Goal: Task Accomplishment & Management: Manage account settings

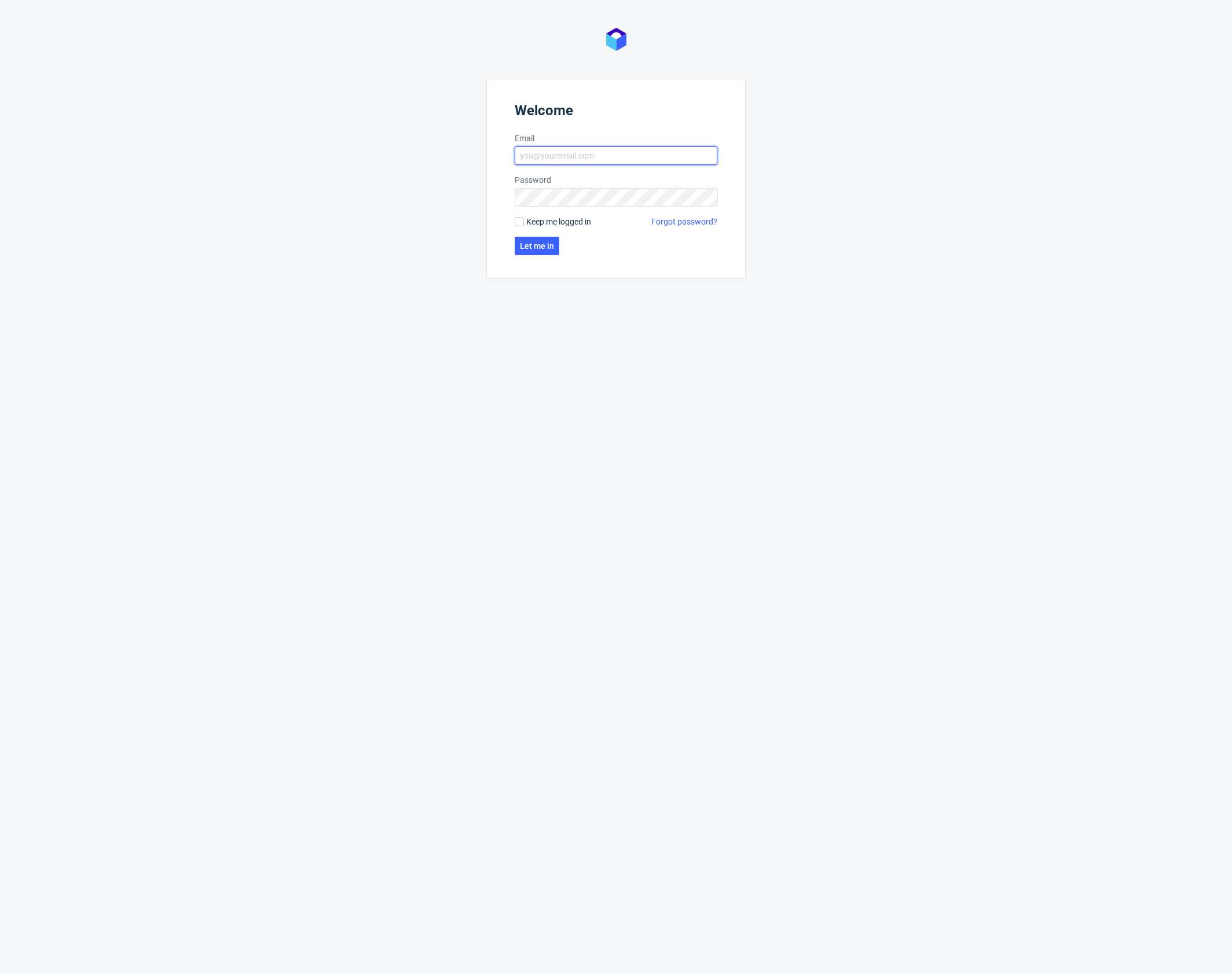
click at [550, 159] on input "Email" at bounding box center [616, 155] width 202 height 18
type input "[PERSON_NAME][EMAIL_ADDRESS][PERSON_NAME][DOMAIN_NAME]"
click at [532, 243] on span "Let me in" at bounding box center [537, 246] width 34 height 8
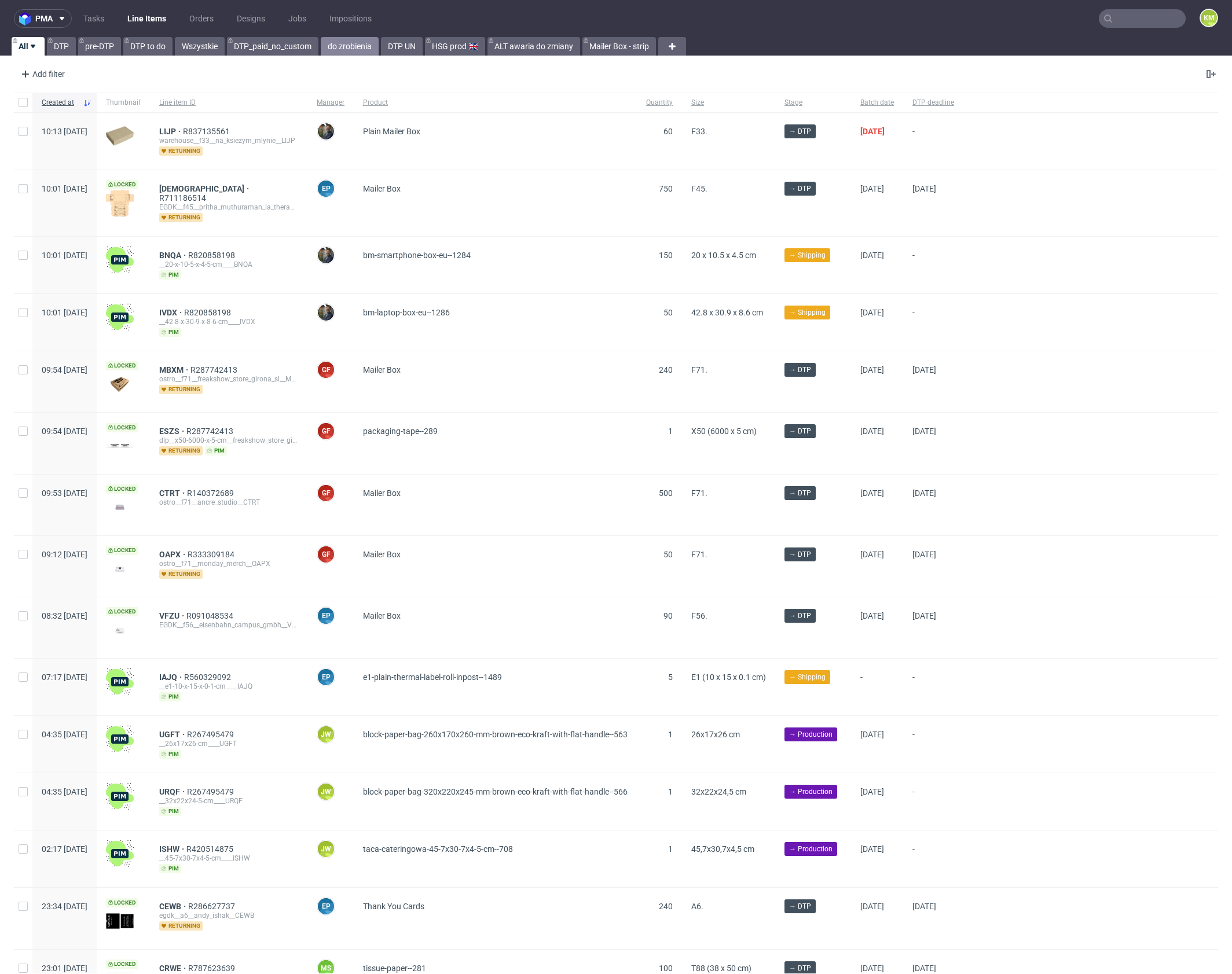
click at [353, 44] on link "do zrobienia" at bounding box center [350, 46] width 58 height 18
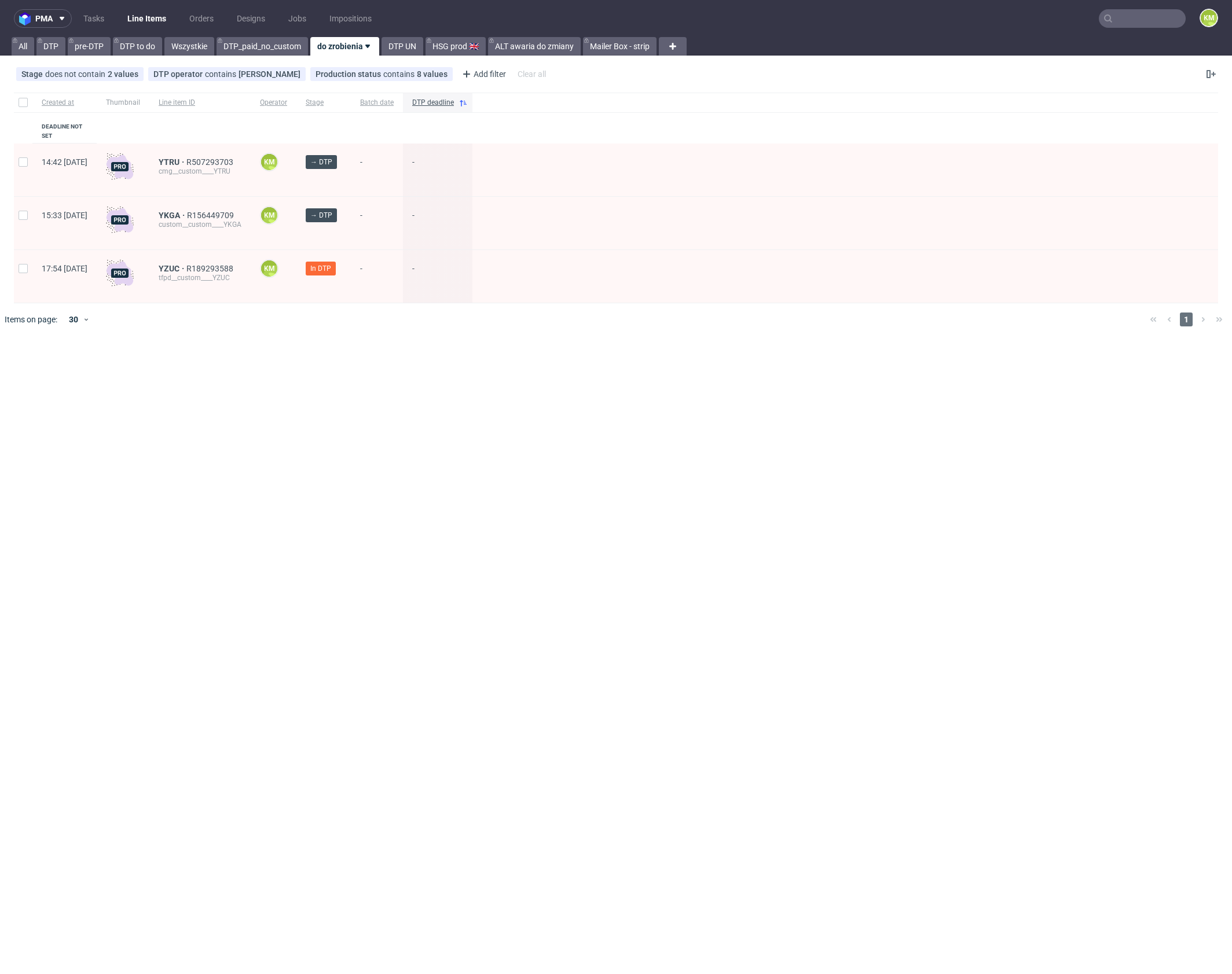
click at [438, 355] on div "pma Tasks Line Items Orders Designs Jobs Impositions KM All DTP pre-DTP DTP to …" at bounding box center [616, 487] width 1232 height 974
click at [678, 423] on div "pma Tasks Line Items Orders Designs Jobs Impositions KM All DTP pre-DTP DTP to …" at bounding box center [616, 487] width 1232 height 974
click at [99, 19] on link "Tasks" at bounding box center [94, 18] width 34 height 18
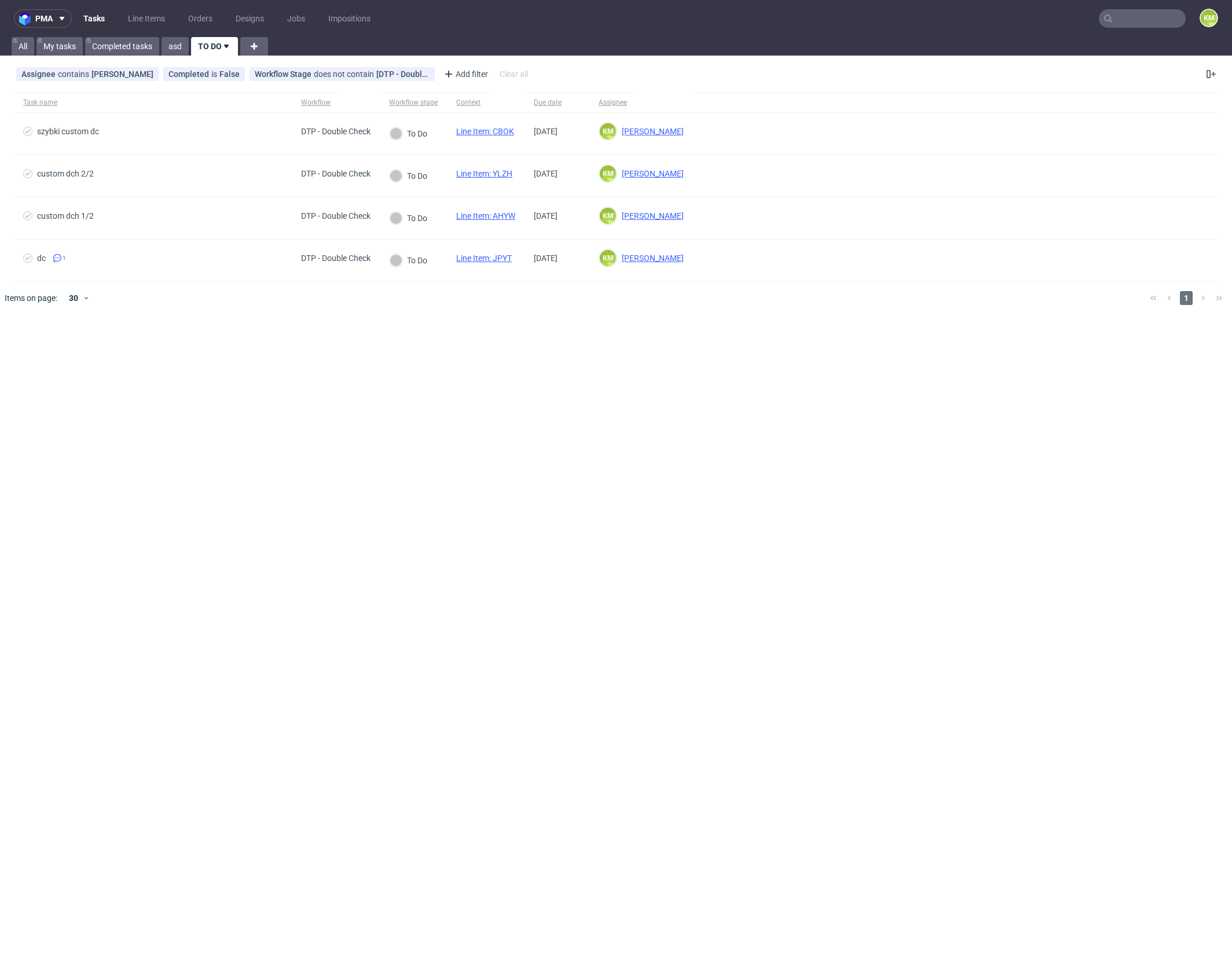
click at [500, 471] on div "pma Tasks Line Items Orders Designs Jobs Impositions KM All My tasks Completed …" at bounding box center [616, 487] width 1232 height 974
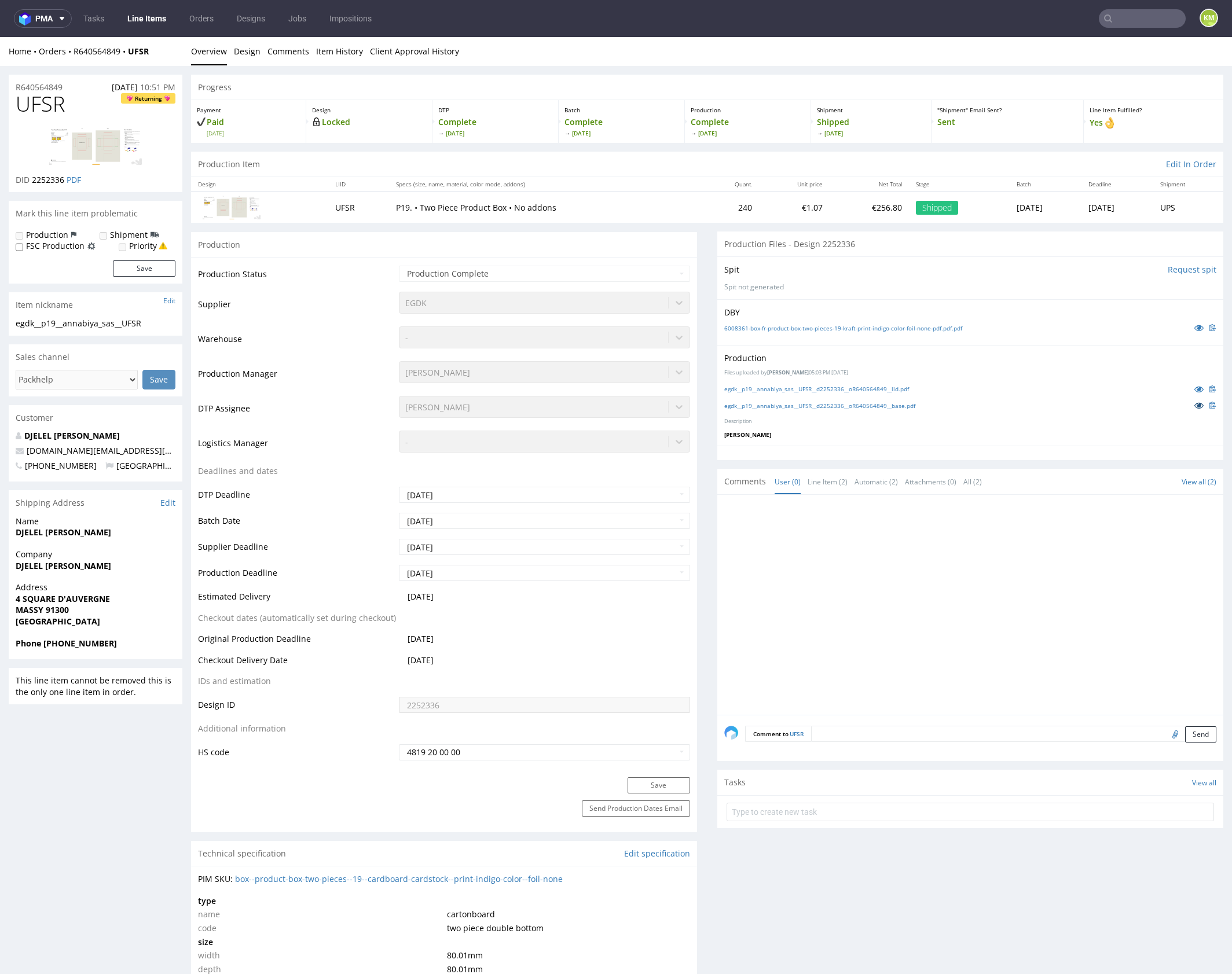
click at [1194, 405] on icon at bounding box center [1199, 405] width 9 height 8
click at [1194, 389] on icon at bounding box center [1199, 389] width 9 height 8
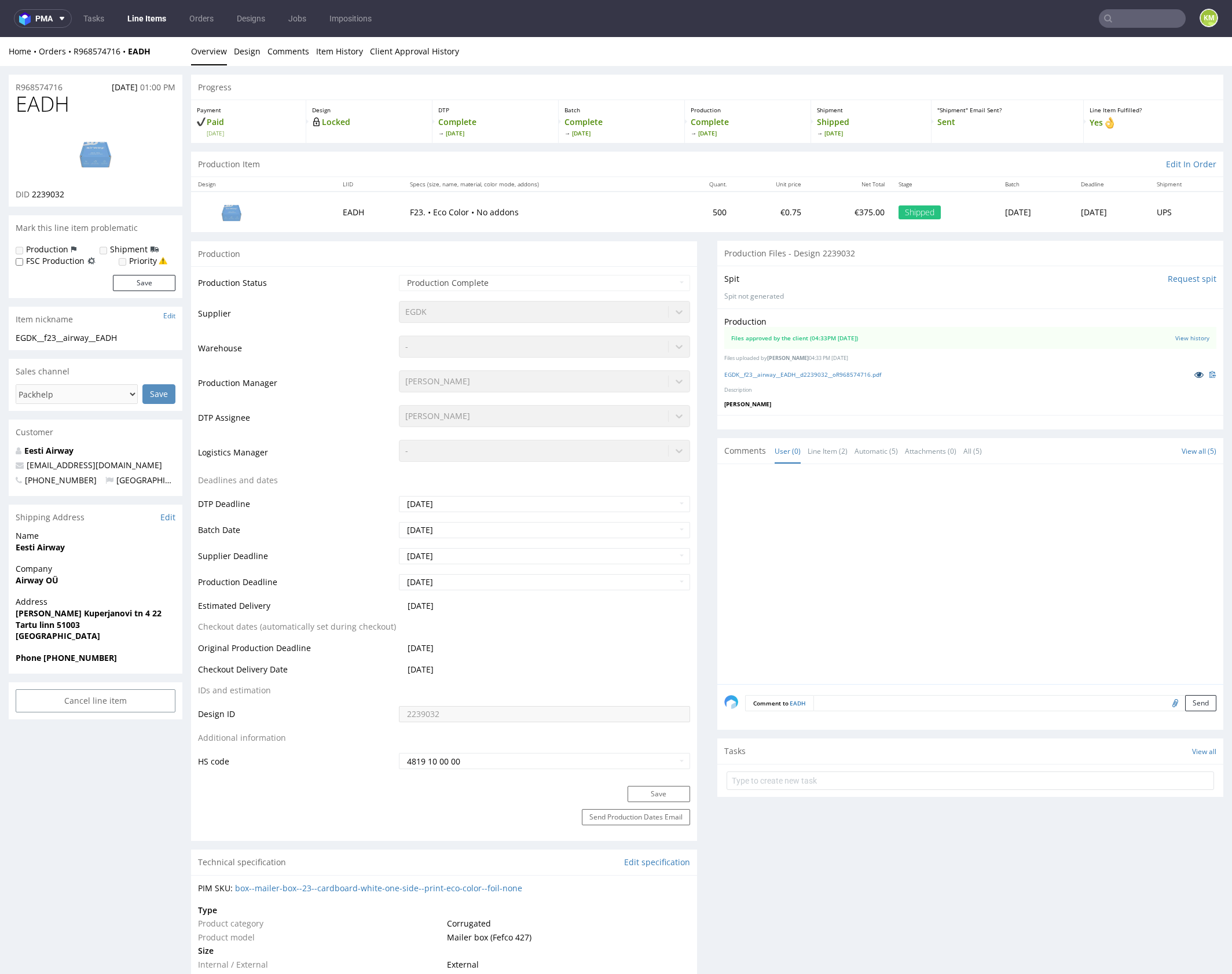
click at [1194, 374] on icon at bounding box center [1199, 374] width 9 height 8
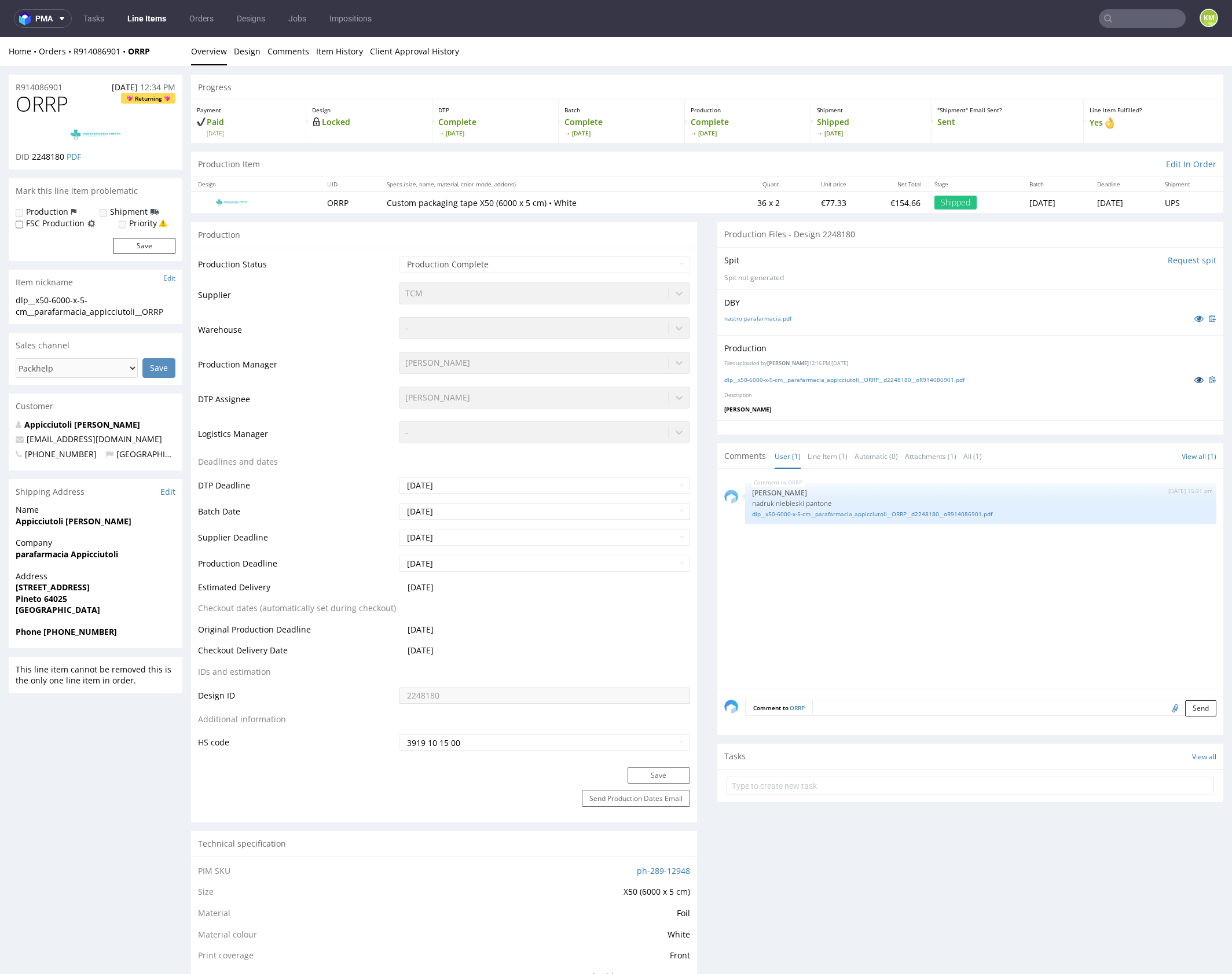
click at [1189, 378] on link at bounding box center [1199, 379] width 21 height 13
click at [964, 514] on link "dlp__x50-6000-x-5-cm__parafarmacia_appicciutoli__ORRP__d2248180__oR914086901.pdf" at bounding box center [981, 514] width 457 height 9
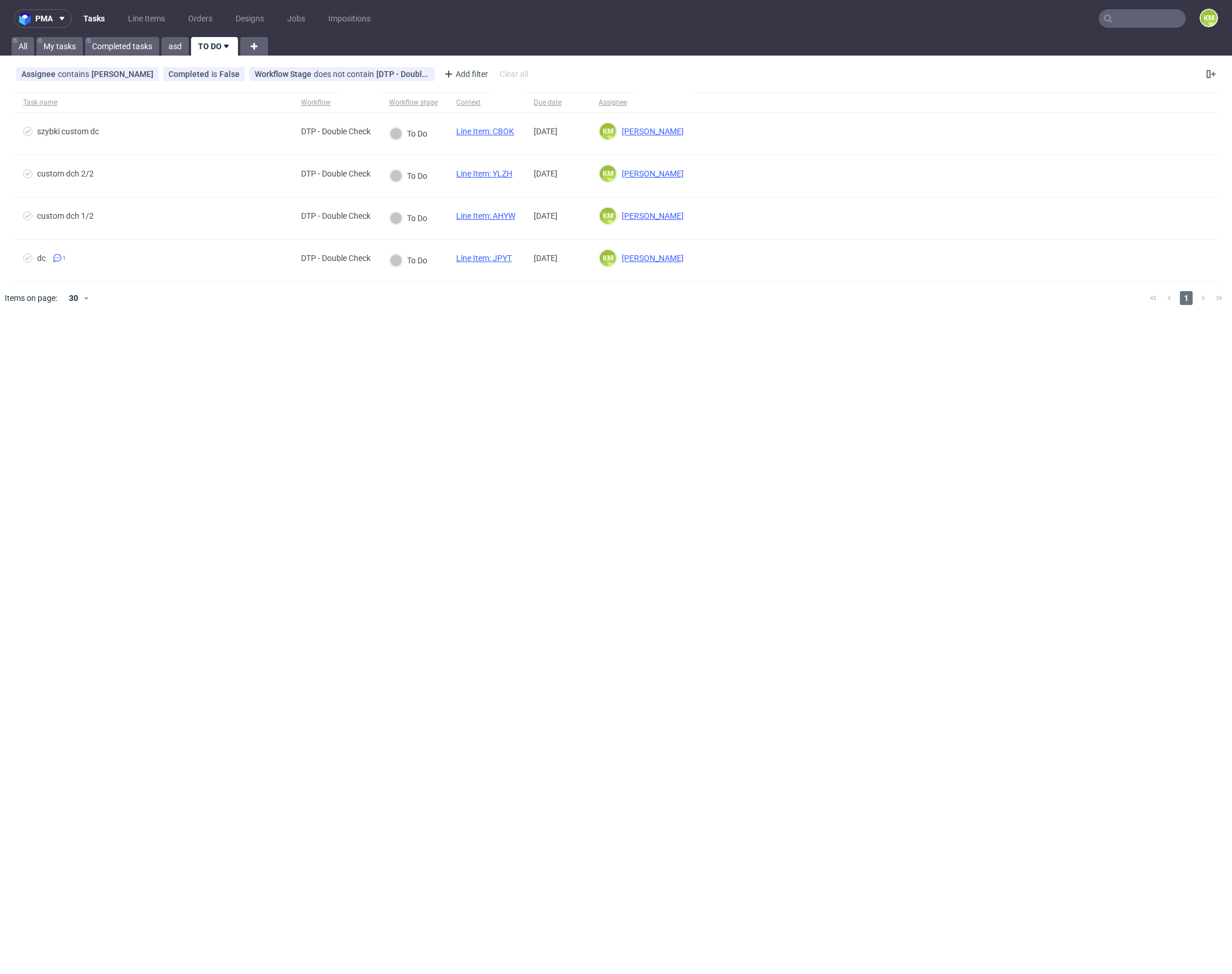
click at [572, 405] on div "pma Tasks Line Items Orders Designs Jobs Impositions KM All My tasks Completed …" at bounding box center [616, 487] width 1232 height 974
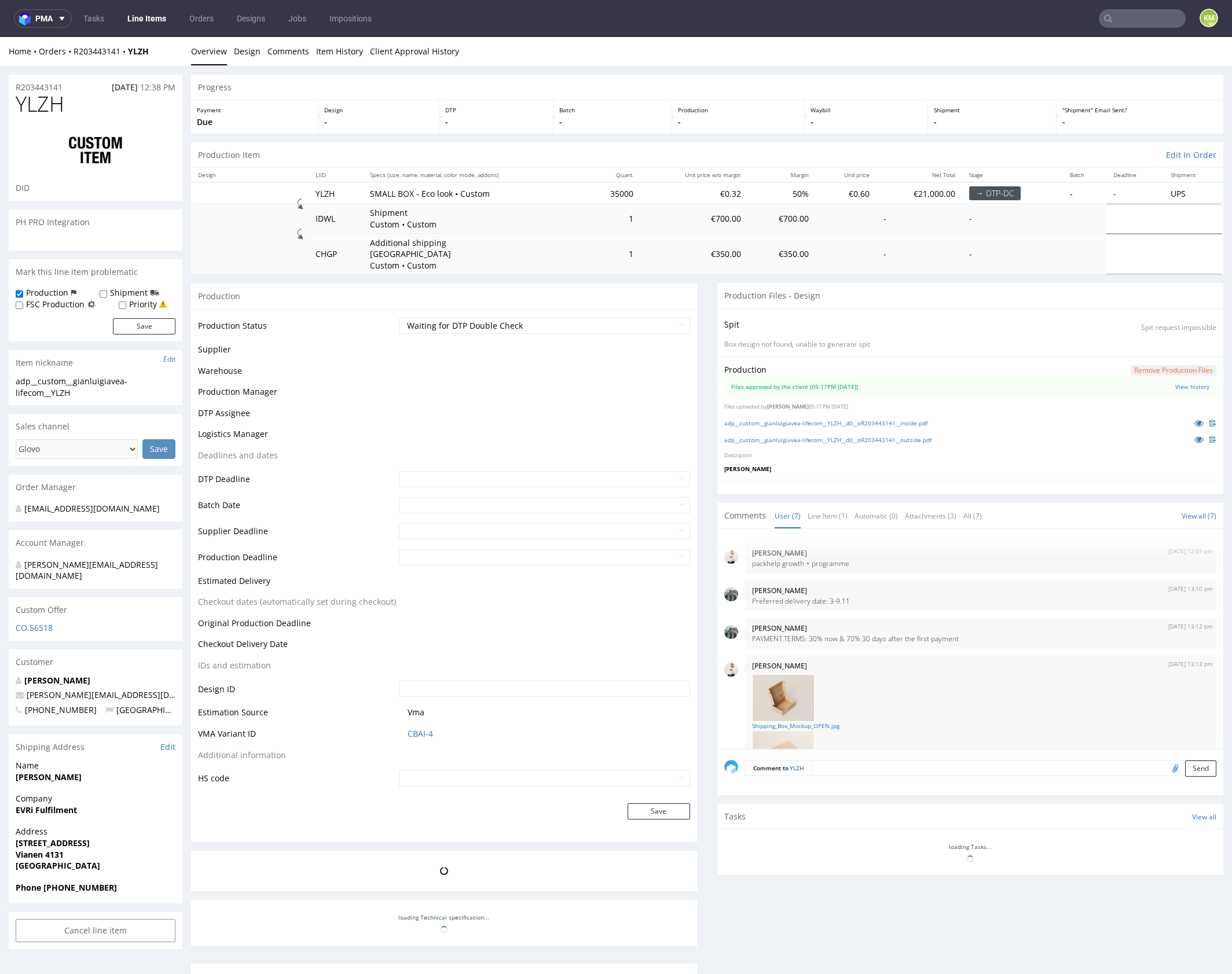
scroll to position [246, 0]
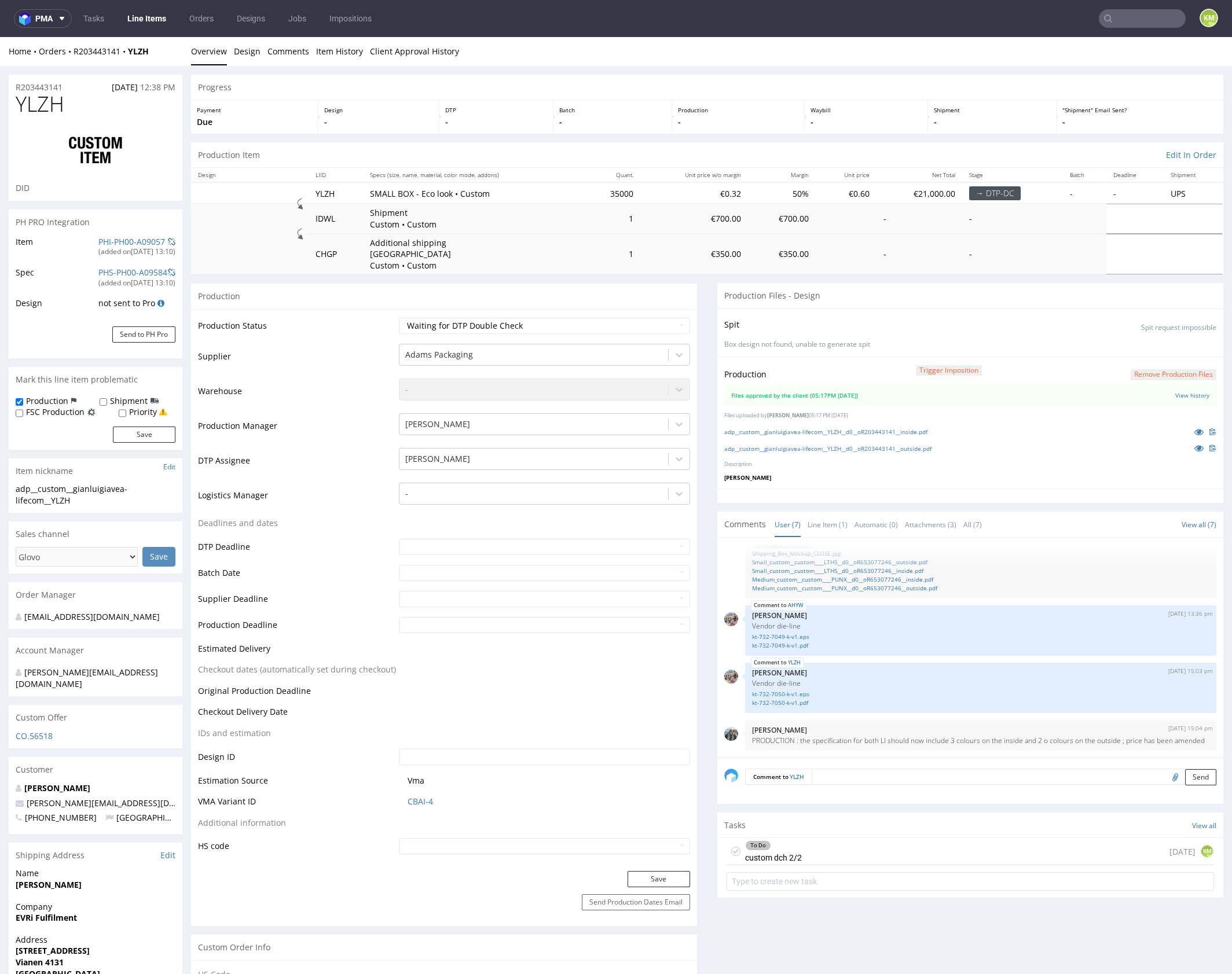
drag, startPoint x: 941, startPoint y: 838, endPoint x: 942, endPoint y: 878, distance: 40.0
click at [941, 838] on div "To Do custom dch 2/2 3 days ago KM" at bounding box center [970, 851] width 487 height 27
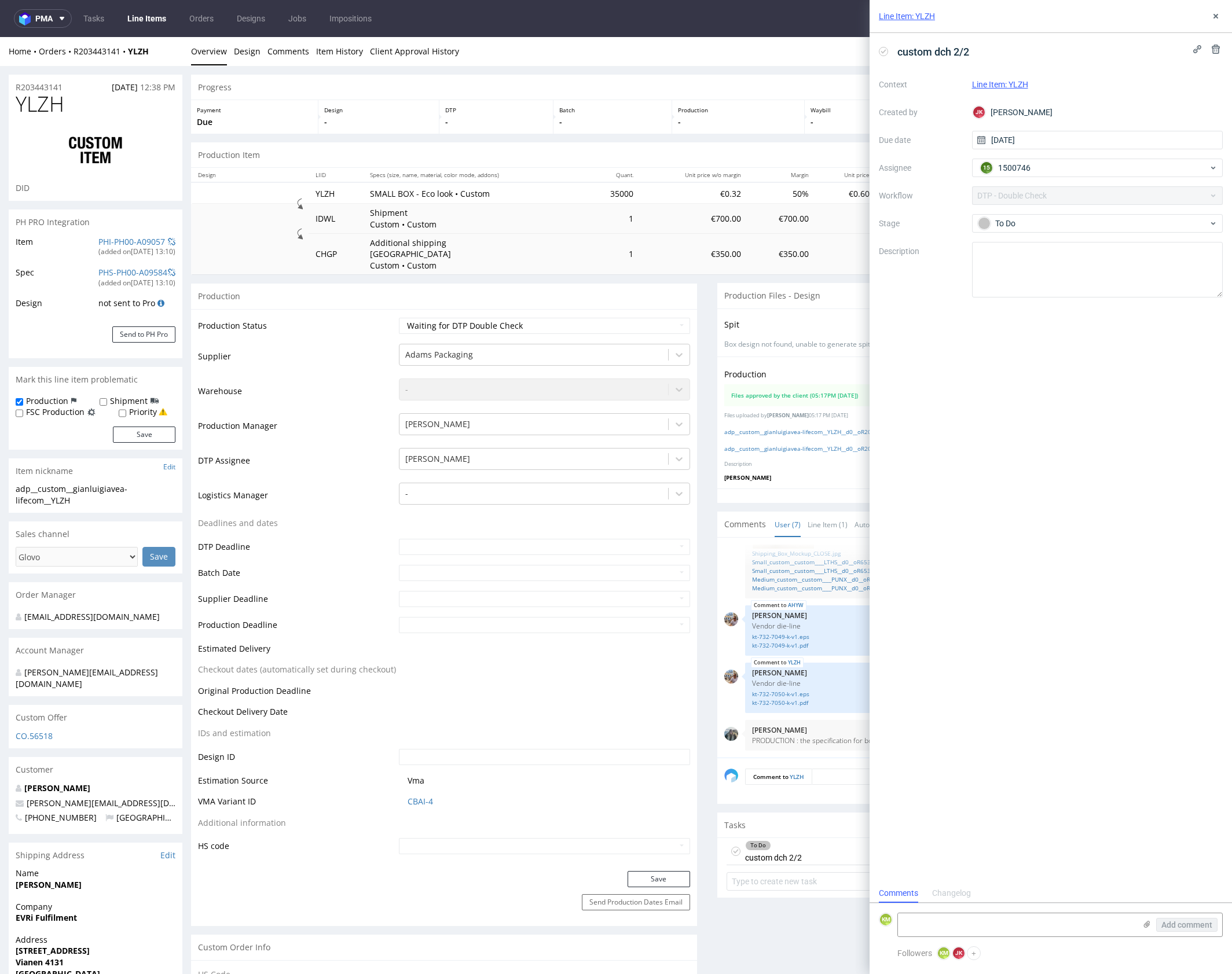
scroll to position [9, 0]
click at [1217, 15] on icon at bounding box center [1216, 16] width 9 height 9
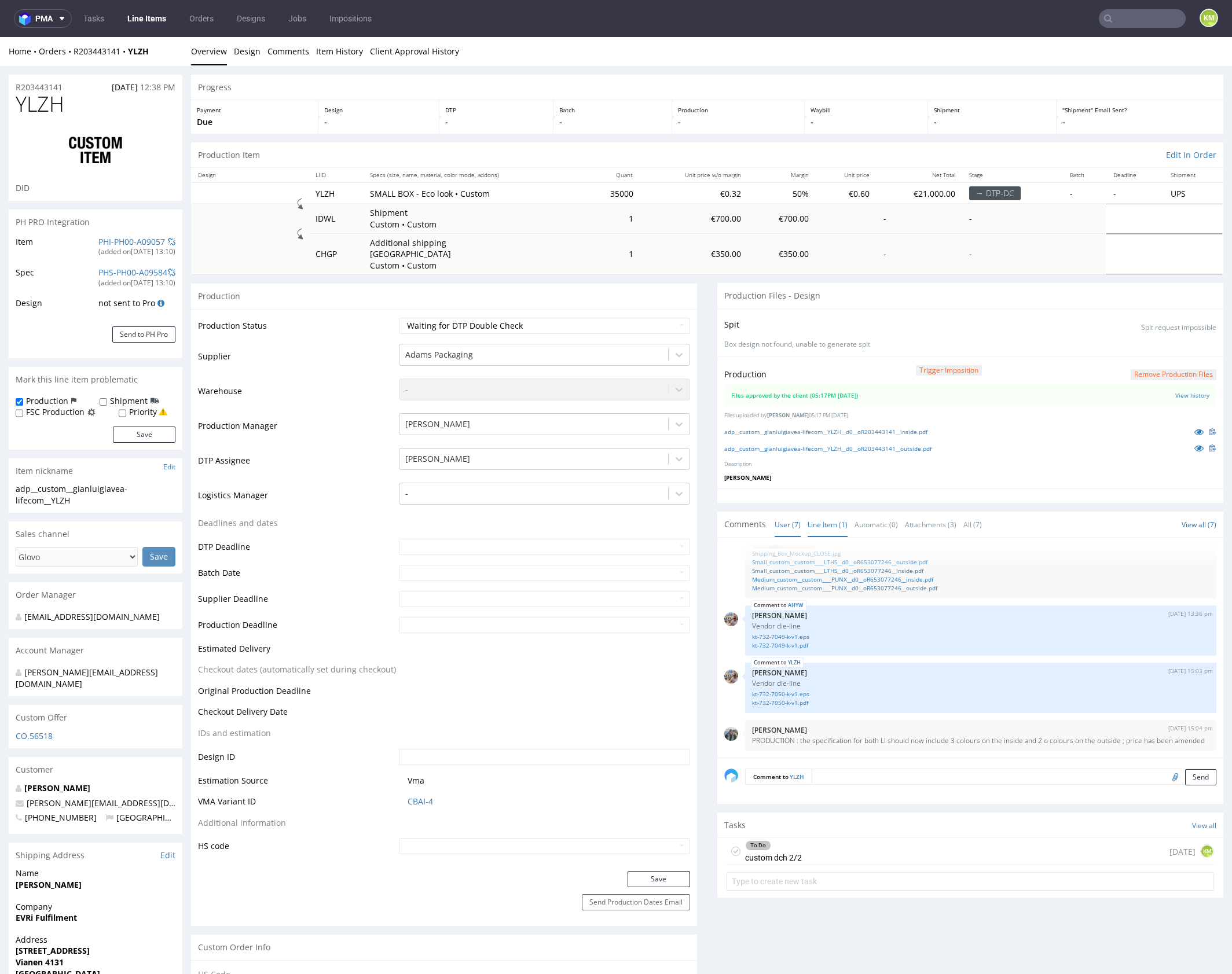
click at [821, 512] on link "Line Item (1)" at bounding box center [827, 525] width 40 height 25
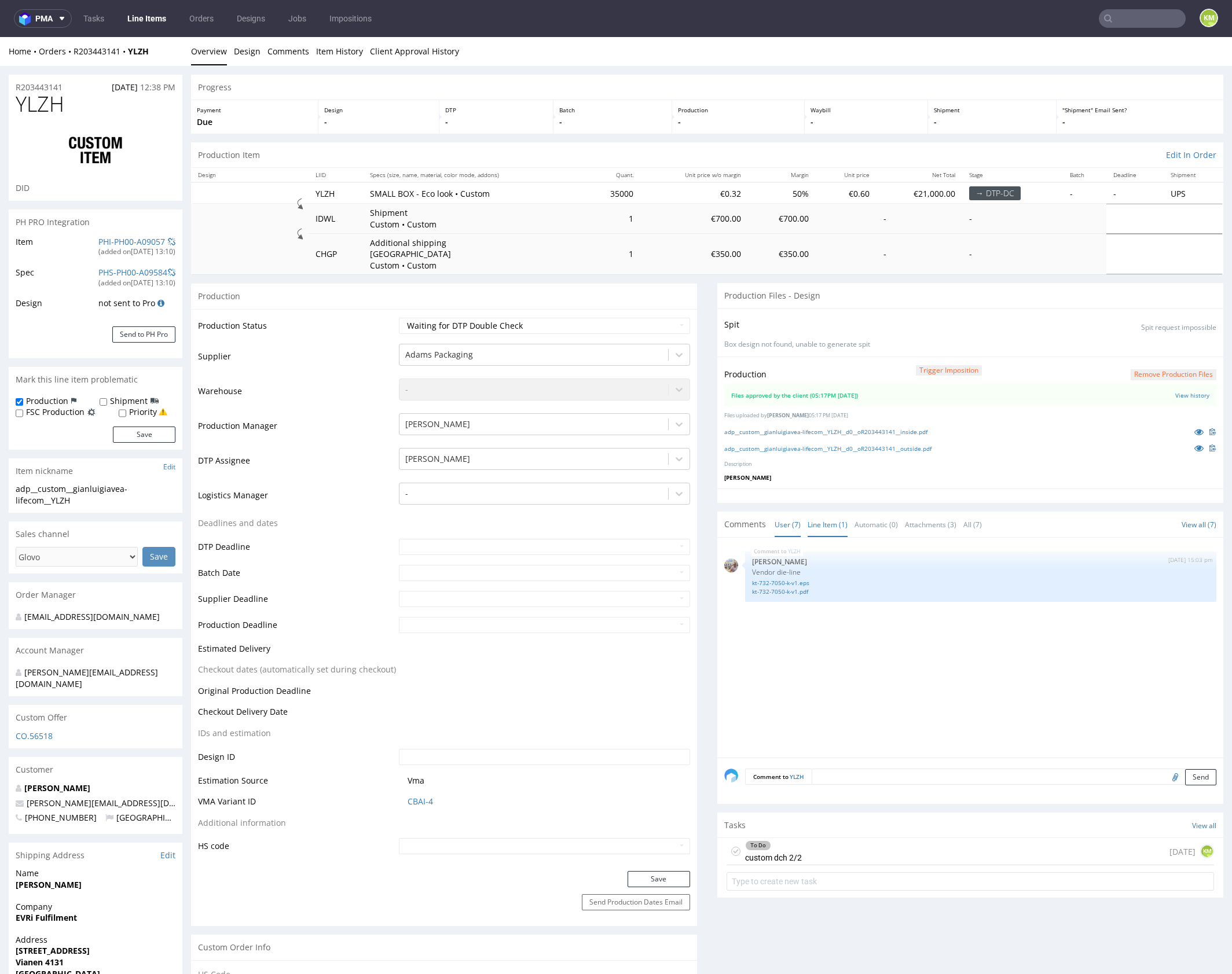
click at [778, 513] on link "User (7)" at bounding box center [787, 525] width 26 height 25
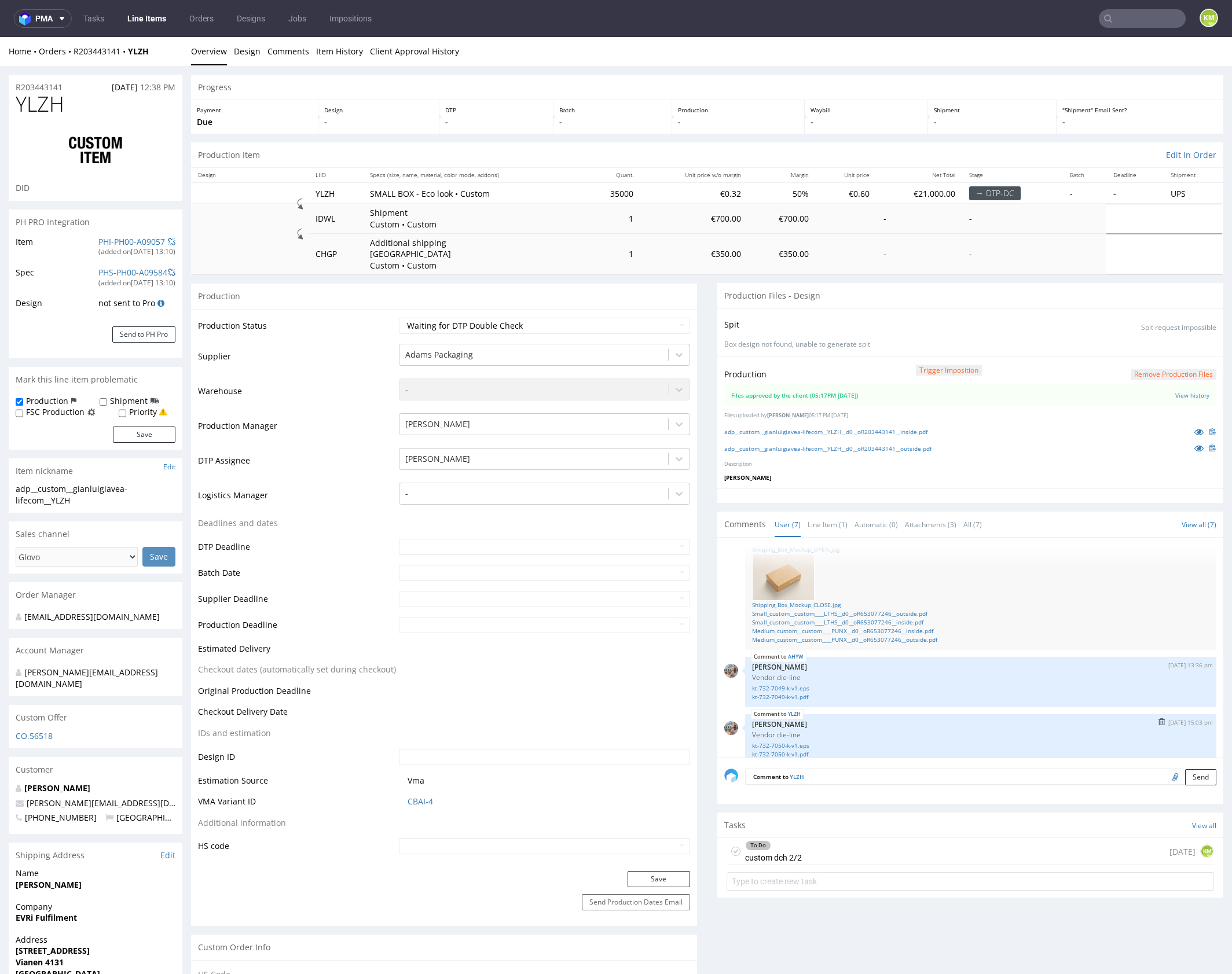
scroll to position [120, 0]
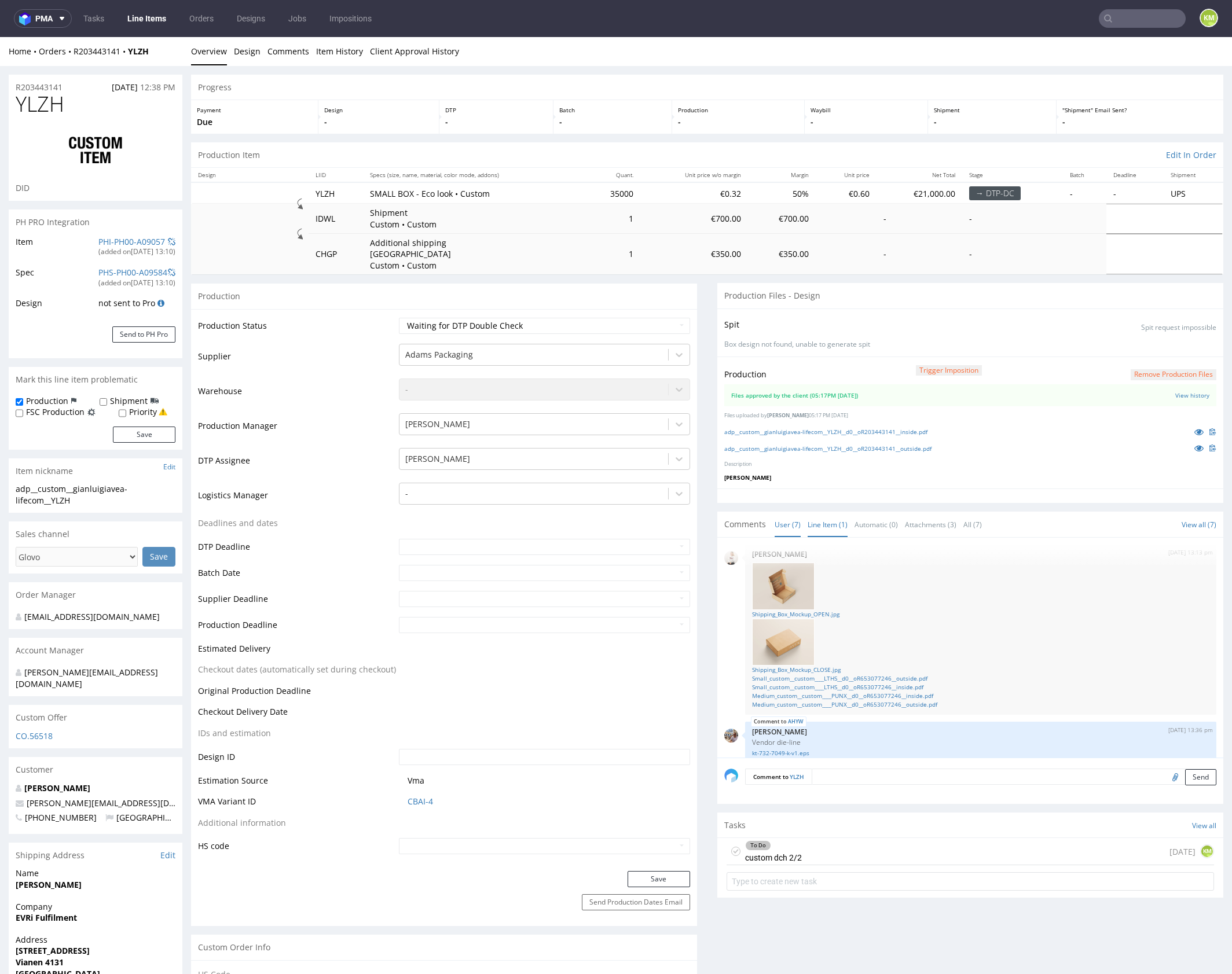
click at [825, 513] on link "Line Item (1)" at bounding box center [827, 525] width 40 height 25
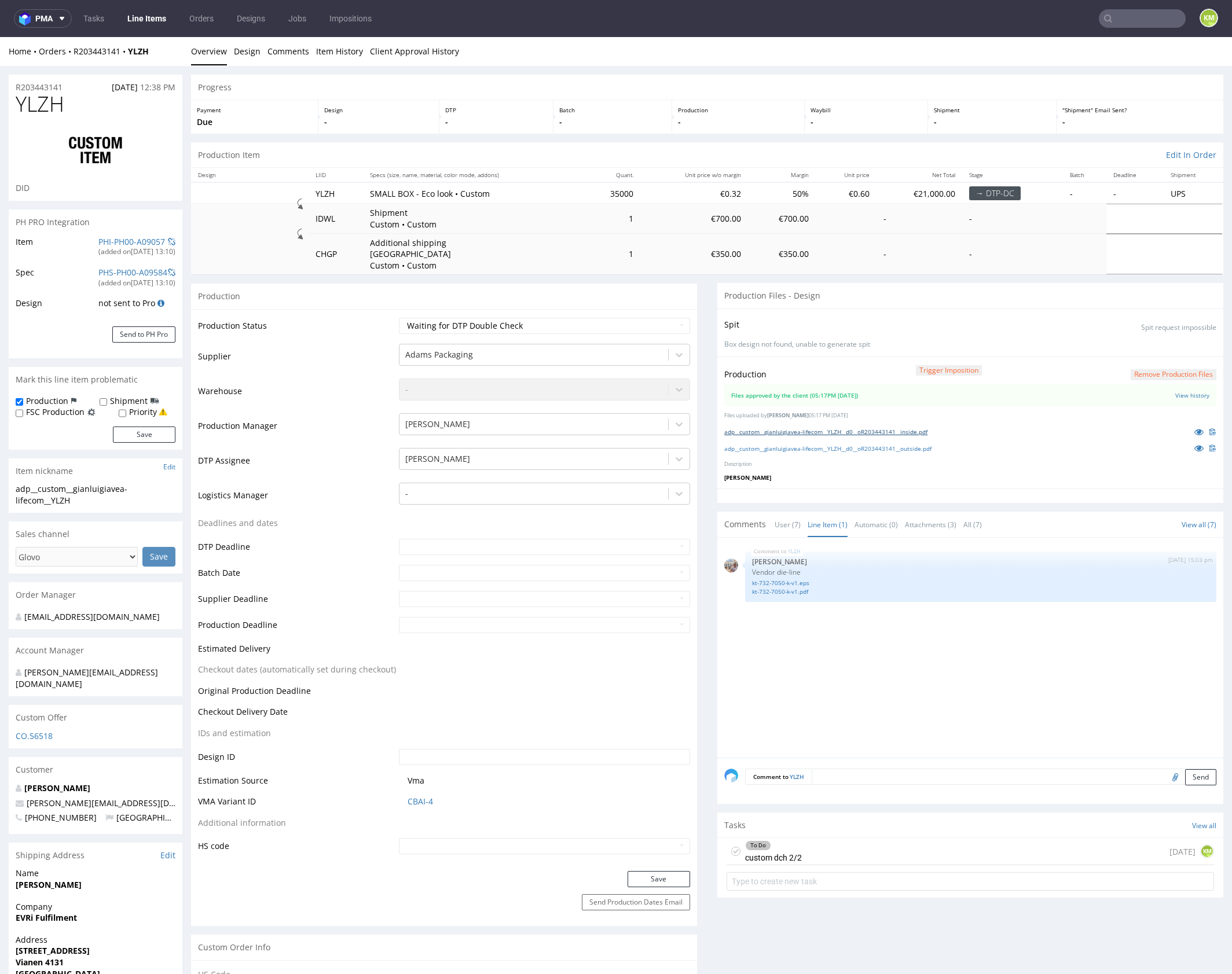
click at [879, 427] on link "adp__custom__gianluigiavea-lifecom__YLZH__d0__oR203443141__inside.pdf" at bounding box center [825, 431] width 203 height 8
click at [891, 445] on link "adp__custom__gianluigiavea-lifecom__YLZH__d0__oR203443141__outside.pdf" at bounding box center [827, 448] width 207 height 8
click at [914, 470] on div "Production Trigger Imposition Remove production files Files approved by the cli…" at bounding box center [970, 423] width 506 height 133
click at [804, 578] on link "kt-732-7050-k-v1.eps" at bounding box center [981, 583] width 457 height 9
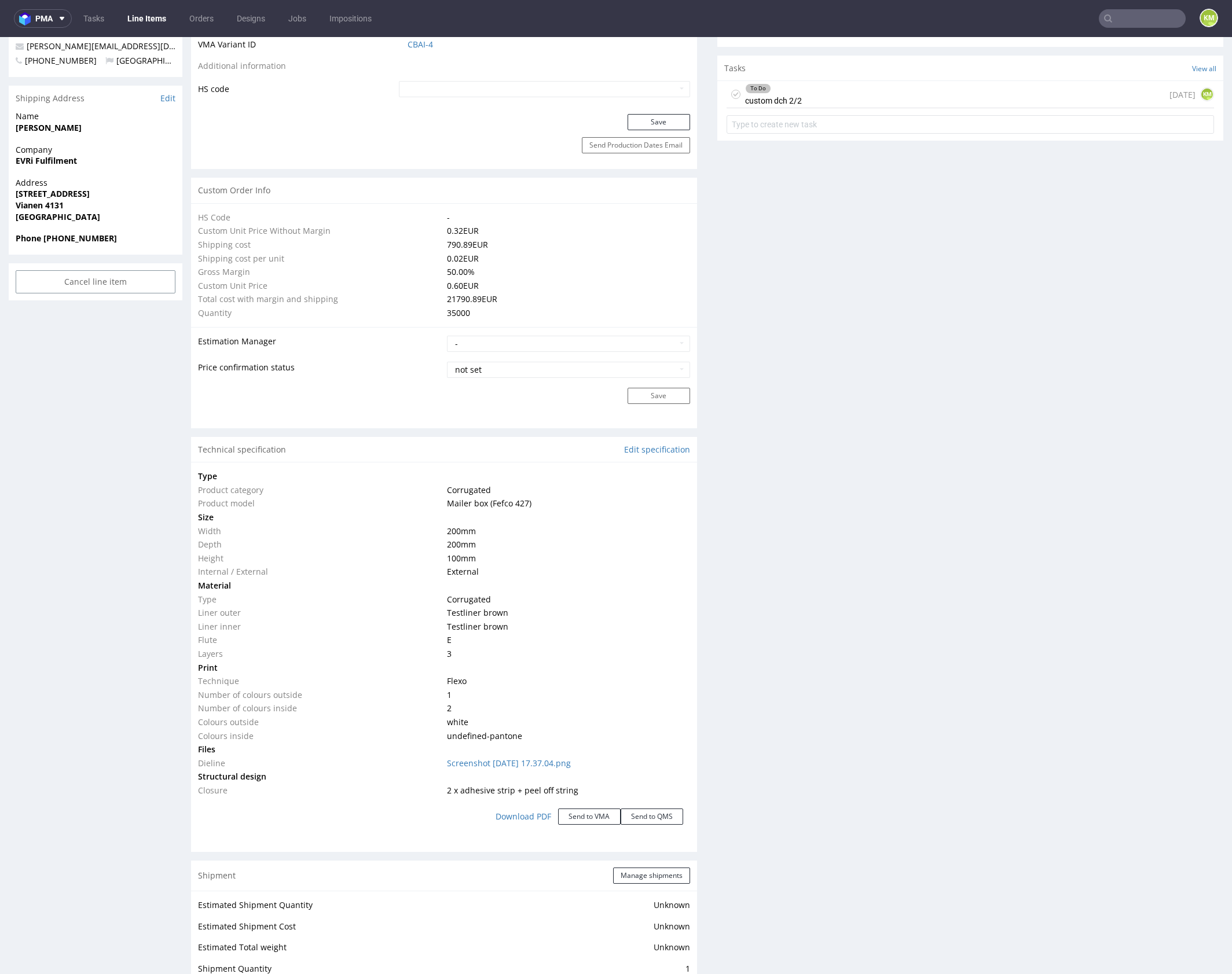
scroll to position [756, 0]
click at [966, 672] on div "Production Files - Design Spit Spit request impossible Box design not found, un…" at bounding box center [970, 604] width 506 height 2155
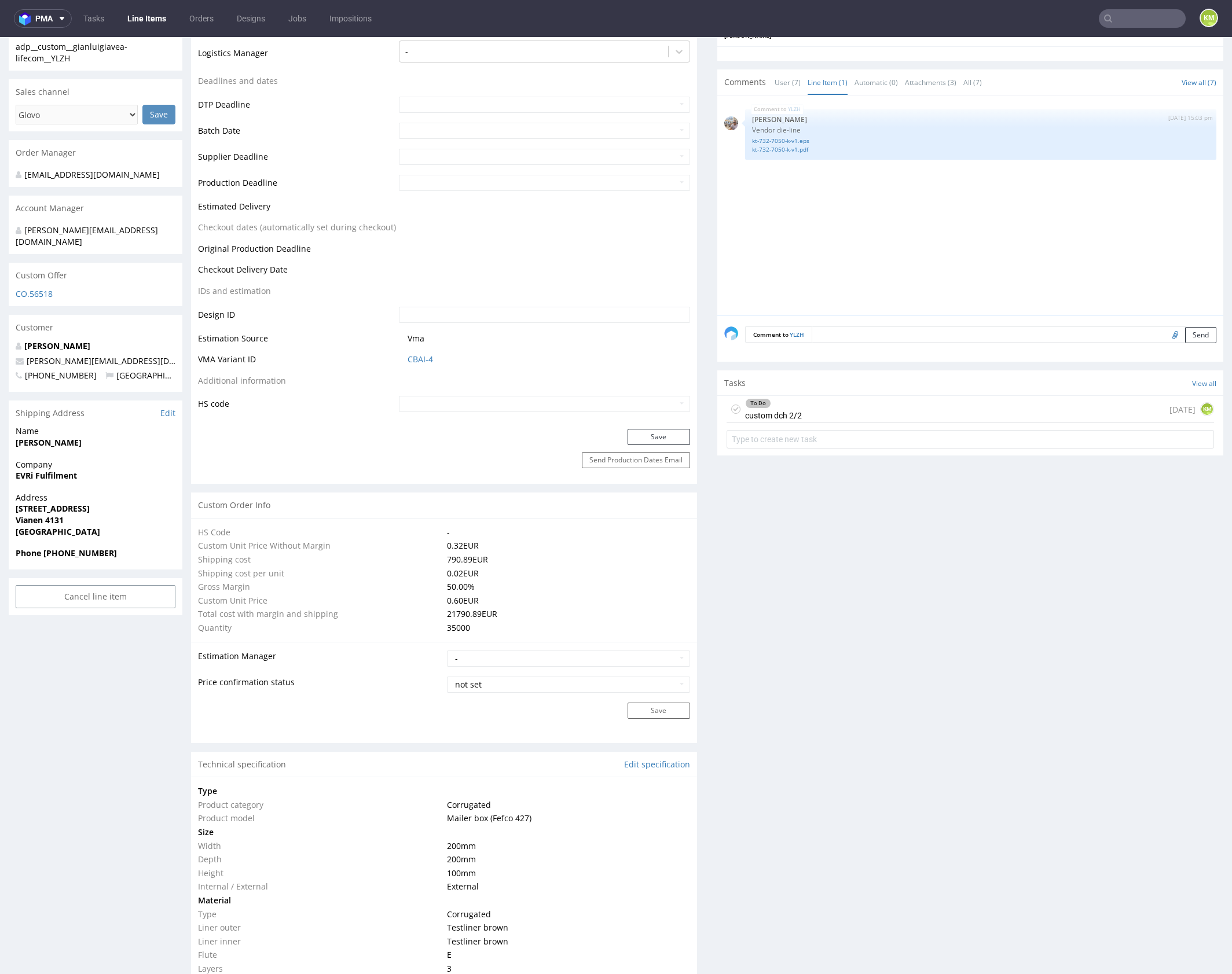
scroll to position [71, 0]
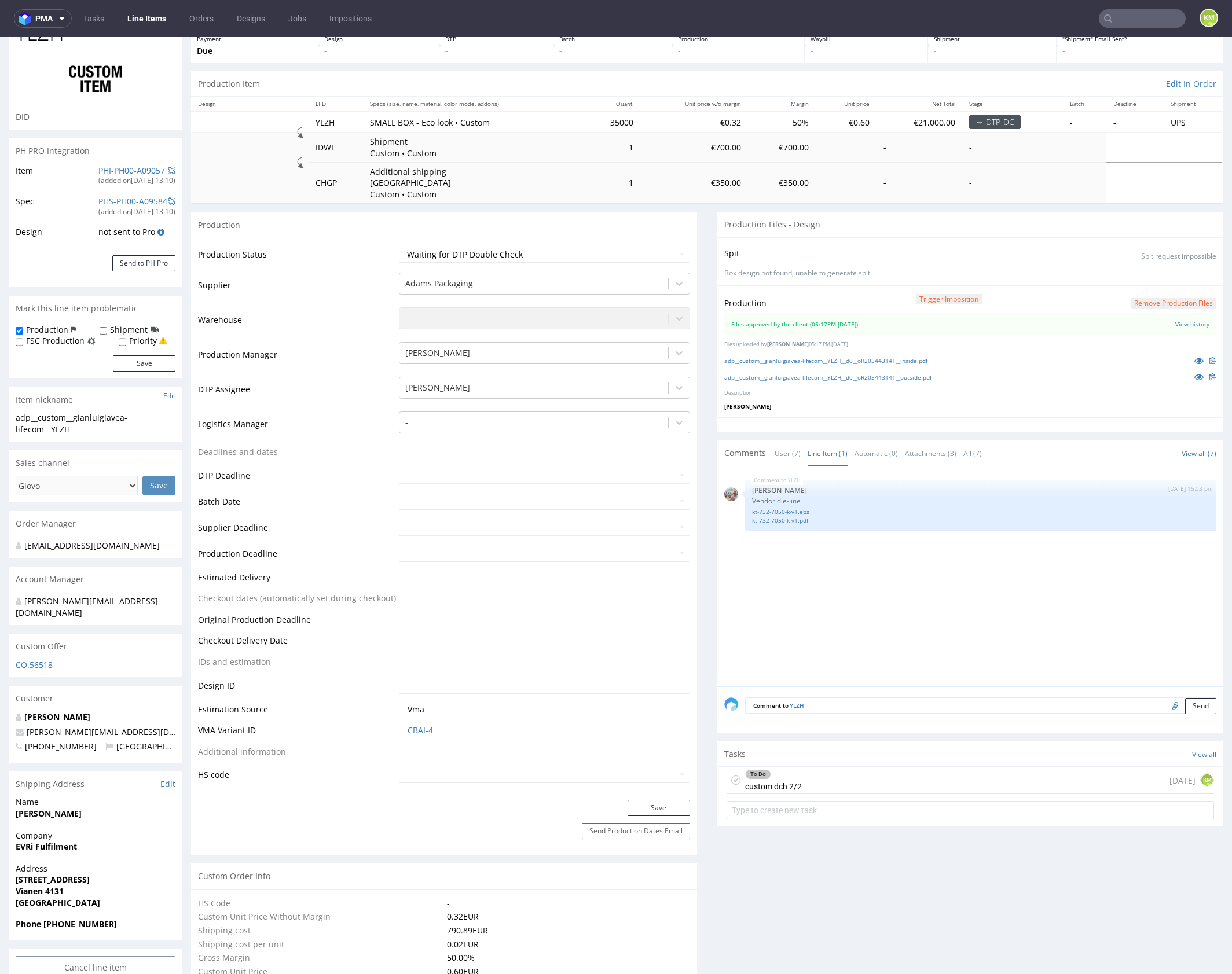
click at [936, 767] on div "To Do custom dch 2/2 3 days ago KM" at bounding box center [970, 781] width 487 height 27
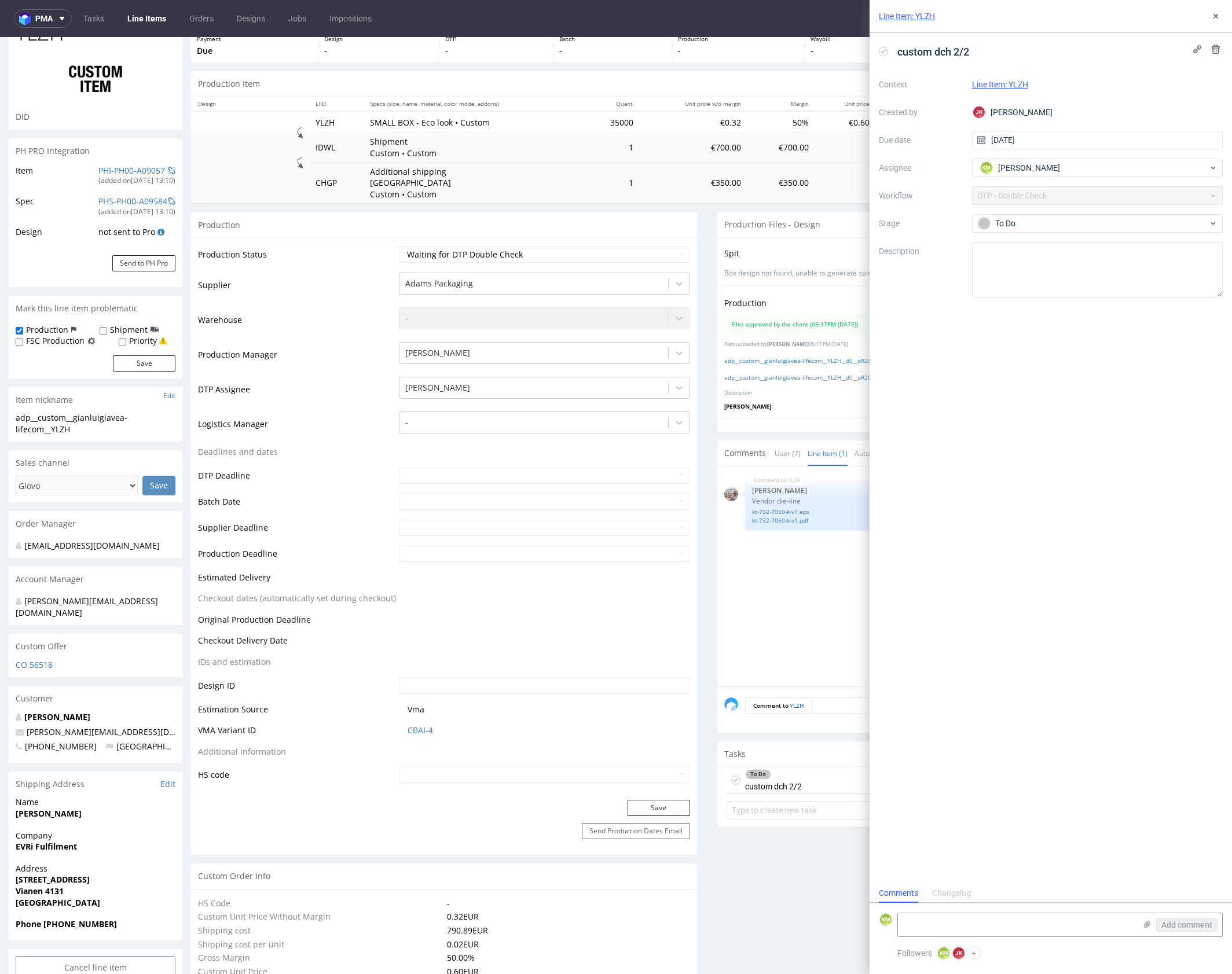
scroll to position [9, 0]
drag, startPoint x: 1214, startPoint y: 19, endPoint x: 1165, endPoint y: 33, distance: 51.0
click at [1215, 19] on icon at bounding box center [1216, 16] width 9 height 9
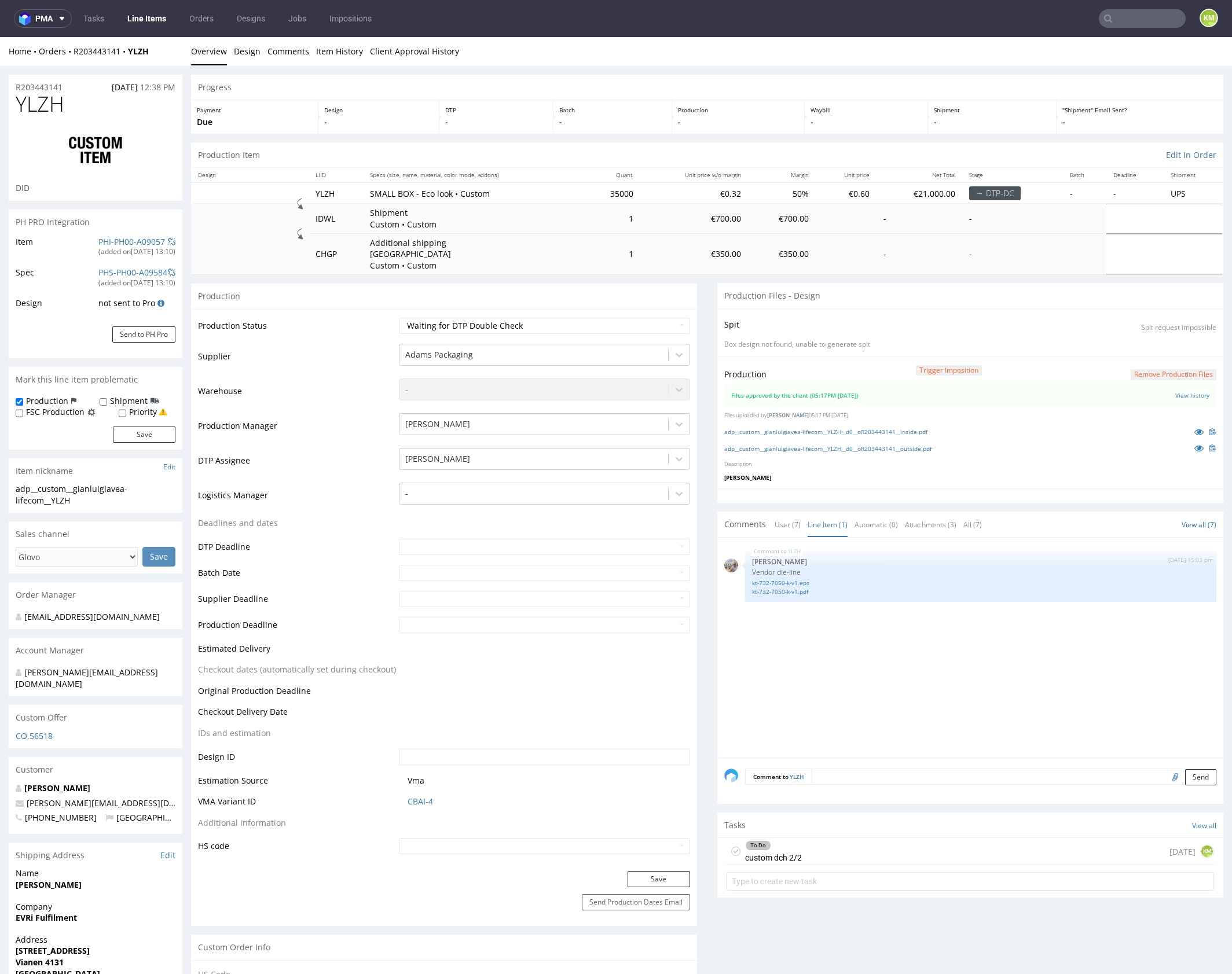
click at [804, 662] on div "YLZH 11th Sep 25 | 15:03 pm Michał Palasek Vendor die-line kt-732-7050-k-v1.eps…" at bounding box center [973, 651] width 499 height 213
click at [842, 838] on div "To Do custom dch 2/2 3 days ago KM" at bounding box center [970, 851] width 487 height 27
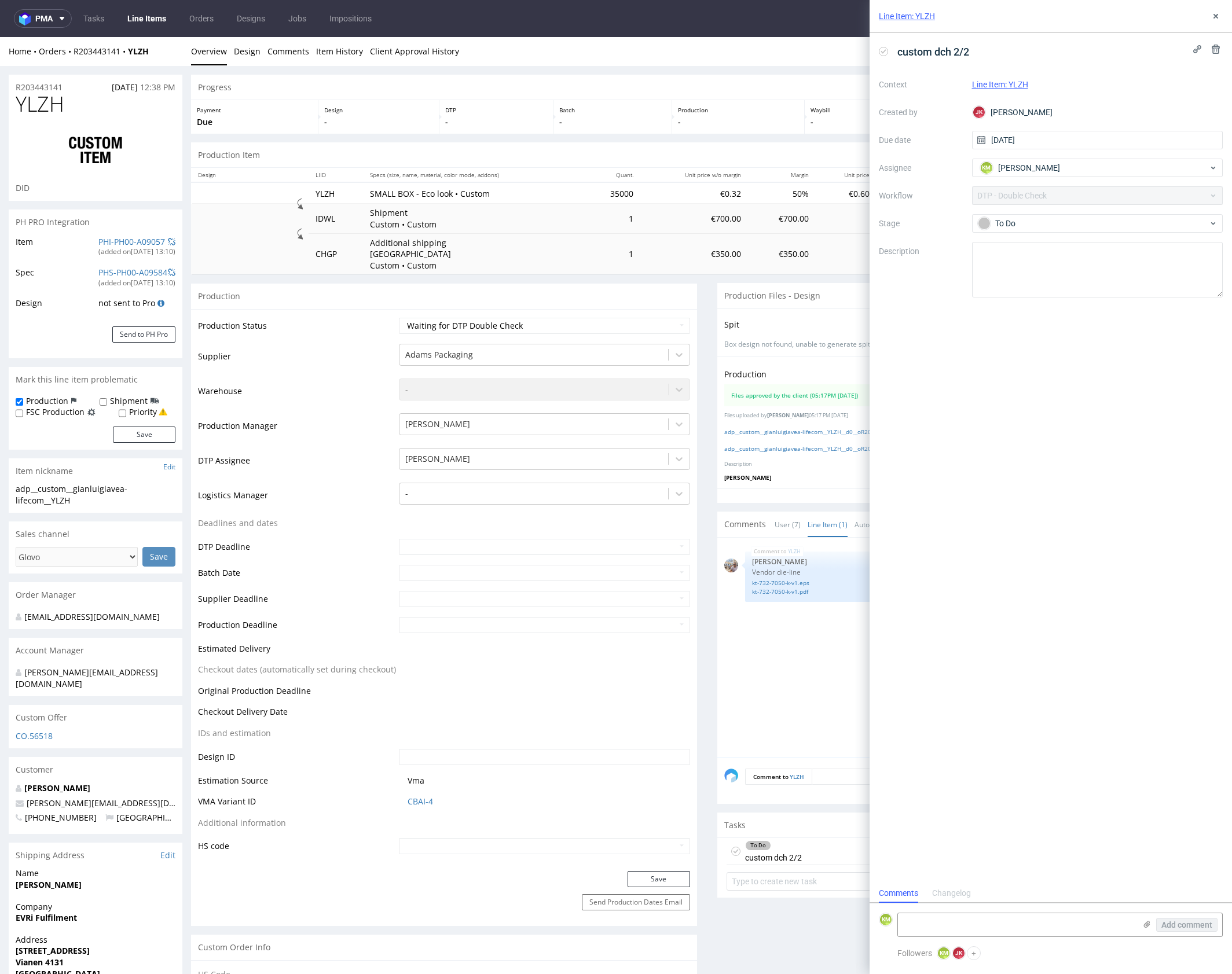
scroll to position [9, 0]
drag, startPoint x: 1213, startPoint y: 16, endPoint x: 1219, endPoint y: 4, distance: 13.4
click at [1213, 16] on icon at bounding box center [1216, 16] width 9 height 9
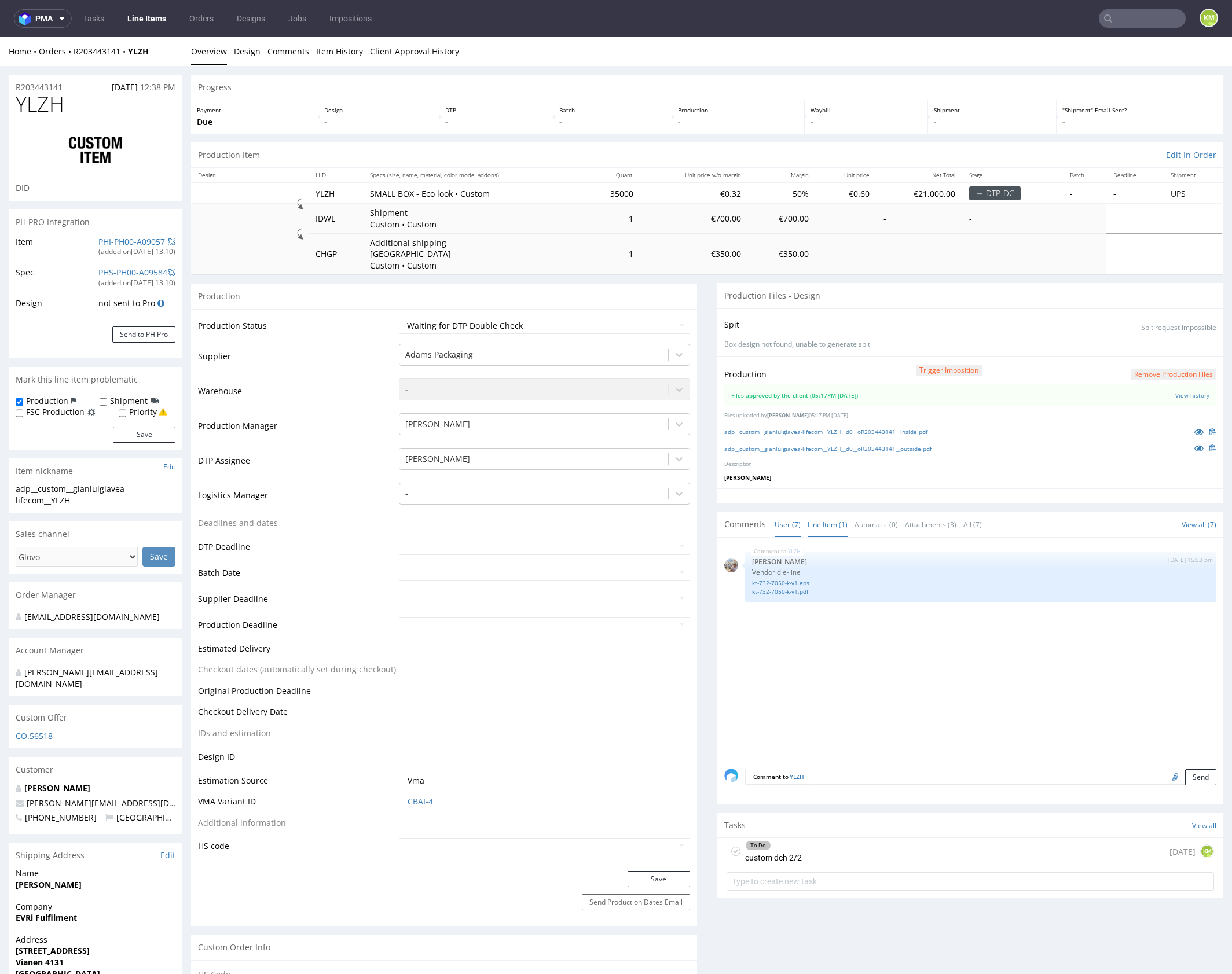
click at [782, 516] on link "User (7)" at bounding box center [787, 525] width 26 height 25
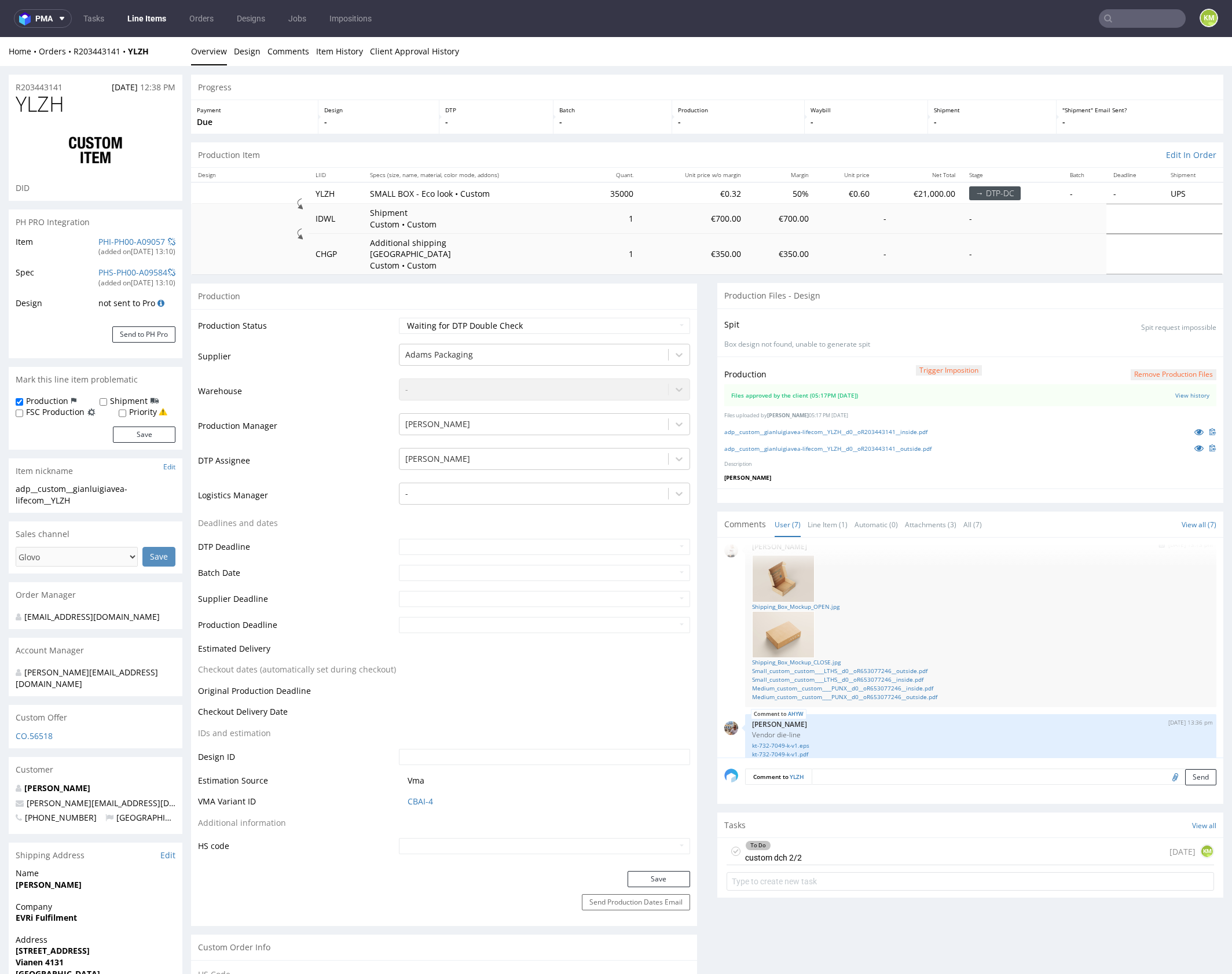
scroll to position [150, 0]
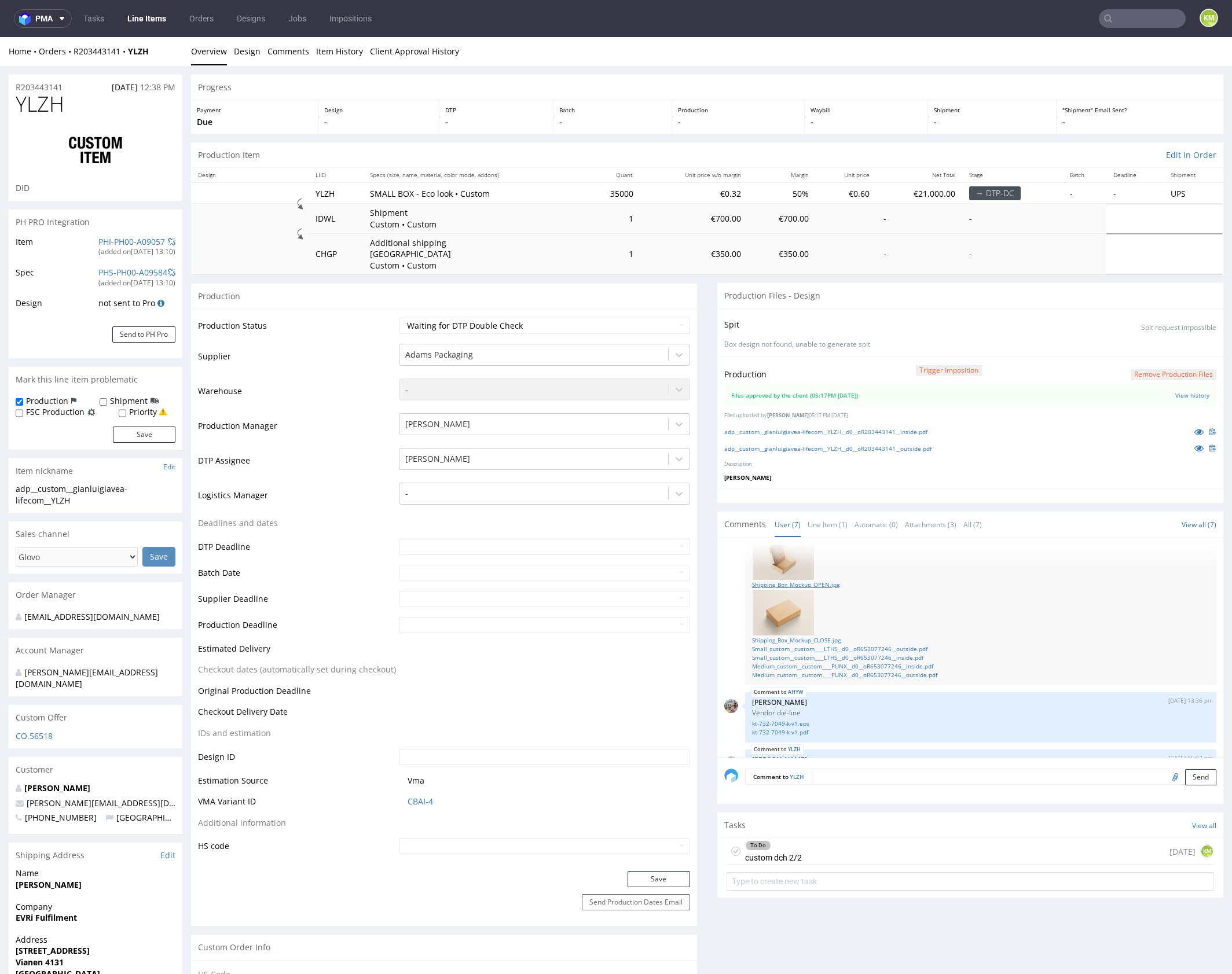
click at [824, 580] on link "Shipping_Box_Mockup_OPEN.jpg" at bounding box center [981, 585] width 457 height 9
click at [832, 636] on link "Shipping_Box_Mockup_CLOSE.jpg" at bounding box center [981, 641] width 457 height 9
click at [834, 644] on link "Small_custom__custom____LTHS__d0__oR653077246__outside.pdf" at bounding box center [981, 649] width 457 height 9
click at [838, 653] on link "Small_custom__custom____LTHS__d0__oR653077246__inside.pdf" at bounding box center [981, 658] width 457 height 9
click at [830, 512] on link "Line Item (1)" at bounding box center [827, 525] width 40 height 25
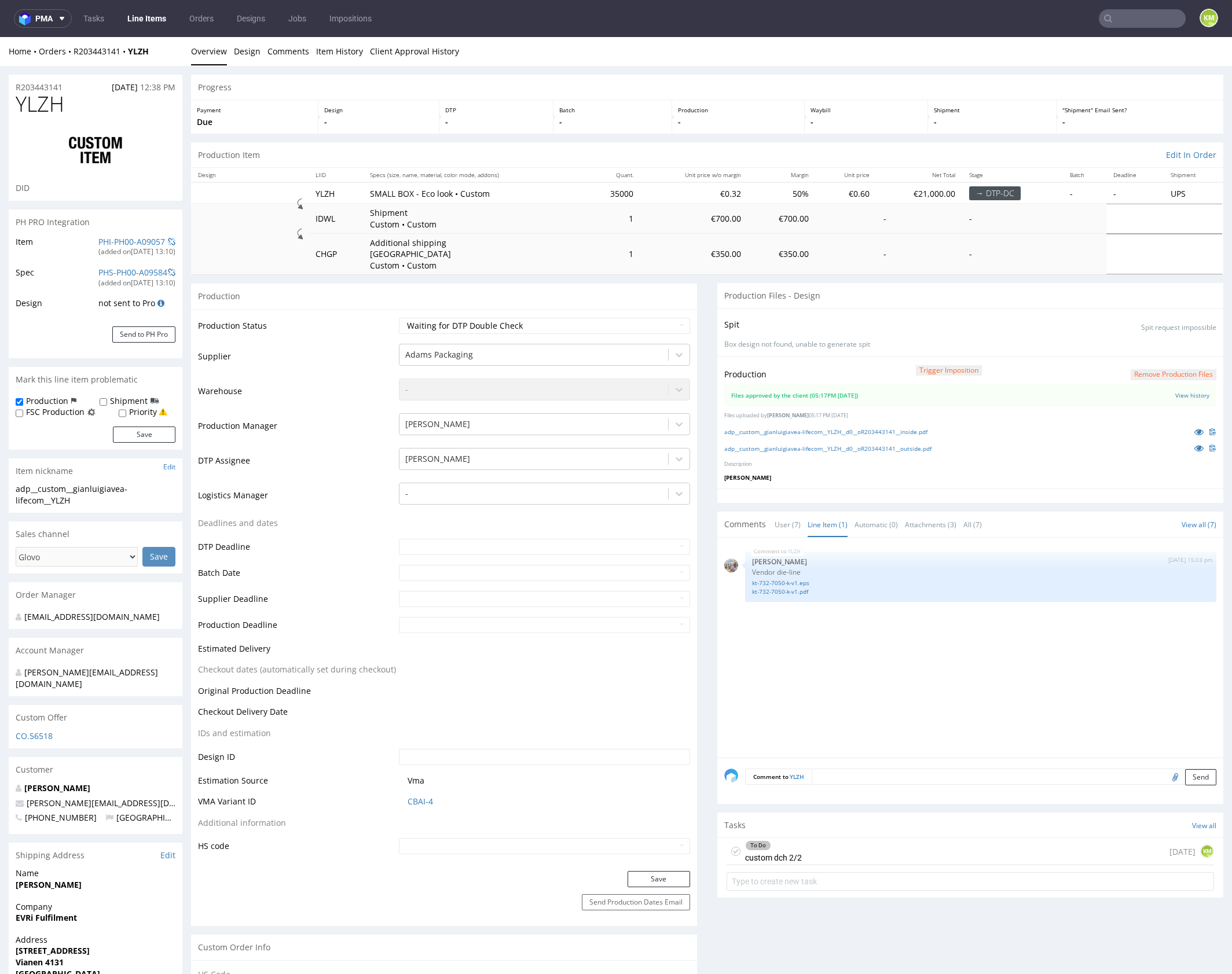
click at [912, 670] on div "YLZH 11th Sep 25 | 15:03 pm Michał Palasek Vendor die-line kt-732-7050-k-v1.eps…" at bounding box center [973, 651] width 499 height 213
click at [851, 842] on div "To Do custom dch 2/2 3 days ago KM" at bounding box center [970, 851] width 487 height 27
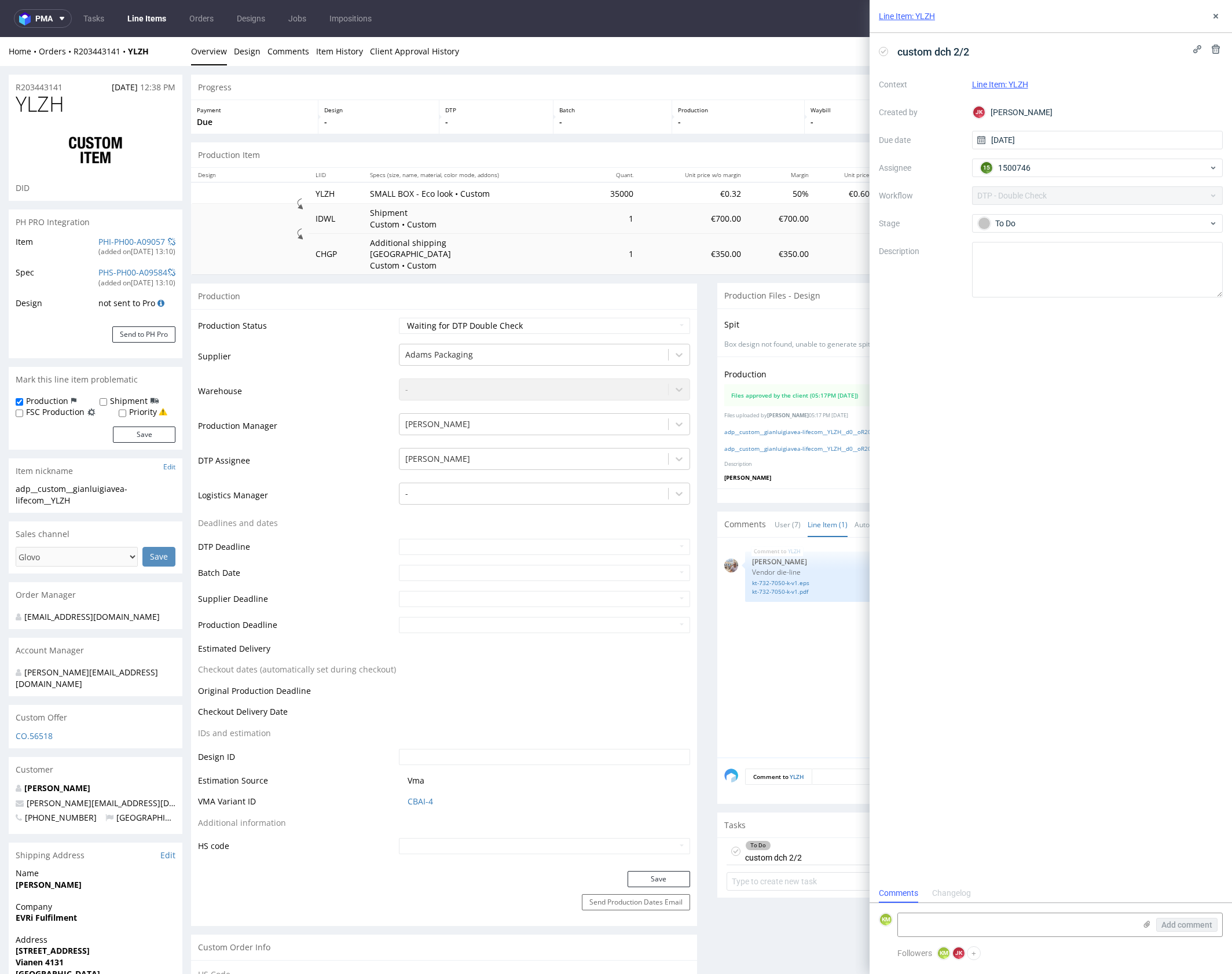
scroll to position [9, 0]
click at [964, 921] on textarea at bounding box center [1016, 925] width 238 height 23
type textarea "K"
click at [898, 922] on textarea "Farba na flexo powinna iść z palety Uncoated" at bounding box center [1016, 925] width 238 height 23
click at [1089, 923] on textarea "1. Farba na flexo powinna iść z palety Uncoated" at bounding box center [1016, 925] width 238 height 23
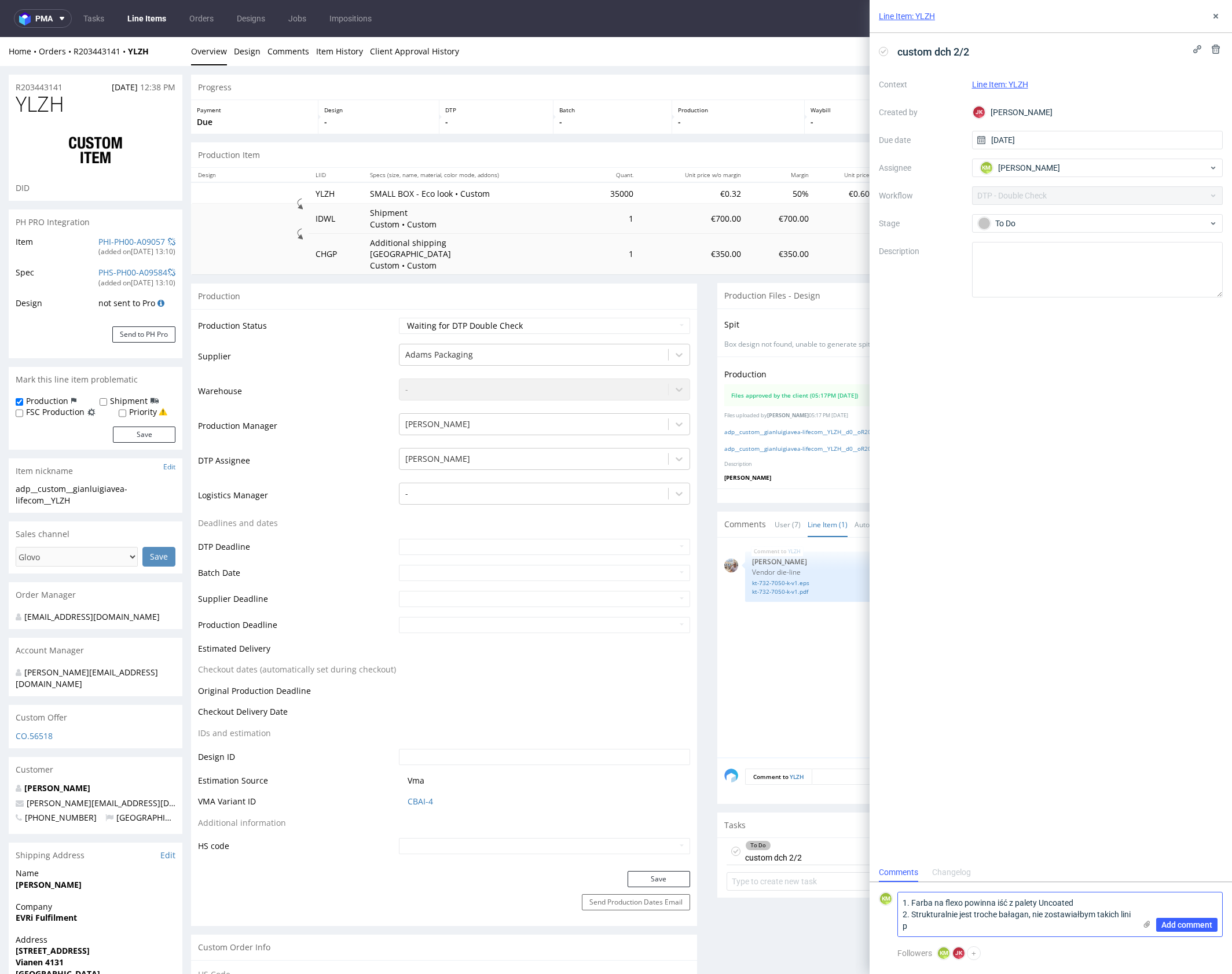
scroll to position [0, 0]
click at [974, 931] on textarea "1. Farba na flexo powinna iść z palety Uncoated 2. Strukturalnie jest troche ba…" at bounding box center [1016, 914] width 238 height 44
click at [1054, 932] on textarea "1. Farba na flexo powinna iść z palety Uncoated 2. Strukturalnie jest troche ba…" at bounding box center [1016, 914] width 238 height 44
click at [1147, 922] on use at bounding box center [1146, 924] width 6 height 7
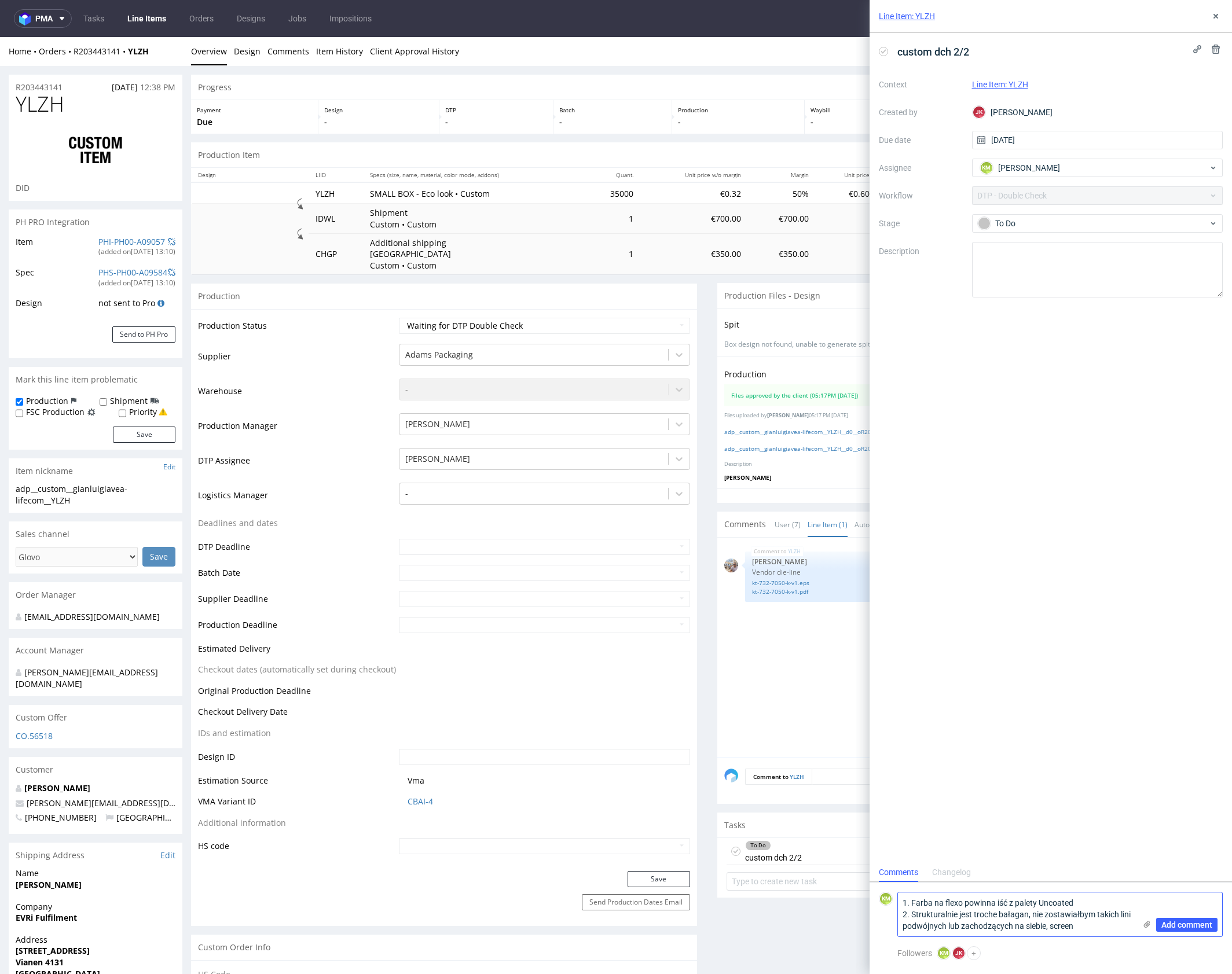
click at [0, 0] on input "file" at bounding box center [0, 0] width 0 height 0
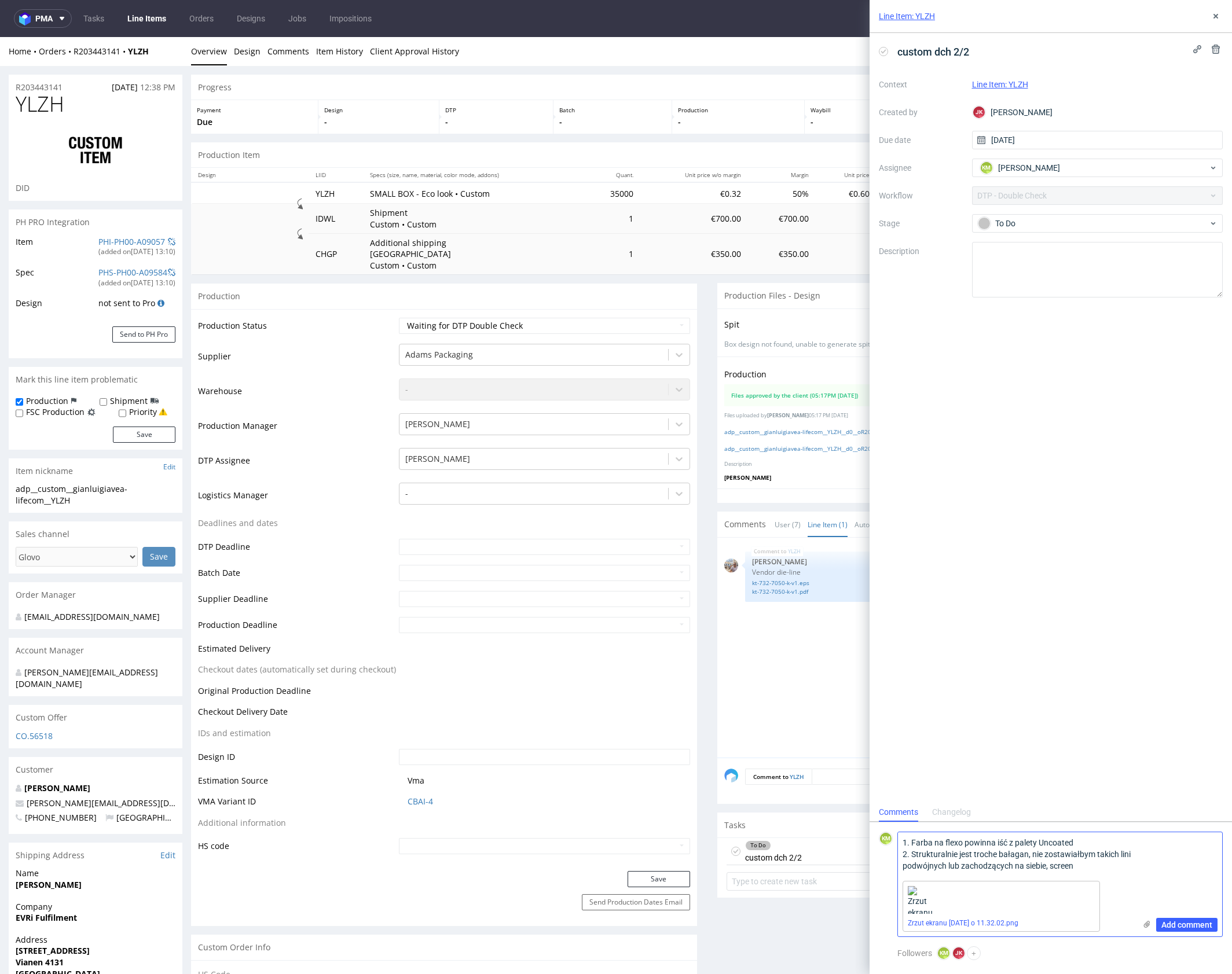
click at [1107, 868] on textarea "1. Farba na flexo powinna iść z palety Uncoated 2. Strukturalnie jest troche ba…" at bounding box center [1016, 854] width 238 height 44
type textarea "1. Farba na flexo powinna iść z palety Uncoated 2. Strukturalnie jest troche ba…"
click at [1190, 926] on span "Add comment" at bounding box center [1187, 924] width 51 height 8
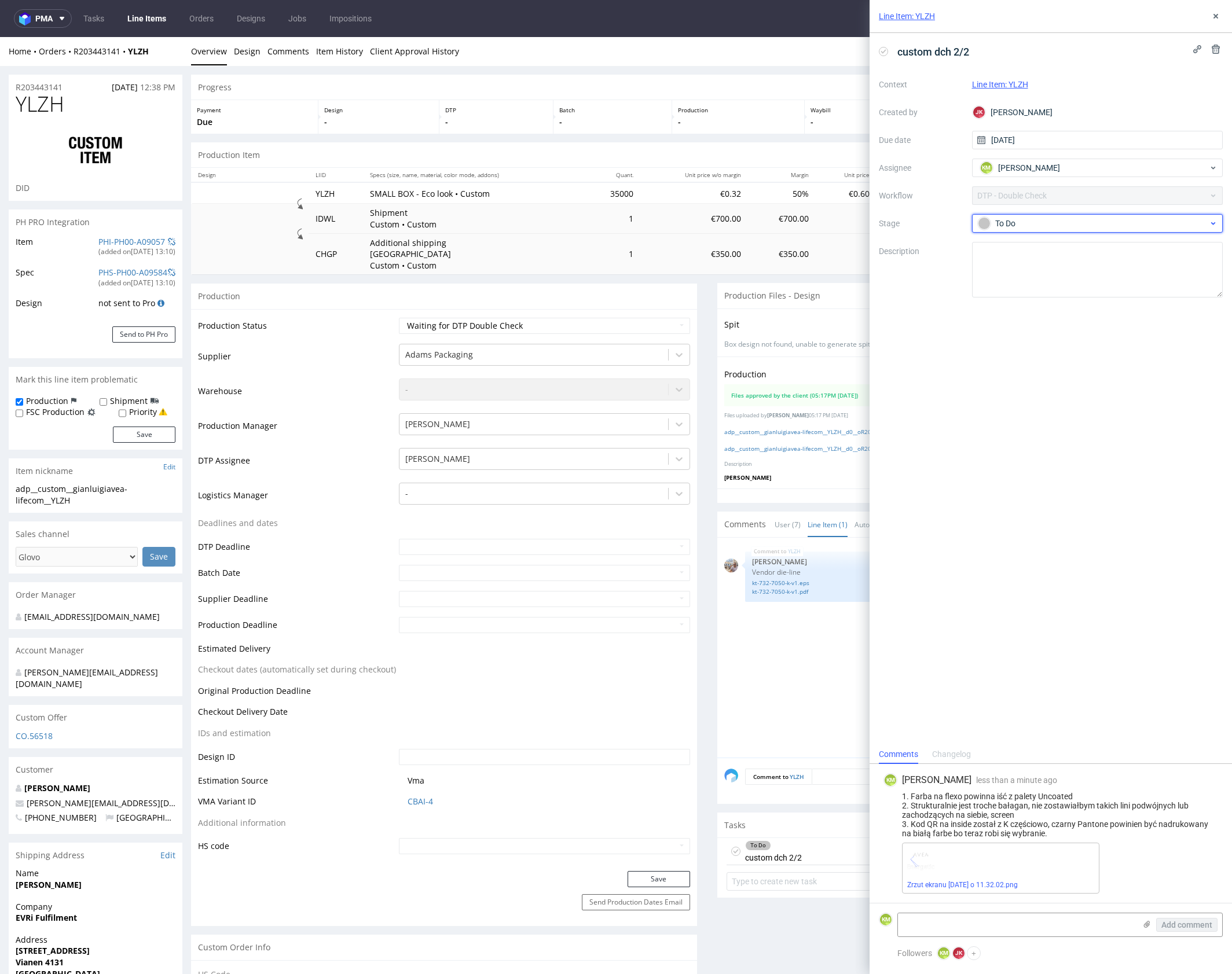
click at [1075, 228] on div "To Do" at bounding box center [1093, 223] width 230 height 13
click at [1062, 295] on div "Needs fixes" at bounding box center [1097, 297] width 231 height 13
drag, startPoint x: 1217, startPoint y: 14, endPoint x: 1173, endPoint y: 21, distance: 44.6
click at [1217, 14] on icon at bounding box center [1216, 16] width 9 height 9
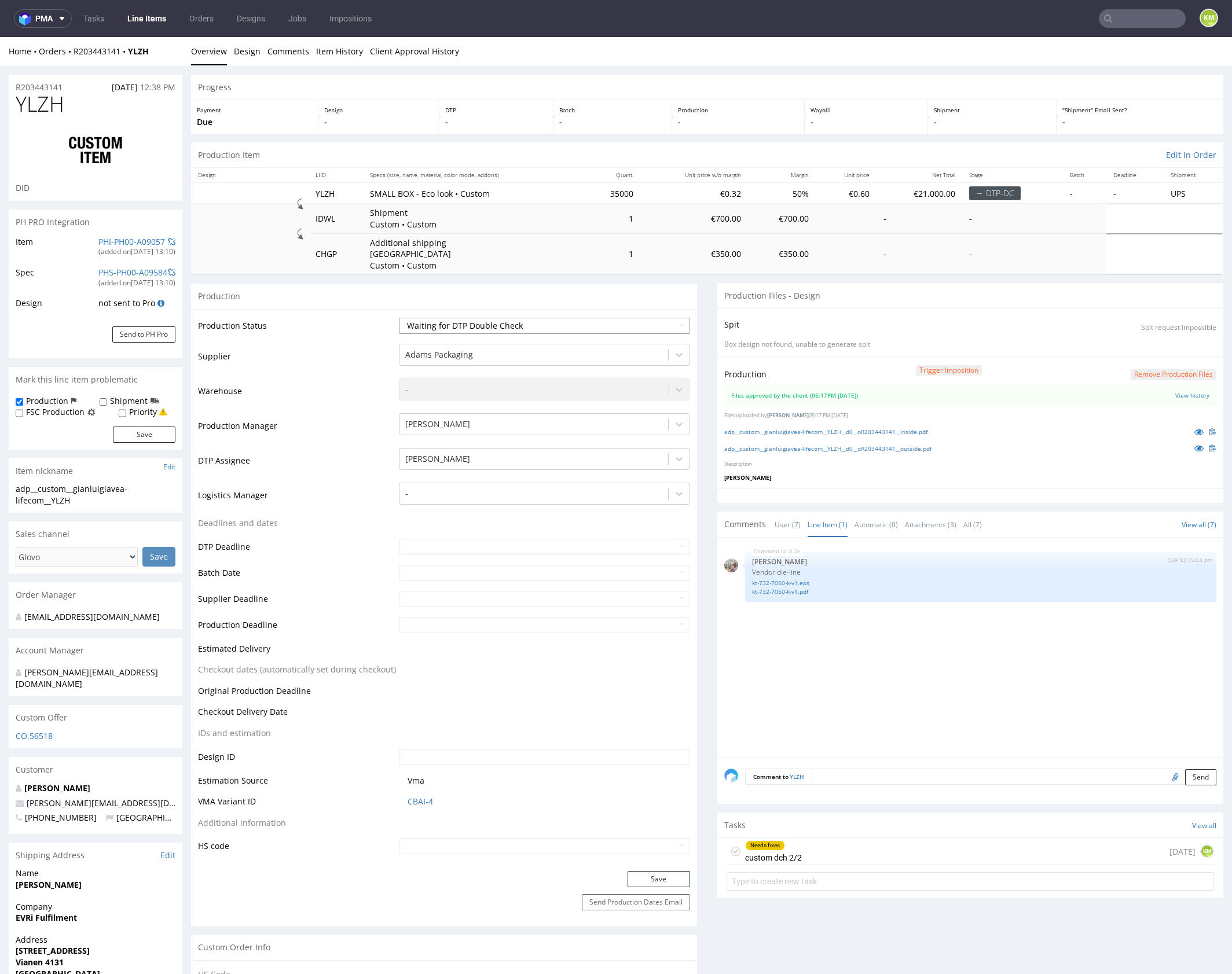
click at [525, 318] on select "Waiting for Artwork Waiting for Diecut Waiting for Mockup Waiting for DTP Waiti…" at bounding box center [544, 326] width 291 height 16
select select "dtp_dc_done"
click at [399, 318] on select "Waiting for Artwork Waiting for Diecut Waiting for Mockup Waiting for DTP Waiti…" at bounding box center [544, 326] width 291 height 16
click at [659, 873] on button "Save" at bounding box center [658, 879] width 62 height 16
click at [910, 445] on link "adp__custom__gianluigiavea-lifecom__YLZH__d0__oR203443141__outside.pdf" at bounding box center [827, 448] width 207 height 8
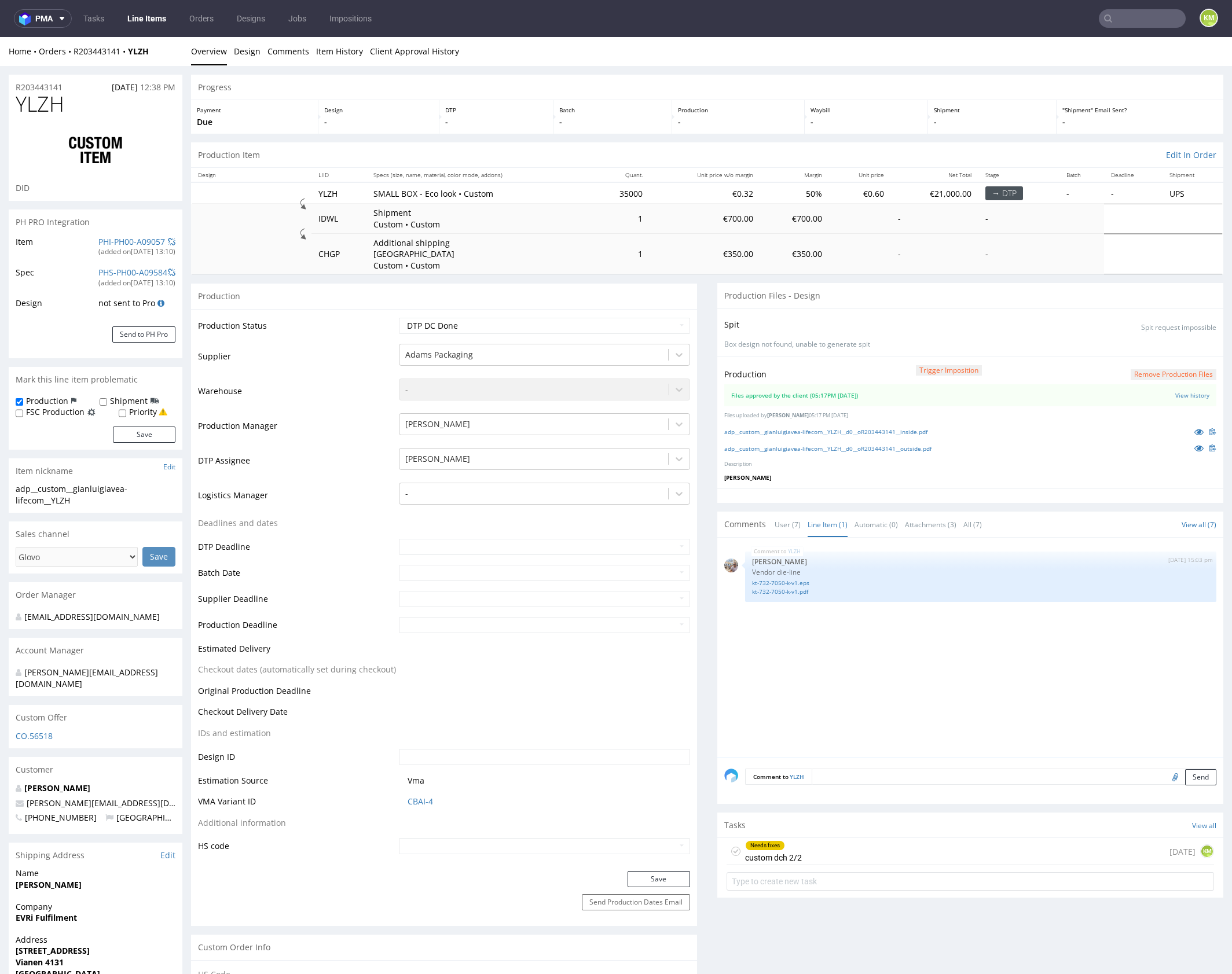
click at [931, 838] on div "Needs fixes custom dch 2/2 3 days ago KM" at bounding box center [970, 851] width 487 height 27
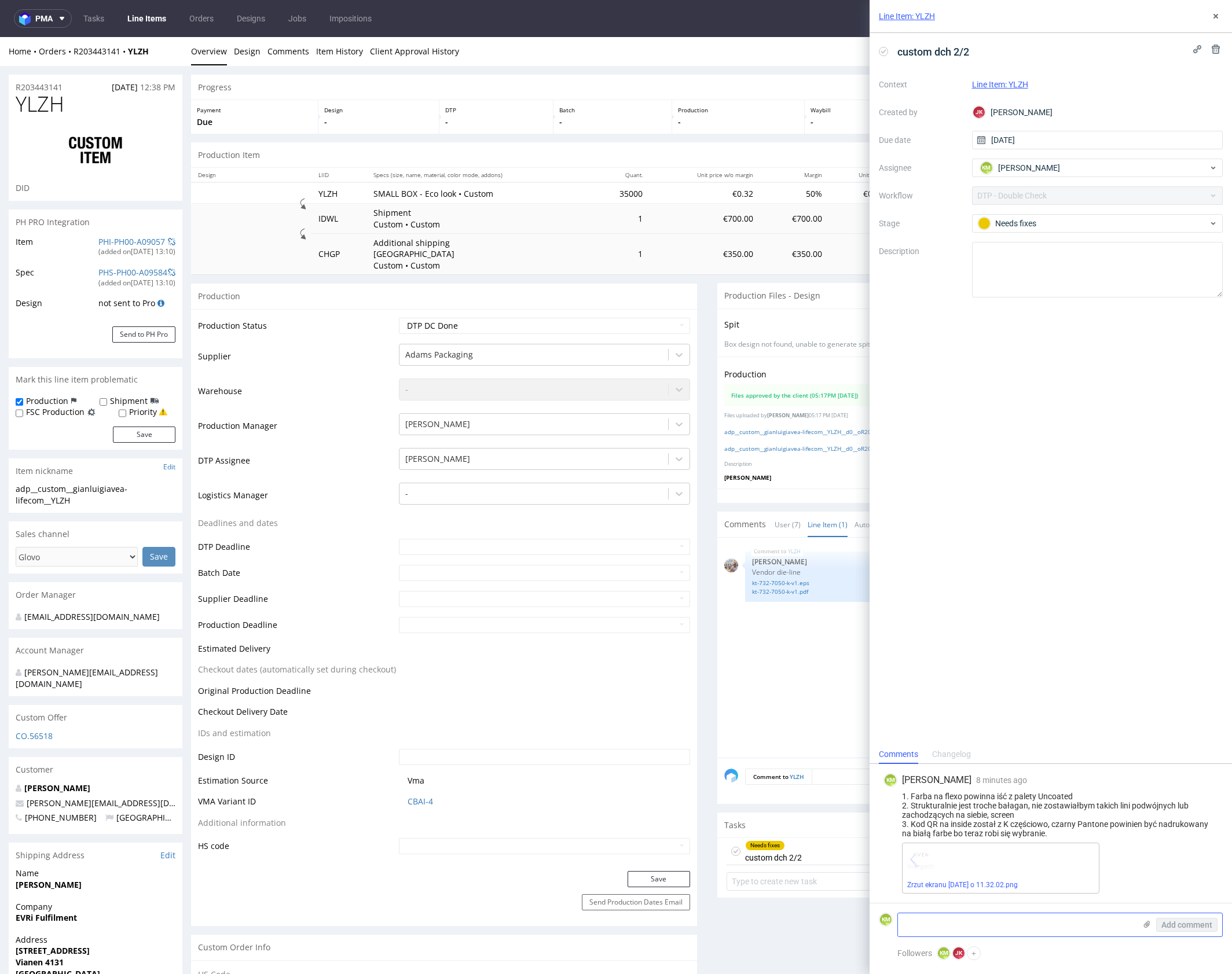
click at [991, 922] on textarea at bounding box center [1016, 925] width 238 height 23
type textarea "4. background kraft jest z cmyka"
click at [1178, 927] on span "Add comment" at bounding box center [1187, 924] width 51 height 8
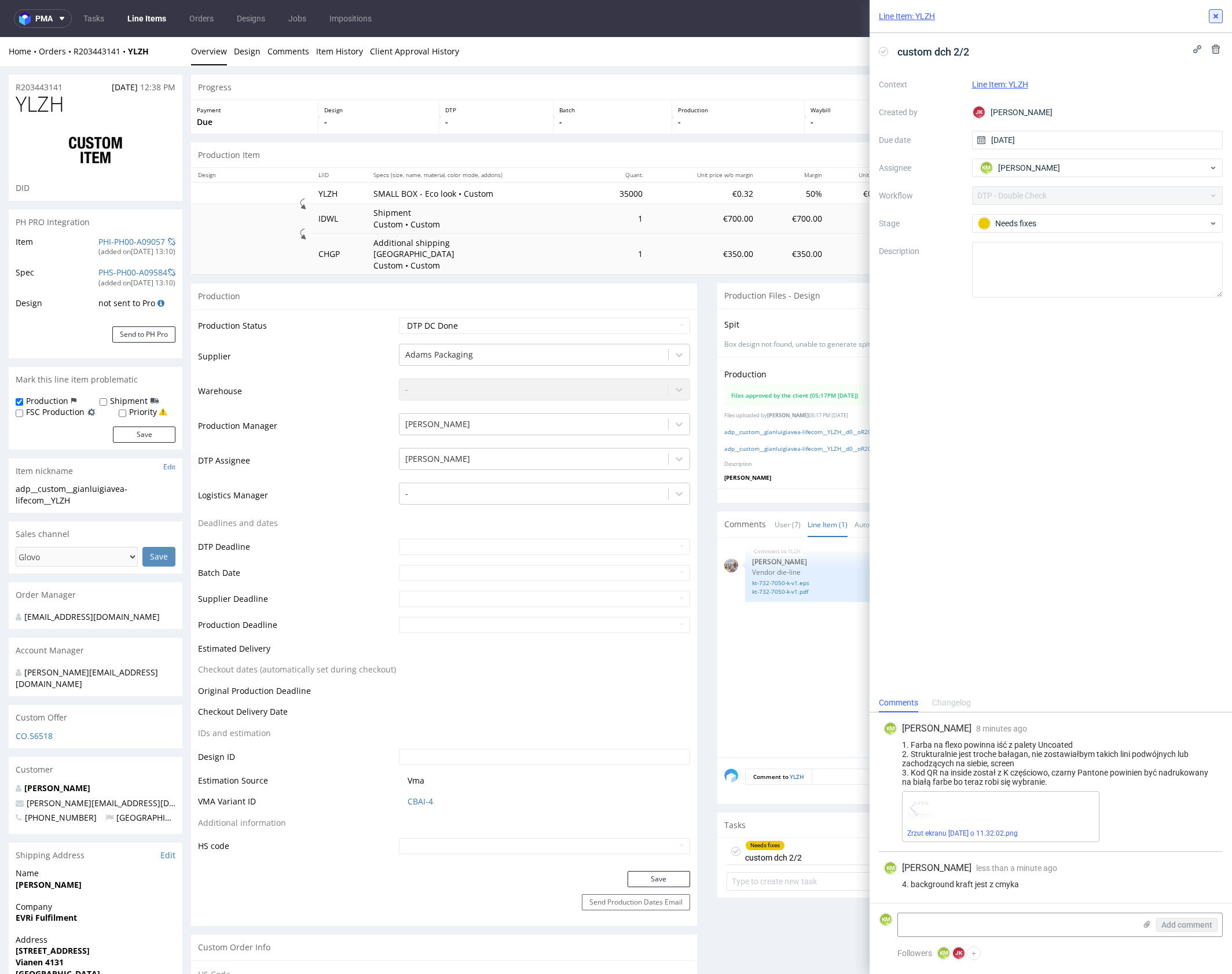
click at [1211, 18] on icon at bounding box center [1216, 16] width 9 height 9
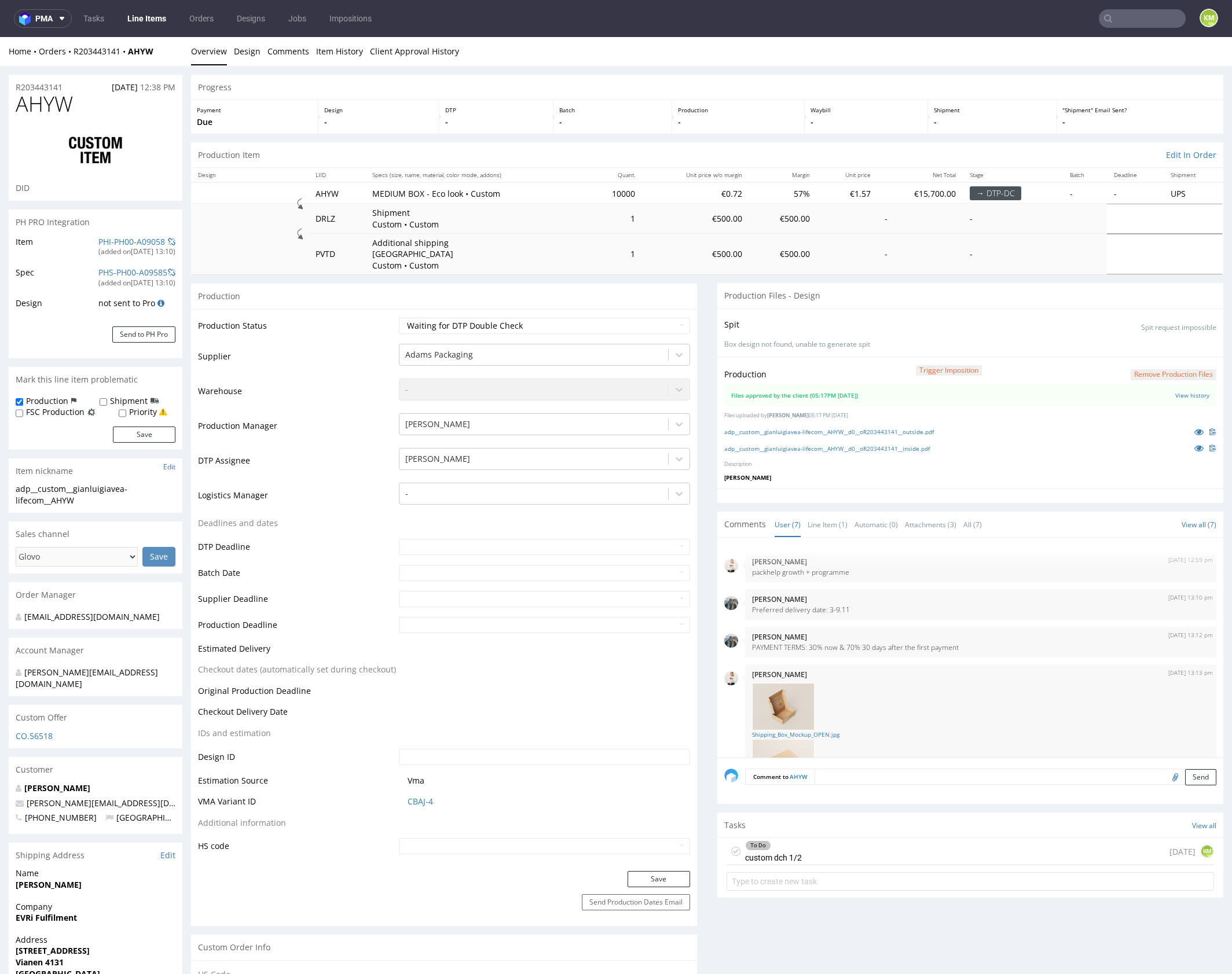
scroll to position [153, 0]
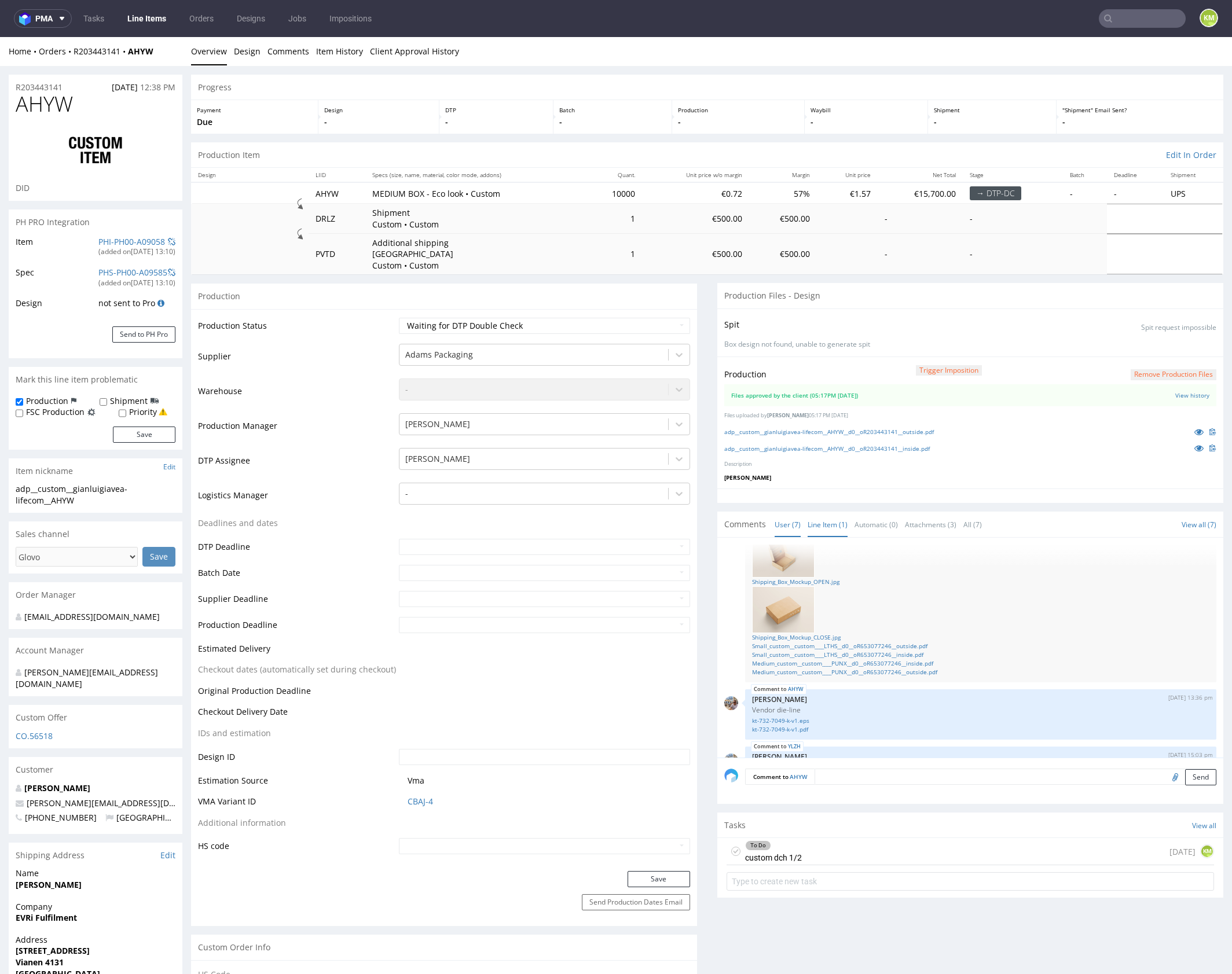
click at [831, 512] on link "Line Item (1)" at bounding box center [827, 525] width 40 height 25
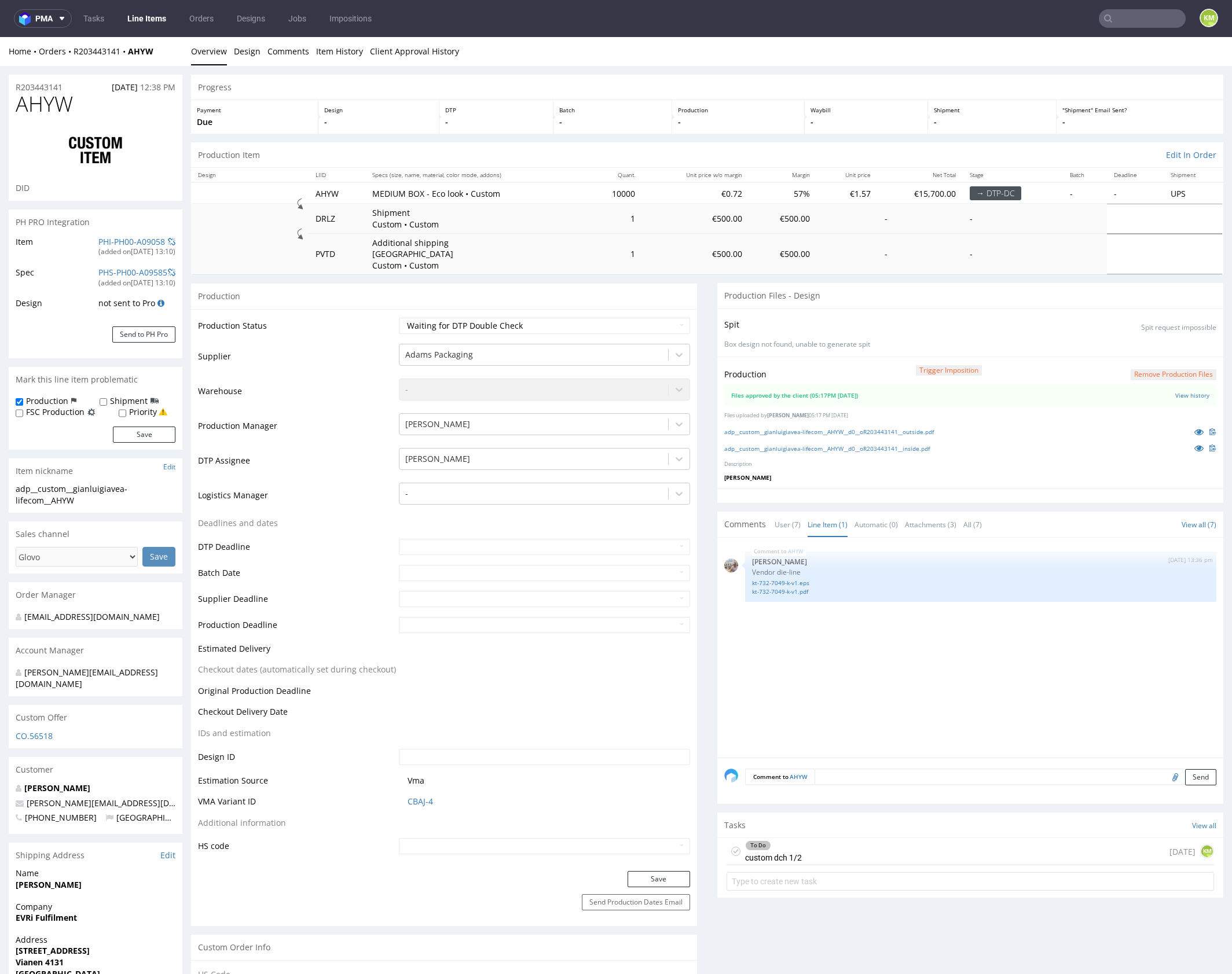
click at [931, 651] on div "AHYW 11th Sep 25 | 13:36 pm Michał Palasek Vendor die-line kt-732-7049-k-v1.eps…" at bounding box center [973, 651] width 499 height 213
click at [962, 660] on div "AHYW 11th Sep 25 | 13:36 pm Michał Palasek Vendor die-line kt-732-7049-k-v1.eps…" at bounding box center [973, 651] width 499 height 213
click at [890, 670] on div "AHYW 11th Sep 25 | 13:36 pm Michał Palasek Vendor die-line kt-732-7049-k-v1.eps…" at bounding box center [973, 651] width 499 height 213
click at [903, 620] on div "AHYW 11th Sep 25 | 13:36 pm Michał Palasek Vendor die-line kt-732-7049-k-v1.eps…" at bounding box center [973, 651] width 499 height 213
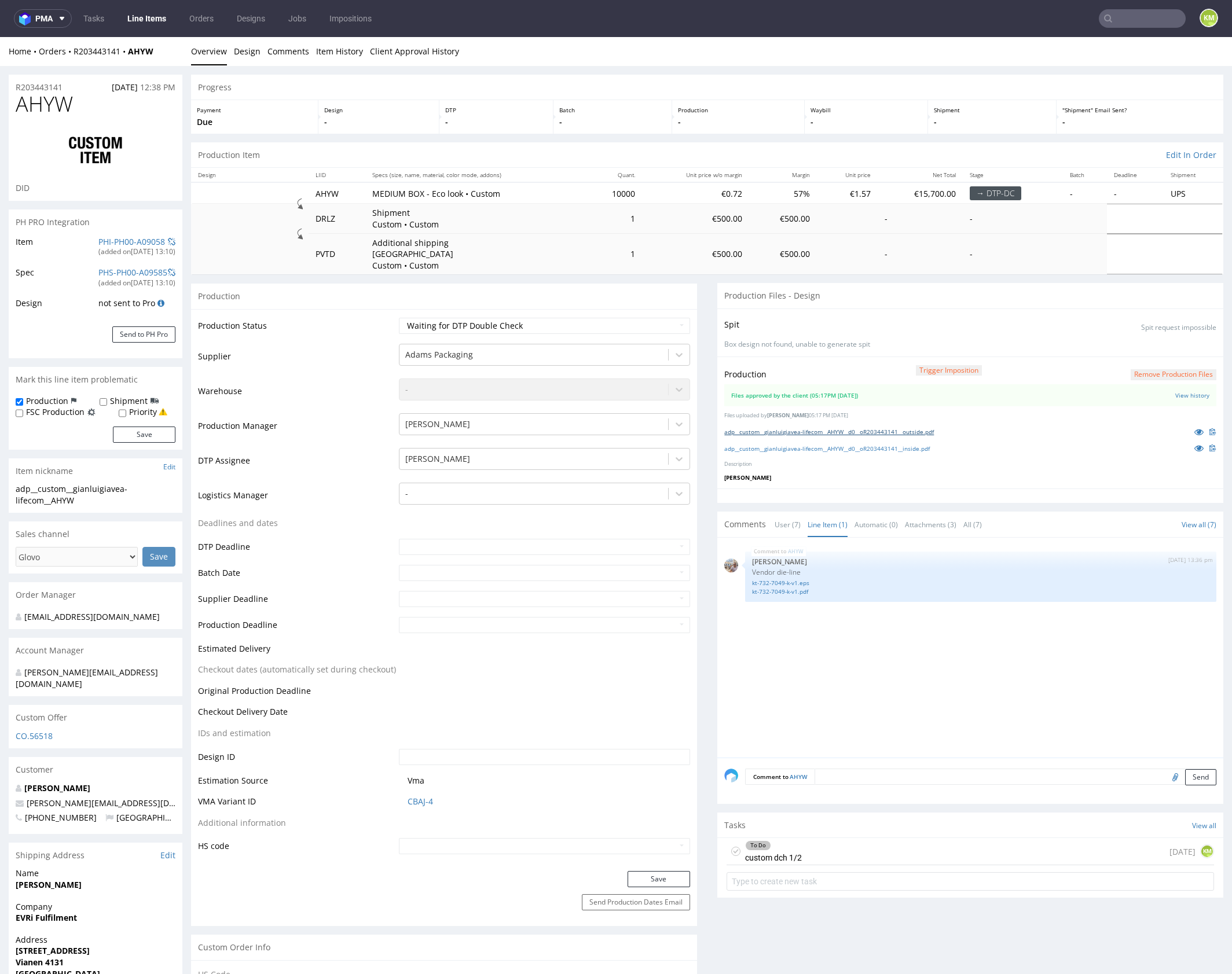
click at [902, 427] on link "adp__custom__gianluigiavea-lifecom__AHYW__d0__oR203443141__outside.pdf" at bounding box center [829, 431] width 210 height 8
click at [908, 445] on link "adp__custom__gianluigiavea-lifecom__AHYW__d0__oR203443141__inside.pdf" at bounding box center [826, 448] width 205 height 8
click at [807, 578] on link "kt-732-7049-k-v1.eps" at bounding box center [981, 583] width 457 height 9
click at [782, 520] on link "User (7)" at bounding box center [787, 525] width 26 height 25
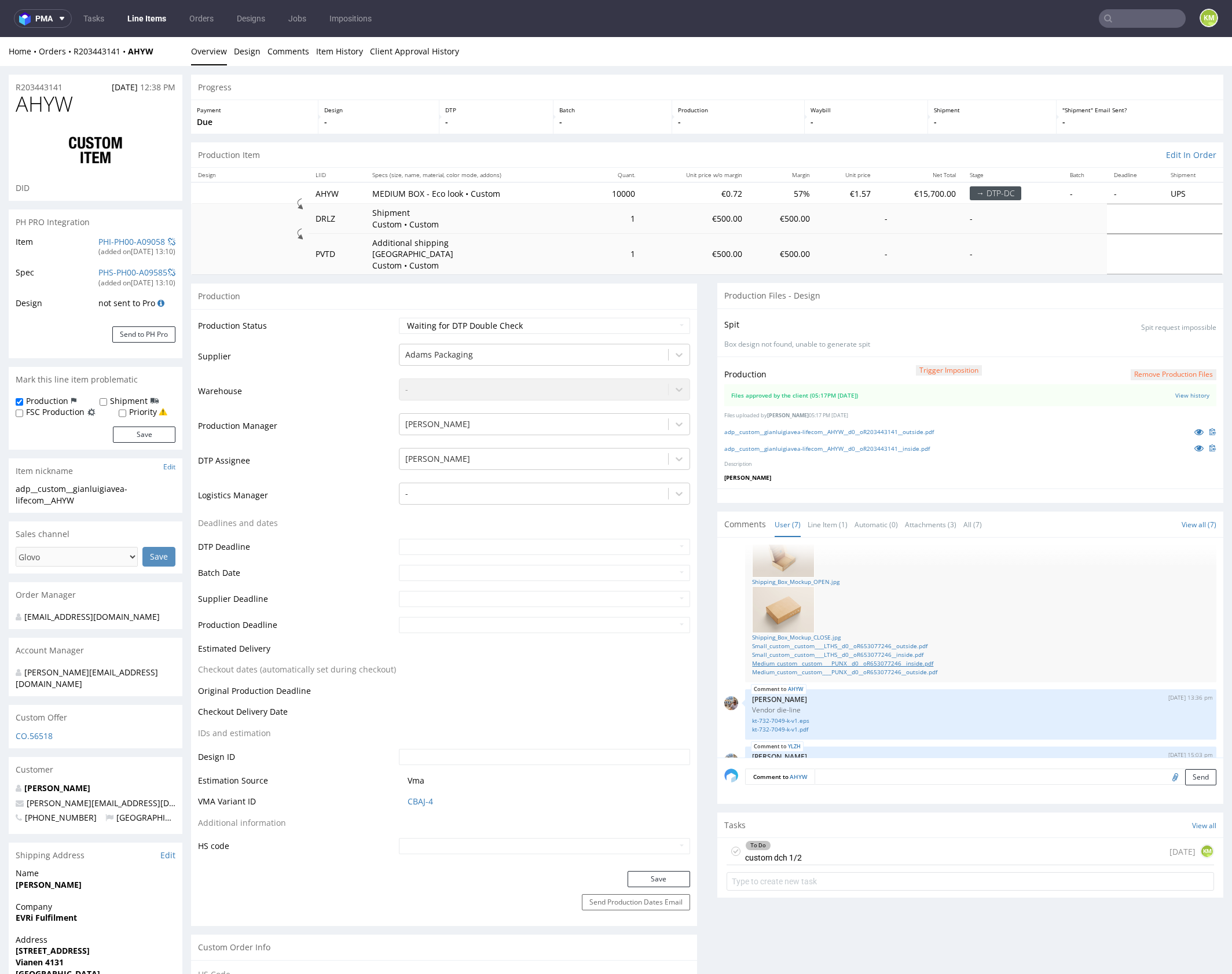
click at [820, 659] on link "Medium_custom__custom____PUNX__d0__oR653077246__inside.pdf" at bounding box center [981, 663] width 457 height 9
click at [832, 668] on link "Medium_custom__custom____PUNX__d0__oR653077246__outside.pdf" at bounding box center [981, 672] width 457 height 9
click at [839, 838] on div "To Do custom dch 1/2 3 days ago KM" at bounding box center [970, 851] width 487 height 27
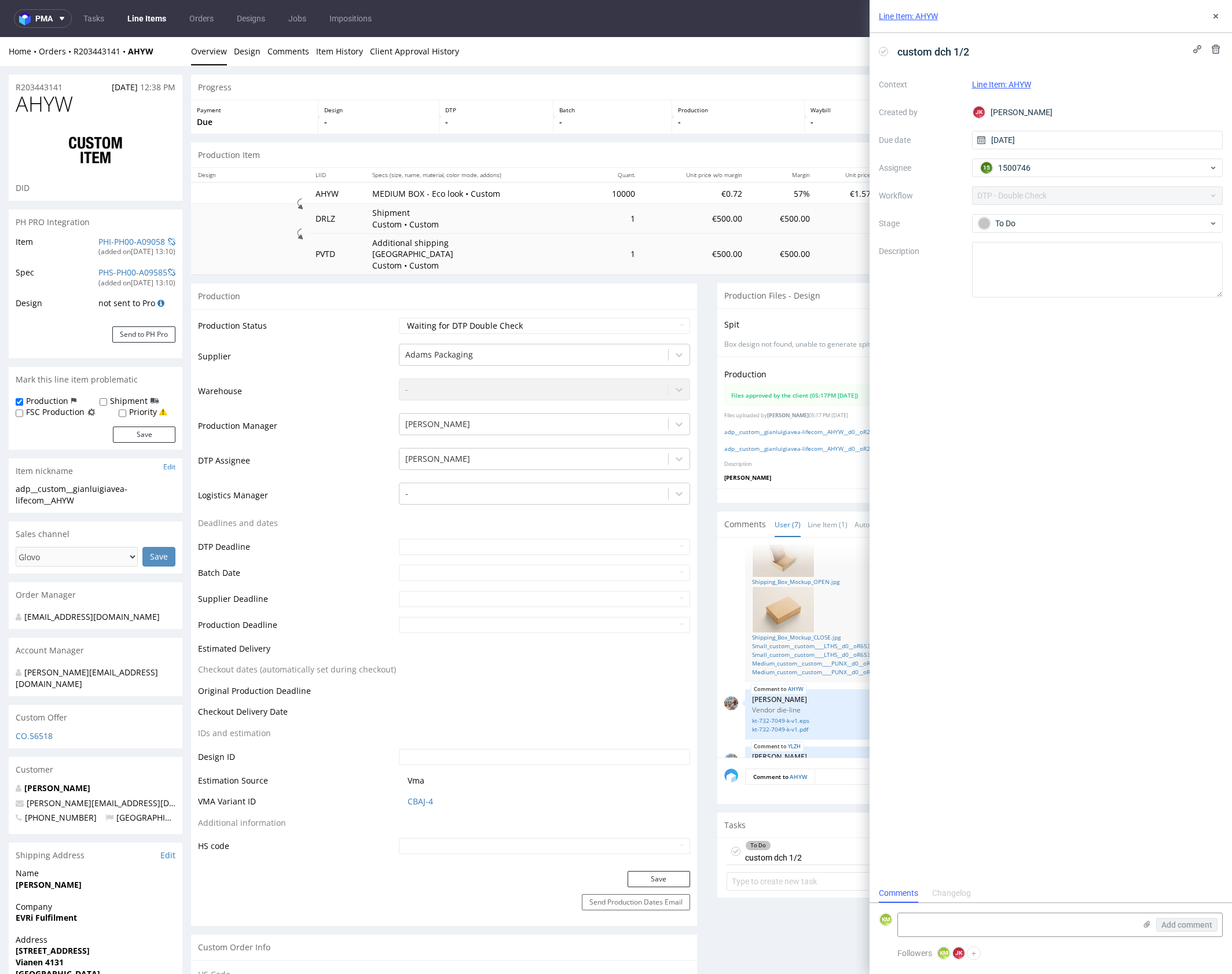
scroll to position [9, 0]
click at [970, 922] on textarea at bounding box center [1016, 925] width 238 height 23
type textarea "To samo co w przypadku małego pudełka"
click at [1187, 918] on button "Add comment" at bounding box center [1187, 924] width 61 height 14
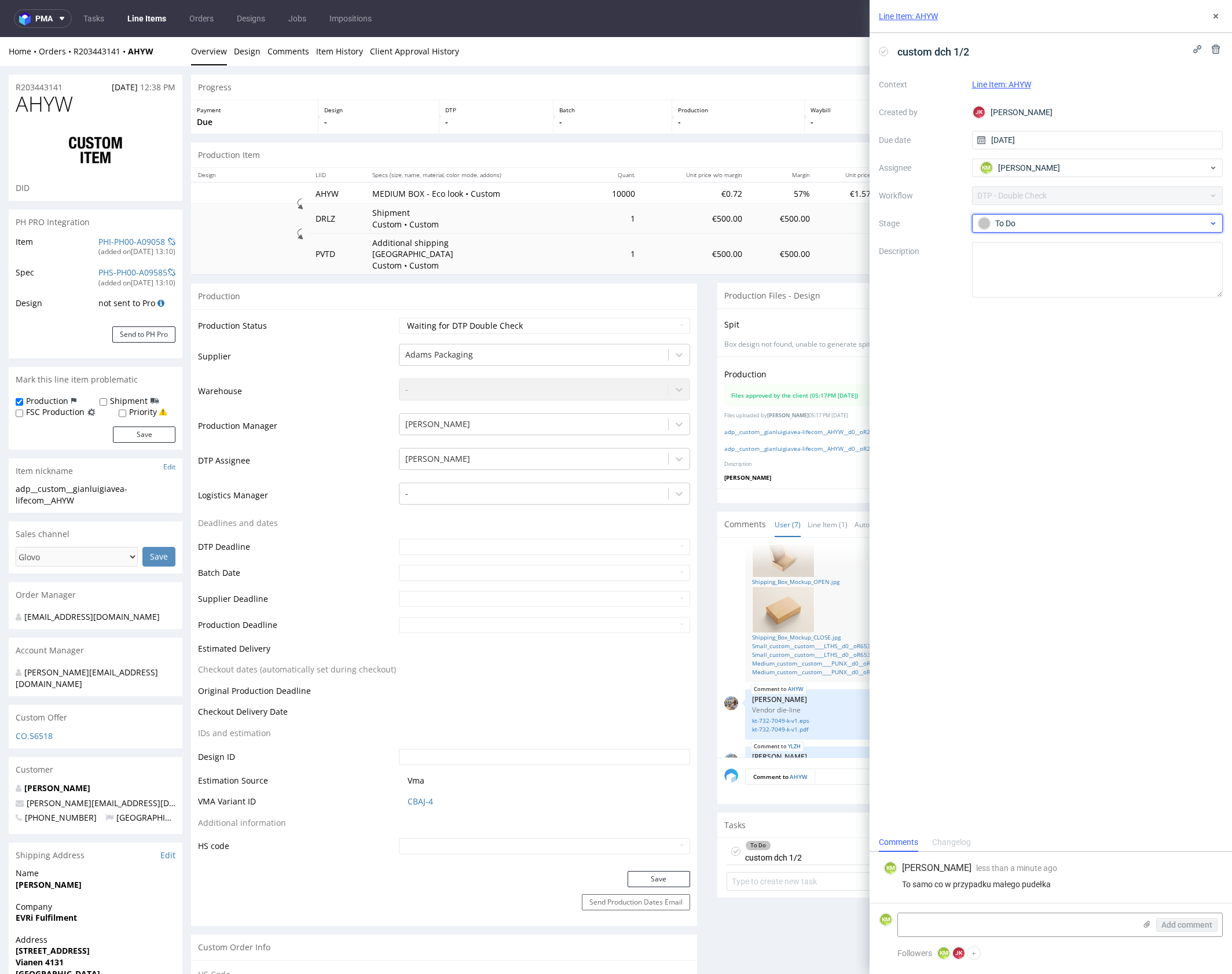
click at [1096, 221] on div "To Do" at bounding box center [1093, 223] width 230 height 13
click at [1073, 293] on div "Needs fixes" at bounding box center [1097, 297] width 231 height 13
click at [1224, 15] on div "Line Item: AHYW" at bounding box center [1050, 16] width 362 height 33
drag, startPoint x: 1219, startPoint y: 16, endPoint x: 968, endPoint y: 57, distance: 254.3
click at [1219, 16] on icon at bounding box center [1216, 16] width 9 height 9
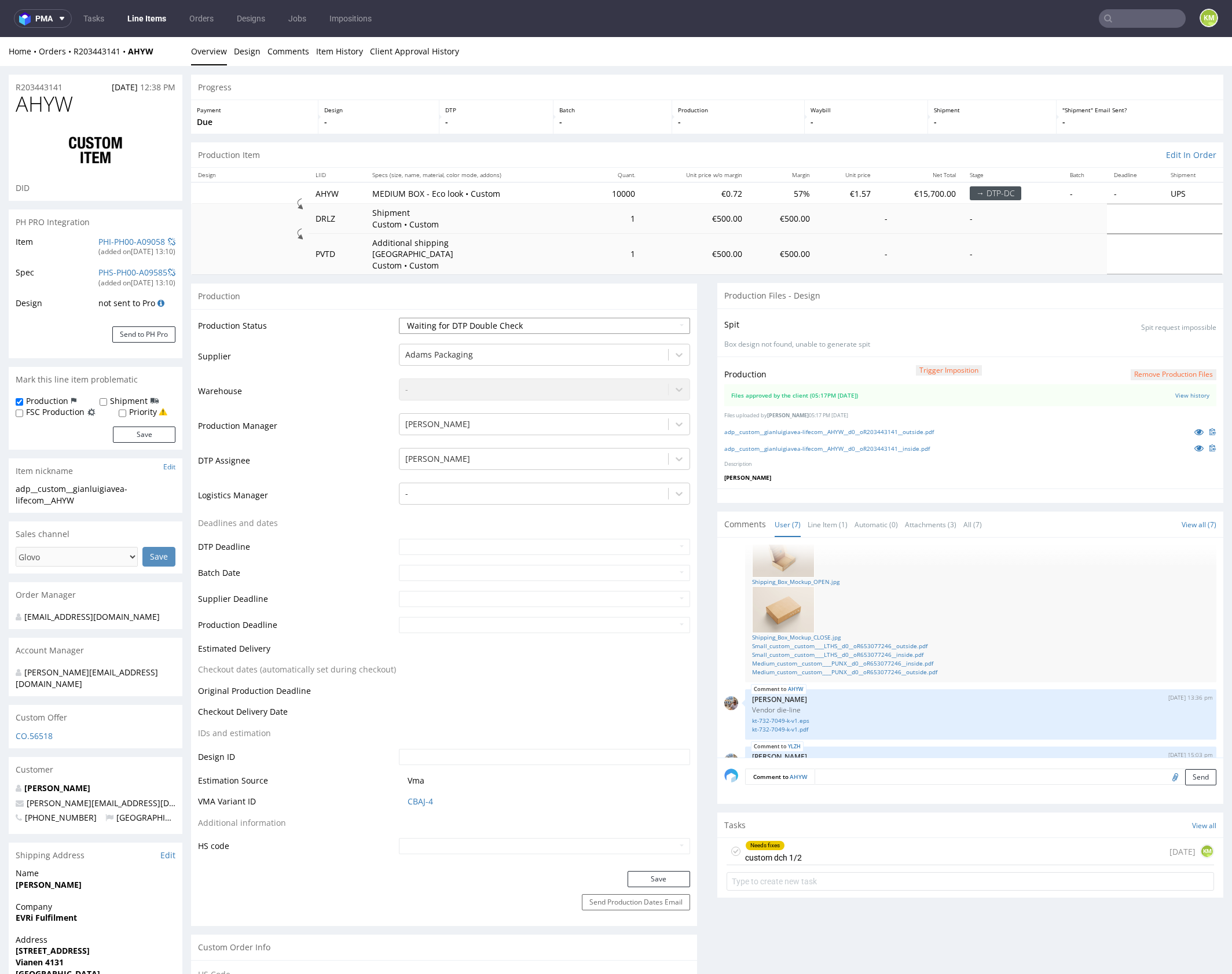
click at [513, 318] on select "Waiting for Artwork Waiting for Diecut Waiting for Mockup Waiting for DTP Waiti…" at bounding box center [544, 326] width 291 height 16
select select "dtp_dc_done"
click at [399, 318] on select "Waiting for Artwork Waiting for Diecut Waiting for Mockup Waiting for DTP Waiti…" at bounding box center [544, 326] width 291 height 16
click at [669, 871] on button "Save" at bounding box center [658, 879] width 62 height 16
click at [830, 516] on link "Line Item (1)" at bounding box center [827, 525] width 40 height 25
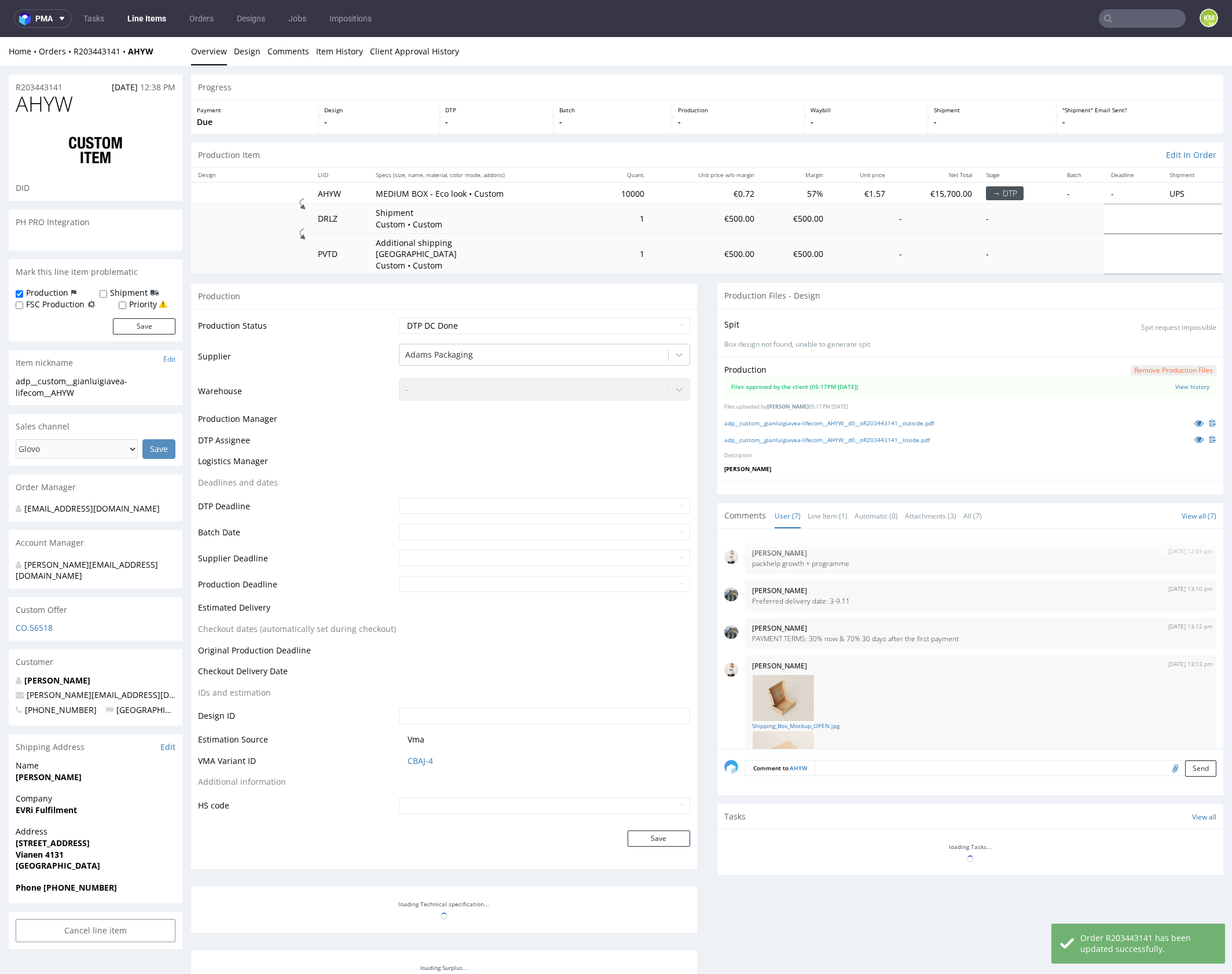
scroll to position [246, 0]
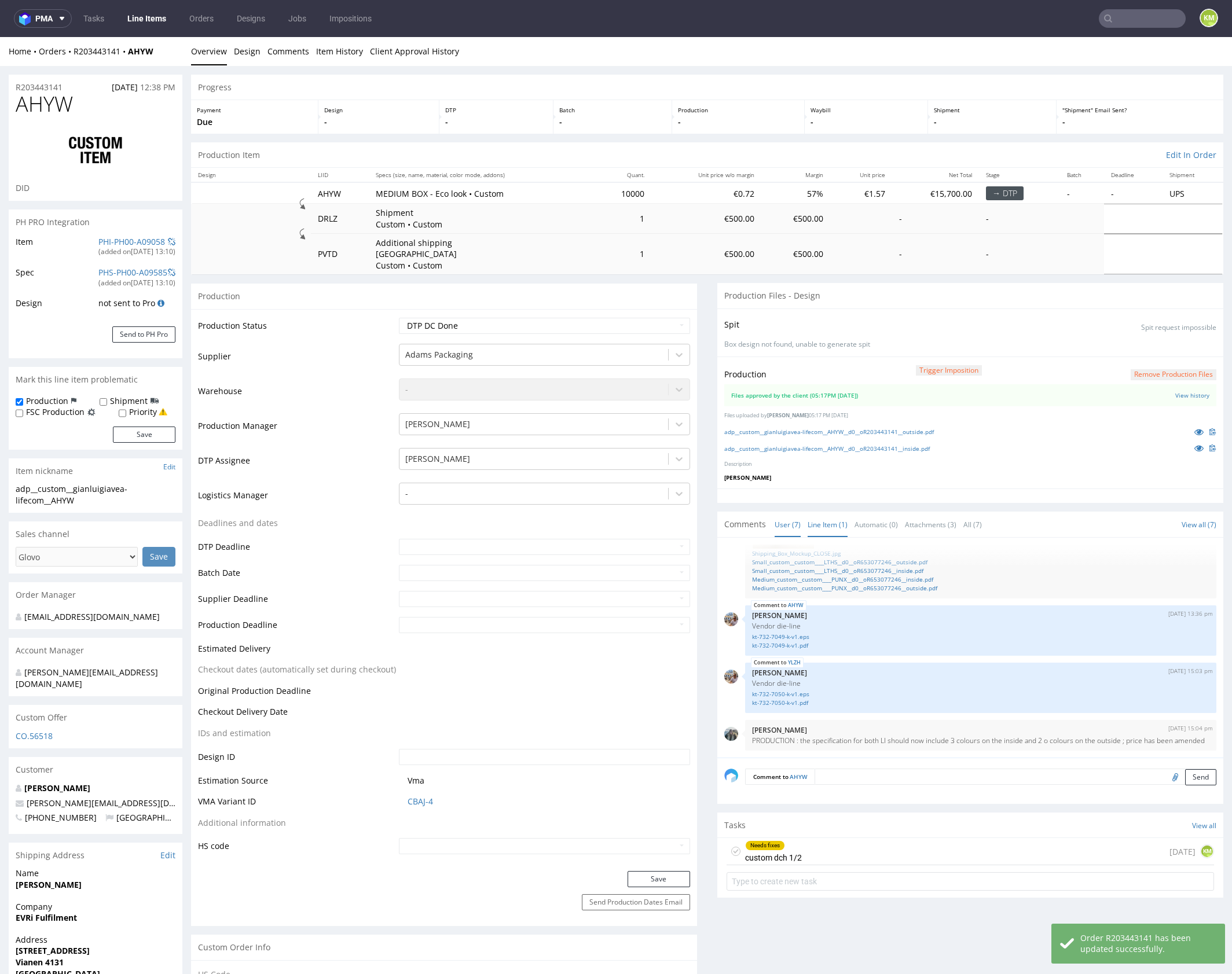
click at [827, 514] on link "Line Item (1)" at bounding box center [827, 525] width 40 height 25
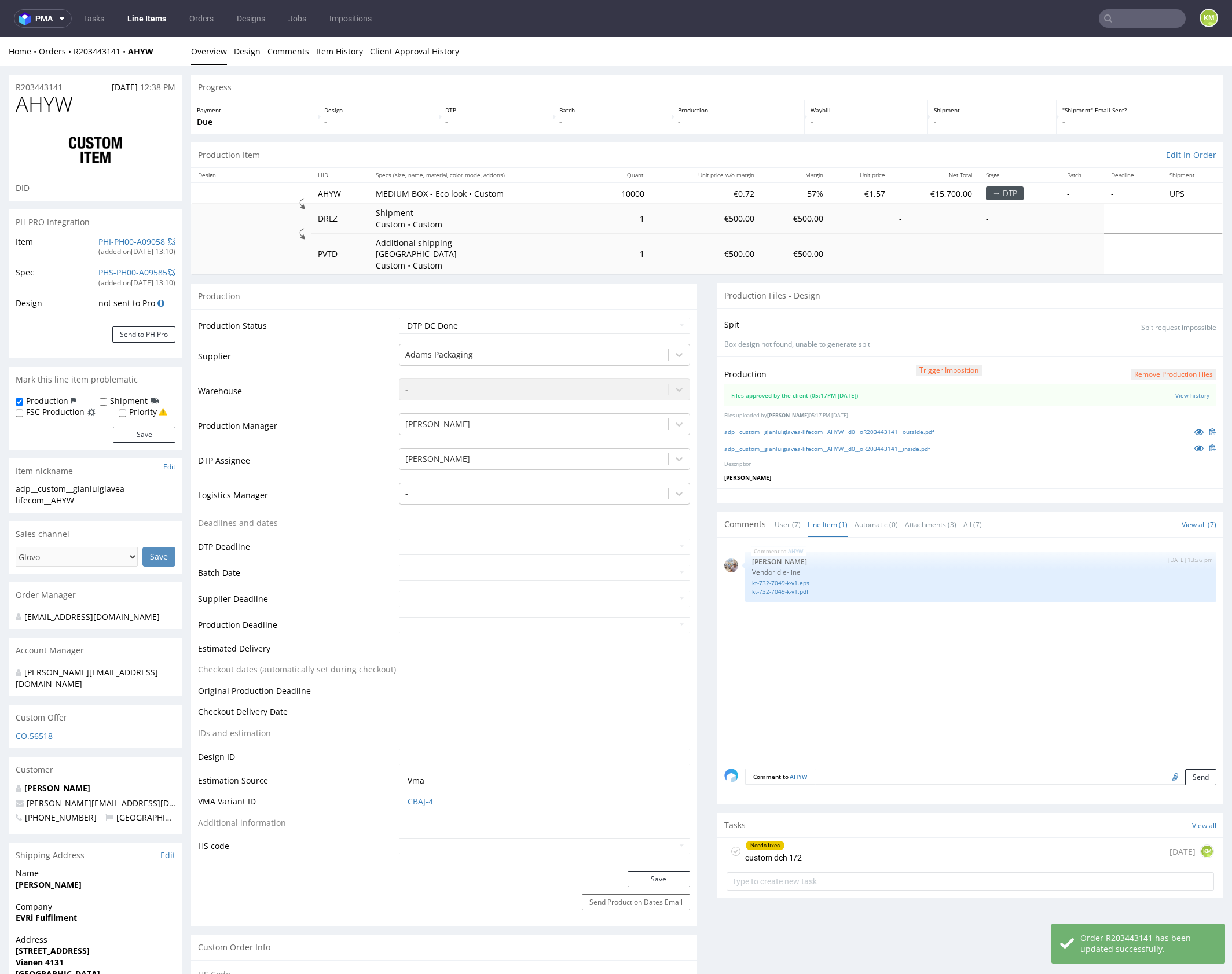
click at [840, 642] on div "AHYW 11th Sep 25 | 13:36 pm Michał Palasek Vendor die-line kt-732-7049-k-v1.eps…" at bounding box center [973, 651] width 499 height 213
click at [835, 655] on div "AHYW 11th Sep 25 | 13:36 pm Michał Palasek Vendor die-line kt-732-7049-k-v1.eps…" at bounding box center [973, 651] width 499 height 213
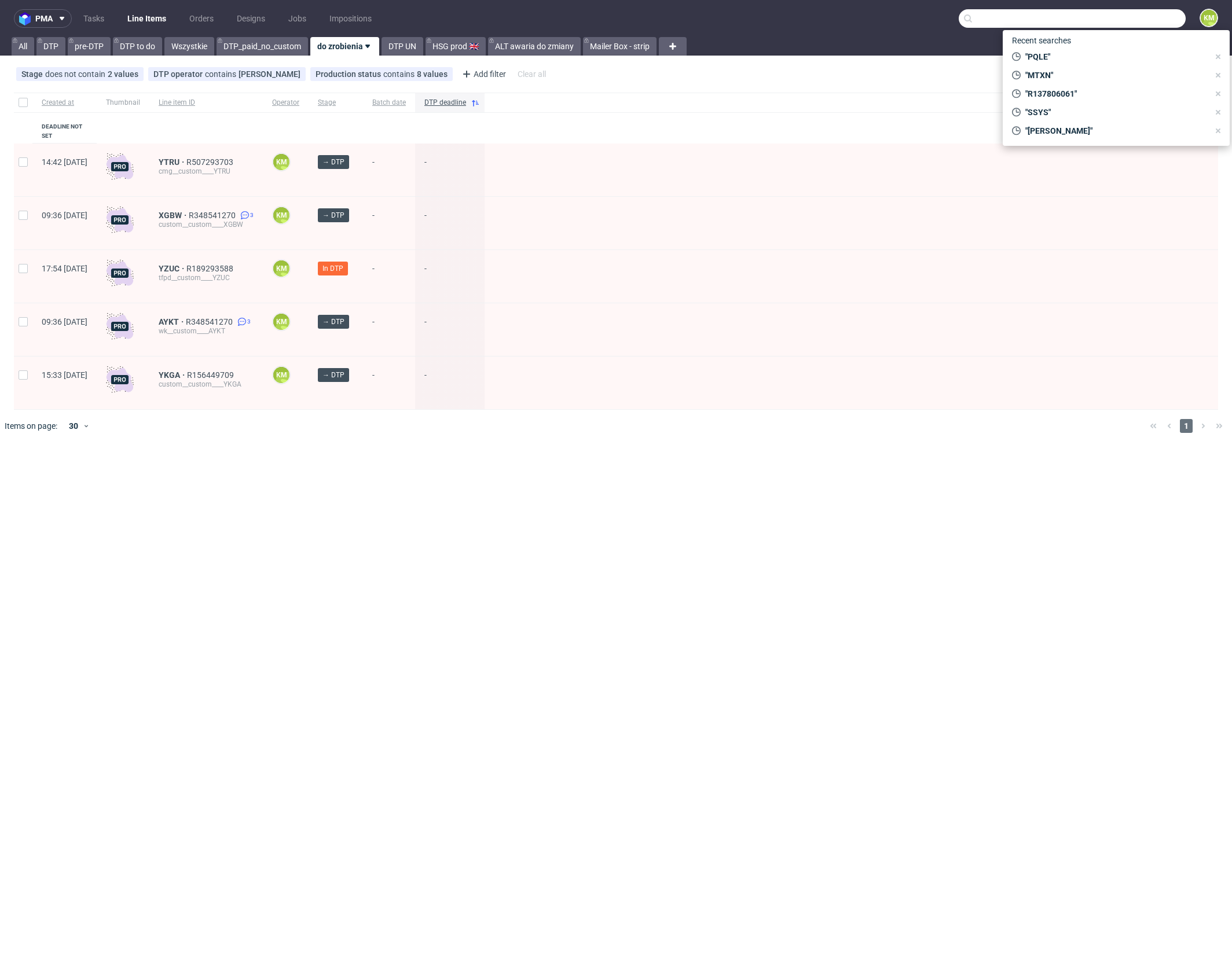
click at [1124, 20] on input "text" at bounding box center [1072, 18] width 227 height 18
type input "LTHS"
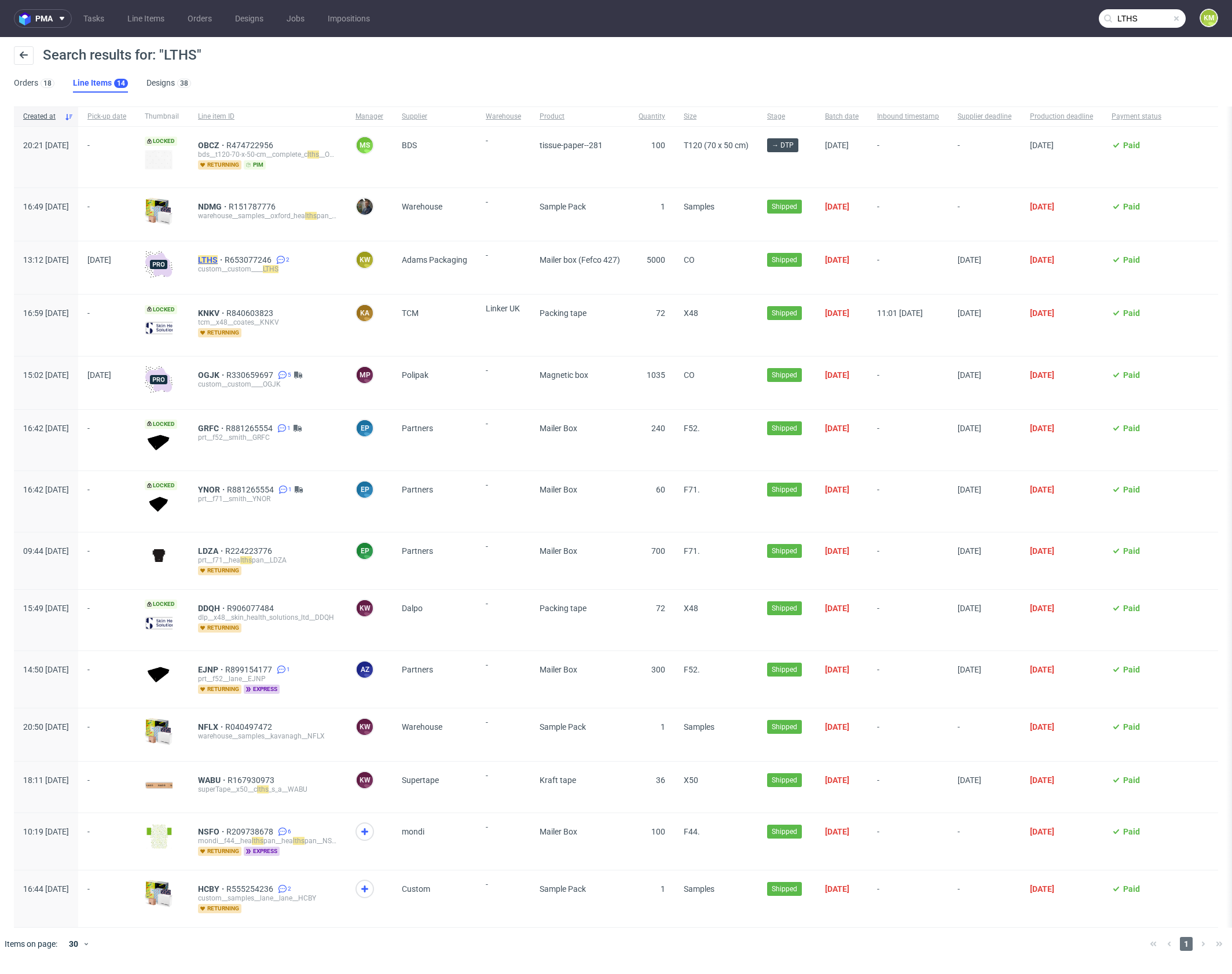
click at [218, 258] on mark "LTHS" at bounding box center [208, 259] width 20 height 9
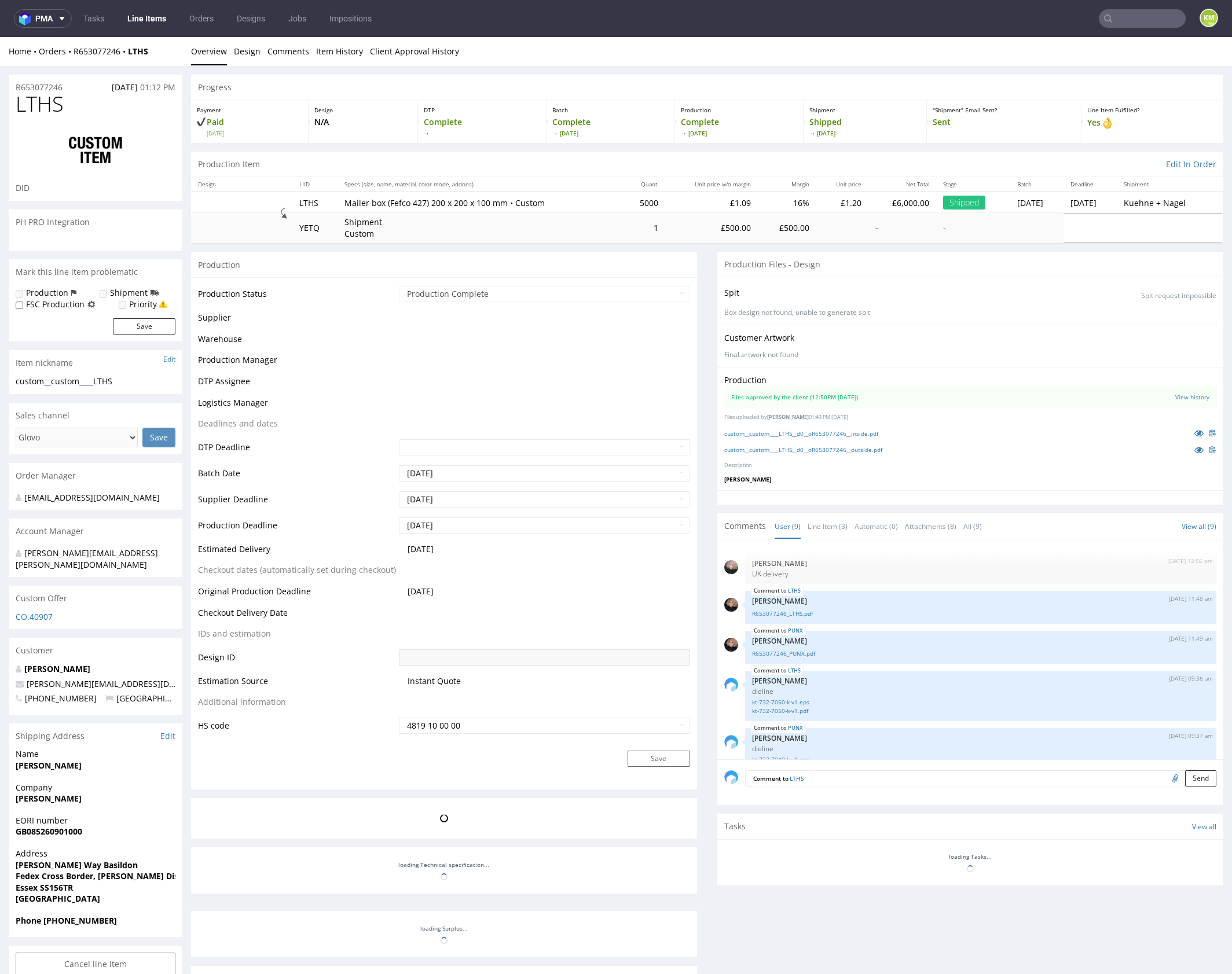
scroll to position [203, 0]
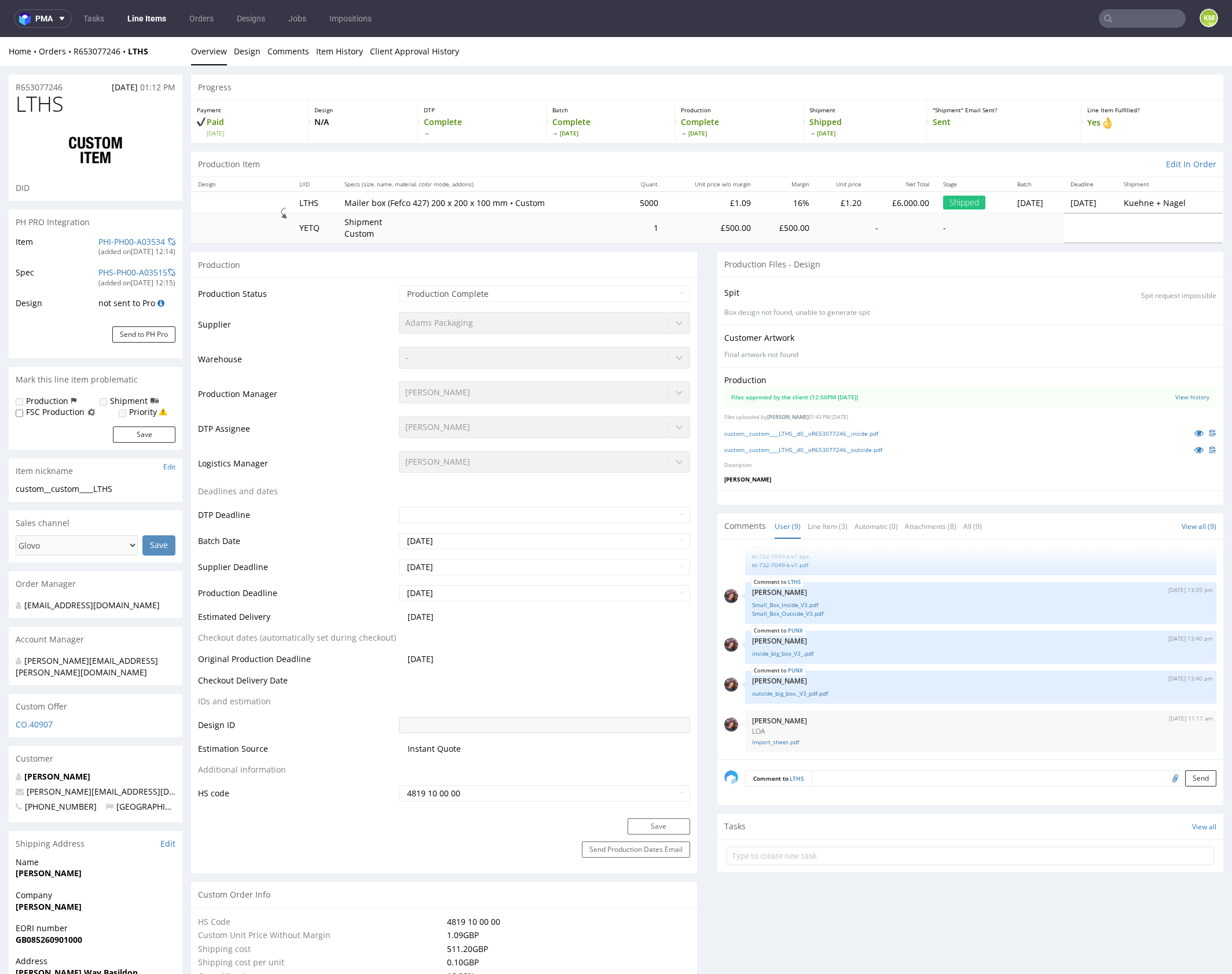
select select "in_progress"
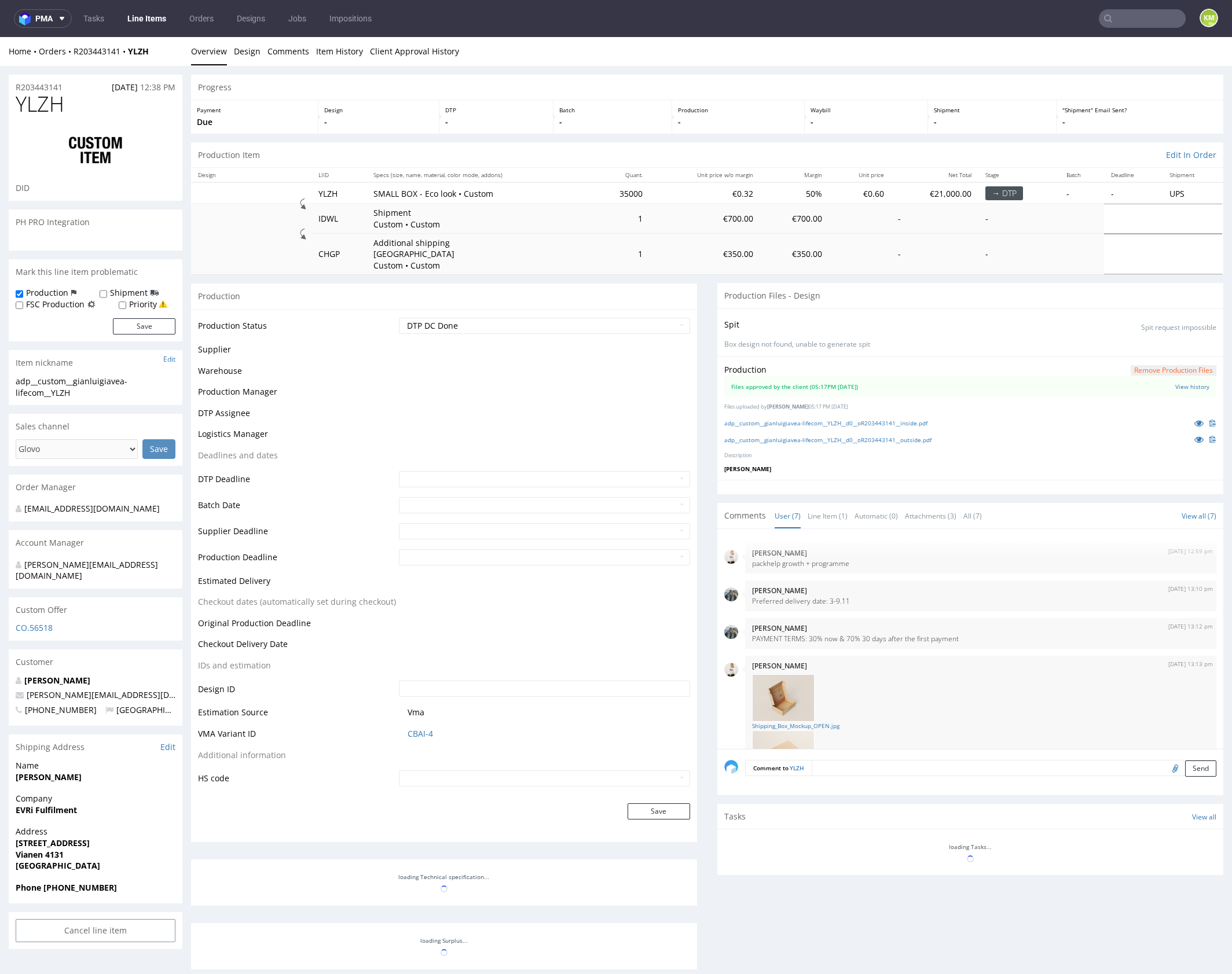
scroll to position [246, 0]
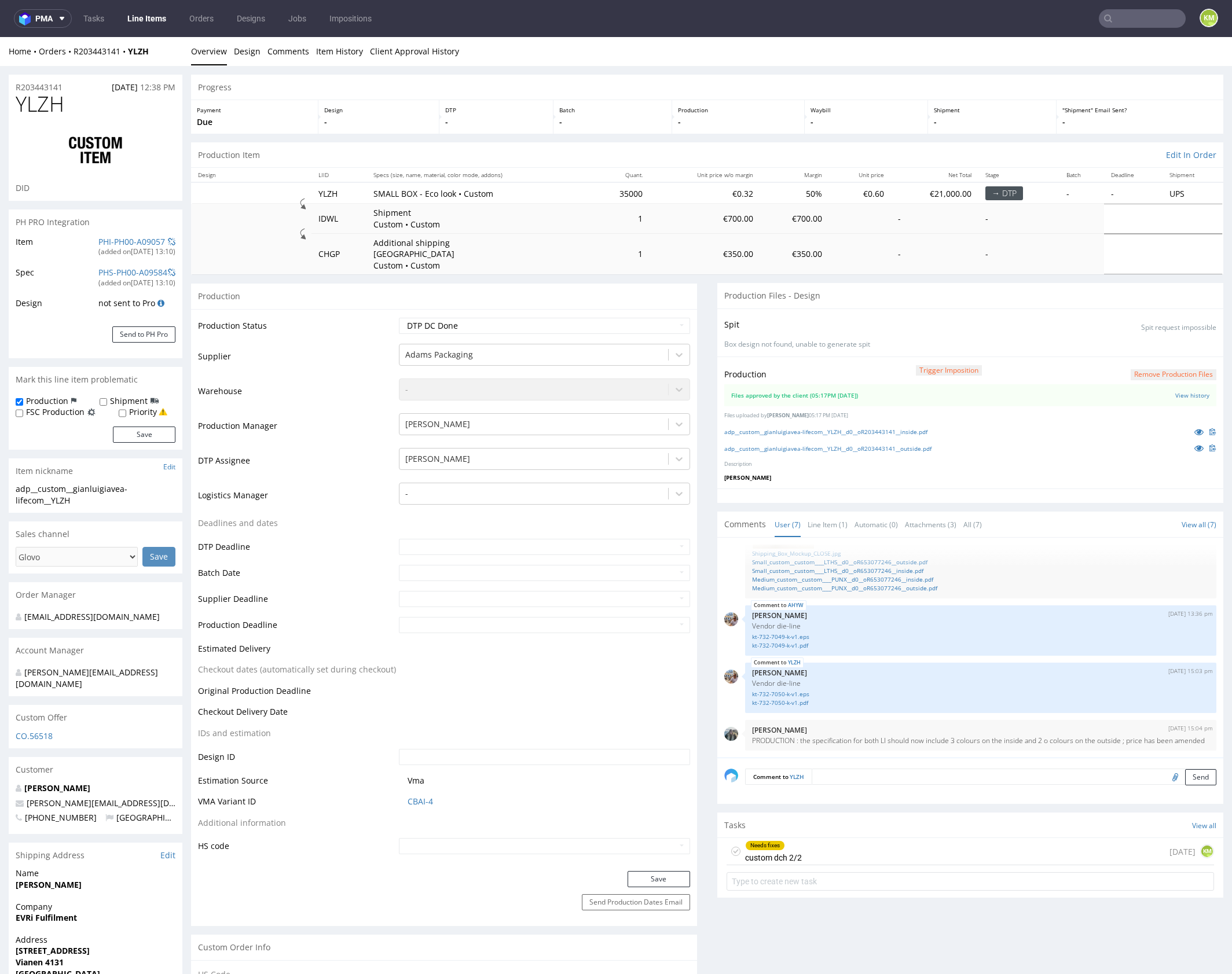
click at [842, 843] on div "Needs fixes custom dch 2/2 3 days ago KM" at bounding box center [970, 851] width 487 height 27
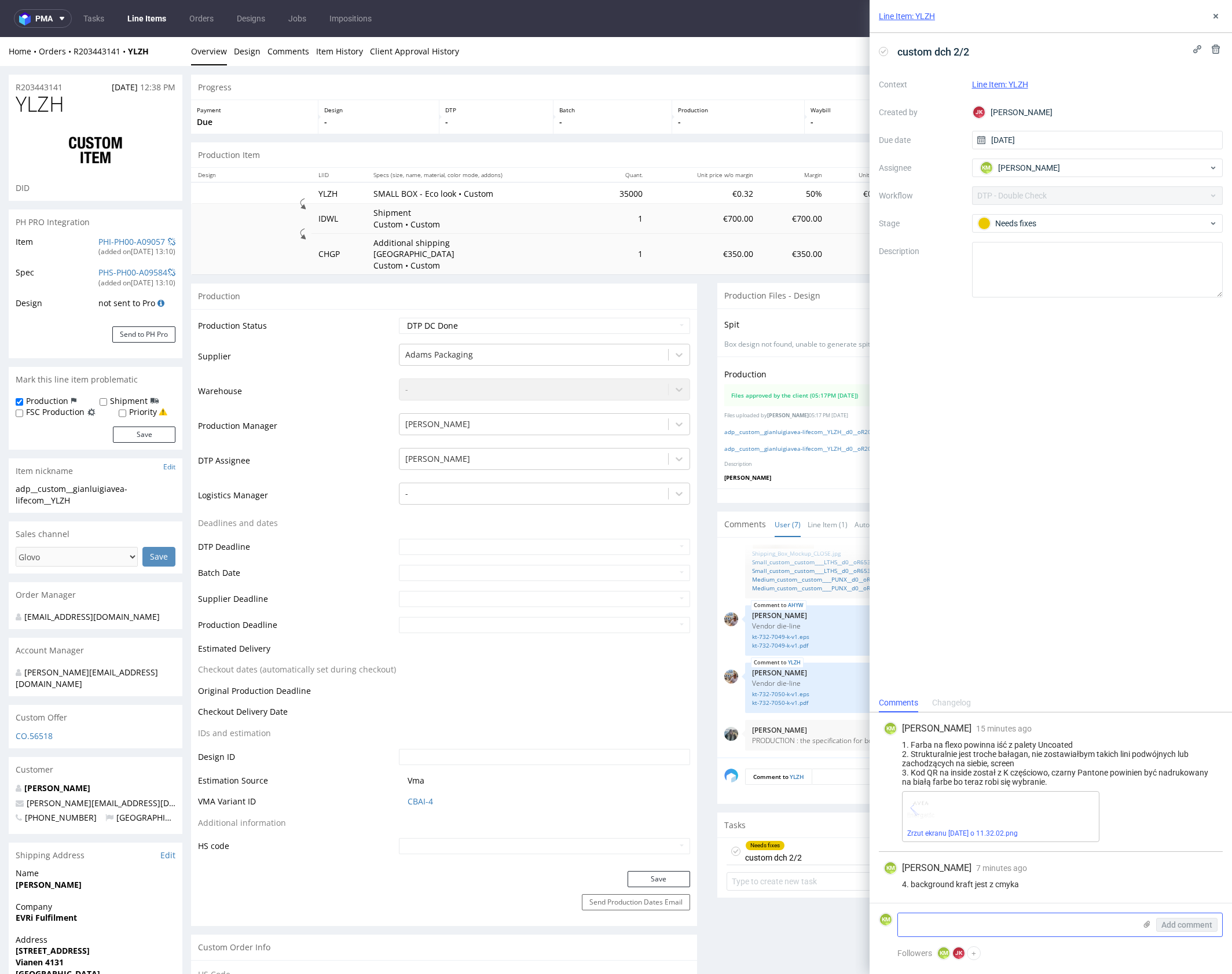
click at [961, 921] on textarea at bounding box center [1016, 925] width 238 height 23
type textarea "5. Nie działa kod QR"
click at [1180, 922] on span "Add comment" at bounding box center [1187, 924] width 51 height 8
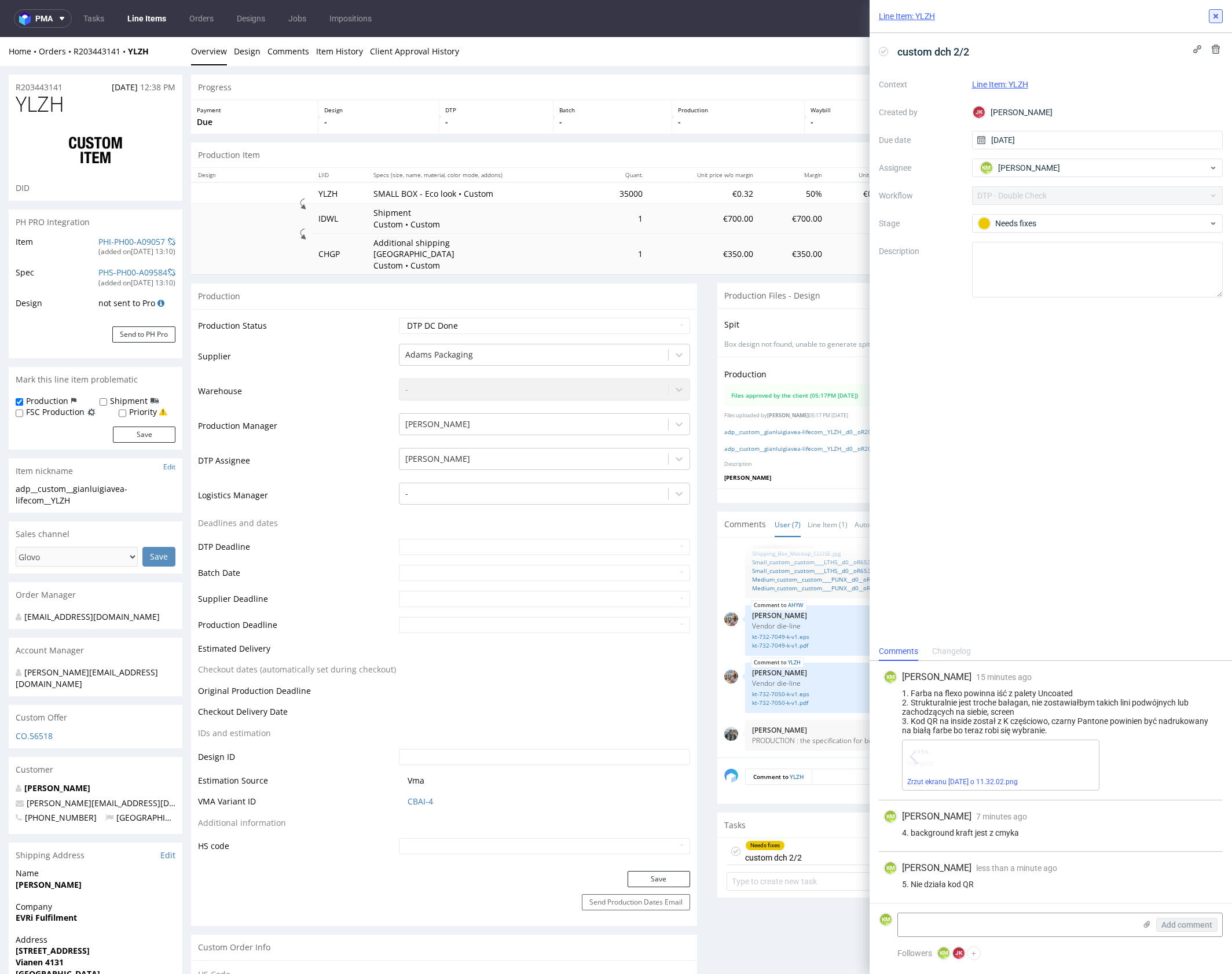
click at [1217, 17] on use at bounding box center [1215, 15] width 5 height 5
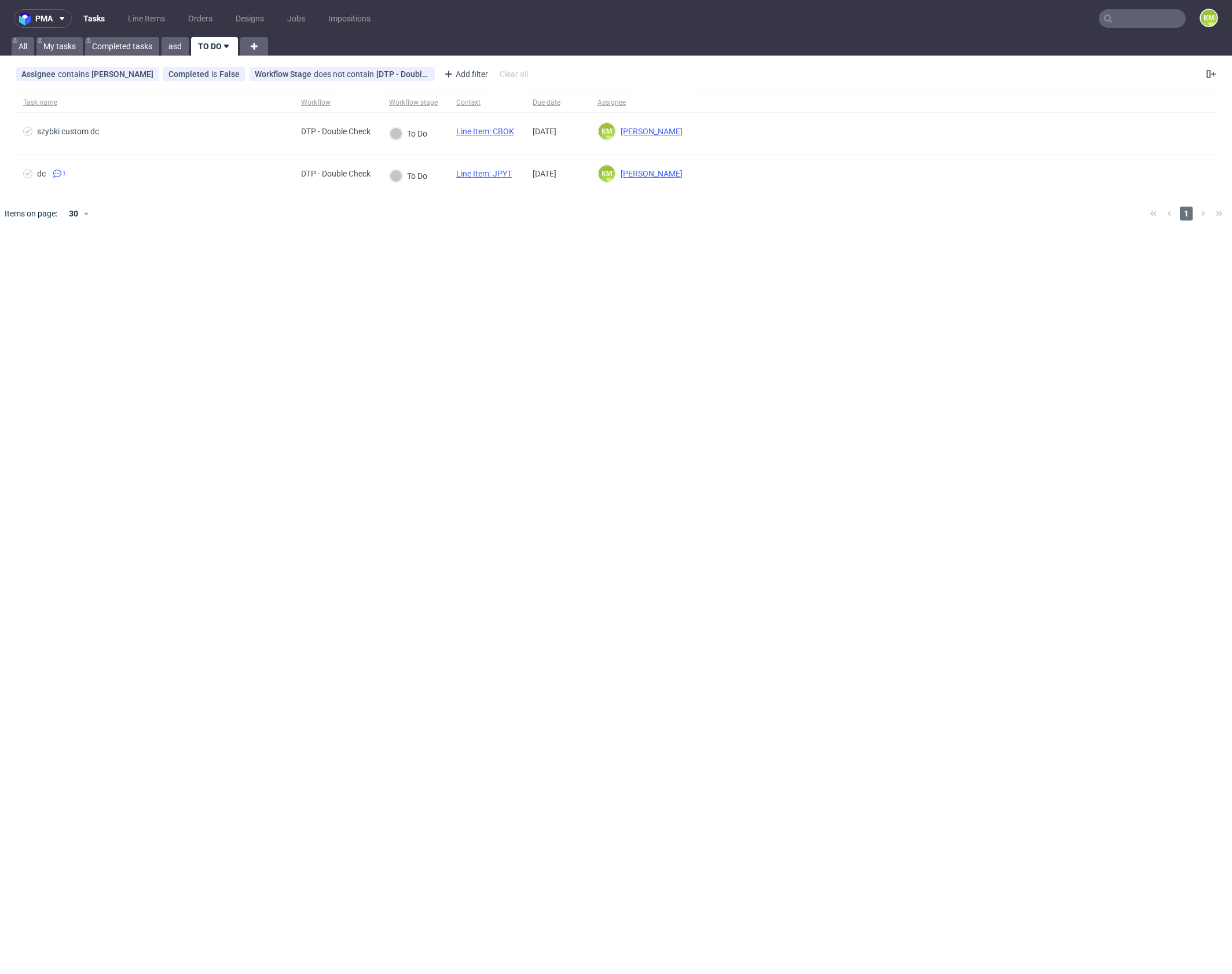
click at [442, 243] on div "pma Tasks Line Items Orders Designs Jobs Impositions KM All My tasks Completed …" at bounding box center [616, 487] width 1232 height 974
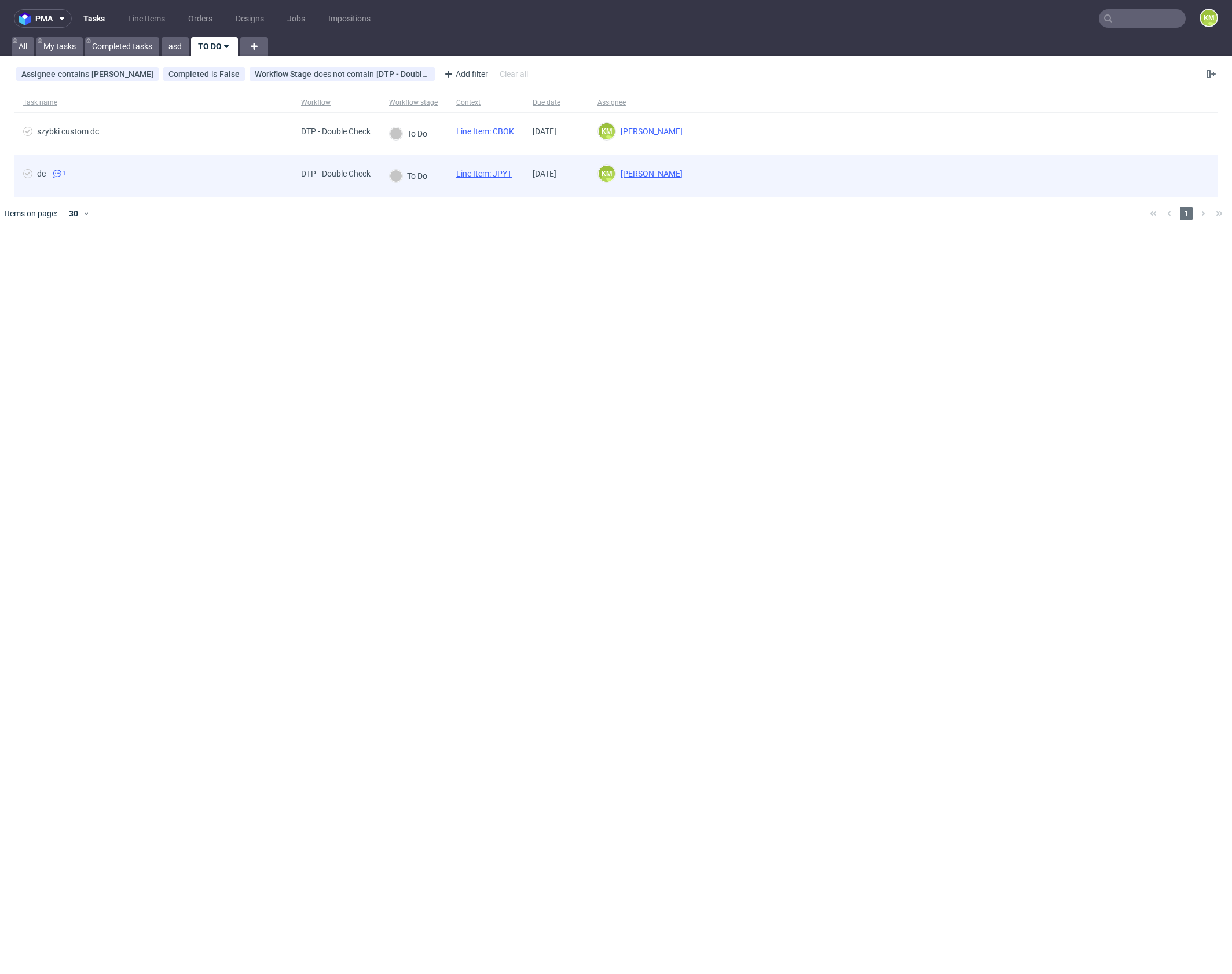
click at [506, 173] on link "Line Item: JPYT" at bounding box center [484, 173] width 55 height 9
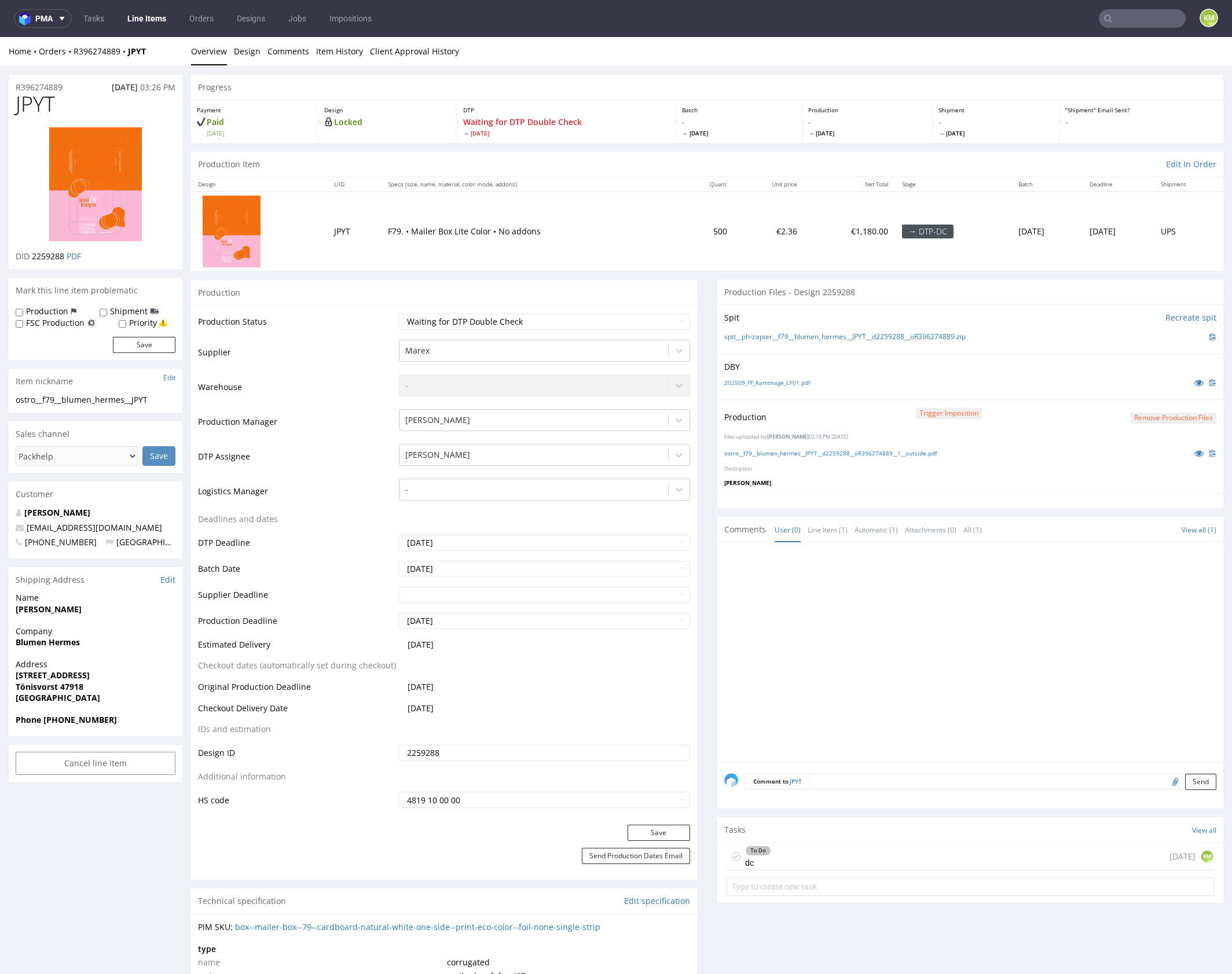
click at [912, 658] on div at bounding box center [973, 656] width 499 height 213
click at [896, 622] on div at bounding box center [973, 656] width 499 height 213
click at [895, 622] on div at bounding box center [973, 656] width 499 height 213
click at [879, 490] on div "Production Trigger Imposition Remove production files Files uploaded by Jan Koc…" at bounding box center [970, 446] width 506 height 94
click at [873, 453] on link "ostro__f79__blumen_hermes__JPYT__d2259288__oR396274889__1__outside.pdf" at bounding box center [830, 453] width 212 height 8
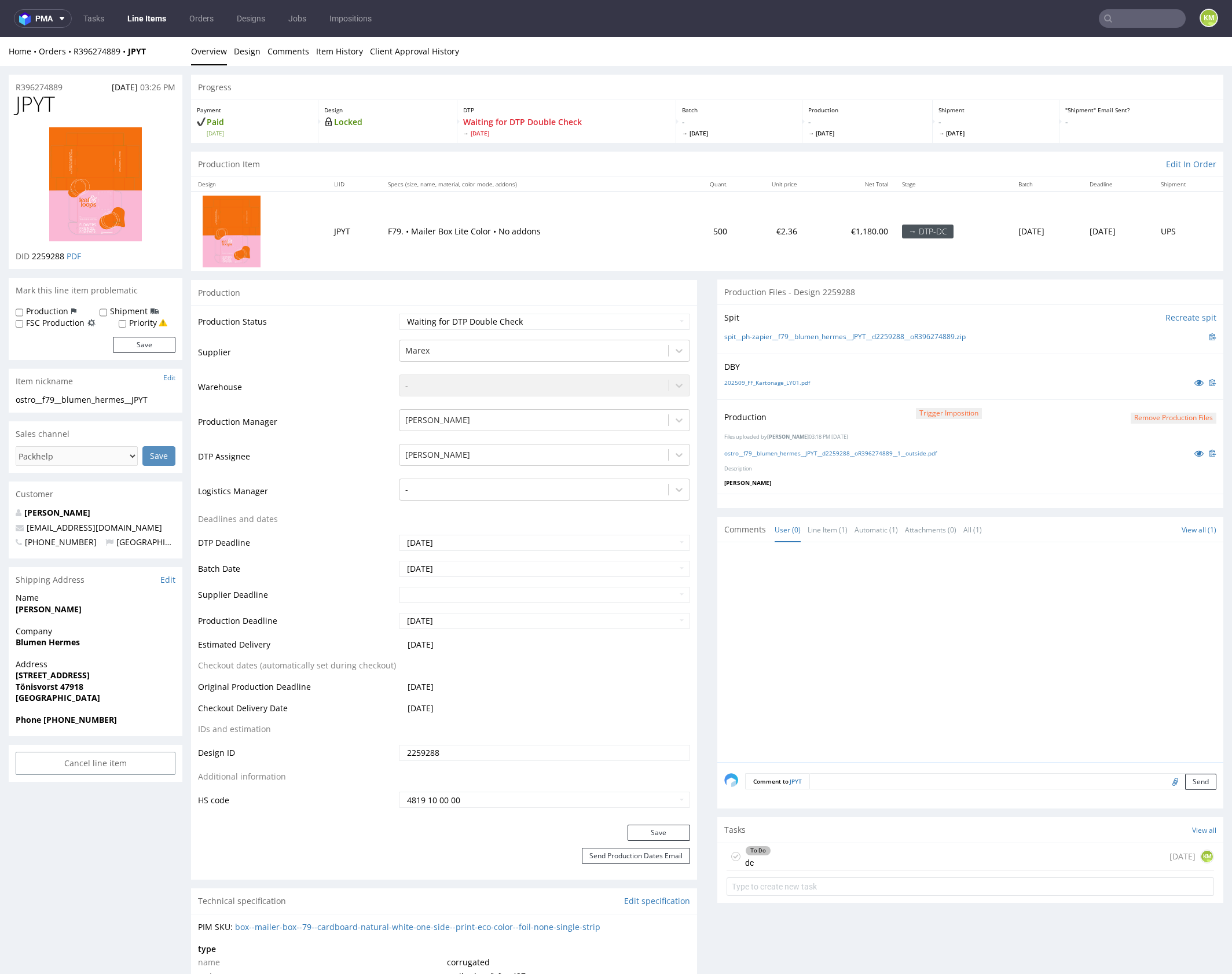
click at [947, 586] on div at bounding box center [973, 656] width 499 height 213
click at [786, 381] on link "202509_FF_Kartonage_LY01.pdf" at bounding box center [766, 382] width 86 height 8
drag, startPoint x: 903, startPoint y: 862, endPoint x: 914, endPoint y: 884, distance: 24.6
click at [903, 862] on div "To Do dc 4 days ago KM" at bounding box center [970, 857] width 487 height 27
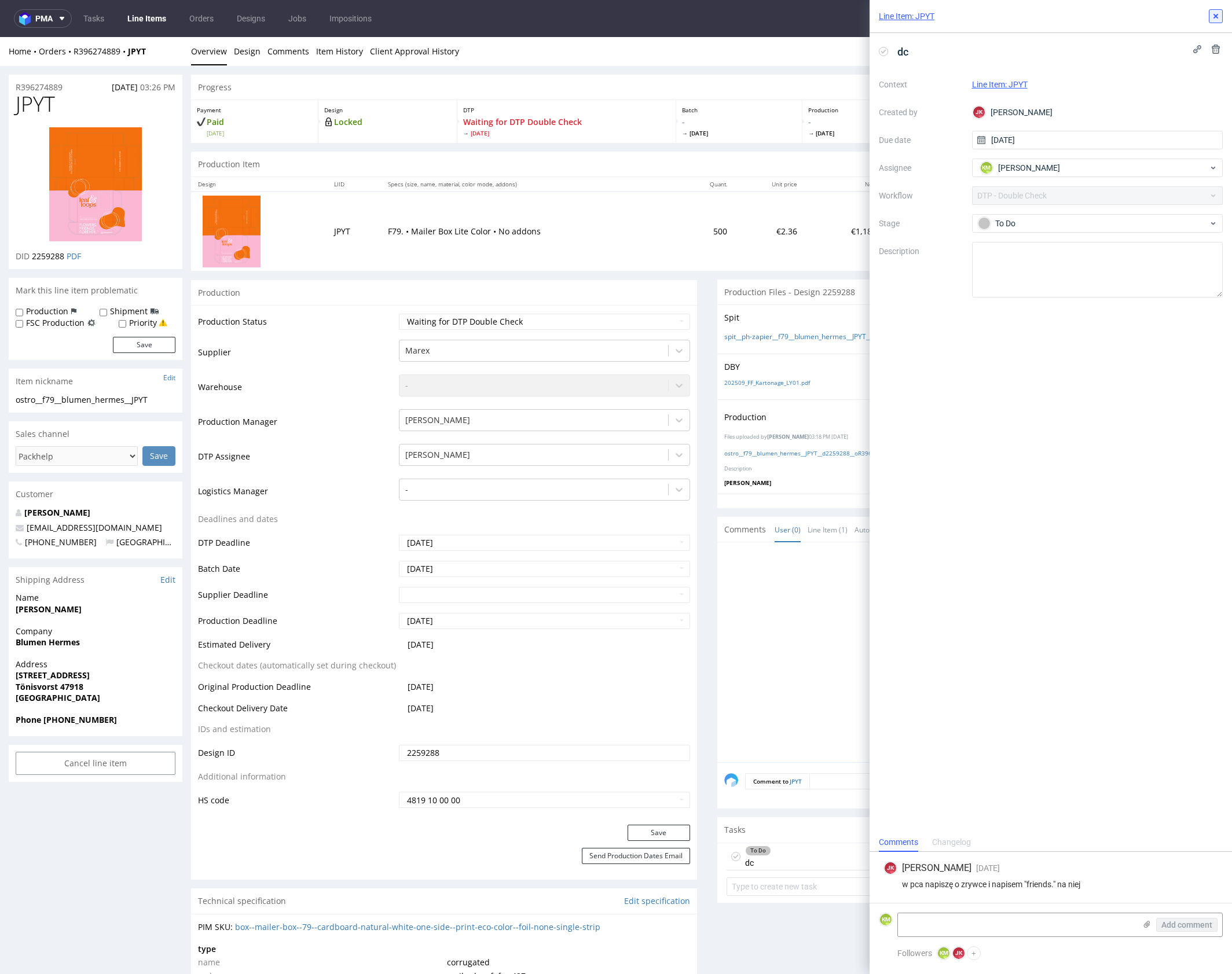
click at [1218, 18] on use at bounding box center [1215, 15] width 5 height 5
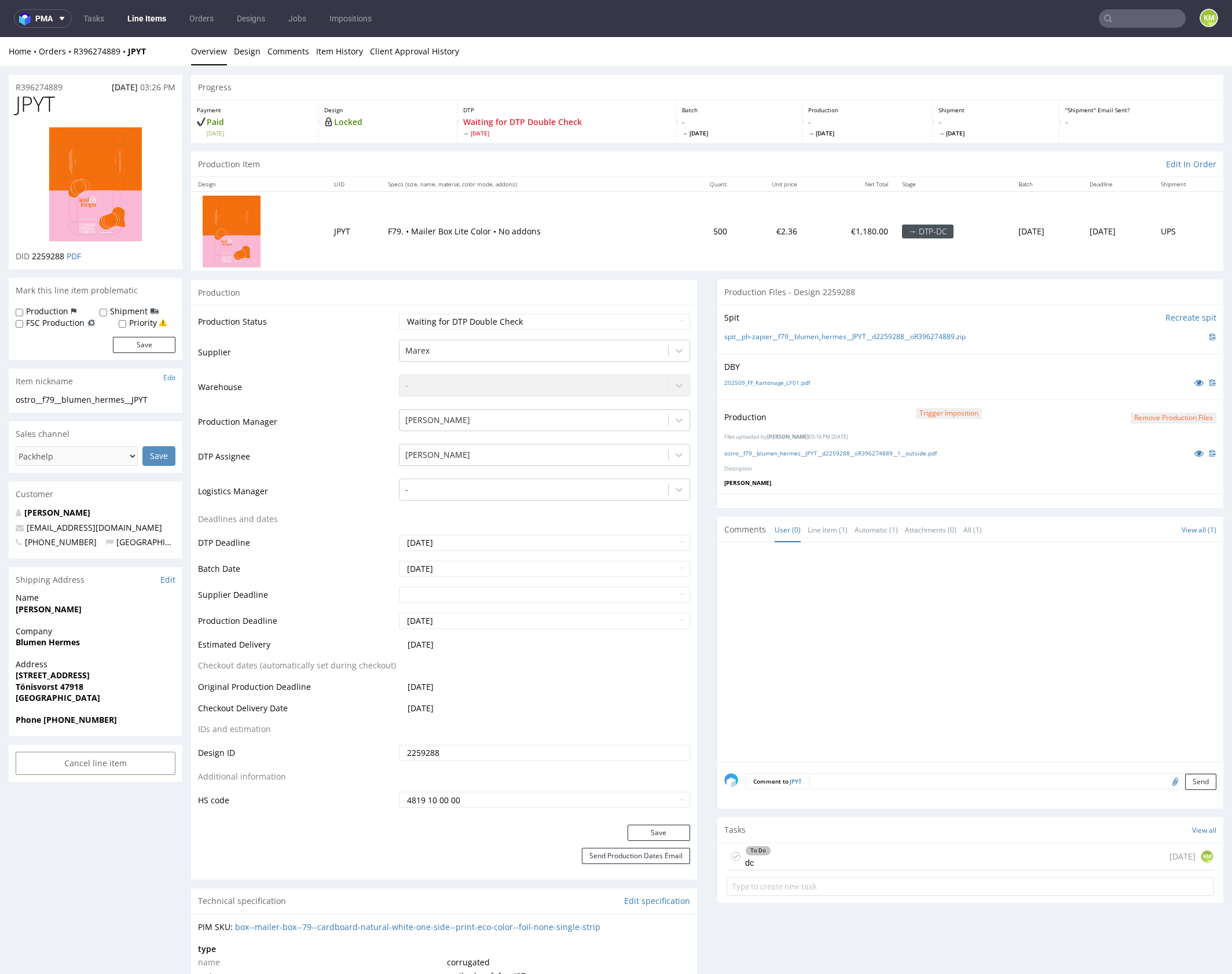
click at [1040, 693] on div at bounding box center [973, 656] width 499 height 213
click at [885, 603] on div at bounding box center [973, 656] width 499 height 213
click at [911, 663] on div at bounding box center [973, 656] width 499 height 213
click at [911, 660] on div at bounding box center [973, 656] width 499 height 213
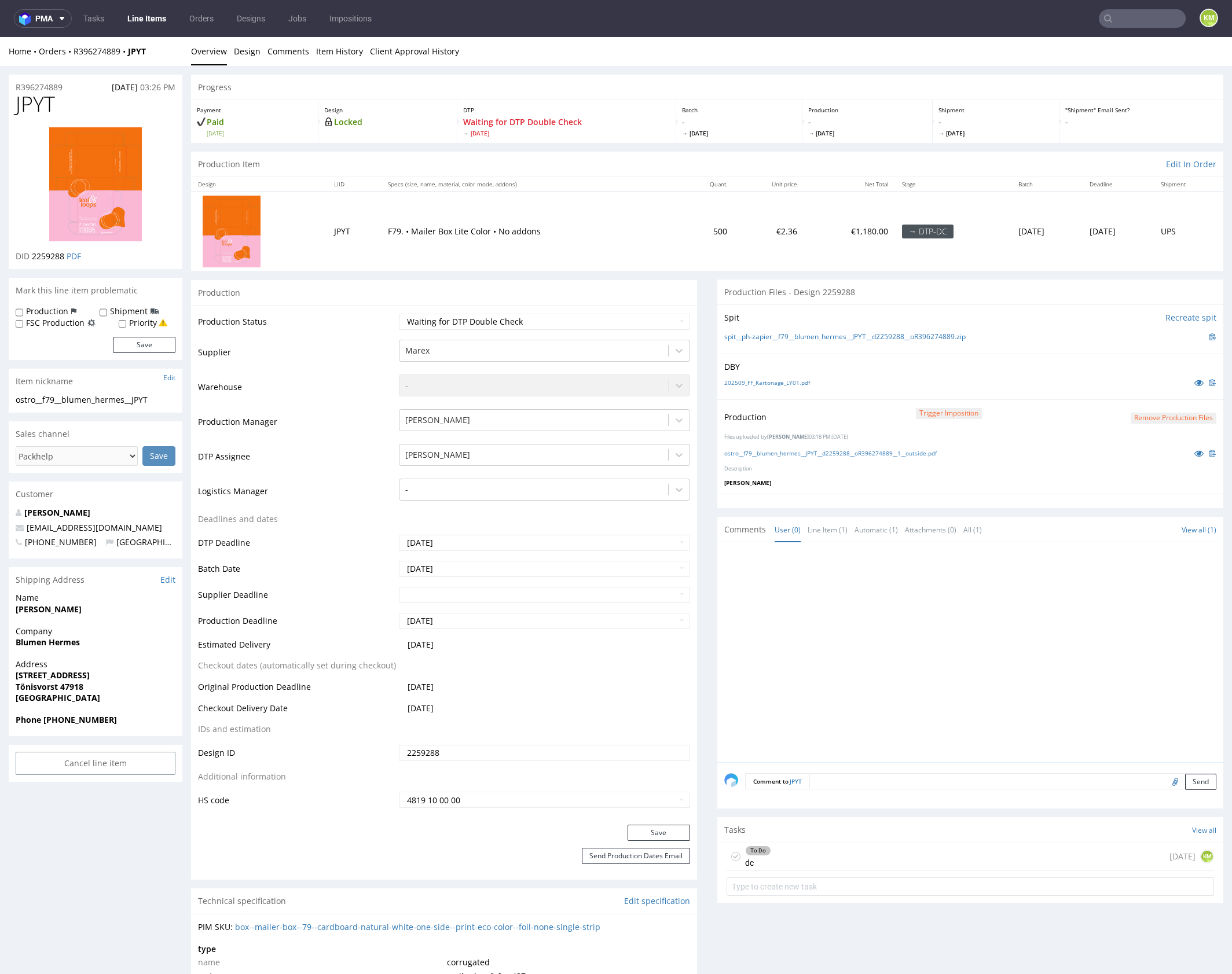
click at [945, 706] on div at bounding box center [973, 656] width 499 height 213
click at [920, 660] on div at bounding box center [973, 656] width 499 height 213
click at [904, 860] on div "To Do dc 4 days ago KM" at bounding box center [970, 857] width 487 height 27
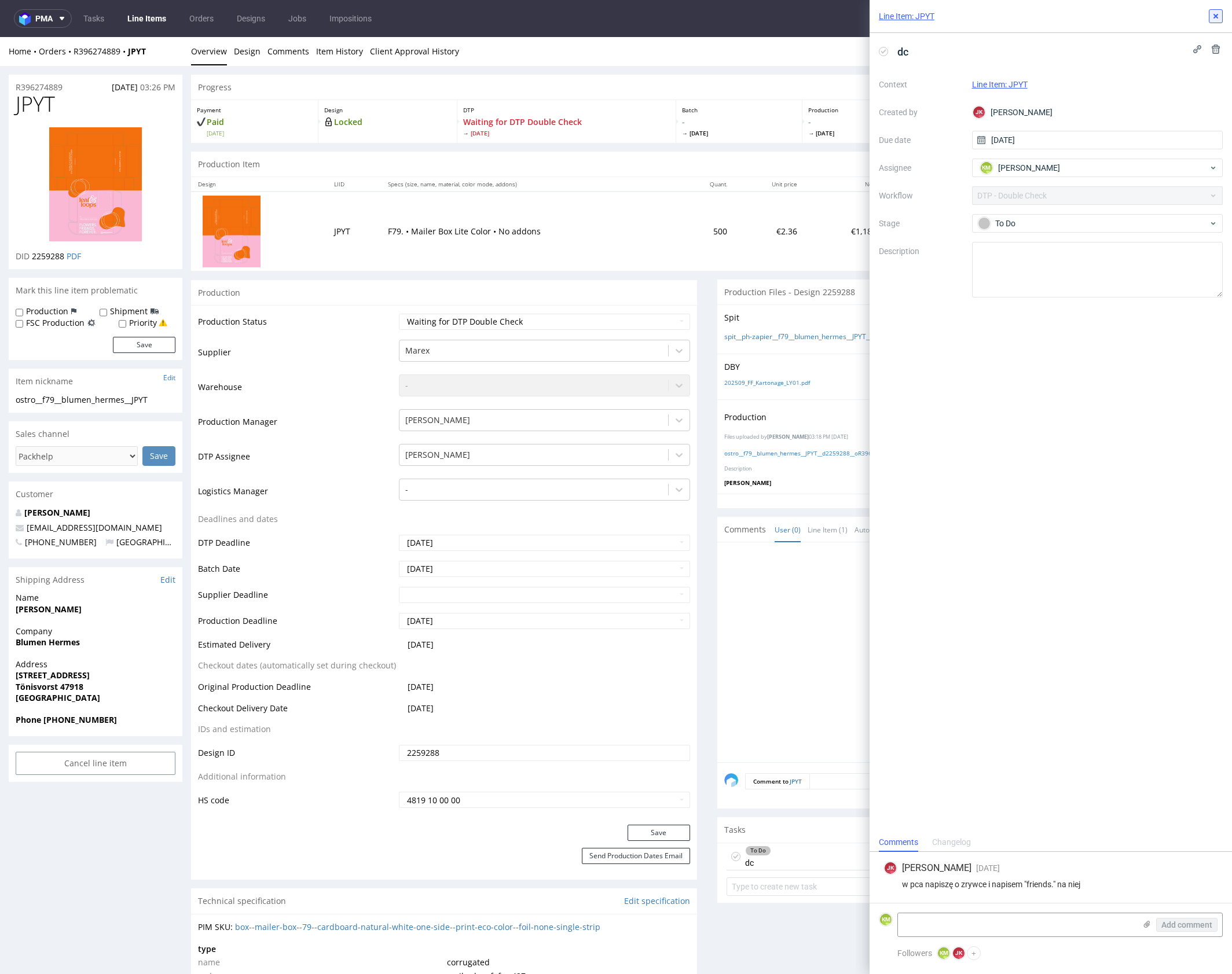
click at [1217, 18] on icon at bounding box center [1216, 16] width 9 height 9
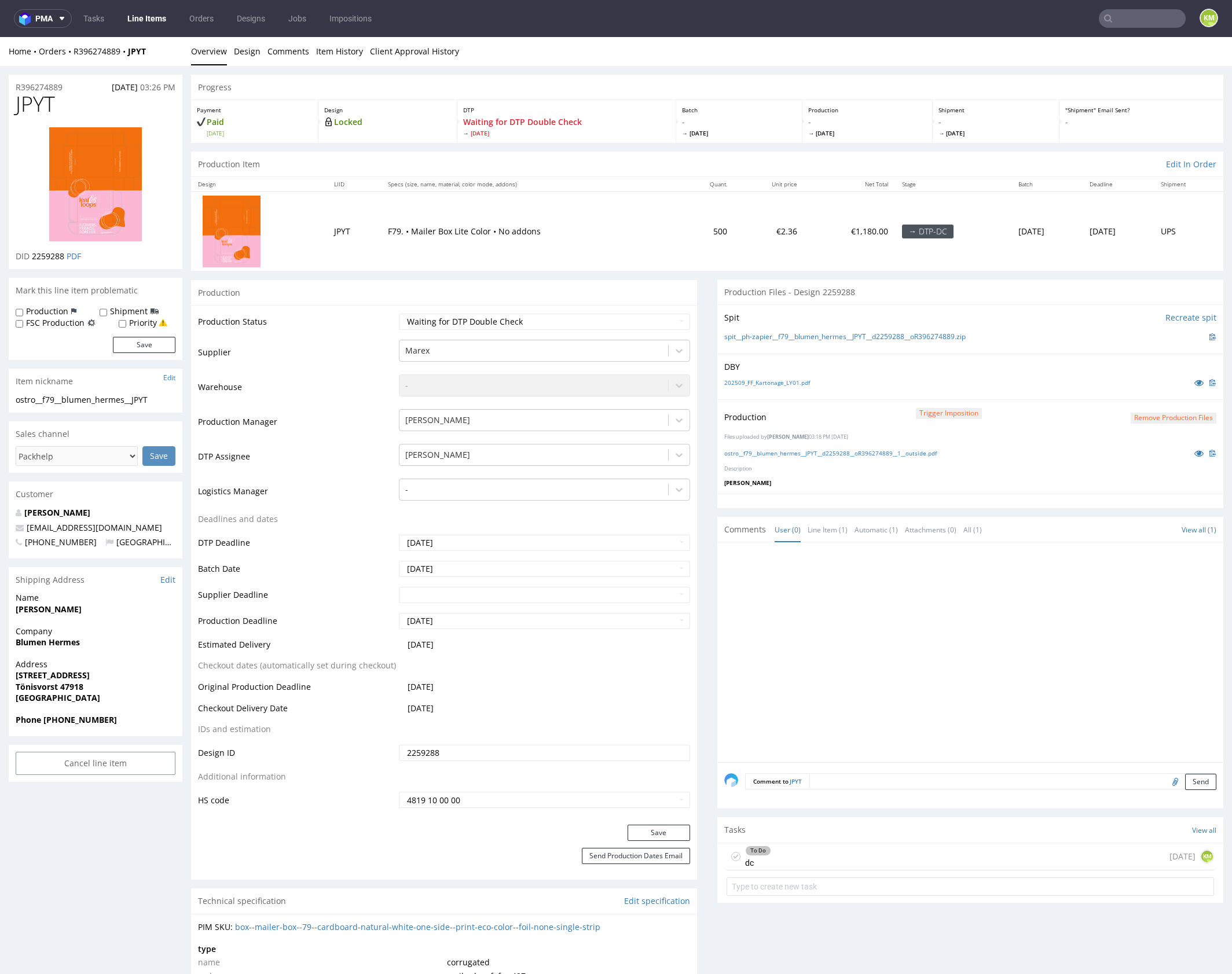
click at [962, 852] on div "To Do dc 4 days ago KM" at bounding box center [970, 857] width 487 height 27
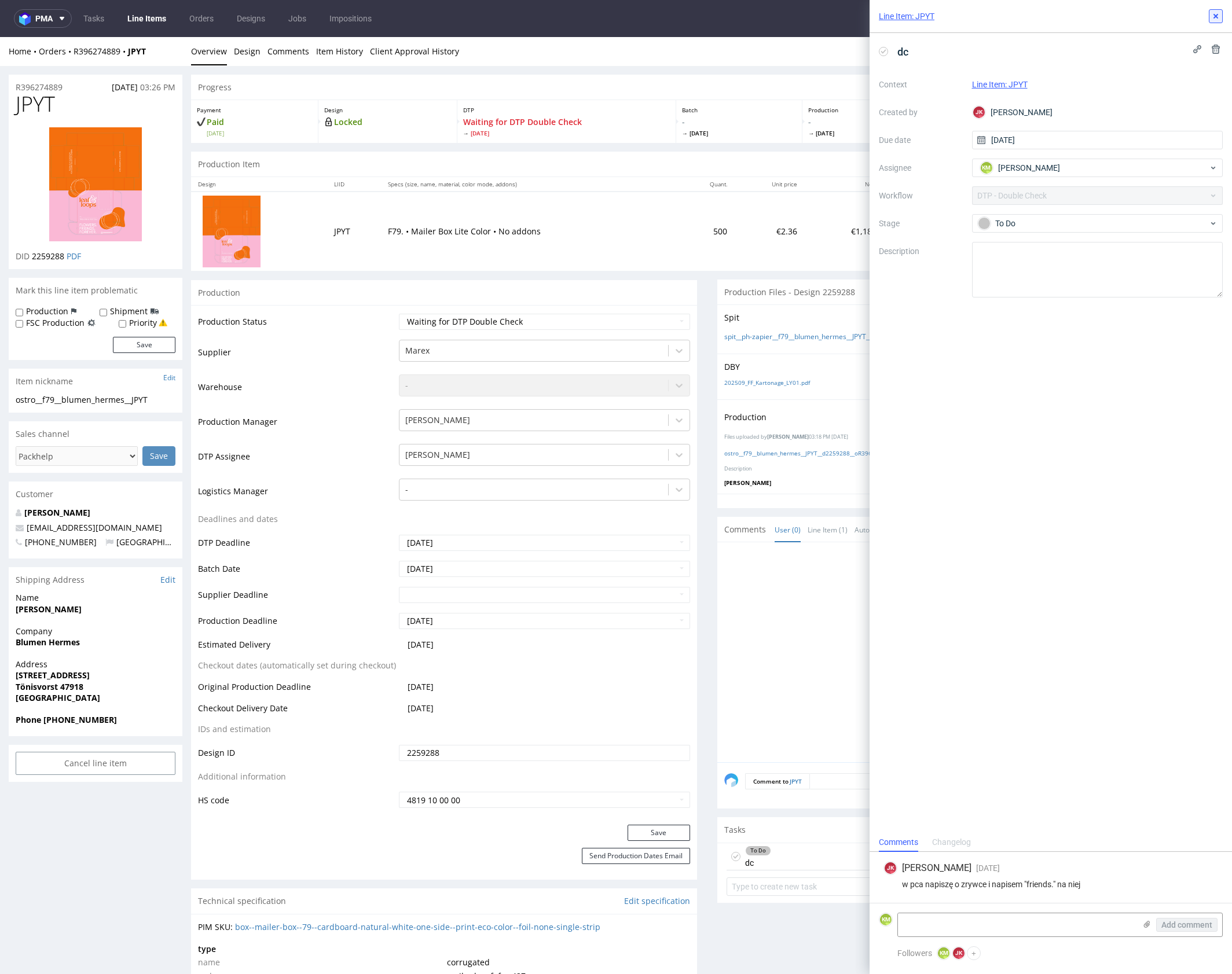
click at [1209, 18] on button at bounding box center [1215, 15] width 14 height 14
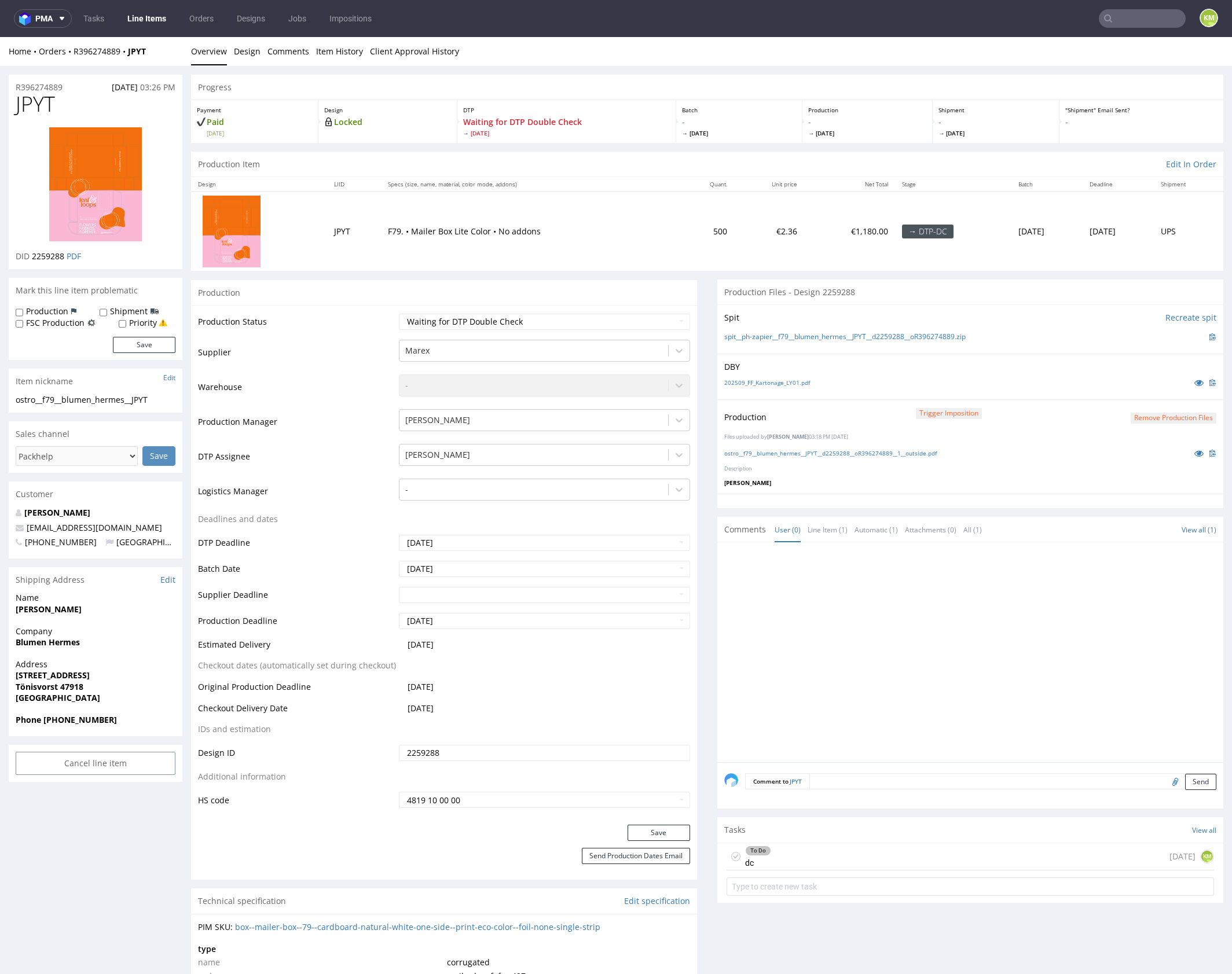
click at [732, 854] on icon at bounding box center [736, 857] width 9 height 9
click at [547, 320] on select "Waiting for Artwork Waiting for Diecut Waiting for Mockup Waiting for DTP Waiti…" at bounding box center [544, 322] width 291 height 16
select select "dtp_dc_done"
click at [399, 314] on select "Waiting for Artwork Waiting for Diecut Waiting for Mockup Waiting for DTP Waiti…" at bounding box center [544, 322] width 291 height 16
click at [661, 836] on button "Save" at bounding box center [658, 833] width 62 height 16
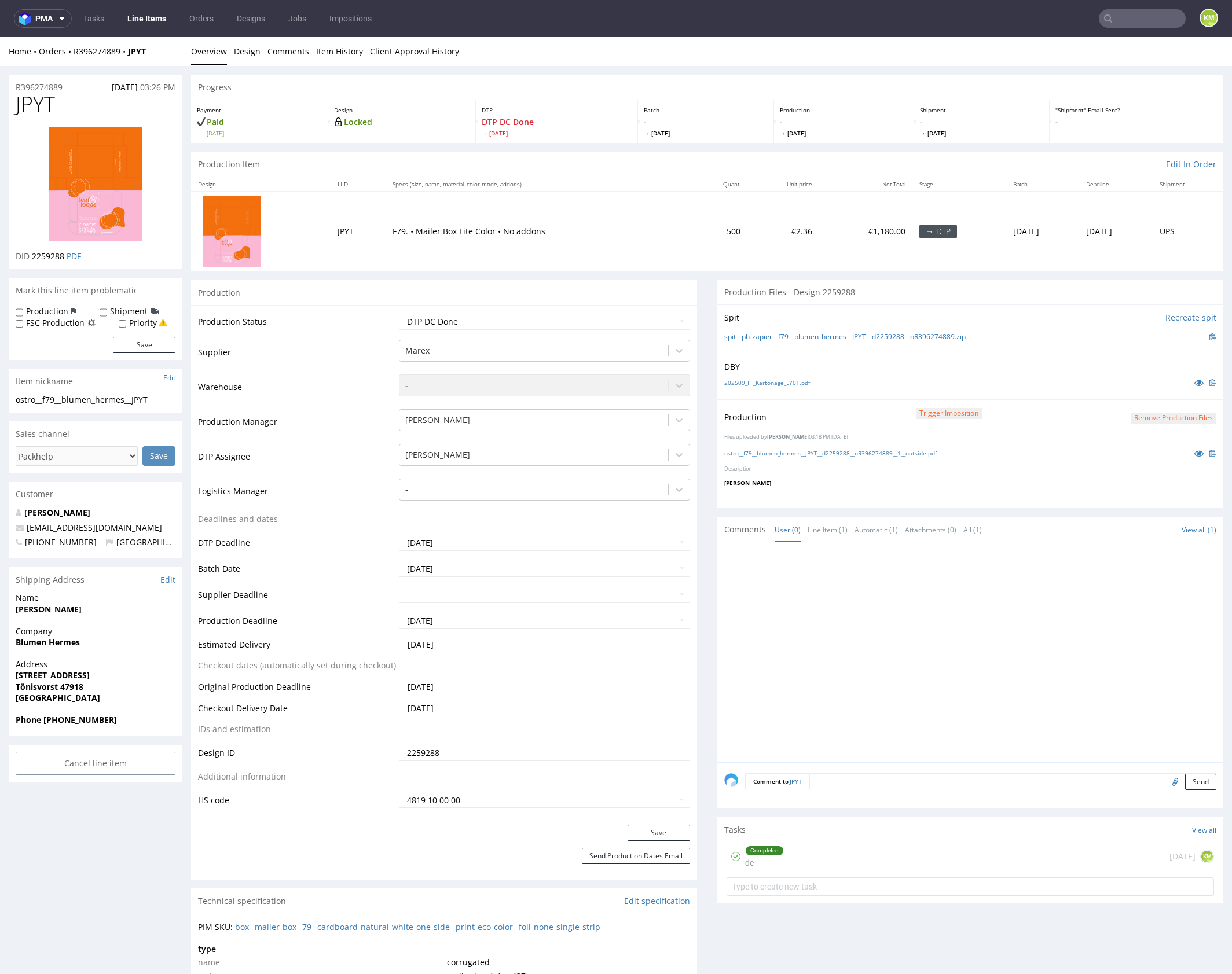
click at [908, 665] on div at bounding box center [973, 656] width 499 height 213
click at [939, 577] on div at bounding box center [973, 656] width 499 height 213
click at [1194, 454] on icon at bounding box center [1199, 453] width 9 height 8
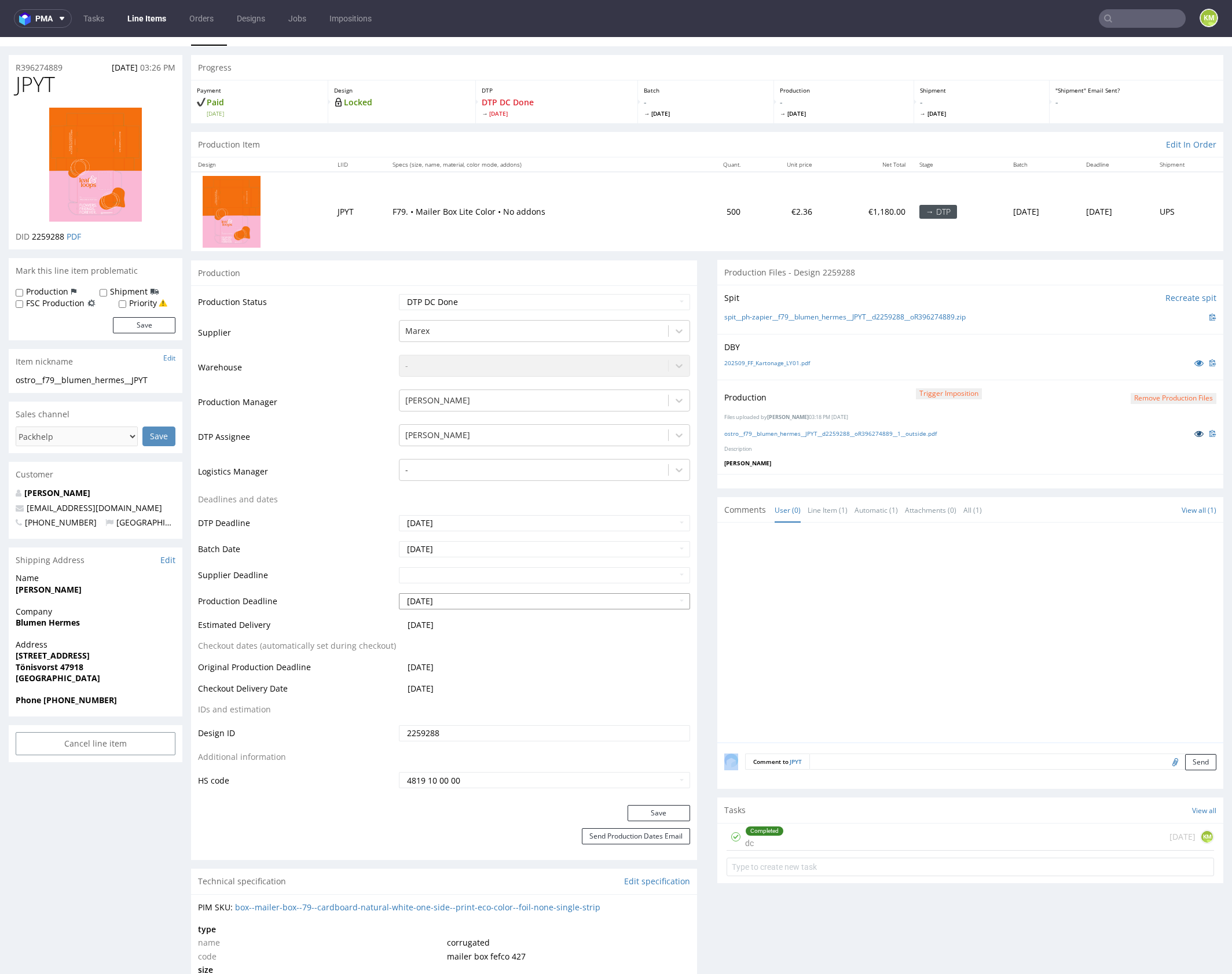
scroll to position [31, 0]
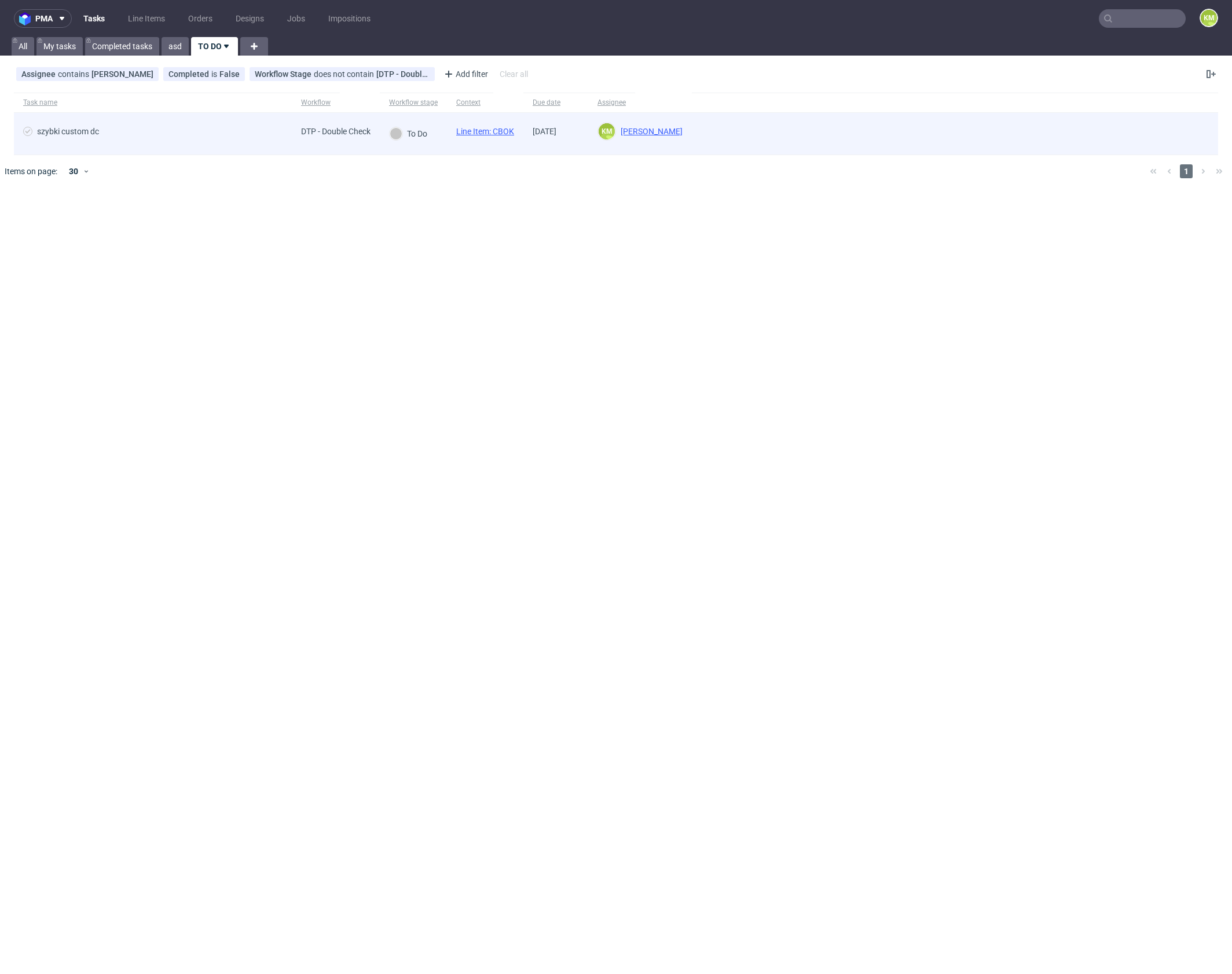
click at [506, 136] on link "Line Item: CBOK" at bounding box center [485, 131] width 58 height 9
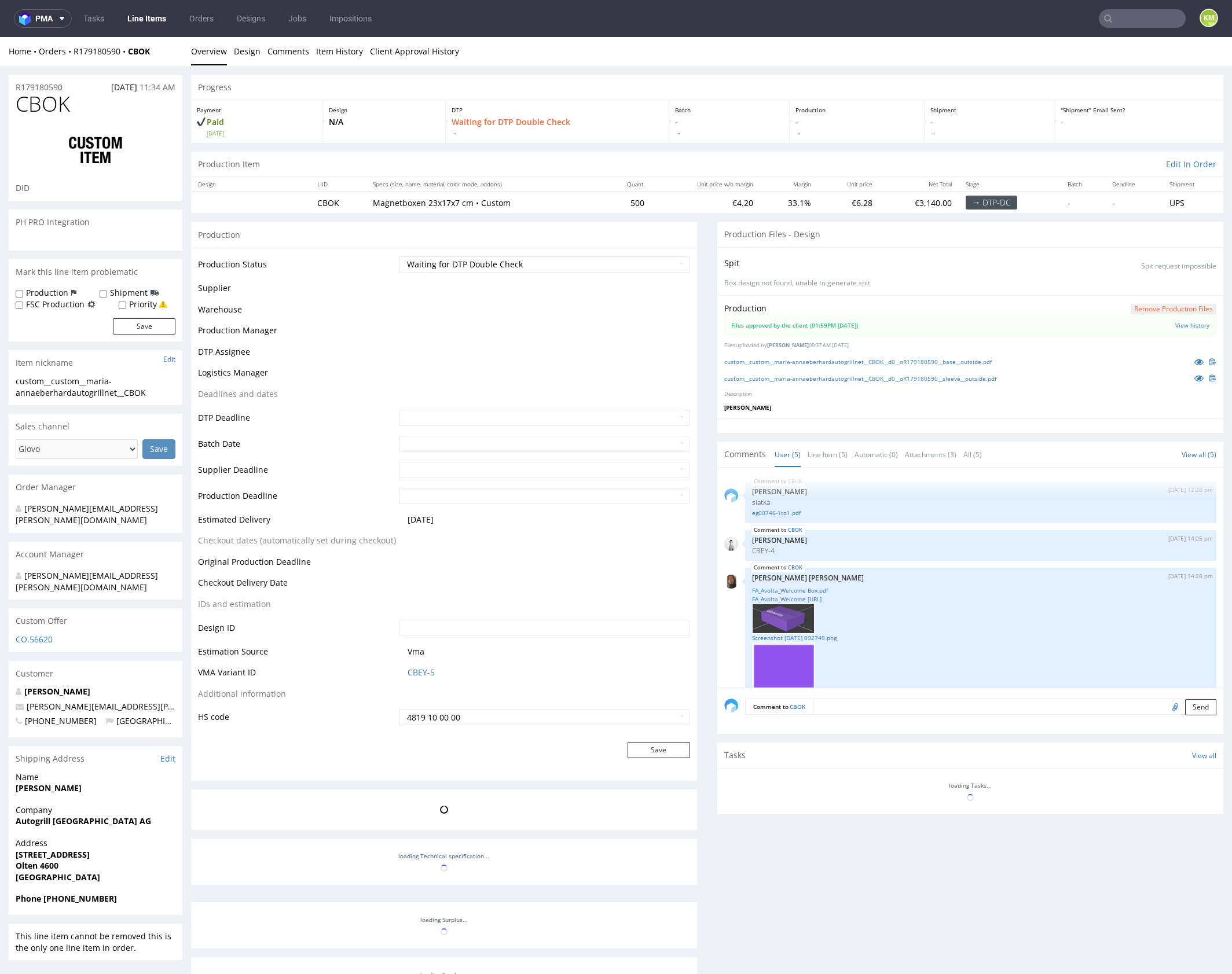
scroll to position [104, 0]
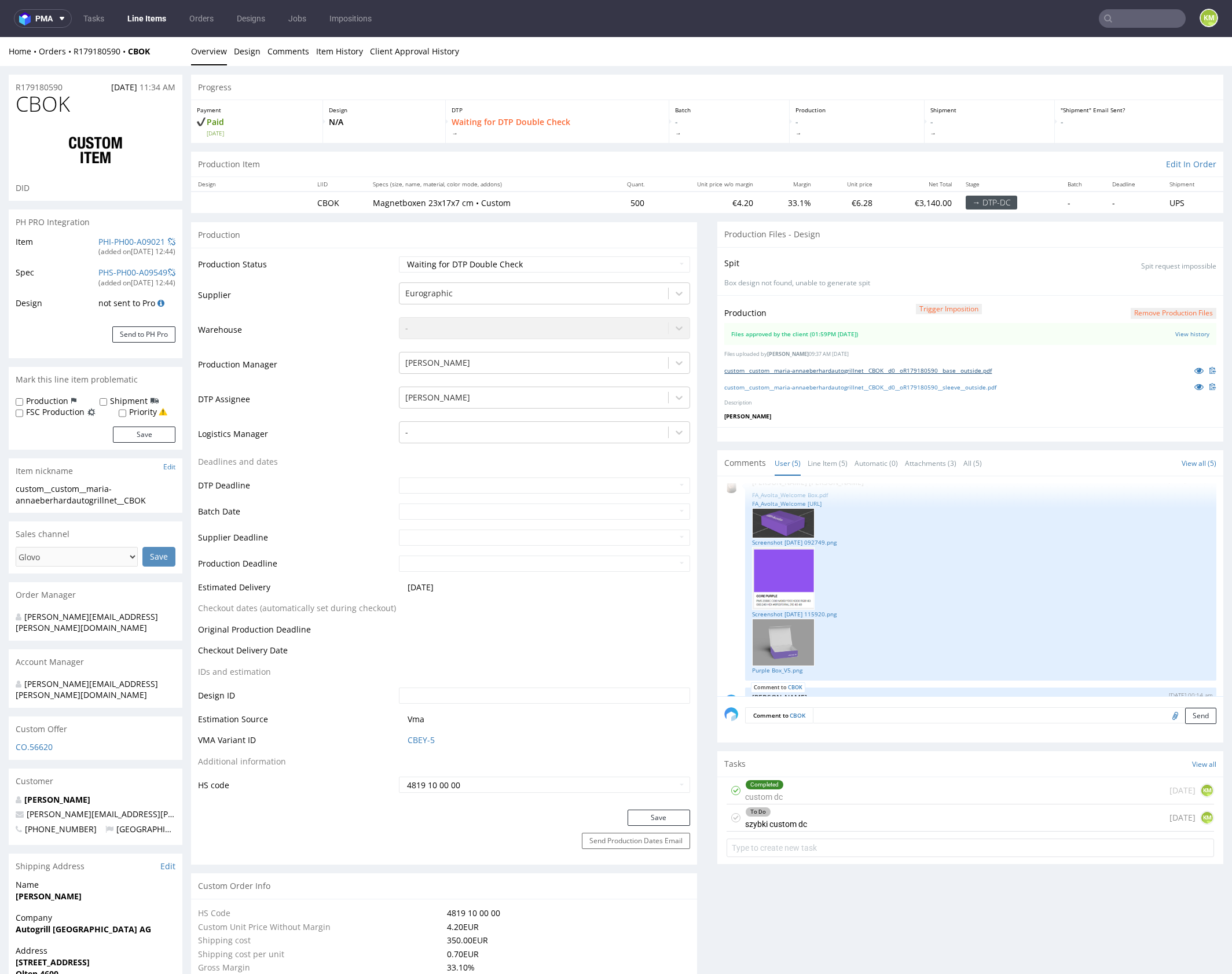
click at [896, 367] on link "custom__custom__maria-annaeberhardautogrillnet__CBOK__d0__oR179180590__base__ou…" at bounding box center [858, 370] width 268 height 8
click at [911, 385] on link "custom__custom__maria-annaeberhardautogrillnet__CBOK__d0__oR179180590__sleeve__…" at bounding box center [860, 387] width 272 height 8
click at [857, 811] on div "To Do szybki custom dc [DATE] KM" at bounding box center [970, 818] width 487 height 27
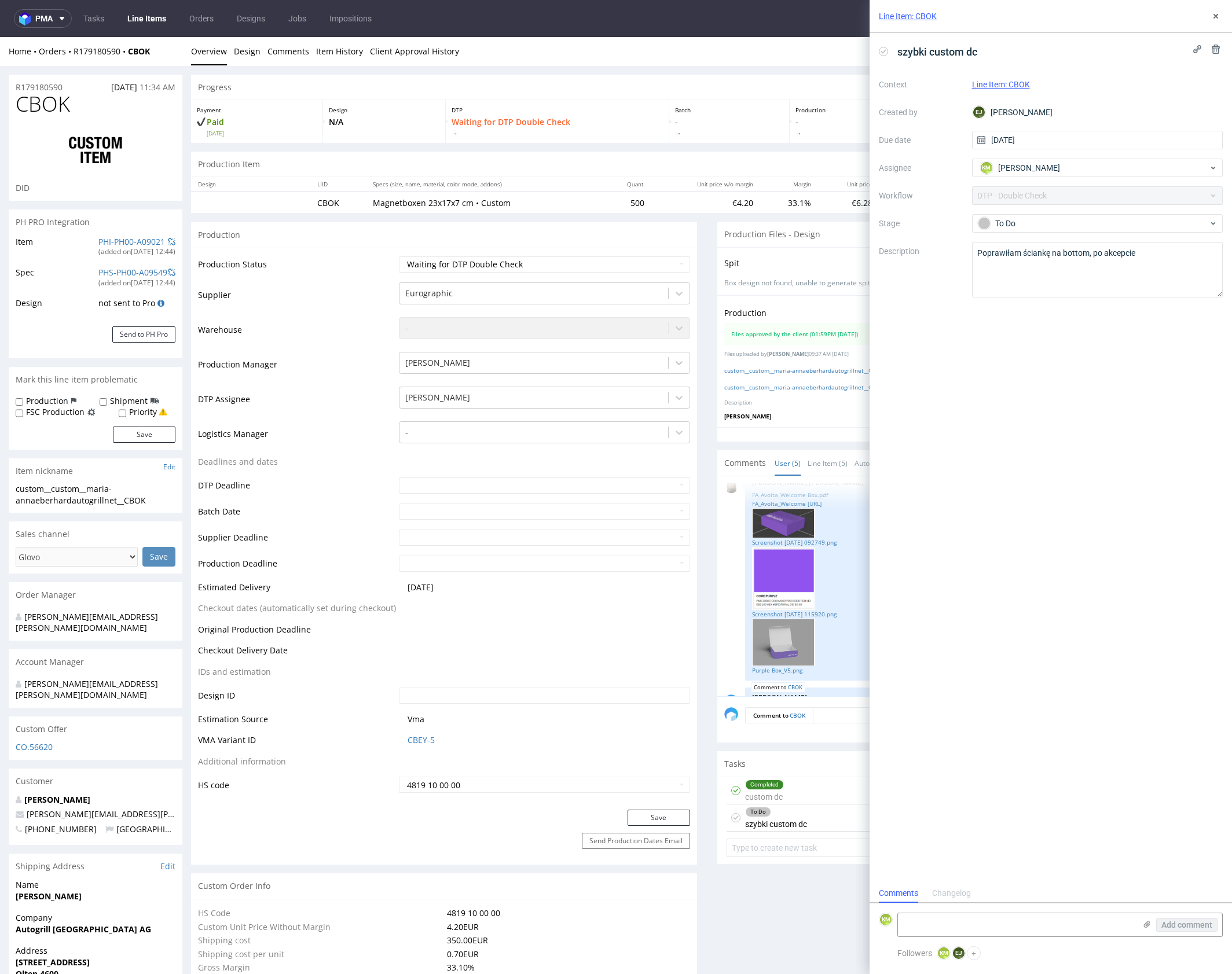
scroll to position [9, 0]
click at [1216, 14] on icon at bounding box center [1216, 16] width 9 height 9
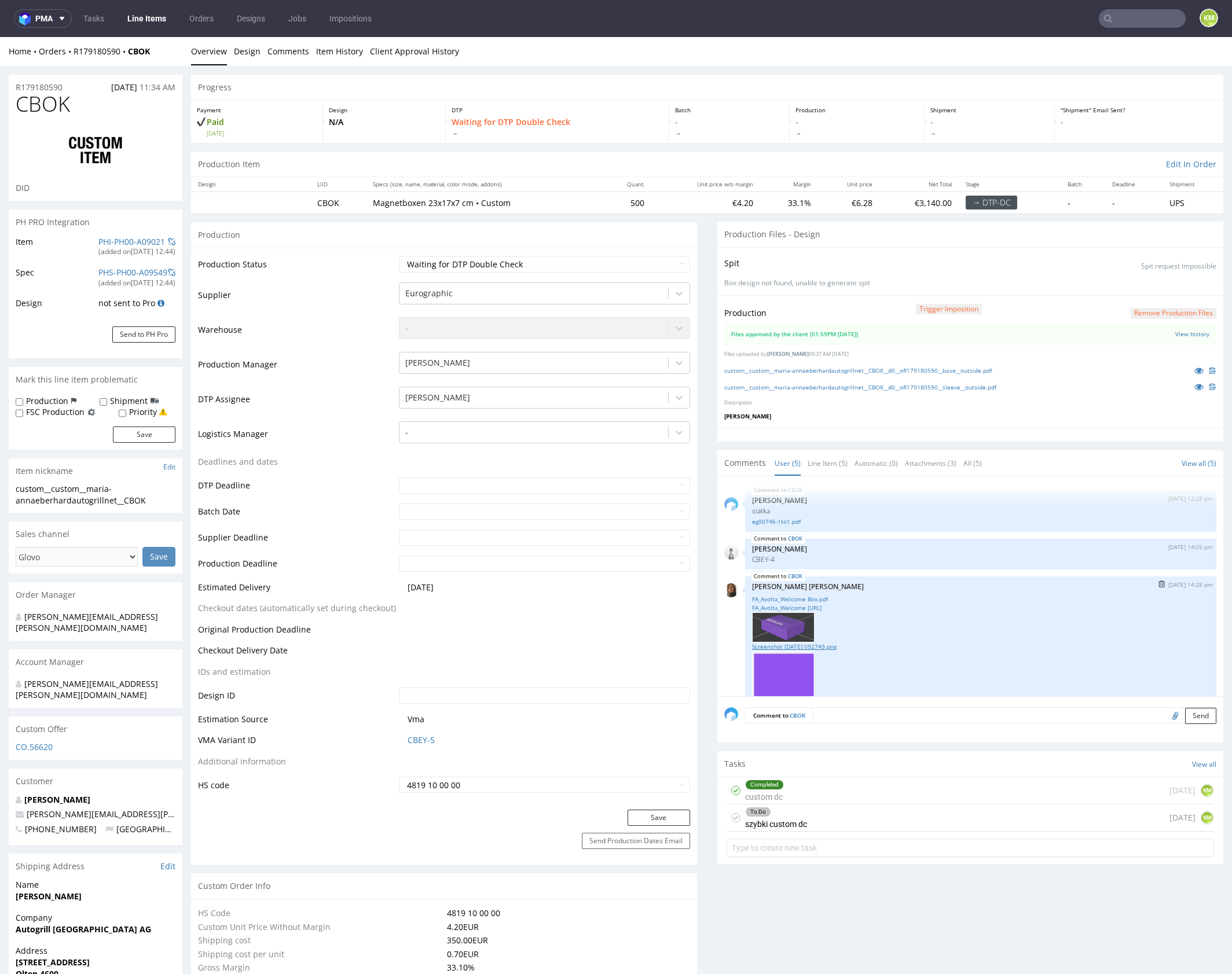
click at [805, 645] on link "Screenshot [DATE] 092749.png" at bounding box center [981, 647] width 457 height 9
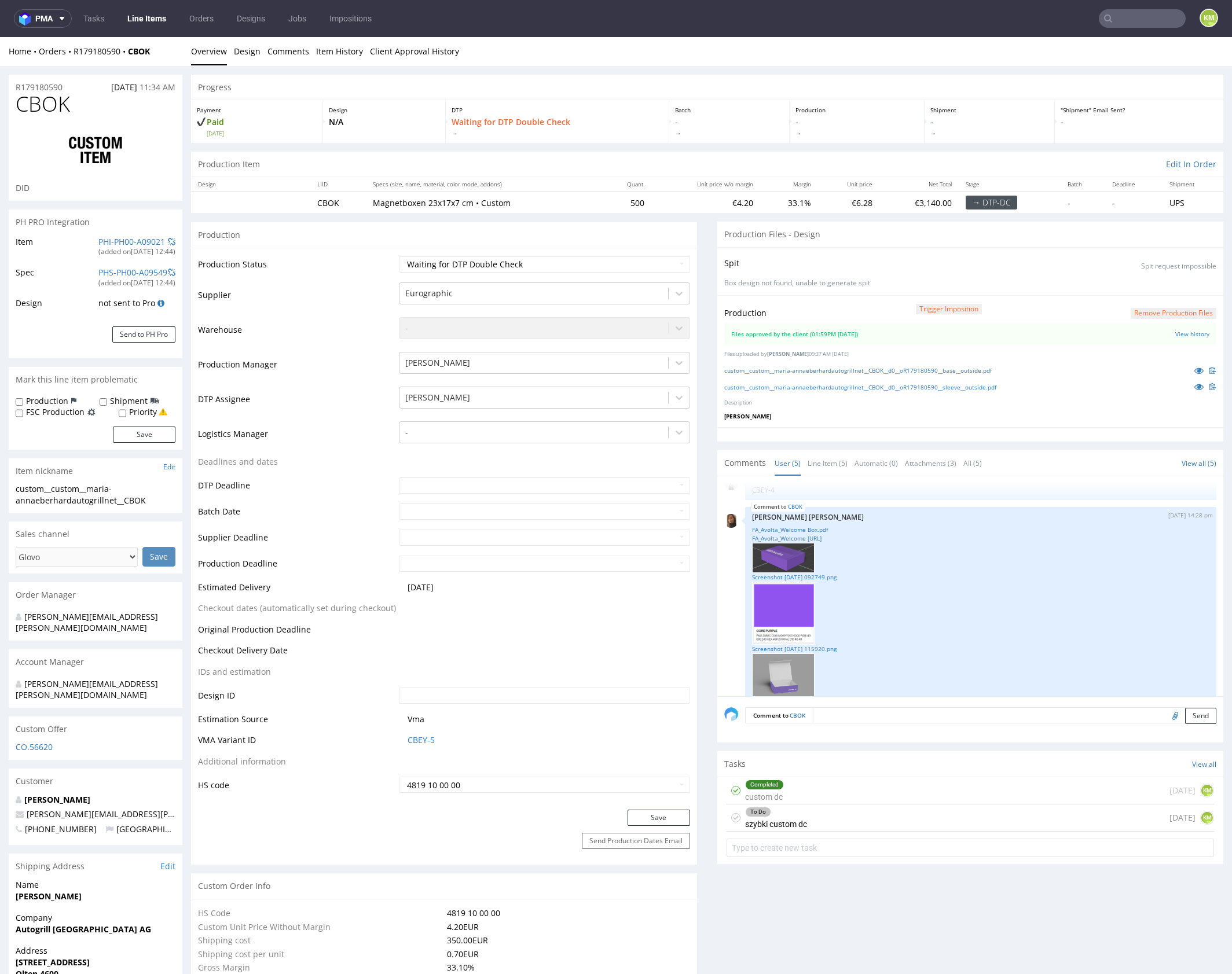
scroll to position [28, 0]
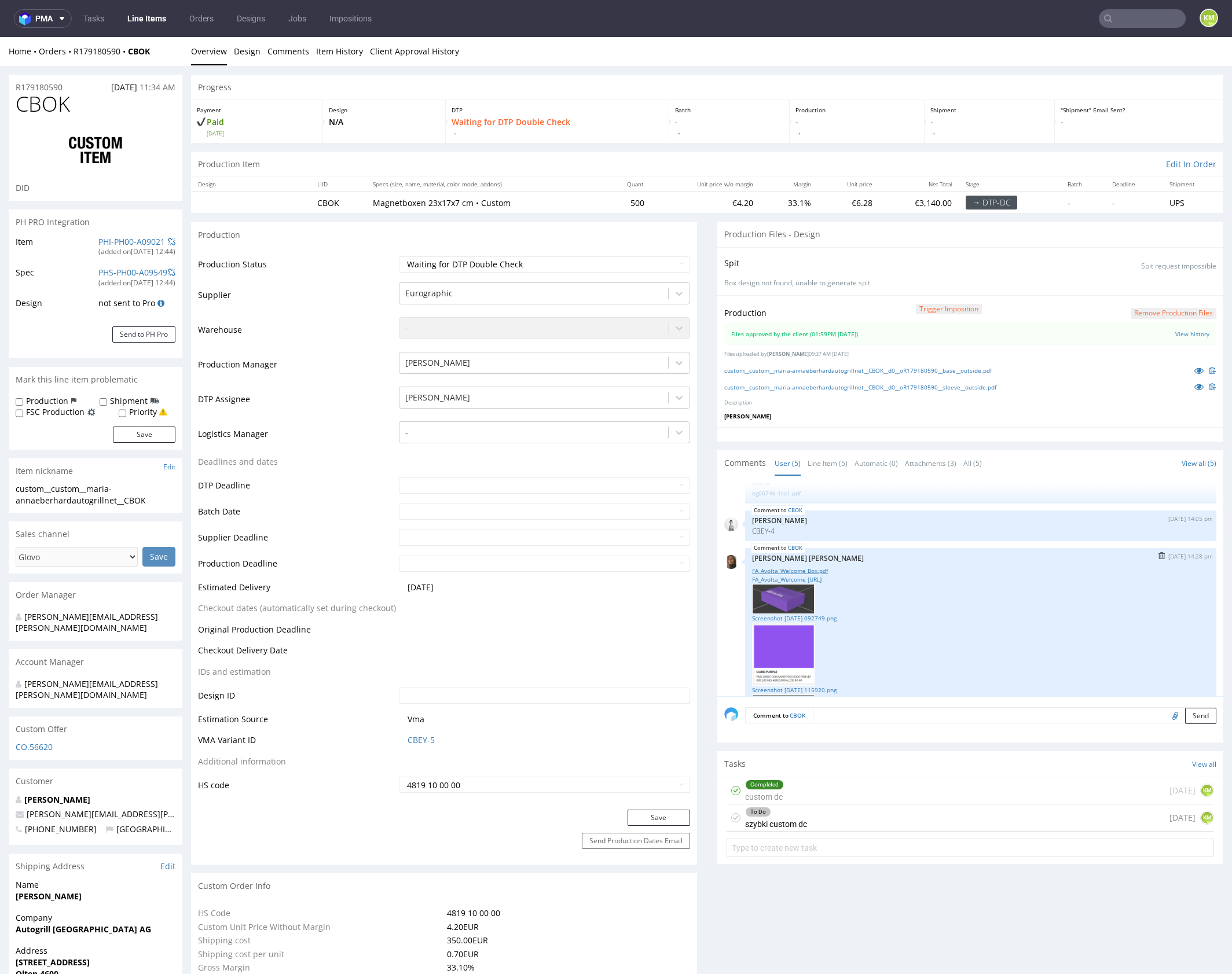
click at [813, 570] on link "FA_Avolta_Welcome Box.pdf" at bounding box center [981, 571] width 457 height 9
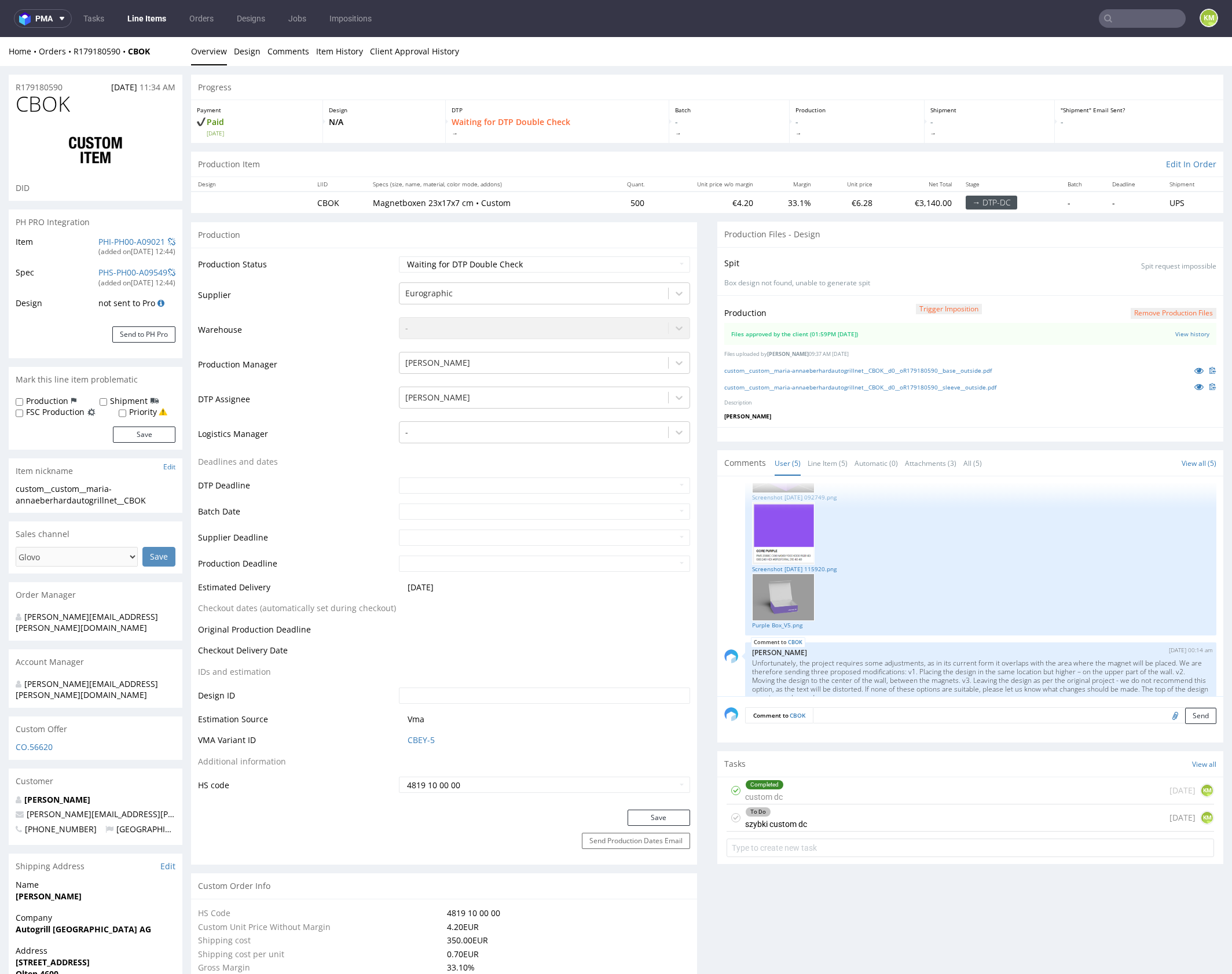
scroll to position [170, 0]
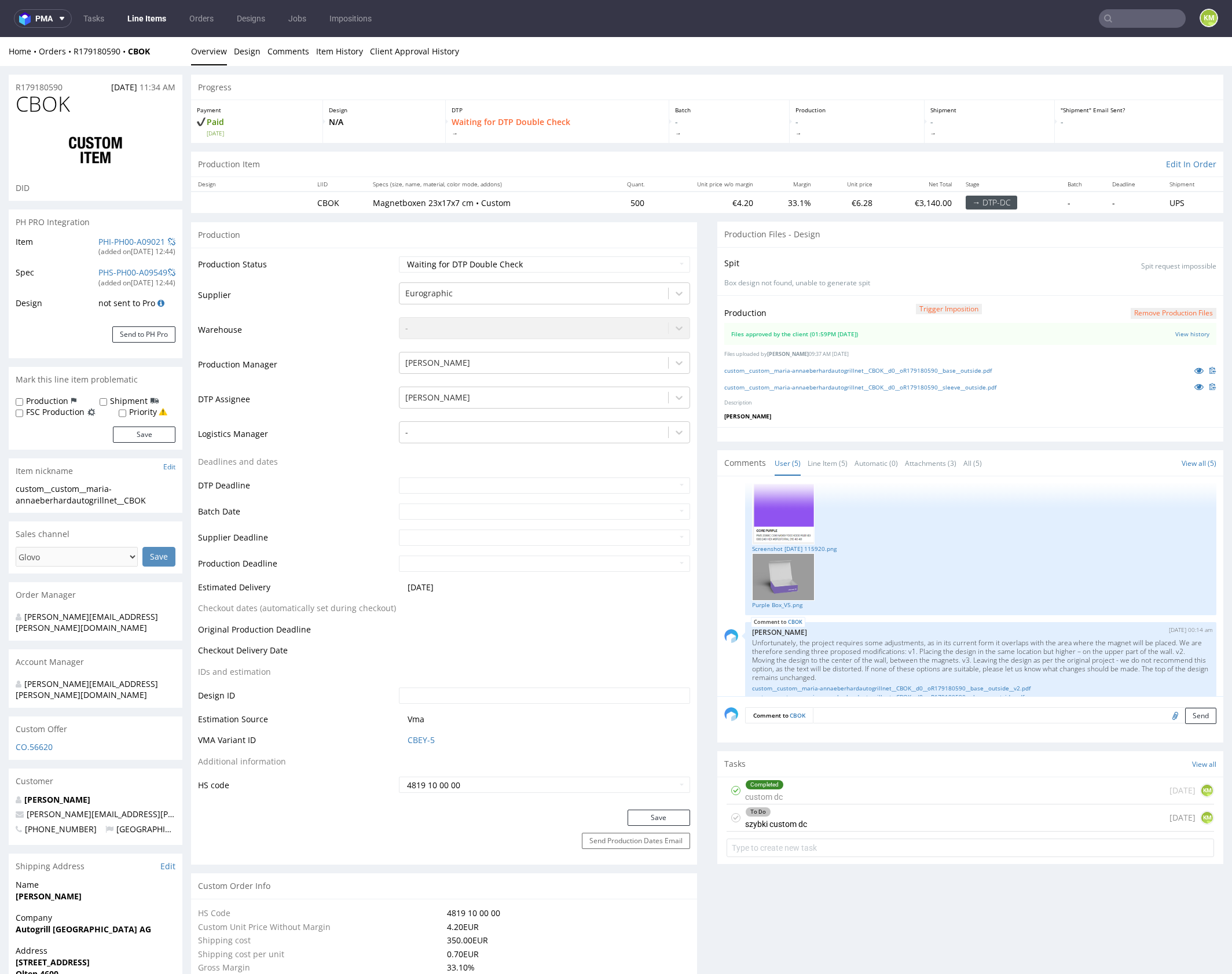
click at [1181, 338] on z-tile__section--no-border "Files approved by the client (01:59PM [DATE]) View history" at bounding box center [970, 333] width 492 height 22
click at [1180, 335] on link "View history" at bounding box center [1192, 333] width 34 height 8
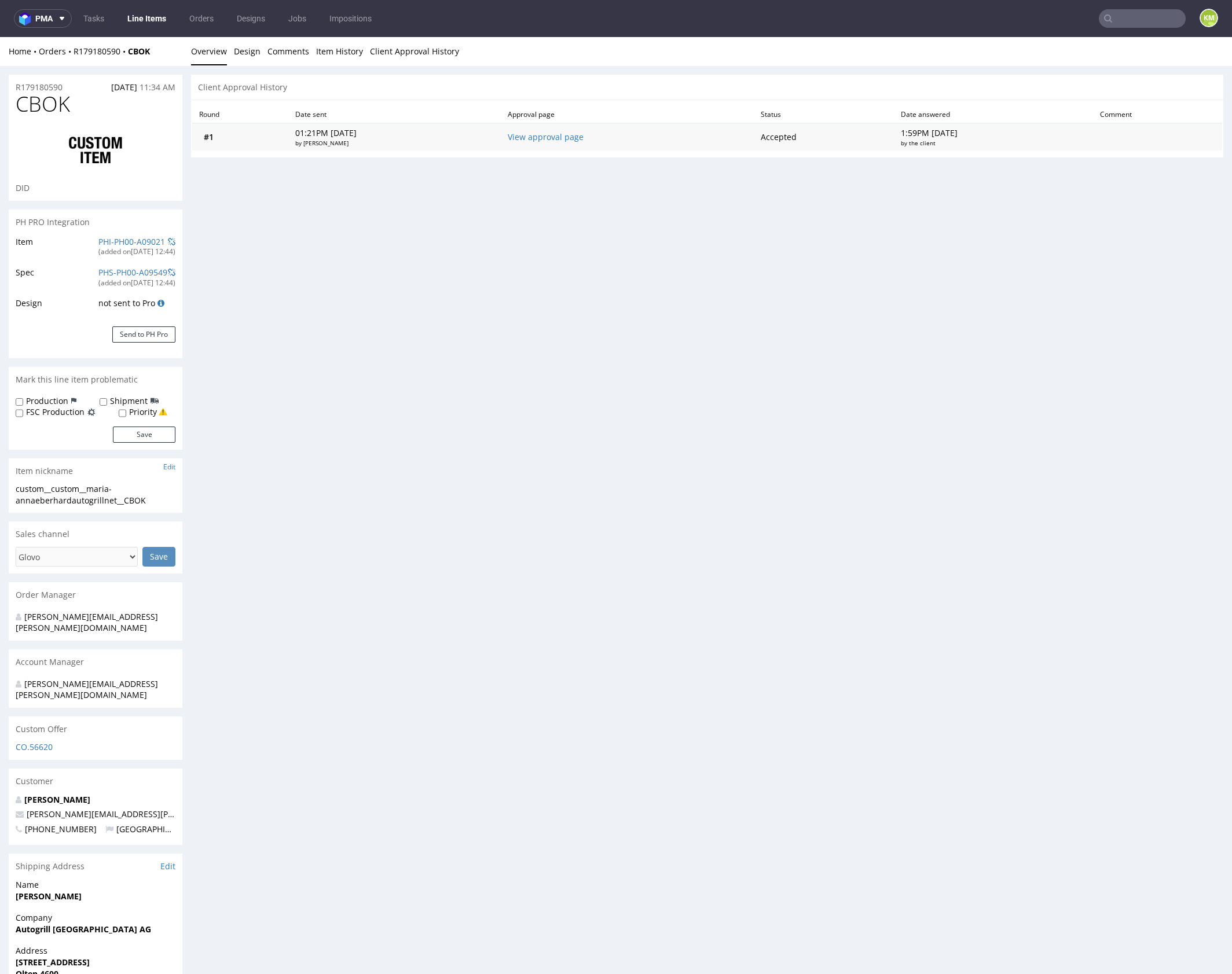
click at [545, 145] on td "View approval page" at bounding box center [627, 136] width 253 height 27
click at [548, 140] on link "View approval page" at bounding box center [546, 136] width 76 height 11
click at [240, 44] on link "Design" at bounding box center [247, 51] width 26 height 28
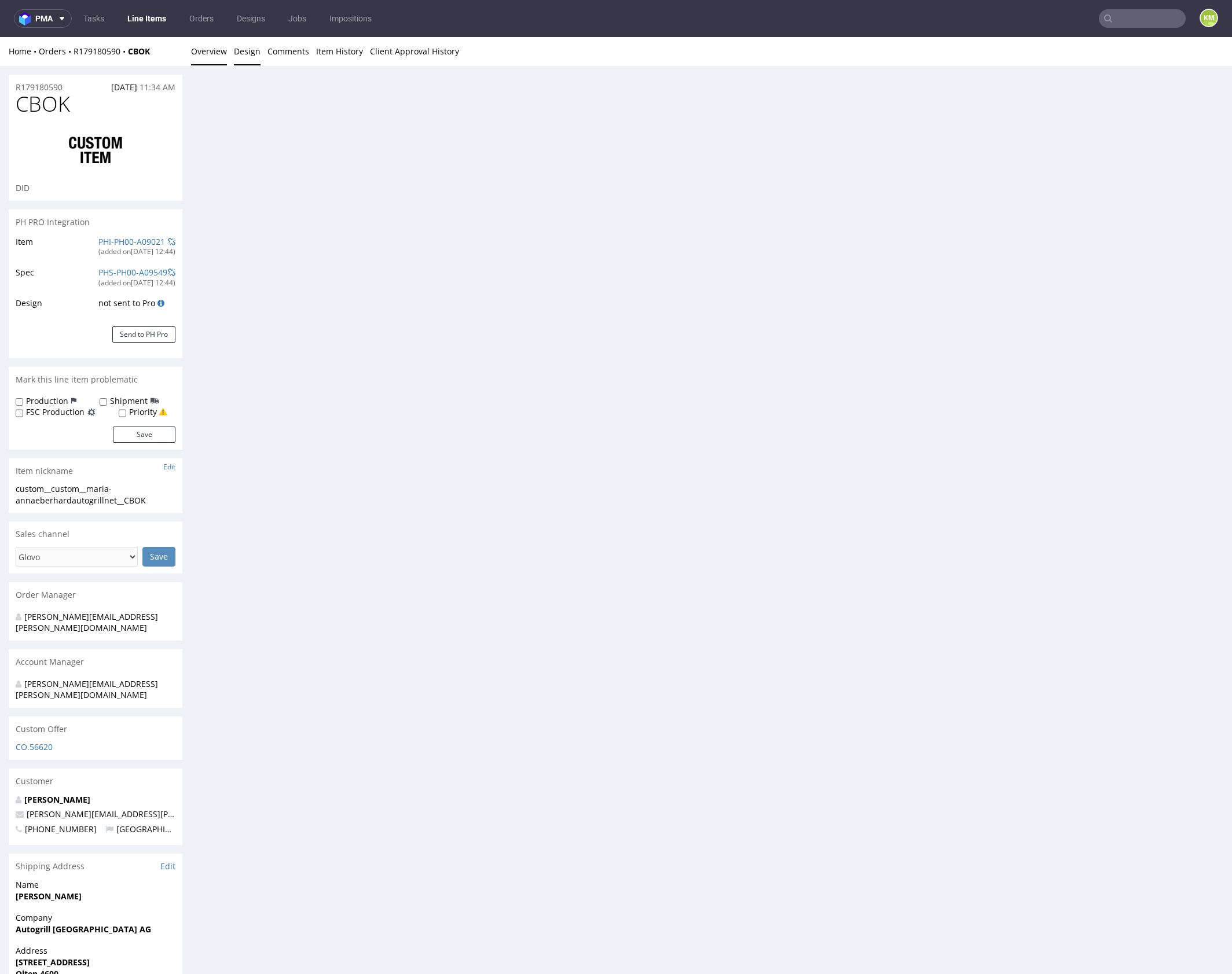
click at [207, 49] on link "Overview" at bounding box center [209, 51] width 36 height 28
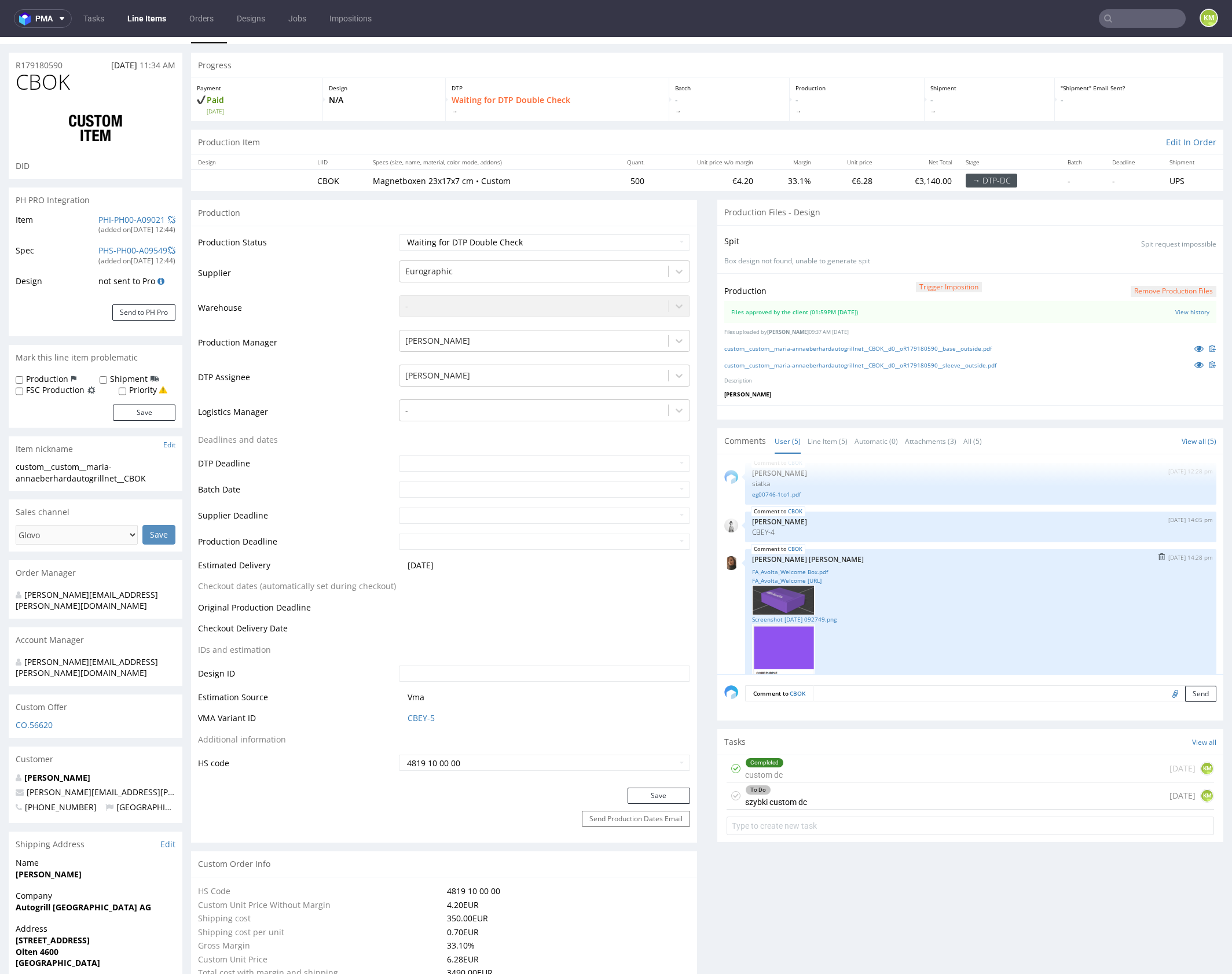
scroll to position [5, 0]
click at [815, 568] on link "FA_Avolta_Welcome Box.pdf" at bounding box center [981, 572] width 457 height 9
click at [879, 798] on div "To Do szybki custom dc today KM" at bounding box center [970, 796] width 487 height 27
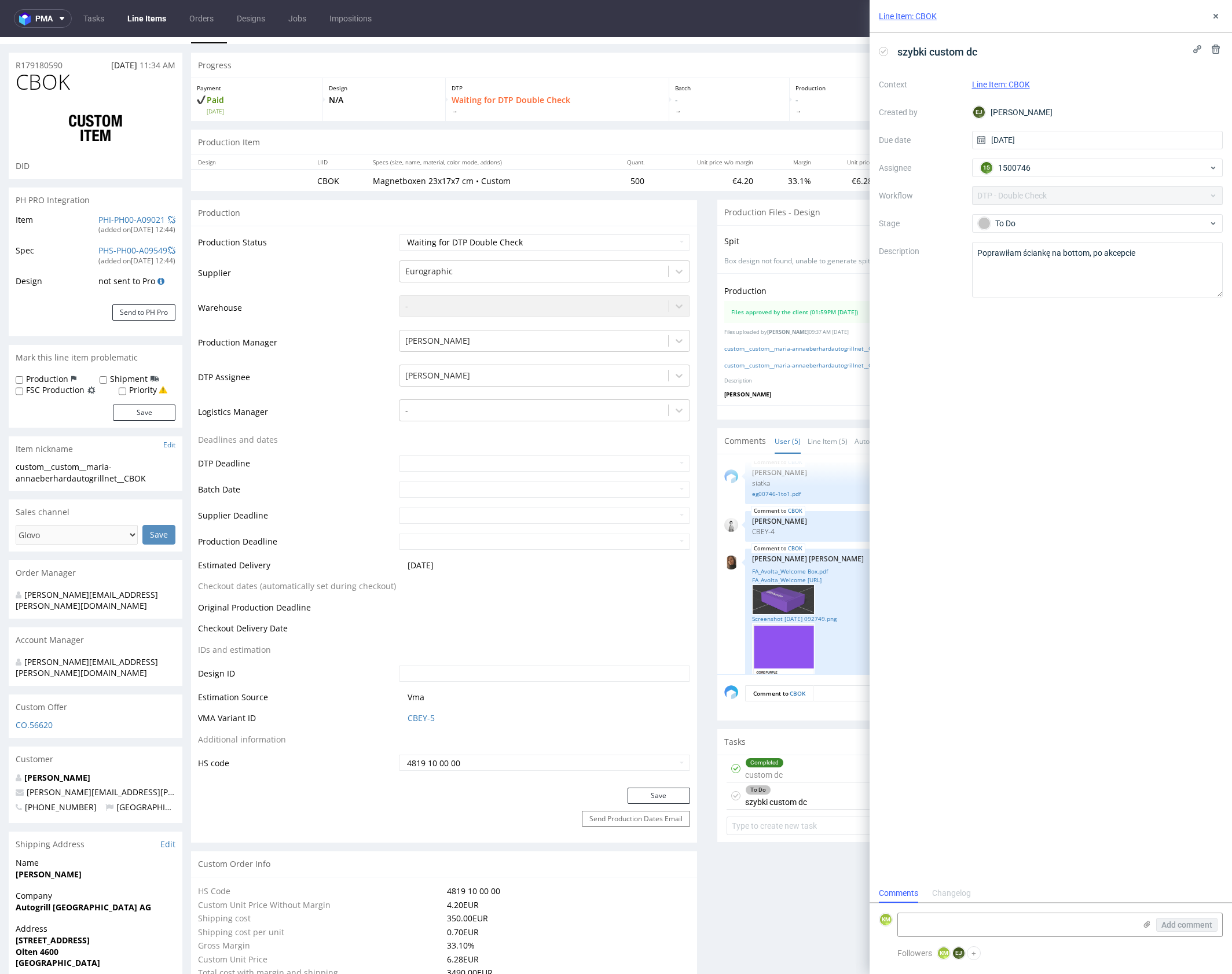
scroll to position [9, 0]
drag, startPoint x: 1214, startPoint y: 12, endPoint x: 1210, endPoint y: 18, distance: 7.2
click at [1213, 12] on icon at bounding box center [1216, 16] width 9 height 9
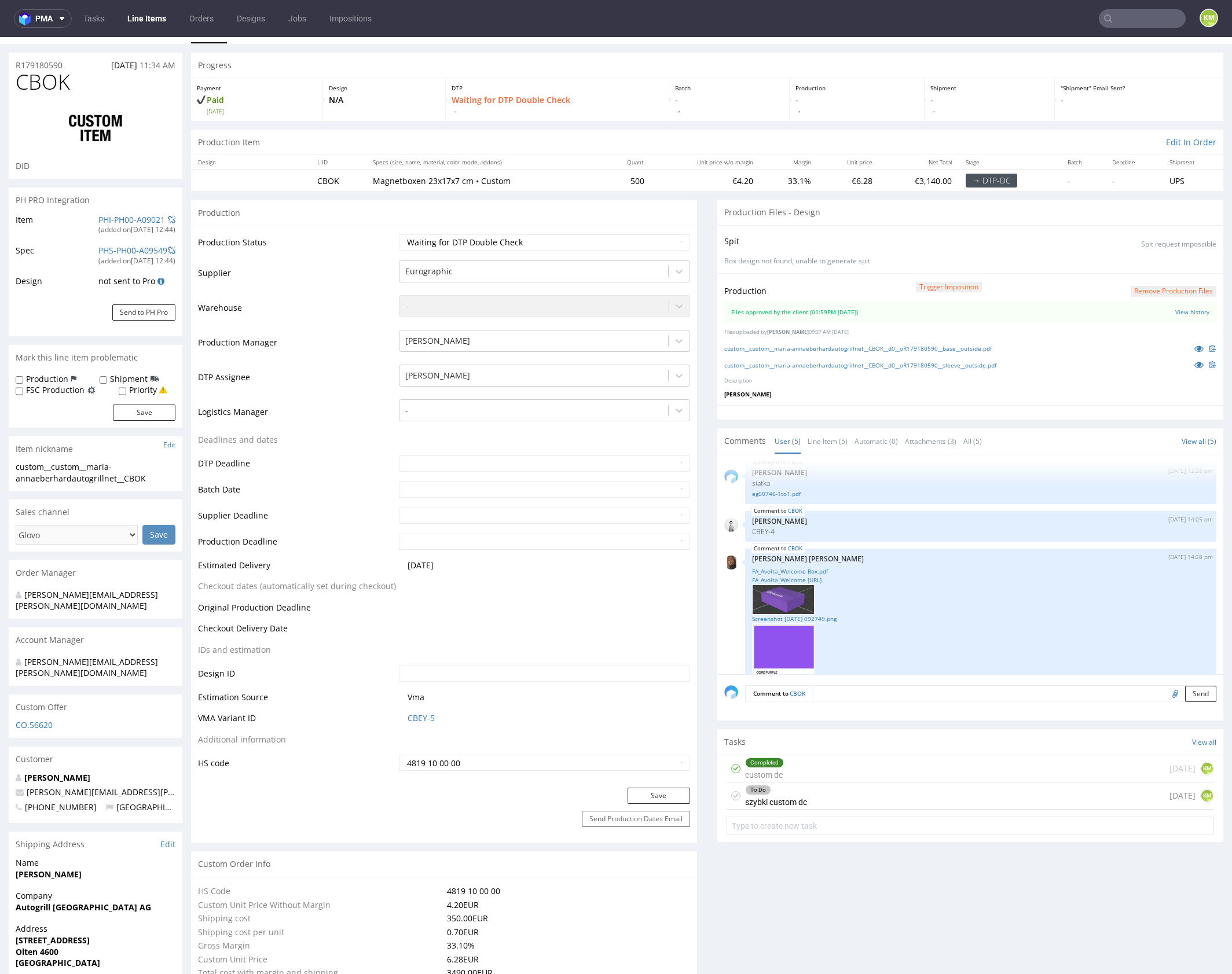
click at [732, 791] on icon at bounding box center [736, 795] width 9 height 9
click at [834, 793] on div "Completed szybki custom dc today KM" at bounding box center [970, 796] width 487 height 27
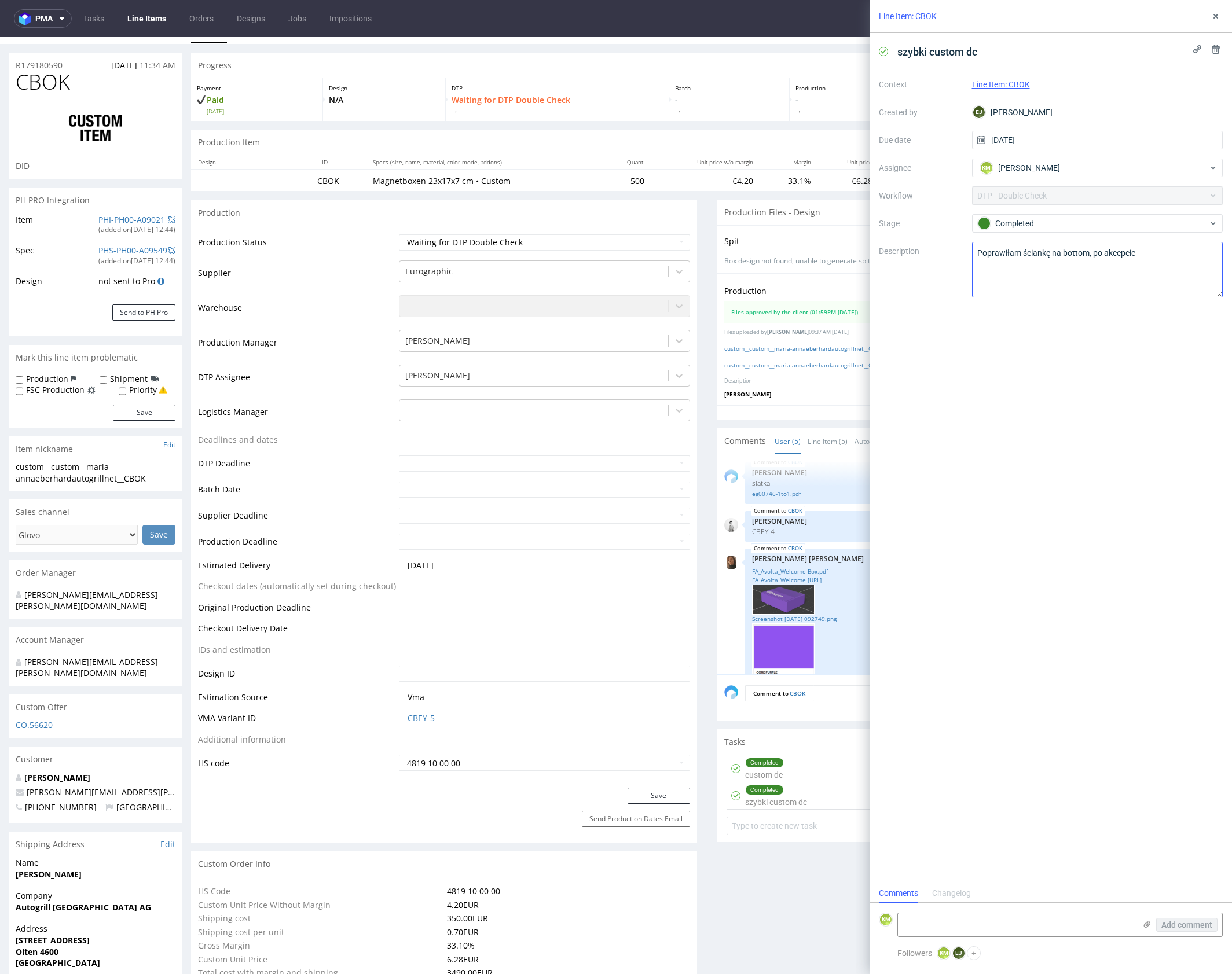
scroll to position [9, 0]
click at [1218, 14] on use at bounding box center [1215, 15] width 5 height 5
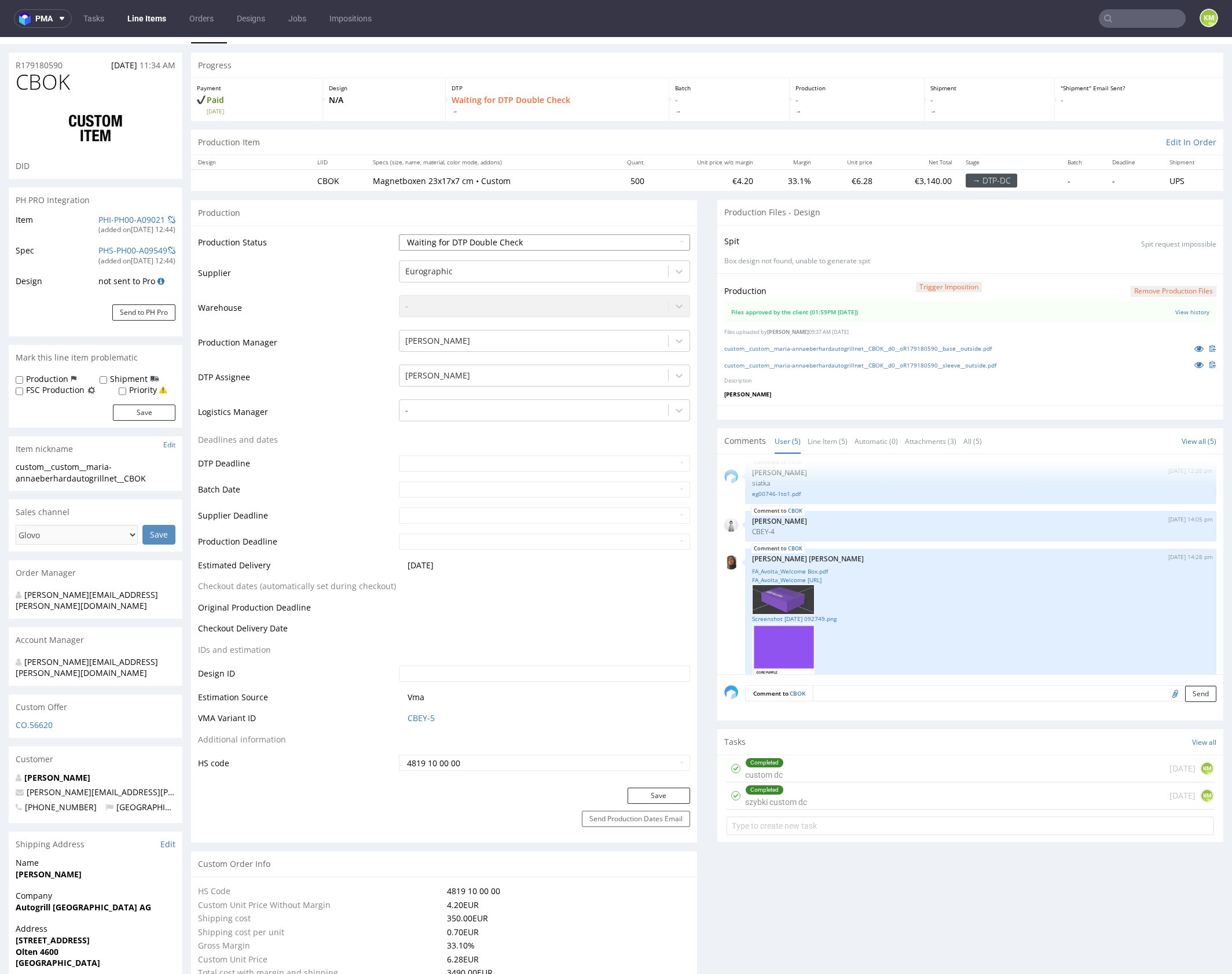
click at [520, 242] on select "Waiting for Artwork Waiting for Diecut Waiting for Mockup Waiting for DTP Waiti…" at bounding box center [544, 242] width 291 height 16
select select "dtp_production_ready"
click at [399, 234] on select "Waiting for Artwork Waiting for Diecut Waiting for Mockup Waiting for DTP Waiti…" at bounding box center [544, 242] width 291 height 16
click at [636, 801] on button "Save" at bounding box center [658, 796] width 62 height 16
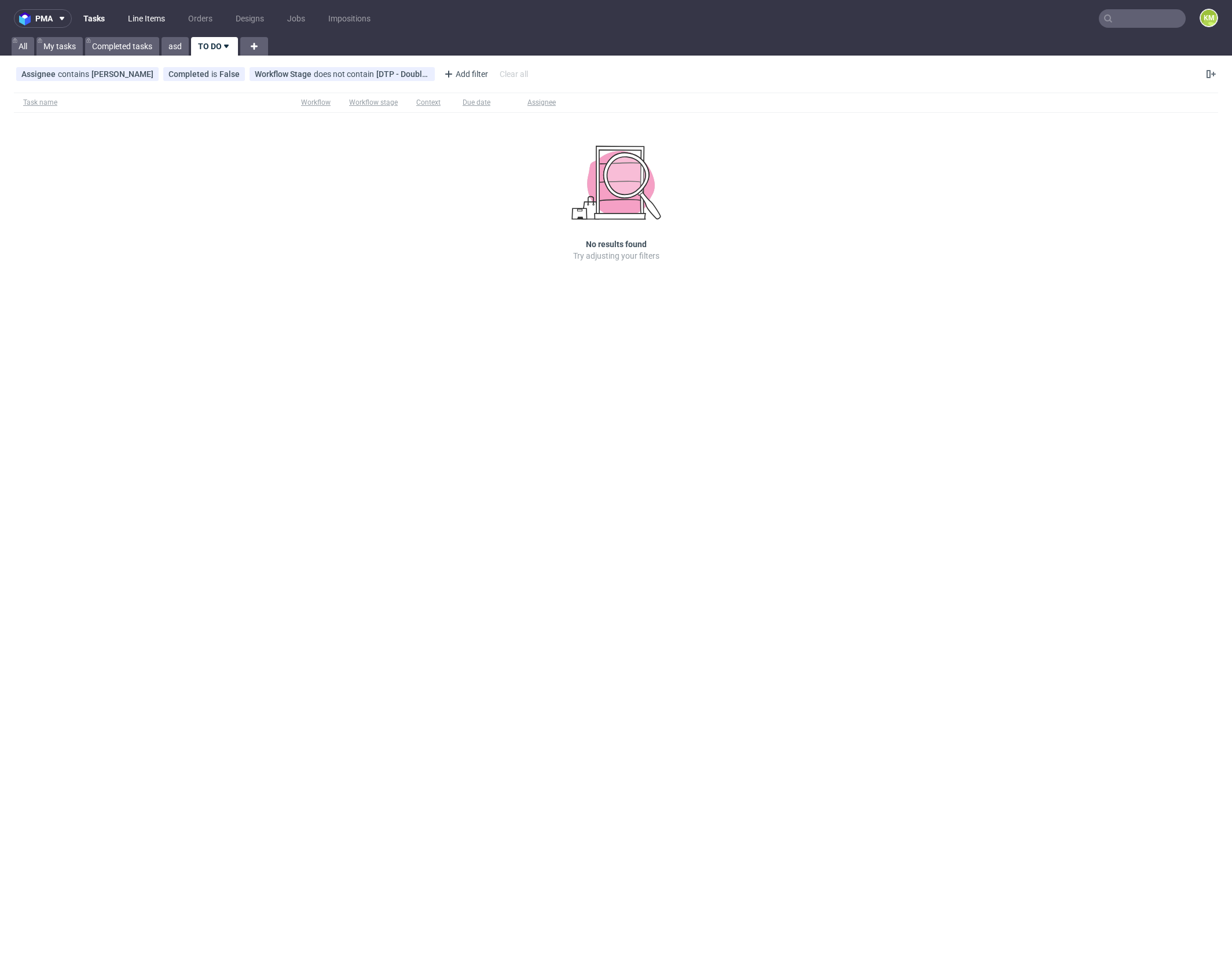
click at [157, 21] on link "Line Items" at bounding box center [146, 18] width 51 height 18
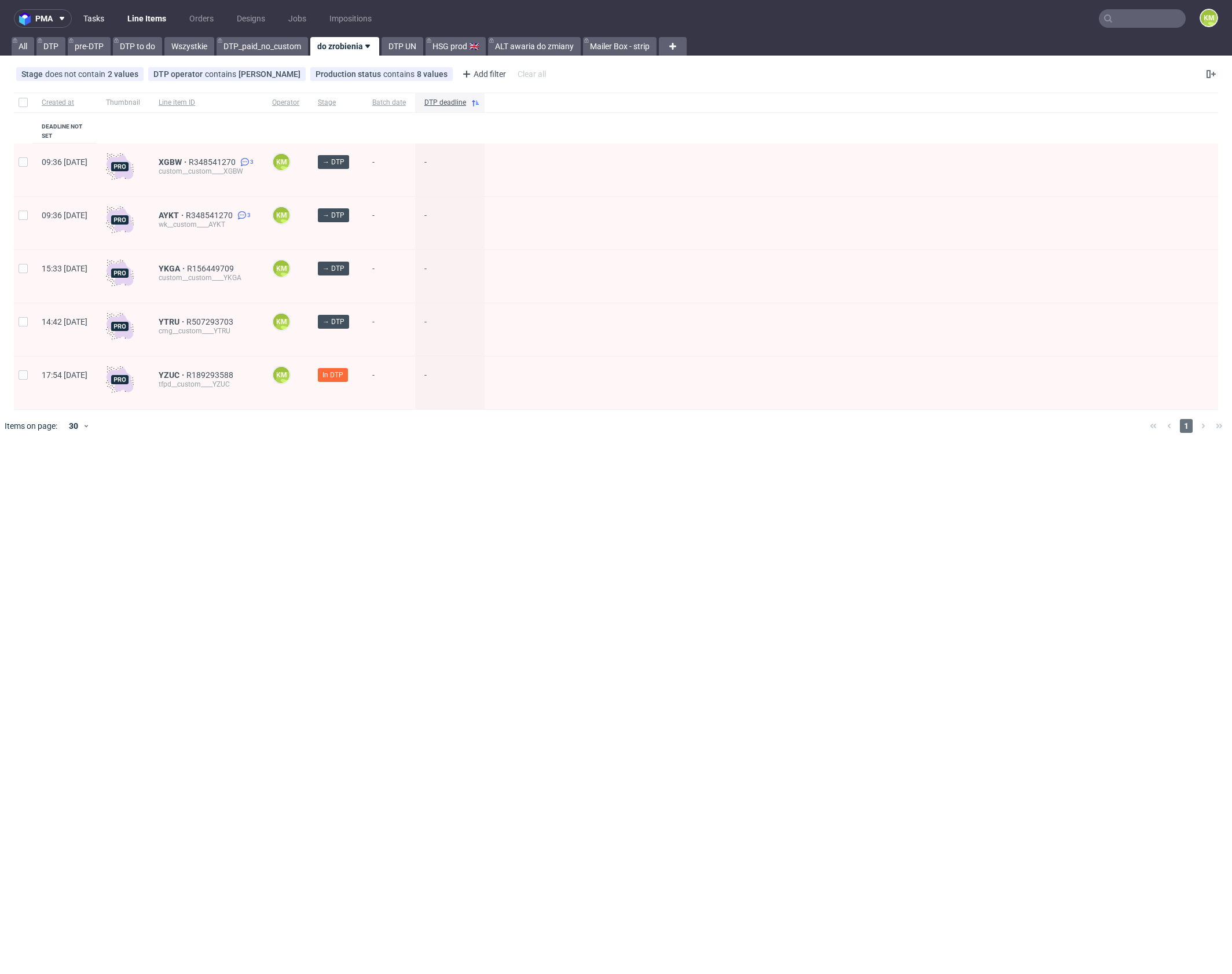
click at [98, 25] on link "Tasks" at bounding box center [94, 18] width 34 height 18
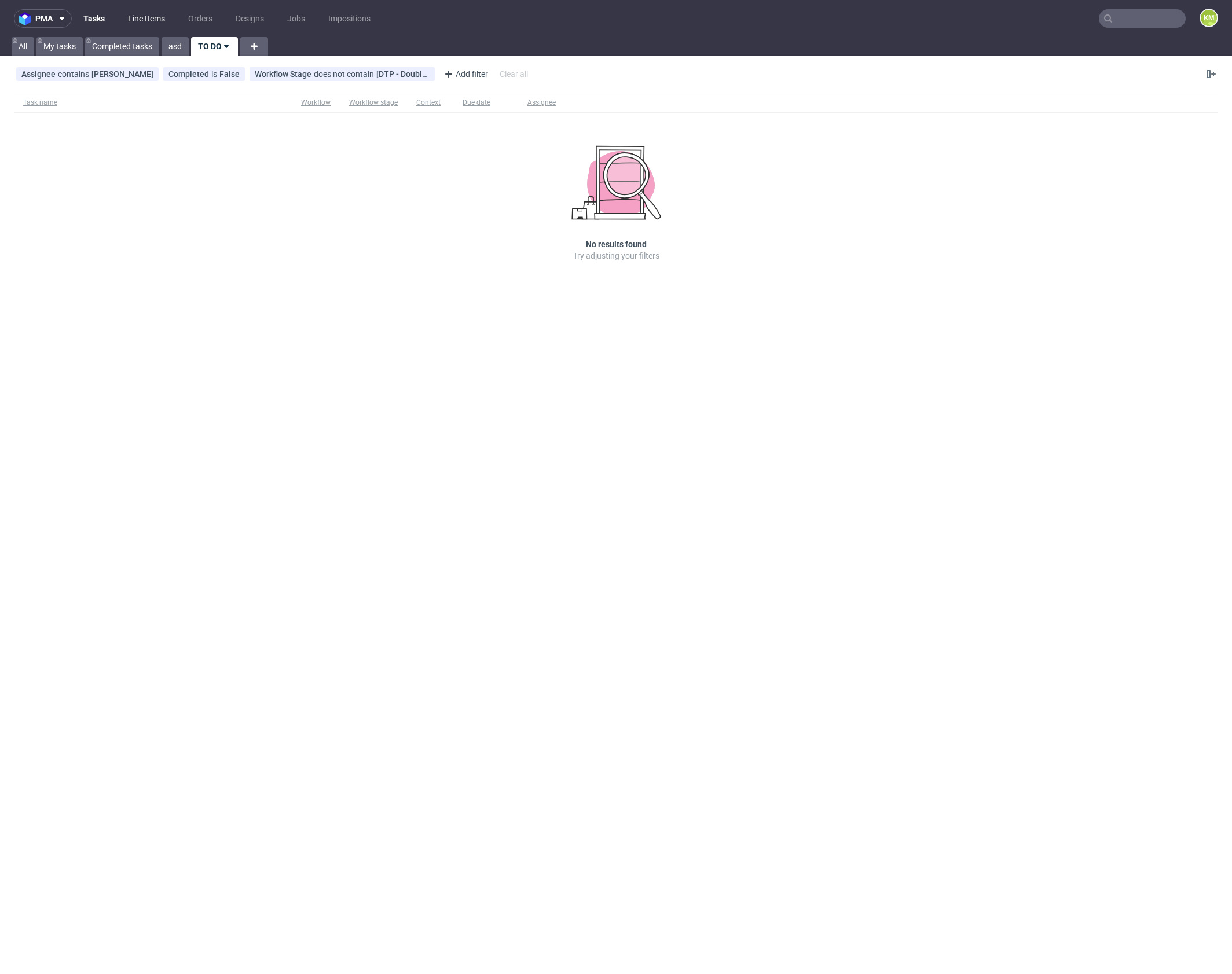
click at [149, 18] on link "Line Items" at bounding box center [146, 18] width 51 height 18
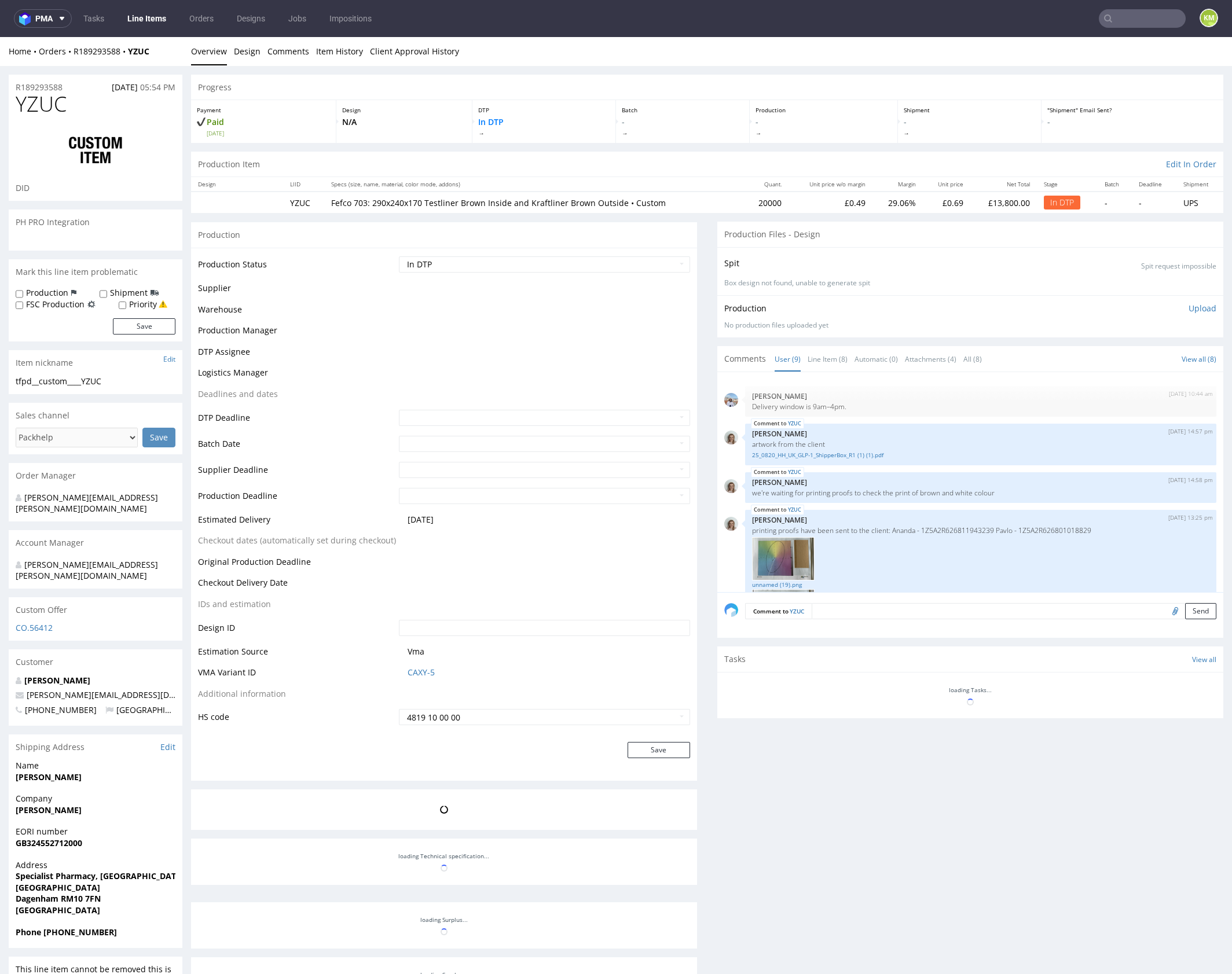
scroll to position [298, 0]
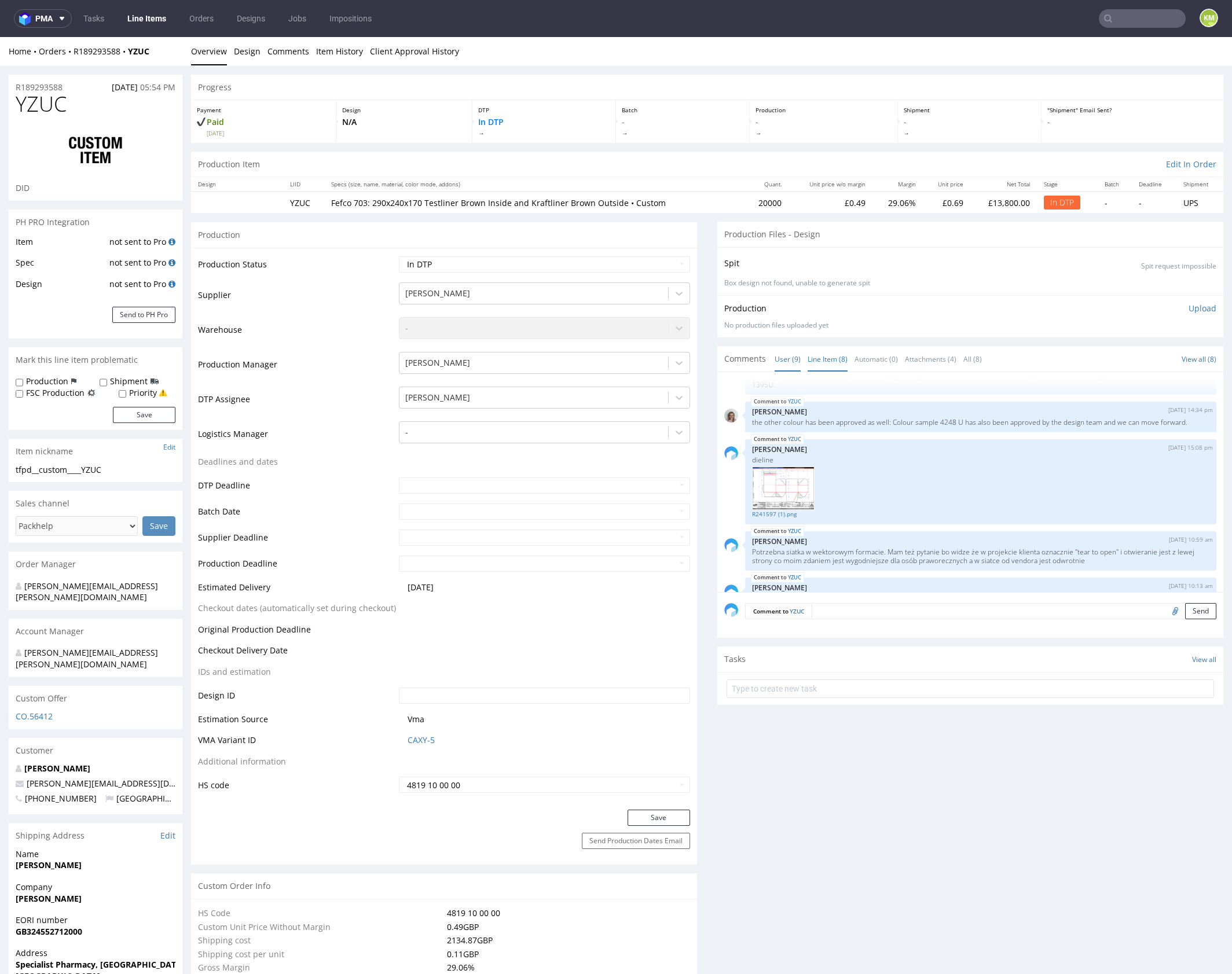
click at [826, 363] on link "Line Item (8)" at bounding box center [827, 360] width 40 height 25
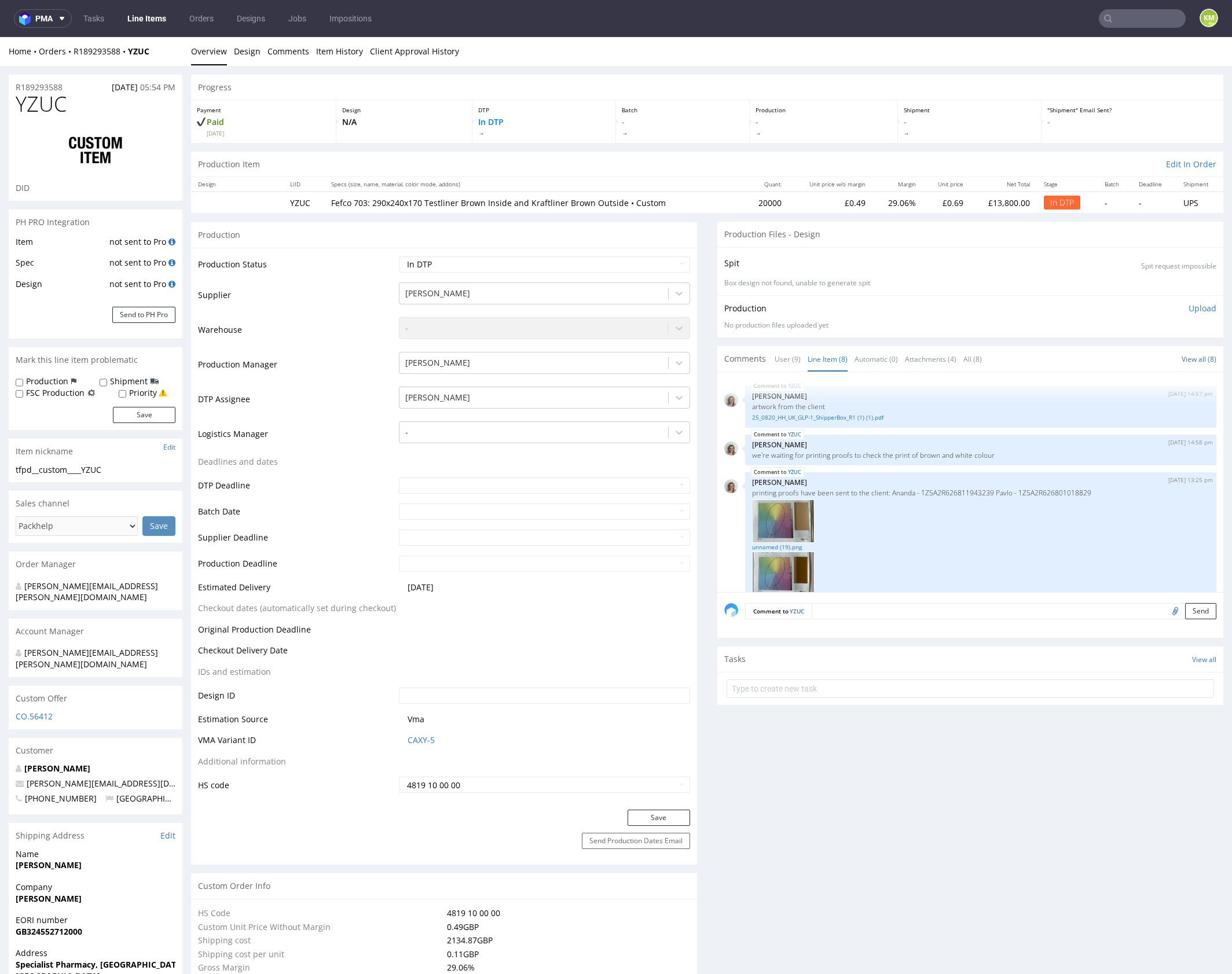
scroll to position [304, 0]
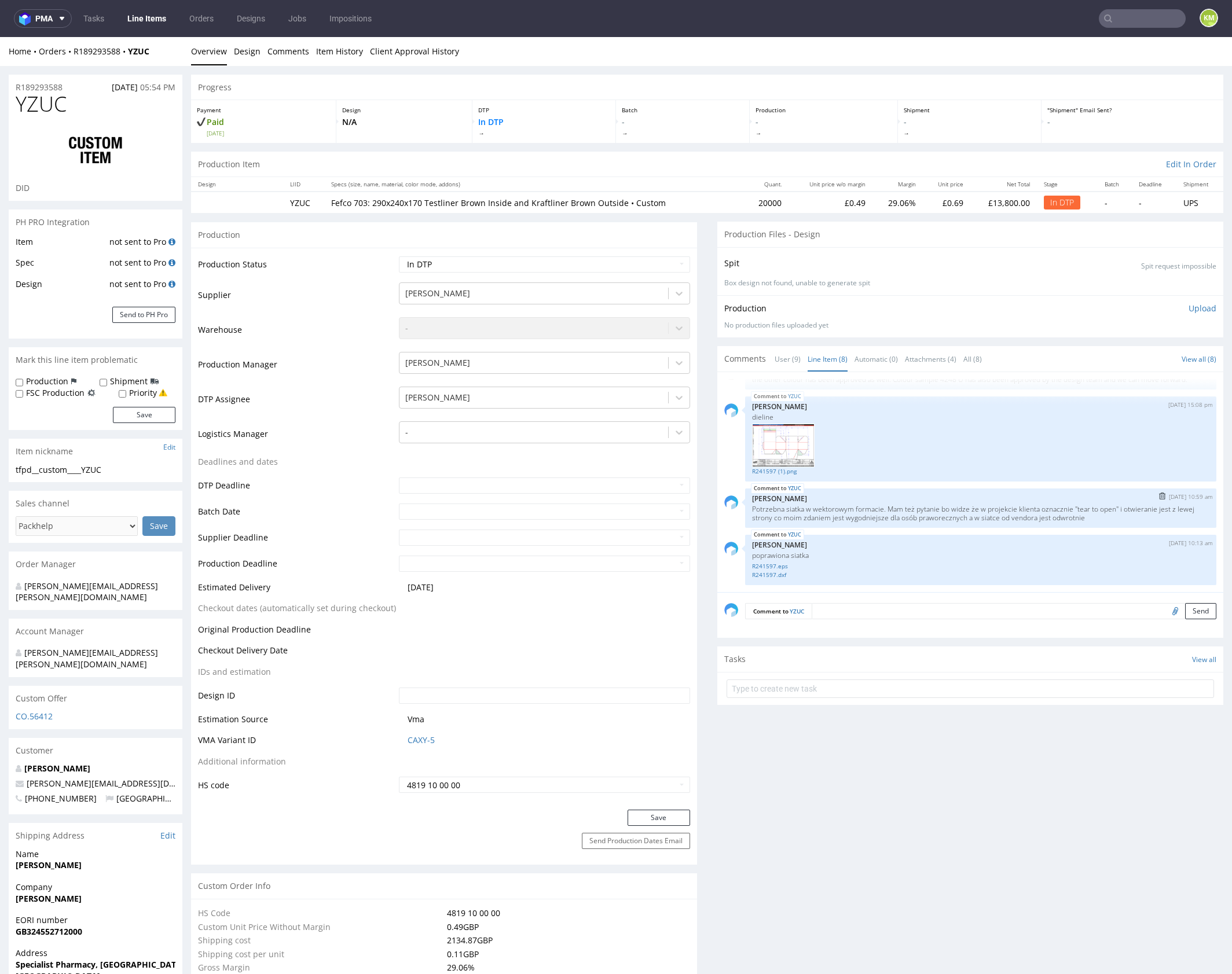
click at [893, 526] on div "YZUC [DATE] 10:59 am [PERSON_NAME] Potrzebna siatka w wektorowym formacie. Mam …" at bounding box center [980, 509] width 471 height 40
click at [504, 255] on td "Waiting for Artwork Waiting for Diecut Waiting for Mockup Waiting for DTP Waiti…" at bounding box center [542, 267] width 294 height 26
click at [511, 262] on select "Waiting for Artwork Waiting for Diecut Waiting for Mockup Waiting for DTP Waiti…" at bounding box center [544, 265] width 291 height 16
click at [327, 52] on link "Item History" at bounding box center [340, 51] width 47 height 28
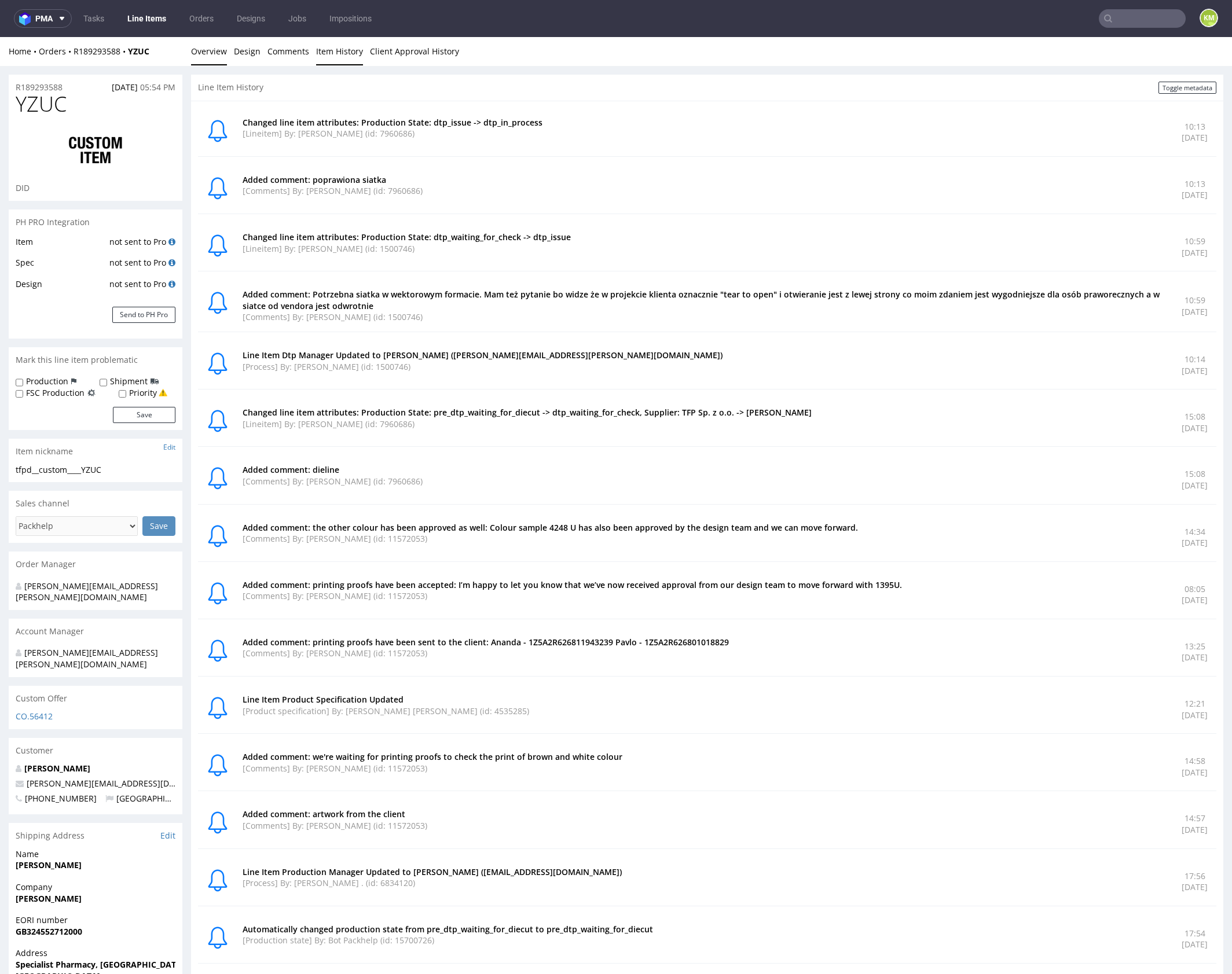
click at [195, 52] on link "Overview" at bounding box center [209, 51] width 36 height 28
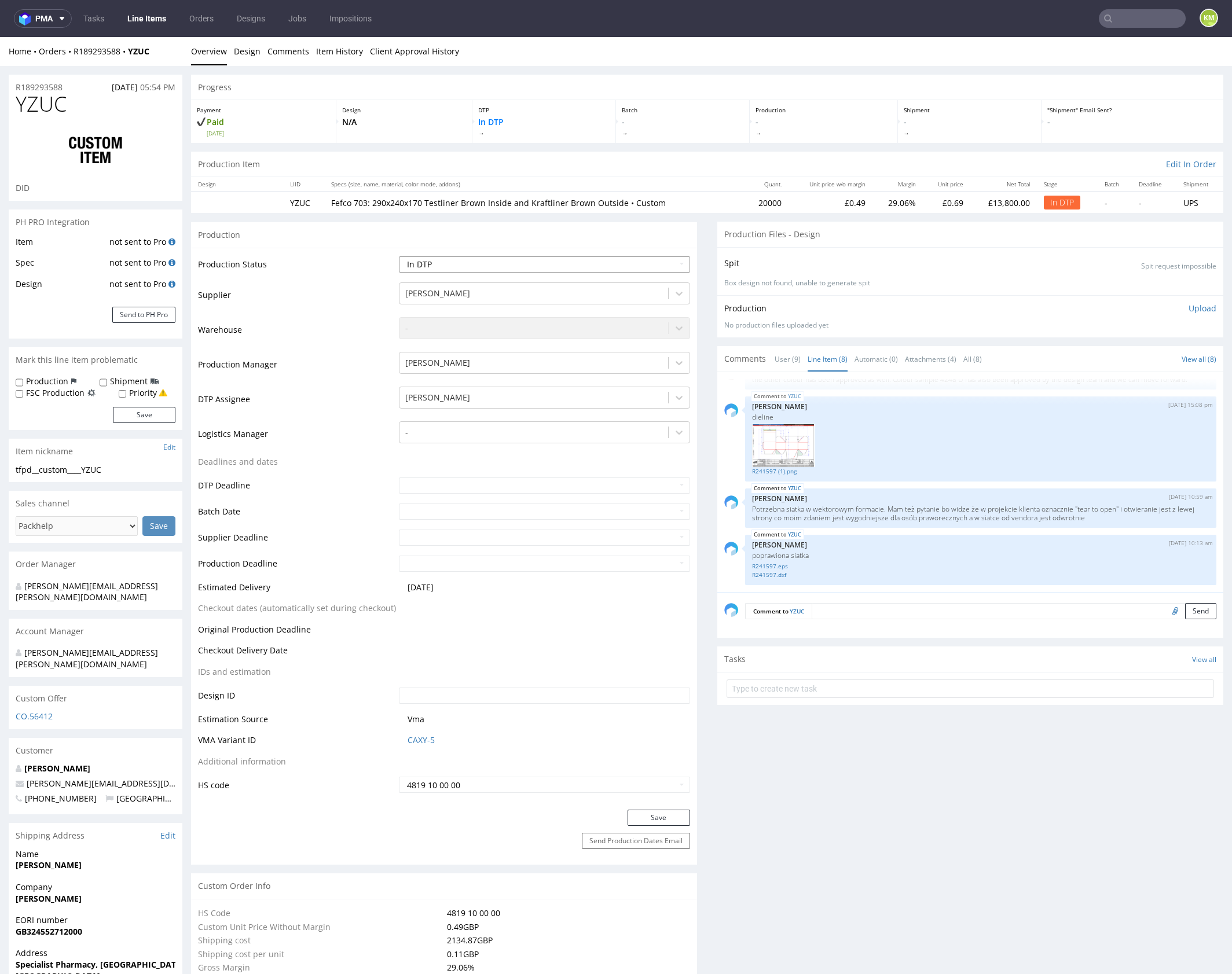
click at [484, 258] on select "Waiting for Artwork Waiting for Diecut Waiting for Mockup Waiting for DTP Waiti…" at bounding box center [544, 265] width 291 height 16
select select "dtp_waiting_for_check"
click at [399, 257] on select "Waiting for Artwork Waiting for Diecut Waiting for Mockup Waiting for DTP Waiti…" at bounding box center [544, 265] width 291 height 16
click at [659, 819] on button "Save" at bounding box center [658, 818] width 62 height 16
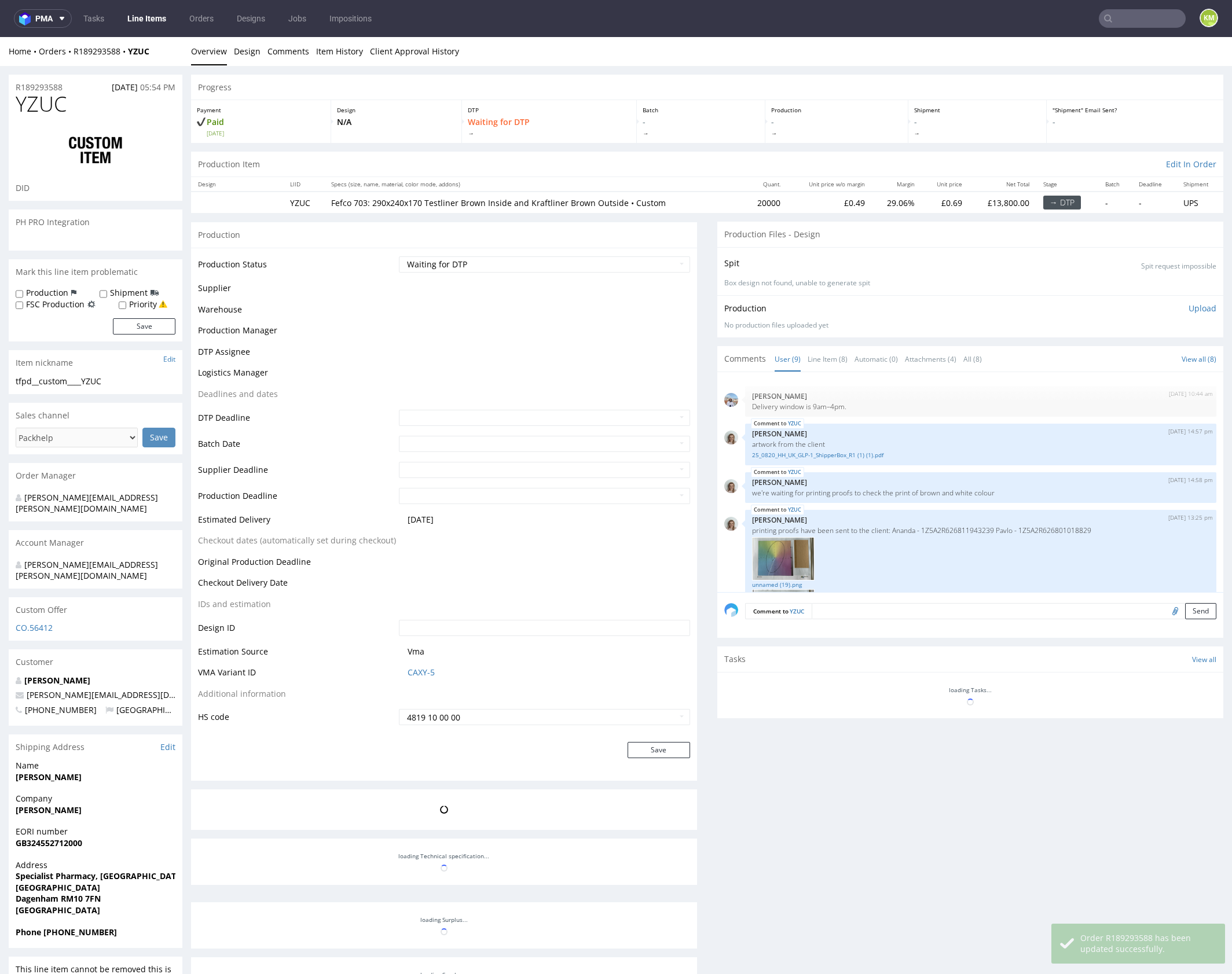
scroll to position [341, 0]
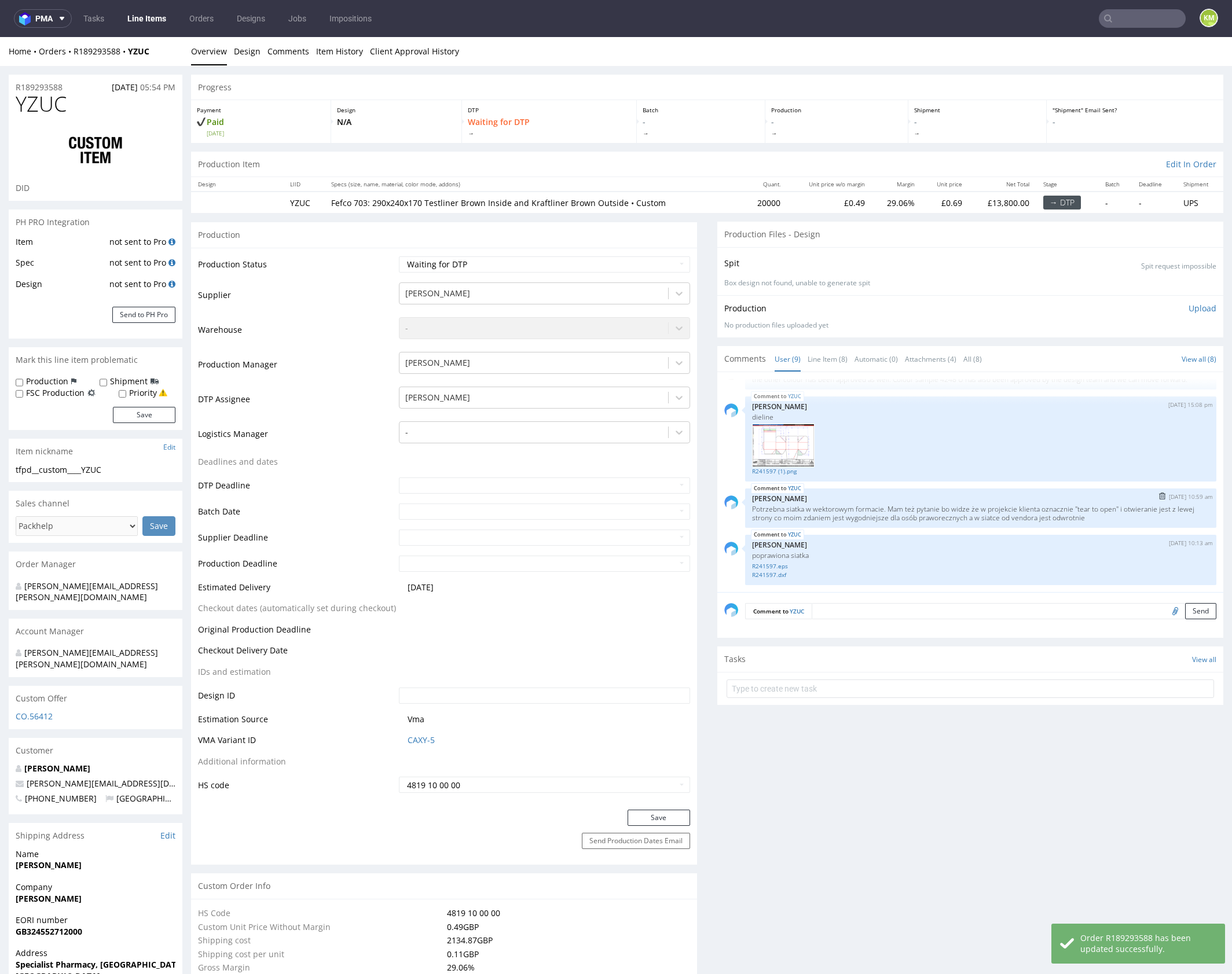
click at [939, 526] on div "YZUC [DATE] 10:59 am [PERSON_NAME] Potrzebna siatka w wektorowym formacie. Mam …" at bounding box center [980, 509] width 471 height 40
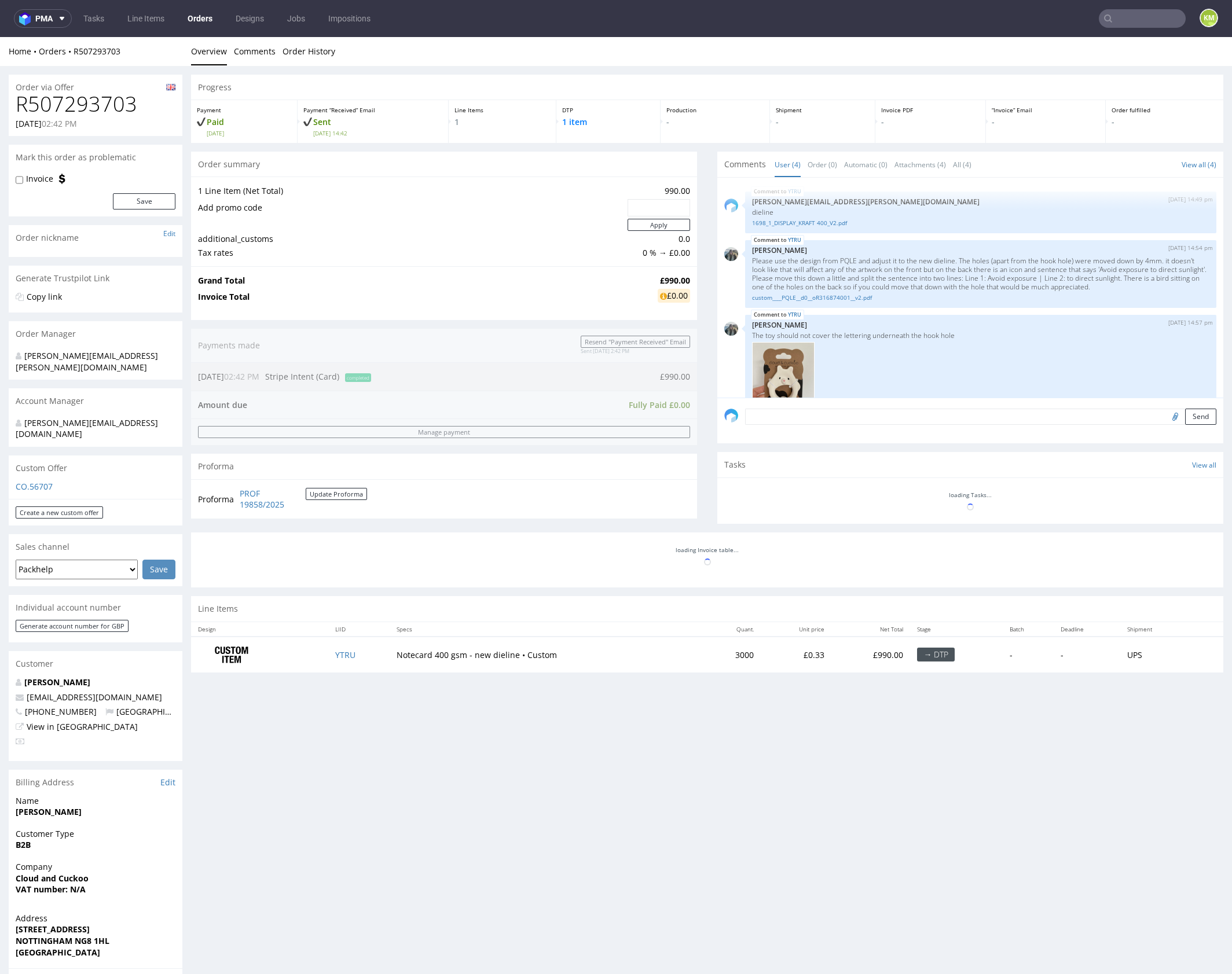
scroll to position [98, 0]
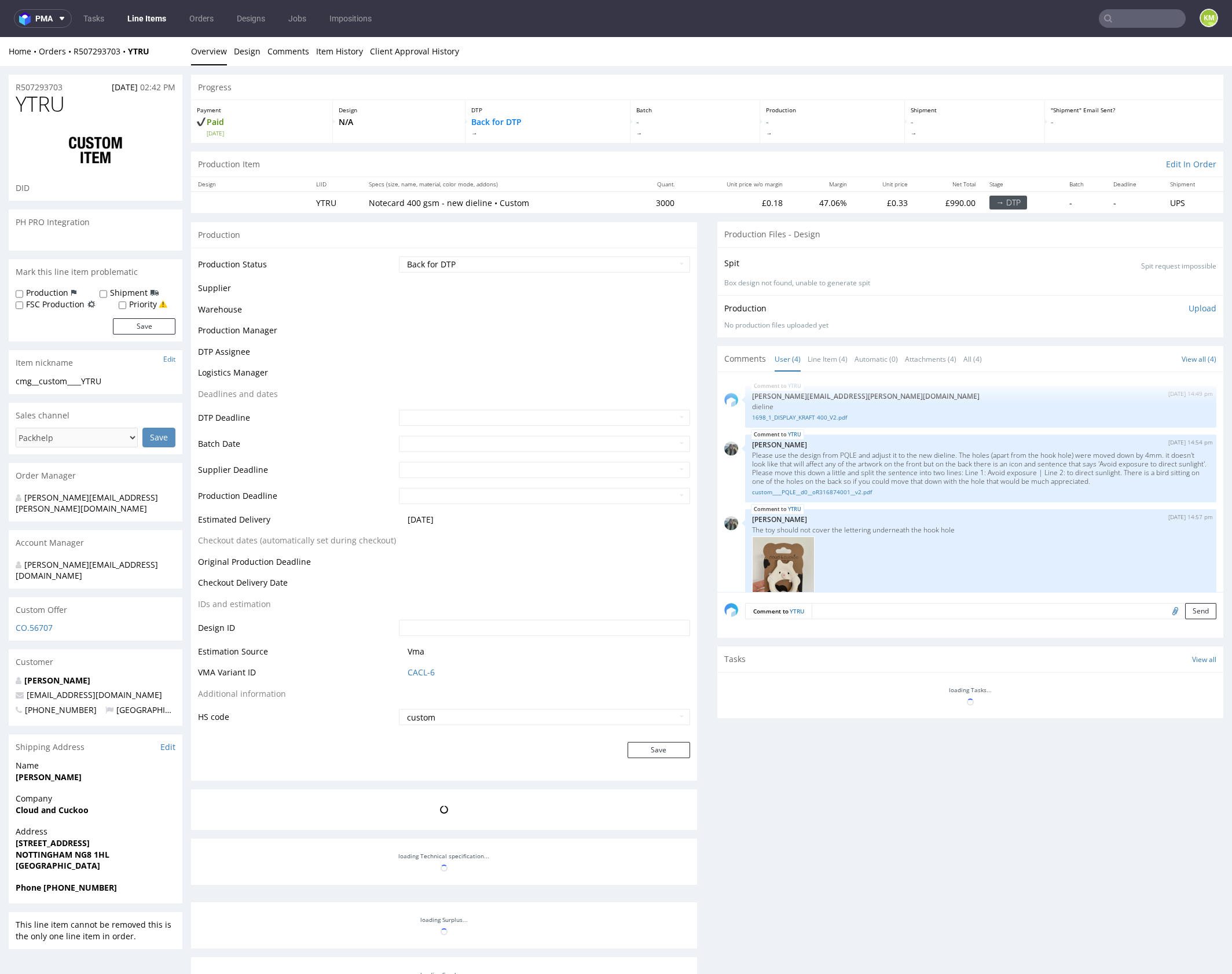
scroll to position [98, 0]
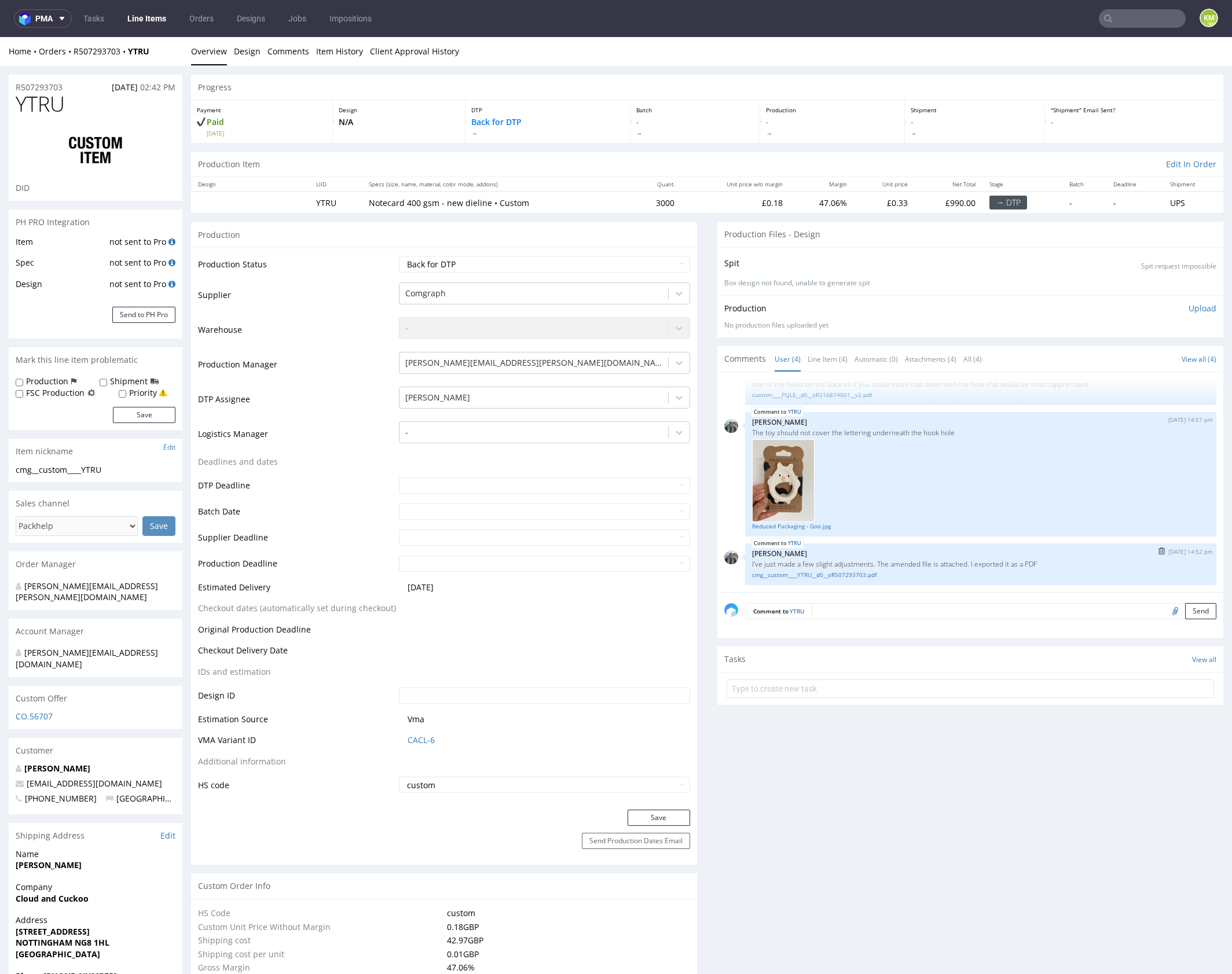
click at [886, 549] on p "Zeniuk Magdalena" at bounding box center [981, 554] width 457 height 9
click at [875, 576] on link "cmg__custom____YTRU__d0__oR507293703.pdf" at bounding box center [981, 575] width 457 height 9
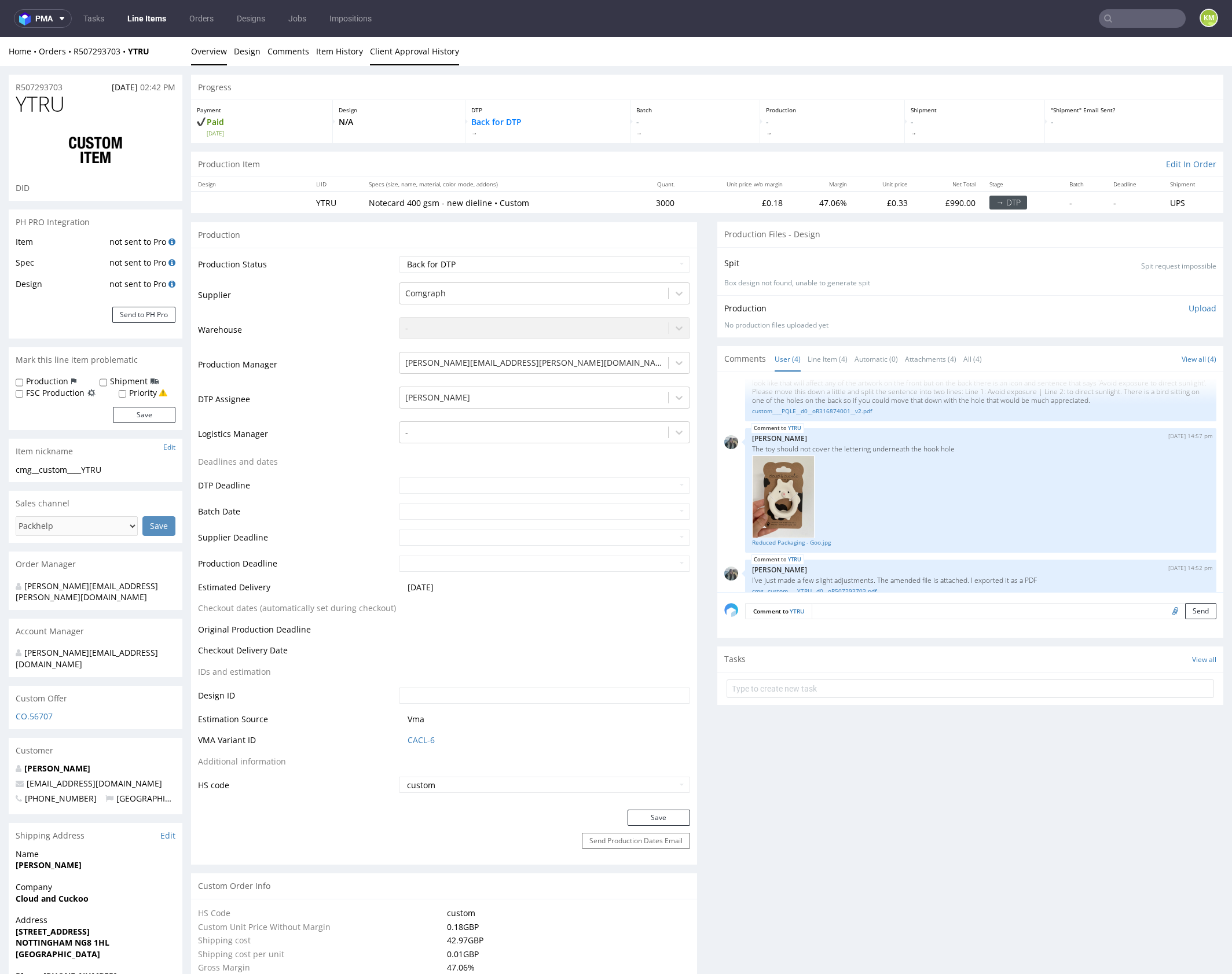
scroll to position [80, 0]
drag, startPoint x: 354, startPoint y: 58, endPoint x: 393, endPoint y: 59, distance: 39.0
click at [355, 58] on link "Item History" at bounding box center [340, 51] width 47 height 28
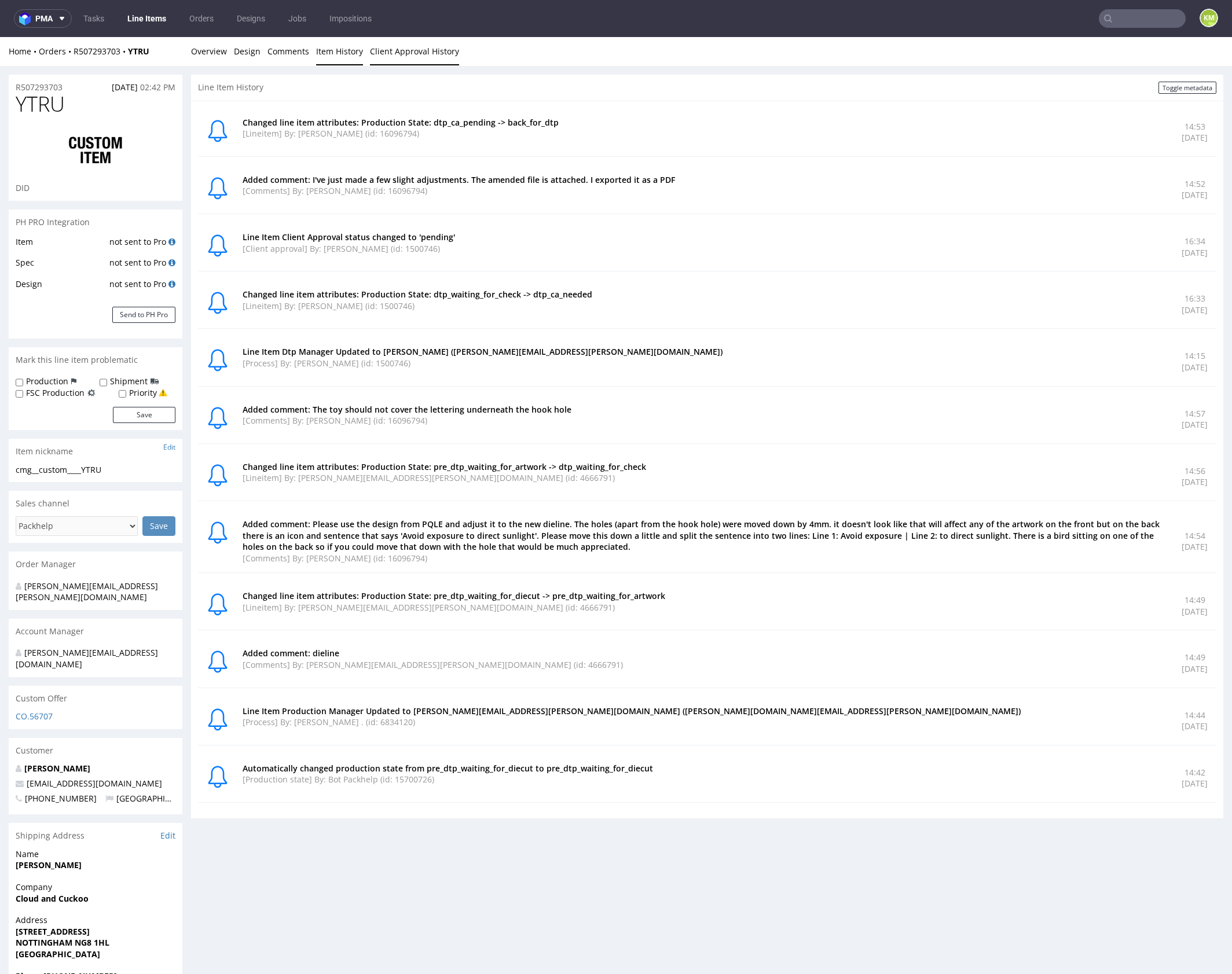
click at [407, 57] on link "Client Approval History" at bounding box center [414, 51] width 89 height 28
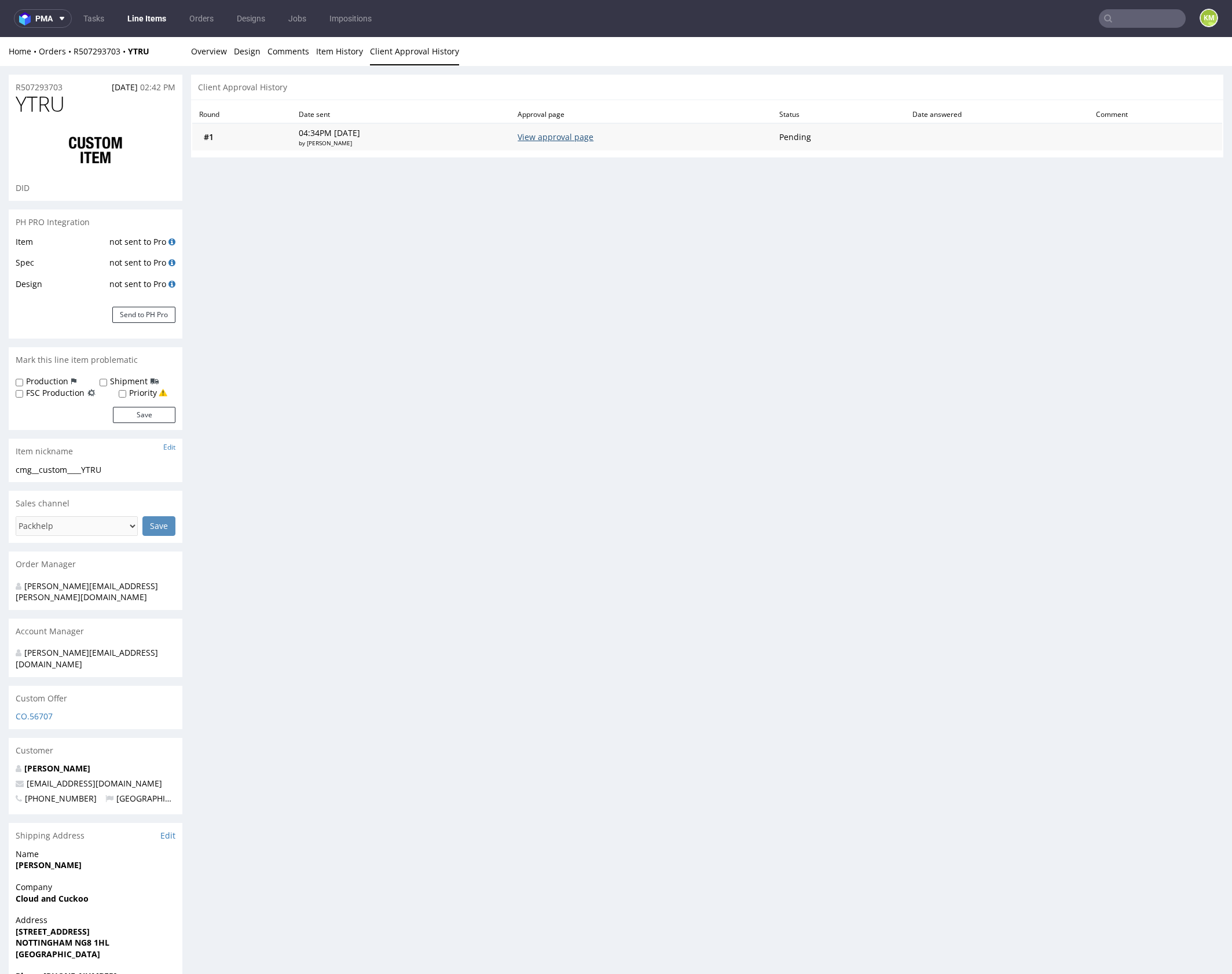
click at [593, 137] on link "View approval page" at bounding box center [556, 136] width 76 height 11
click at [214, 51] on link "Overview" at bounding box center [209, 51] width 36 height 28
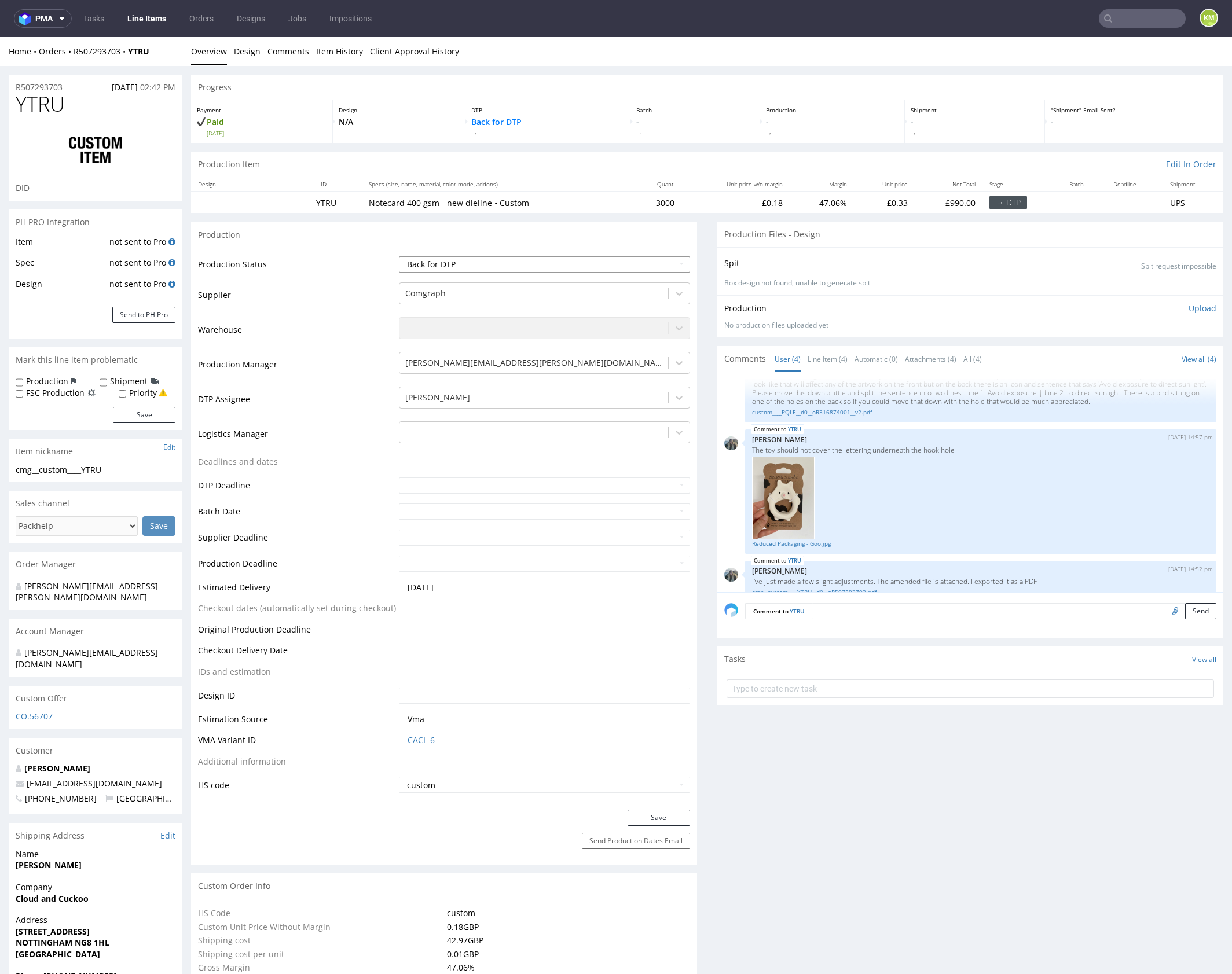
click at [655, 266] on select "Waiting for Artwork Waiting for Diecut Waiting for Mockup Waiting for DTP Waiti…" at bounding box center [544, 265] width 291 height 16
select select "dtp_ca_needed"
click at [399, 257] on select "Waiting for Artwork Waiting for Diecut Waiting for Mockup Waiting for DTP Waiti…" at bounding box center [544, 265] width 291 height 16
click at [655, 814] on button "Save" at bounding box center [658, 818] width 62 height 16
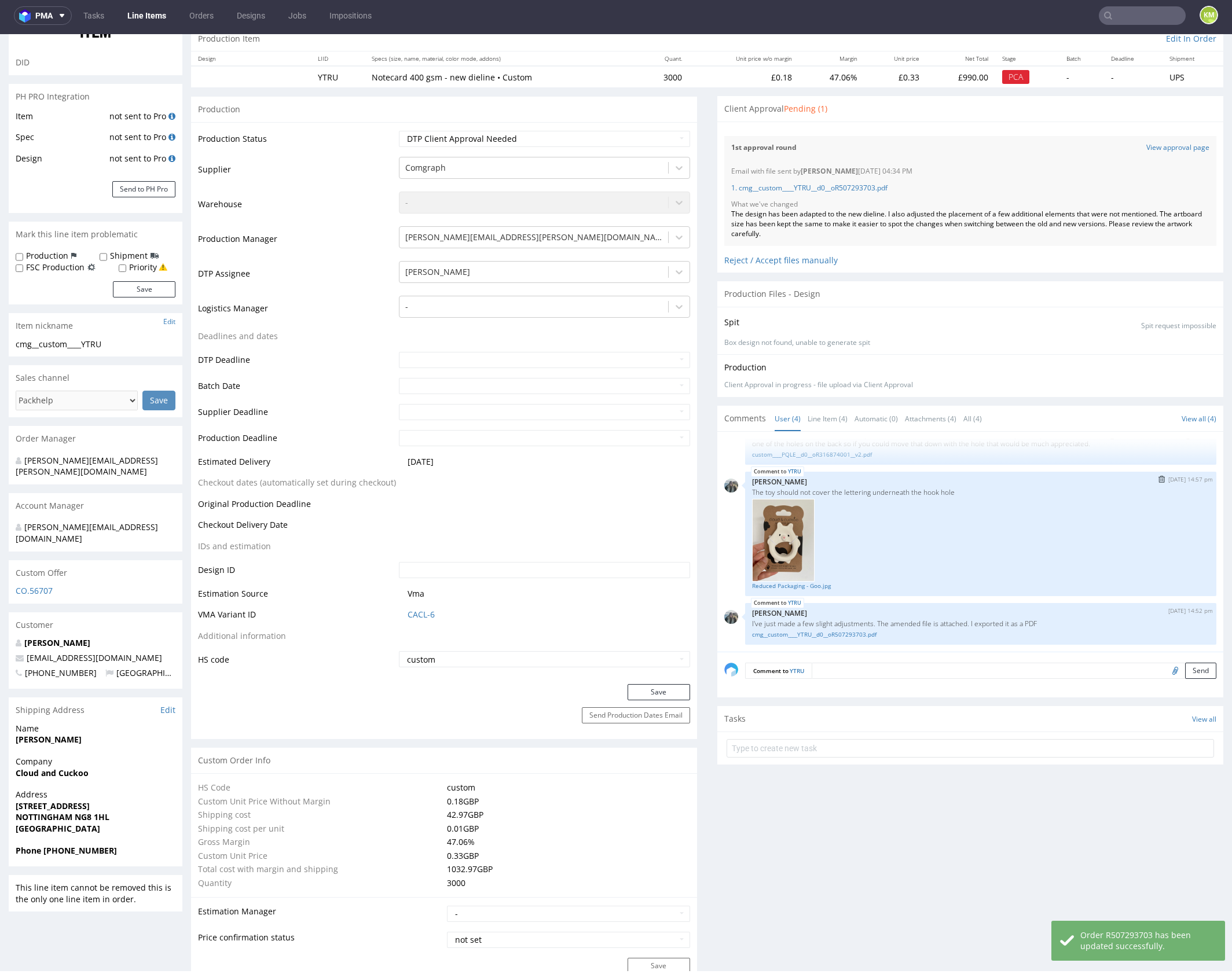
scroll to position [0, 0]
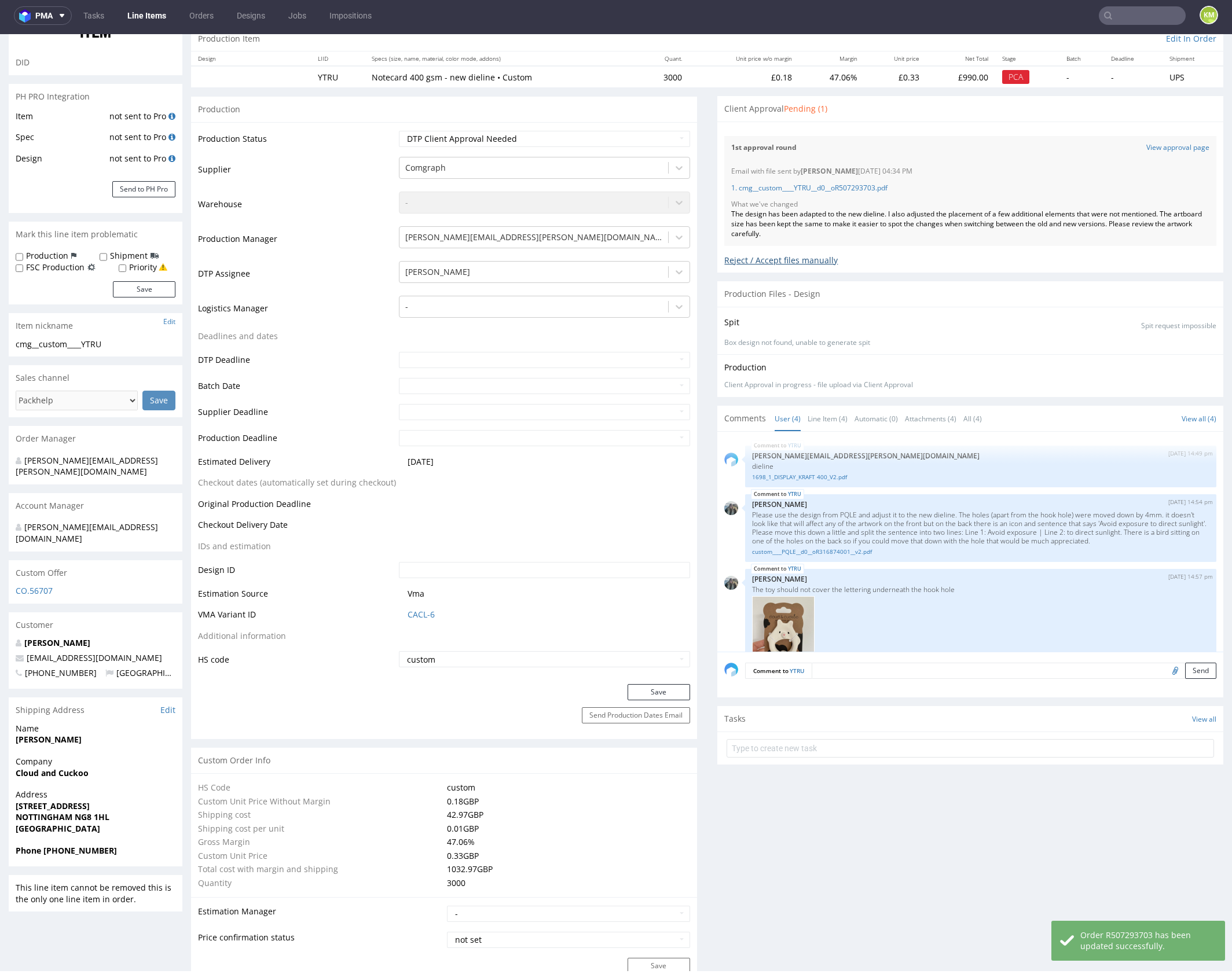
click at [724, 259] on div "Reject / Accept files manually" at bounding box center [970, 256] width 492 height 20
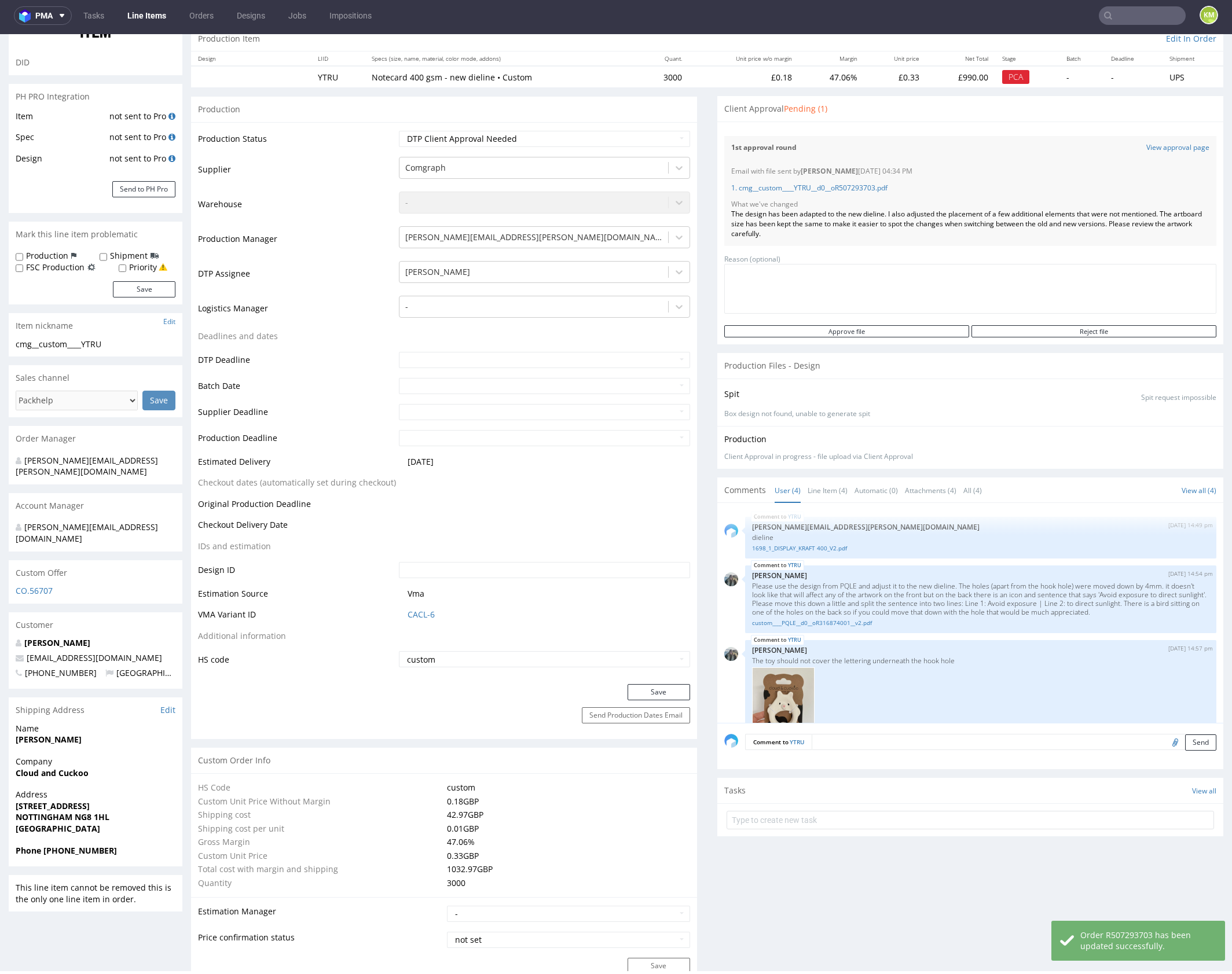
click at [776, 295] on textarea at bounding box center [970, 288] width 492 height 50
type textarea "changes"
click at [1031, 327] on input "Reject file" at bounding box center [1094, 331] width 245 height 12
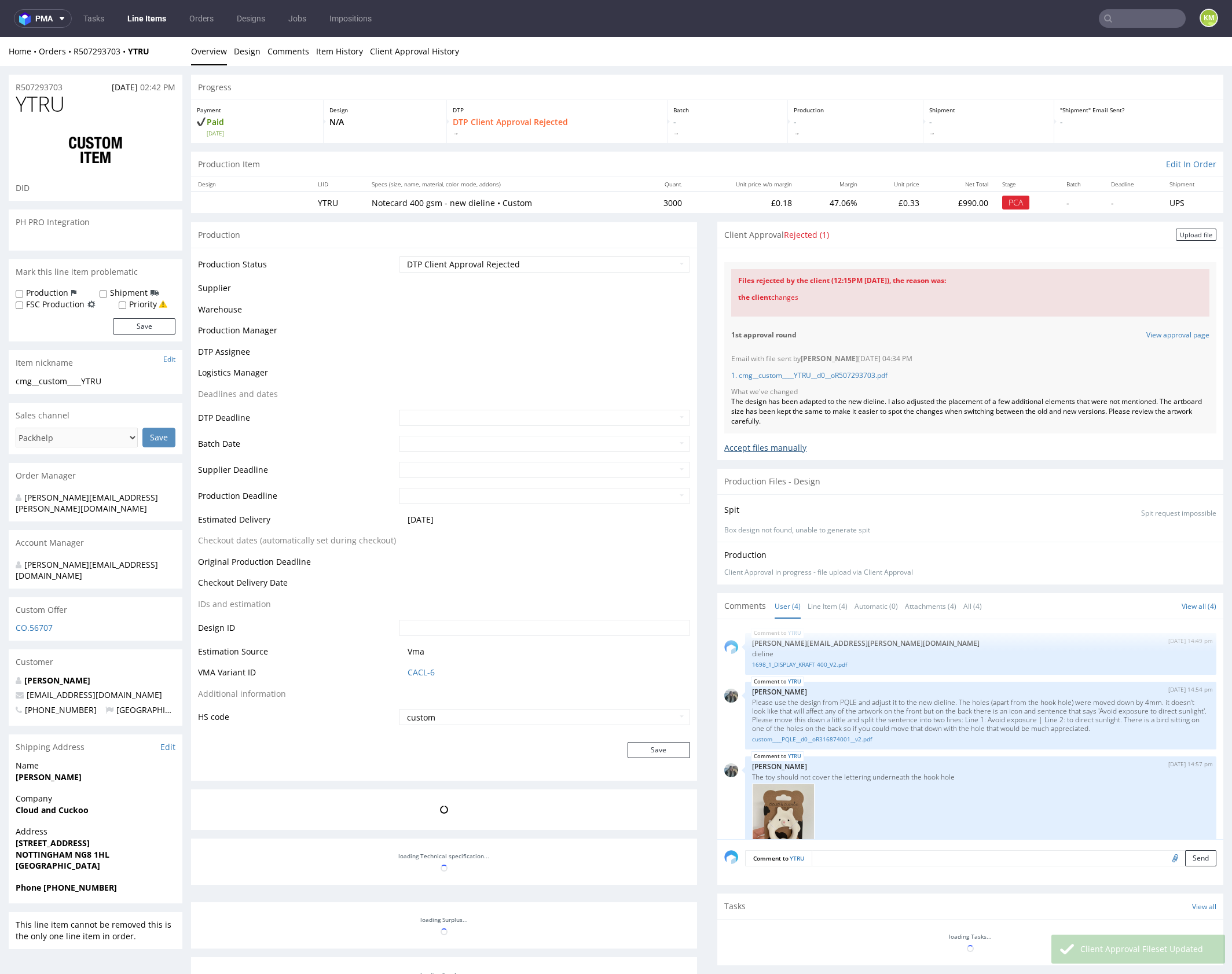
scroll to position [98, 0]
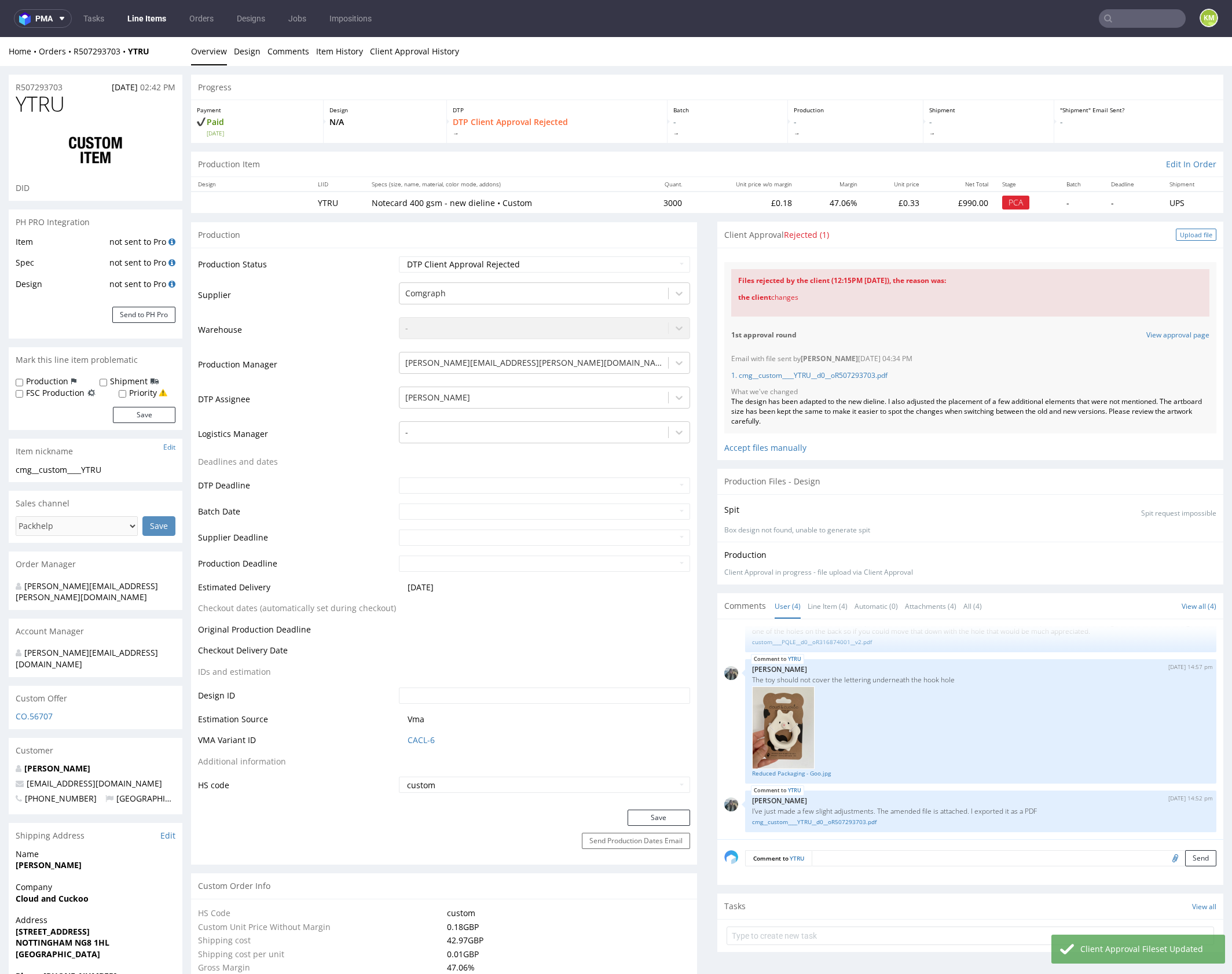
click at [1186, 234] on div "Upload file" at bounding box center [1196, 234] width 41 height 12
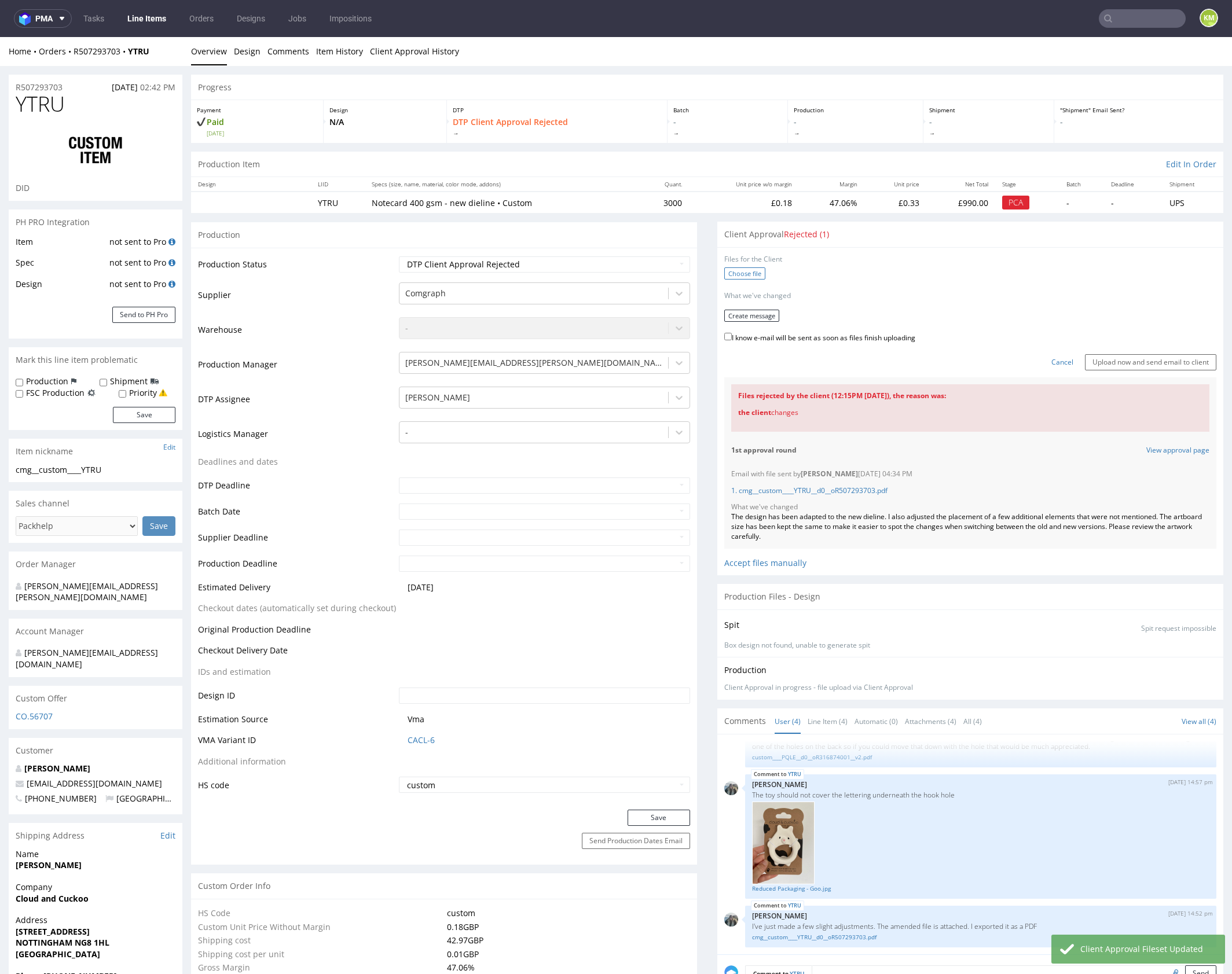
click at [739, 270] on label "Choose file" at bounding box center [744, 273] width 41 height 12
click at [0, 37] on input "Choose file" at bounding box center [0, 37] width 0 height 0
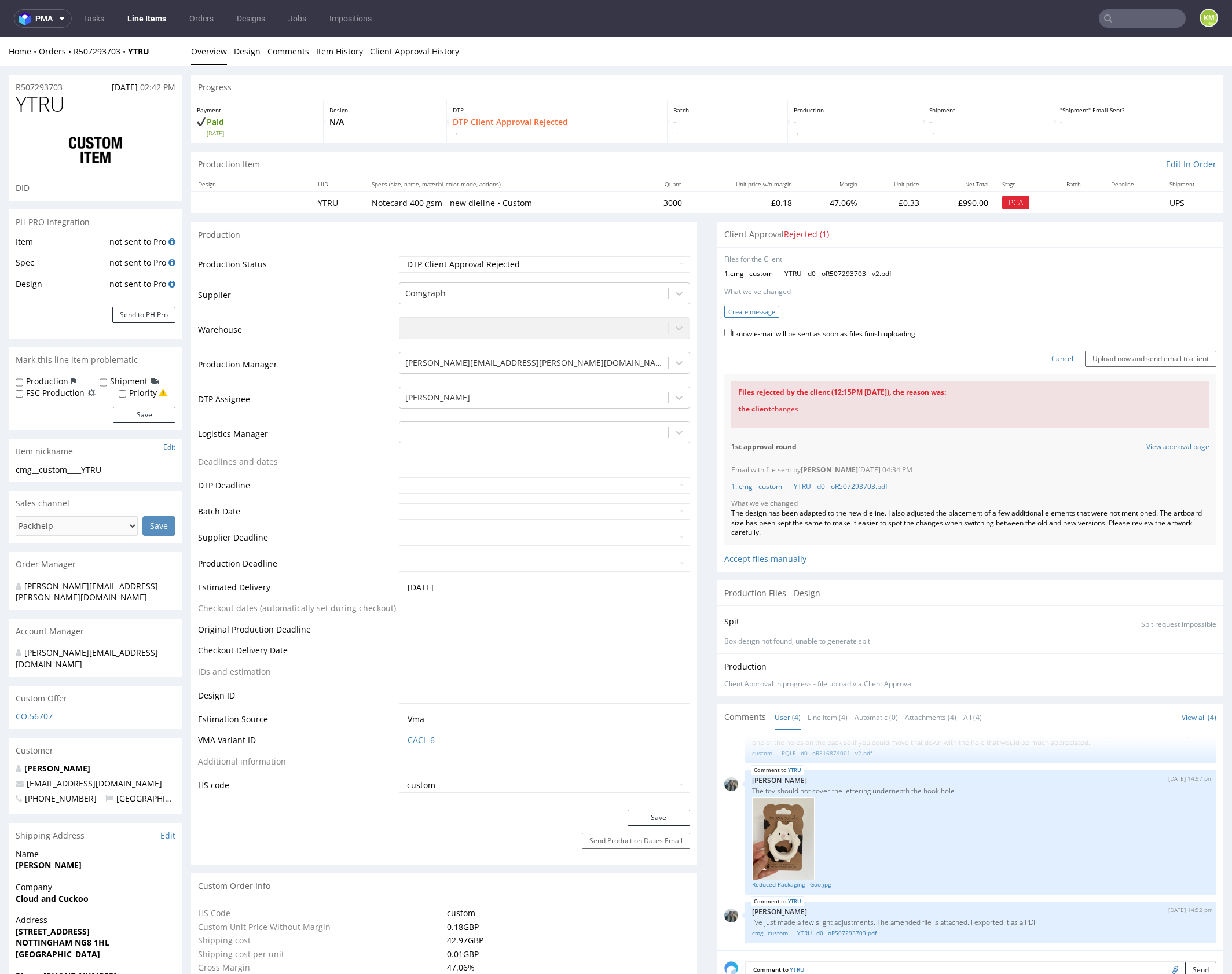
click at [752, 310] on button "Create message" at bounding box center [751, 311] width 55 height 12
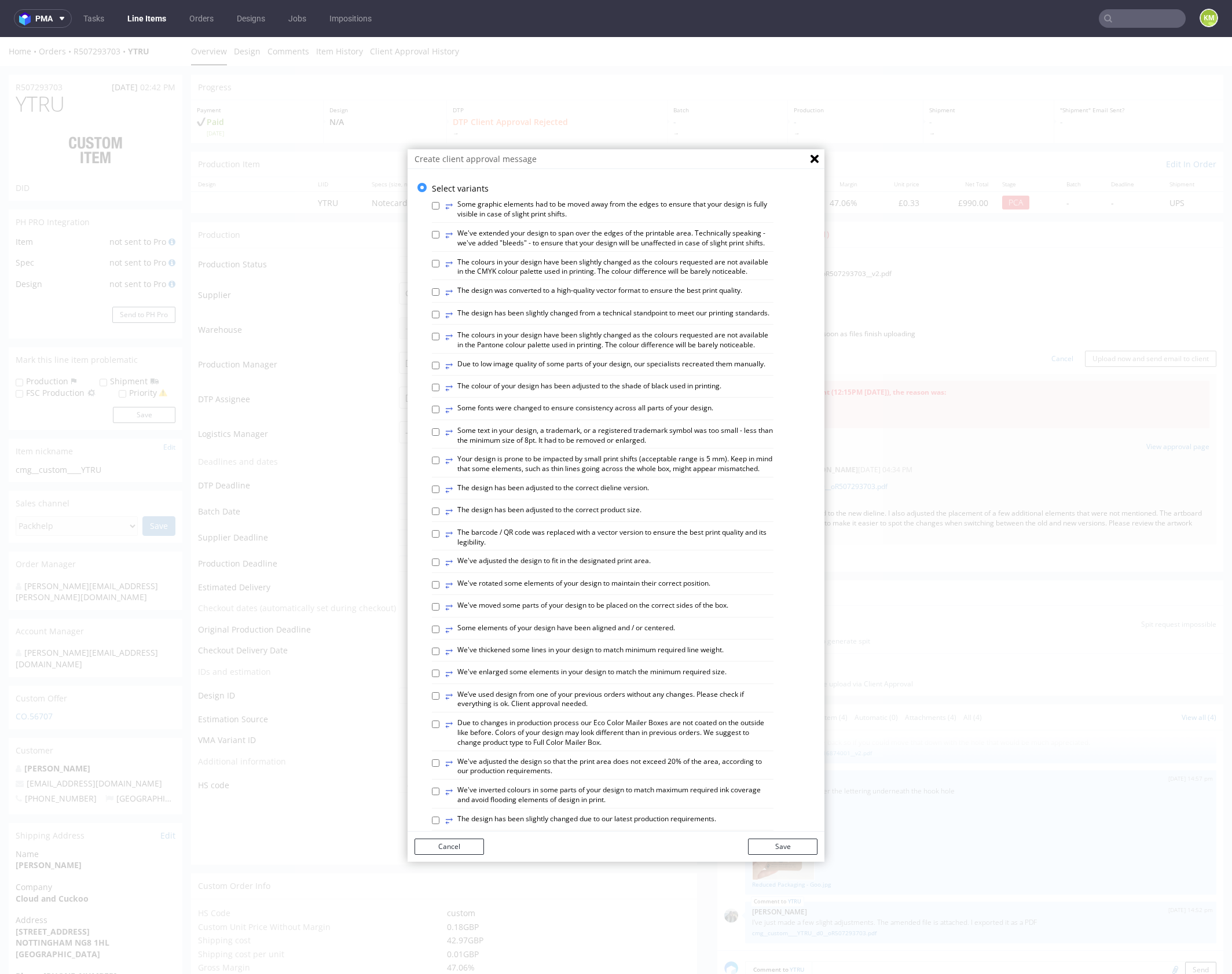
click at [570, 321] on label "⥂ The design has been slightly changed from a technical standpoint to meet our …" at bounding box center [607, 314] width 324 height 13
click at [439, 318] on input "⥂ The design has been slightly changed from a technical standpoint to meet our …" at bounding box center [436, 314] width 7 height 7
checkbox input "true"
drag, startPoint x: 793, startPoint y: 845, endPoint x: 796, endPoint y: 771, distance: 74.1
click at [793, 844] on button "Save" at bounding box center [782, 847] width 70 height 16
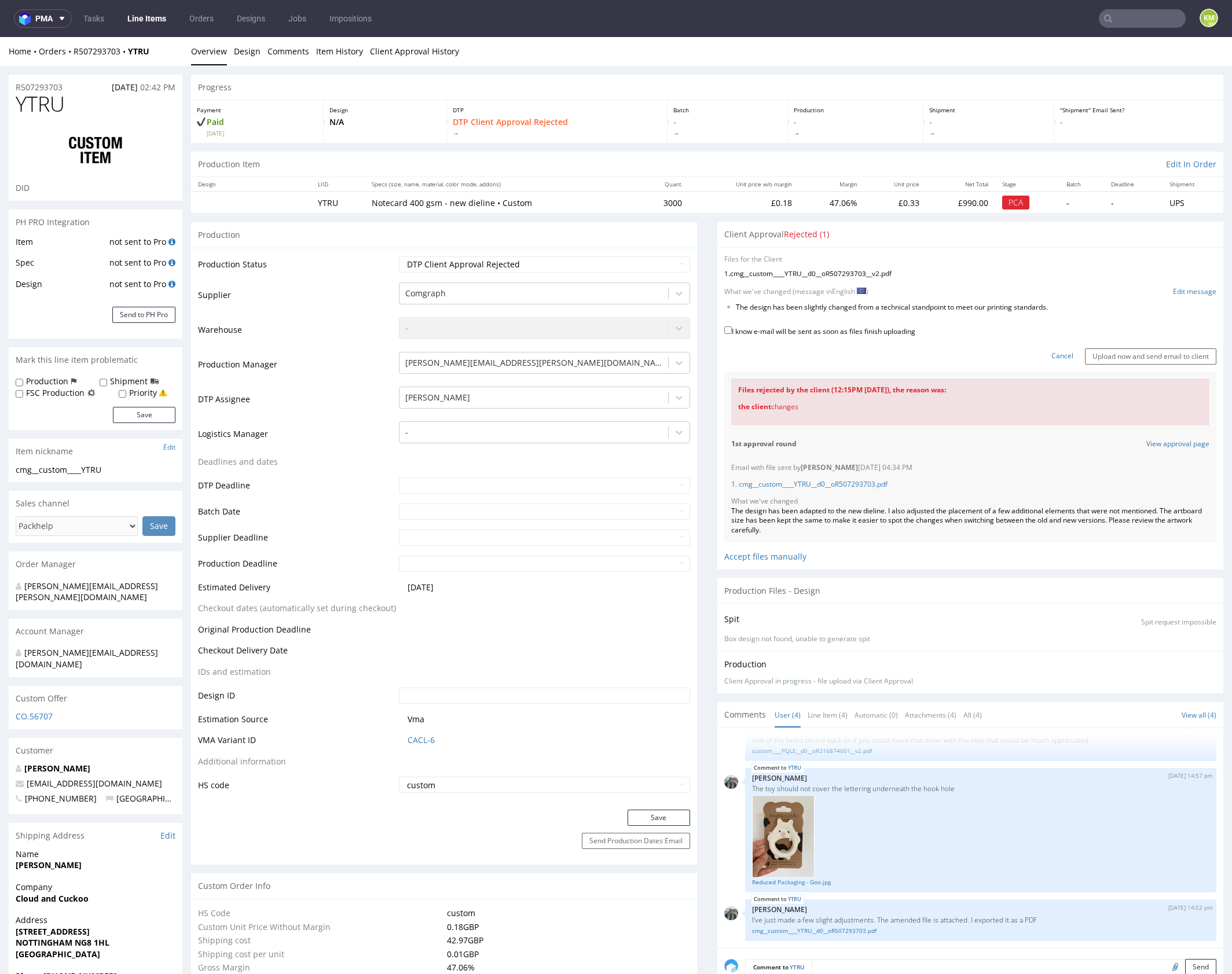
click at [846, 329] on label "I know e-mail will be sent as soon as files finish uploading" at bounding box center [819, 331] width 191 height 13
click at [731, 329] on input "I know e-mail will be sent as soon as files finish uploading" at bounding box center [728, 330] width 7 height 7
checkbox input "true"
click at [1118, 356] on input "Upload now and send email to client" at bounding box center [1150, 357] width 131 height 16
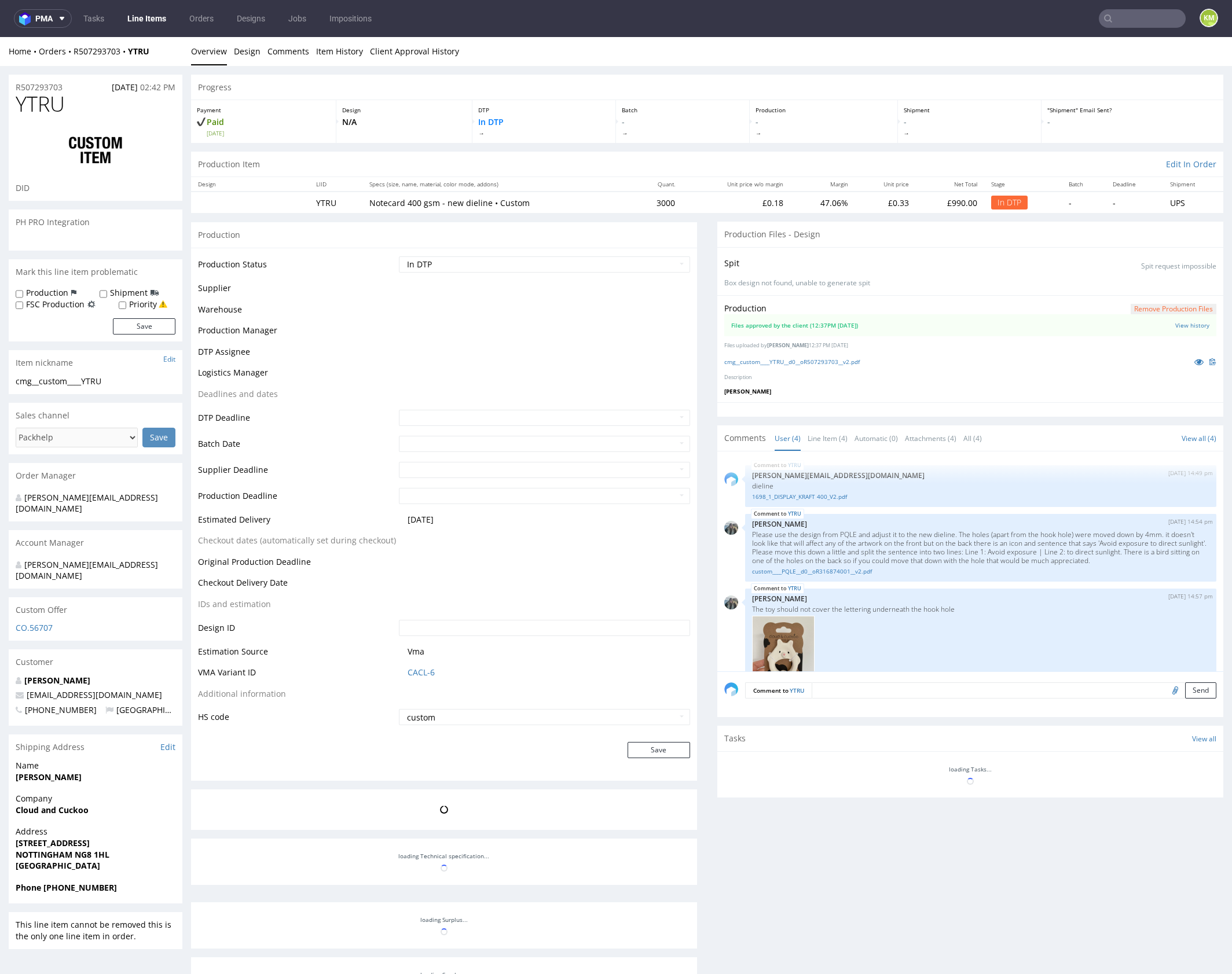
scroll to position [98, 0]
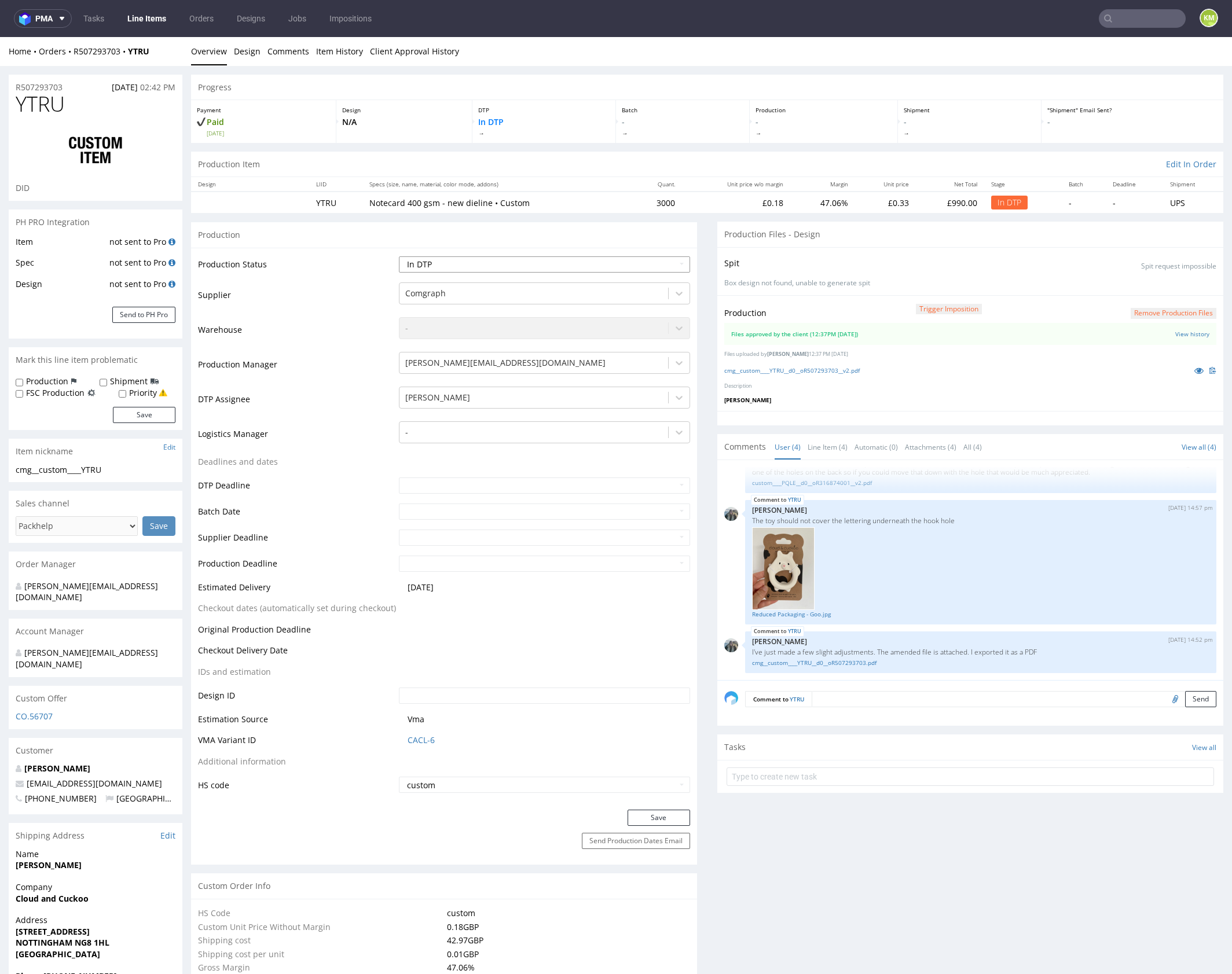
click at [622, 265] on select "Waiting for Artwork Waiting for Diecut Waiting for Mockup Waiting for DTP Waiti…" at bounding box center [544, 265] width 291 height 16
select select "dtp_waiting_for_double_check"
click at [399, 257] on select "Waiting for Artwork Waiting for Diecut Waiting for Mockup Waiting for DTP Waiti…" at bounding box center [544, 265] width 291 height 16
click at [671, 815] on button "Save" at bounding box center [658, 818] width 62 height 16
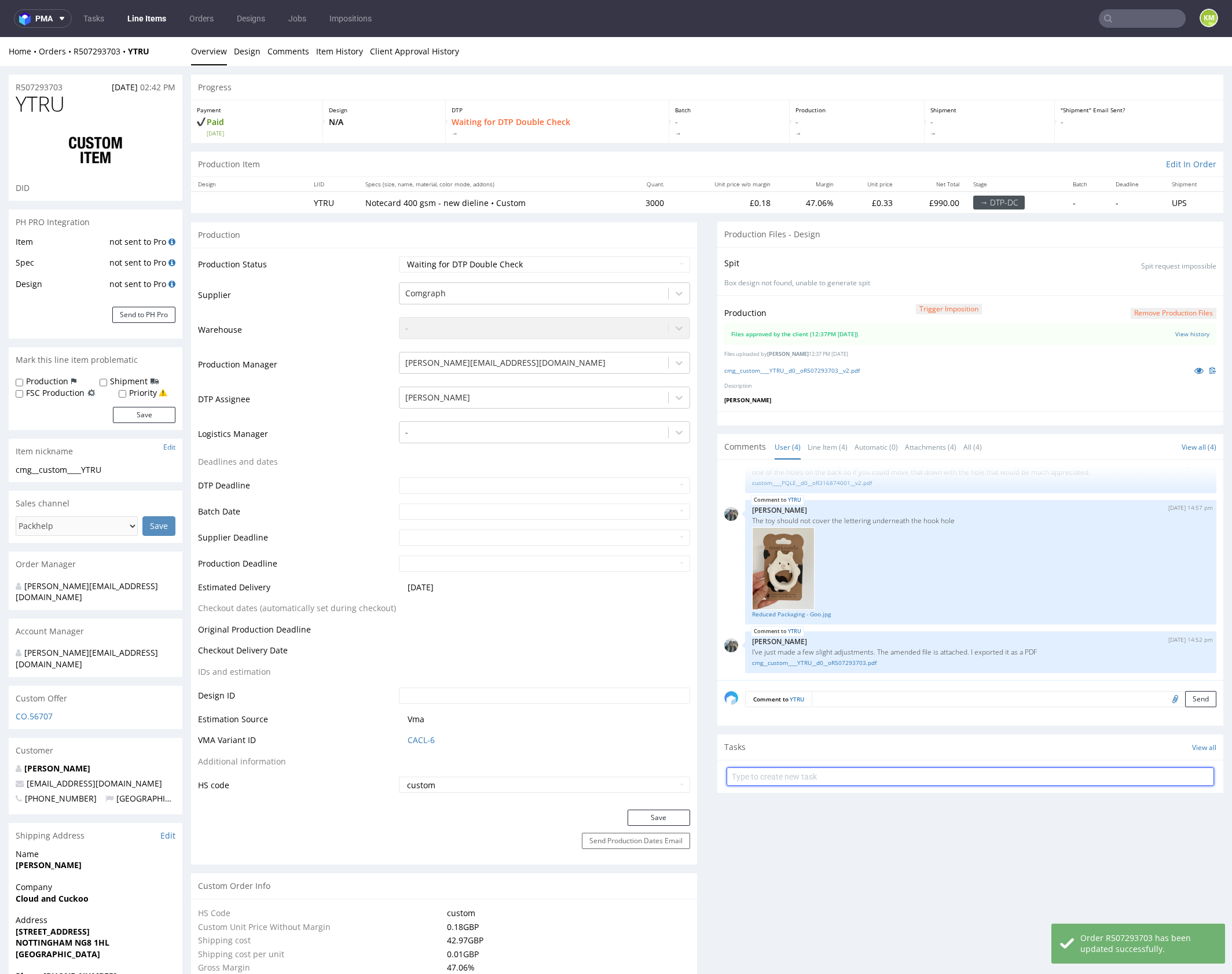
click at [827, 780] on input "text" at bounding box center [970, 776] width 487 height 18
type input "dch"
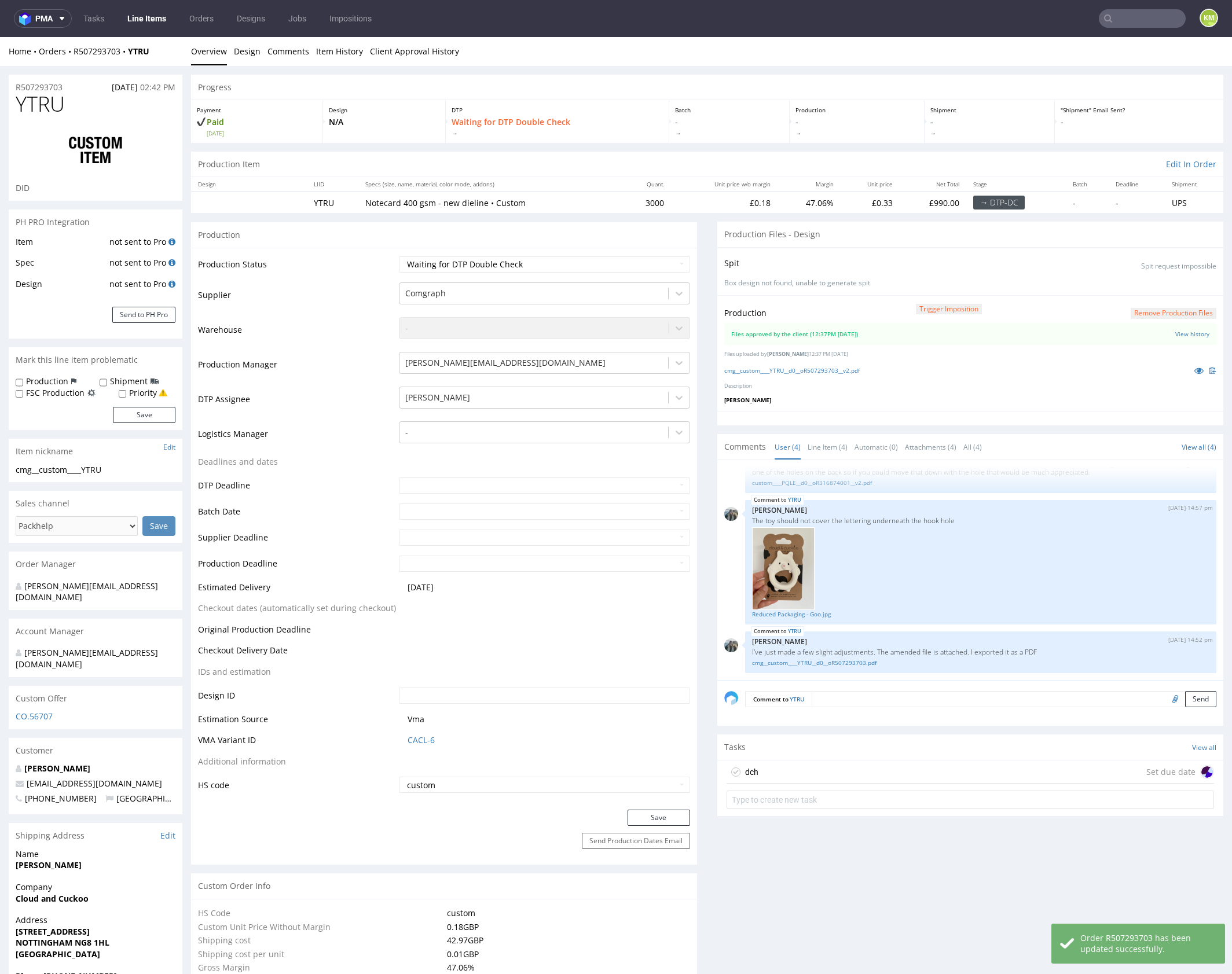
click at [823, 768] on div "dch Set due date" at bounding box center [970, 773] width 487 height 23
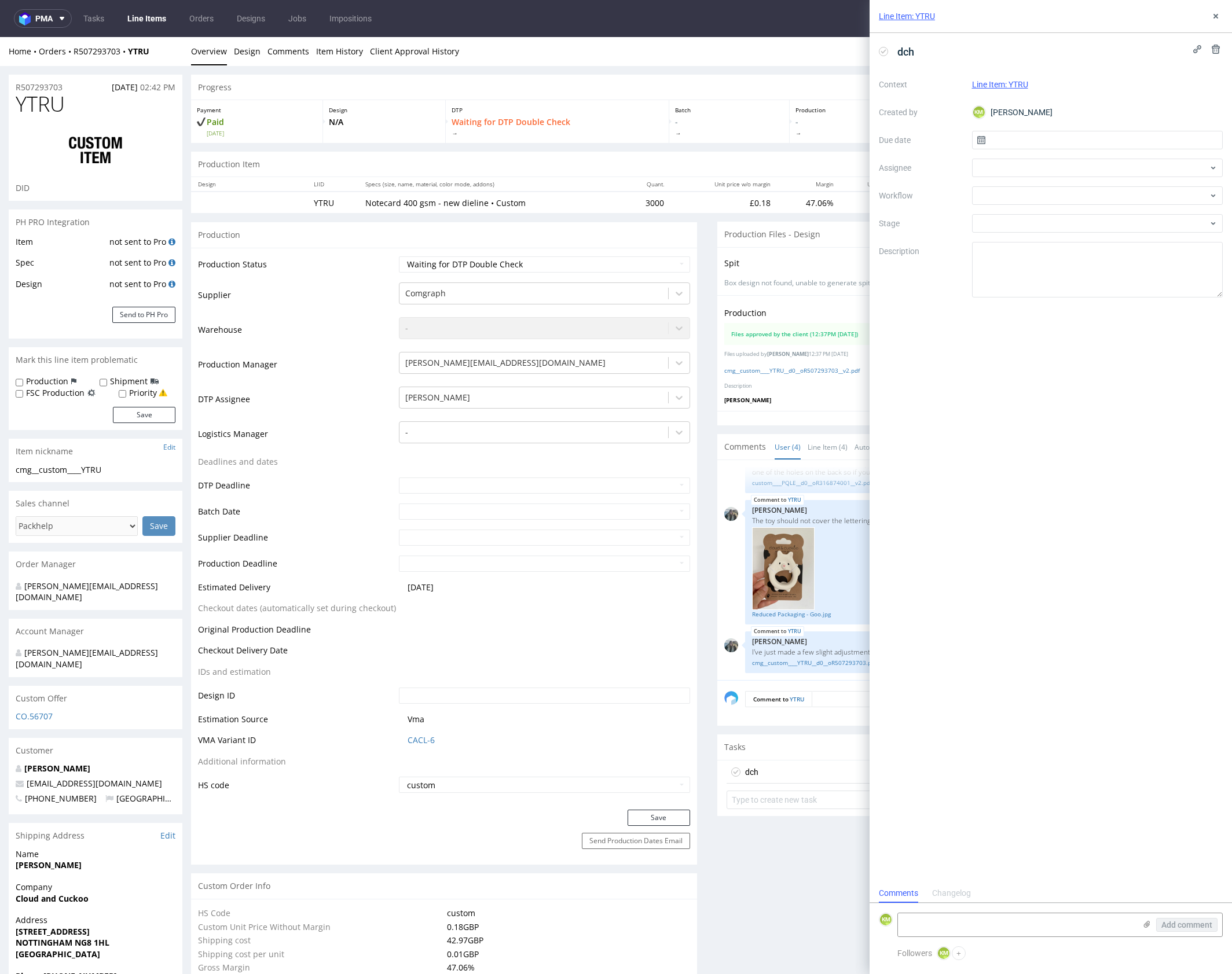
scroll to position [9, 0]
click at [1075, 141] on input "text" at bounding box center [1097, 140] width 251 height 18
click at [1057, 277] on span "22" at bounding box center [1059, 277] width 9 height 12
type input "22/09/2025"
click at [994, 173] on div at bounding box center [1097, 167] width 251 height 18
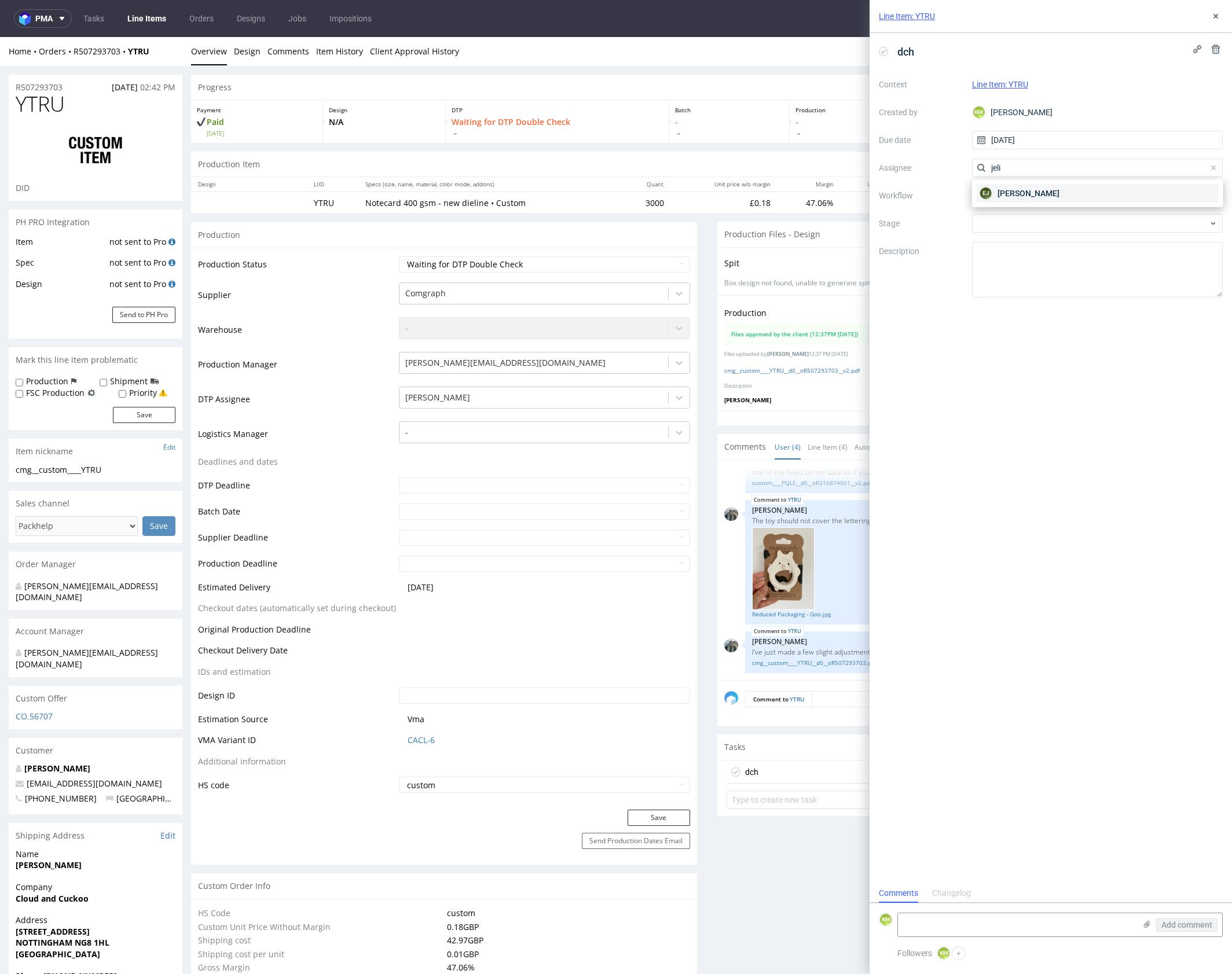
type input "jeli"
click at [1018, 191] on span "Elżbieta Jelińska" at bounding box center [1028, 192] width 62 height 12
click at [1013, 194] on div at bounding box center [1097, 195] width 251 height 18
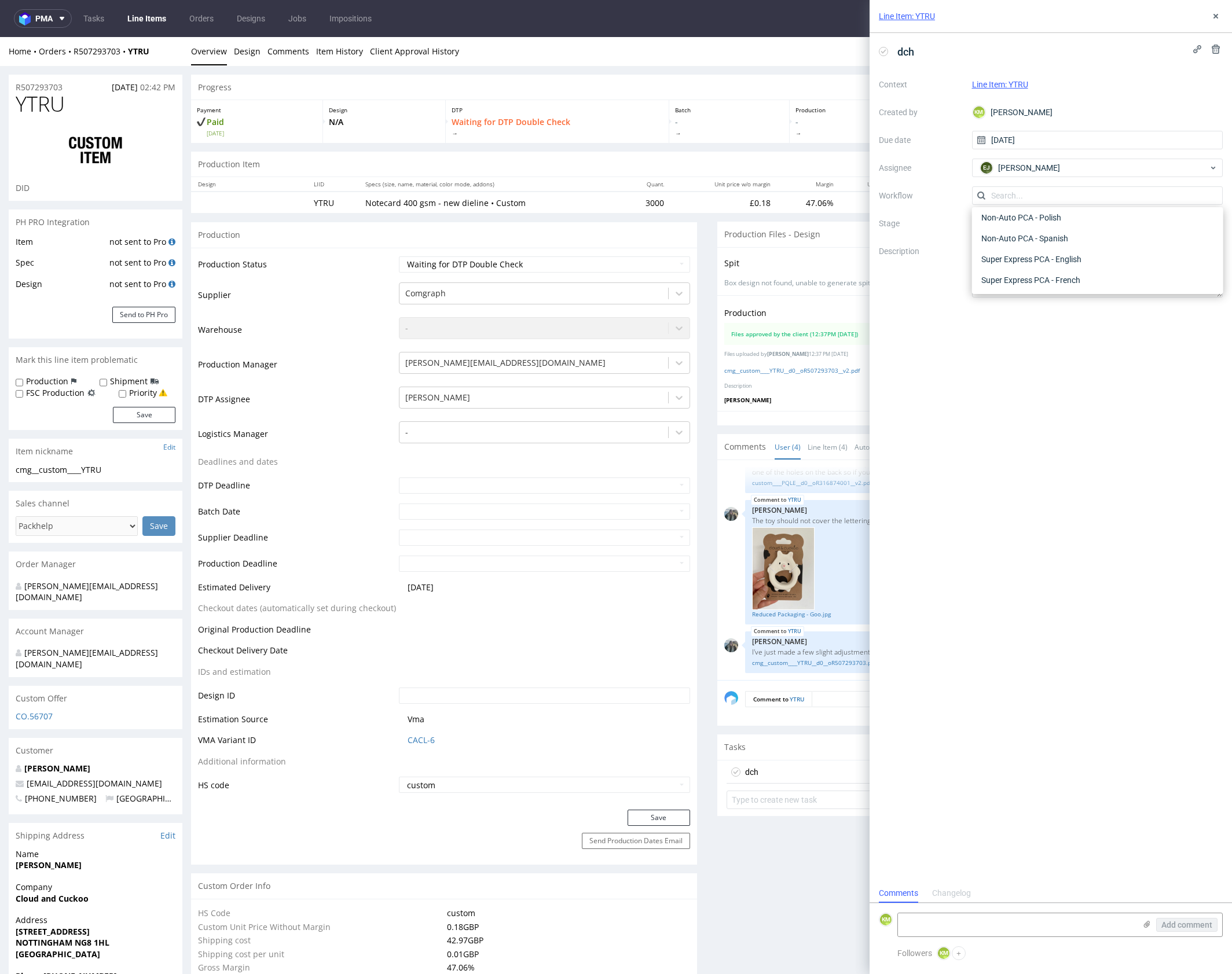
scroll to position [0, 0]
click at [1020, 239] on div "DTP - Double Check" at bounding box center [1096, 237] width 241 height 21
drag, startPoint x: 1025, startPoint y: 274, endPoint x: 1074, endPoint y: 218, distance: 74.4
click at [1025, 273] on textarea at bounding box center [1097, 269] width 251 height 55
click at [1221, 16] on button at bounding box center [1215, 15] width 14 height 14
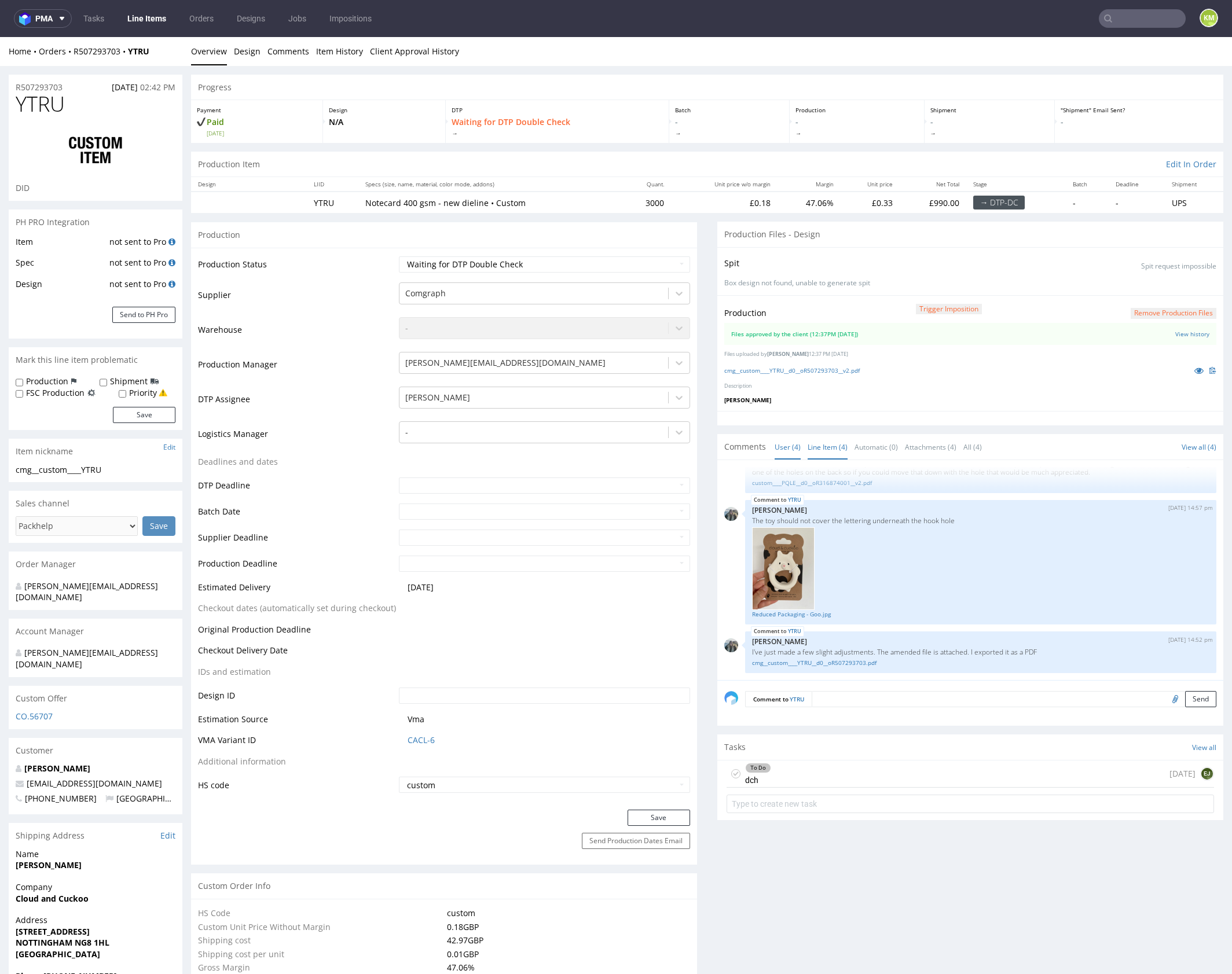
click at [827, 440] on link "Line Item (4)" at bounding box center [827, 447] width 40 height 25
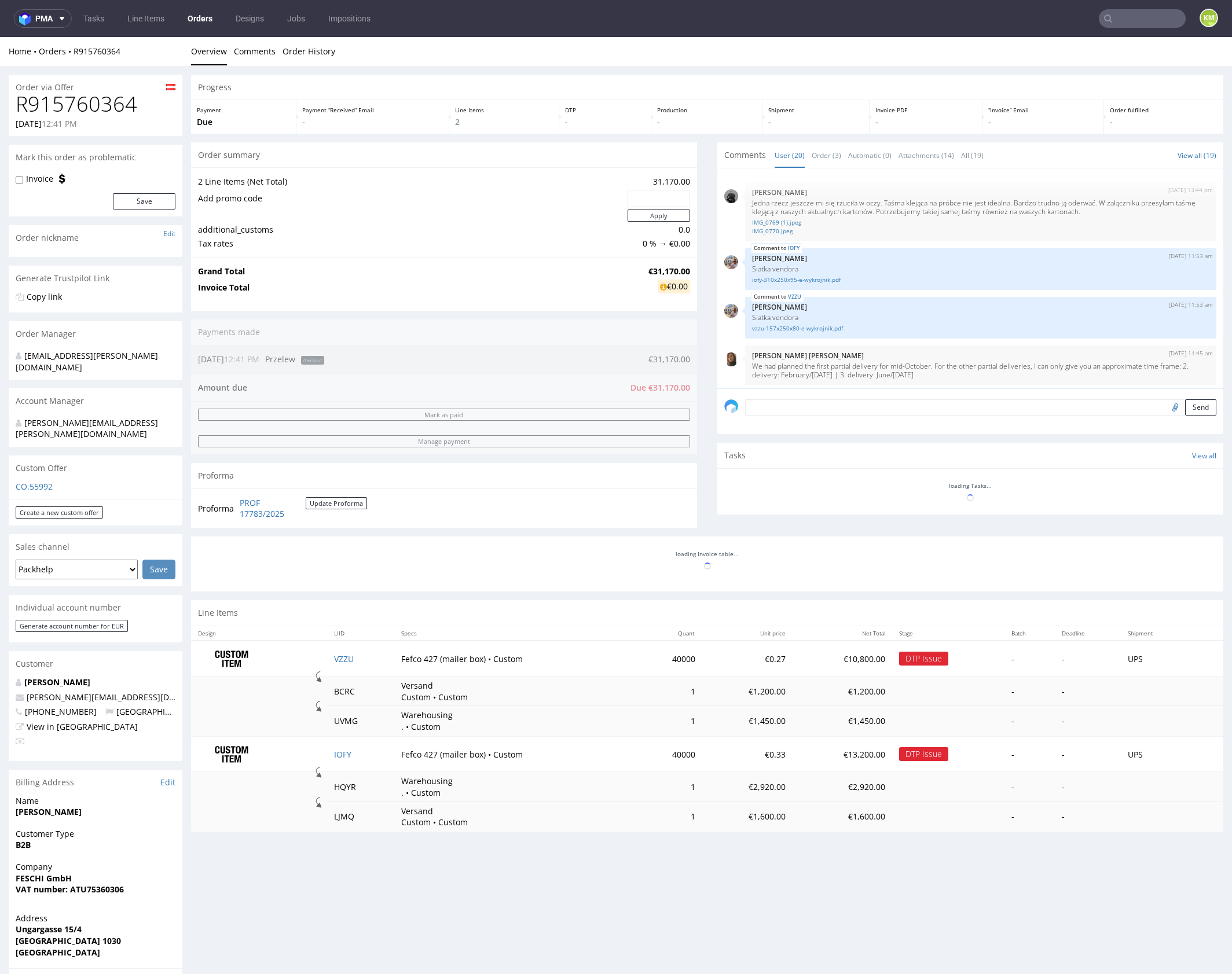
scroll to position [879, 0]
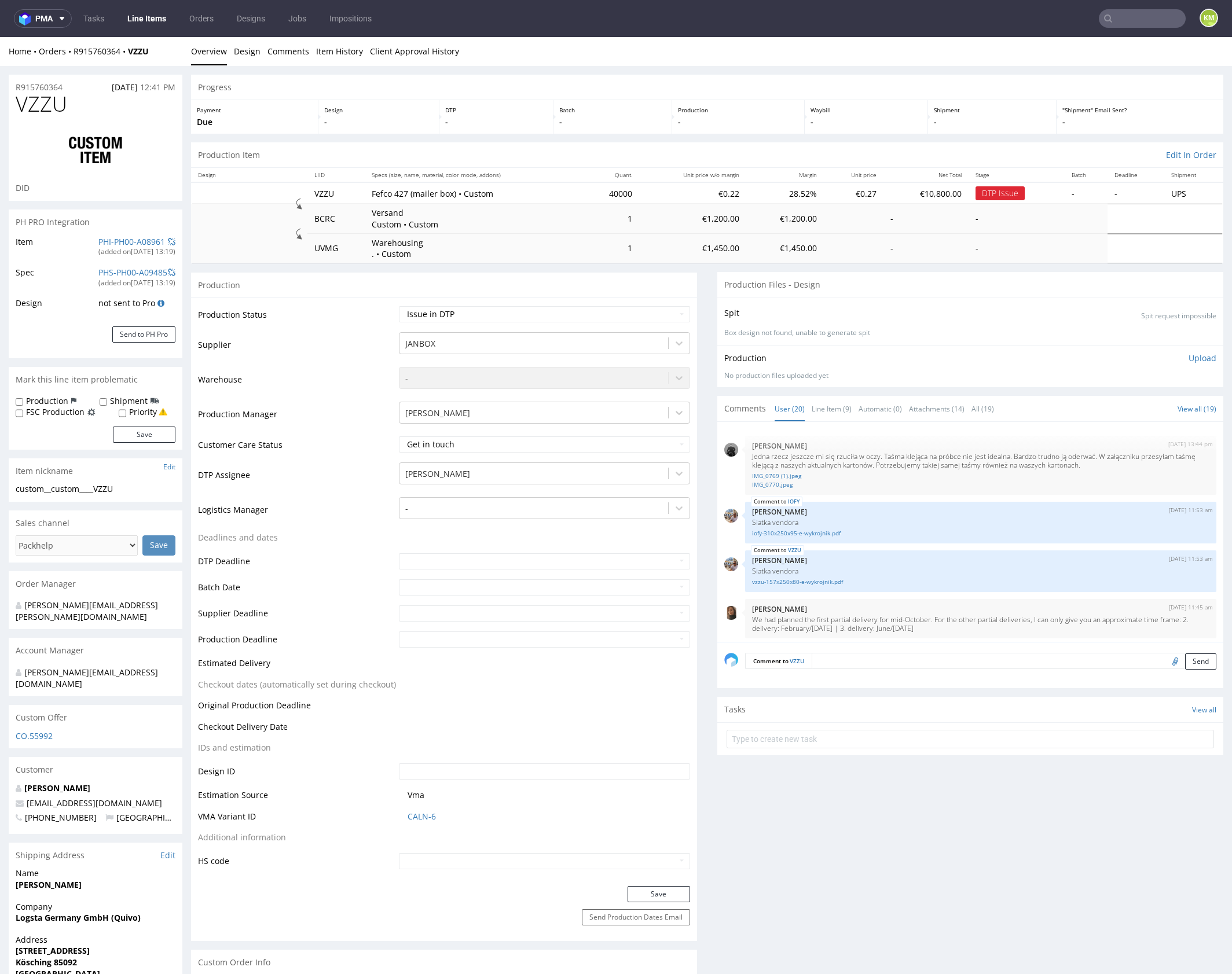
scroll to position [879, 0]
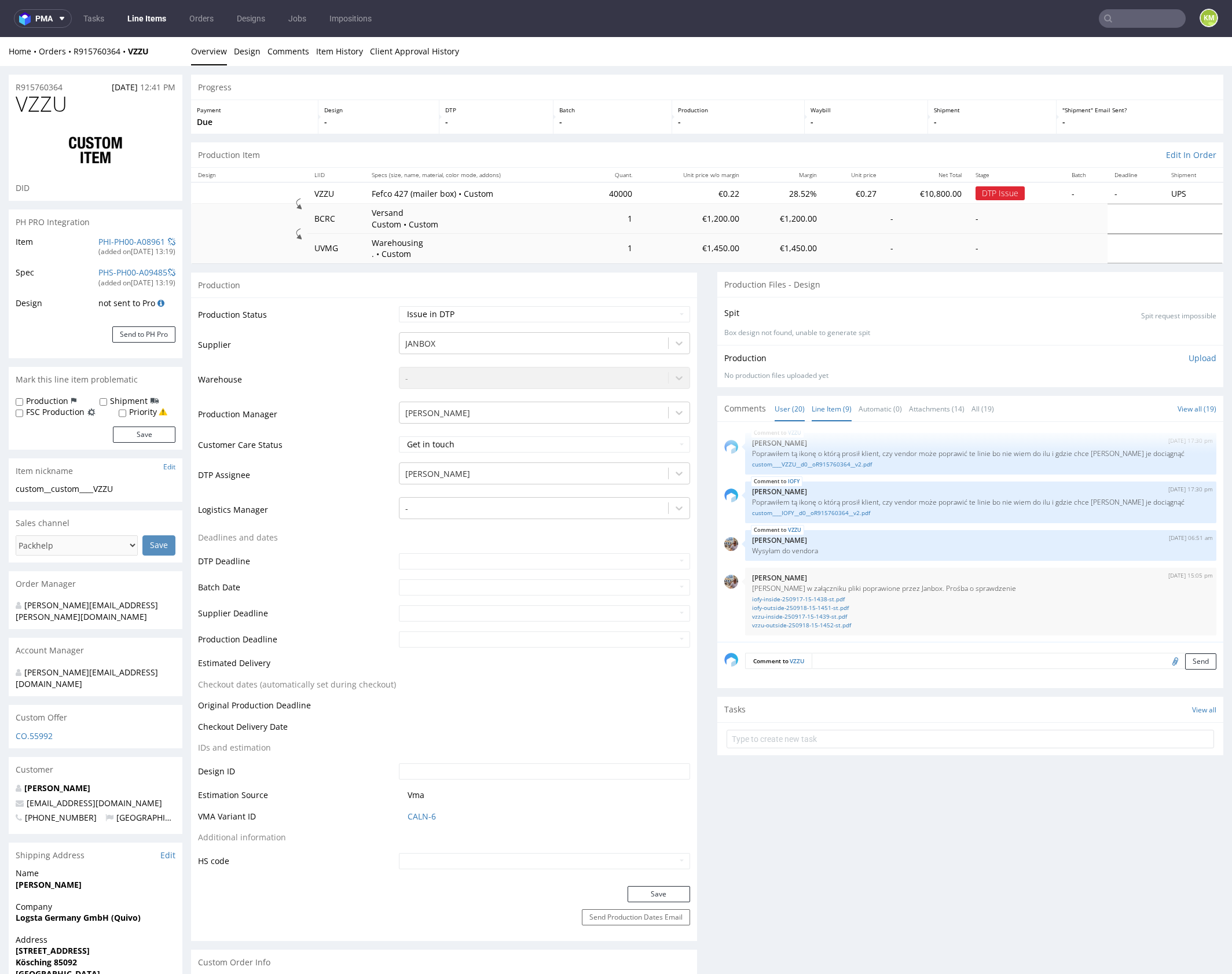
click at [818, 403] on link "Line Item (9)" at bounding box center [832, 409] width 40 height 25
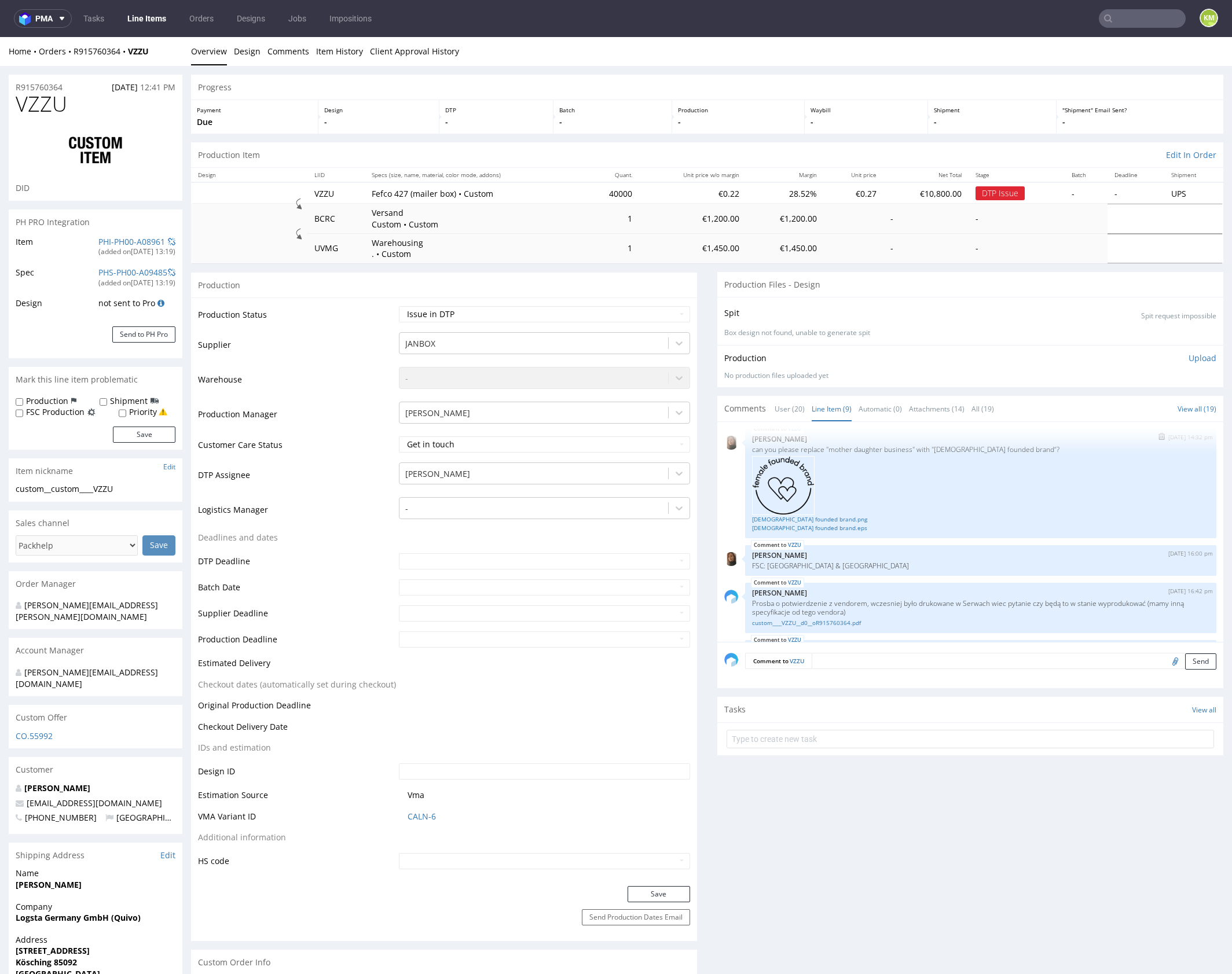
scroll to position [258, 0]
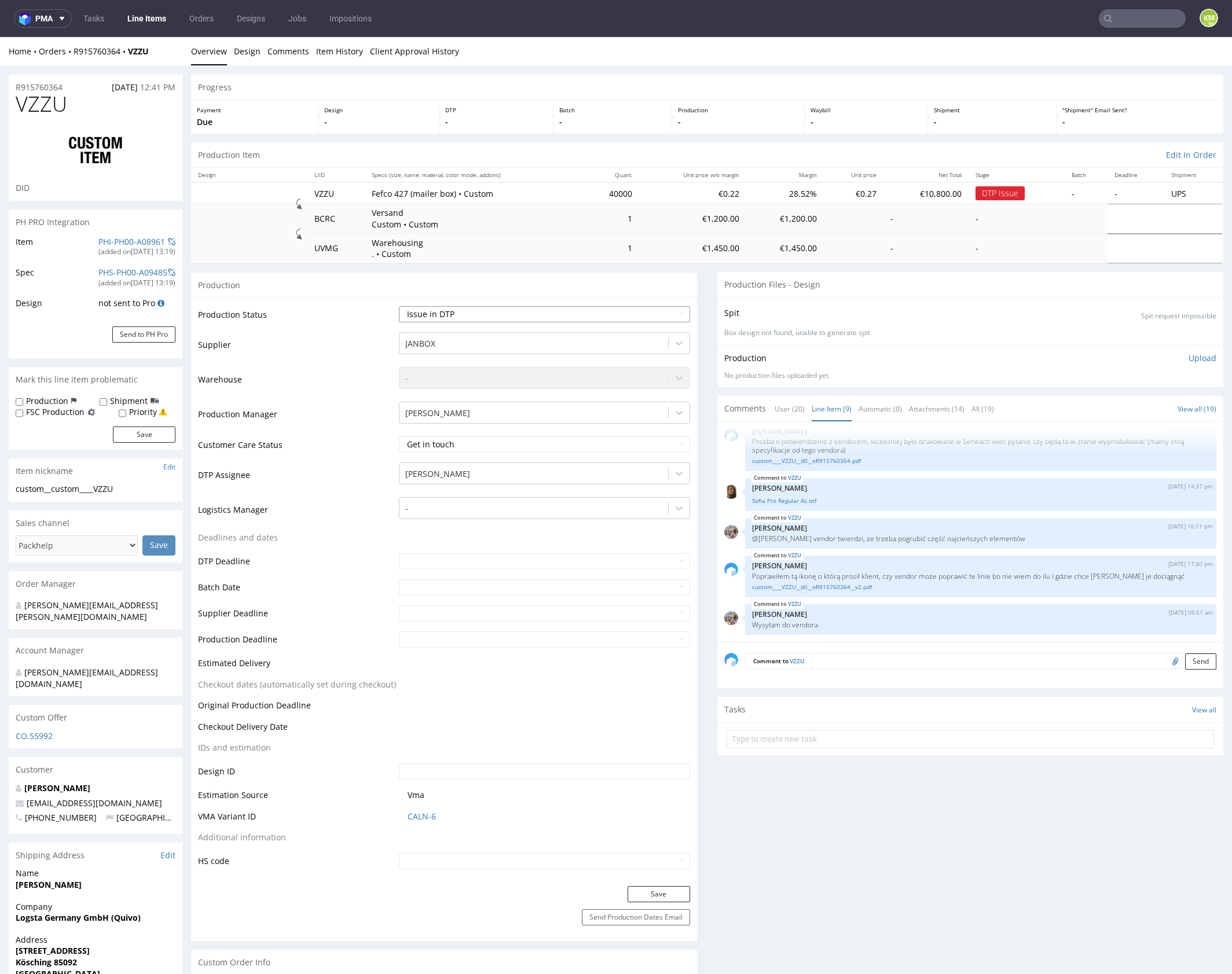
click at [630, 308] on select "Waiting for Artwork Waiting for Diecut Waiting for Mockup Waiting for DTP Waiti…" at bounding box center [544, 314] width 291 height 16
select select "dtp_ca_needed"
click at [399, 306] on select "Waiting for Artwork Waiting for Diecut Waiting for Mockup Waiting for DTP Waiti…" at bounding box center [544, 314] width 291 height 16
click at [671, 897] on button "Save" at bounding box center [658, 894] width 62 height 16
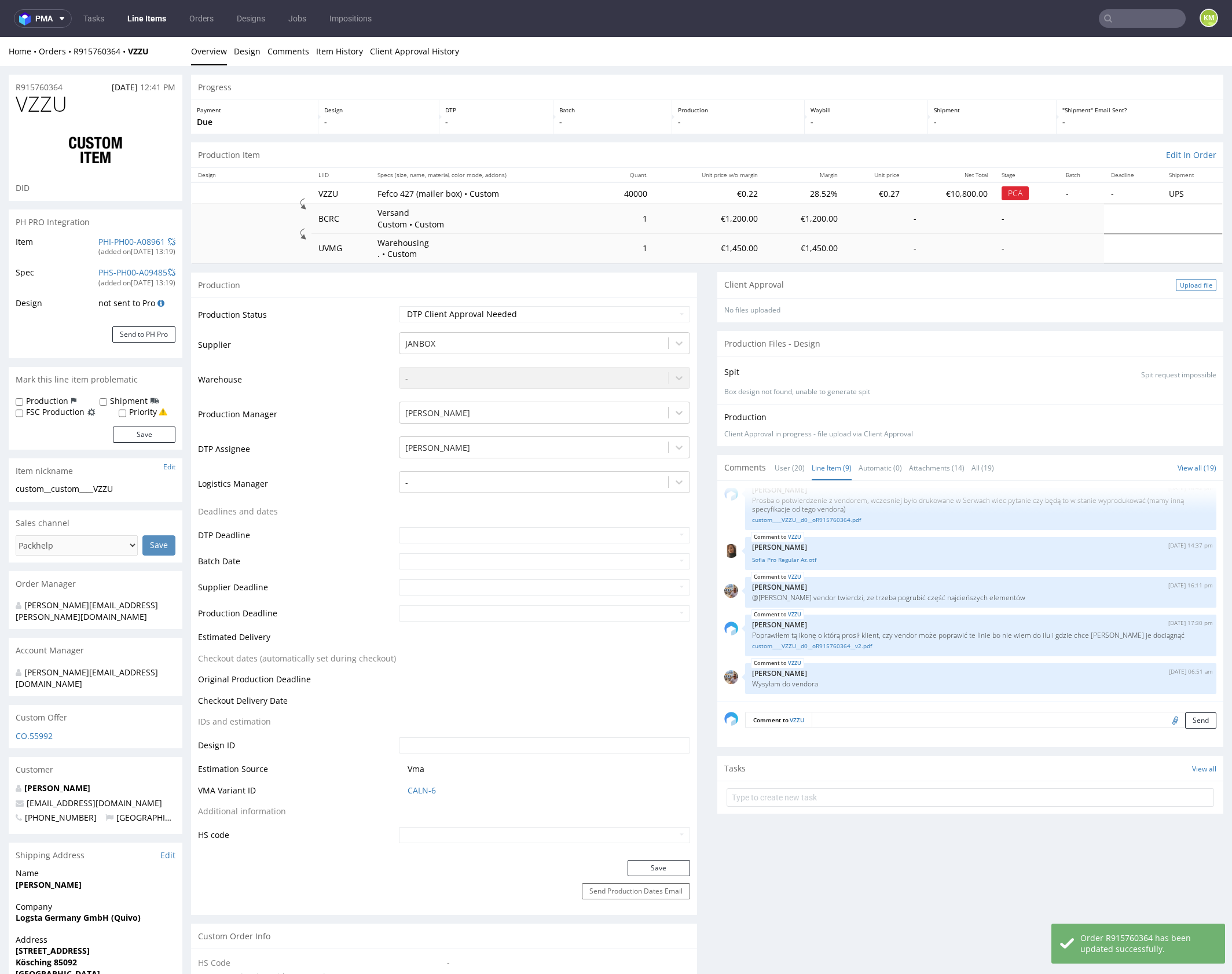
click at [1181, 283] on div "Upload file" at bounding box center [1196, 285] width 41 height 12
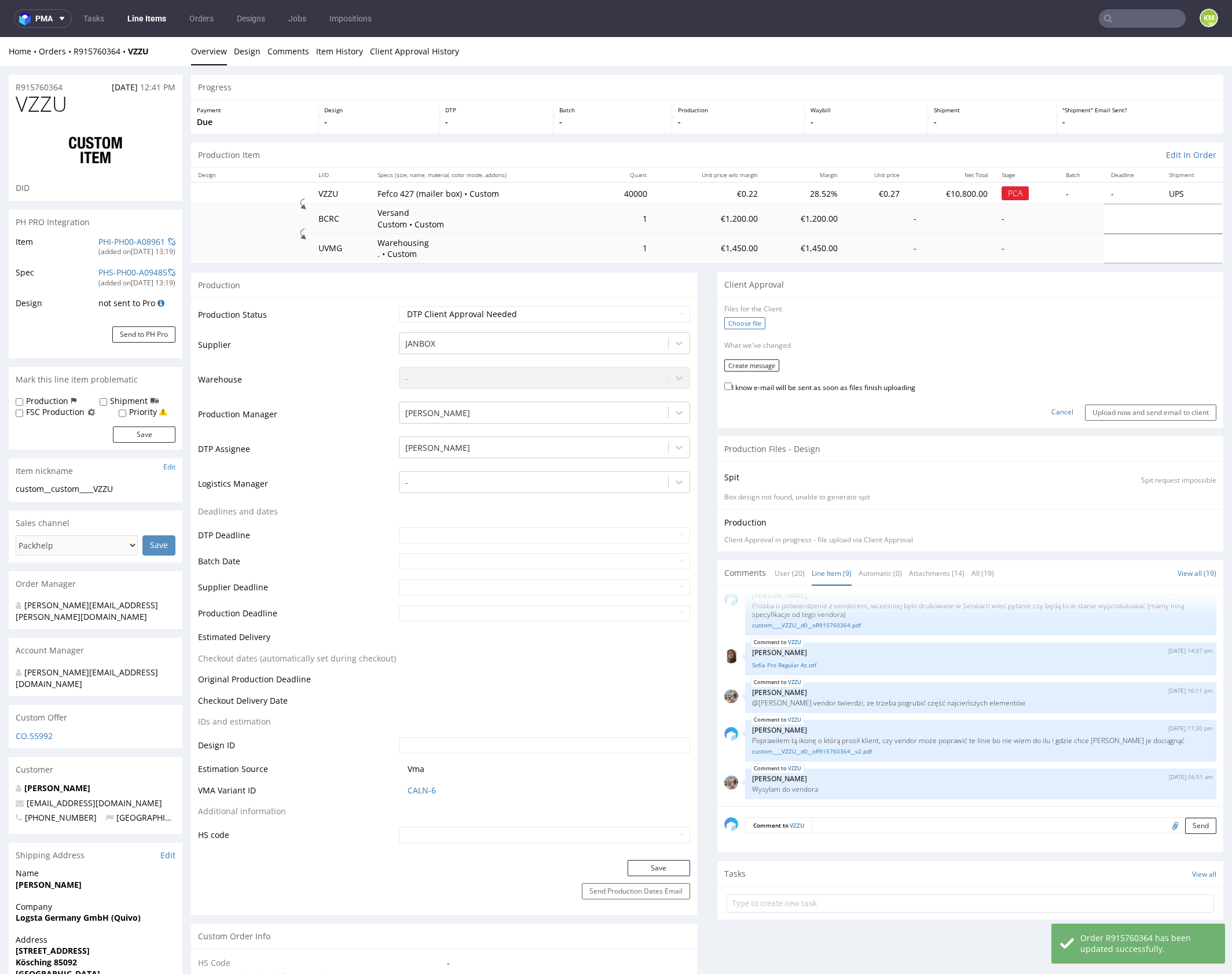
click at [741, 323] on label "Choose file" at bounding box center [744, 323] width 41 height 12
click at [0, 37] on input "Choose file" at bounding box center [0, 37] width 0 height 0
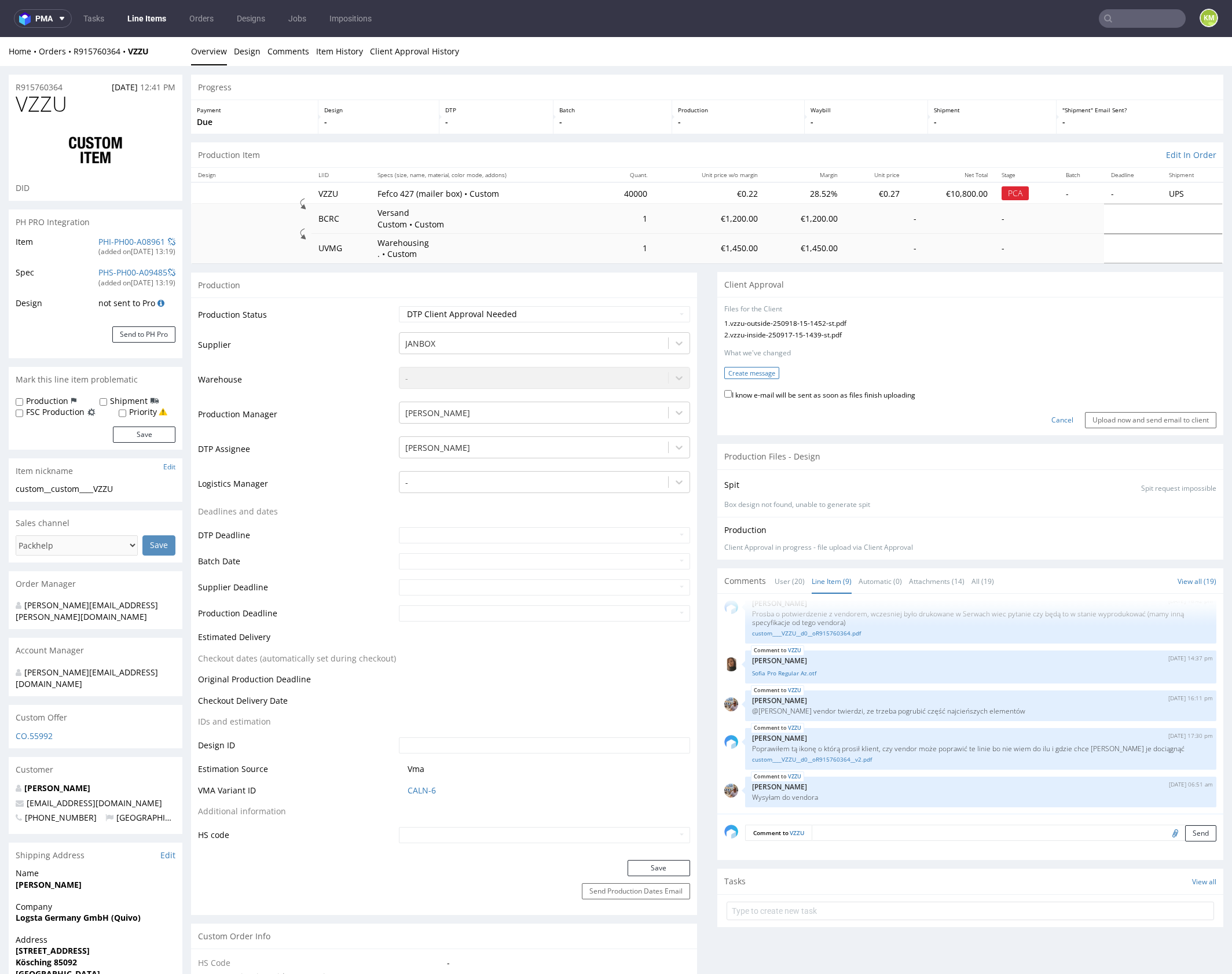
click at [761, 375] on button "Create message" at bounding box center [751, 372] width 55 height 12
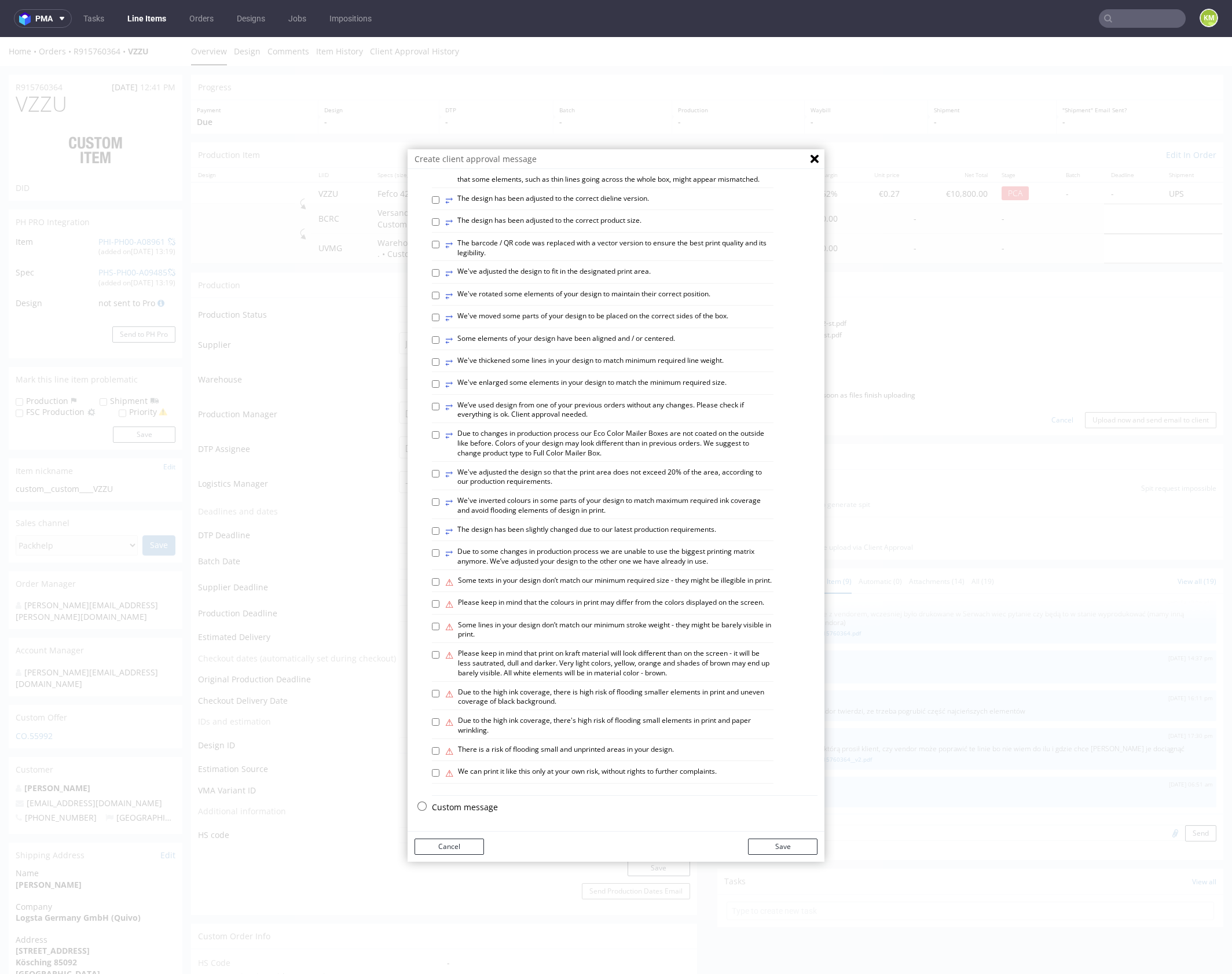
scroll to position [321, 0]
click at [482, 806] on p "Custom message" at bounding box center [625, 807] width 386 height 12
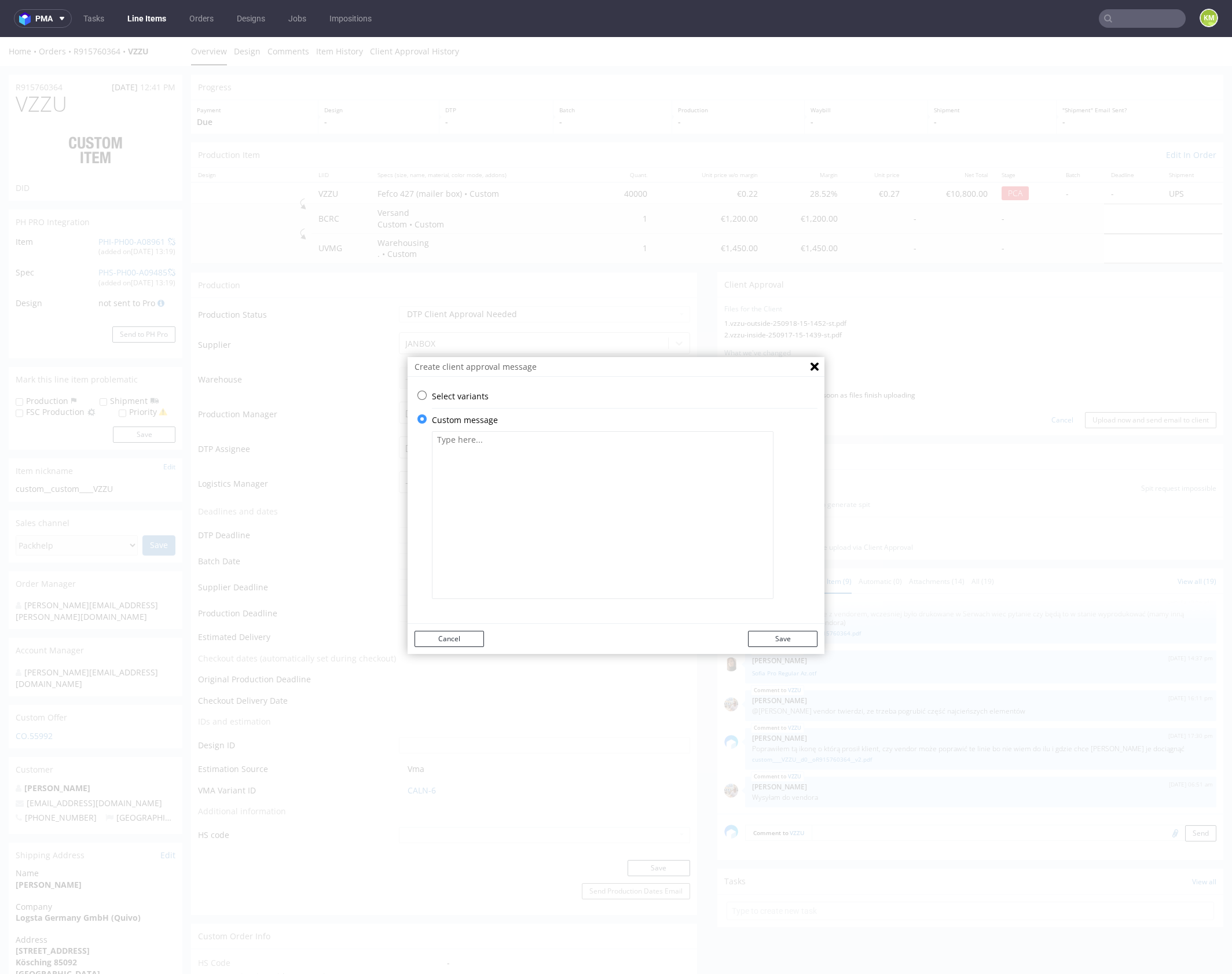
scroll to position [0, 0]
drag, startPoint x: 521, startPoint y: 574, endPoint x: 523, endPoint y: 537, distance: 37.1
click at [521, 574] on textarea at bounding box center [603, 515] width 342 height 168
paste textarea "The design has been adapted to the current dieline and changed from a technical…"
type textarea "The design has been adapted to the current dieline and changed from a technical…"
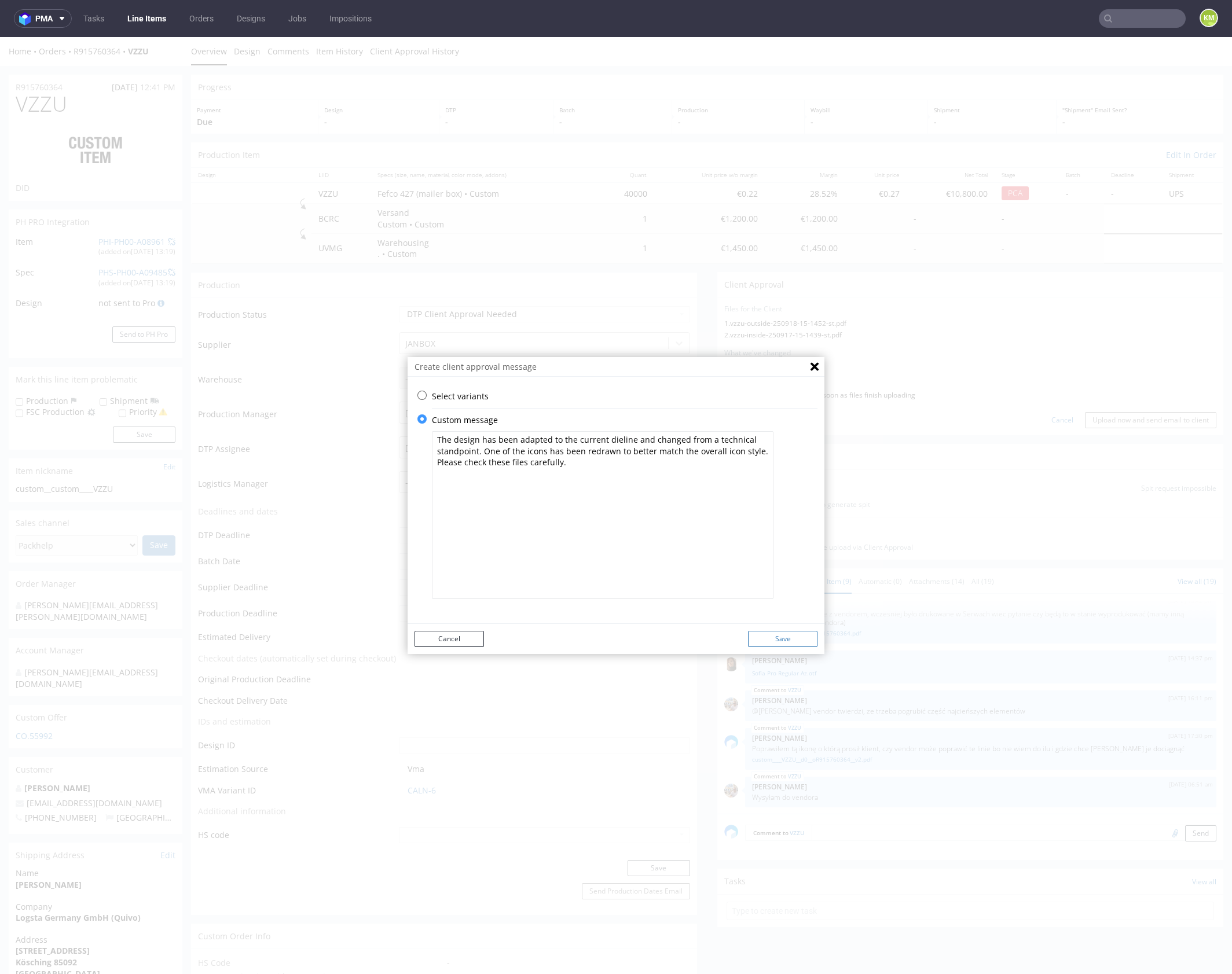
click at [785, 640] on button "Save" at bounding box center [782, 639] width 70 height 16
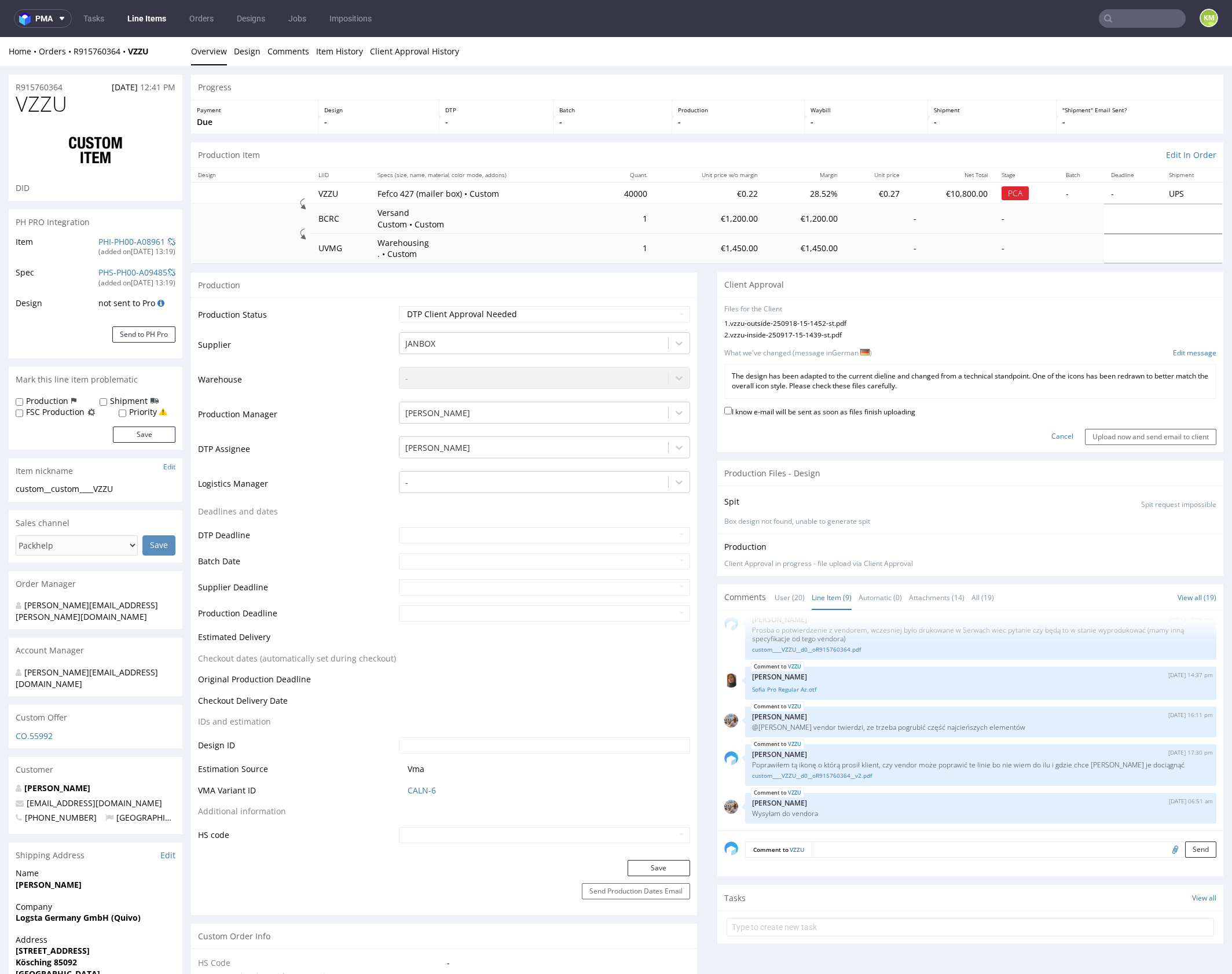
click at [861, 409] on label "I know e-mail will be sent as soon as files finish uploading" at bounding box center [819, 411] width 191 height 13
click at [731, 409] on input "I know e-mail will be sent as soon as files finish uploading" at bounding box center [728, 410] width 7 height 7
checkbox input "true"
click at [1091, 432] on input "Upload now and send email to client" at bounding box center [1150, 437] width 131 height 16
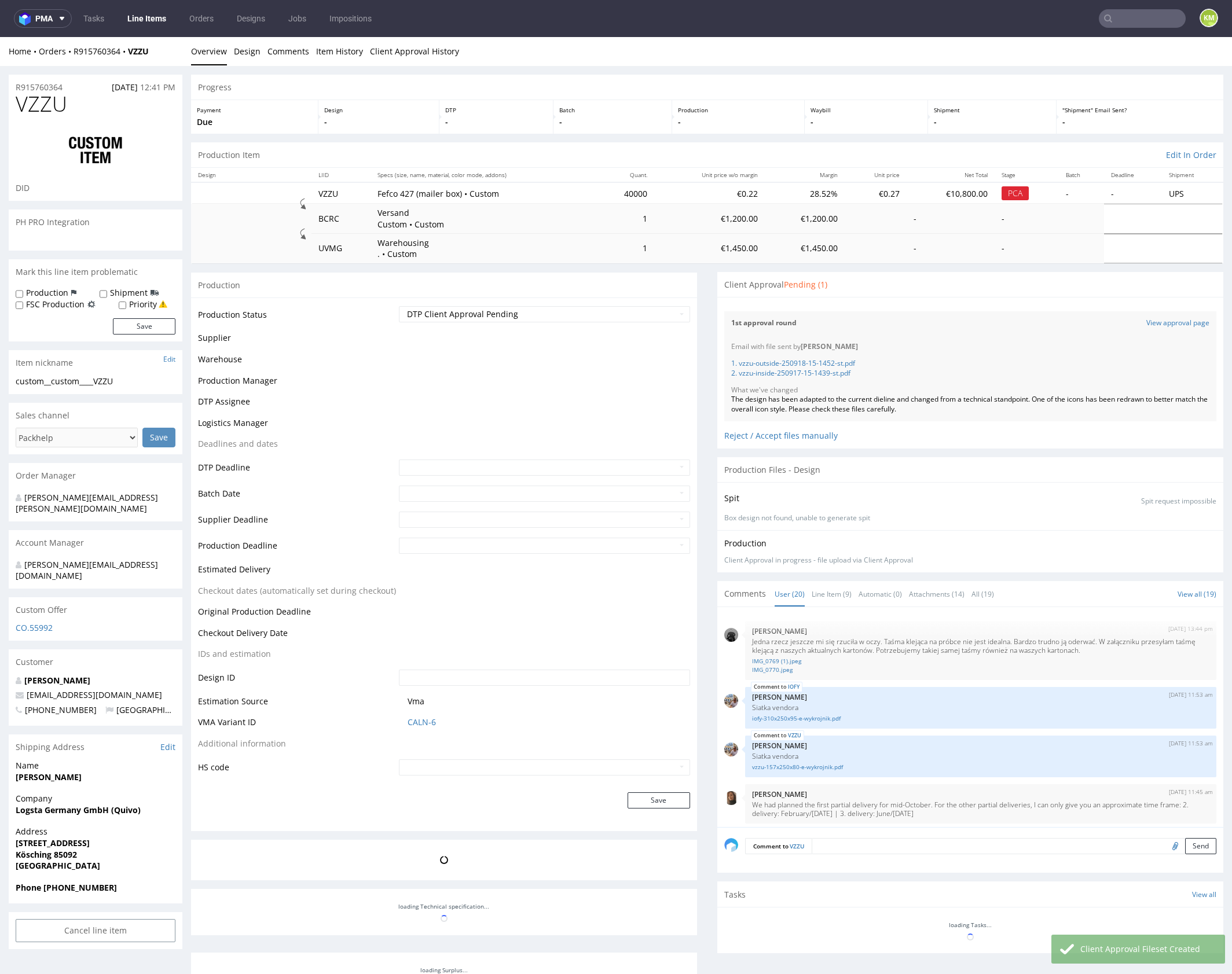
scroll to position [879, 0]
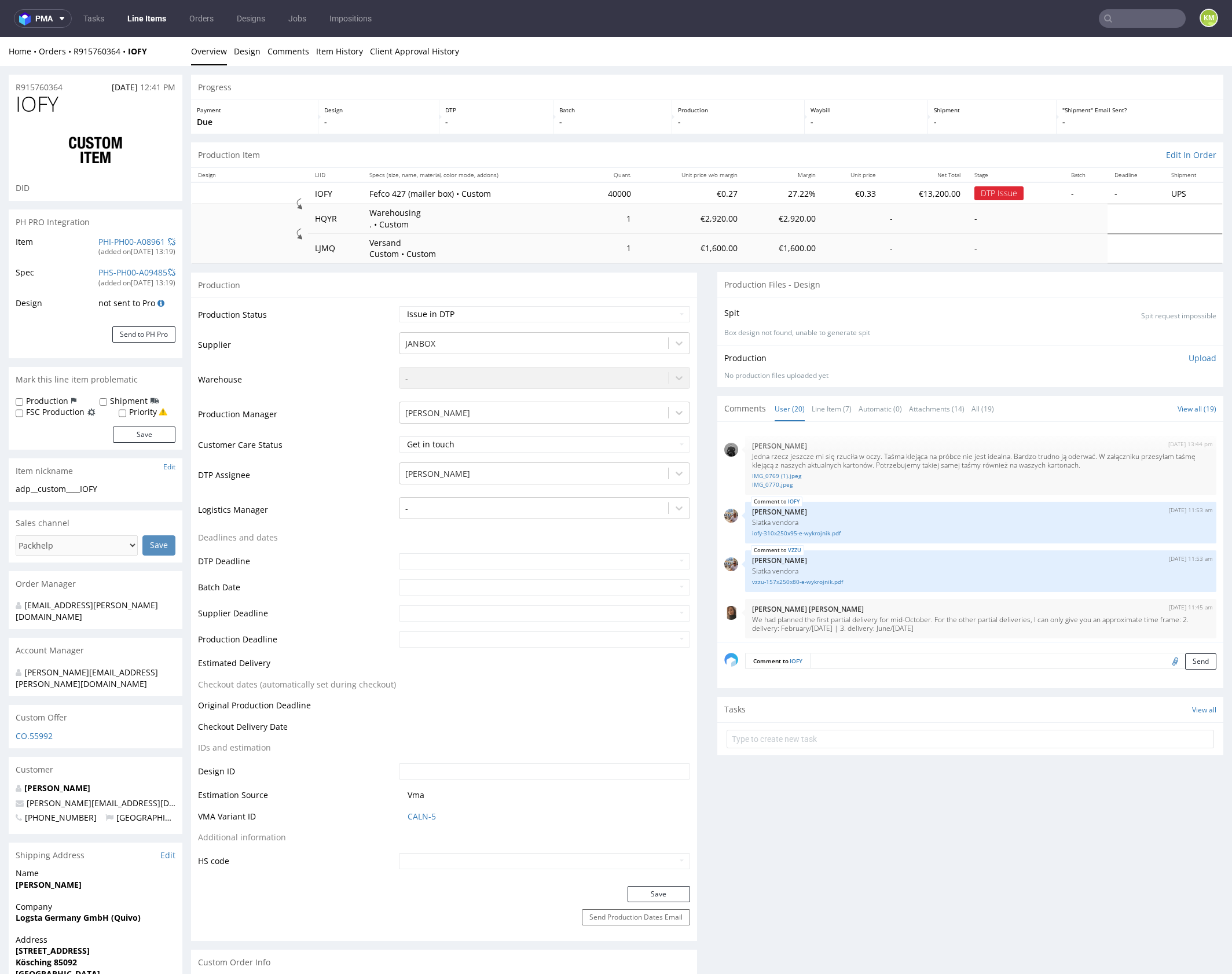
scroll to position [879, 0]
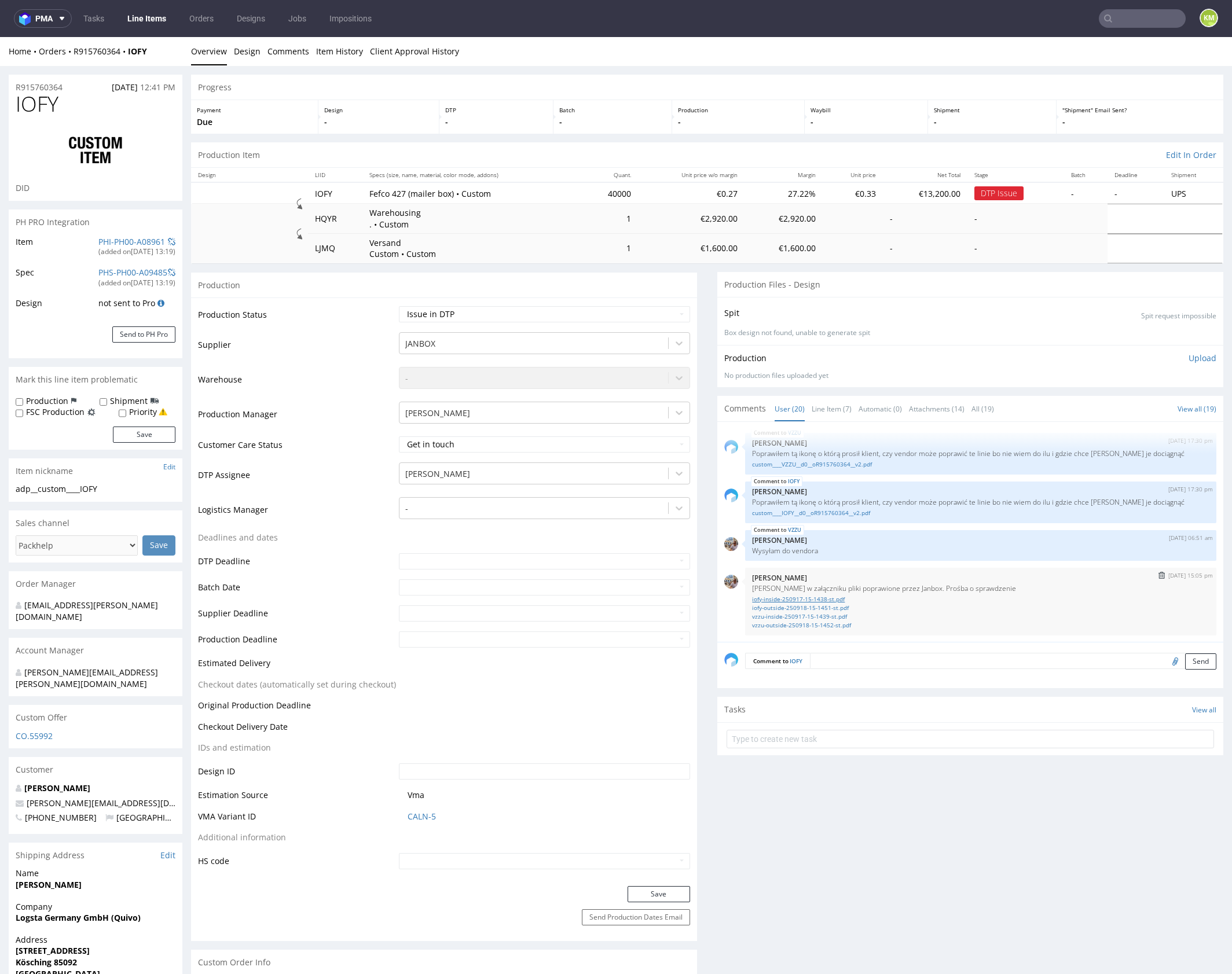
click at [829, 599] on link "iofy-inside-250917-15-1438-st.pdf" at bounding box center [981, 599] width 457 height 9
click at [832, 607] on link "iofy-outside-250918-15-1451-st.pdf" at bounding box center [981, 608] width 457 height 9
click at [835, 615] on link "vzzu-inside-250917-15-1439-st.pdf" at bounding box center [981, 617] width 457 height 9
click at [837, 625] on link "vzzu-outside-250918-15-1452-st.pdf" at bounding box center [981, 625] width 457 height 9
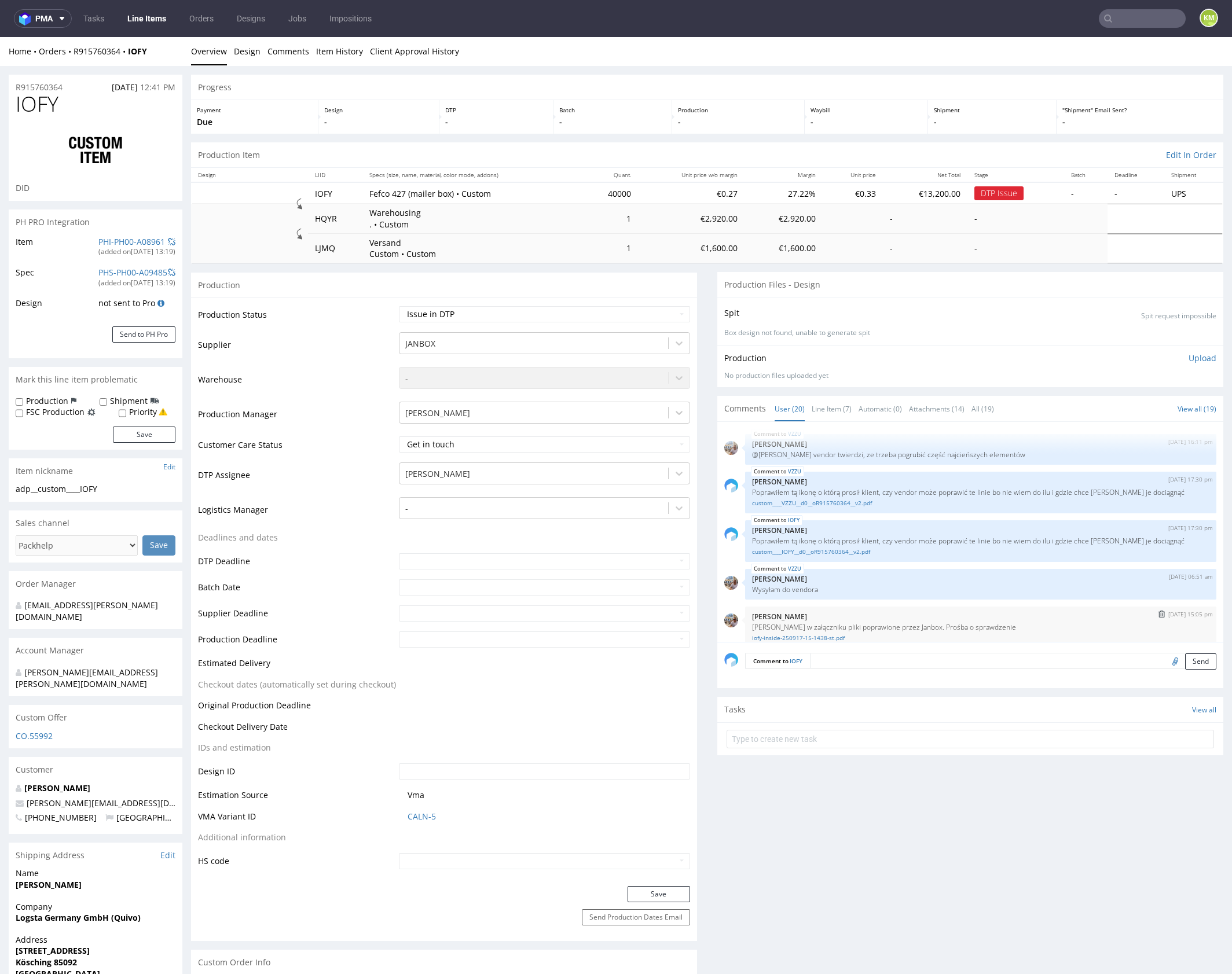
scroll to position [818, 0]
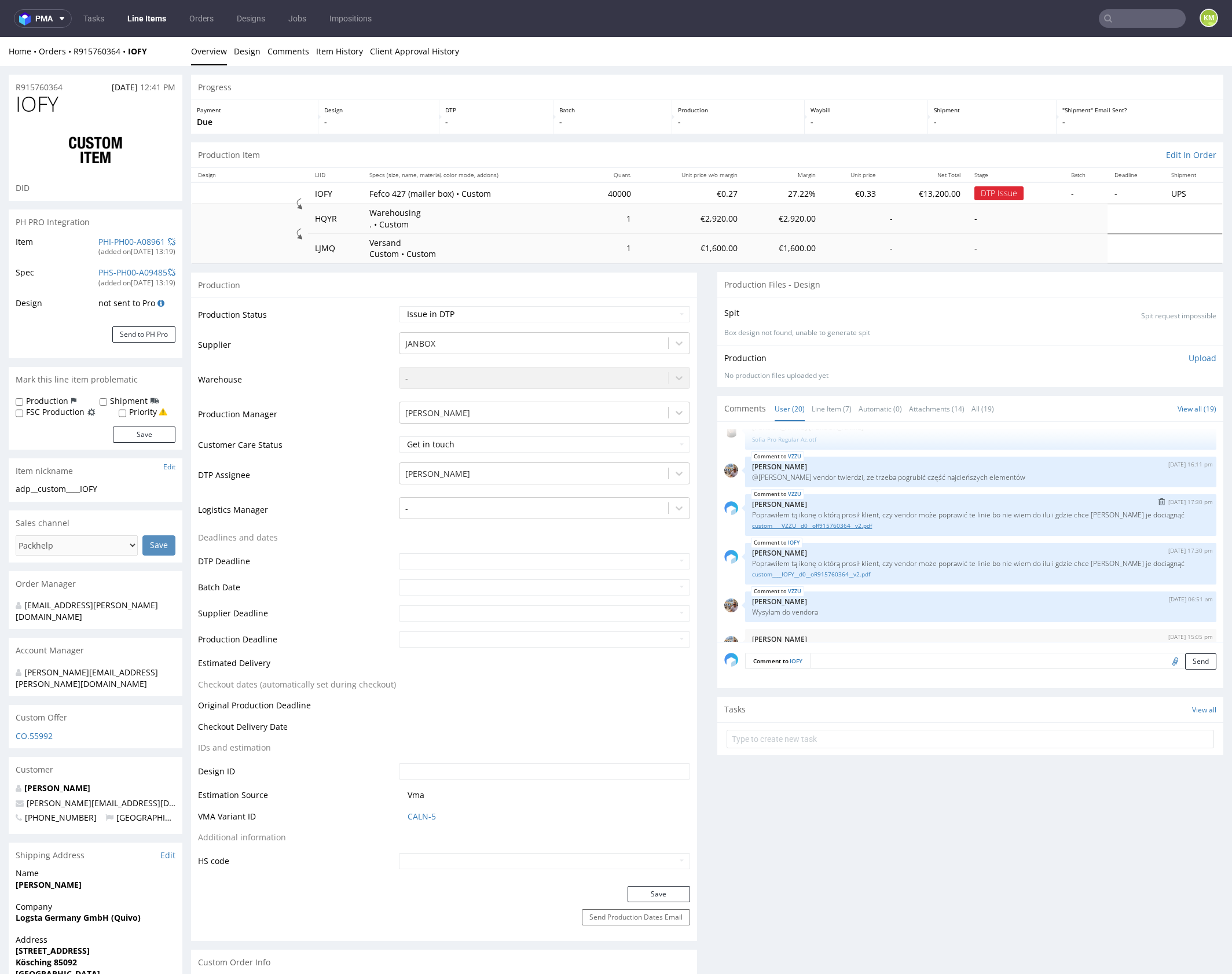
click at [862, 524] on link "custom____VZZU__d0__oR915760364__v2.pdf" at bounding box center [981, 526] width 457 height 9
click at [871, 570] on link "custom____IOFY__d0__oR915760364__v2.pdf" at bounding box center [981, 575] width 457 height 9
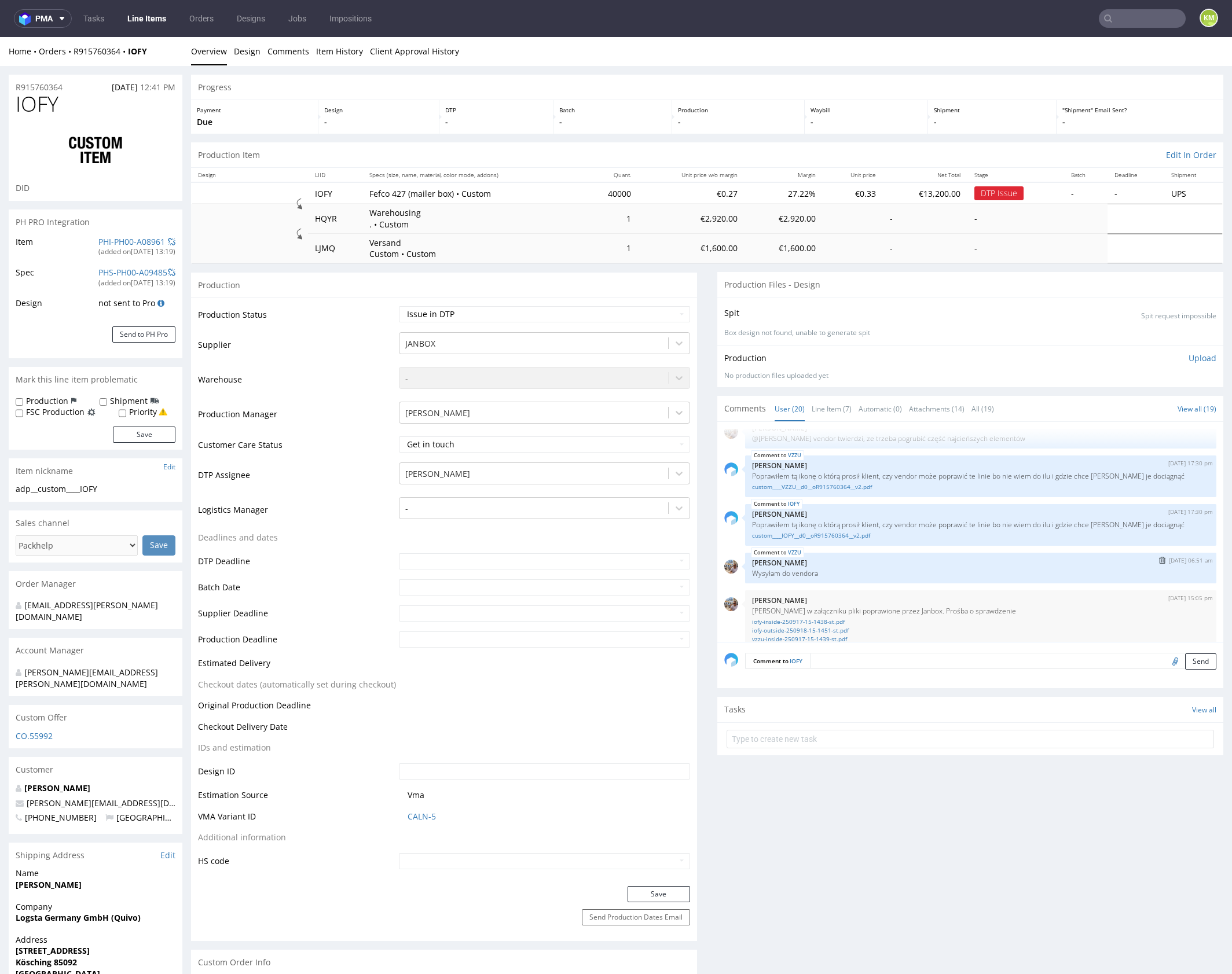
scroll to position [879, 0]
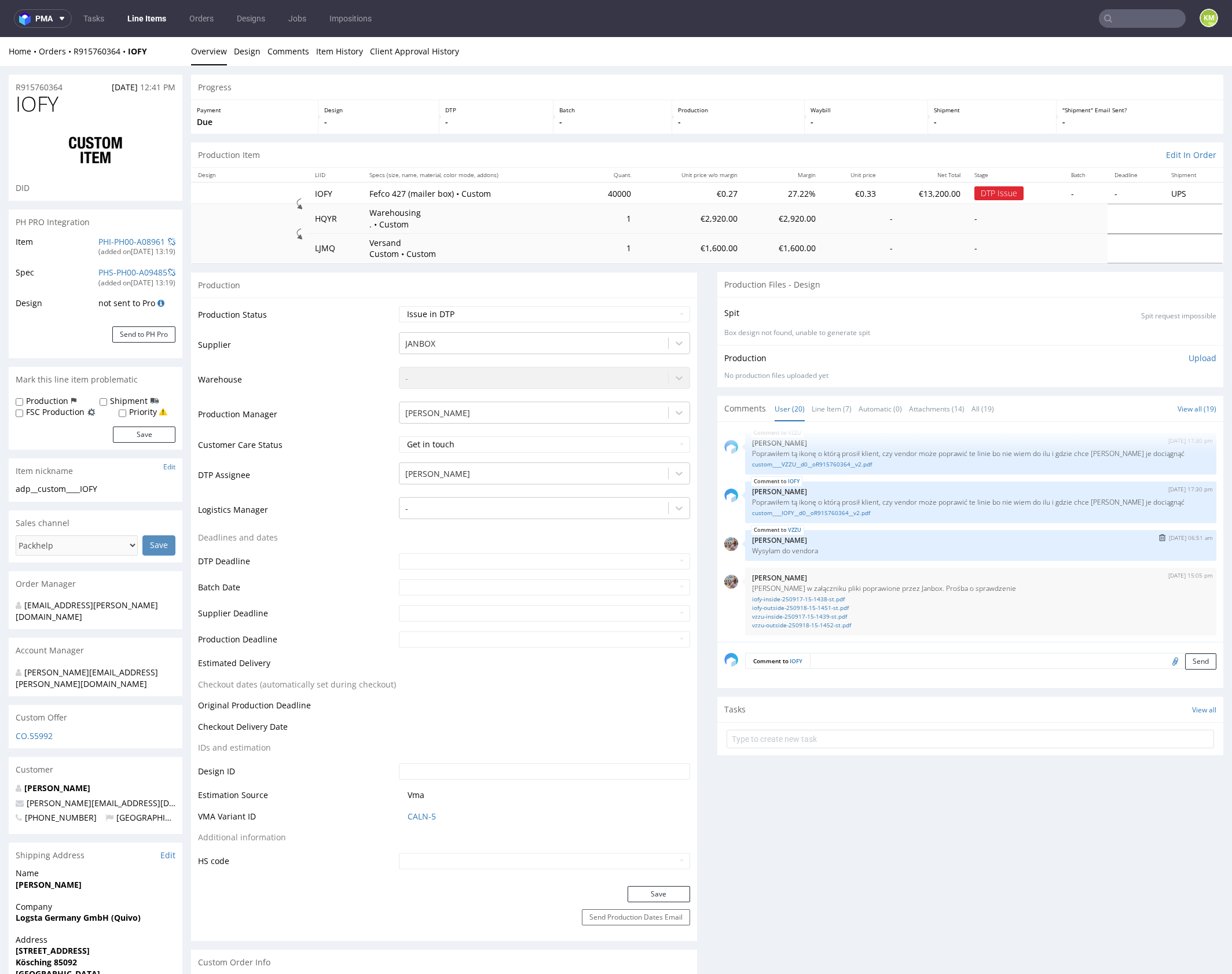
click at [915, 556] on div "VZZU [DATE] 06:51 am [PERSON_NAME] Wysyłam do vendora" at bounding box center [980, 546] width 471 height 31
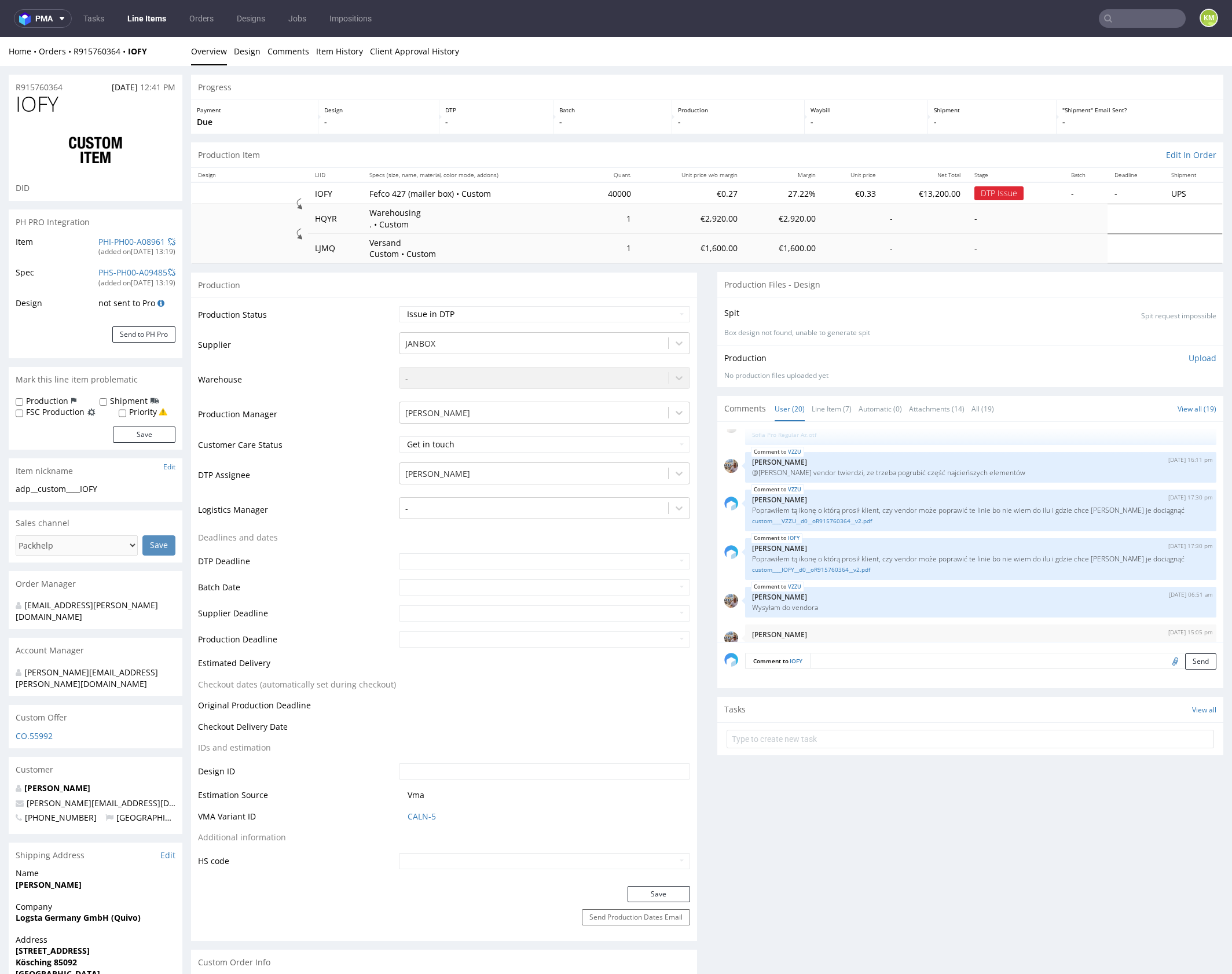
scroll to position [821, 0]
click at [827, 407] on link "Line Item (7)" at bounding box center [832, 409] width 40 height 25
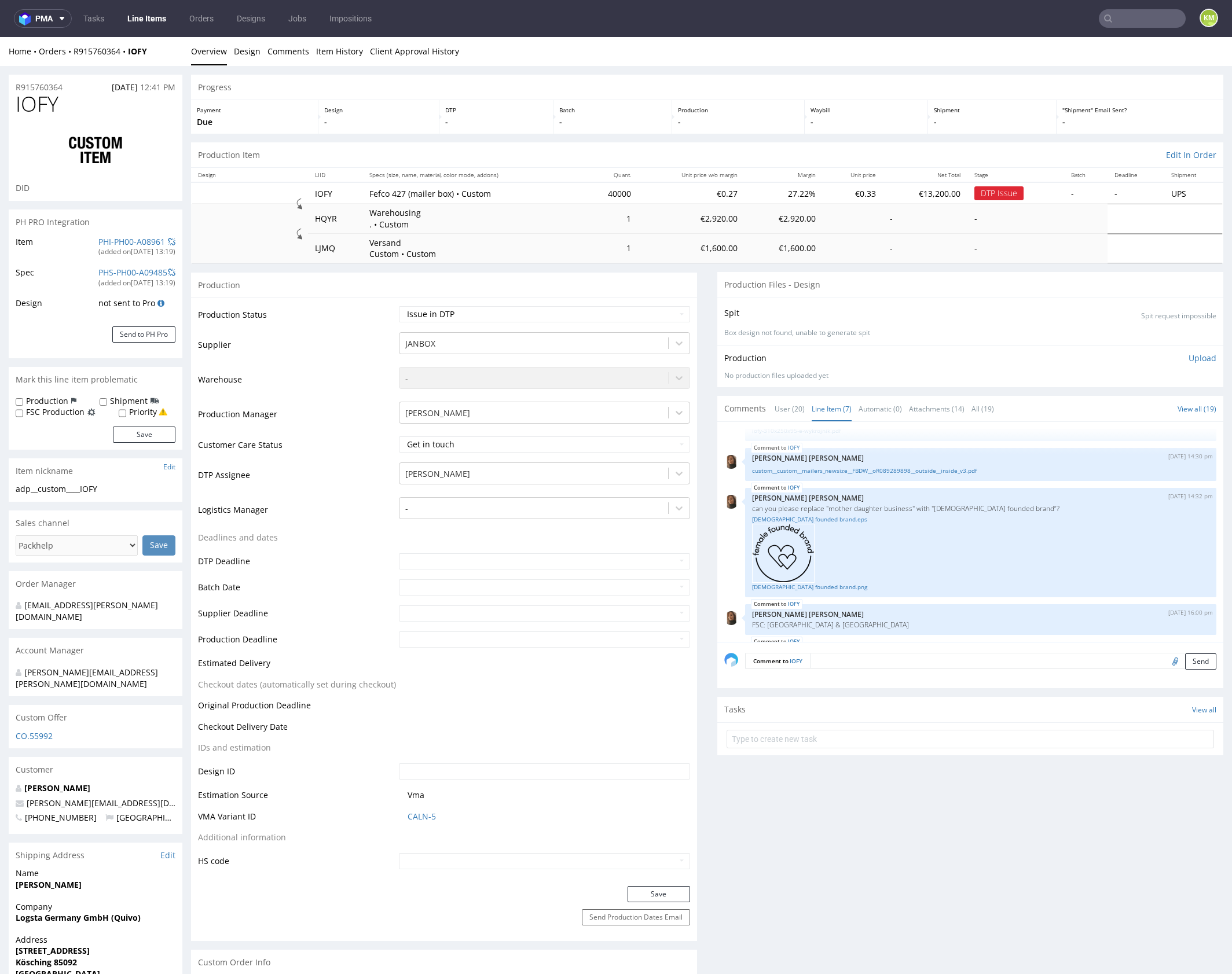
scroll to position [0, 0]
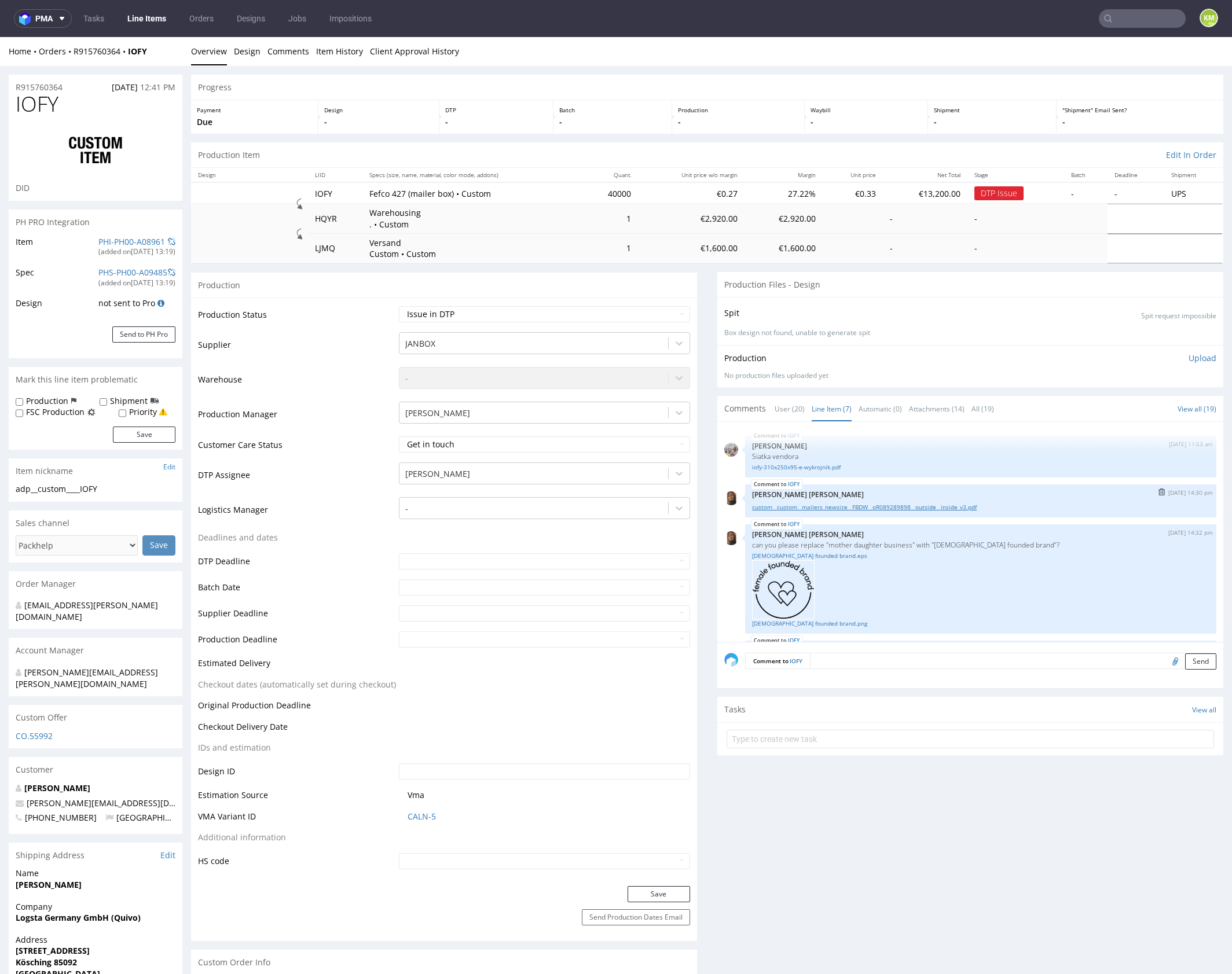
click at [908, 506] on link "custom__custom__mailers_newsize__FBDW__oR089289898__outside__inside_v3.pdf" at bounding box center [981, 508] width 457 height 9
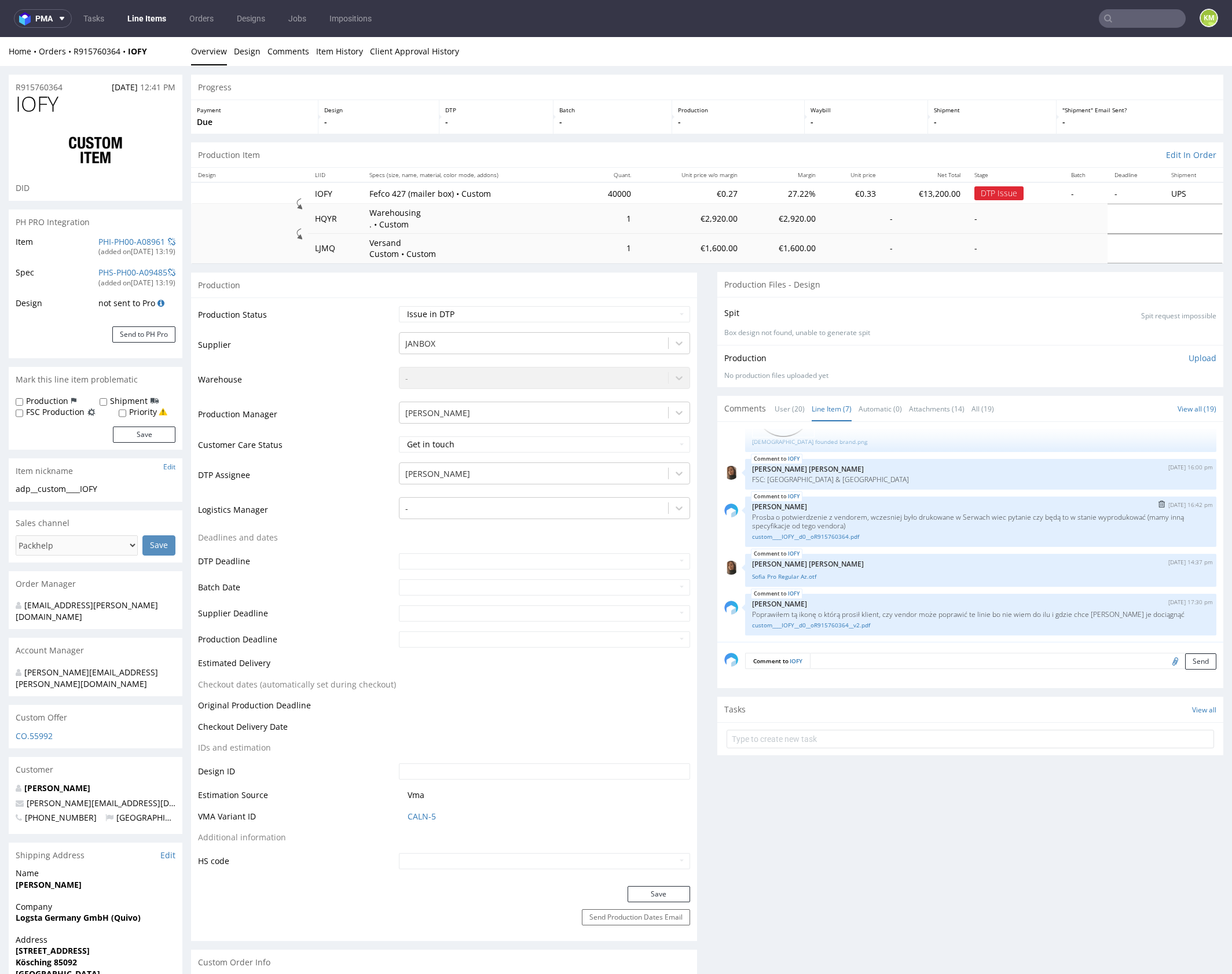
scroll to position [183, 0]
click at [605, 311] on select "Waiting for Artwork Waiting for Diecut Waiting for Mockup Waiting for DTP Waiti…" at bounding box center [544, 314] width 291 height 16
select select "dtp_ca_needed"
click at [399, 306] on select "Waiting for Artwork Waiting for Diecut Waiting for Mockup Waiting for DTP Waiti…" at bounding box center [544, 314] width 291 height 16
click at [650, 897] on button "Save" at bounding box center [658, 894] width 62 height 16
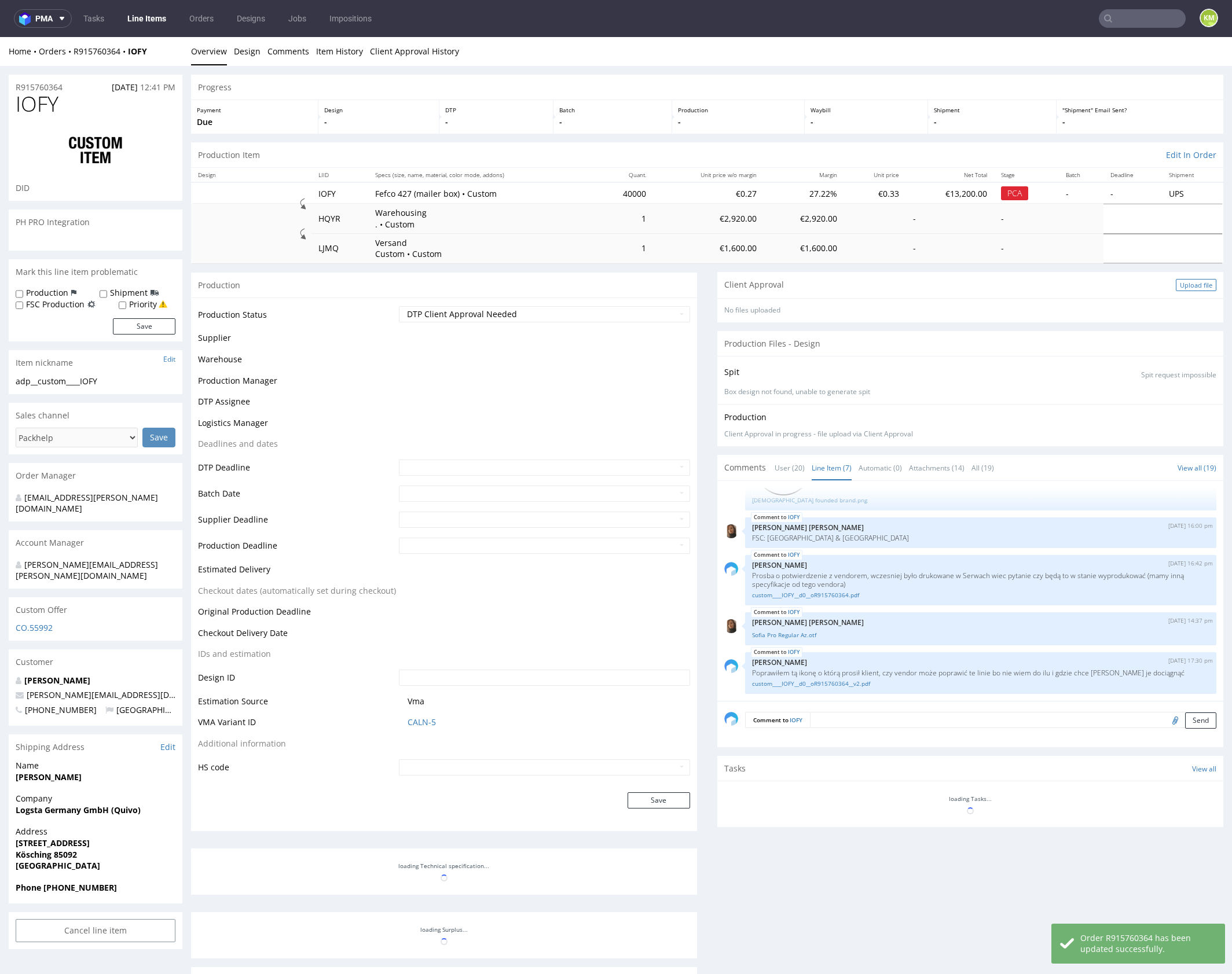
click at [1176, 286] on div "Upload file" at bounding box center [1196, 285] width 41 height 12
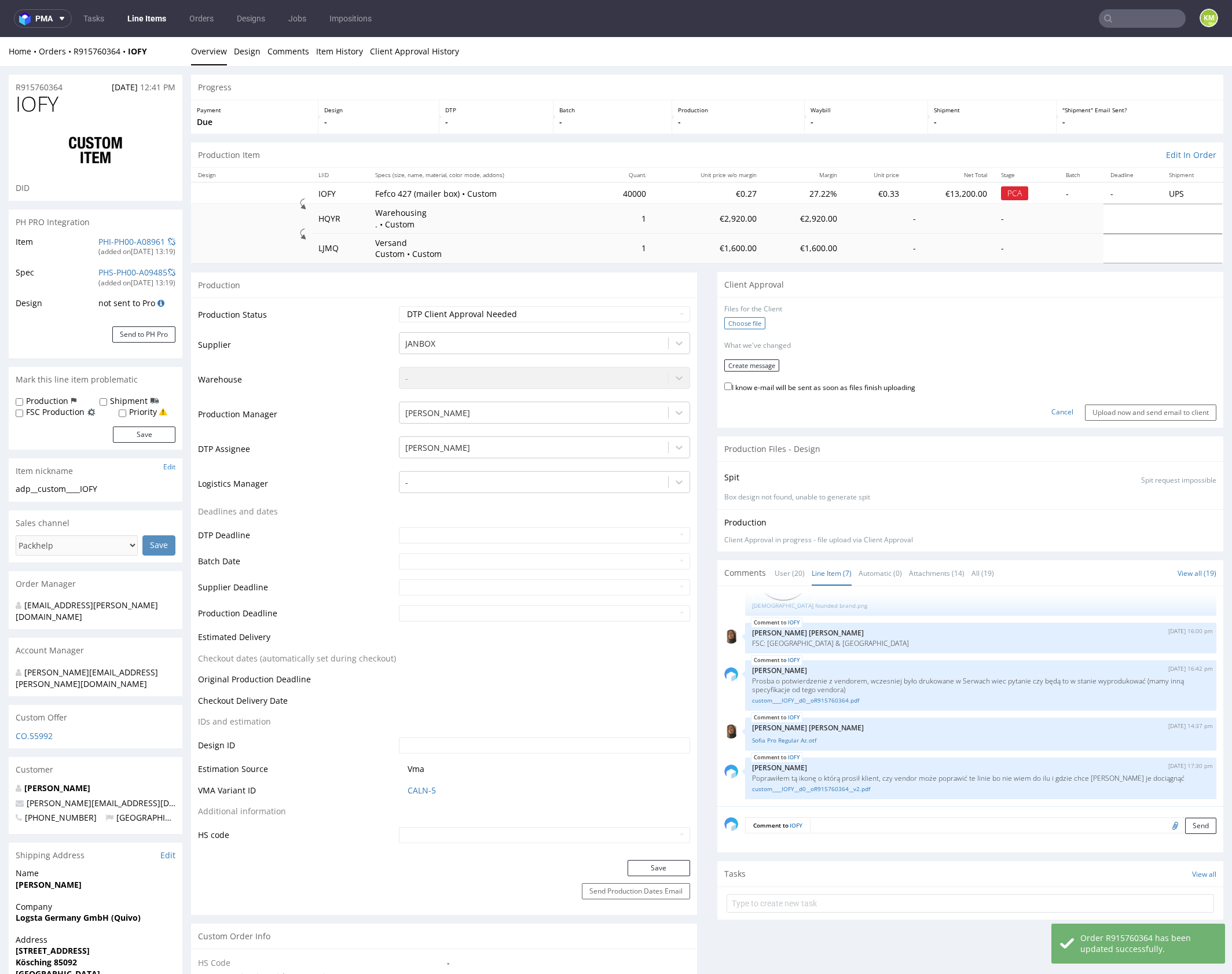
click at [757, 320] on label "Choose file" at bounding box center [744, 323] width 41 height 12
click at [0, 37] on input "Choose file" at bounding box center [0, 37] width 0 height 0
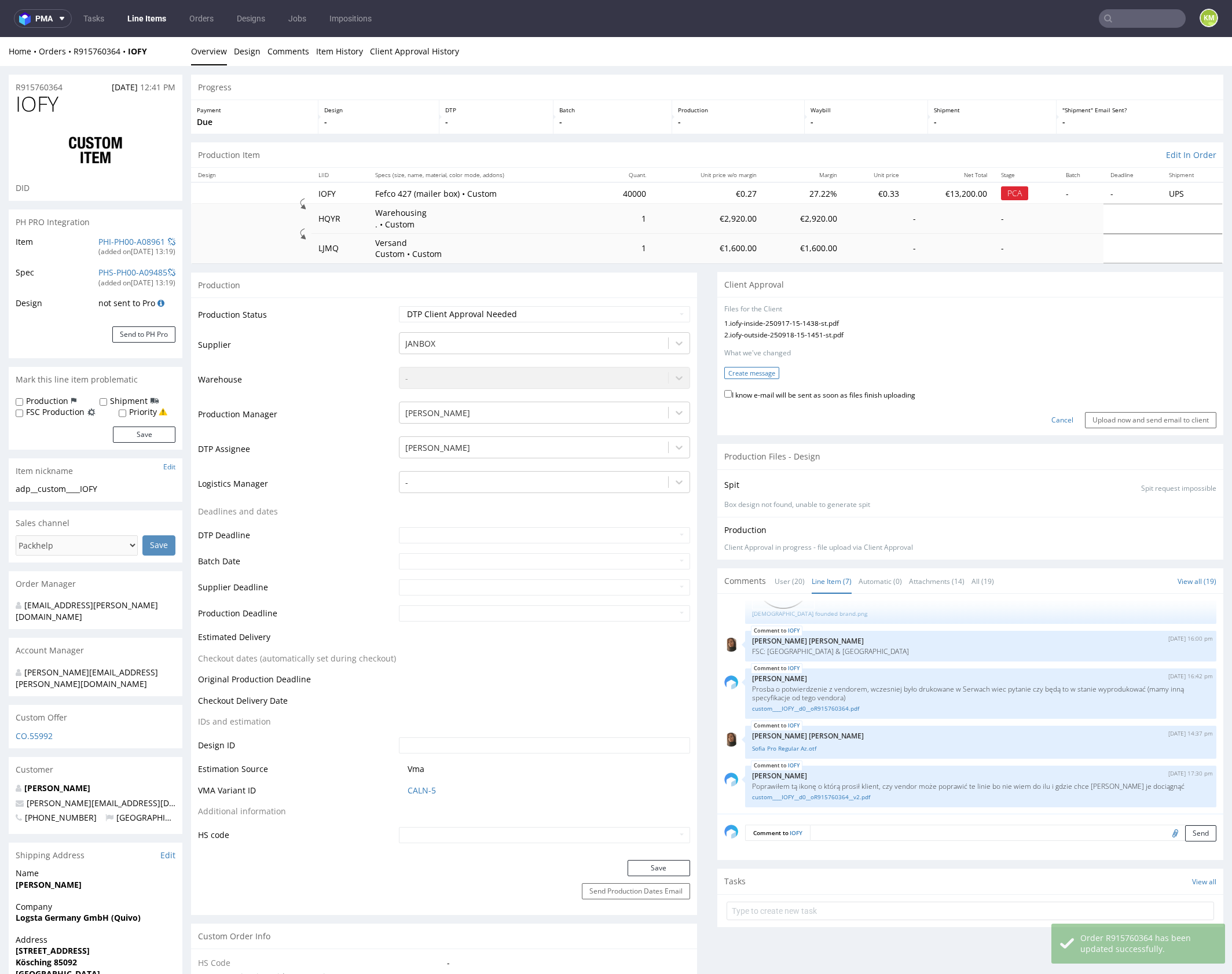
click at [761, 374] on button "Create message" at bounding box center [751, 372] width 55 height 12
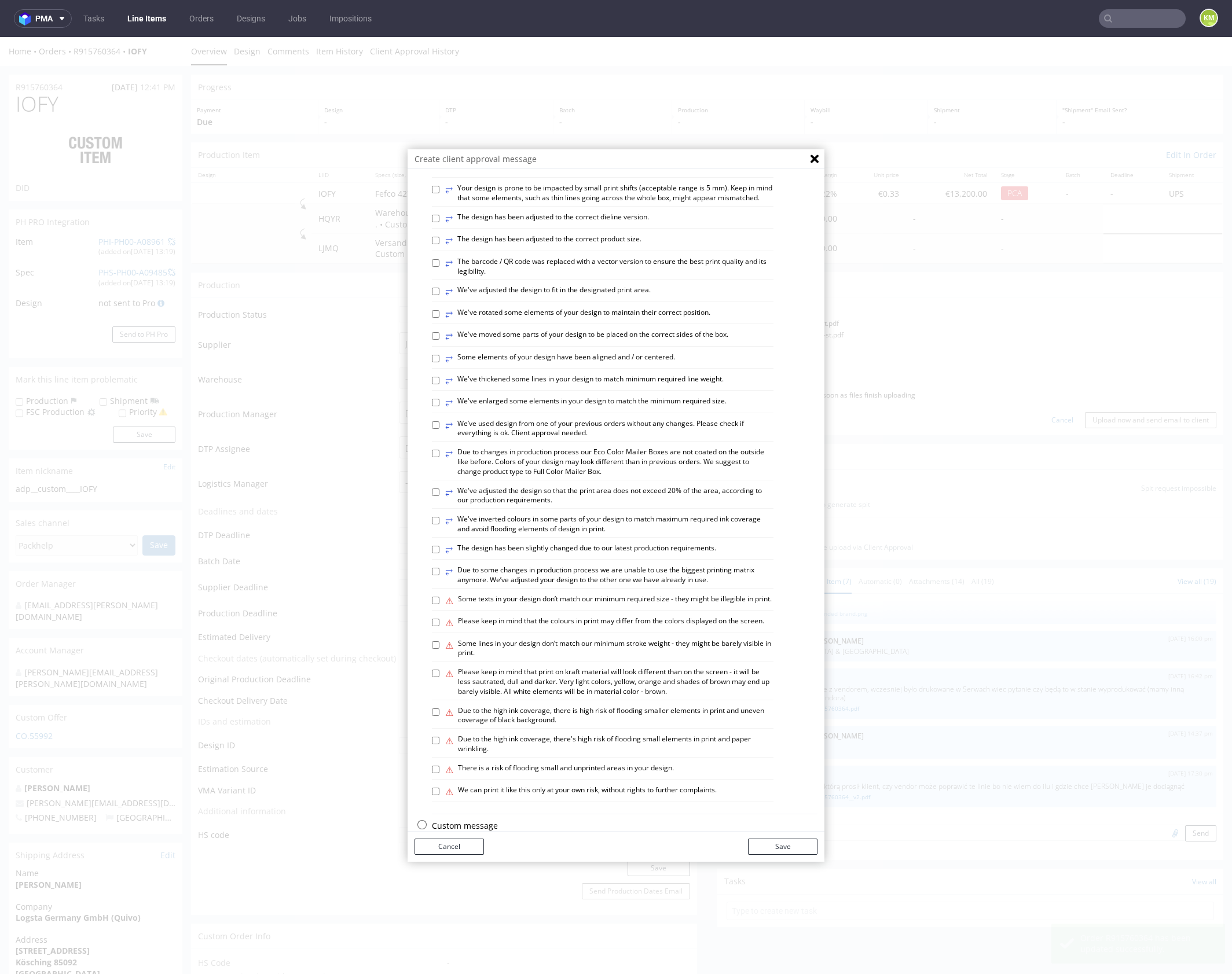
scroll to position [321, 0]
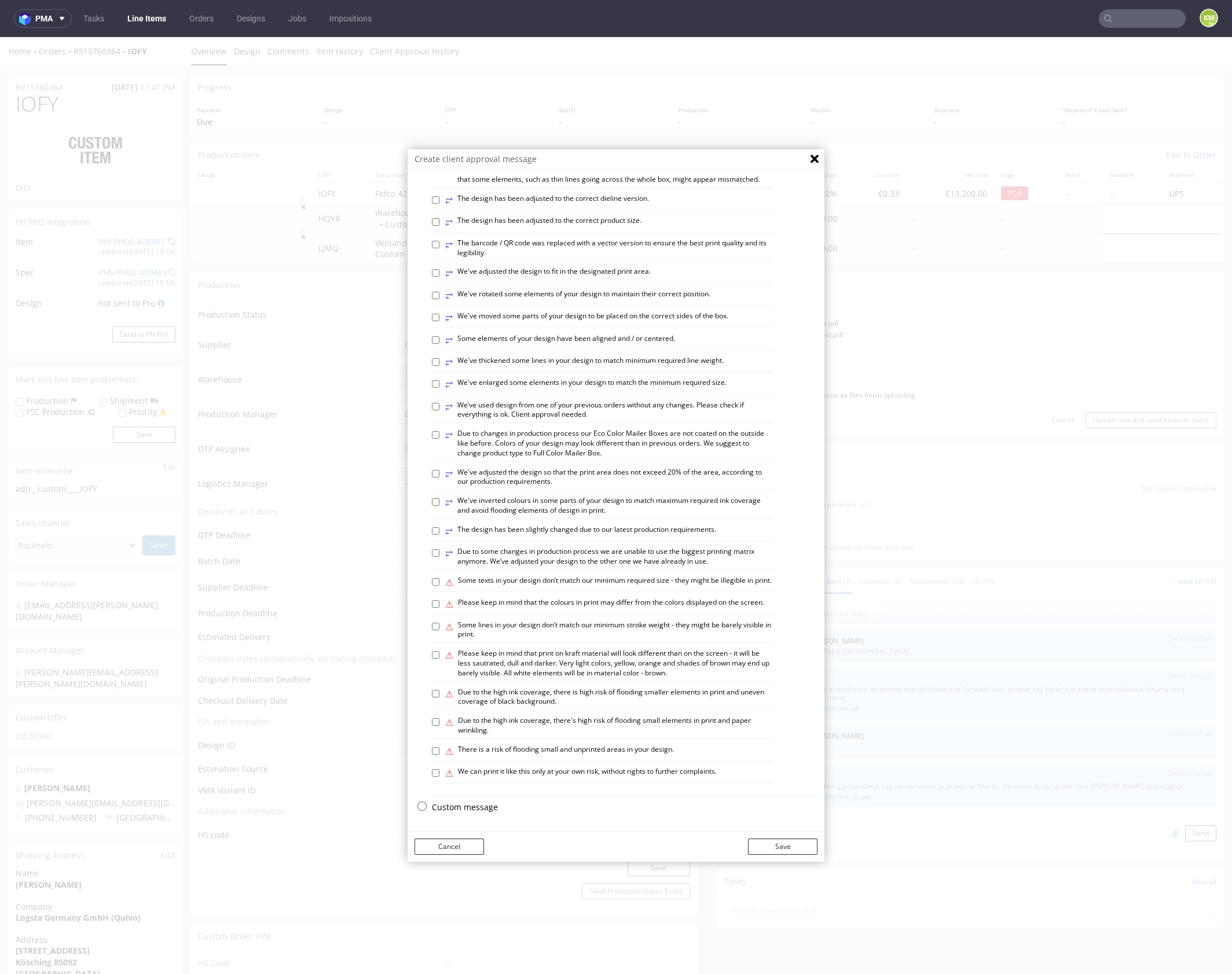
click at [484, 805] on p "Custom message" at bounding box center [625, 807] width 386 height 12
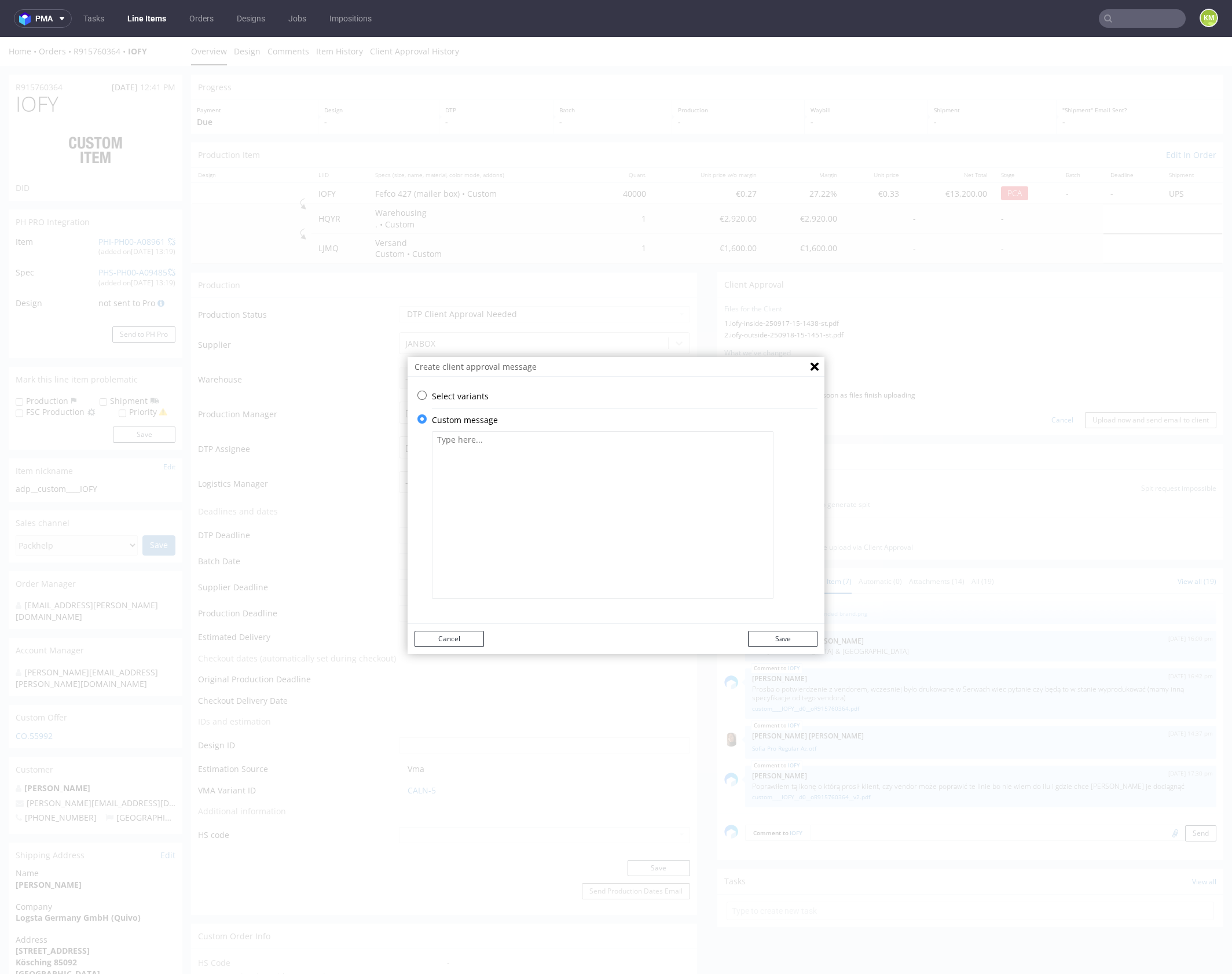
scroll to position [0, 0]
click at [513, 518] on textarea at bounding box center [603, 515] width 342 height 168
paste textarea "The design has been adapted to the current dieline and changed from a technical…"
type textarea "The design has been adapted to the current dieline and changed from a technical…"
click at [796, 641] on button "Save" at bounding box center [782, 639] width 70 height 16
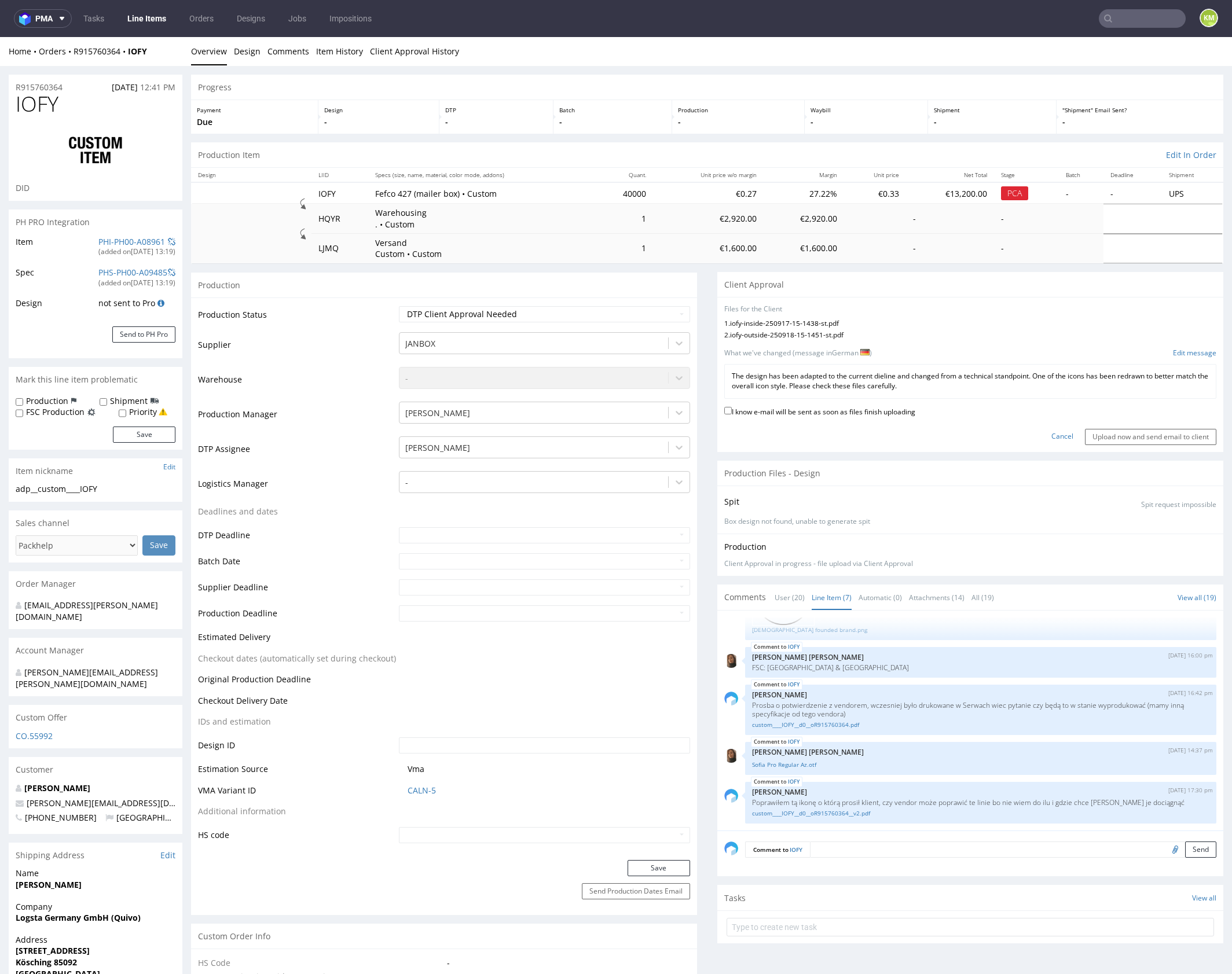
click at [832, 407] on label "I know e-mail will be sent as soon as files finish uploading" at bounding box center [819, 411] width 191 height 13
click at [731, 407] on input "I know e-mail will be sent as soon as files finish uploading" at bounding box center [728, 410] width 7 height 7
checkbox input "true"
click at [1104, 434] on input "Upload now and send email to client" at bounding box center [1150, 437] width 131 height 16
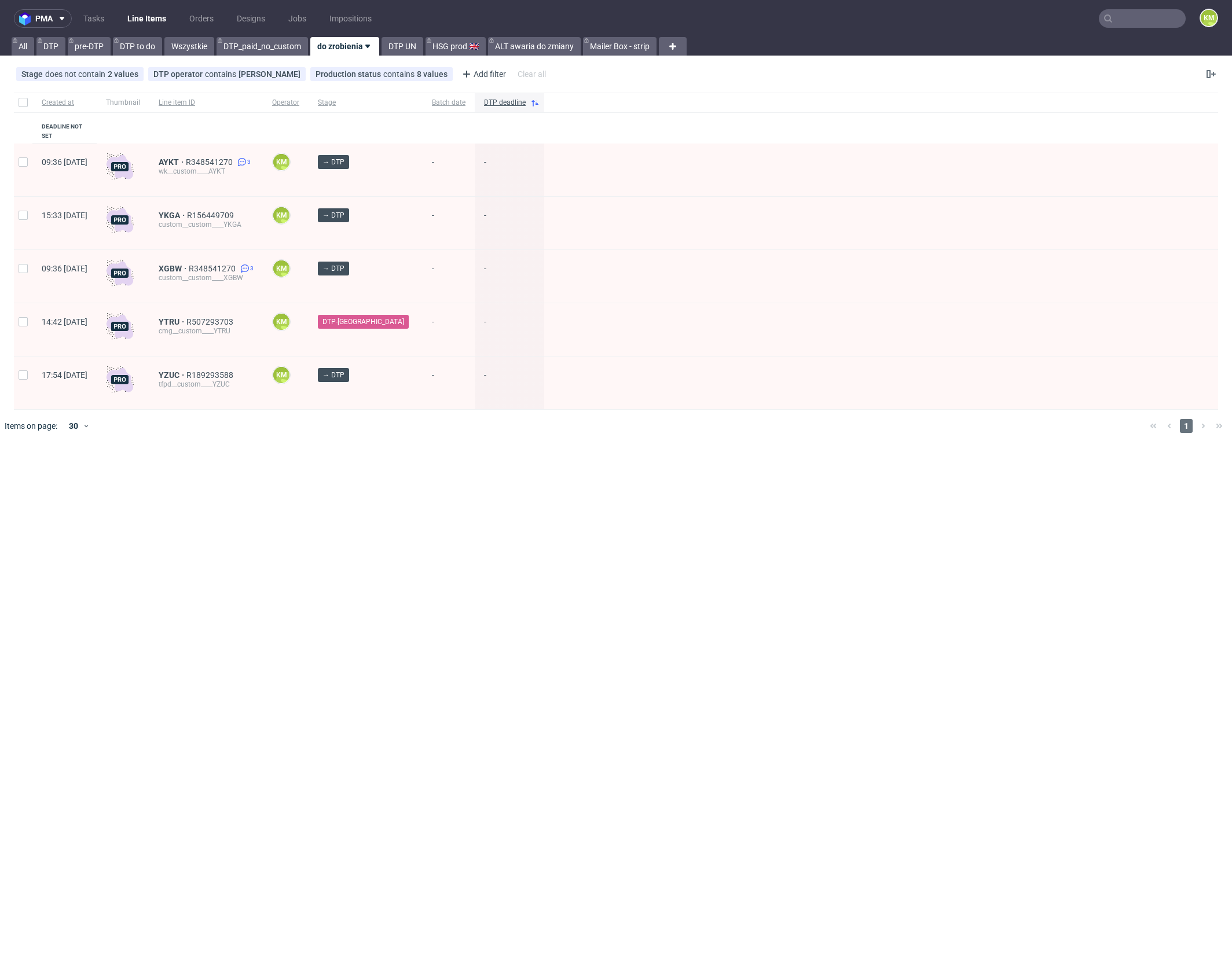
drag, startPoint x: 101, startPoint y: 20, endPoint x: 146, endPoint y: 27, distance: 45.5
click at [101, 20] on link "Tasks" at bounding box center [94, 18] width 34 height 18
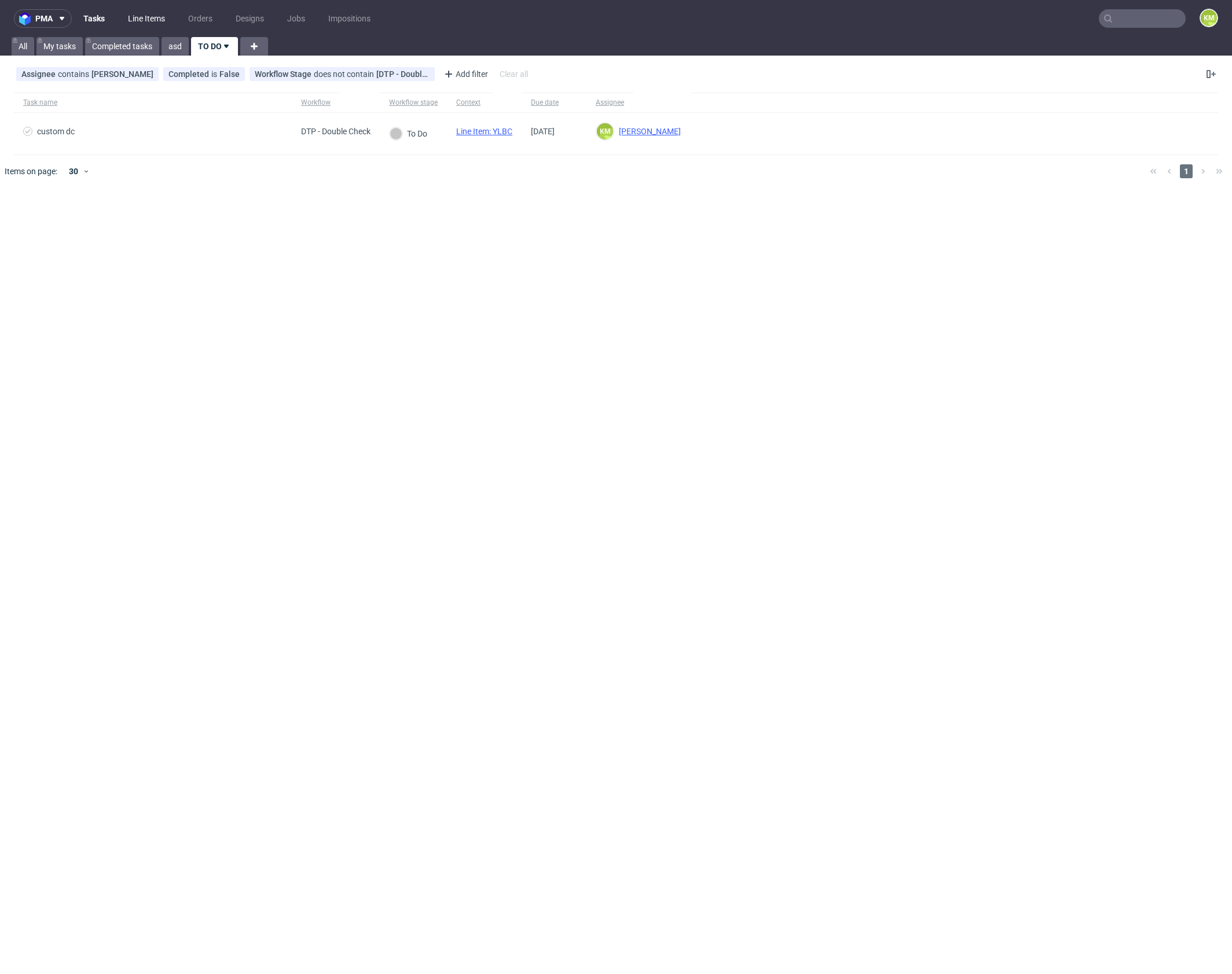
click at [149, 22] on link "Line Items" at bounding box center [146, 18] width 51 height 18
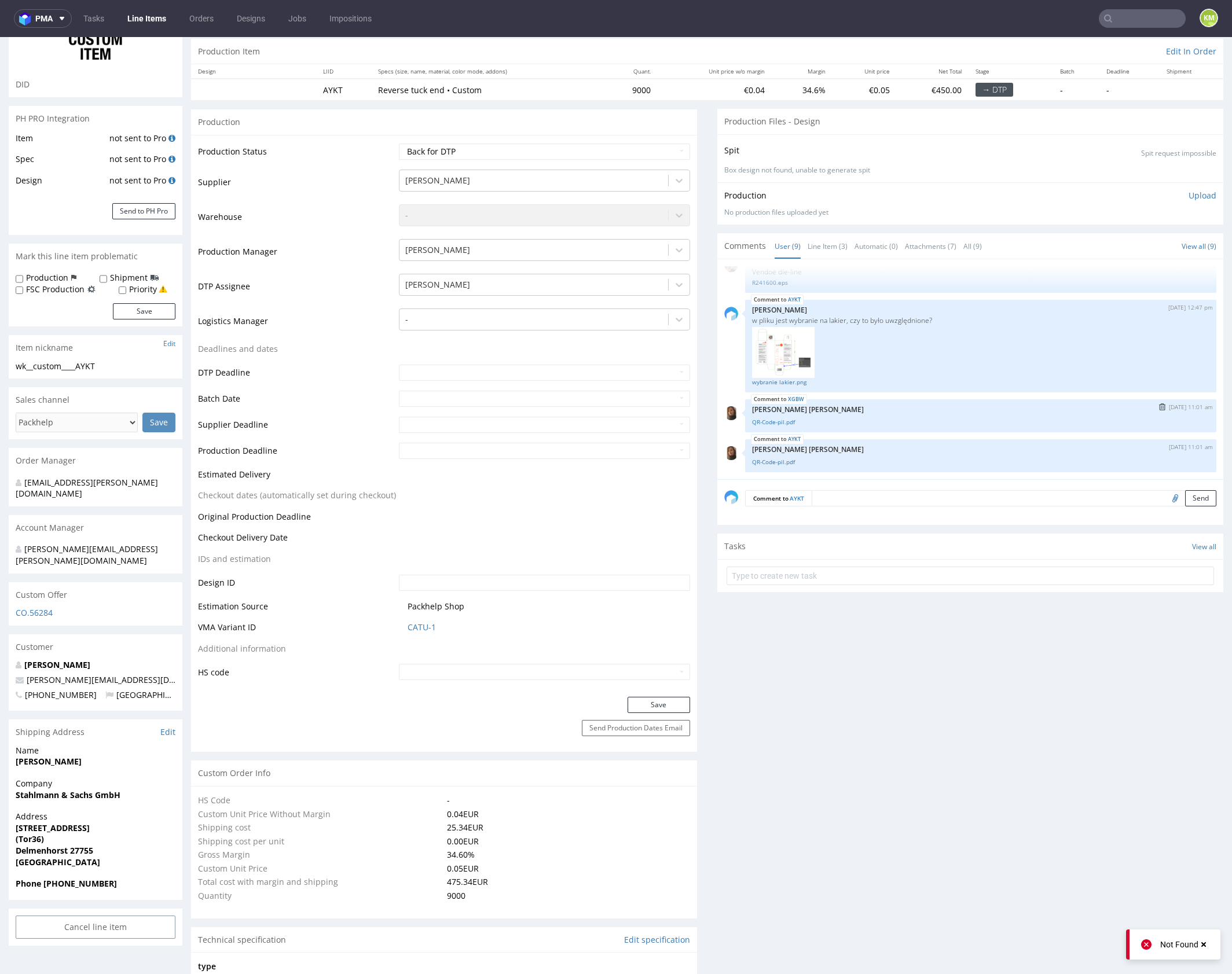
scroll to position [174, 0]
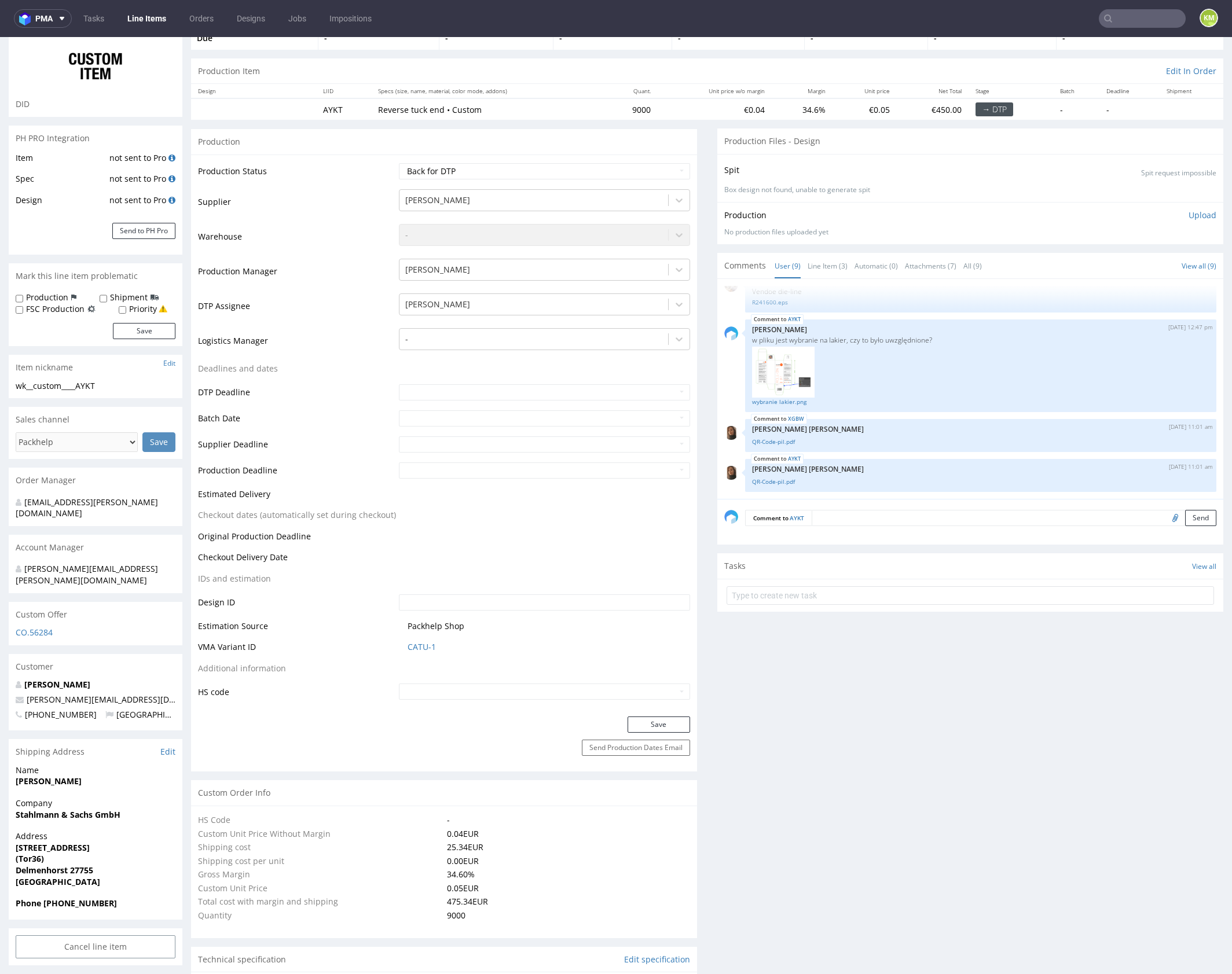
scroll to position [0, 0]
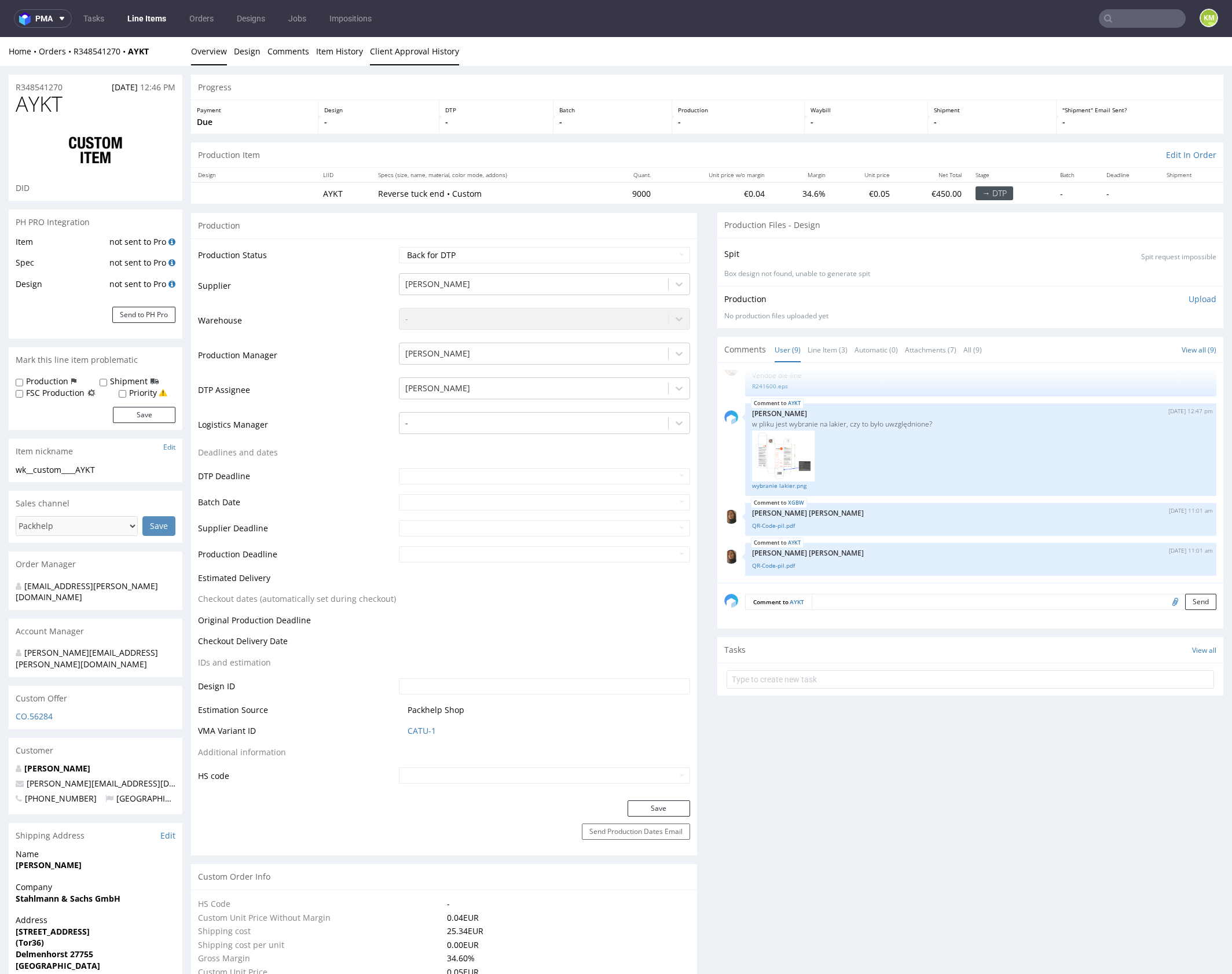
click at [404, 44] on link "Client Approval History" at bounding box center [414, 51] width 89 height 28
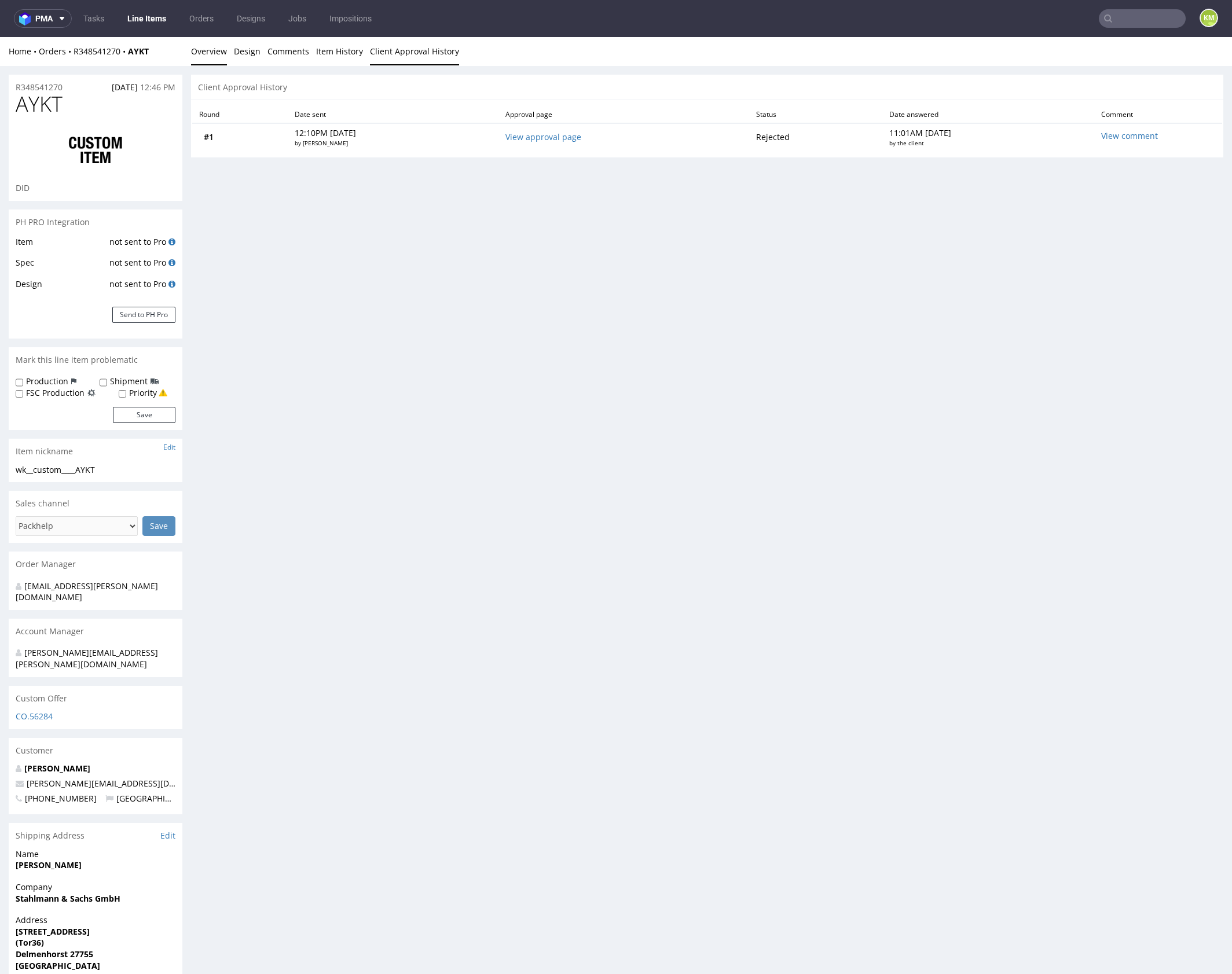
click at [207, 52] on link "Overview" at bounding box center [209, 51] width 36 height 28
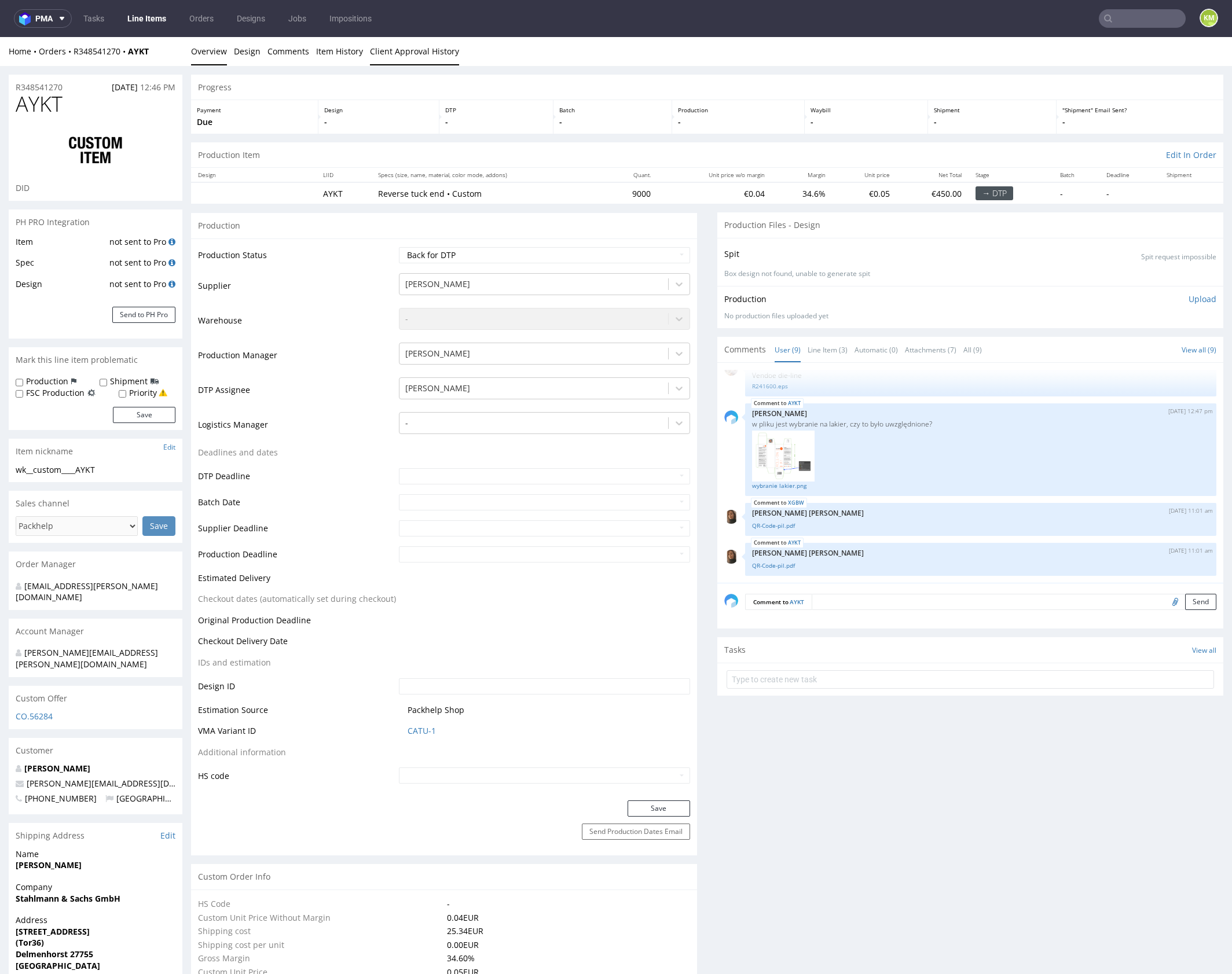
click at [386, 51] on link "Client Approval History" at bounding box center [414, 51] width 89 height 28
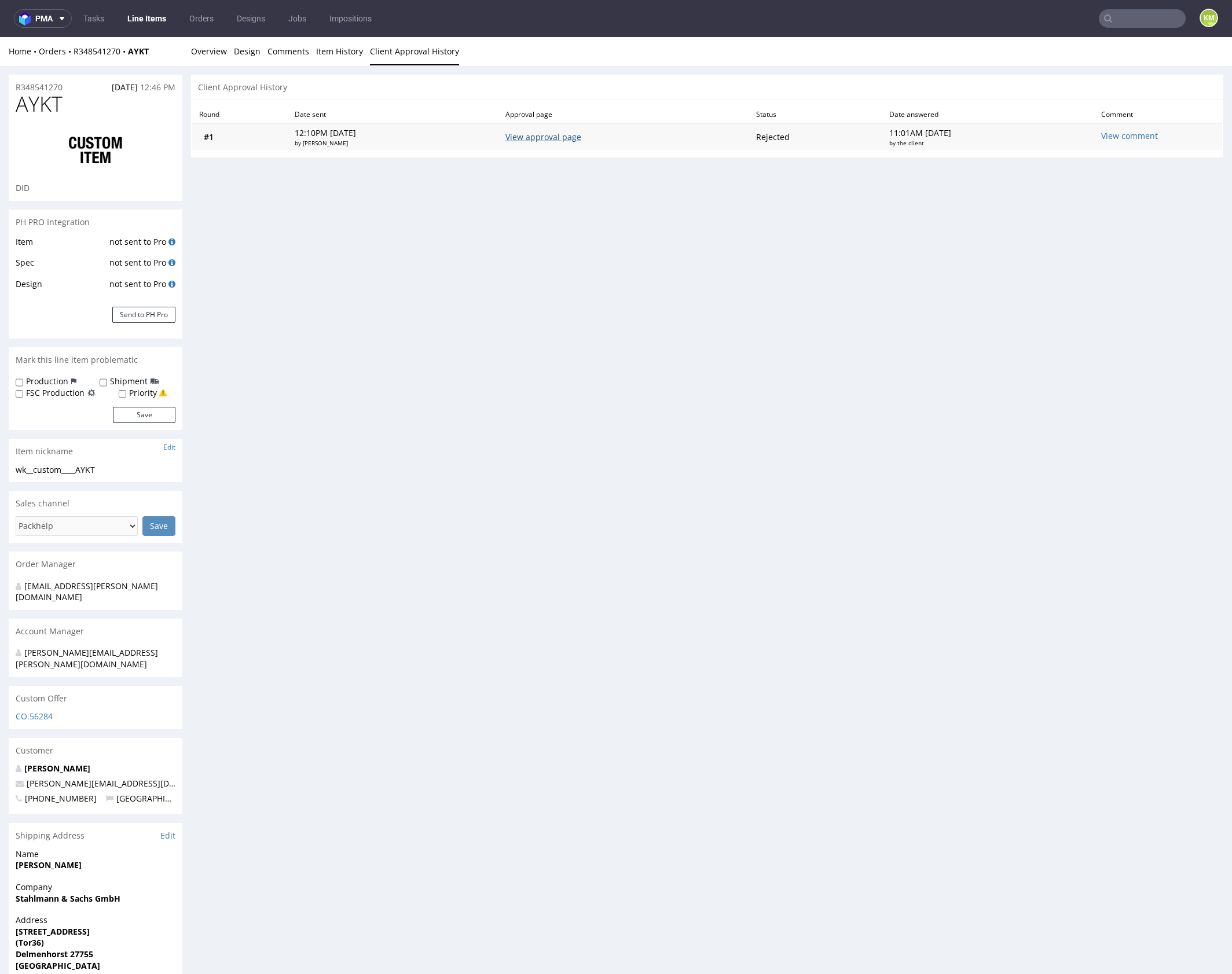
click at [537, 135] on link "View approval page" at bounding box center [543, 136] width 76 height 11
click at [210, 45] on link "Overview" at bounding box center [209, 51] width 36 height 28
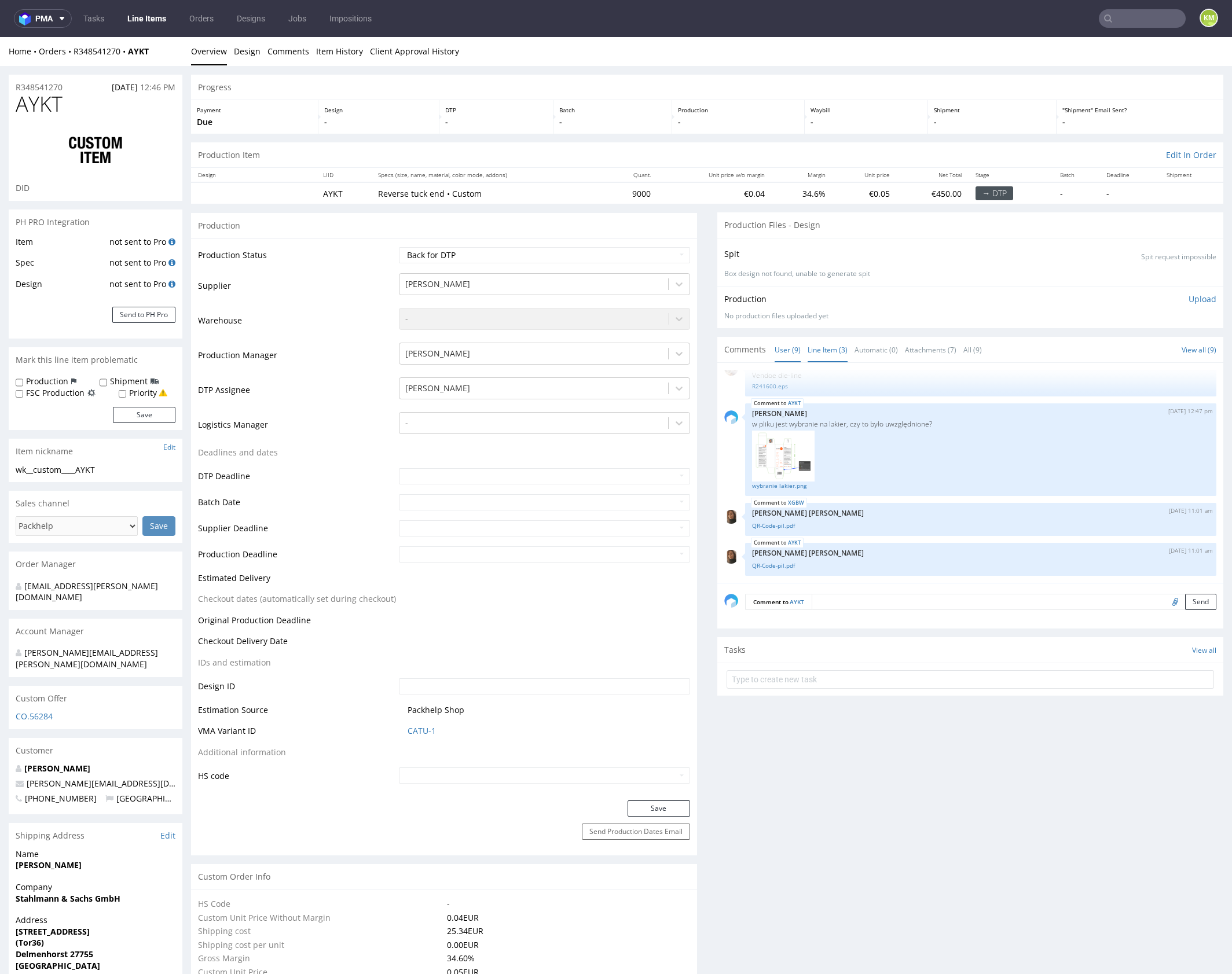
click at [823, 350] on link "Line Item (3)" at bounding box center [827, 350] width 40 height 25
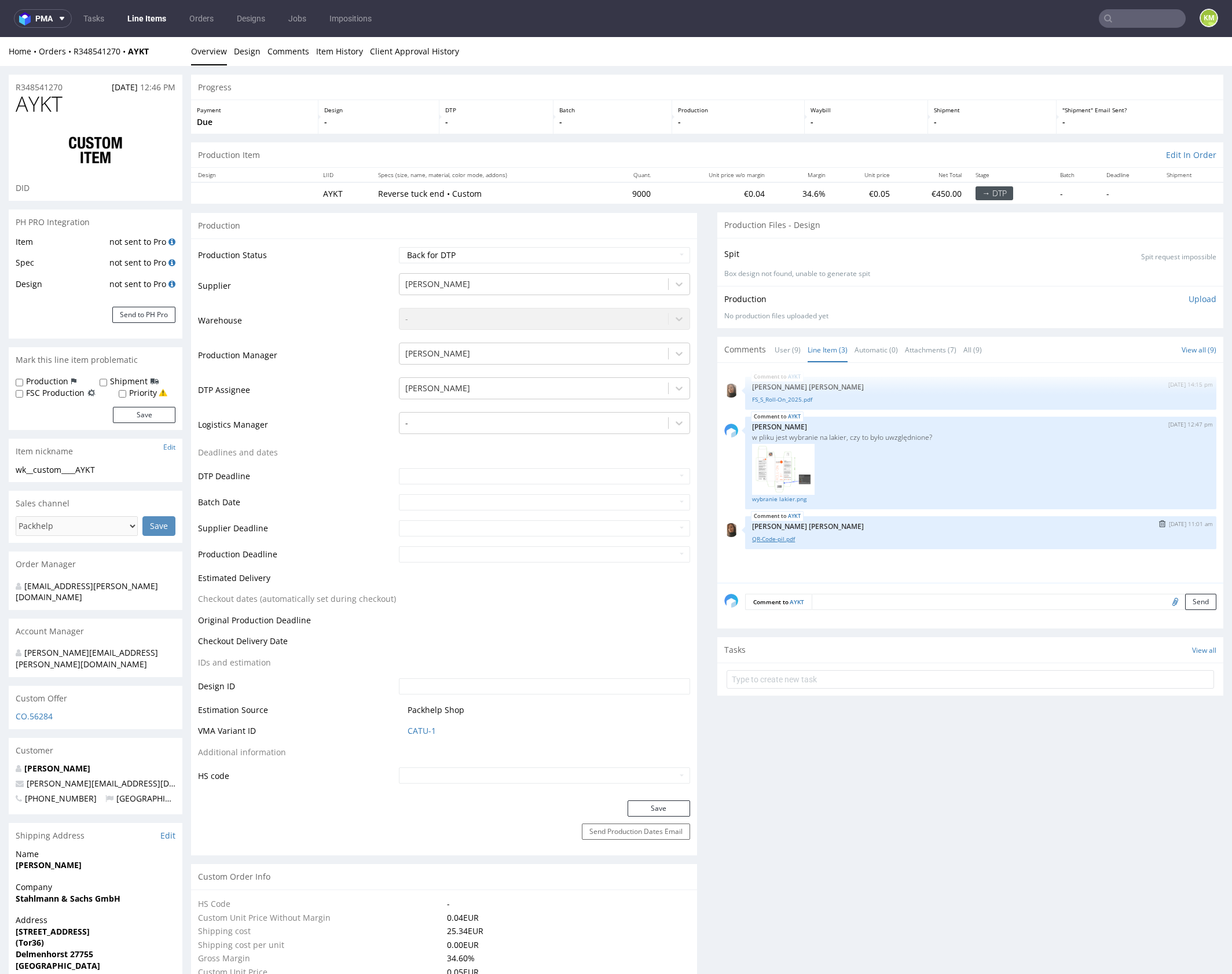
click at [783, 537] on link "QR-Code-pil.pdf" at bounding box center [981, 539] width 457 height 9
click at [581, 250] on select "Waiting for Artwork Waiting for Diecut Waiting for Mockup Waiting for DTP Waiti…" at bounding box center [544, 255] width 291 height 16
select select "dtp_ca_needed"
click at [399, 247] on select "Waiting for Artwork Waiting for Diecut Waiting for Mockup Waiting for DTP Waiti…" at bounding box center [544, 255] width 291 height 16
click at [658, 810] on button "Save" at bounding box center [658, 809] width 62 height 16
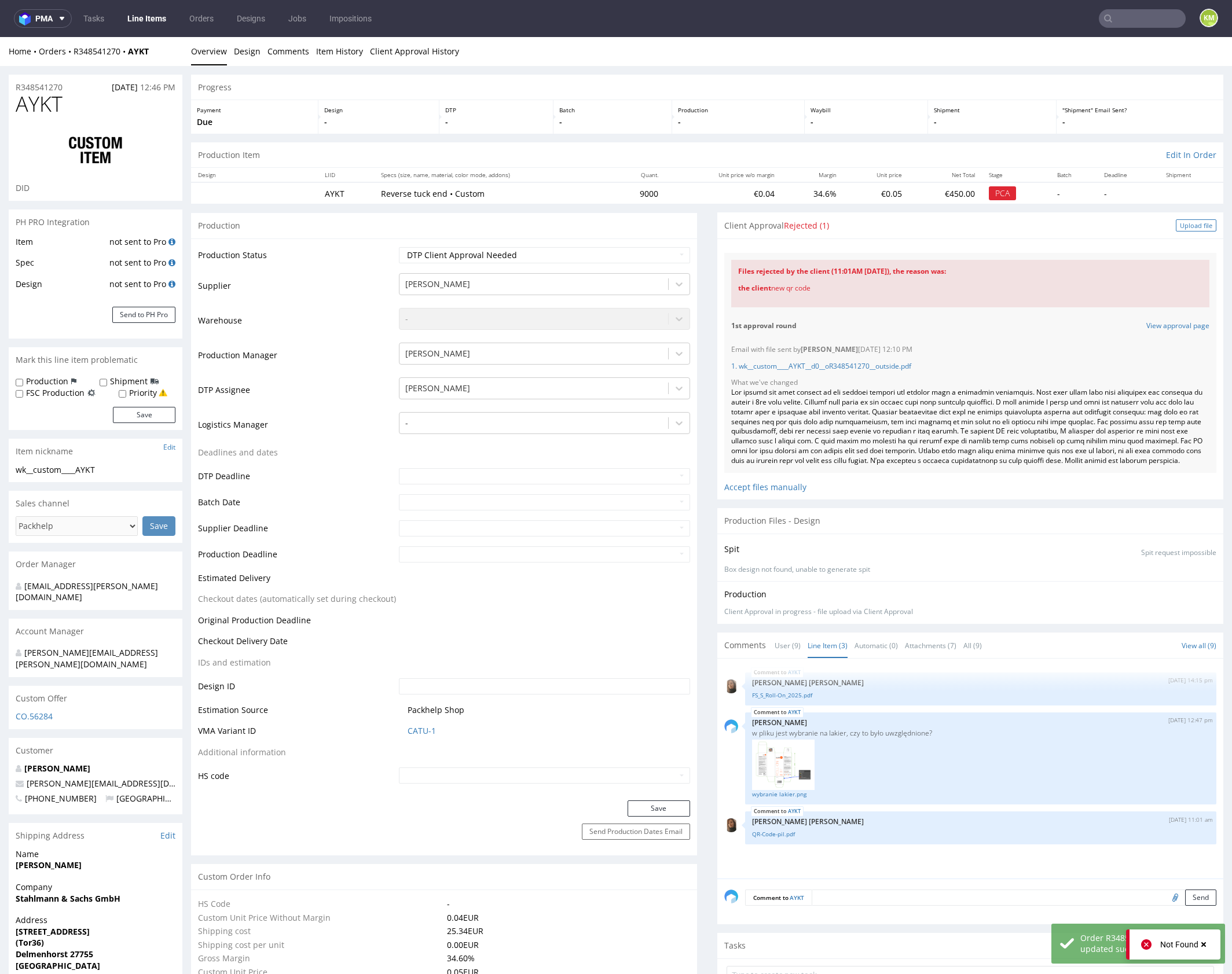
click at [1188, 227] on div "Upload file" at bounding box center [1196, 225] width 41 height 12
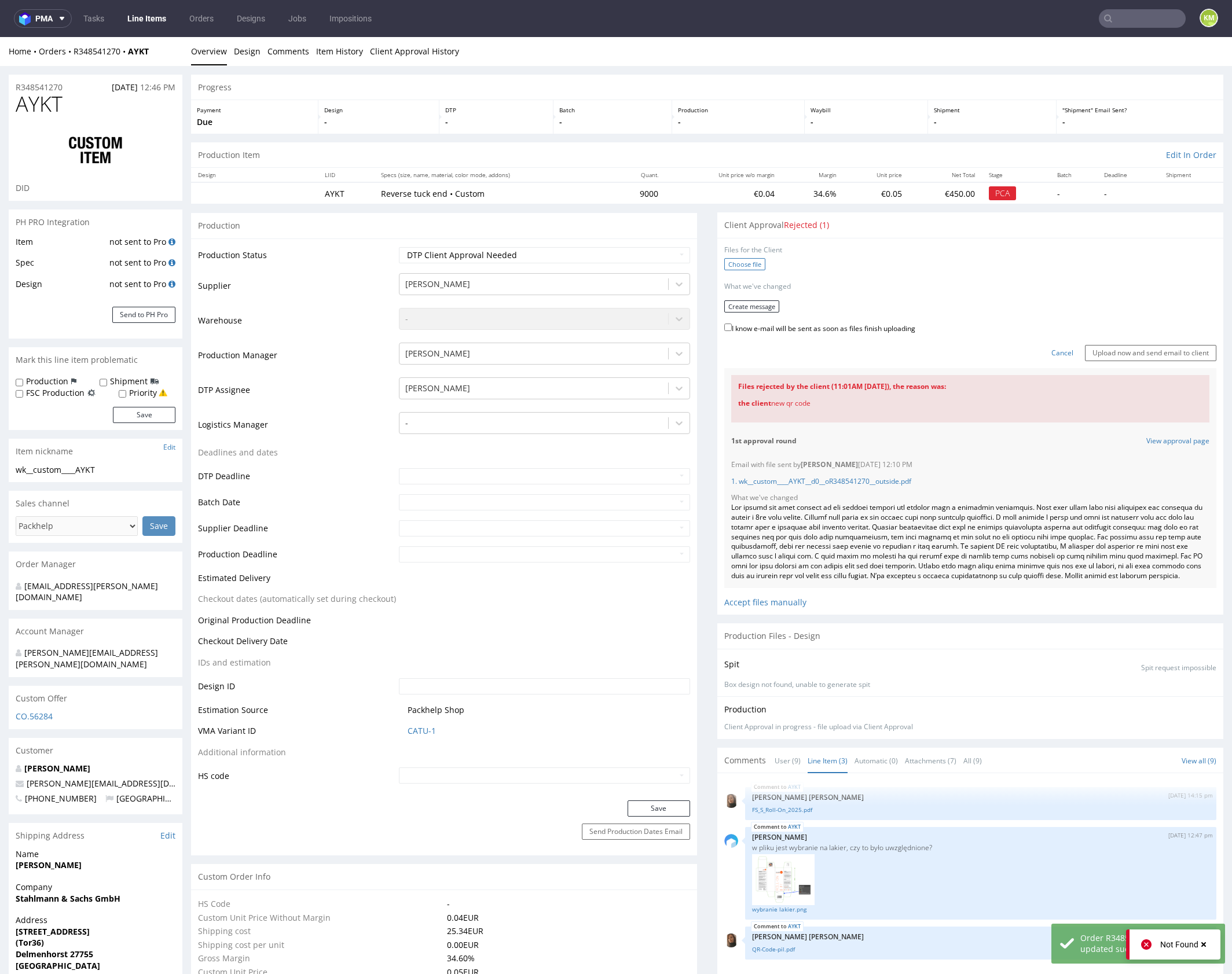
click at [744, 261] on label "Choose file" at bounding box center [744, 264] width 41 height 12
click at [0, 37] on input "Choose file" at bounding box center [0, 37] width 0 height 0
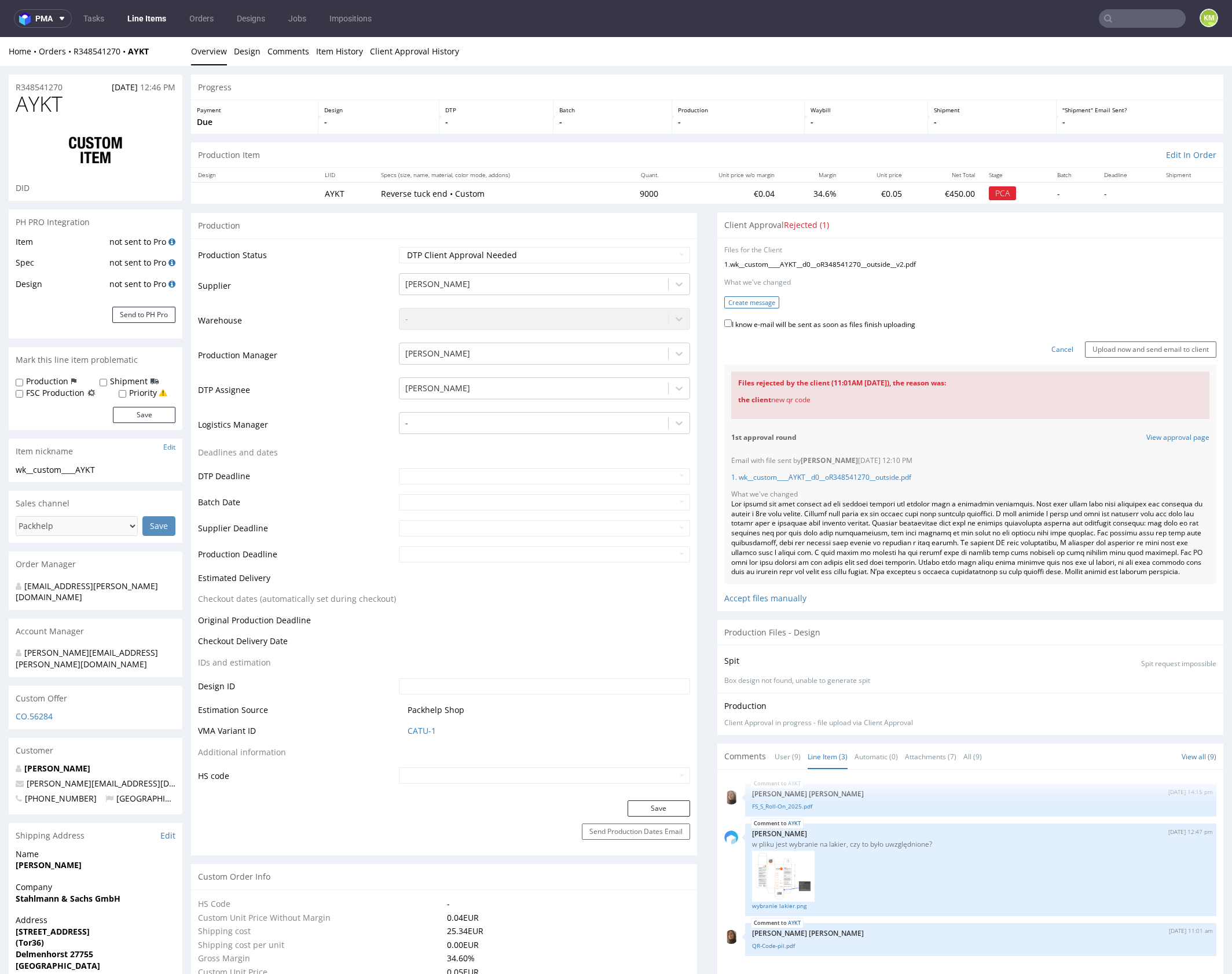
click at [751, 304] on button "Create message" at bounding box center [751, 302] width 55 height 12
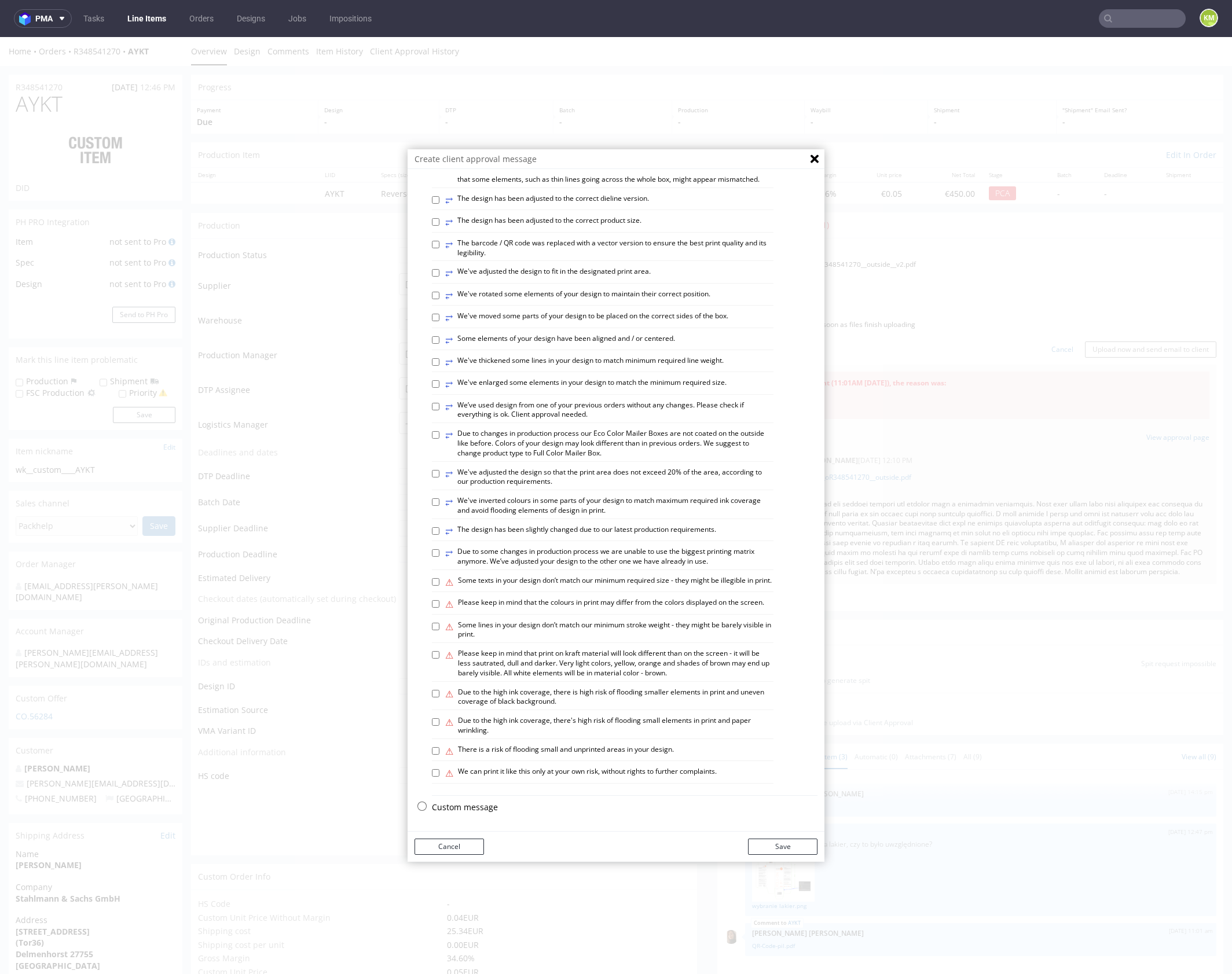
scroll to position [3, 0]
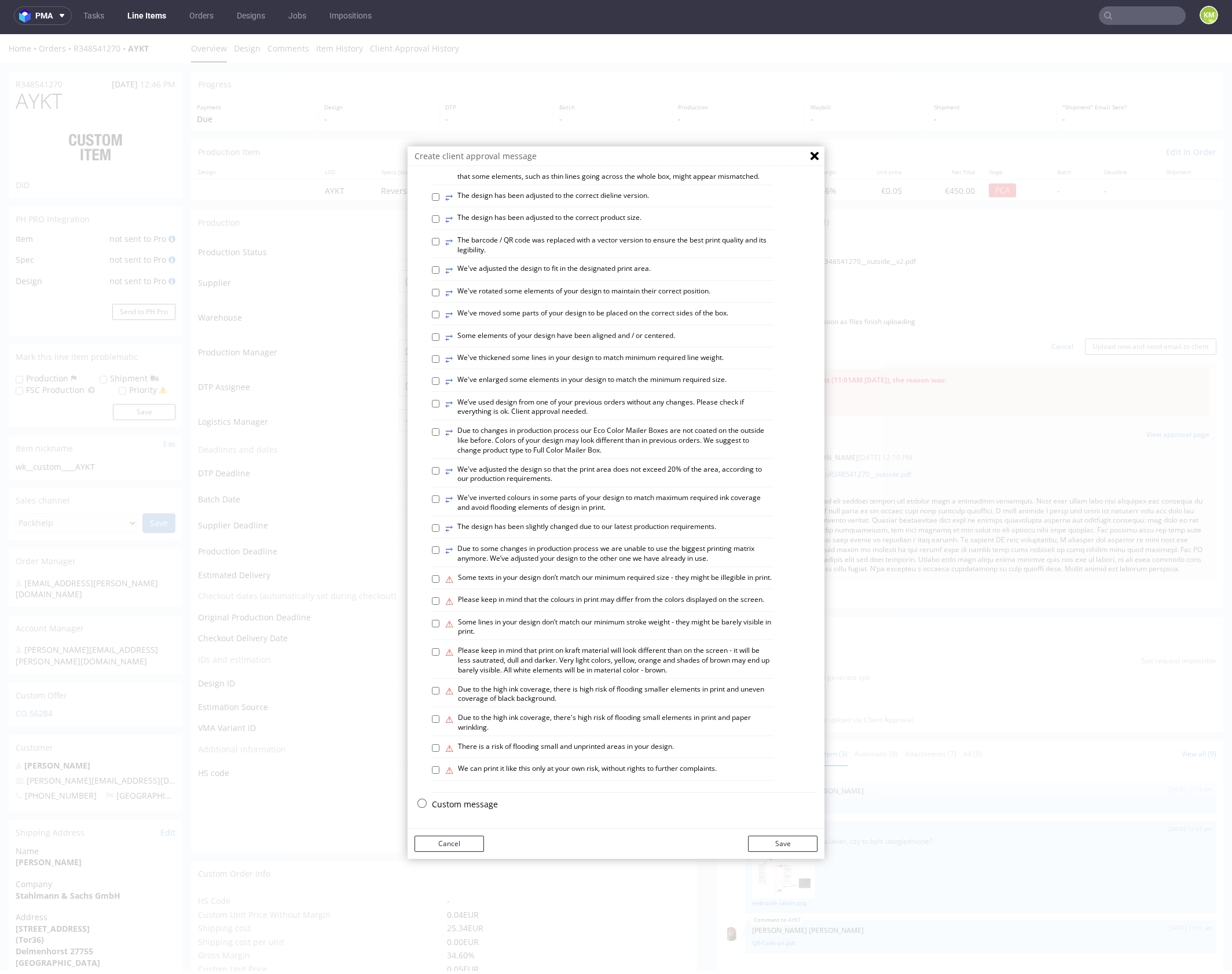
click at [463, 805] on p "Custom message" at bounding box center [625, 804] width 386 height 12
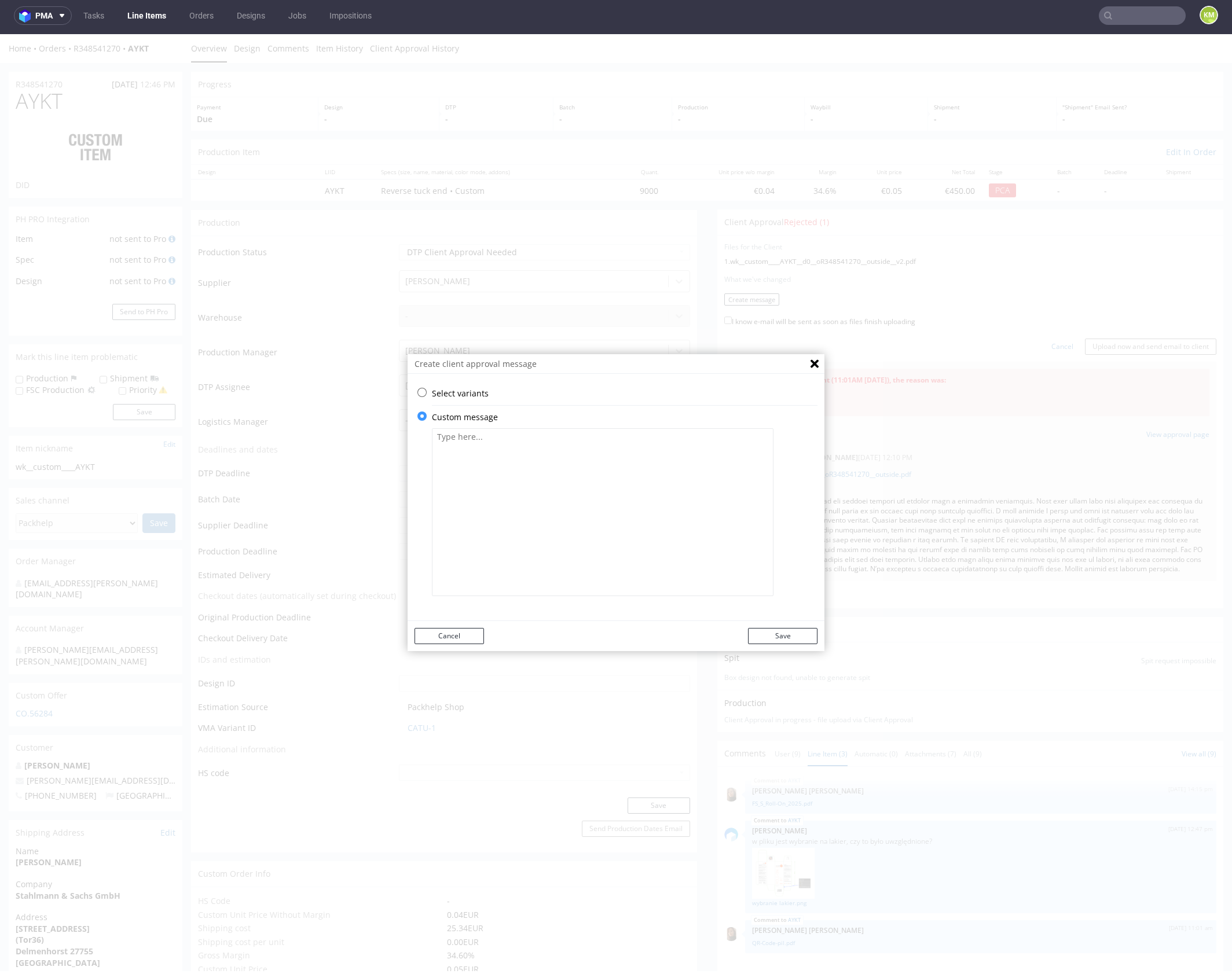
scroll to position [0, 0]
click at [555, 526] on textarea at bounding box center [603, 512] width 342 height 168
paste textarea "I’ve updated the QR code, changing only its structural elements to black. As fo…"
type textarea "I’ve updated the QR code, changing only its structural elements to black. As fo…"
click at [803, 630] on button "Save" at bounding box center [782, 636] width 70 height 16
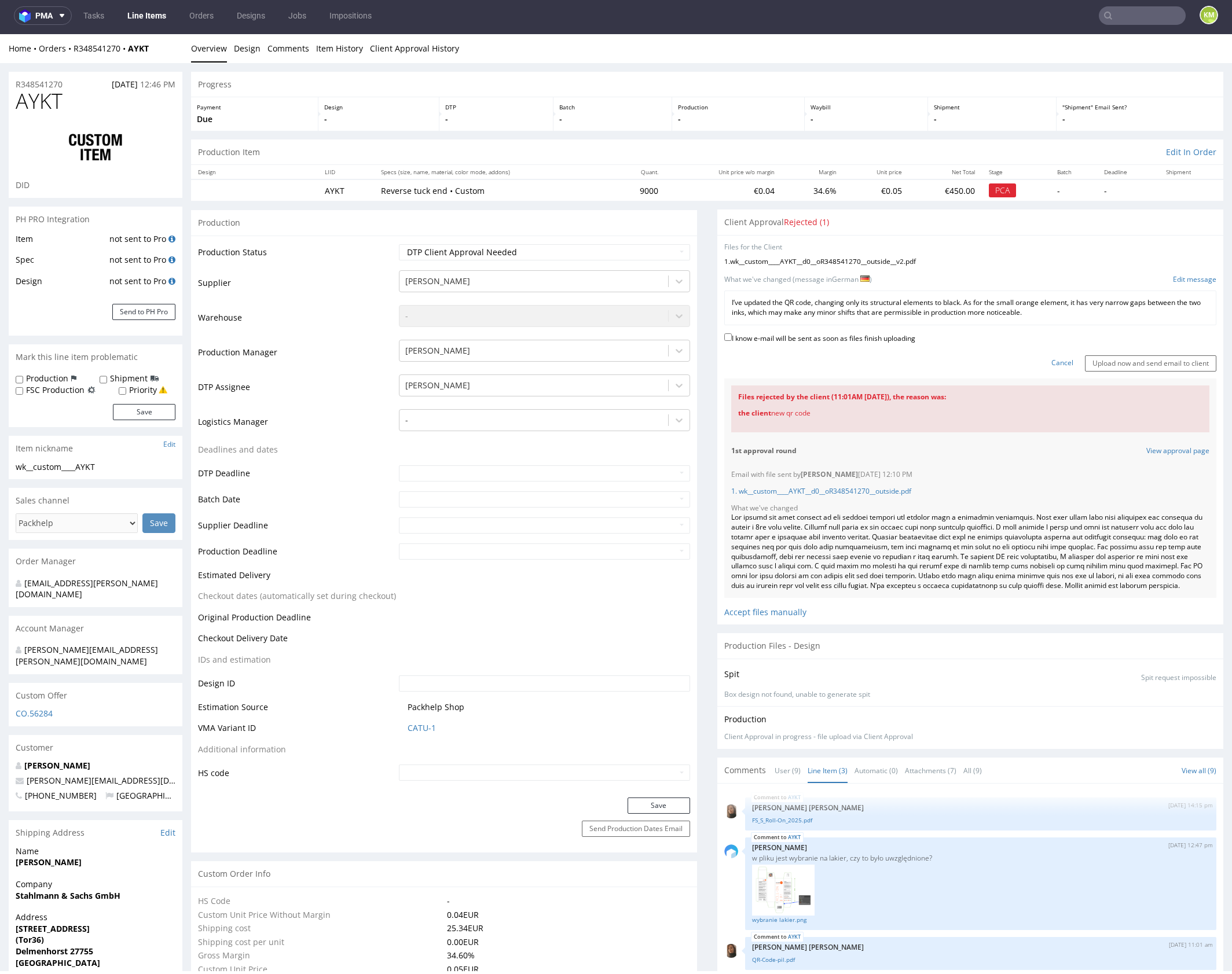
click at [829, 334] on label "I know e-mail will be sent as soon as files finish uploading" at bounding box center [819, 337] width 191 height 13
click at [731, 334] on input "I know e-mail will be sent as soon as files finish uploading" at bounding box center [728, 337] width 7 height 7
checkbox input "true"
click at [1147, 364] on input "Upload now and send email to client" at bounding box center [1150, 363] width 131 height 16
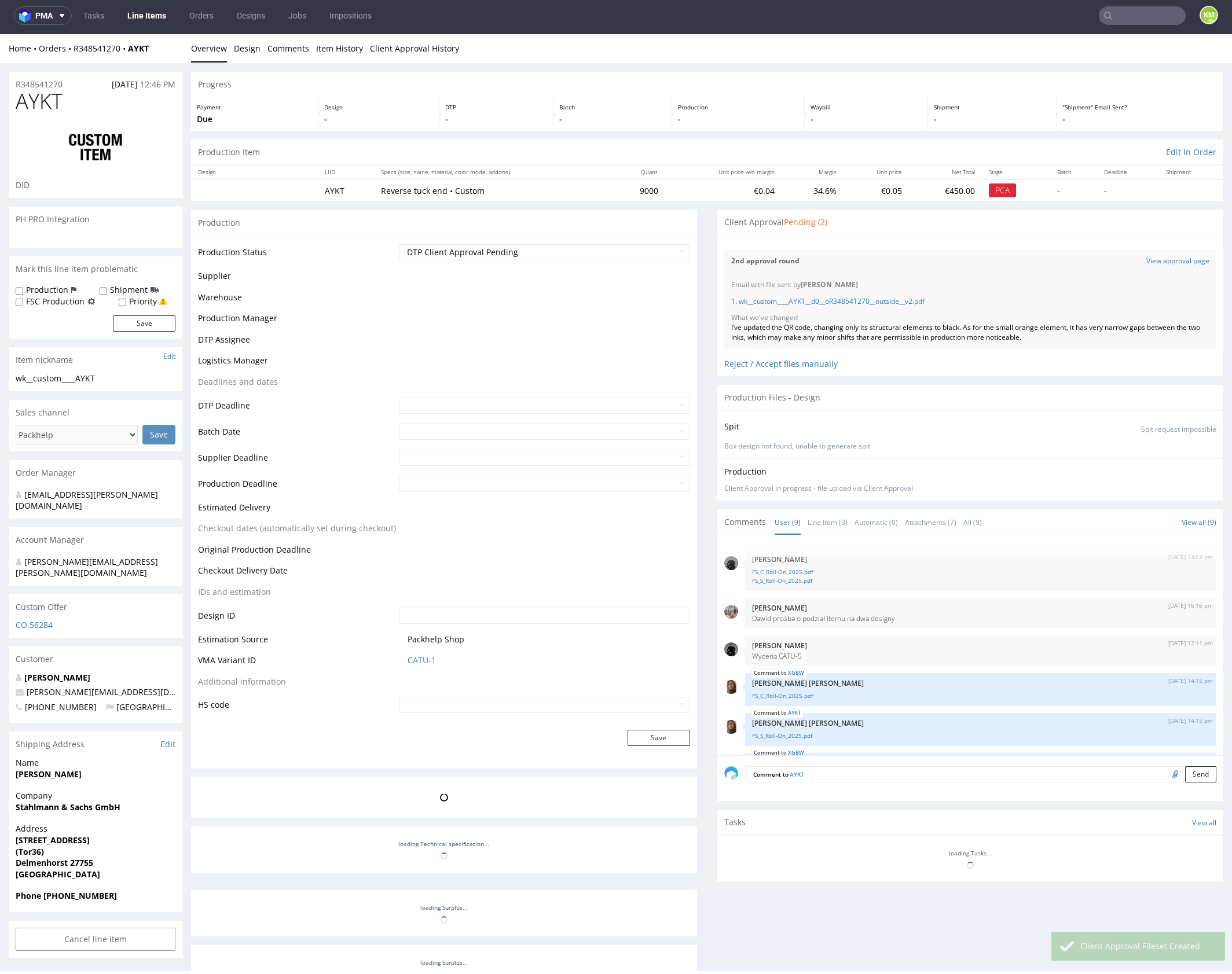
scroll to position [226, 0]
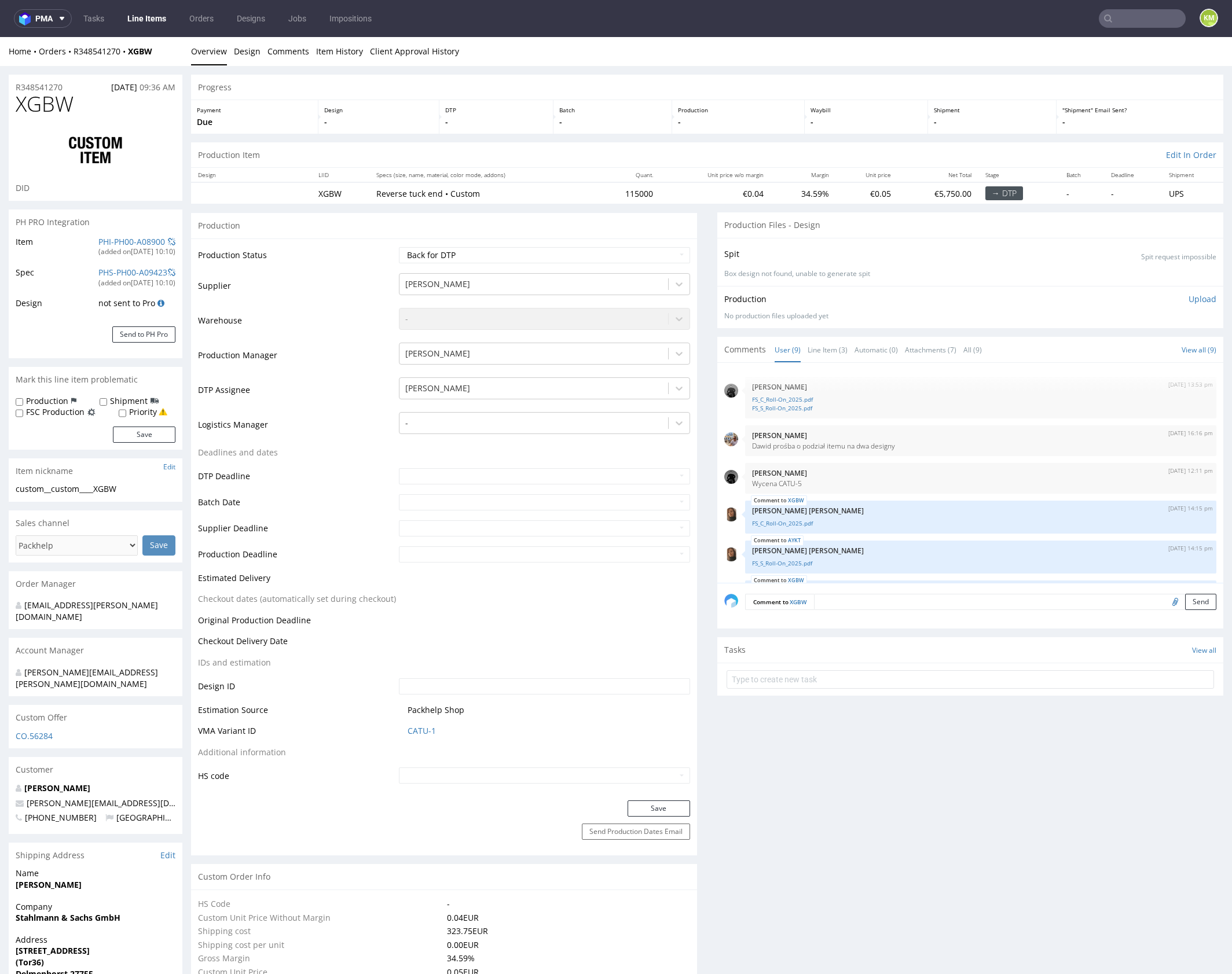
scroll to position [175, 0]
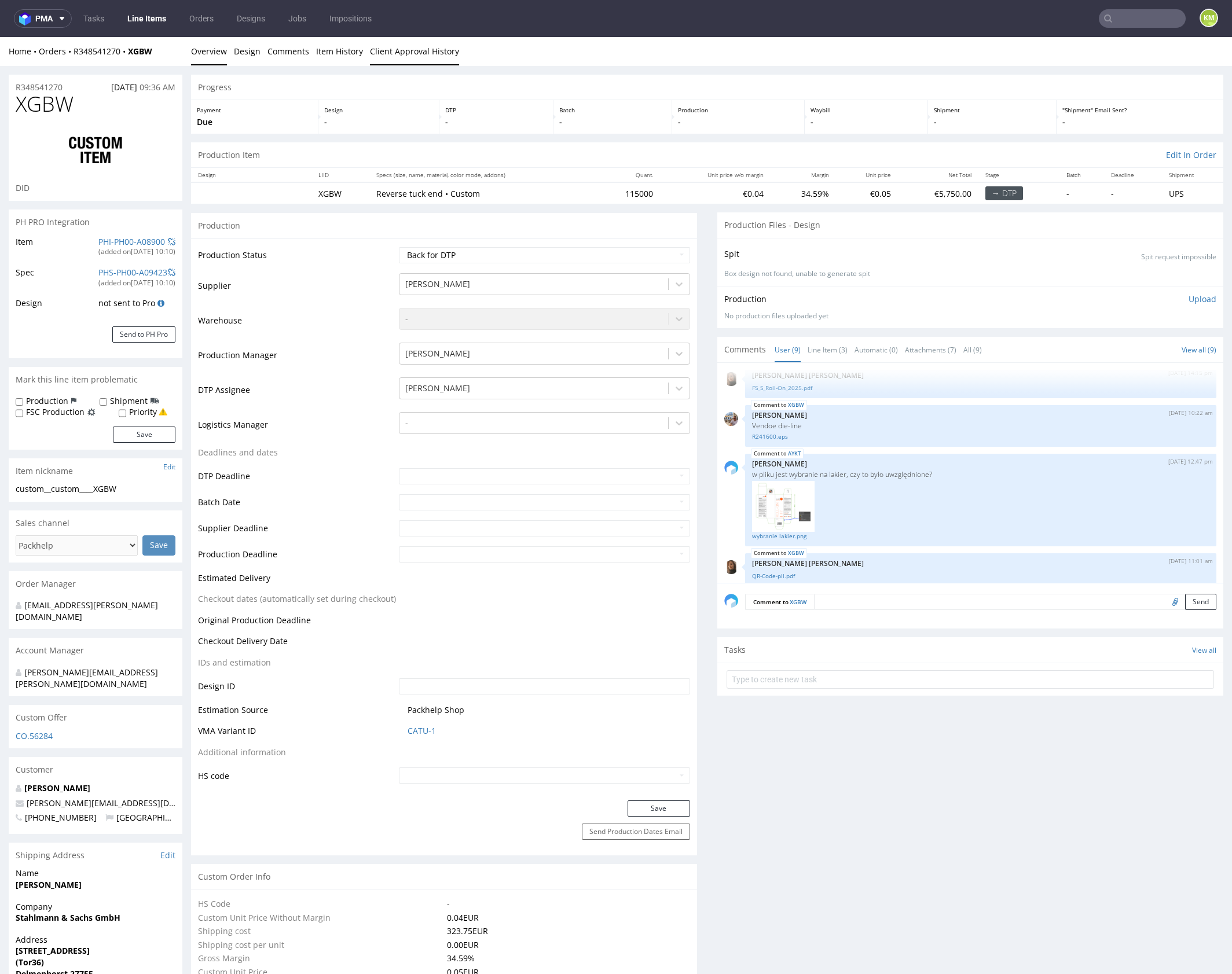
click at [387, 51] on link "Client Approval History" at bounding box center [414, 51] width 89 height 28
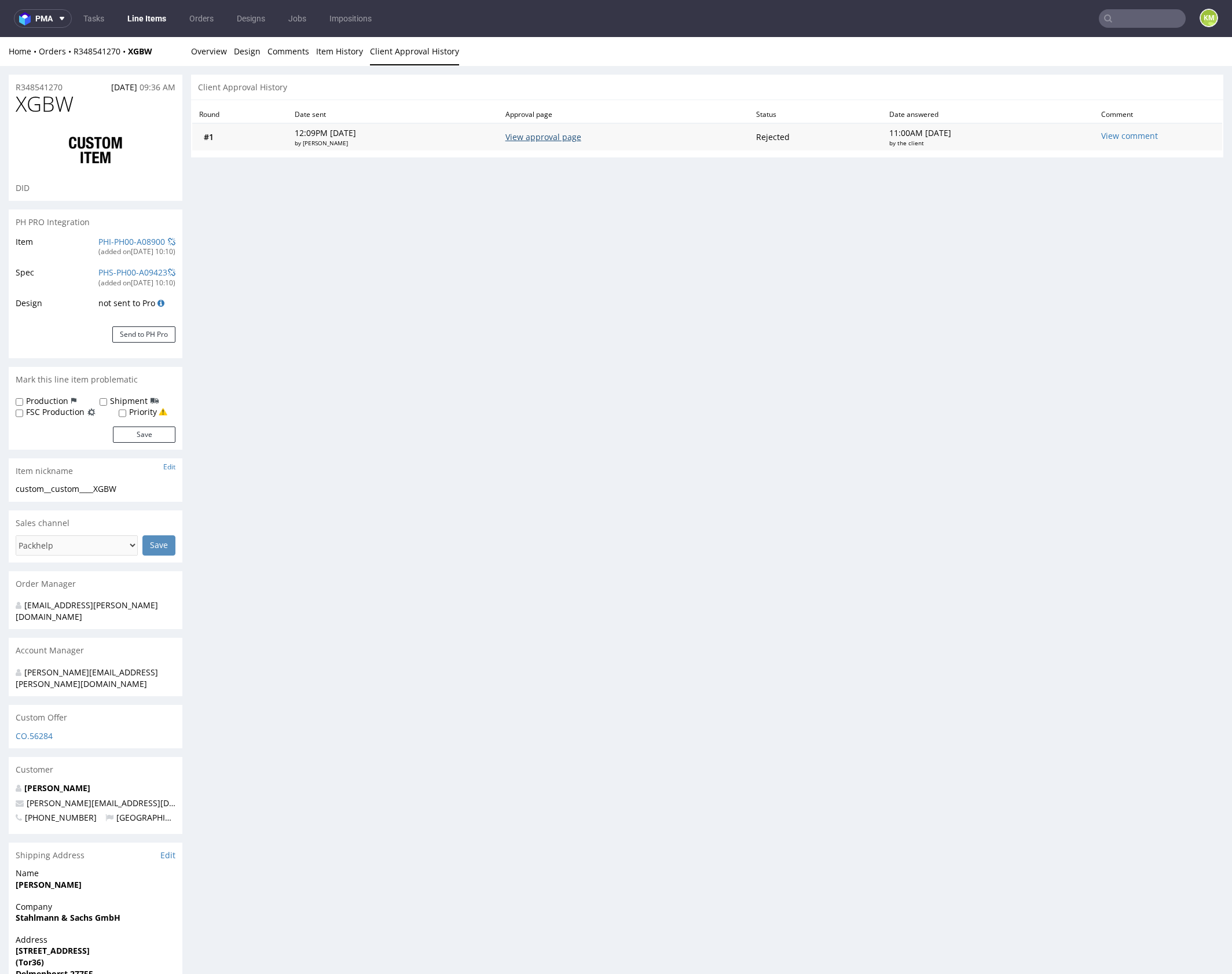
click at [527, 137] on link "View approval page" at bounding box center [543, 136] width 76 height 11
drag, startPoint x: 202, startPoint y: 52, endPoint x: 257, endPoint y: 42, distance: 55.9
click at [202, 52] on link "Overview" at bounding box center [209, 51] width 36 height 28
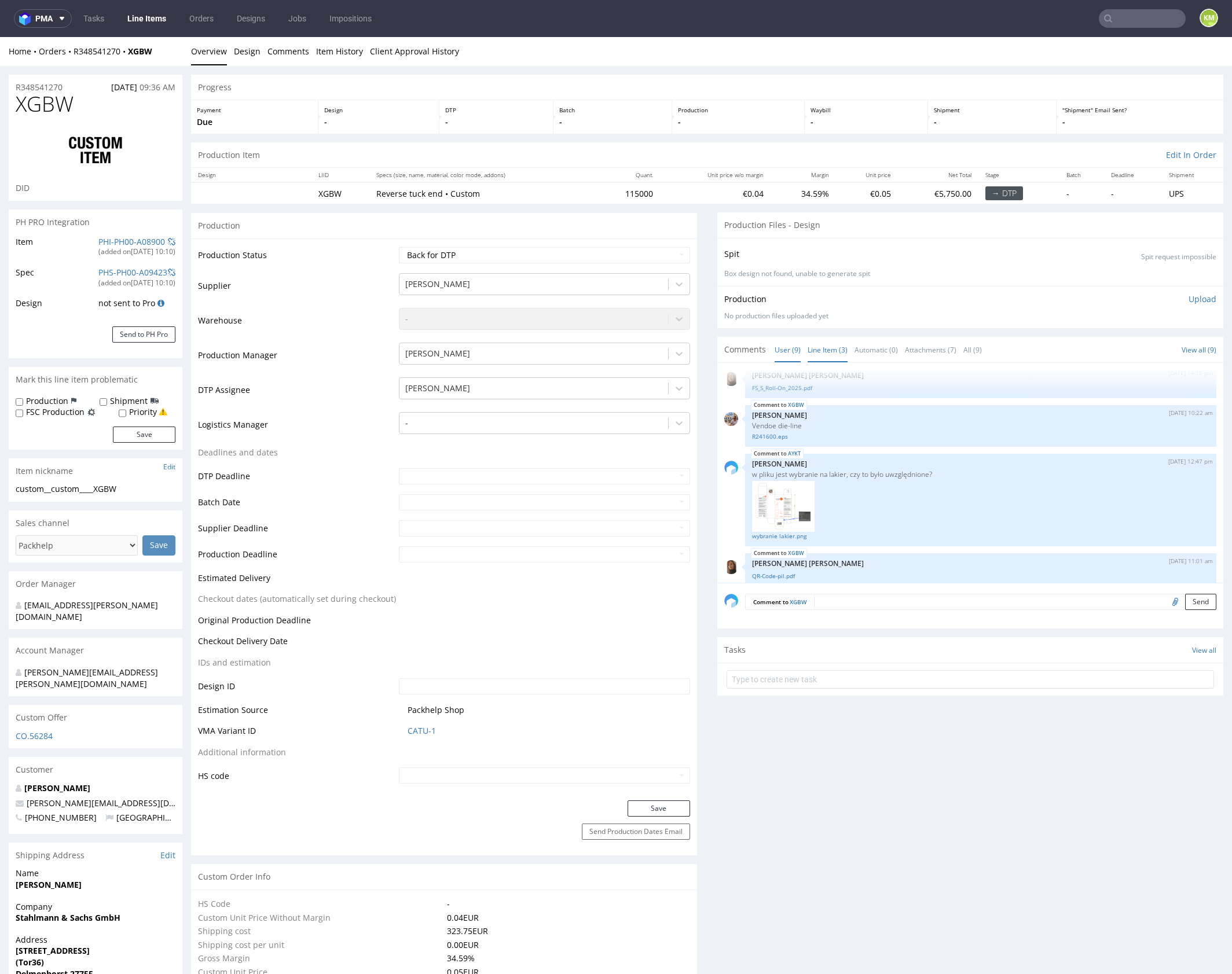
click at [827, 351] on link "Line Item (3)" at bounding box center [827, 350] width 40 height 25
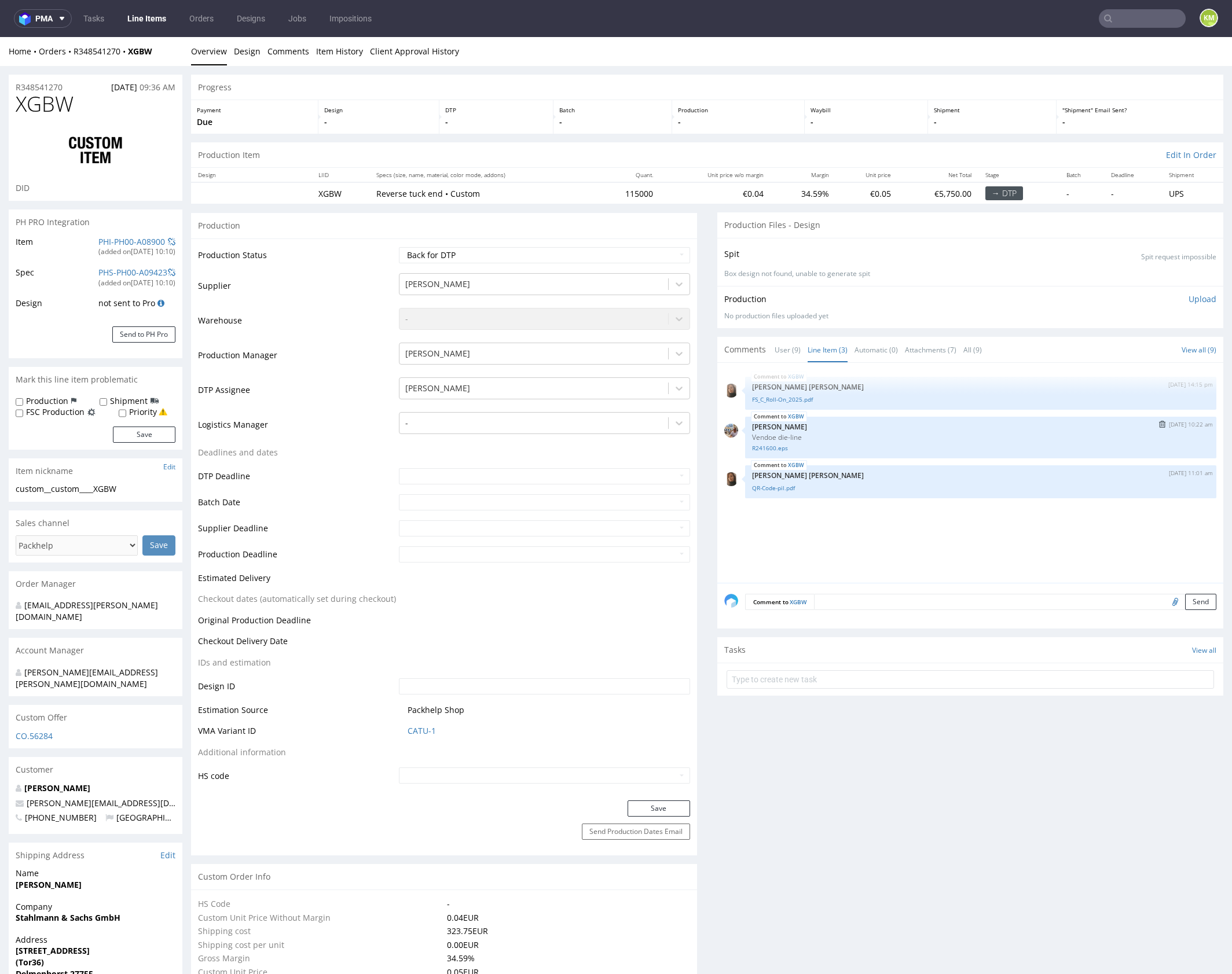
scroll to position [40, 0]
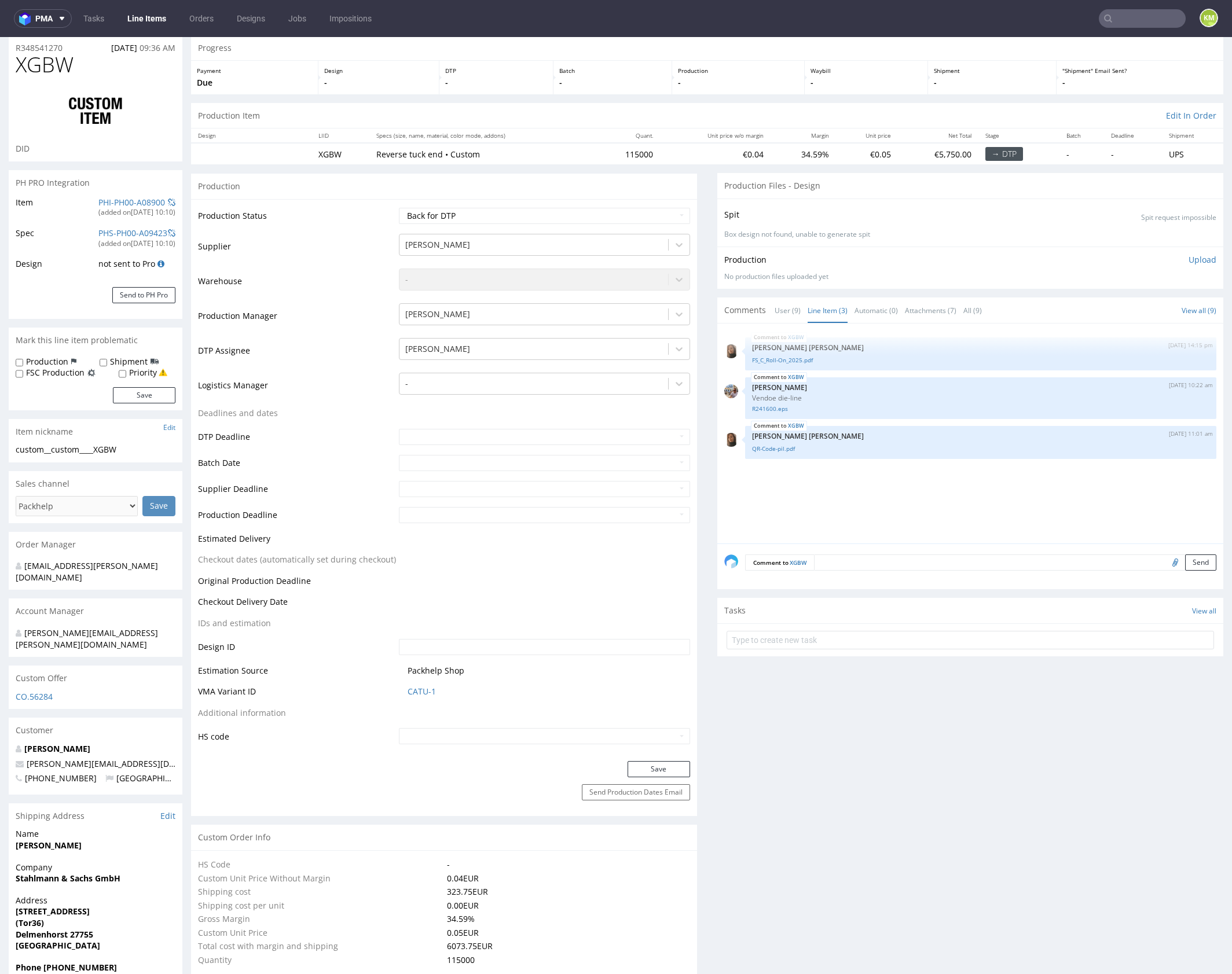
click at [887, 466] on div "XGBW 12th Sep 25 | 14:15 pm Angelina Marć FS_C_Roll-On_2025.pdf XGBW 16th Sep 2…" at bounding box center [973, 437] width 499 height 213
click at [910, 479] on div "XGBW 12th Sep 25 | 14:15 pm Angelina Marć FS_C_Roll-On_2025.pdf XGBW 16th Sep 2…" at bounding box center [973, 437] width 499 height 213
drag, startPoint x: 910, startPoint y: 479, endPoint x: 790, endPoint y: 447, distance: 124.2
click at [909, 479] on div "XGBW 12th Sep 25 | 14:15 pm Angelina Marć FS_C_Roll-On_2025.pdf XGBW 16th Sep 2…" at bounding box center [973, 437] width 499 height 213
click at [785, 445] on link "QR-Code-pil.pdf" at bounding box center [981, 449] width 457 height 9
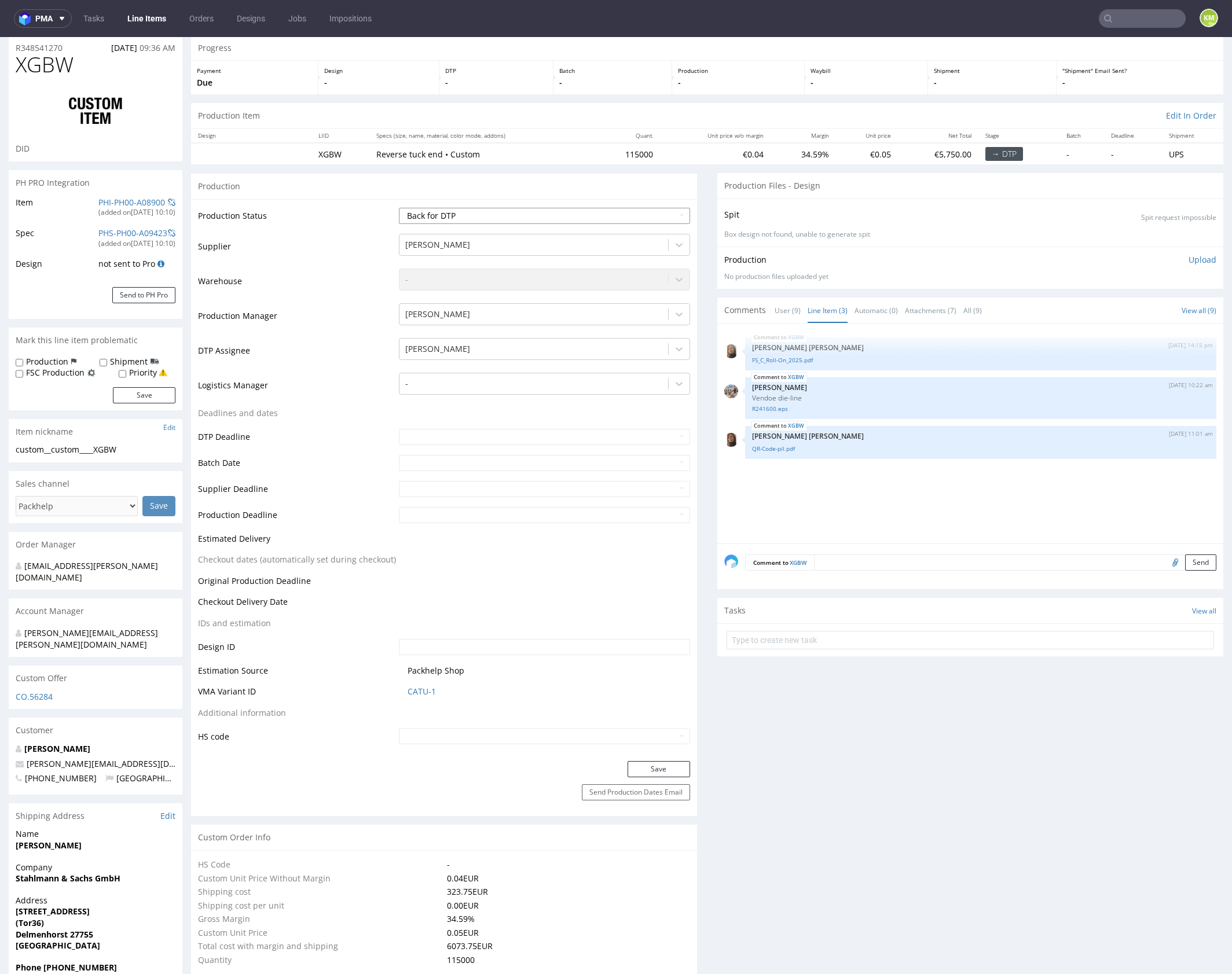
click at [588, 217] on select "Waiting for Artwork Waiting for Diecut Waiting for Mockup Waiting for DTP Waiti…" at bounding box center [544, 216] width 291 height 16
select select "dtp_ca_needed"
click at [399, 208] on select "Waiting for Artwork Waiting for Diecut Waiting for Mockup Waiting for DTP Waiti…" at bounding box center [544, 216] width 291 height 16
click at [673, 764] on button "Save" at bounding box center [658, 769] width 62 height 16
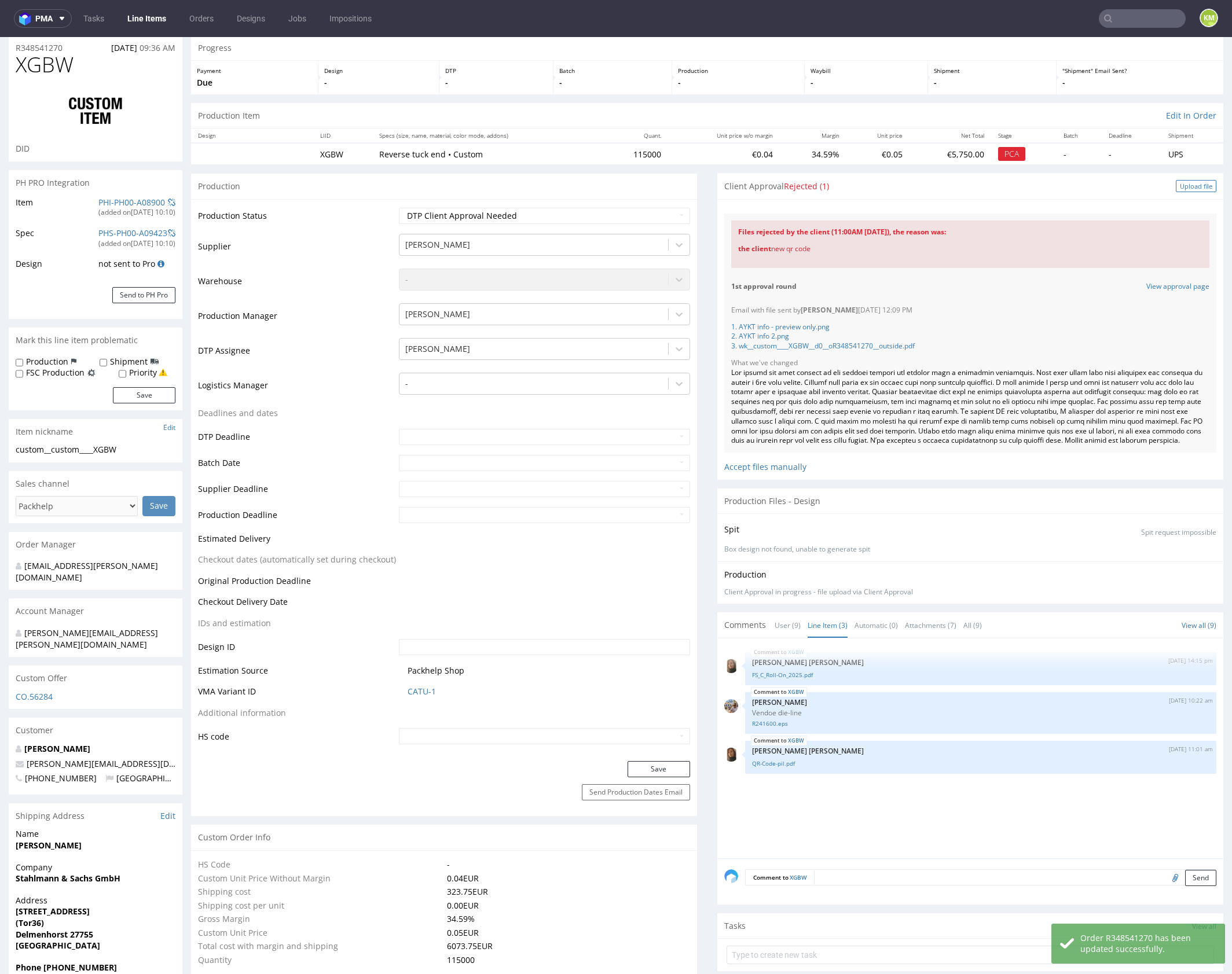
click at [1181, 183] on div "Upload file" at bounding box center [1196, 185] width 41 height 12
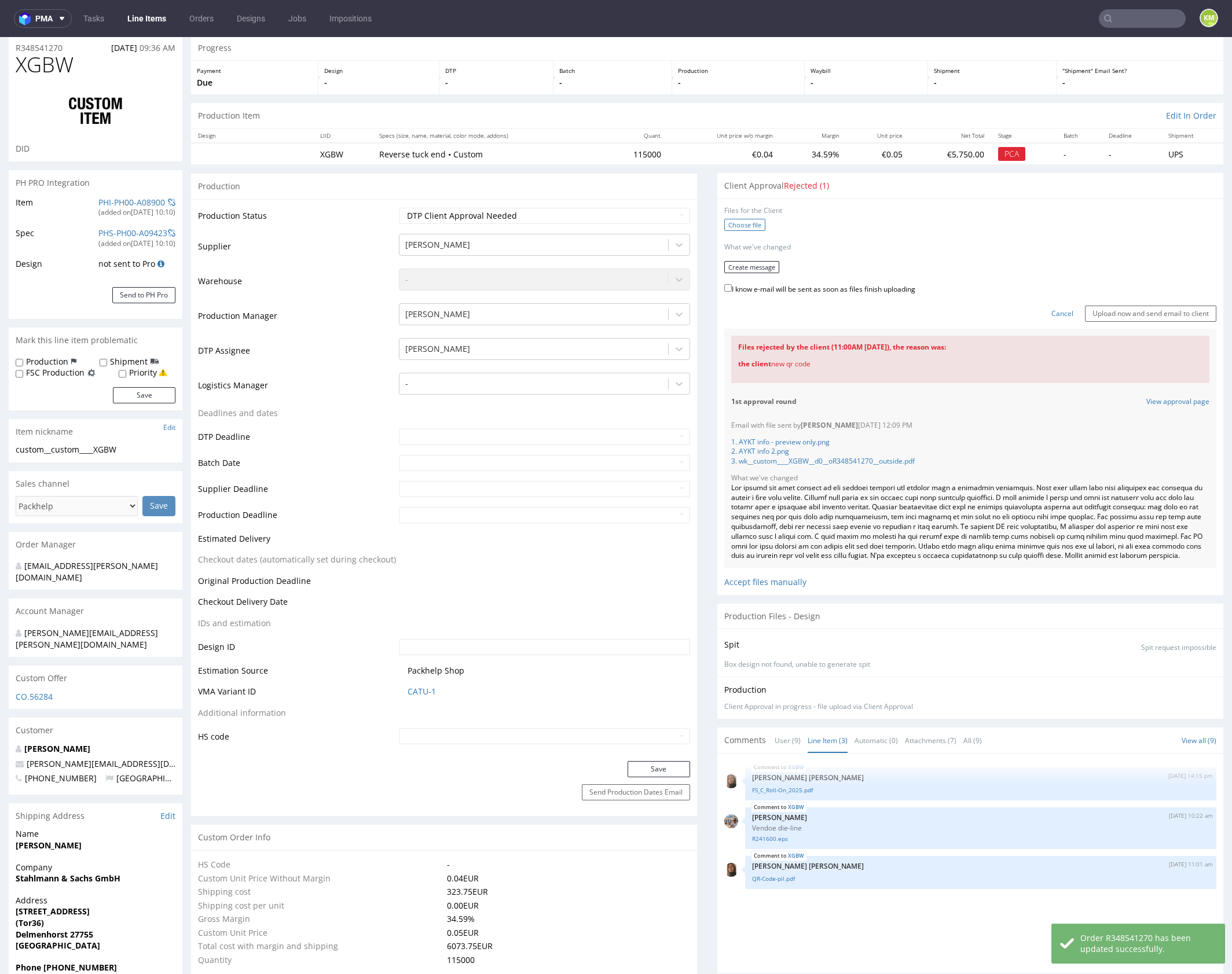
click at [741, 220] on label "Choose file" at bounding box center [744, 224] width 41 height 12
click at [0, 37] on input "Choose file" at bounding box center [0, 37] width 0 height 0
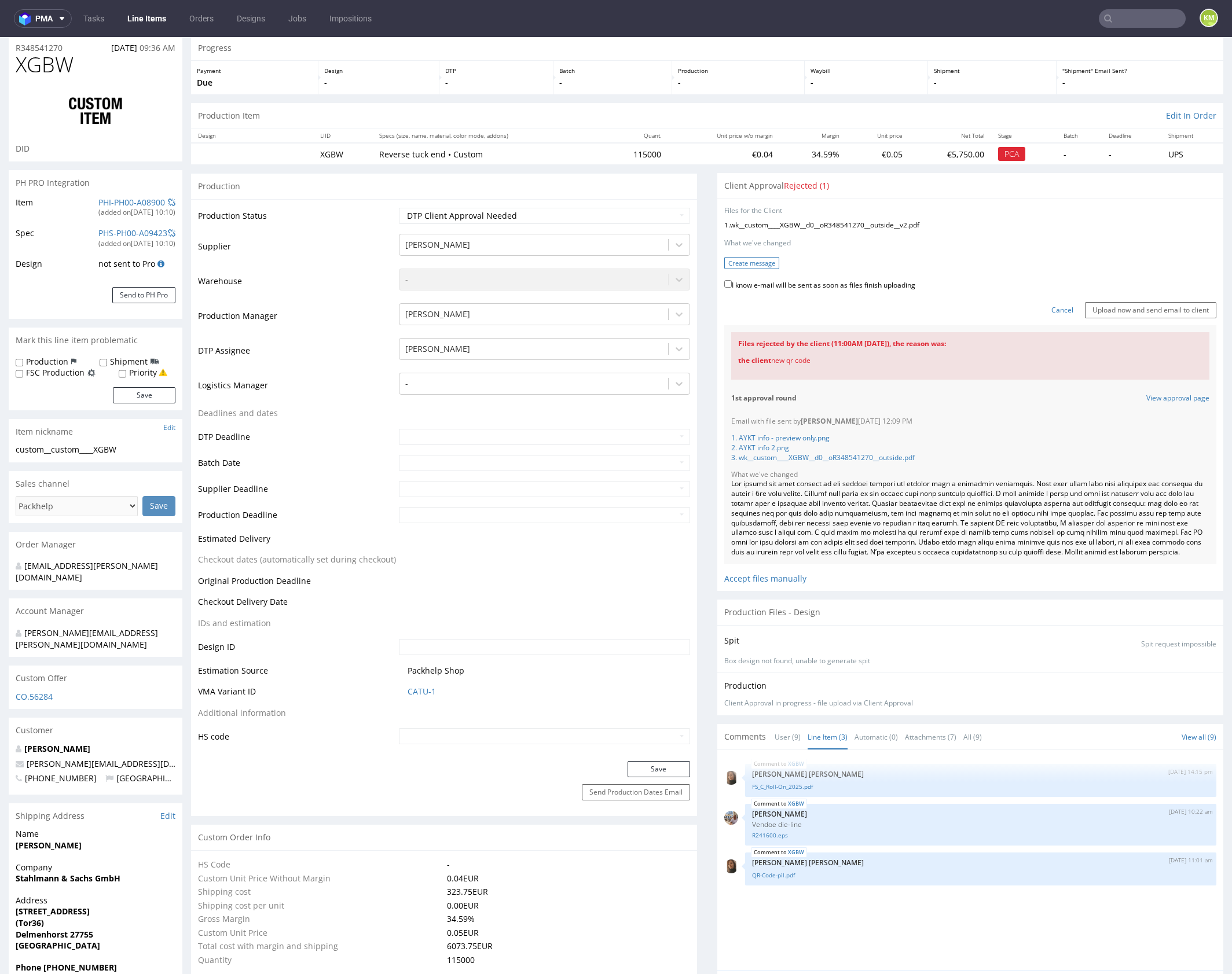
click at [754, 264] on button "Create message" at bounding box center [751, 262] width 55 height 12
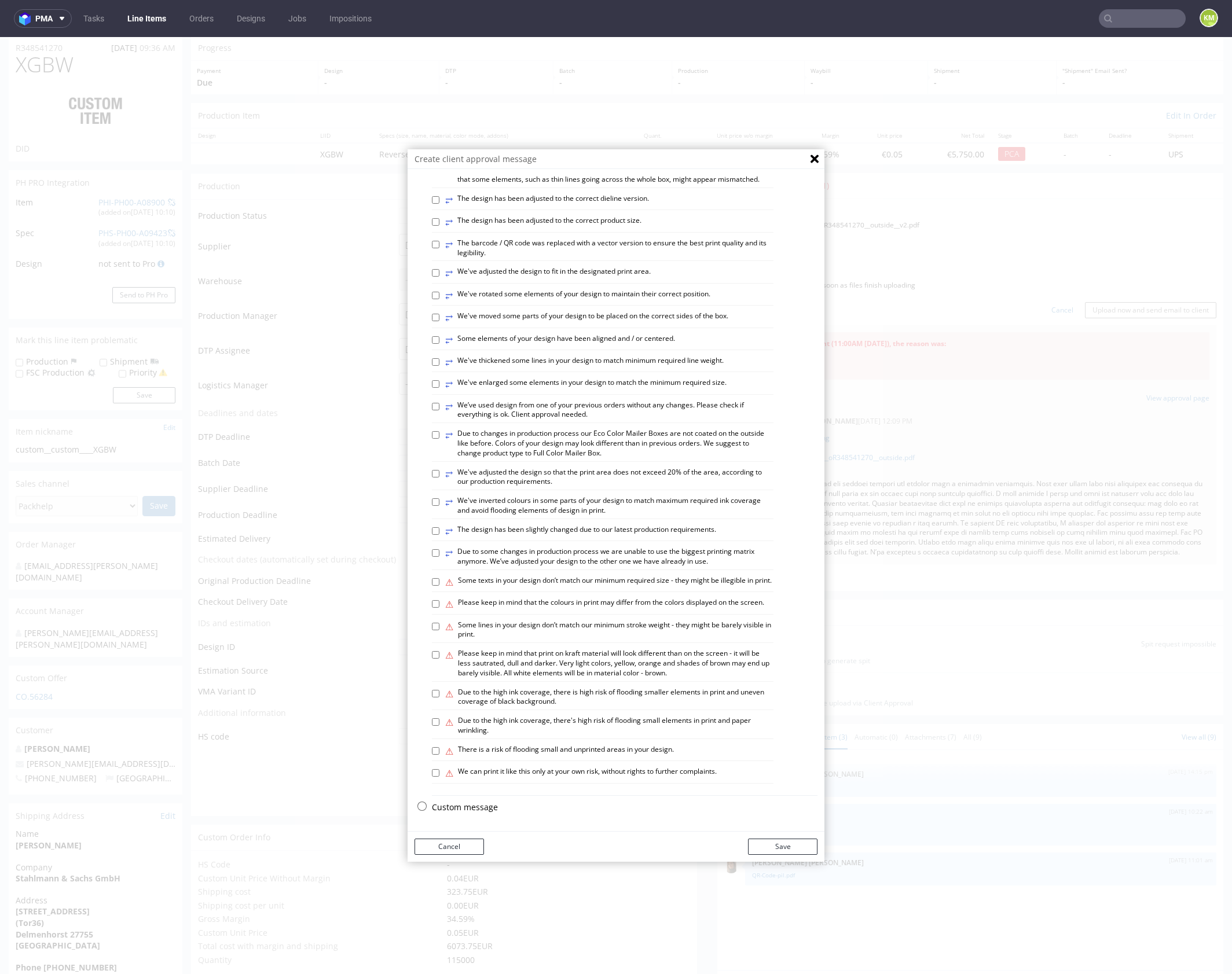
scroll to position [321, 0]
click at [470, 809] on p "Custom message" at bounding box center [625, 807] width 386 height 12
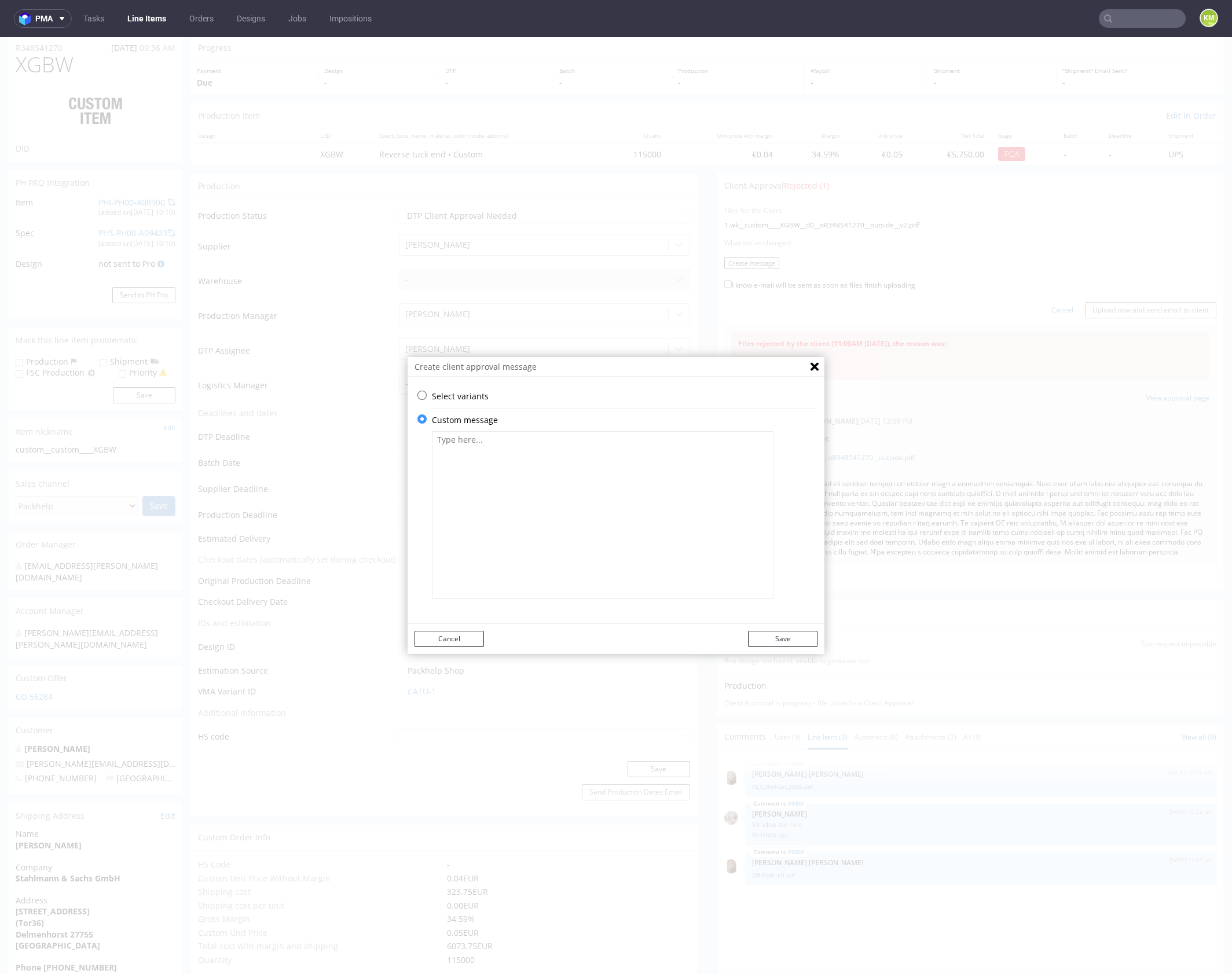
click at [513, 530] on textarea at bounding box center [603, 515] width 342 height 168
paste textarea "I’ve updated the QR code, changing only its structural elements to black. As fo…"
type textarea "I’ve updated the QR code, changing only its structural elements to black. As fo…"
click at [786, 638] on button "Save" at bounding box center [782, 639] width 70 height 16
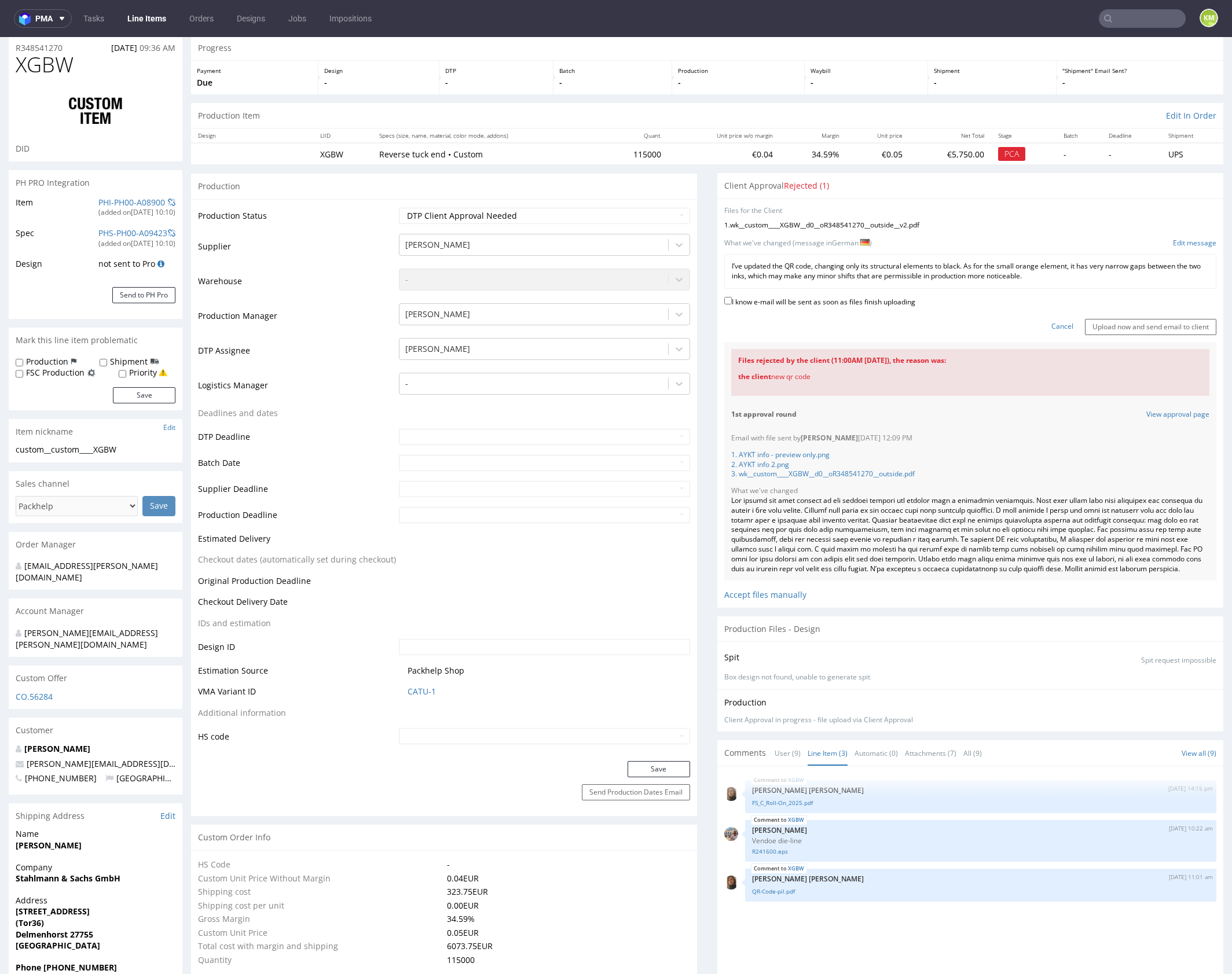
click at [811, 302] on label "I know e-mail will be sent as soon as files finish uploading" at bounding box center [819, 301] width 191 height 13
click at [731, 302] on input "I know e-mail will be sent as soon as files finish uploading" at bounding box center [728, 301] width 7 height 7
checkbox input "true"
click at [1145, 326] on input "Upload now and send email to client" at bounding box center [1150, 327] width 131 height 16
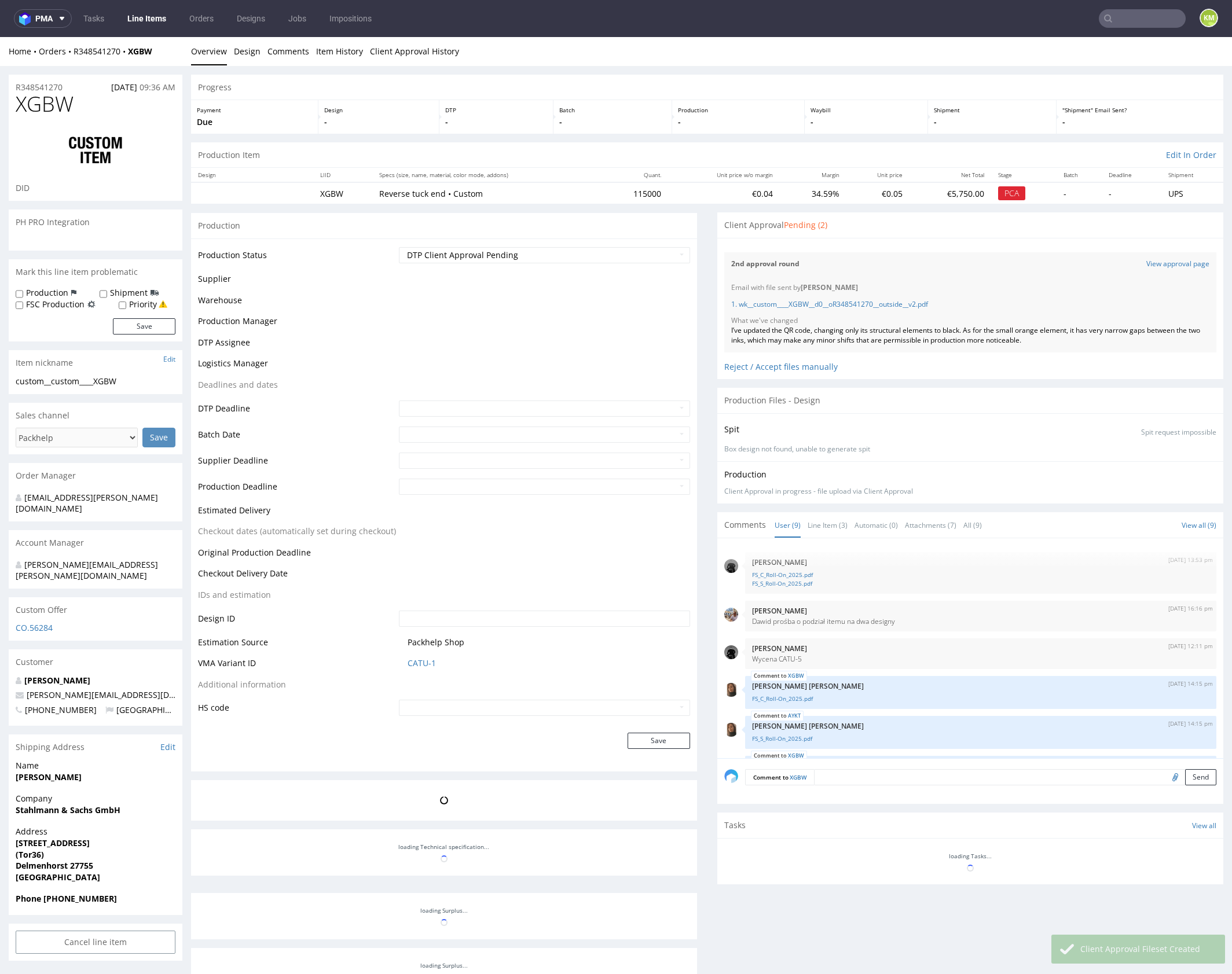
scroll to position [226, 0]
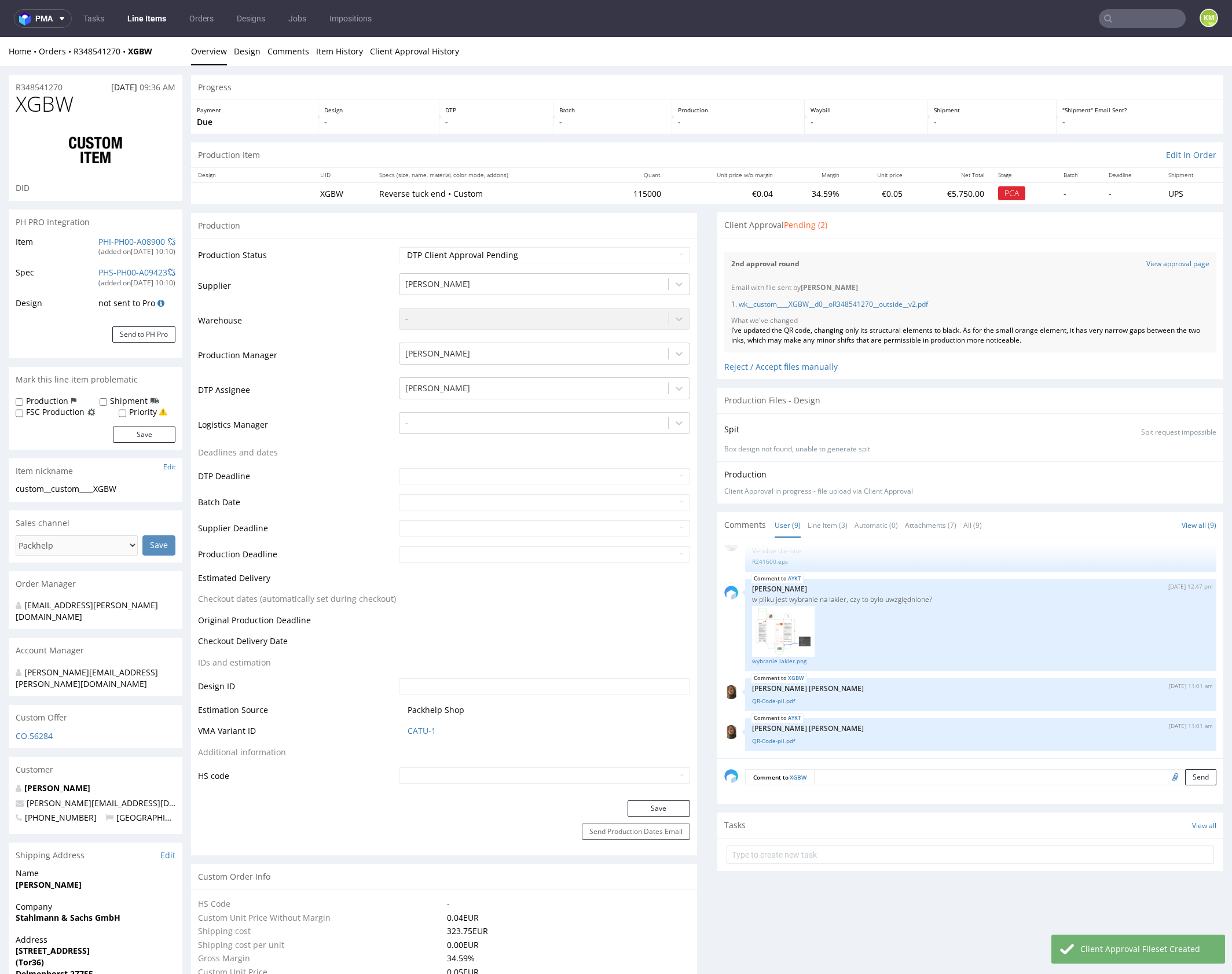
click at [976, 250] on div "2nd approval round View approval page Email with file sent by Karol Markowski 1…" at bounding box center [970, 299] width 492 height 107
click at [976, 251] on div "2nd approval round View approval page Email with file sent by Karol Markowski 1…" at bounding box center [970, 299] width 492 height 107
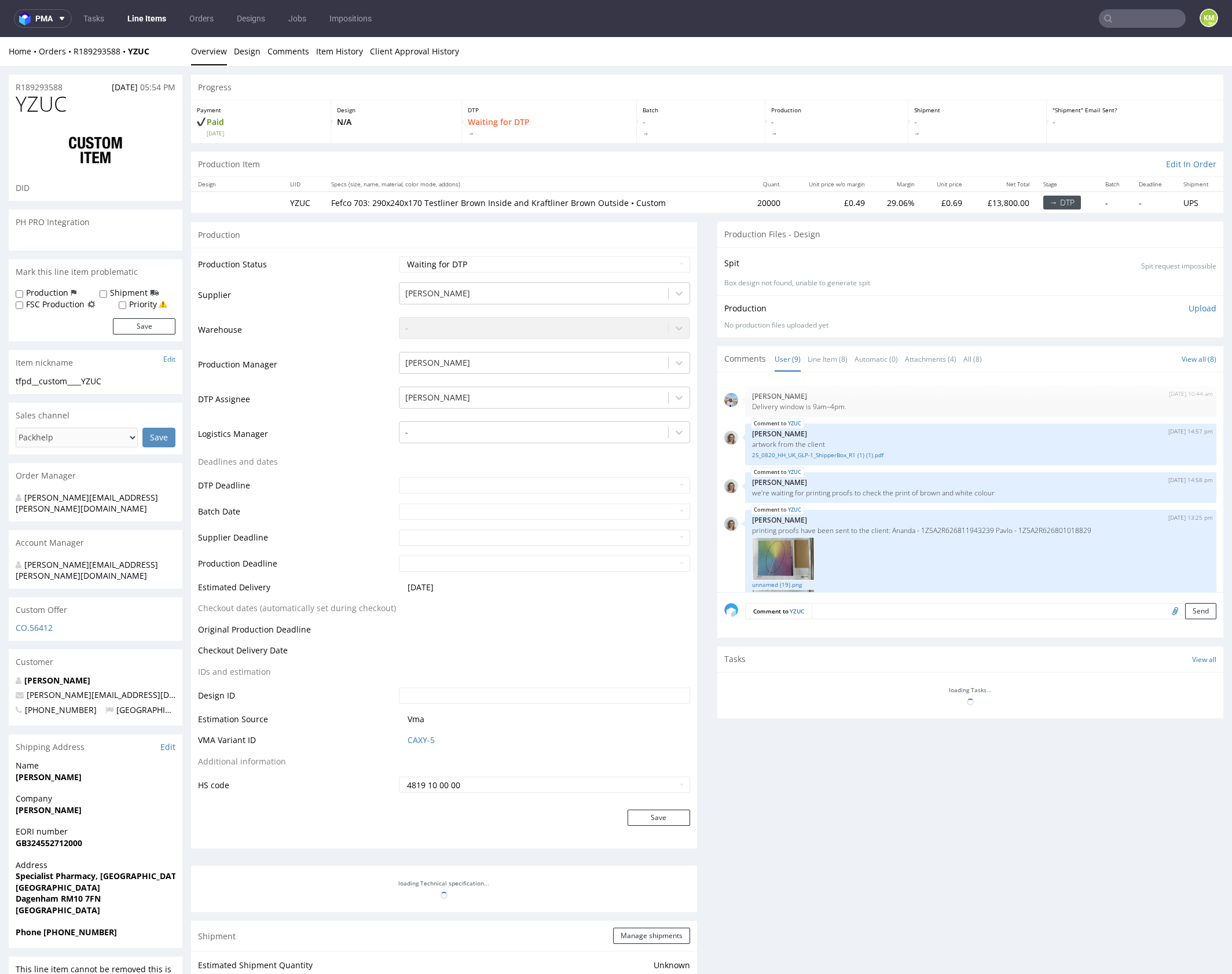
scroll to position [298, 0]
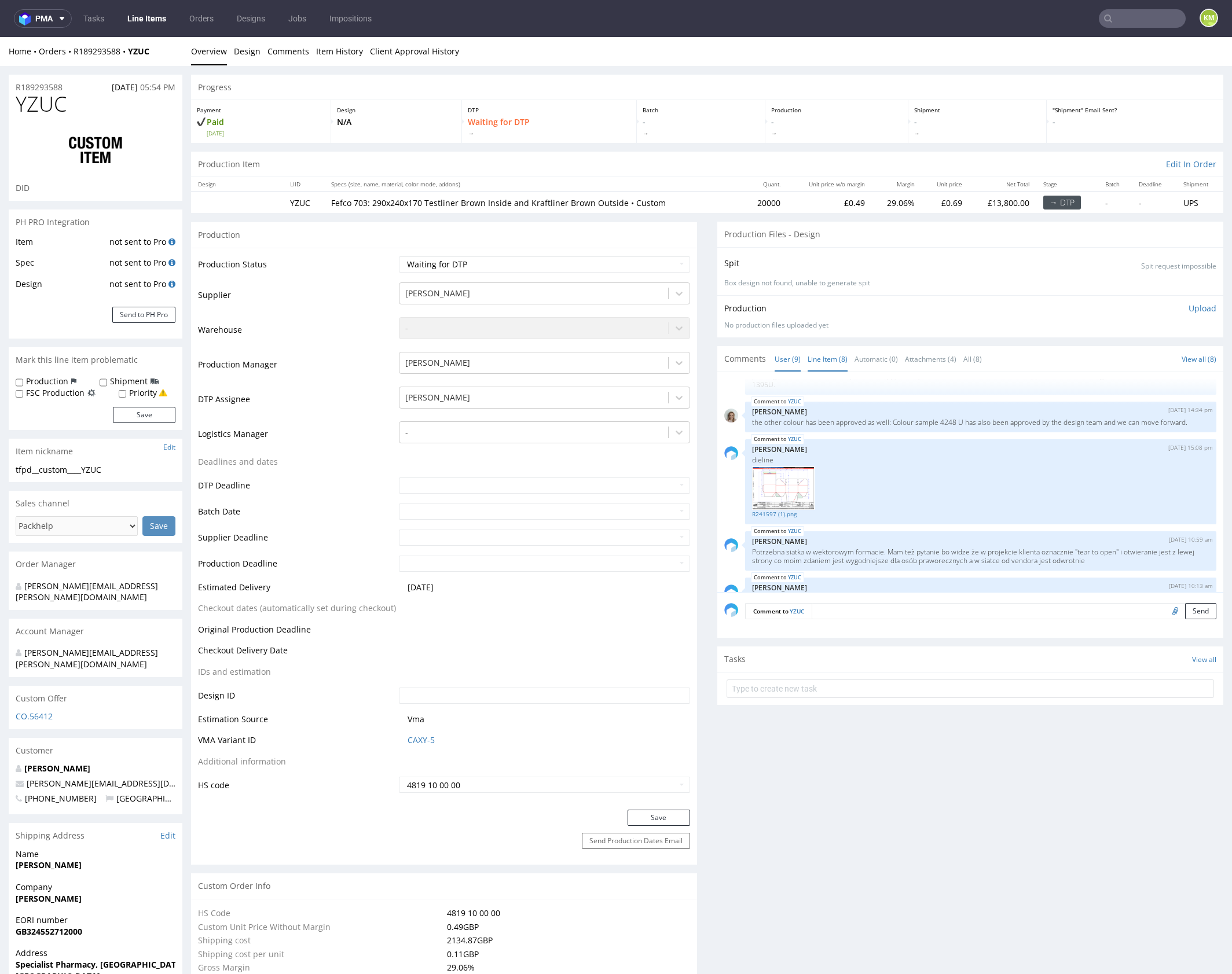
click at [829, 359] on link "Line Item (8)" at bounding box center [827, 360] width 40 height 25
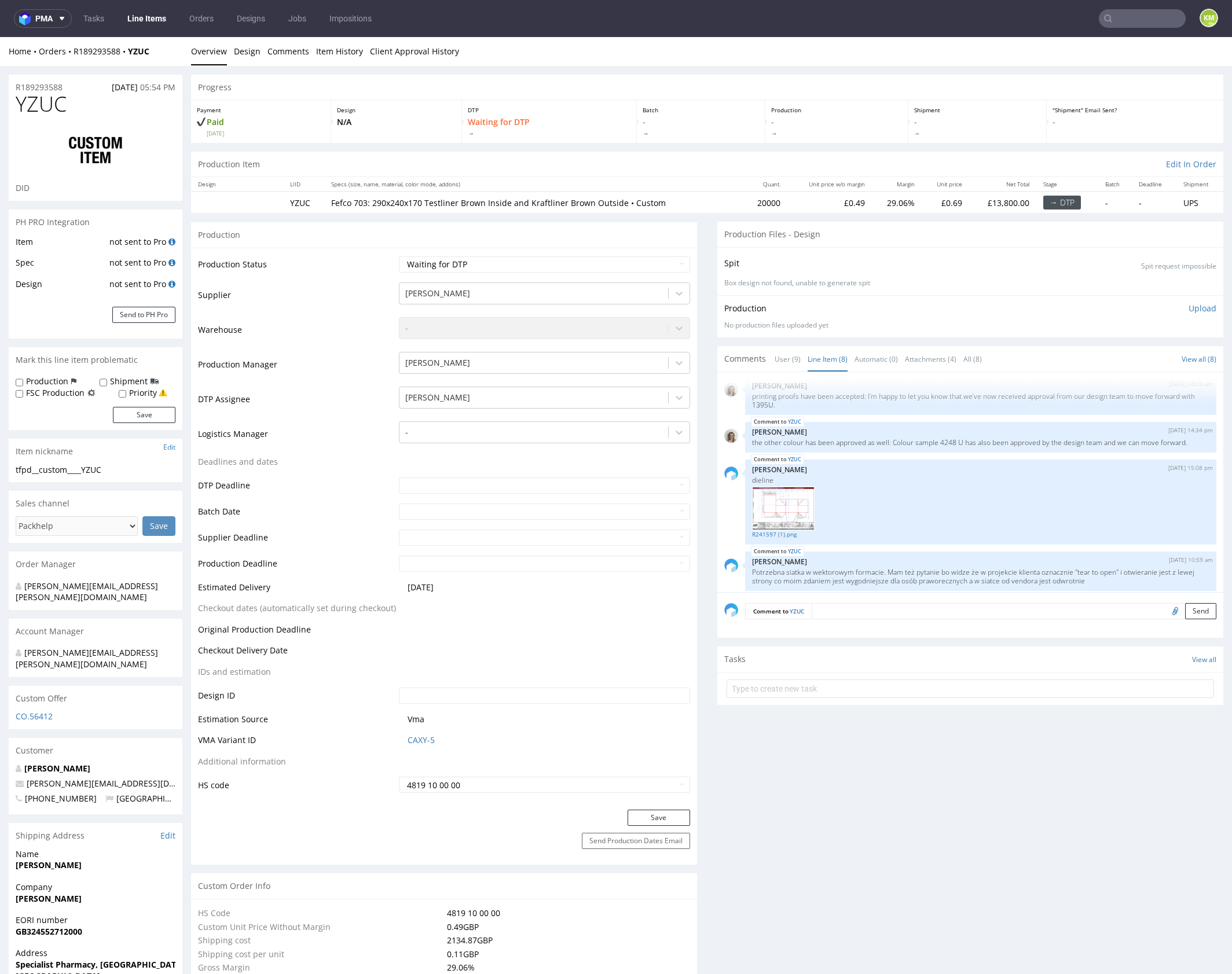
scroll to position [304, 0]
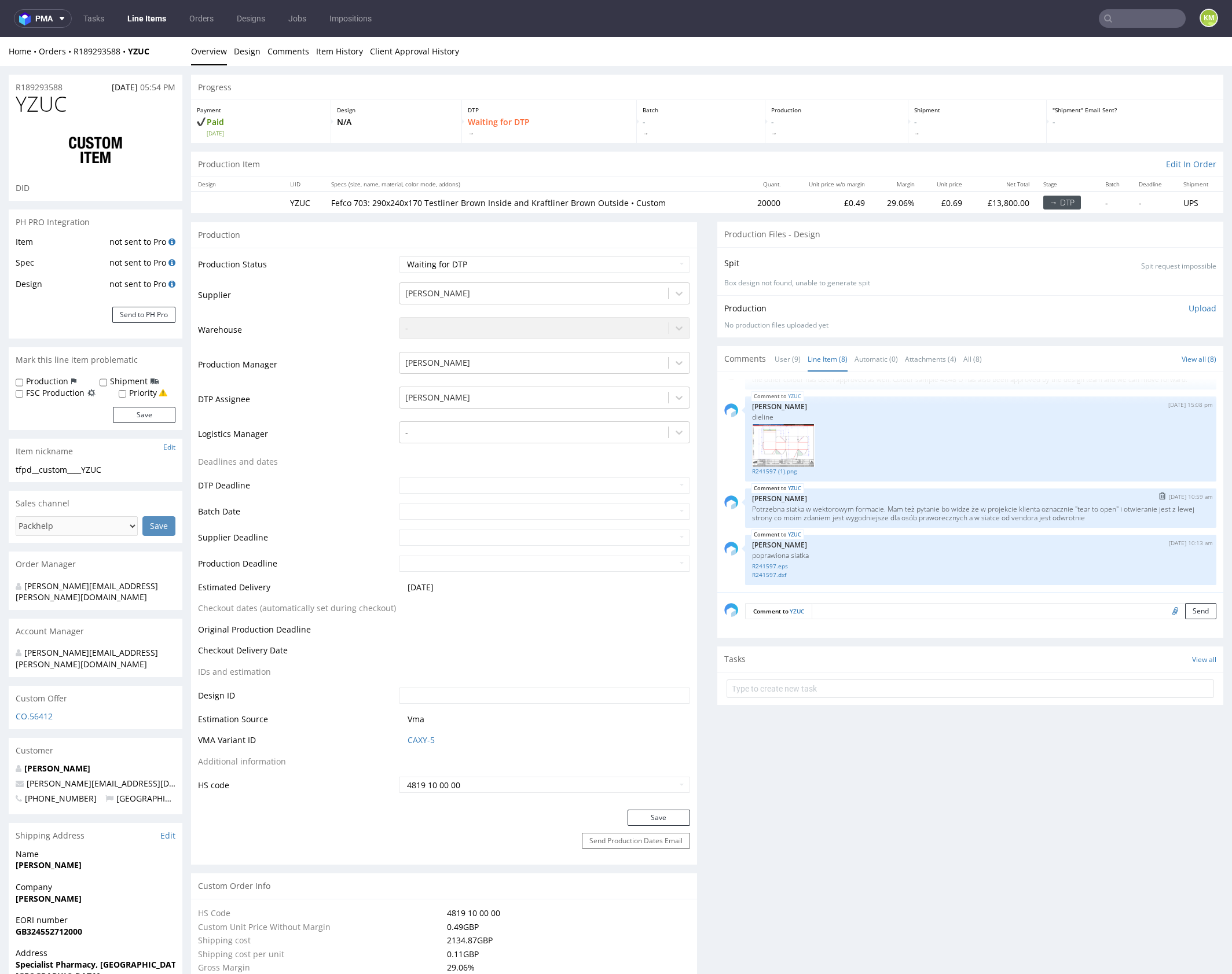
click at [896, 526] on div "YZUC [DATE] 10:59 am [PERSON_NAME] Potrzebna siatka w wektorowym formacie. Mam …" at bounding box center [980, 509] width 471 height 40
click at [849, 535] on div "YZUC 22nd Sep 25 | 10:13 am Klaudia Wiśniewska poprawiona siatka R241597.eps R2…" at bounding box center [980, 560] width 471 height 51
click at [847, 532] on div "YZUC 28th Aug 25 | 14:57 pm Monika Poźniak artwork from the client 25_0820_HH_U…" at bounding box center [973, 485] width 499 height 213
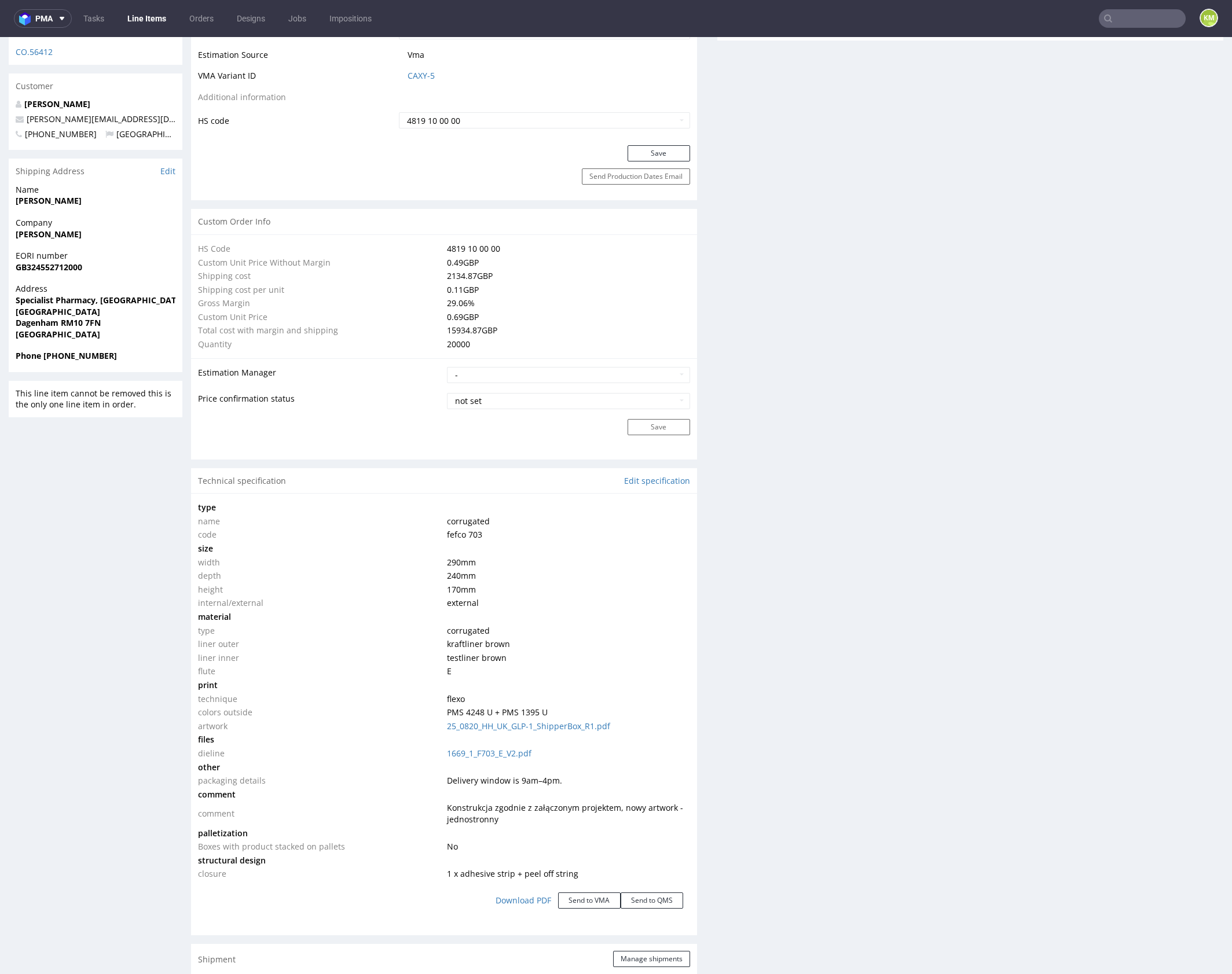
scroll to position [0, 0]
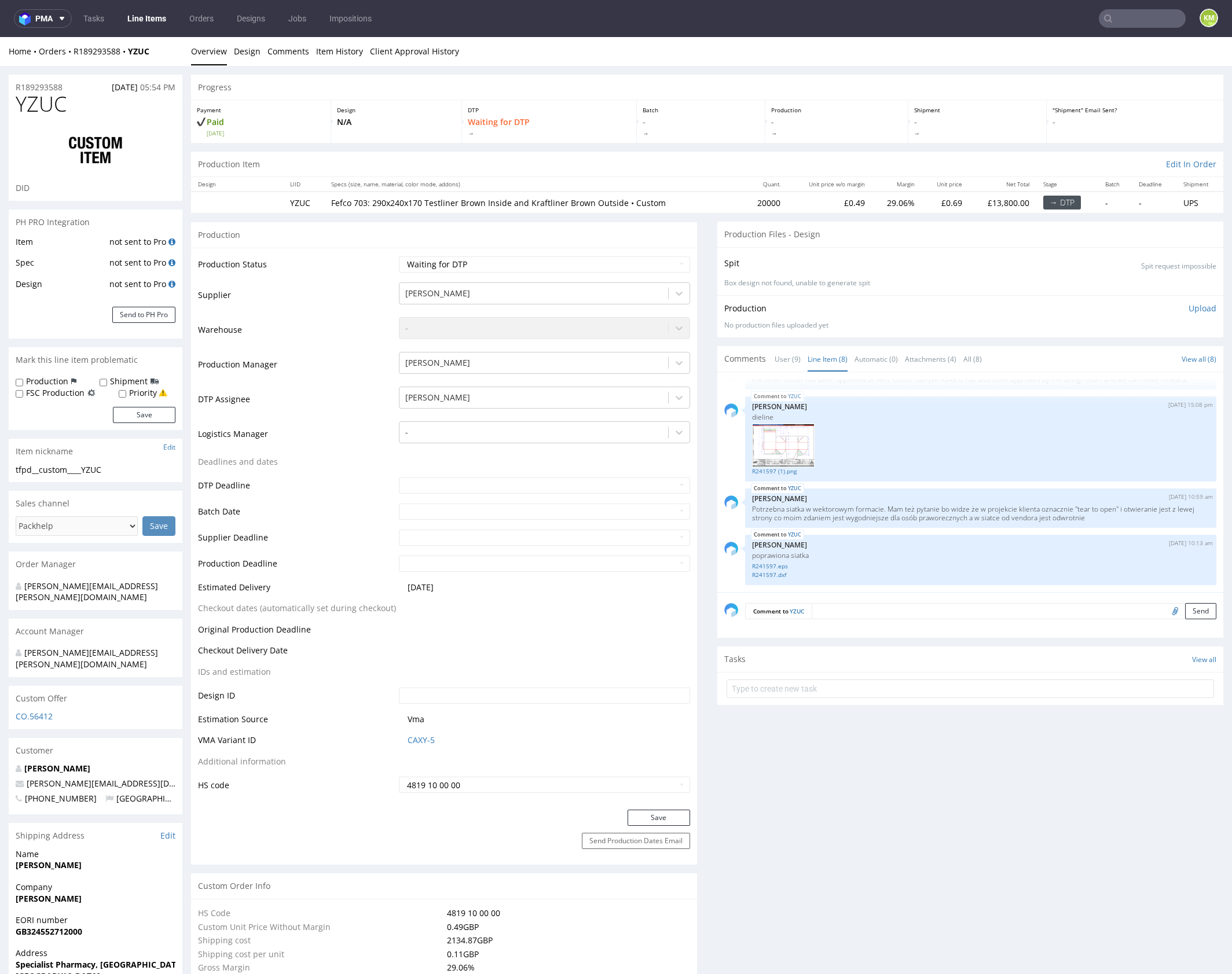
click at [859, 221] on div "Production Files - Design" at bounding box center [970, 234] width 506 height 25
click at [786, 356] on link "User (9)" at bounding box center [787, 360] width 26 height 25
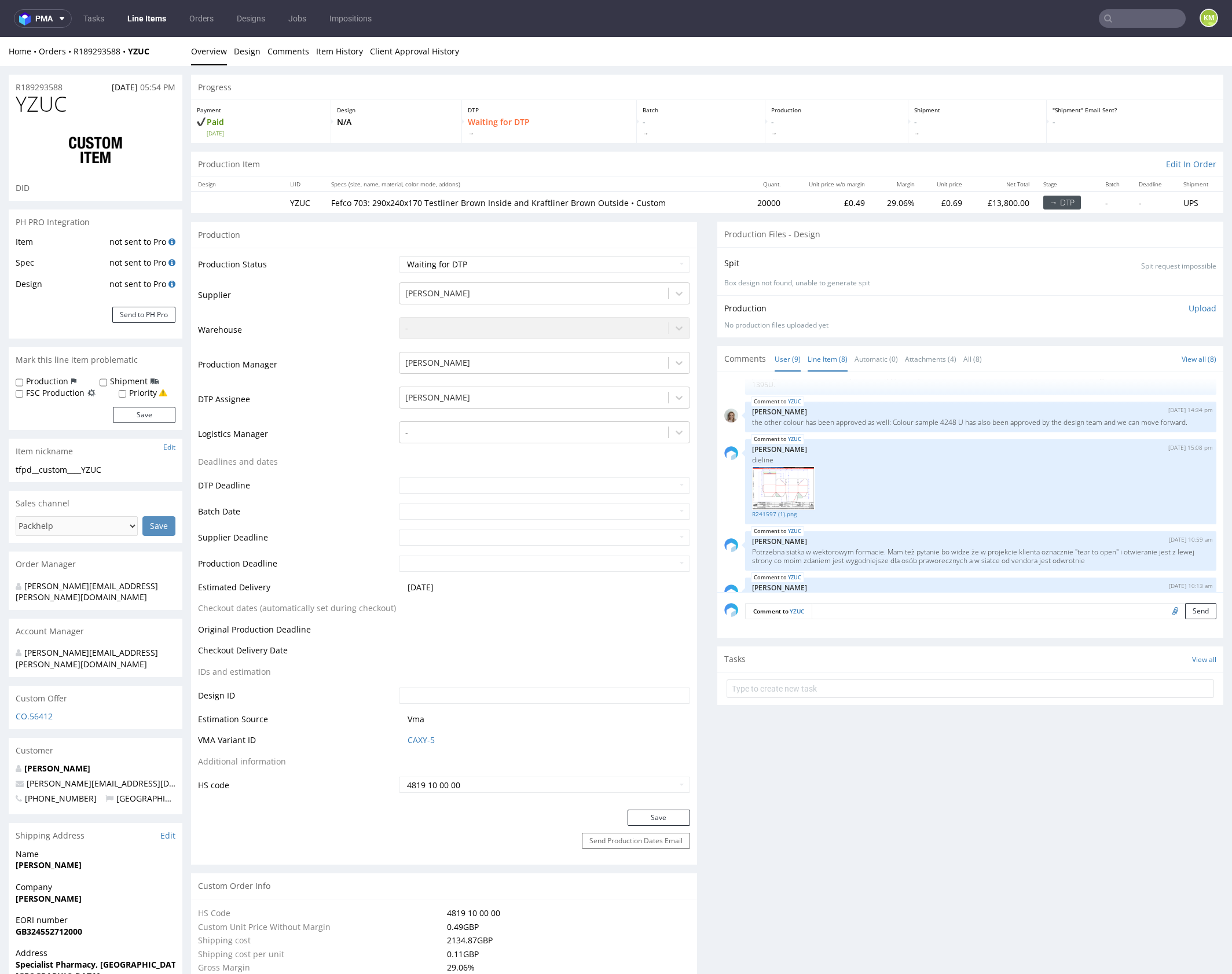
click at [810, 356] on link "Line Item (8)" at bounding box center [827, 360] width 40 height 25
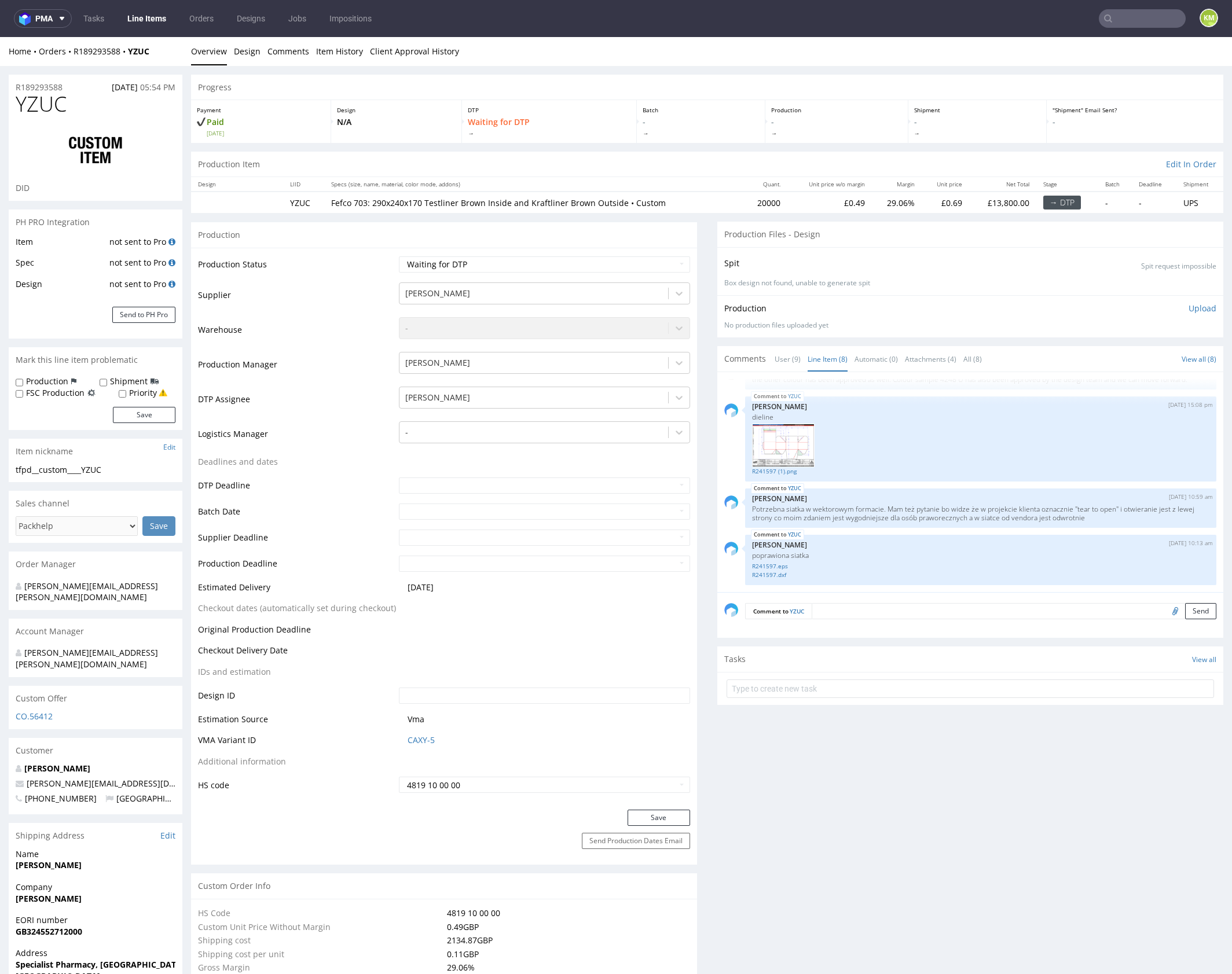
click at [869, 334] on div "Production Upload No production files uploaded yet Description (optional) Add f…" at bounding box center [970, 316] width 506 height 42
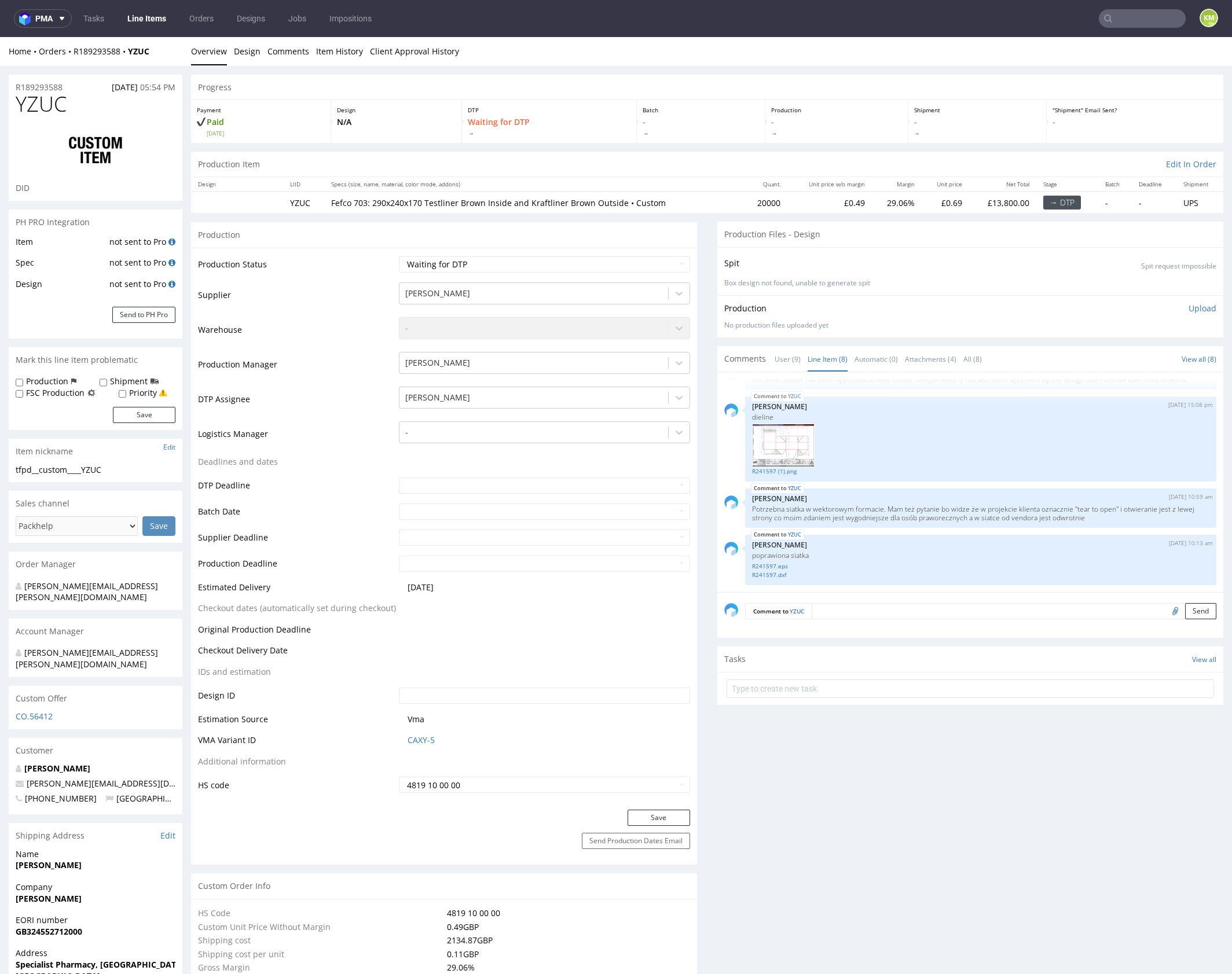
click at [869, 334] on div "Production Upload No production files uploaded yet Description (optional) Add f…" at bounding box center [970, 316] width 506 height 42
click at [870, 333] on div "Production Upload No production files uploaded yet Description (optional) Add f…" at bounding box center [970, 316] width 506 height 42
click at [776, 566] on link "R241597.eps" at bounding box center [981, 567] width 457 height 9
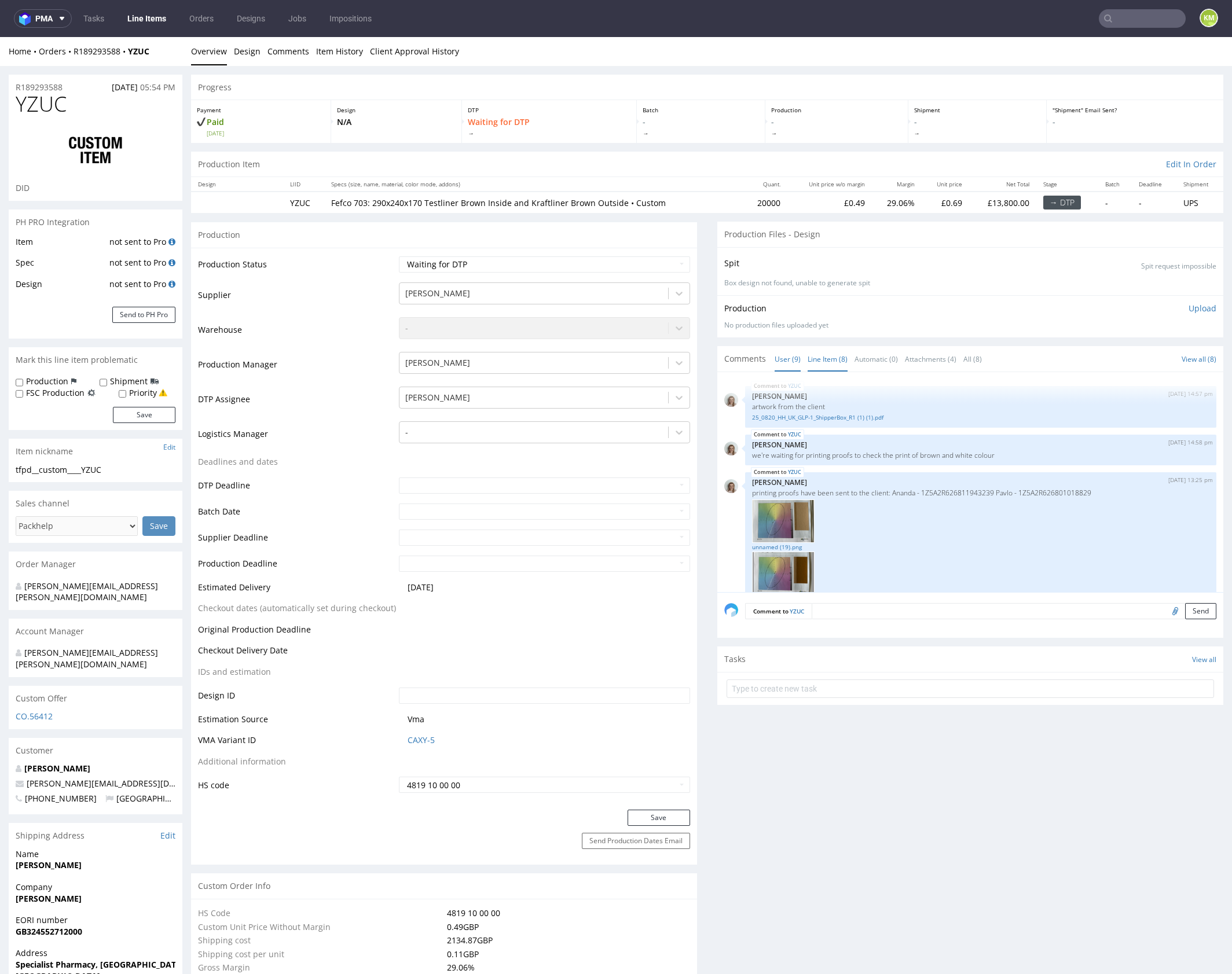
click at [776, 358] on link "User (9)" at bounding box center [787, 360] width 26 height 25
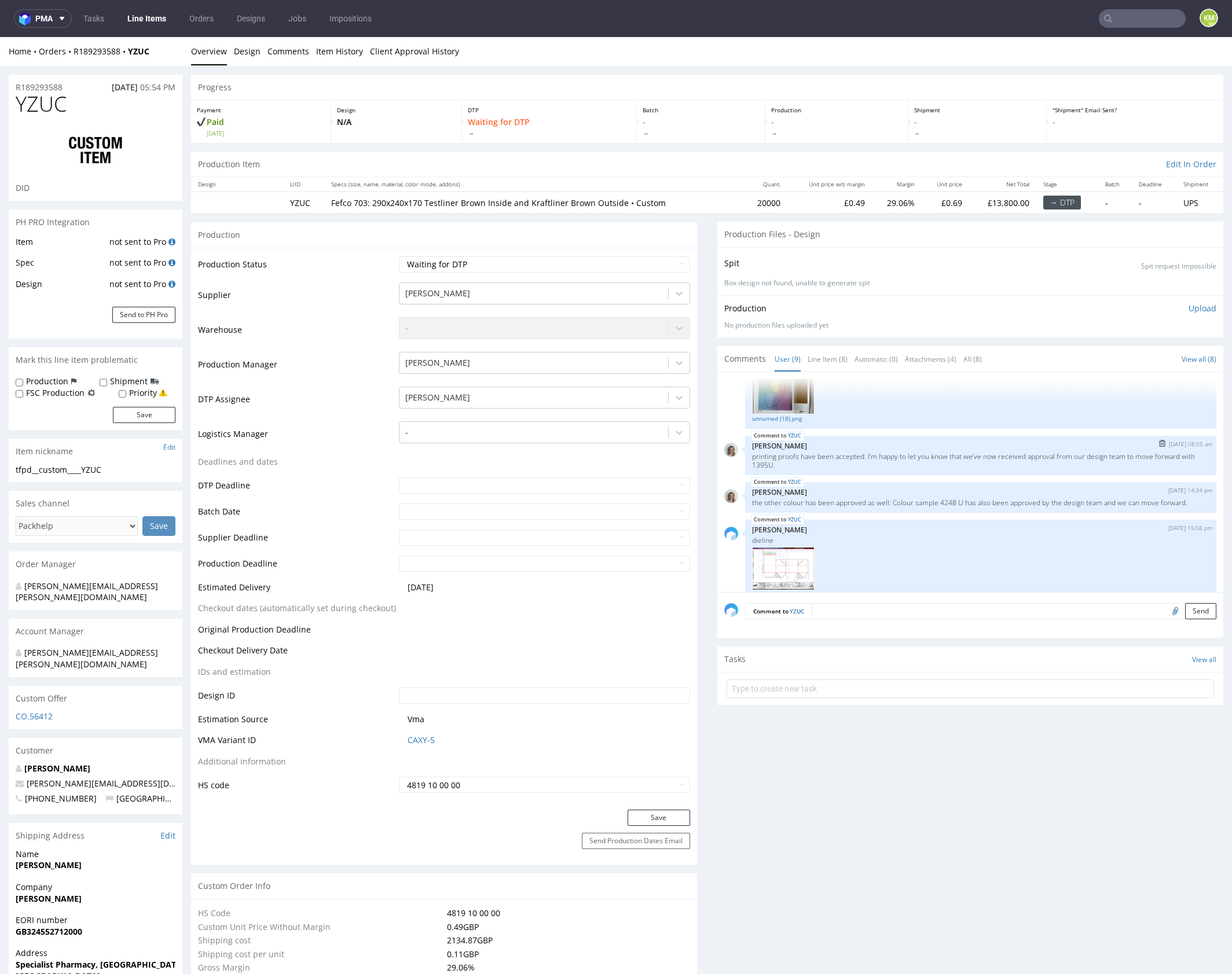
scroll to position [341, 0]
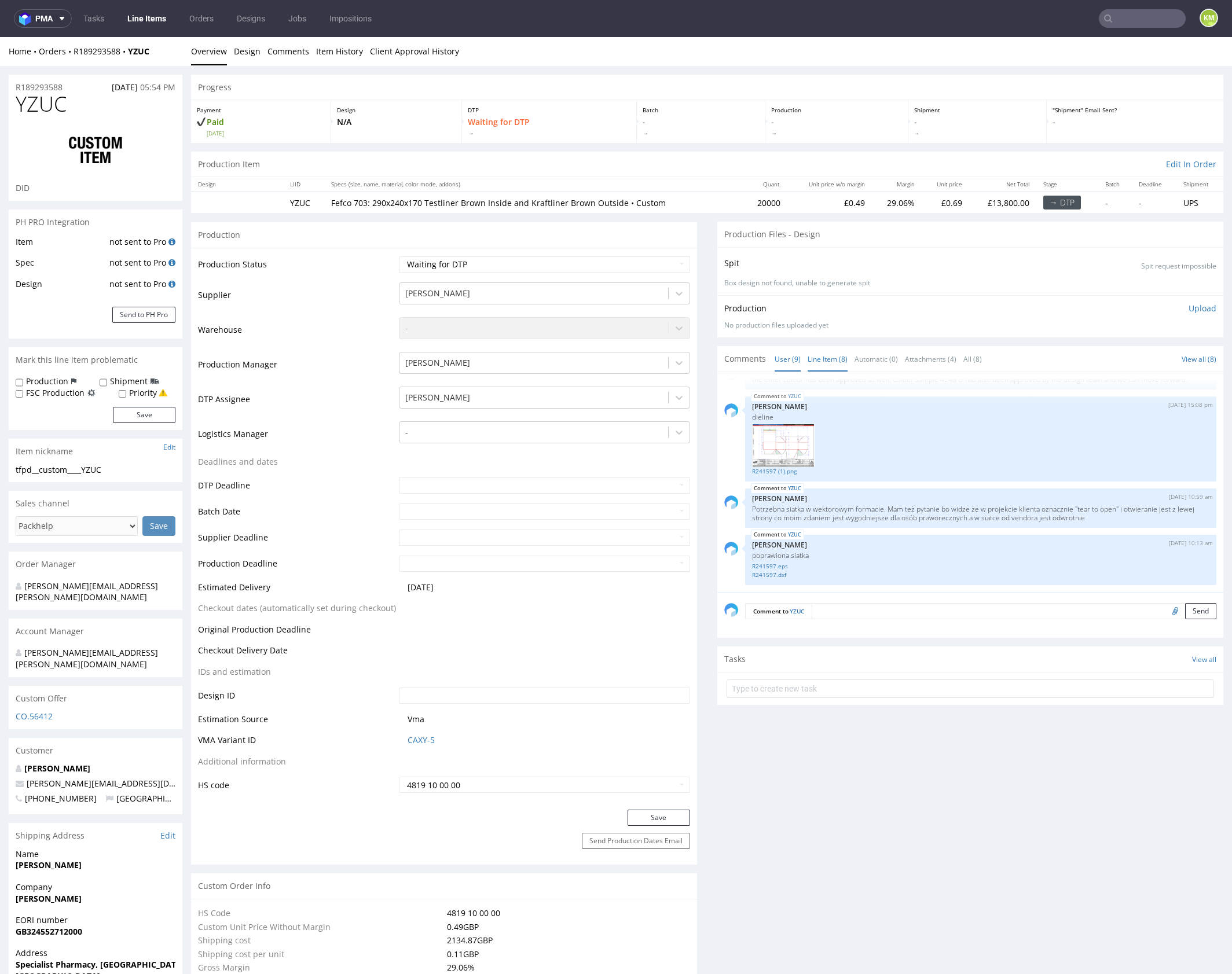
click at [810, 357] on link "Line Item (8)" at bounding box center [827, 360] width 40 height 25
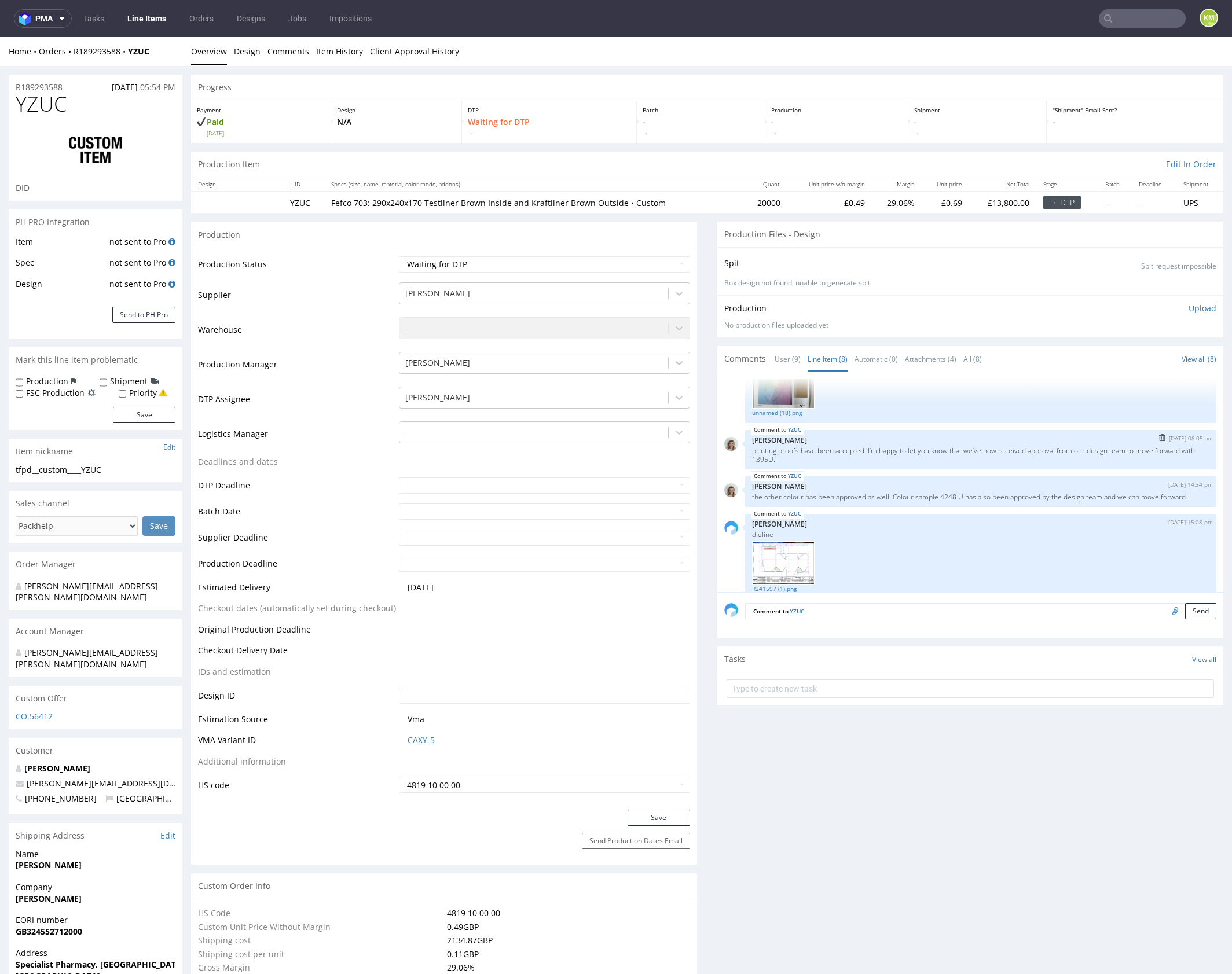
scroll to position [202, 0]
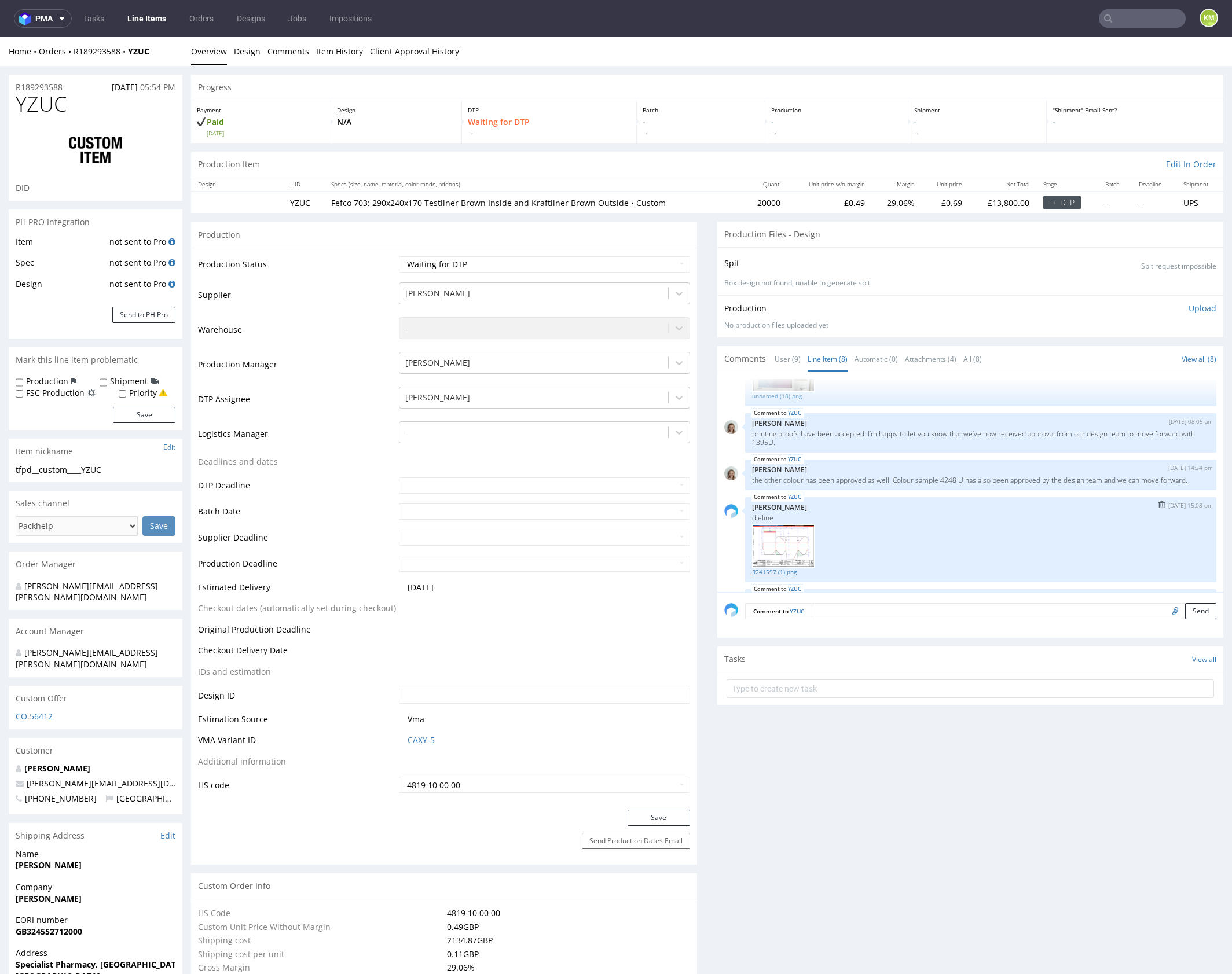
click at [783, 569] on link "R241597 (1).png" at bounding box center [981, 572] width 457 height 9
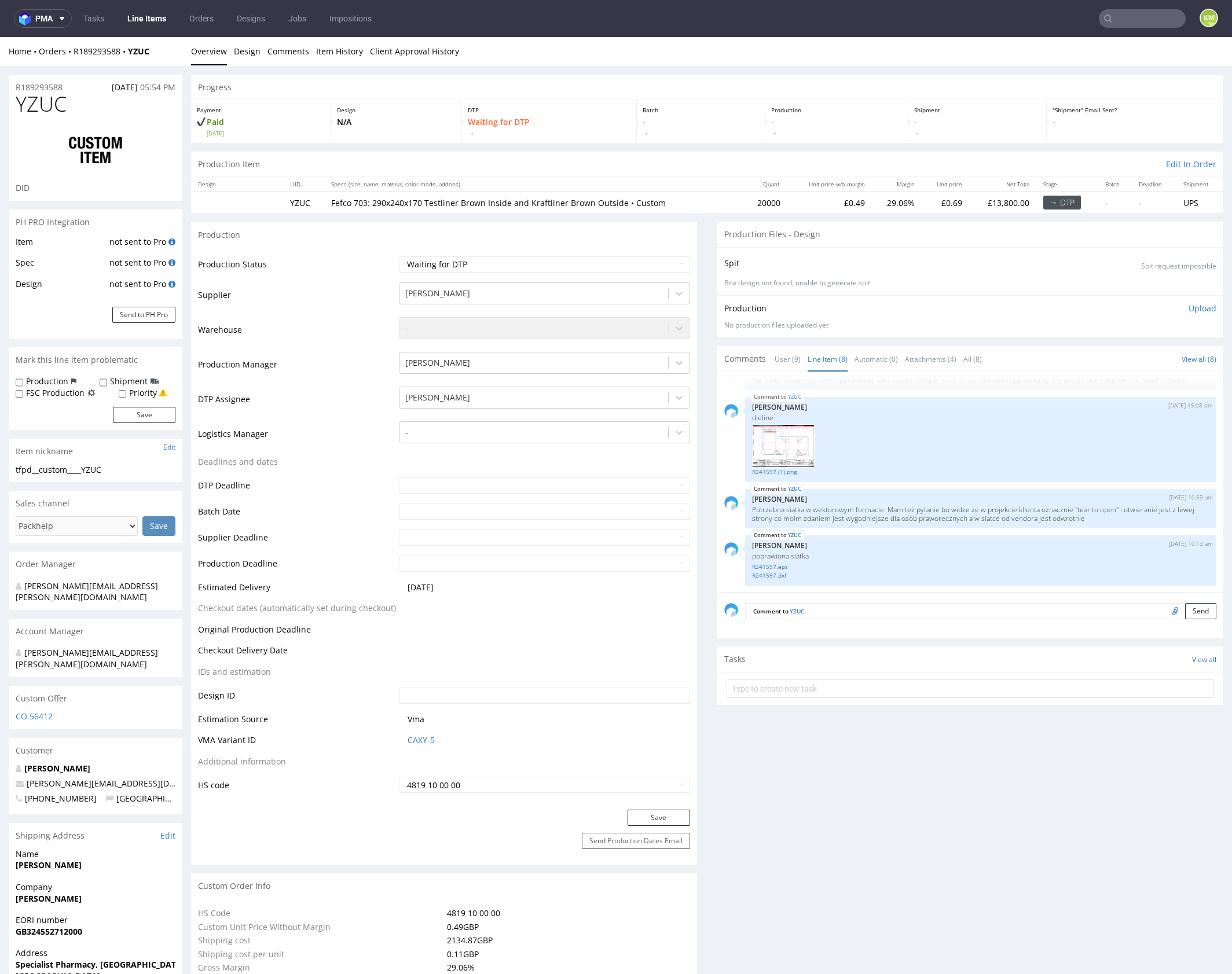
scroll to position [304, 0]
click at [82, 470] on div "tfpd__custom____YZUC" at bounding box center [95, 470] width 160 height 12
click at [83, 470] on div "tfpd__custom____YZUC" at bounding box center [95, 470] width 160 height 12
copy div "tfpd__custom____YZUC"
copy link "R189293588"
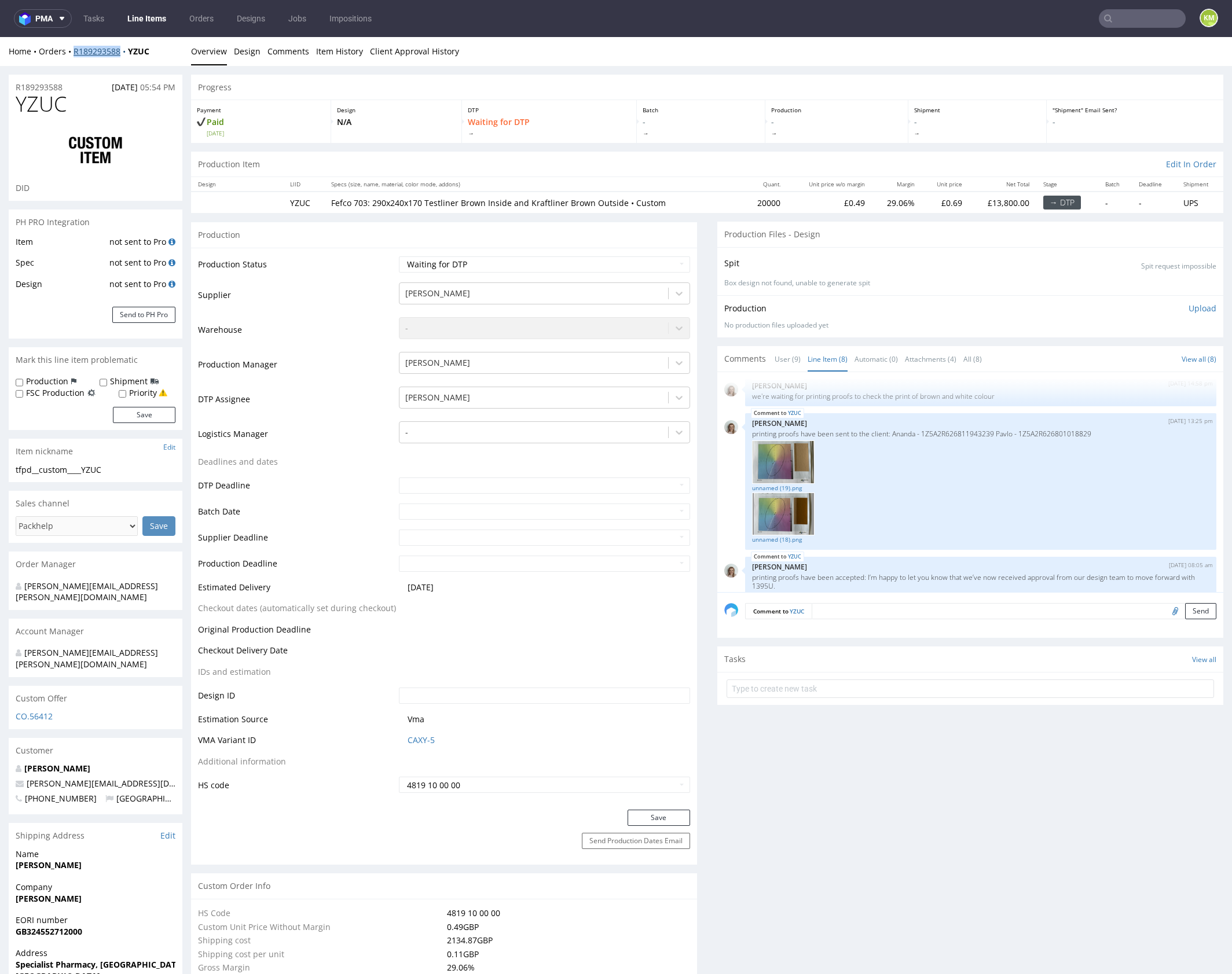
scroll to position [28, 0]
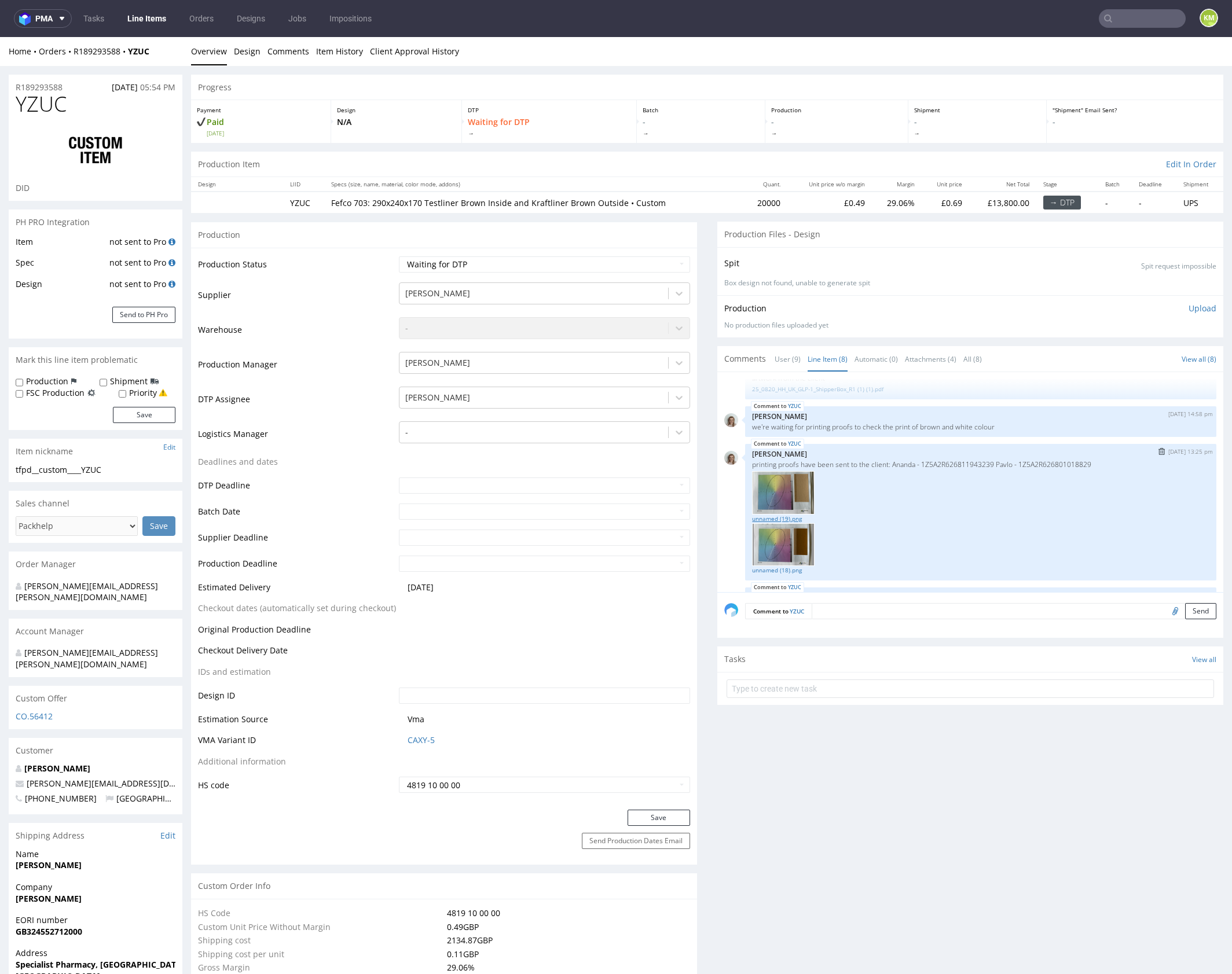
click at [788, 516] on link "unnamed (19).png" at bounding box center [981, 519] width 457 height 9
click at [782, 566] on link "unnamed (18).png" at bounding box center [981, 570] width 457 height 9
click at [794, 514] on link "unnamed (19).png" at bounding box center [981, 519] width 457 height 9
click at [964, 461] on p "printing proofs have been sent to the client: Ananda - 1Z5A2R626811943239 Pavlo…" at bounding box center [981, 464] width 457 height 9
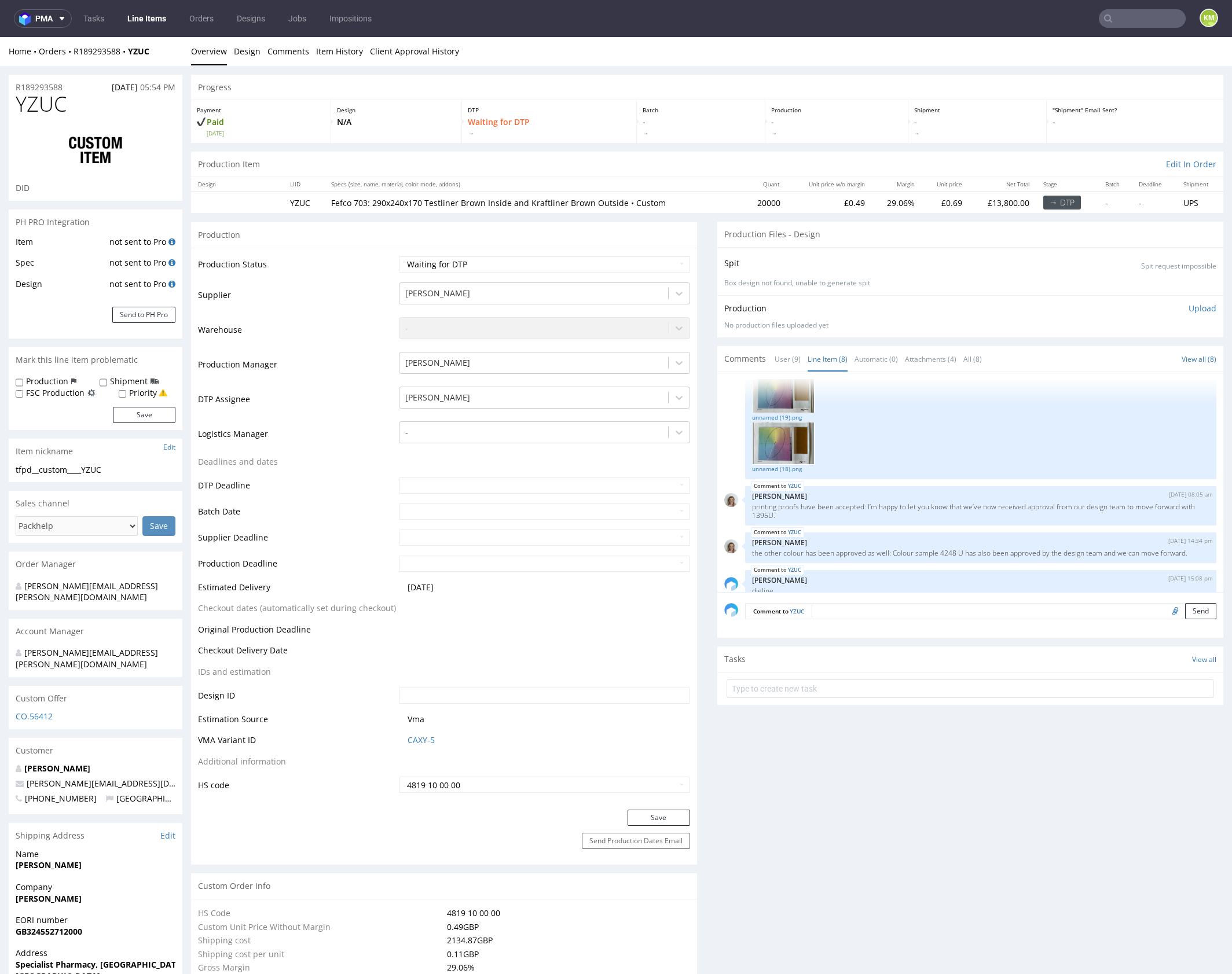
scroll to position [304, 0]
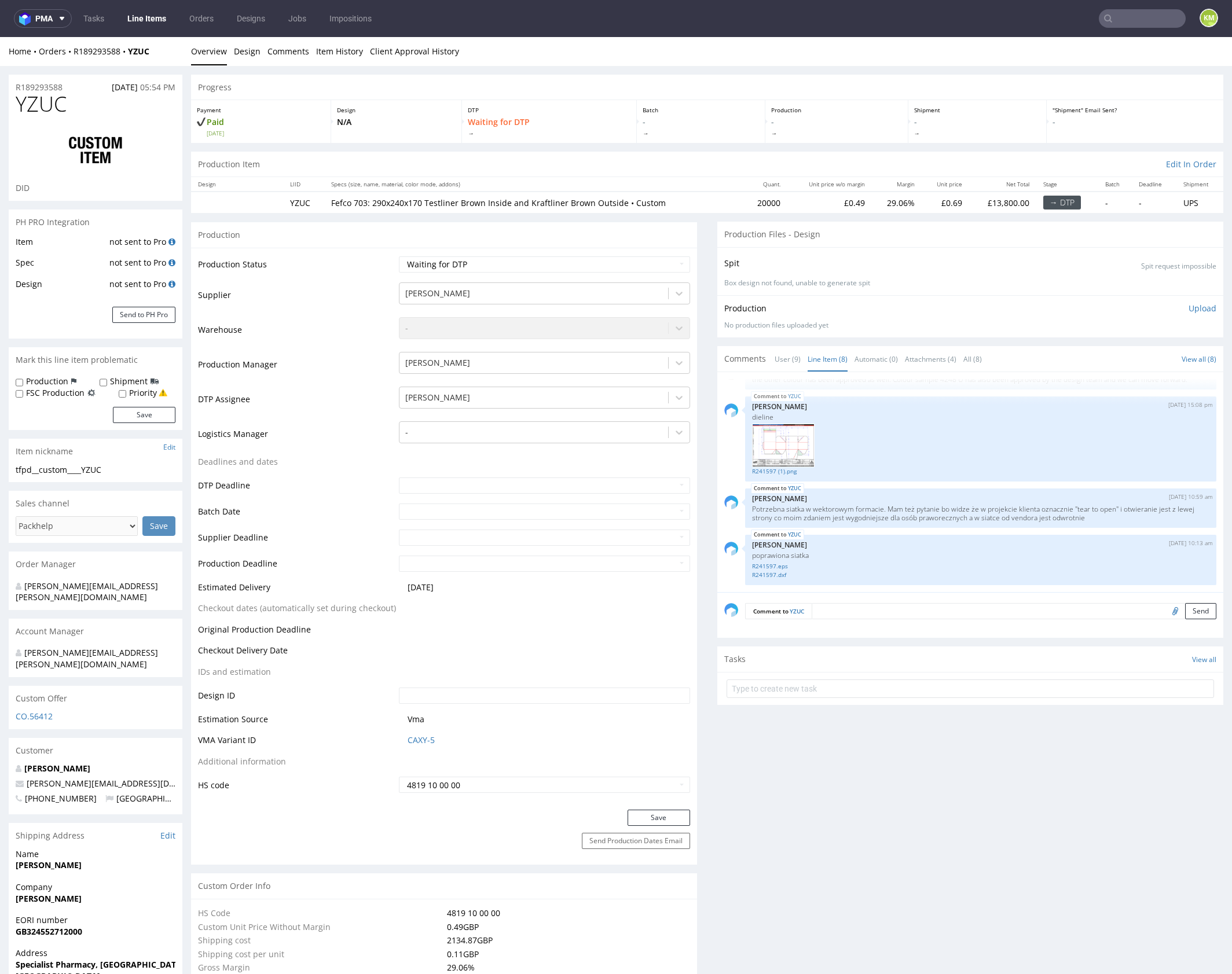
click at [1165, 610] on input "file" at bounding box center [1173, 610] width 16 height 15
click at [1165, 612] on input "file" at bounding box center [1173, 610] width 16 height 15
type input "C:\fakepath\tfpd__custom____YZUC__d0__oR189293588__outside.pdf"
click at [854, 619] on div "Comment to YZUC Send" at bounding box center [970, 614] width 506 height 46
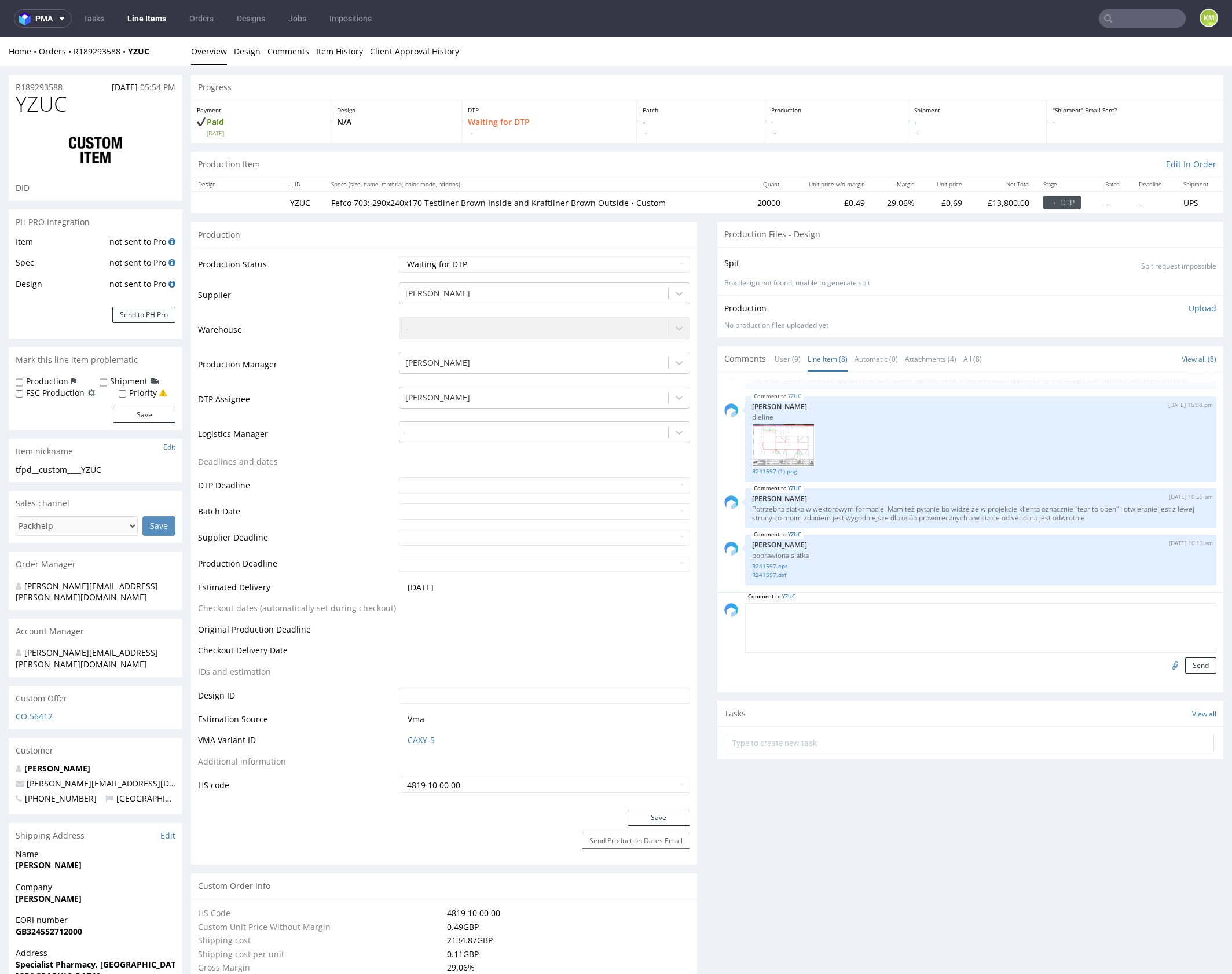
click at [854, 614] on textarea at bounding box center [980, 627] width 471 height 50
click at [1033, 619] on textarea "Prośba o weryfikacje pliku z vendorem, linie są ponizej specki" at bounding box center [980, 627] width 471 height 50
click at [1165, 663] on input "file" at bounding box center [1173, 665] width 16 height 15
click at [1000, 614] on textarea "Prośba o weryfikacje pliku z vendorem, linie są ponizej specki" at bounding box center [980, 627] width 471 height 50
click at [825, 615] on textarea "Prośba o weryfikacje pliku z vendorem, linie są ponizej specki. I czy tekst na …" at bounding box center [980, 627] width 471 height 50
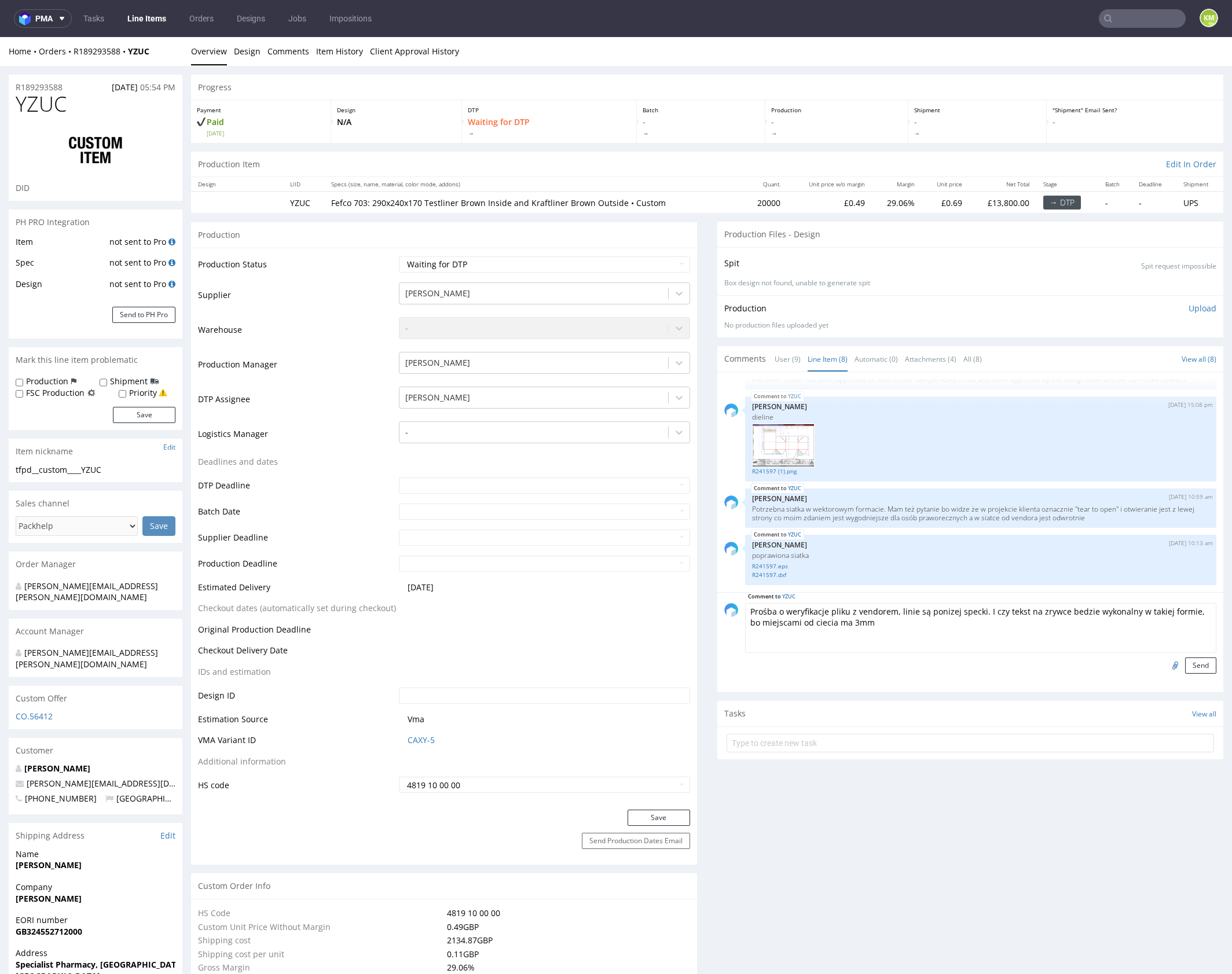
click at [828, 623] on textarea "Prośba o weryfikacje pliku z vendorem, linie są ponizej specki. I czy tekst na …" at bounding box center [980, 627] width 471 height 50
click at [1028, 634] on textarea "Prośba o weryfikacje pliku z vendorem, linie są ponizej specki. I czy tekst na …" at bounding box center [980, 627] width 471 height 50
type textarea "Prośba o weryfikacje pliku z vendorem, linie są ponizej specki. I czy tekst na …"
click at [1193, 663] on button "Send" at bounding box center [1200, 666] width 32 height 16
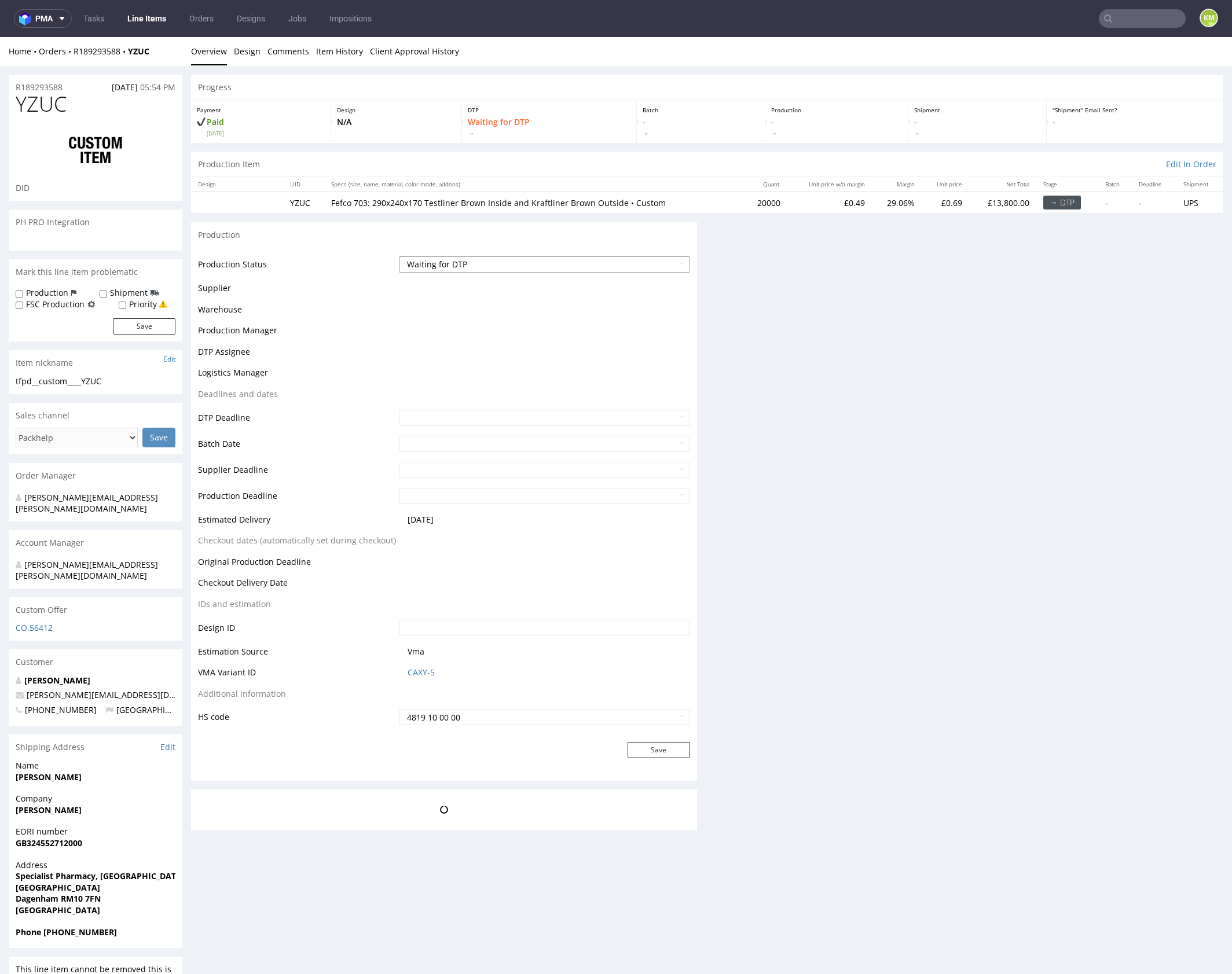
scroll to position [0, 0]
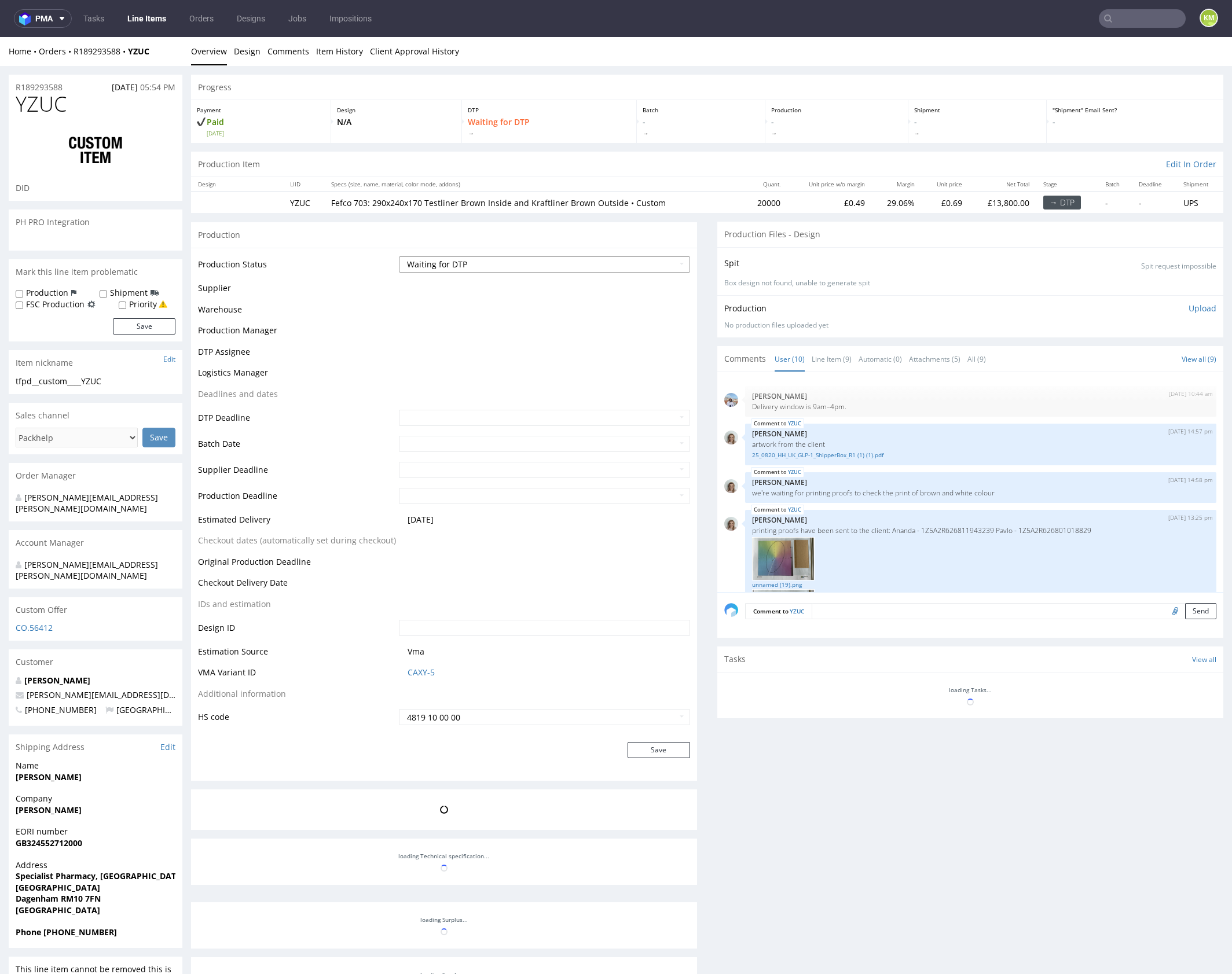
click at [594, 266] on select "Waiting for Artwork Waiting for Diecut Waiting for Mockup Waiting for DTP Waiti…" at bounding box center [544, 265] width 291 height 16
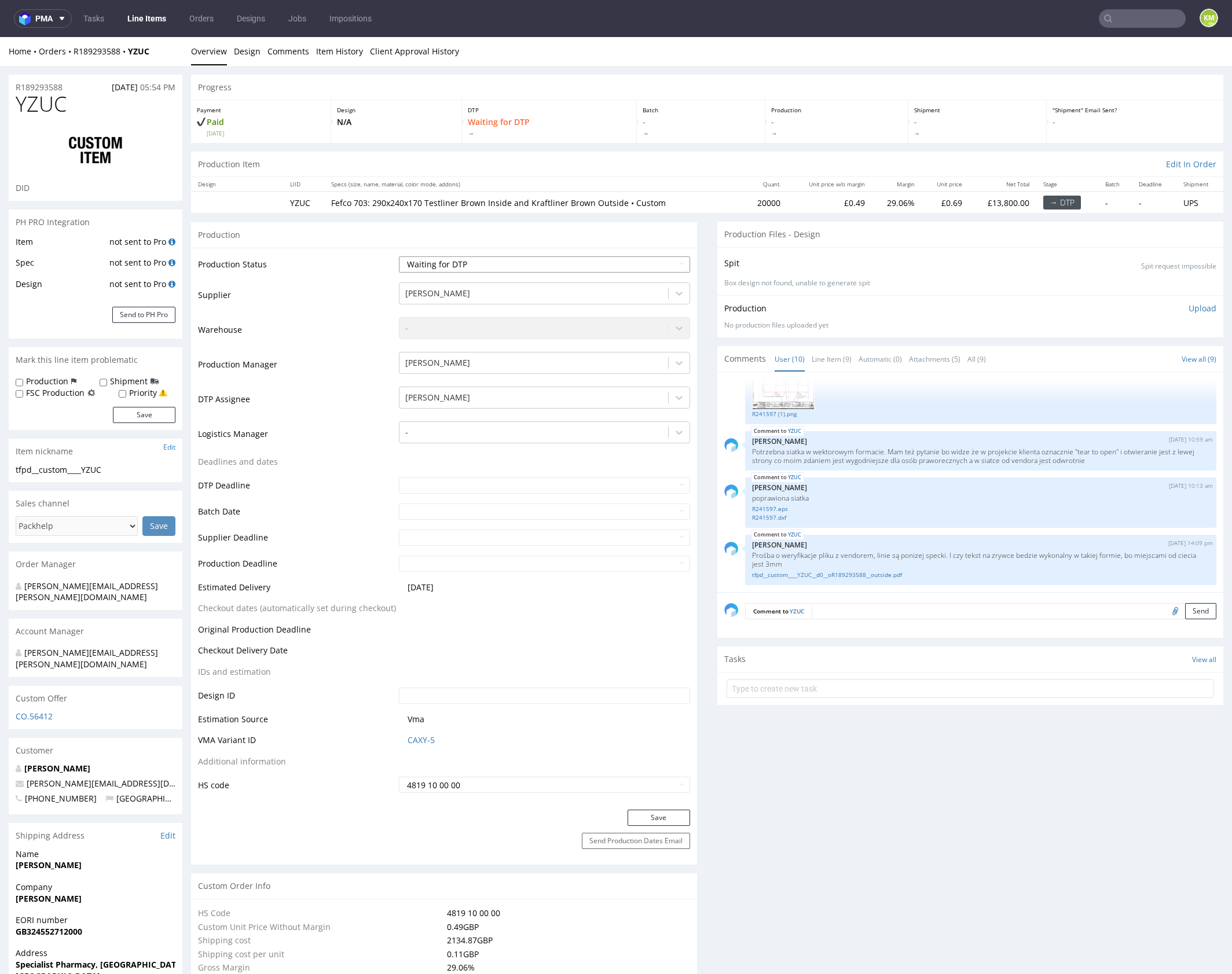
select select "dtp_issue"
click at [399, 257] on select "Waiting for Artwork Waiting for Diecut Waiting for Mockup Waiting for DTP Waiti…" at bounding box center [544, 265] width 291 height 16
click at [651, 819] on button "Save" at bounding box center [658, 818] width 62 height 16
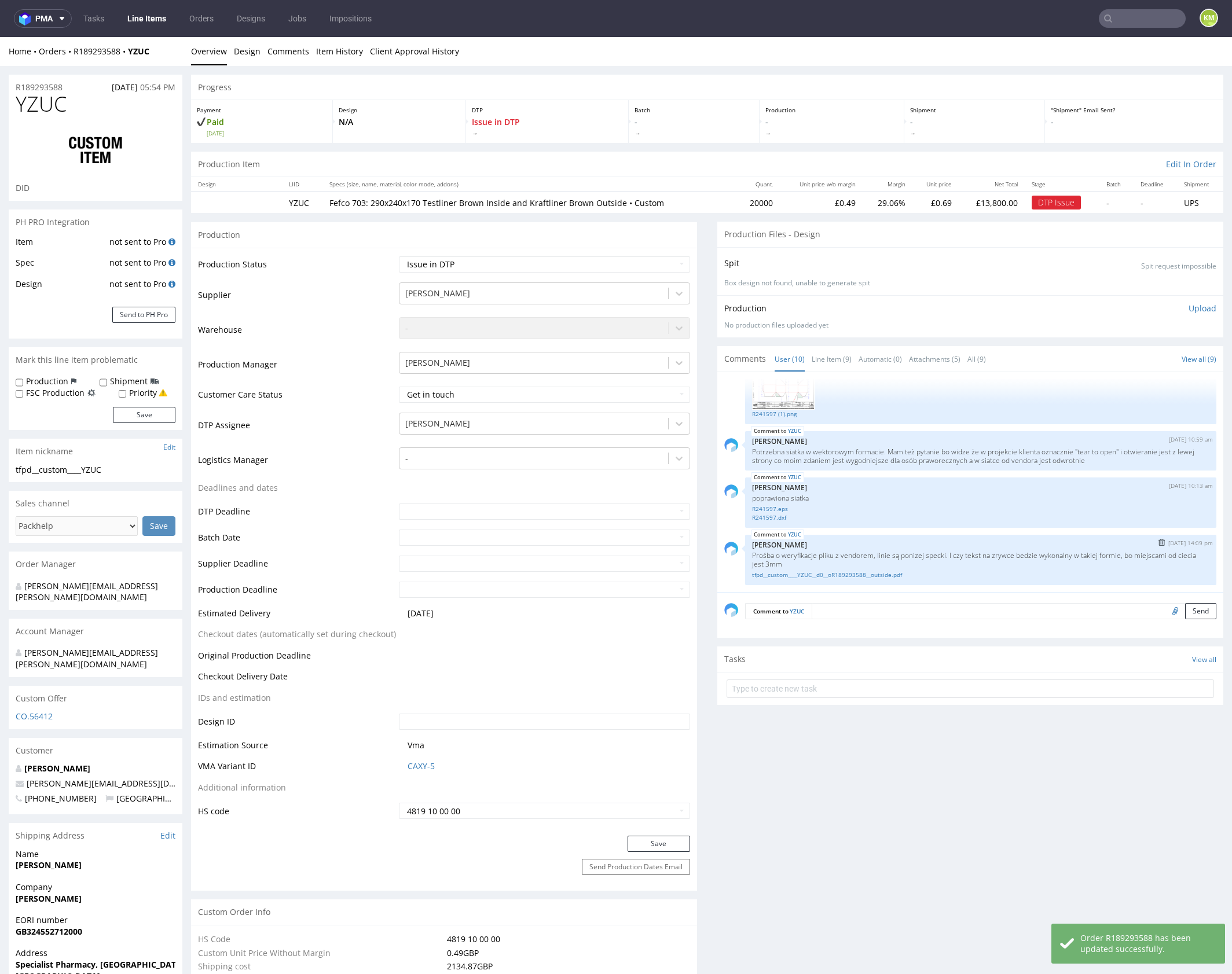
click at [965, 554] on p "Prośba o weryfikacje pliku z vendorem, linie są ponizej specki. I czy tekst na …" at bounding box center [981, 559] width 457 height 17
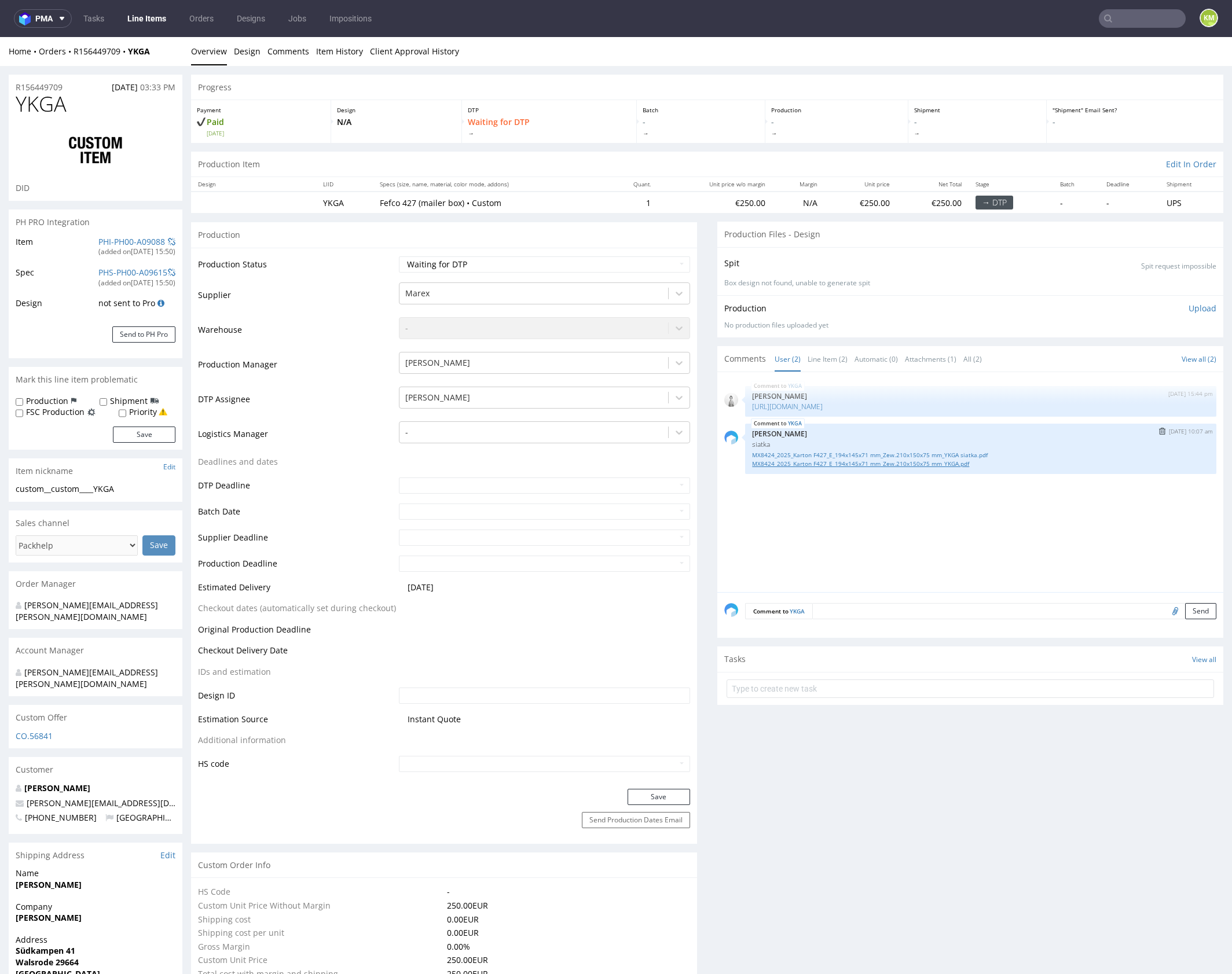
click at [898, 468] on link "MX8424_2025_Karton F427_E_194x145x71 mm_Zew.210x150x75 mm_YKGA.pdf" at bounding box center [981, 464] width 457 height 9
click at [823, 411] on link "https://packhelp.de/editor/product/design/2262114?utm_source=iterable&utm_mediu…" at bounding box center [787, 406] width 71 height 10
drag, startPoint x: 807, startPoint y: 506, endPoint x: 693, endPoint y: 287, distance: 246.9
click at [807, 506] on div "YKGA 17th Sep 25 | 15:44 pm Dudek Mariola https://packhelp.de/editor/product/de…" at bounding box center [973, 485] width 499 height 213
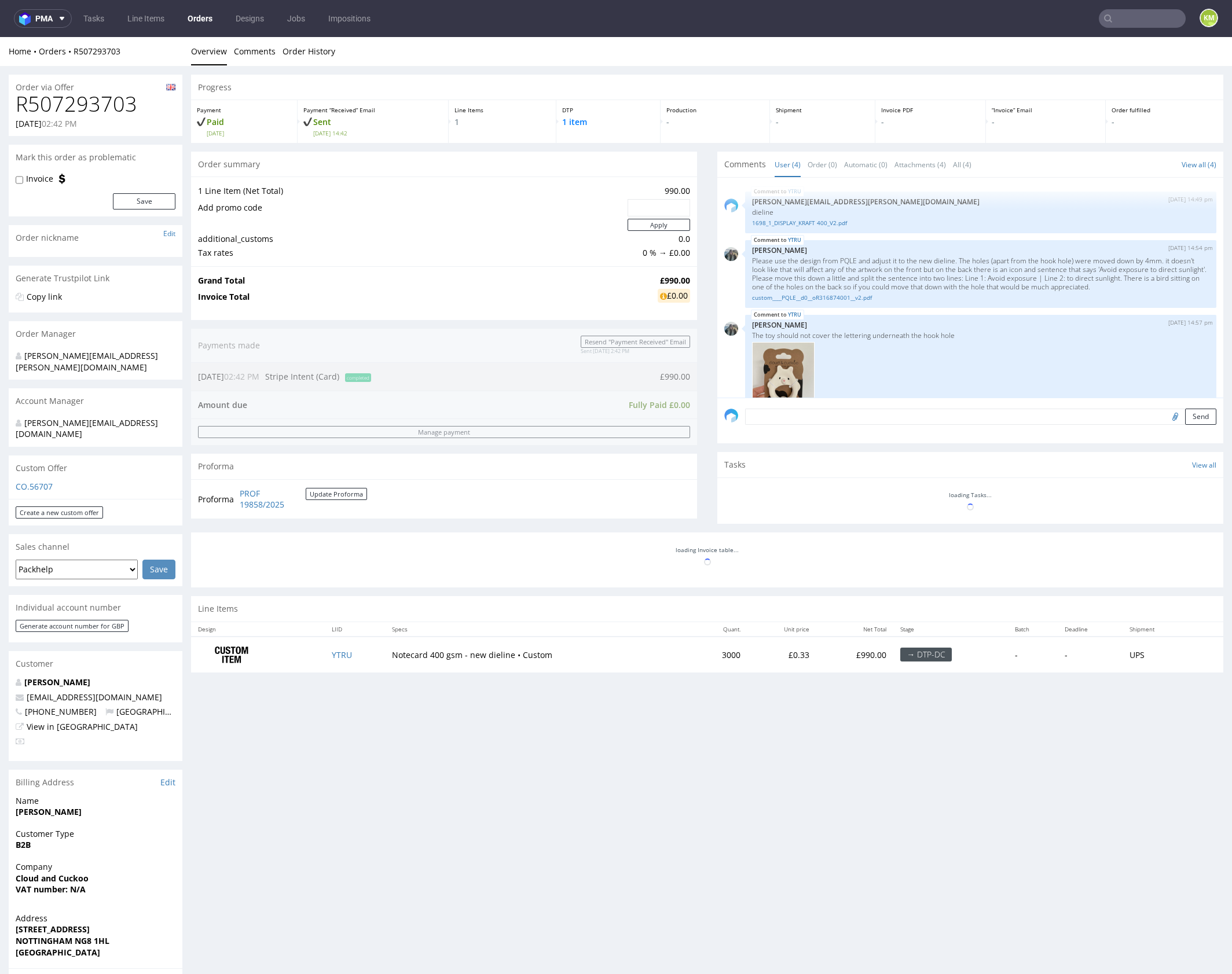
scroll to position [98, 0]
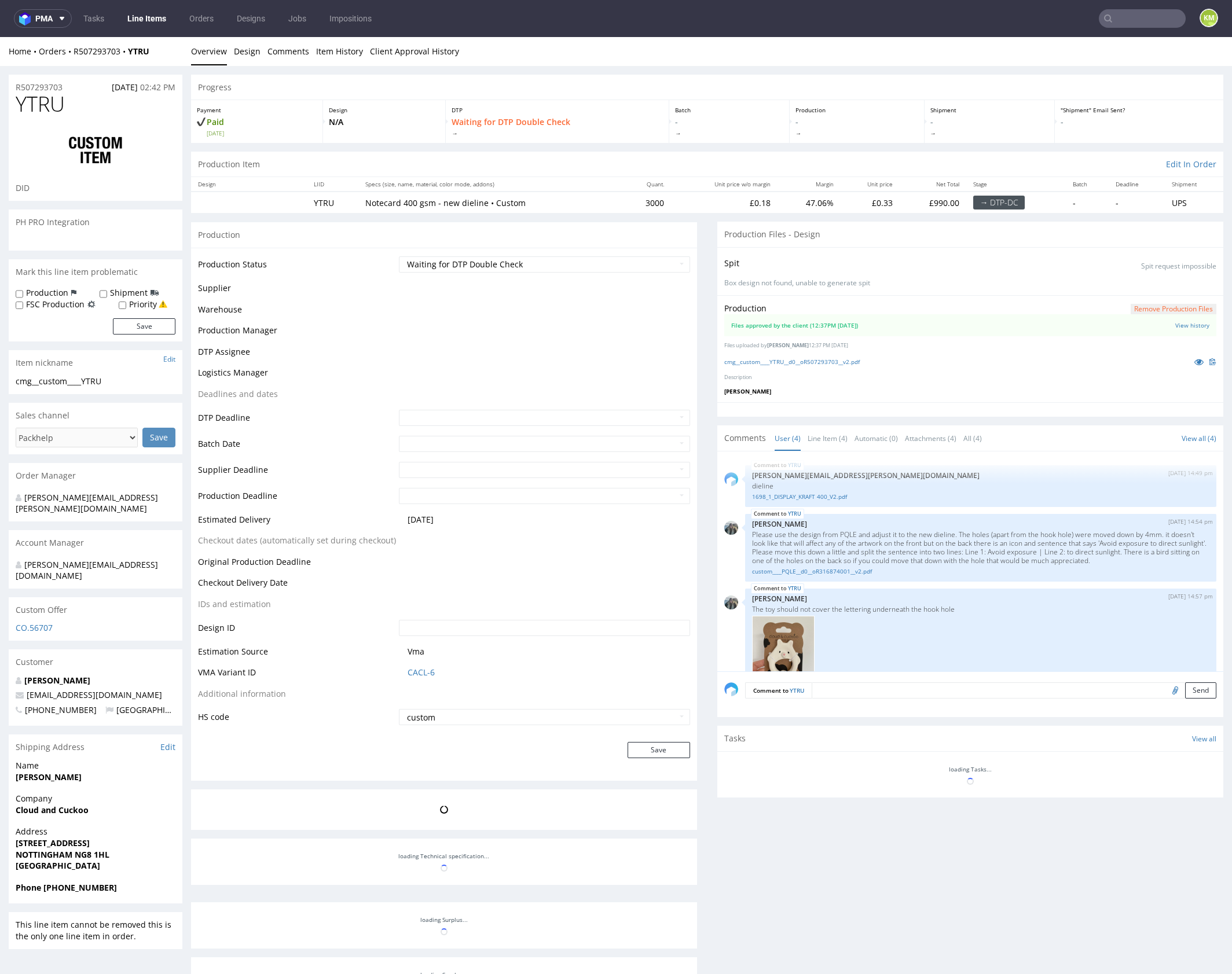
scroll to position [98, 0]
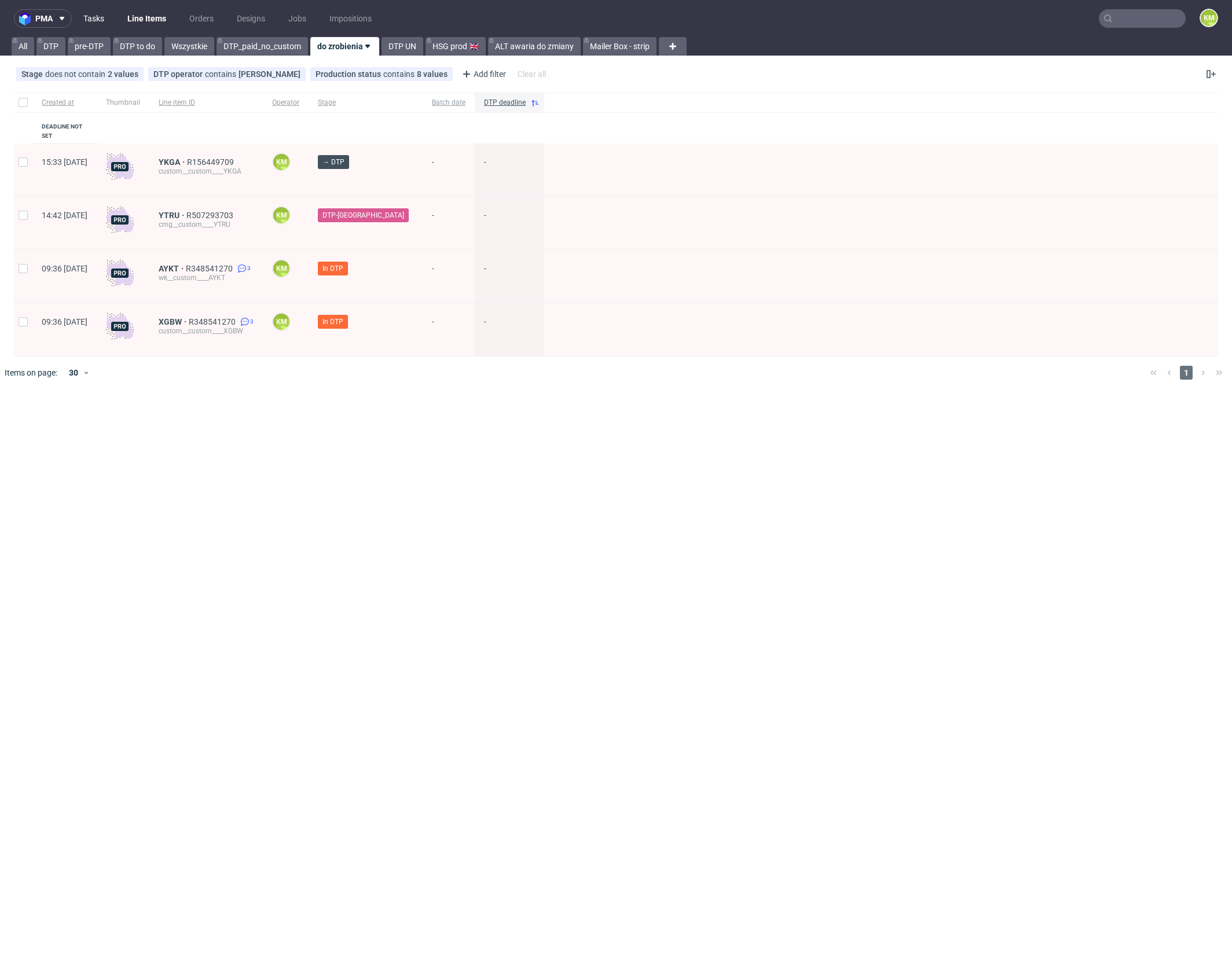
click at [94, 16] on link "Tasks" at bounding box center [94, 18] width 34 height 18
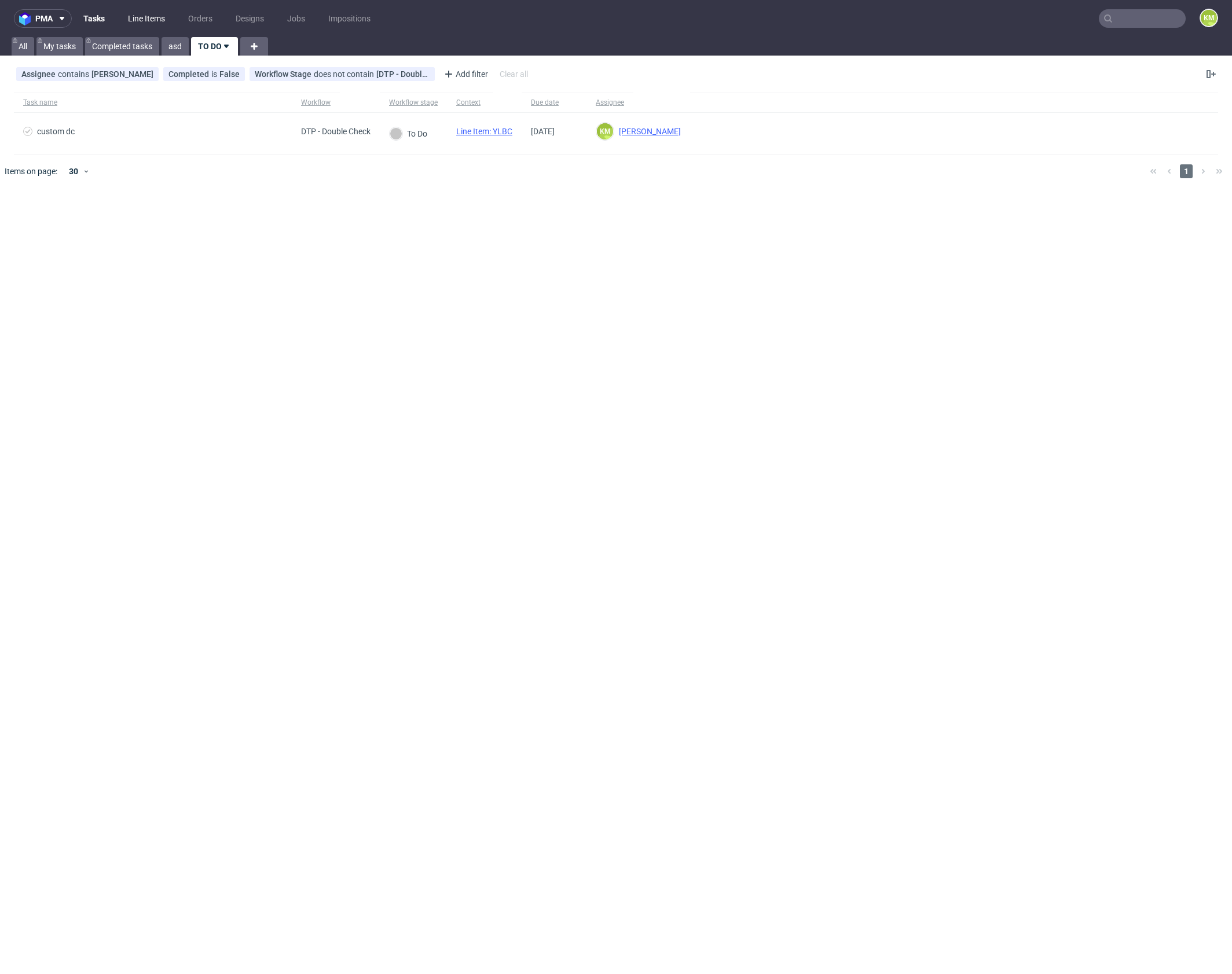
click at [153, 14] on link "Line Items" at bounding box center [146, 18] width 51 height 18
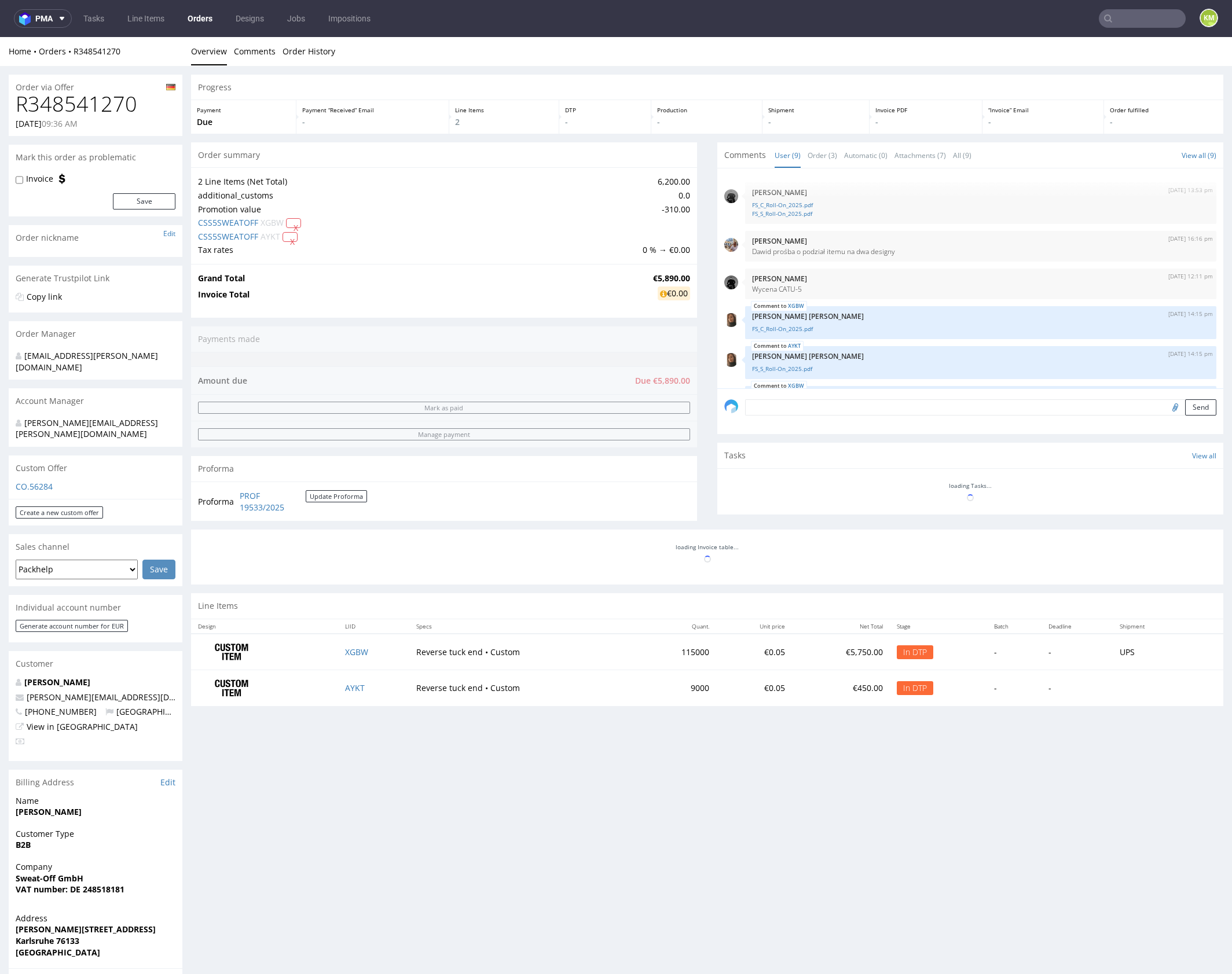
scroll to position [226, 0]
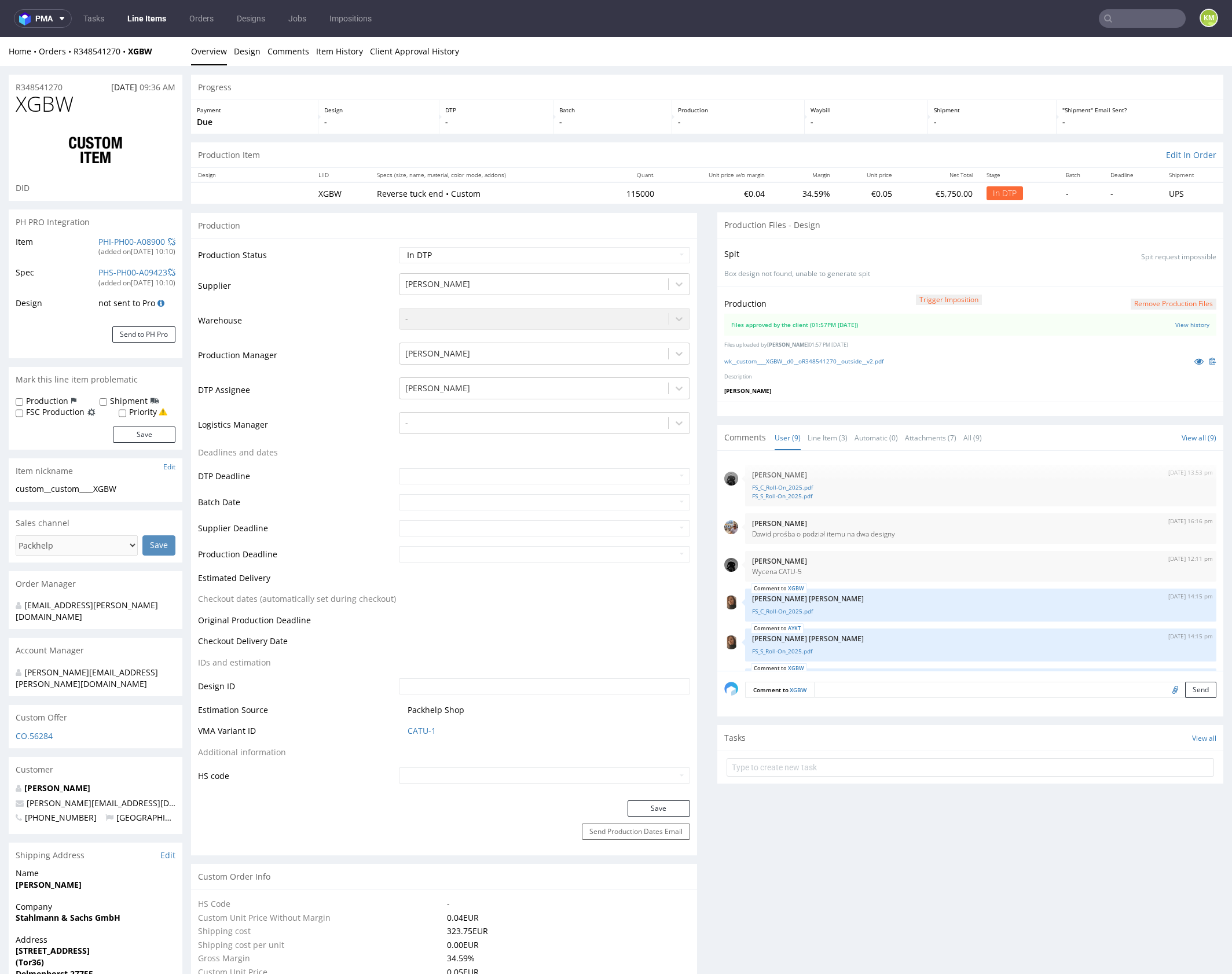
scroll to position [175, 0]
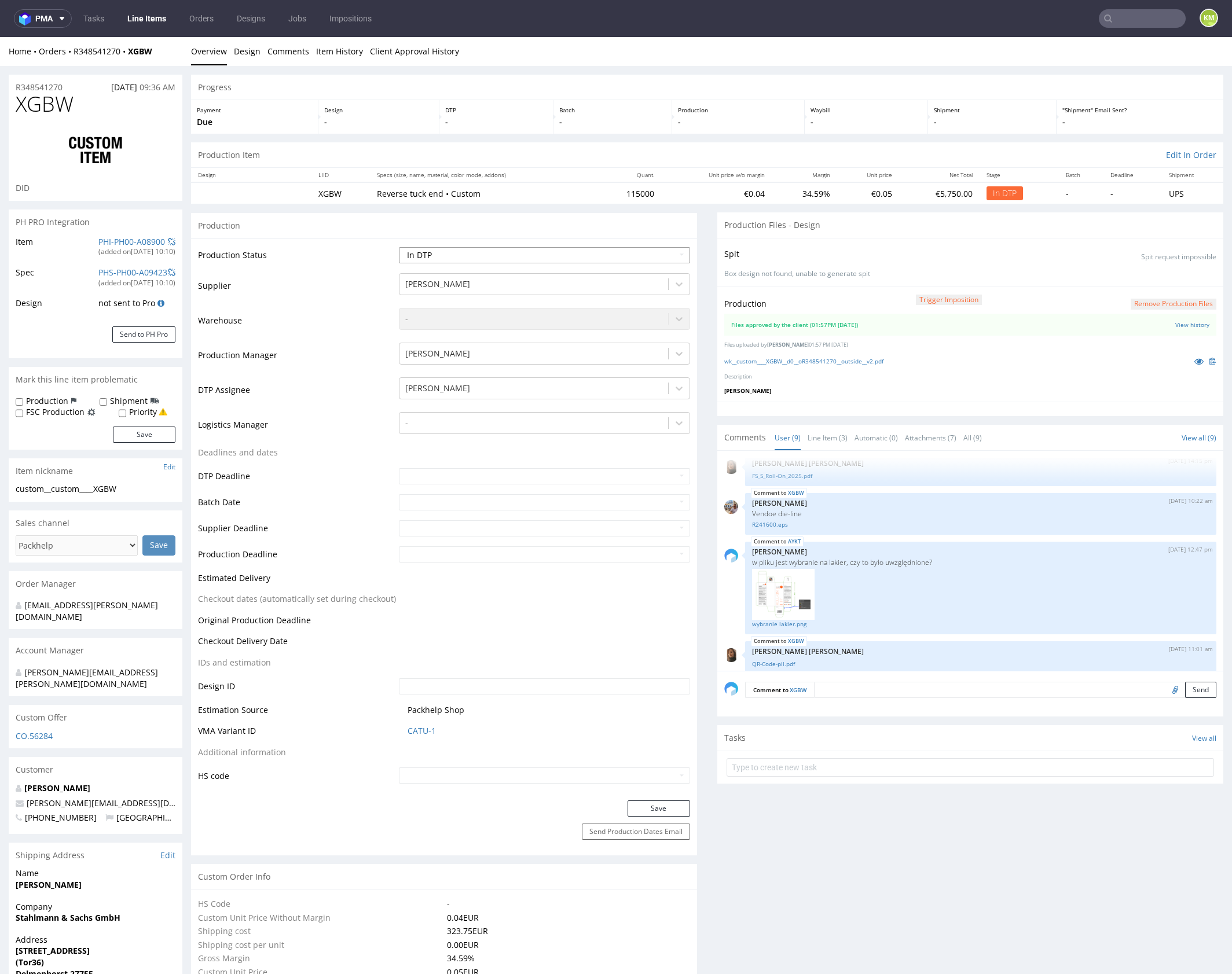
click at [576, 253] on select "Waiting for Artwork Waiting for Diecut Waiting for Mockup Waiting for DTP Waiti…" at bounding box center [544, 255] width 291 height 16
select select "dtp_waiting_for_double_check"
click at [399, 247] on select "Waiting for Artwork Waiting for Diecut Waiting for Mockup Waiting for DTP Waiti…" at bounding box center [544, 255] width 291 height 16
click at [655, 806] on button "Save" at bounding box center [658, 809] width 62 height 16
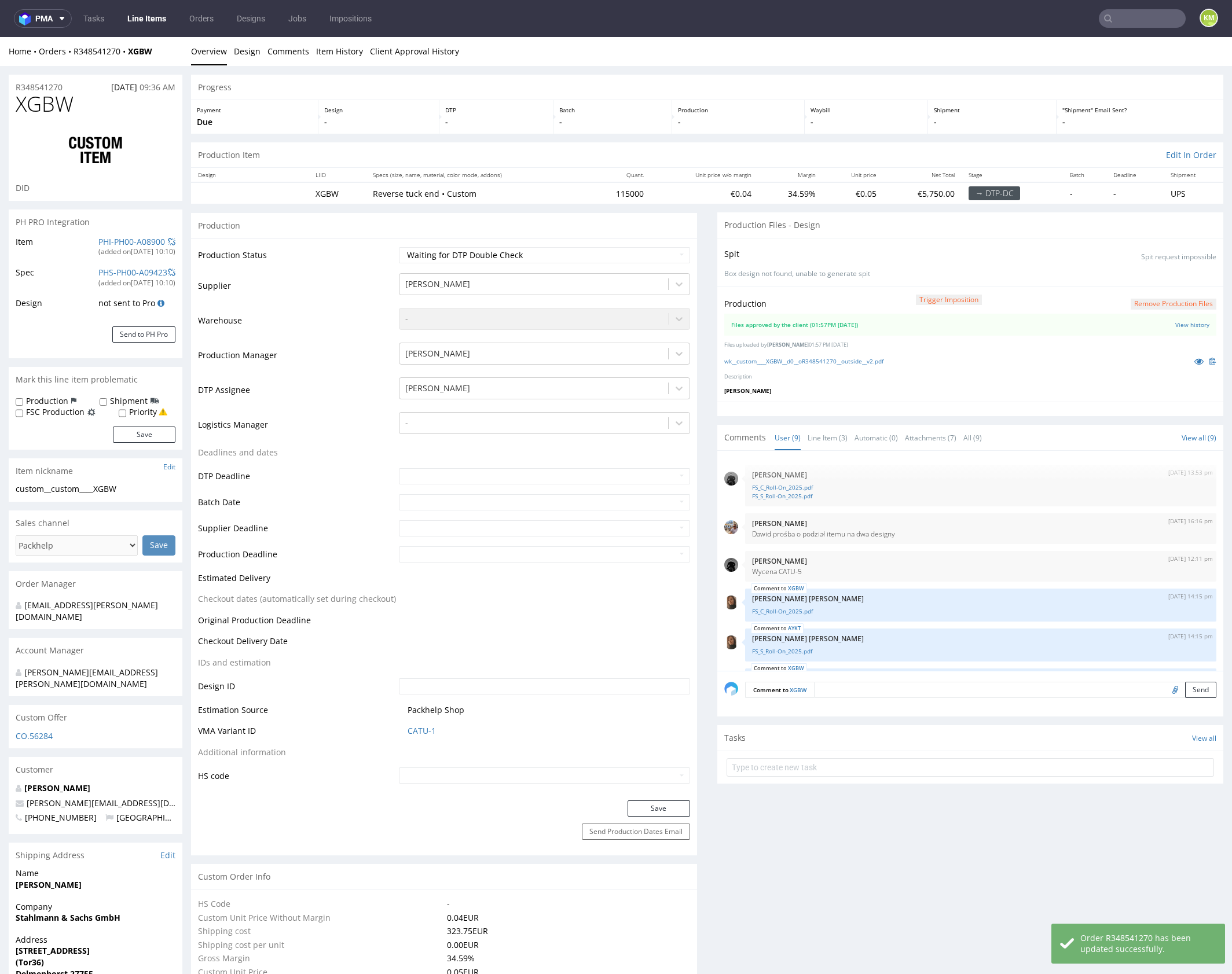
scroll to position [226, 0]
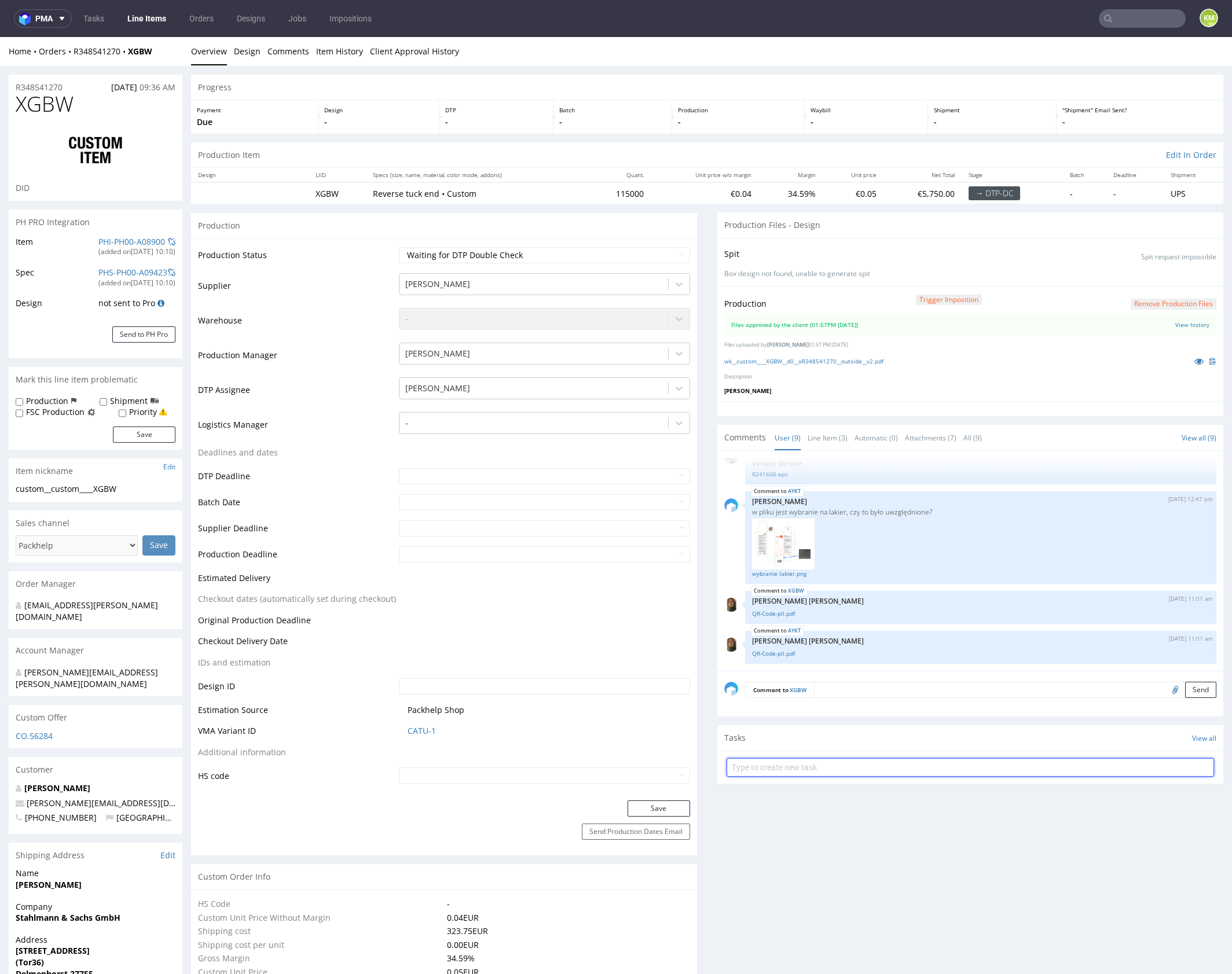
click at [806, 762] on input "text" at bounding box center [970, 767] width 487 height 18
type input "dch 1/2"
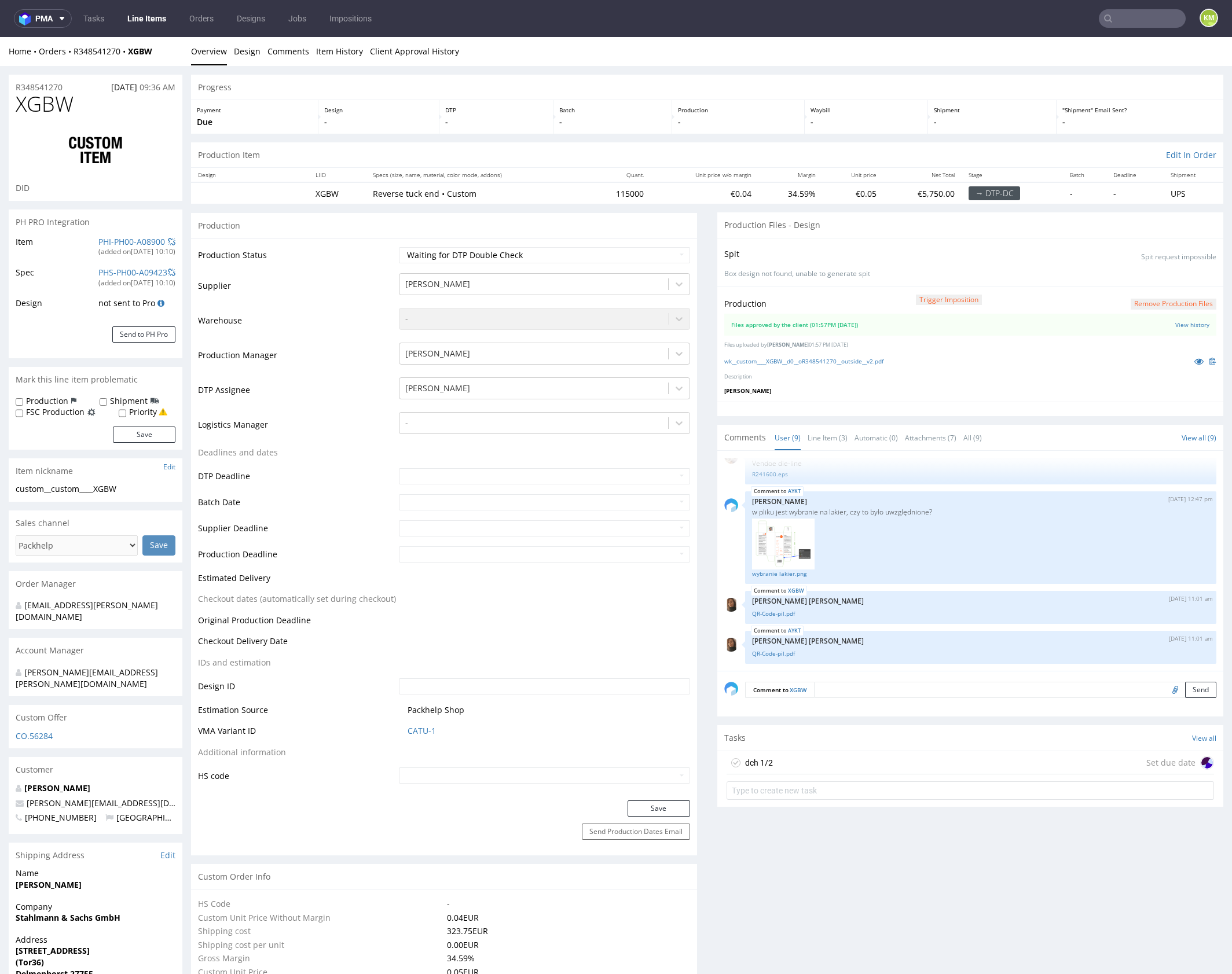
click at [817, 769] on div "dch 1/2 Set due date" at bounding box center [970, 763] width 487 height 23
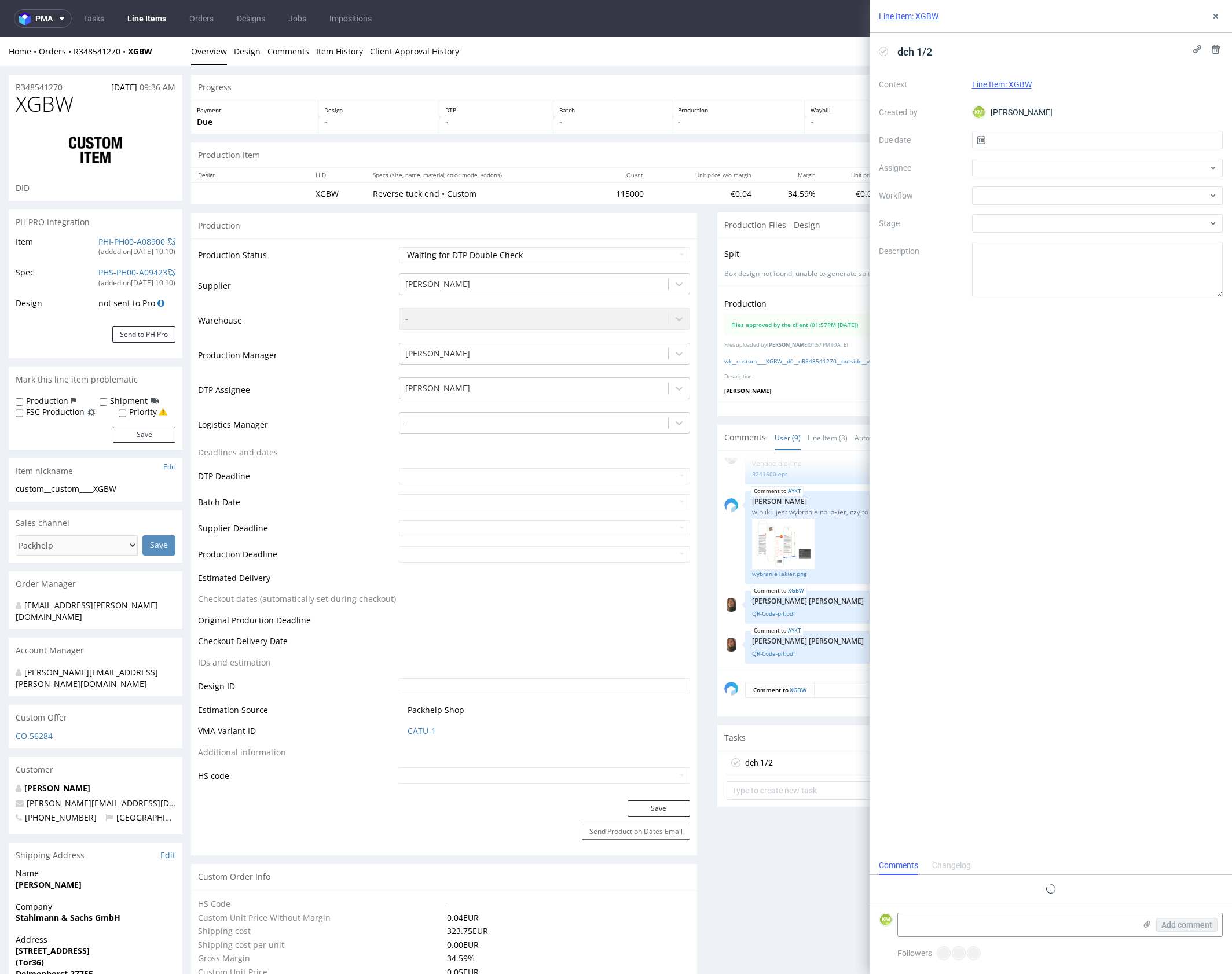
scroll to position [9, 0]
click at [1042, 133] on input "text" at bounding box center [1097, 140] width 251 height 18
click at [1045, 294] on span "28" at bounding box center [1041, 297] width 9 height 12
click at [1026, 144] on input "28/09/2025" at bounding box center [1097, 140] width 251 height 18
click at [1060, 273] on span "22" at bounding box center [1059, 277] width 9 height 12
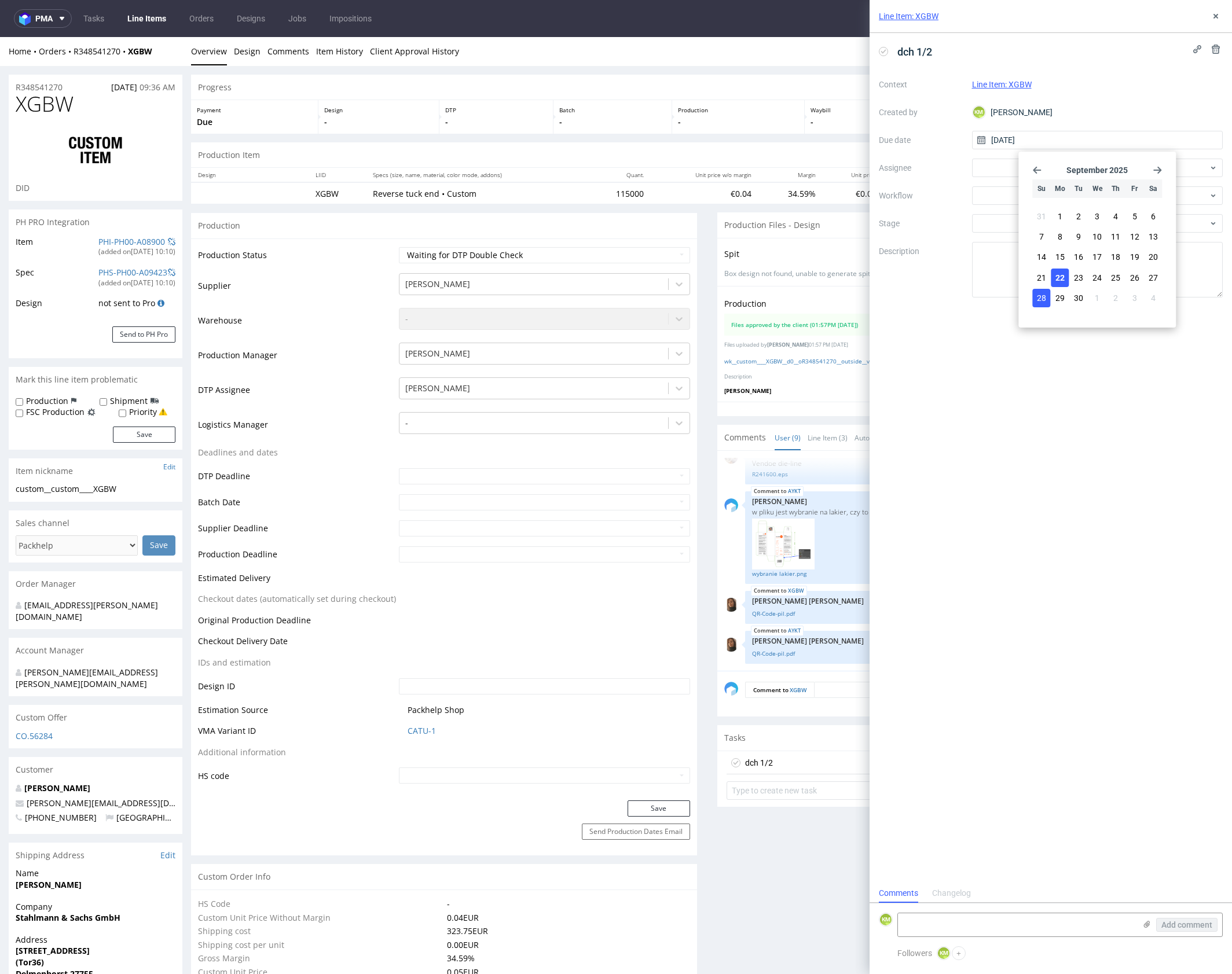
type input "[DATE]"
click at [1015, 158] on div at bounding box center [1097, 167] width 251 height 18
type input "jeli"
click at [1024, 190] on span "[PERSON_NAME]" at bounding box center [1028, 192] width 62 height 12
drag, startPoint x: 1017, startPoint y: 191, endPoint x: 1023, endPoint y: 207, distance: 17.1
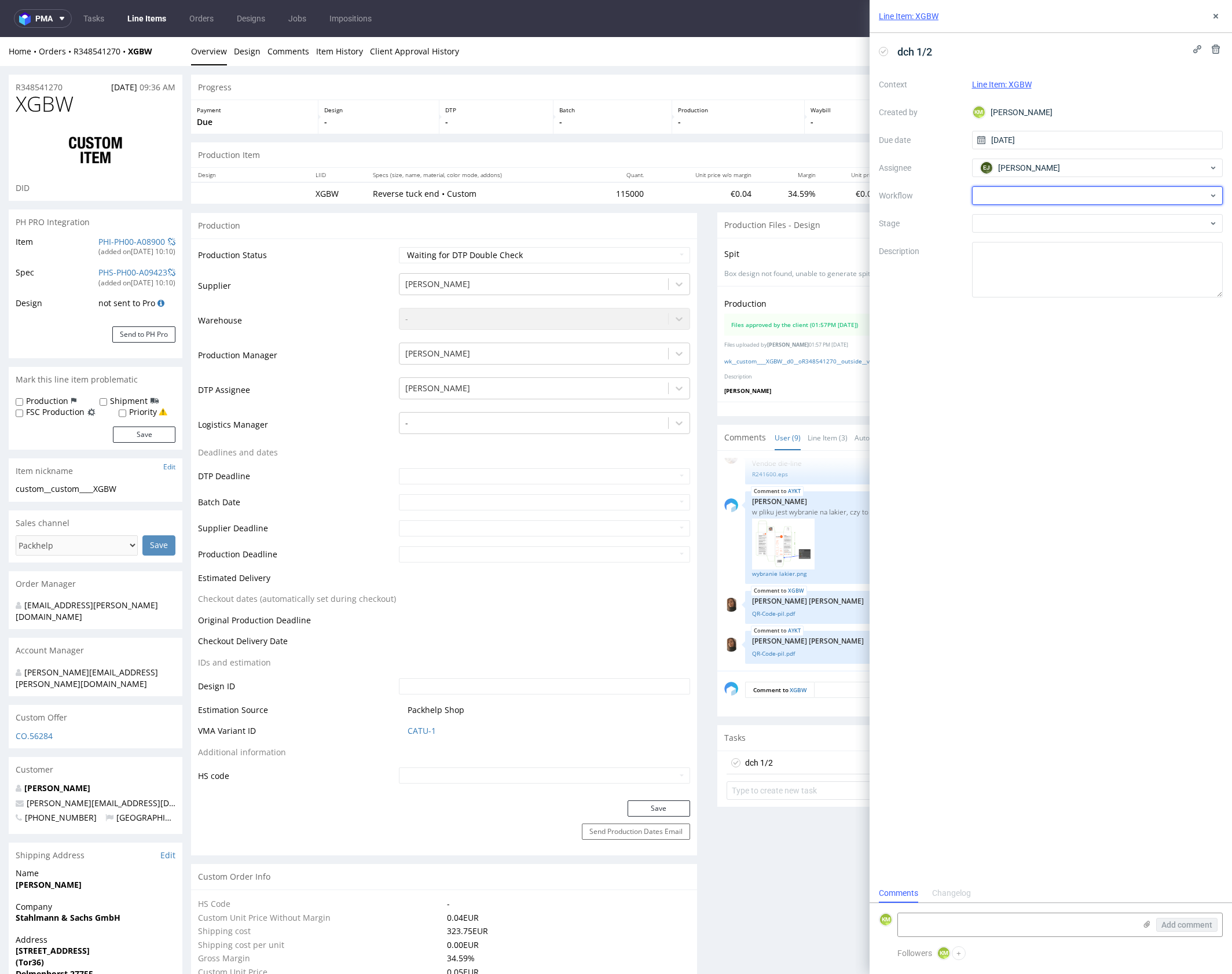
click at [1017, 191] on div at bounding box center [1097, 195] width 251 height 18
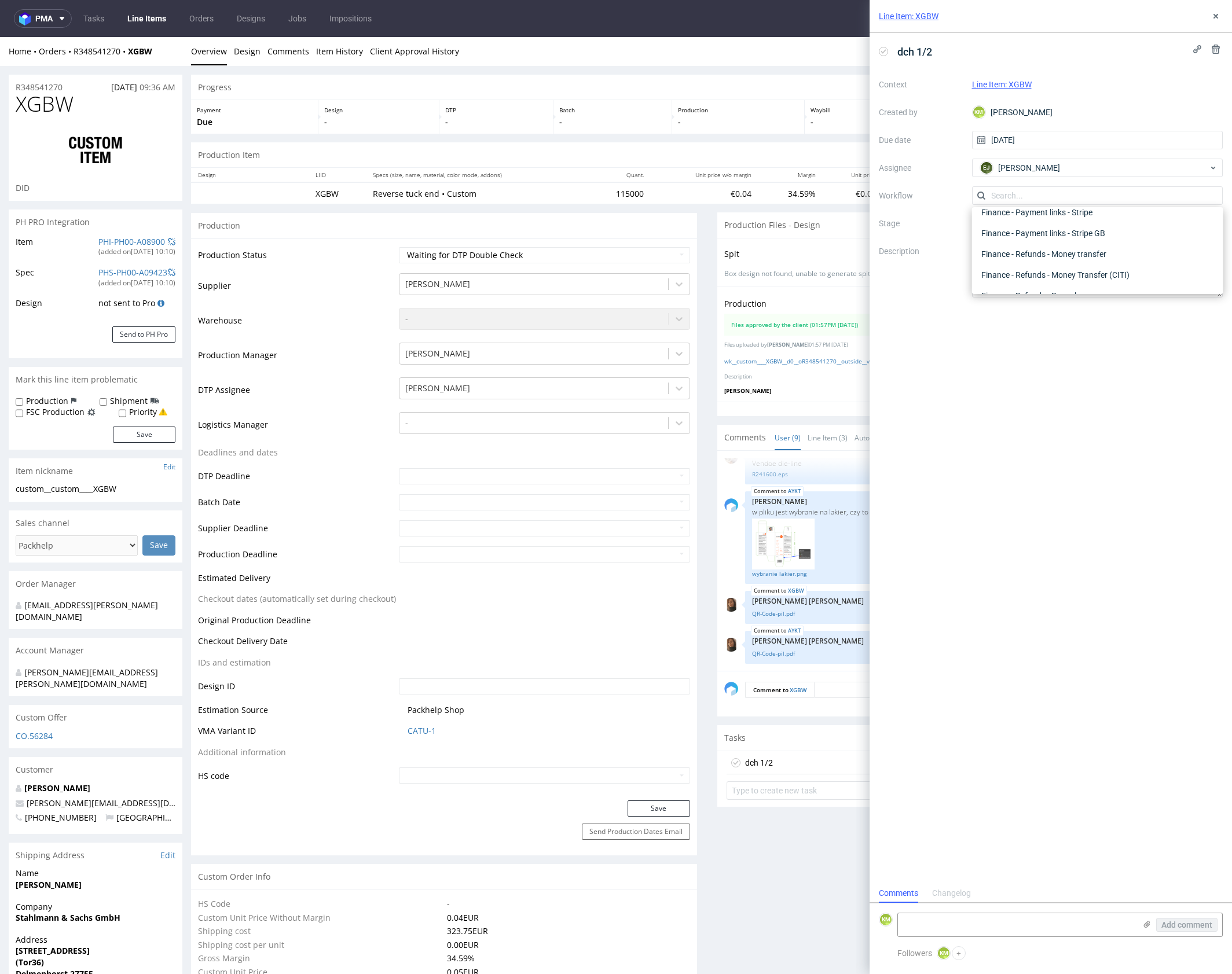
scroll to position [0, 0]
click at [1036, 239] on div "DTP - Double Check" at bounding box center [1096, 237] width 241 height 21
click at [1039, 267] on textarea at bounding box center [1097, 269] width 251 height 55
click at [1212, 18] on icon at bounding box center [1216, 16] width 9 height 9
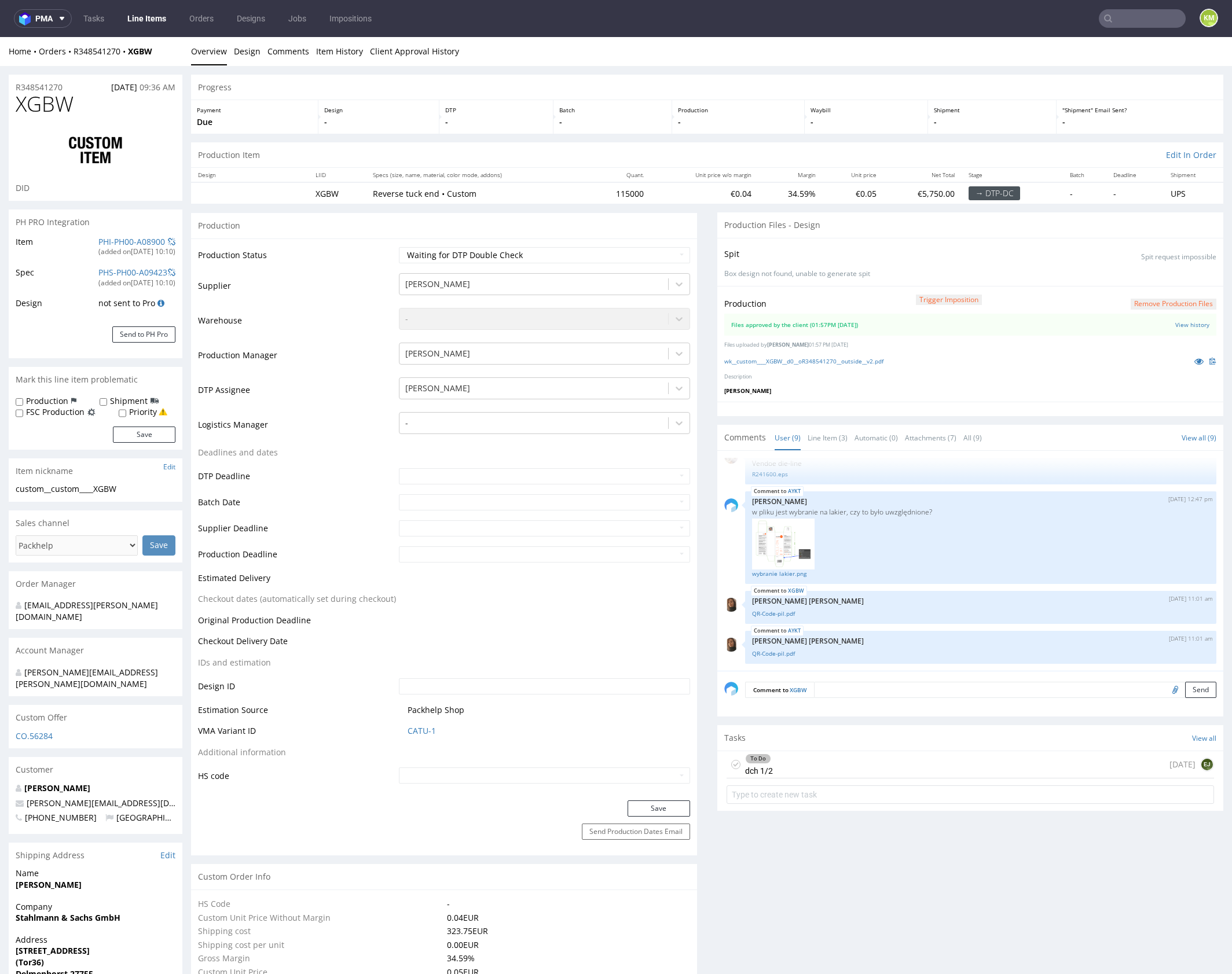
click at [1051, 219] on div "Production Files - Design" at bounding box center [970, 225] width 506 height 25
click at [1051, 220] on div "Production Files - Design" at bounding box center [970, 225] width 506 height 25
click at [795, 768] on div "To Do dch 1/2 today EJ" at bounding box center [970, 764] width 487 height 27
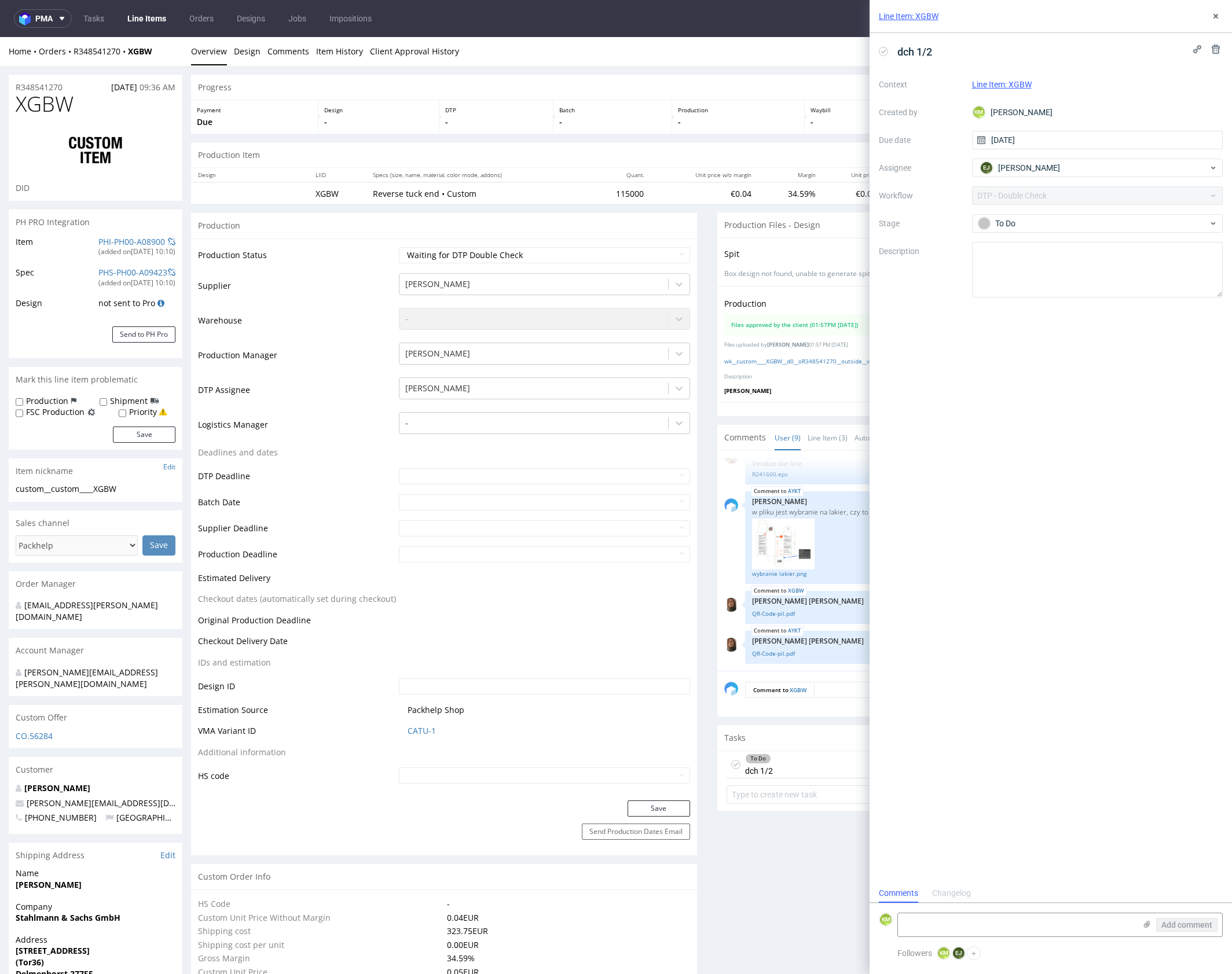
scroll to position [9, 0]
click at [1215, 17] on icon at bounding box center [1216, 16] width 9 height 9
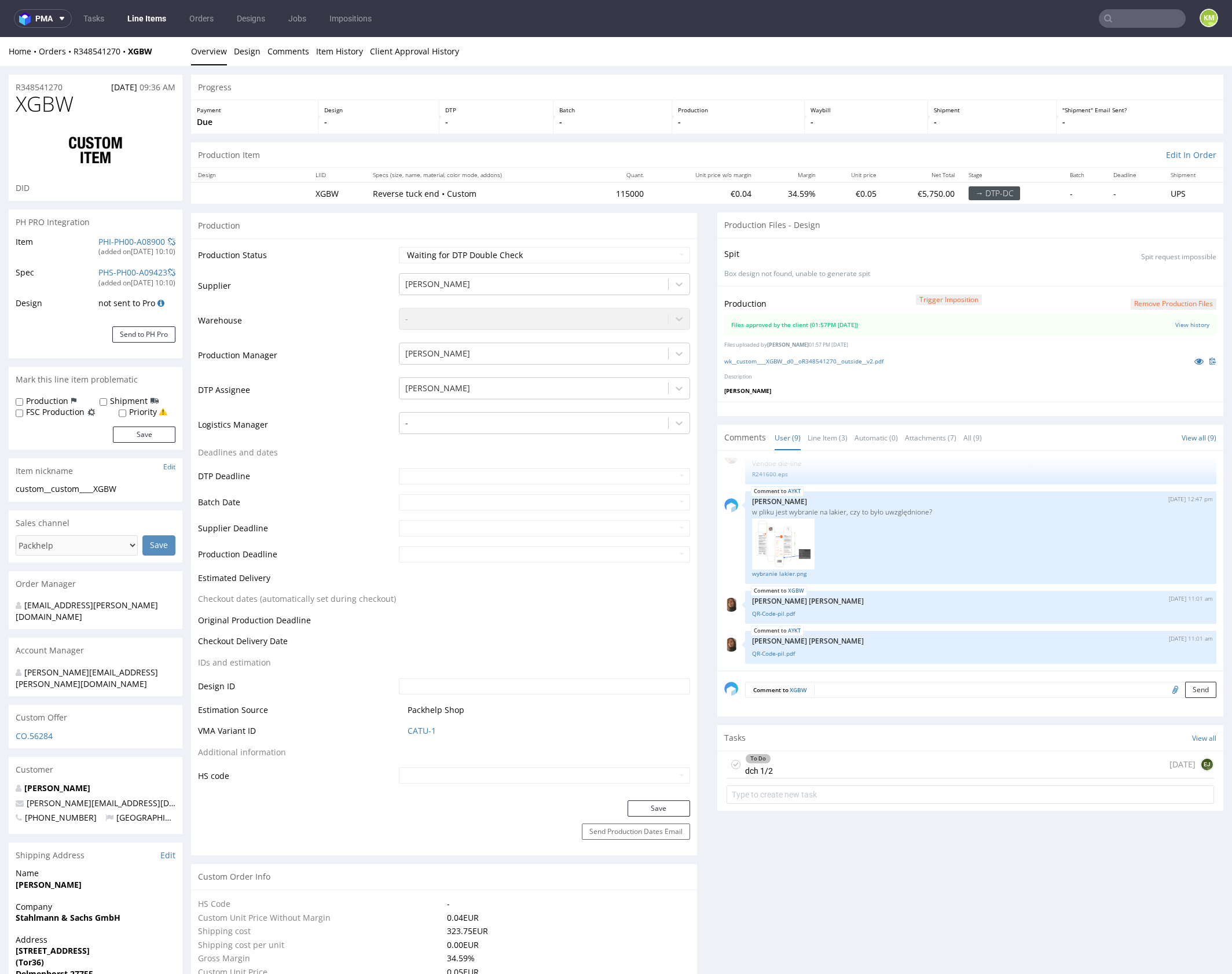
click at [788, 757] on div "To Do dch 1/2 today EJ" at bounding box center [970, 764] width 487 height 27
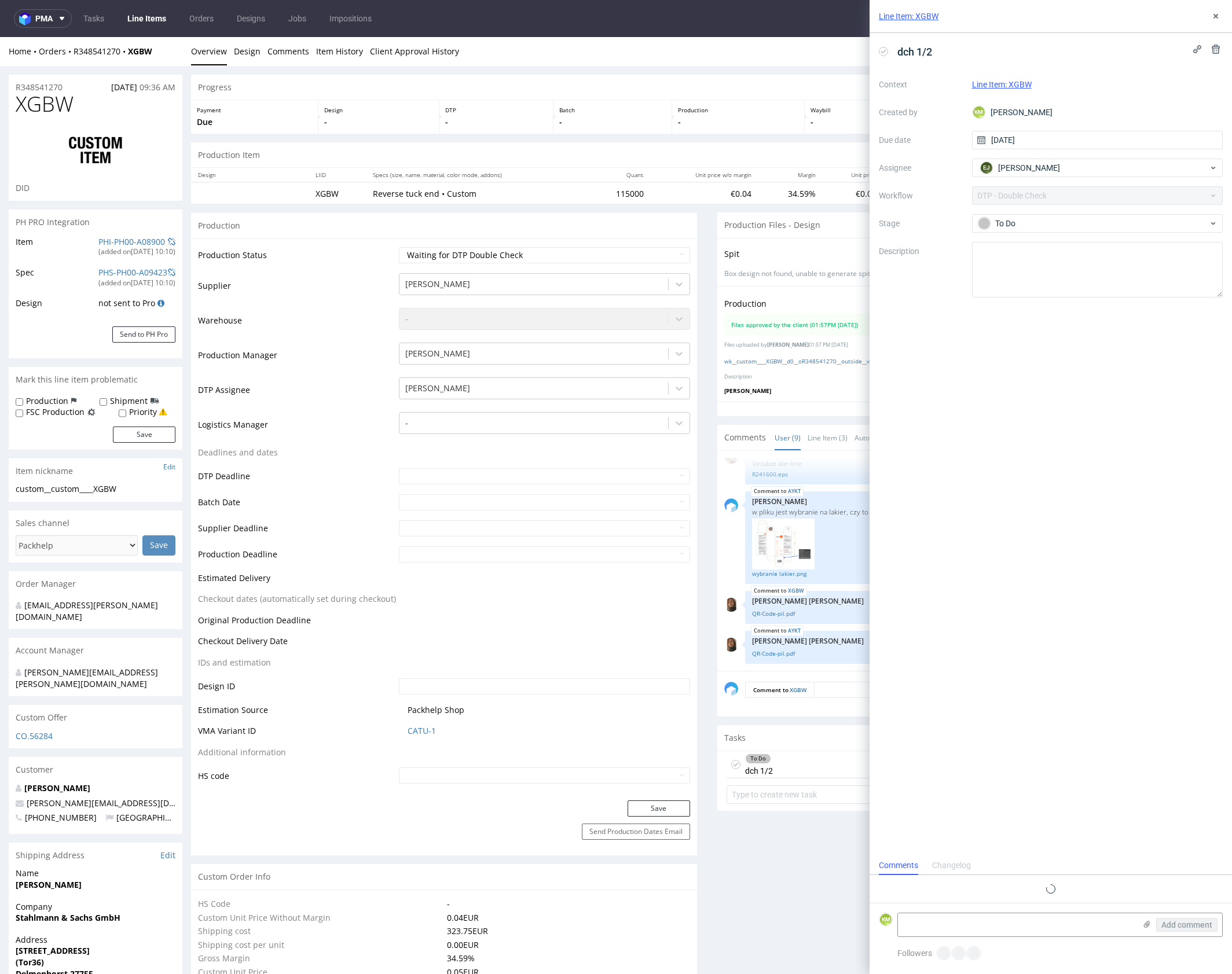
scroll to position [9, 0]
click at [1215, 14] on icon at bounding box center [1216, 16] width 9 height 9
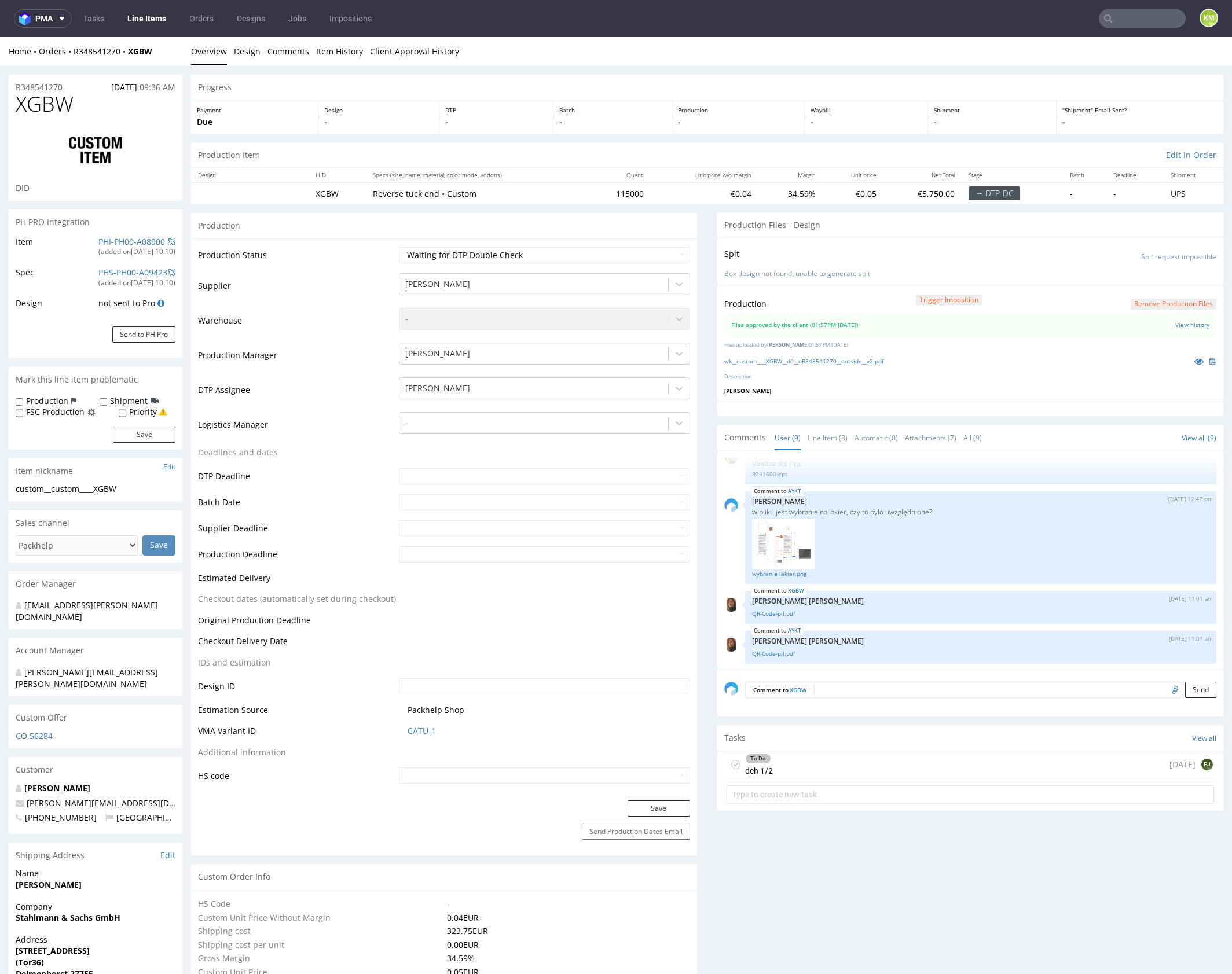
click at [823, 761] on div "To Do dch 1/2 today EJ" at bounding box center [970, 764] width 487 height 27
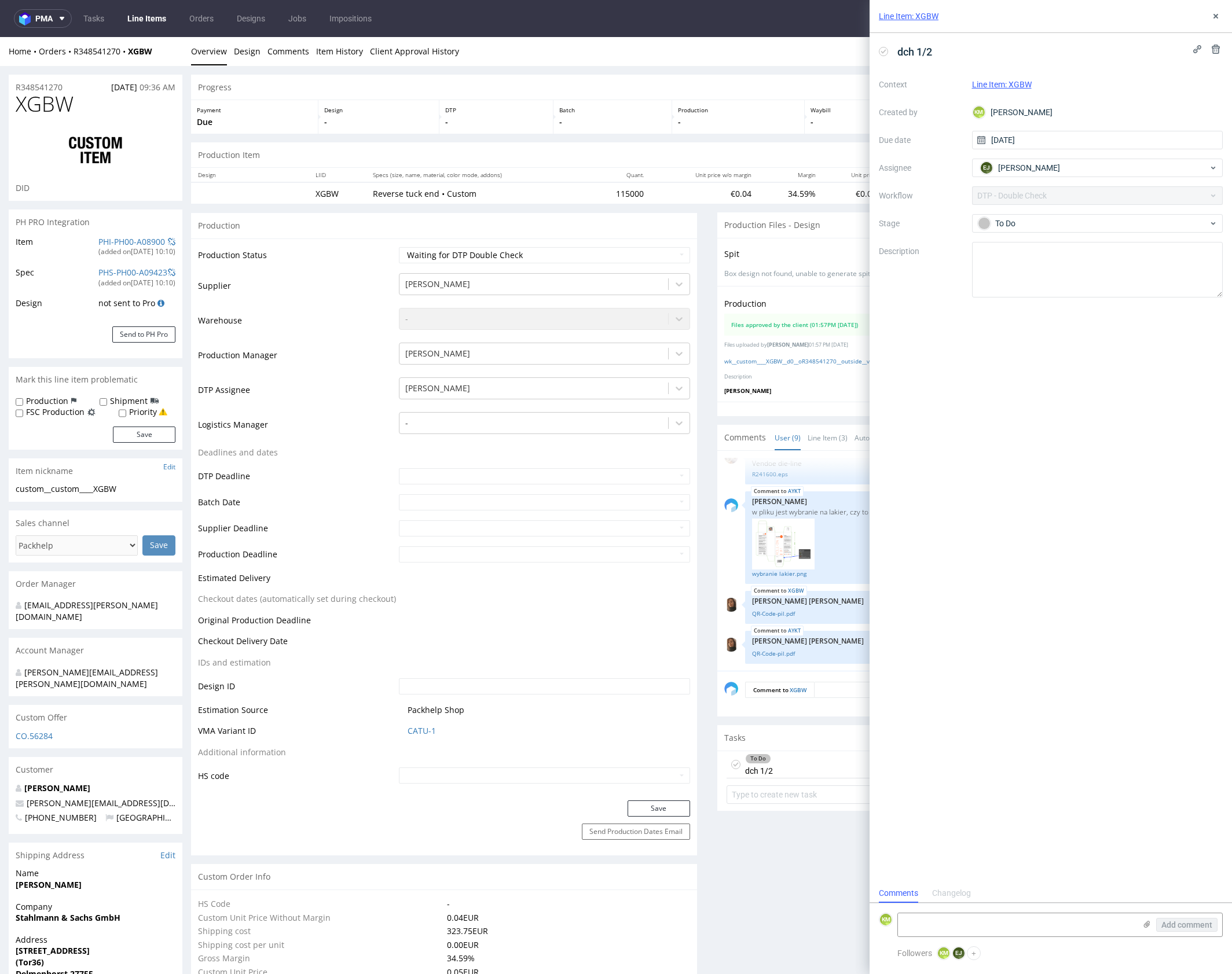
scroll to position [9, 0]
click at [1218, 20] on icon at bounding box center [1216, 16] width 9 height 9
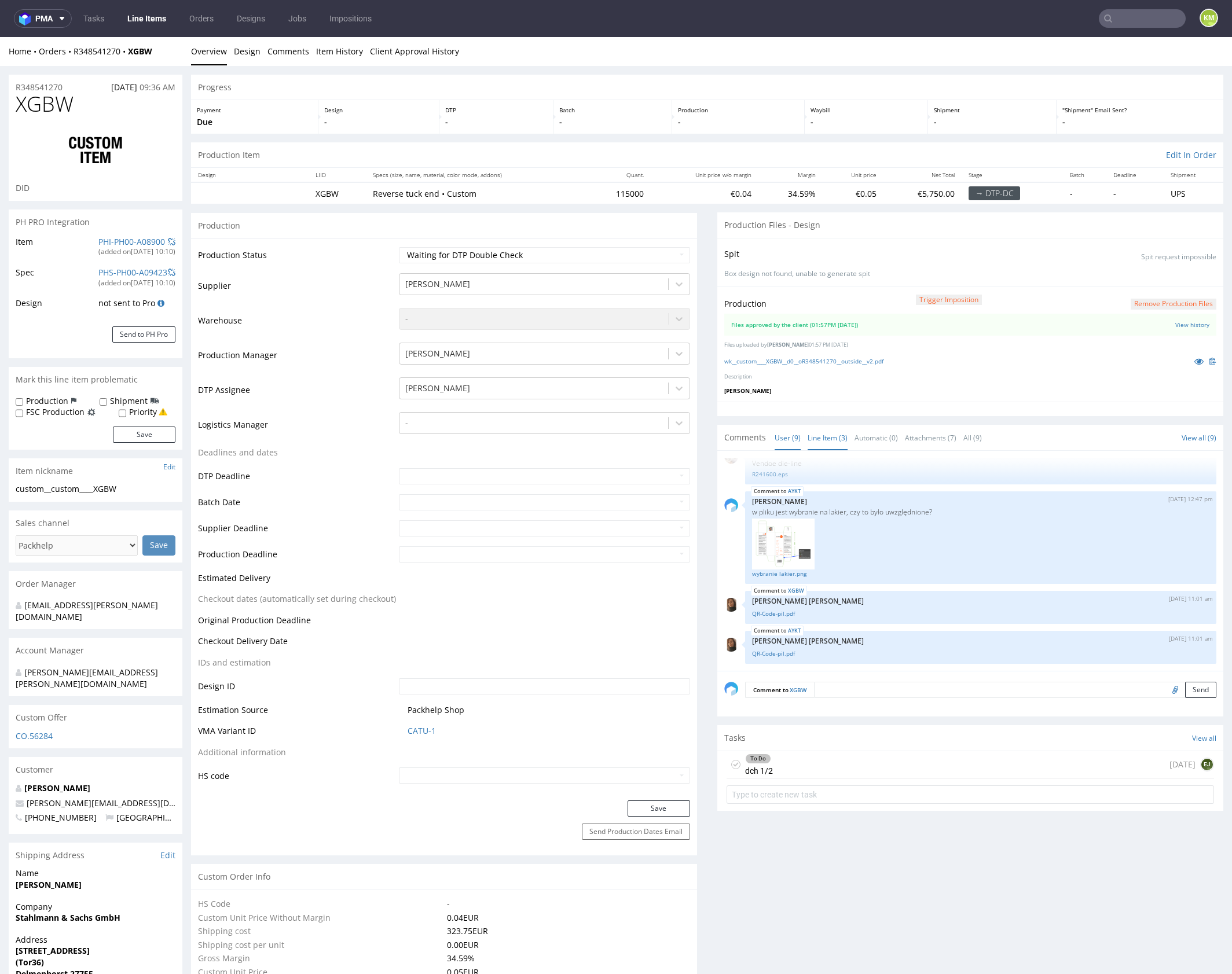
click at [819, 440] on link "Line Item (3)" at bounding box center [827, 438] width 40 height 25
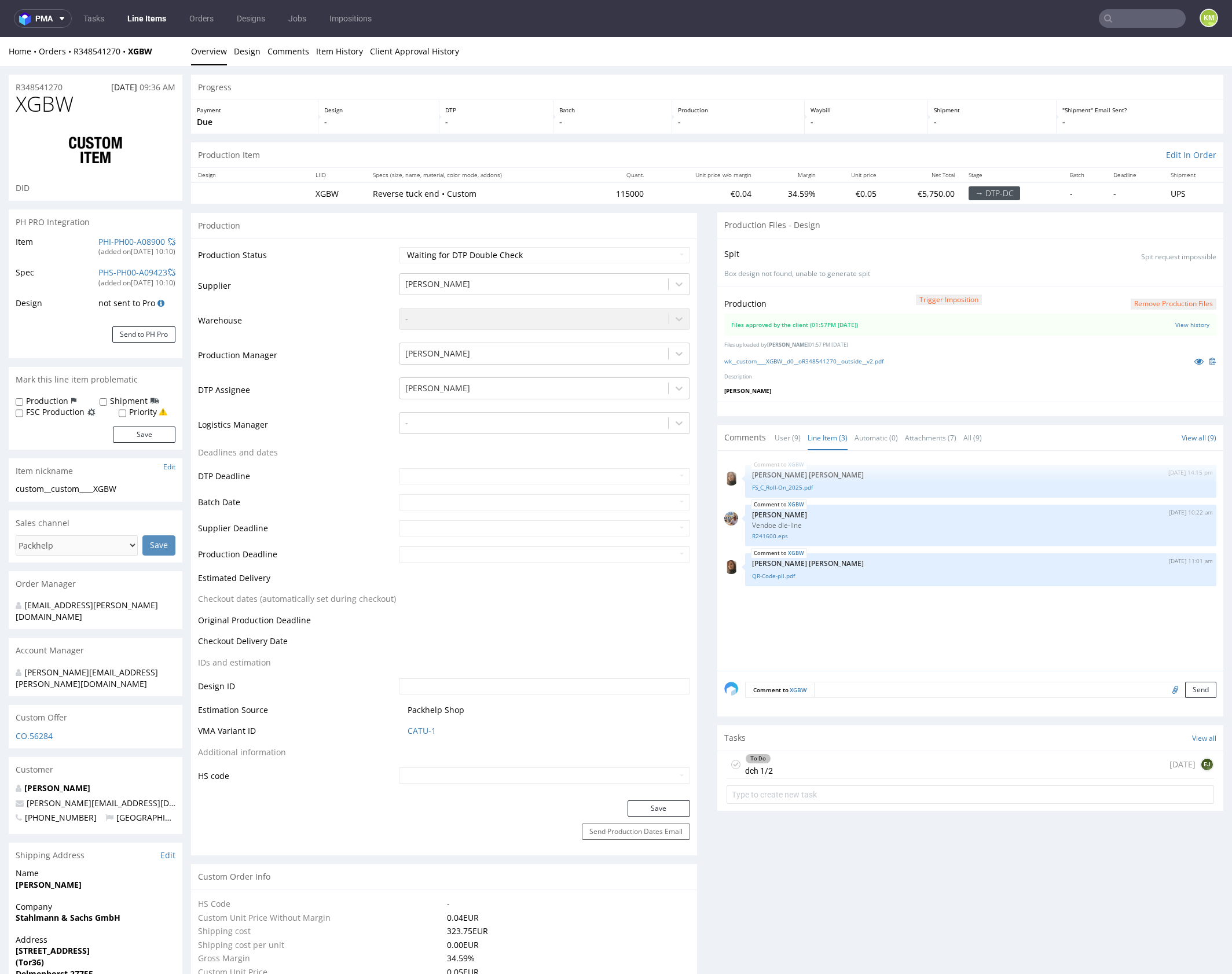
click at [852, 610] on div "XGBW 12th Sep 25 | 14:15 pm Angelina Marć FS_C_Roll-On_2025.pdf XGBW 16th Sep 2…" at bounding box center [973, 565] width 499 height 213
click at [1194, 360] on icon at bounding box center [1199, 361] width 9 height 8
click at [825, 585] on div "XGBW 12th Sep 25 | 14:15 pm Angelina Marć FS_C_Roll-On_2025.pdf XGBW 16th Sep 2…" at bounding box center [973, 565] width 499 height 213
click at [855, 606] on div "XGBW 12th Sep 25 | 14:15 pm Angelina Marć FS_C_Roll-On_2025.pdf XGBW 16th Sep 2…" at bounding box center [973, 565] width 499 height 213
click at [873, 688] on textarea at bounding box center [1014, 689] width 402 height 16
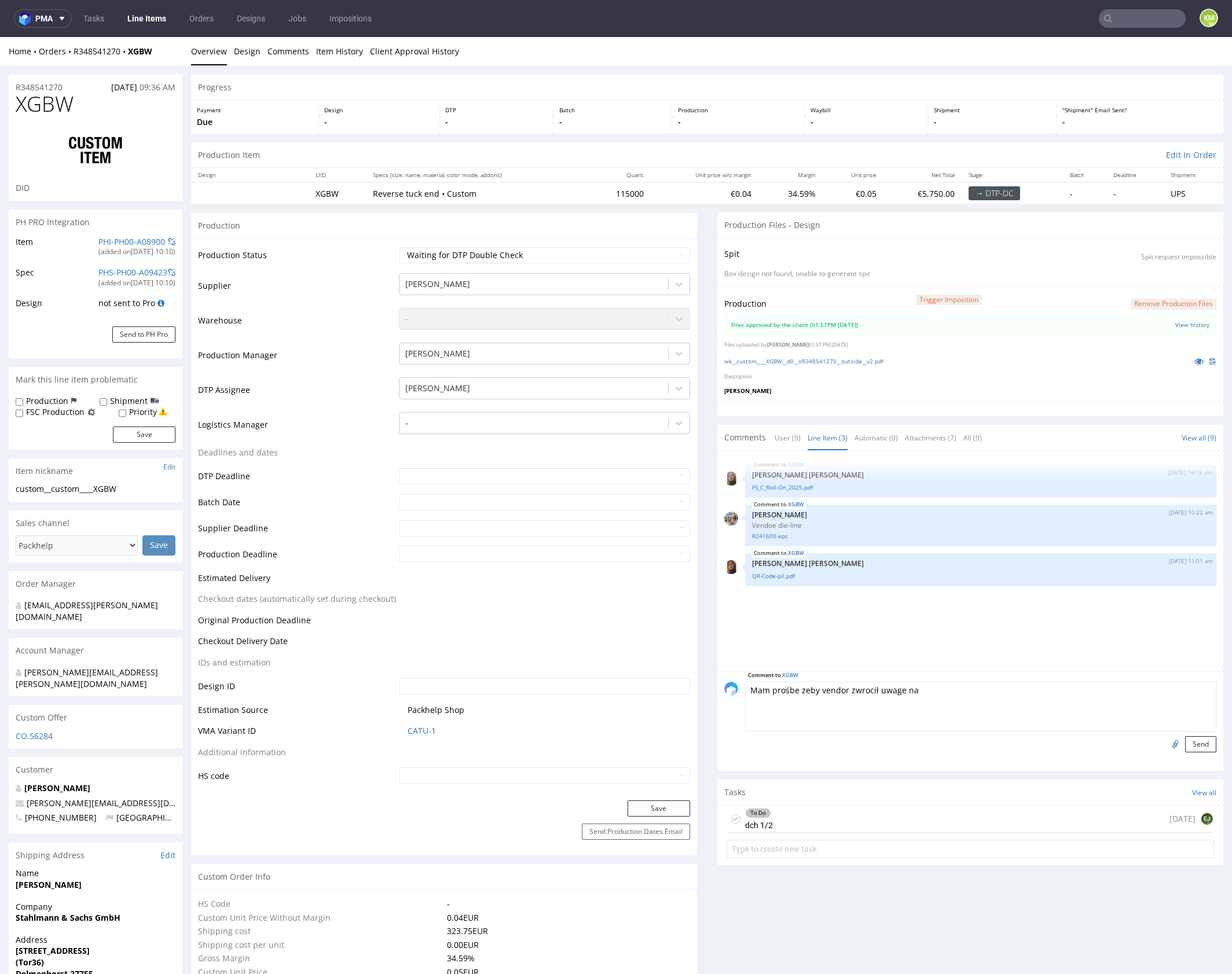
click at [920, 688] on textarea "Mam prośbe zeby vendor zwrocił uwage na" at bounding box center [980, 706] width 471 height 50
click at [921, 688] on textarea "Mam prośbe zeby vendor zwrocił uwage na" at bounding box center [980, 706] width 471 height 50
paste textarea "https://packhelp.slack.com/archives/C0101HZ89EW/p1758011501701179"
type textarea "https://packhelp.slack.com/archives/C0101HZ89EW/p1758011501701179"
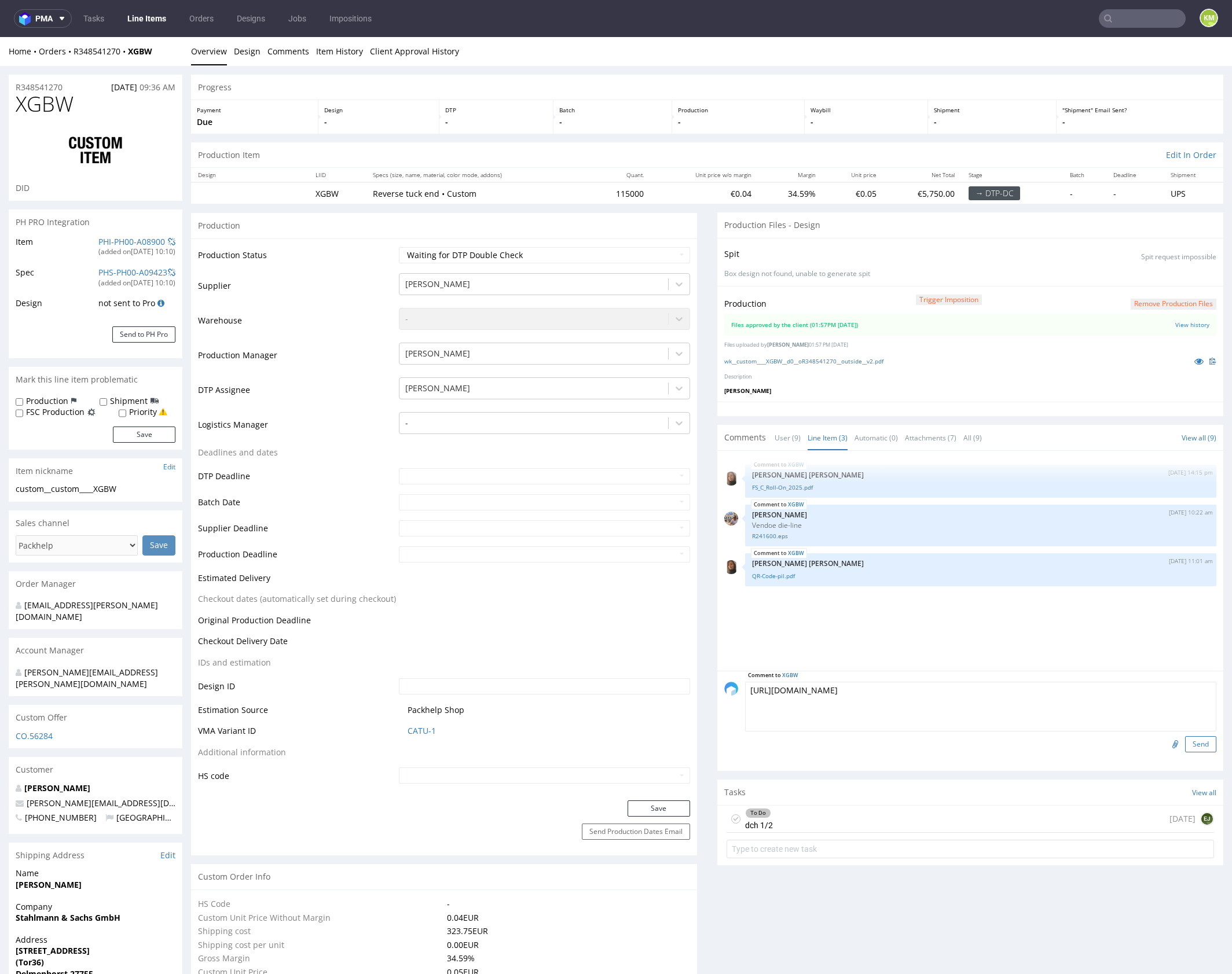
click at [1197, 745] on button "Send" at bounding box center [1200, 745] width 32 height 16
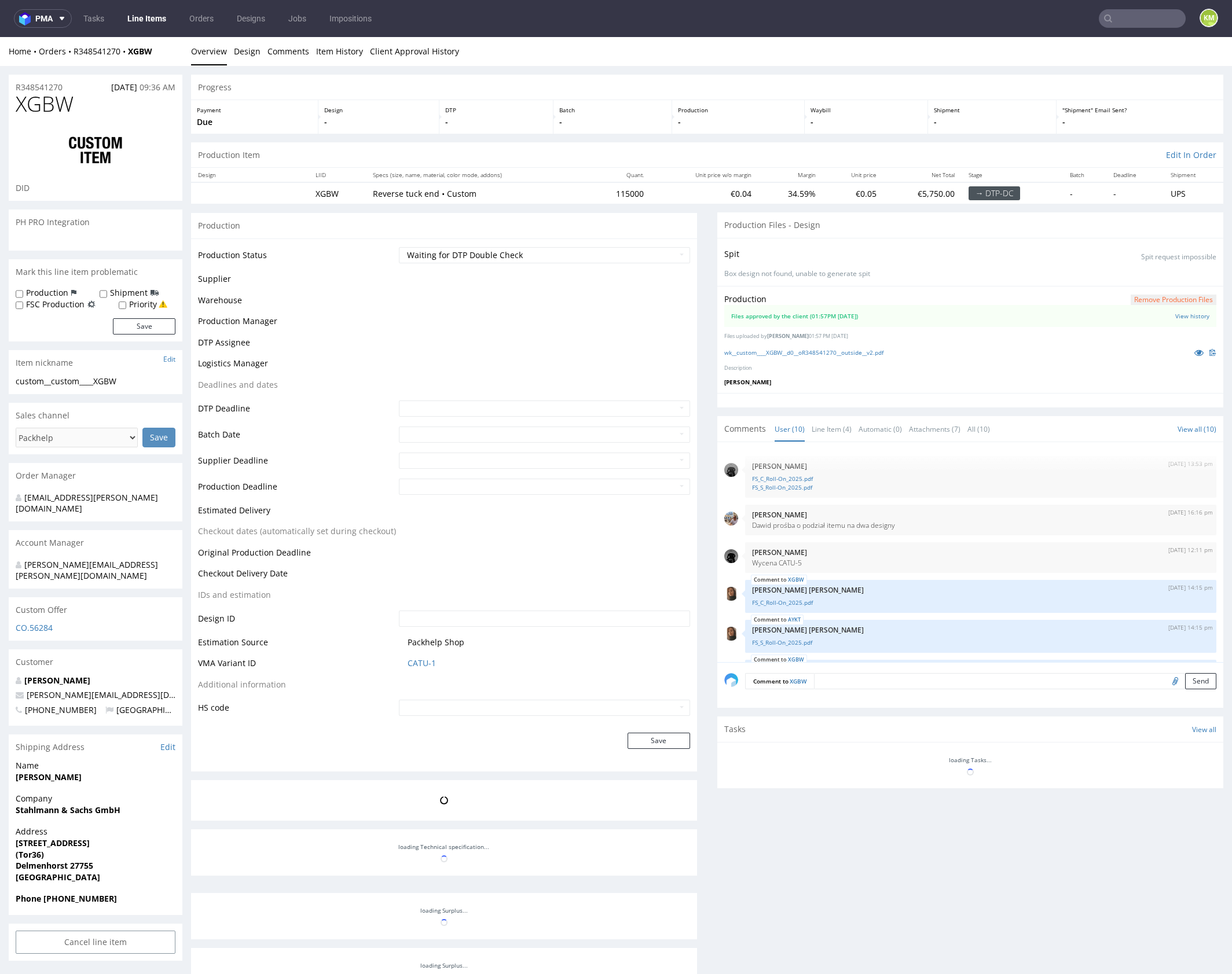
scroll to position [263, 0]
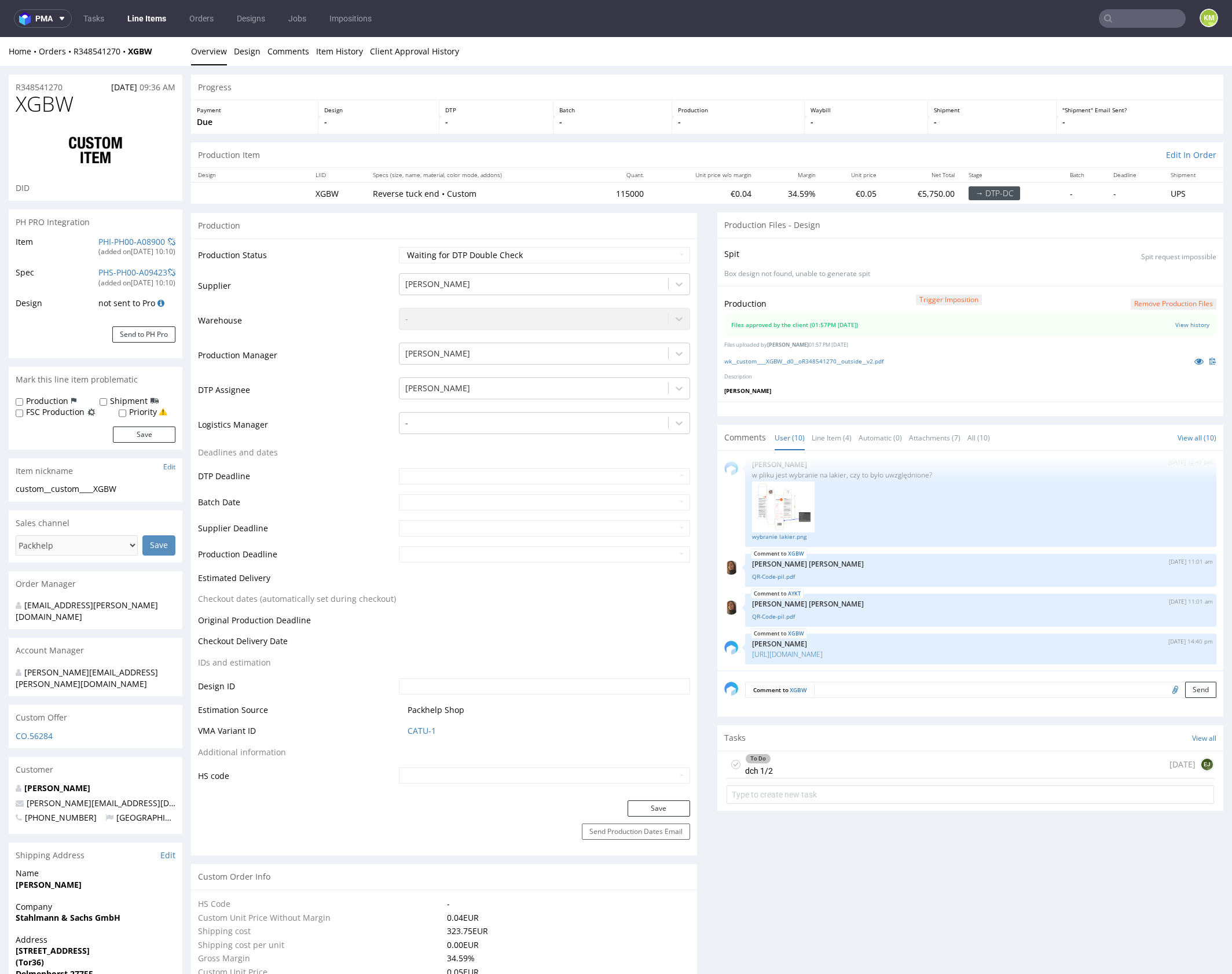
click at [934, 689] on textarea at bounding box center [1014, 689] width 402 height 16
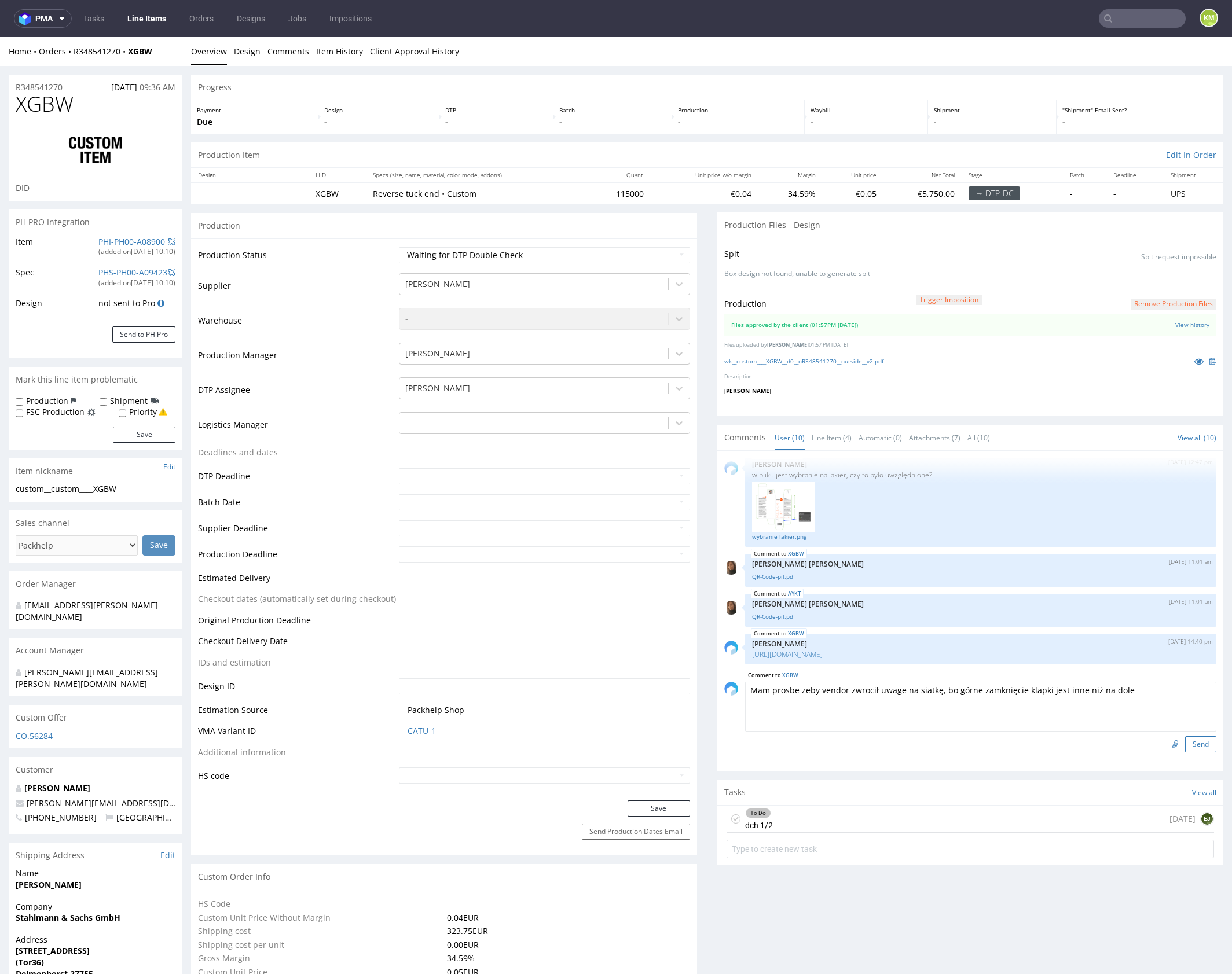
type textarea "Mam prosbe zeby vendor zwrocił uwage na siatkę, bo górne zamknięcie klapki jest…"
click at [1188, 740] on button "Send" at bounding box center [1200, 745] width 32 height 16
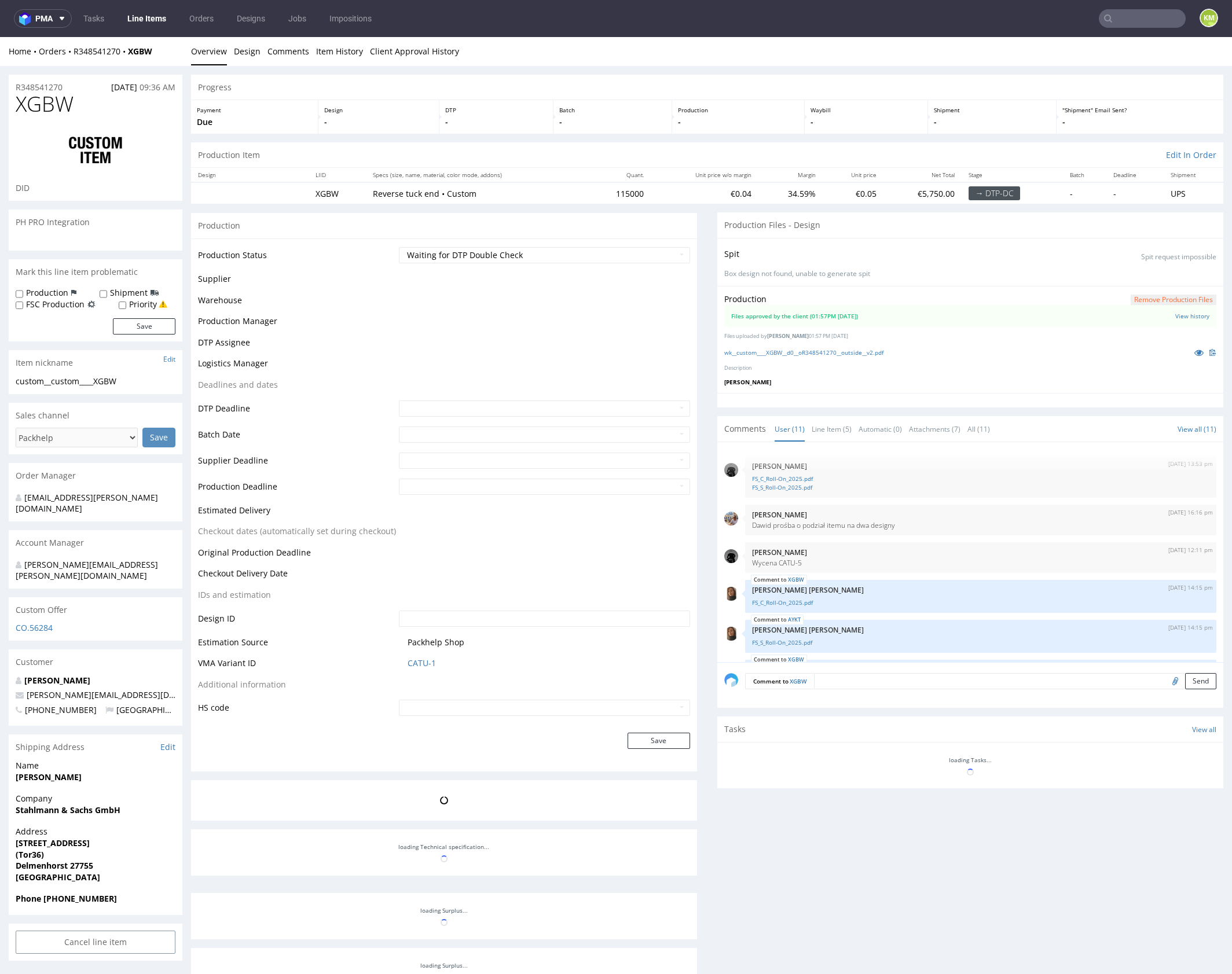
scroll to position [301, 0]
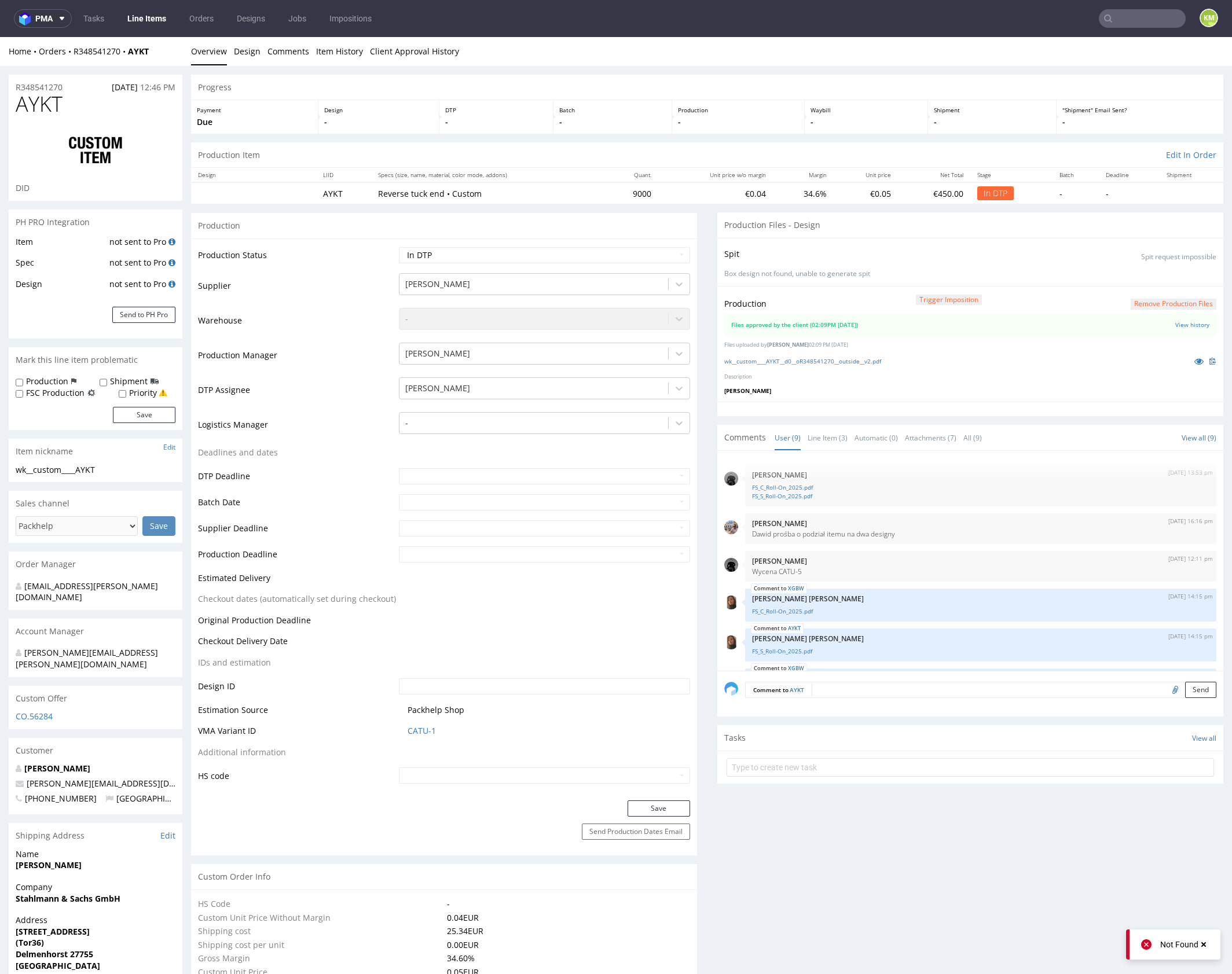
scroll to position [175, 0]
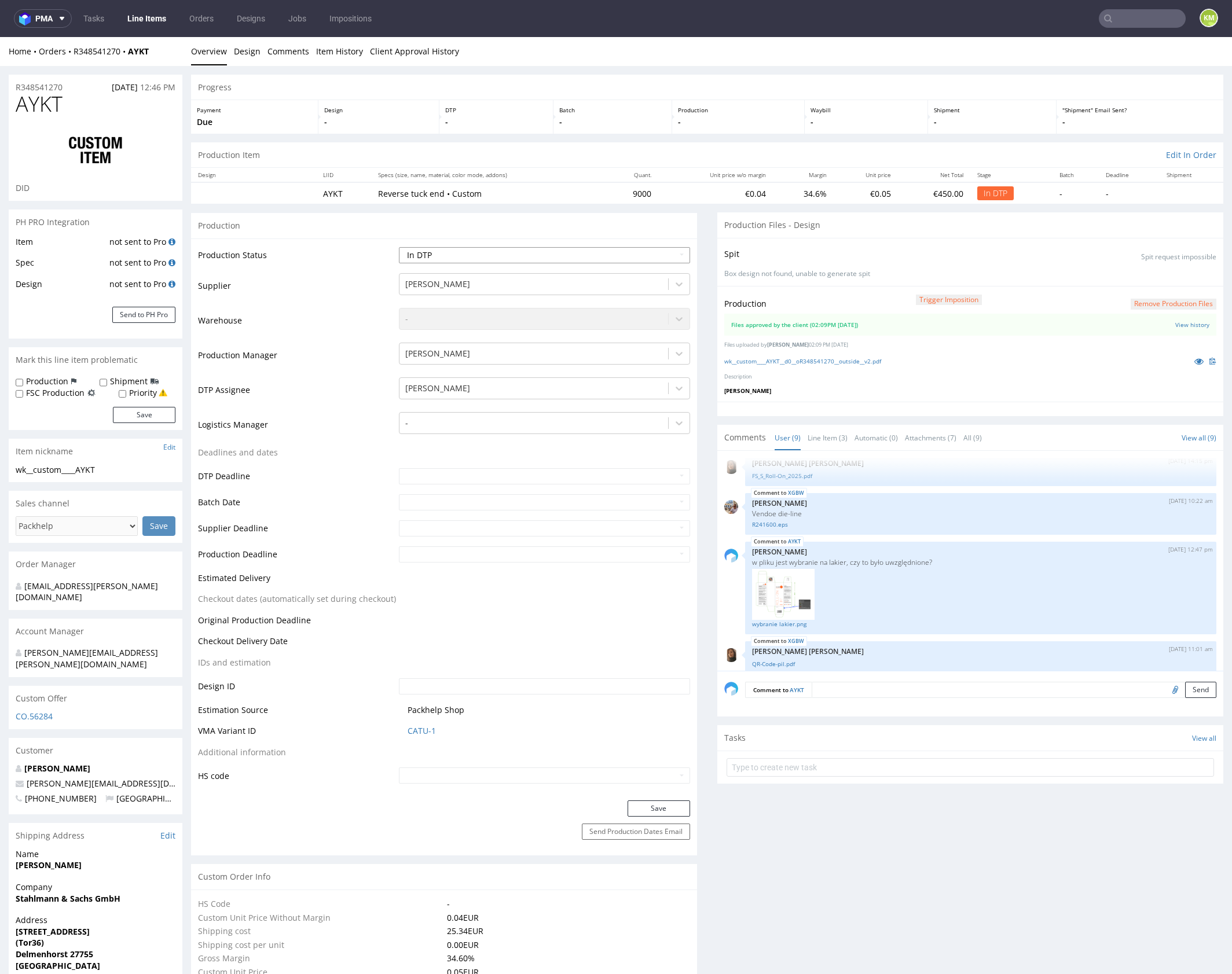
click at [543, 250] on select "Waiting for Artwork Waiting for Diecut Waiting for Mockup Waiting for DTP Waiti…" at bounding box center [544, 255] width 291 height 16
select select "dtp_waiting_for_double_check"
click at [399, 247] on select "Waiting for Artwork Waiting for Diecut Waiting for Mockup Waiting for DTP Waiti…" at bounding box center [544, 255] width 291 height 16
click at [654, 805] on button "Save" at bounding box center [658, 809] width 62 height 16
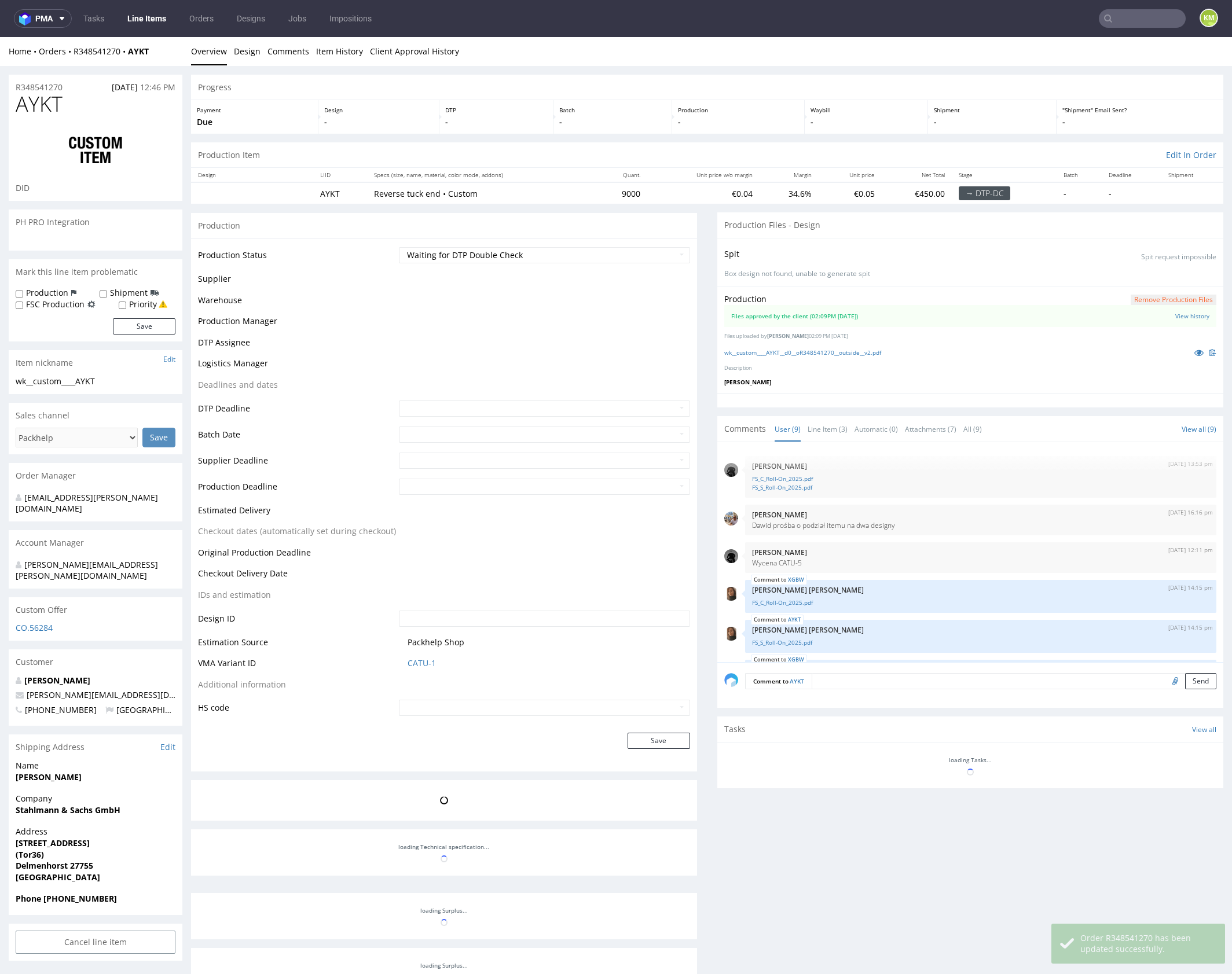
scroll to position [226, 0]
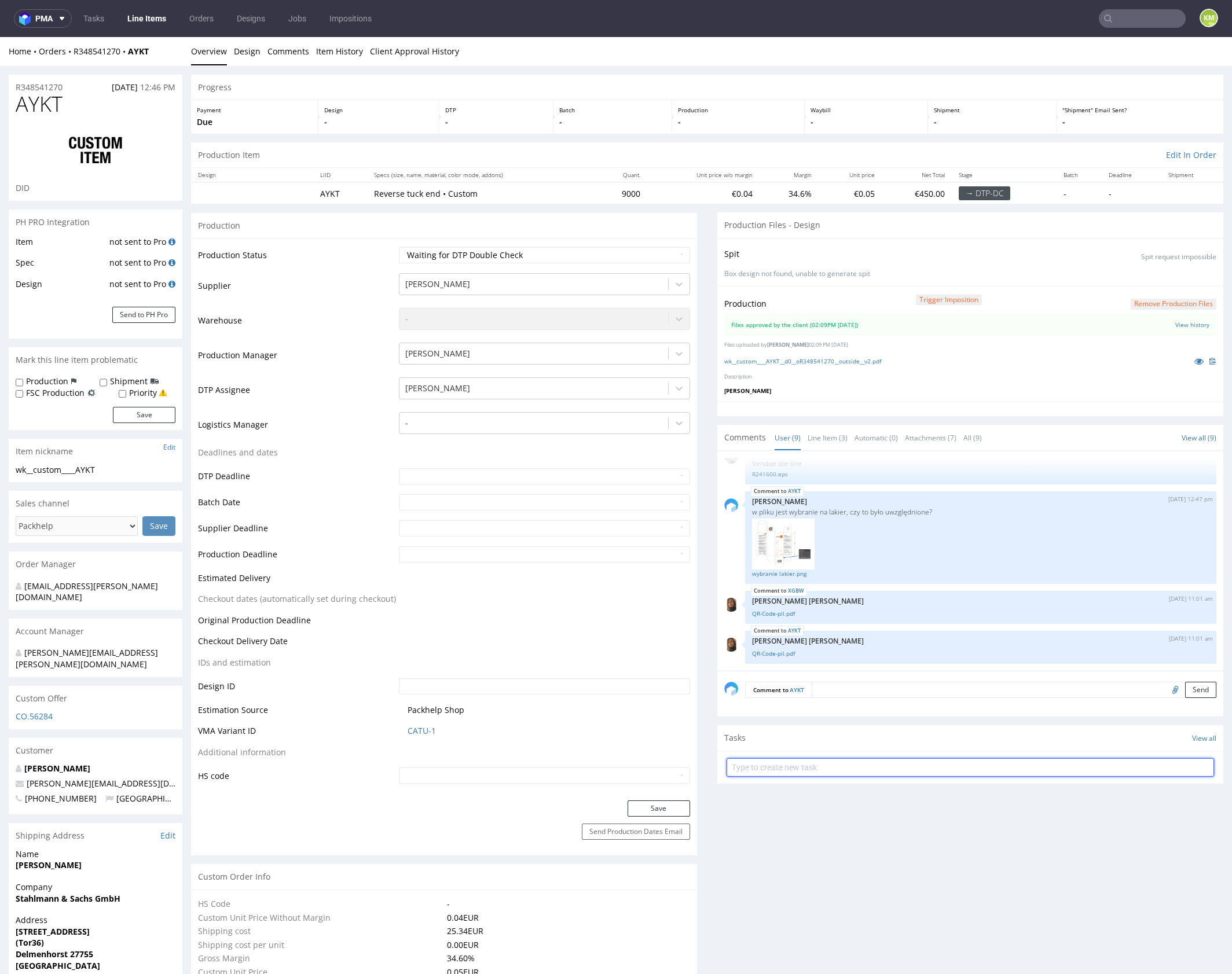
click at [858, 762] on input "text" at bounding box center [970, 767] width 487 height 18
type input "dch 2/2"
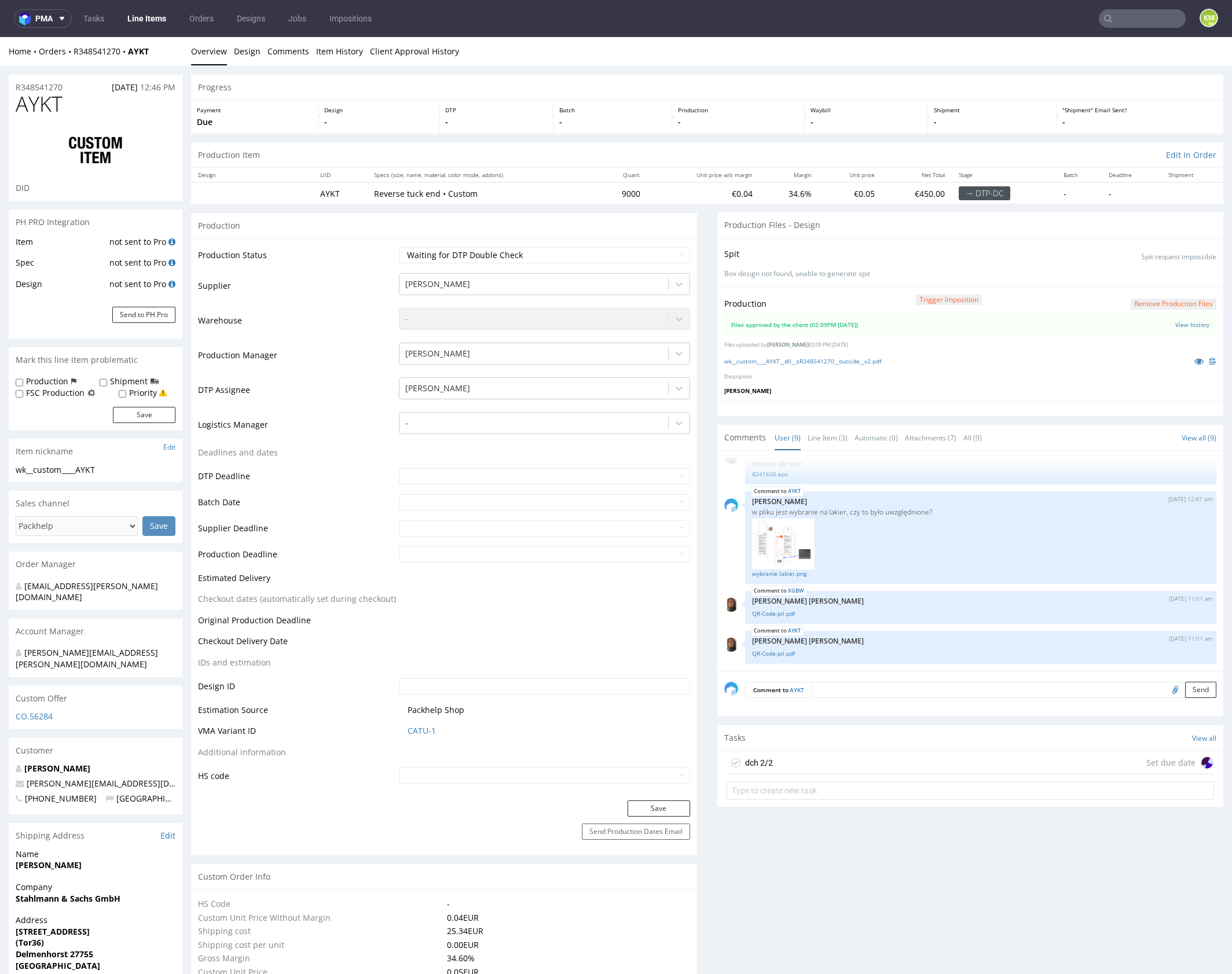
click at [830, 761] on div "dch 2/2 Set due date" at bounding box center [970, 763] width 487 height 23
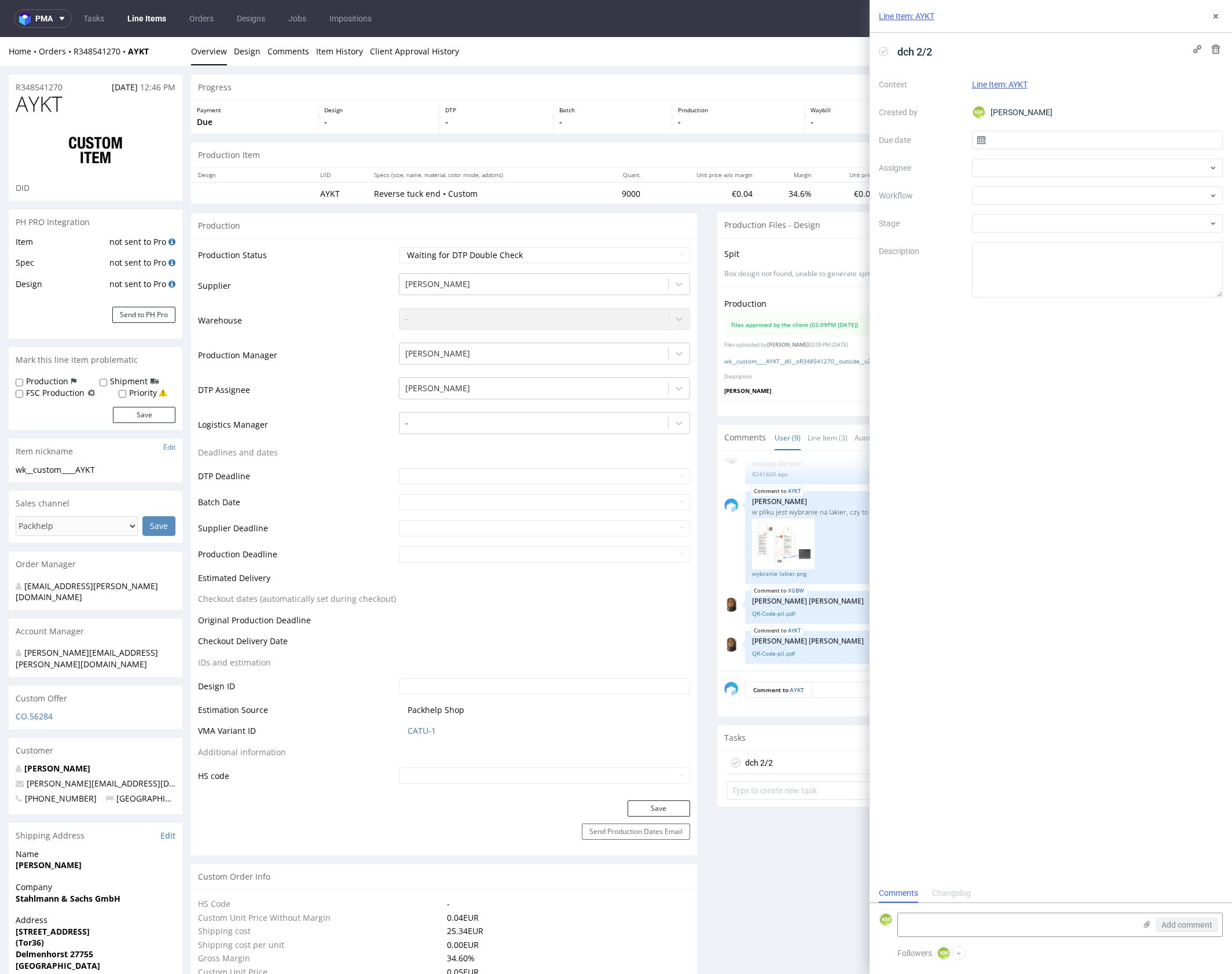
scroll to position [9, 0]
click at [1213, 18] on icon at bounding box center [1216, 16] width 9 height 9
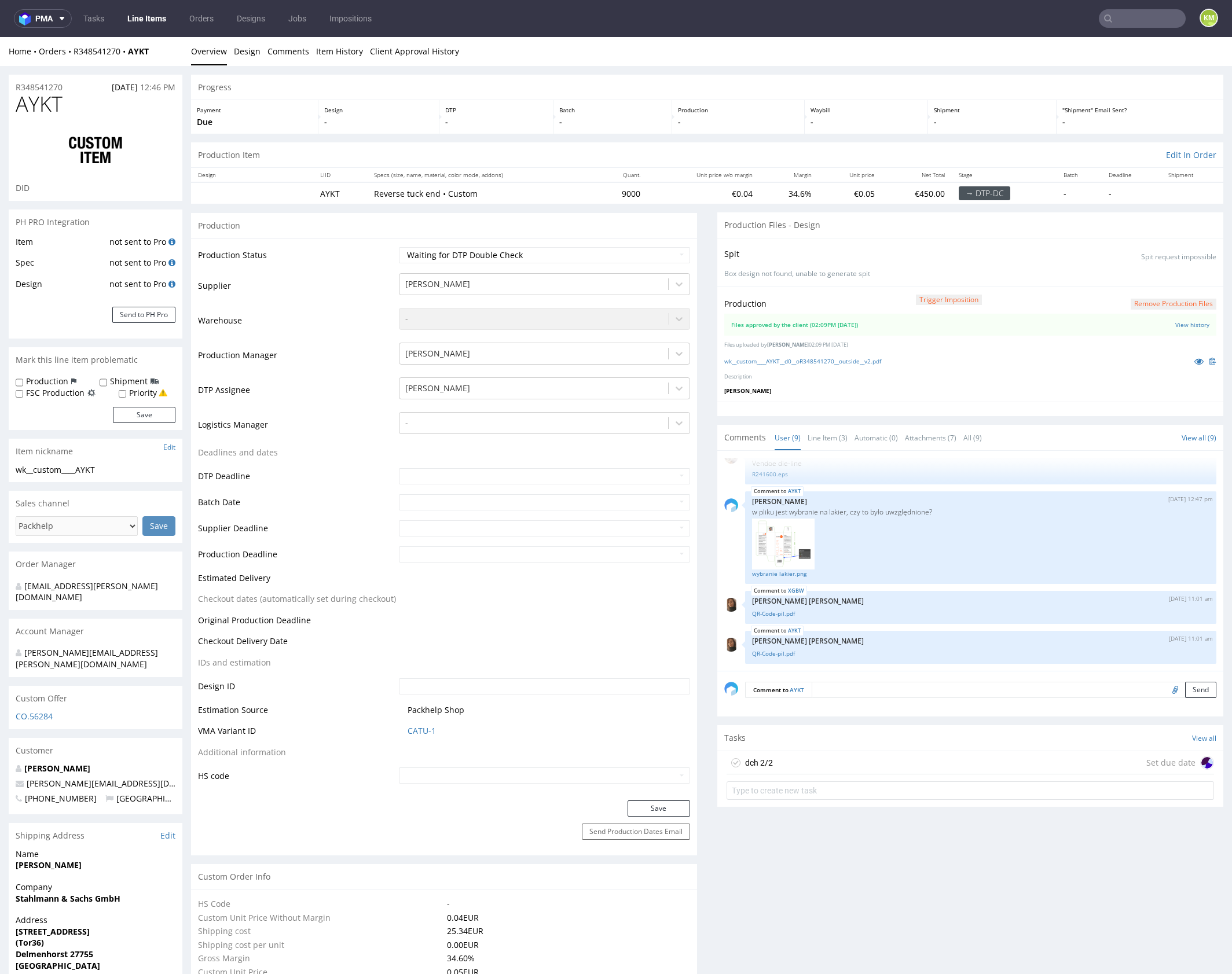
click at [825, 762] on div "dch 2/2 Set due date" at bounding box center [970, 763] width 487 height 23
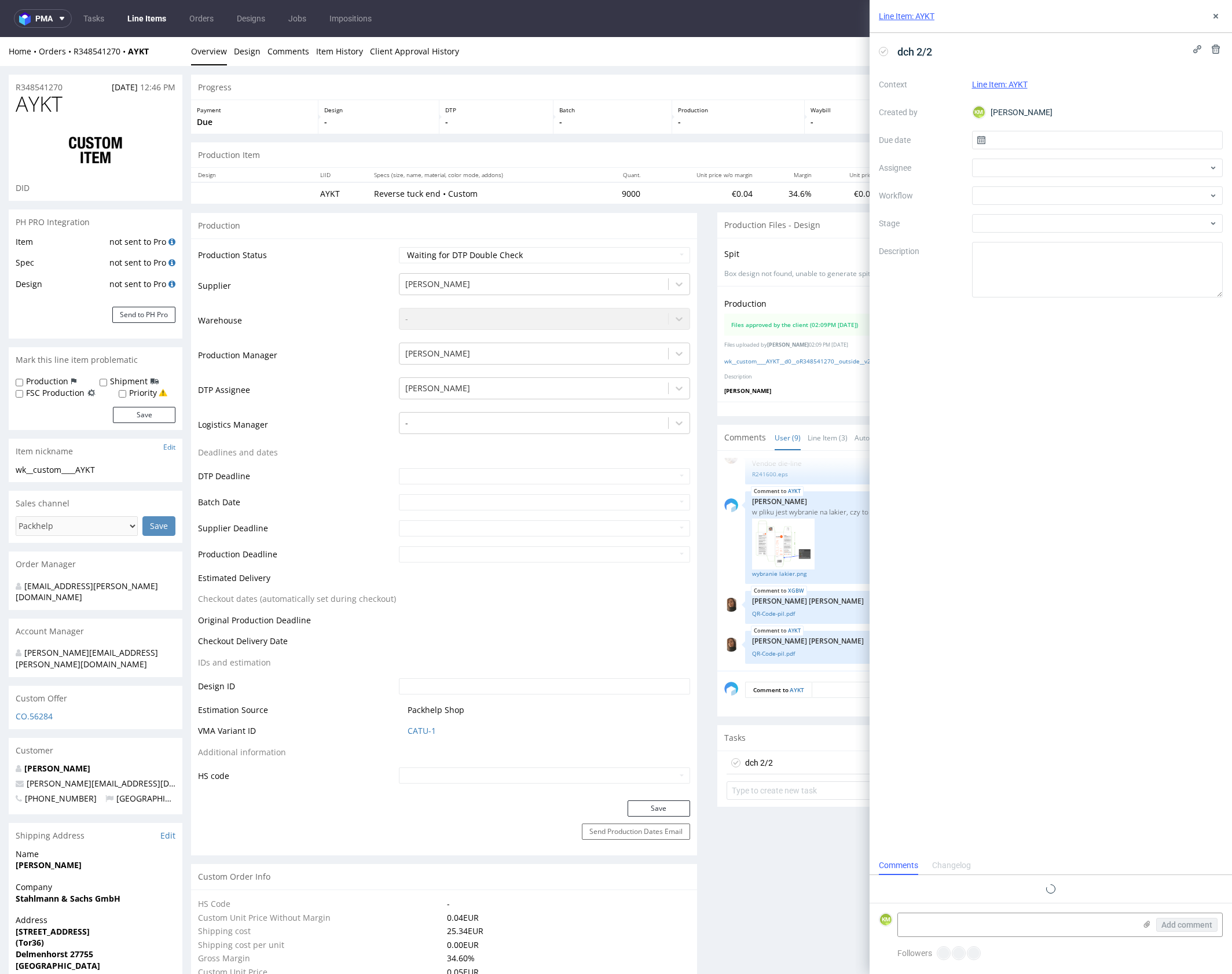
scroll to position [9, 0]
click at [1013, 138] on input "text" at bounding box center [1097, 140] width 251 height 18
click at [1062, 277] on span "22" at bounding box center [1059, 277] width 9 height 12
type input "[DATE]"
click at [1005, 169] on div at bounding box center [1097, 167] width 251 height 18
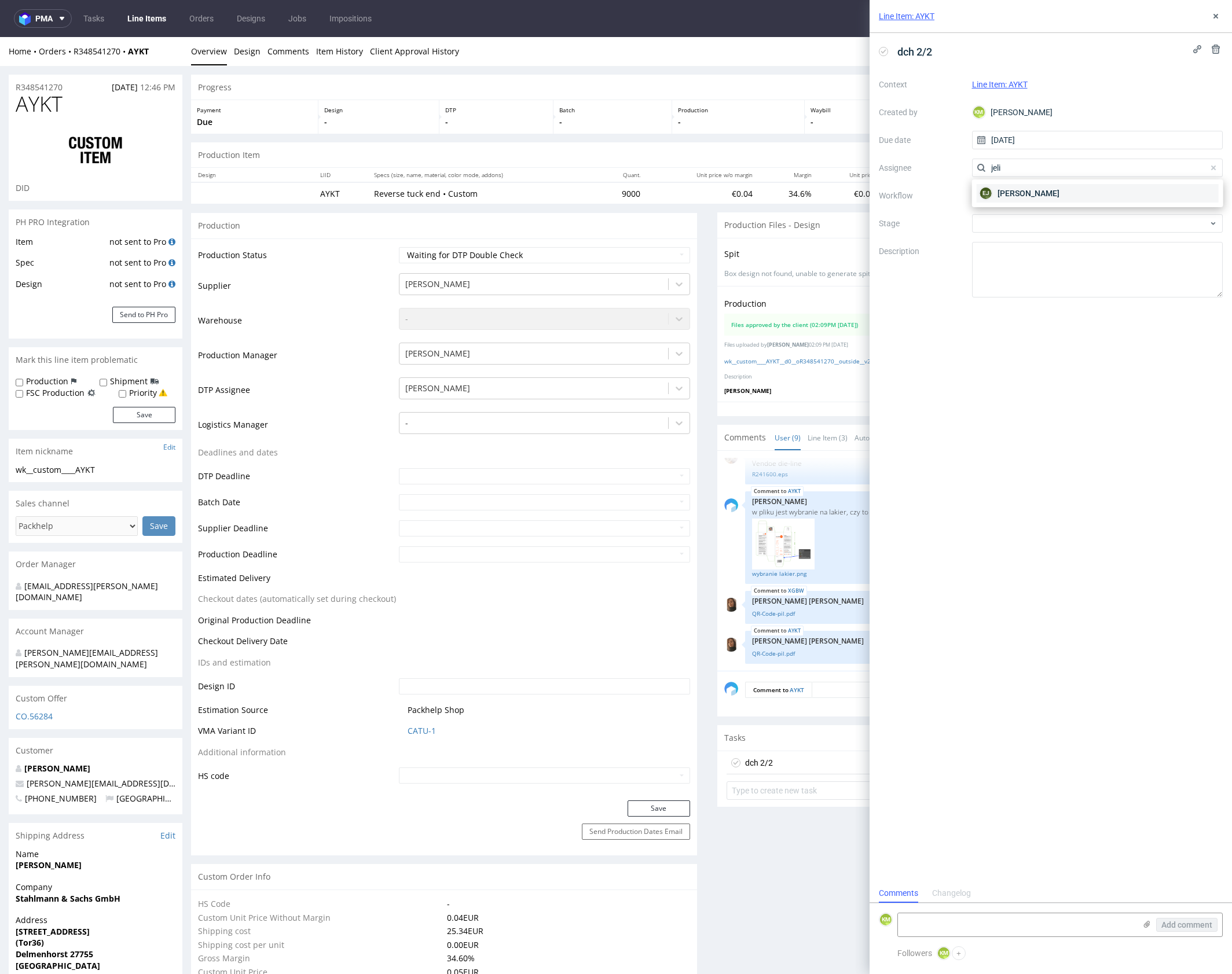
type input "jeli"
click at [1011, 198] on span "[PERSON_NAME]" at bounding box center [1028, 192] width 62 height 12
click at [1009, 201] on div at bounding box center [1097, 195] width 251 height 18
click at [1006, 238] on div "DTP - Double Check" at bounding box center [1096, 237] width 241 height 21
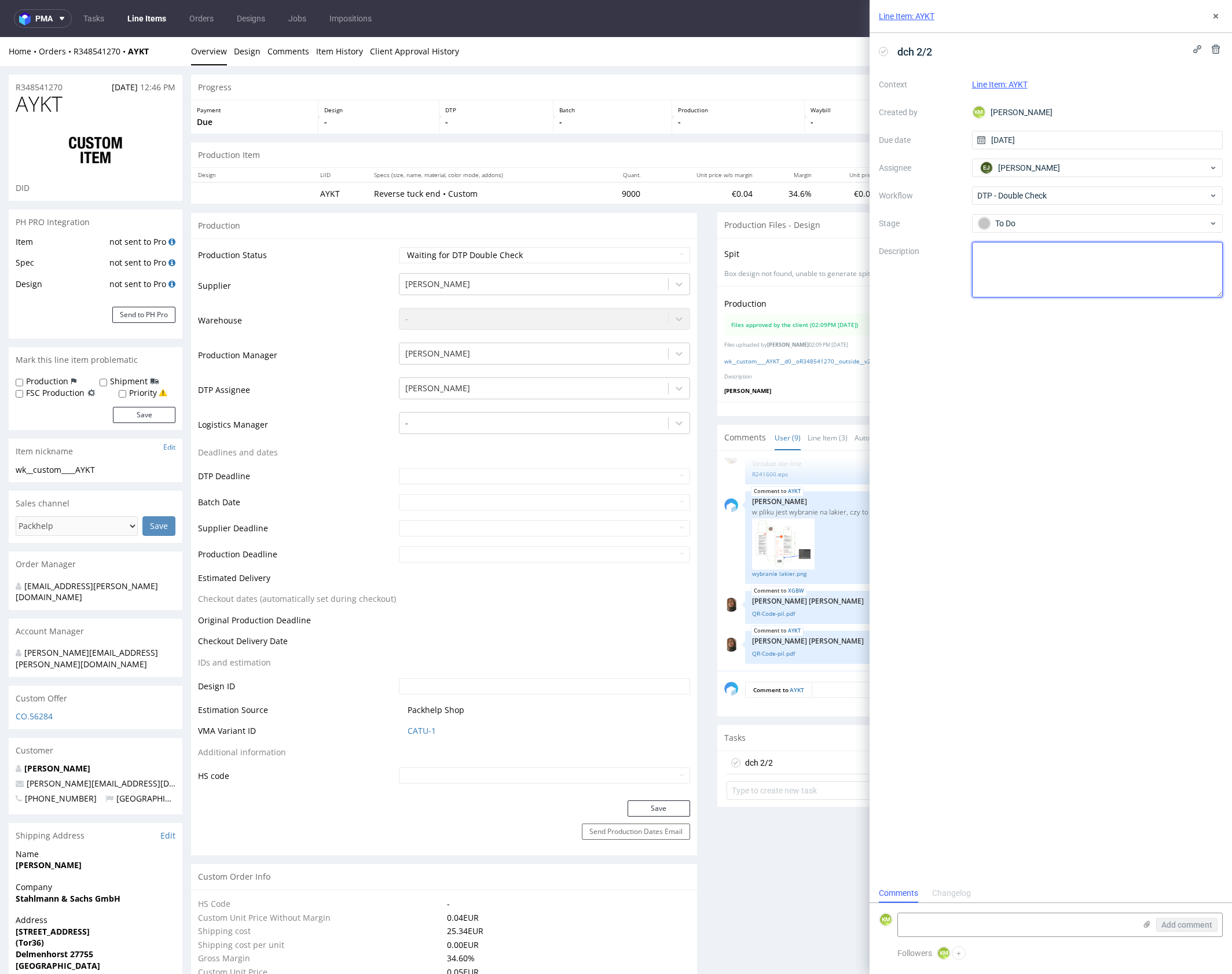
click at [1048, 256] on textarea at bounding box center [1097, 269] width 251 height 55
click at [1215, 20] on icon at bounding box center [1216, 16] width 9 height 9
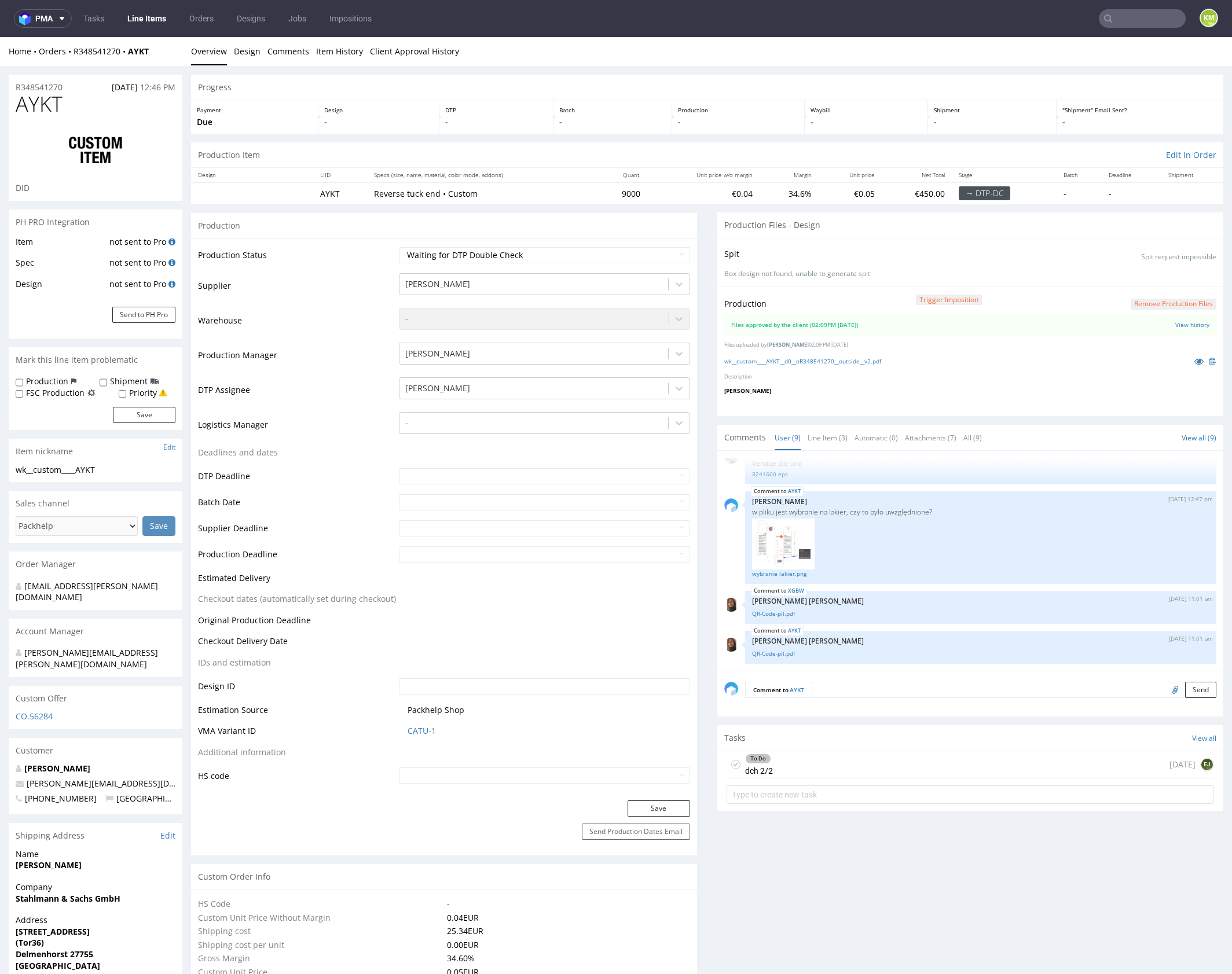
click at [820, 757] on div "To Do dch 2/2 [DATE] EJ" at bounding box center [970, 764] width 487 height 27
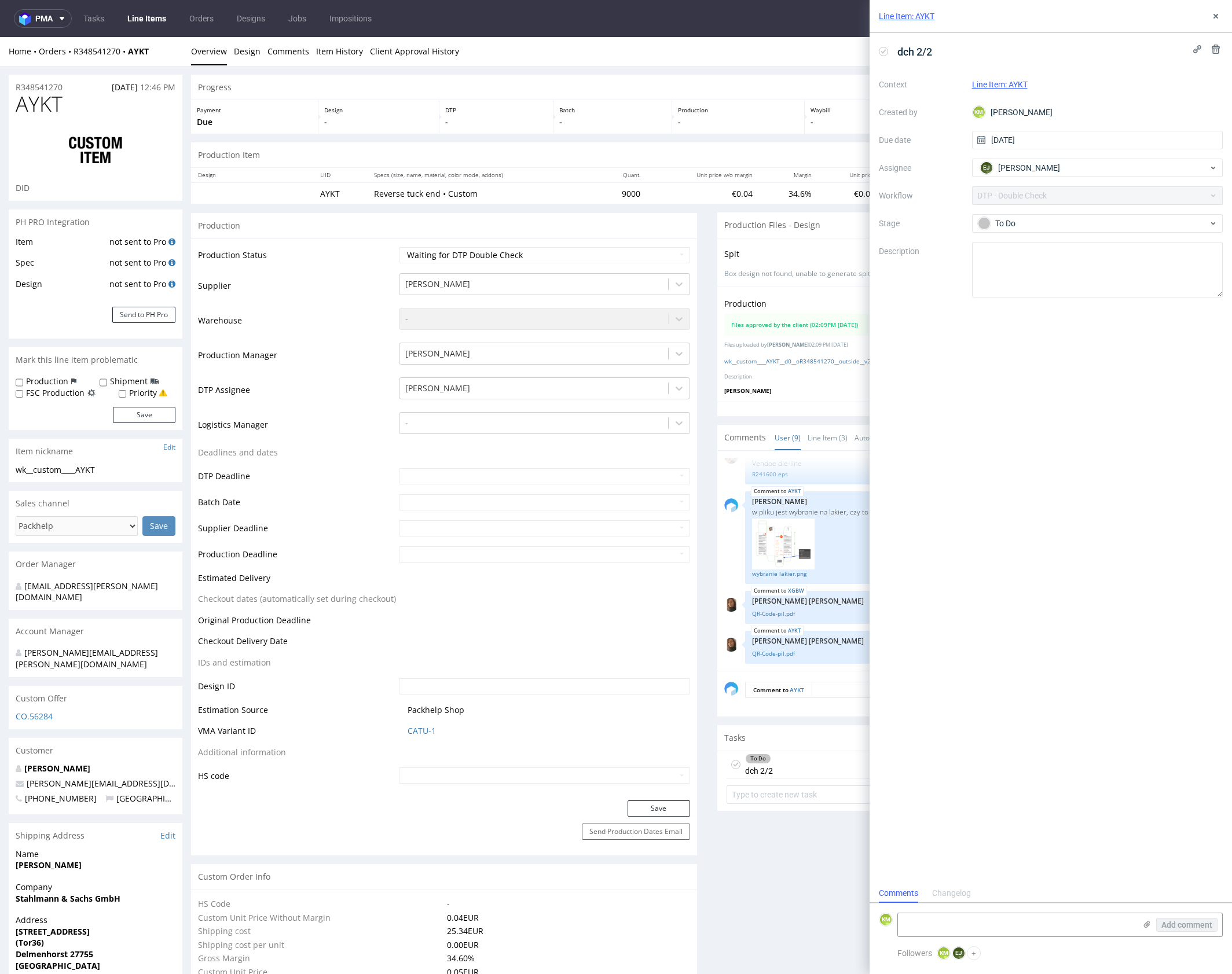
scroll to position [9, 0]
click at [1212, 17] on icon at bounding box center [1216, 16] width 9 height 9
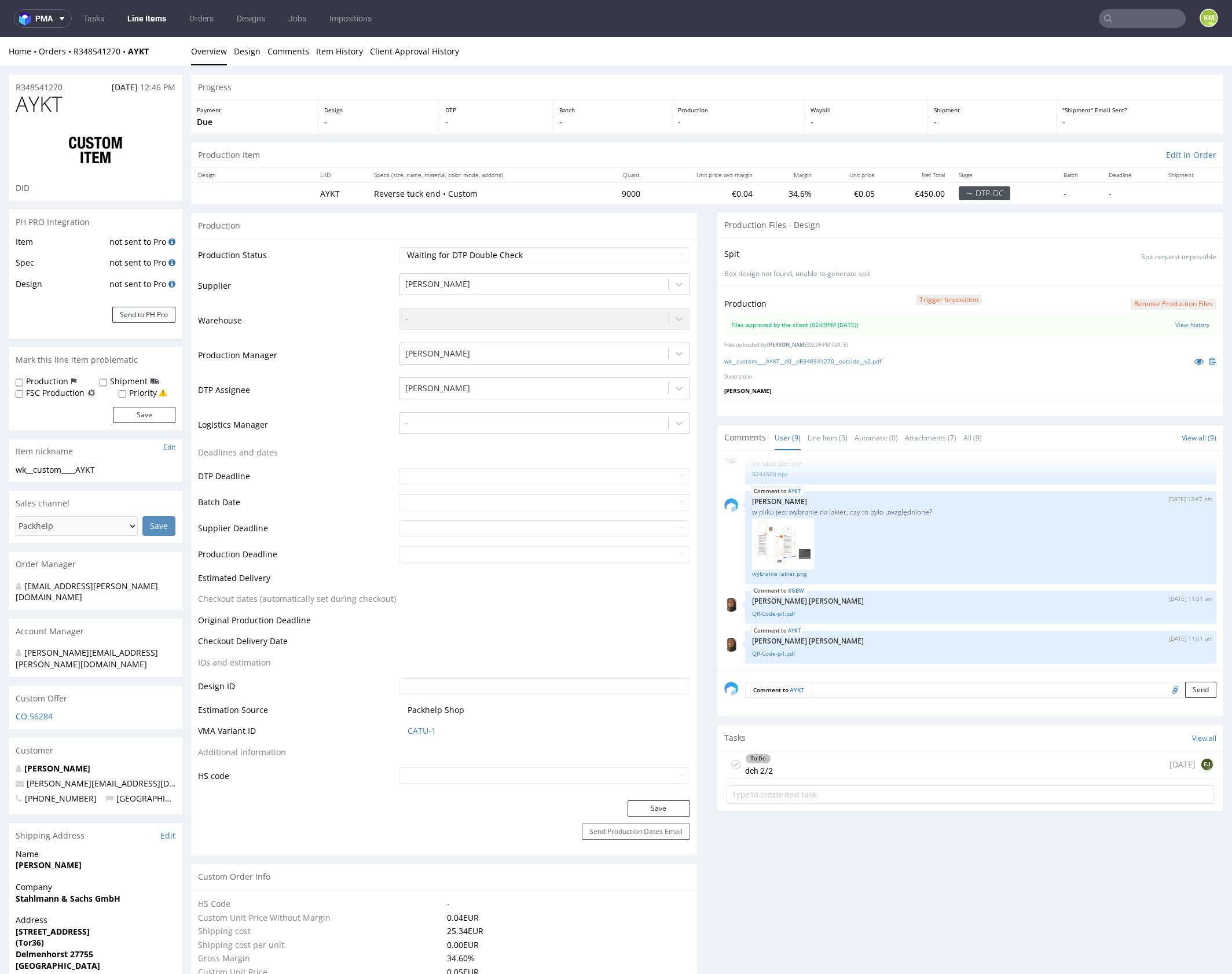
click at [833, 762] on div "To Do dch 2/2 [DATE] EJ" at bounding box center [970, 764] width 487 height 27
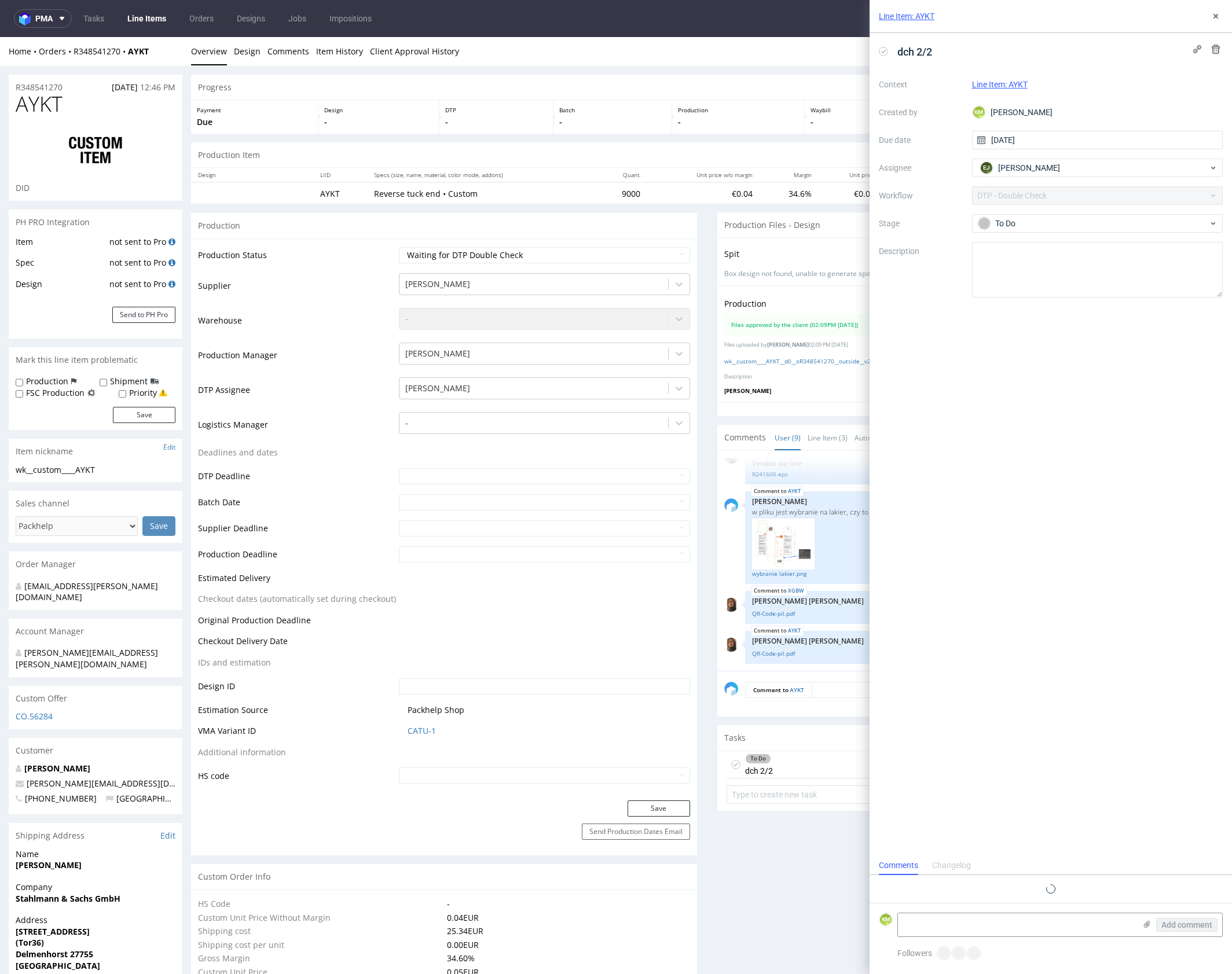
scroll to position [9, 0]
click at [1217, 16] on use at bounding box center [1215, 15] width 5 height 5
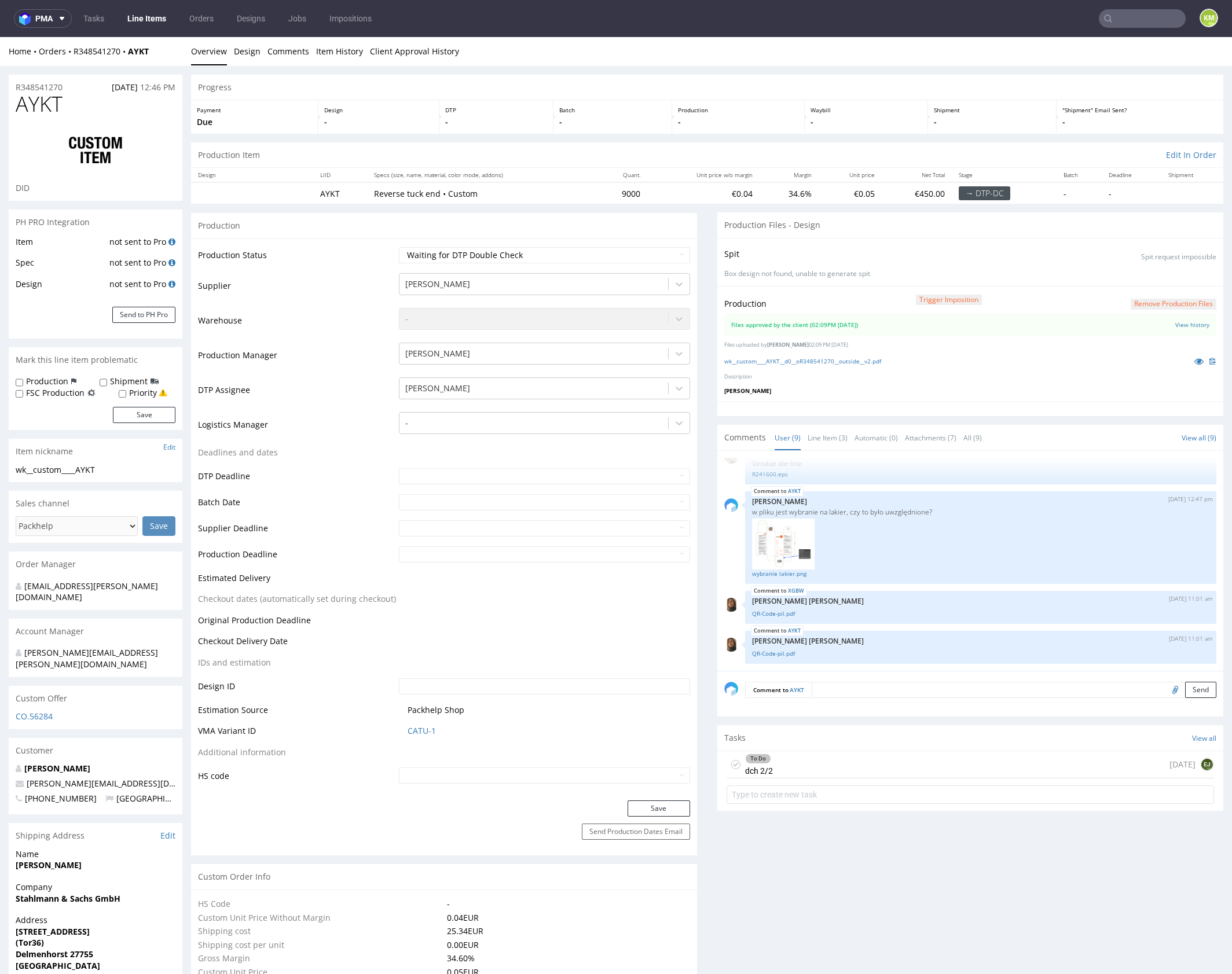
drag, startPoint x: 832, startPoint y: 760, endPoint x: 849, endPoint y: 716, distance: 47.2
click at [832, 760] on div "To Do dch 2/2 [DATE] EJ" at bounding box center [970, 764] width 487 height 27
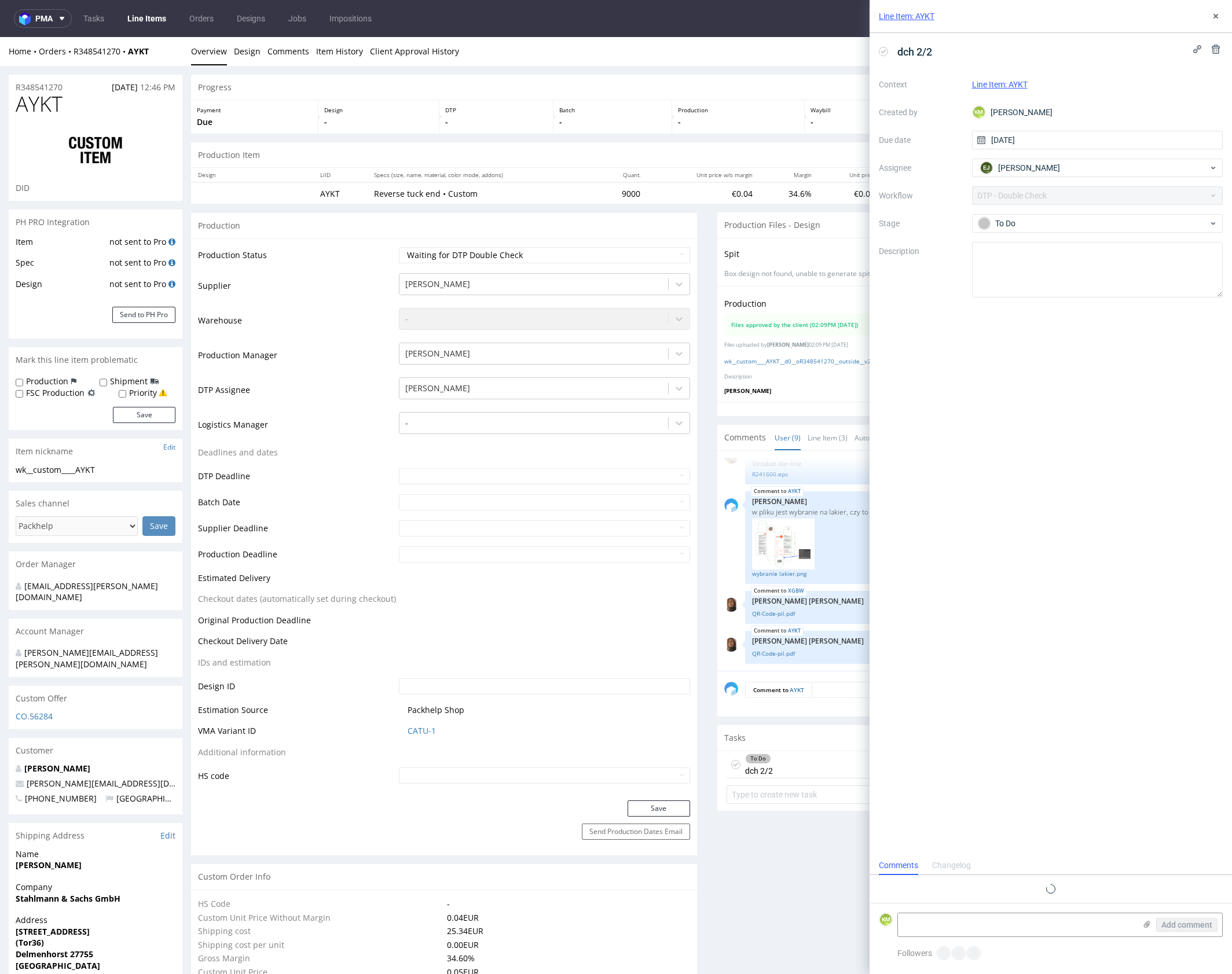
scroll to position [9, 0]
click at [1217, 18] on icon at bounding box center [1216, 16] width 9 height 9
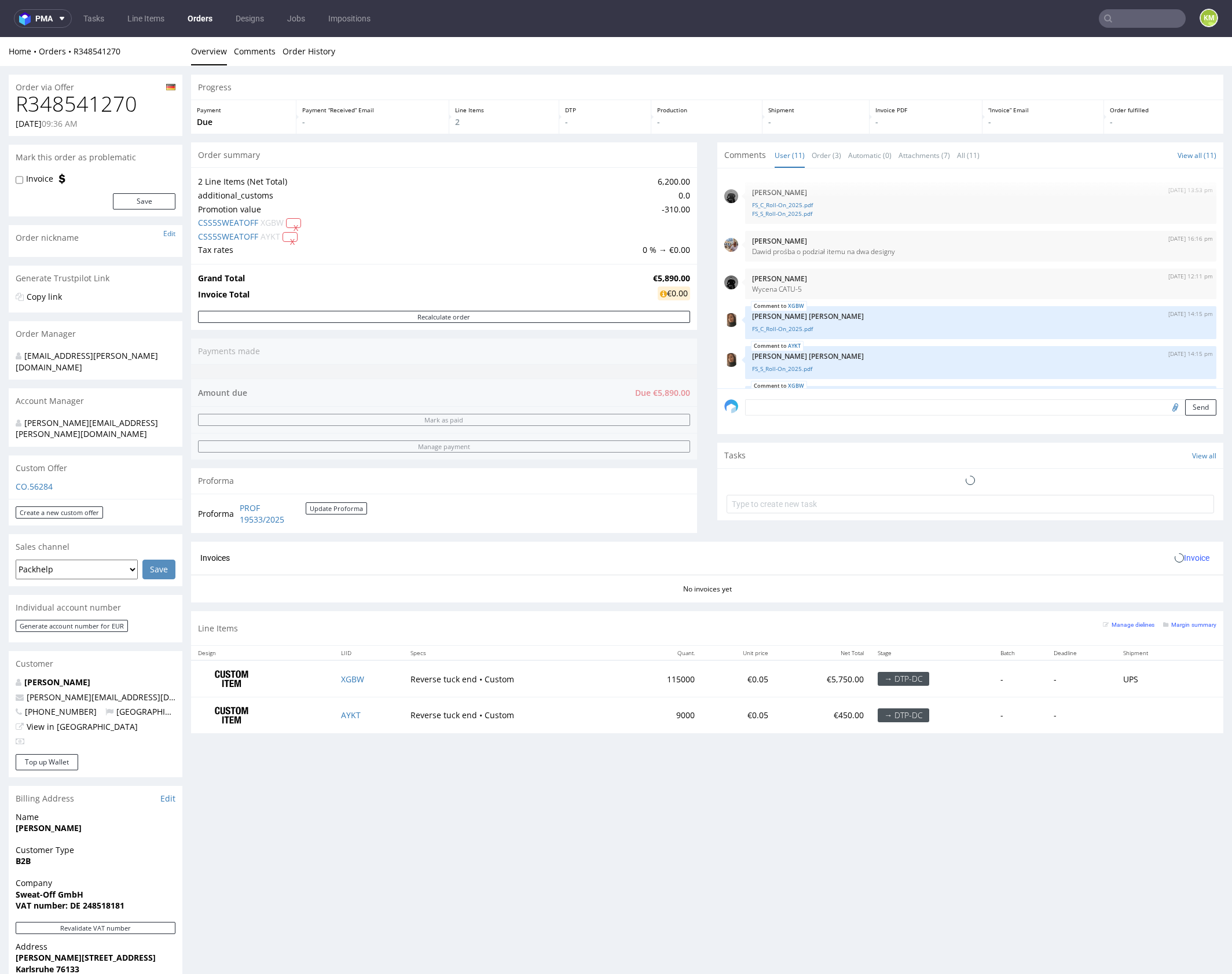
scroll to position [301, 0]
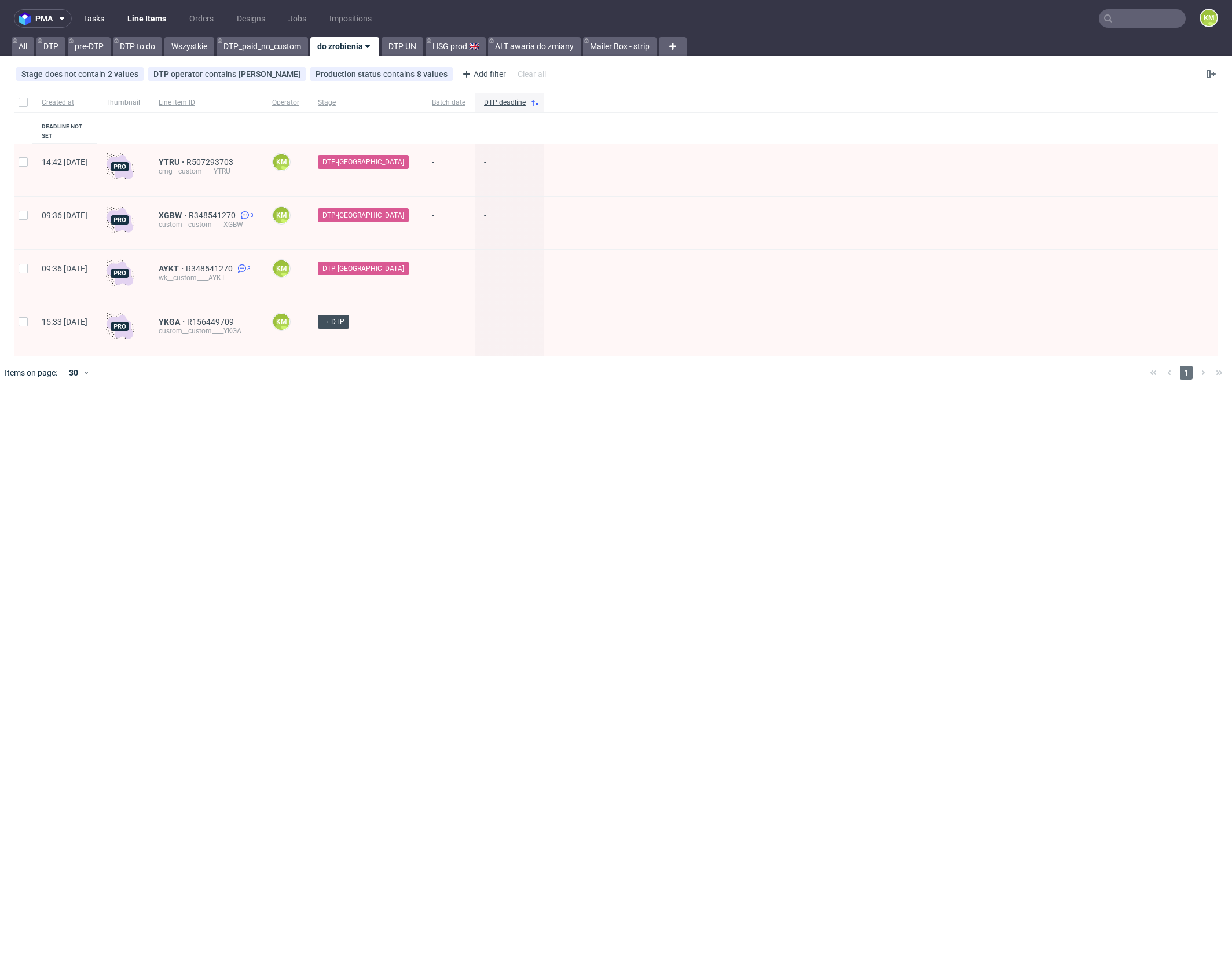
click at [100, 19] on link "Tasks" at bounding box center [94, 18] width 34 height 18
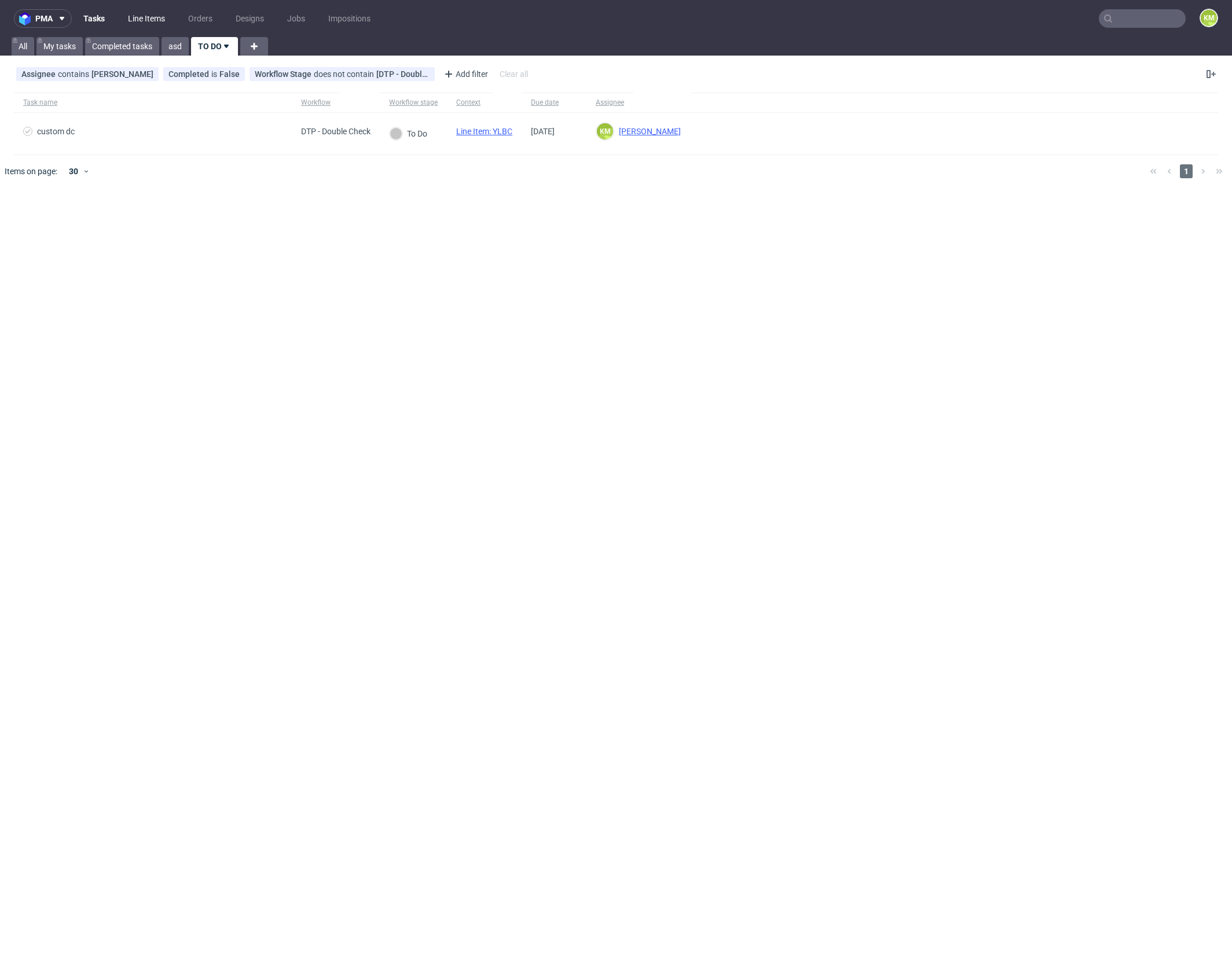
click at [136, 22] on link "Line Items" at bounding box center [146, 18] width 51 height 18
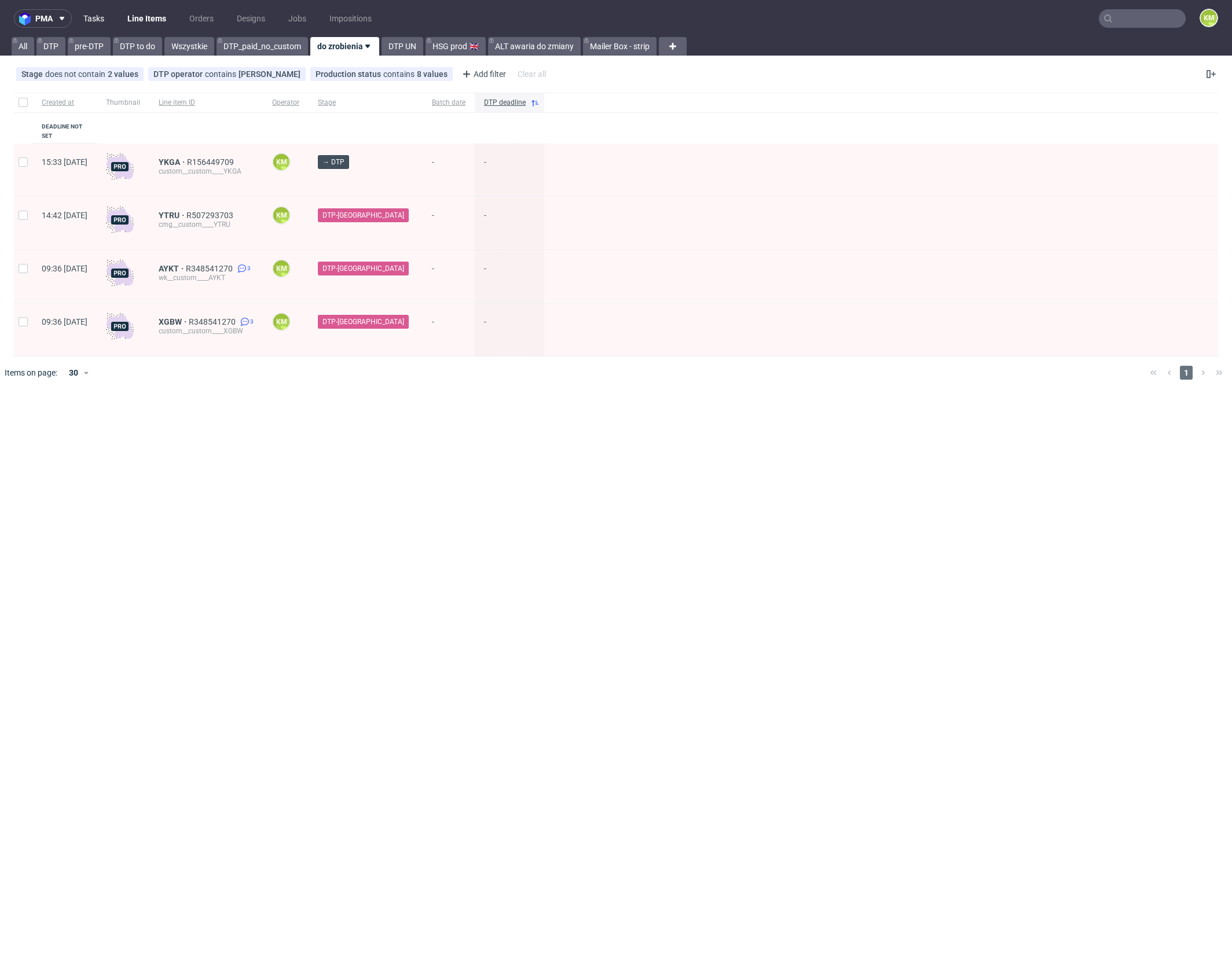
click at [87, 18] on link "Tasks" at bounding box center [94, 18] width 34 height 18
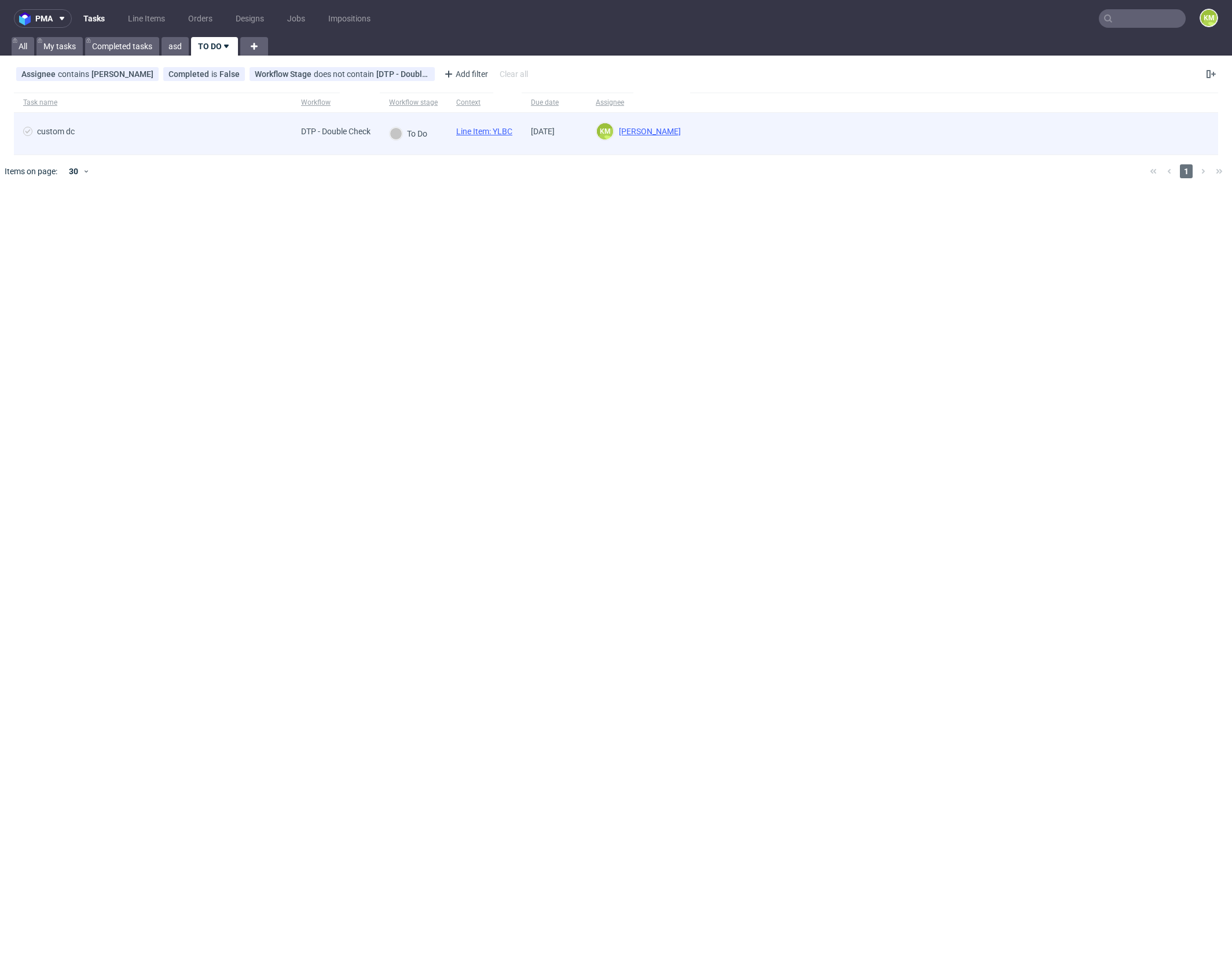
click at [506, 135] on link "Line Item: YLBC" at bounding box center [484, 131] width 56 height 9
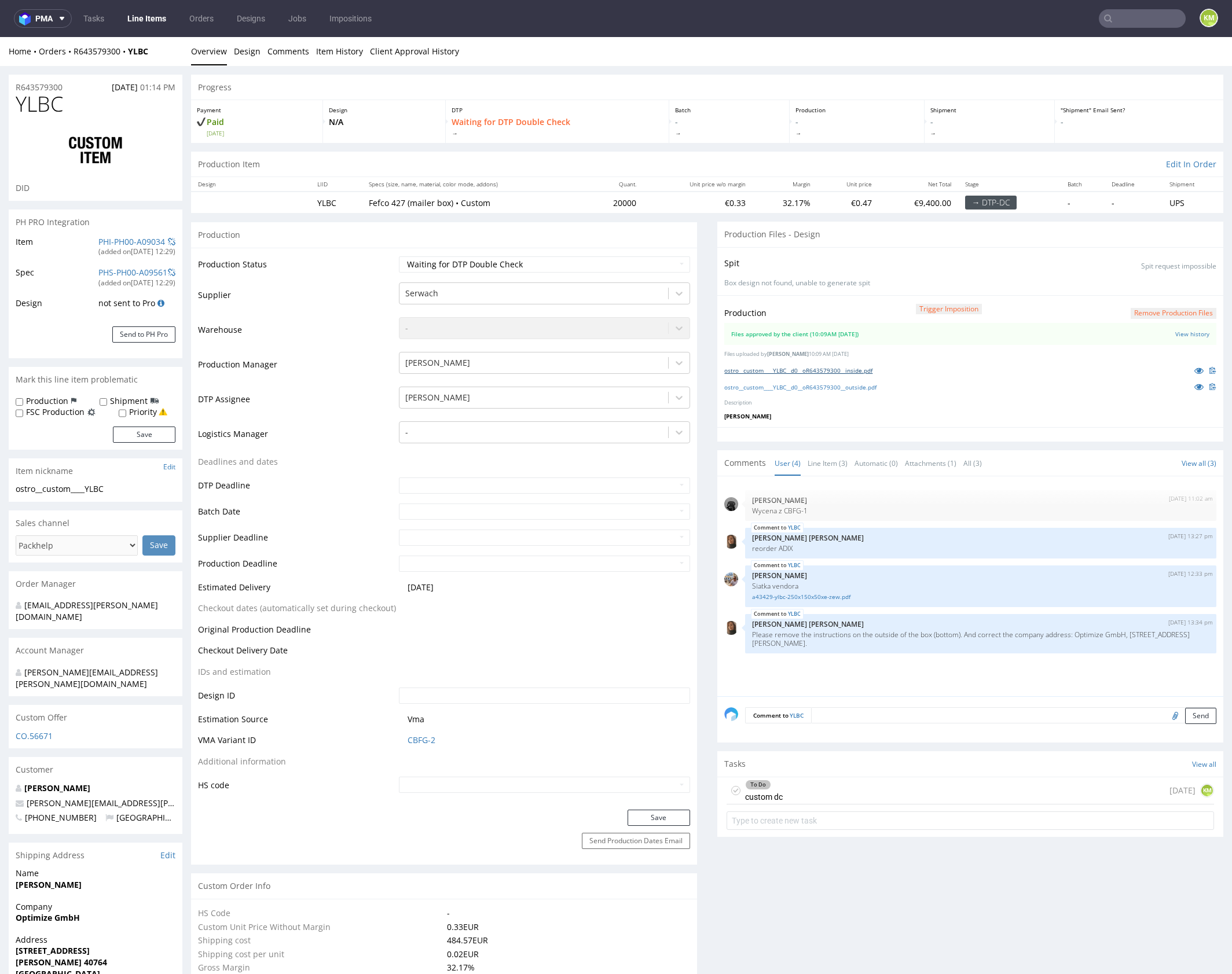
click at [851, 370] on link "ostro__custom____YLBC__d0__oR643579300__inside.pdf" at bounding box center [798, 370] width 148 height 8
click at [877, 401] on p "Description" at bounding box center [970, 403] width 492 height 7
click at [870, 387] on link "ostro__custom____YLBC__d0__oR643579300__outside.pdf" at bounding box center [800, 387] width 152 height 8
click at [842, 596] on link "a43429-ylbc-250x150x50xe-zew.pdf" at bounding box center [981, 597] width 457 height 9
click at [807, 791] on div "To Do custom dc today KM" at bounding box center [970, 791] width 487 height 27
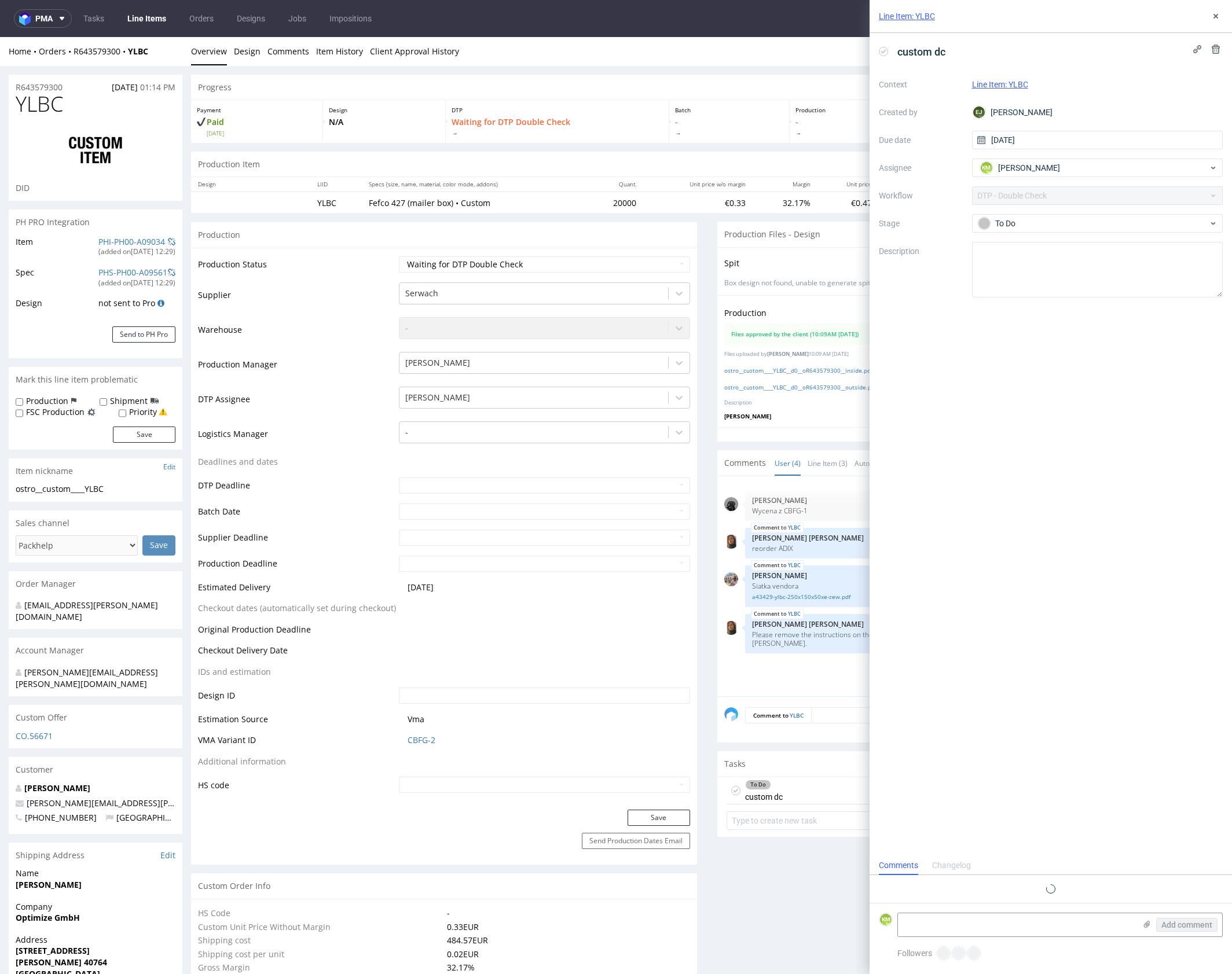
scroll to position [9, 0]
click at [1217, 17] on use at bounding box center [1215, 15] width 5 height 5
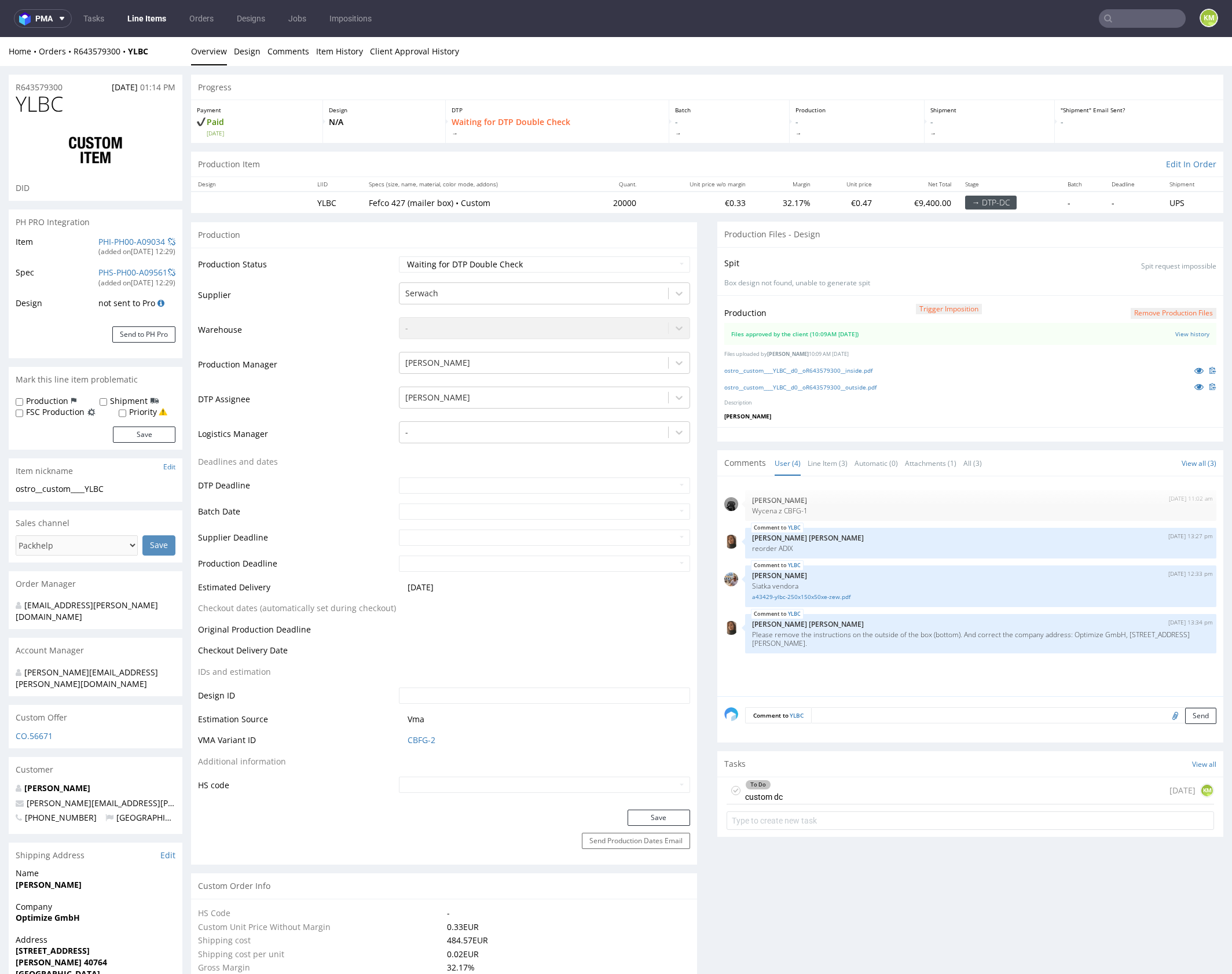
scroll to position [716, 0]
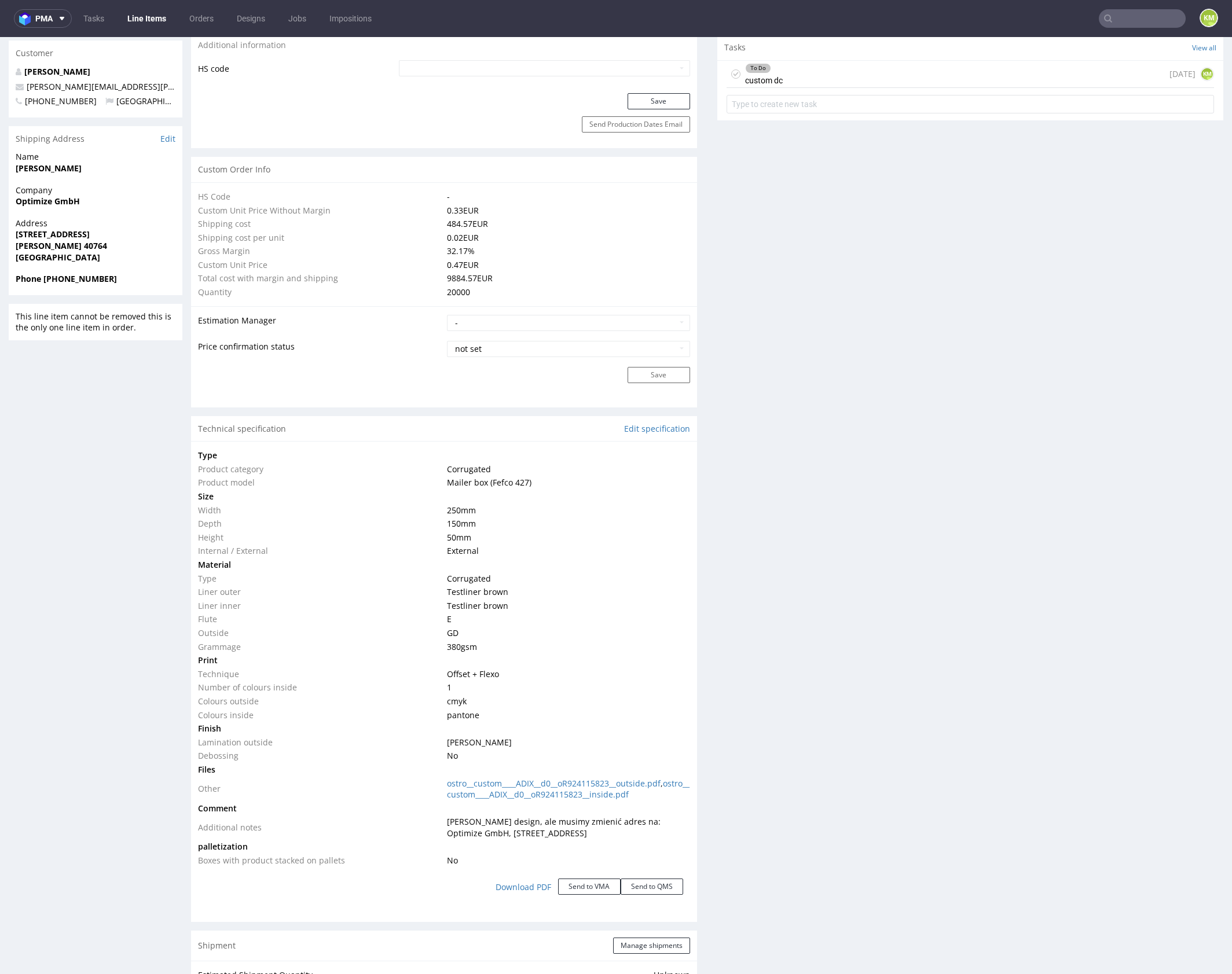
click at [944, 800] on div "Production Files - Design Spit Spit request impossible Box design not found, un…" at bounding box center [970, 627] width 506 height 2245
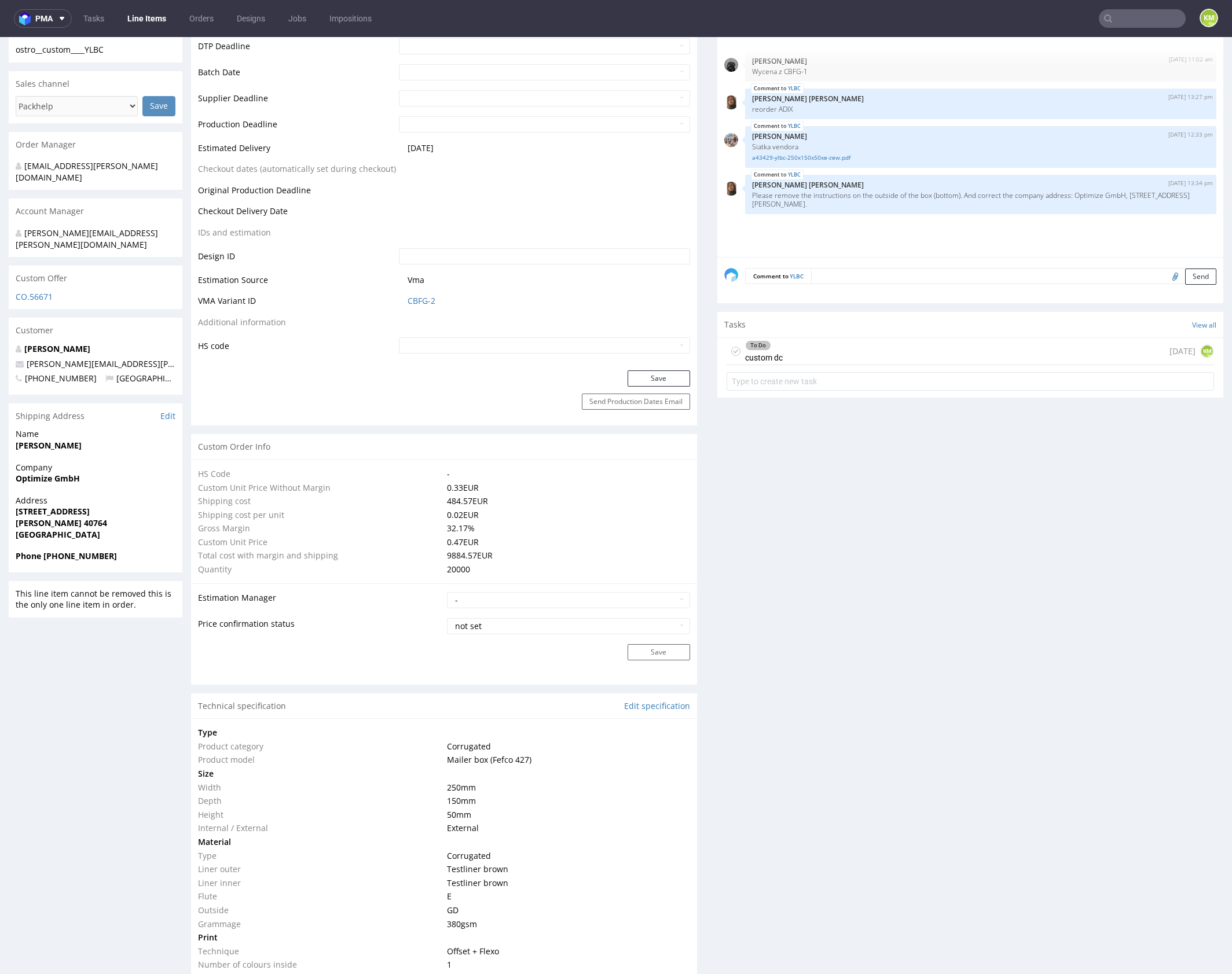
scroll to position [0, 0]
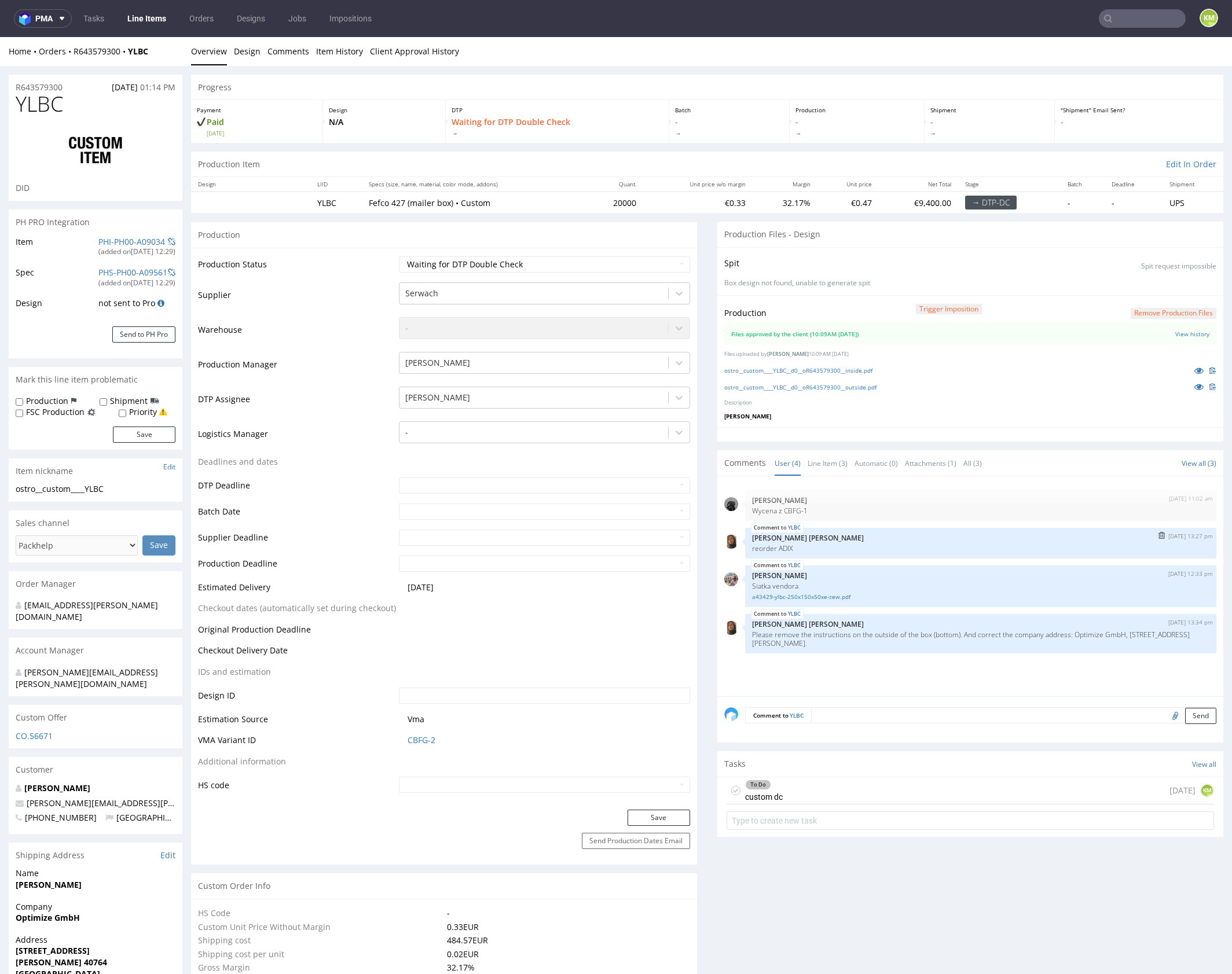
click at [783, 548] on p "reorder ADIX" at bounding box center [981, 548] width 457 height 9
copy p "ADIX"
drag, startPoint x: 155, startPoint y: 14, endPoint x: 286, endPoint y: 1, distance: 131.6
click at [1017, 450] on div "Comments User (4) Line Item (3) Automatic (0) Attachments (1) All (3) View all …" at bounding box center [970, 463] width 506 height 25
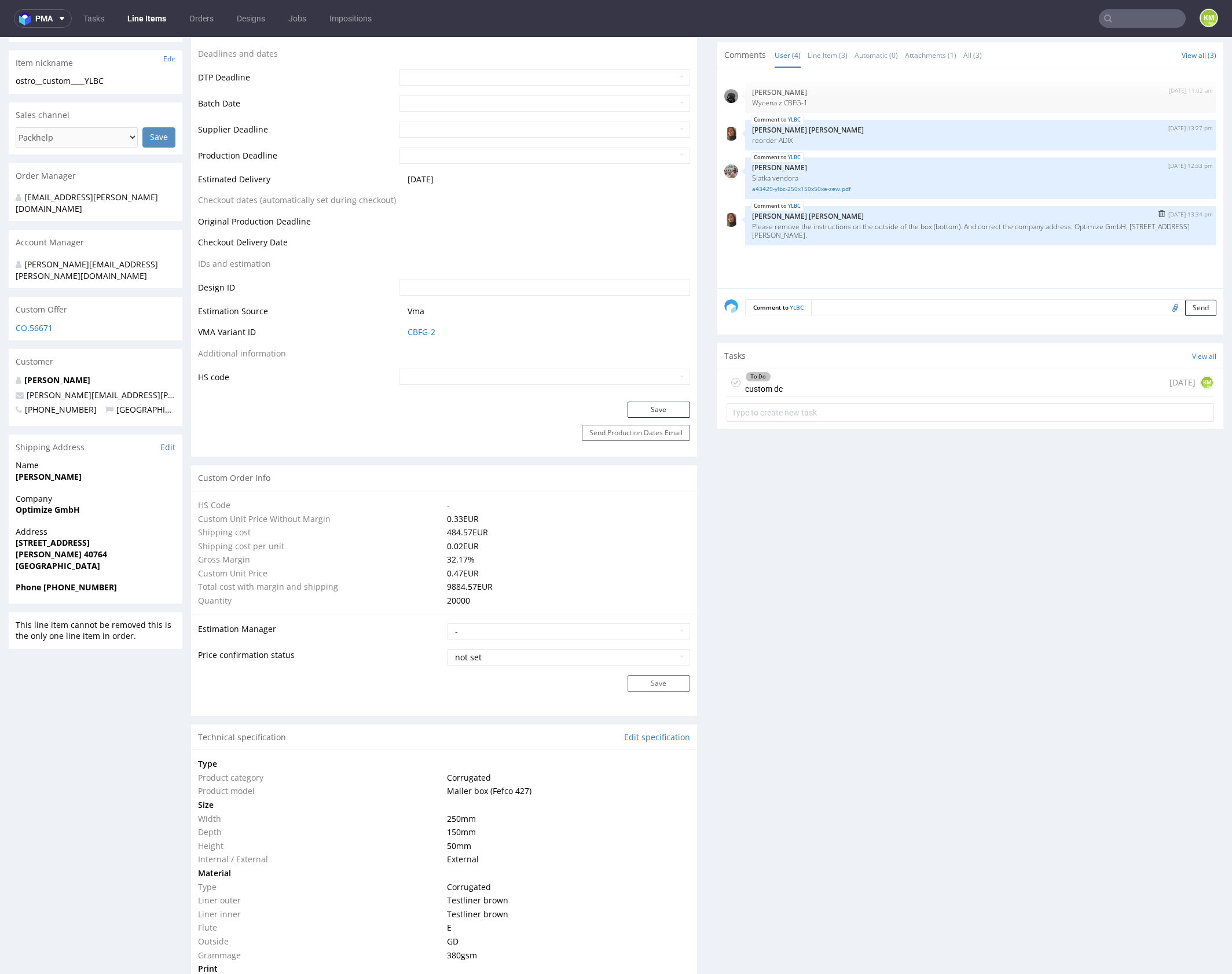
click at [893, 617] on div "Production Files - Design Spit Spit request impossible Box design not found, un…" at bounding box center [970, 936] width 506 height 2245
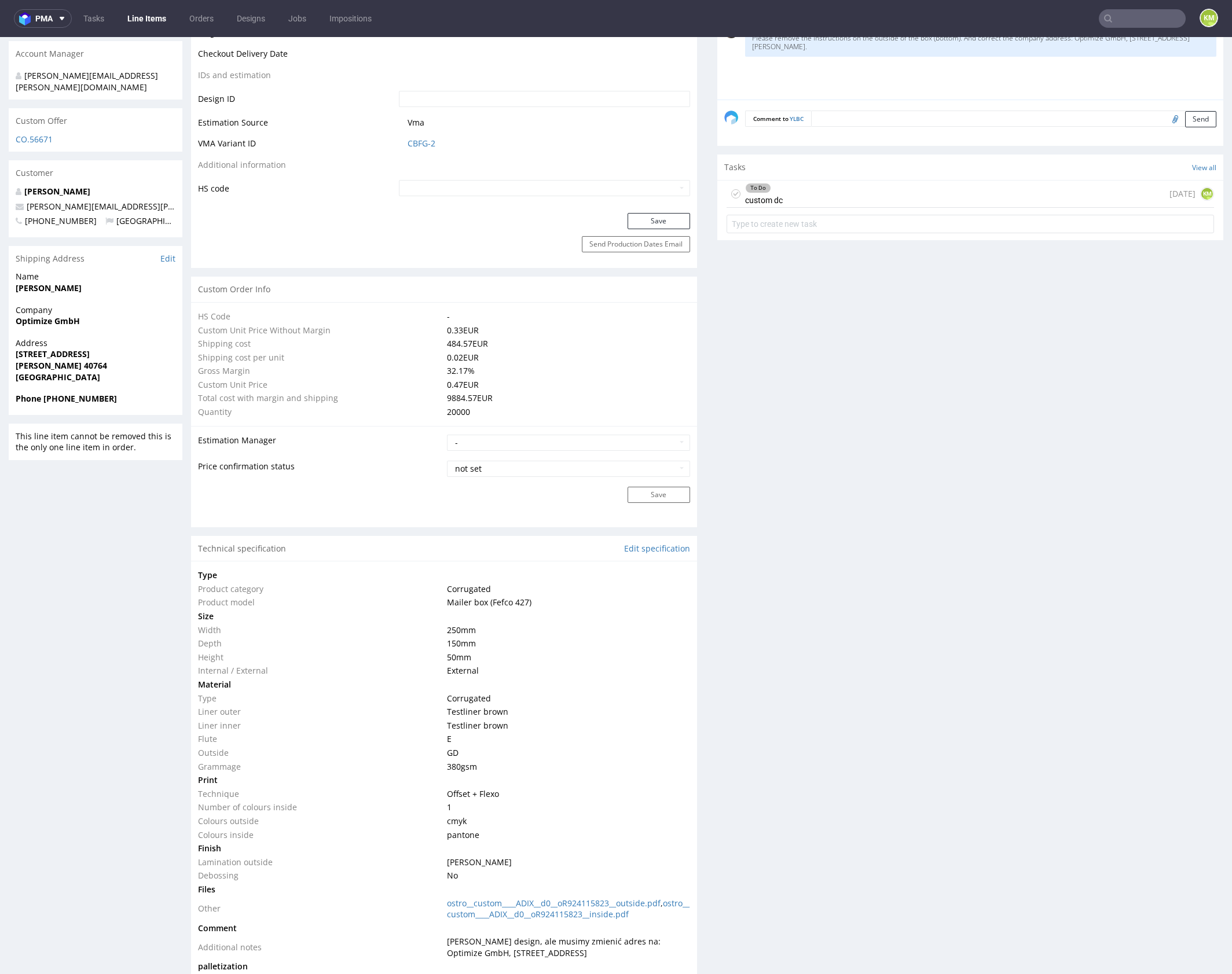
scroll to position [815, 0]
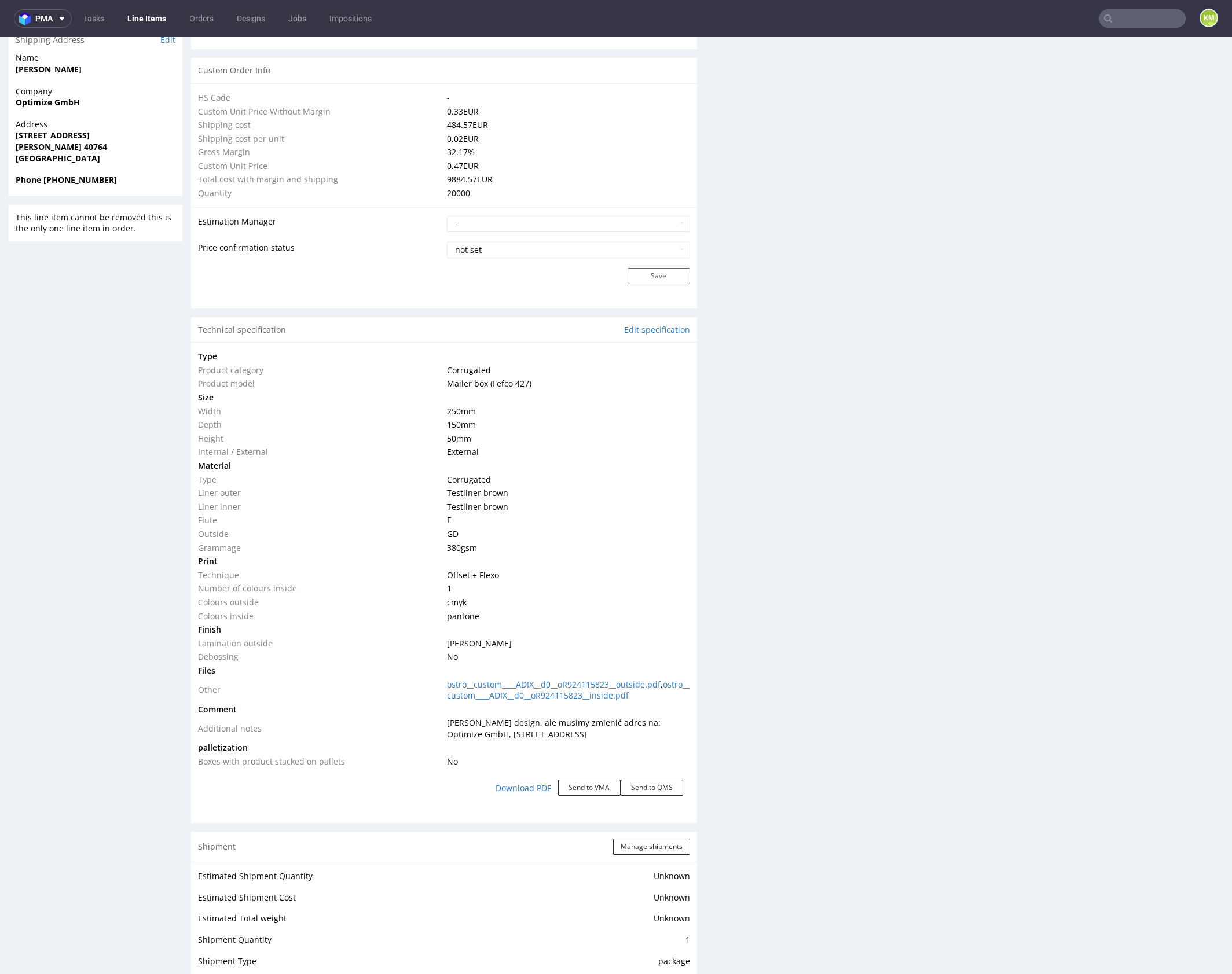
click at [894, 617] on div "Production Files - Design Spit Spit request impossible Box design not found, un…" at bounding box center [970, 529] width 506 height 2245
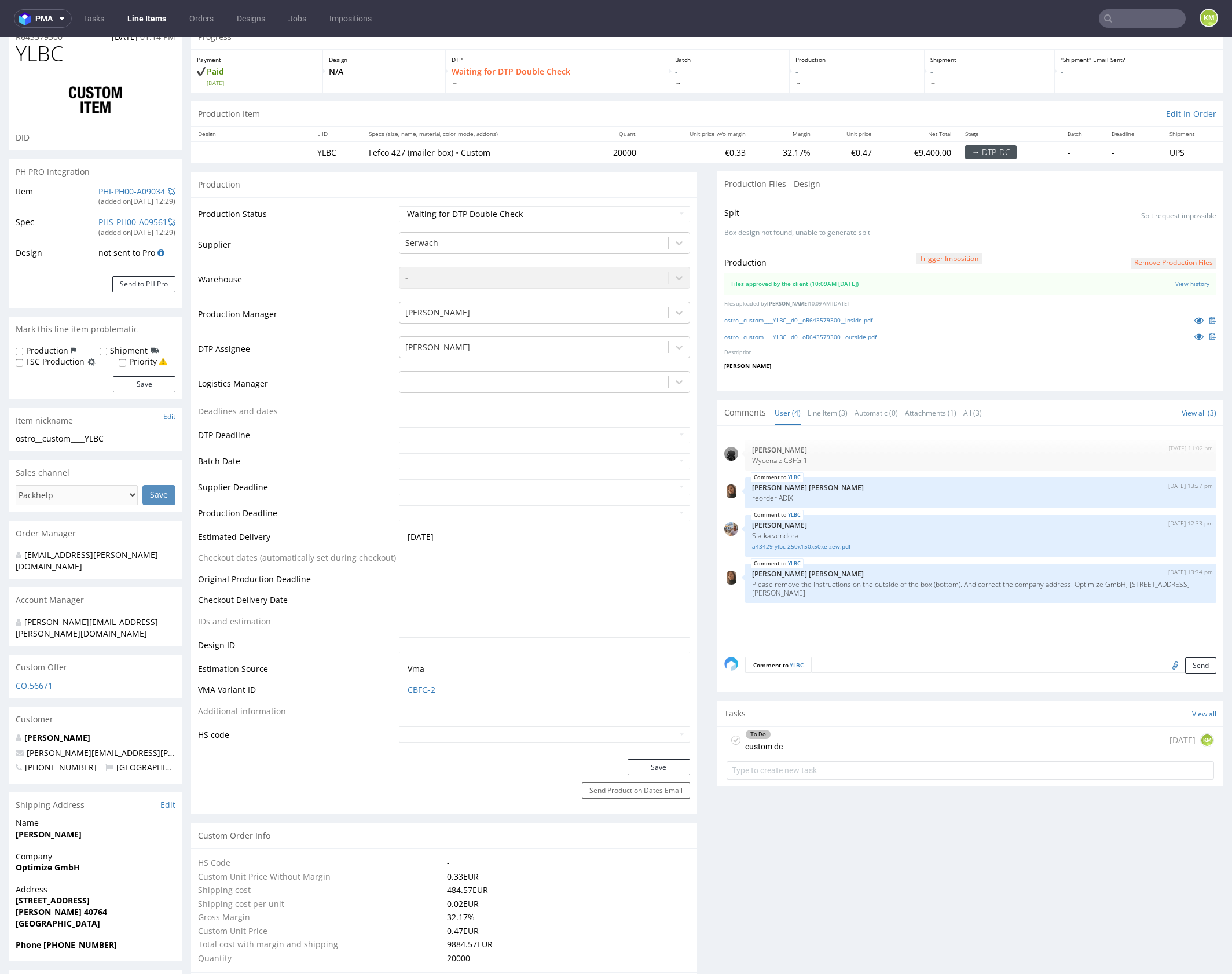
scroll to position [0, 0]
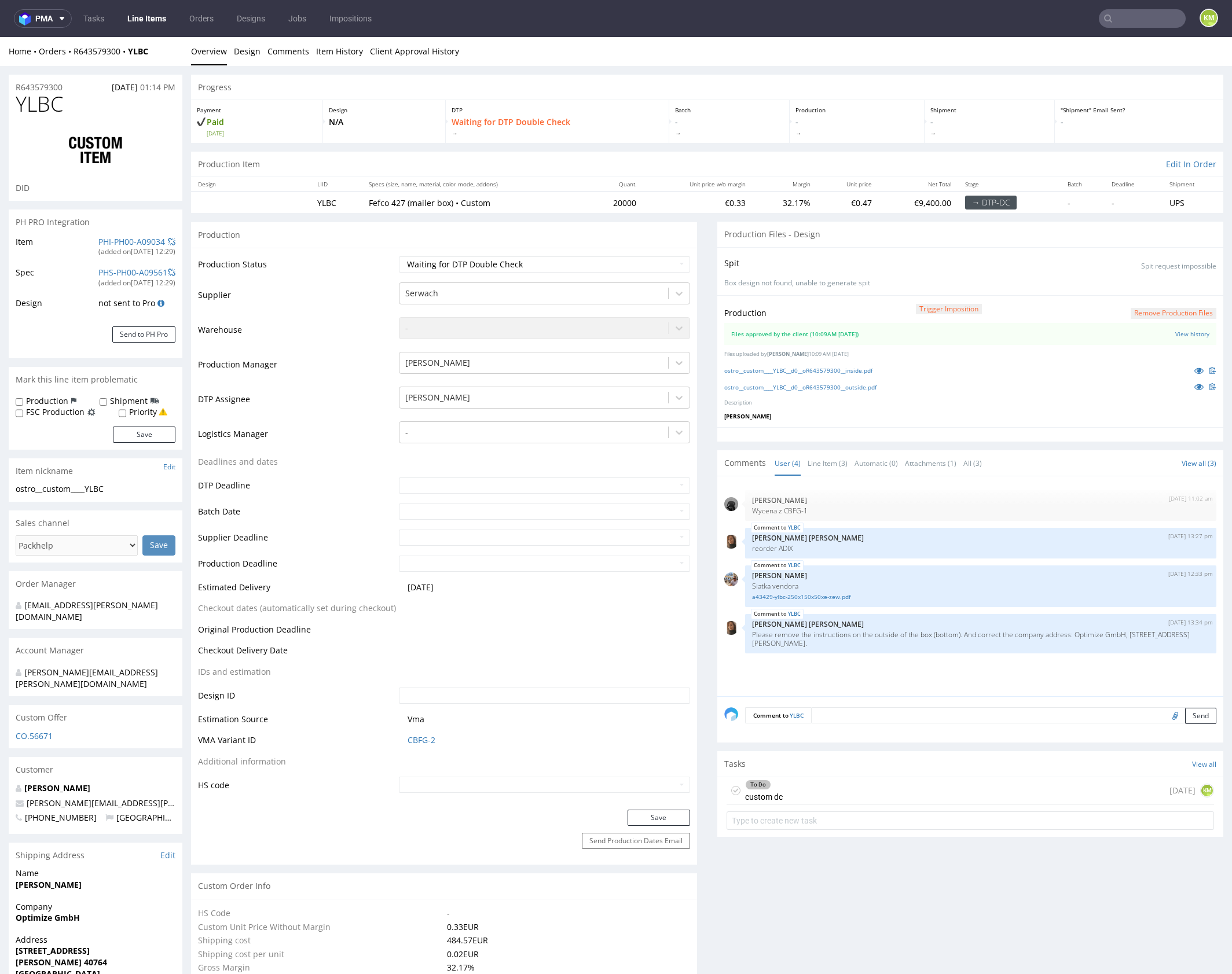
drag, startPoint x: 1076, startPoint y: 632, endPoint x: 1120, endPoint y: 642, distance: 45.1
click at [1120, 642] on p "Please remove the instructions on the outside of the box (bottom). And correct …" at bounding box center [981, 638] width 457 height 17
copy p "Optimize GmbH, Helmholtzstraße 1, 40764 Langenfeld, Germany."
click at [634, 268] on select "Waiting for Artwork Waiting for Diecut Waiting for Mockup Waiting for DTP Waiti…" at bounding box center [544, 265] width 291 height 16
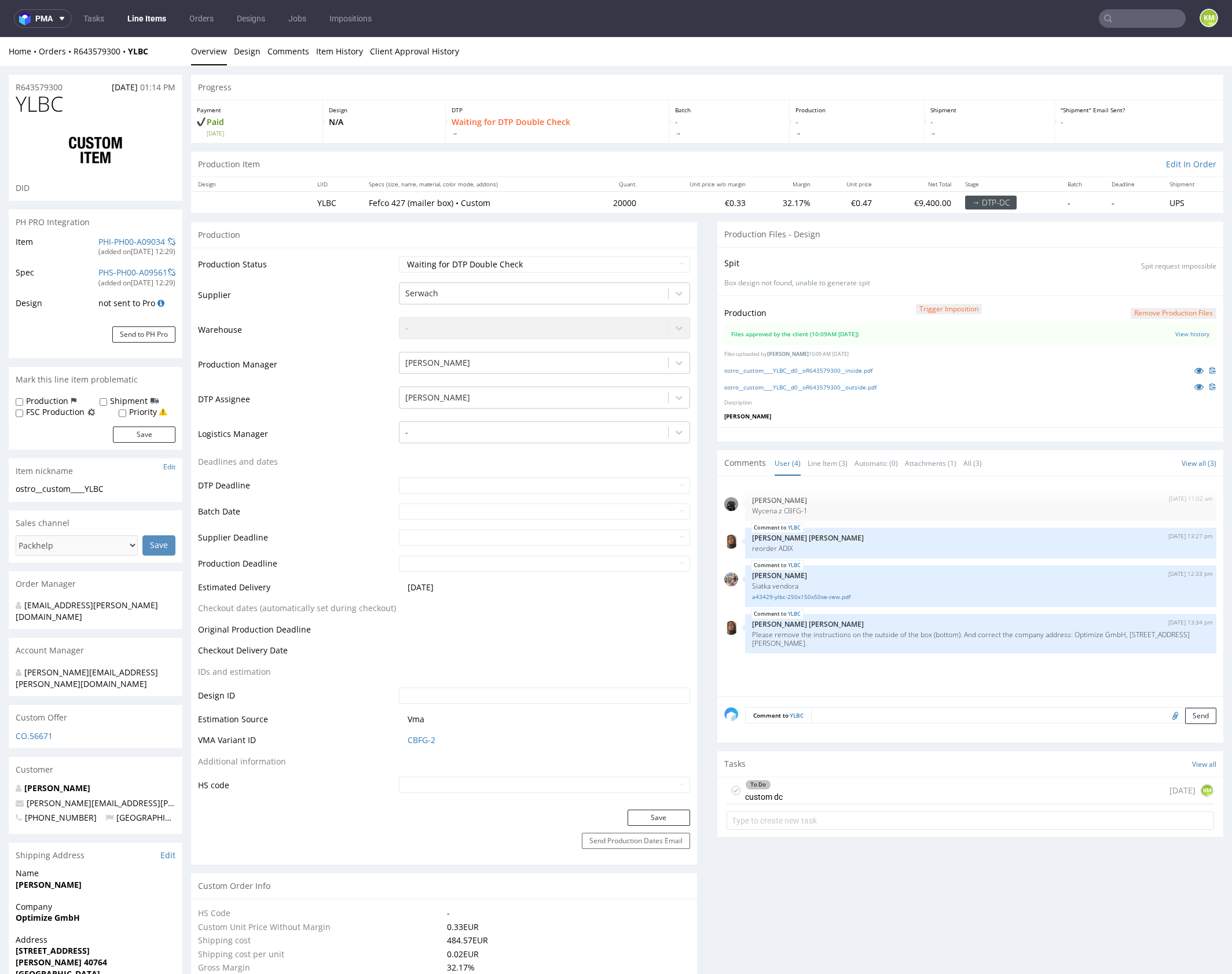
click at [788, 784] on div "To Do custom dc today KM" at bounding box center [970, 791] width 487 height 27
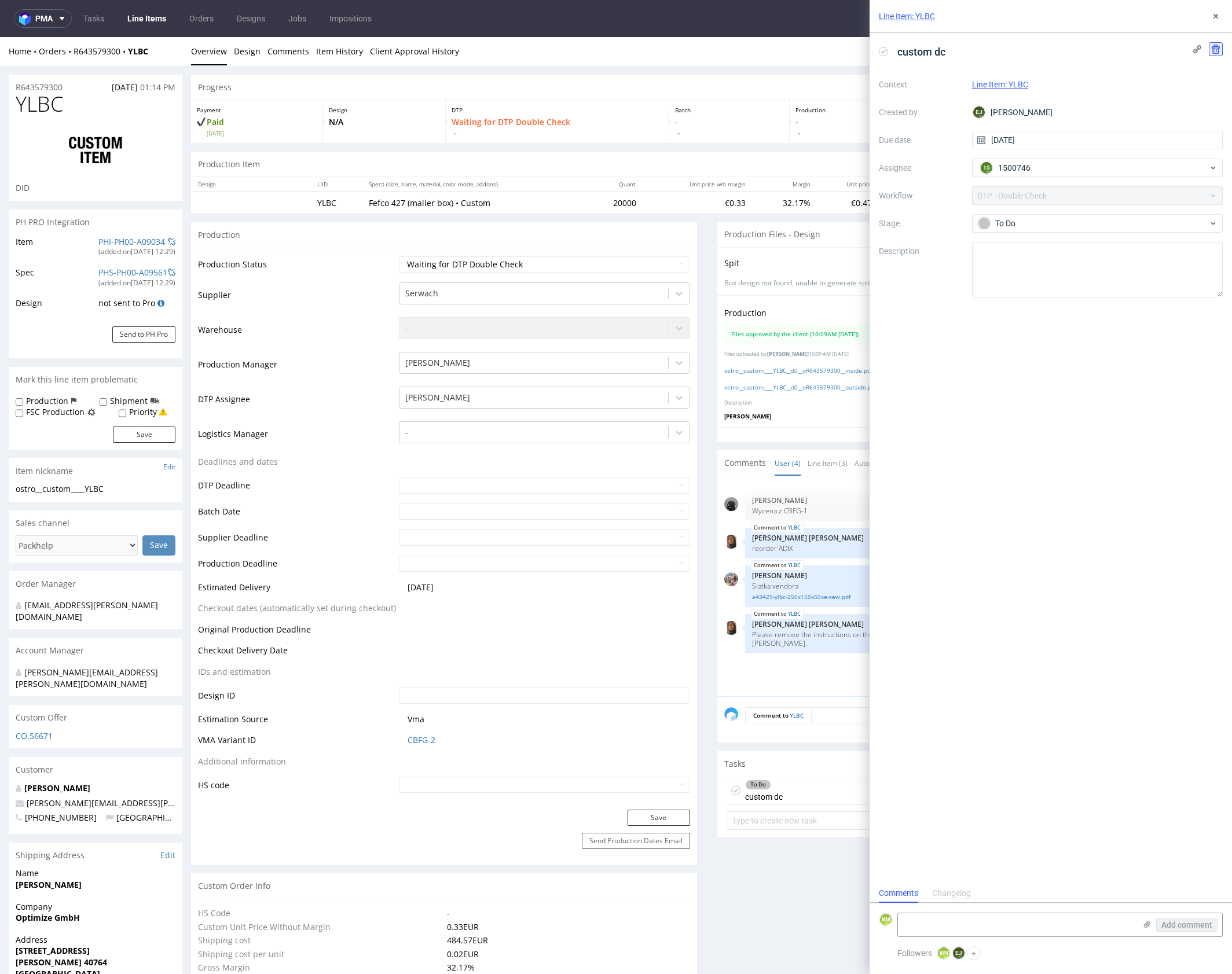
scroll to position [9, 0]
click at [1214, 15] on icon at bounding box center [1216, 16] width 9 height 9
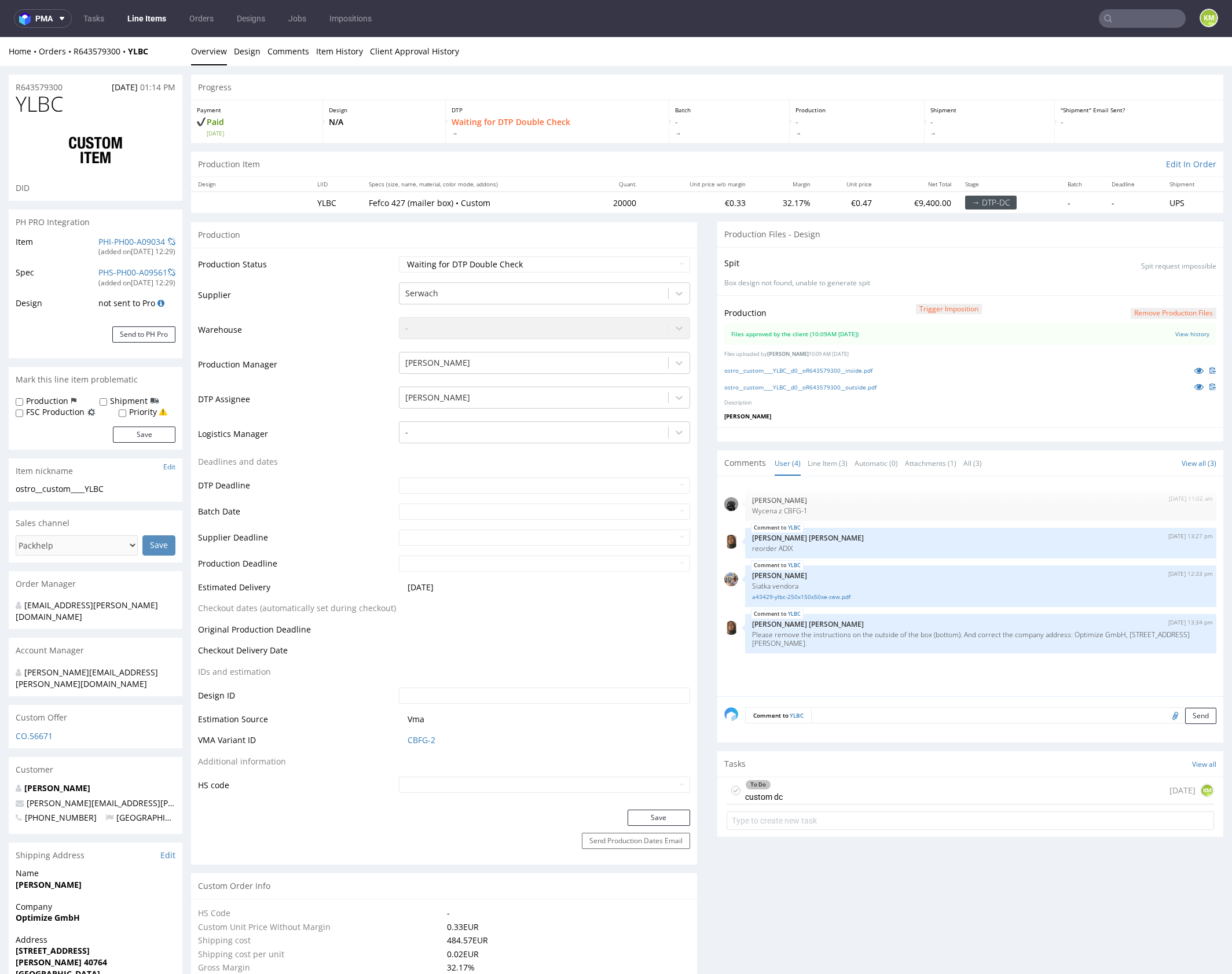
click at [731, 791] on icon at bounding box center [736, 791] width 9 height 9
click at [598, 265] on select "Waiting for Artwork Waiting for Diecut Waiting for Mockup Waiting for DTP Waiti…" at bounding box center [544, 265] width 291 height 16
select select "dtp_production_ready"
click at [399, 257] on select "Waiting for Artwork Waiting for Diecut Waiting for Mockup Waiting for DTP Waiti…" at bounding box center [544, 265] width 291 height 16
click at [661, 813] on button "Save" at bounding box center [658, 818] width 62 height 16
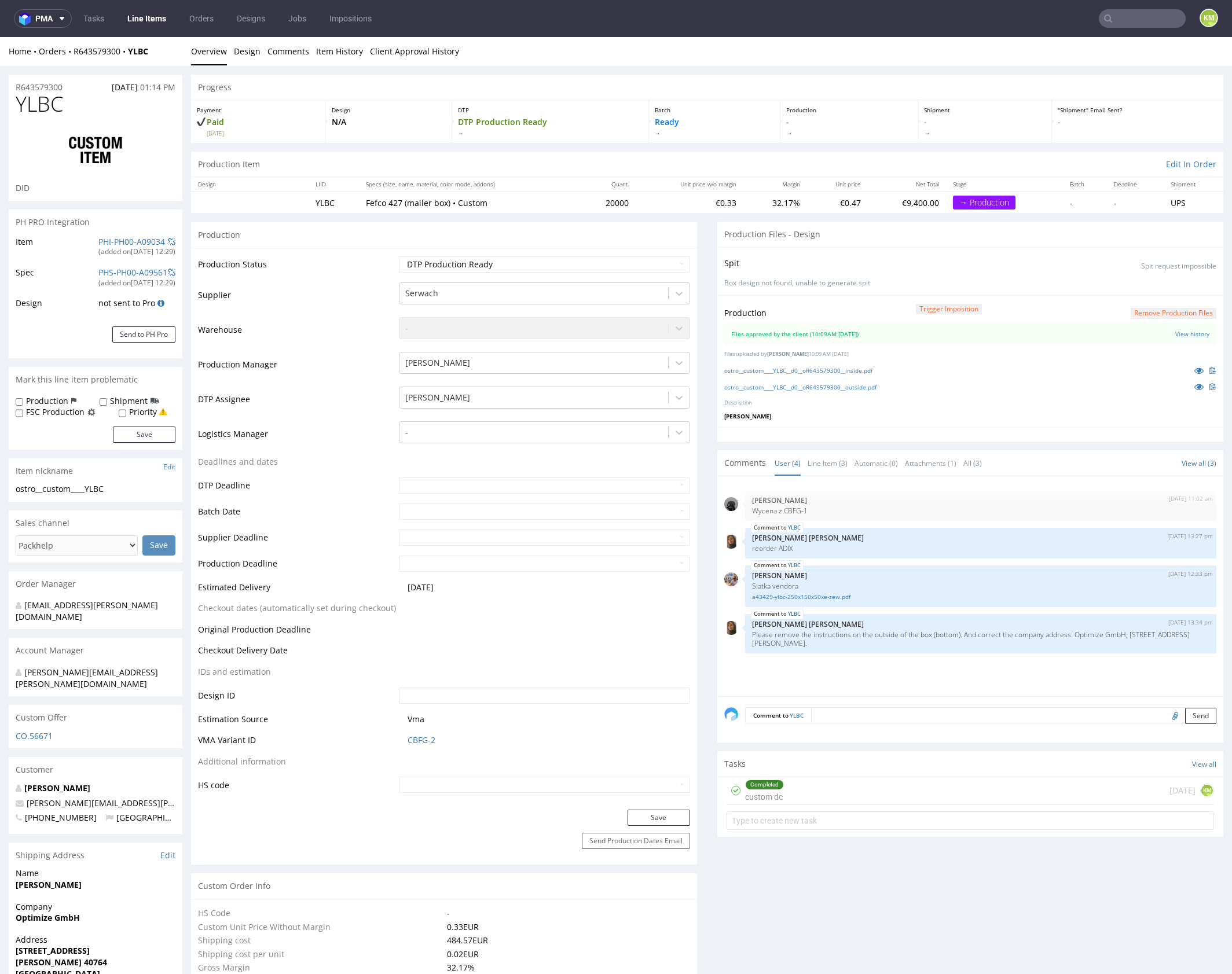
click at [927, 675] on div "2nd Sep 25 | 11:02 am Dawid Urbanowicz Wycena z CBFG-1 YLBC 8th Sep 25 | 13:27 …" at bounding box center [973, 590] width 499 height 213
click at [926, 670] on div "2nd Sep 25 | 11:02 am Dawid Urbanowicz Wycena z CBFG-1 YLBC 8th Sep 25 | 13:27 …" at bounding box center [973, 590] width 499 height 213
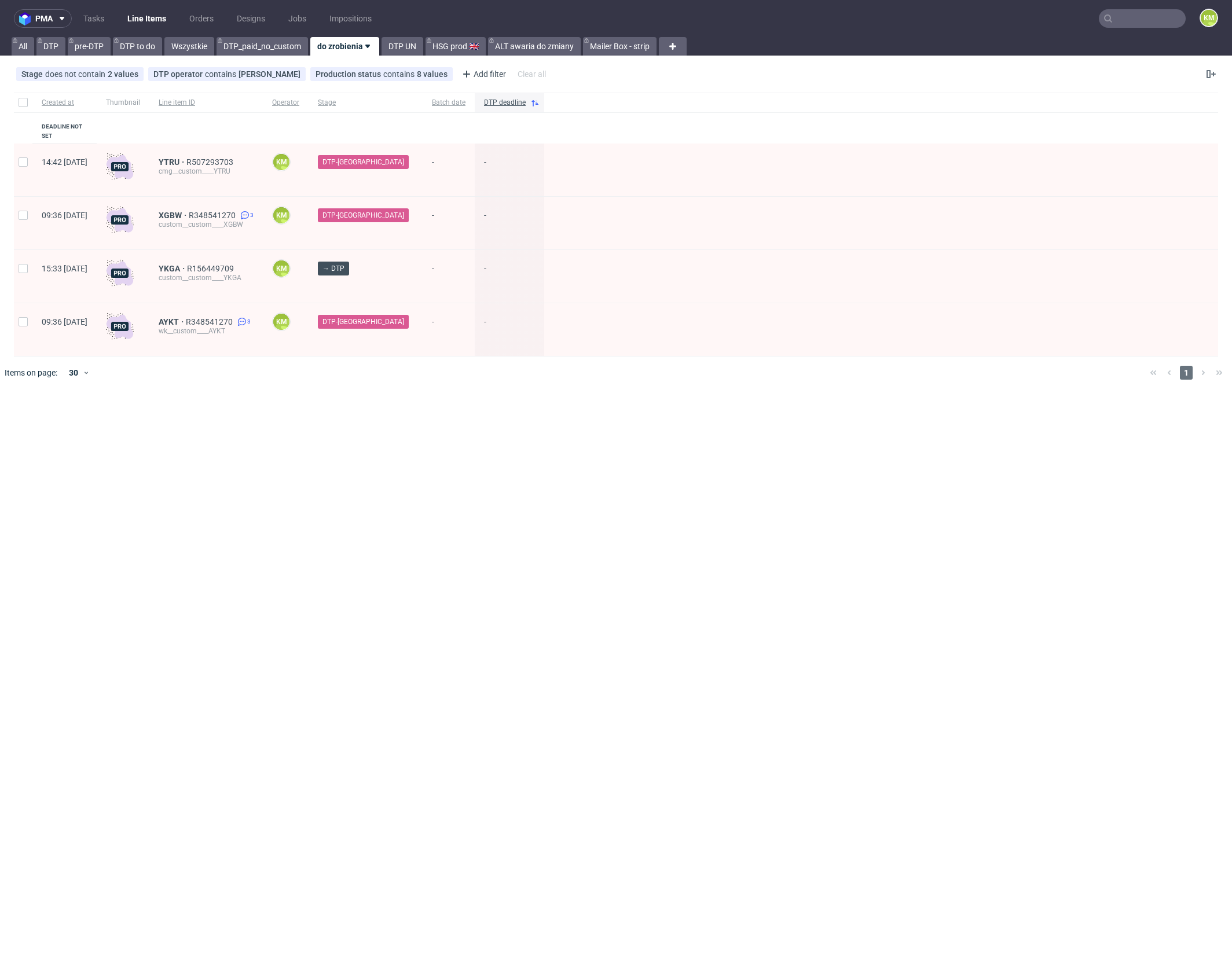
click at [1121, 22] on input "text" at bounding box center [1143, 18] width 87 height 18
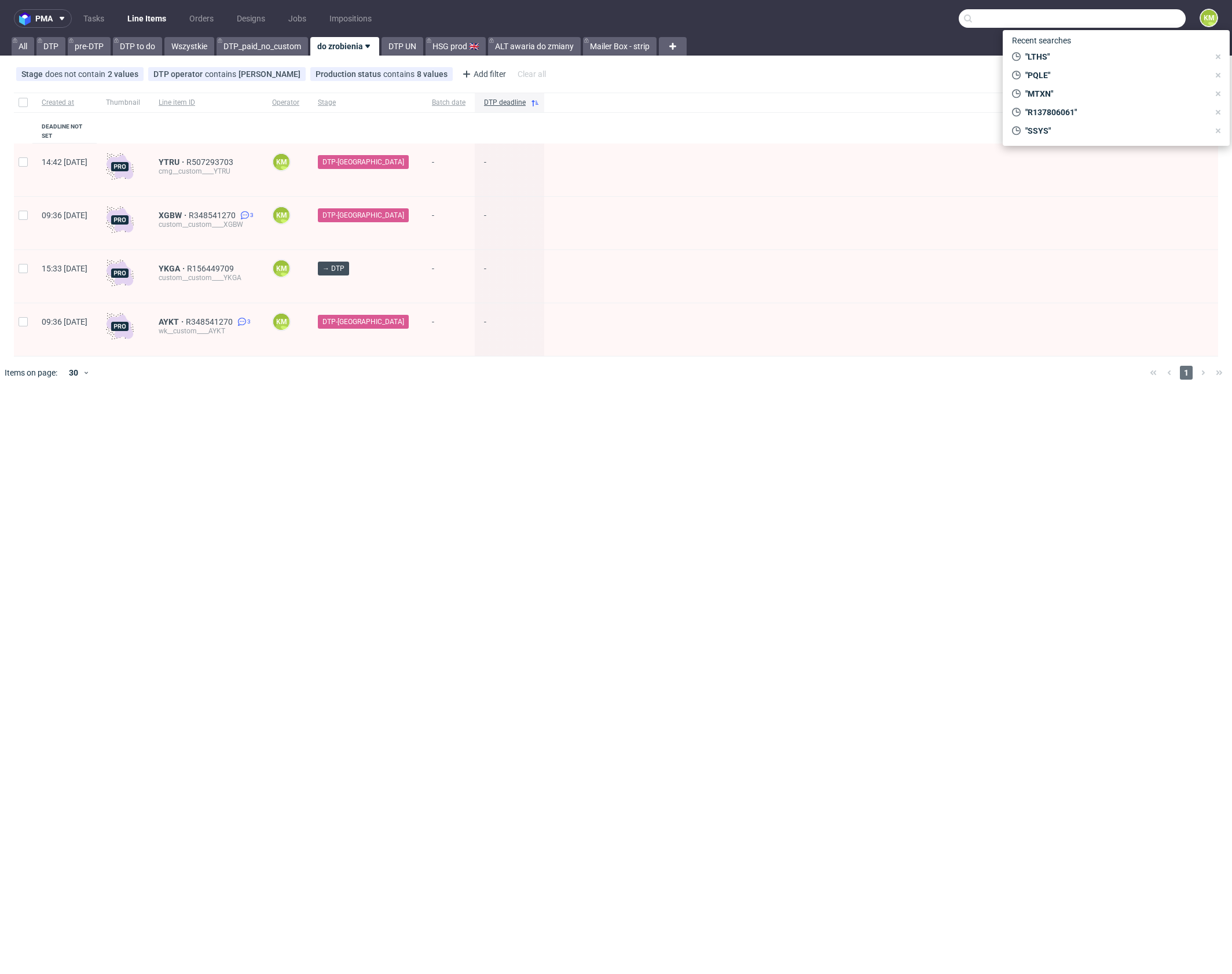
paste input "ADIX"
type input "ADIX"
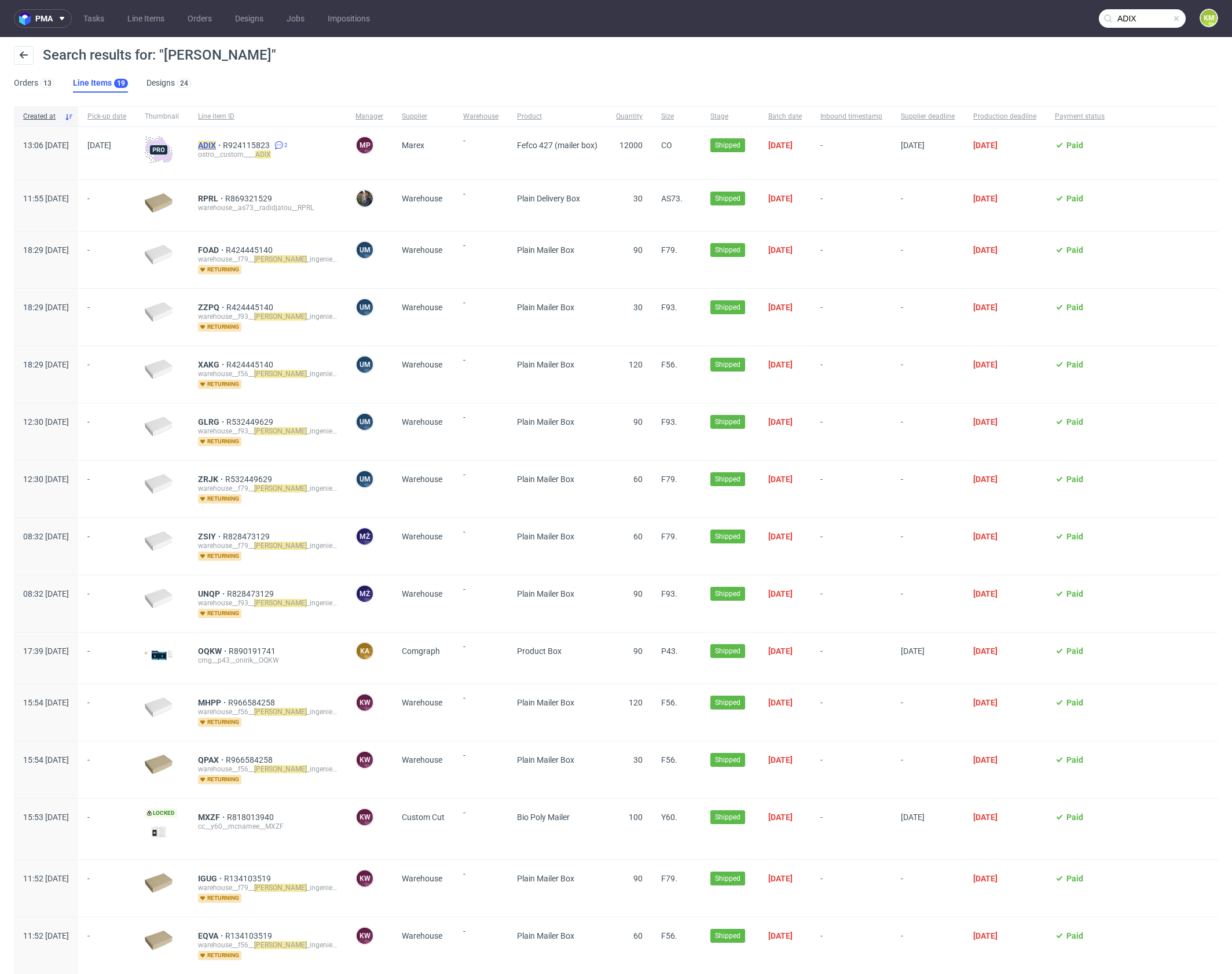
click at [216, 142] on mark "ADIX" at bounding box center [207, 145] width 18 height 9
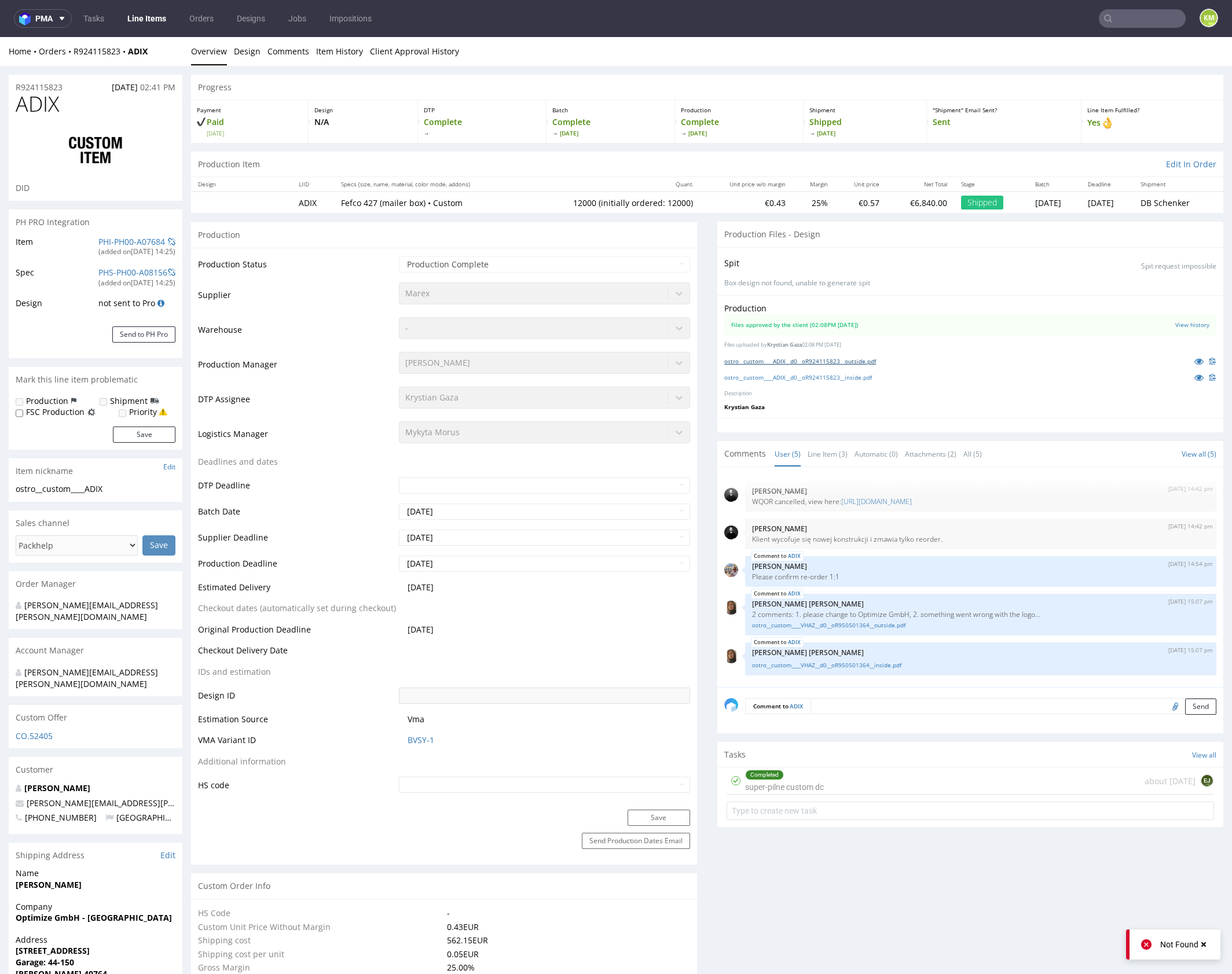
click at [834, 361] on link "ostro__custom____ADIX__d0__oR924115823__outside.pdf" at bounding box center [800, 361] width 152 height 8
click at [870, 377] on link "ostro__custom____ADIX__d0__oR924115823__inside.pdf" at bounding box center [797, 377] width 147 height 8
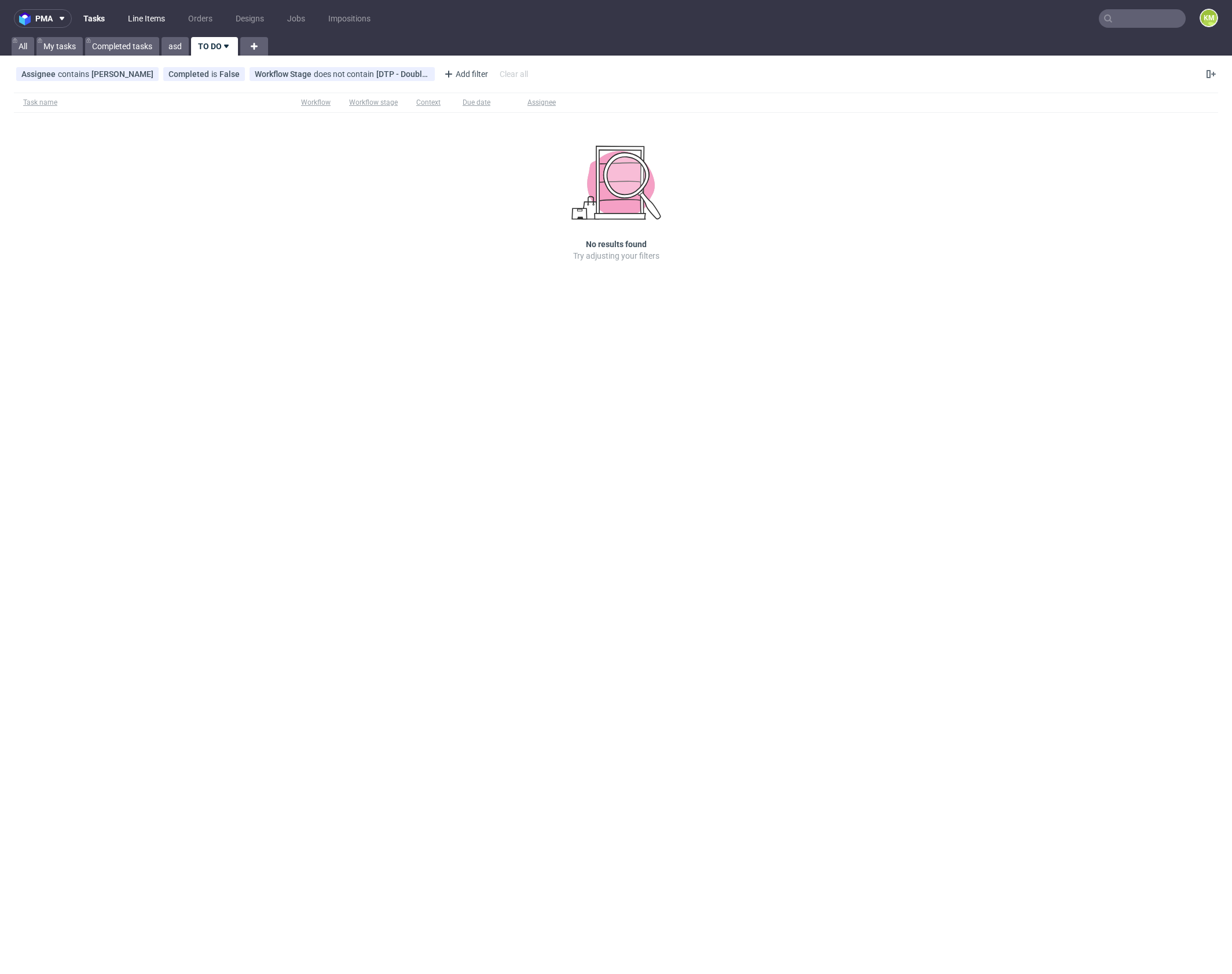
click at [152, 22] on link "Line Items" at bounding box center [146, 18] width 51 height 18
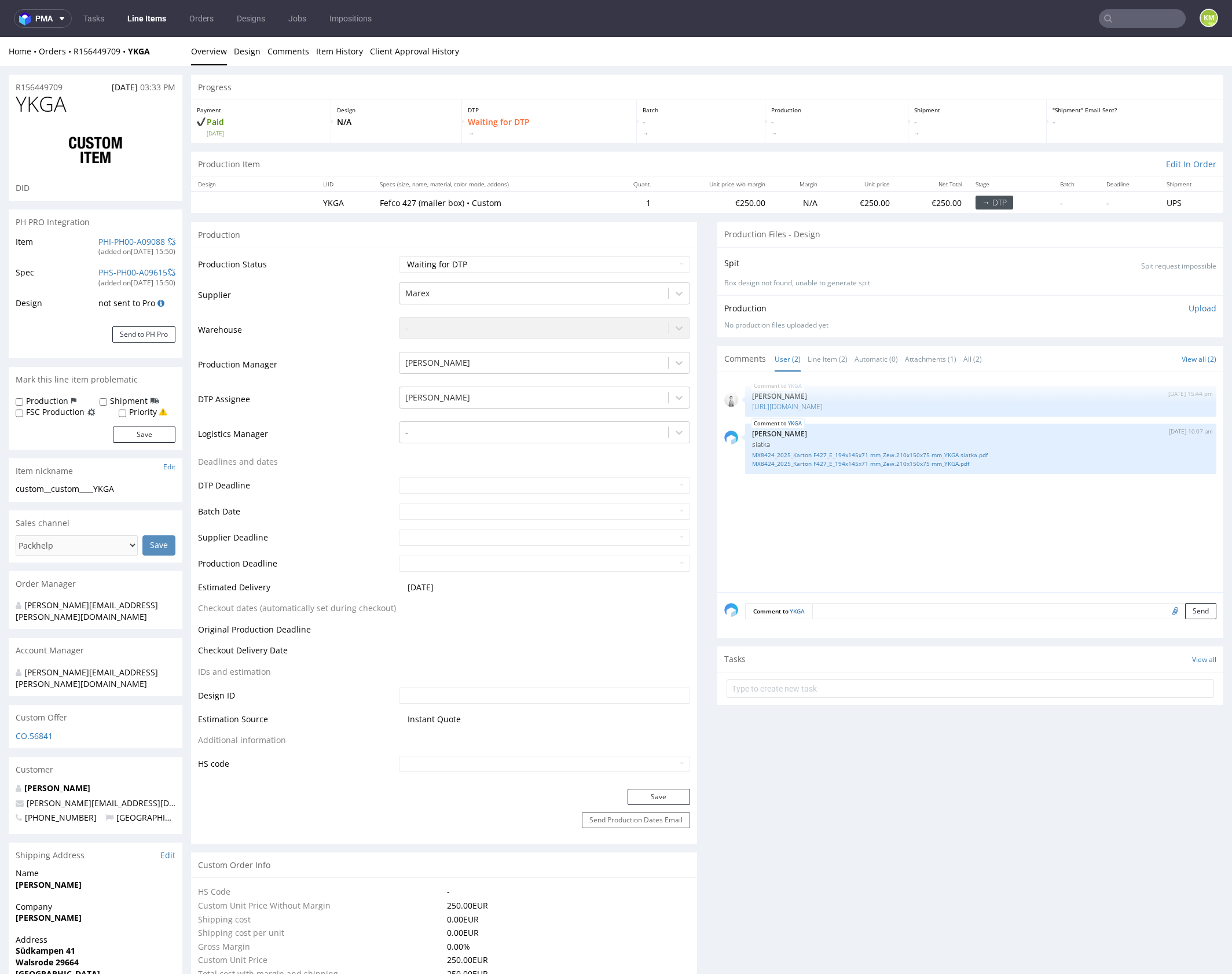
click at [910, 514] on div "YKGA [DATE] 15:44 pm [PERSON_NAME] [URL][DOMAIN_NAME] YKGA [DATE] 10:07 am [PER…" at bounding box center [973, 485] width 499 height 213
click at [939, 504] on div "YKGA [DATE] 15:44 pm [PERSON_NAME] [URL][DOMAIN_NAME] YKGA [DATE] 10:07 am [PER…" at bounding box center [973, 485] width 499 height 213
click at [924, 459] on link "MX8424_2025_Karton F427_E_194x145x71 mm_Zew.210x150x75 mm_YKGA siatka.pdf" at bounding box center [981, 455] width 457 height 9
click at [951, 468] on link "MX8424_2025_Karton F427_E_194x145x71 mm_Zew.210x150x75 mm_YKGA.pdf" at bounding box center [981, 464] width 457 height 9
drag, startPoint x: 51, startPoint y: 490, endPoint x: 125, endPoint y: 489, distance: 74.0
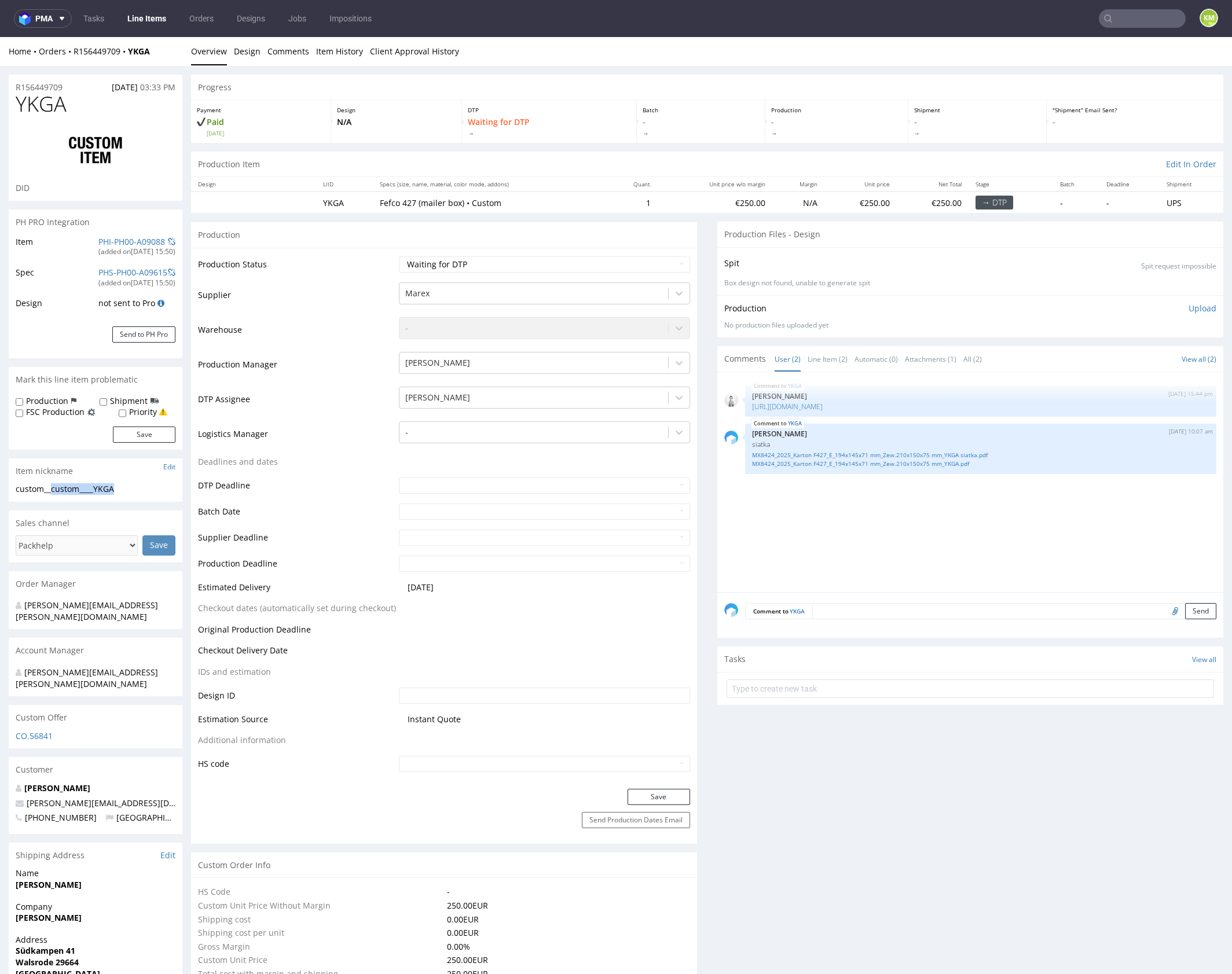
click at [125, 489] on div "custom__custom____YKGA" at bounding box center [95, 489] width 160 height 12
copy div "custom____YKGA"
copy link "R156449709"
click at [823, 407] on link "https://packhelp.de/editor/product/design/2262114?utm_source=iterable&utm_mediu…" at bounding box center [787, 406] width 71 height 10
click at [479, 688] on input "text" at bounding box center [544, 696] width 291 height 16
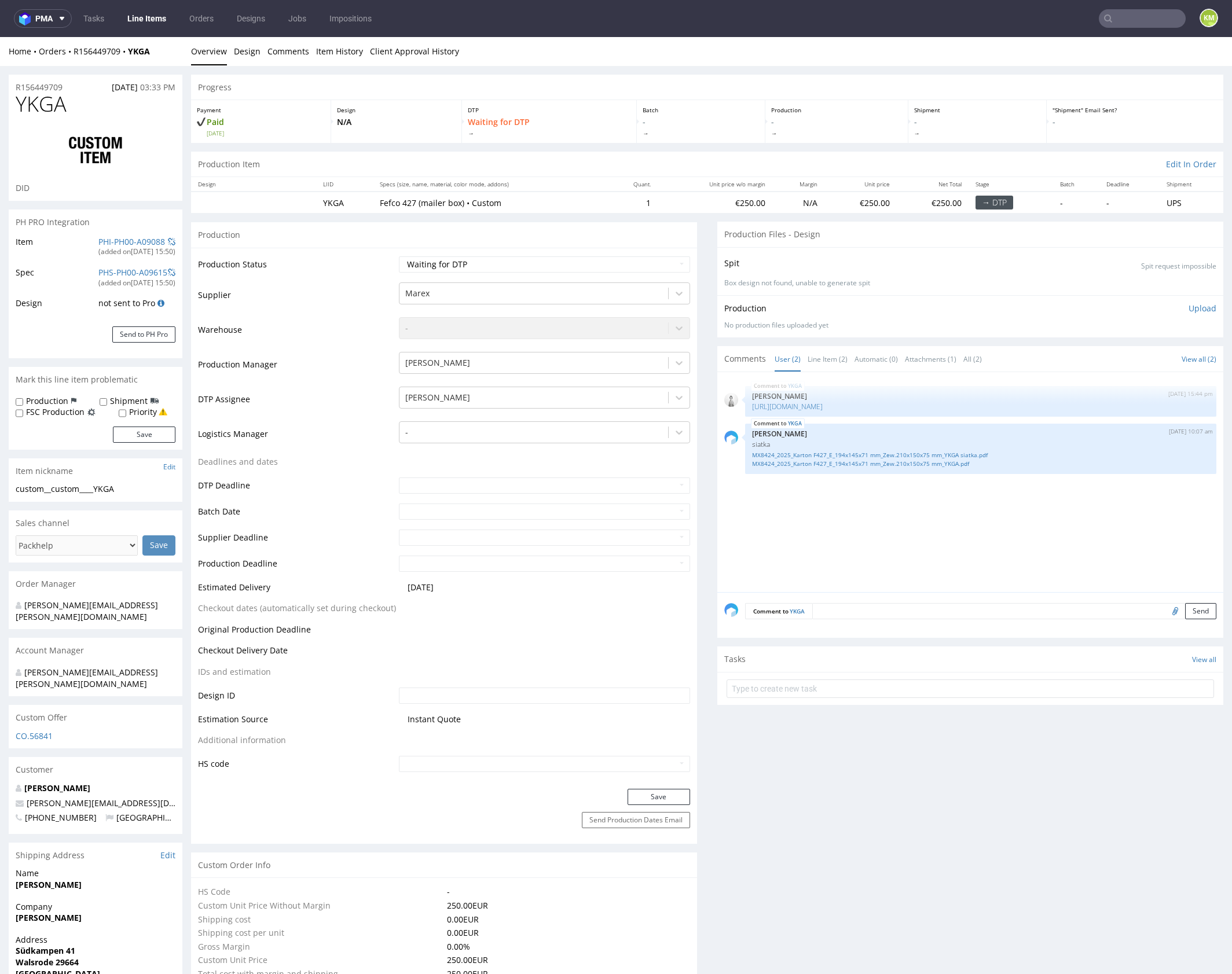
paste input "2264558"
type input "2264558"
click at [642, 796] on button "Save" at bounding box center [658, 797] width 62 height 16
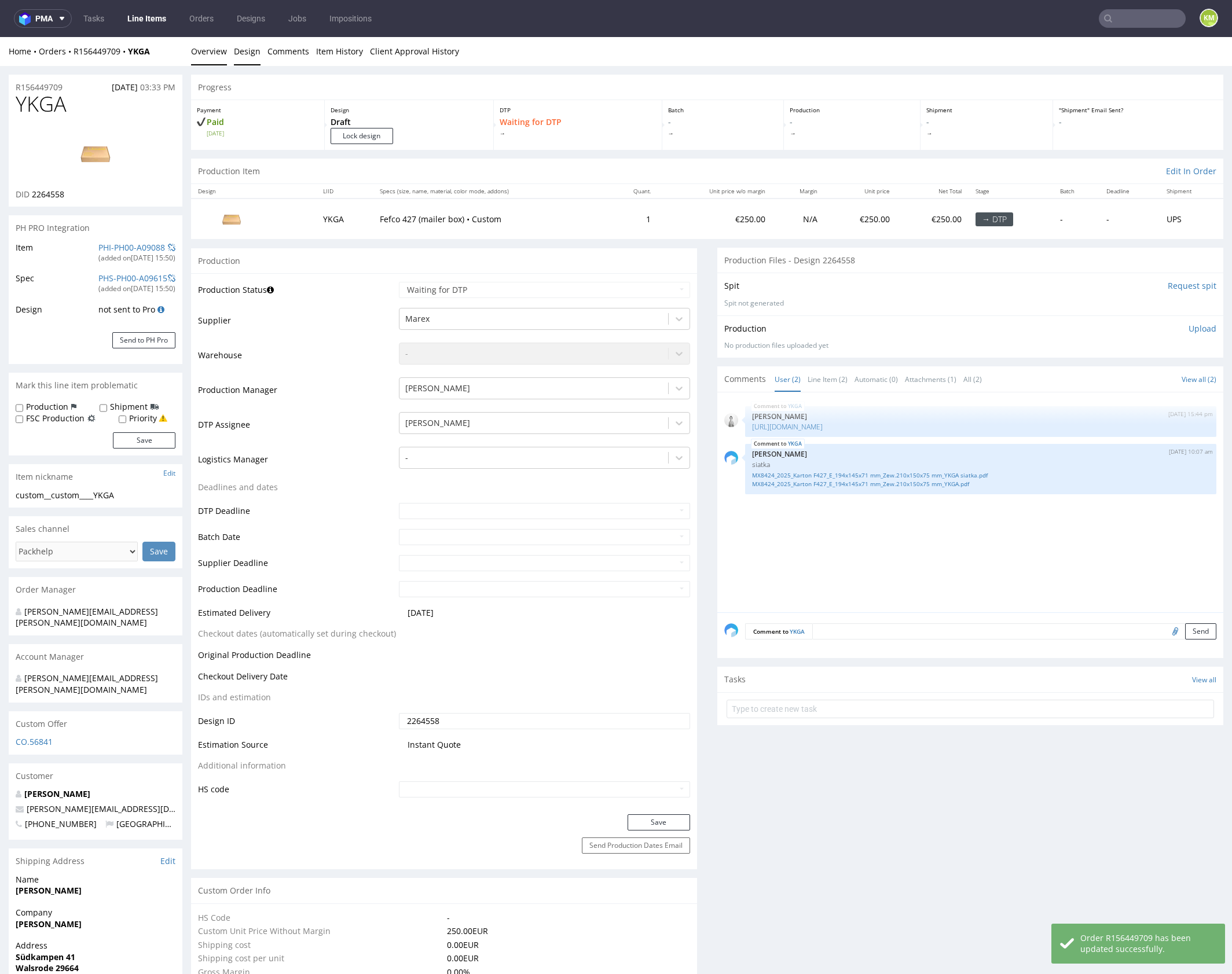
click at [250, 57] on link "Design" at bounding box center [247, 51] width 26 height 28
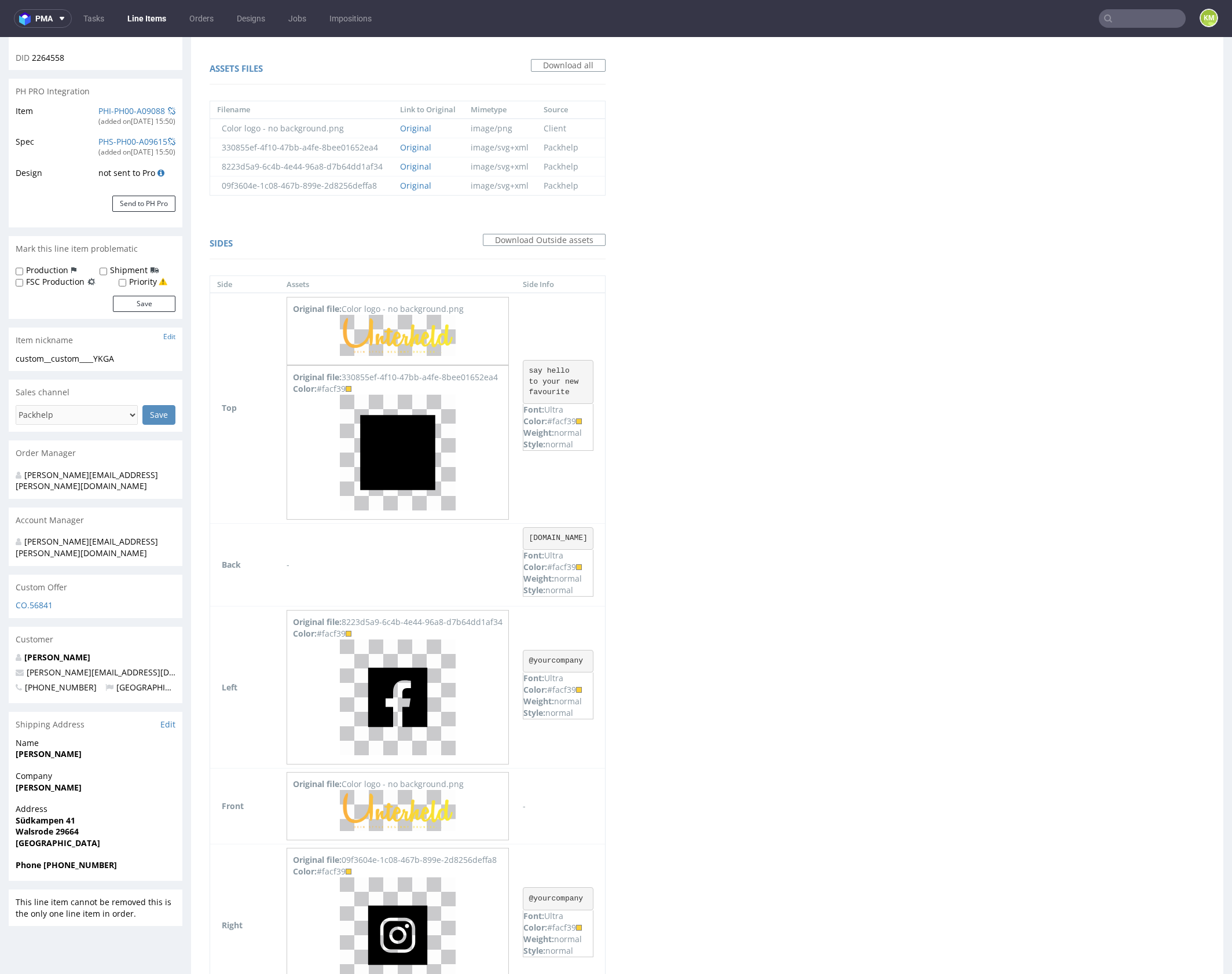
scroll to position [271, 0]
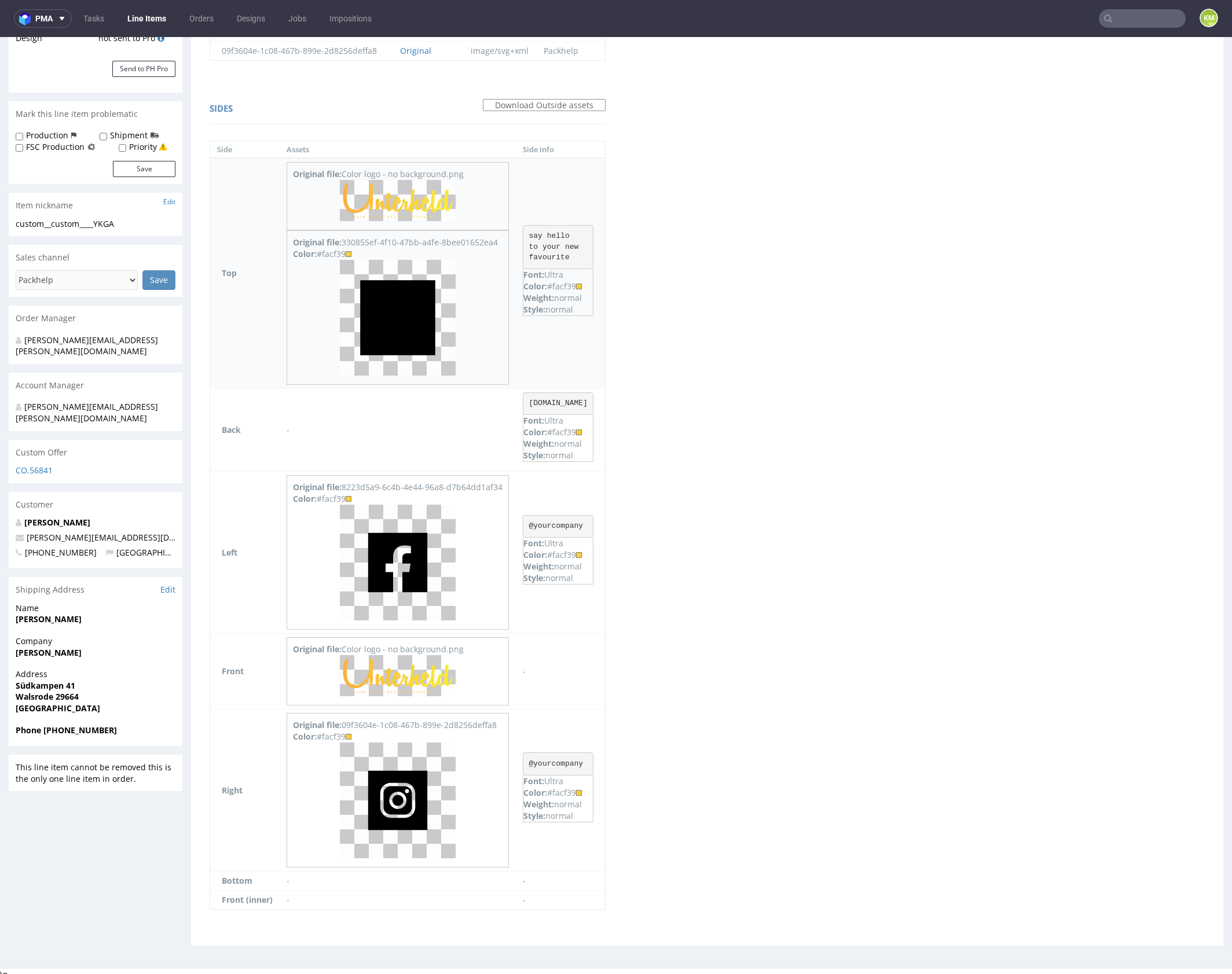
click at [434, 201] on img at bounding box center [398, 200] width 116 height 41
click at [916, 350] on div "Virtual dieline spit Preview for this design is still being generated Assets fi…" at bounding box center [707, 387] width 1032 height 1118
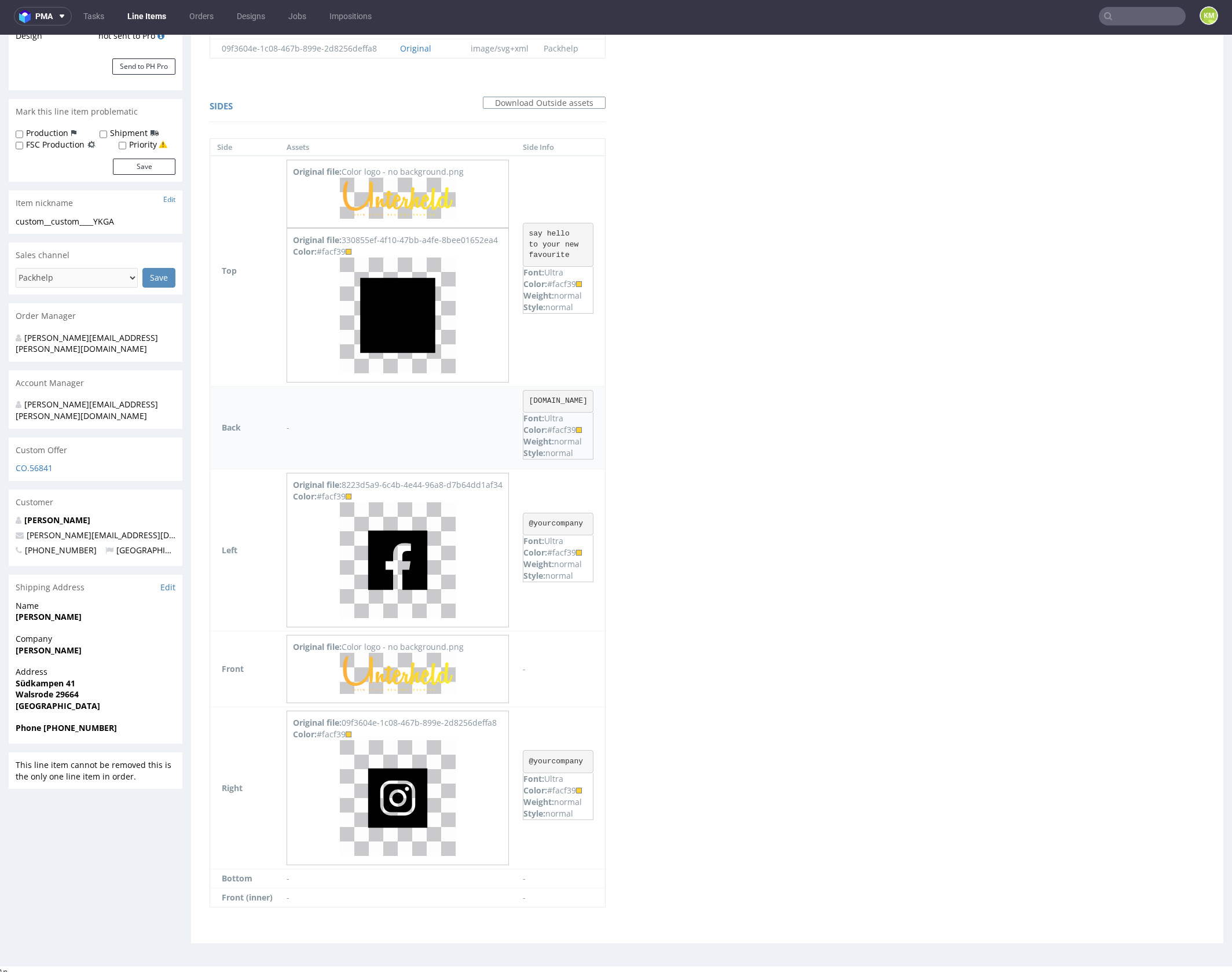
scroll to position [3, 0]
click at [407, 569] on img at bounding box center [398, 559] width 116 height 116
click at [424, 781] on img at bounding box center [398, 797] width 116 height 116
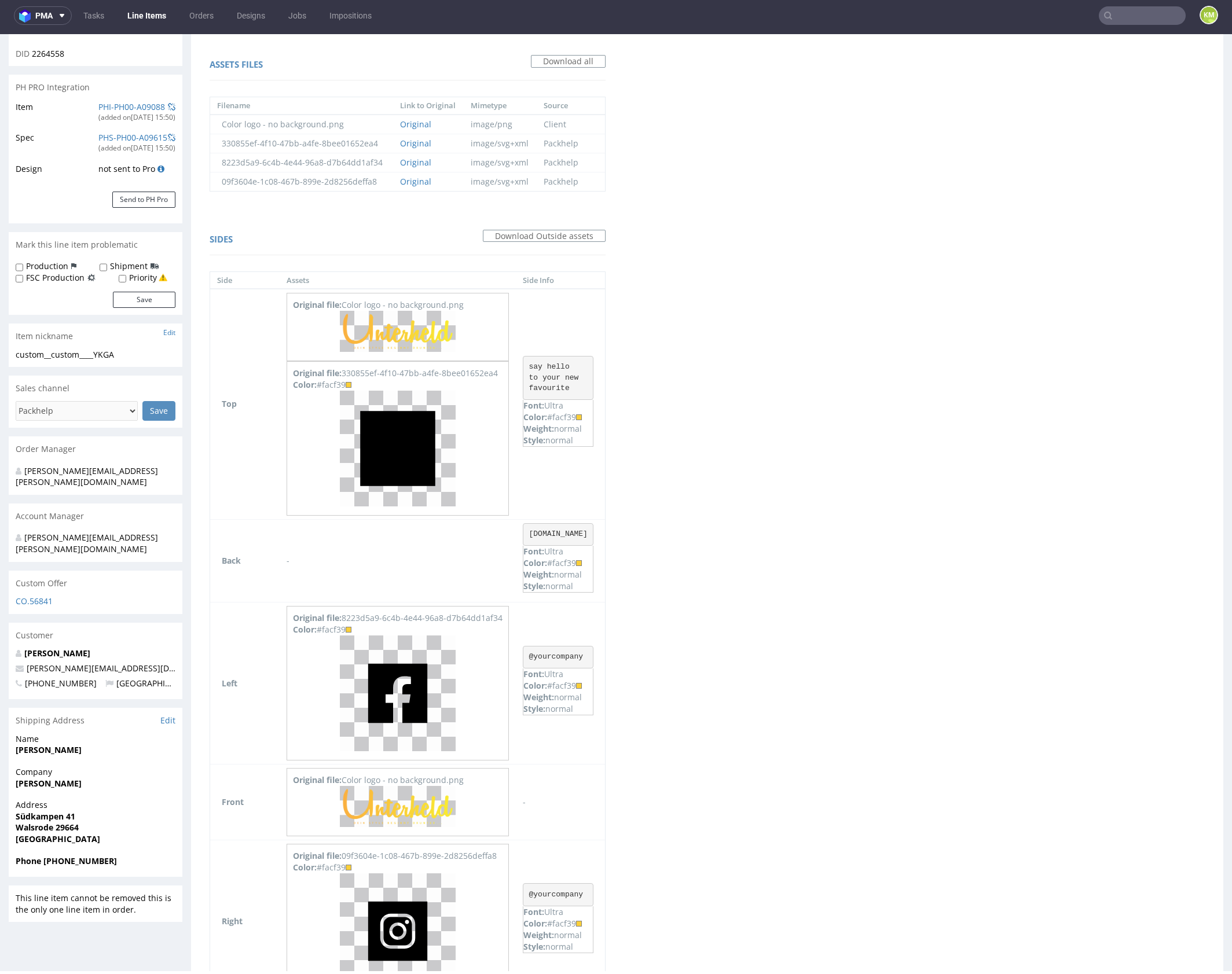
scroll to position [271, 0]
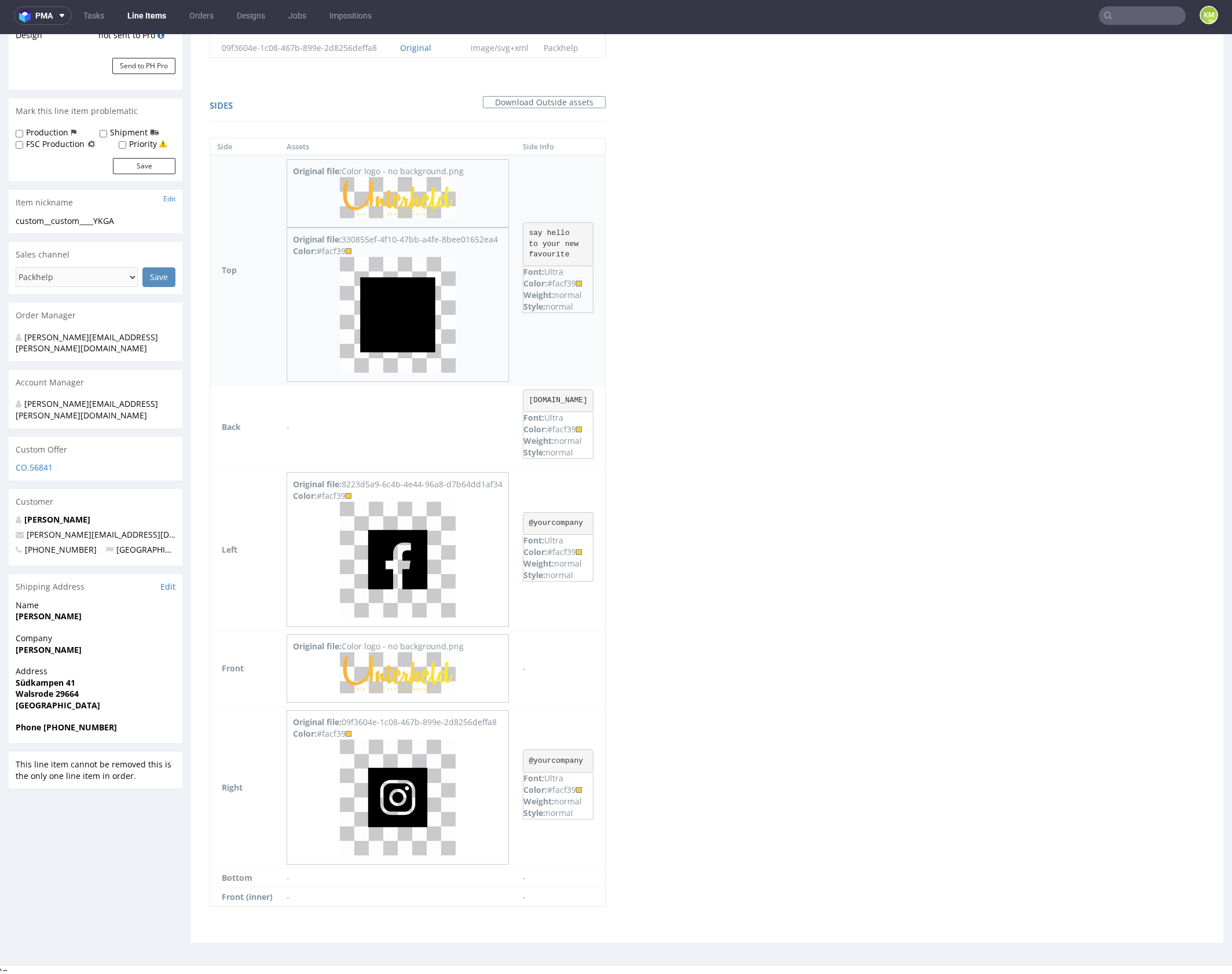
click at [551, 235] on pre "say hello to your new favourite" at bounding box center [558, 244] width 71 height 44
click at [551, 234] on pre "say hello to your new favourite" at bounding box center [558, 244] width 71 height 44
click at [553, 235] on pre "say hello to your new favourite" at bounding box center [558, 244] width 71 height 44
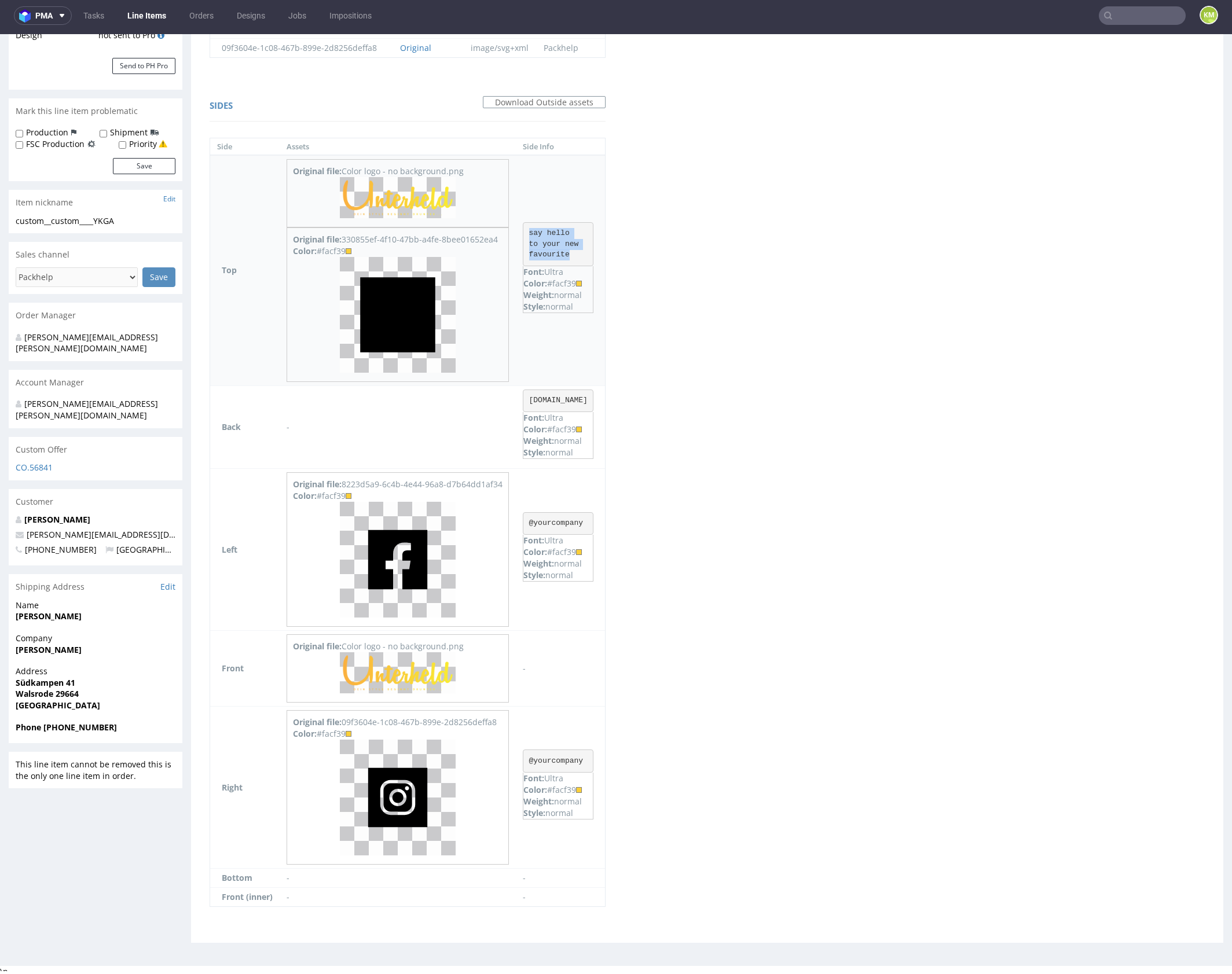
drag, startPoint x: 537, startPoint y: 230, endPoint x: 592, endPoint y: 254, distance: 60.0
click at [592, 254] on pre "say hello to your new favourite" at bounding box center [558, 244] width 71 height 44
copy pre "say hello to your new favourite"
click at [569, 281] on div "Color: #facf39" at bounding box center [558, 283] width 70 height 12
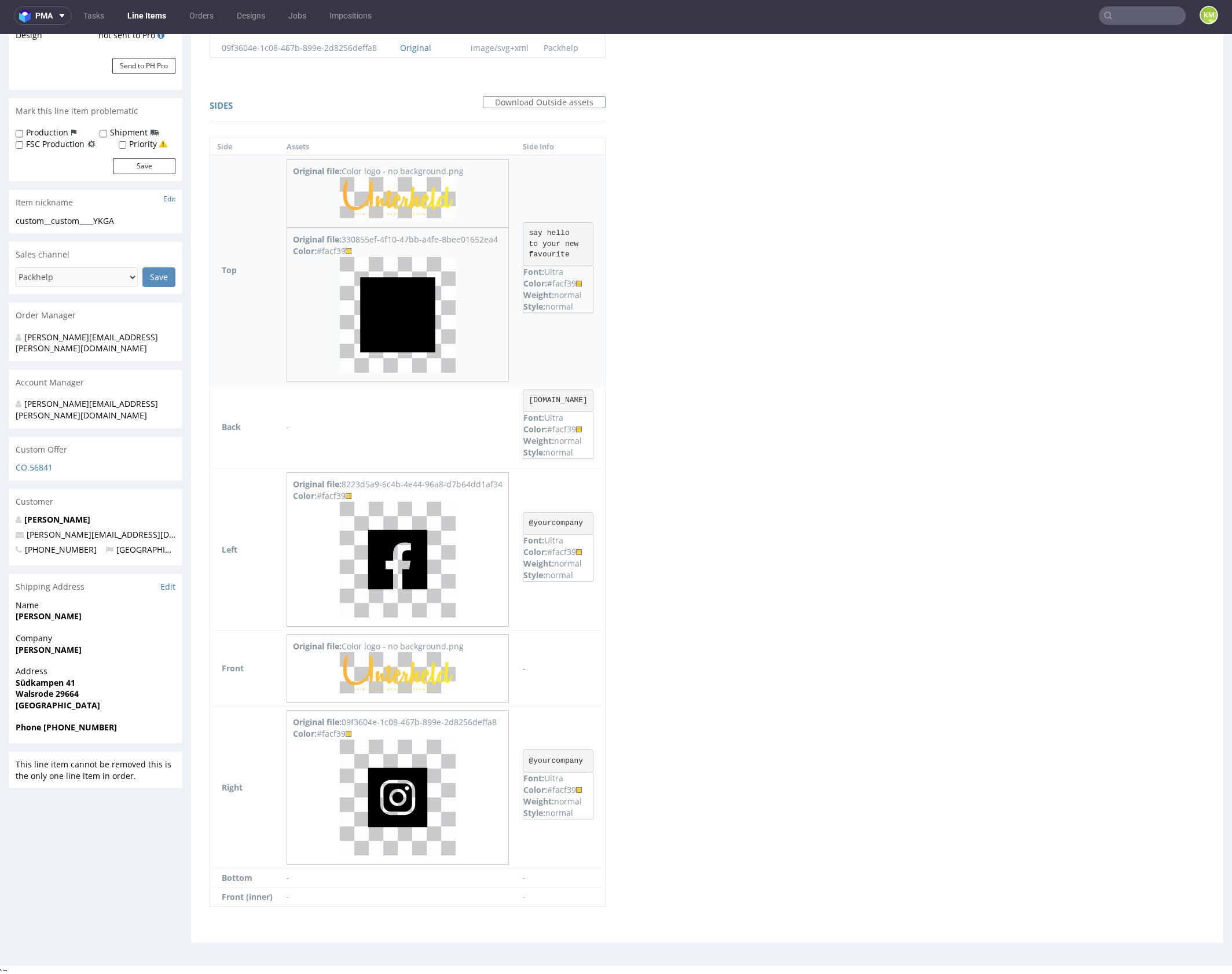
copy div "facf39"
drag, startPoint x: 690, startPoint y: 353, endPoint x: 657, endPoint y: 323, distance: 44.6
click at [690, 353] on div "Virtual dieline spit Preview for this design is still being generated Assets fi…" at bounding box center [707, 384] width 1032 height 1118
click at [584, 281] on div "Color: #facf39" at bounding box center [558, 283] width 70 height 12
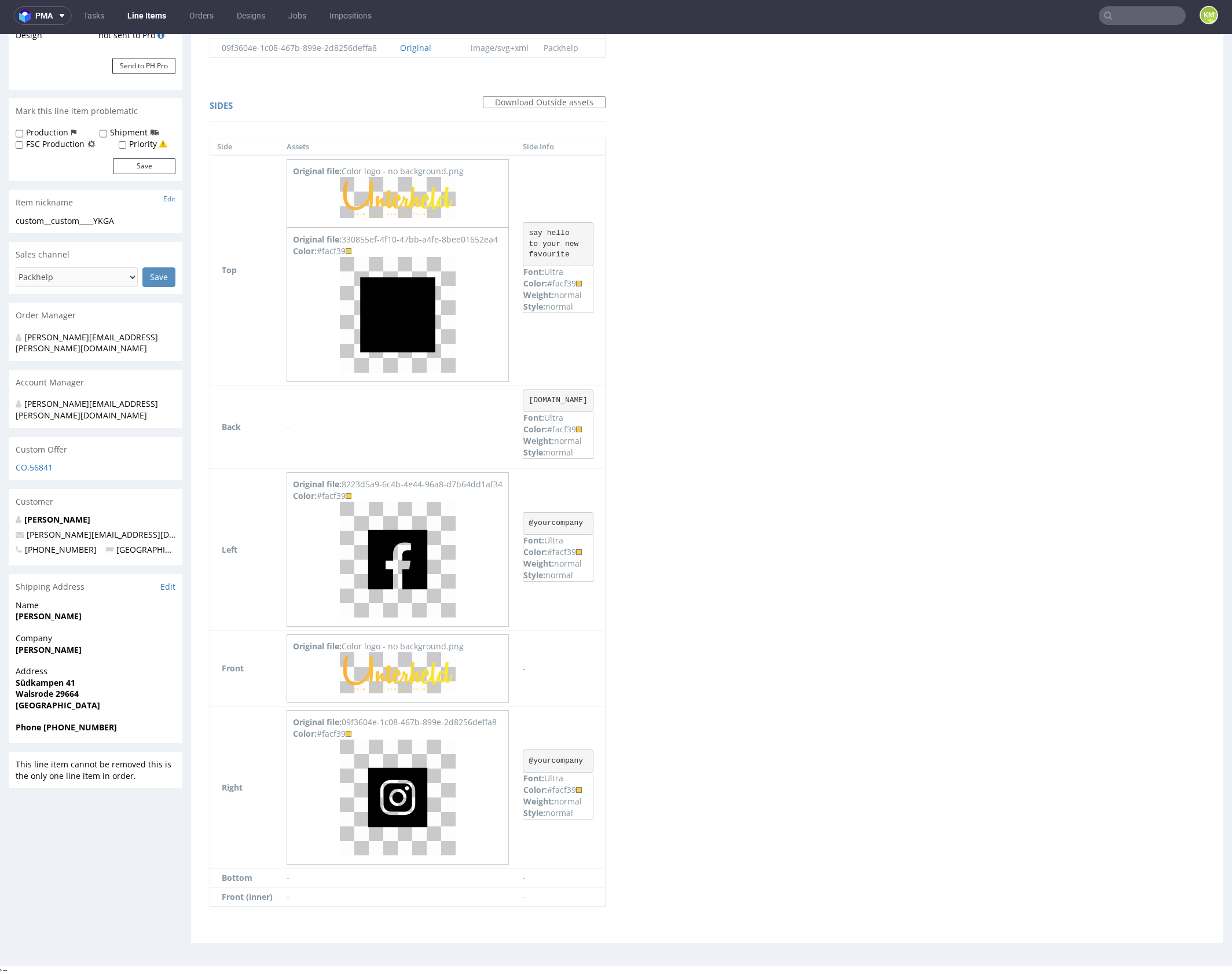
copy div "facf39"
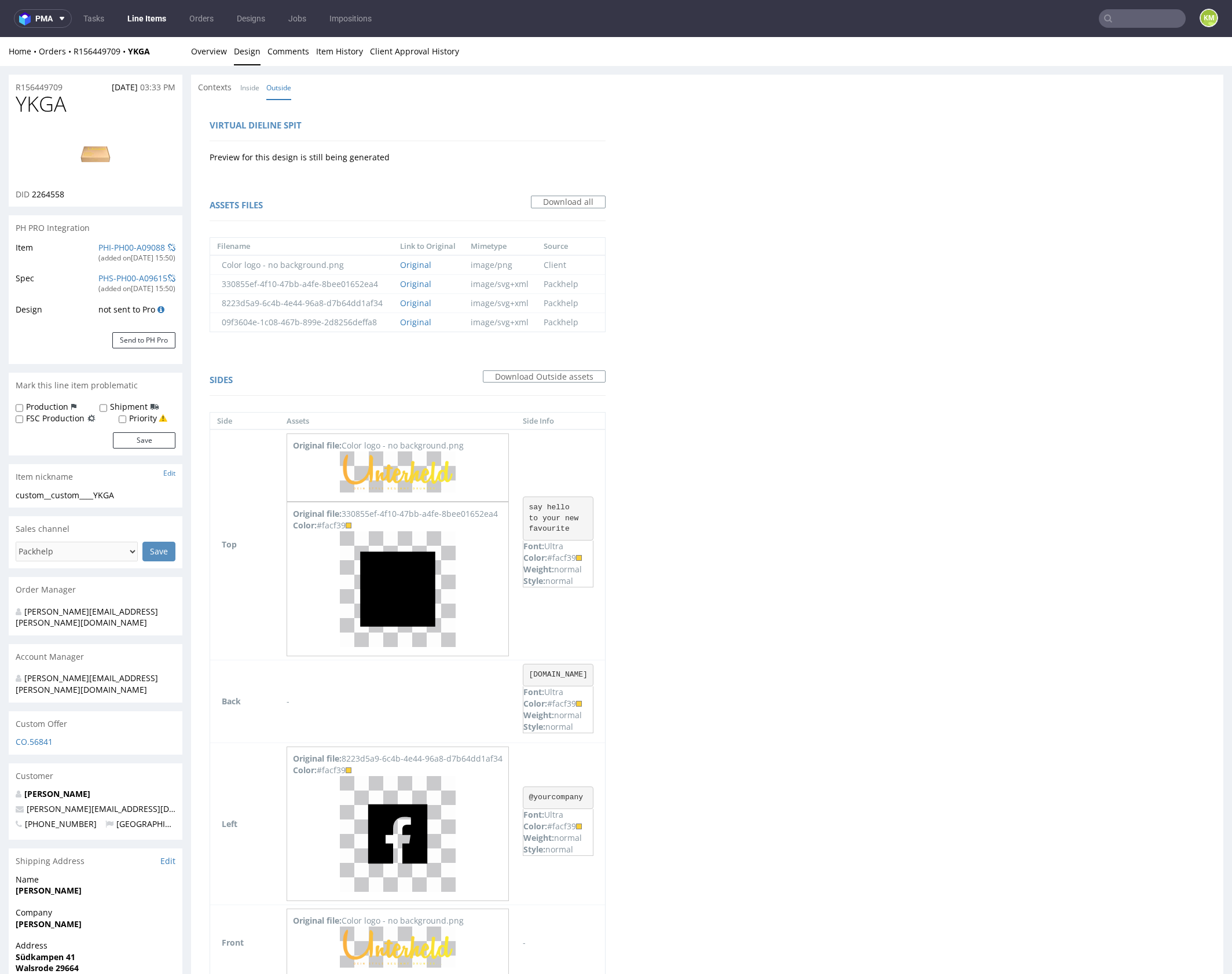
scroll to position [0, 0]
click at [250, 85] on link "Inside" at bounding box center [249, 88] width 19 height 25
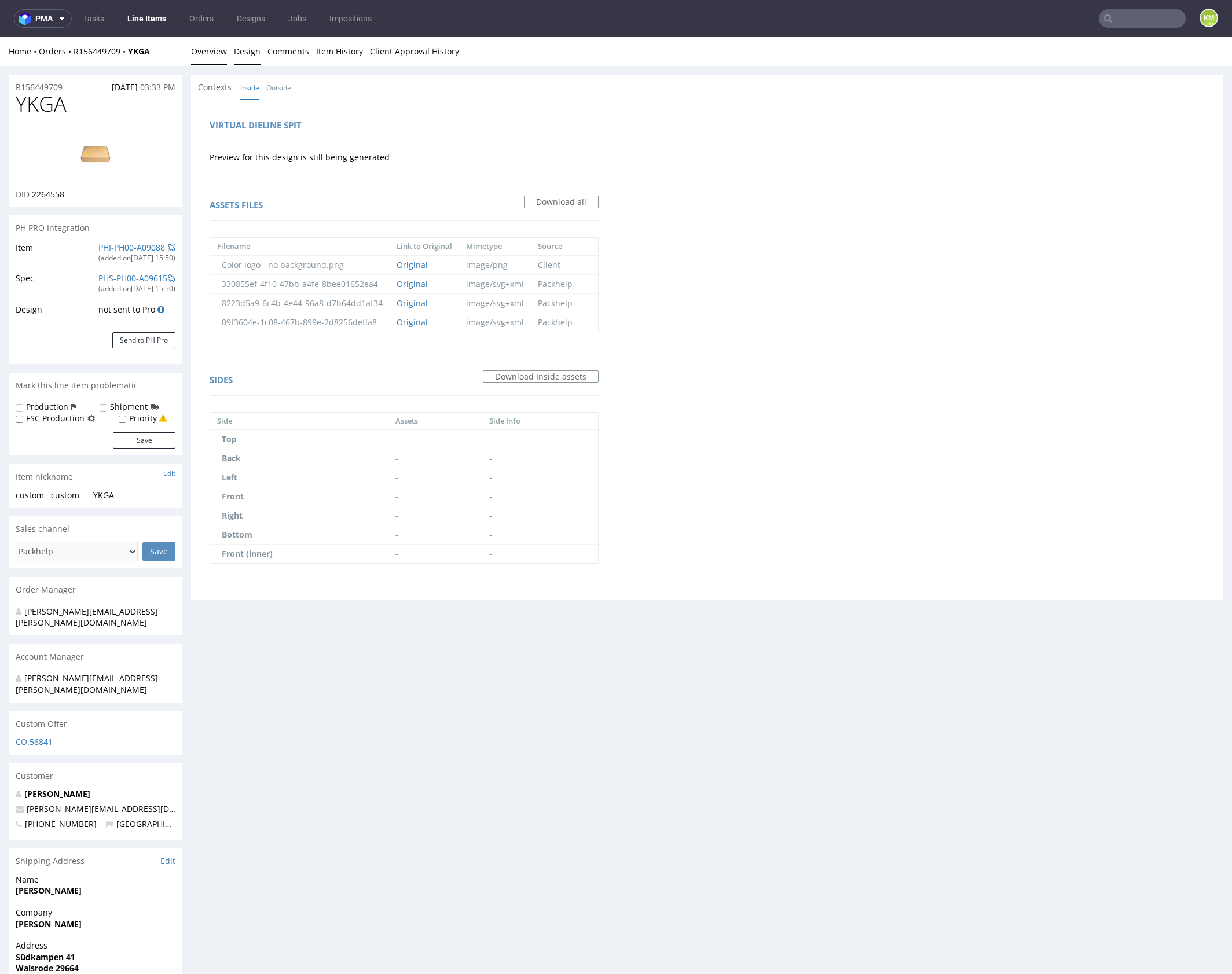
click at [208, 54] on link "Overview" at bounding box center [209, 51] width 36 height 28
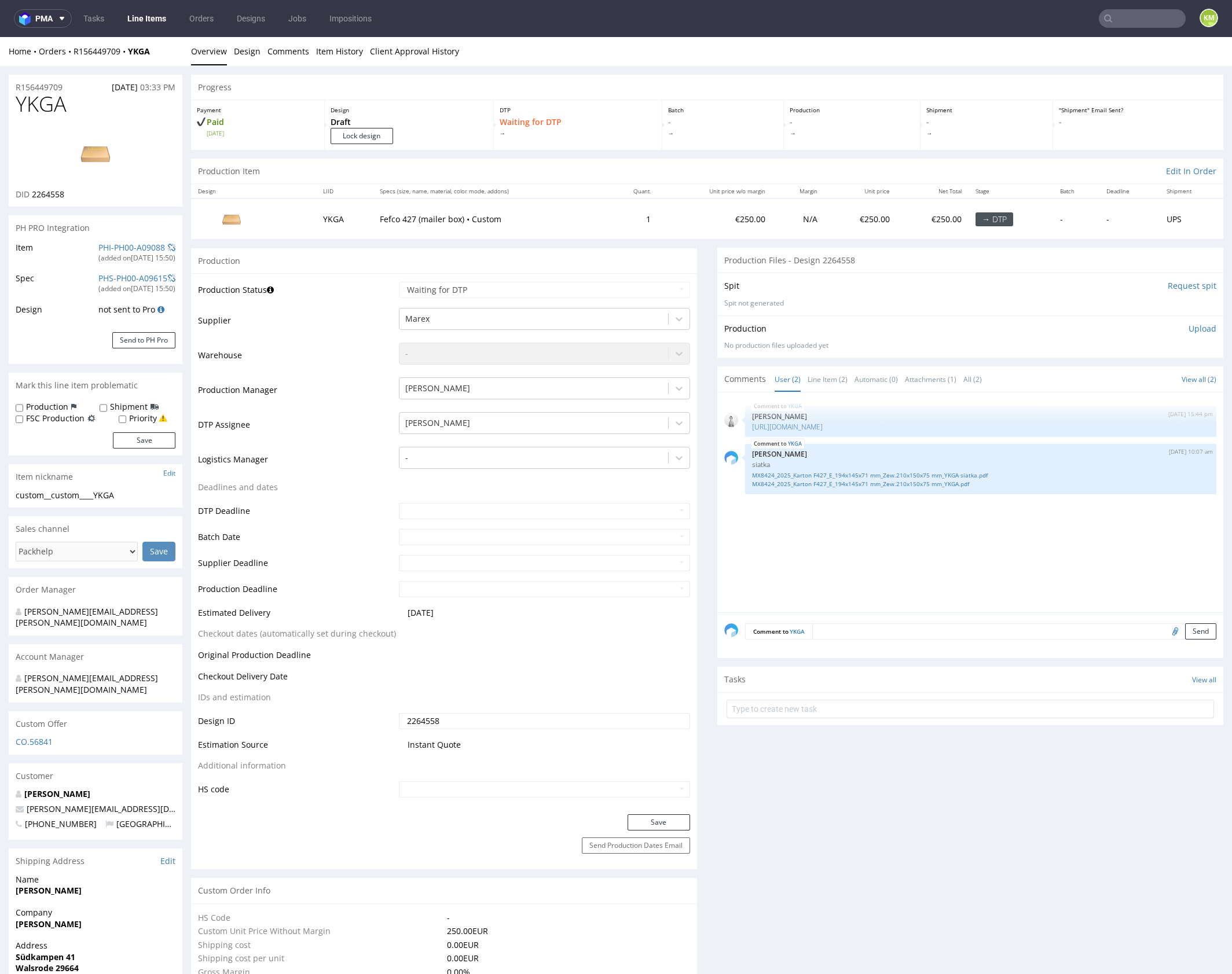
click at [487, 720] on input "2264558" at bounding box center [544, 721] width 291 height 16
click at [636, 820] on button "Save" at bounding box center [658, 822] width 62 height 16
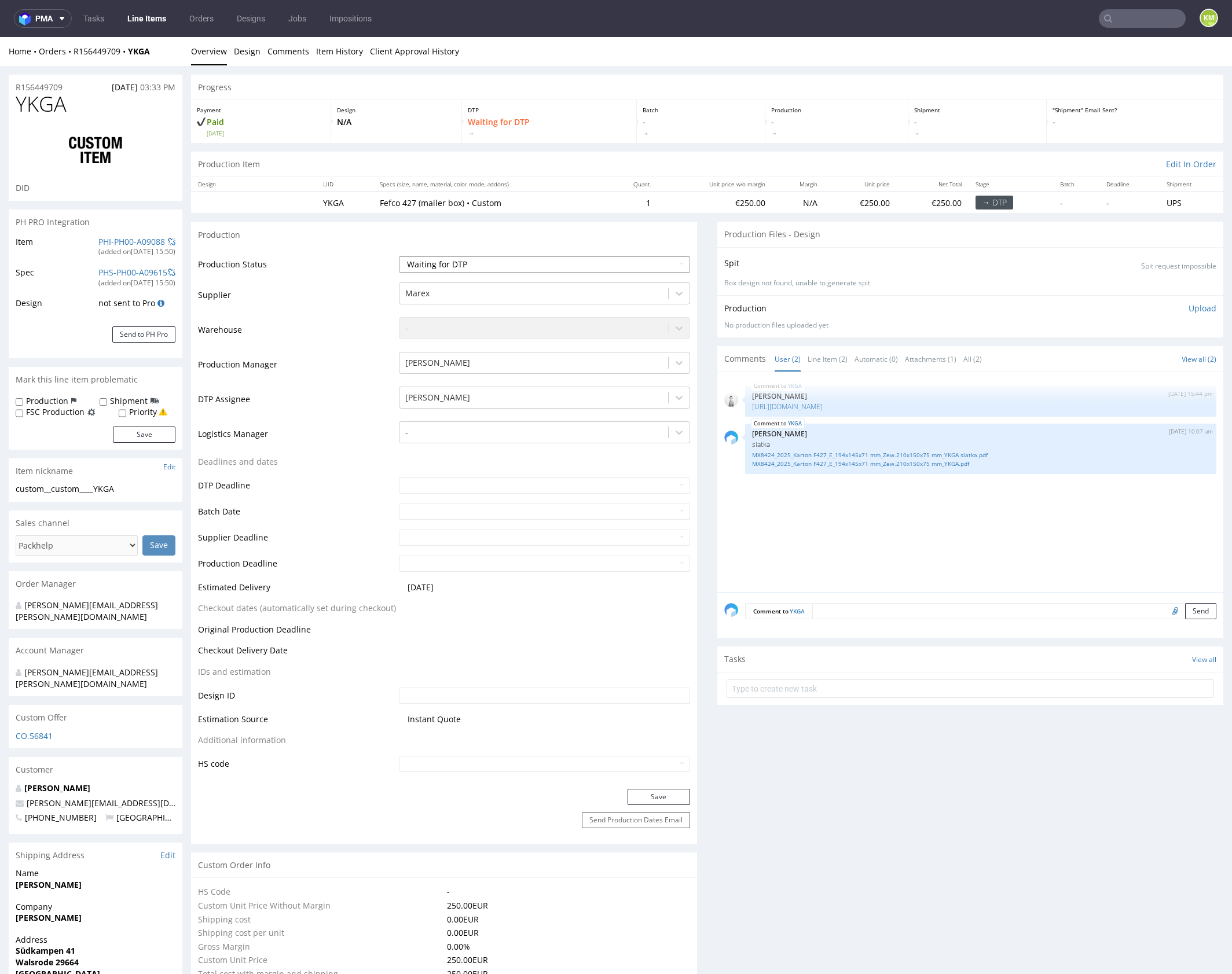
click at [562, 266] on select "Waiting for Artwork Waiting for Diecut Waiting for Mockup Waiting for DTP Waiti…" at bounding box center [544, 265] width 291 height 16
select select "dtp_ca_needed"
click at [399, 257] on select "Waiting for Artwork Waiting for Diecut Waiting for Mockup Waiting for DTP Waiti…" at bounding box center [544, 265] width 291 height 16
click at [661, 794] on button "Save" at bounding box center [658, 797] width 62 height 16
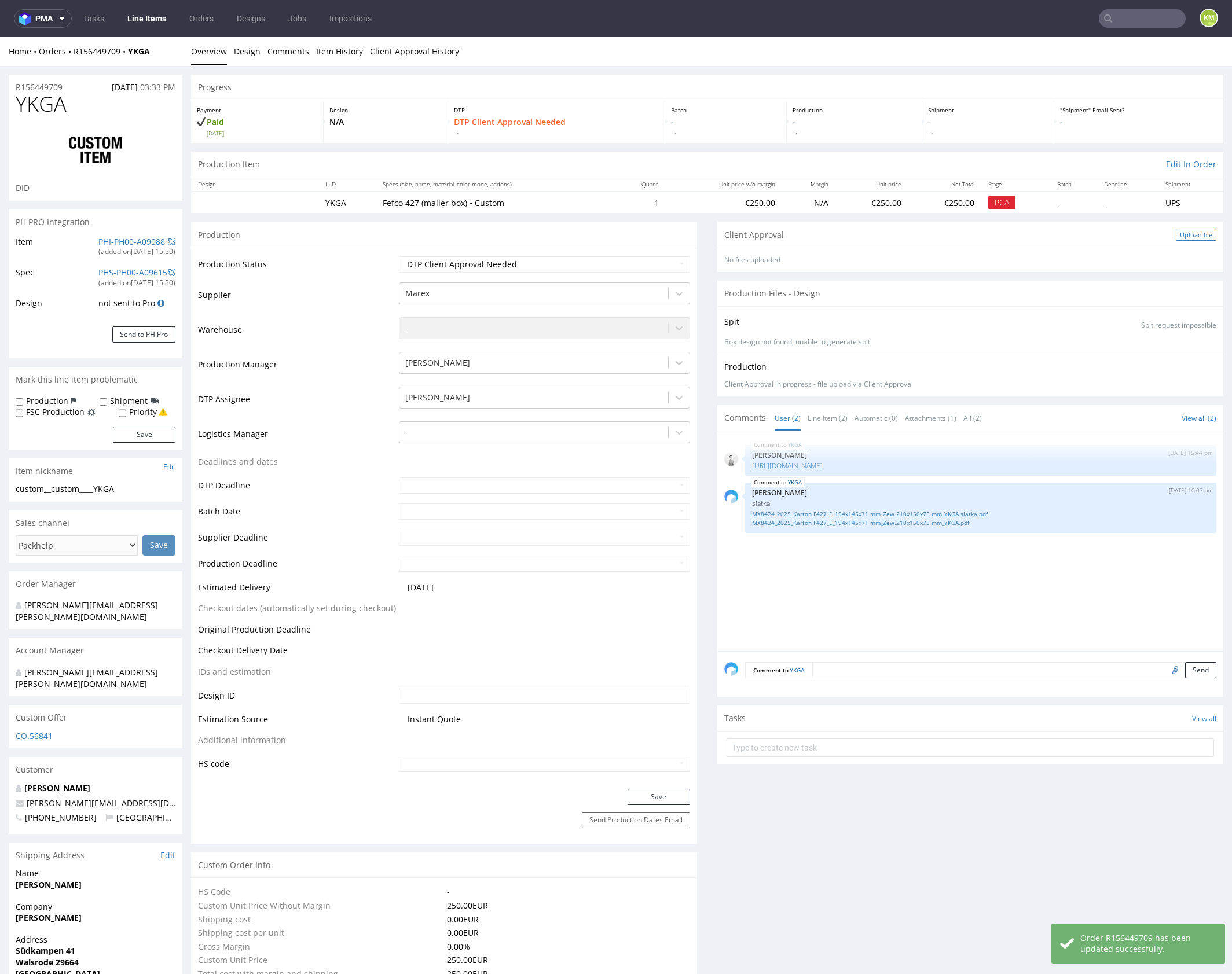
click at [1188, 234] on div "Upload file" at bounding box center [1196, 234] width 41 height 12
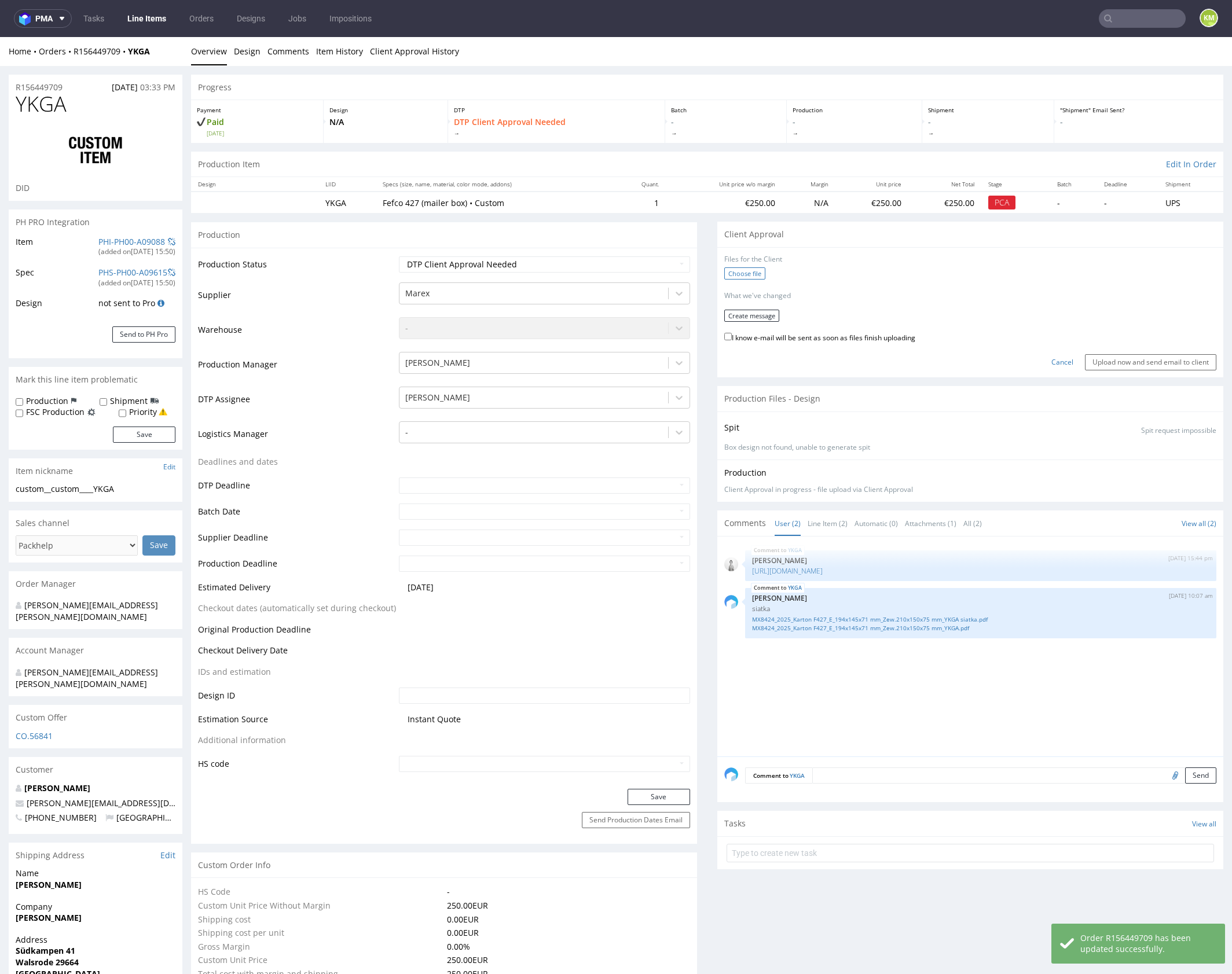
click at [737, 268] on label "Choose file" at bounding box center [744, 273] width 41 height 12
click at [0, 37] on input "Choose file" at bounding box center [0, 37] width 0 height 0
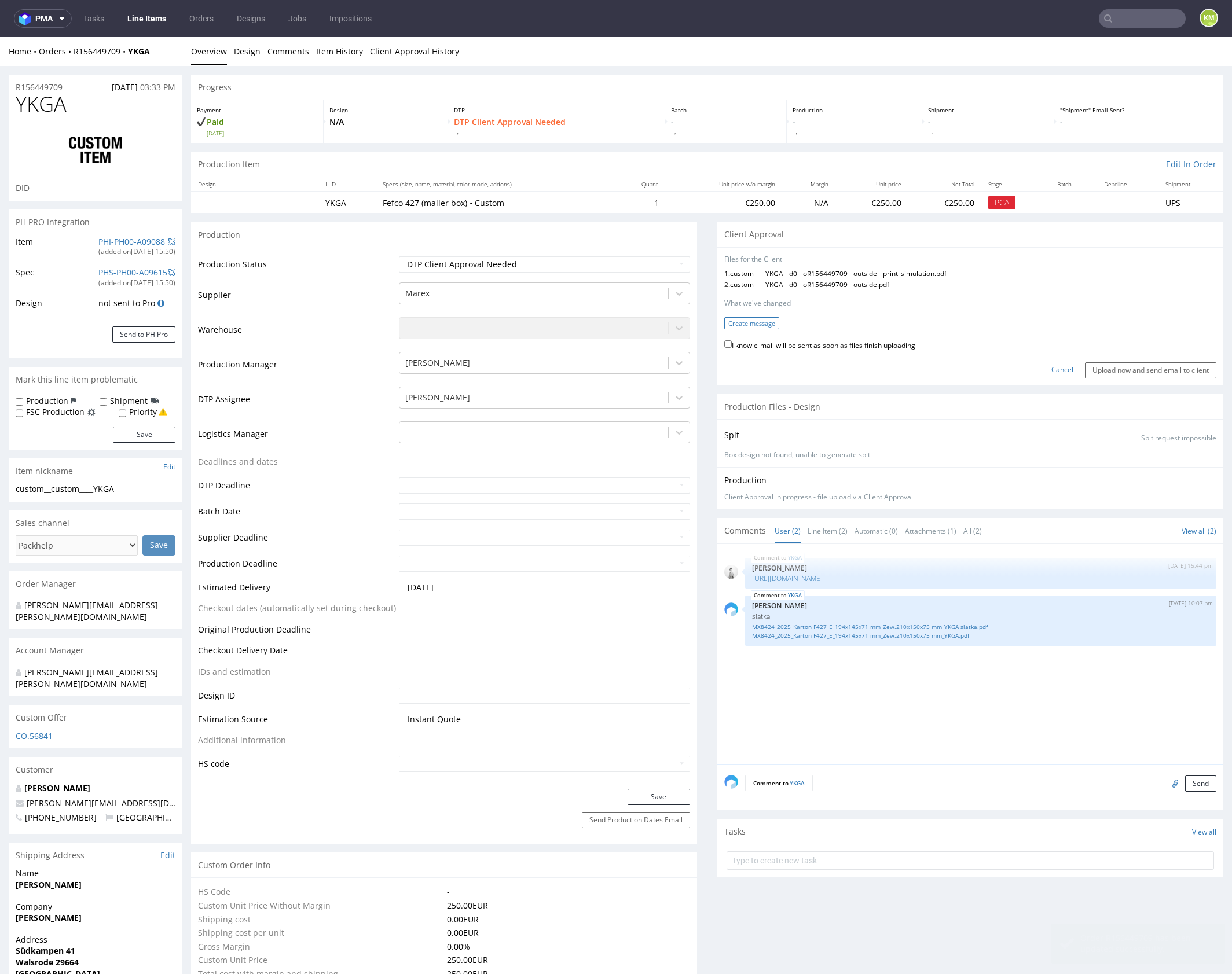
click at [757, 322] on button "Create message" at bounding box center [751, 323] width 55 height 12
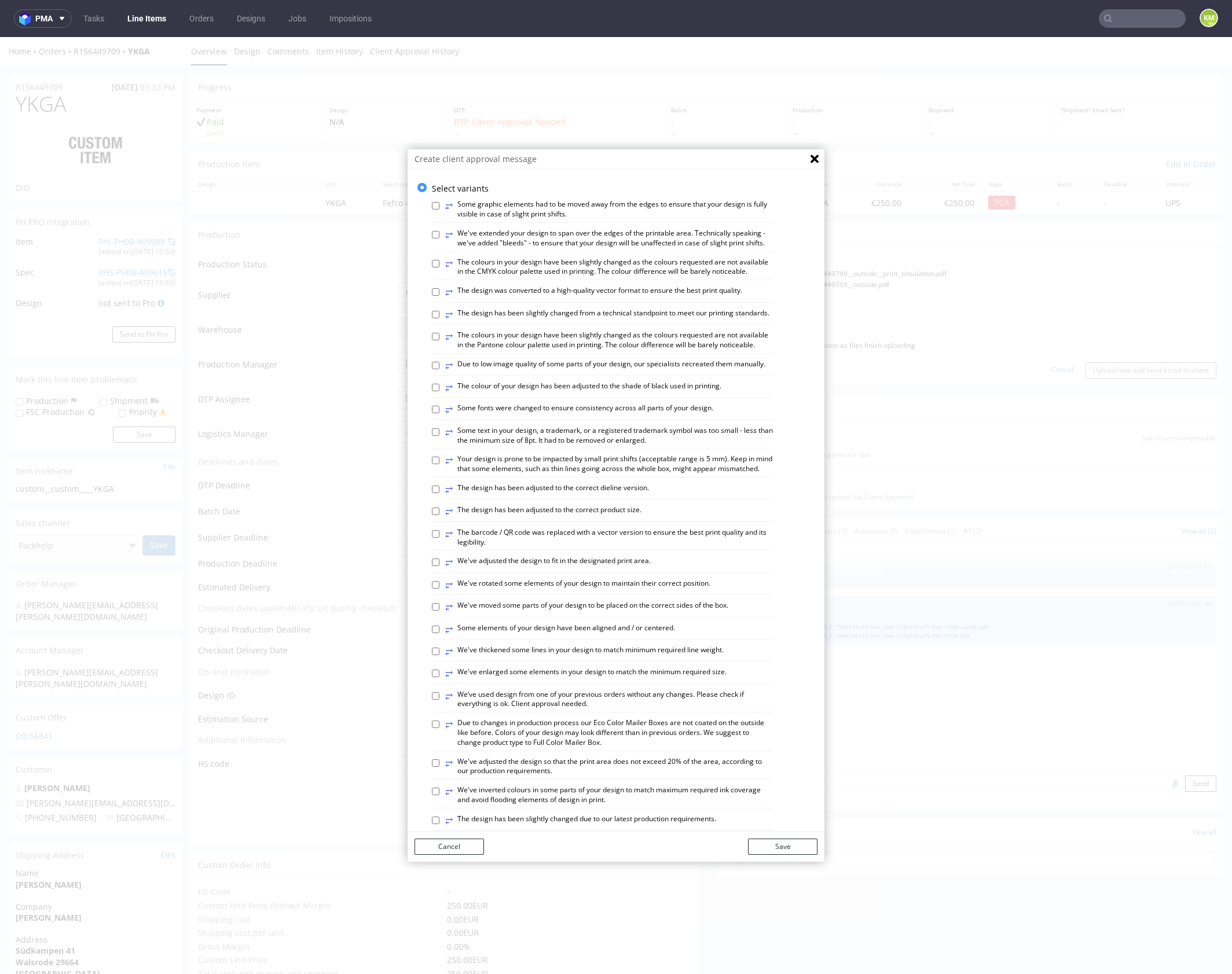
scroll to position [321, 0]
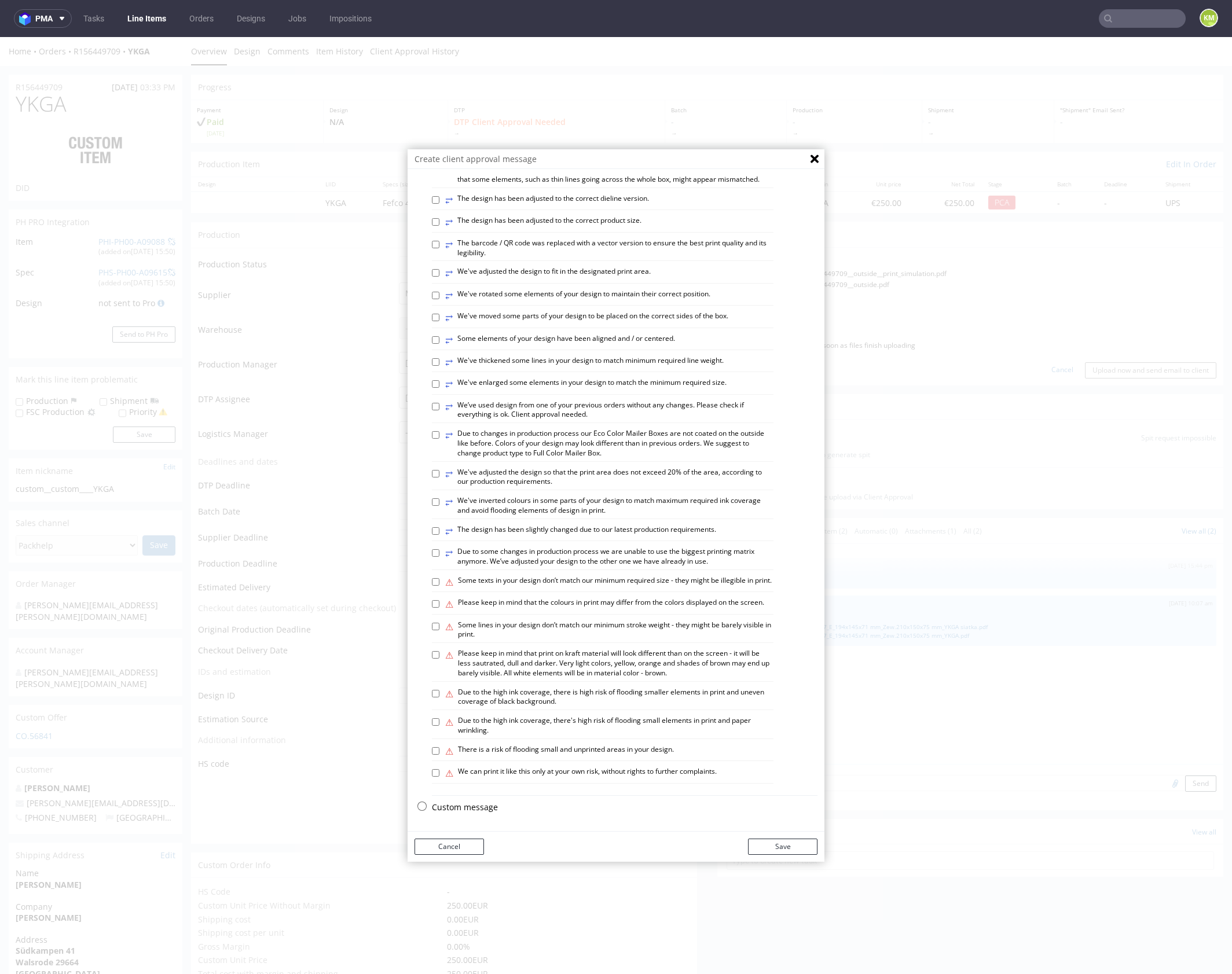
drag, startPoint x: 458, startPoint y: 810, endPoint x: 459, endPoint y: 799, distance: 11.0
click at [458, 810] on p "Custom message" at bounding box center [625, 807] width 386 height 12
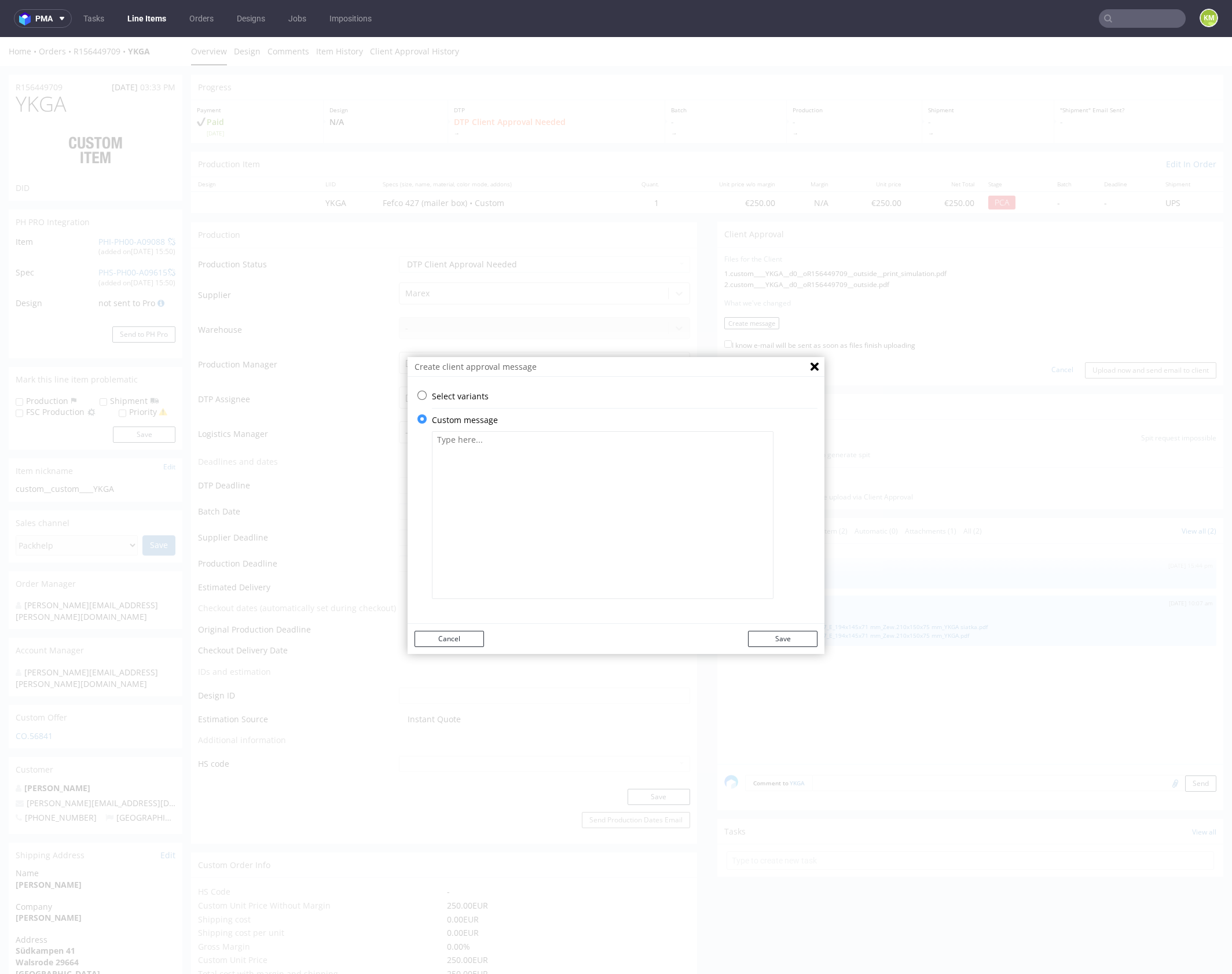
click at [515, 551] on textarea at bounding box center [603, 515] width 342 height 168
paste textarea "The logo has been converted to vector format. Element on the front had to be en…"
type textarea "The logo has been converted to vector format. Element on the front had to be en…"
click at [784, 639] on button "Save" at bounding box center [782, 639] width 70 height 16
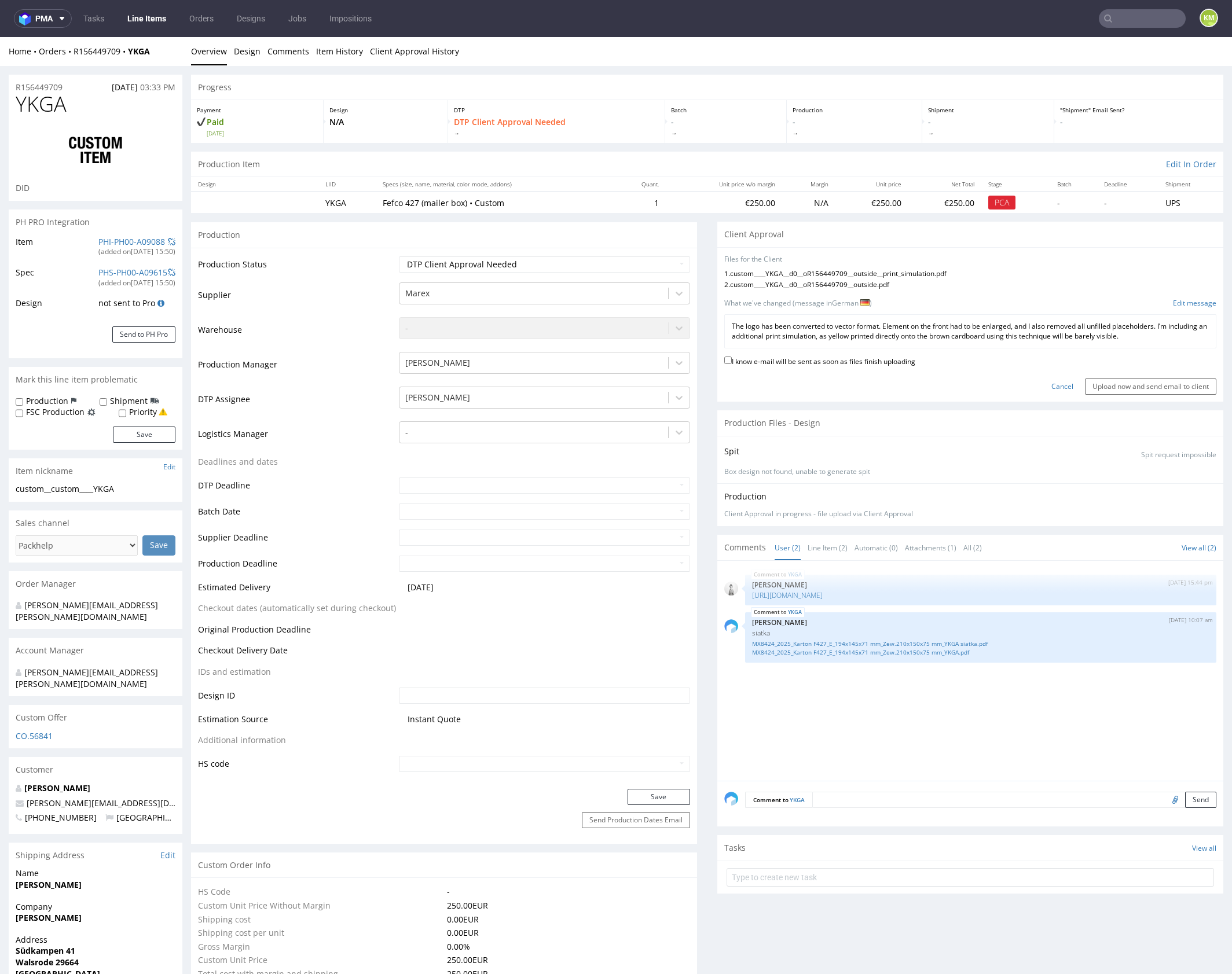
click at [856, 360] on label "I know e-mail will be sent as soon as files finish uploading" at bounding box center [819, 361] width 191 height 13
click at [731, 360] on input "I know e-mail will be sent as soon as files finish uploading" at bounding box center [728, 361] width 7 height 7
checkbox input "true"
click at [1113, 387] on input "Upload now and send email to client" at bounding box center [1150, 387] width 131 height 16
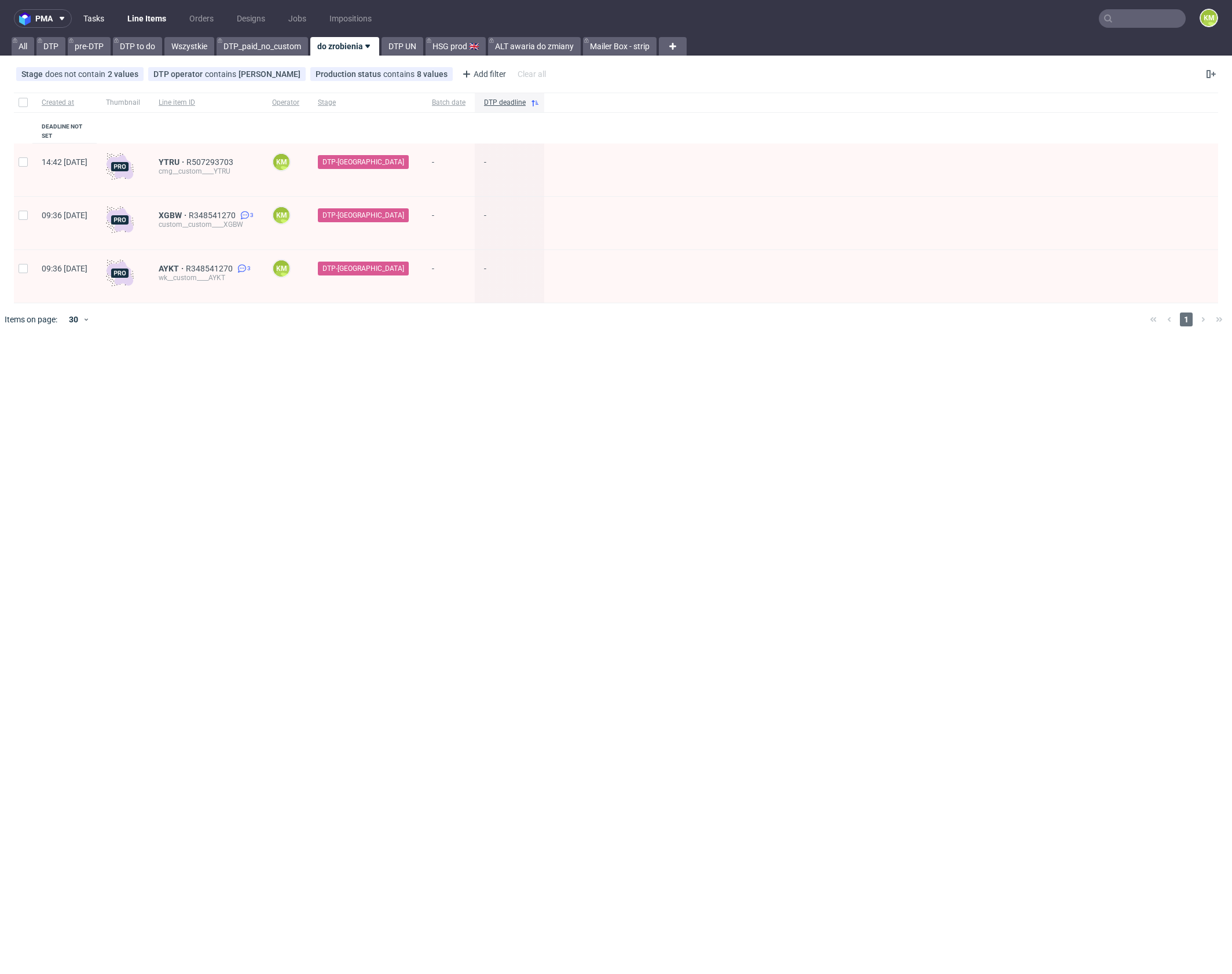
click at [97, 20] on link "Tasks" at bounding box center [94, 18] width 34 height 18
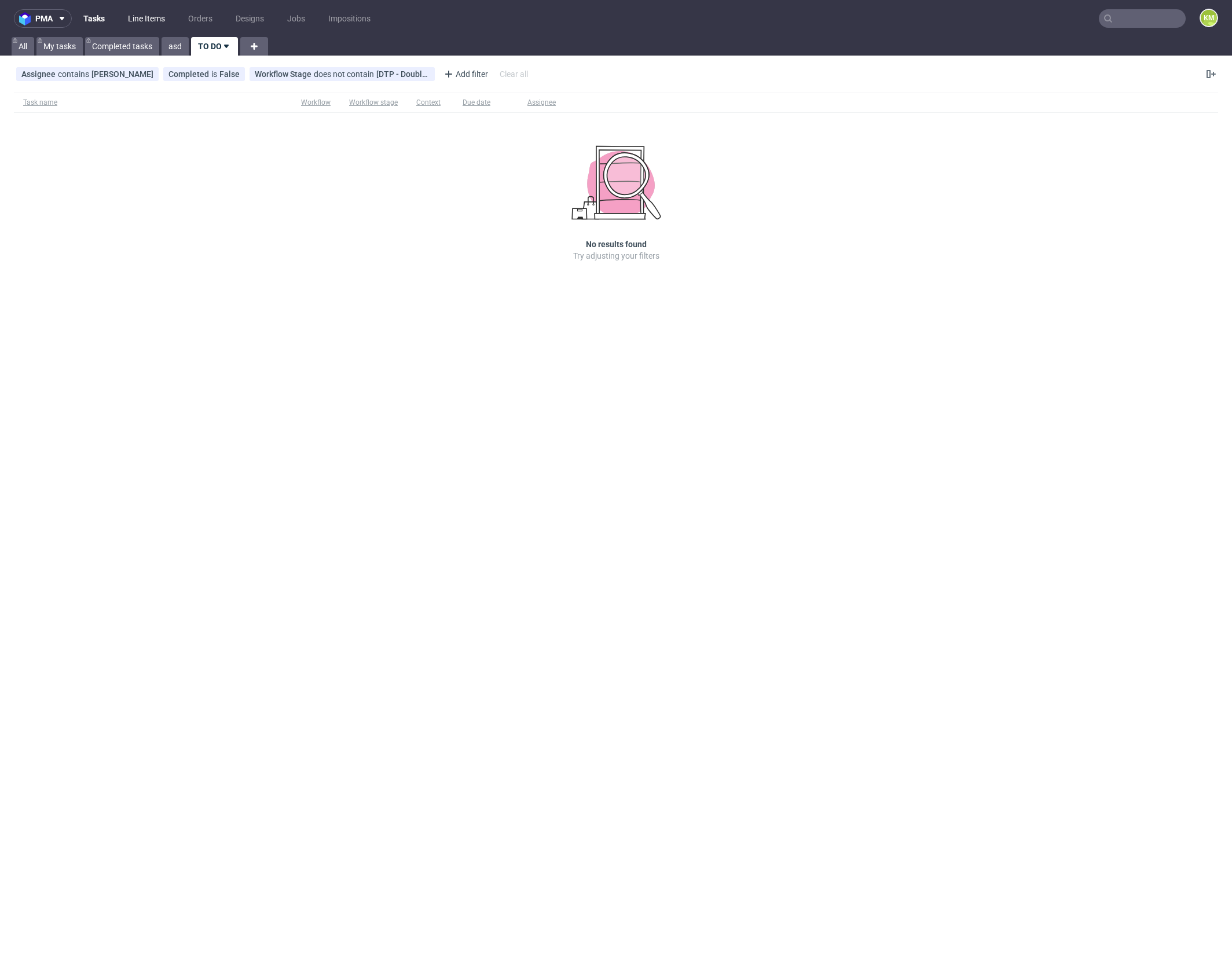
click at [147, 24] on link "Line Items" at bounding box center [146, 18] width 51 height 18
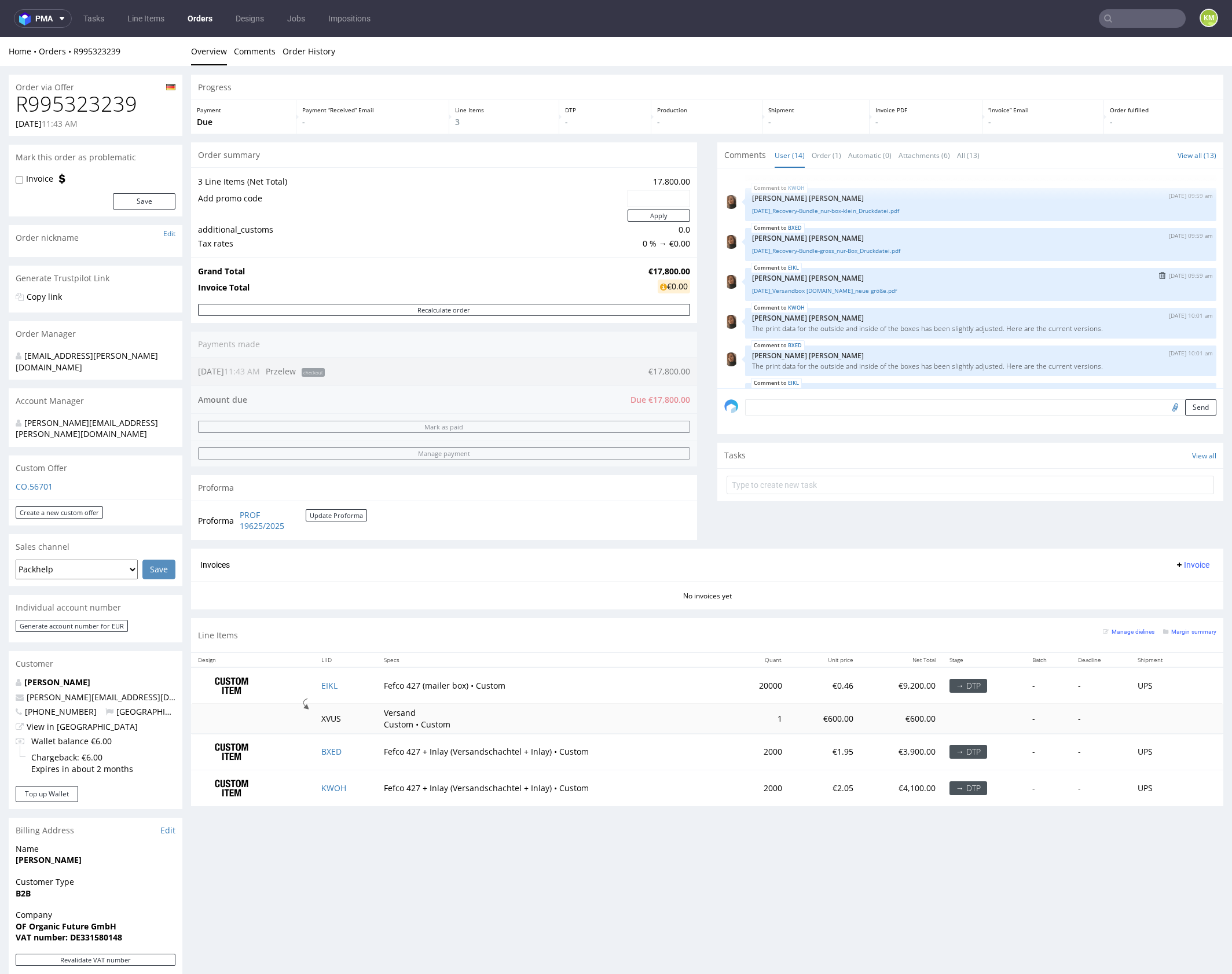
scroll to position [69, 0]
click at [861, 291] on link "25.09.15_Versandbox feels.like_neue größe.pdf" at bounding box center [981, 292] width 457 height 9
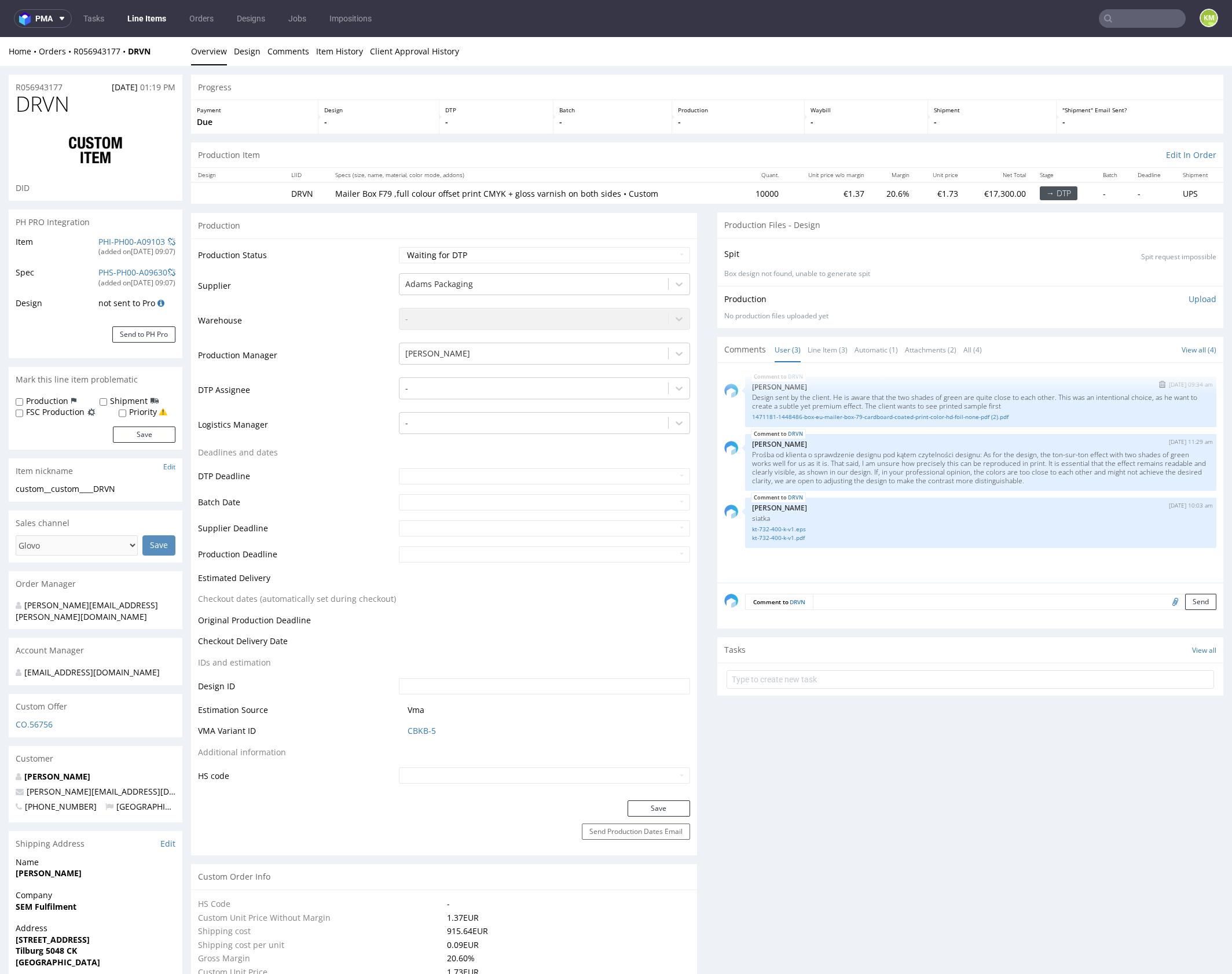
select select "in_progress"
click at [822, 351] on link "Line Item (3)" at bounding box center [827, 350] width 40 height 25
click at [923, 419] on link "1471181-1448486-box-eu-mailer-box-79-cardboard-coated-print-color-hd-foil-none-…" at bounding box center [981, 417] width 457 height 9
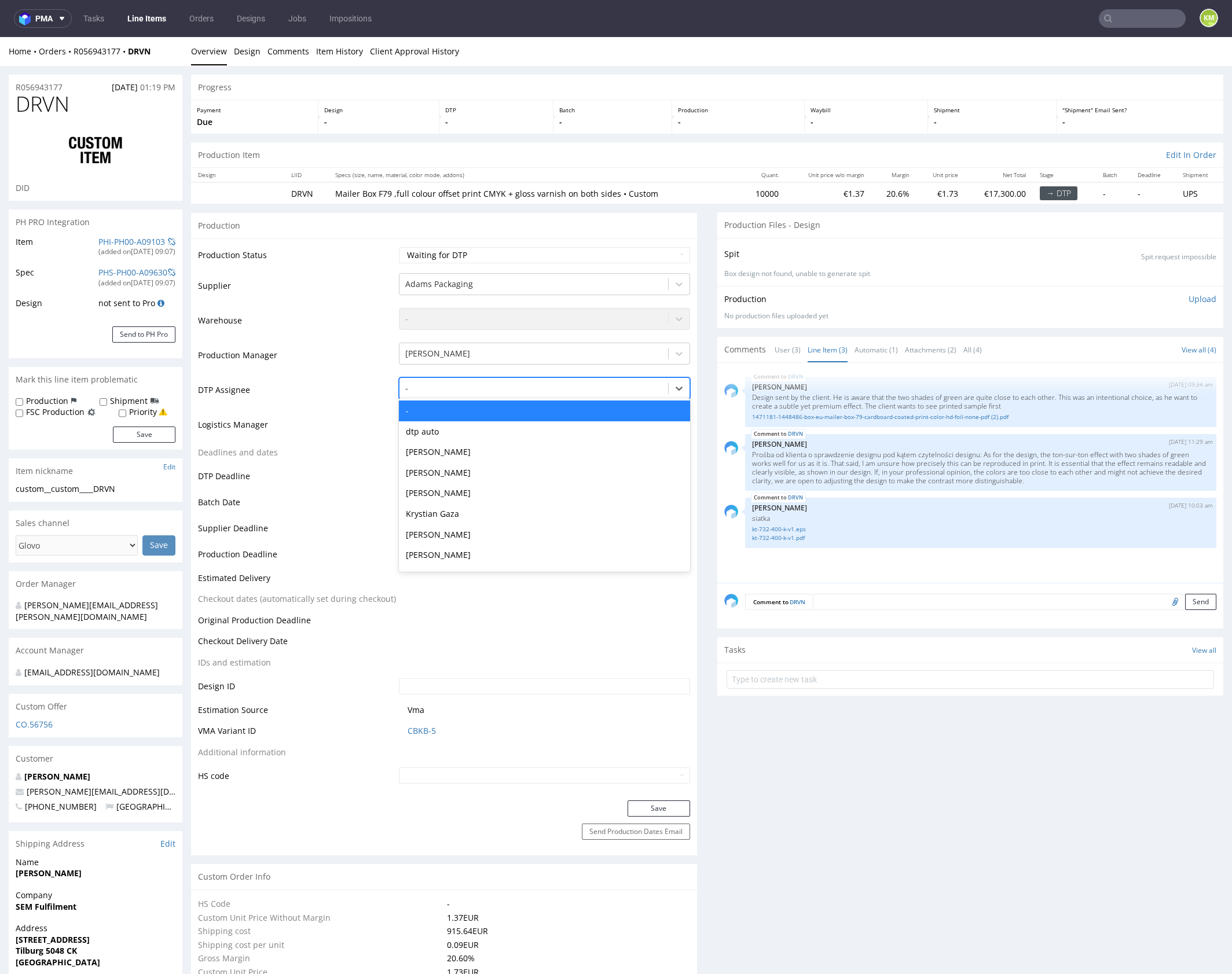
click at [538, 386] on div at bounding box center [533, 388] width 257 height 14
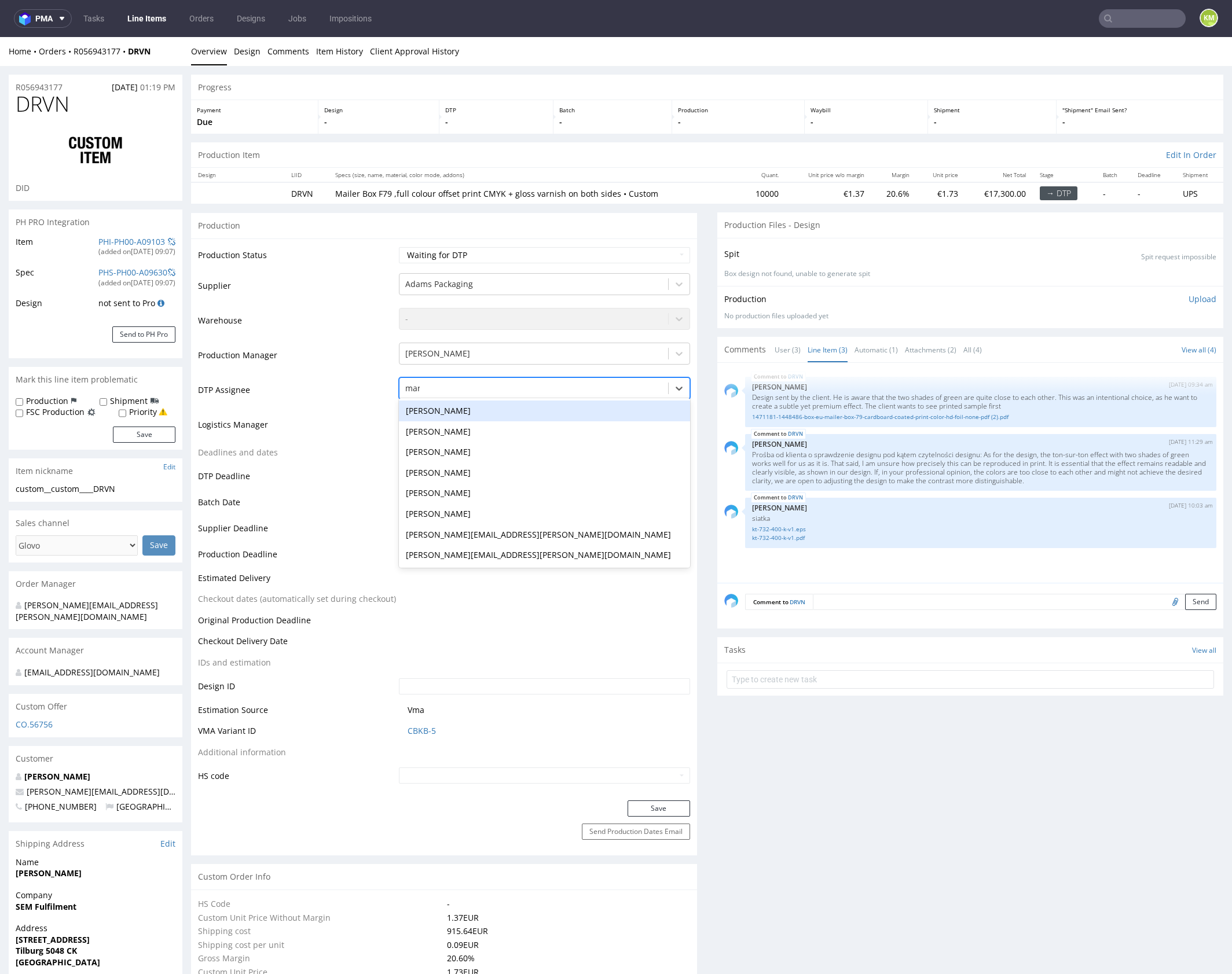
type input "mark"
click at [551, 411] on div "[PERSON_NAME]" at bounding box center [544, 410] width 291 height 21
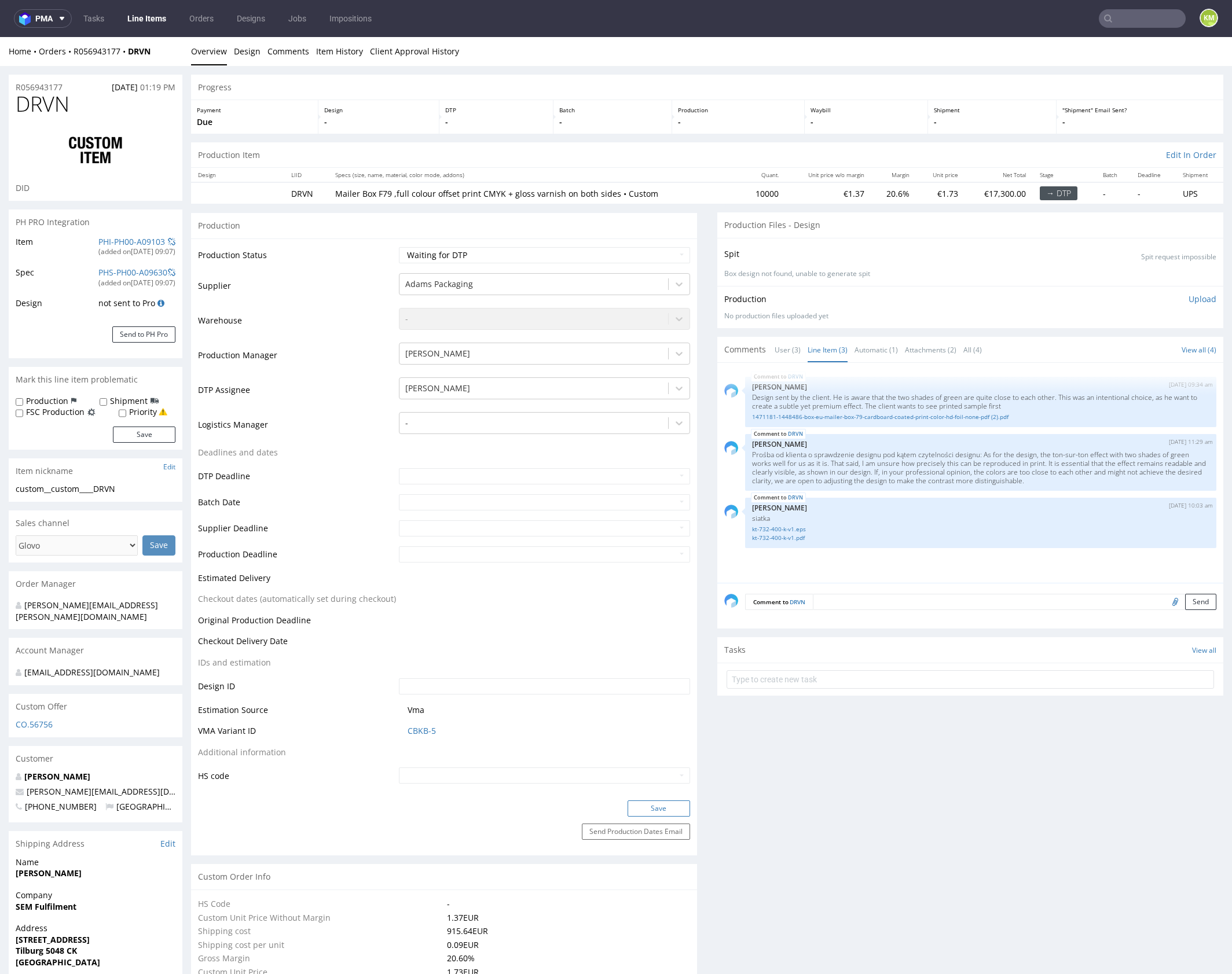
click at [657, 810] on button "Save" at bounding box center [658, 809] width 62 height 16
select select "in_progress"
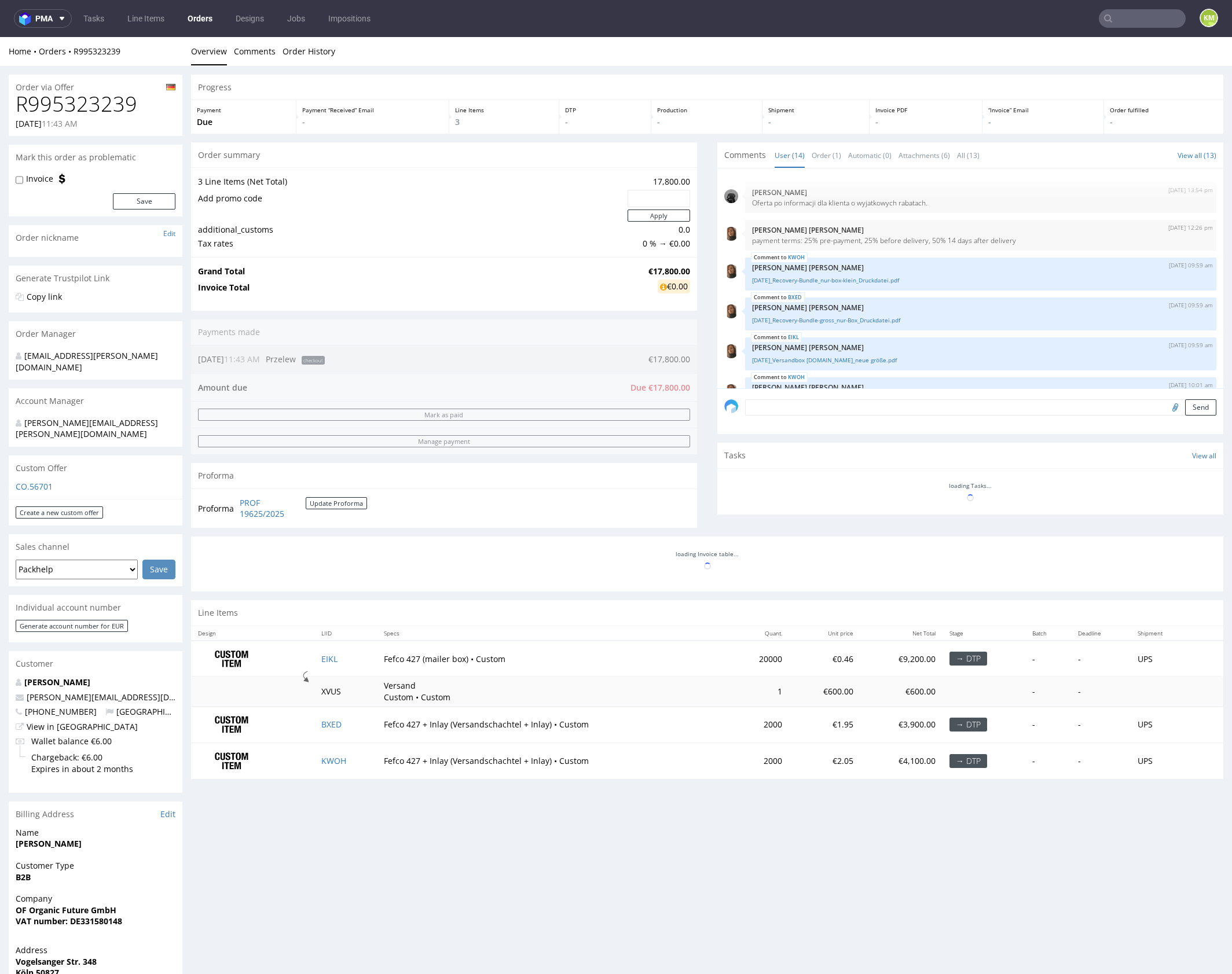
scroll to position [387, 0]
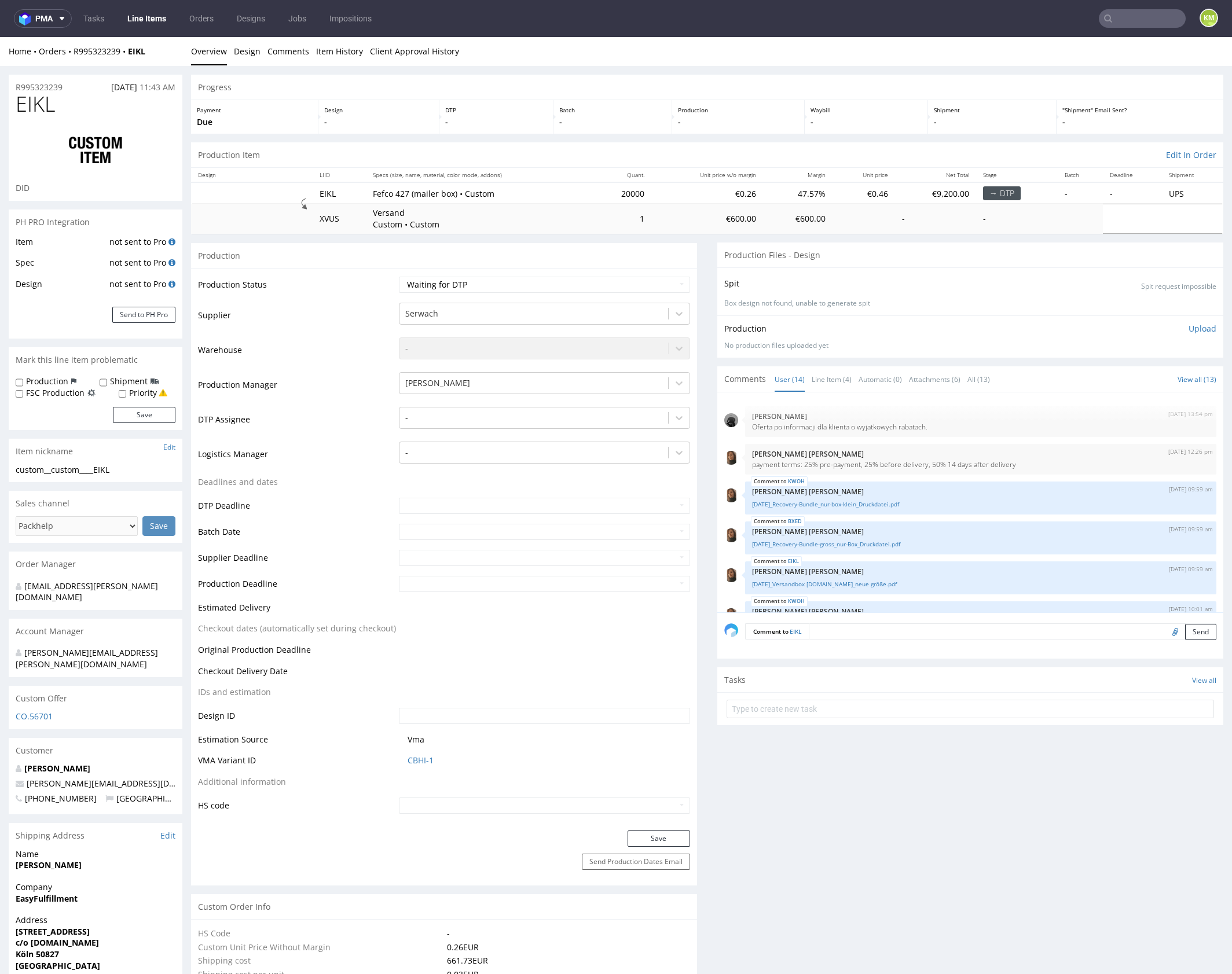
scroll to position [387, 0]
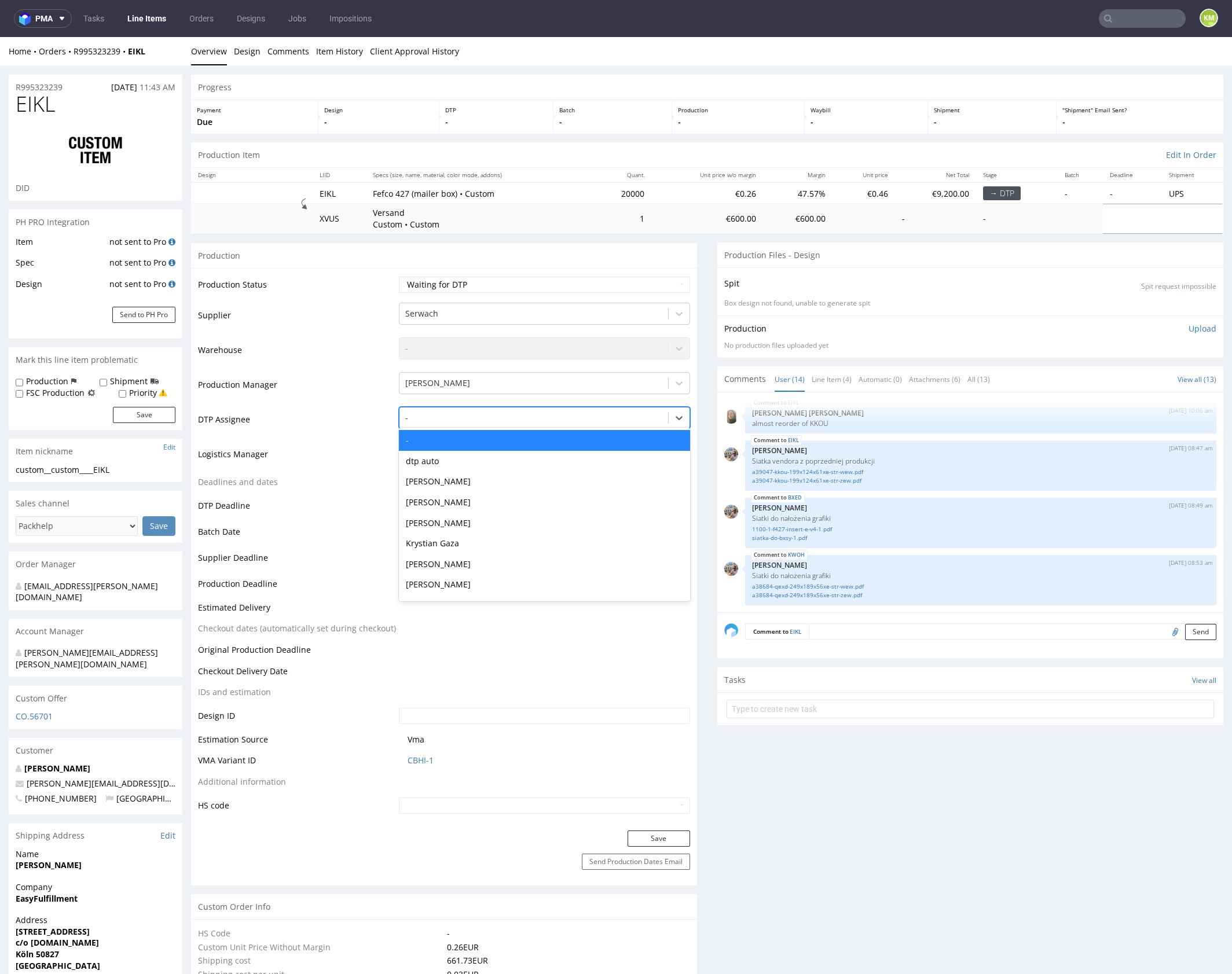
click at [524, 416] on div at bounding box center [533, 417] width 257 height 14
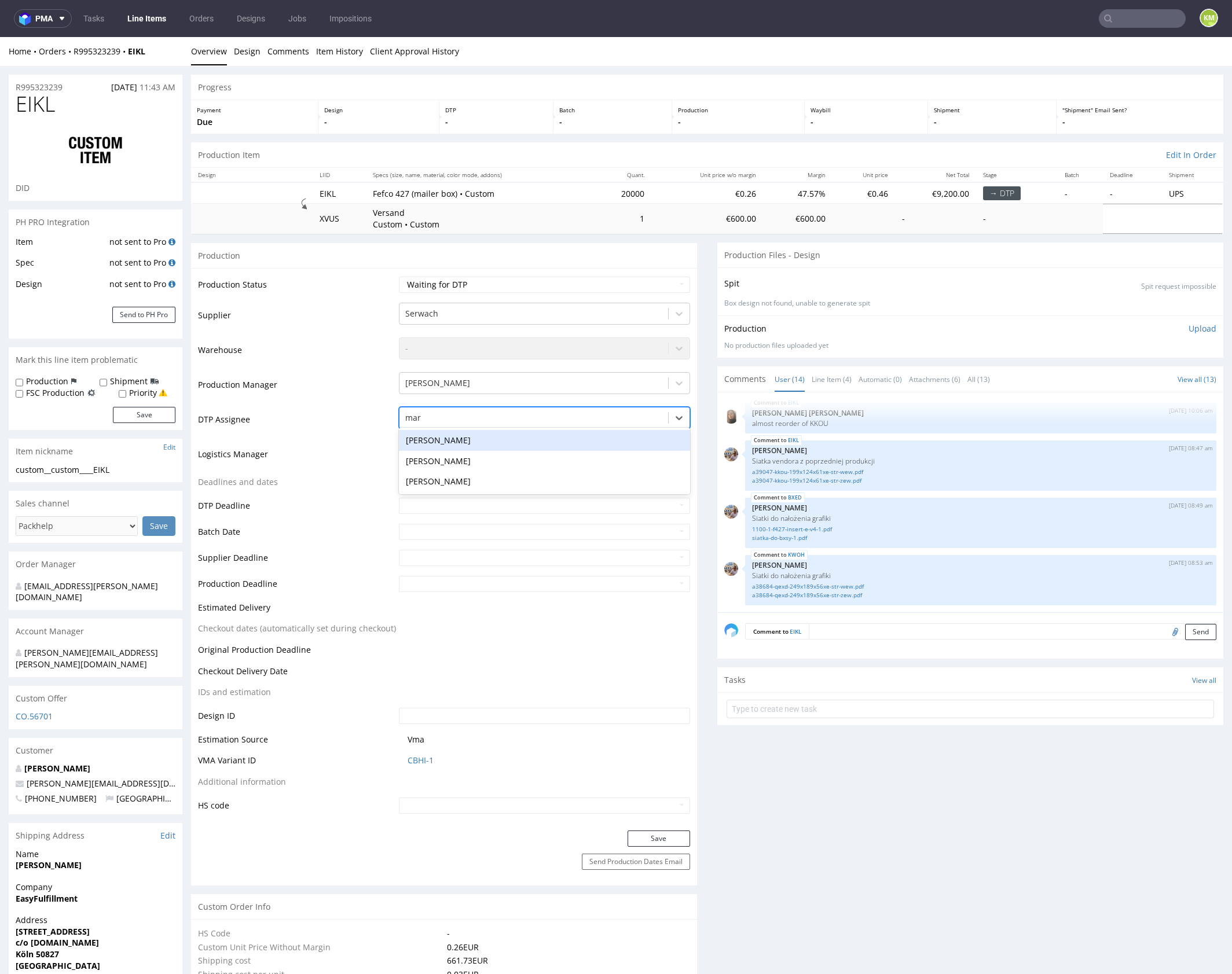
type input "mark"
click at [527, 434] on div "[PERSON_NAME]" at bounding box center [544, 440] width 291 height 21
click at [667, 834] on button "Save" at bounding box center [658, 838] width 62 height 16
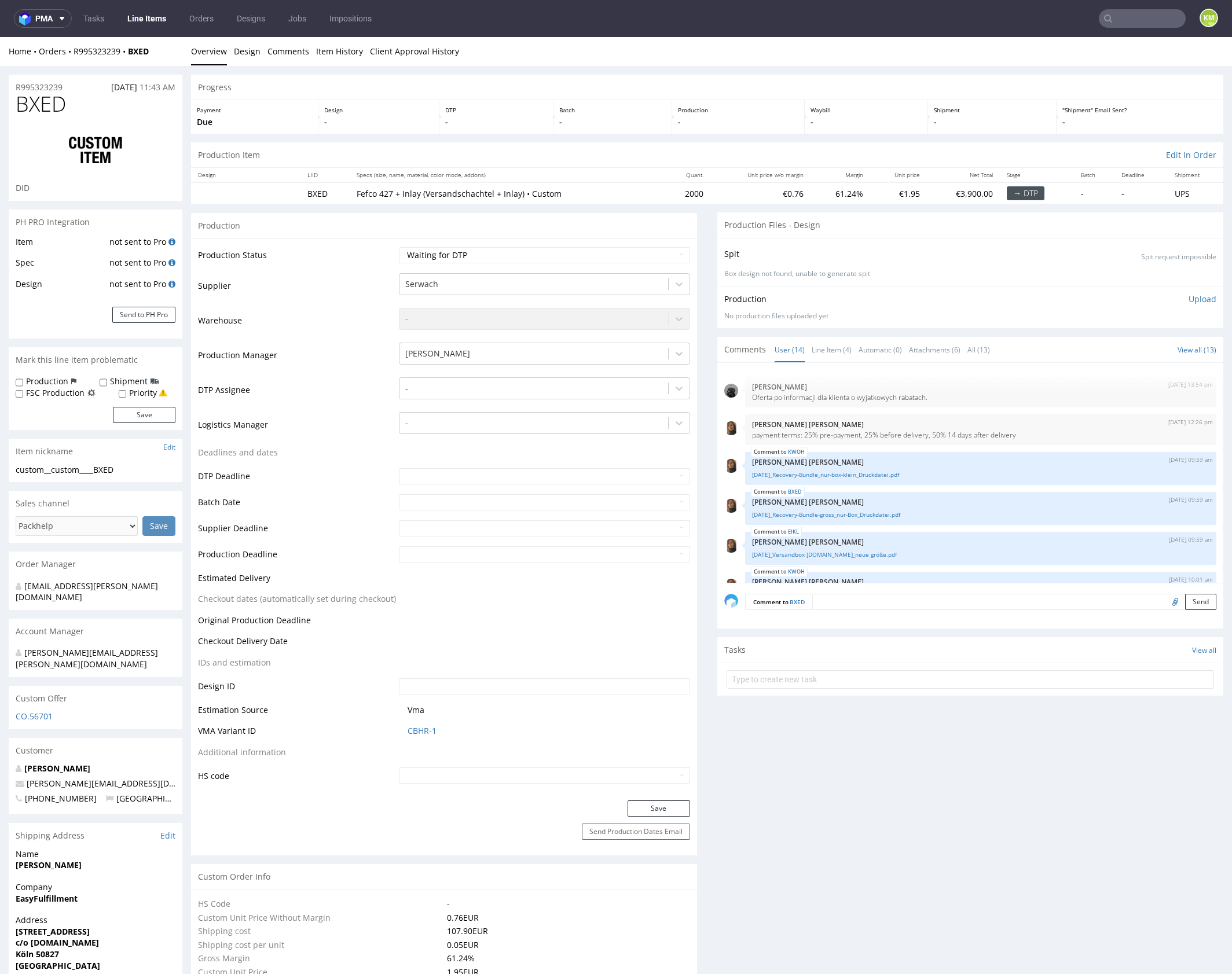
scroll to position [387, 0]
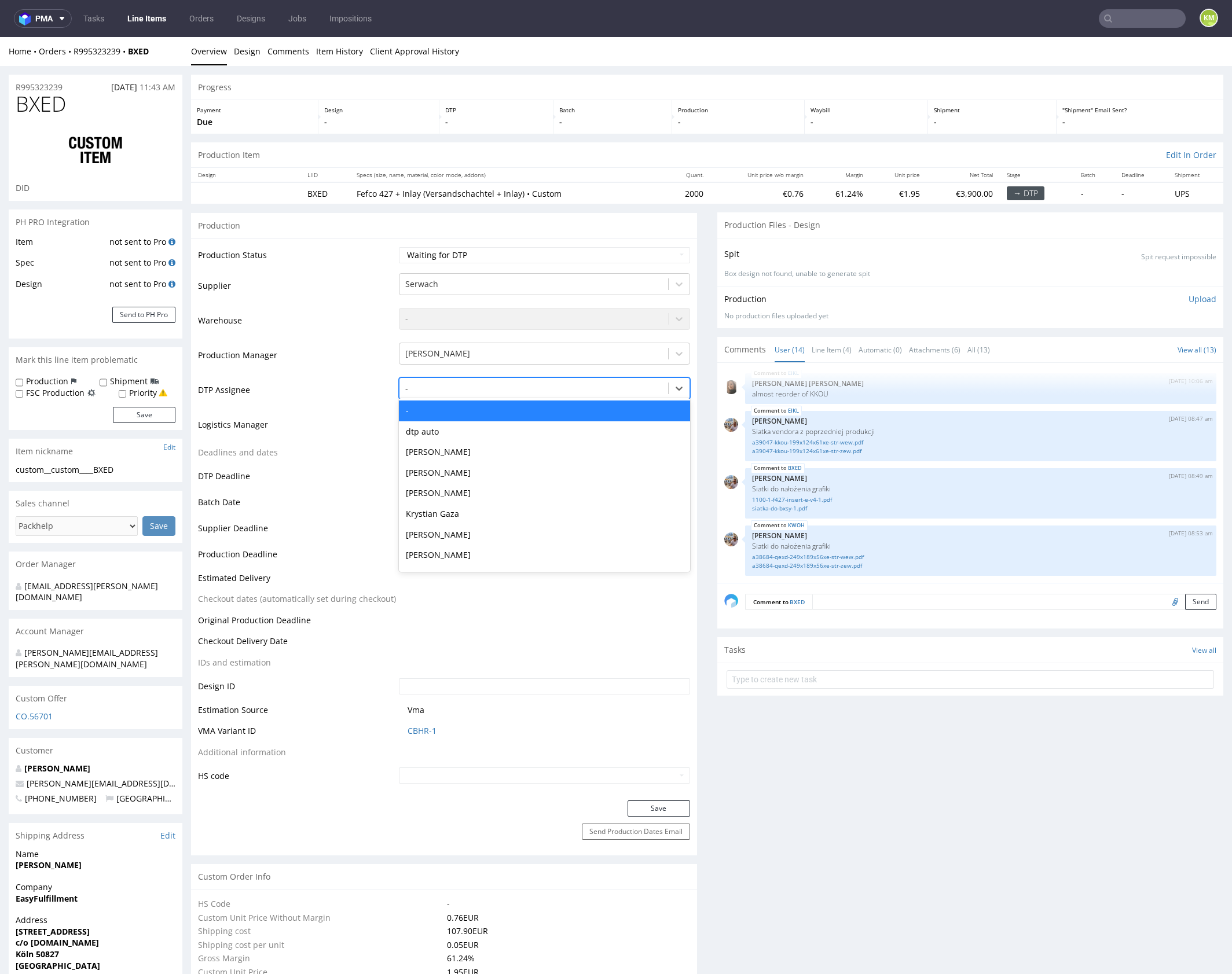
click at [487, 385] on div at bounding box center [533, 388] width 257 height 14
type input "mark"
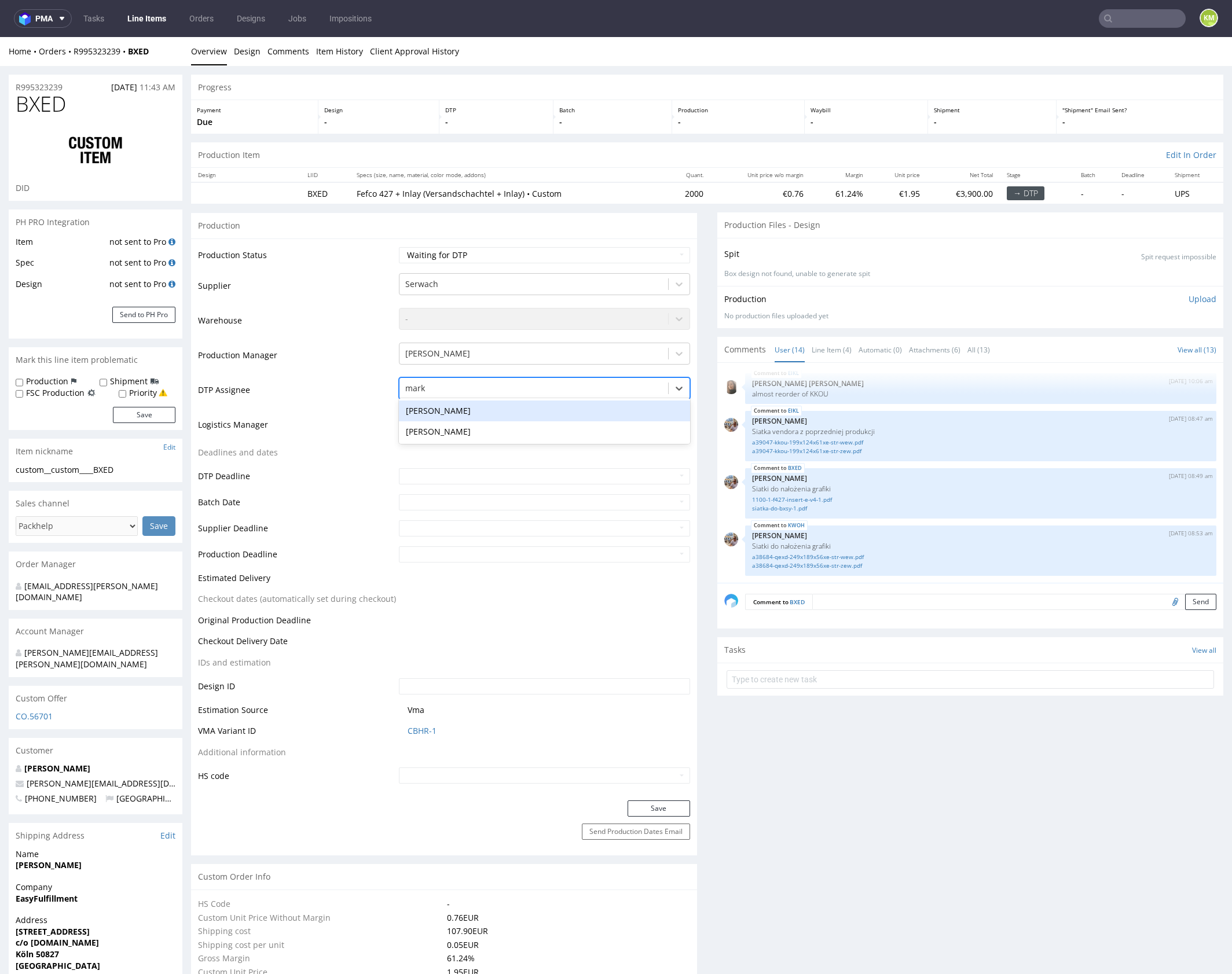
click at [487, 403] on div "[PERSON_NAME]" at bounding box center [544, 410] width 291 height 21
click at [651, 805] on button "Save" at bounding box center [658, 809] width 62 height 16
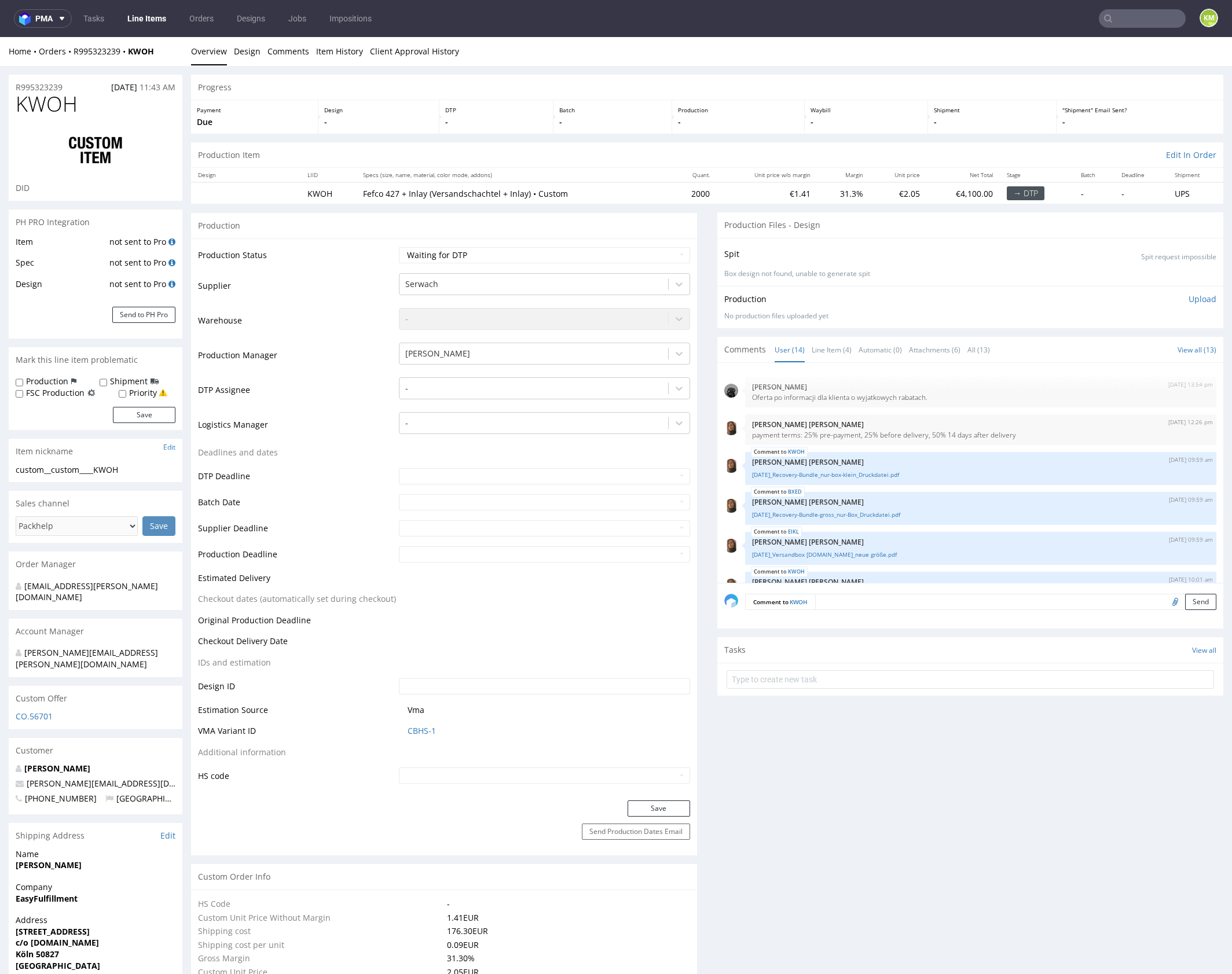
scroll to position [387, 0]
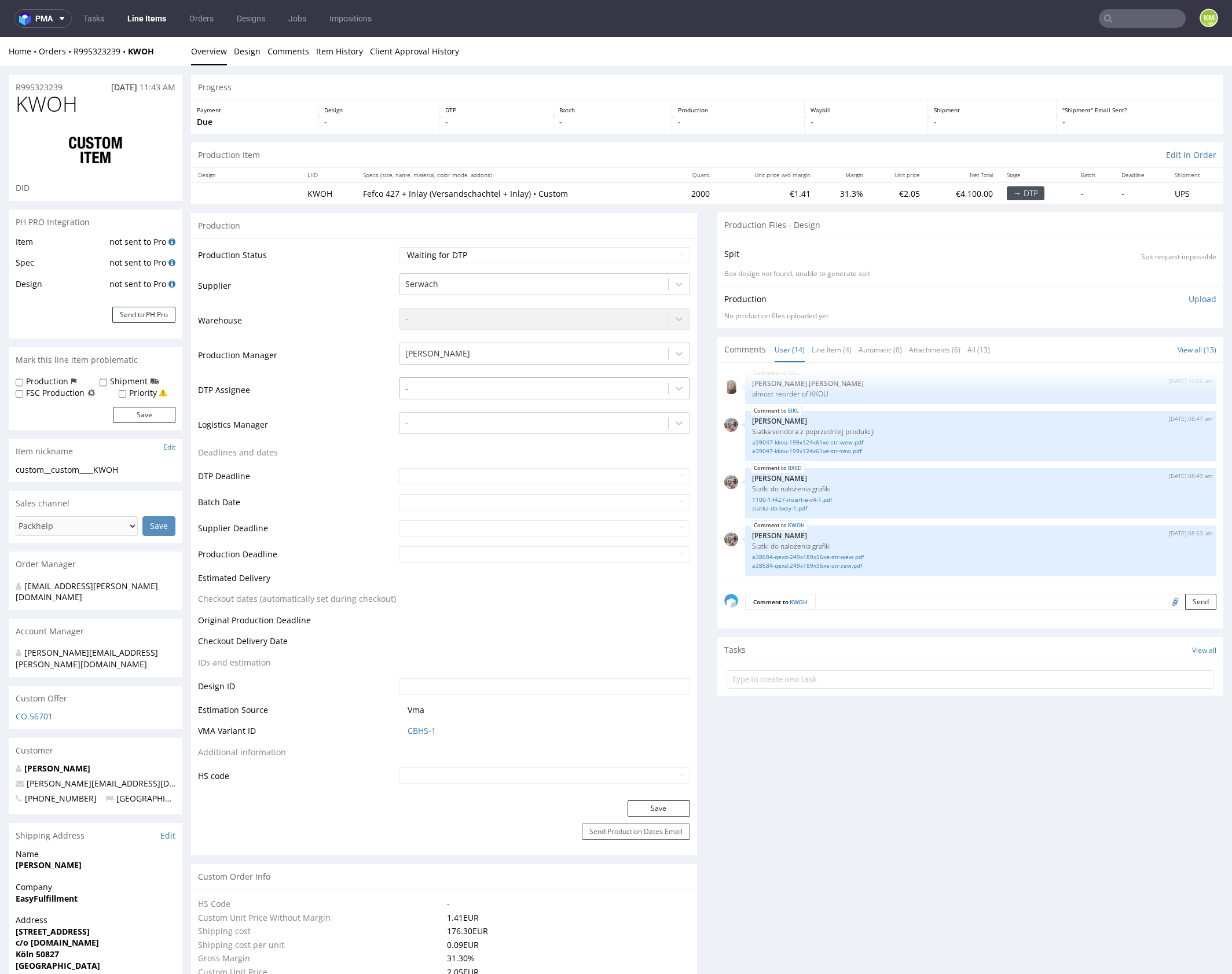
click at [482, 387] on div at bounding box center [533, 388] width 257 height 14
type input "mark"
click at [461, 411] on div "[PERSON_NAME]" at bounding box center [544, 410] width 291 height 21
drag, startPoint x: 658, startPoint y: 798, endPoint x: 658, endPoint y: 804, distance: 6.0
click at [657, 799] on div "Production Status Waiting for Artwork Waiting for Diecut Waiting for Mockup Wai…" at bounding box center [444, 520] width 506 height 562
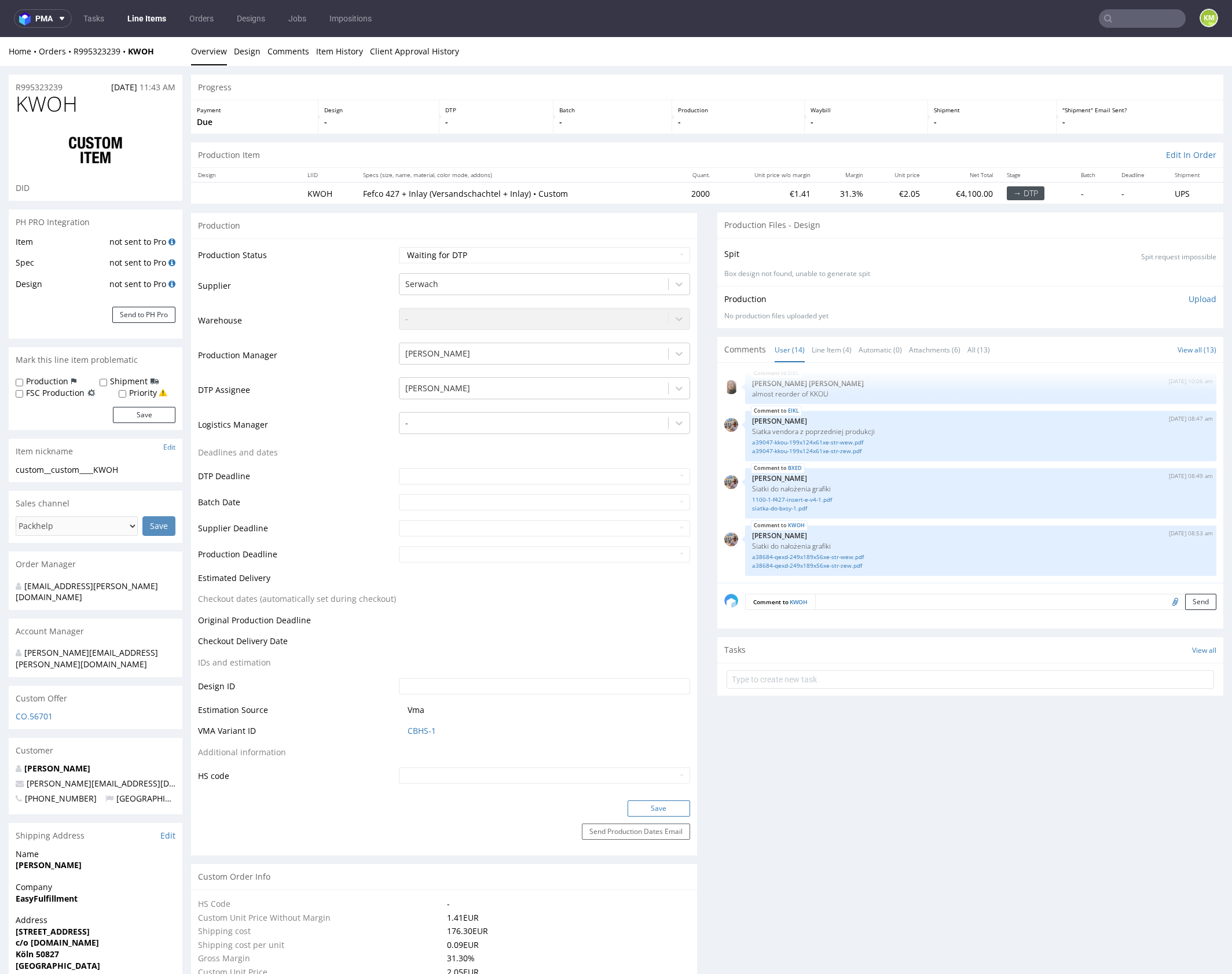
click at [658, 805] on button "Save" at bounding box center [658, 809] width 62 height 16
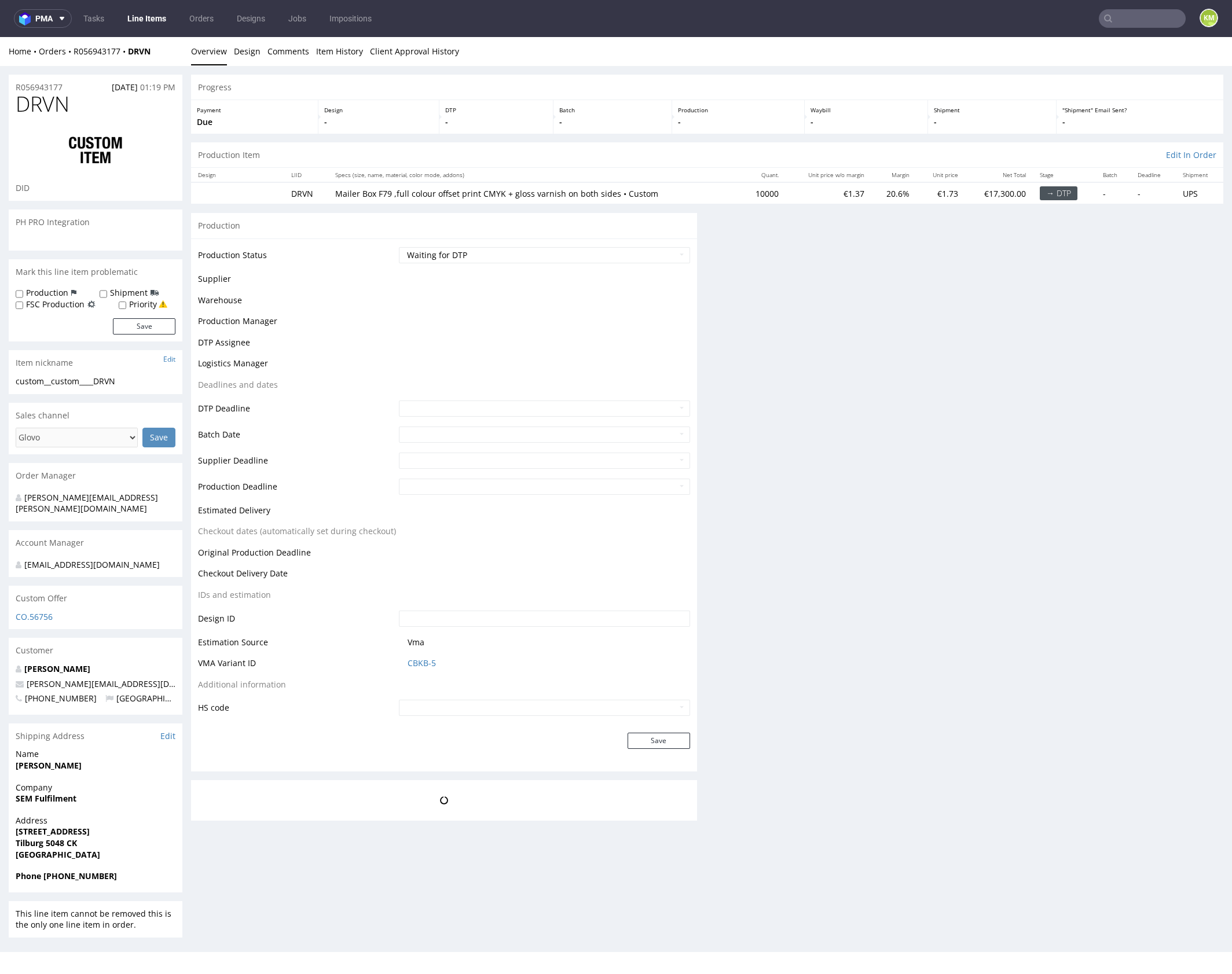
select select "in_progress"
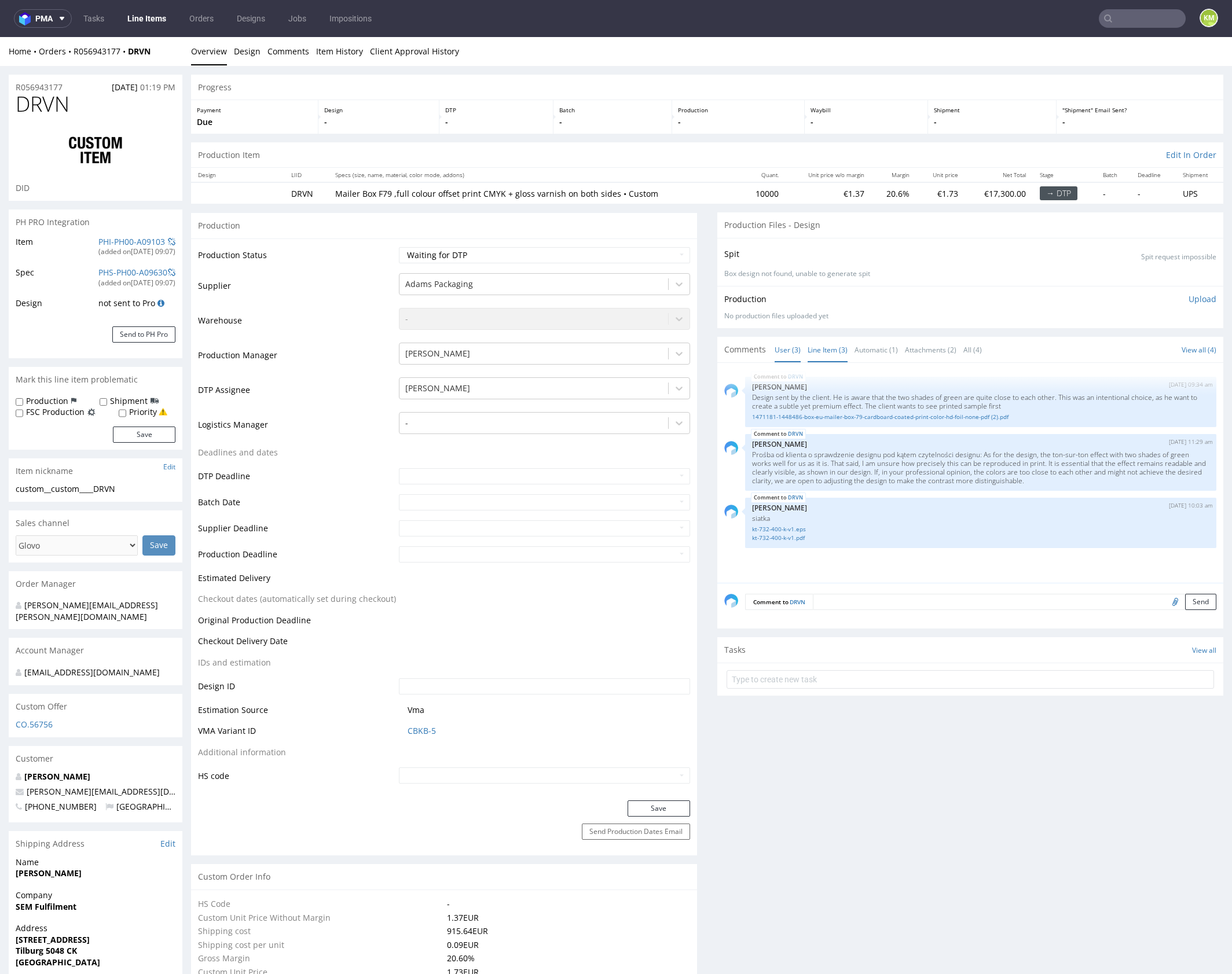
click at [823, 345] on link "Line Item (3)" at bounding box center [827, 350] width 40 height 25
click at [907, 572] on div "DRVN 17th Sep 25 | 09:34 am Jozefina Owczarek Design sent by the client. He is …" at bounding box center [973, 476] width 499 height 213
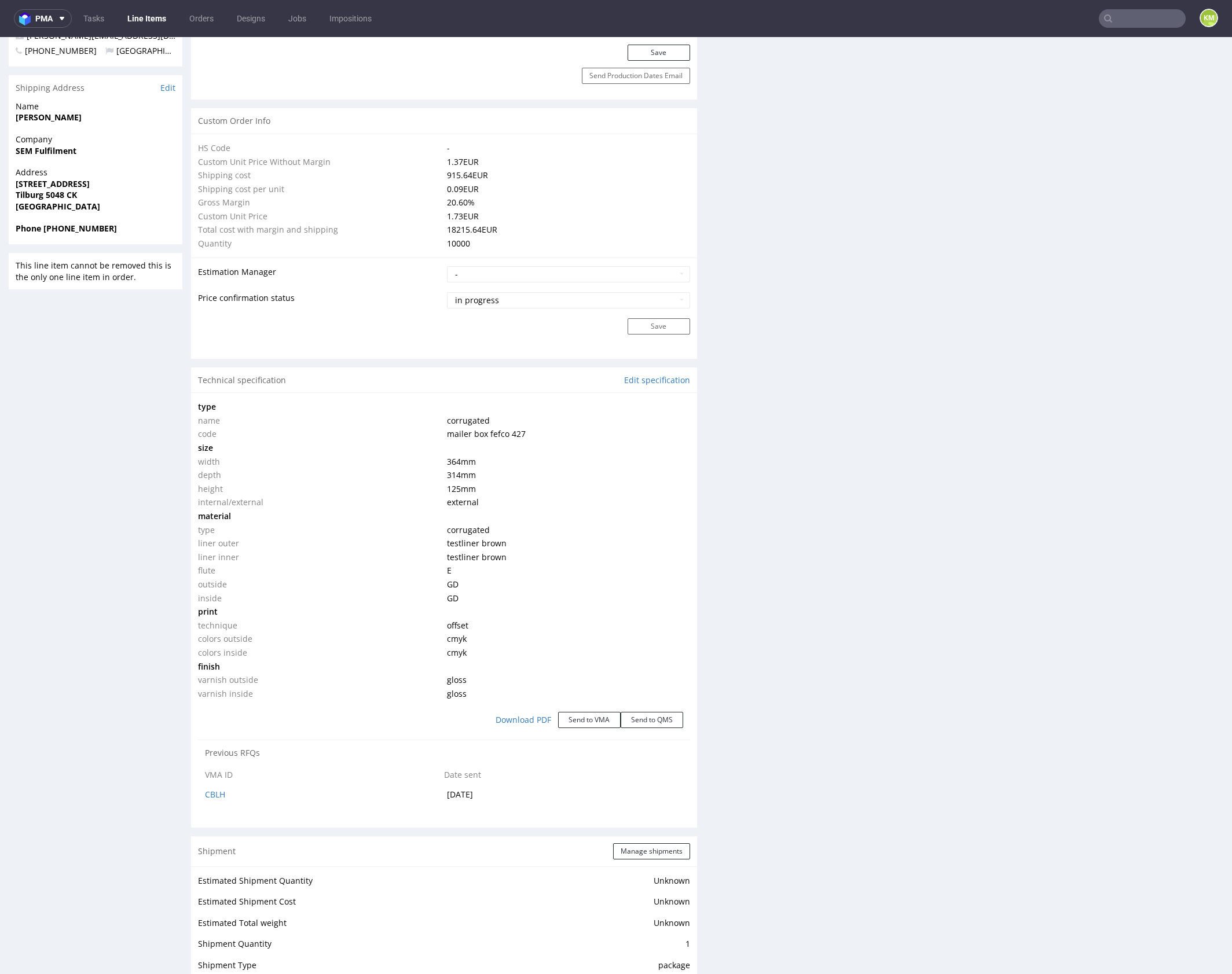
scroll to position [757, 0]
click at [738, 403] on div "Production Files - Design Spit Spit request impossible Box design not found, un…" at bounding box center [970, 555] width 506 height 2199
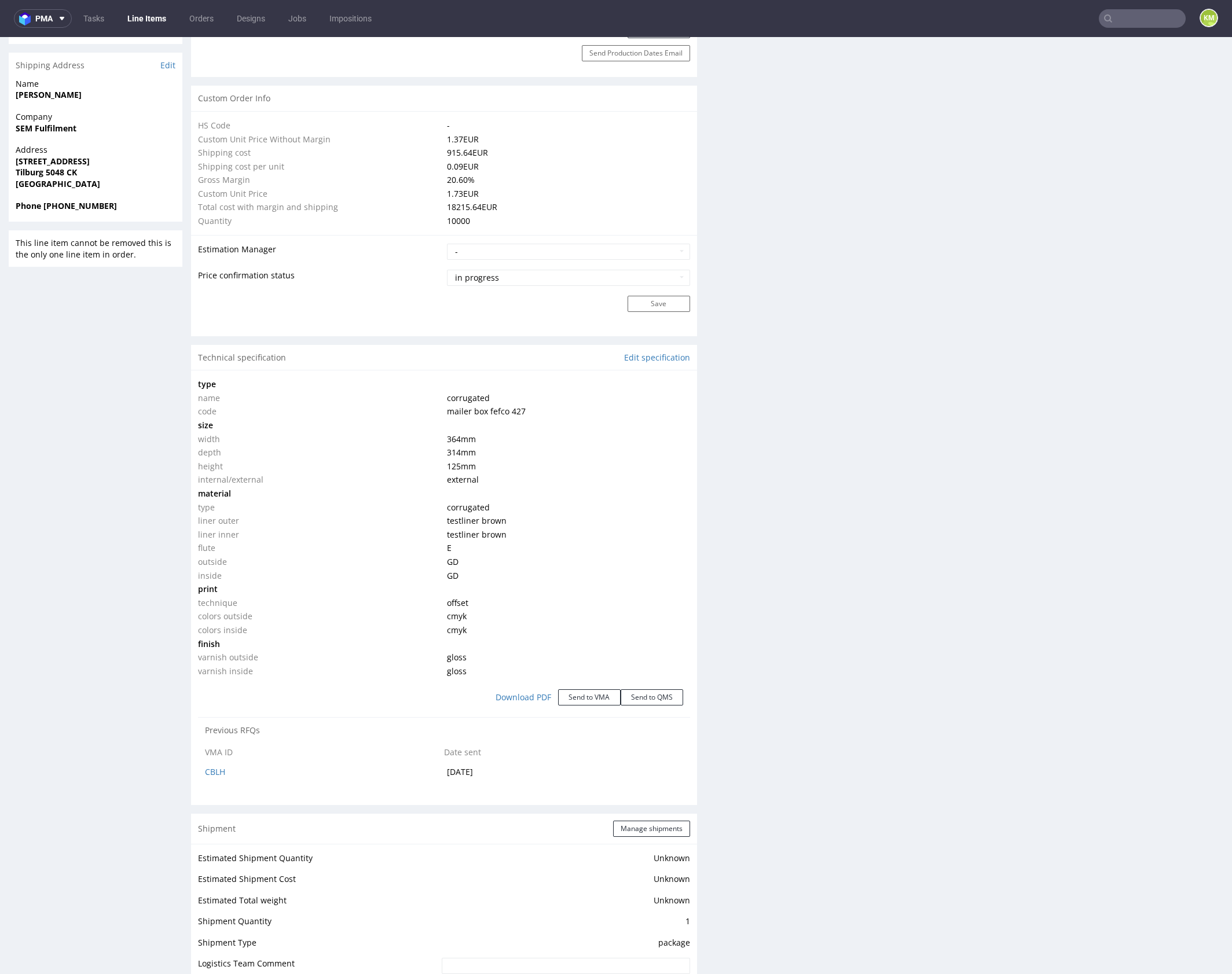
scroll to position [782, 0]
click at [732, 412] on div "Production Files - Design Spit Spit request impossible Box design not found, un…" at bounding box center [970, 530] width 506 height 2199
click at [740, 435] on div "Production Files - Design Spit Spit request impossible Box design not found, un…" at bounding box center [970, 530] width 506 height 2199
click at [752, 453] on div "Production Files - Design Spit Spit request impossible Box design not found, un…" at bounding box center [970, 530] width 506 height 2199
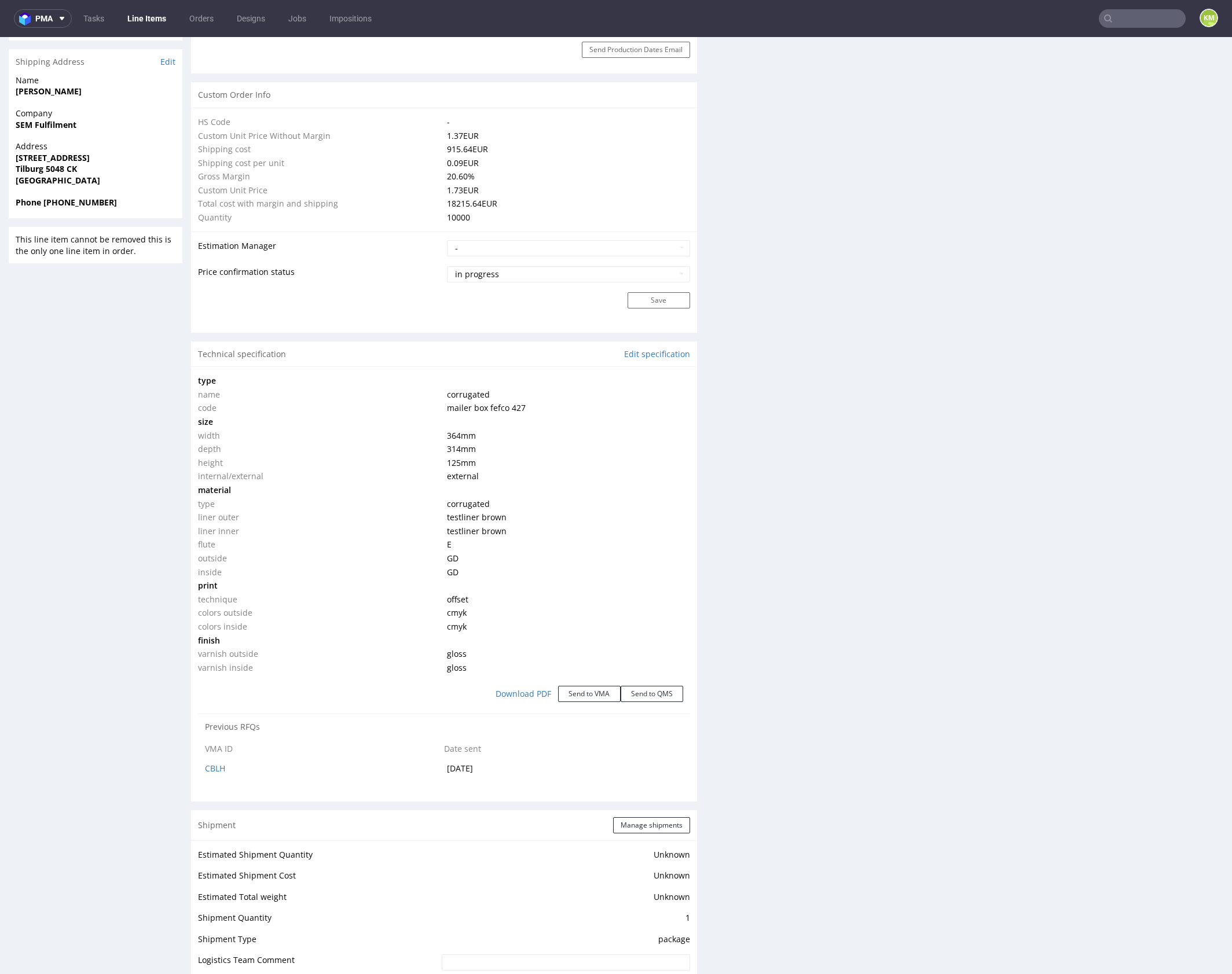
click at [780, 496] on div "Production Files - Design Spit Spit request impossible Box design not found, un…" at bounding box center [970, 530] width 506 height 2199
click at [925, 535] on div "Production Files - Design Spit Spit request impossible Box design not found, un…" at bounding box center [970, 530] width 506 height 2199
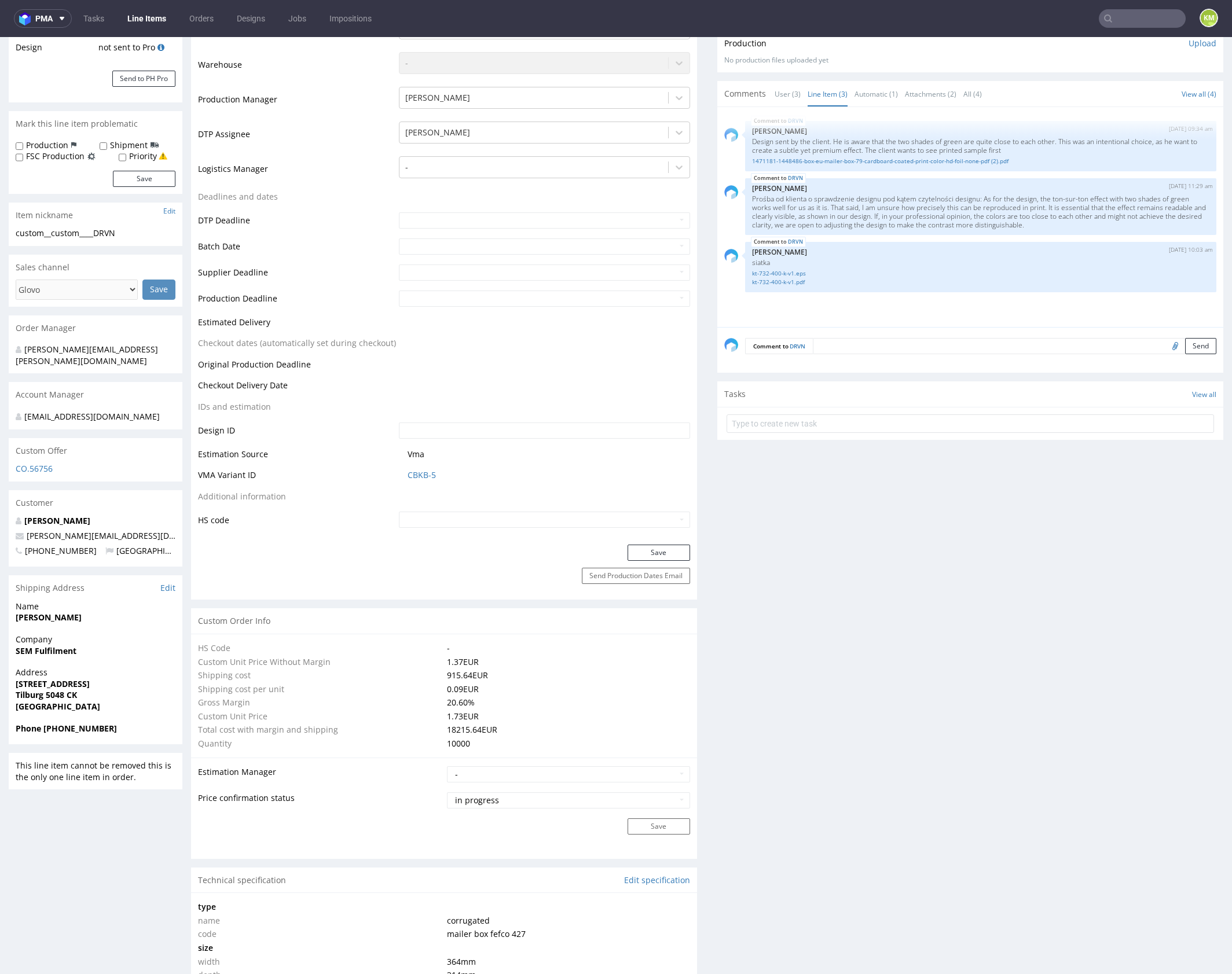
scroll to position [28, 0]
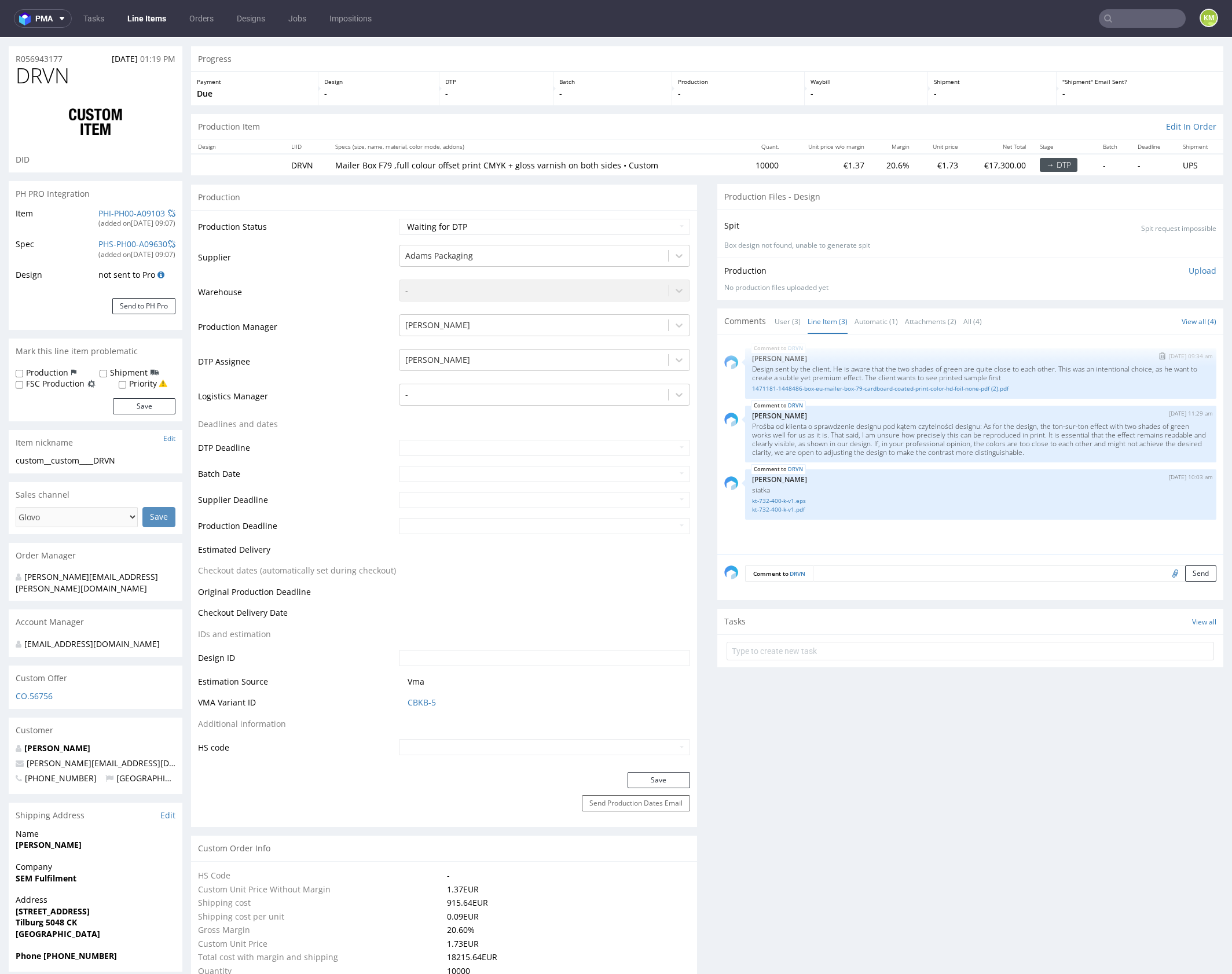
click at [863, 354] on p "Jozefina Owczarek" at bounding box center [981, 359] width 457 height 9
click at [874, 389] on link "1471181-1448486-box-eu-mailer-box-79-cardboard-coated-print-color-hd-foil-none-…" at bounding box center [981, 389] width 457 height 9
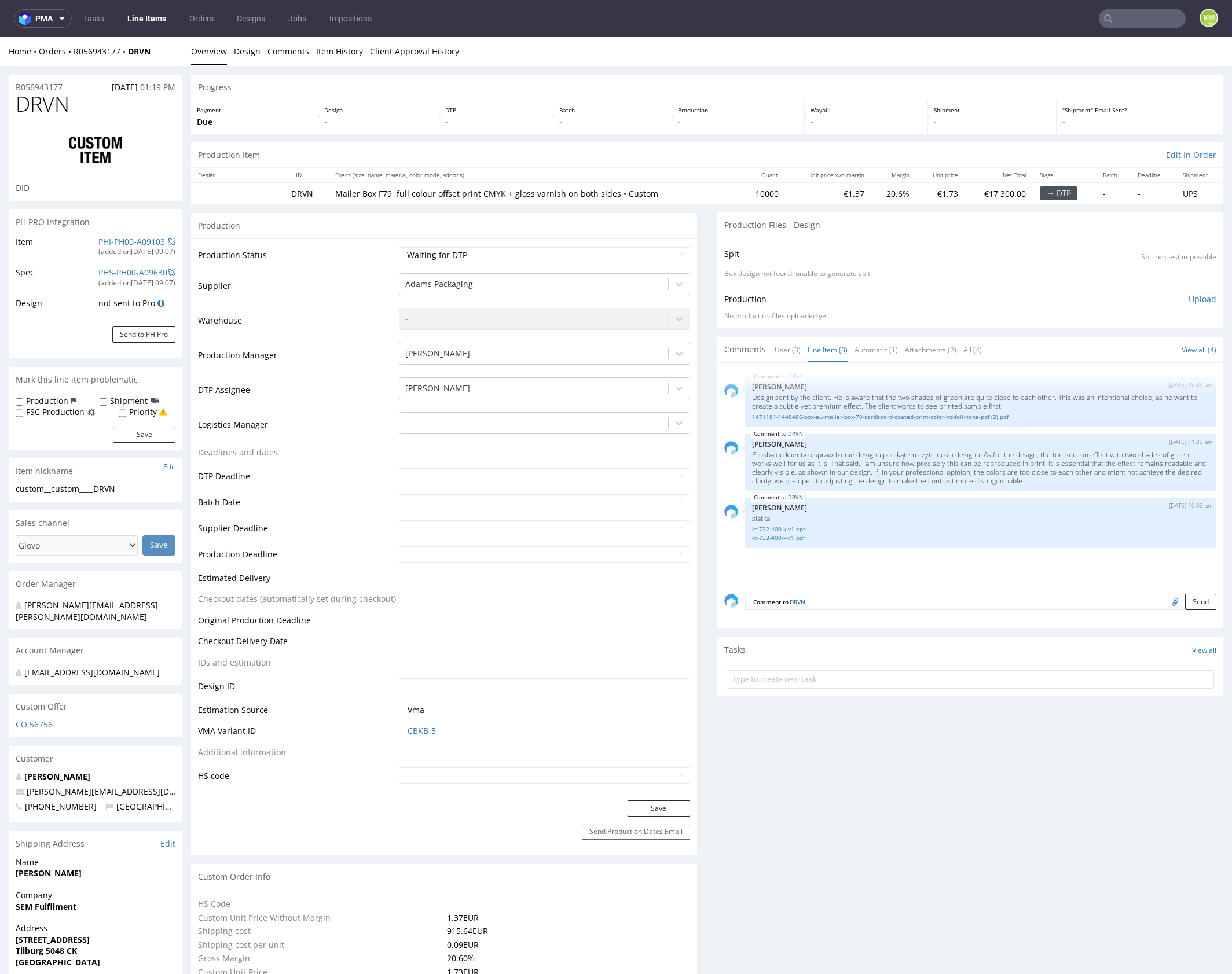
click at [50, 103] on span "DRVN" at bounding box center [42, 104] width 54 height 23
copy span "DRVN"
click at [799, 527] on link "kt-732-400-k-v1.eps" at bounding box center [981, 529] width 457 height 9
drag, startPoint x: 1056, startPoint y: 454, endPoint x: 1114, endPoint y: 452, distance: 58.0
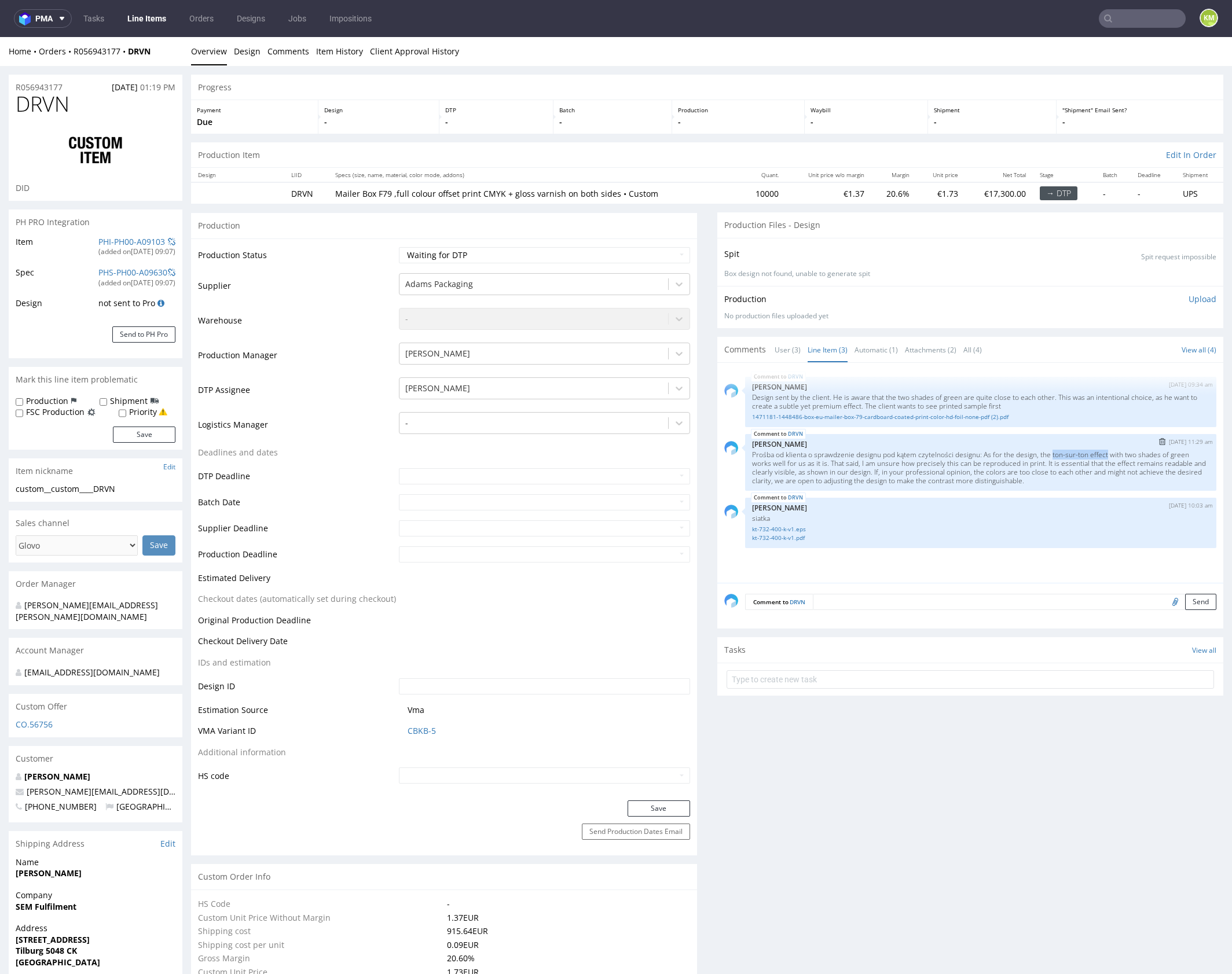
click at [1114, 452] on p "Prośba od klienta o sprawdzenie designu pod kątem czytelności designu: As for t…" at bounding box center [981, 467] width 457 height 34
copy p "ton-sur-ton effect"
click at [837, 464] on p "Prośba od klienta o sprawdzenie designu pod kątem czytelności designu: As for t…" at bounding box center [981, 467] width 457 height 34
drag, startPoint x: 848, startPoint y: 460, endPoint x: 1091, endPoint y: 478, distance: 243.7
click at [1091, 478] on p "Prośba od klienta o sprawdzenie designu pod kątem czytelności designu: As for t…" at bounding box center [981, 467] width 457 height 34
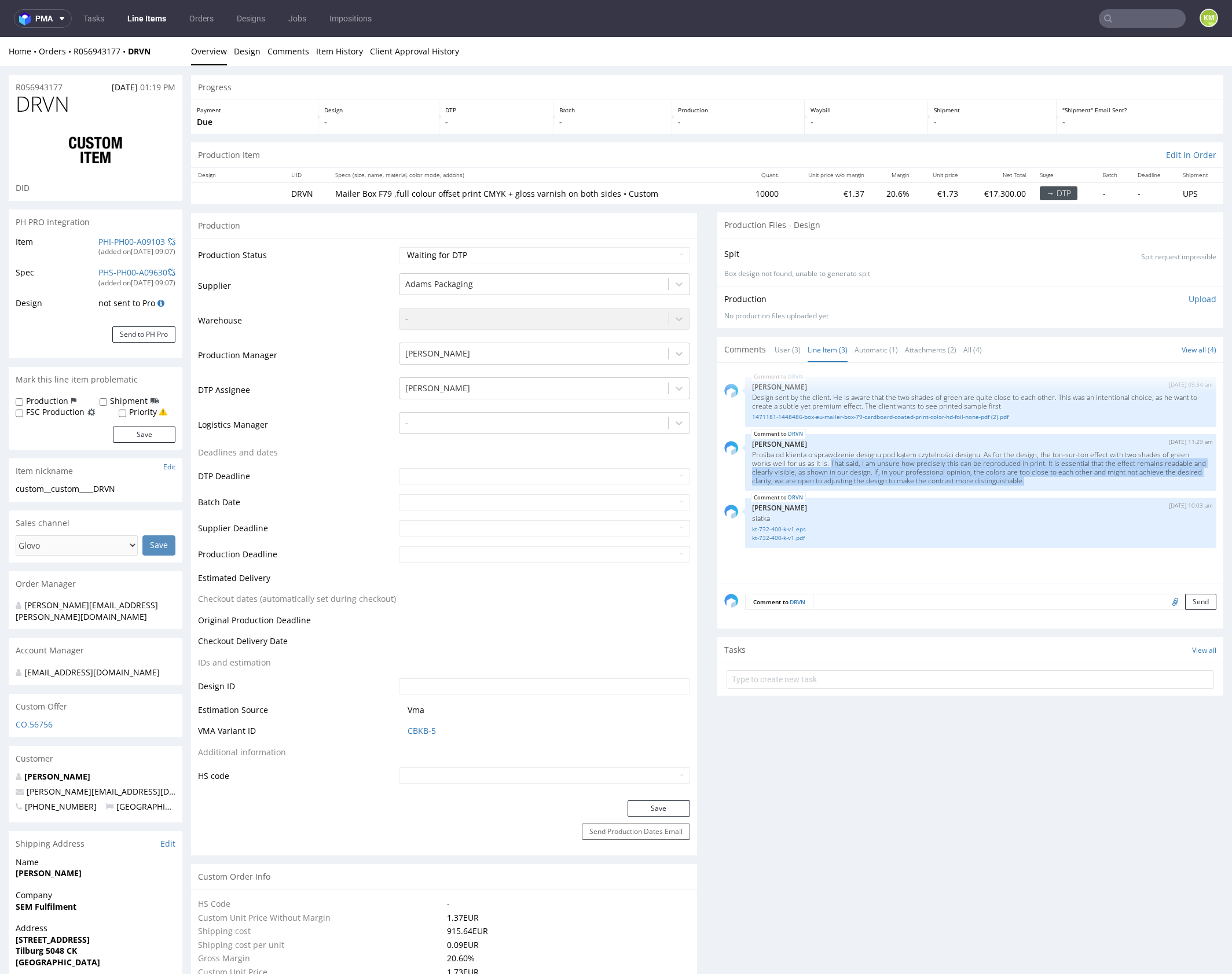
copy p "That said, I am unsure how precisely this can be reproduced in print. It is ess…"
click at [1055, 436] on div "DRVN 17th Sep 25 | 11:29 am Jozefina Owczarek Prośba od klienta o sprawdzenie d…" at bounding box center [980, 462] width 471 height 57
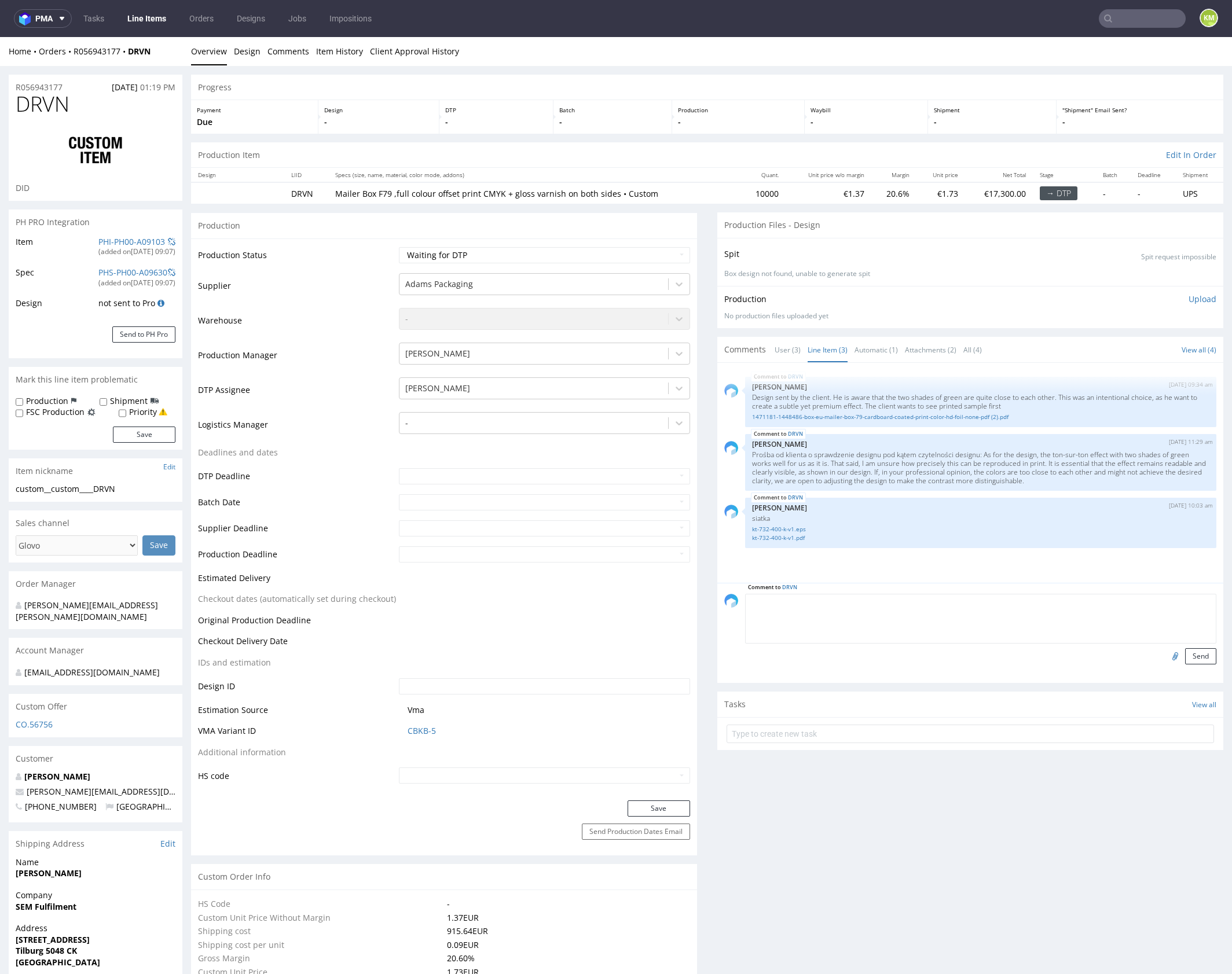
click at [909, 603] on textarea at bounding box center [980, 618] width 471 height 50
click at [981, 620] on textarea at bounding box center [980, 618] width 471 height 50
drag, startPoint x: 51, startPoint y: 489, endPoint x: 124, endPoint y: 489, distance: 73.0
click at [124, 489] on div "custom__custom____DRVN" at bounding box center [95, 489] width 160 height 12
copy div "custom____DRVN"
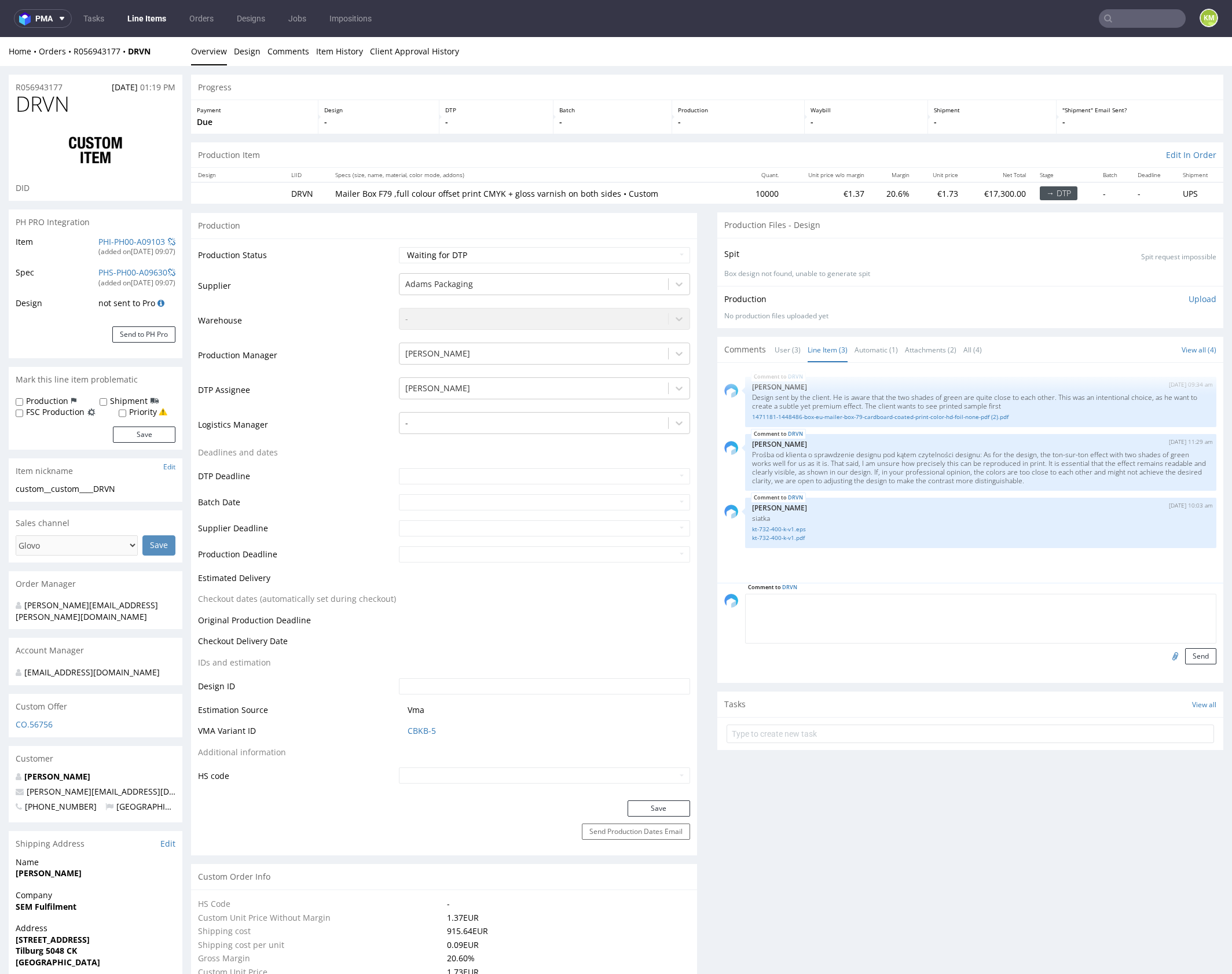
drag, startPoint x: 99, startPoint y: 56, endPoint x: 82, endPoint y: 69, distance: 21.4
copy link "R056943177"
drag, startPoint x: 1026, startPoint y: 615, endPoint x: 1219, endPoint y: 628, distance: 193.4
click at [1026, 615] on textarea at bounding box center [980, 618] width 471 height 50
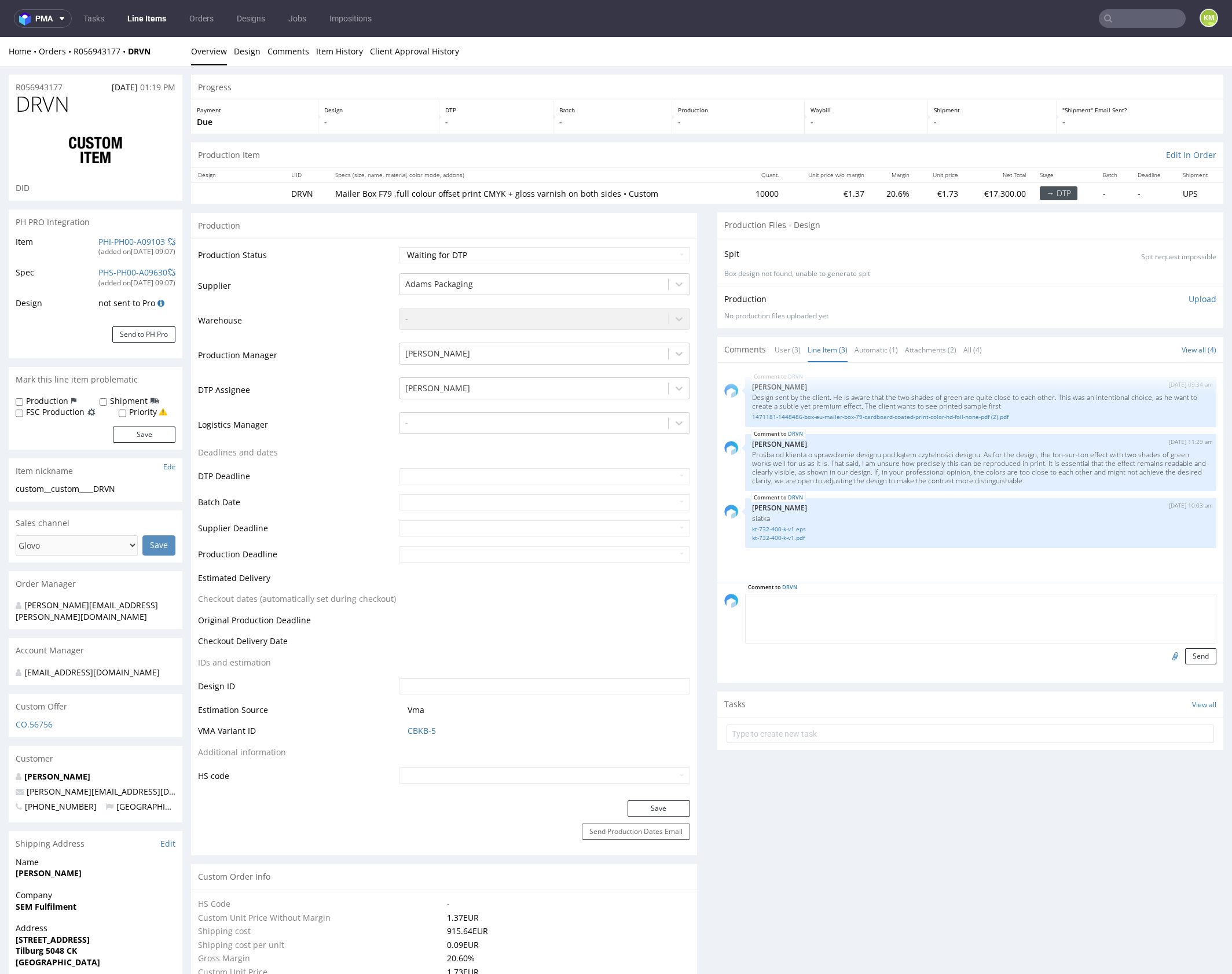
click at [854, 610] on textarea at bounding box center [980, 618] width 471 height 50
click at [892, 472] on p "Prośba od klienta o sprawdzenie designu pod kątem czytelności designu: As for t…" at bounding box center [981, 467] width 457 height 34
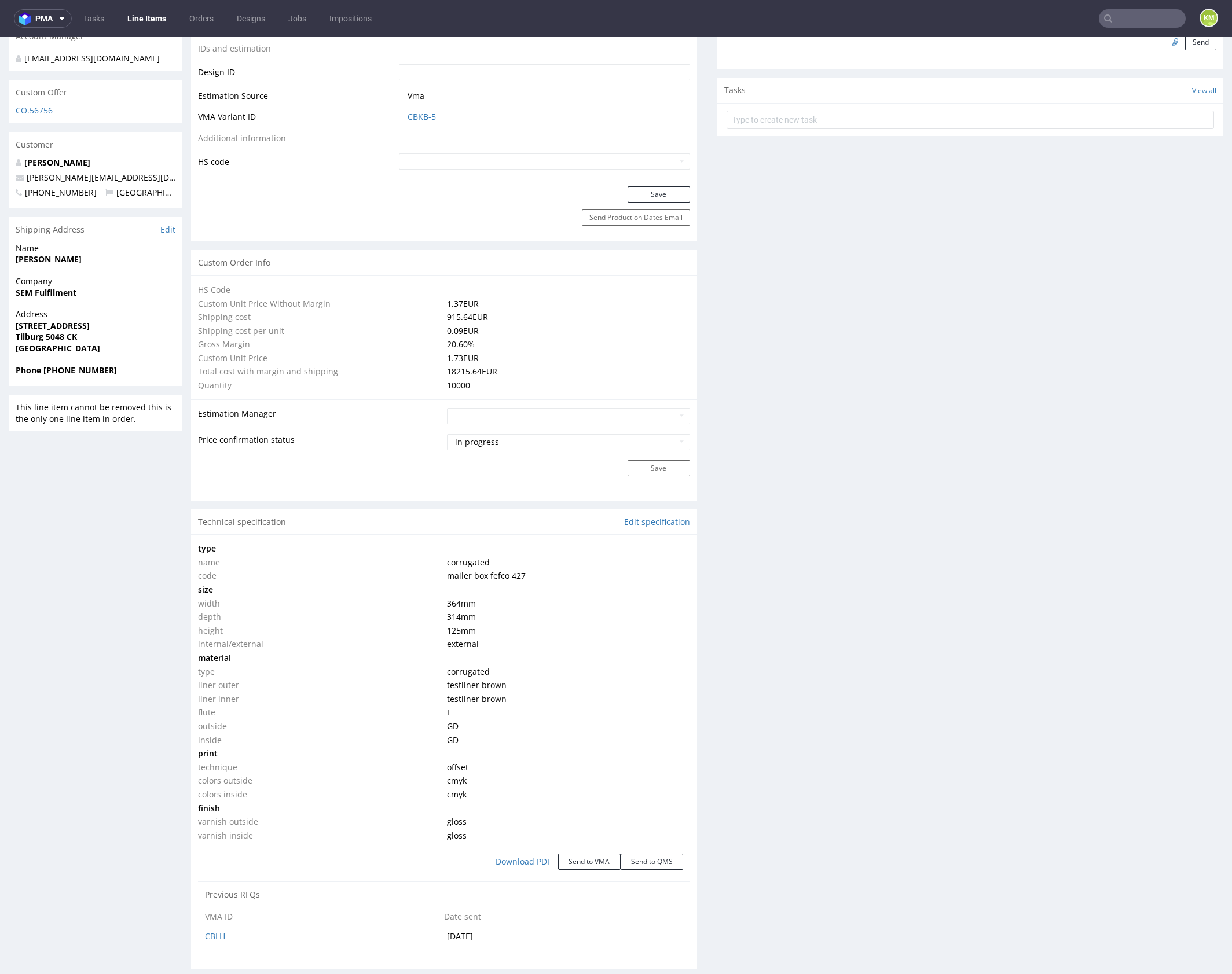
scroll to position [697, 0]
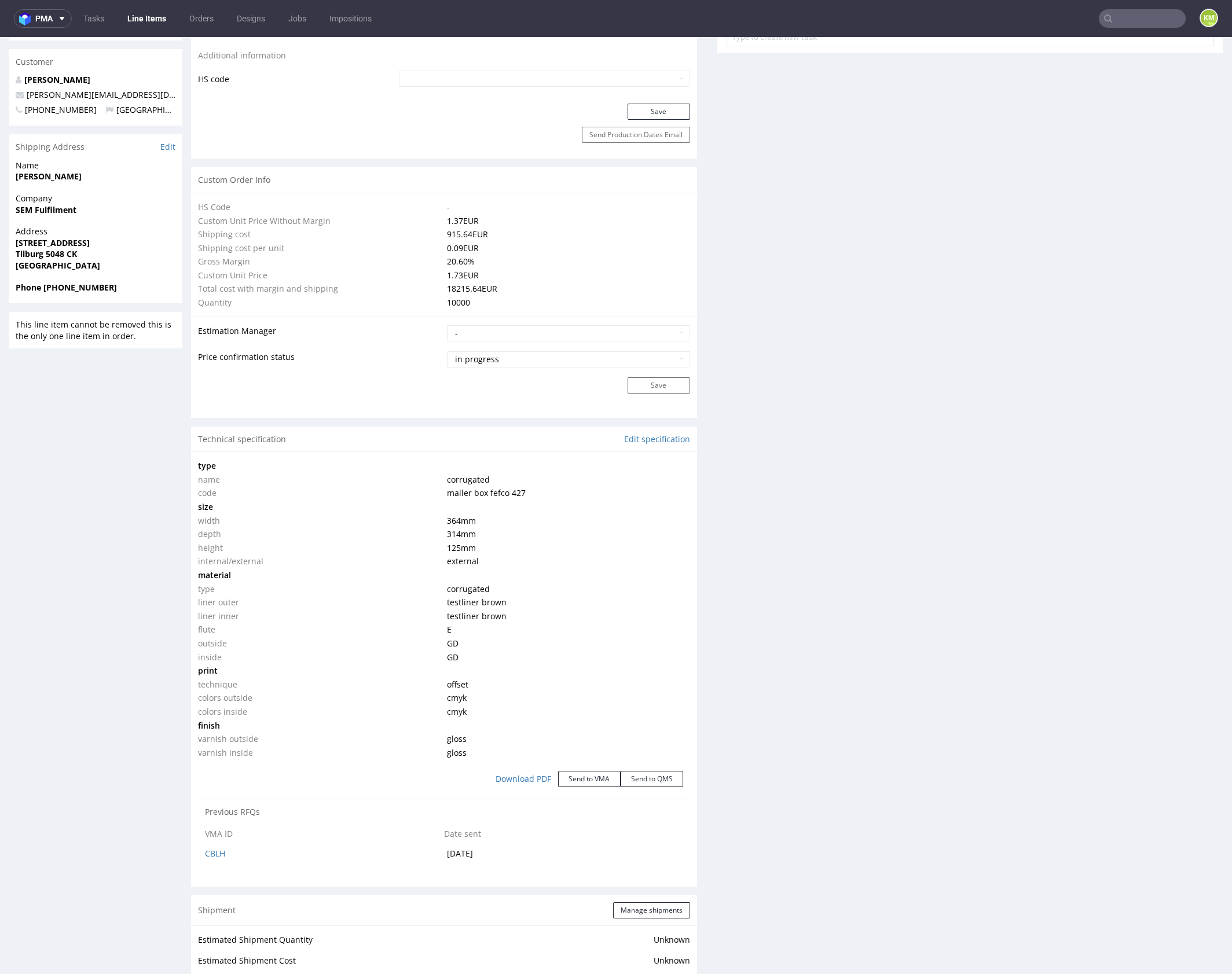
click at [828, 532] on div "Production Files - Design Spit Spit request impossible Box design not found, un…" at bounding box center [970, 615] width 506 height 2199
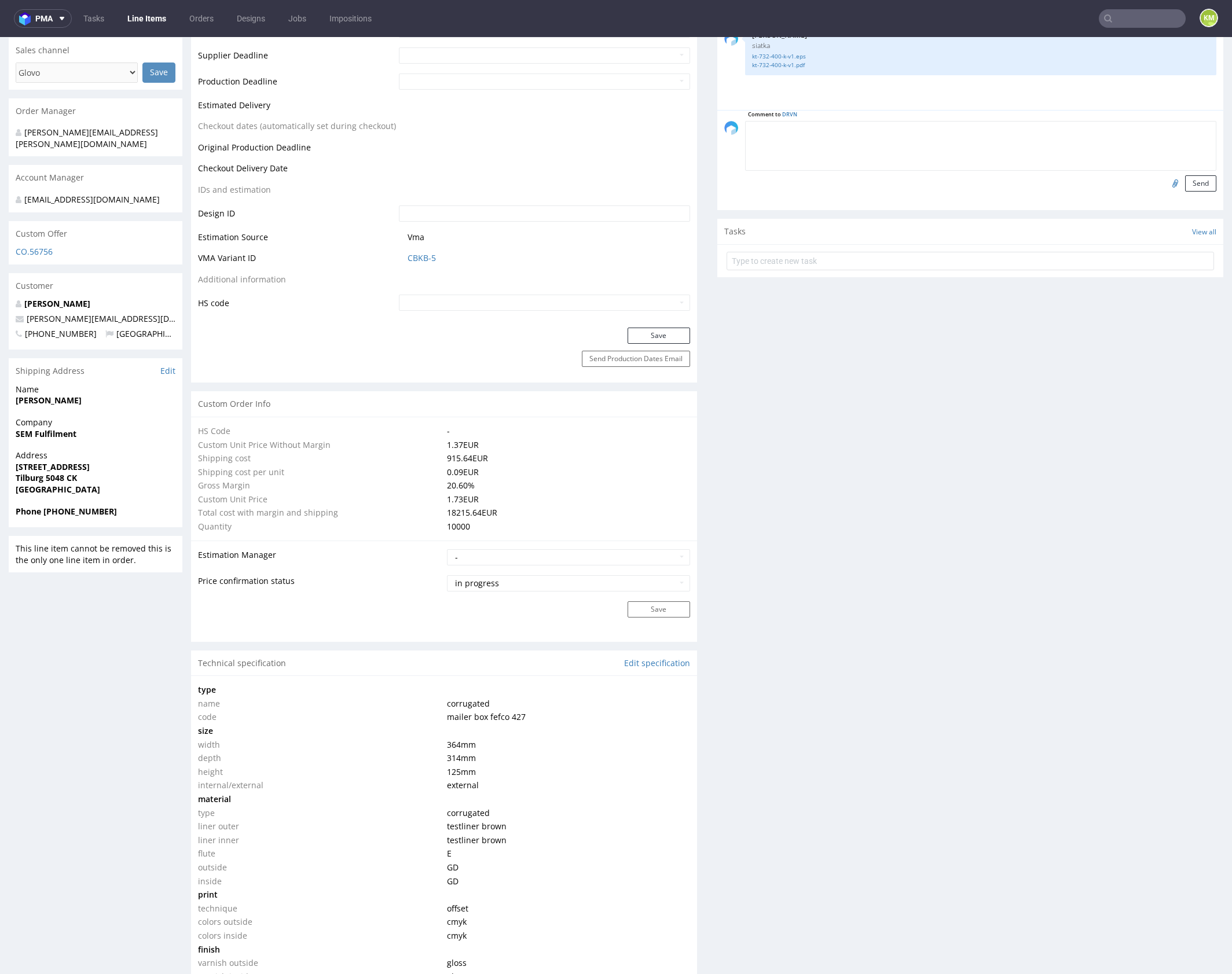
scroll to position [0, 0]
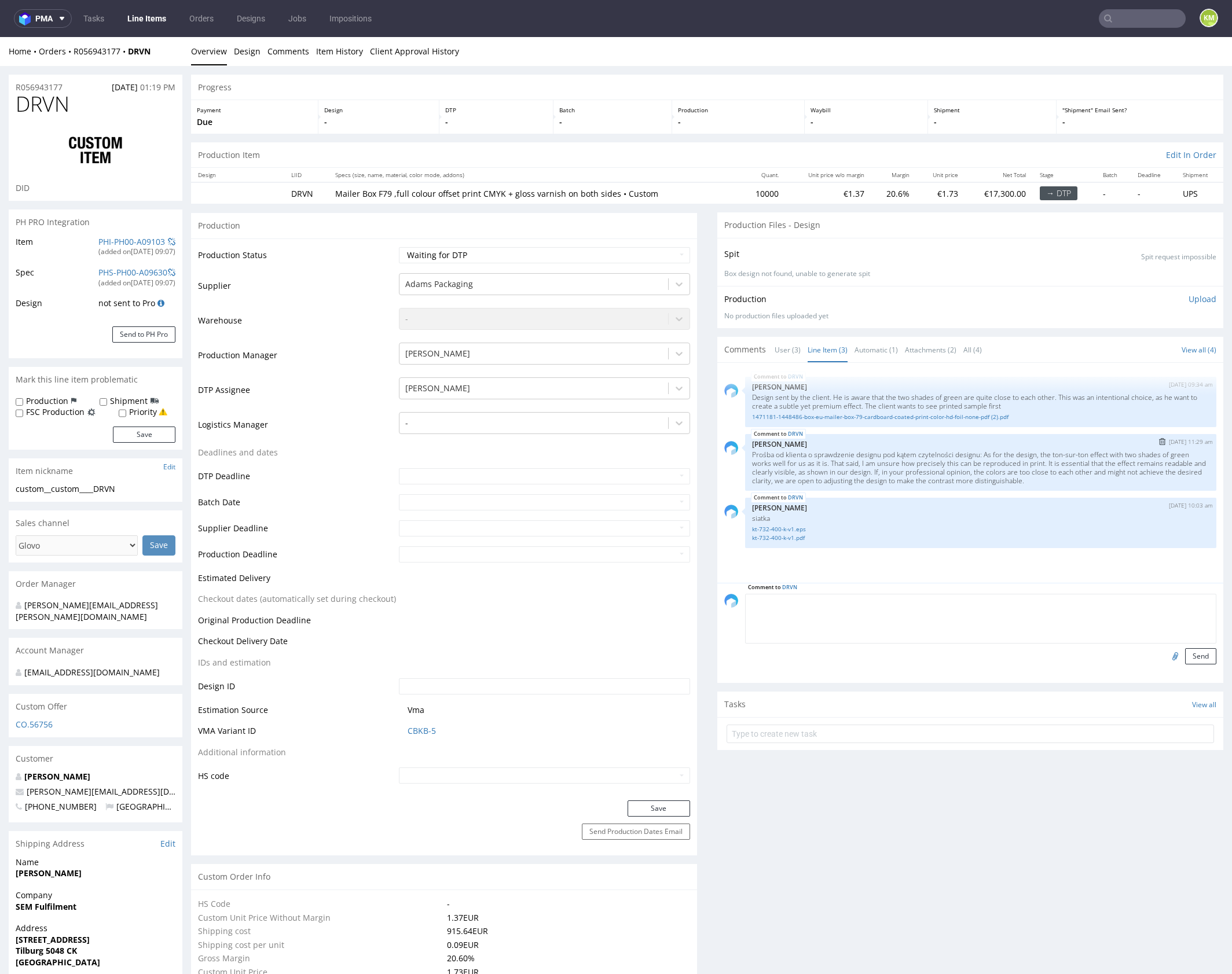
click at [902, 463] on p "Prośba od klienta o sprawdzenie designu pod kątem czytelności designu: As for t…" at bounding box center [981, 467] width 457 height 34
click at [944, 453] on p "Prośba od klienta o sprawdzenie designu pod kątem czytelności designu: As for t…" at bounding box center [981, 467] width 457 height 34
click at [896, 416] on link "1471181-1448486-box-eu-mailer-box-79-cardboard-coated-print-color-hd-foil-none-…" at bounding box center [981, 417] width 457 height 9
click at [899, 561] on div "DRVN 17th Sep 25 | 09:34 am Jozefina Owczarek Design sent by the client. He is …" at bounding box center [973, 476] width 499 height 213
click at [1165, 654] on input "file" at bounding box center [1173, 655] width 16 height 15
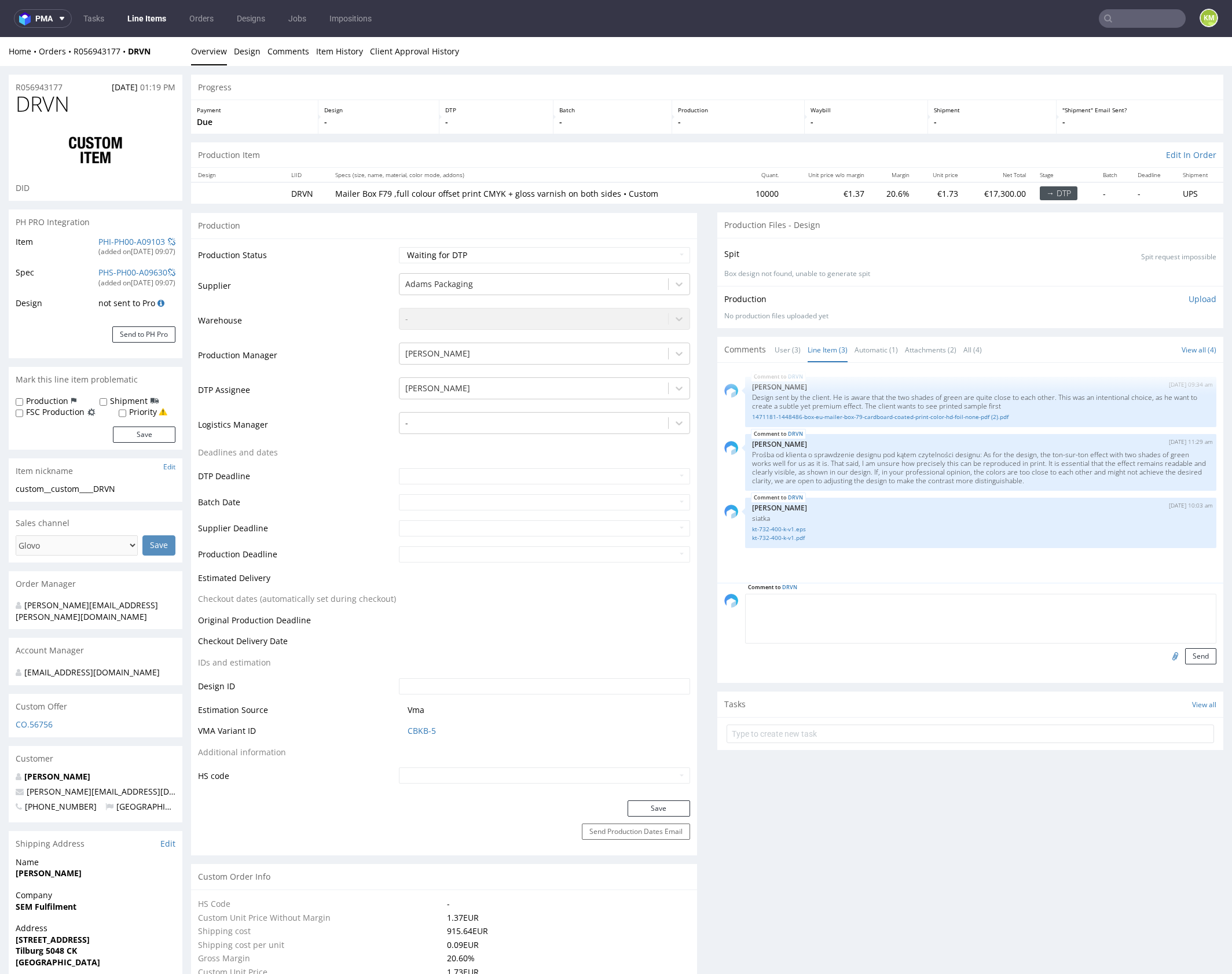
type input "C:\fakepath\custom__DRVN__d0__oR056943177__dieline.ai"
click at [893, 614] on textarea at bounding box center [980, 618] width 471 height 50
paste textarea "This file requires a redesign, as the final dieline has flaps of varying sizes …"
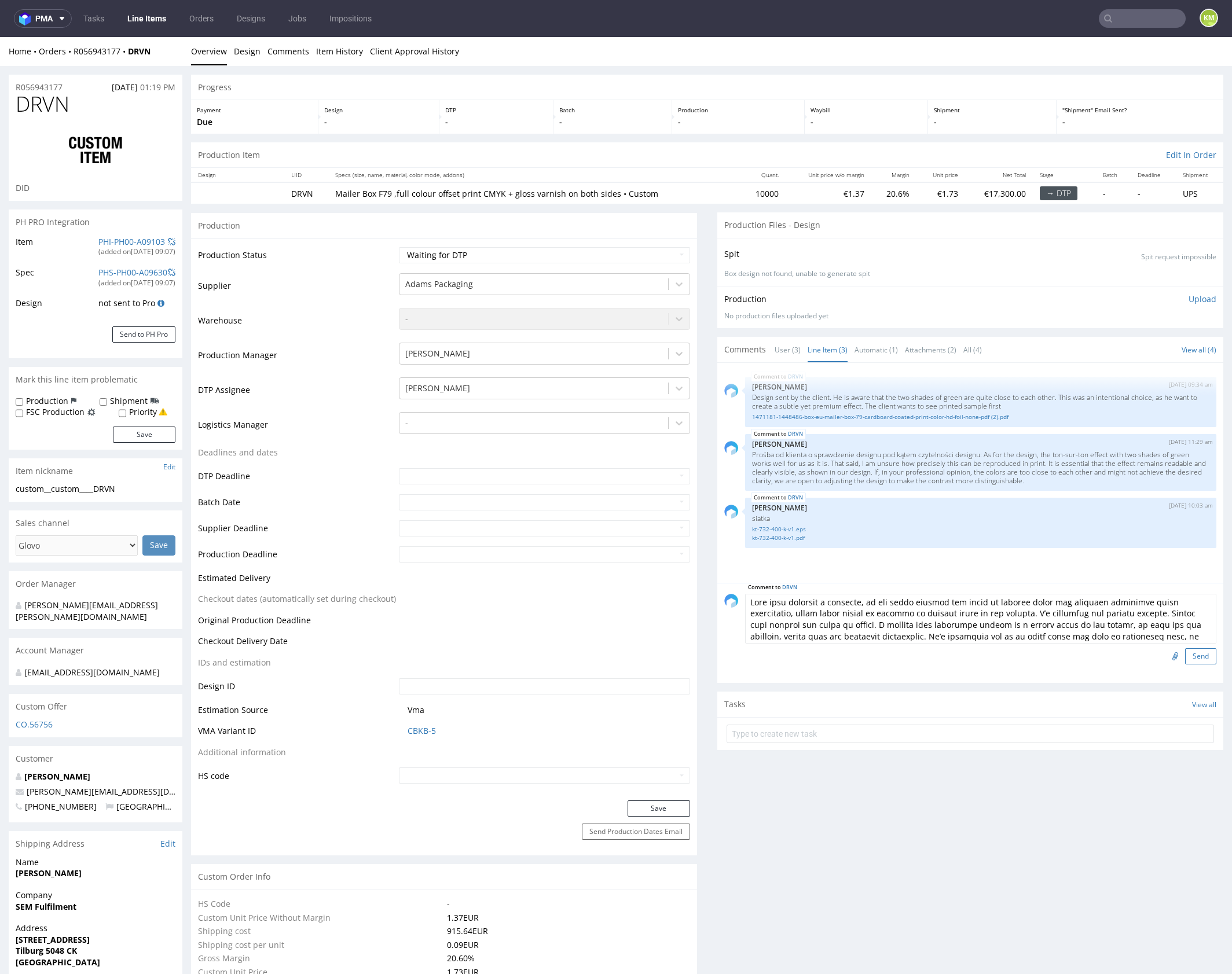
type textarea "This file requires a redesign, as the final dieline has flaps of varying sizes …"
click at [1190, 655] on button "Send" at bounding box center [1200, 656] width 32 height 16
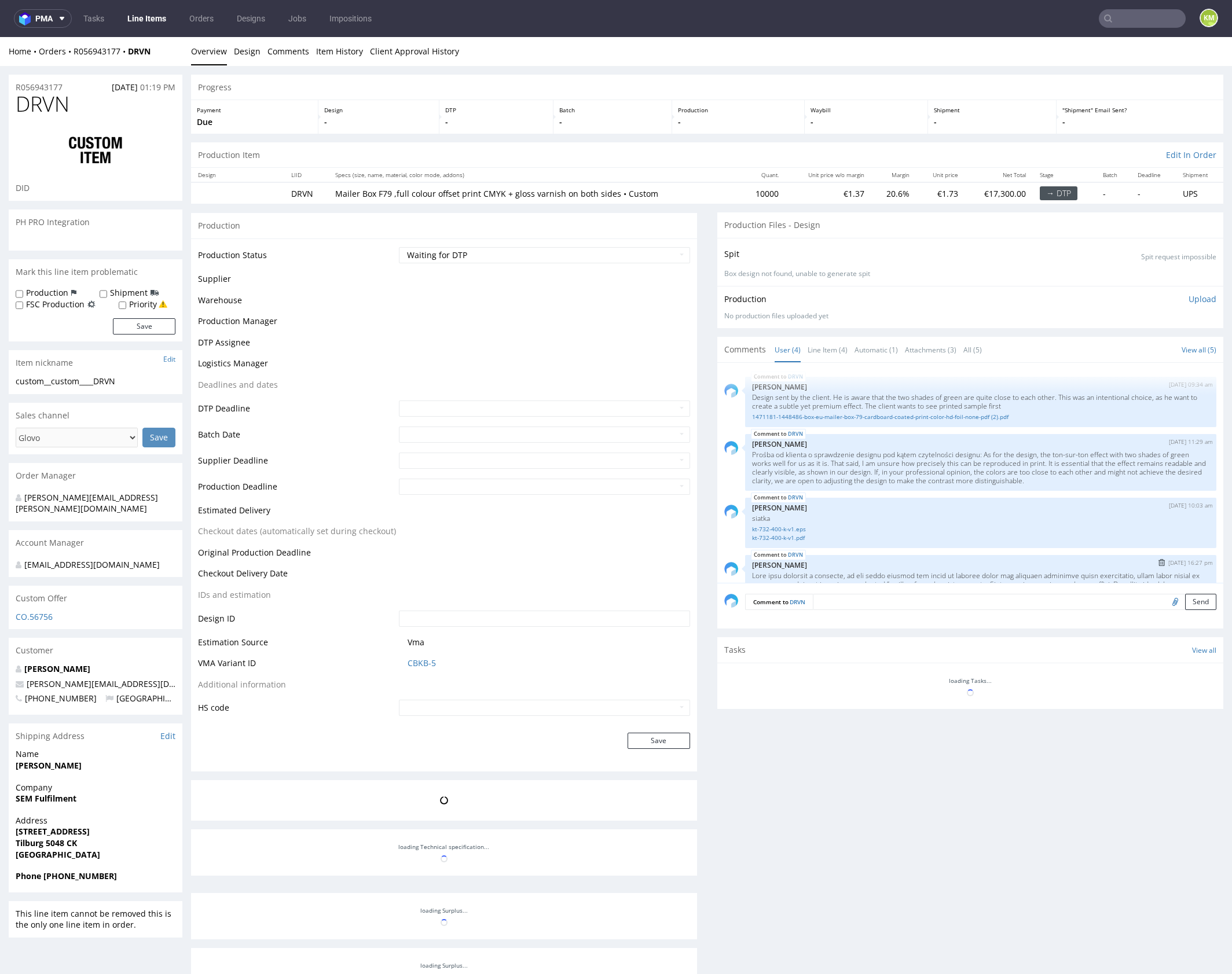
scroll to position [81, 0]
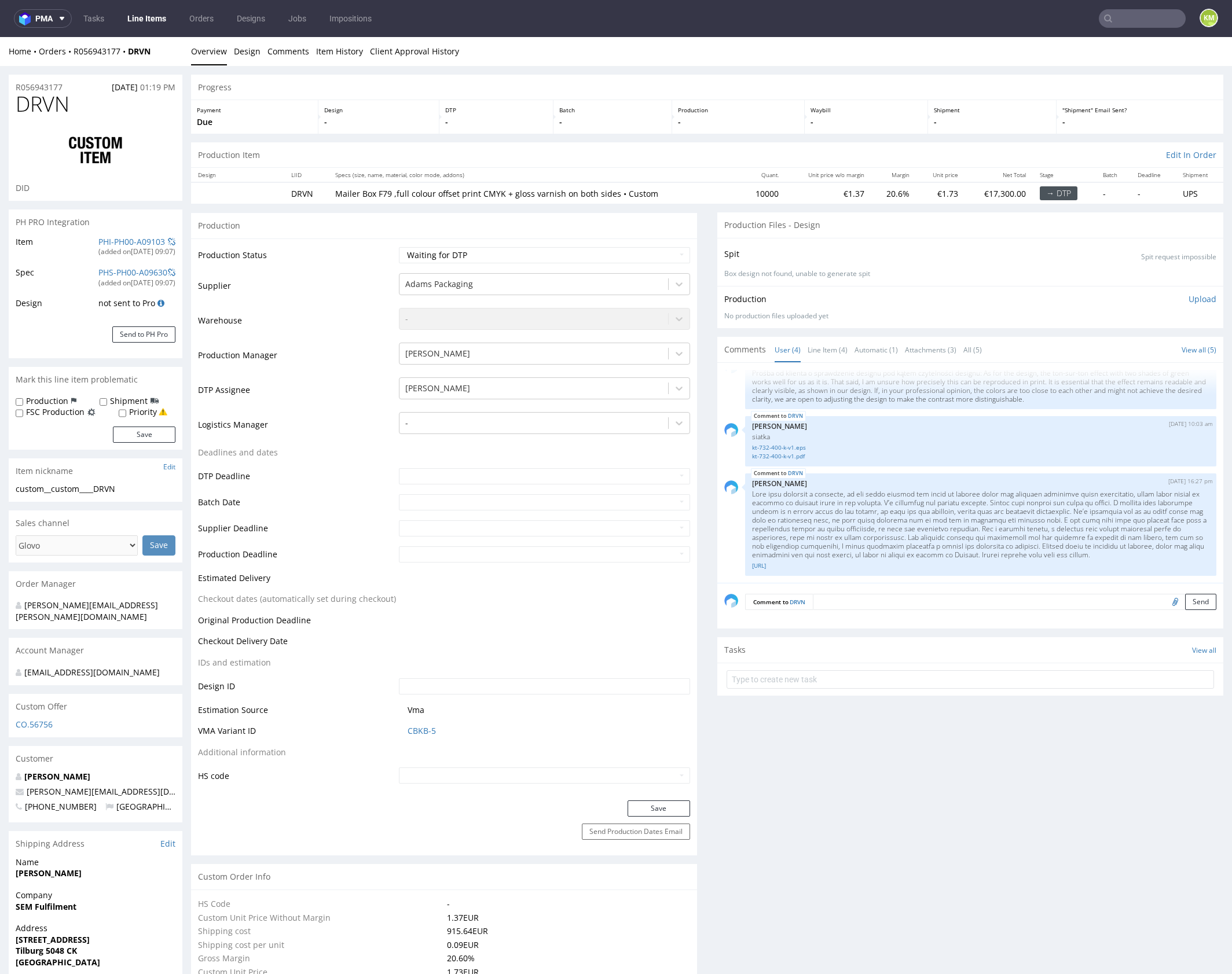
select select "in_progress"
click at [583, 254] on select "Waiting for Artwork Waiting for Diecut Waiting for Mockup Waiting for DTP Waiti…" at bounding box center [544, 255] width 291 height 16
select select "dtp_issue"
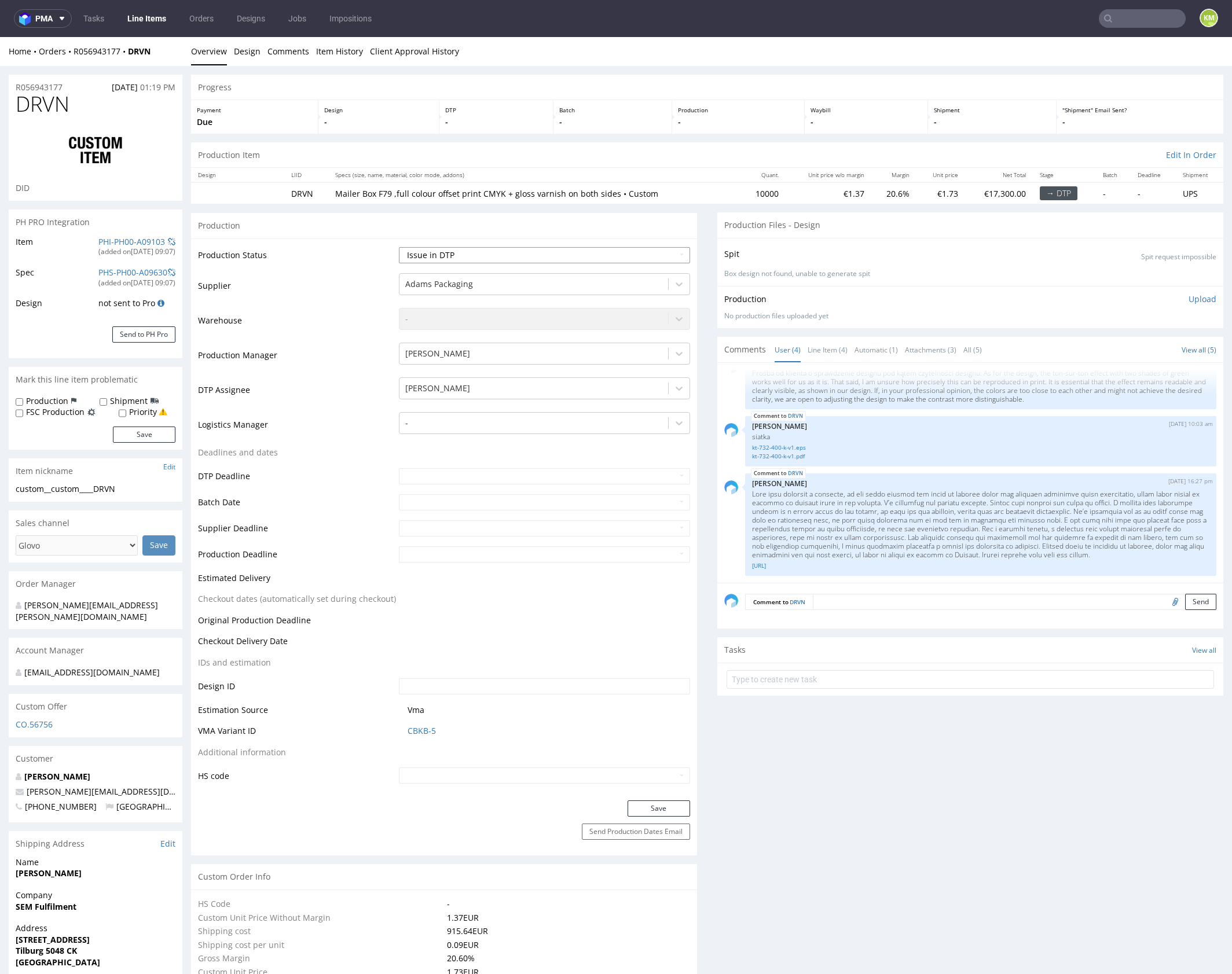
click at [399, 247] on select "Waiting for Artwork Waiting for Diecut Waiting for Mockup Waiting for DTP Waiti…" at bounding box center [544, 255] width 291 height 16
click at [651, 812] on button "Save" at bounding box center [658, 809] width 62 height 16
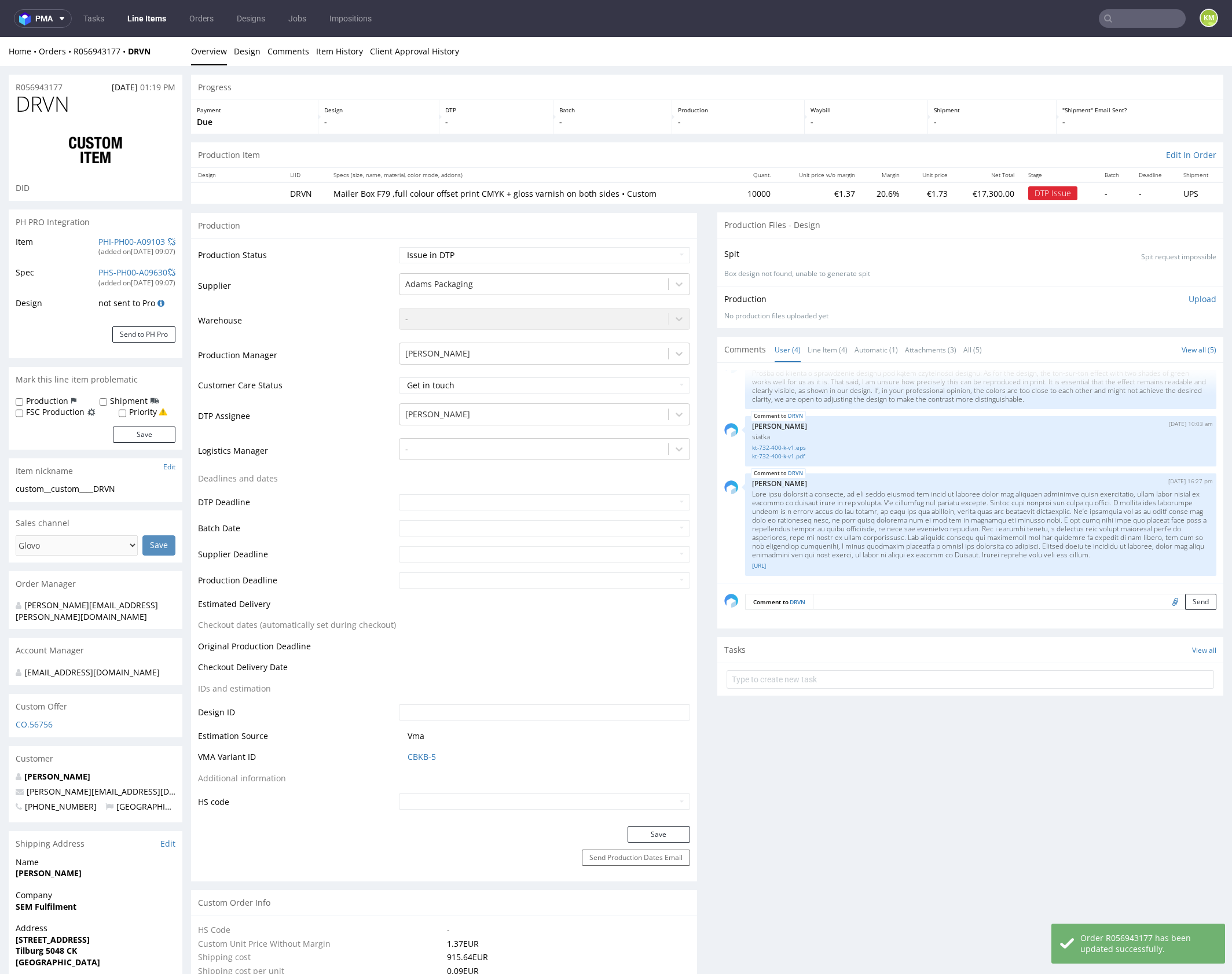
select select "in_progress"
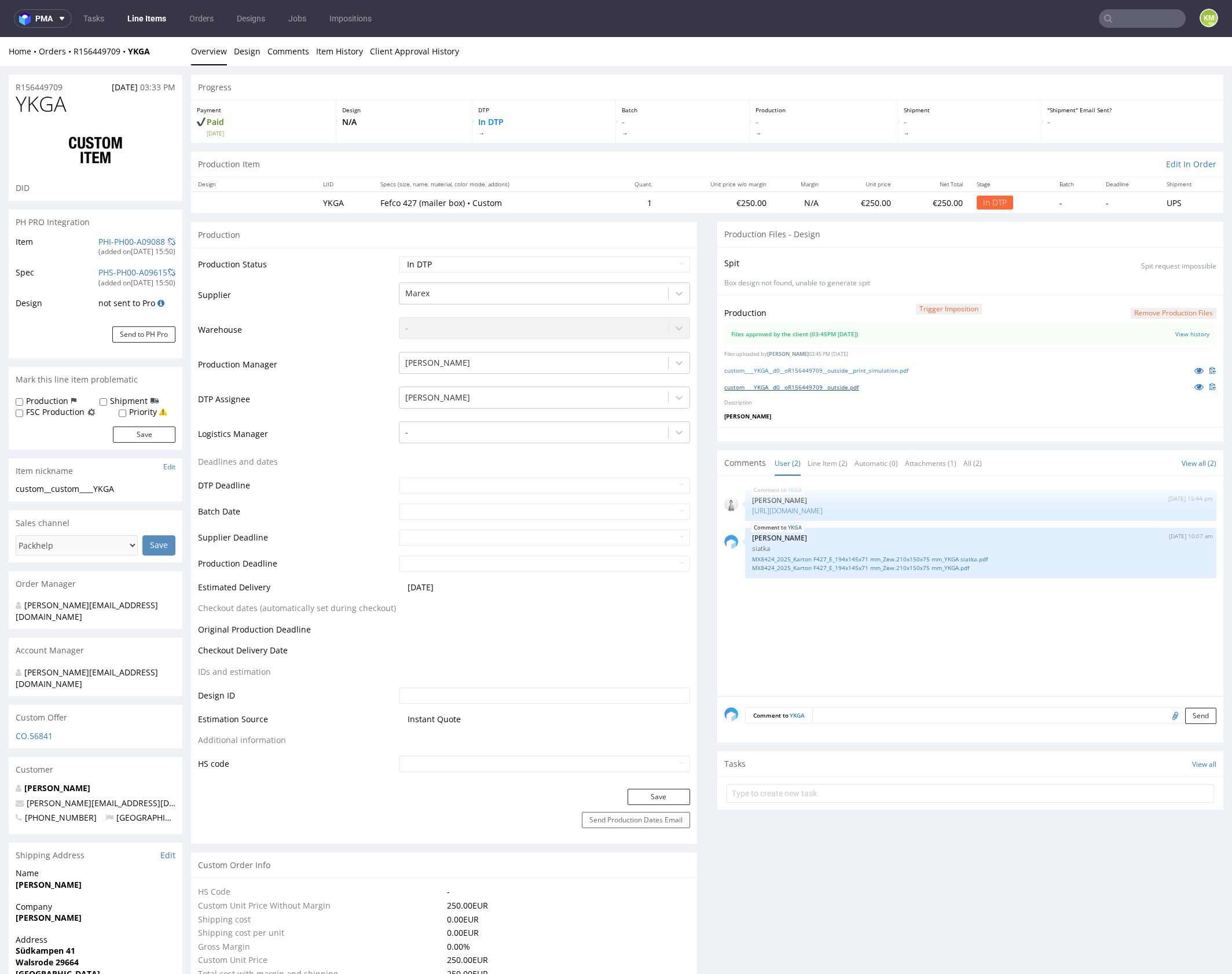
click at [846, 387] on link "custom____YKGA__d0__oR156449709__outside.pdf" at bounding box center [791, 387] width 135 height 8
click at [1149, 310] on button "Remove production files" at bounding box center [1173, 314] width 86 height 11
click at [1137, 286] on icon at bounding box center [1136, 286] width 7 height 8
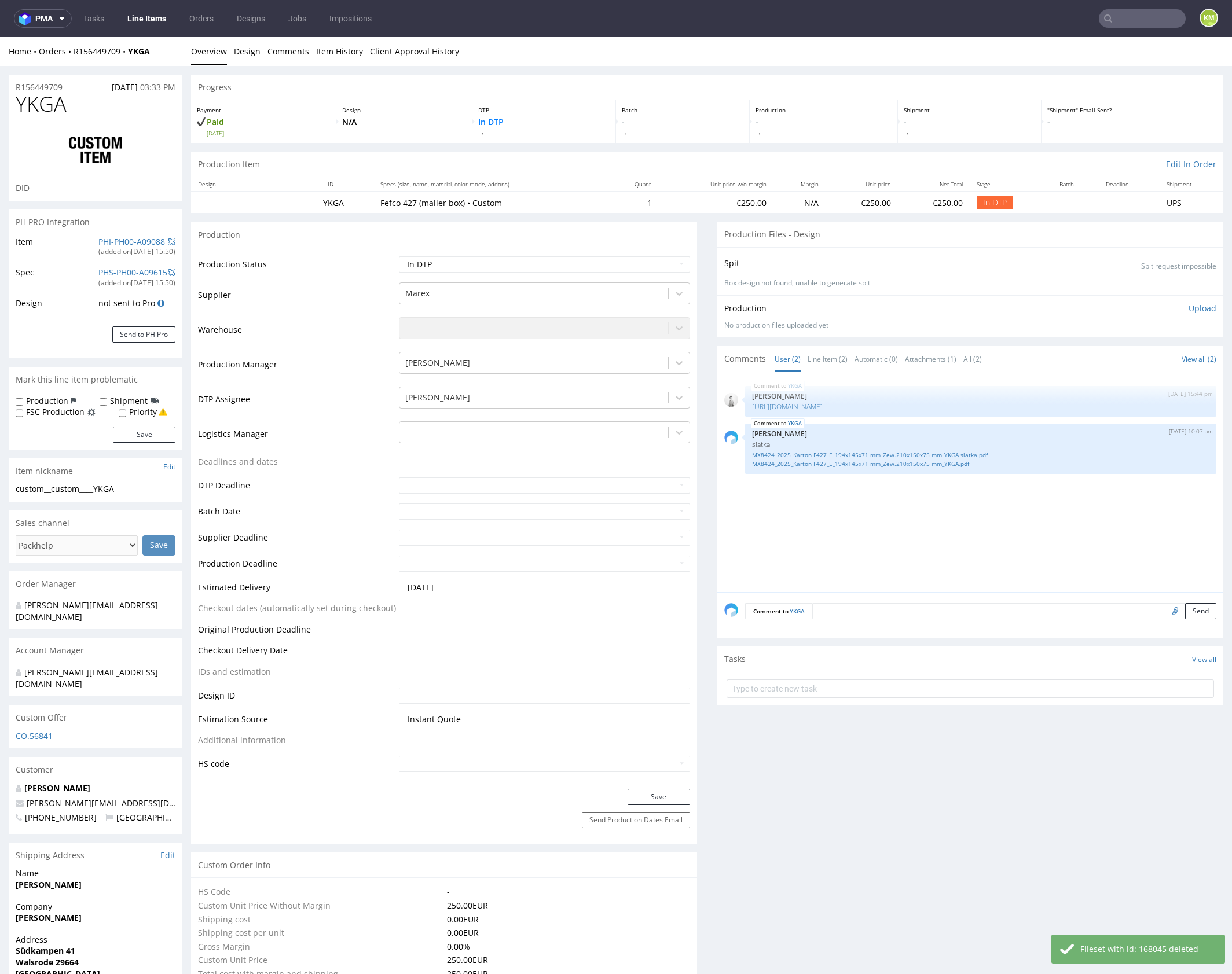
click at [1192, 308] on p "Upload" at bounding box center [1202, 308] width 28 height 12
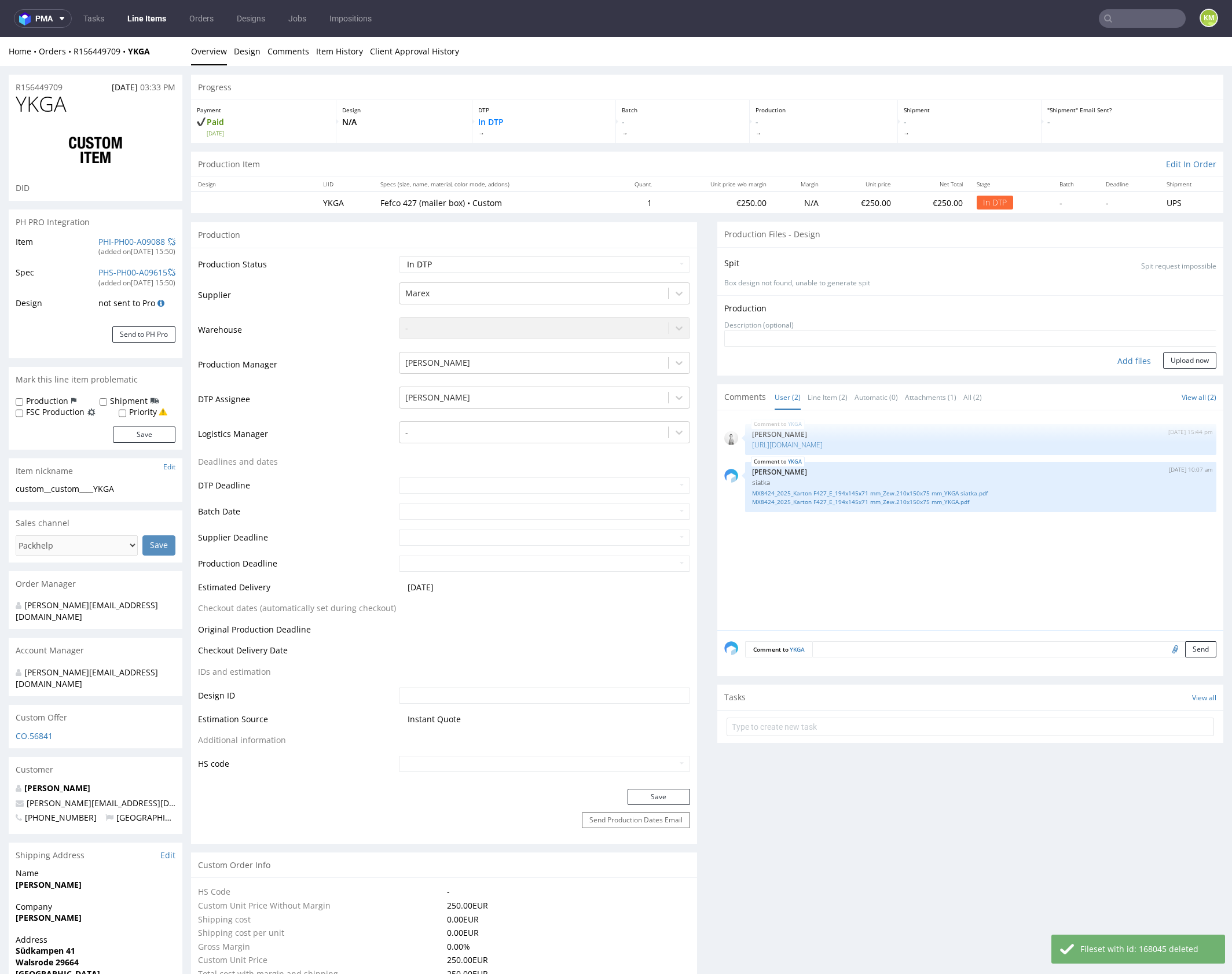
click at [1124, 360] on div "Add files" at bounding box center [1134, 361] width 58 height 17
type input "C:\fakepath\custom____YKGA__d0__oR156449709__outside.pdf"
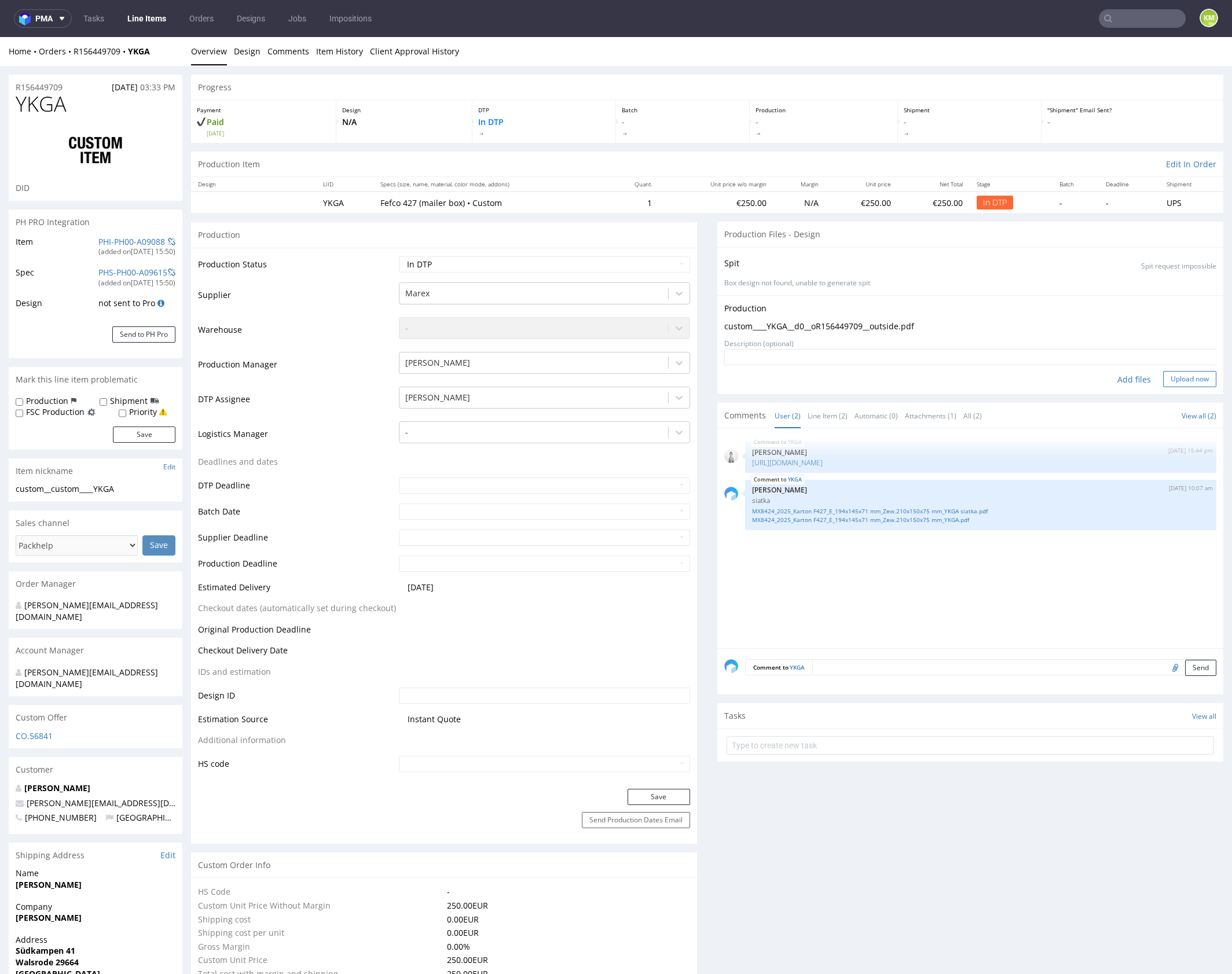
click at [1180, 385] on button "Upload now" at bounding box center [1190, 379] width 53 height 16
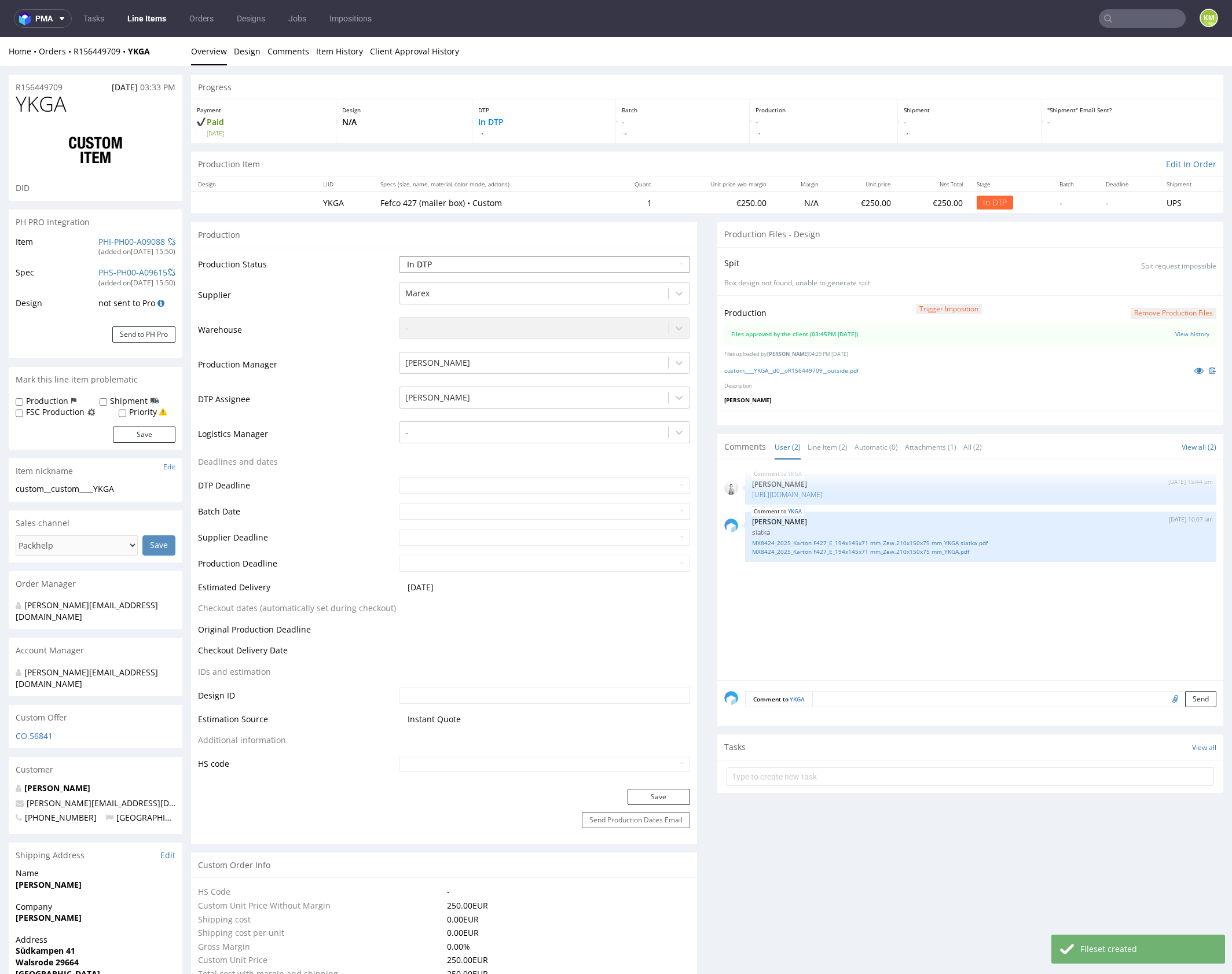
click at [593, 260] on select "Waiting for Artwork Waiting for Diecut Waiting for Mockup Waiting for DTP Waiti…" at bounding box center [544, 265] width 291 height 16
select select "dtp_waiting_for_double_check"
click at [399, 257] on select "Waiting for Artwork Waiting for Diecut Waiting for Mockup Waiting for DTP Waiti…" at bounding box center [544, 265] width 291 height 16
click at [663, 795] on button "Save" at bounding box center [658, 797] width 62 height 16
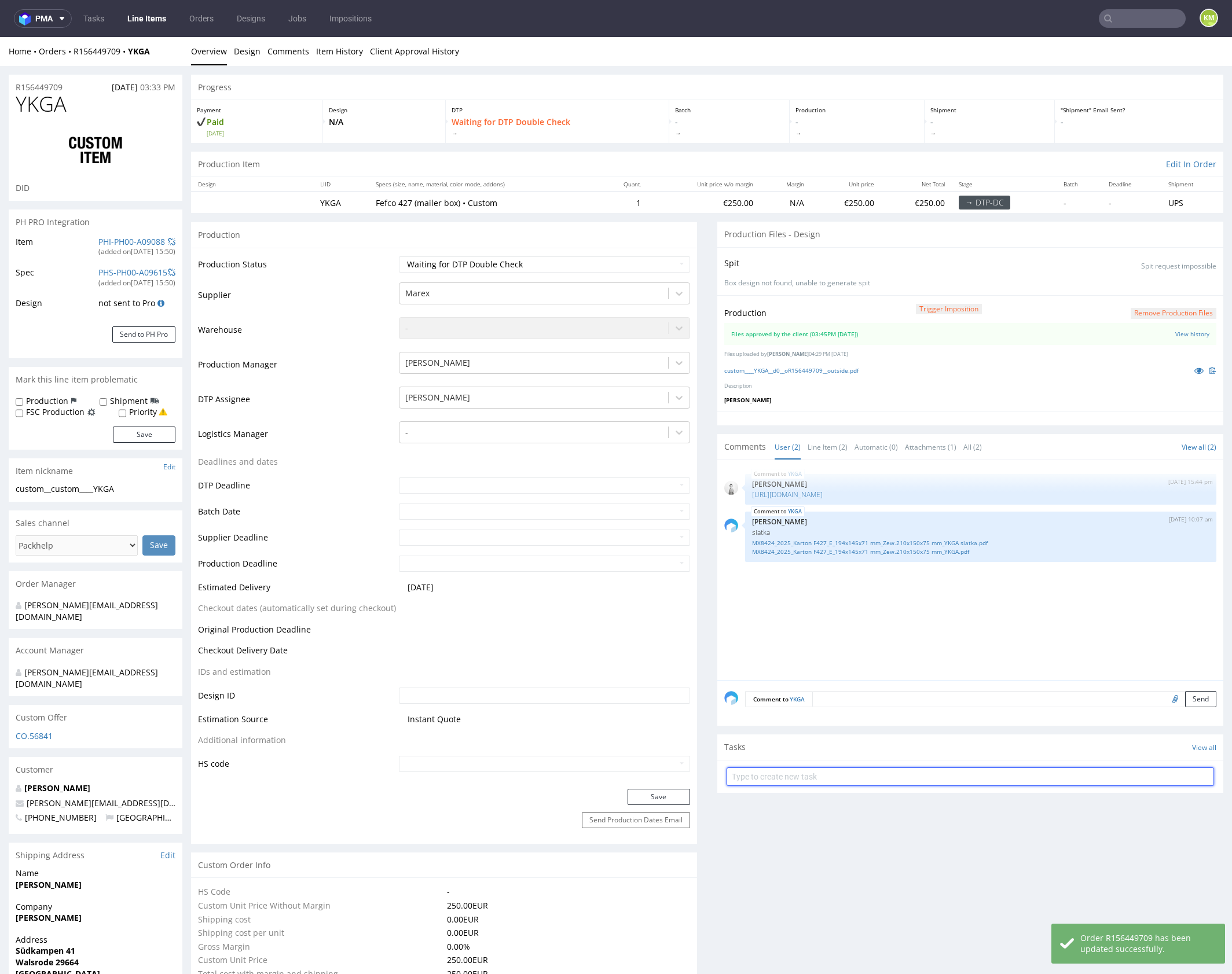
click at [970, 777] on input "text" at bounding box center [970, 776] width 487 height 18
type input "dch"
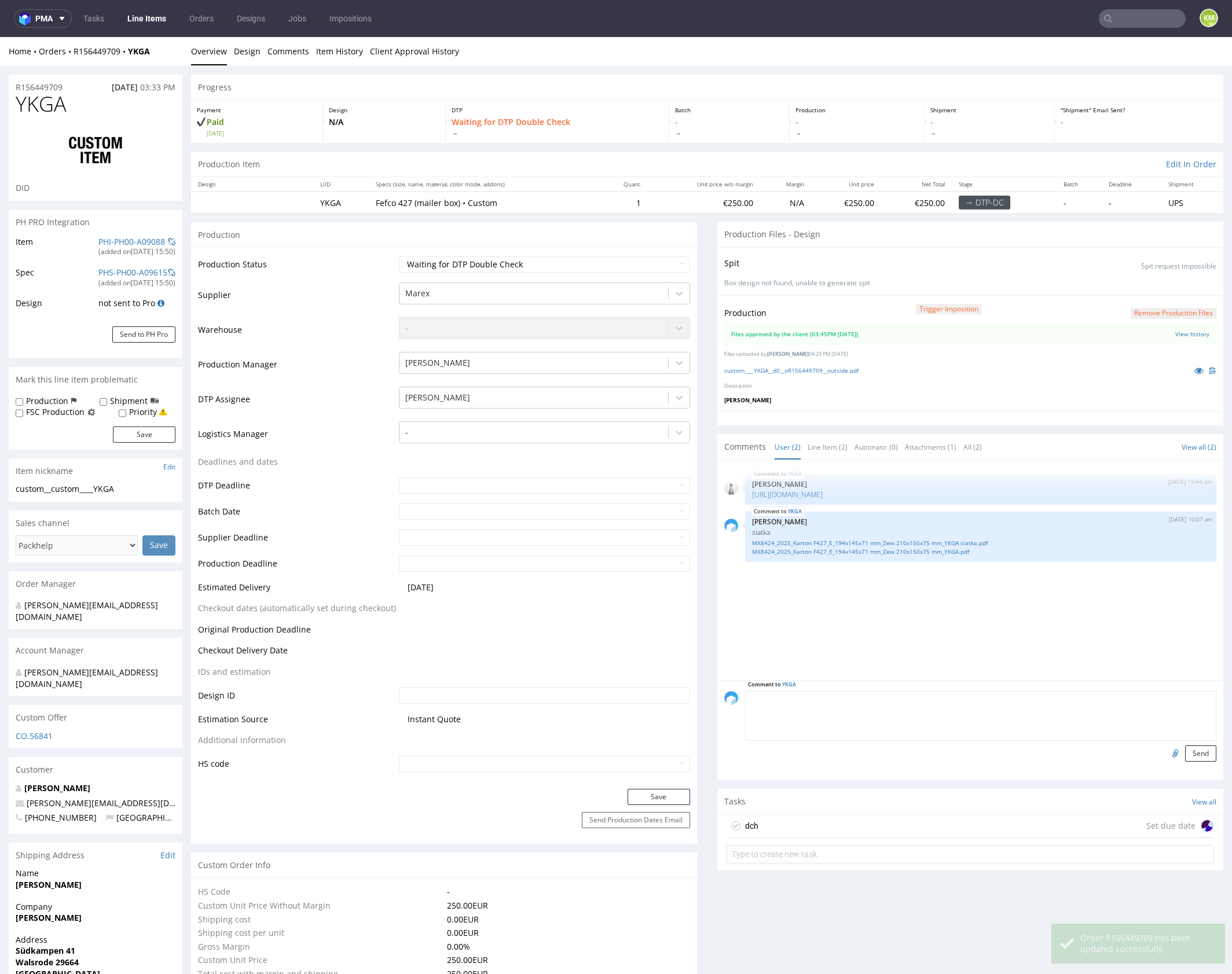
click at [920, 698] on textarea at bounding box center [980, 716] width 471 height 50
click at [980, 698] on textarea "! klient poinformowany do problemach z niskim kontrastem, dosał również wizuali…" at bounding box center [980, 716] width 471 height 50
click at [1095, 698] on textarea "! klient poinformowany do problemach z niskim kontrastem, dostał również wizual…" at bounding box center [980, 716] width 471 height 50
click at [747, 700] on textarea "! klient poinformowany do problemach z niskim kontrastem, dostał również wizual…" at bounding box center [980, 716] width 471 height 50
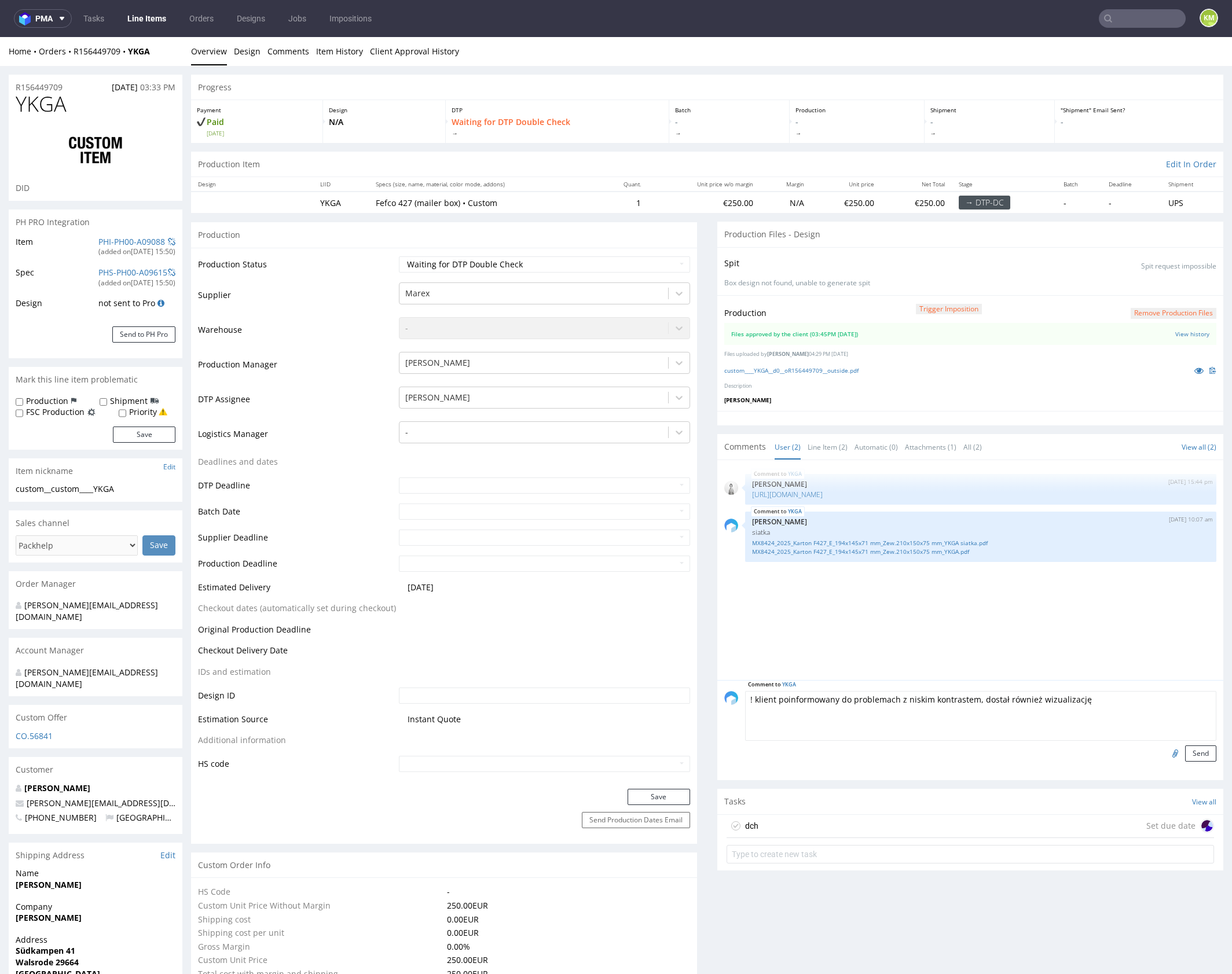
drag, startPoint x: 745, startPoint y: 701, endPoint x: 739, endPoint y: 707, distance: 8.5
click at [738, 703] on div "Comment to YKGA ! klient poinformowany do problemach z niskim kontrastem, dosta…" at bounding box center [970, 726] width 492 height 70
click at [749, 698] on textarea "! klient poinformowany do problemach z niskim kontrastem, dostał również wizual…" at bounding box center [980, 716] width 471 height 50
click at [1094, 706] on textarea "🏴 klient poinformowany do problemach z niskim kontrastem, dostał również wizual…" at bounding box center [980, 716] width 471 height 50
click at [840, 698] on textarea "🏴 klient poinformowany do problemach z niskim kontrastem, dostał również wizual…" at bounding box center [980, 716] width 471 height 50
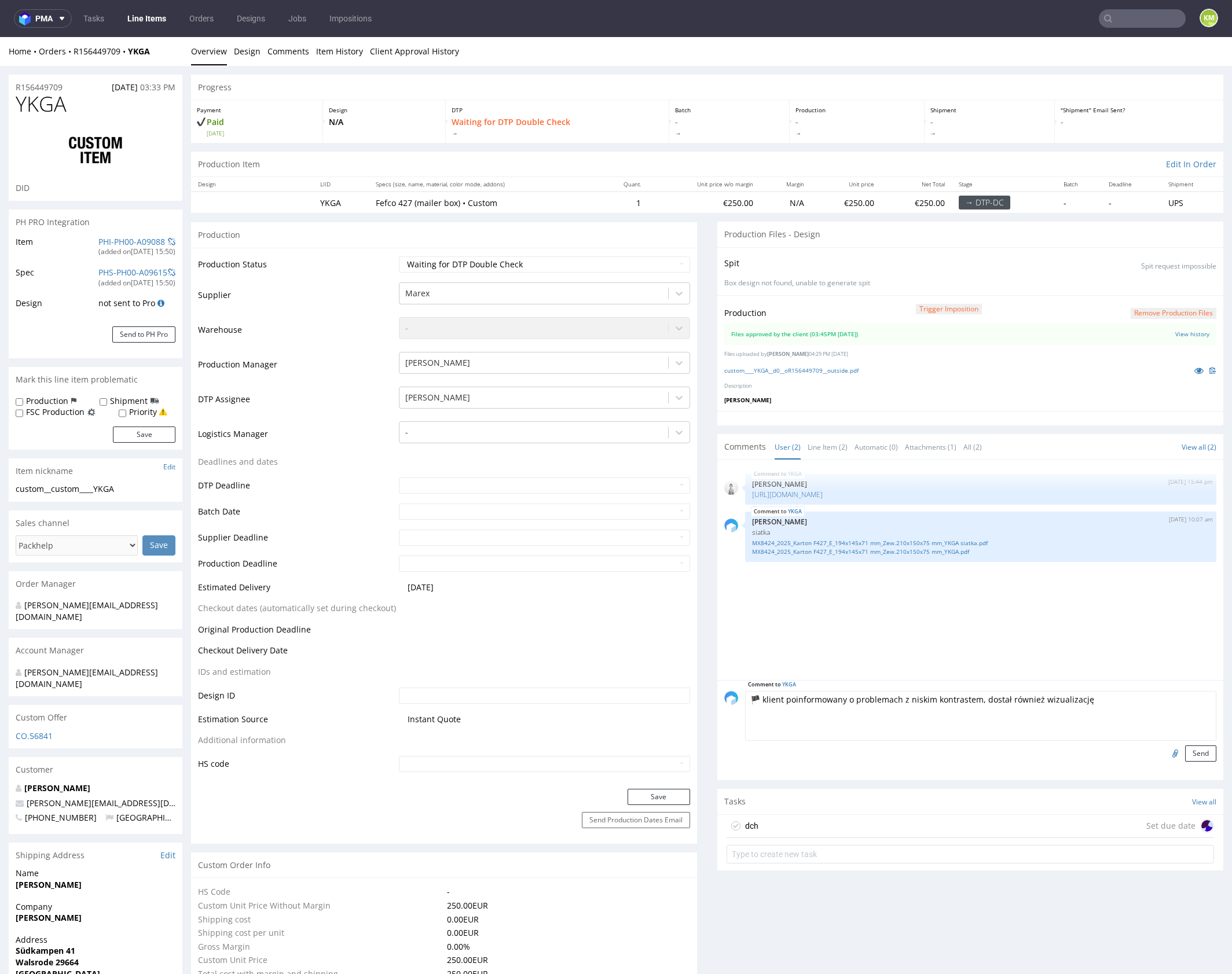
click at [1096, 698] on textarea "🏴 klient poinformowany o problemach z niskim kontrastem, dostał również wizuali…" at bounding box center [980, 716] width 471 height 50
type textarea "🏴 klient poinformowany o problemach z niskim kontrastem, dostał również wizuali…"
click at [1190, 751] on button "Send" at bounding box center [1200, 754] width 32 height 16
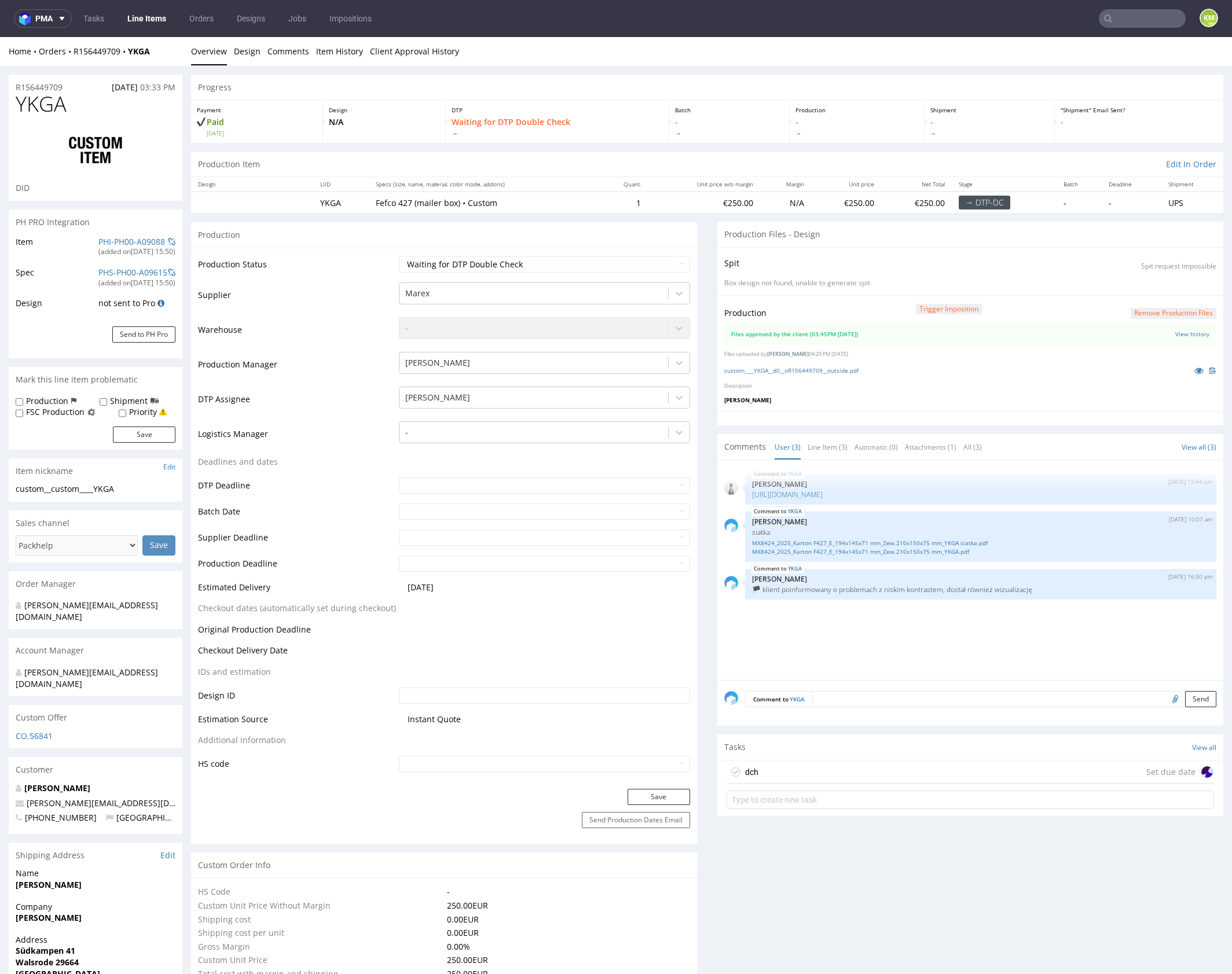
click at [861, 775] on div "dch Set due date" at bounding box center [970, 773] width 487 height 23
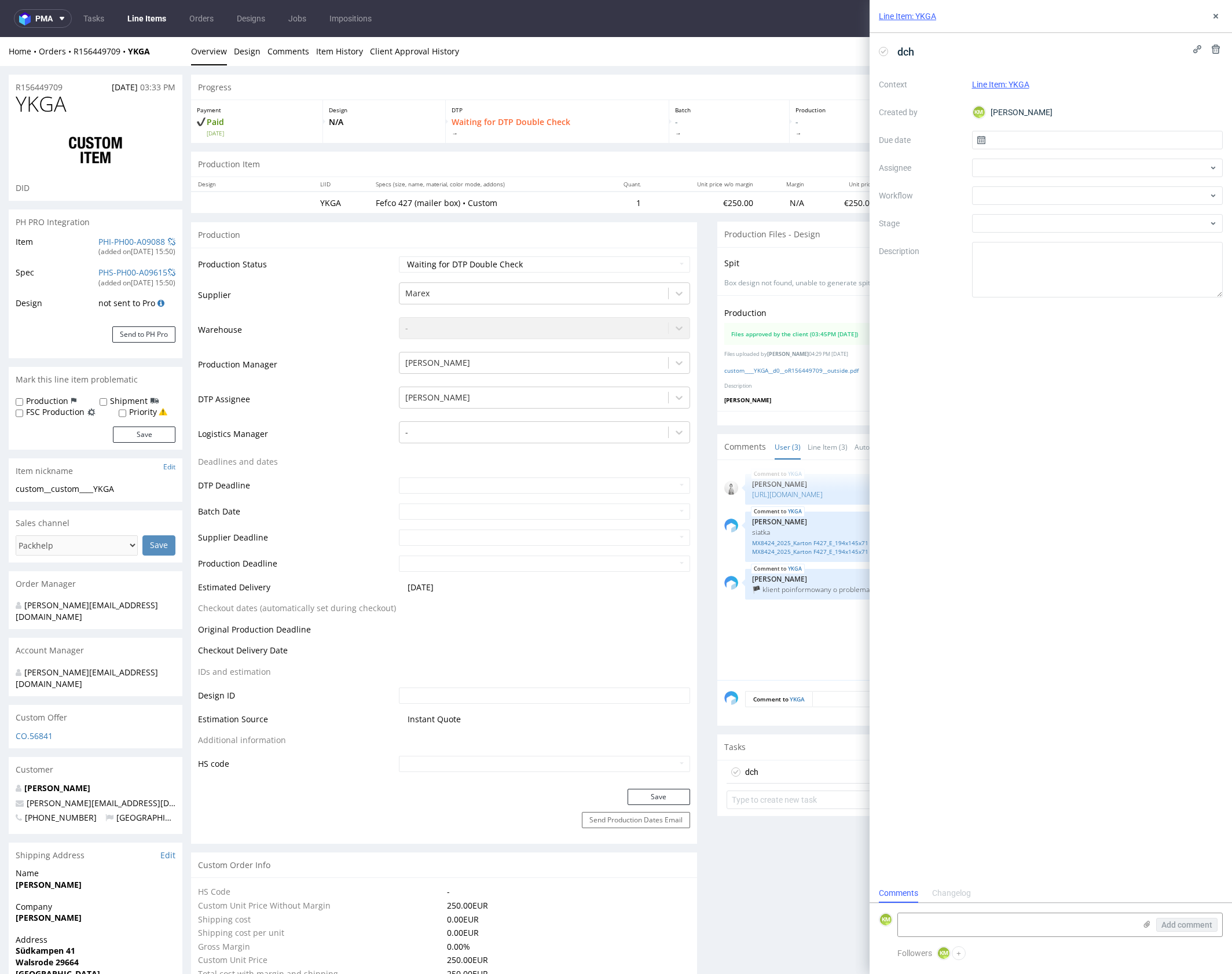
scroll to position [9, 0]
click at [1013, 144] on input "text" at bounding box center [1097, 140] width 251 height 18
click at [1058, 276] on span "22" at bounding box center [1059, 277] width 9 height 12
type input "22/09/2025"
click at [1009, 173] on div at bounding box center [1097, 167] width 251 height 18
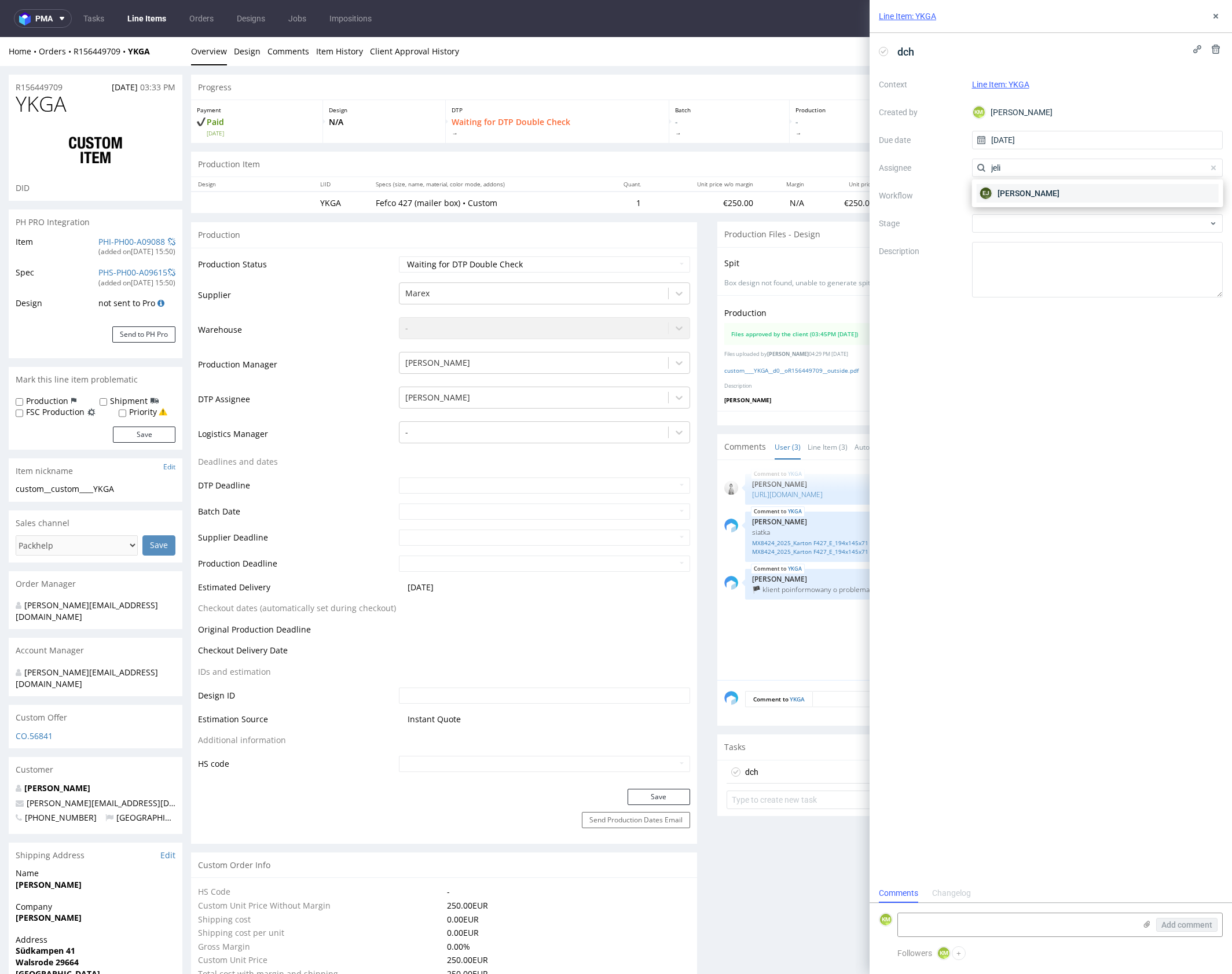
type input "jeli"
drag, startPoint x: 1097, startPoint y: 189, endPoint x: 1042, endPoint y: 191, distance: 55.0
click at [1096, 189] on div "EJ Elżbieta Jelińska" at bounding box center [1096, 193] width 241 height 18
click at [1041, 191] on div at bounding box center [1097, 195] width 251 height 18
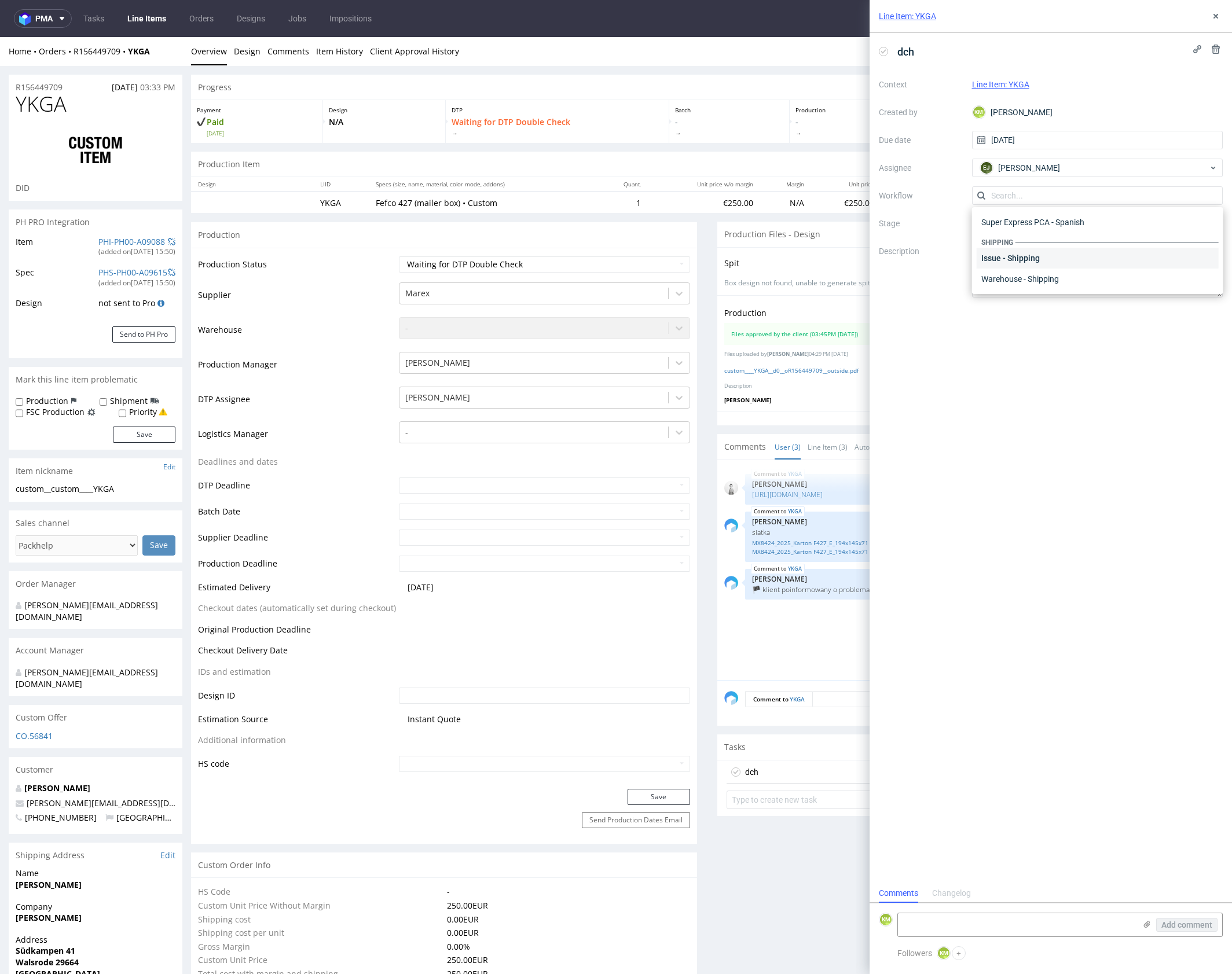
scroll to position [0, 0]
click at [1054, 235] on div "DTP - Double Check" at bounding box center [1096, 237] width 241 height 21
click at [1057, 244] on textarea at bounding box center [1097, 269] width 251 height 55
click at [1213, 13] on icon at bounding box center [1216, 16] width 9 height 9
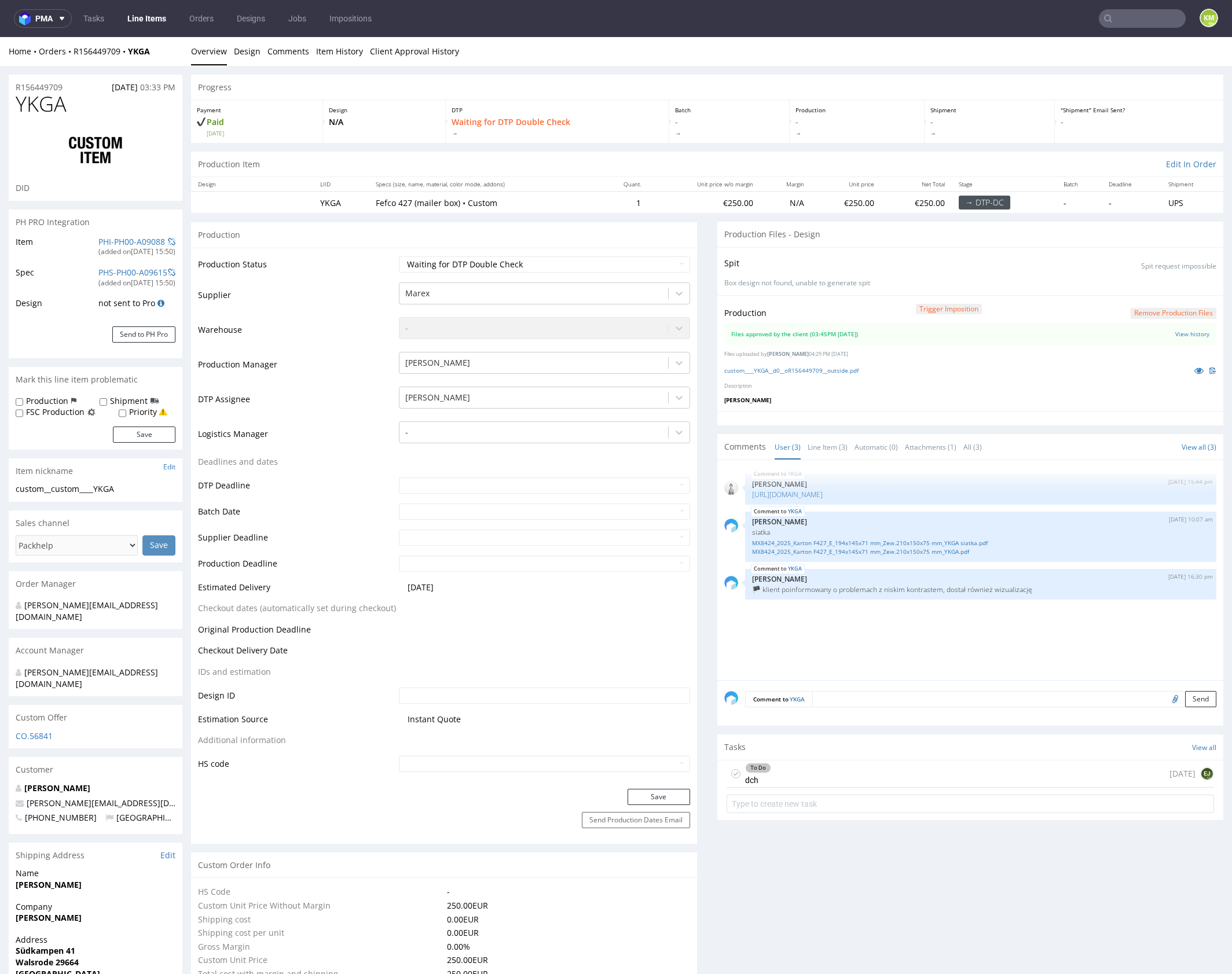
click at [882, 632] on div "YKGA 17th Sep 25 | 15:44 pm Dudek Mariola https://packhelp.de/editor/product/de…" at bounding box center [973, 574] width 499 height 213
click at [885, 630] on div "YKGA 17th Sep 25 | 15:44 pm Dudek Mariola https://packhelp.de/editor/product/de…" at bounding box center [973, 574] width 499 height 213
drag, startPoint x: 691, startPoint y: 252, endPoint x: 578, endPoint y: 54, distance: 228.0
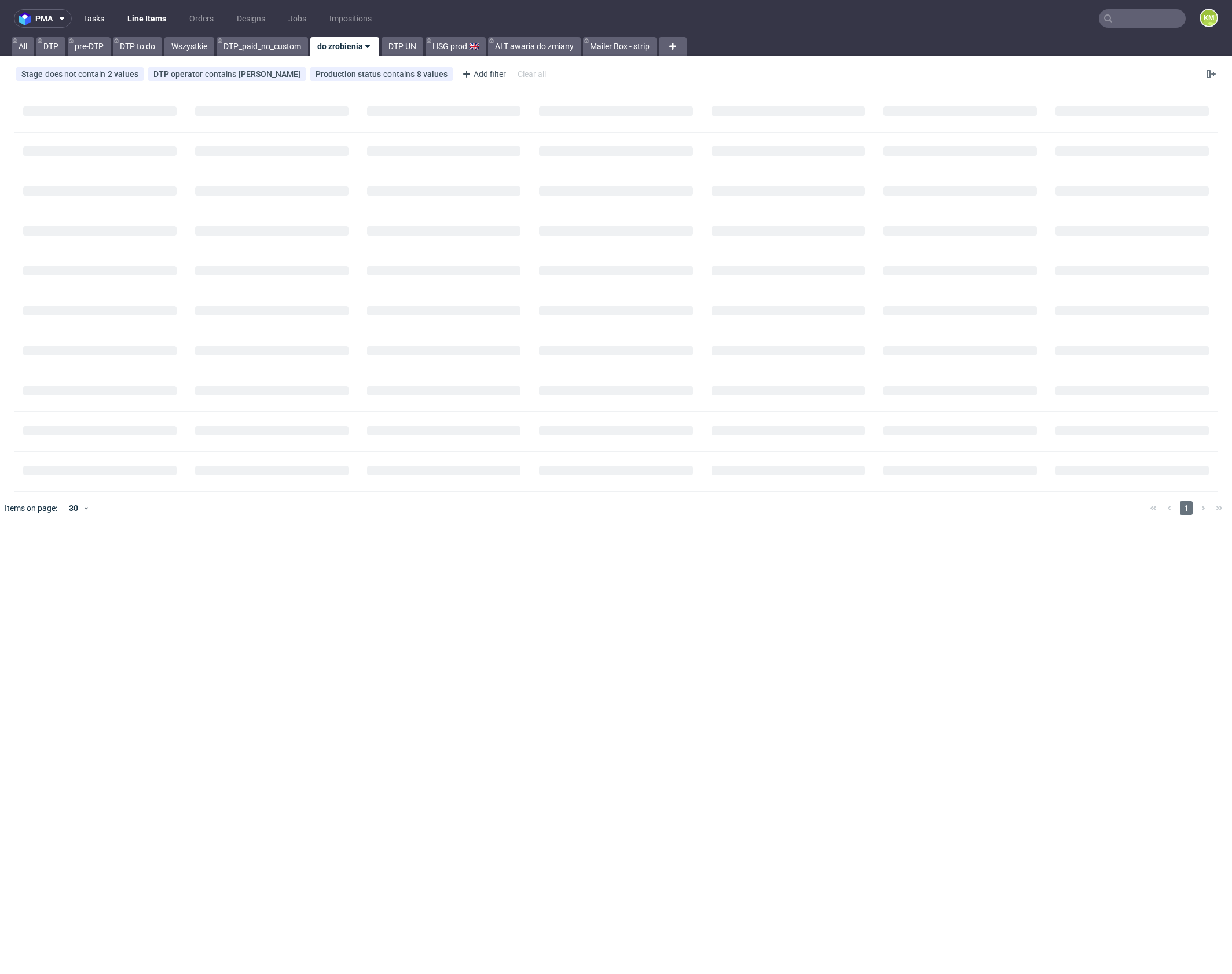
click at [85, 24] on link "Tasks" at bounding box center [94, 18] width 34 height 18
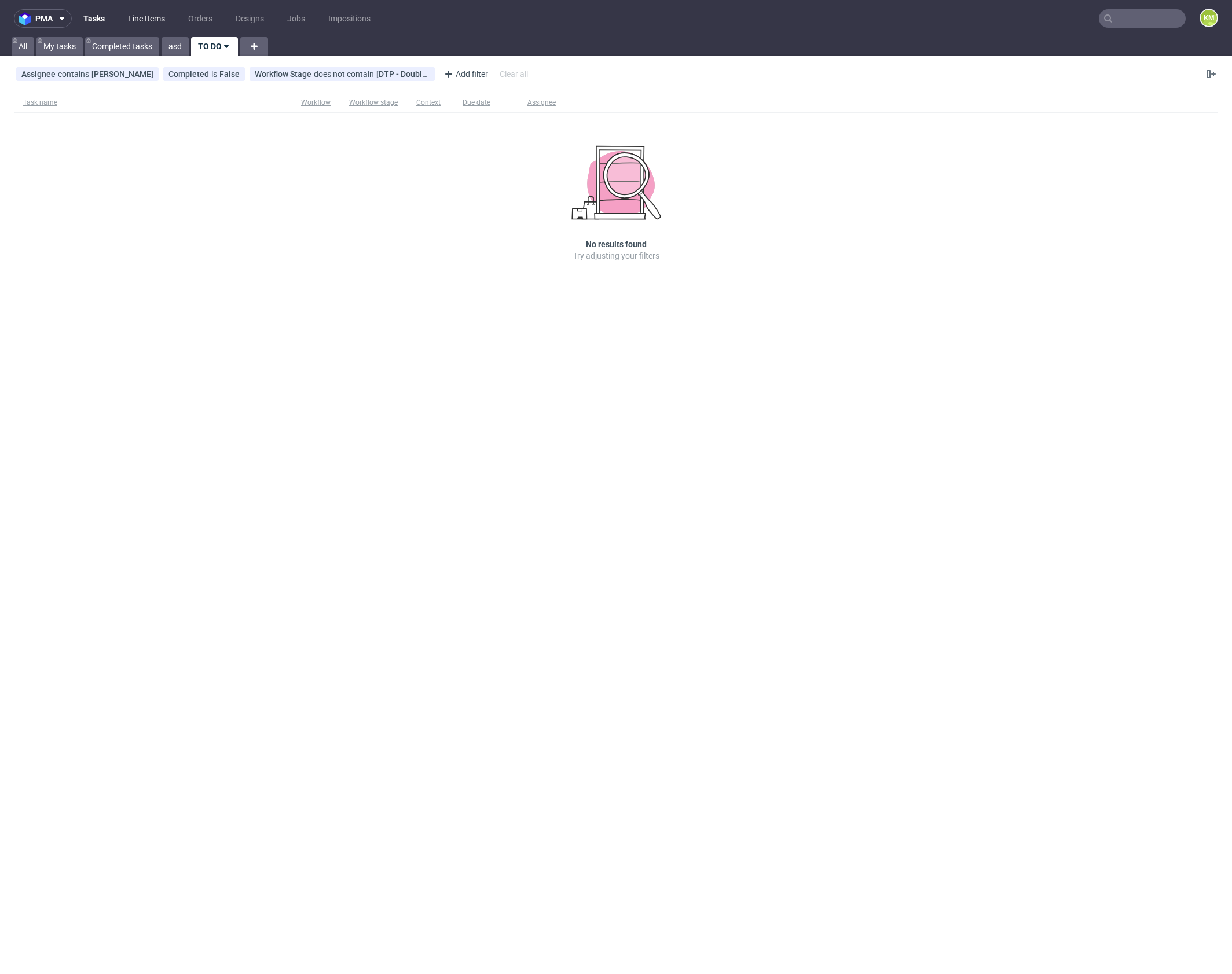
click at [142, 21] on link "Line Items" at bounding box center [146, 18] width 51 height 18
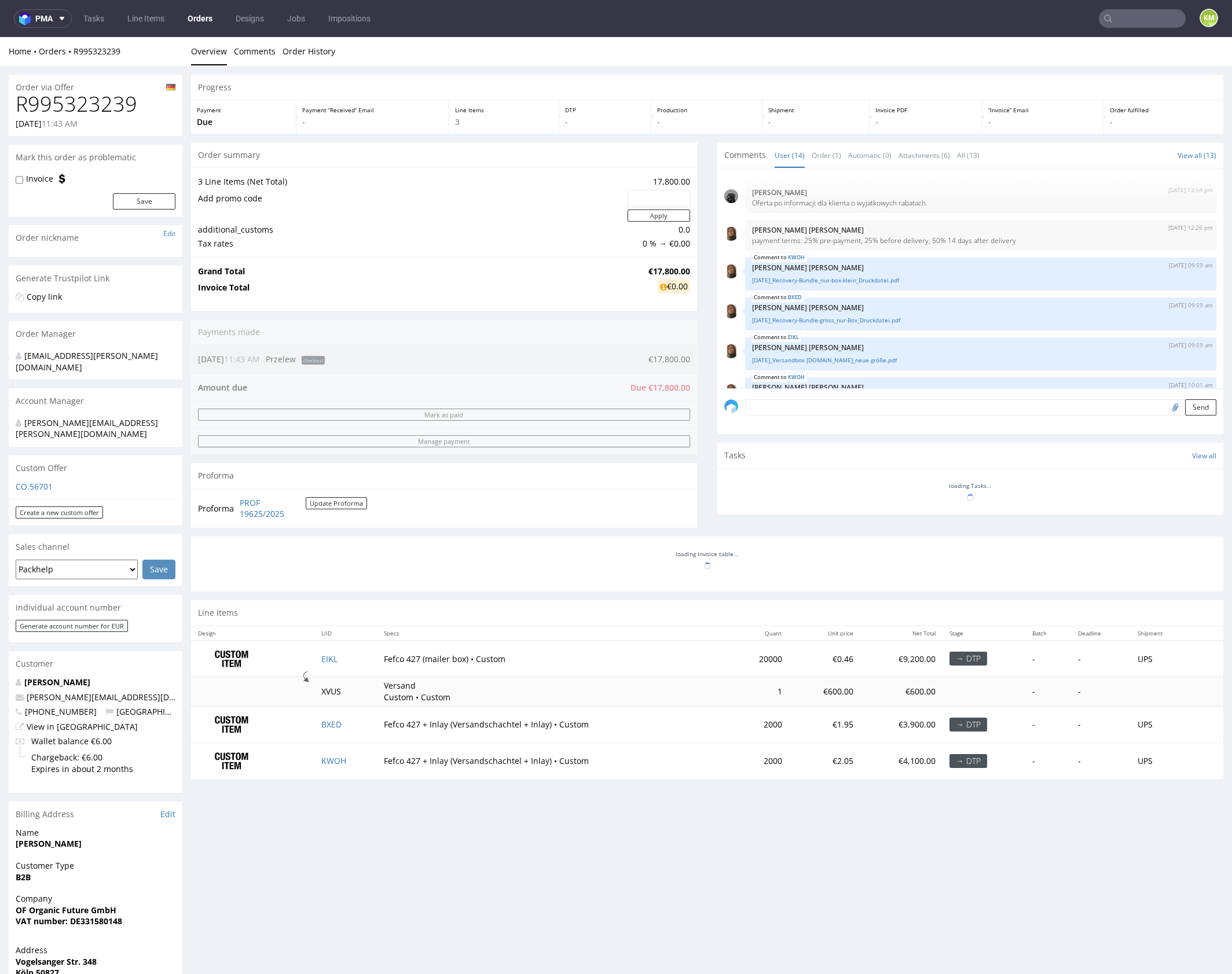
scroll to position [387, 0]
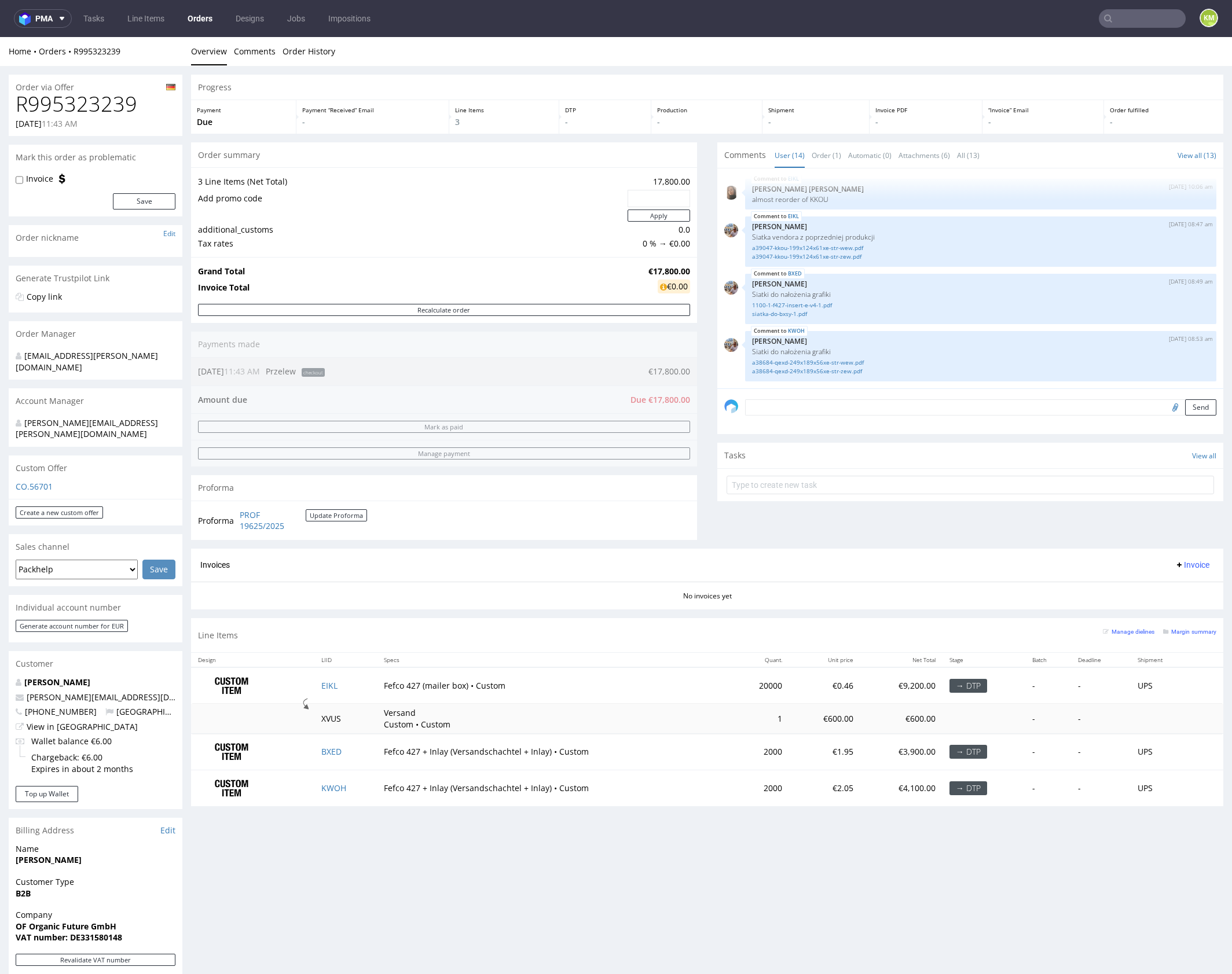
click at [790, 527] on div "Comments User (14) Order (1) Automatic (0) Attachments (6) All (13) View all (1…" at bounding box center [970, 346] width 506 height 407
drag, startPoint x: 387, startPoint y: 605, endPoint x: 381, endPoint y: 613, distance: 10.0
click at [387, 605] on section "Invoices Invoice No invoices yet" at bounding box center [707, 578] width 1032 height 61
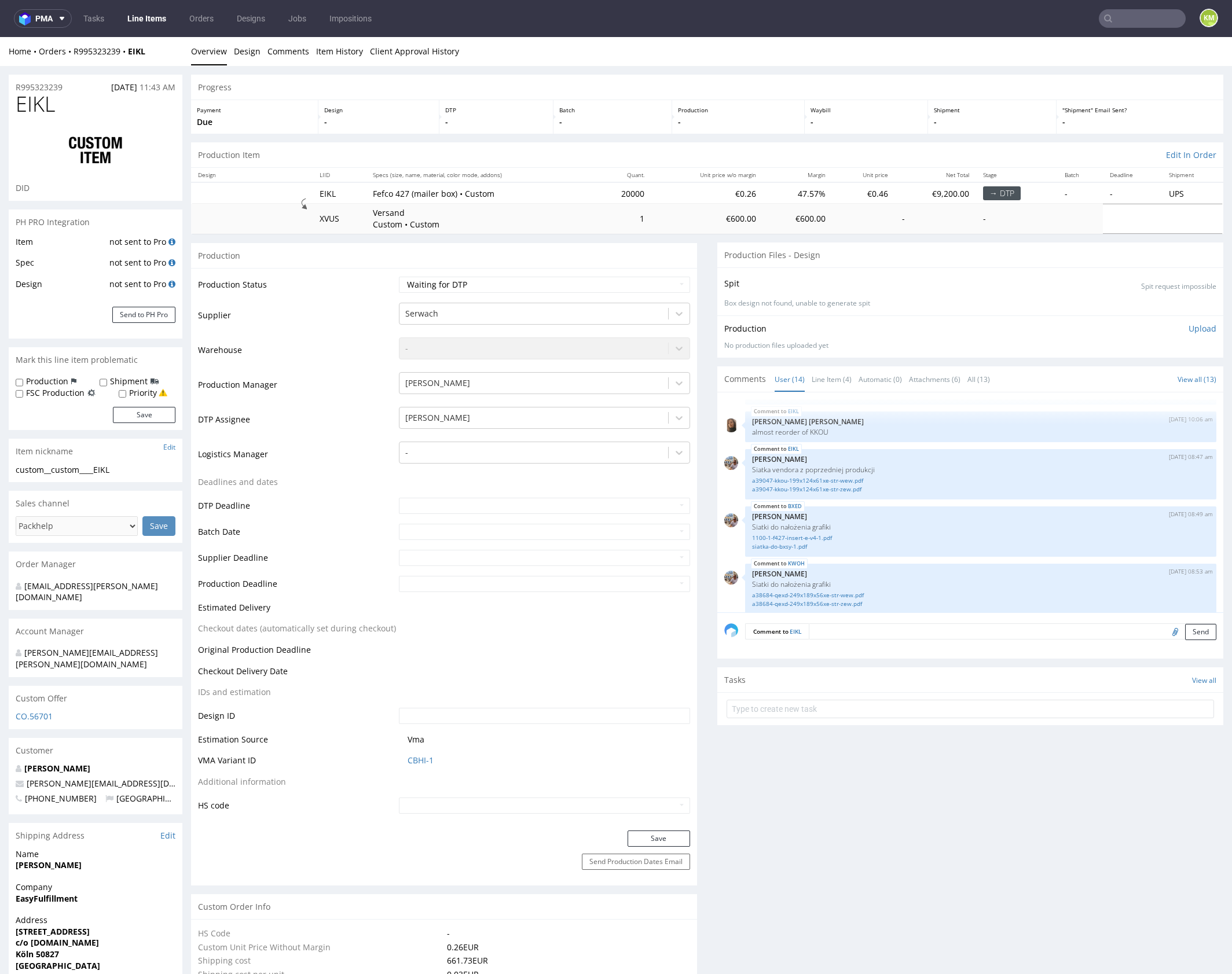
scroll to position [387, 0]
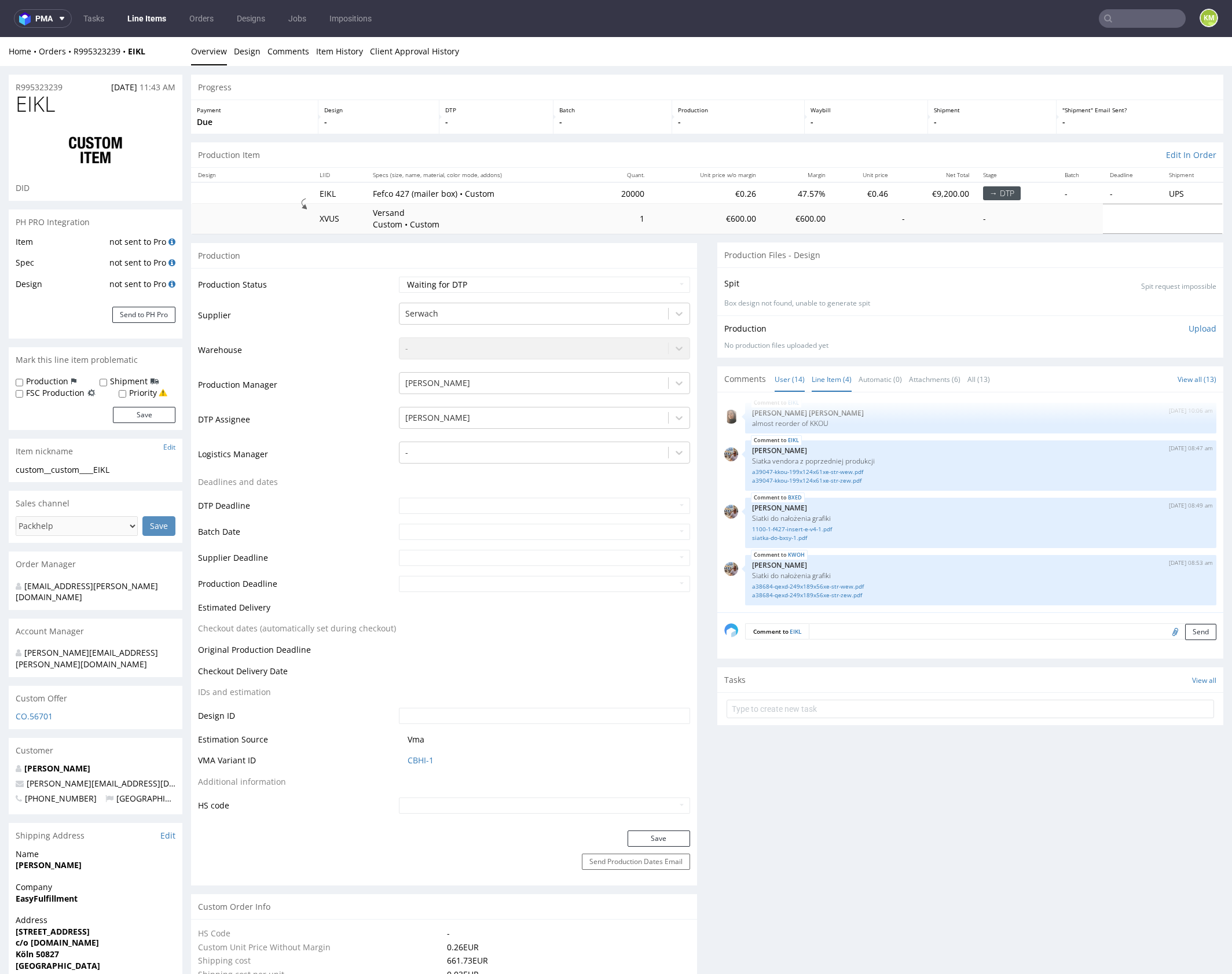
click at [821, 378] on link "Line Item (4)" at bounding box center [832, 379] width 40 height 25
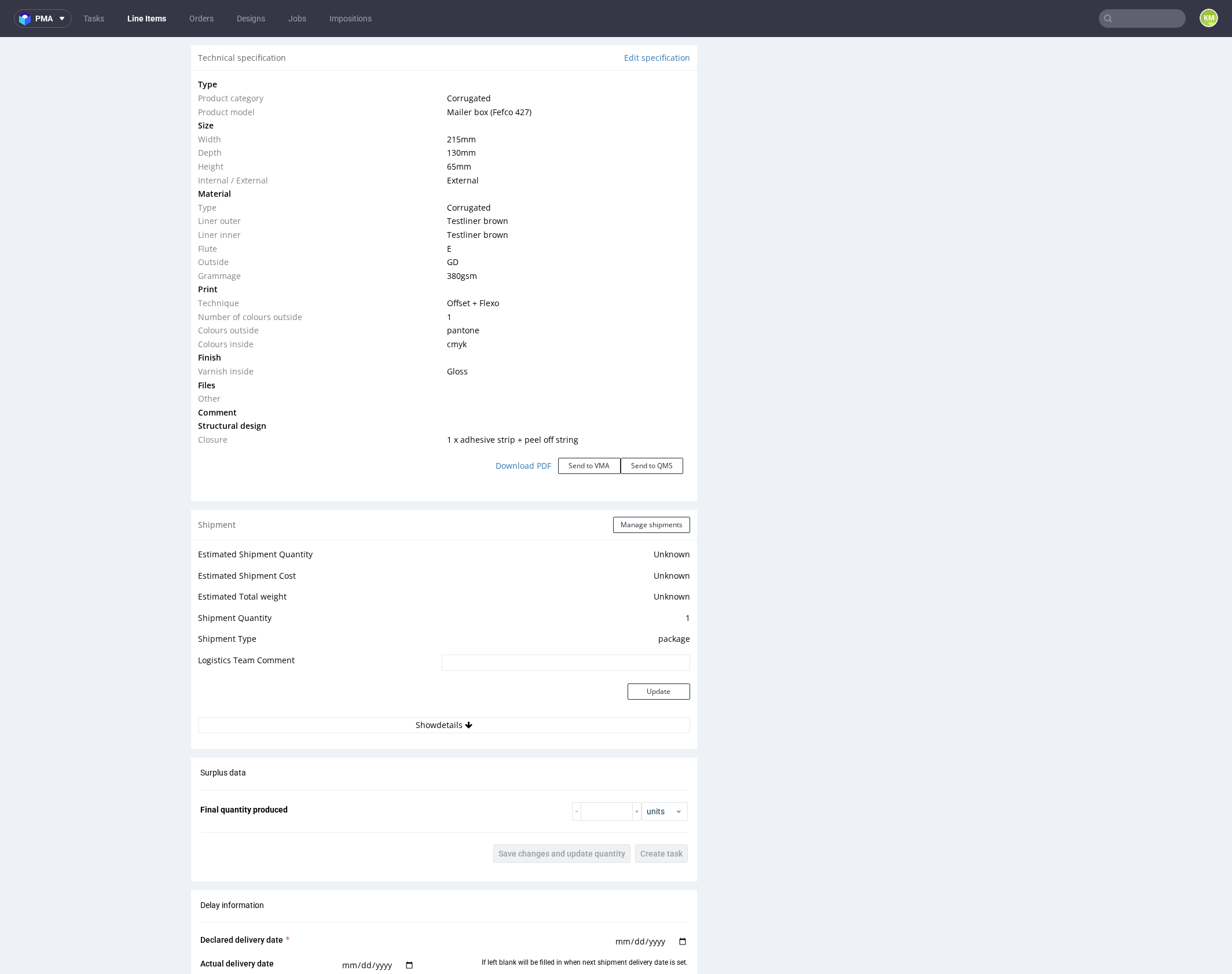
scroll to position [1111, 0]
click at [900, 444] on div "Production Files - Design Spit Spit request impossible Box design not found, un…" at bounding box center [970, 229] width 506 height 2196
click at [1011, 453] on div "Production Files - Design Spit Spit request impossible Box design not found, un…" at bounding box center [970, 229] width 506 height 2196
click at [776, 386] on div "Production Files - Design Spit Spit request impossible Box design not found, un…" at bounding box center [970, 229] width 506 height 2196
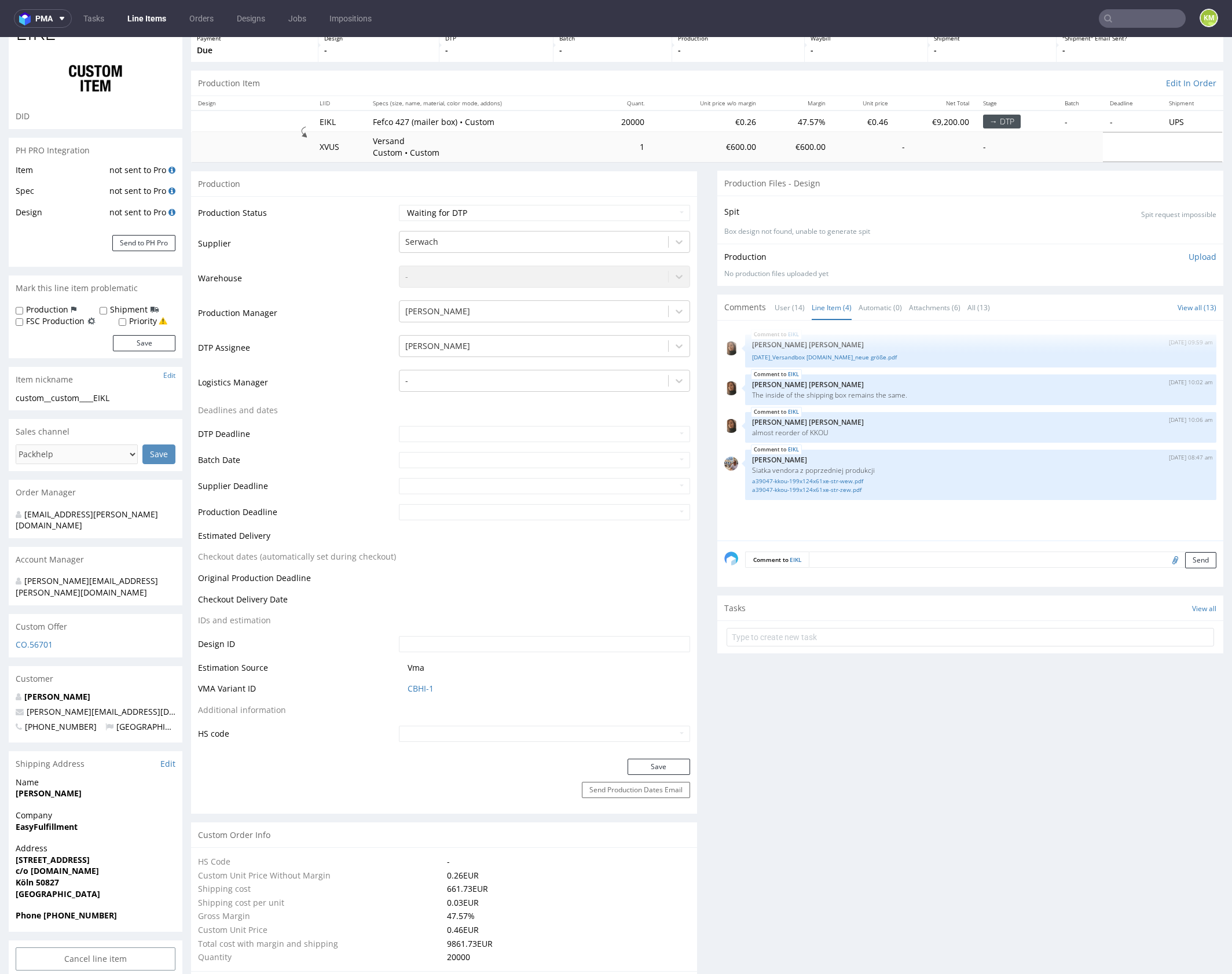
scroll to position [0, 0]
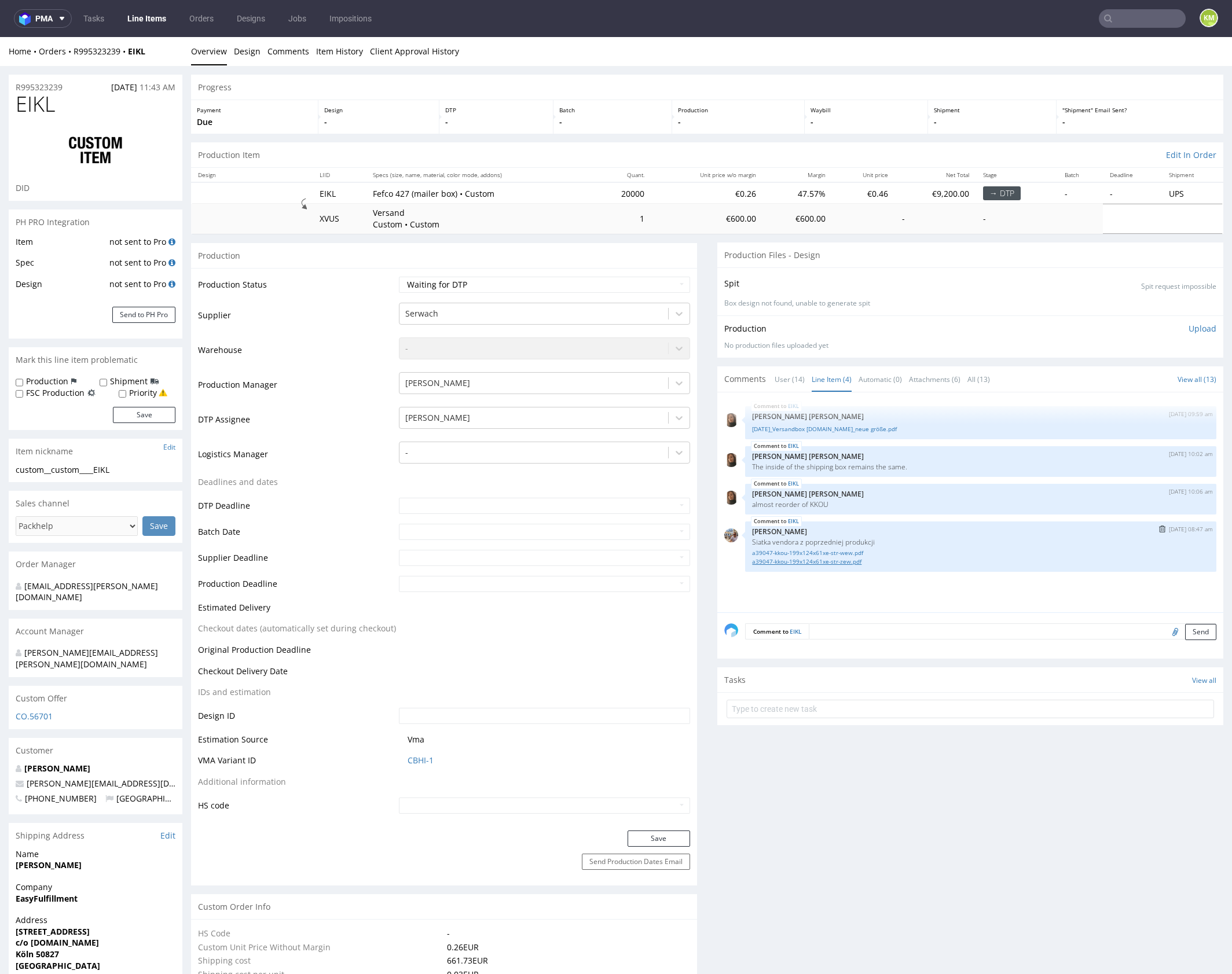
click at [832, 559] on link "a39047-kkou-199x124x61xe-str-zew.pdf" at bounding box center [981, 562] width 457 height 9
click at [833, 548] on link "a39047-kkou-199x124x61xe-str-wew.pdf" at bounding box center [981, 553] width 457 height 9
click at [815, 501] on p "almost reorder of KKOU" at bounding box center [981, 504] width 457 height 9
copy p "KKOU"
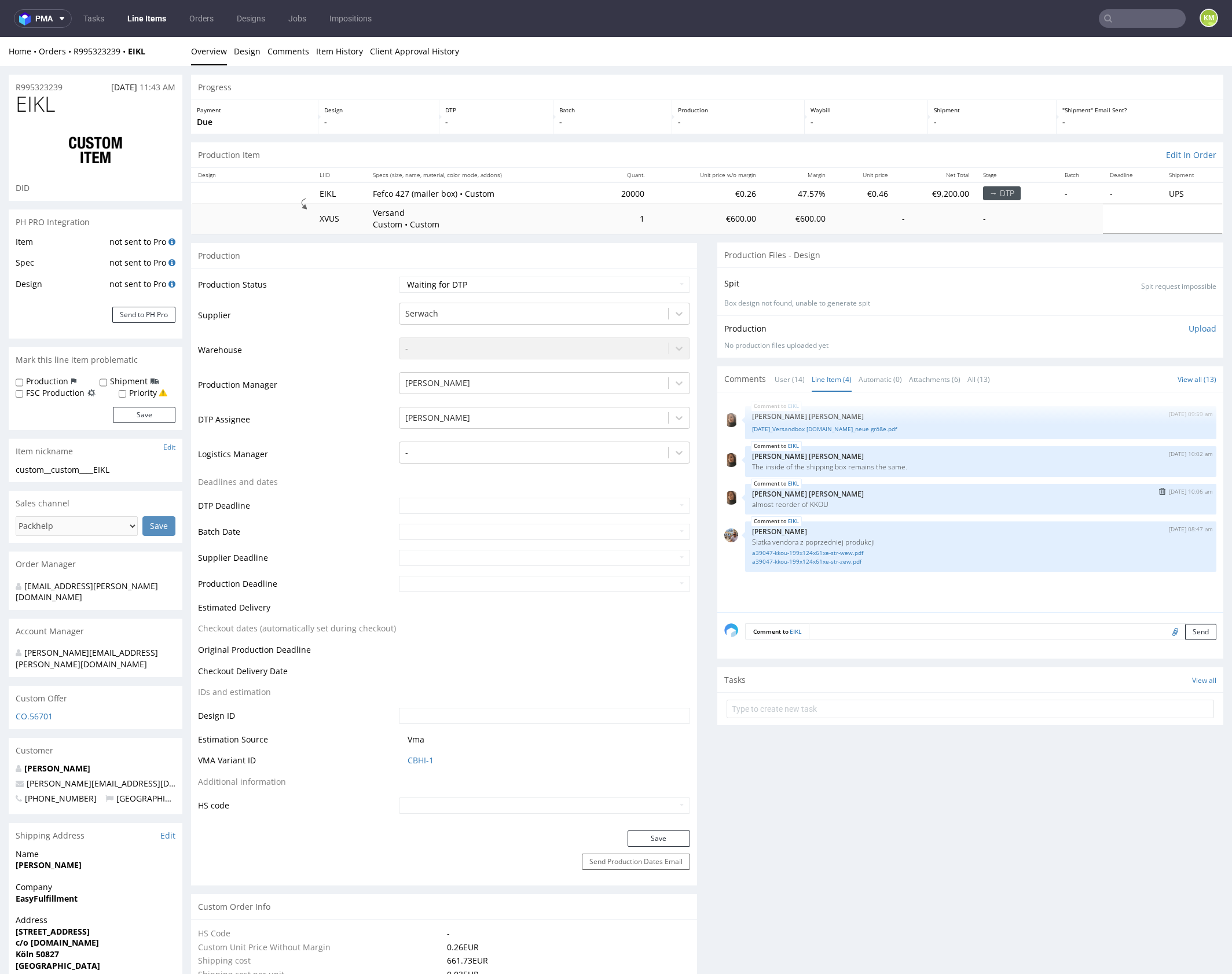
click at [849, 498] on div "EIKL 16th Sep 25 | 10:06 am Angelina Marć almost reorder of KKOU" at bounding box center [980, 499] width 471 height 31
click at [844, 428] on link "[DATE]_Versandbox [DOMAIN_NAME]_neue größe.pdf" at bounding box center [981, 429] width 457 height 9
click at [23, 107] on span "EIKL" at bounding box center [35, 104] width 40 height 23
click at [24, 107] on span "EIKL" at bounding box center [35, 104] width 40 height 23
copy span "EIKL"
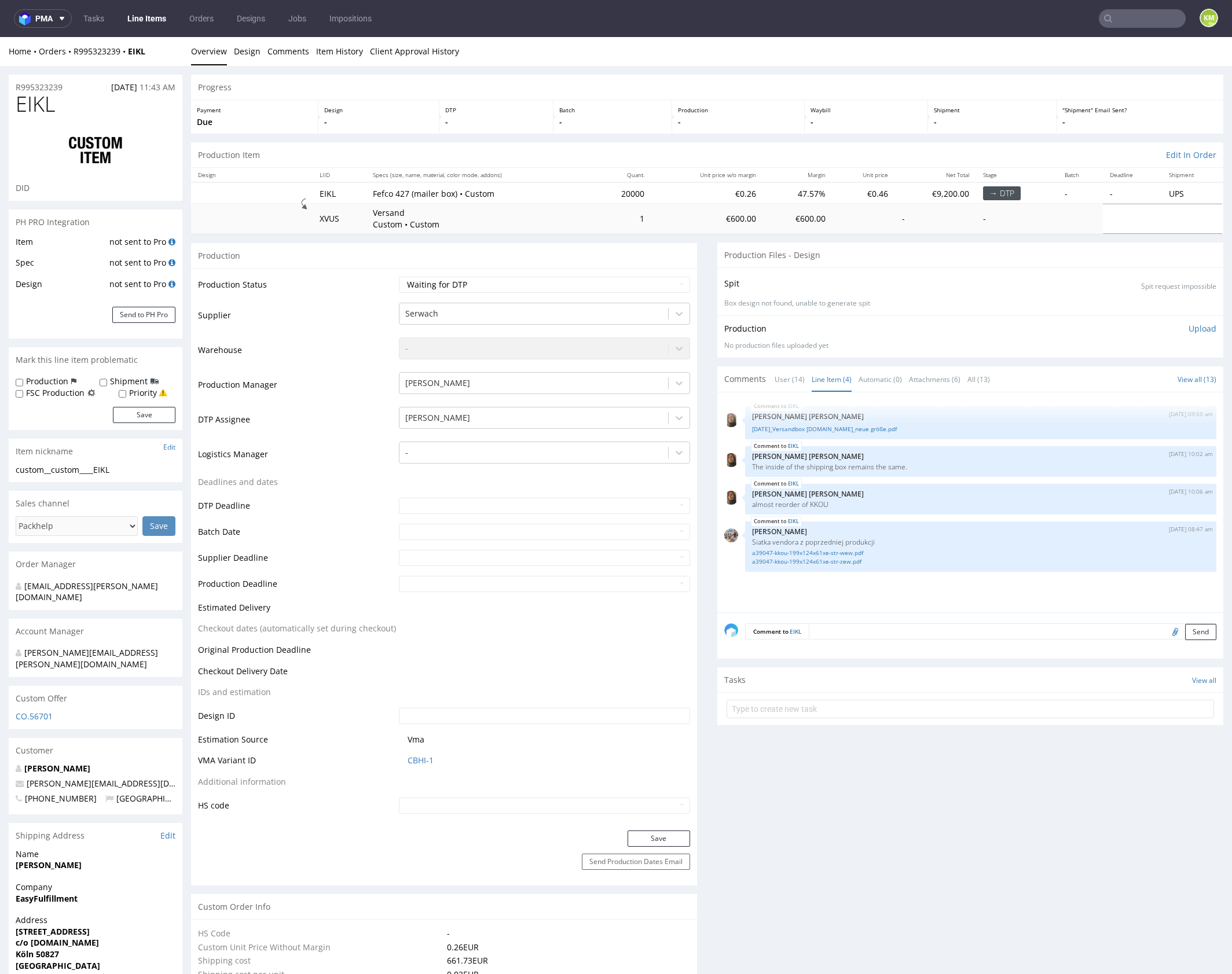
click at [883, 356] on div "Production Upload No production files uploaded yet Description (optional) Add f…" at bounding box center [970, 336] width 506 height 42
click at [878, 445] on div "EIKL 16th Sep 25 | 09:59 am Angelina Marć 25.09.15_Versandbox feels.like_neue g…" at bounding box center [973, 506] width 499 height 213
drag, startPoint x: 52, startPoint y: 468, endPoint x: 136, endPoint y: 472, distance: 84.1
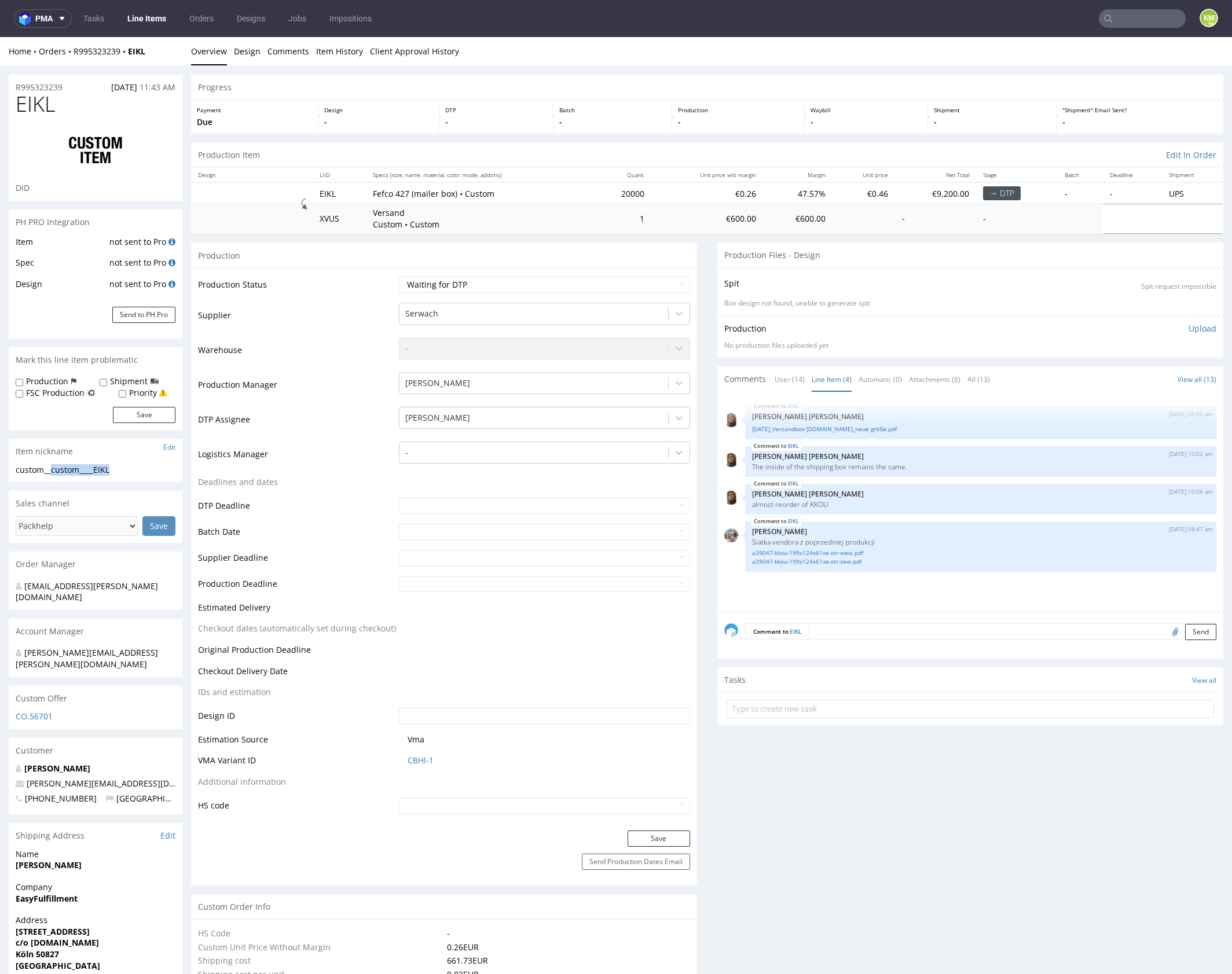
click at [136, 472] on div "custom__custom____EIKL" at bounding box center [95, 470] width 160 height 12
copy div "custom____EIKL"
copy link "R995323239"
click at [604, 286] on select "Waiting for Artwork Waiting for Diecut Waiting for Mockup Waiting for DTP Waiti…" at bounding box center [544, 285] width 291 height 16
select select "dtp_ca_needed"
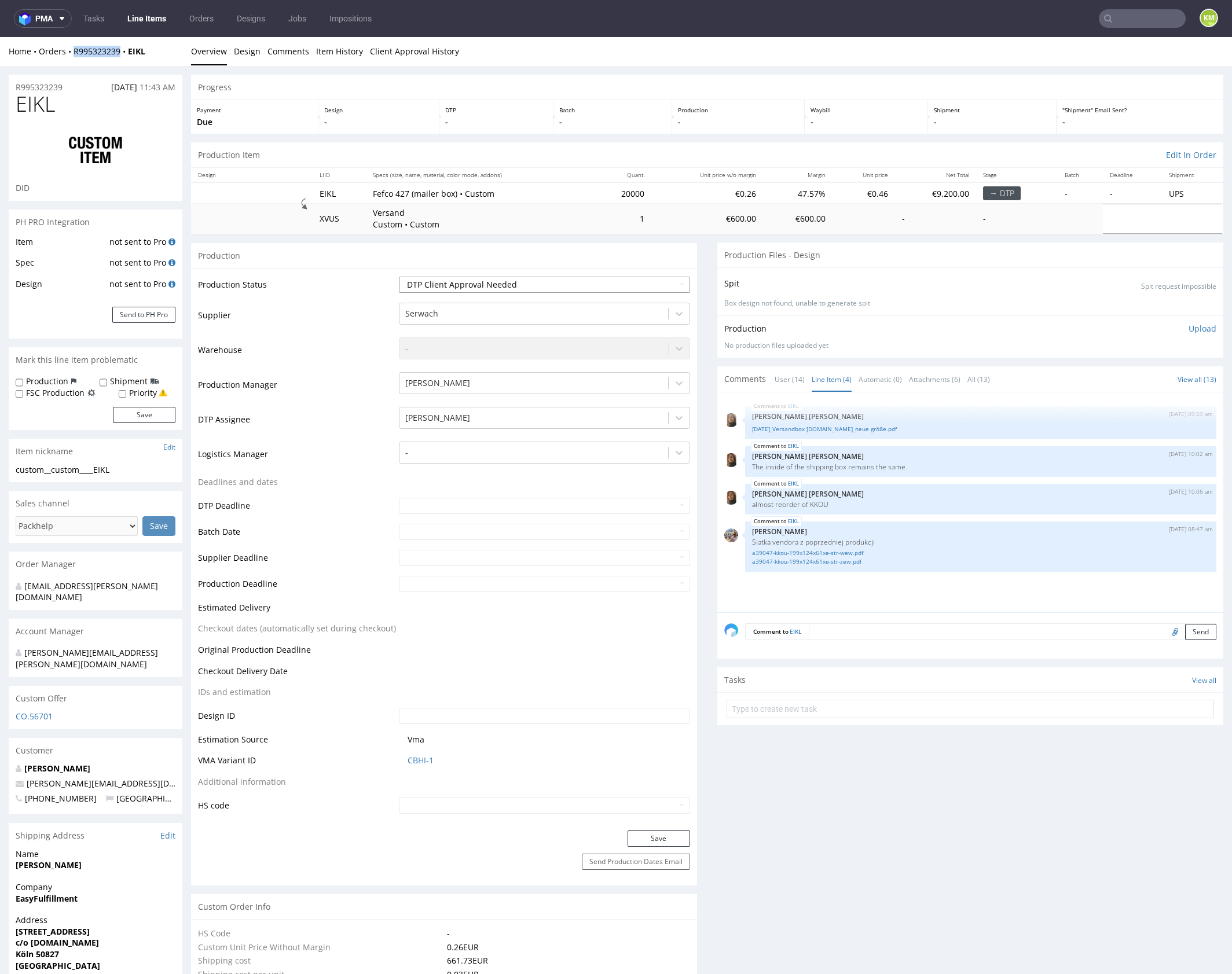
click at [399, 276] on select "Waiting for Artwork Waiting for Diecut Waiting for Mockup Waiting for DTP Waiti…" at bounding box center [544, 285] width 291 height 16
click at [671, 832] on button "Save" at bounding box center [658, 838] width 62 height 16
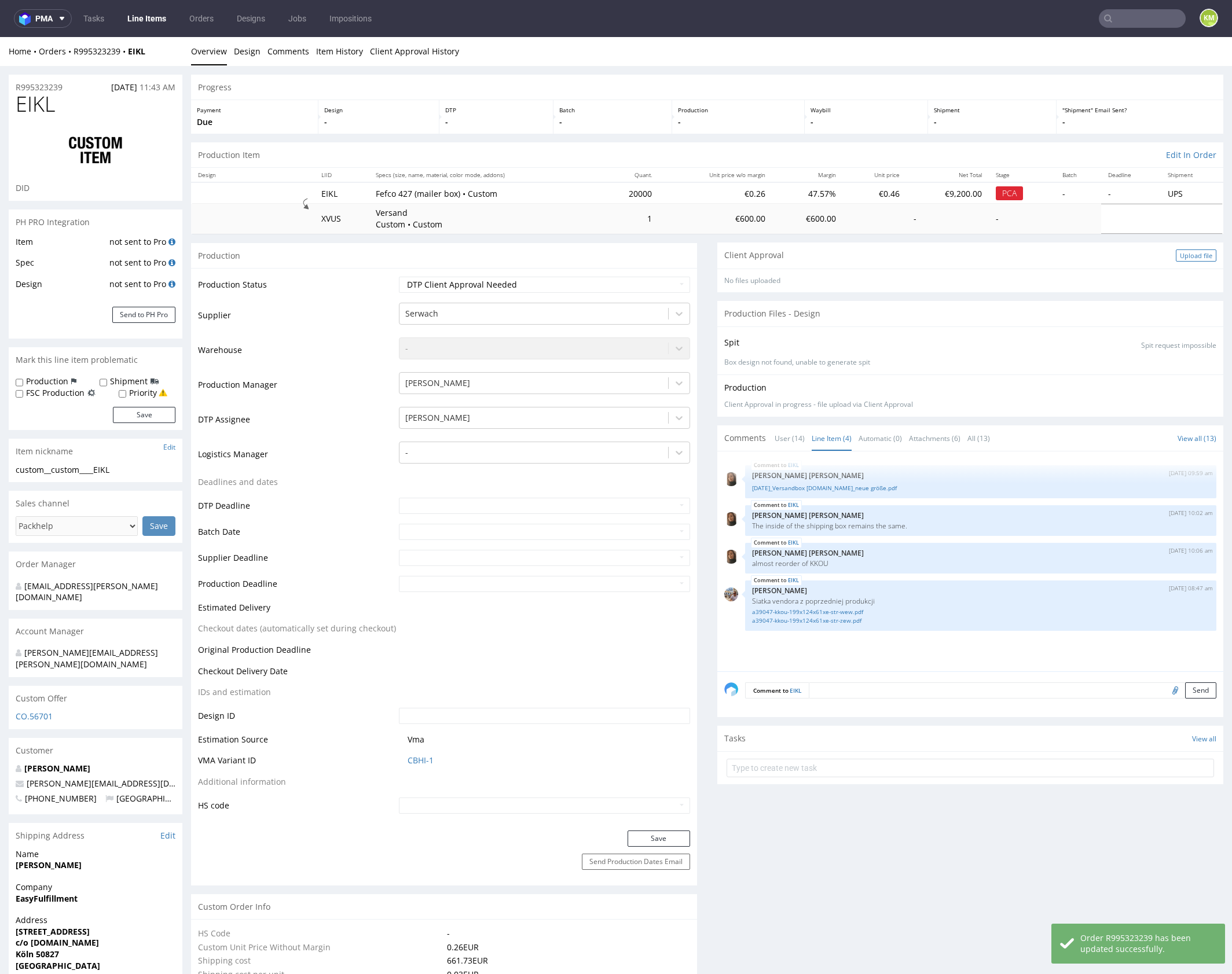
click at [1181, 256] on div "Upload file" at bounding box center [1196, 255] width 41 height 12
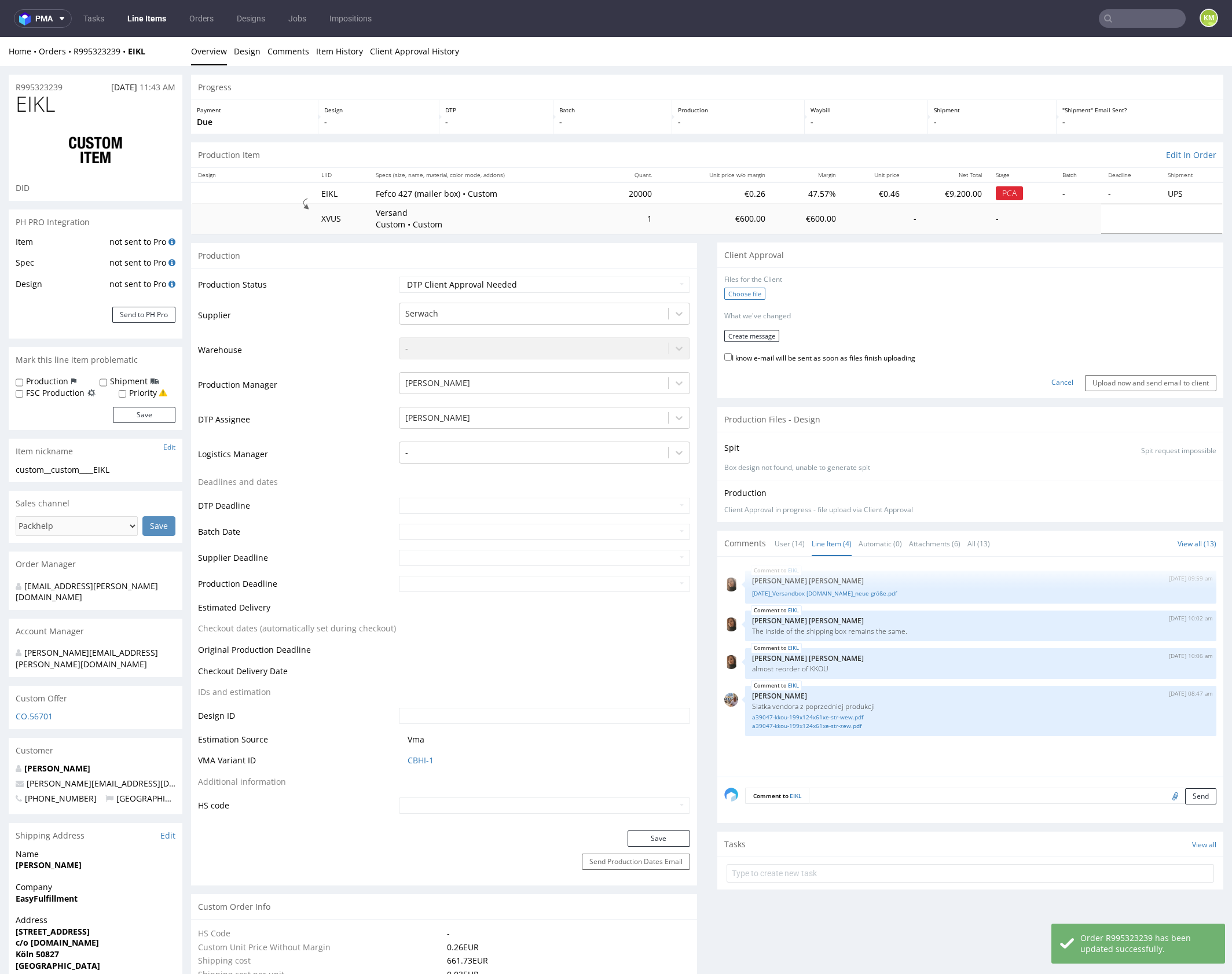
click at [748, 292] on label "Choose file" at bounding box center [744, 293] width 41 height 12
click at [0, 37] on input "Choose file" at bounding box center [0, 37] width 0 height 0
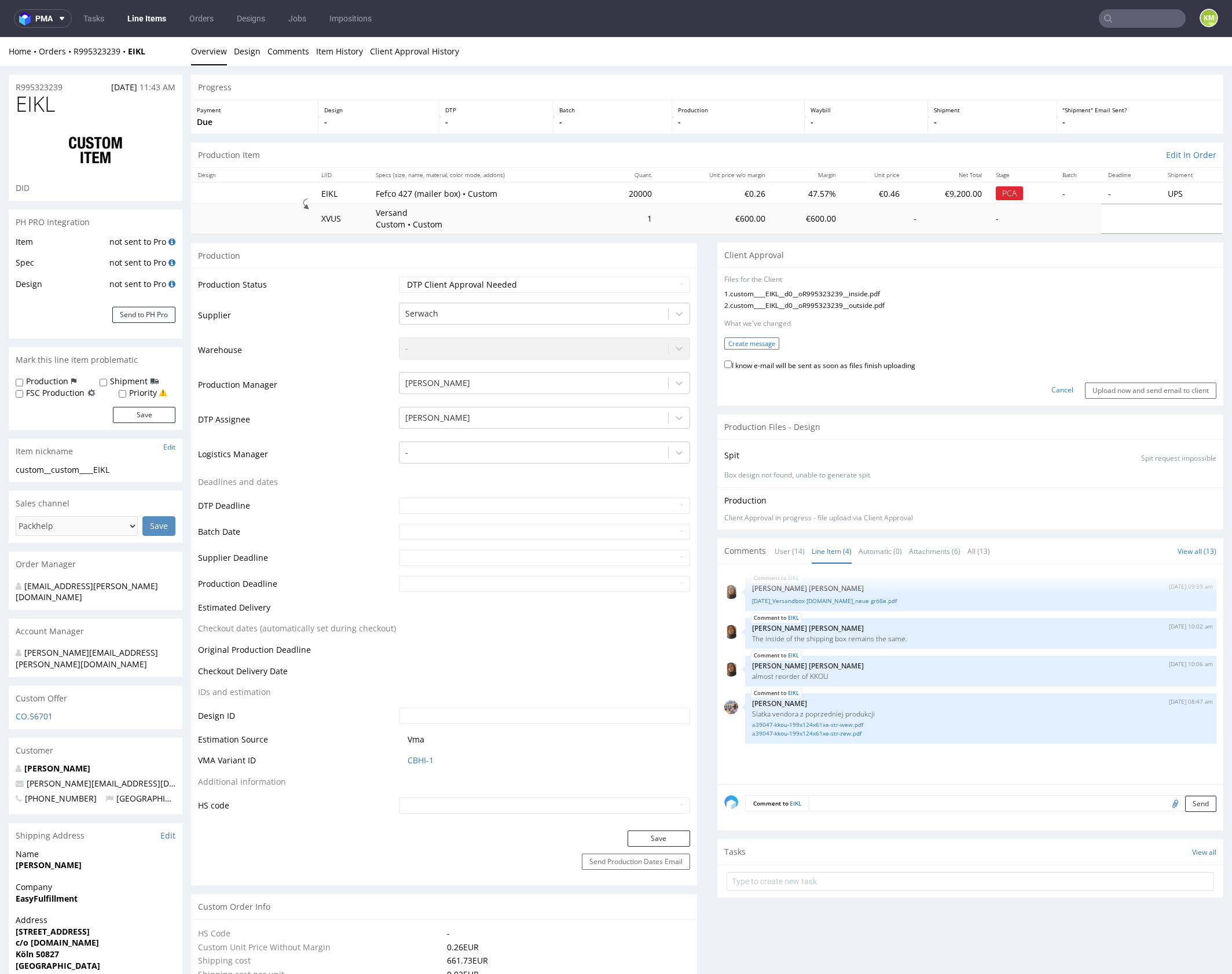
click at [757, 342] on button "Create message" at bounding box center [751, 342] width 55 height 12
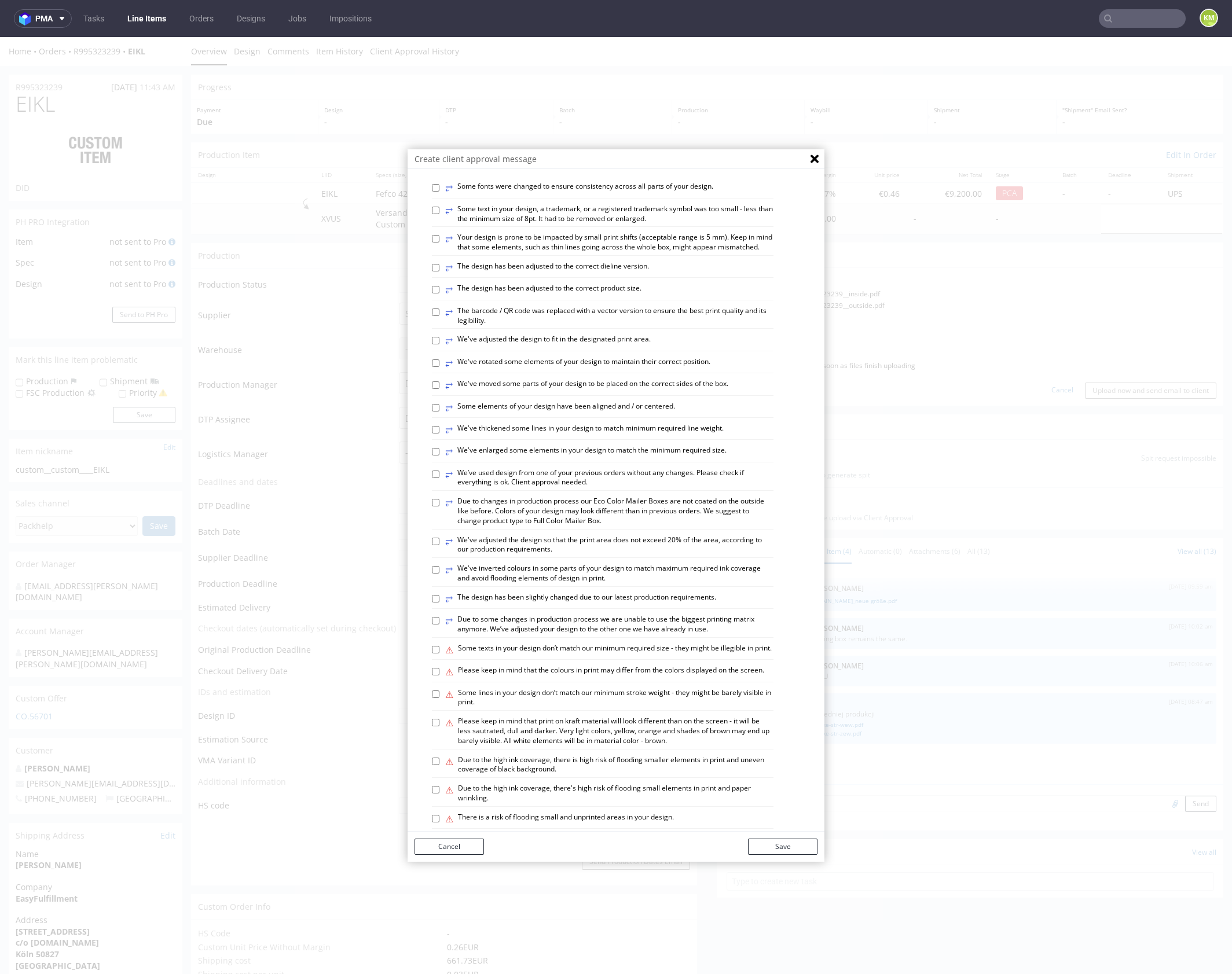
scroll to position [321, 0]
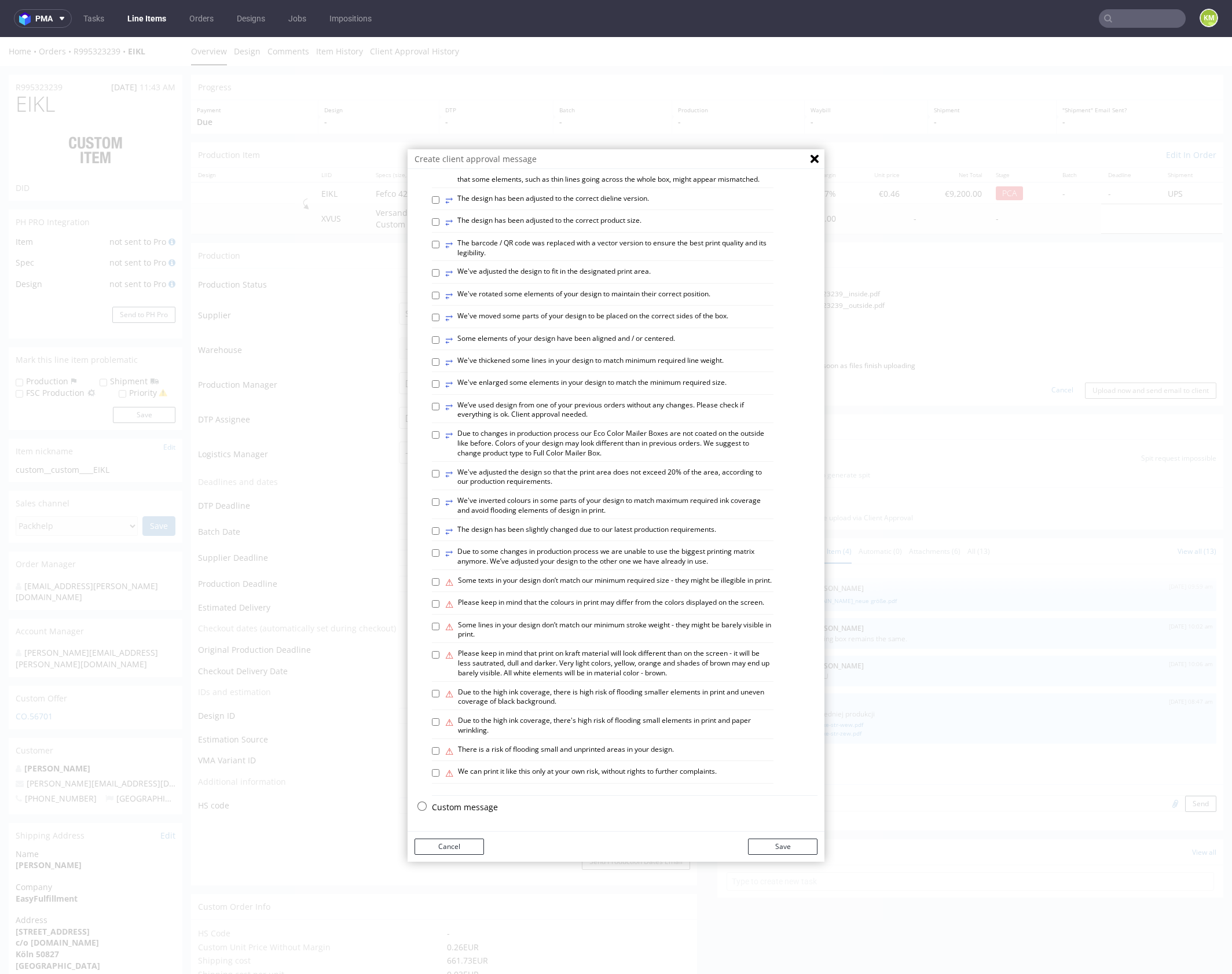
click at [448, 804] on p "Custom message" at bounding box center [625, 807] width 386 height 12
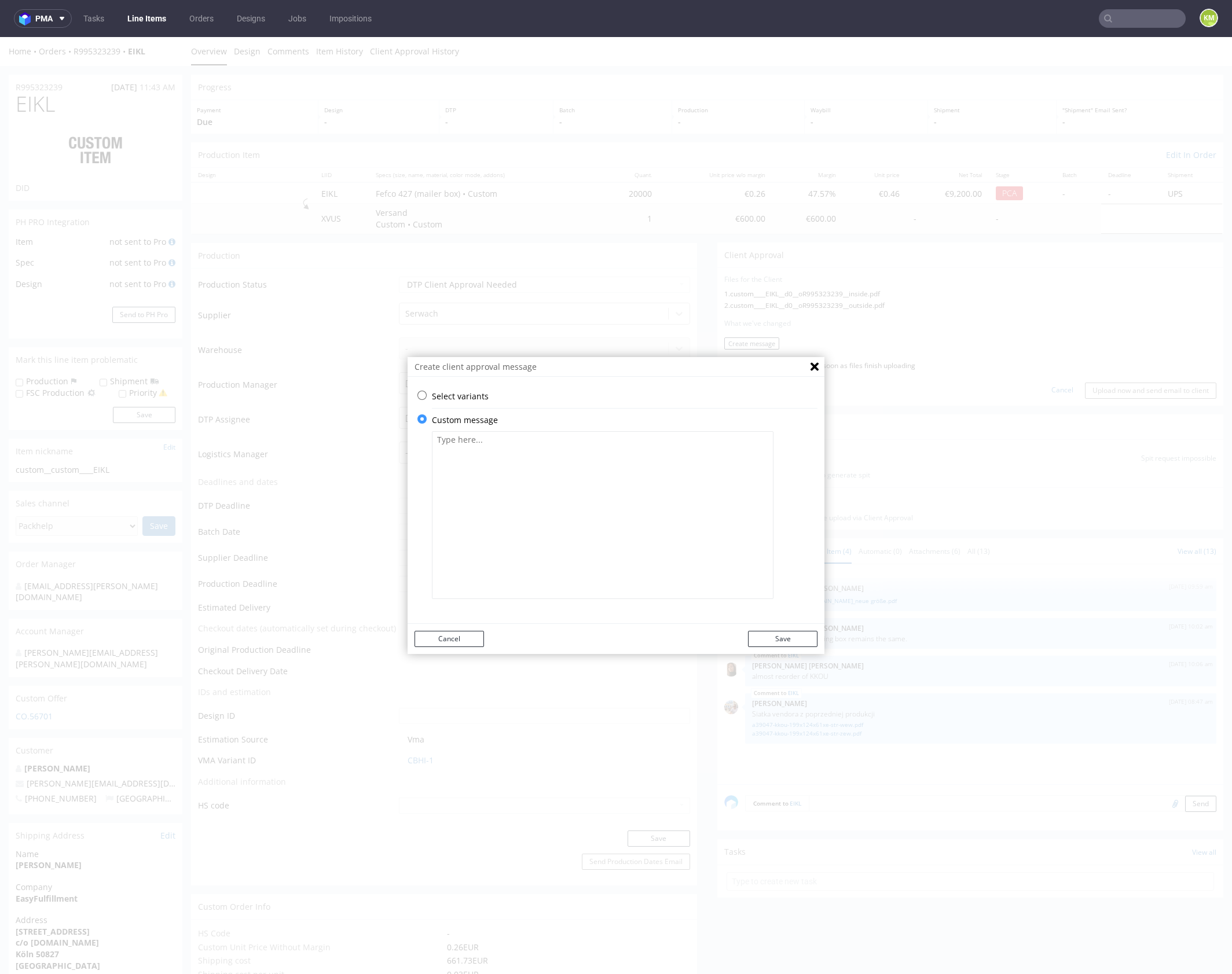
scroll to position [0, 0]
click at [508, 501] on textarea at bounding box center [603, 515] width 342 height 168
paste textarea "I used the file from the previous production, and I only updated the text on th…"
type textarea "I used the file from the previous production, and I only updated the text on th…"
click at [777, 638] on button "Save" at bounding box center [782, 639] width 70 height 16
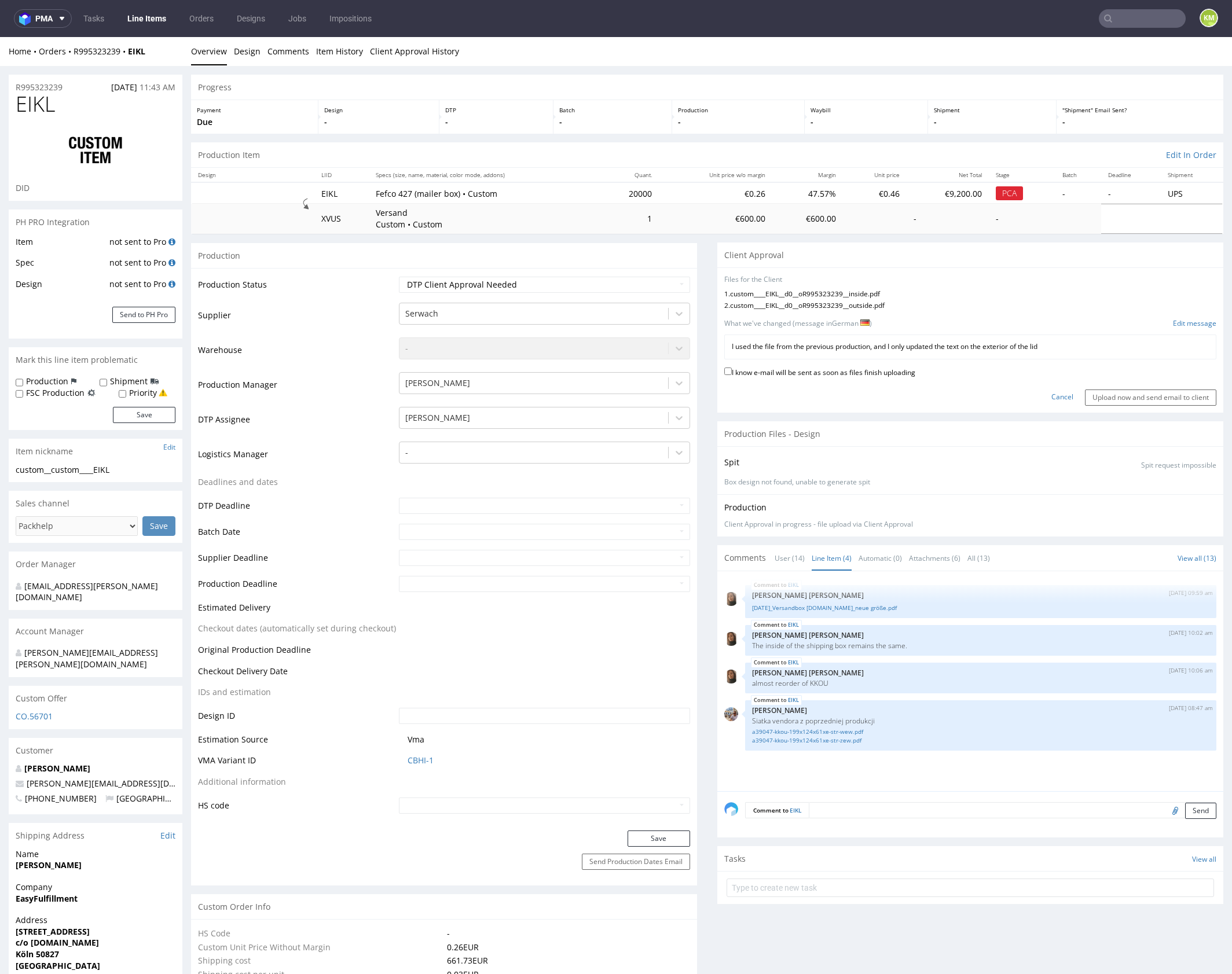
click at [887, 375] on label "I know e-mail will be sent as soon as files finish uploading" at bounding box center [819, 371] width 191 height 13
click at [731, 375] on input "I know e-mail will be sent as soon as files finish uploading" at bounding box center [728, 371] width 7 height 7
checkbox input "true"
click at [1154, 394] on input "Upload now and send email to client" at bounding box center [1150, 398] width 131 height 16
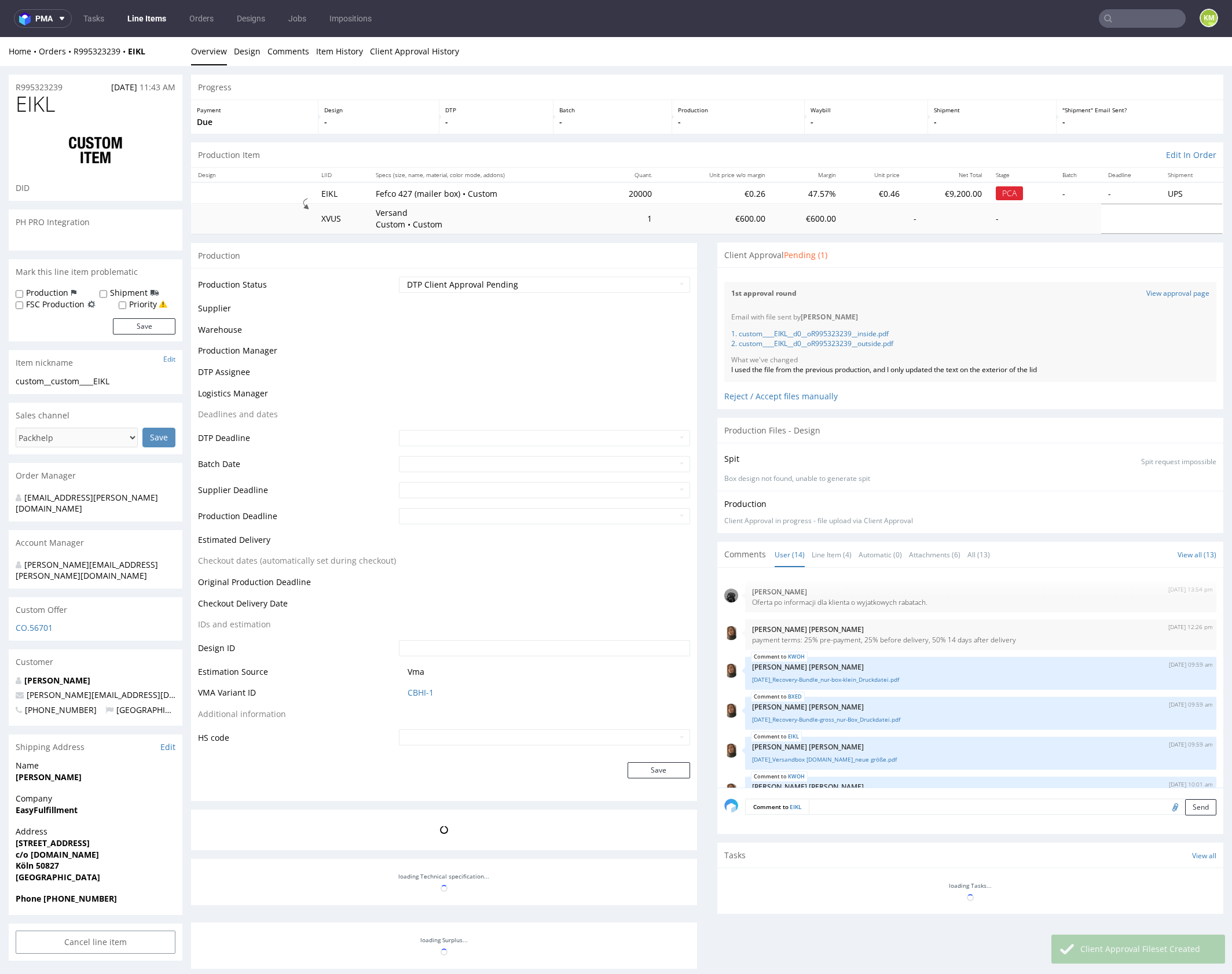
scroll to position [387, 0]
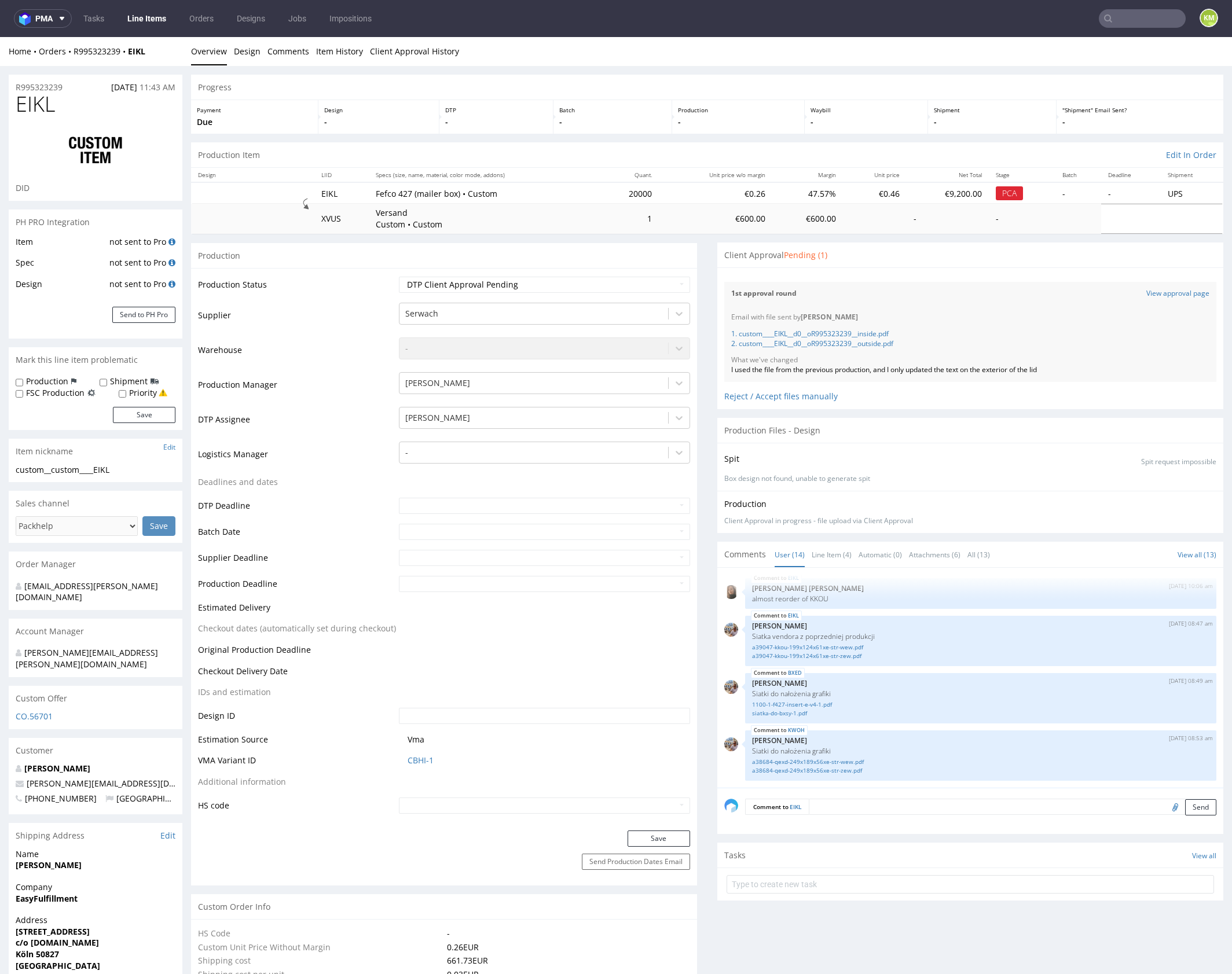
click at [587, 143] on div "Production Item Edit In Order" at bounding box center [707, 155] width 1032 height 25
click at [654, 79] on div "Progress" at bounding box center [707, 88] width 1032 height 25
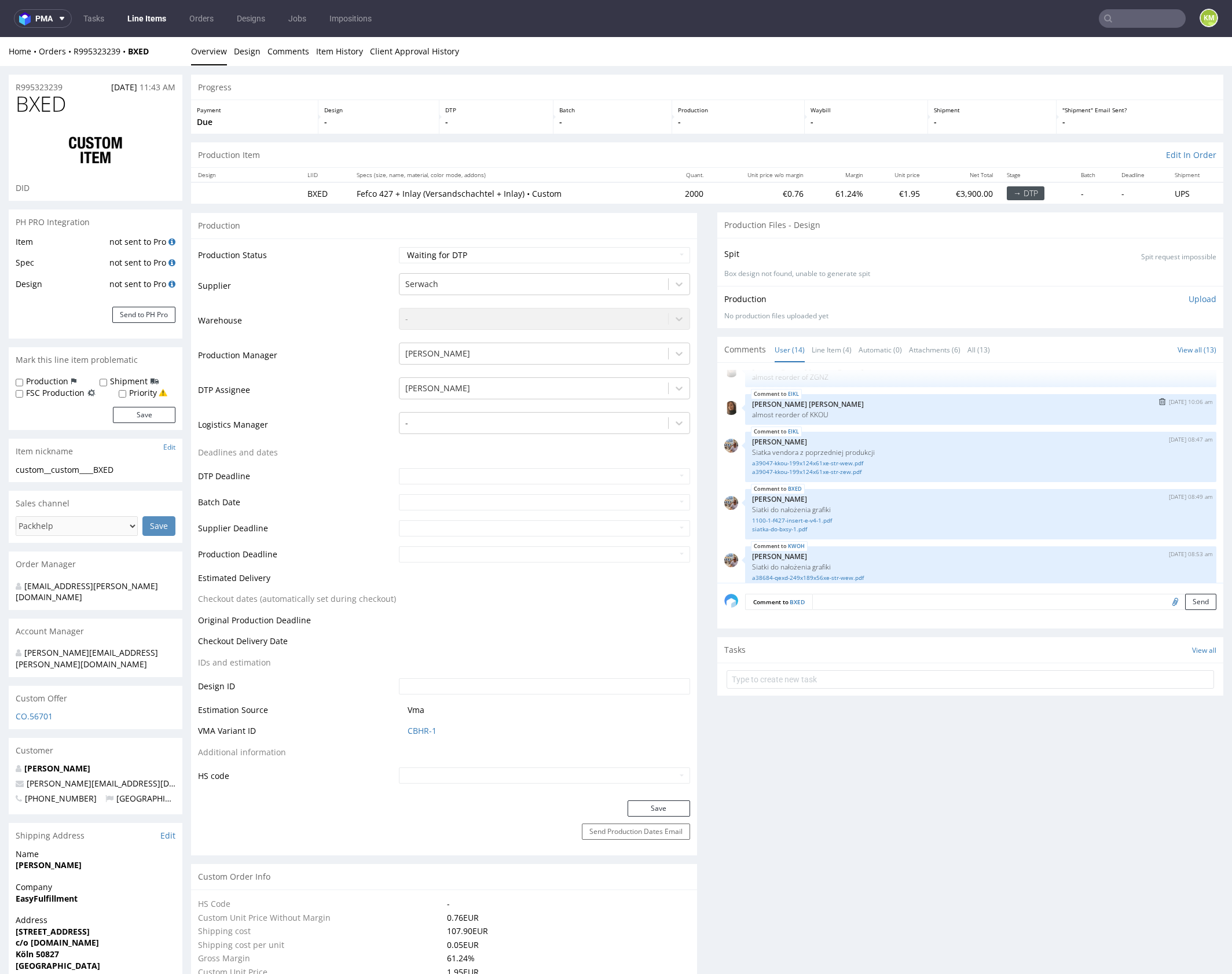
scroll to position [387, 0]
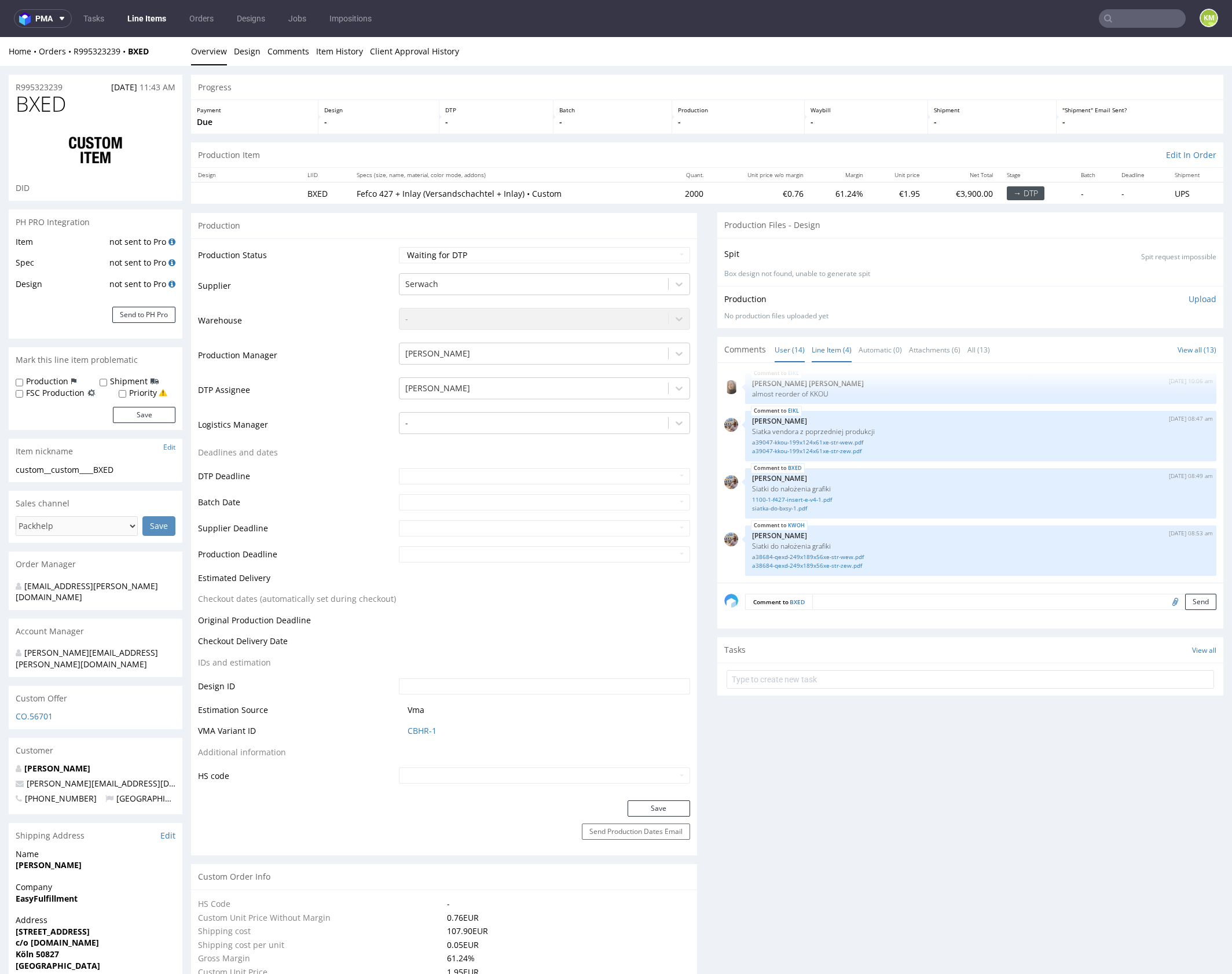
click at [812, 351] on link "Line Item (4)" at bounding box center [832, 350] width 40 height 25
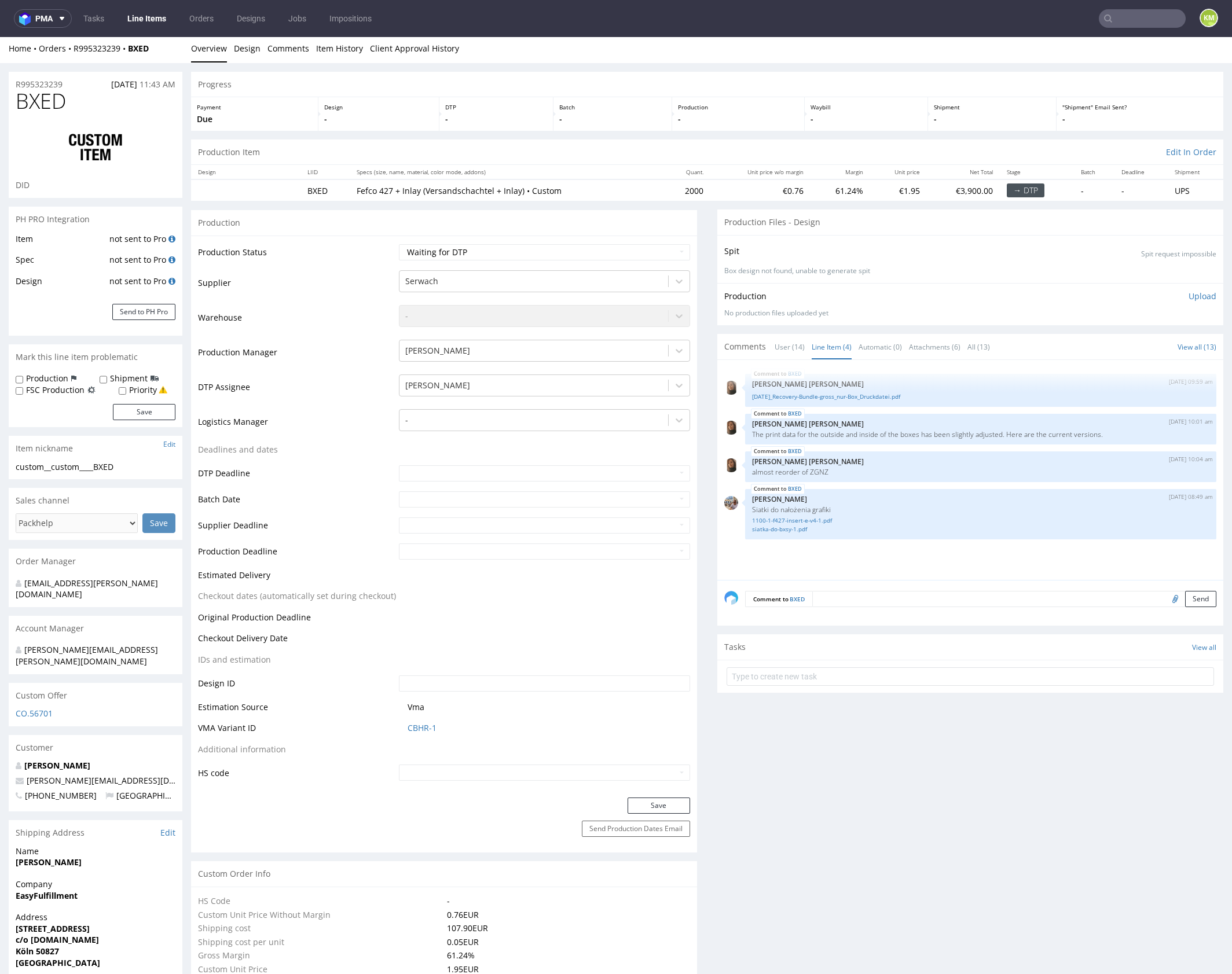
scroll to position [0, 0]
click at [870, 308] on div "Production Upload No production files uploaded yet Description (optional) Add f…" at bounding box center [970, 307] width 492 height 28
click at [817, 524] on link "1100-1-f427-insert-e-v4-1.pdf" at bounding box center [981, 523] width 457 height 9
click at [781, 532] on link "siatka-do-bxsy-1.pdf" at bounding box center [981, 532] width 457 height 9
click at [923, 571] on div "BXED [DATE] 09:59 am [PERSON_NAME] [PERSON_NAME] [DATE]_Recovery-Bundle-gross_n…" at bounding box center [973, 476] width 499 height 213
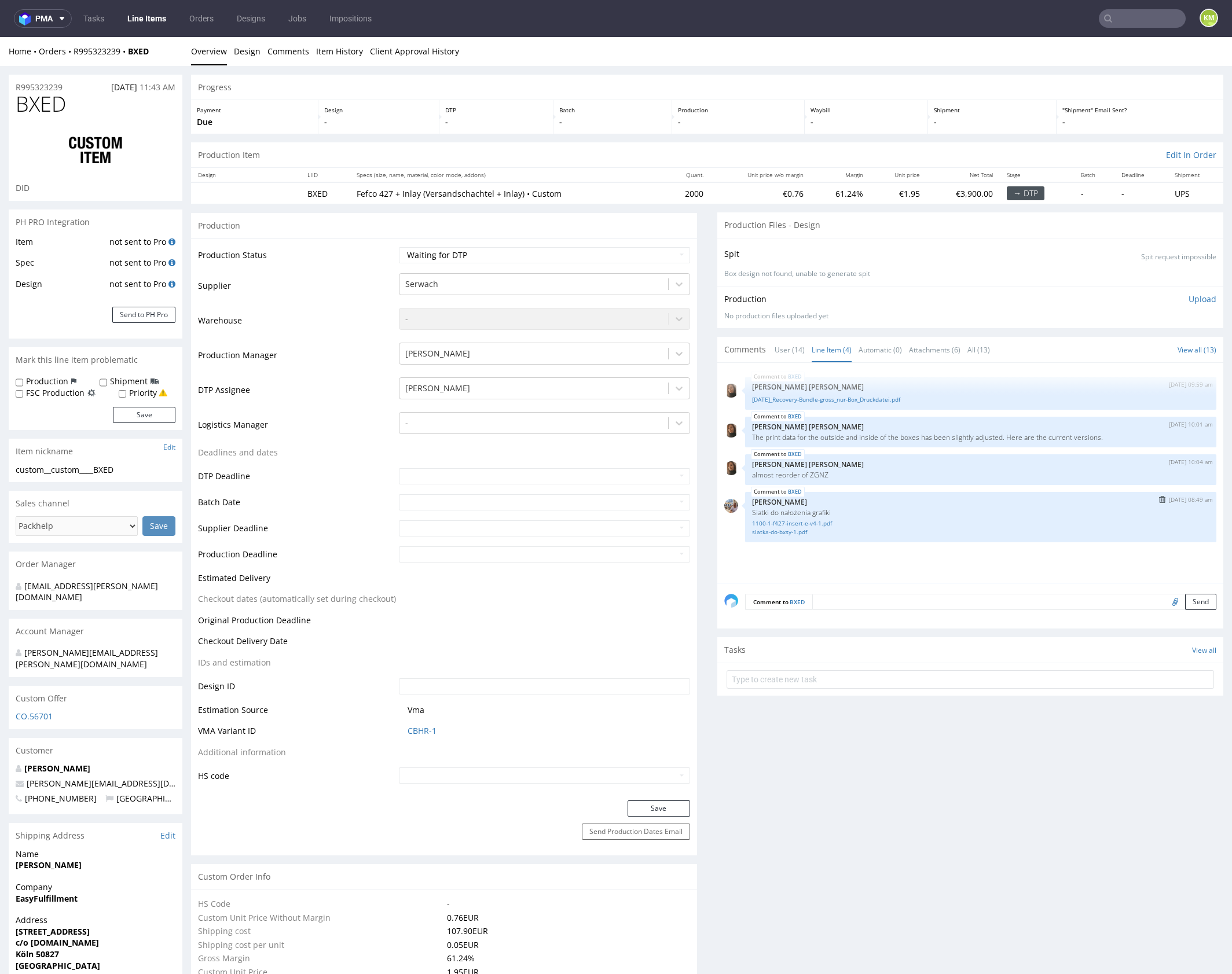
click at [886, 495] on div "BXED [DATE] 08:49 am [PERSON_NAME] do nałożenia grafiki 1100-1-f427-insert-e-v4…" at bounding box center [980, 517] width 471 height 51
click at [817, 473] on p "almost reorder of ZGNZ" at bounding box center [981, 475] width 457 height 9
click at [877, 435] on p "The print data for the outside and inside of the boxes has been slightly adjust…" at bounding box center [981, 437] width 457 height 9
click at [910, 442] on div "BXED 16th Sep 25 | 10:01 am Angelina Marć The print data for the outside and in…" at bounding box center [980, 432] width 471 height 31
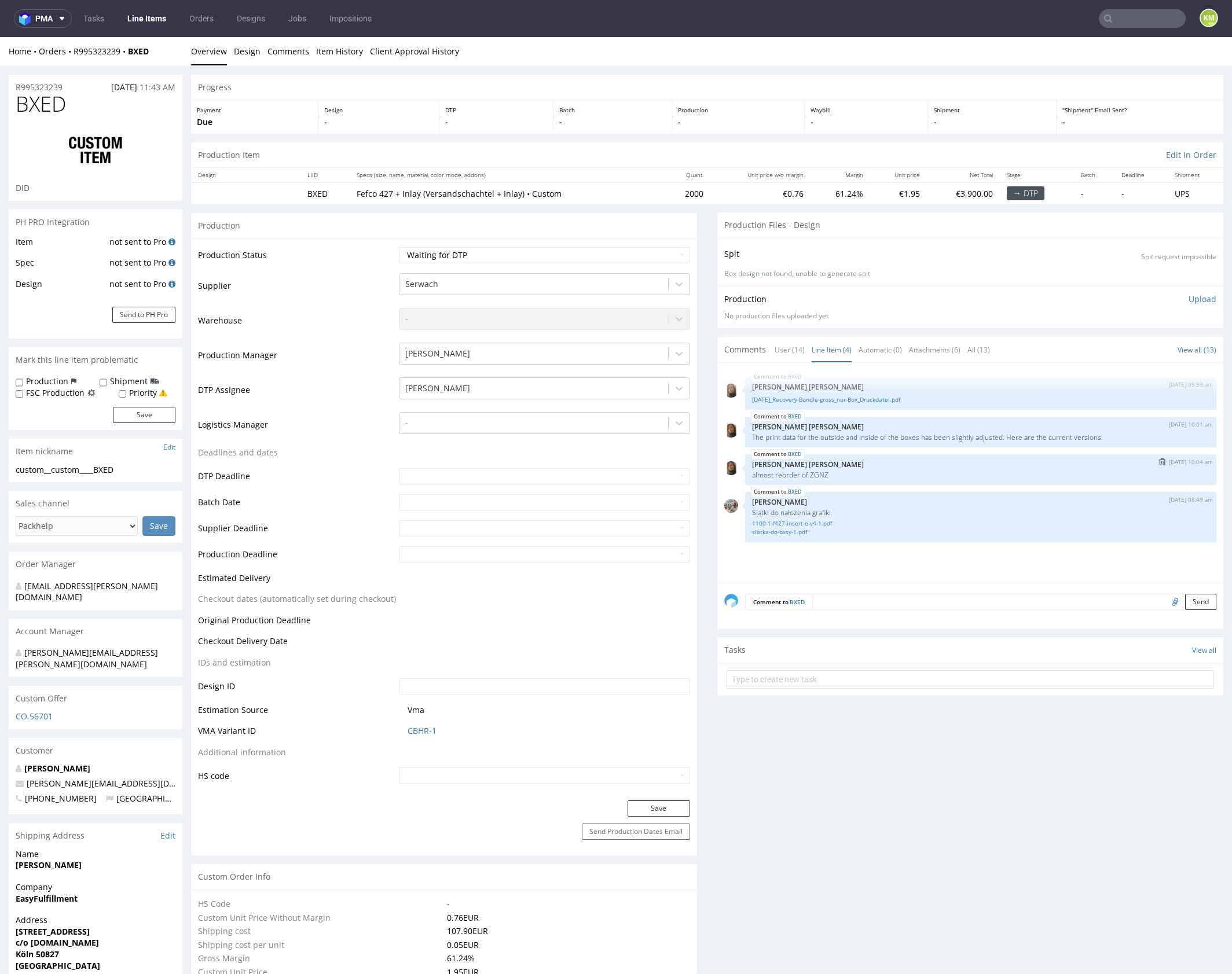
click at [813, 475] on p "almost reorder of ZGNZ" at bounding box center [981, 475] width 457 height 9
click at [877, 448] on div "BXED 16th Sep 25 | 09:59 am Angelina Marć 25.09.15_Recovery-Bundle-gross_nur-Bo…" at bounding box center [973, 476] width 499 height 213
click at [879, 456] on div "BXED 16th Sep 25 | 10:04 am Angelina Marć almost reorder of ZGNZ" at bounding box center [980, 470] width 471 height 31
click at [57, 102] on span "BXED" at bounding box center [41, 104] width 51 height 23
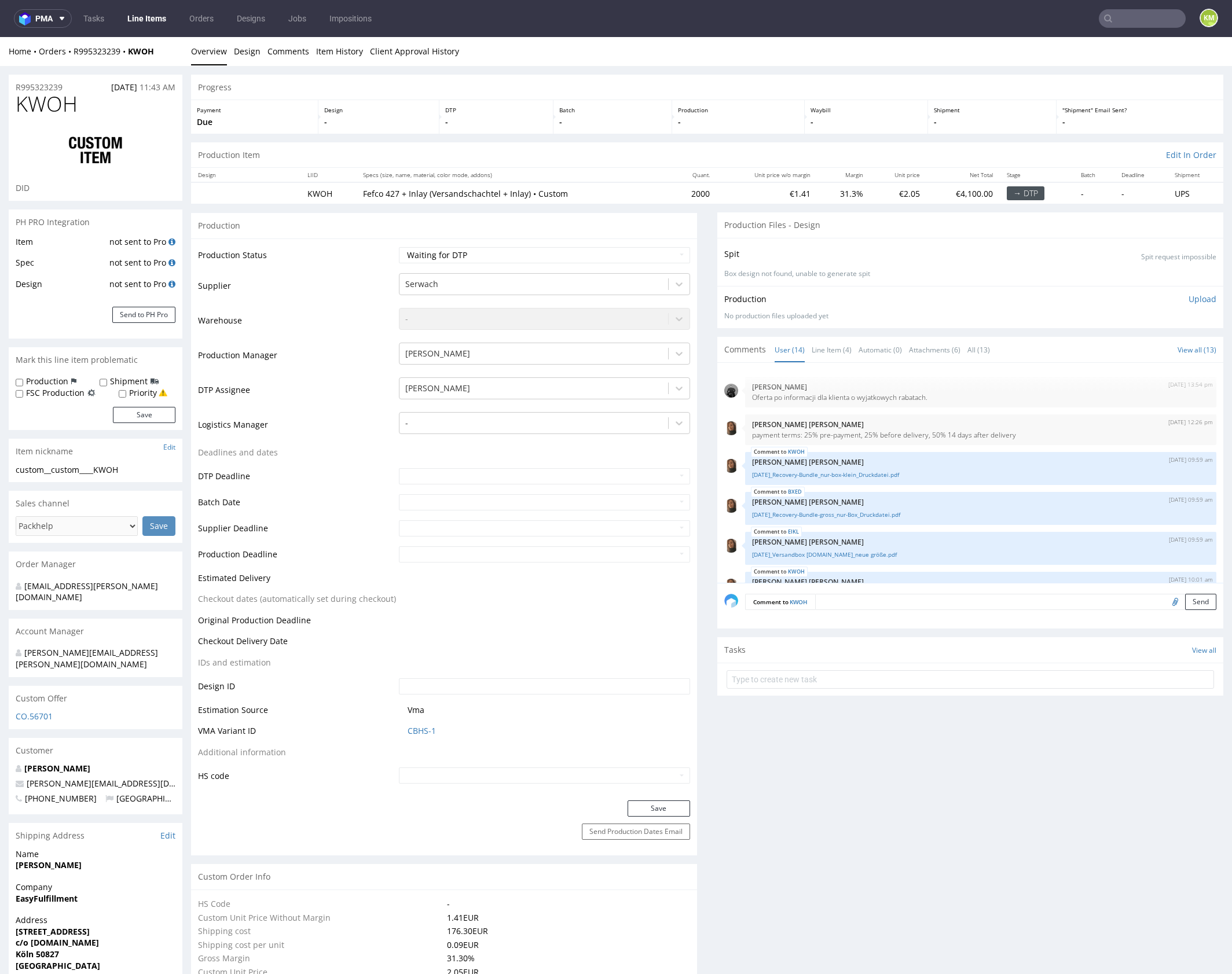
scroll to position [387, 0]
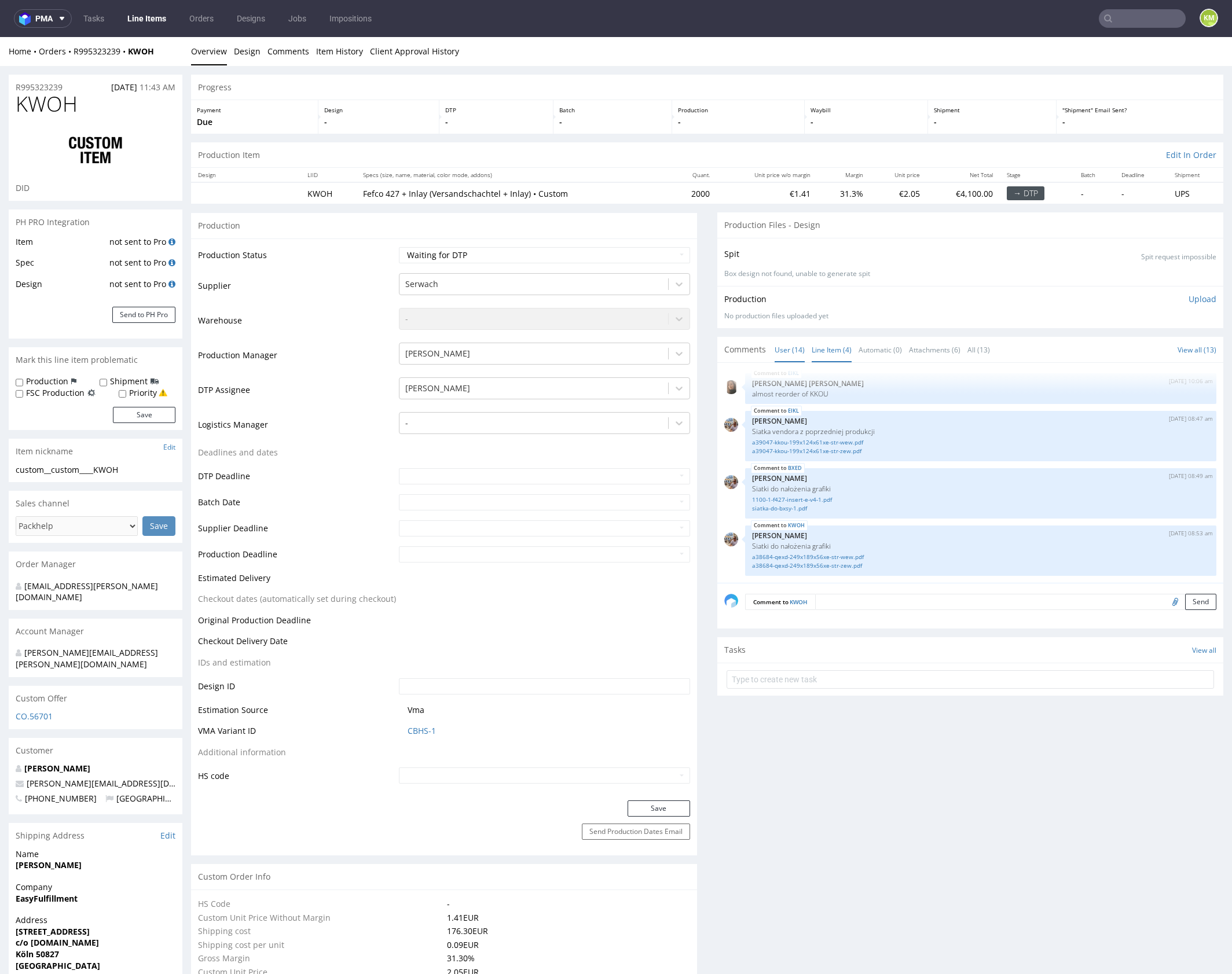
click at [835, 347] on link "Line Item (4)" at bounding box center [832, 350] width 40 height 25
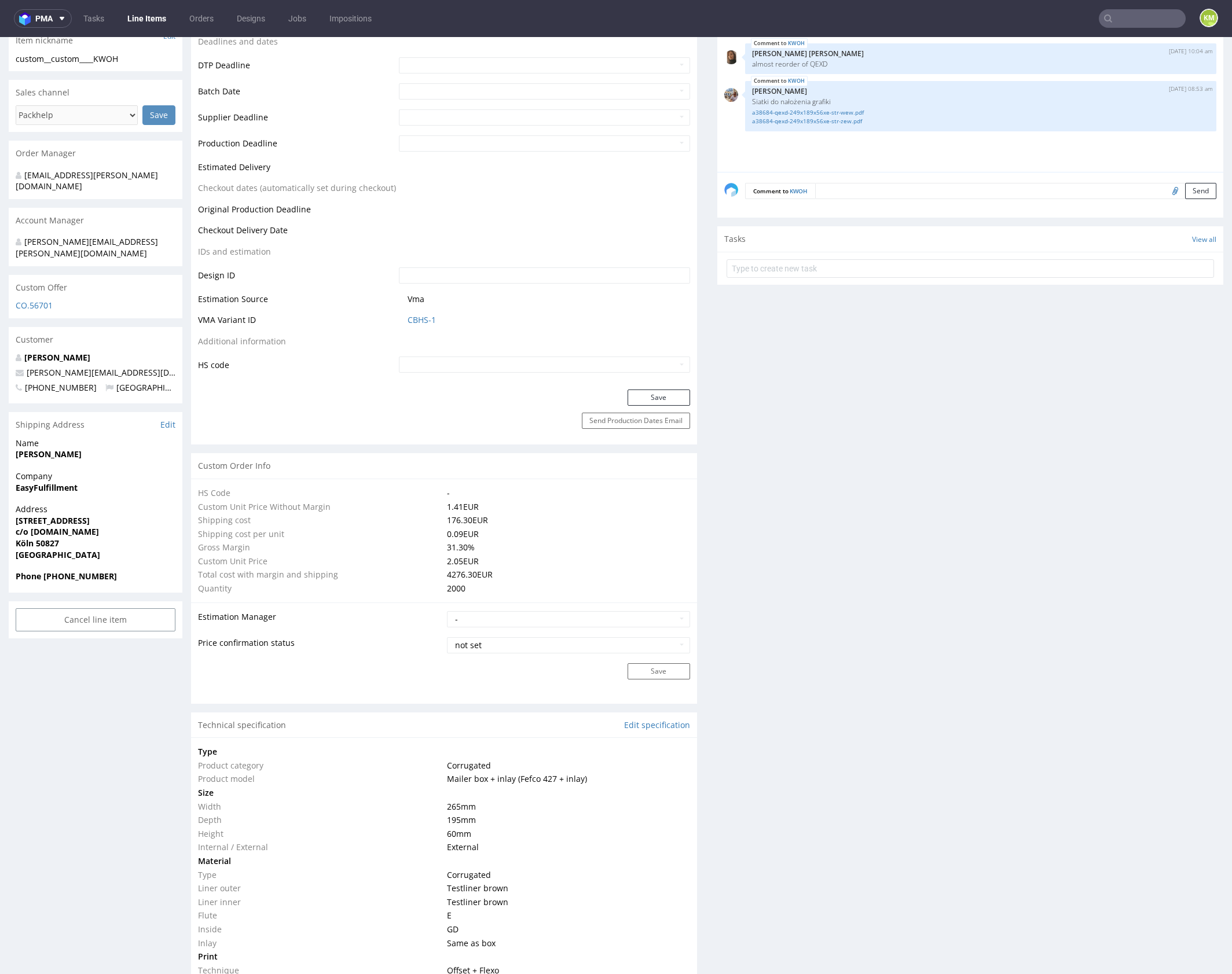
scroll to position [0, 0]
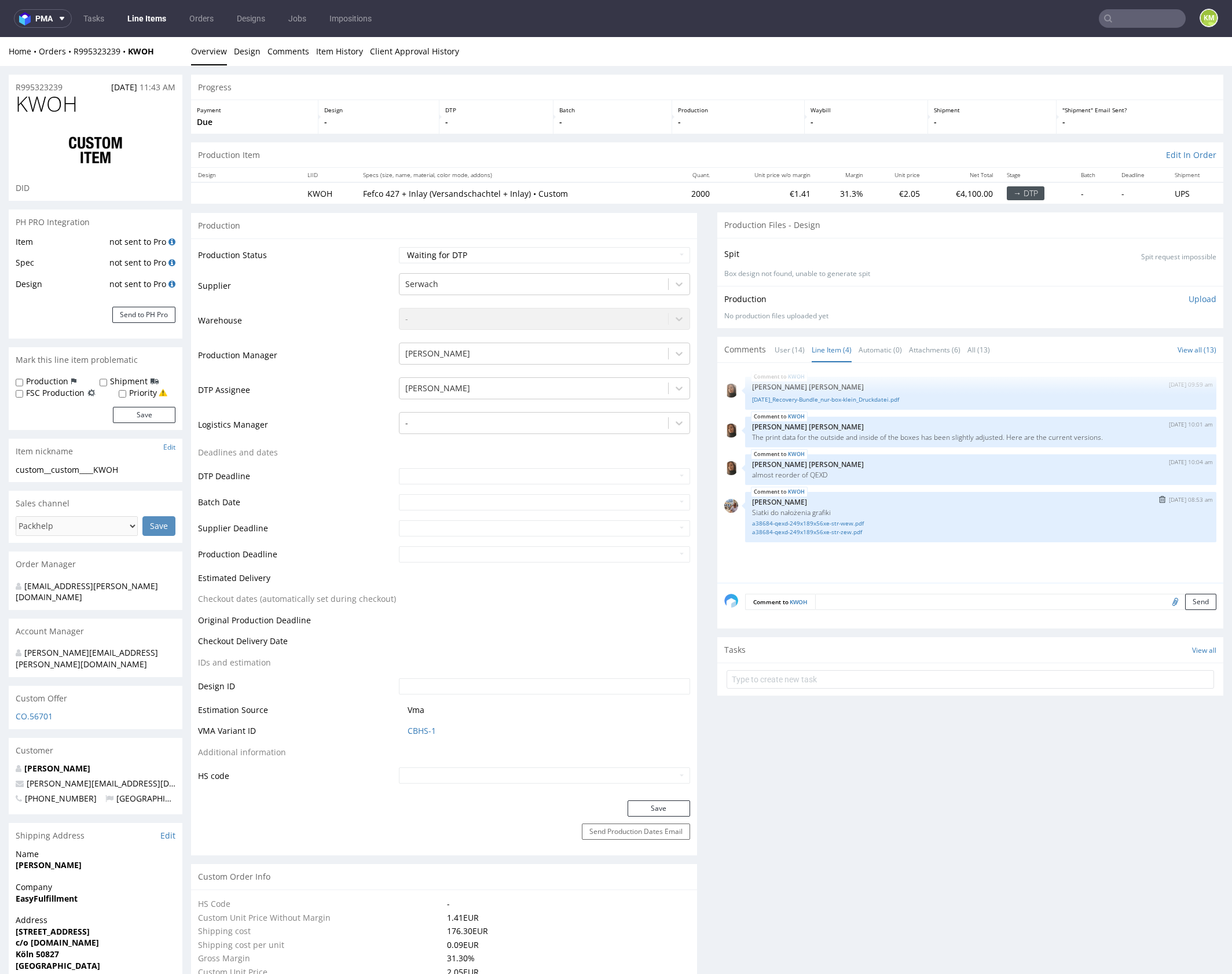
click at [854, 500] on p "[PERSON_NAME]" at bounding box center [981, 502] width 457 height 9
click at [851, 521] on link "a38684-qexd-249x189x56xe-str-wew.pdf" at bounding box center [981, 523] width 457 height 9
click at [850, 533] on link "a38684-qexd-249x189x56xe-str-zew.pdf" at bounding box center [981, 532] width 457 height 9
click at [832, 520] on link "a38684-qexd-249x189x56xe-str-wew.pdf" at bounding box center [981, 523] width 457 height 9
click at [834, 529] on link "a38684-qexd-249x189x56xe-str-zew.pdf" at bounding box center [981, 532] width 457 height 9
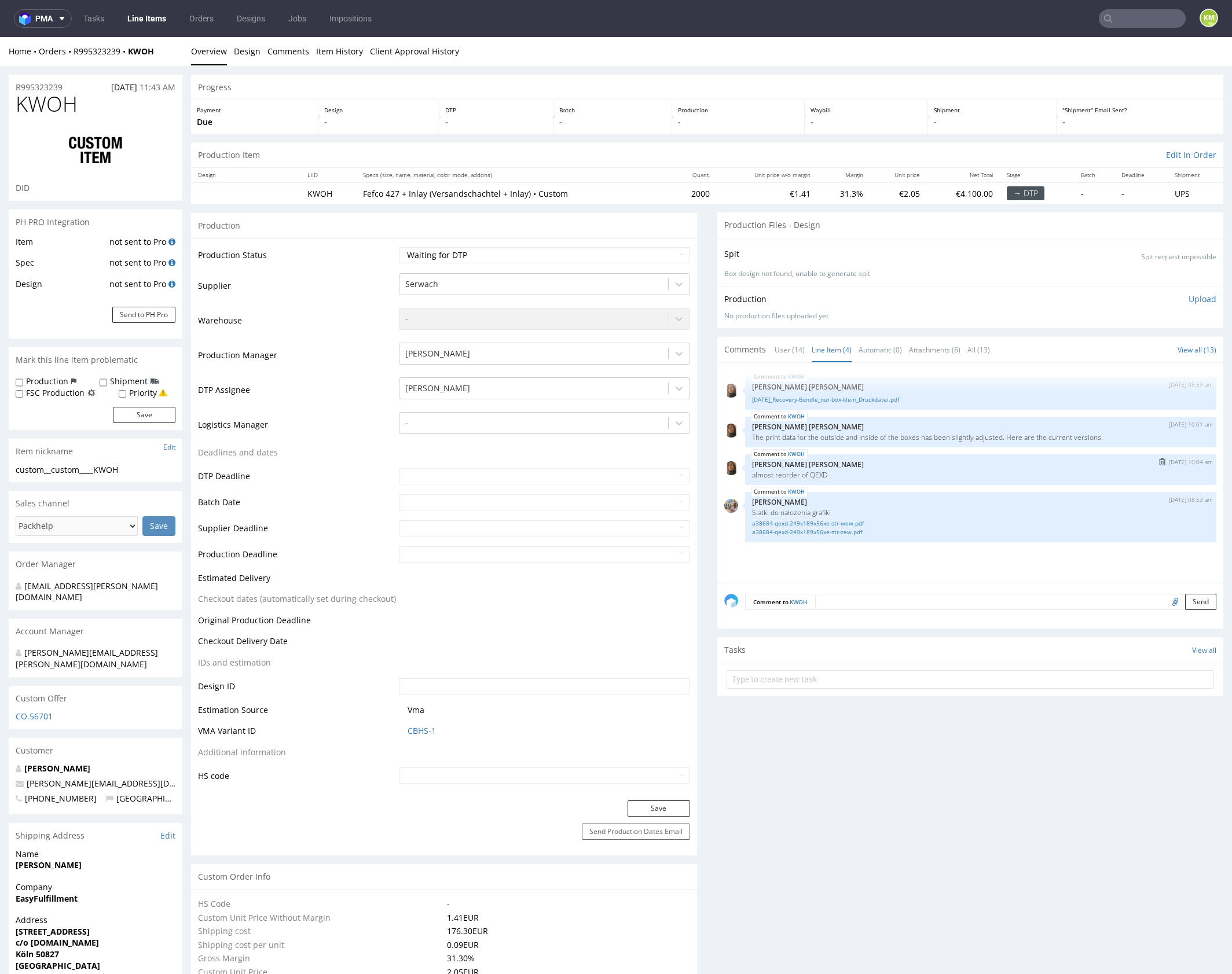
click at [806, 471] on p "almost reorder of QEXD" at bounding box center [981, 475] width 457 height 9
copy p "QEXD"
click at [883, 433] on p "The print data for the outside and inside of the boxes has been slightly adjust…" at bounding box center [981, 437] width 457 height 9
click at [869, 398] on link "25.09.15_Recovery-Bundle_nur-box-klein_Druckdatei.pdf" at bounding box center [981, 399] width 457 height 9
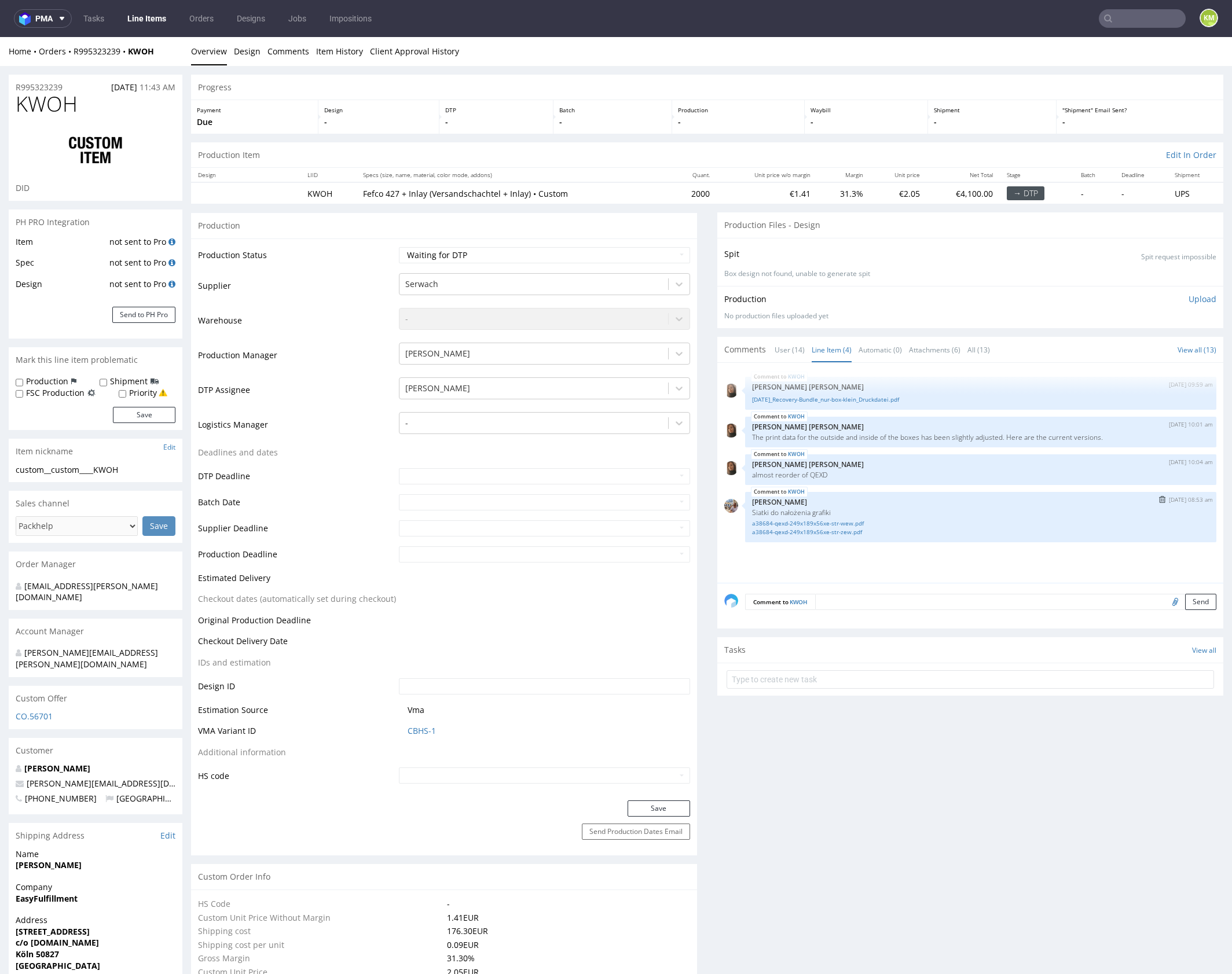
click at [759, 539] on div "KWOH 17th Sep 25 | 08:53 am Michał Palasek Siatki do nałożenia grafiki a38684-q…" at bounding box center [980, 517] width 471 height 51
click at [954, 564] on div "KWOH 16th Sep 25 | 09:59 am Angelina Marć 25.09.15_Recovery-Bundle_nur-box-klei…" at bounding box center [973, 476] width 499 height 213
click at [957, 556] on div "KWOH 16th Sep 25 | 09:59 am Angelina Marć 25.09.15_Recovery-Bundle_nur-box-klei…" at bounding box center [973, 476] width 499 height 213
click at [941, 552] on div "KWOH 16th Sep 25 | 09:59 am Angelina Marć 25.09.15_Recovery-Bundle_nur-box-klei…" at bounding box center [973, 476] width 499 height 213
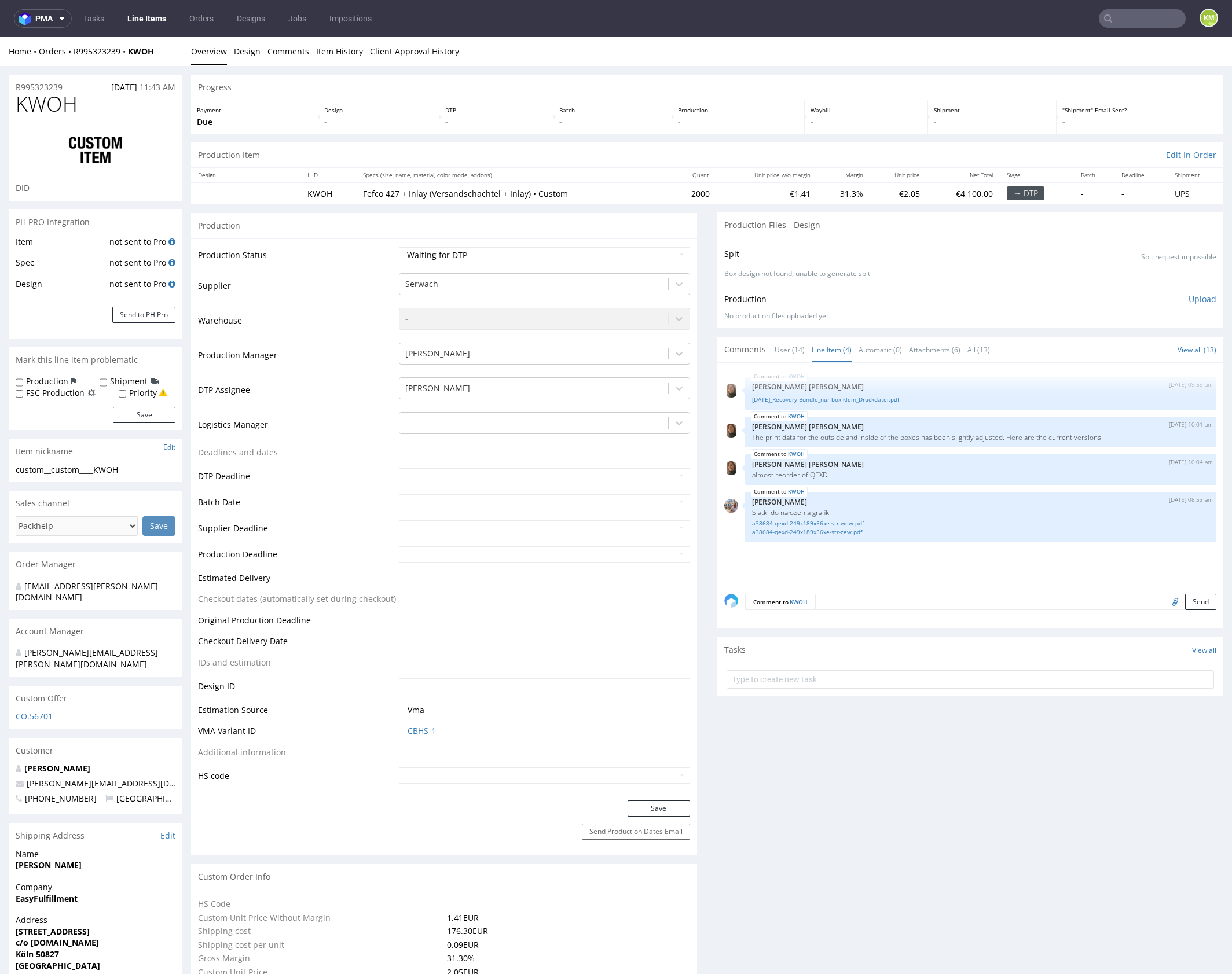
click at [941, 552] on div "KWOH 16th Sep 25 | 09:59 am Angelina Marć 25.09.15_Recovery-Bundle_nur-box-klei…" at bounding box center [973, 476] width 499 height 213
drag, startPoint x: 865, startPoint y: 568, endPoint x: 927, endPoint y: 562, distance: 62.3
click at [876, 566] on div "KWOH 16th Sep 25 | 09:59 am Angelina Marć 25.09.15_Recovery-Bundle_nur-box-klei…" at bounding box center [973, 476] width 499 height 213
click at [927, 562] on div "KWOH 16th Sep 25 | 09:59 am Angelina Marć 25.09.15_Recovery-Bundle_nur-box-klei…" at bounding box center [973, 476] width 499 height 213
click at [935, 609] on div "Comment to KWOH Send" at bounding box center [970, 605] width 506 height 46
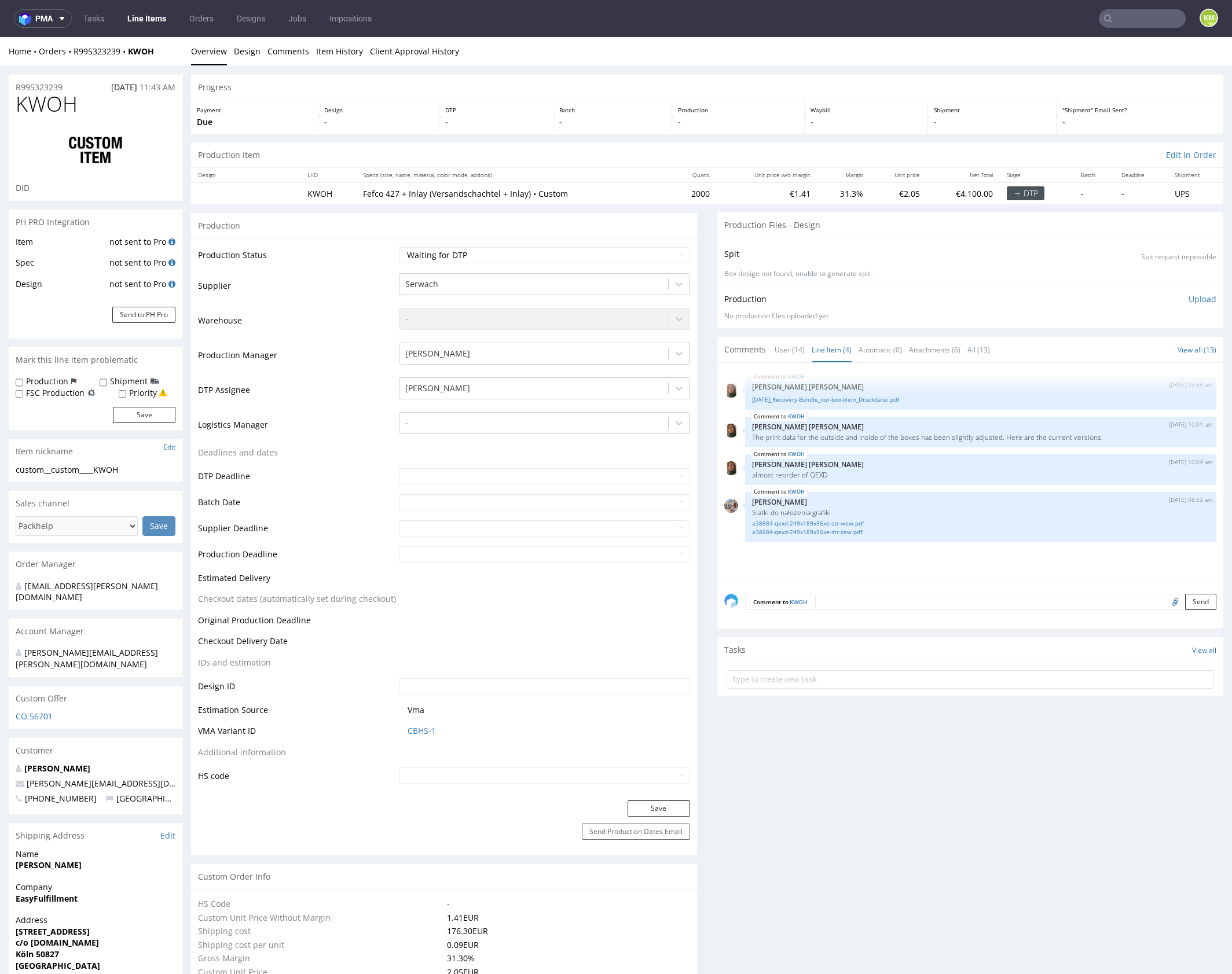
click at [940, 603] on textarea at bounding box center [1016, 602] width 401 height 16
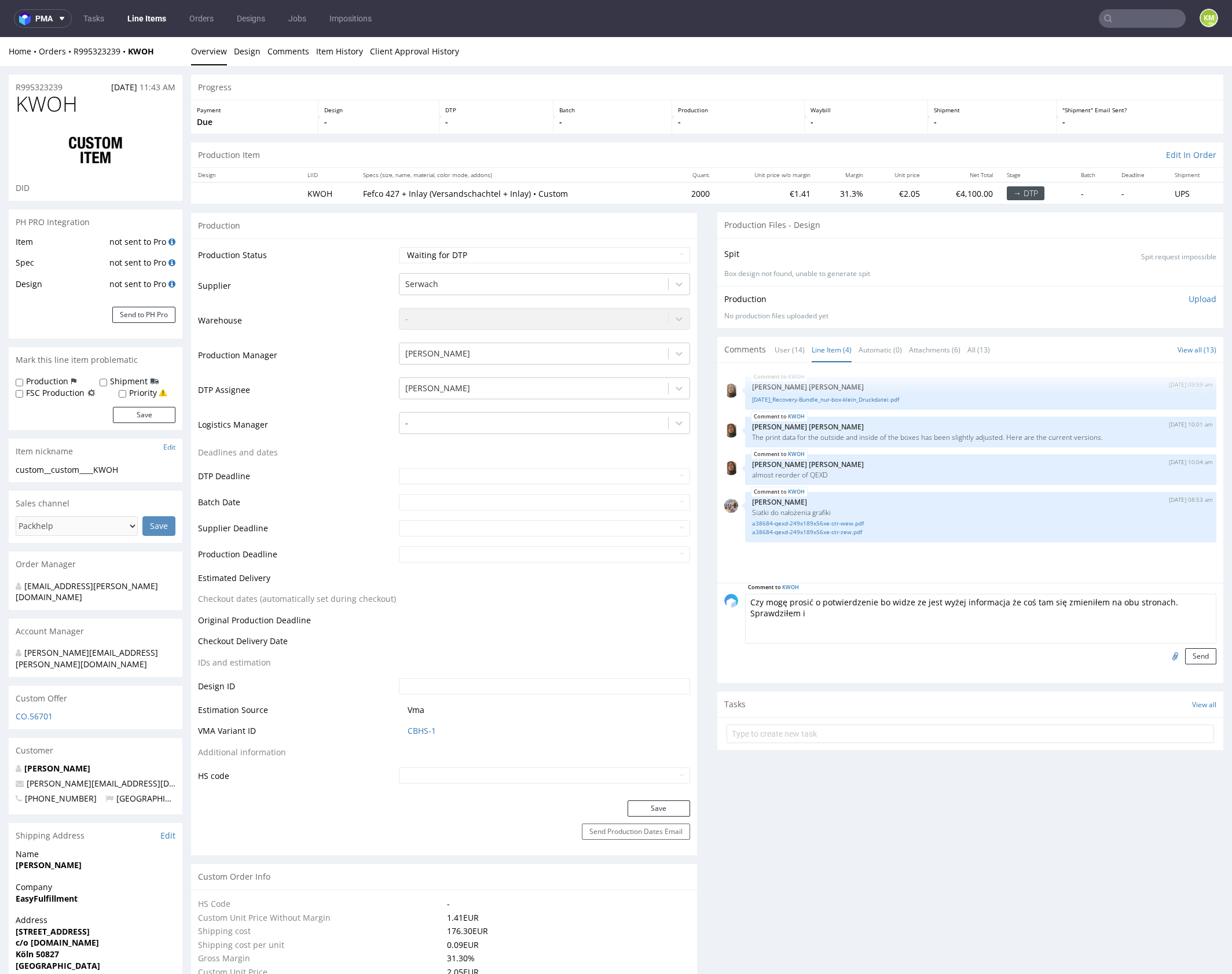
click at [955, 613] on textarea "Czy mogę prosić o potwierdzenie bo widze ze jest wyżej informacja że coś tam si…" at bounding box center [980, 618] width 471 height 50
drag, startPoint x: 805, startPoint y: 610, endPoint x: 823, endPoint y: 609, distance: 18.0
click at [807, 610] on textarea "Czy mogę prosić o potwierdzenie bo widze ze jest wyżej informacja że coś tam si…" at bounding box center [980, 618] width 471 height 50
paste textarea "QEXD"
type textarea "Czy mogę prosić o potwierdzenie bo widze ze jest wyżej informacja że coś tam si…"
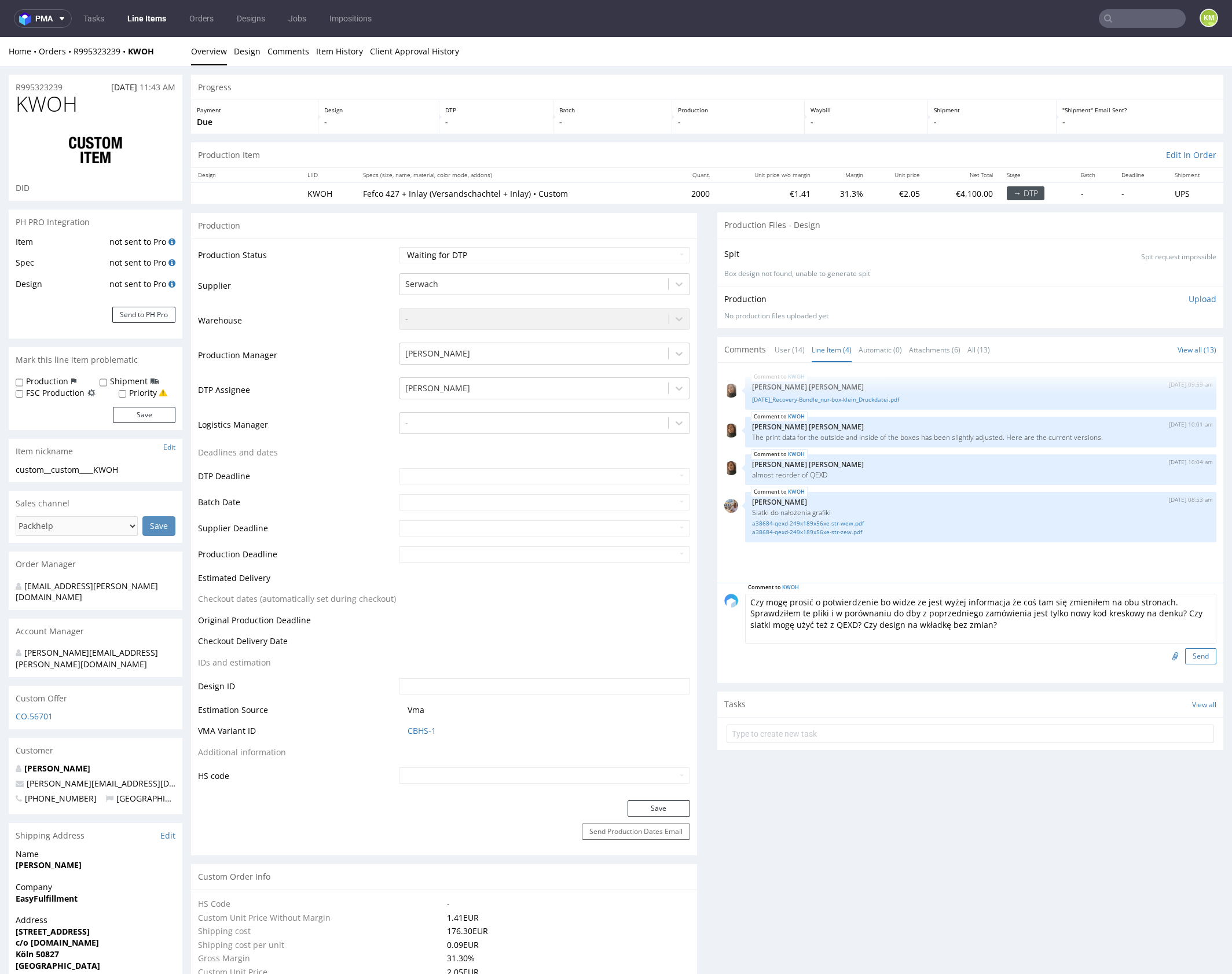
click at [1194, 657] on button "Send" at bounding box center [1200, 656] width 32 height 16
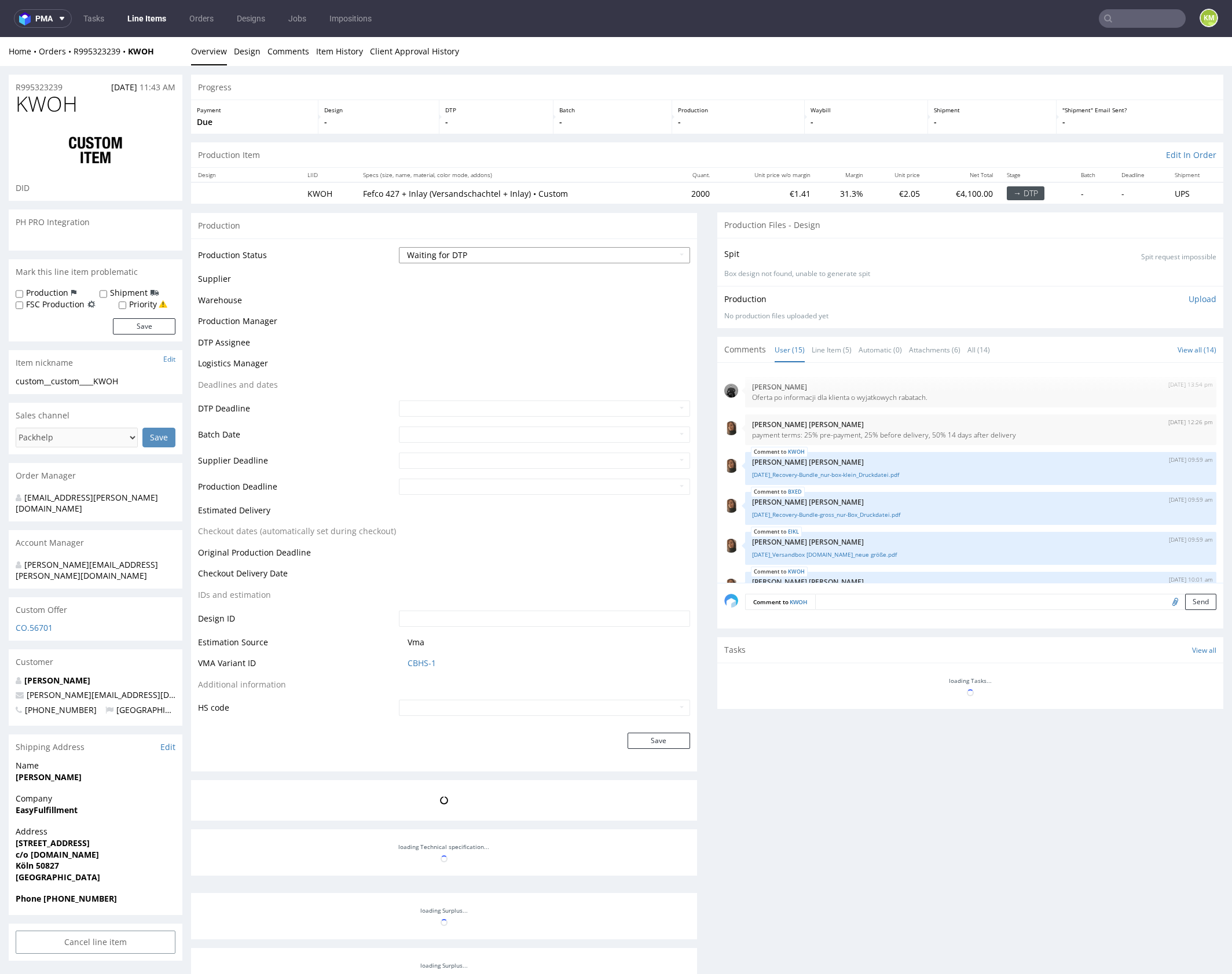
click at [621, 258] on select "Waiting for Artwork Waiting for Diecut Waiting for Mockup Waiting for DTP Waiti…" at bounding box center [544, 255] width 291 height 16
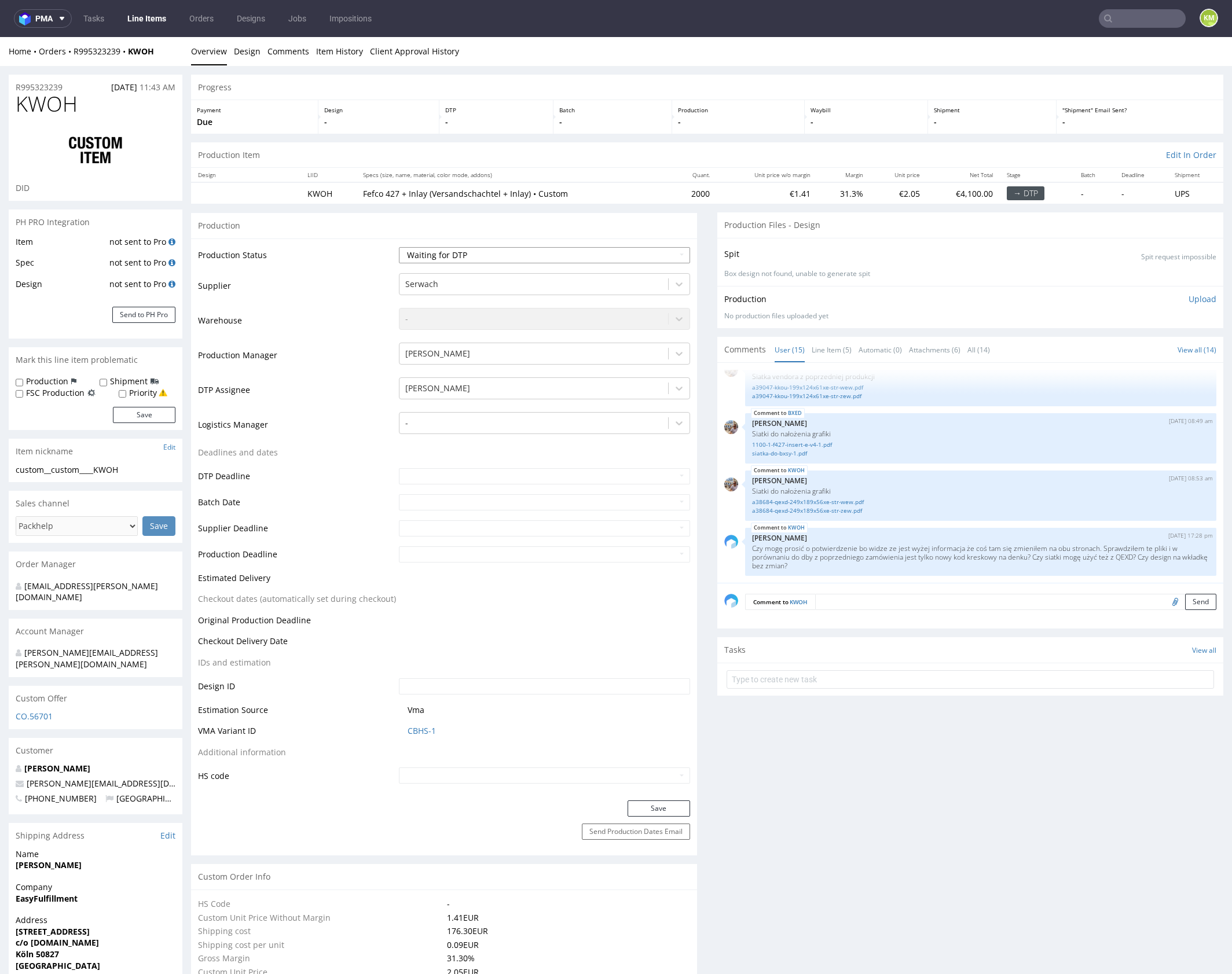
select select "dtp_issue"
click at [399, 247] on select "Waiting for Artwork Waiting for Diecut Waiting for Mockup Waiting for DTP Waiti…" at bounding box center [544, 255] width 291 height 16
drag, startPoint x: 651, startPoint y: 804, endPoint x: 680, endPoint y: 793, distance: 31.0
click at [651, 803] on button "Save" at bounding box center [658, 809] width 62 height 16
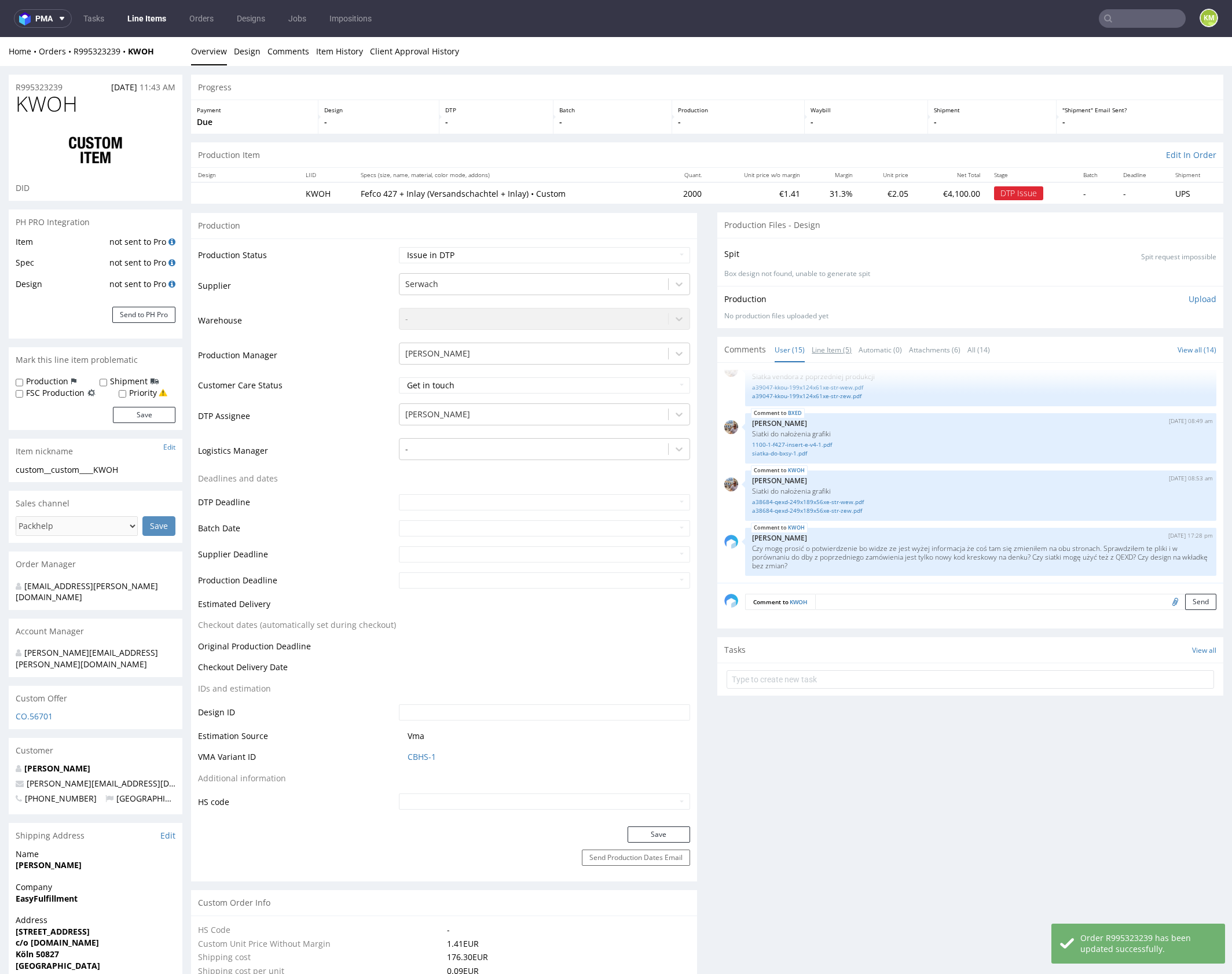
drag, startPoint x: 814, startPoint y: 354, endPoint x: 816, endPoint y: 370, distance: 16.1
click at [814, 353] on link "Line Item (5)" at bounding box center [832, 350] width 40 height 25
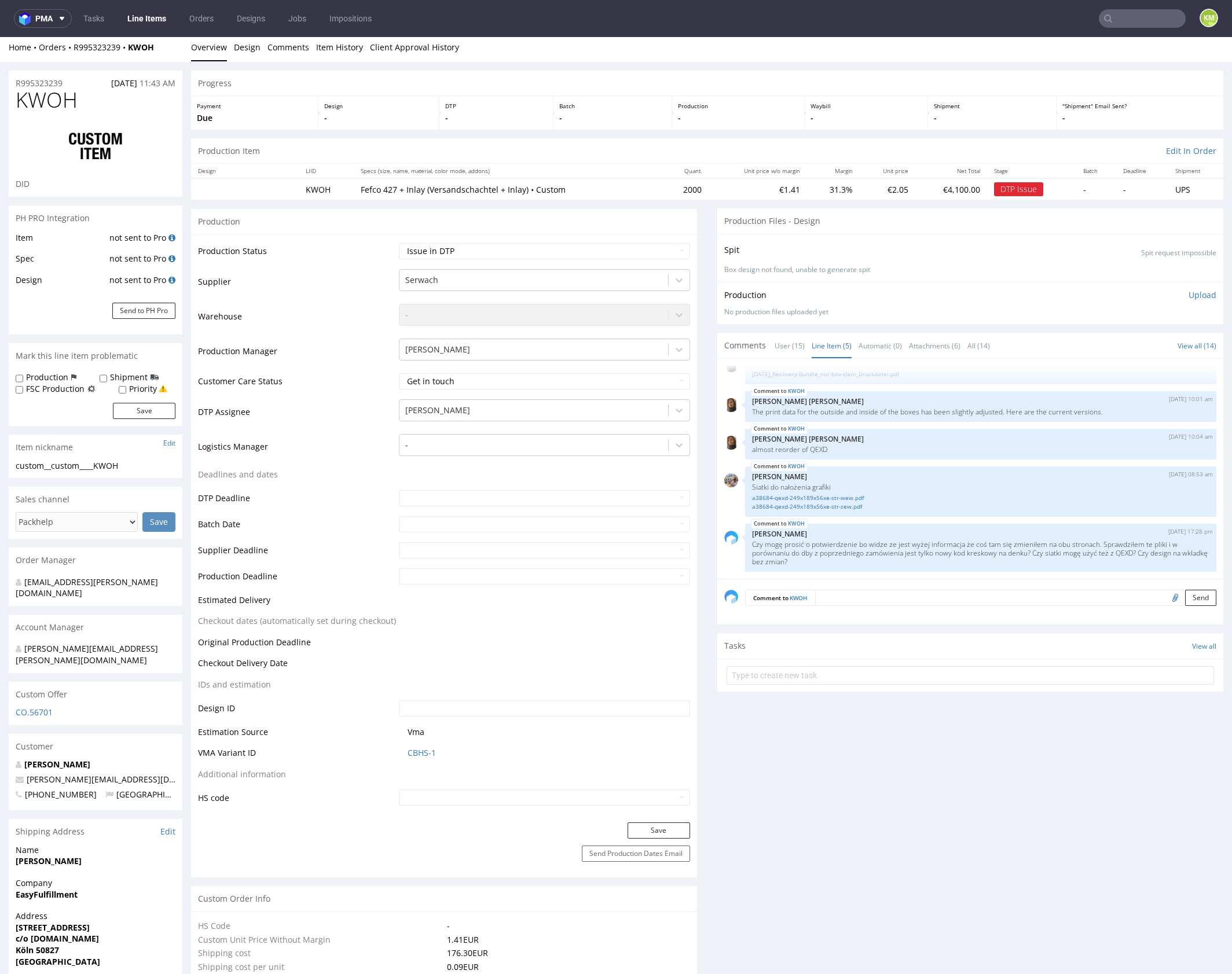
scroll to position [0, 0]
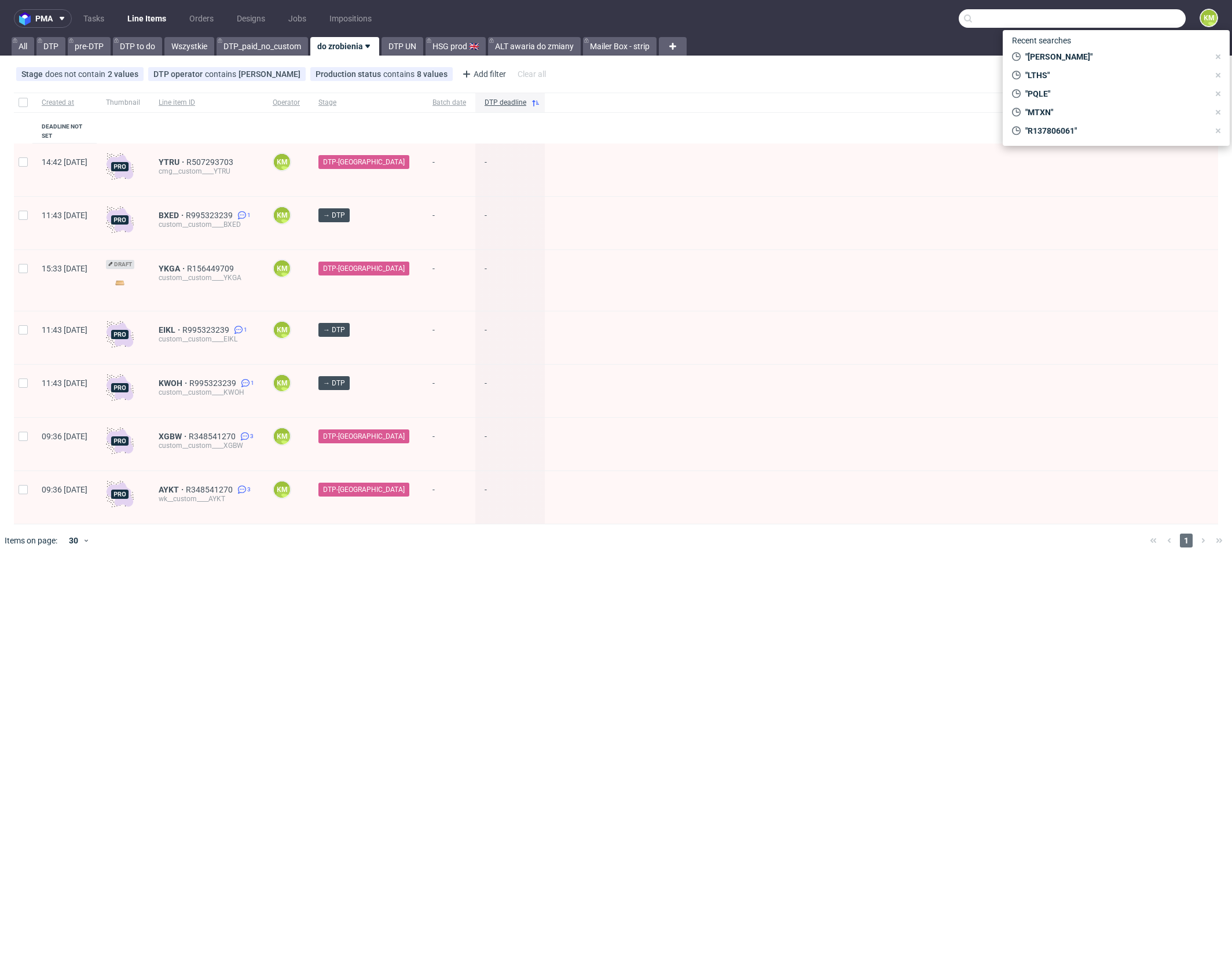
click at [1131, 15] on input "text" at bounding box center [1072, 18] width 227 height 18
paste input "KKOU"
type input "KKOU"
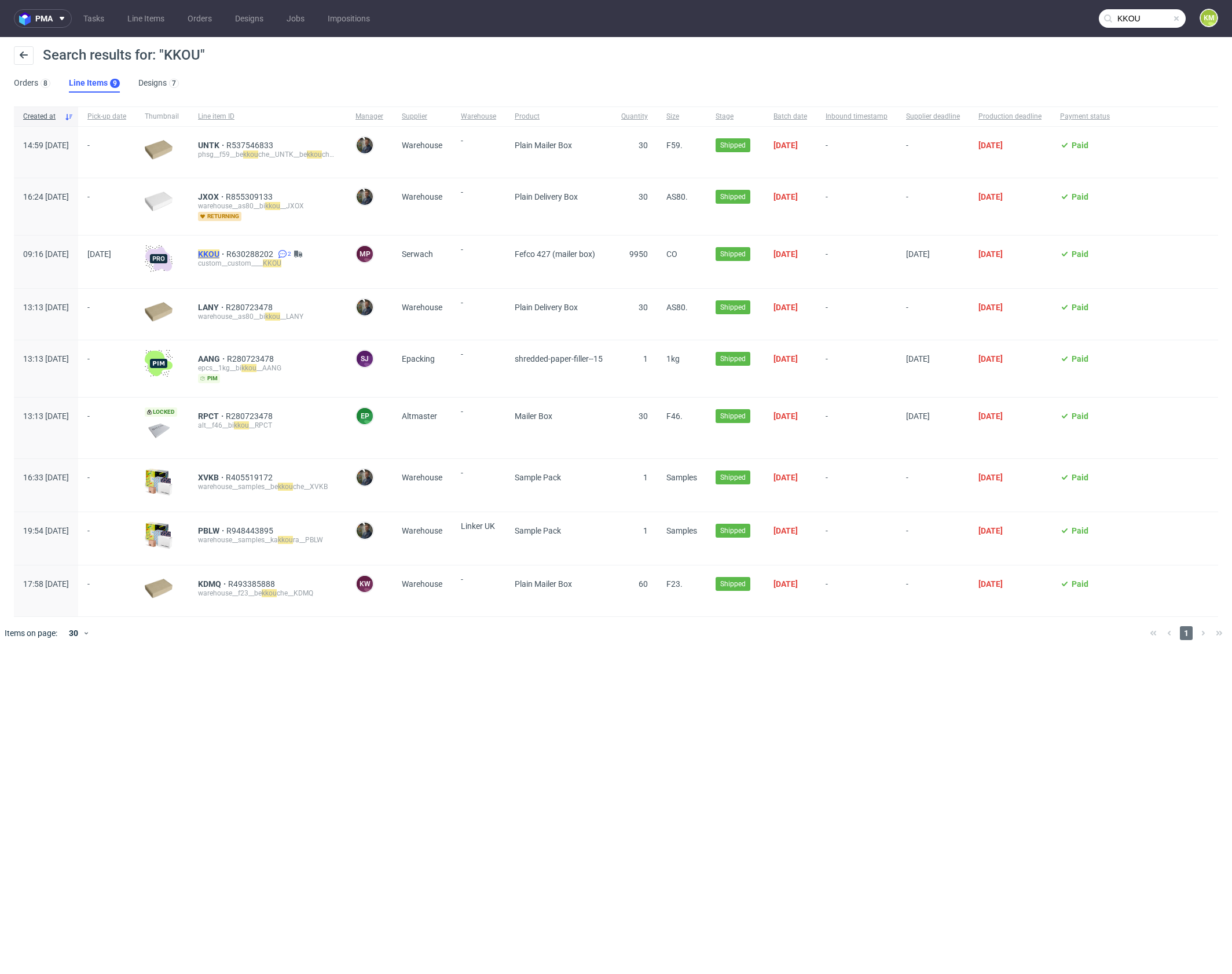
click at [220, 250] on mark "KKOU" at bounding box center [209, 254] width 22 height 9
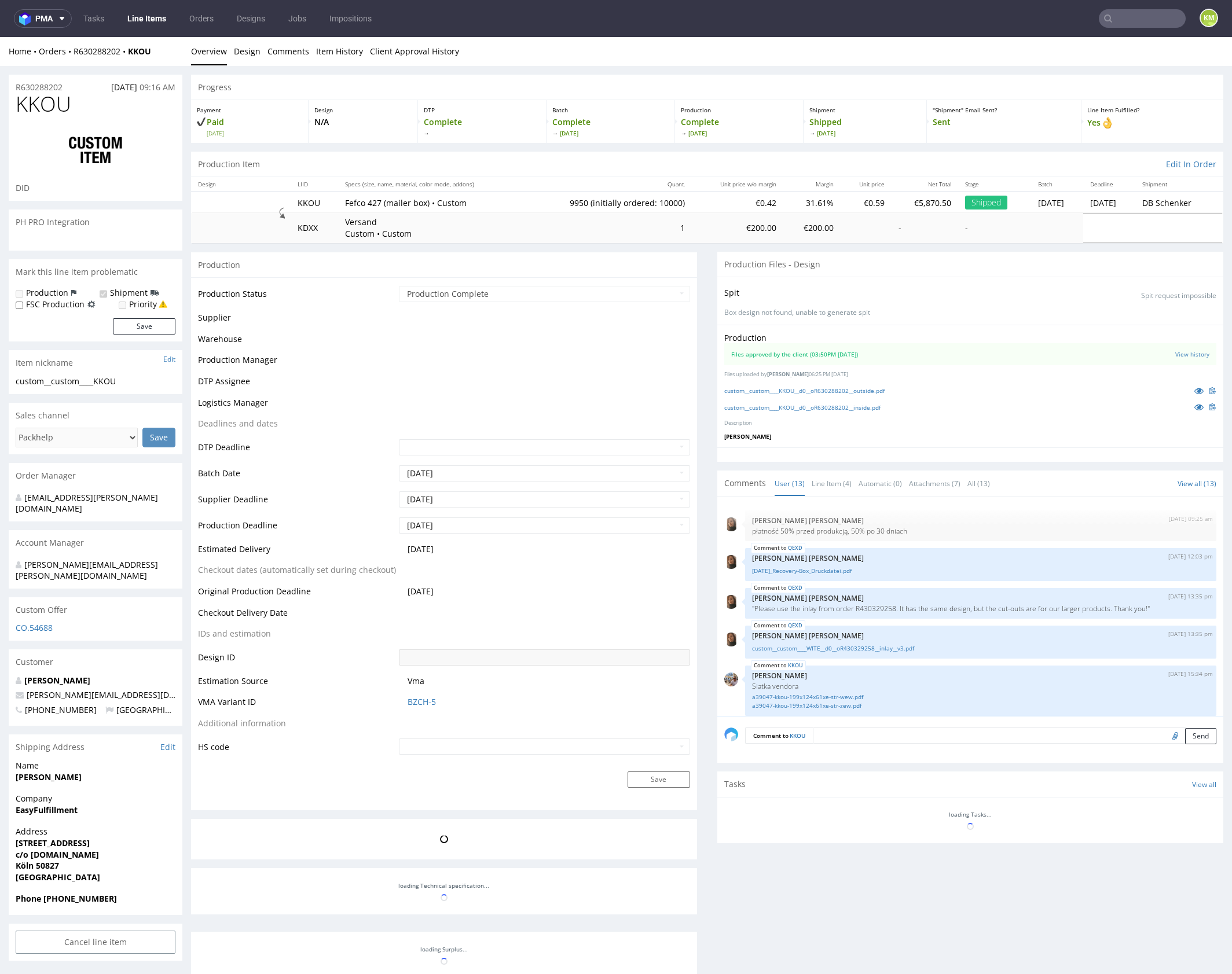
scroll to position [430, 0]
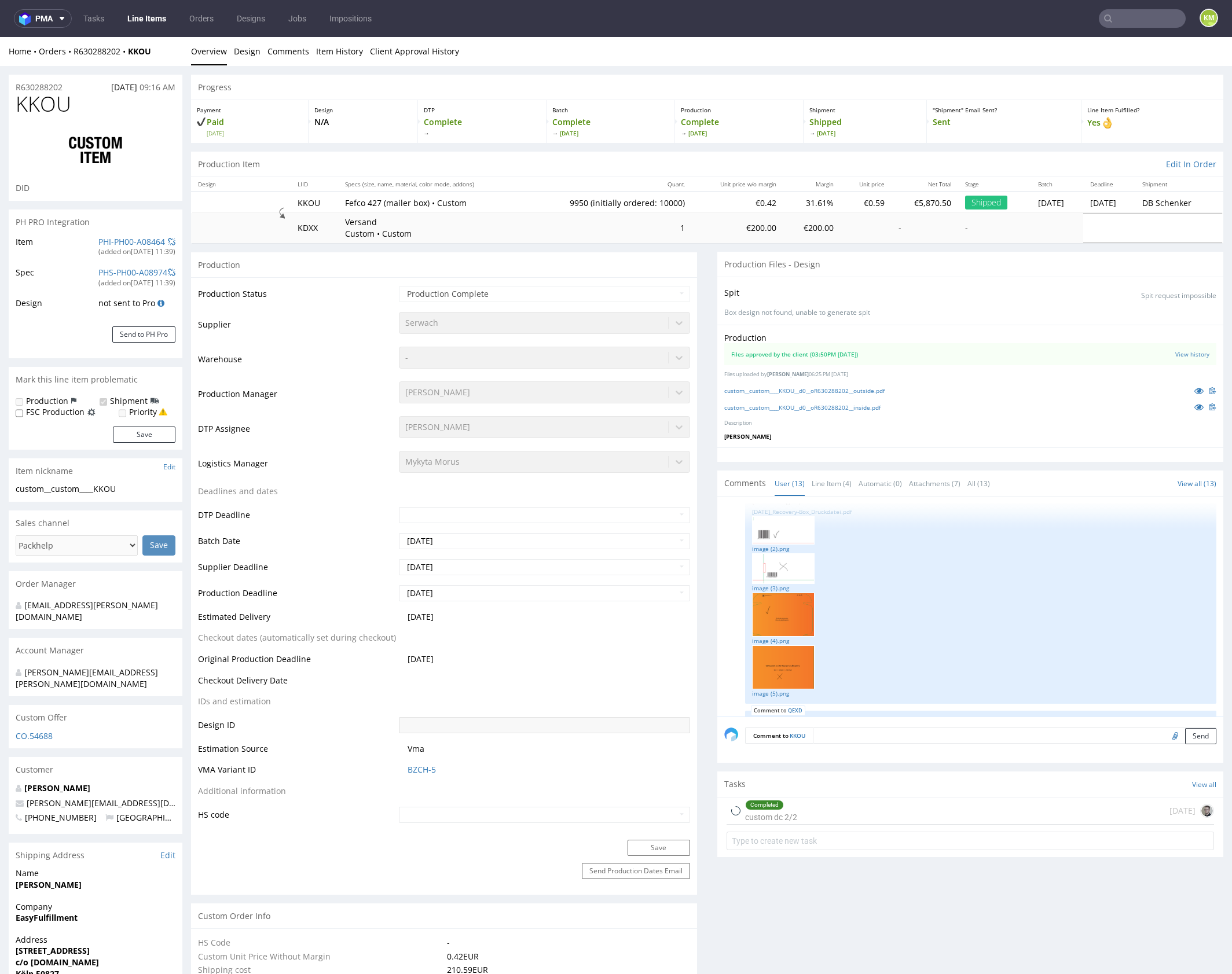
select select "in_progress"
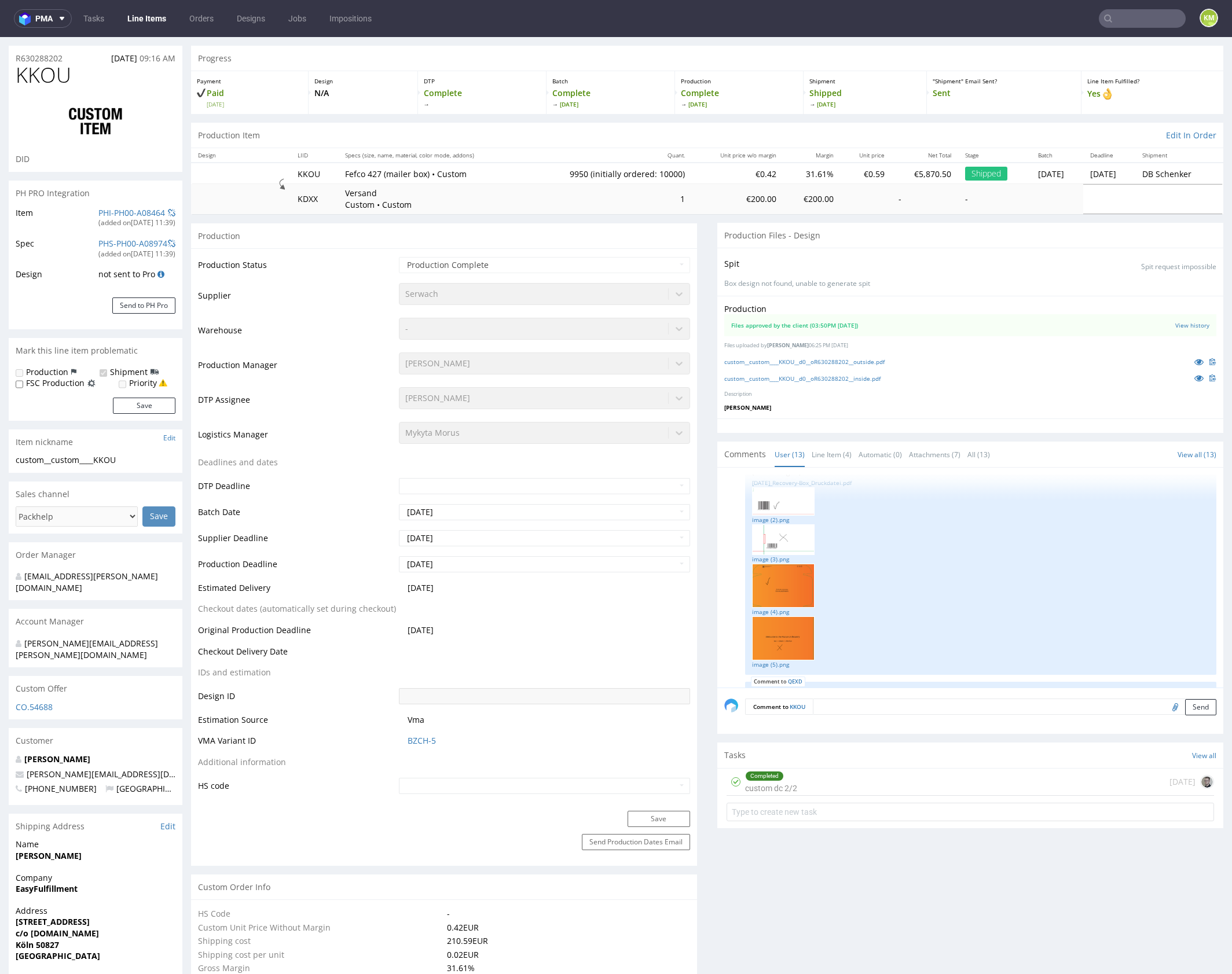
scroll to position [24, 0]
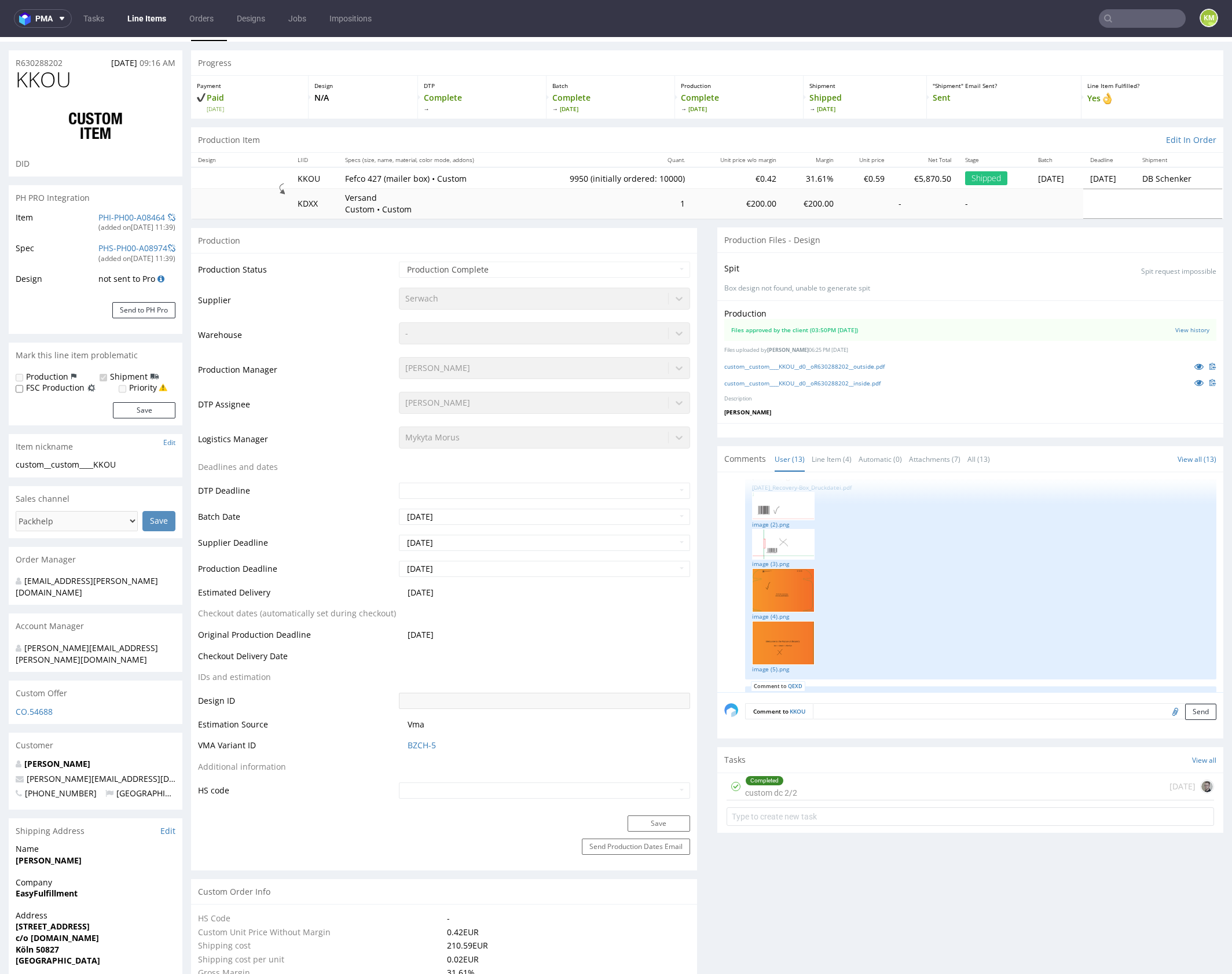
click at [862, 407] on div "Production Files approved by the client (03:50PM [DATE]) View history Files upl…" at bounding box center [970, 361] width 506 height 123
click at [829, 458] on link "Line Item (4)" at bounding box center [832, 459] width 40 height 25
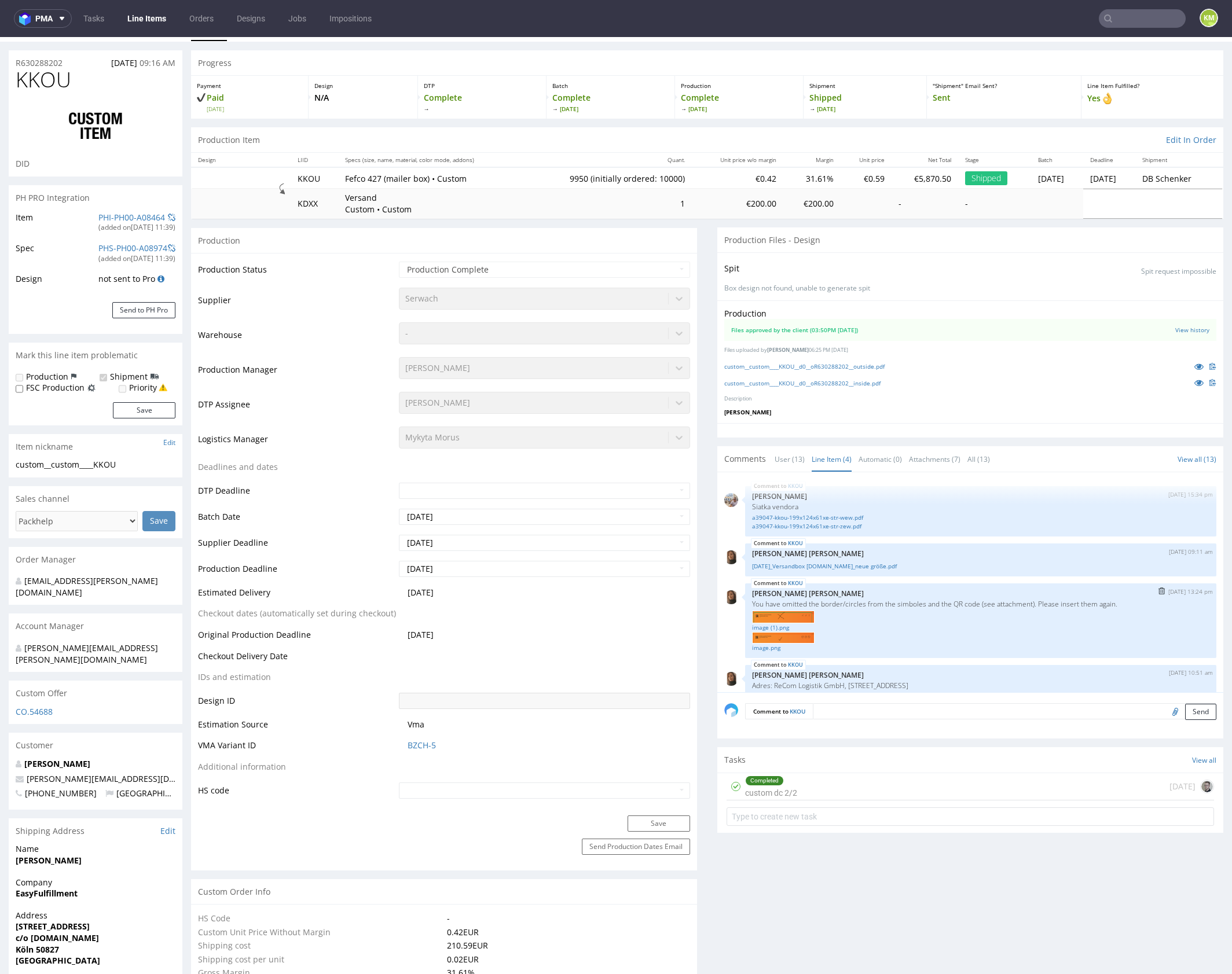
scroll to position [9, 0]
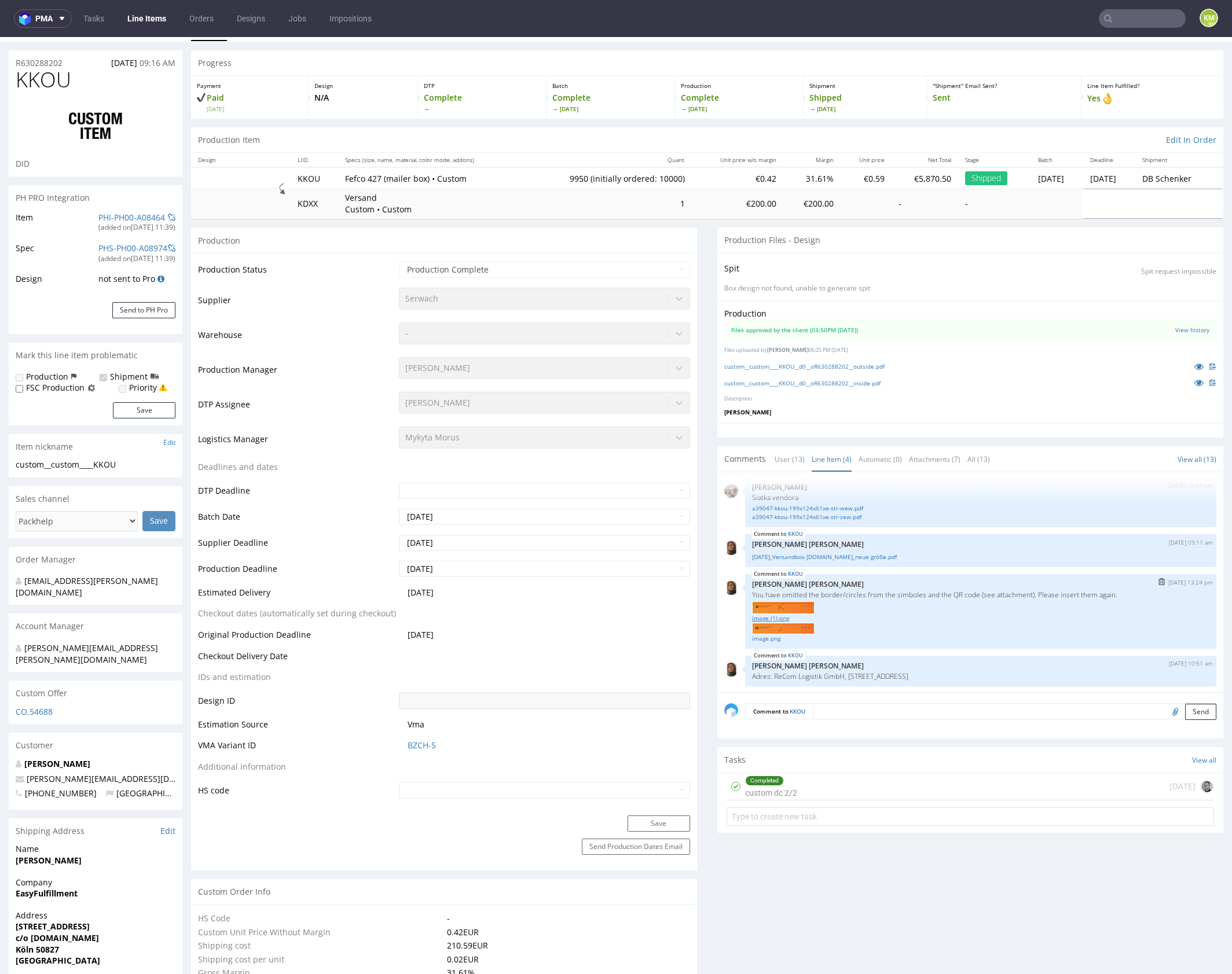
click at [779, 617] on link "image (1).png" at bounding box center [981, 618] width 457 height 9
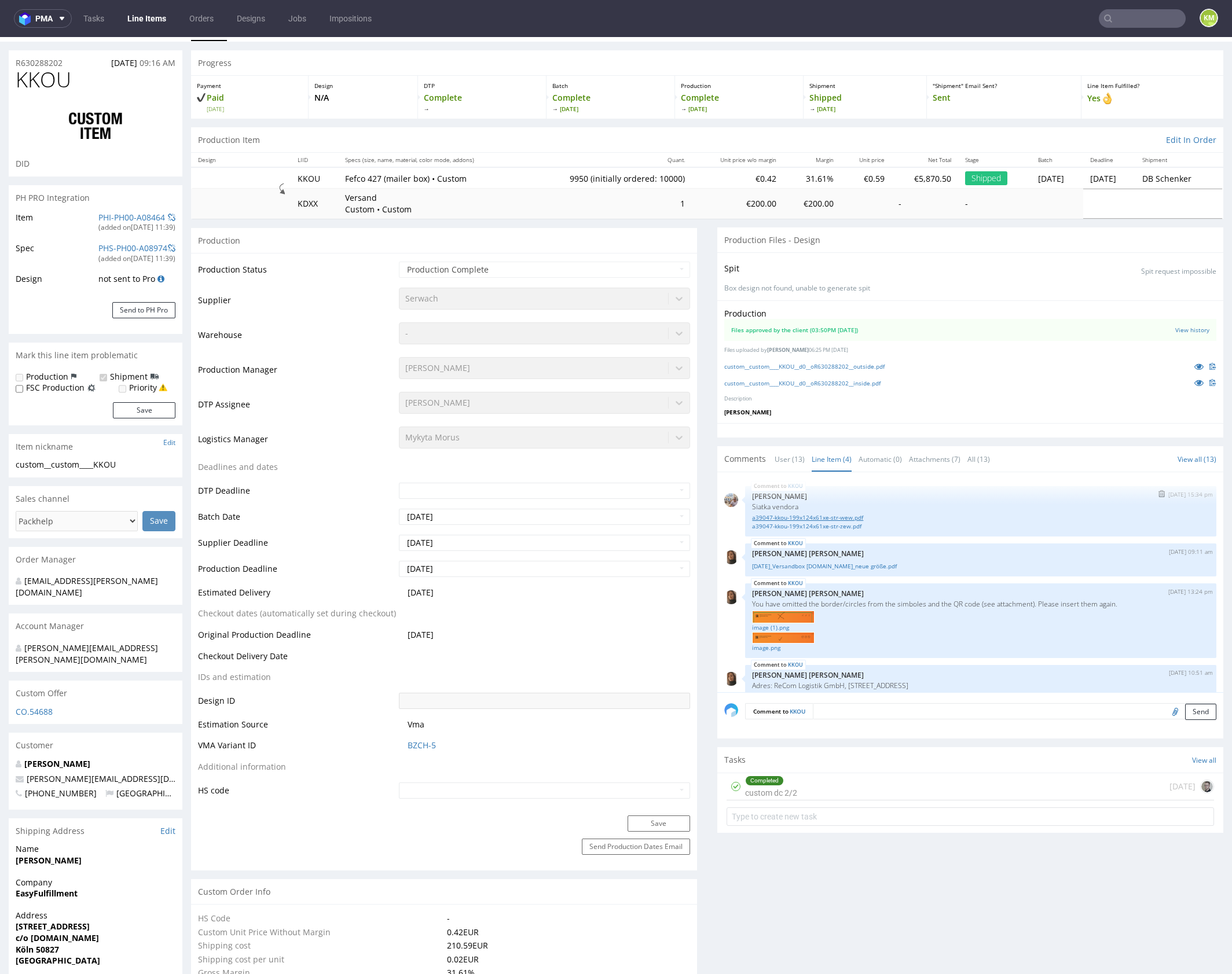
click at [844, 517] on link "a39047-kkou-199x124x61xe-str-wew.pdf" at bounding box center [981, 518] width 457 height 9
click at [851, 523] on link "a39047-kkou-199x124x61xe-str-zew.pdf" at bounding box center [981, 527] width 457 height 9
click at [852, 380] on link "custom__custom____KKOU__d0__oR630288202__inside.pdf" at bounding box center [802, 382] width 156 height 8
click at [868, 380] on link "custom__custom____KKOU__d0__oR630288202__inside.pdf" at bounding box center [802, 382] width 156 height 8
click at [882, 364] on link "custom__custom____KKOU__d0__oR630288202__outside.pdf" at bounding box center [804, 366] width 160 height 8
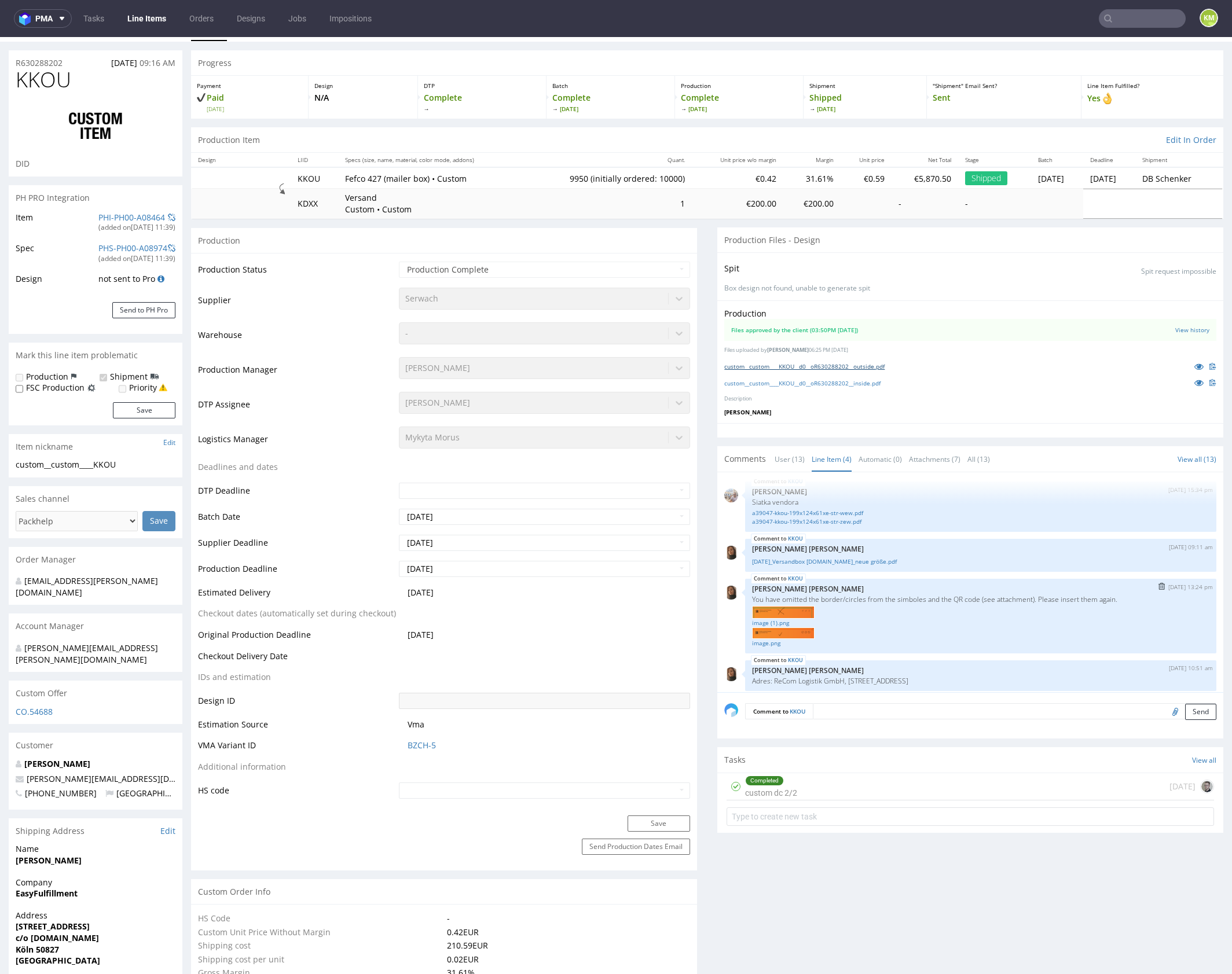
scroll to position [4, 0]
click at [842, 561] on link "[DATE]_Versandbox [DOMAIN_NAME]_neue größe.pdf" at bounding box center [981, 563] width 457 height 9
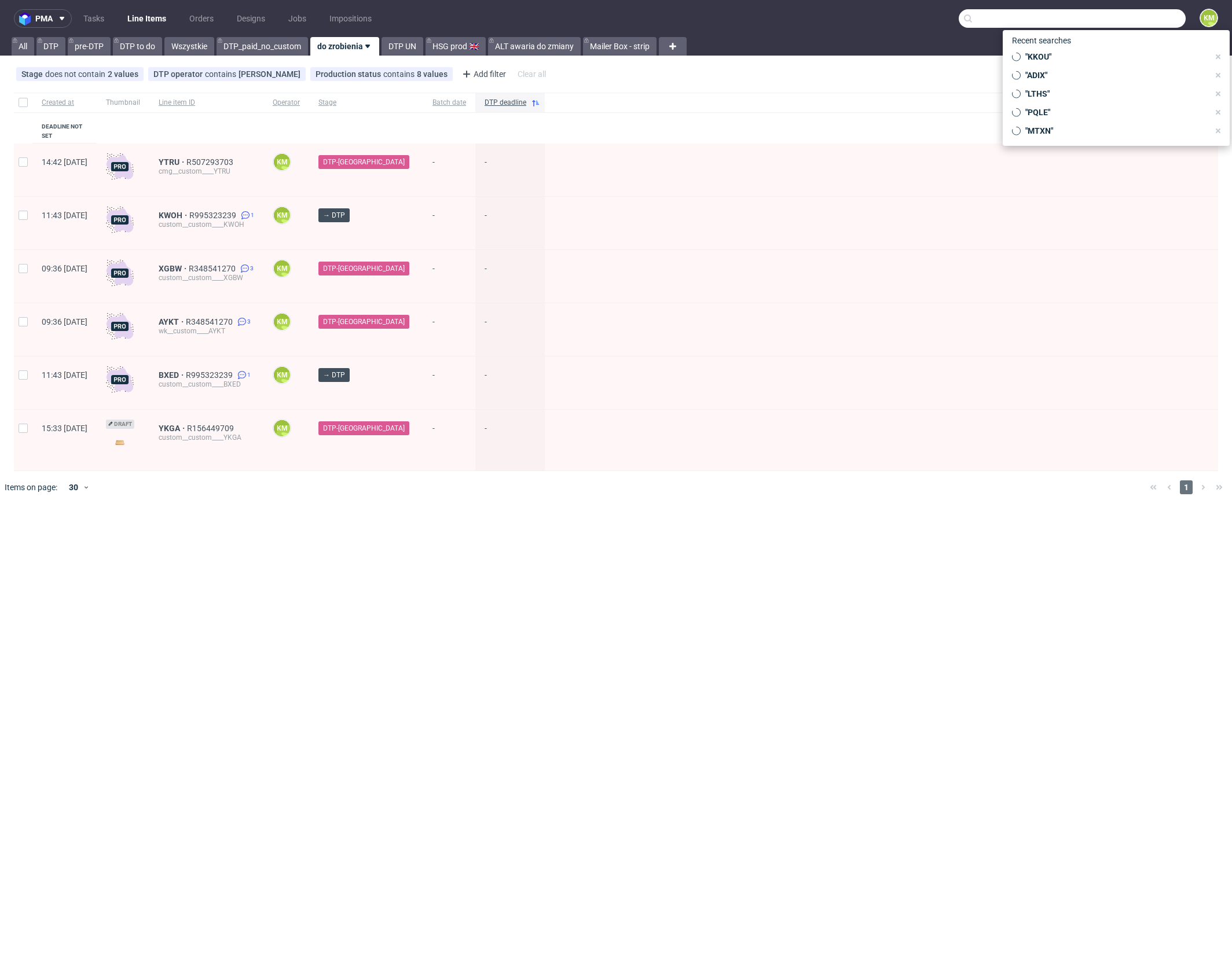
click at [1132, 22] on input "text" at bounding box center [1072, 18] width 227 height 18
paste input "QEXD"
type input "QEXD"
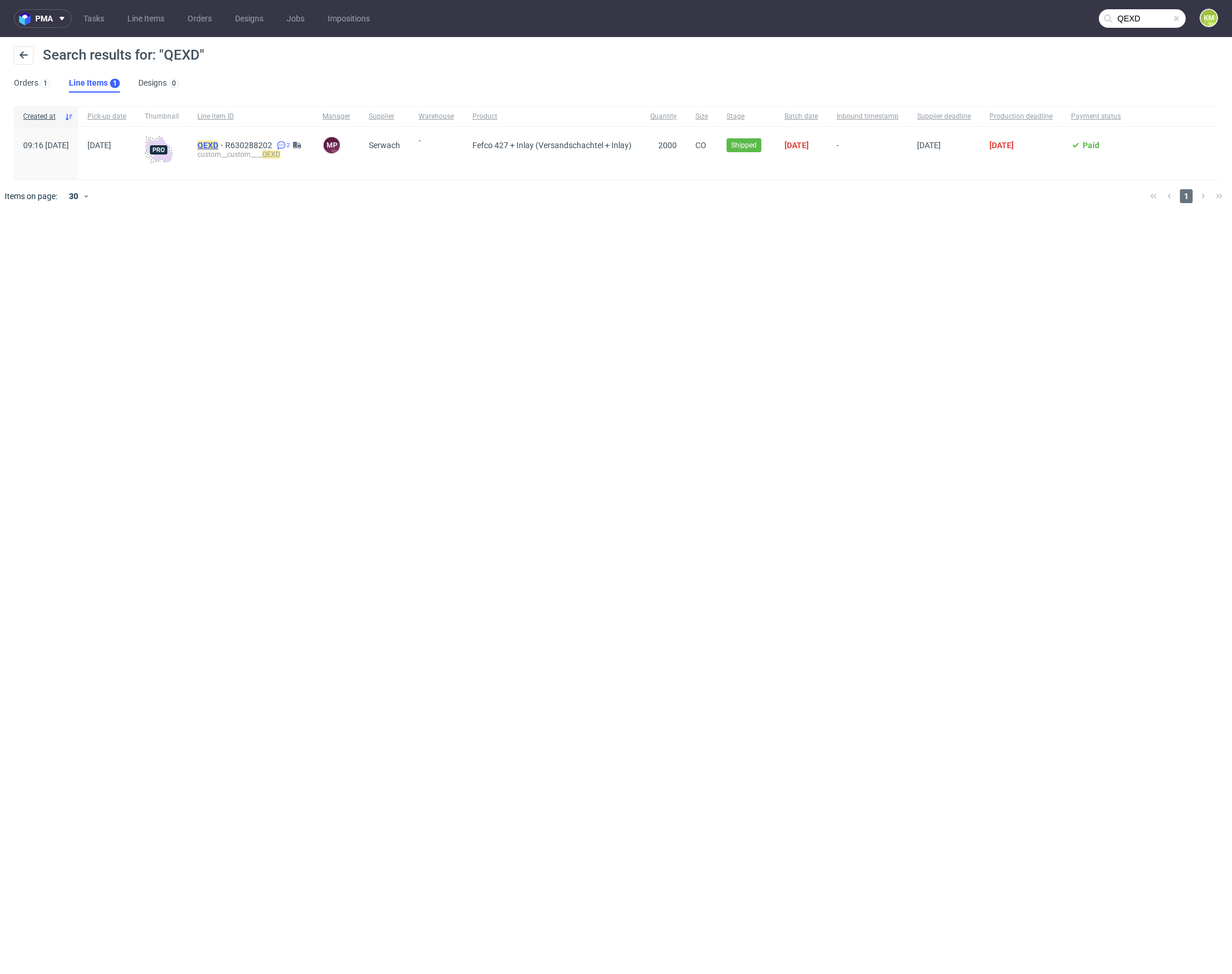
click at [218, 141] on mark "QEXD" at bounding box center [207, 145] width 21 height 9
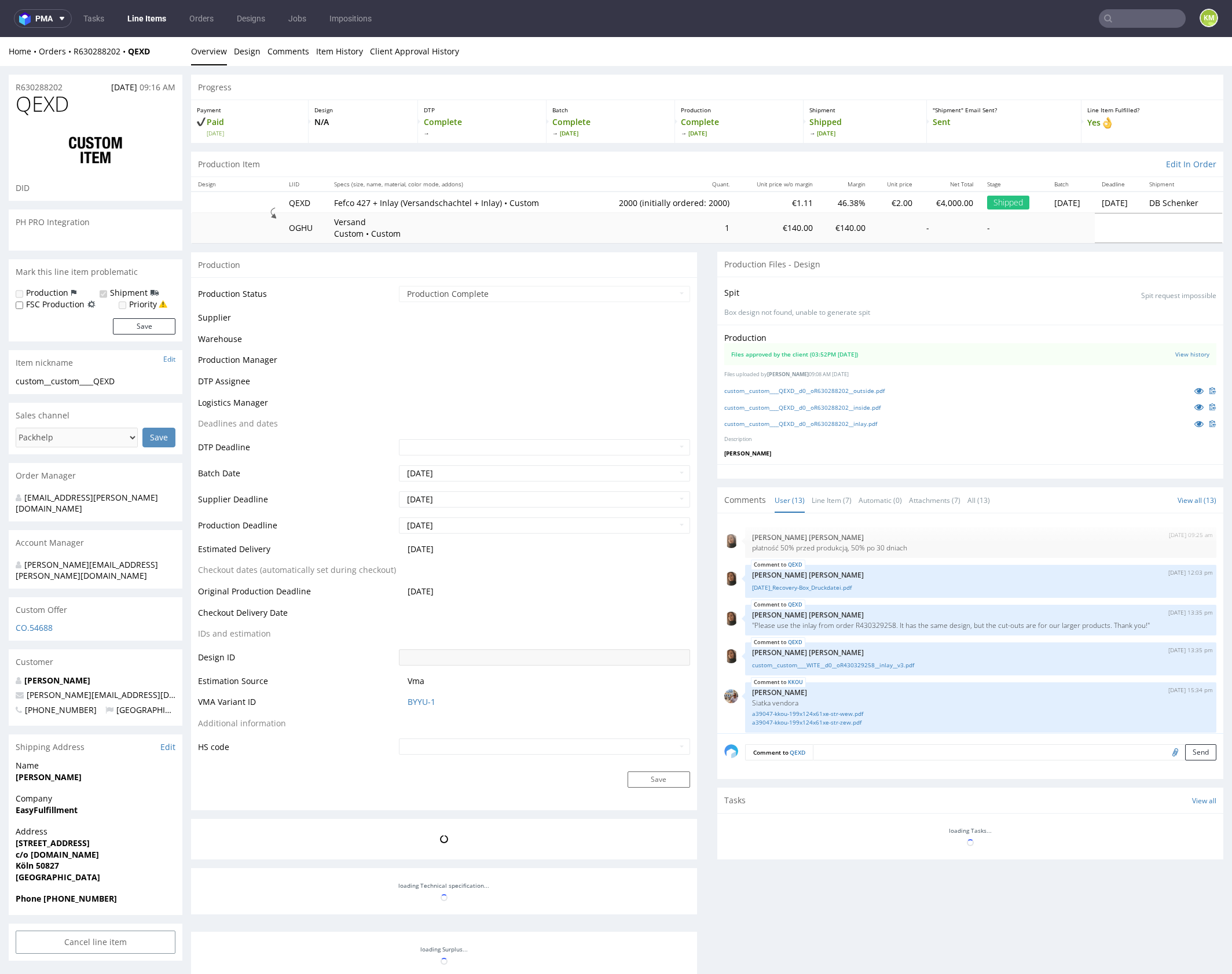
scroll to position [574, 0]
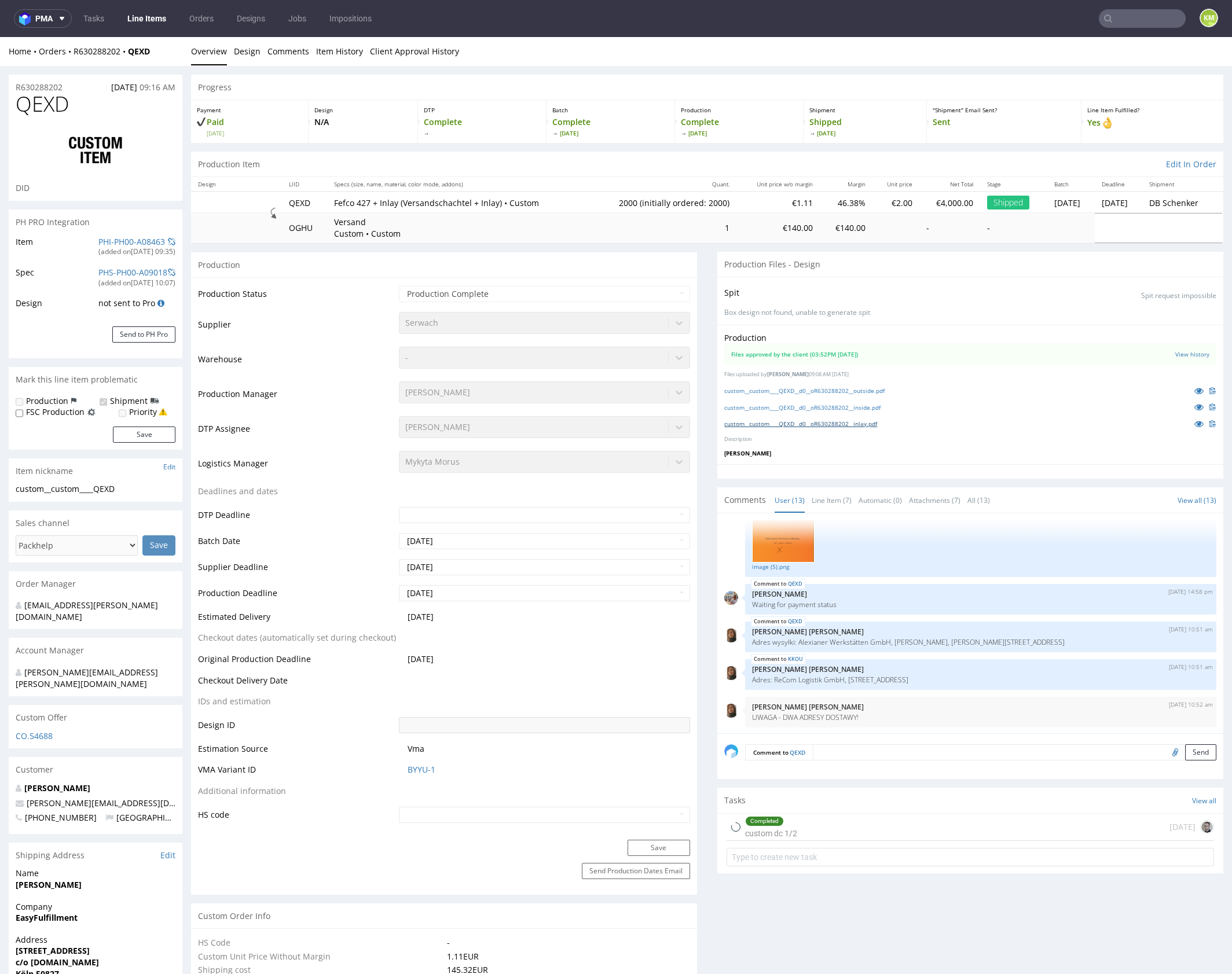
select select "in_progress"
click at [866, 390] on link "custom__custom____QEXD__d0__oR630288202__outside.pdf" at bounding box center [804, 390] width 160 height 8
click at [871, 407] on link "custom__custom____QEXD__d0__oR630288202__inside.pdf" at bounding box center [802, 407] width 156 height 8
click at [870, 424] on link "custom__custom____QEXD__d0__oR630288202__inlay.pdf" at bounding box center [800, 423] width 153 height 8
click at [34, 100] on span "QEXD" at bounding box center [42, 104] width 53 height 23
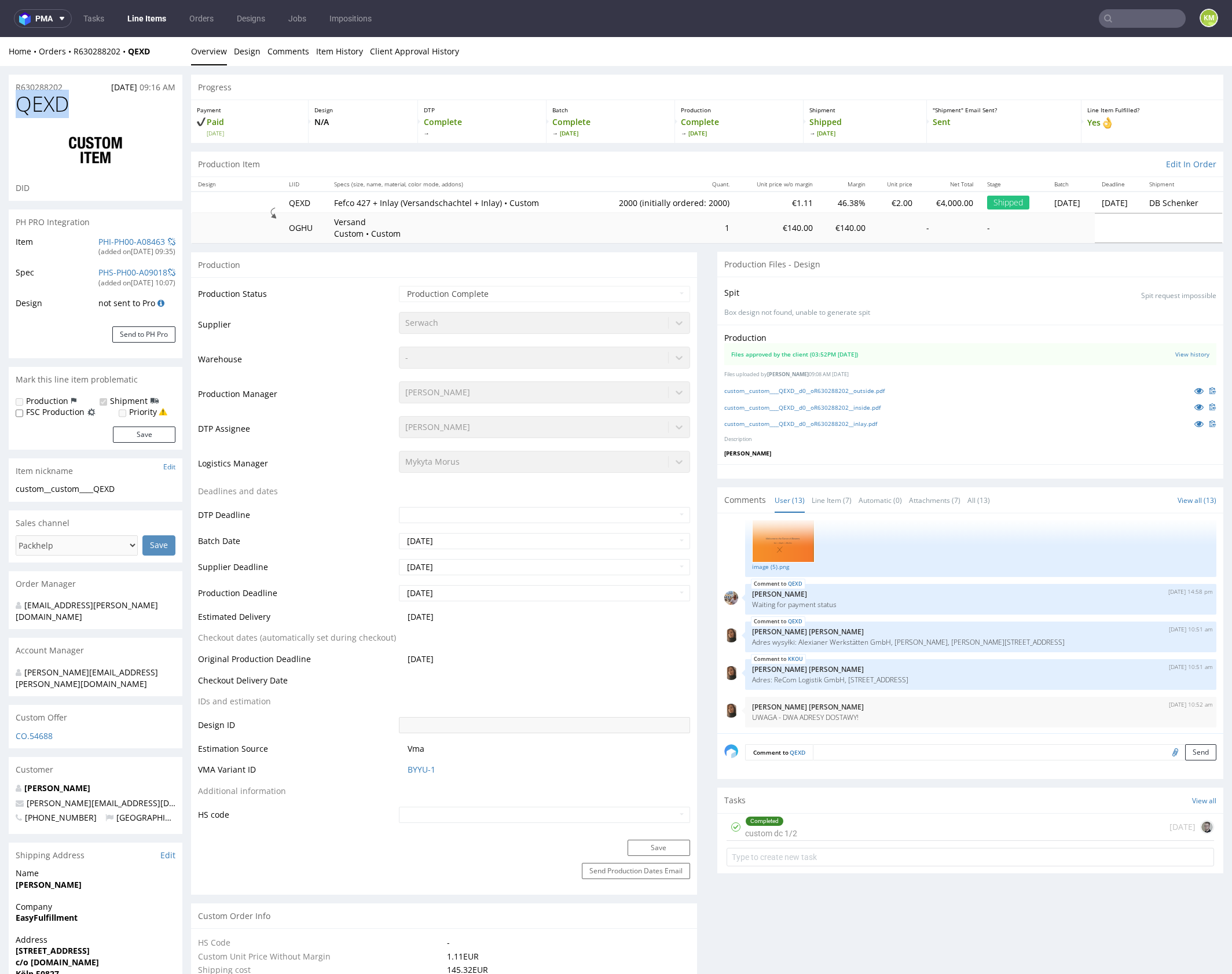
click at [34, 100] on span "QEXD" at bounding box center [42, 104] width 53 height 23
copy span "QEXD"
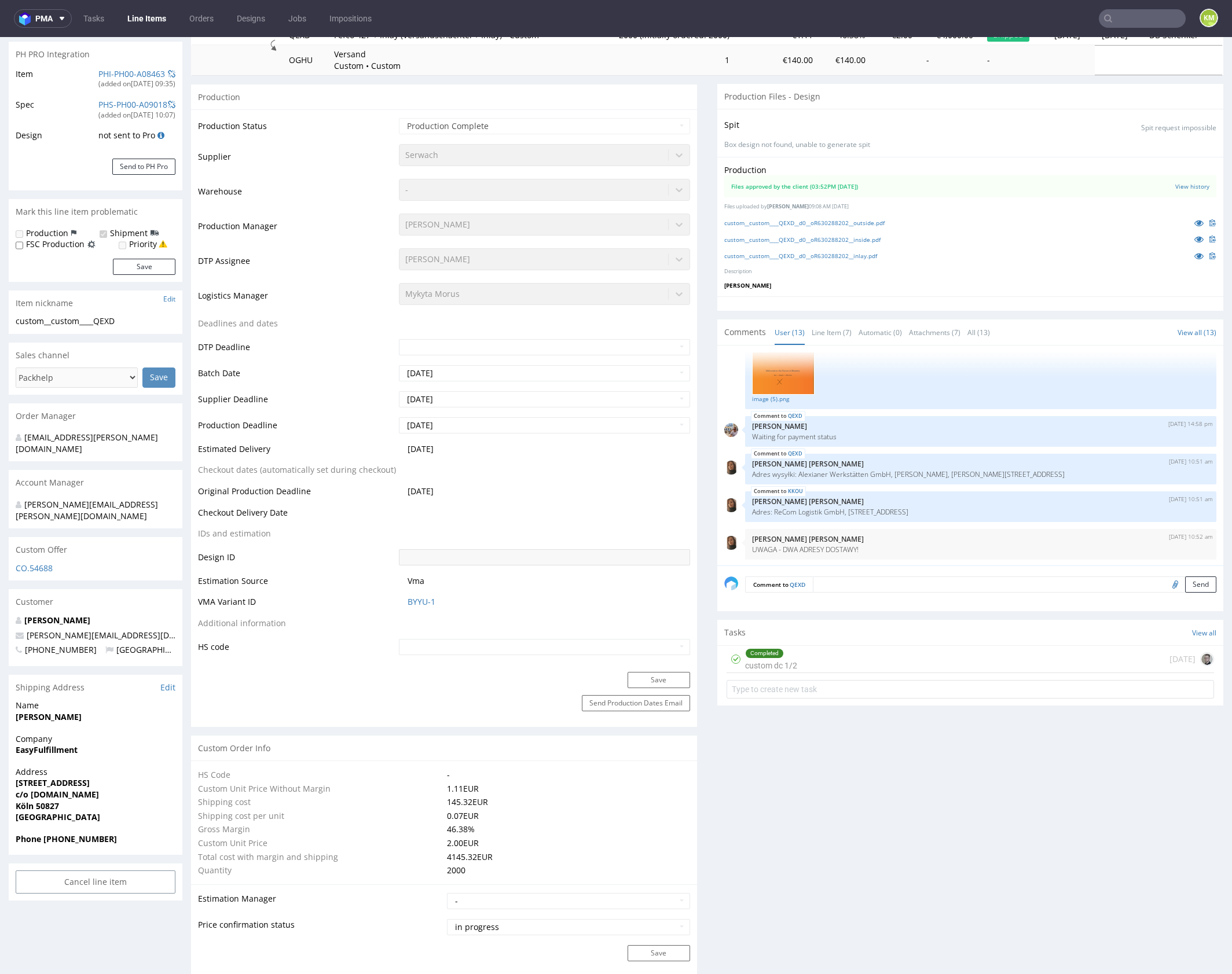
scroll to position [0, 0]
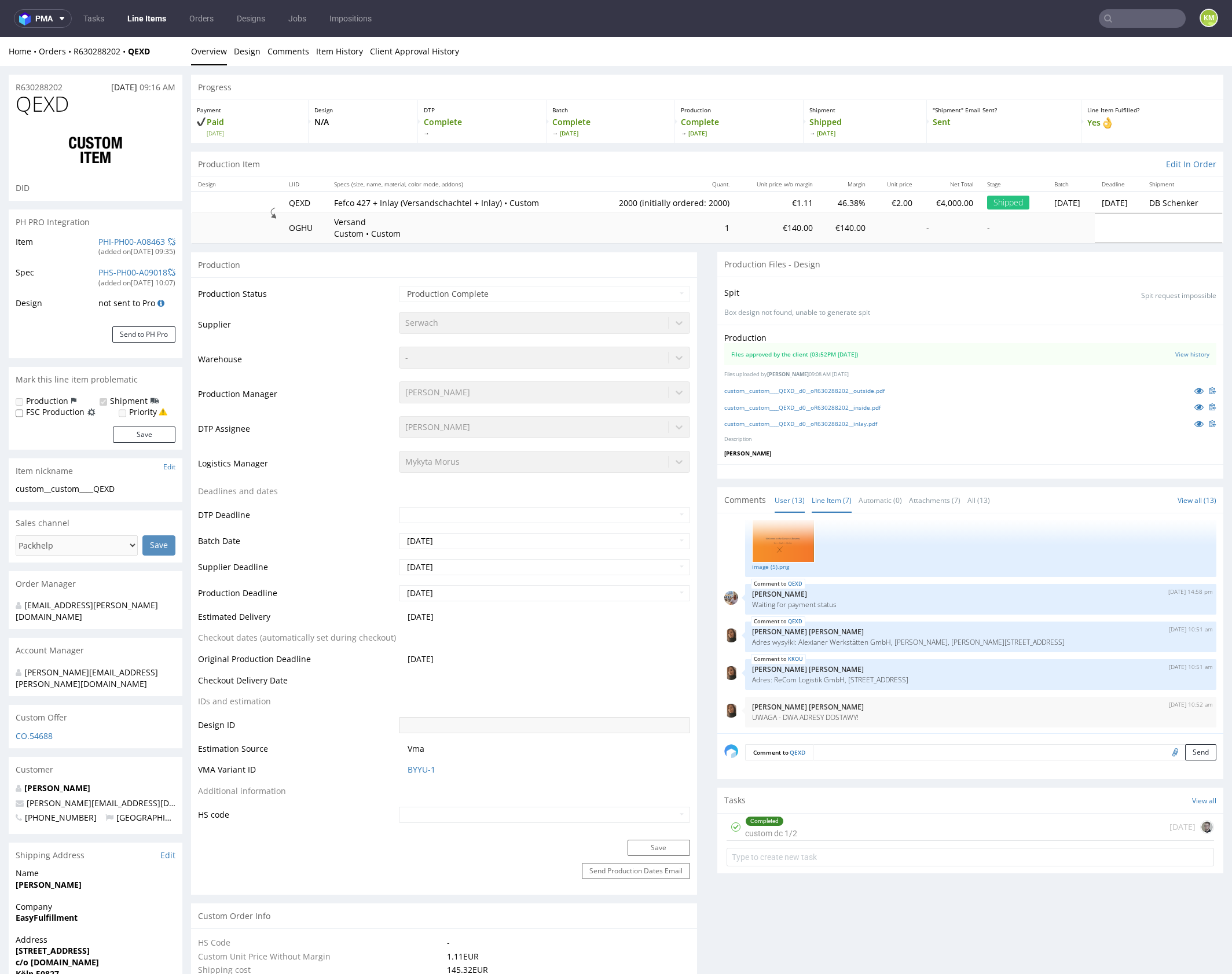
click at [825, 501] on link "Line Item (7)" at bounding box center [832, 501] width 40 height 25
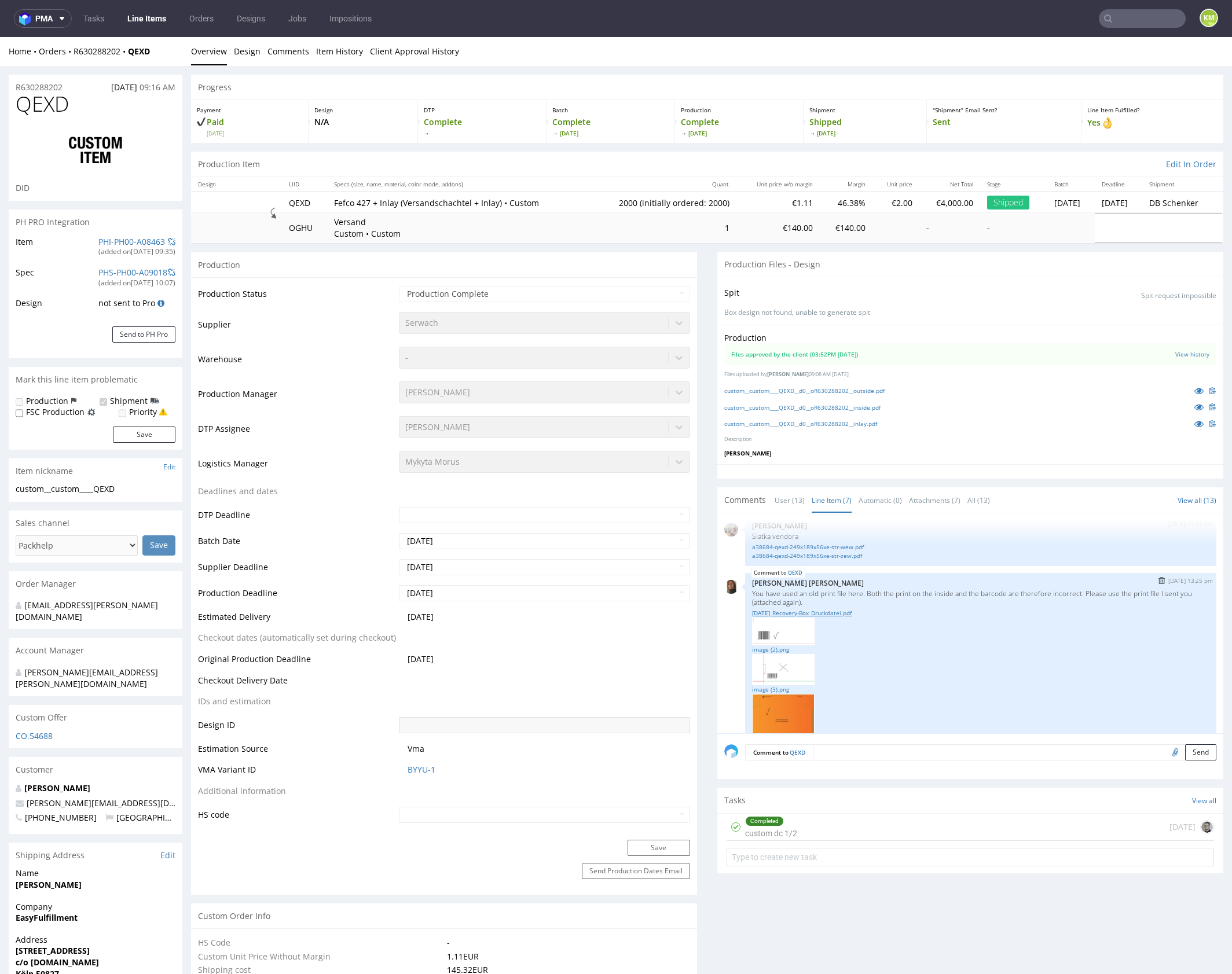
scroll to position [141, 0]
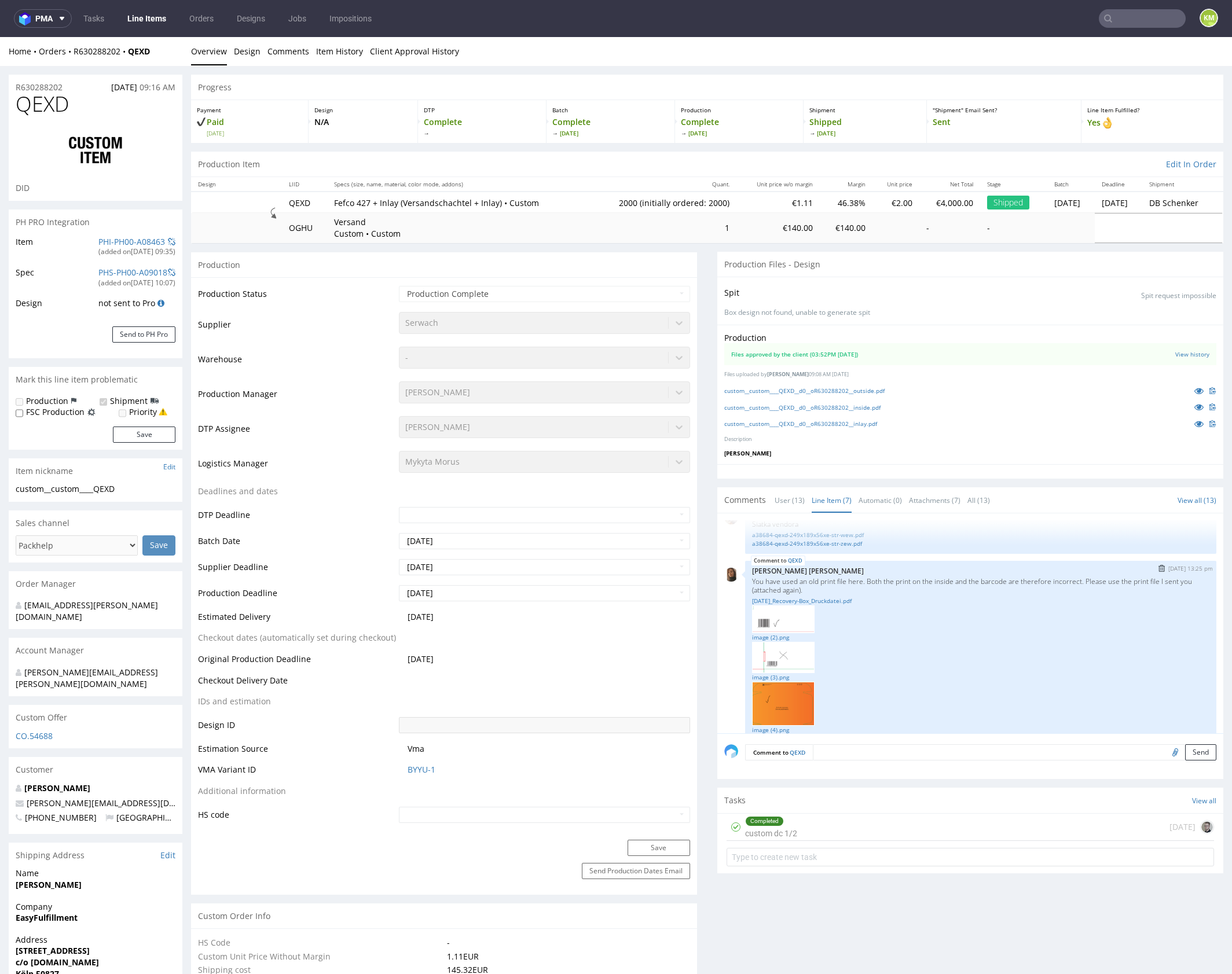
click at [868, 577] on p "You have used an old print file here. Both the print on the inside and the barc…" at bounding box center [981, 585] width 457 height 17
click at [836, 598] on link "25.03.18_Recovery-Box_Druckdatei.pdf" at bounding box center [981, 601] width 457 height 9
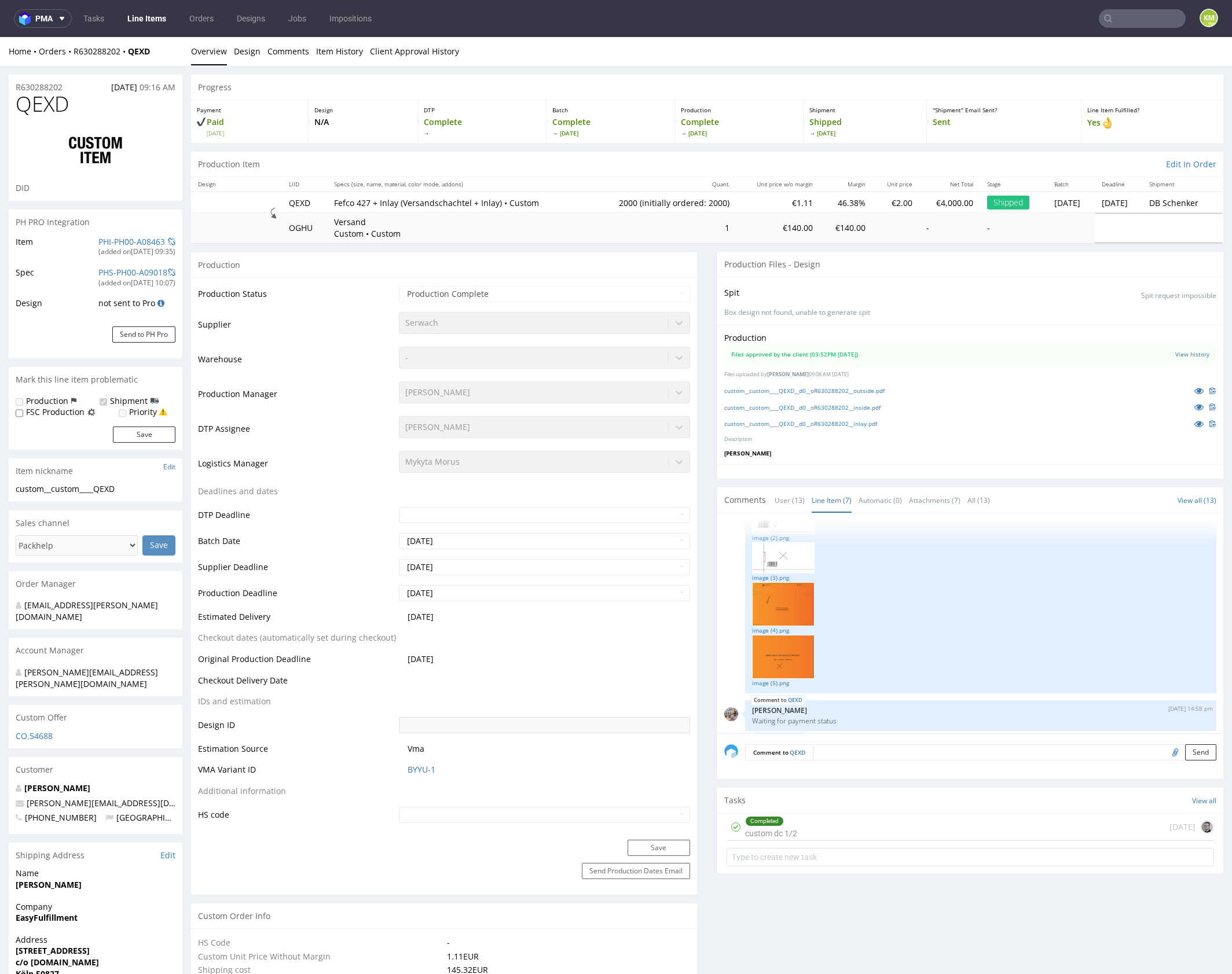
scroll to position [283, 0]
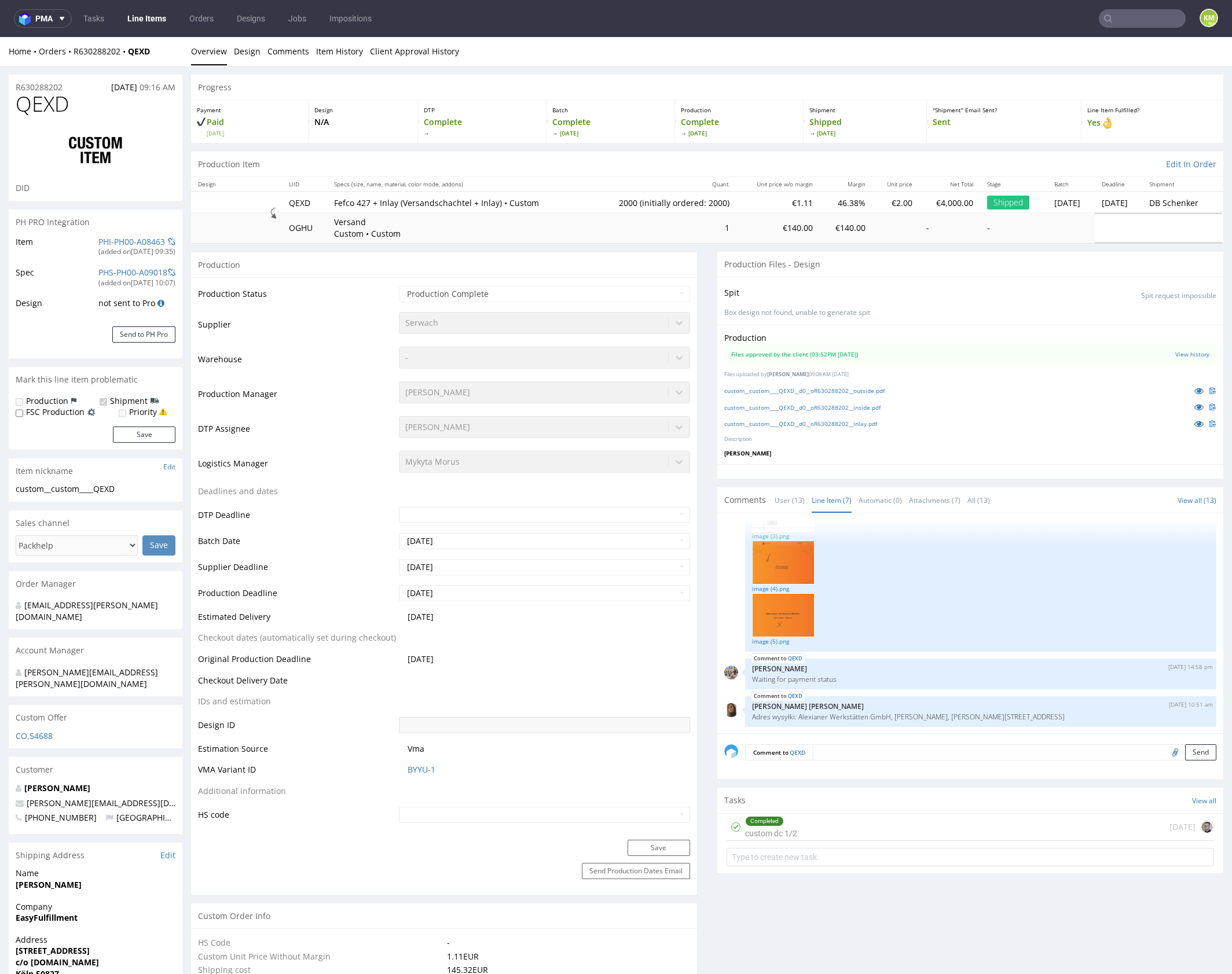
click at [51, 105] on span "QEXD" at bounding box center [42, 104] width 53 height 23
copy span "QEXD"
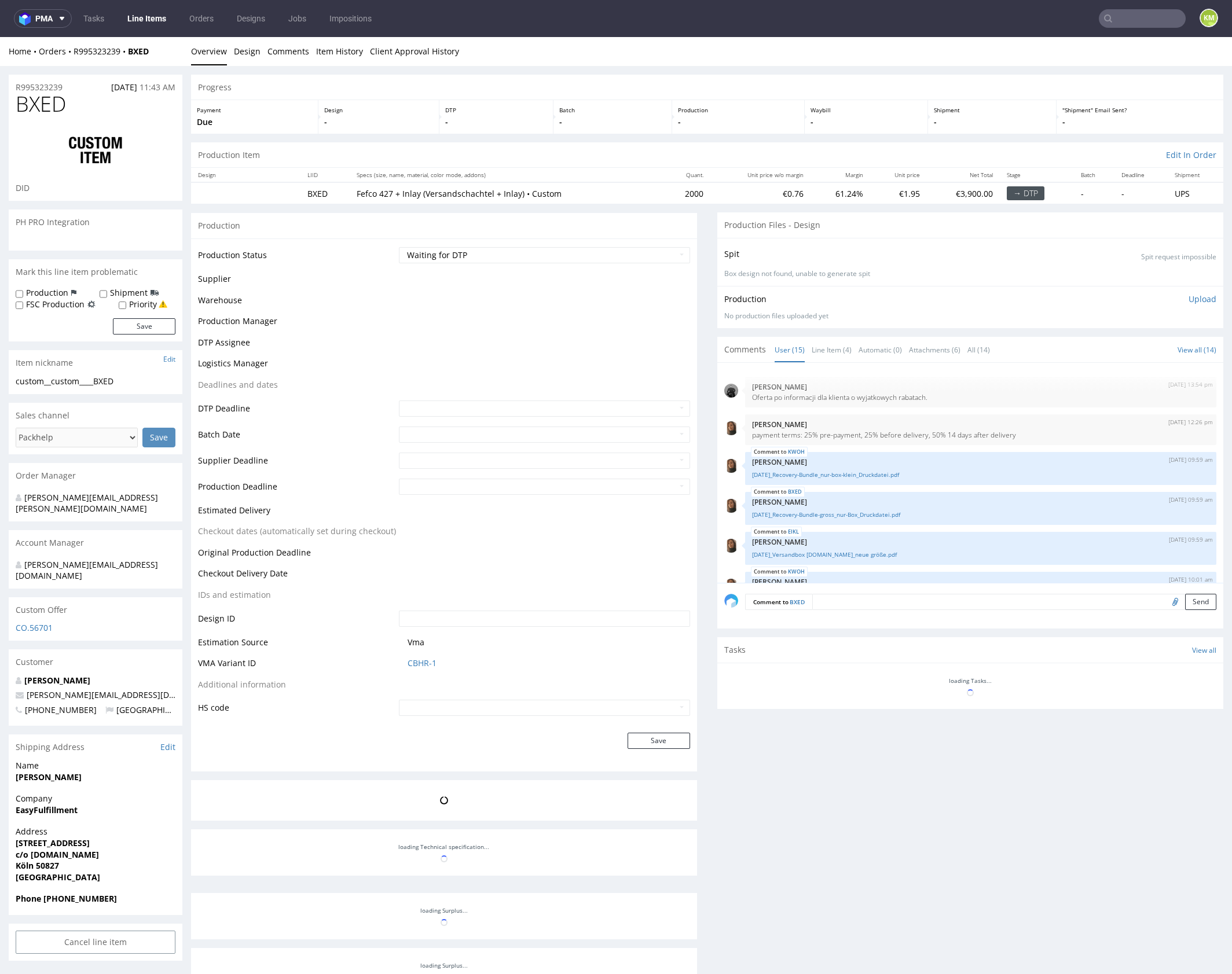
scroll to position [442, 0]
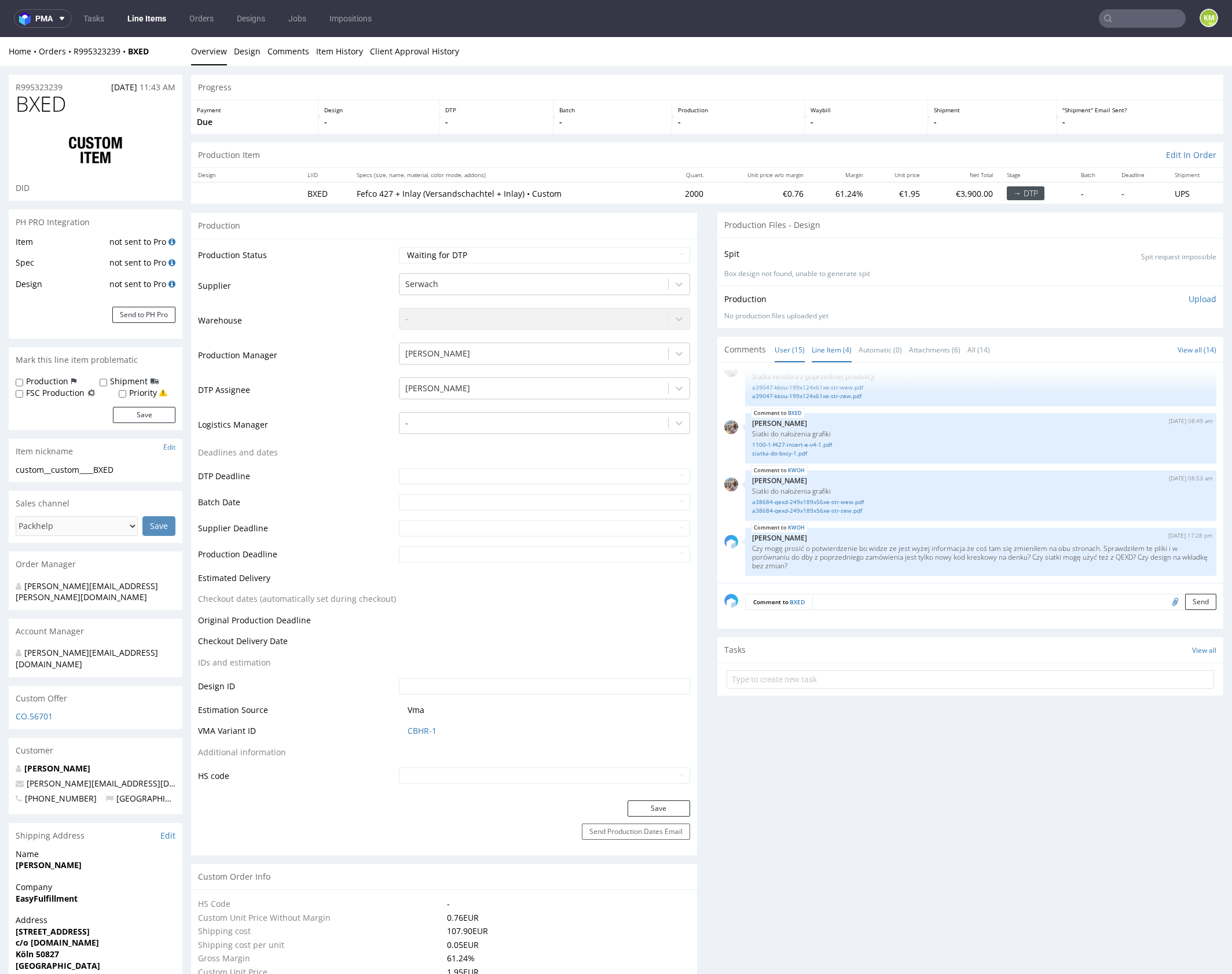
click at [816, 342] on link "Line Item (4)" at bounding box center [832, 350] width 40 height 25
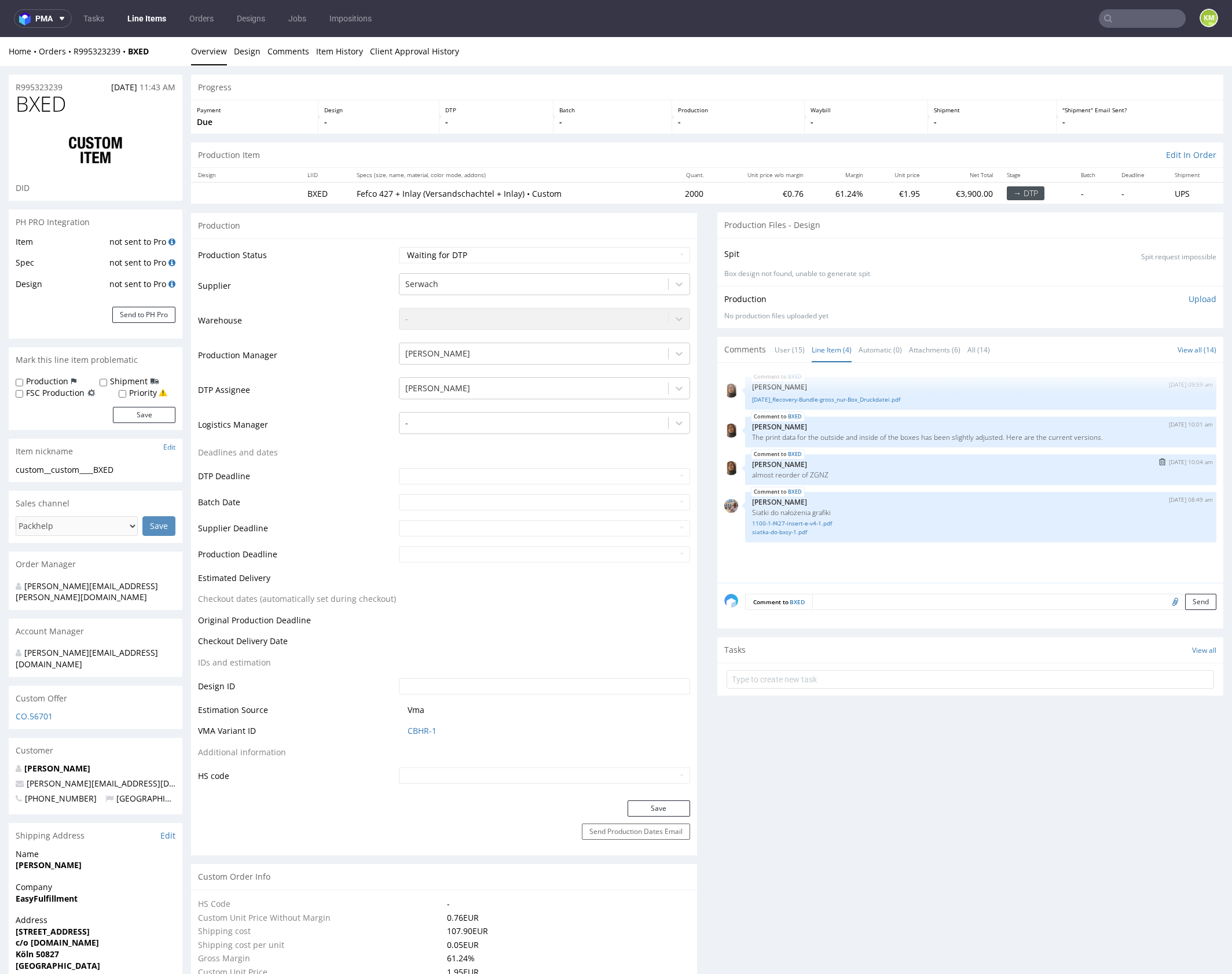
click at [818, 474] on p "almost reorder of ZGNZ" at bounding box center [981, 475] width 457 height 9
copy p "ZGNZ"
click at [881, 384] on p "[PERSON_NAME] [PERSON_NAME]" at bounding box center [981, 387] width 457 height 9
click at [873, 400] on link "25.09.15_Recovery-Bundle-gross_nur-Box_Druckdatei.pdf" at bounding box center [981, 399] width 457 height 9
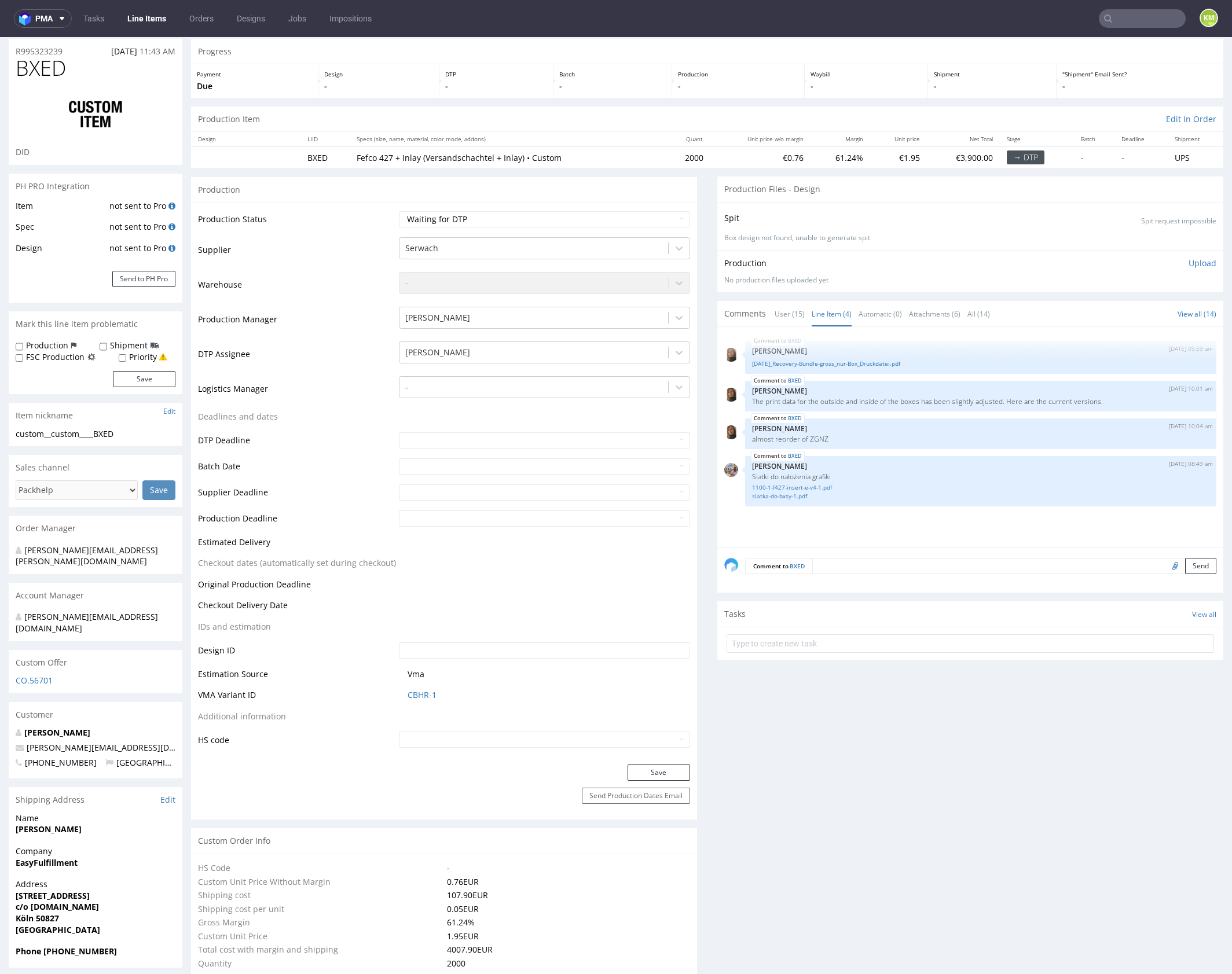
scroll to position [0, 0]
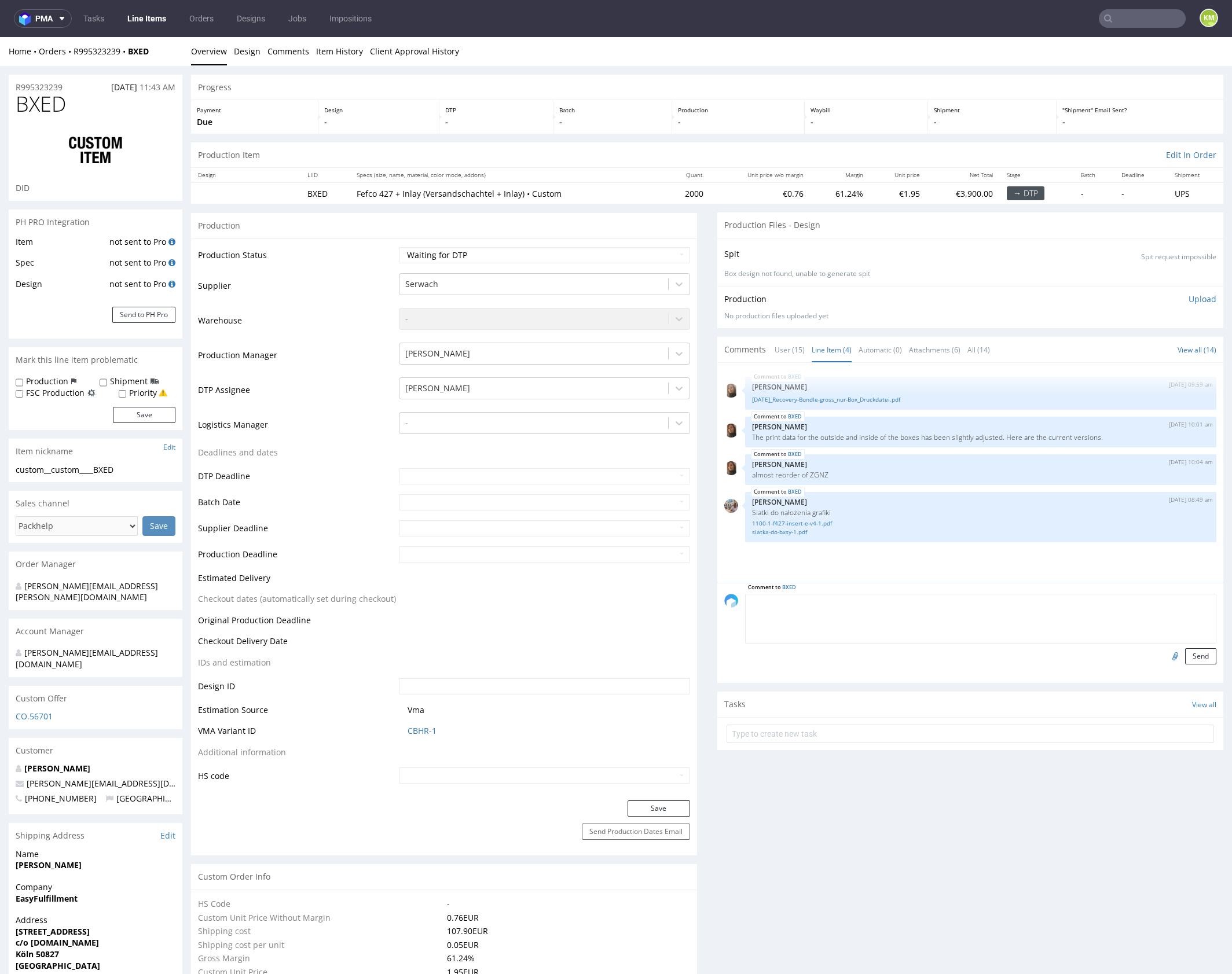
click at [952, 599] on textarea at bounding box center [980, 618] width 471 height 50
paste textarea "ZGNZ"
type textarea "Która siatka boxa jest poprawna? Czy moge użyć siatek z ZGNZ? Widze ze design z…"
click at [1190, 654] on button "Send" at bounding box center [1200, 656] width 32 height 16
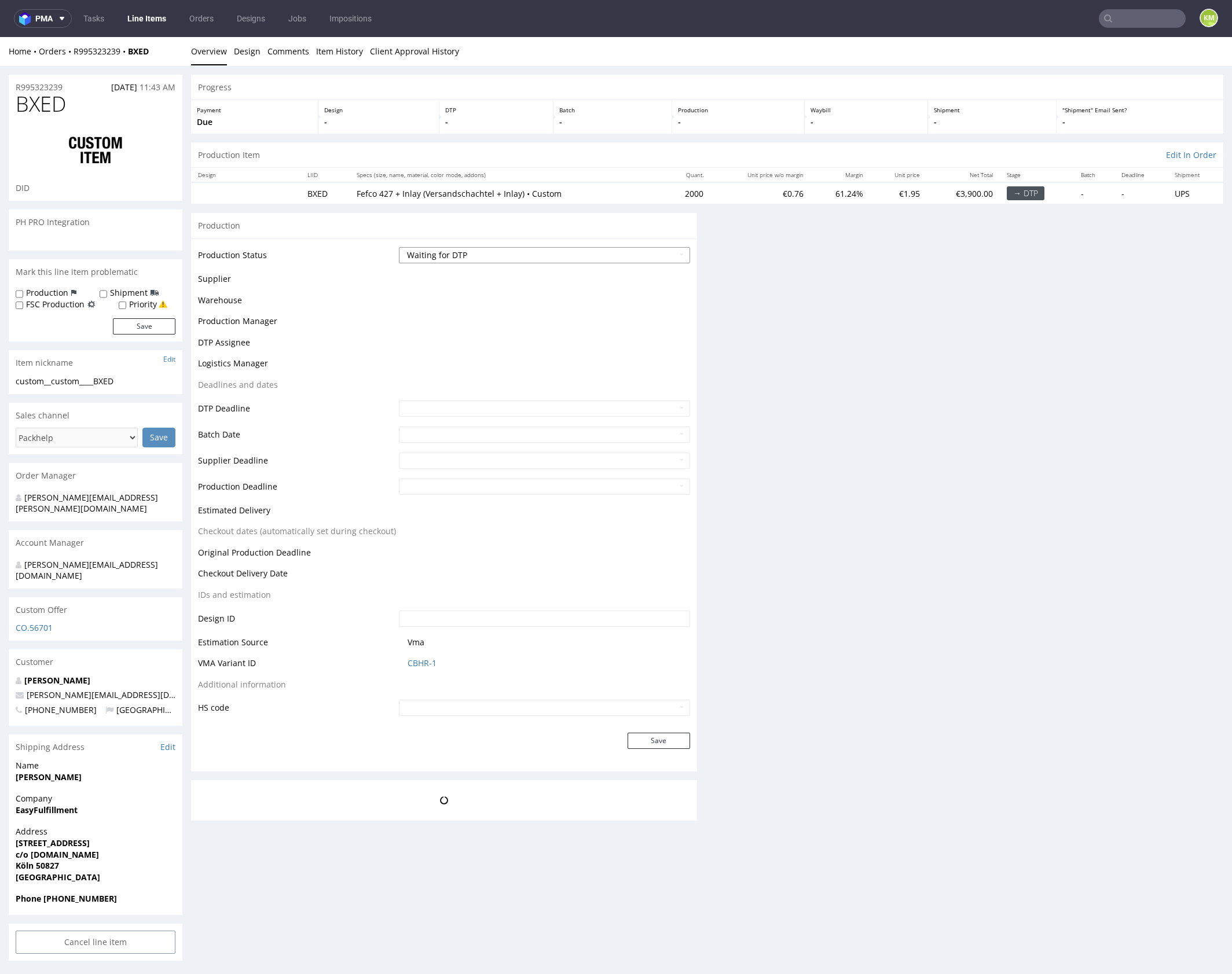
click at [607, 256] on select "Waiting for Artwork Waiting for Diecut Waiting for Mockup Waiting for DTP Waiti…" at bounding box center [544, 255] width 291 height 16
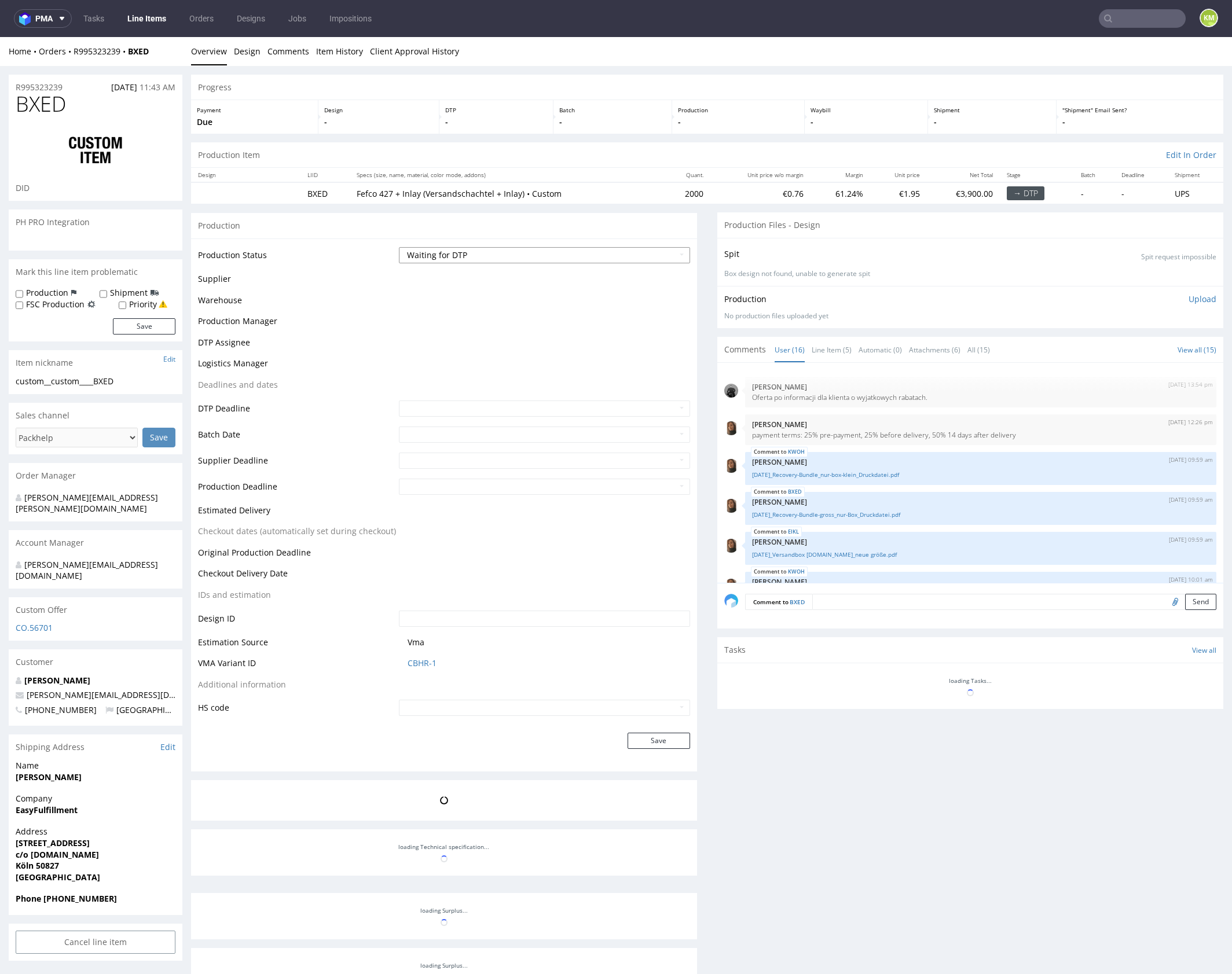
scroll to position [488, 0]
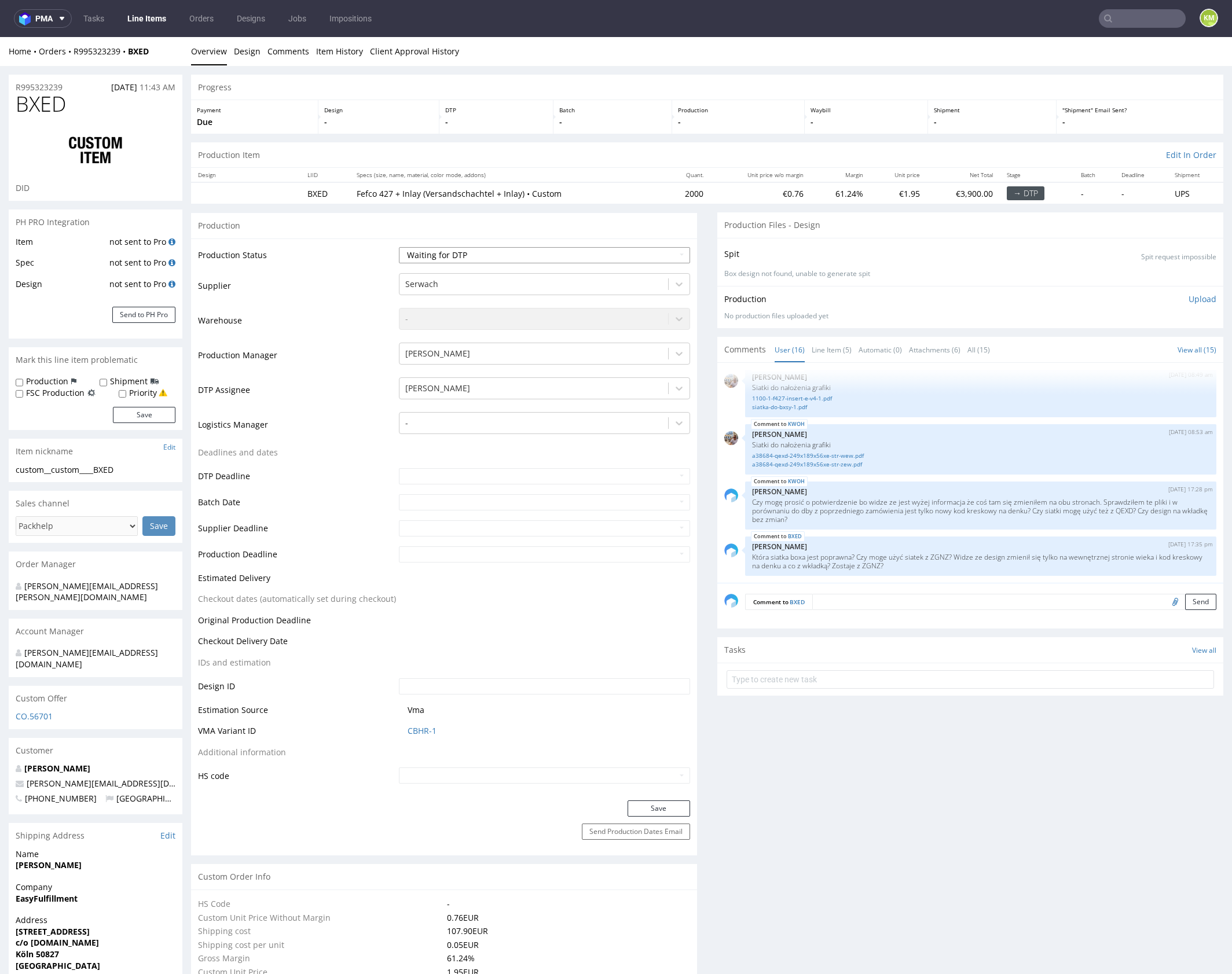
select select "dtp_issue"
click at [399, 247] on select "Waiting for Artwork Waiting for Diecut Waiting for Mockup Waiting for DTP Waiti…" at bounding box center [544, 255] width 291 height 16
click at [669, 801] on button "Save" at bounding box center [658, 809] width 62 height 16
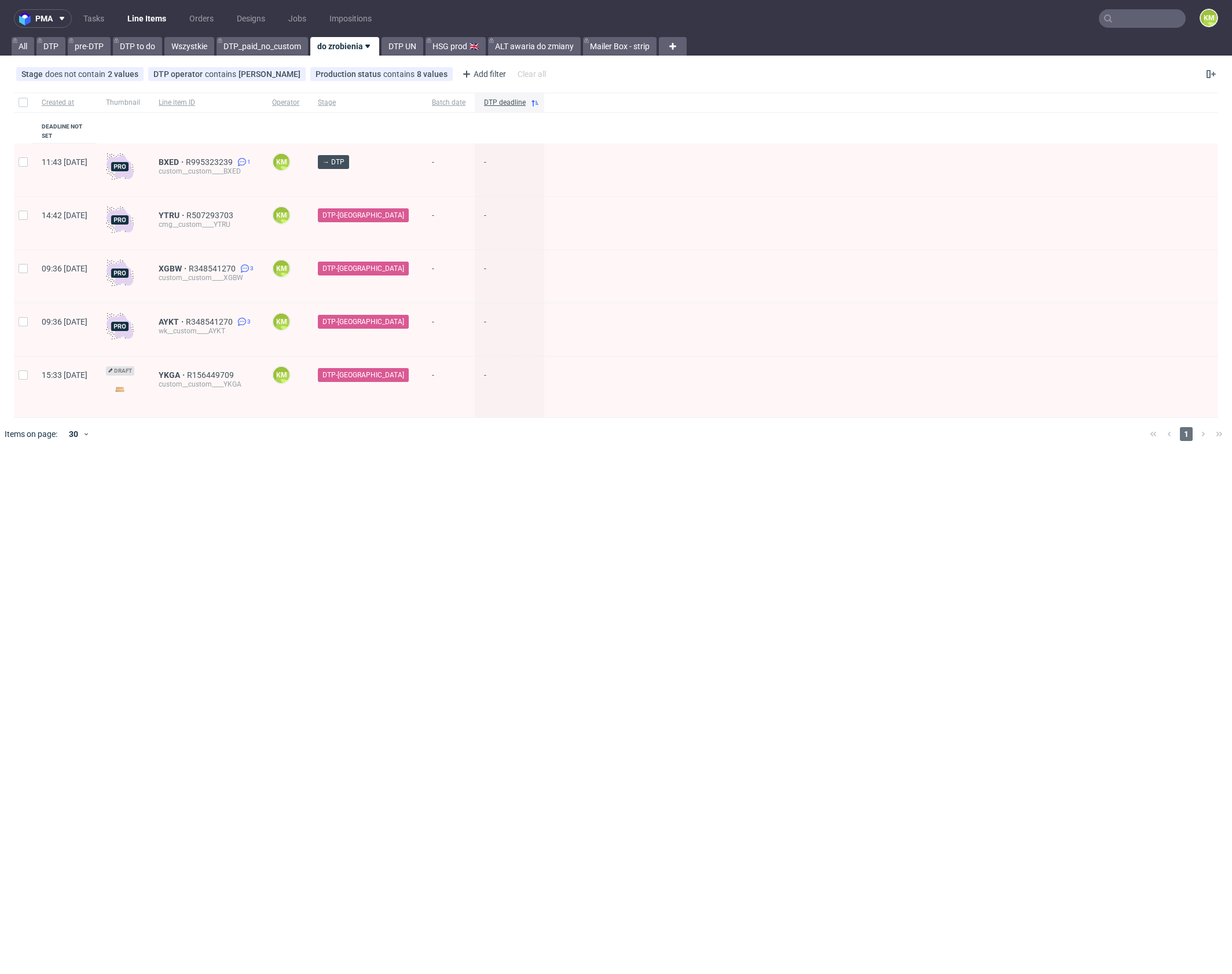
click at [1148, 18] on input "text" at bounding box center [1143, 18] width 87 height 18
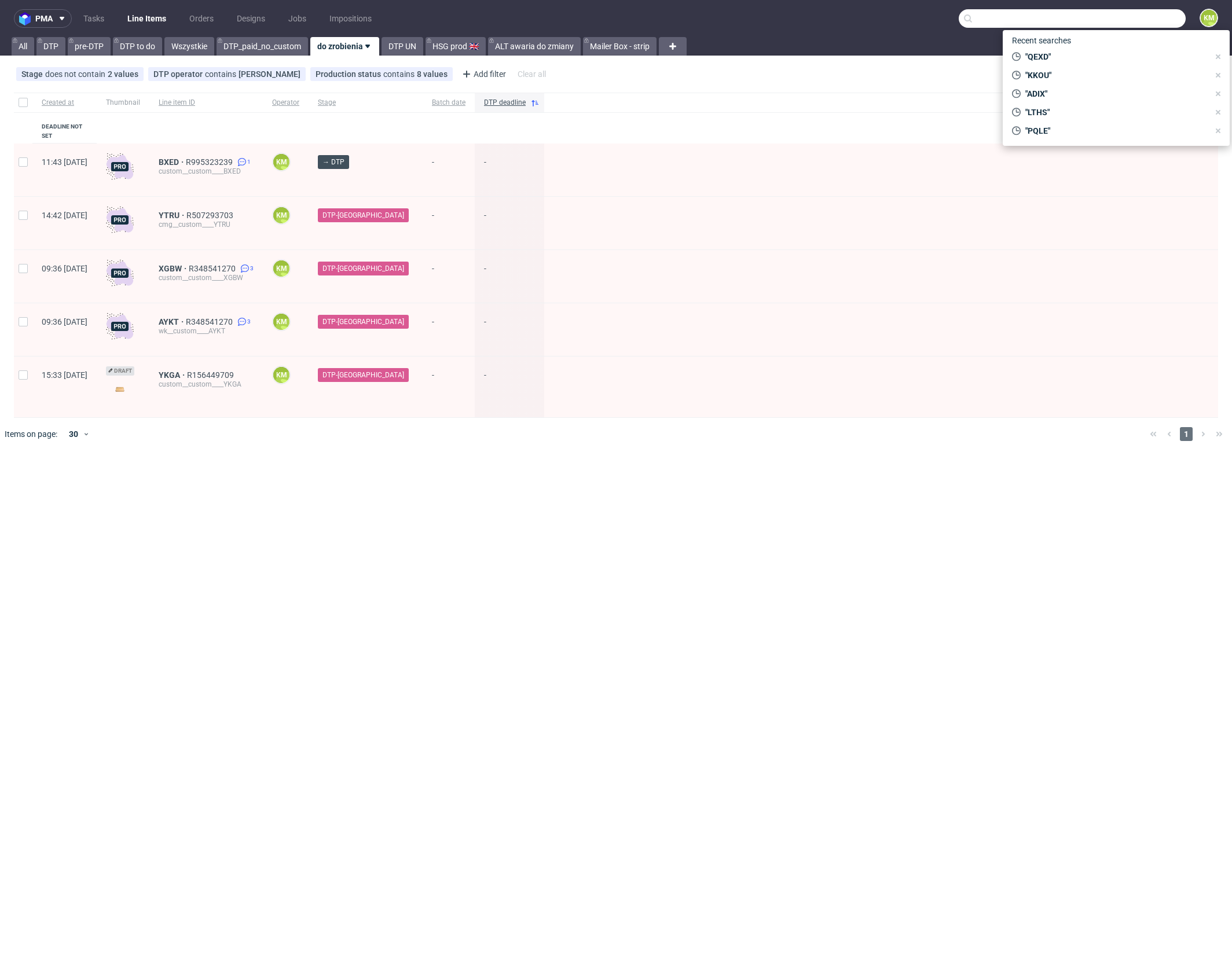
paste input "ZGNZ"
type input "ZGNZ"
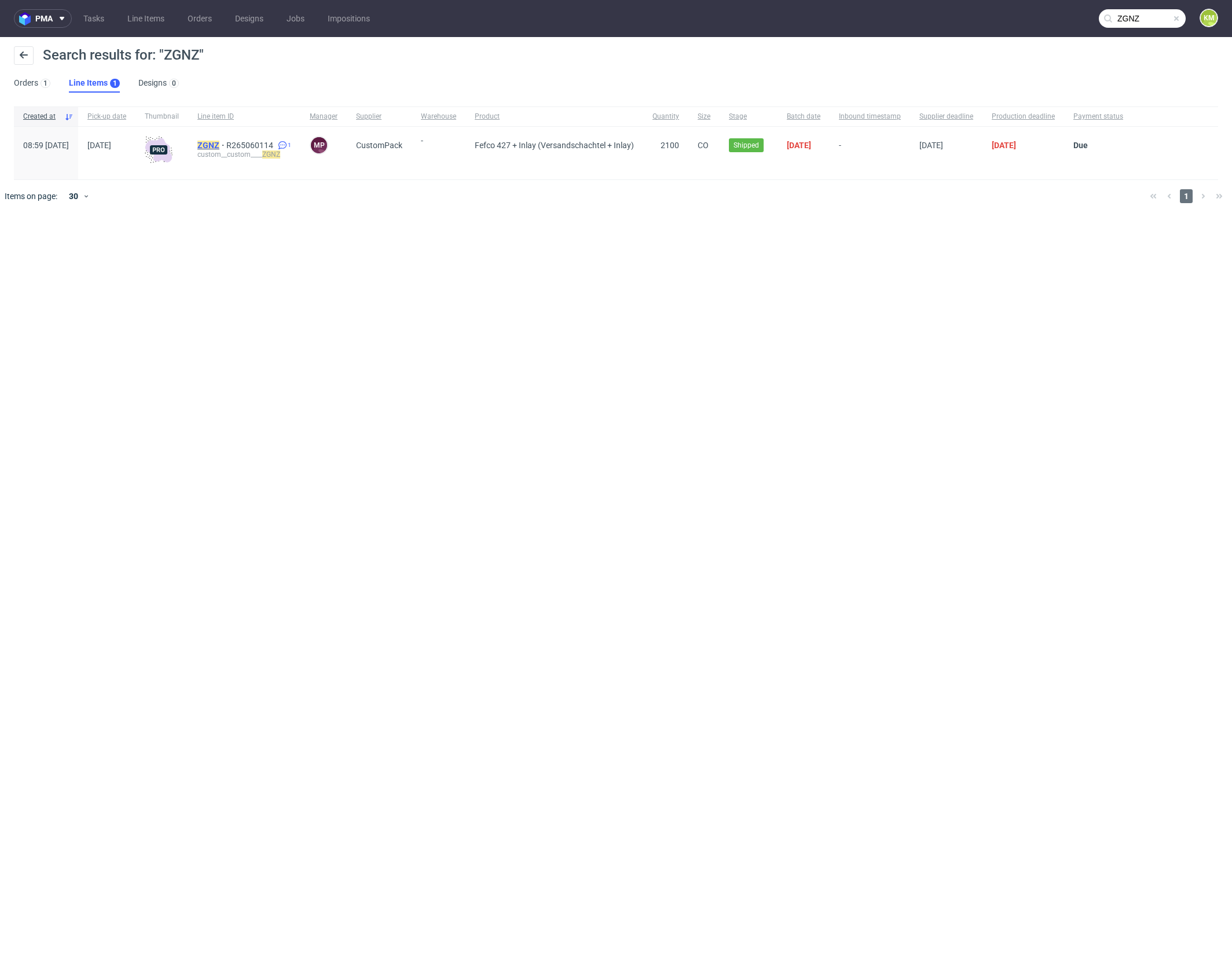
click at [220, 145] on mark "ZGNZ" at bounding box center [208, 145] width 22 height 9
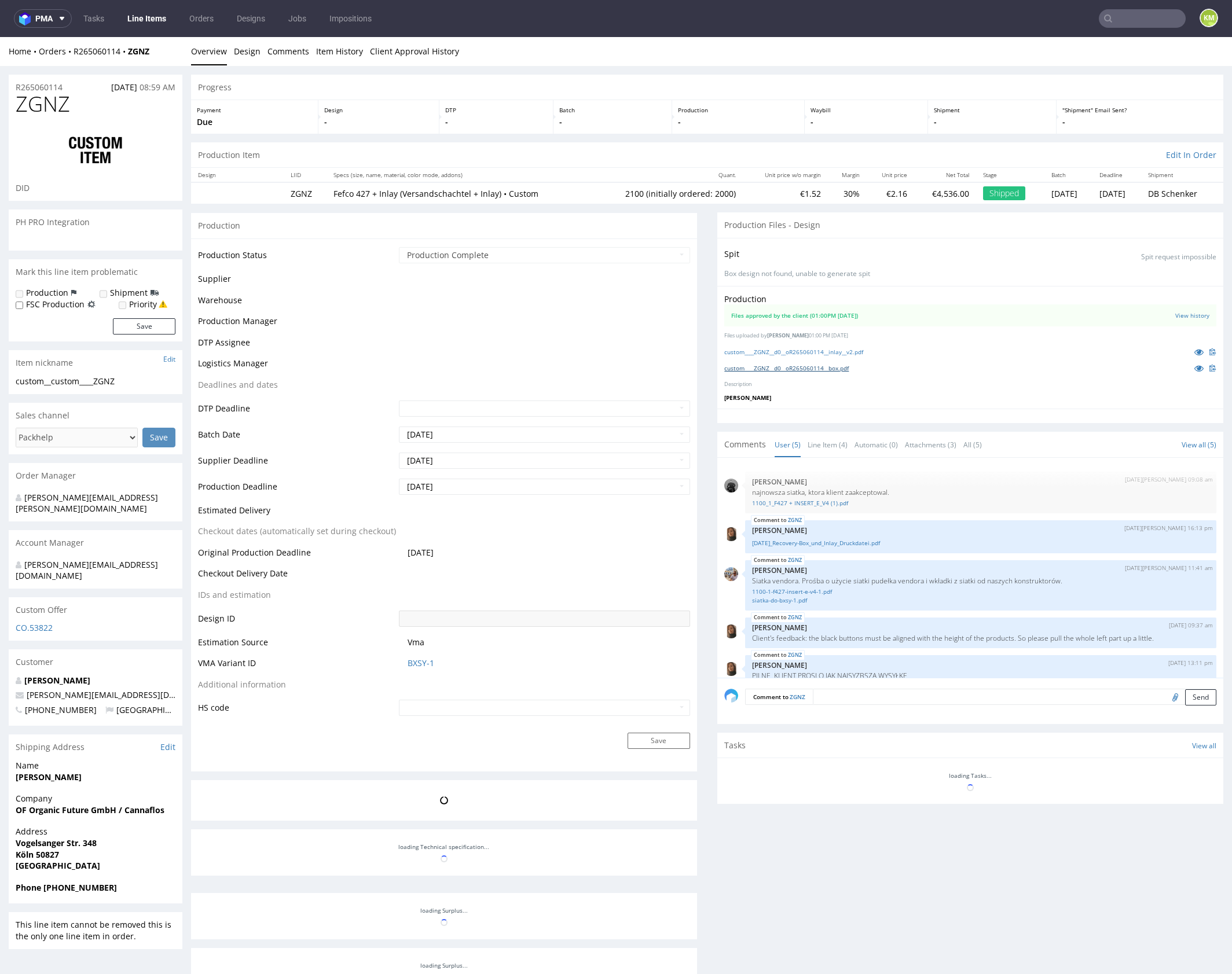
scroll to position [15, 0]
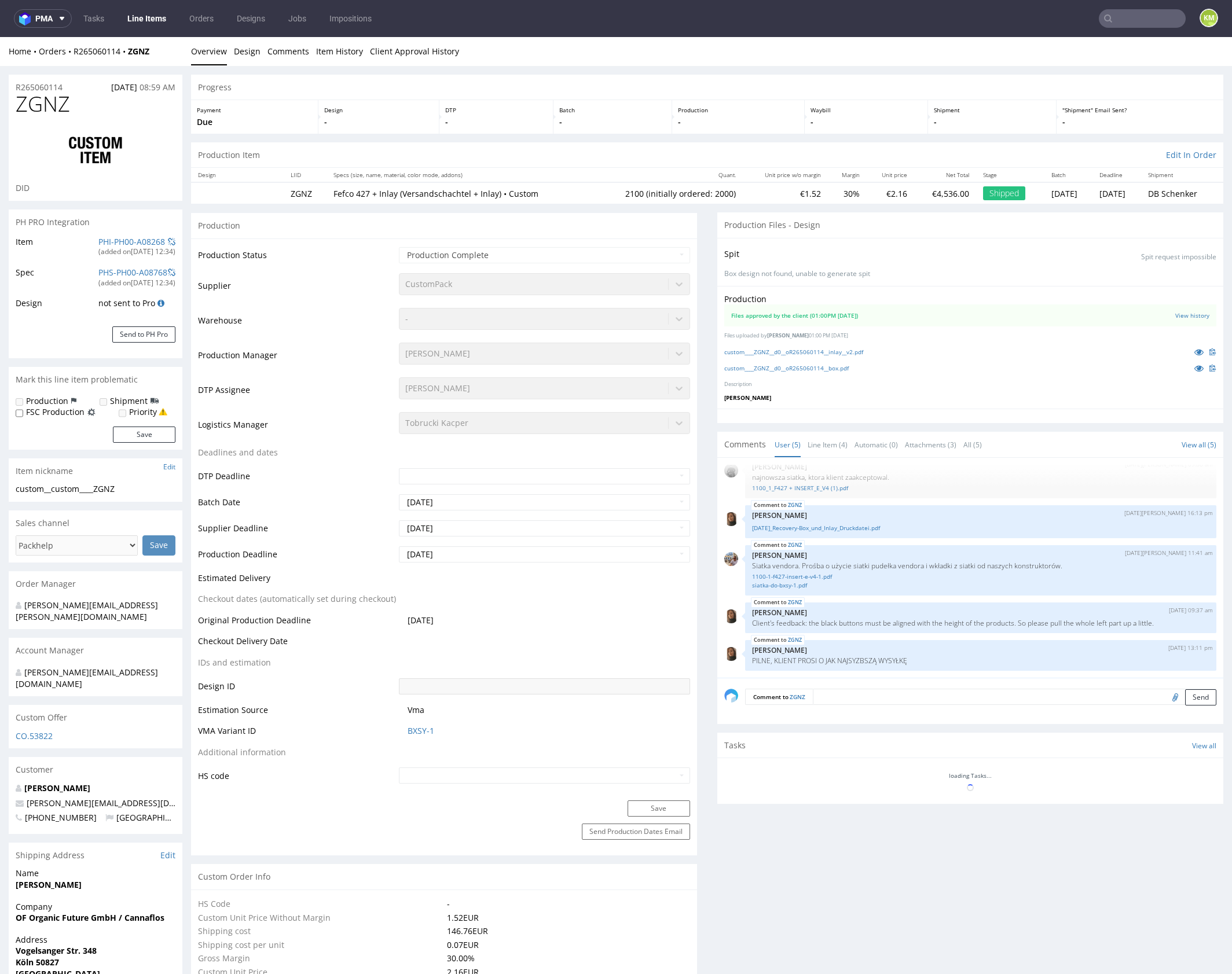
select select "in_progress"
type input "2100"
click at [832, 445] on link "Line Item (4)" at bounding box center [827, 445] width 40 height 25
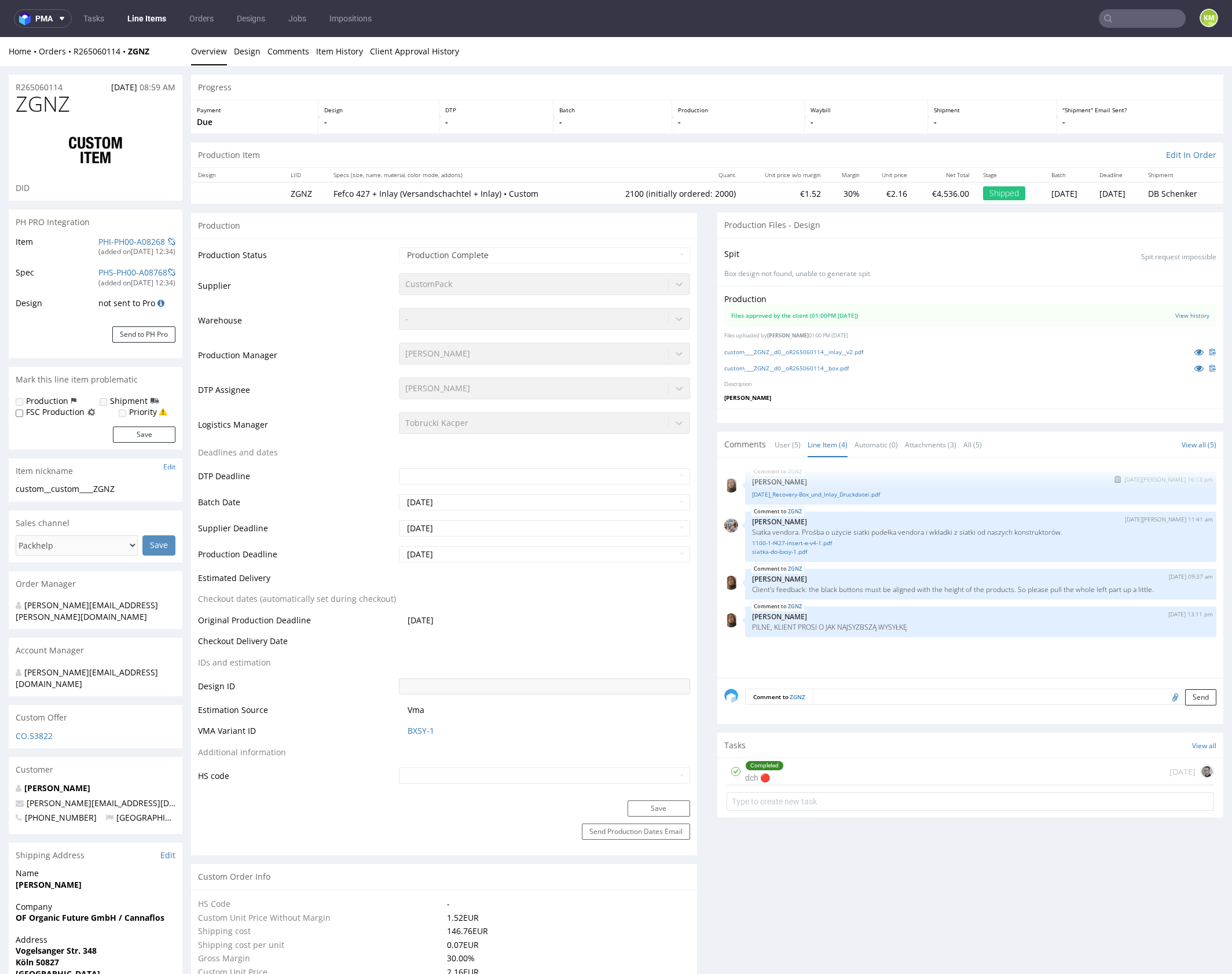
click at [856, 482] on p "Angelina Marć" at bounding box center [981, 482] width 457 height 9
click at [859, 494] on link "24.11.25_Recovery-Box_und_Inlay_Druckdatei.pdf" at bounding box center [981, 494] width 457 height 9
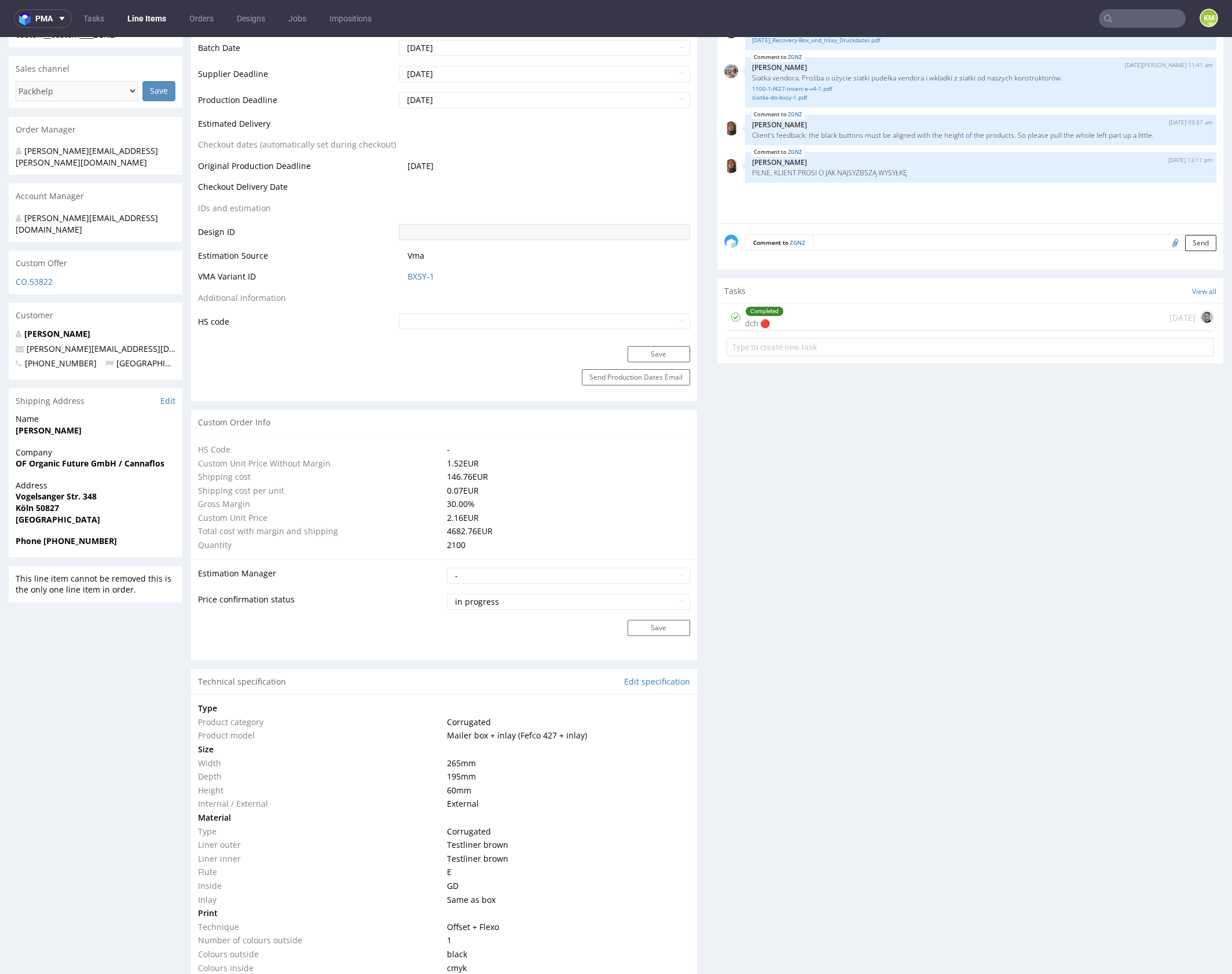
scroll to position [0, 0]
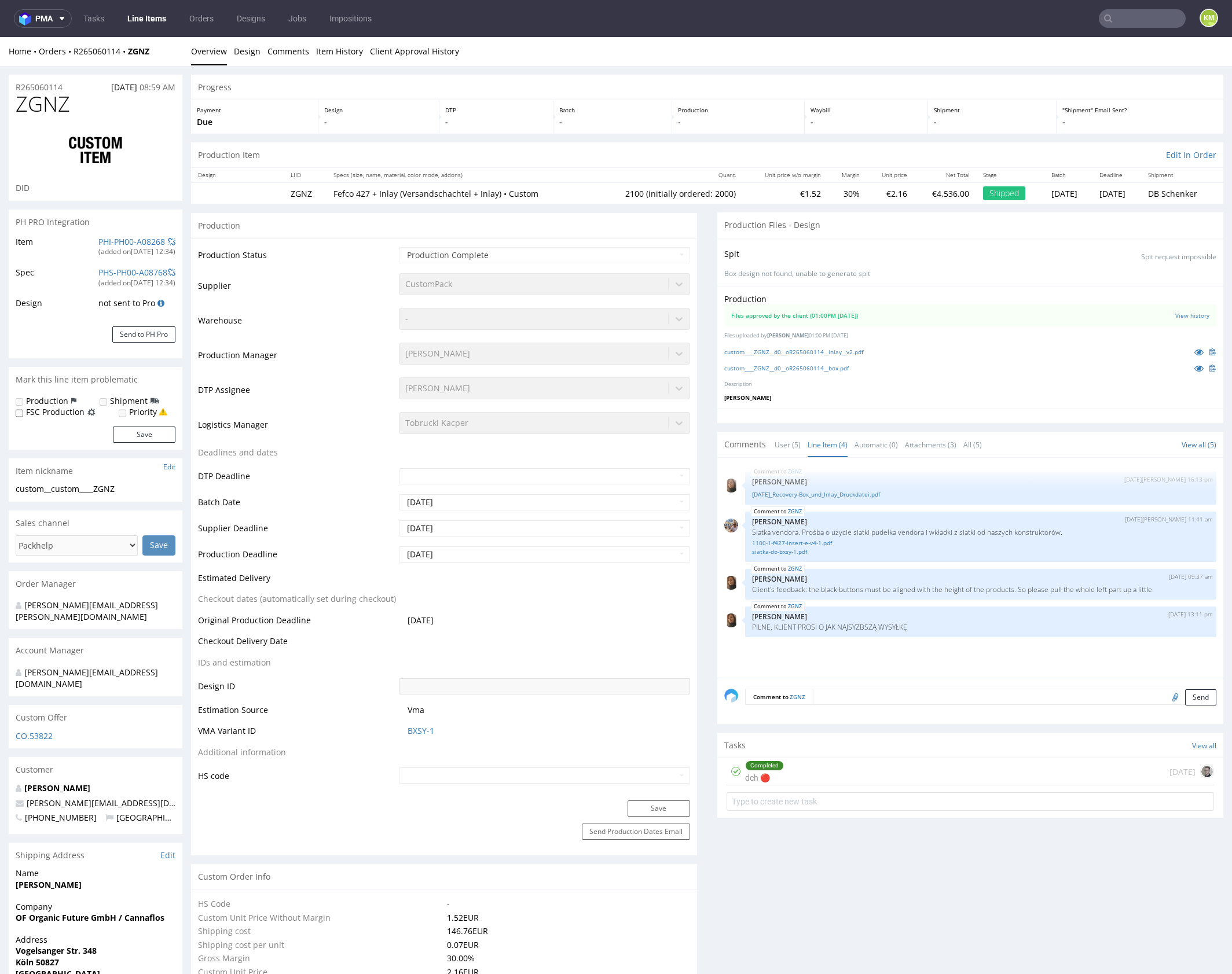
click at [36, 107] on span "ZGNZ" at bounding box center [42, 104] width 54 height 23
copy span "ZGNZ"
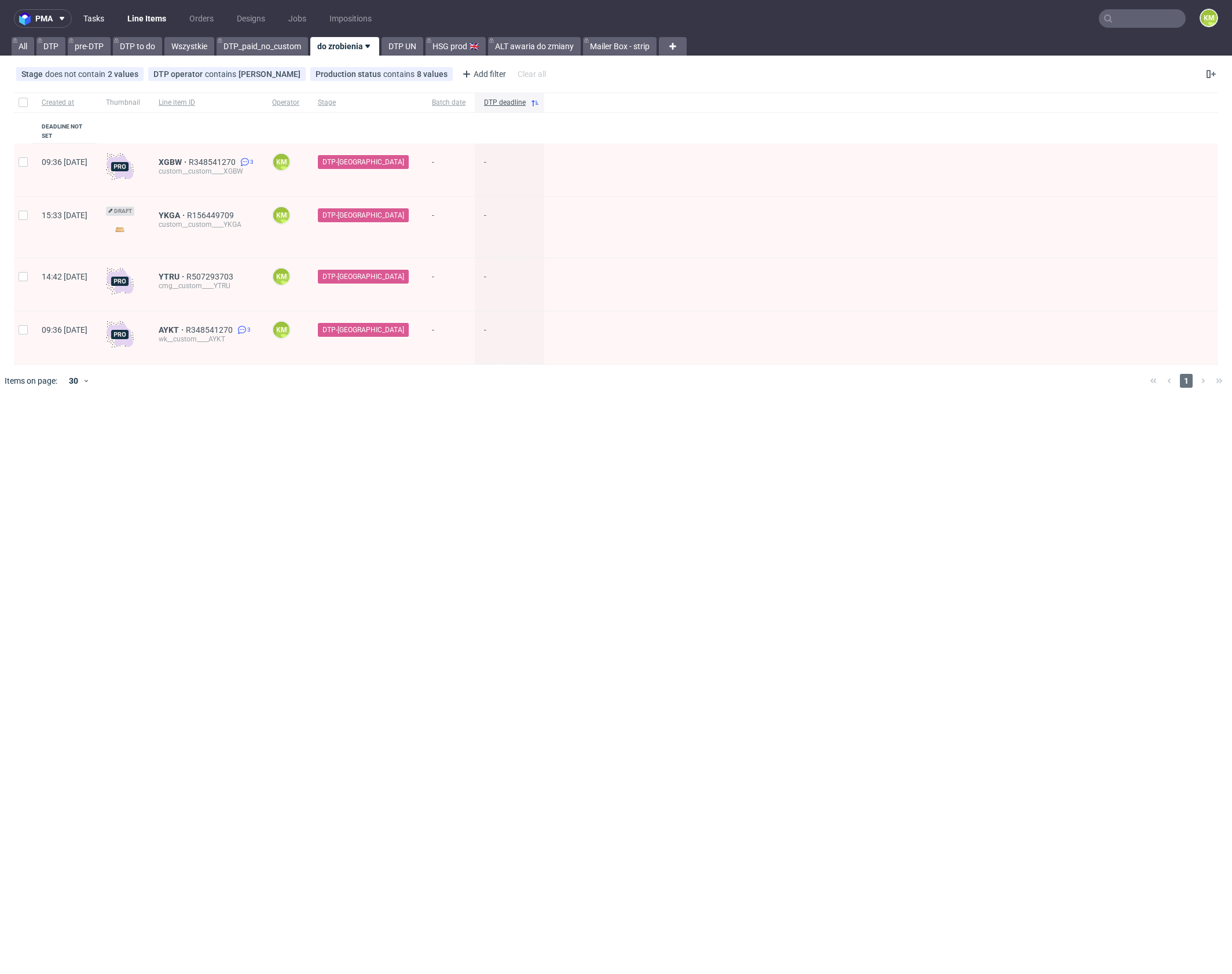
click at [94, 27] on link "Tasks" at bounding box center [94, 18] width 34 height 18
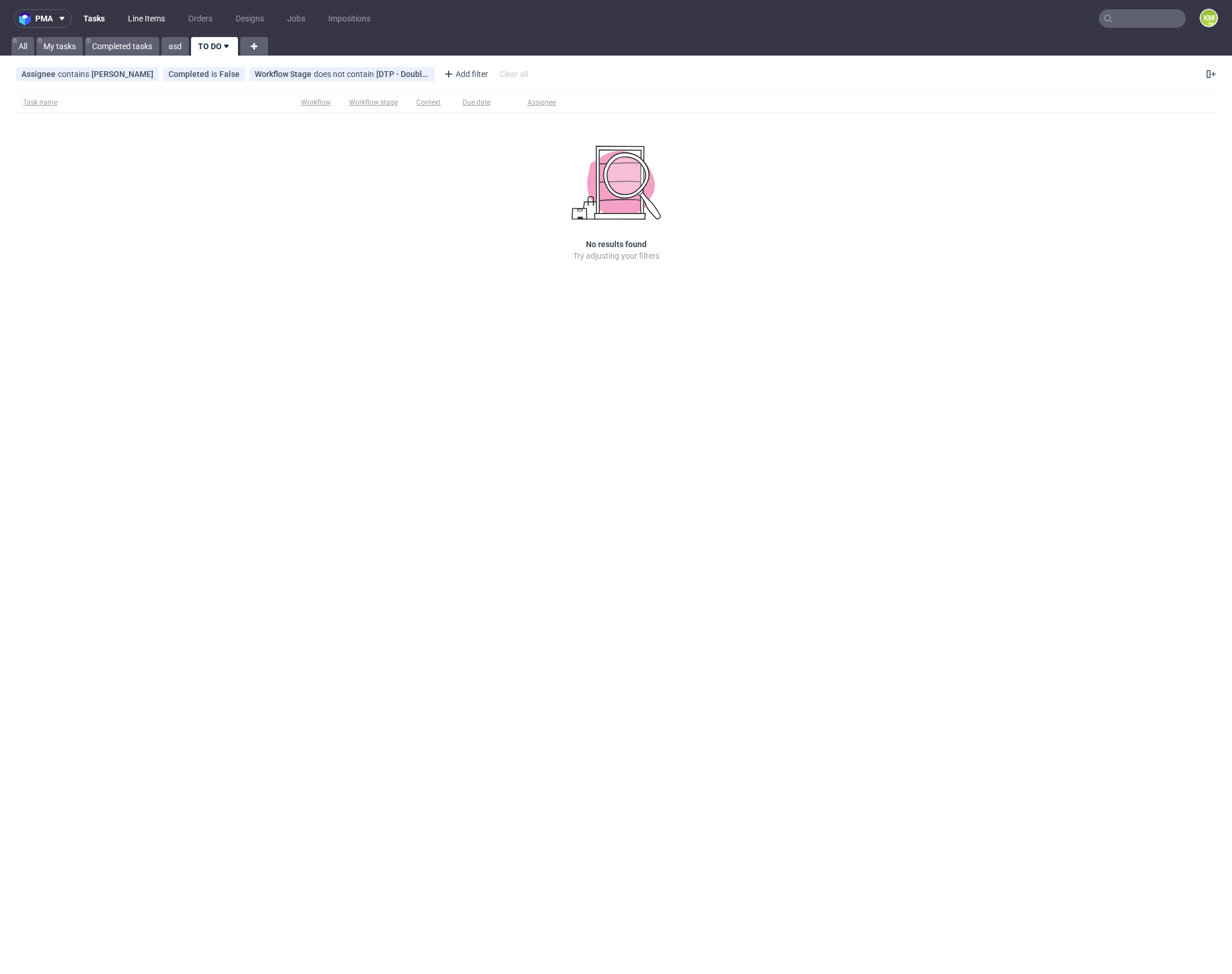
click at [141, 22] on link "Line Items" at bounding box center [146, 18] width 51 height 18
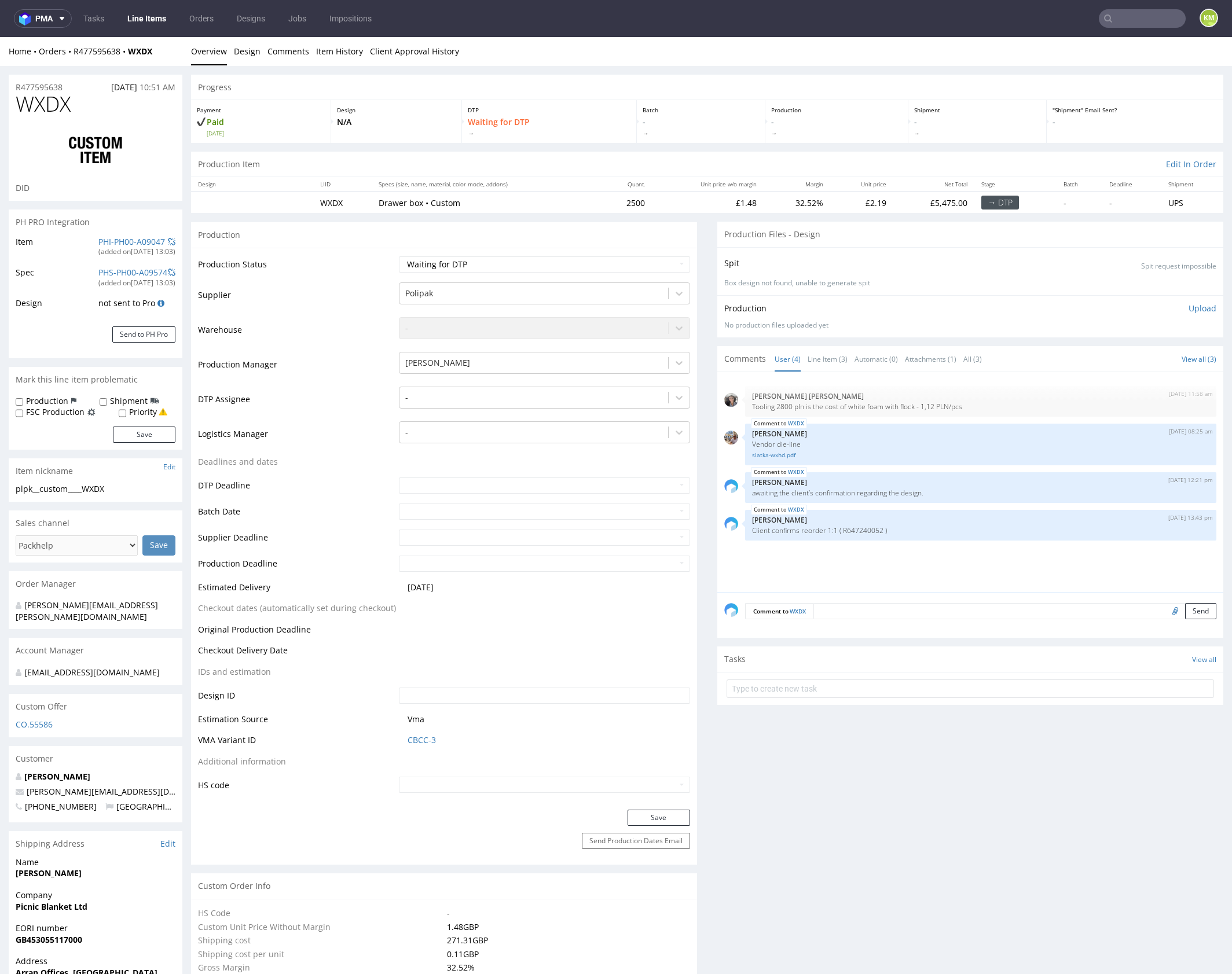
click at [858, 567] on div "[DATE] 11:58 am [PERSON_NAME] [PERSON_NAME] 2800 pln is the cost of white foam …" at bounding box center [973, 485] width 499 height 213
click at [777, 456] on link "siatka-wxhd.pdf" at bounding box center [981, 455] width 457 height 9
click at [856, 529] on p "Client confirms reorder 1:1 ( R647240052 )" at bounding box center [981, 530] width 457 height 9
copy p "R647240052"
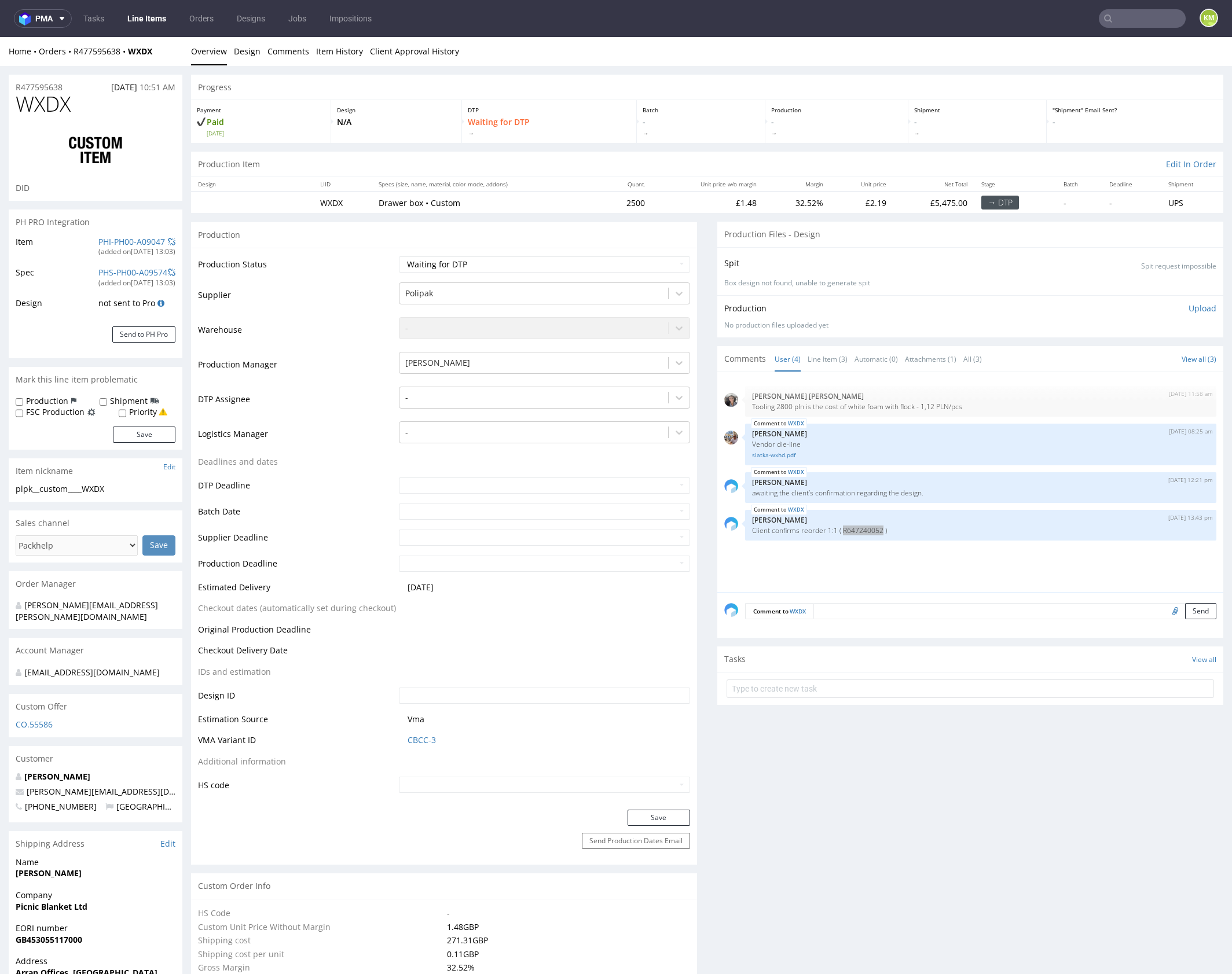
drag, startPoint x: 147, startPoint y: 18, endPoint x: 286, endPoint y: 8, distance: 139.4
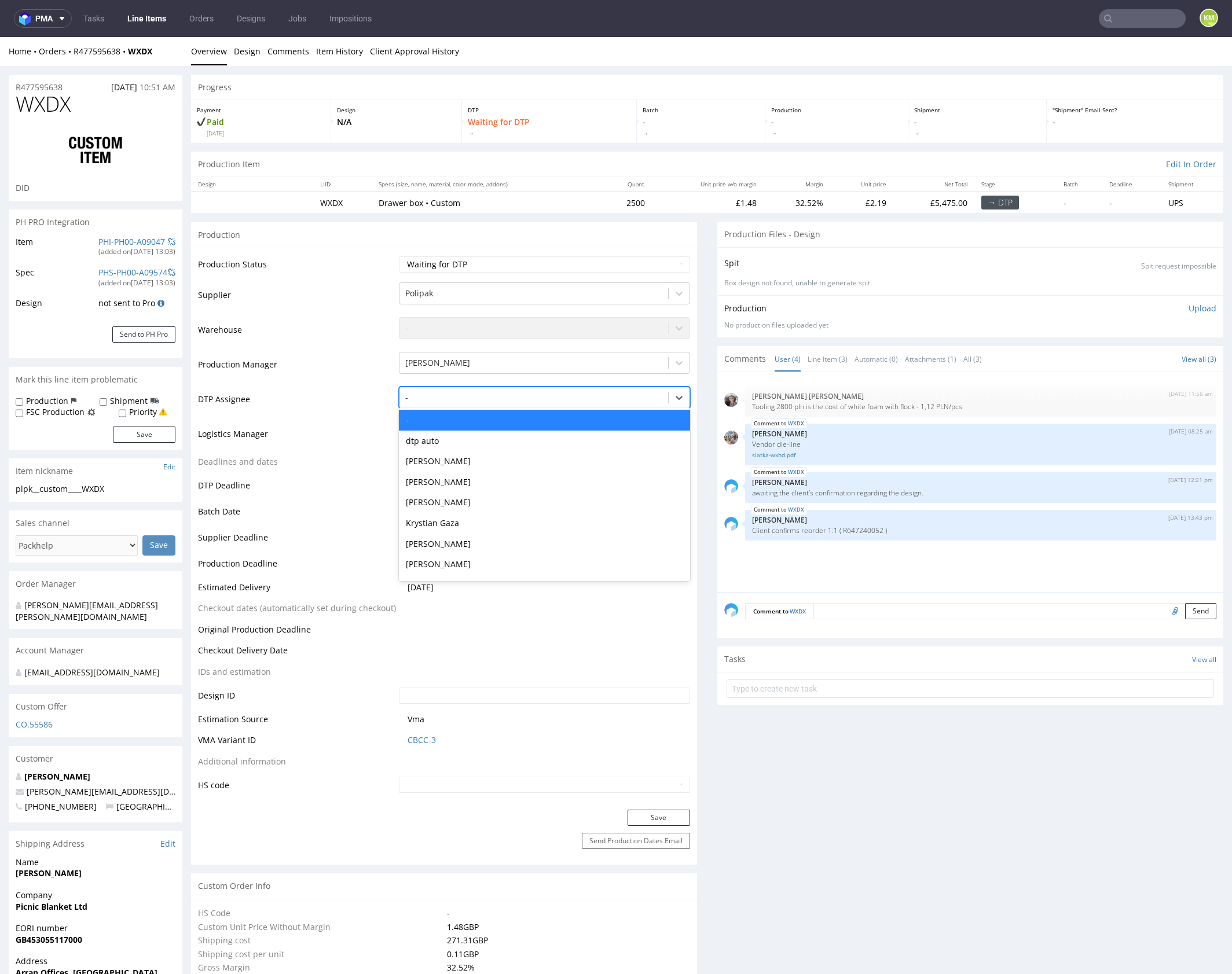
click at [466, 399] on div at bounding box center [533, 397] width 257 height 14
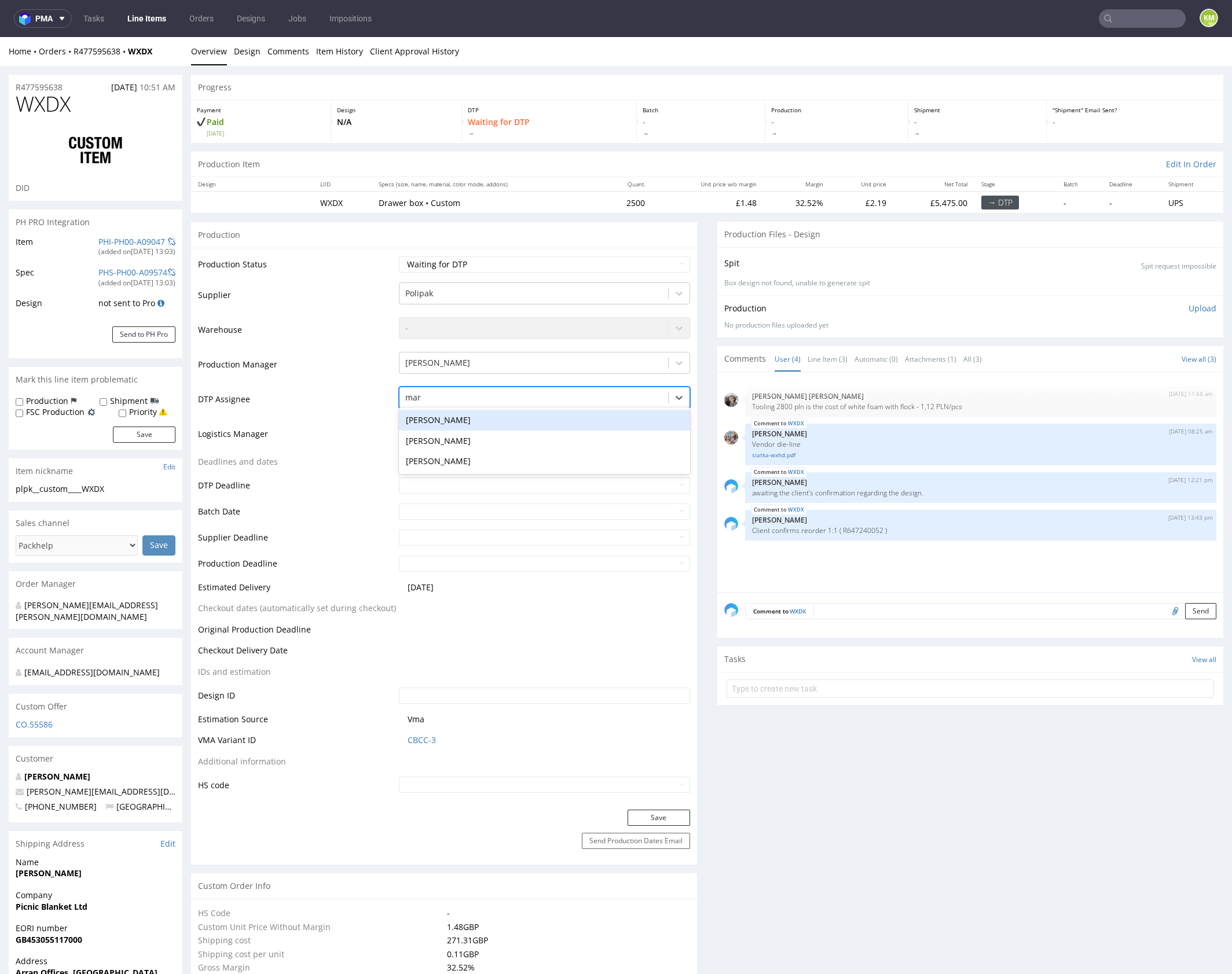
type input "mark"
click at [432, 417] on div "[PERSON_NAME]" at bounding box center [544, 419] width 291 height 21
click at [644, 817] on button "Save" at bounding box center [658, 818] width 62 height 16
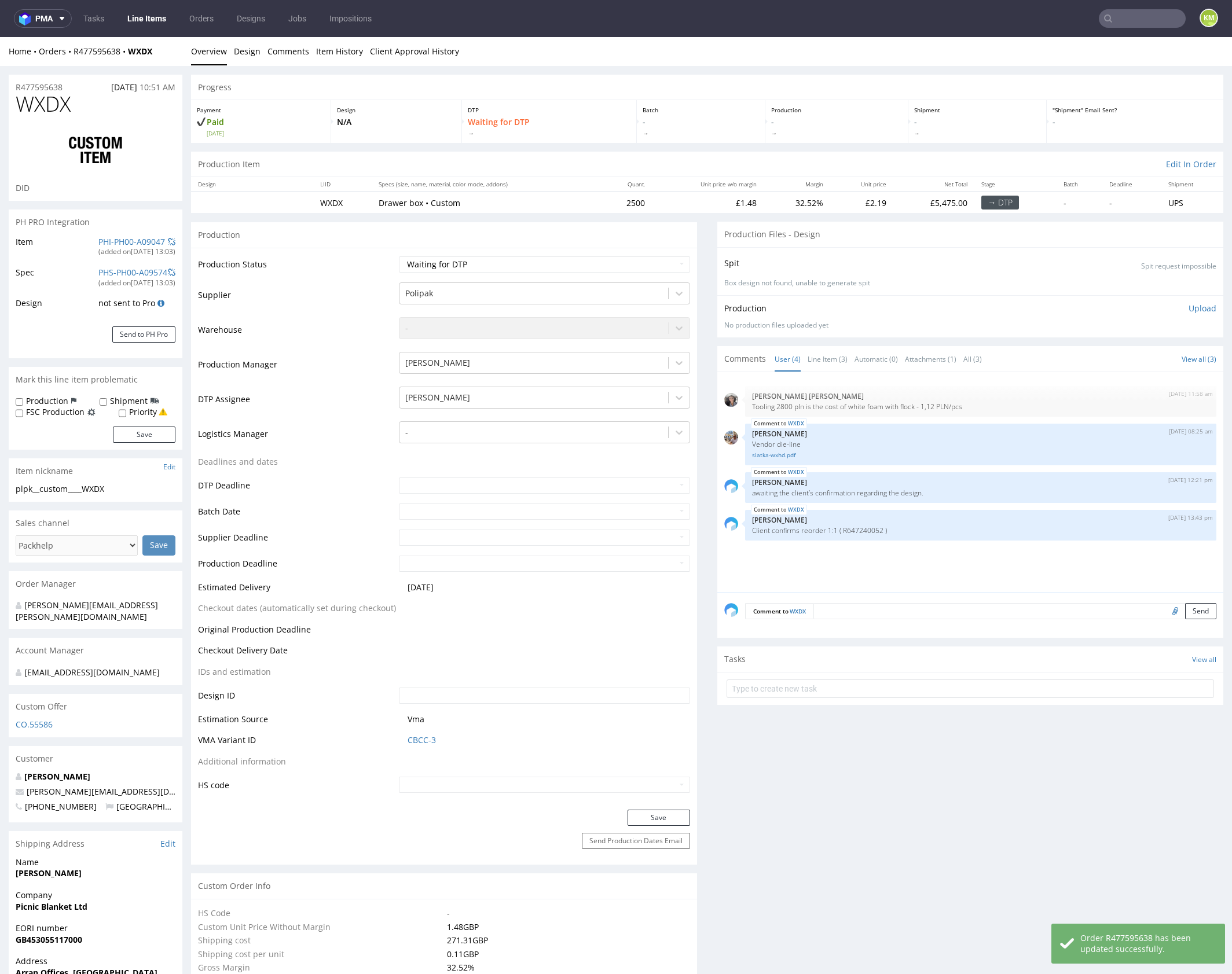
click at [960, 234] on div "Production Files - Design" at bounding box center [970, 234] width 506 height 25
click at [852, 550] on div "9th Sep 25 | 11:58 am Moreno Martinez Cristina Tooling 2800 pln is the cost of …" at bounding box center [973, 485] width 499 height 213
click at [878, 607] on textarea at bounding box center [1015, 611] width 403 height 16
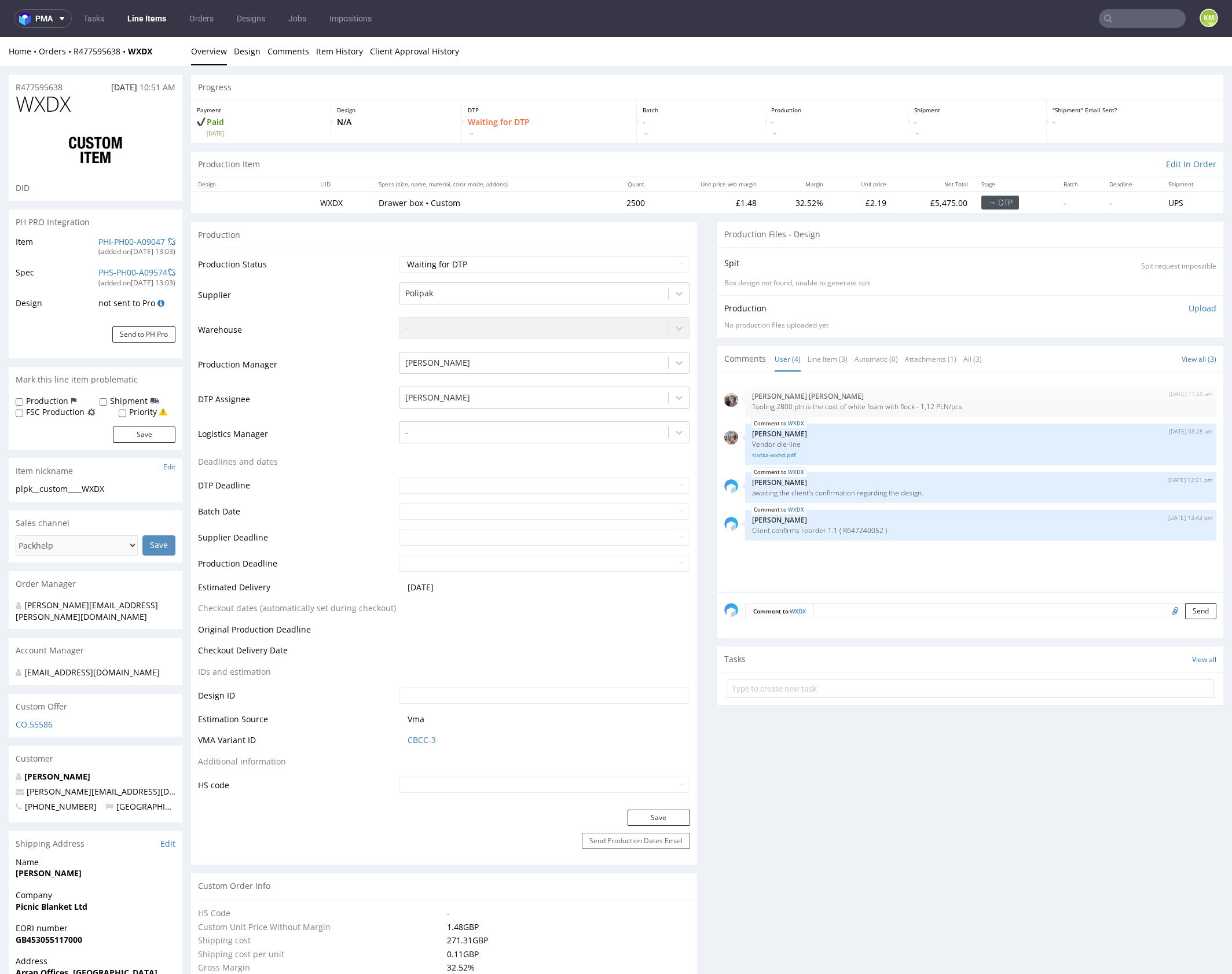
paste textarea "R647240052"
type textarea "R647240052"
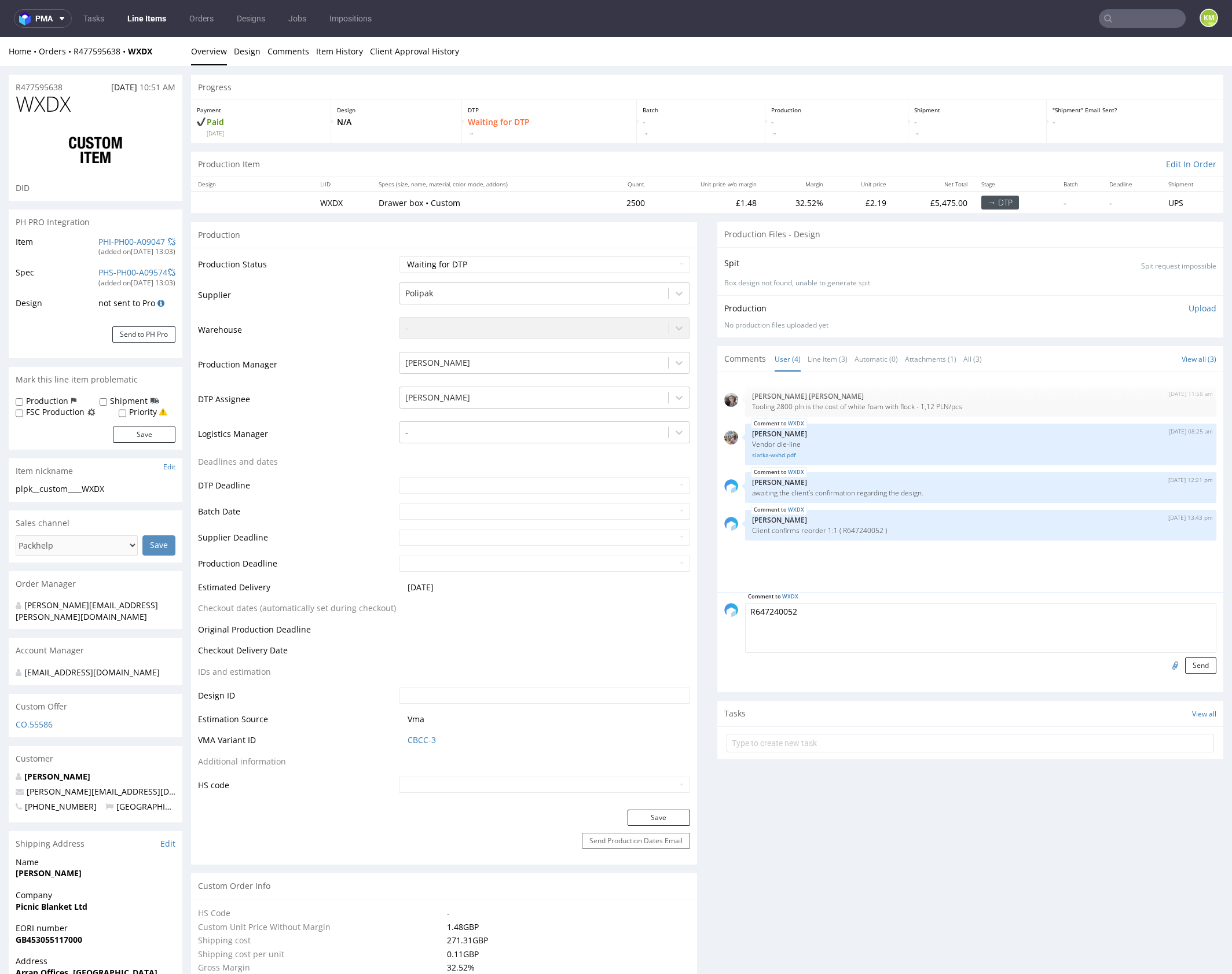
click at [812, 617] on textarea "R647240052" at bounding box center [980, 627] width 471 height 50
click at [822, 554] on div "9th Sep 25 | 11:58 am Moreno Martinez Cristina Tooling 2800 pln is the cost of …" at bounding box center [973, 485] width 499 height 213
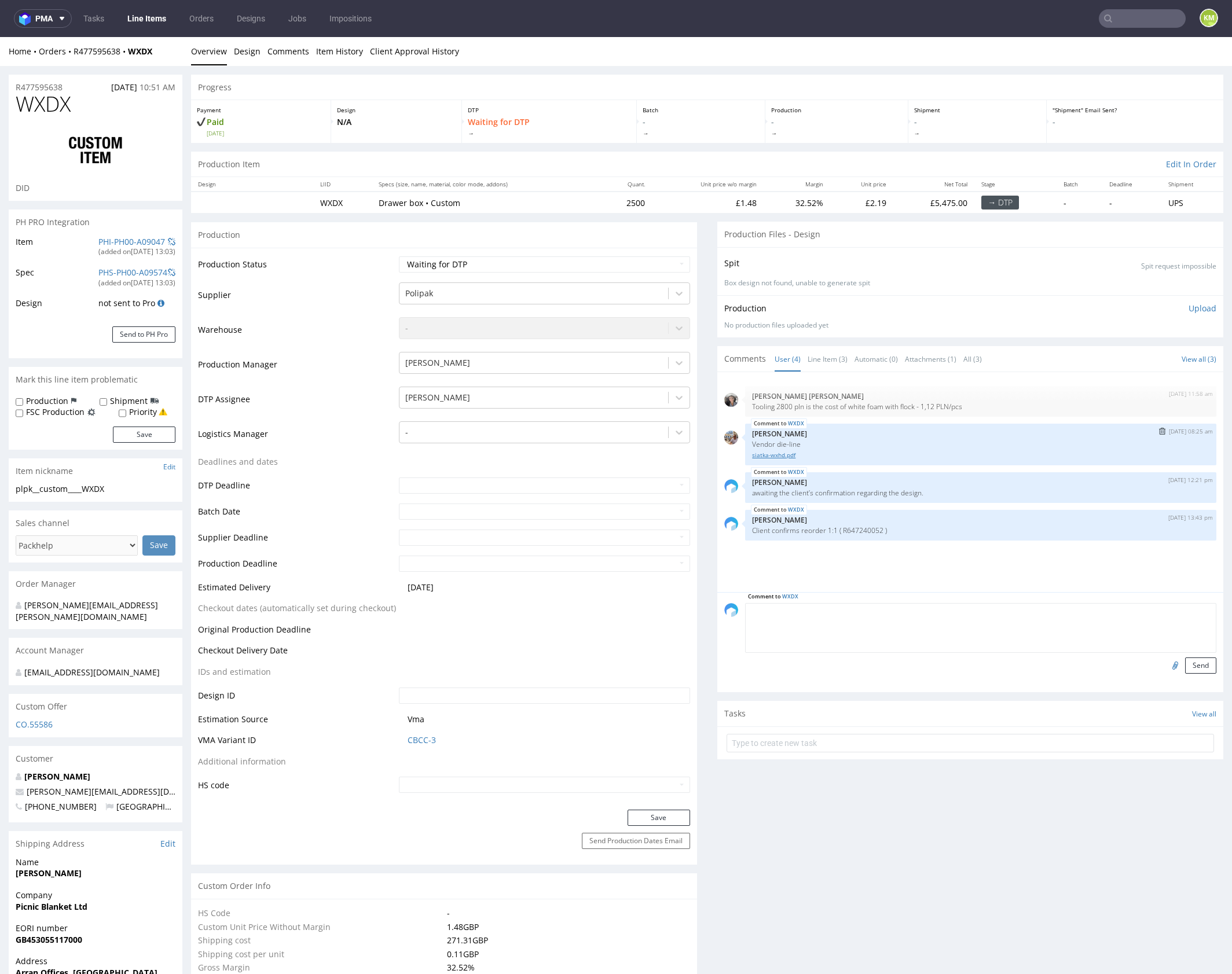
click at [777, 454] on link "siatka-wxhd.pdf" at bounding box center [981, 455] width 457 height 9
click at [908, 586] on div "9th Sep 25 | 11:58 am Moreno Martinez Cristina Tooling 2800 pln is the cost of …" at bounding box center [973, 485] width 499 height 213
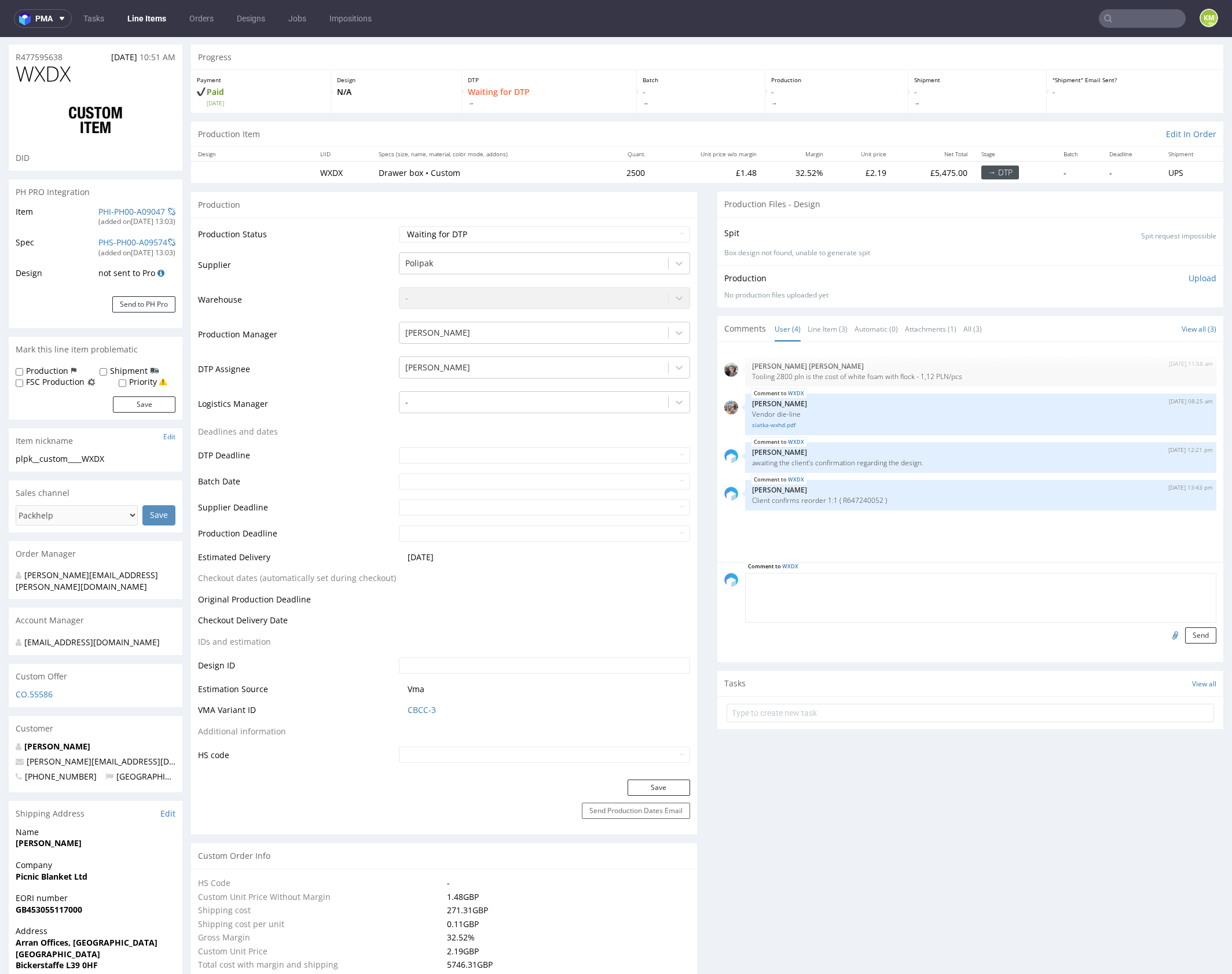
click at [822, 324] on link "Line Item (3)" at bounding box center [827, 329] width 40 height 25
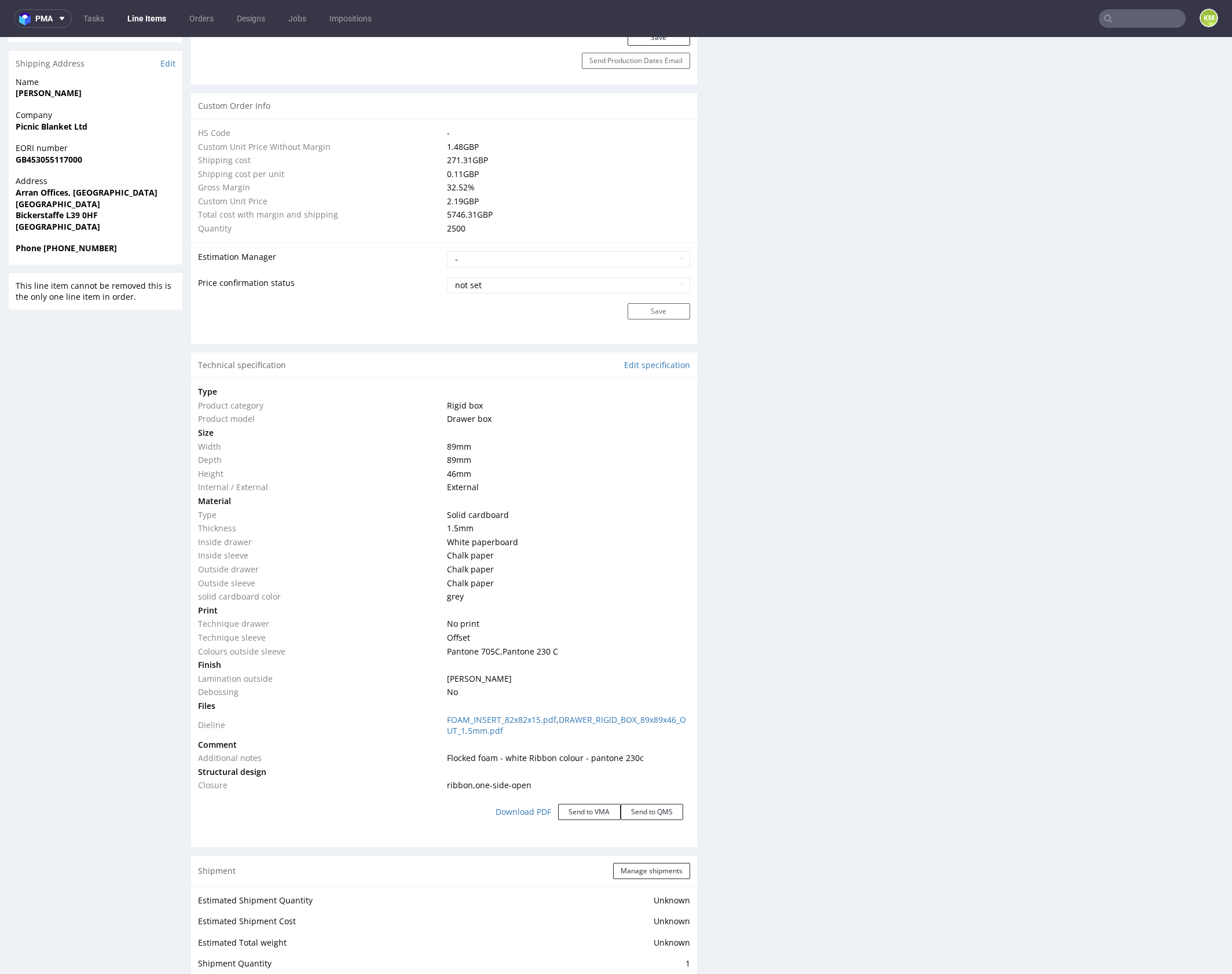
scroll to position [781, 0]
click at [749, 438] on div "Production Files - Design Spit Spit request impossible Box design not found, un…" at bounding box center [970, 557] width 506 height 2234
click at [455, 764] on td at bounding box center [567, 771] width 246 height 14
drag, startPoint x: 444, startPoint y: 756, endPoint x: 494, endPoint y: 760, distance: 50.2
click at [494, 760] on span "Flocked foam - white Ribbon colour - pantone 230c" at bounding box center [545, 757] width 197 height 11
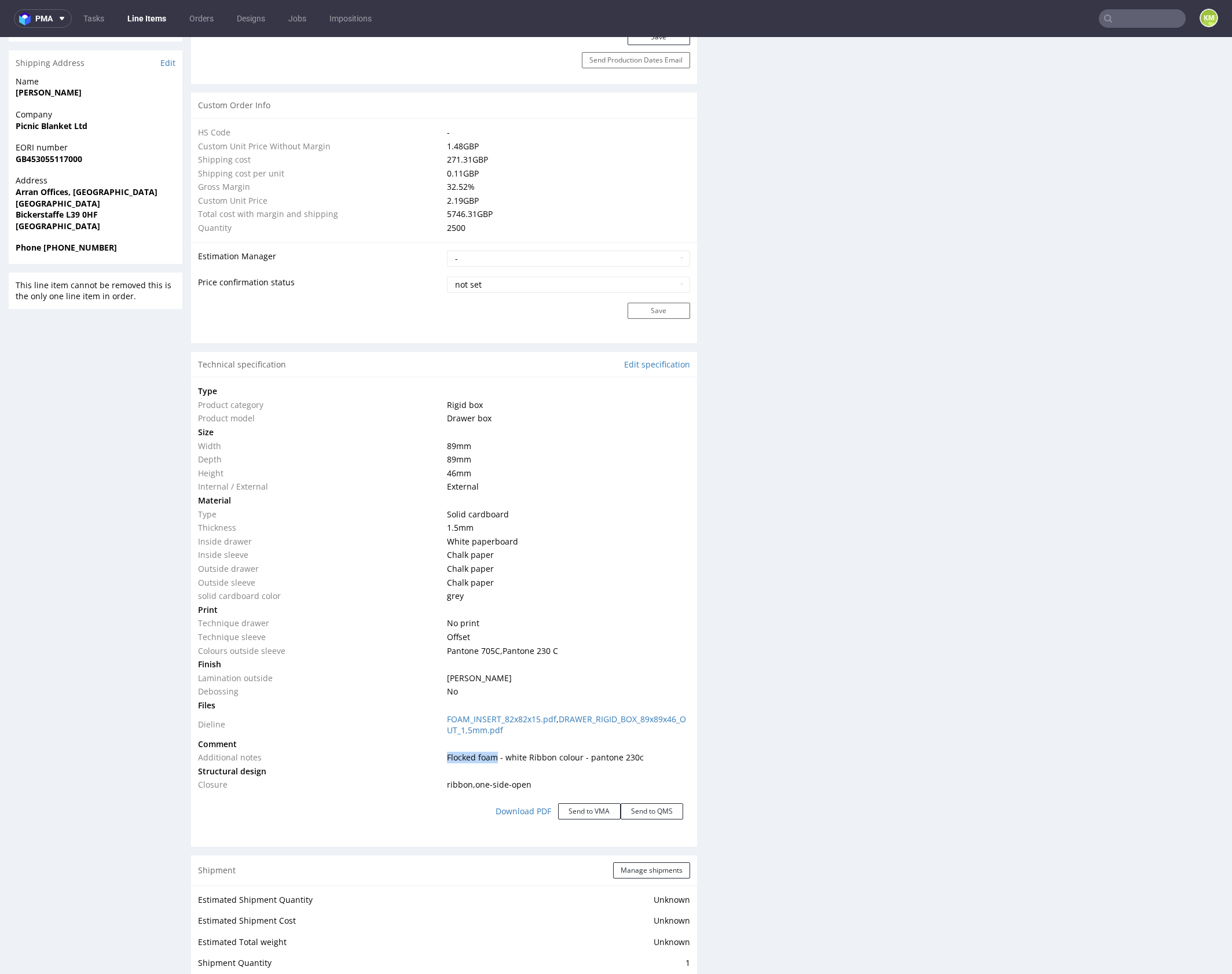
copy span "Flocked foam"
click at [753, 727] on div "Production Files - Design Spit Spit request impossible Box design not found, un…" at bounding box center [970, 557] width 506 height 2234
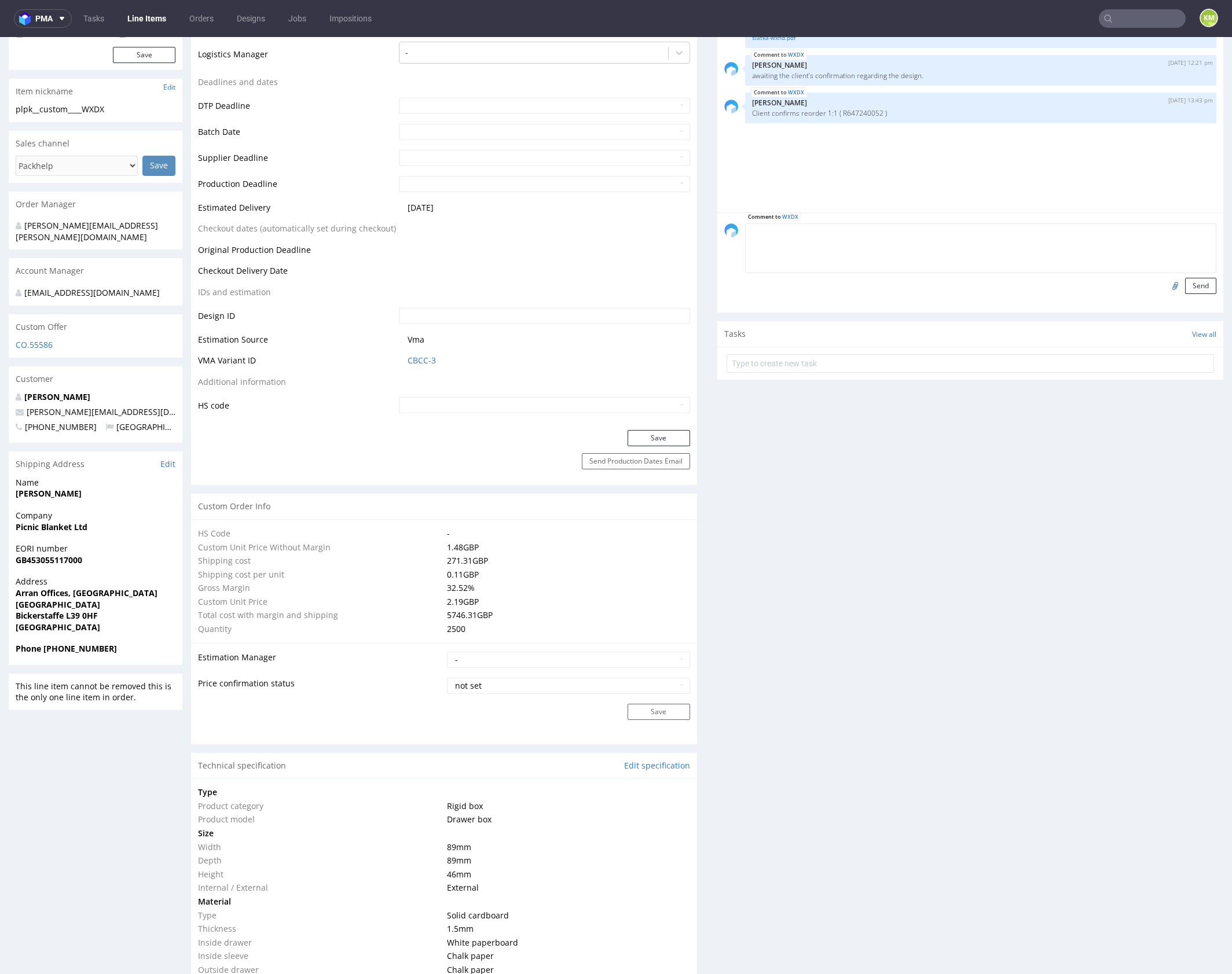
scroll to position [0, 0]
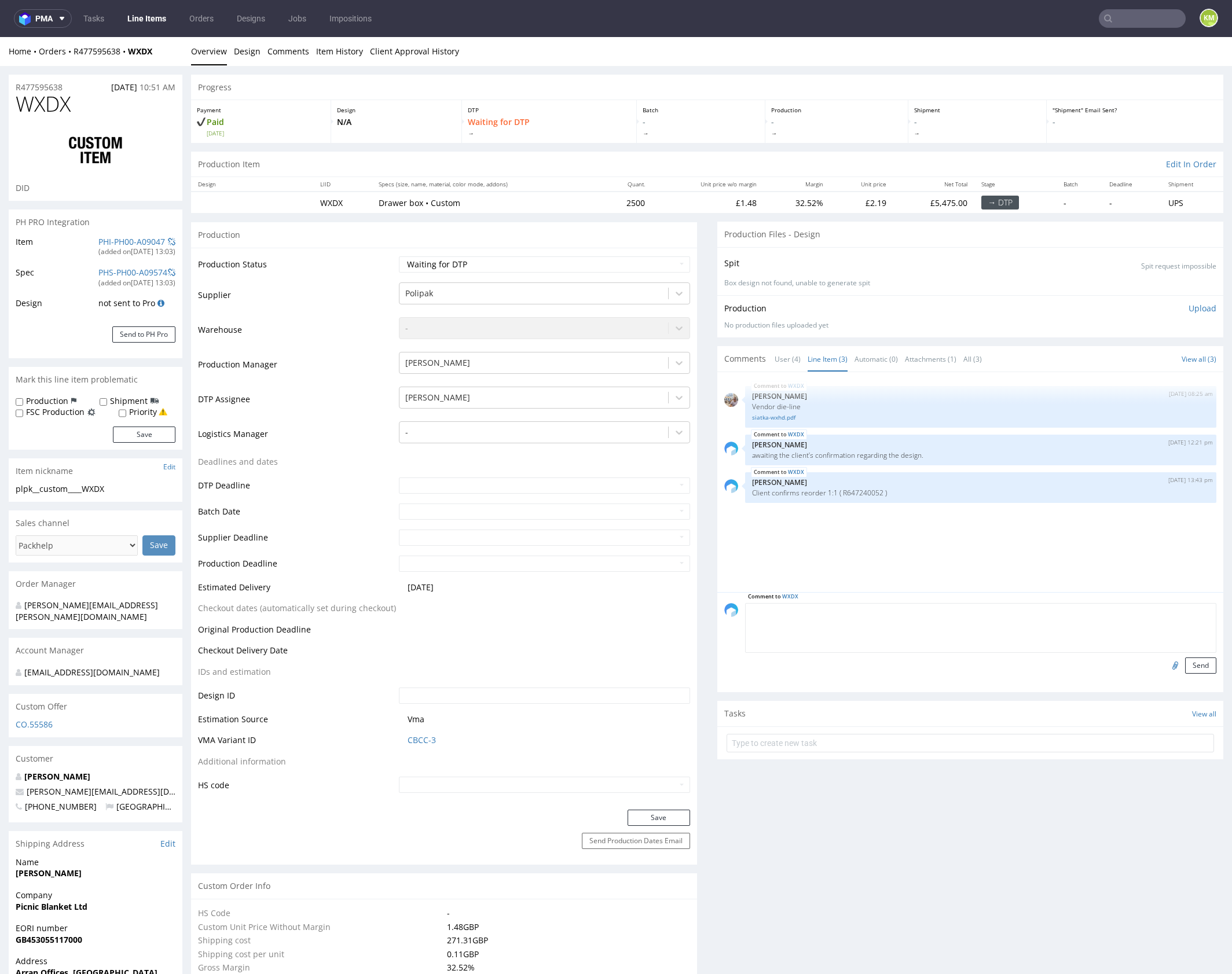
click at [832, 534] on div "WXDX 11th Sep 25 | 08:25 am Michał Palasek Vendor die-line siatka-wxhd.pdf WXDX…" at bounding box center [973, 485] width 499 height 213
click at [67, 487] on div "plpk__custom____WXDX" at bounding box center [95, 489] width 160 height 12
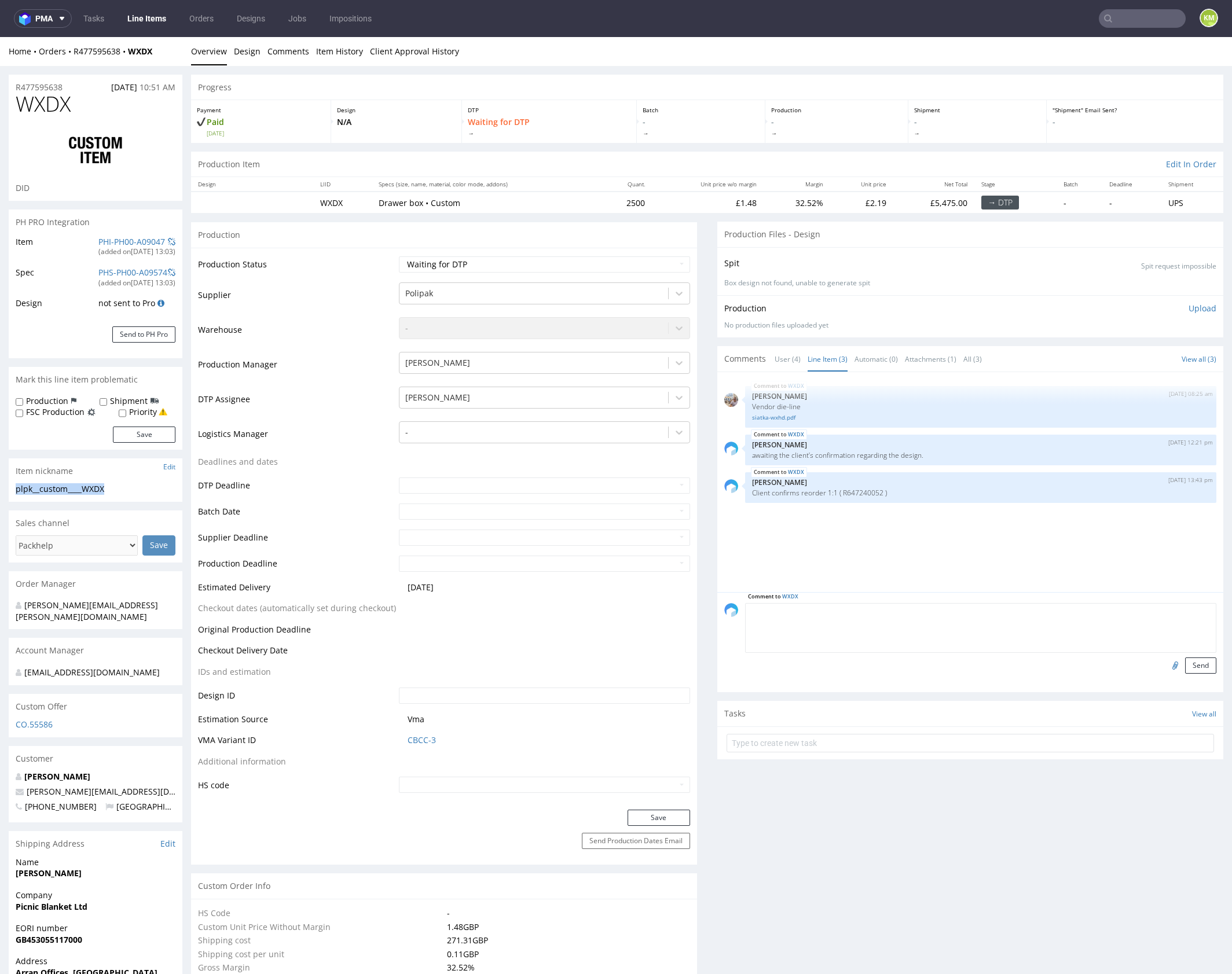
copy div "plpk__custom____WXDX"
copy link "R477595638"
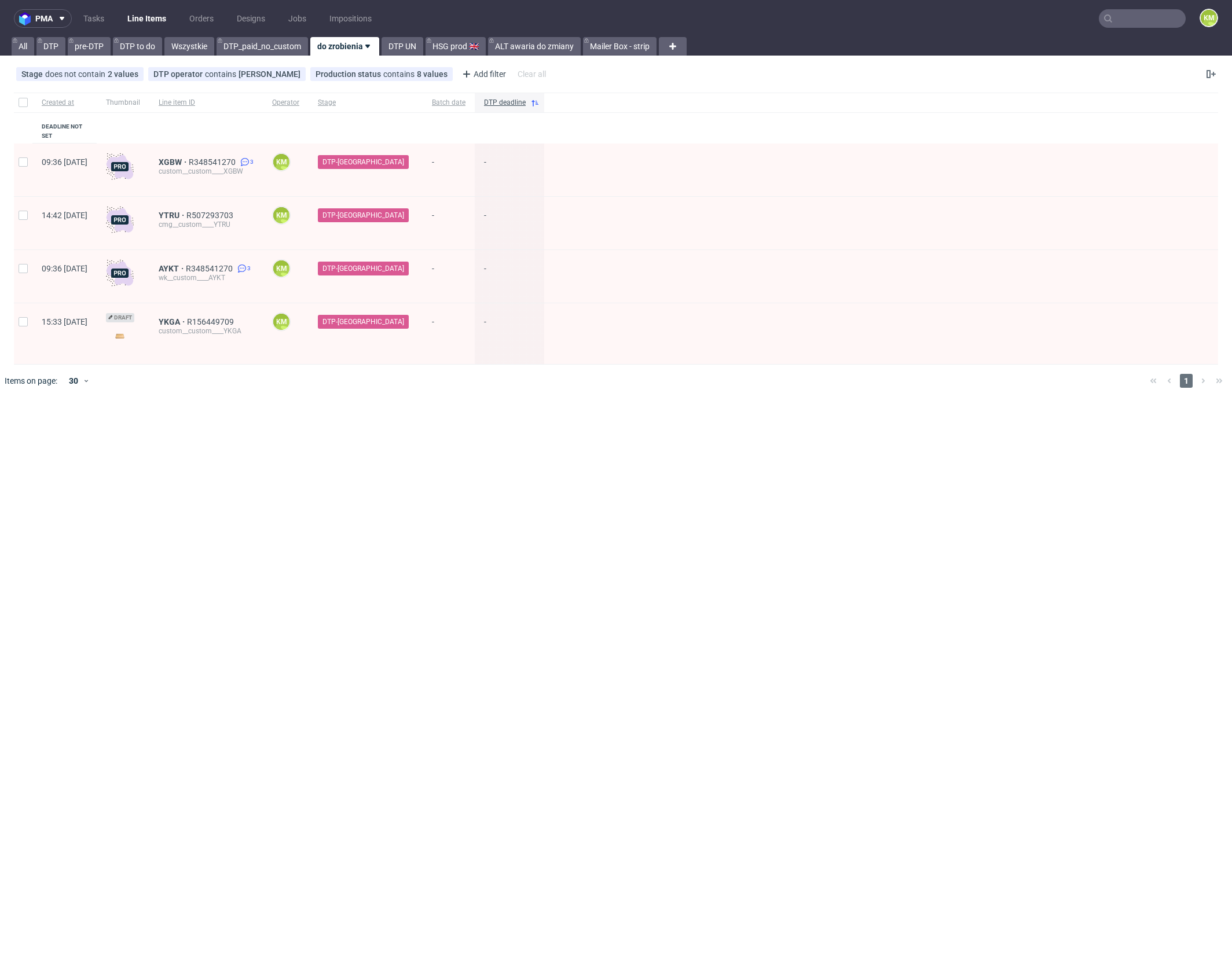
click at [1134, 25] on input "text" at bounding box center [1143, 18] width 87 height 18
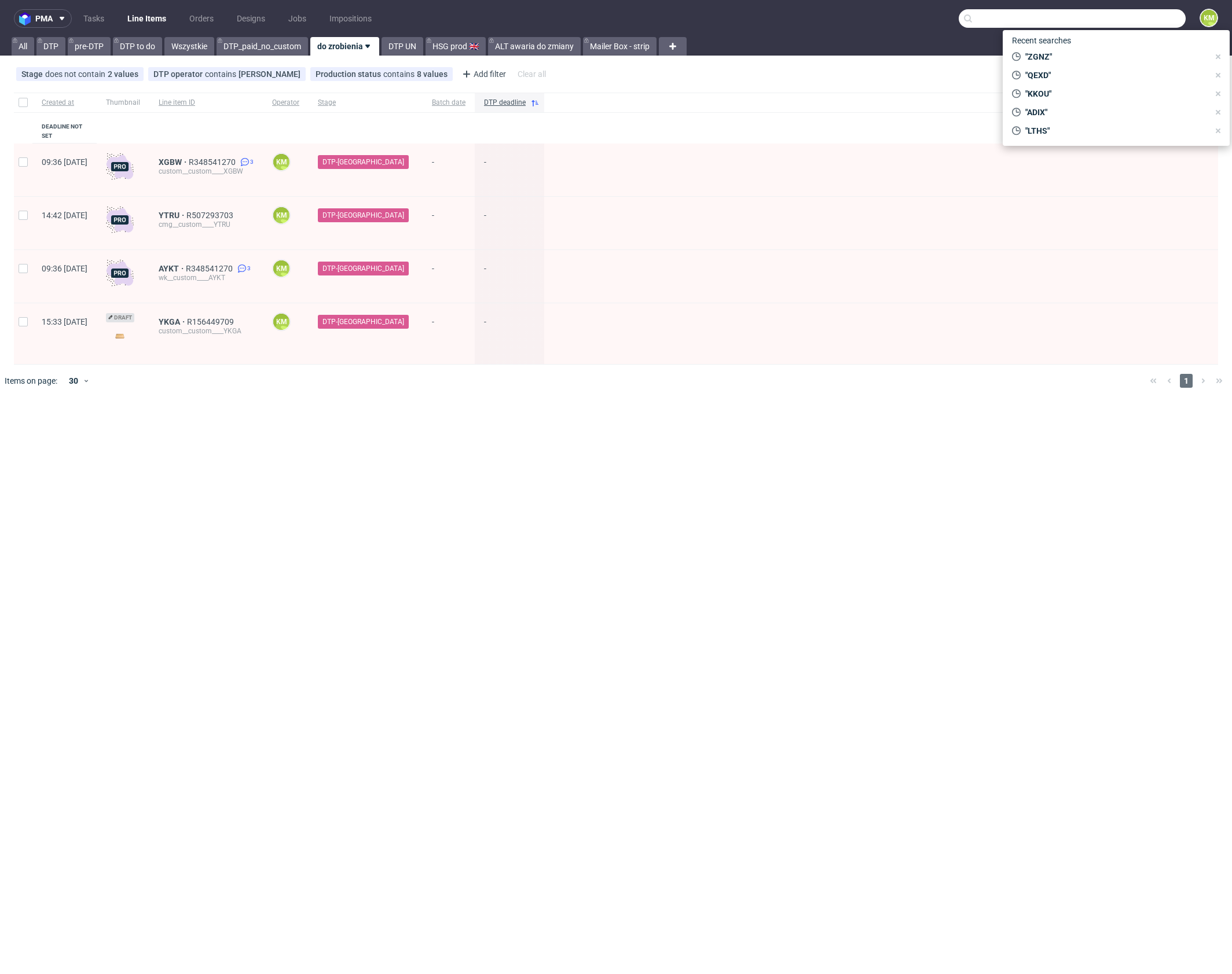
paste input "R647240052"
type input "R647240052"
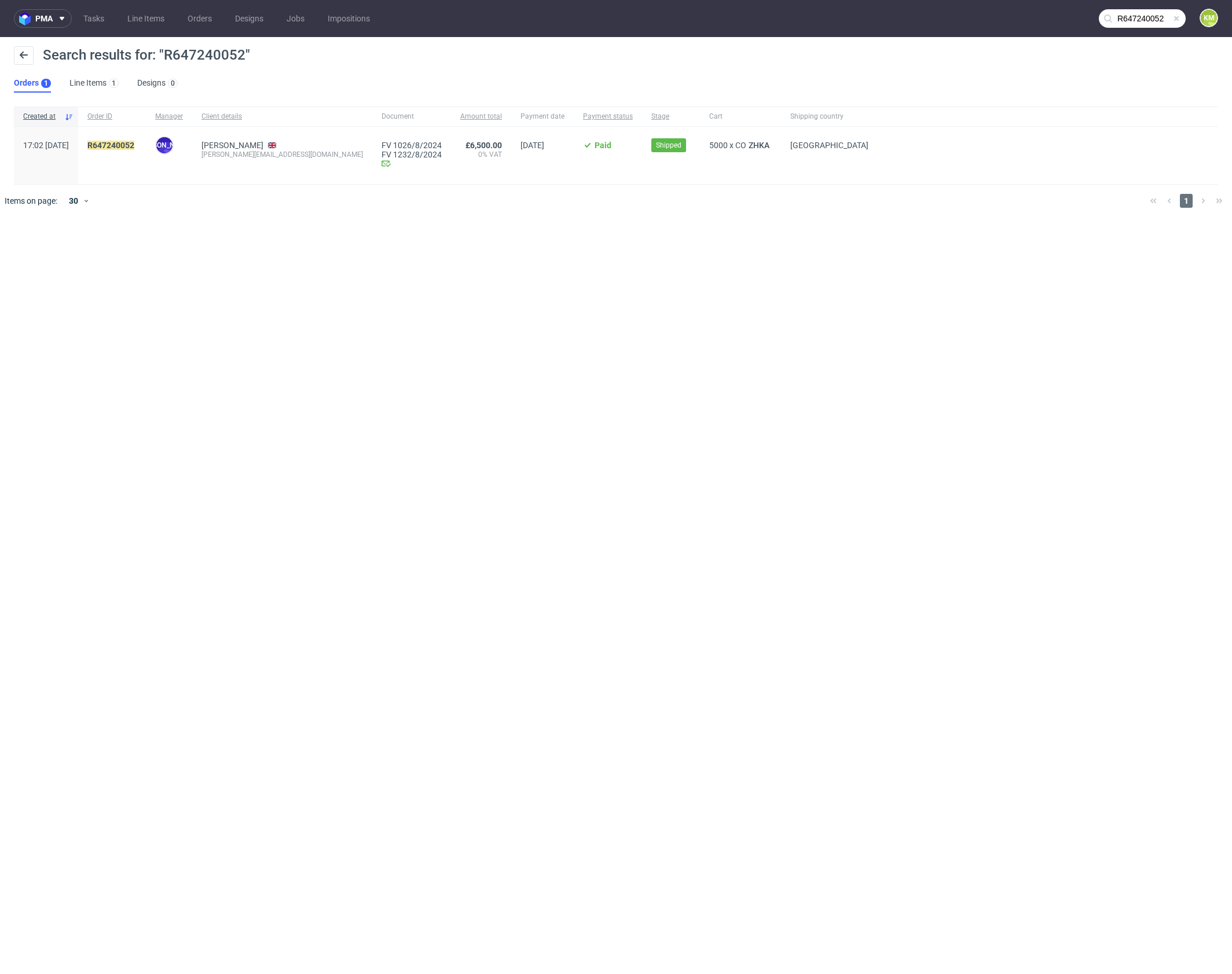
click at [146, 139] on div "R647240052" at bounding box center [111, 155] width 68 height 57
click at [135, 143] on mark "R647240052" at bounding box center [111, 145] width 47 height 9
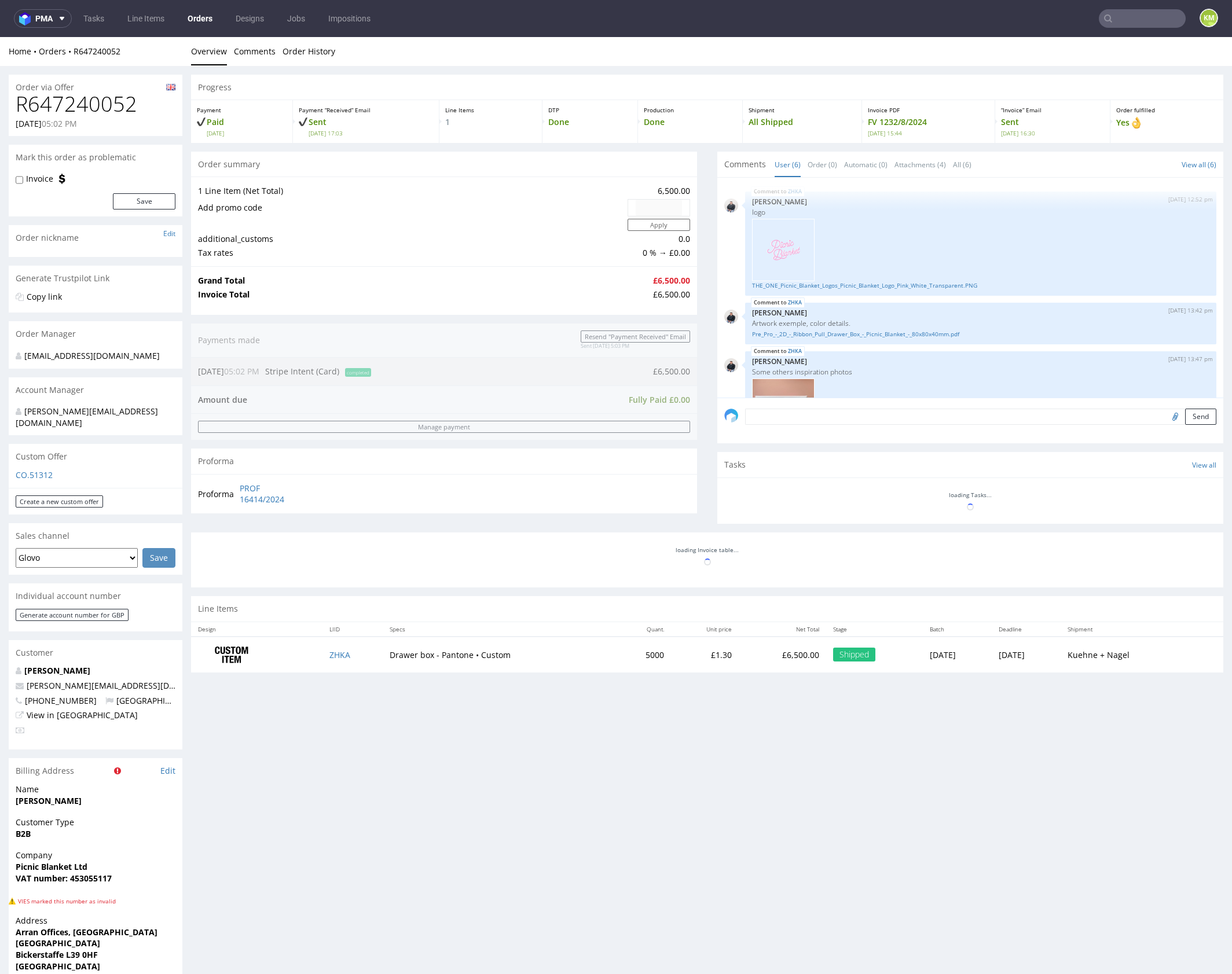
scroll to position [155, 0]
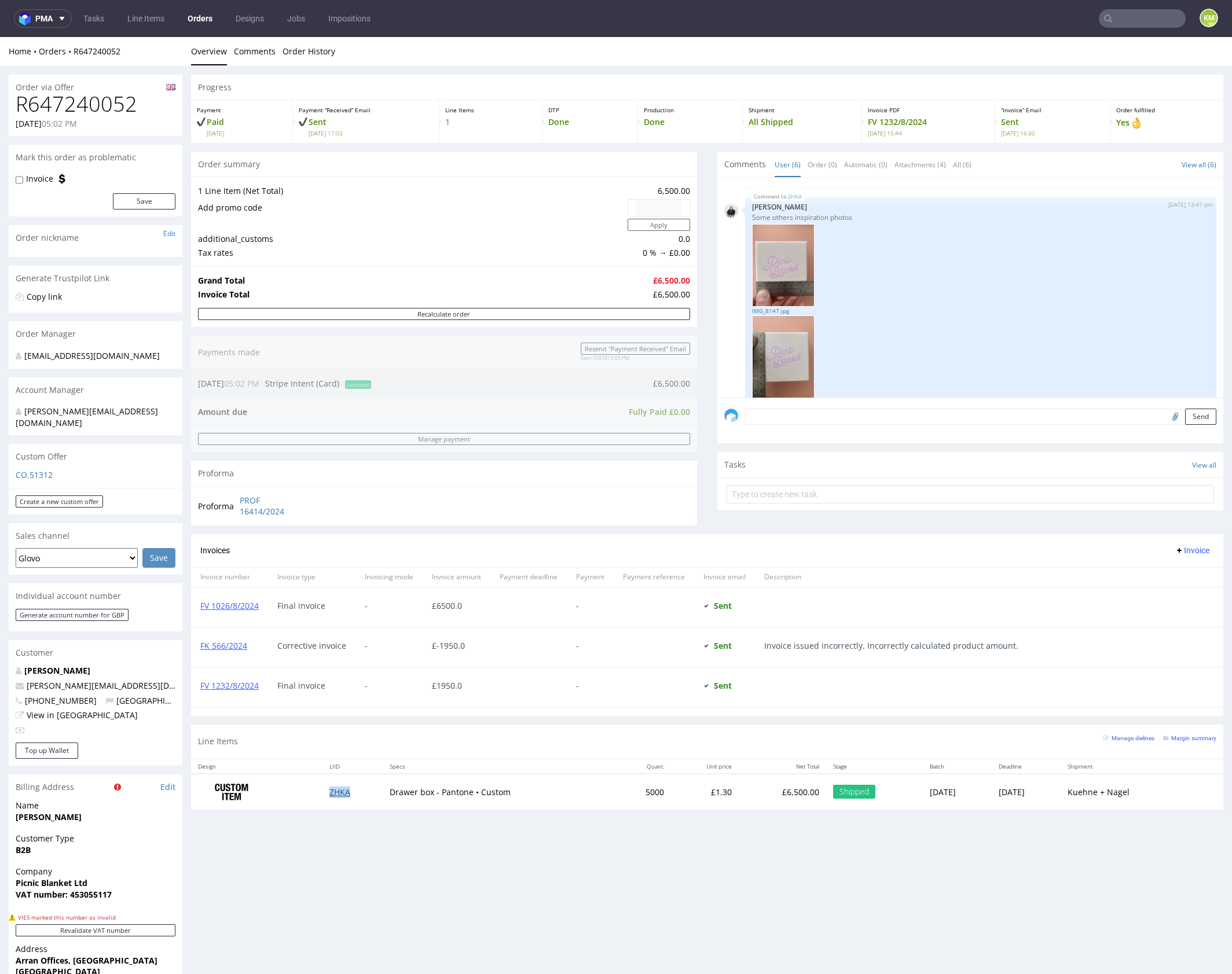
click at [326, 793] on td "ZHKA" at bounding box center [353, 791] width 60 height 36
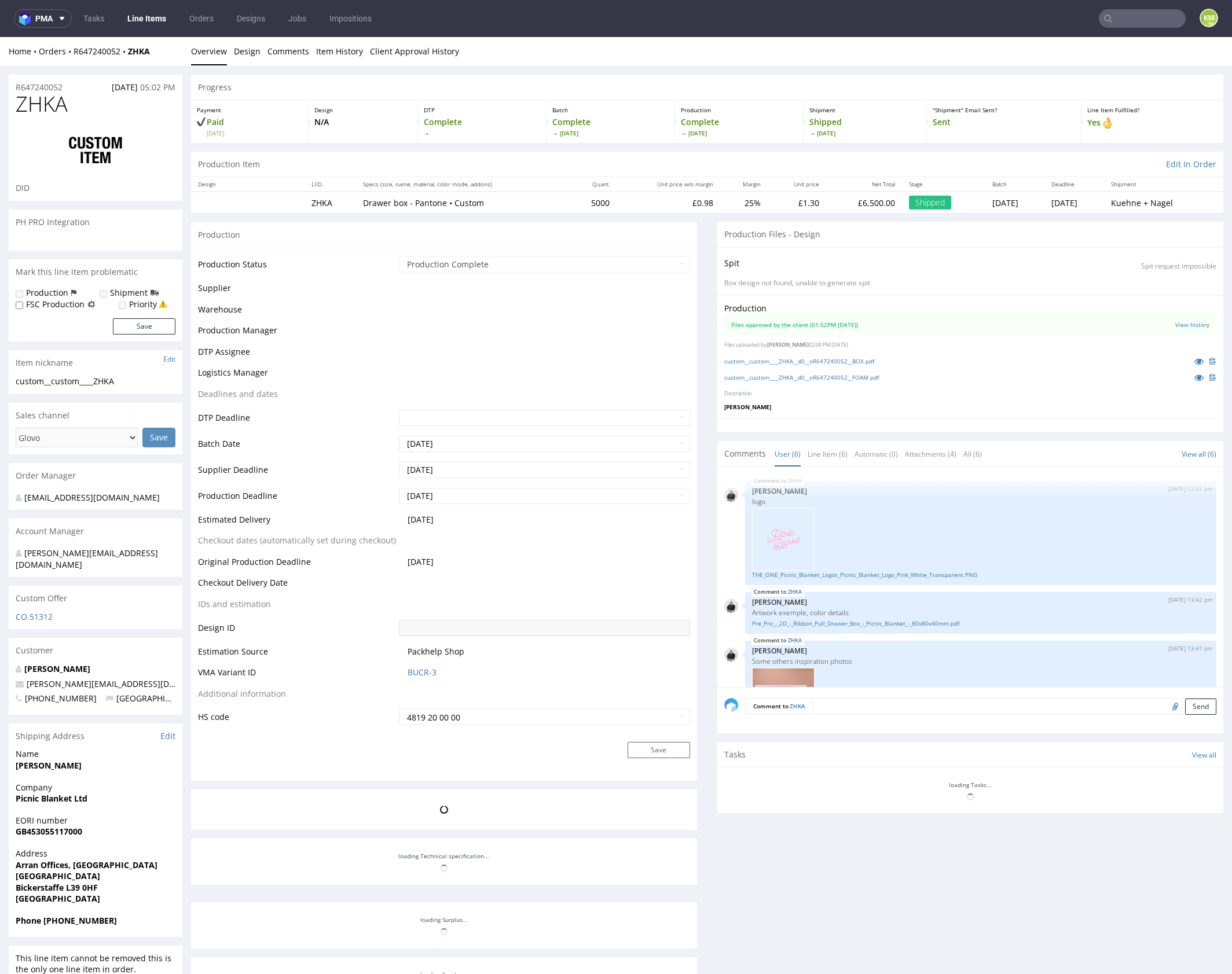
scroll to position [401, 0]
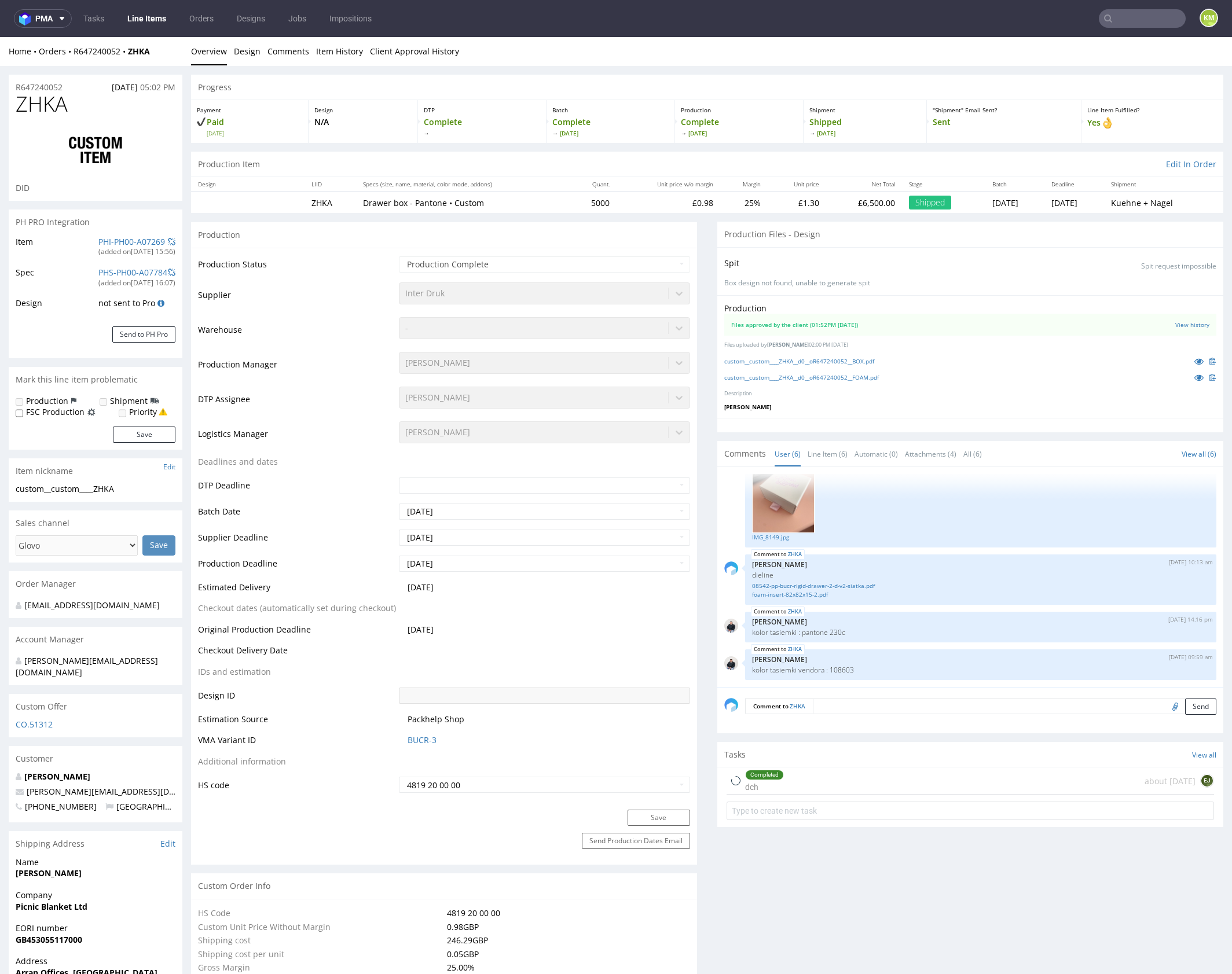
select select "in_progress"
click at [859, 361] on link "custom__custom____ZHKA__d0__oR647240052__BOX.pdf" at bounding box center [799, 361] width 150 height 8
click at [873, 378] on link "custom__custom____ZHKA__d0__oR647240052__FOAM.pdf" at bounding box center [801, 377] width 155 height 8
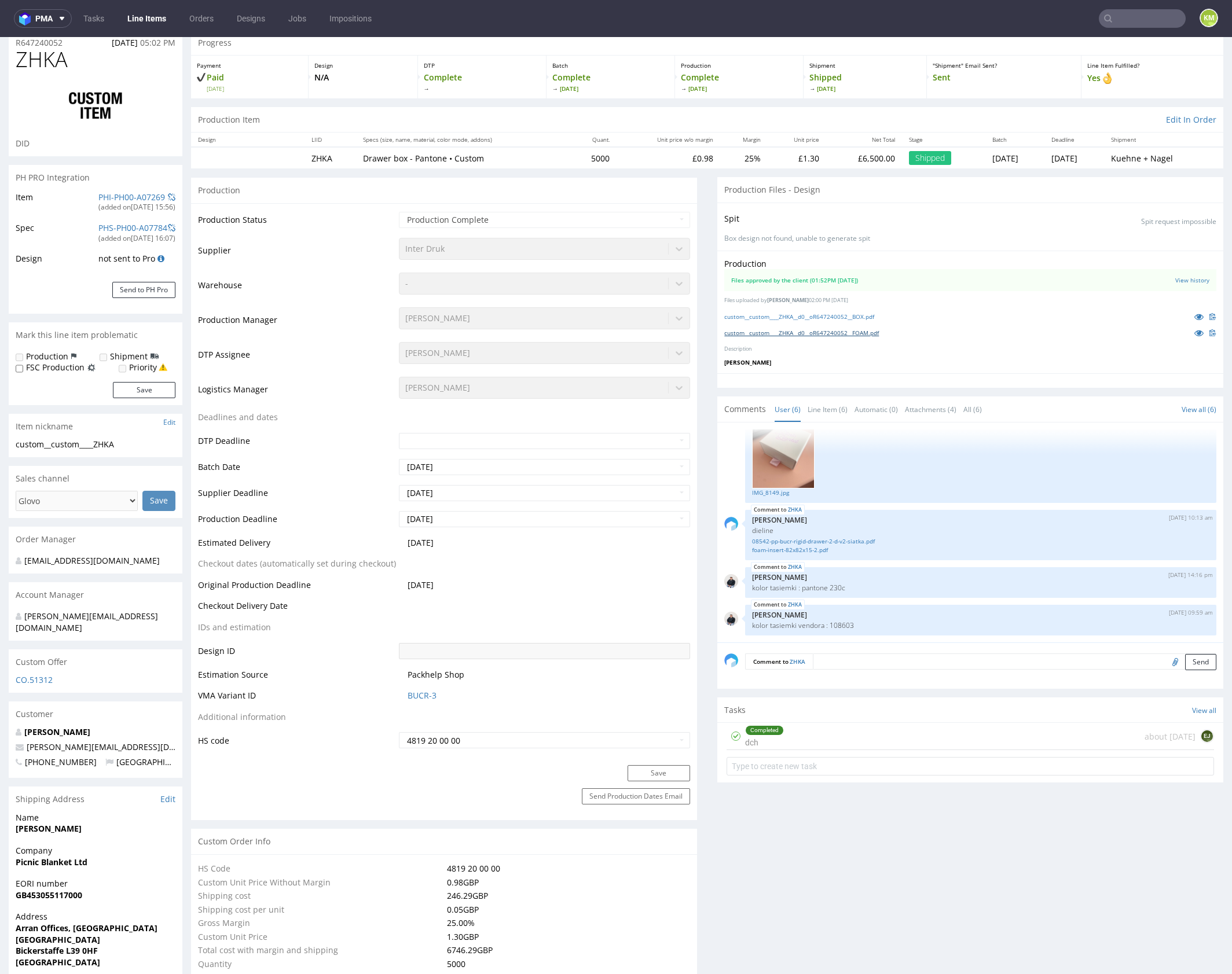
scroll to position [0, 0]
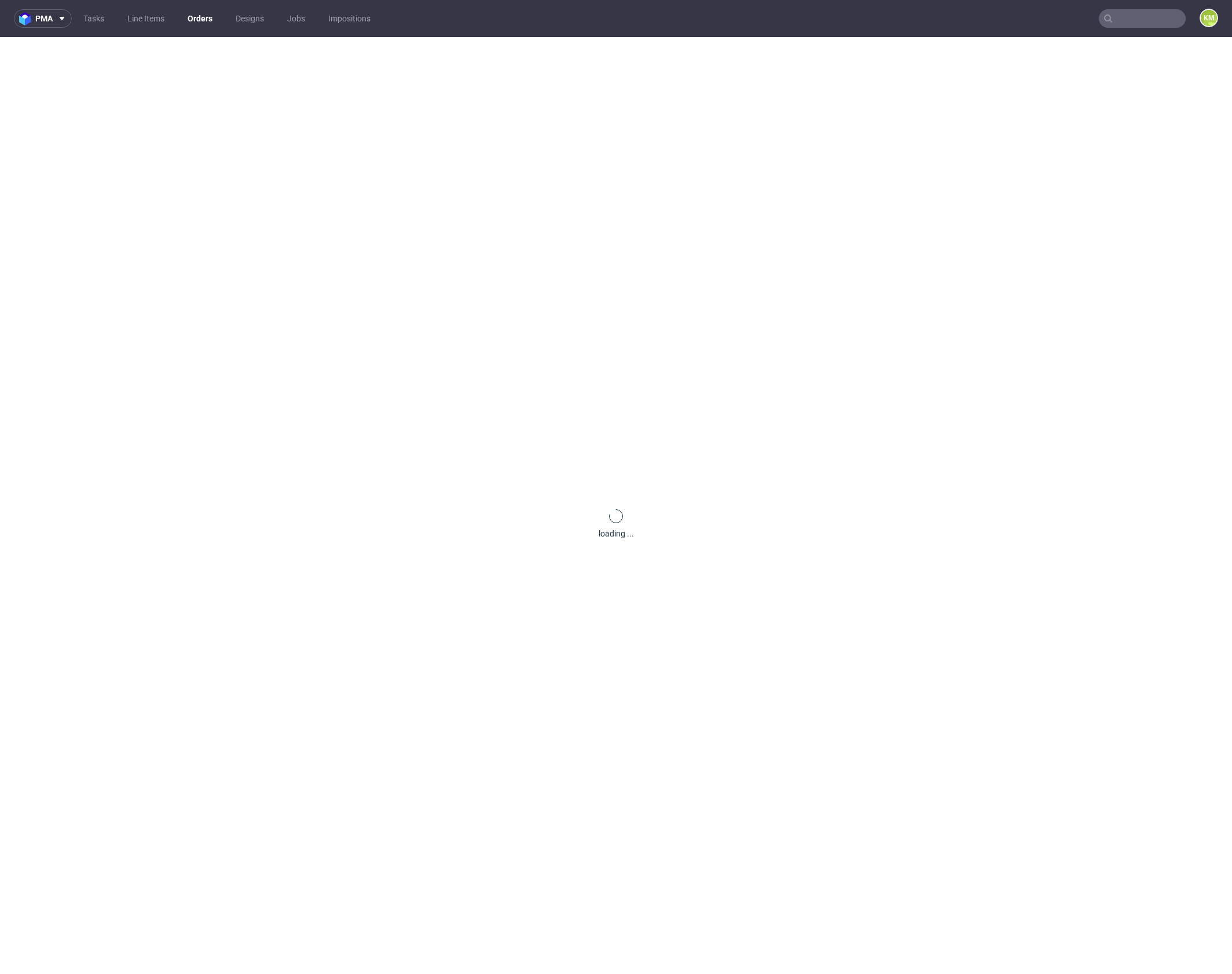
click at [89, 52] on div "loading ..." at bounding box center [616, 524] width 1232 height 974
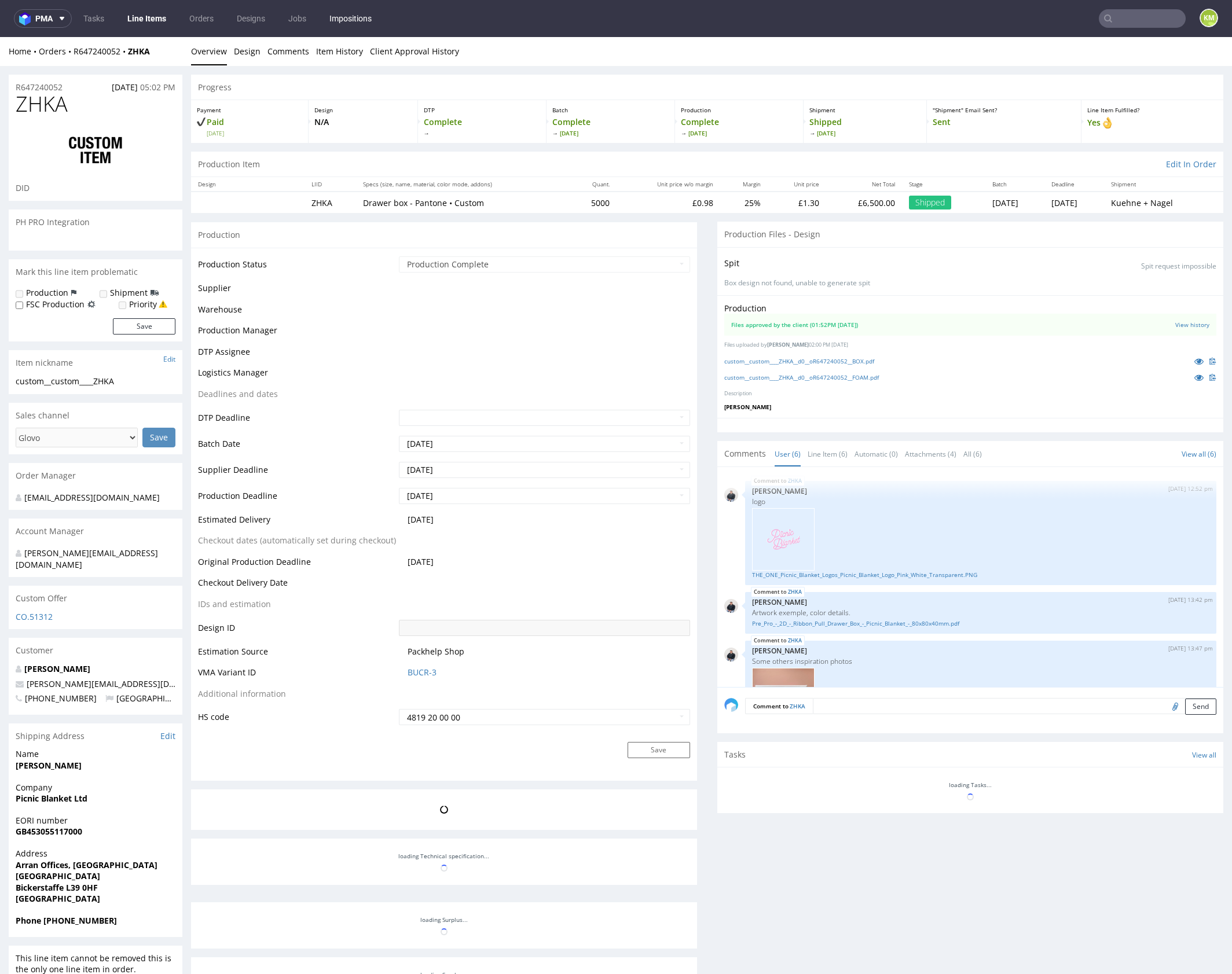
scroll to position [401, 0]
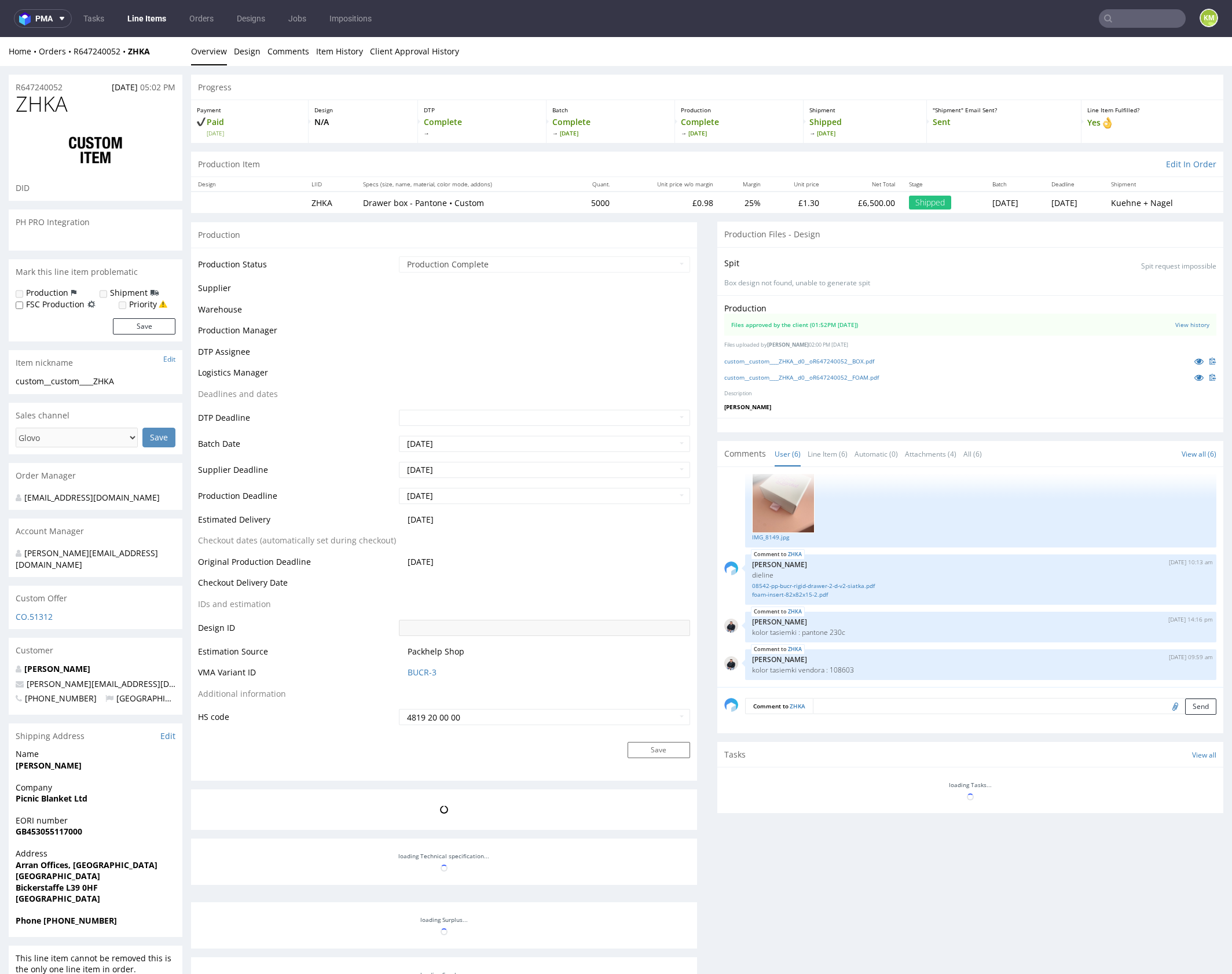
select select "in_progress"
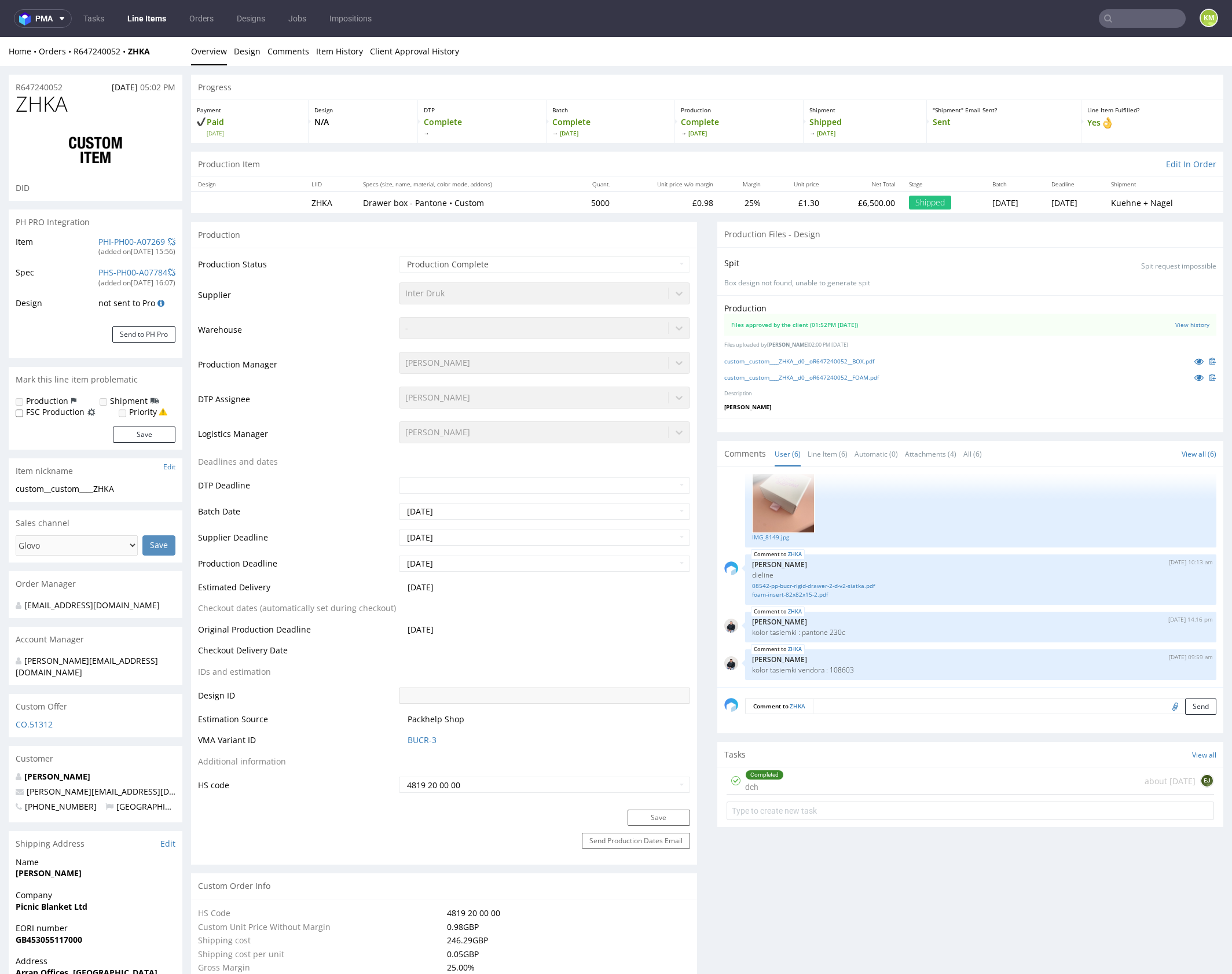
click at [904, 412] on div "Production Files approved by the client (01:52PM 05 Jul 2024) View history File…" at bounding box center [970, 357] width 506 height 123
click at [861, 362] on link "custom__custom____ZHKA__d0__oR647240052__BOX.pdf" at bounding box center [799, 361] width 150 height 8
click at [873, 376] on link "custom__custom____ZHKA__d0__oR647240052__FOAM.pdf" at bounding box center [801, 377] width 155 height 8
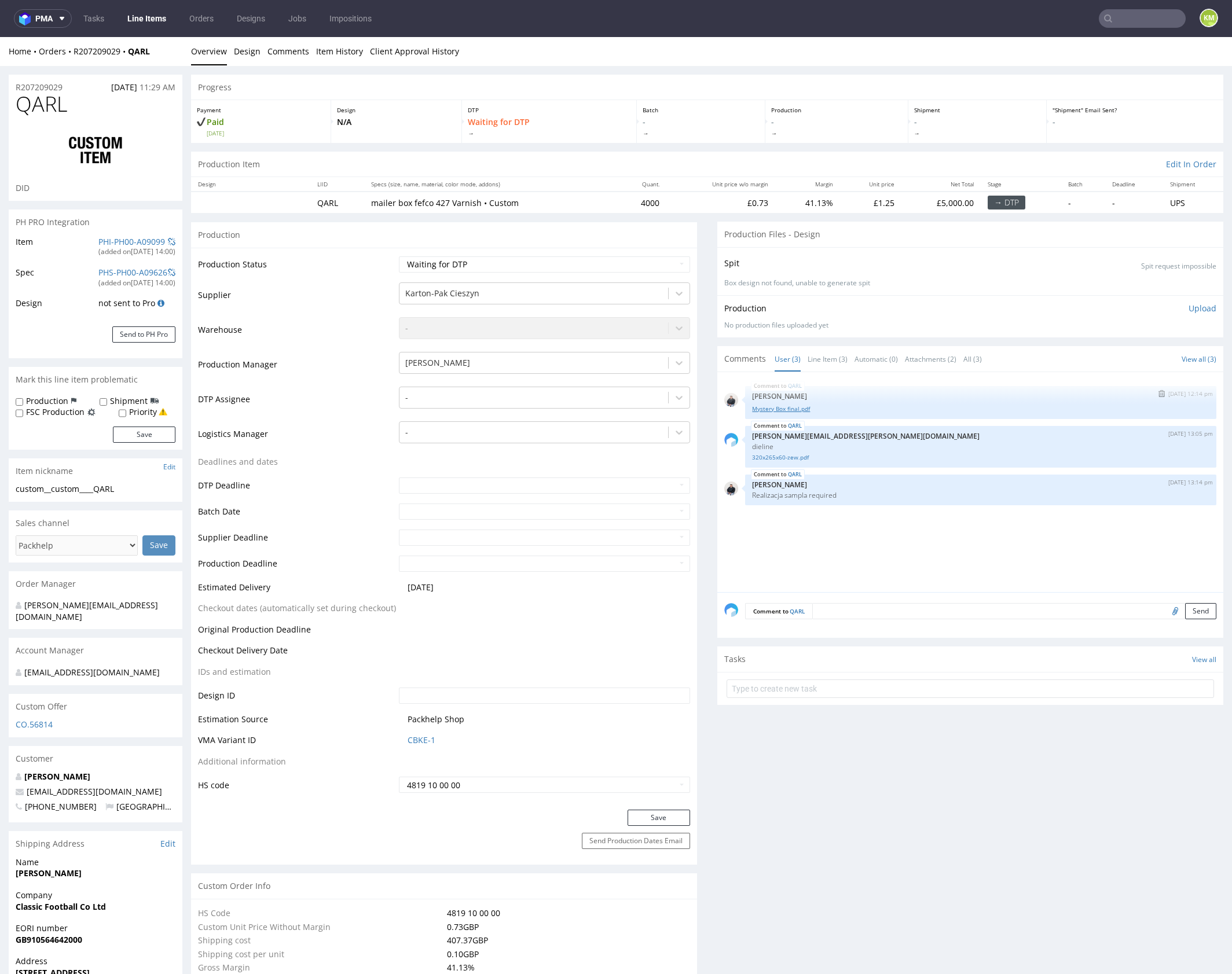
click at [772, 408] on link "Mystery Box final.pdf" at bounding box center [981, 409] width 457 height 9
click at [893, 533] on div "QARL [DATE] 12:14 pm [PERSON_NAME] Mystery Box final.pdf QARL [DATE] 13:05 pm […" at bounding box center [973, 485] width 499 height 213
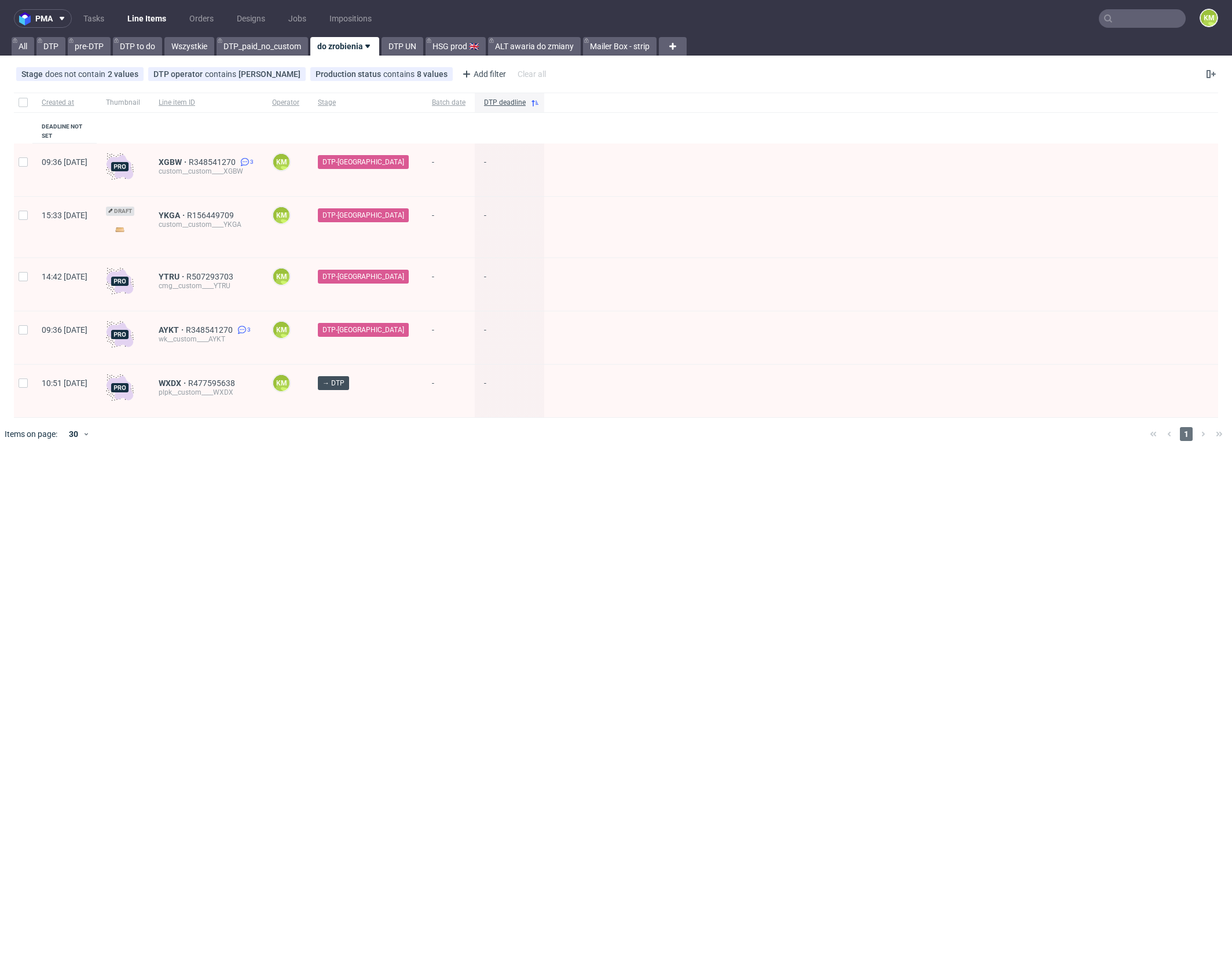
click at [766, 553] on div "pma Tasks Line Items Orders Designs Jobs Impositions KM All DTP pre-DTP DTP to …" at bounding box center [616, 487] width 1232 height 974
drag, startPoint x: 387, startPoint y: 492, endPoint x: 318, endPoint y: 379, distance: 132.4
click at [385, 481] on div "pma Tasks Line Items Orders Designs Jobs Impositions KM All DTP pre-DTP DTP to …" at bounding box center [616, 487] width 1232 height 974
click at [89, 22] on link "Tasks" at bounding box center [94, 18] width 34 height 18
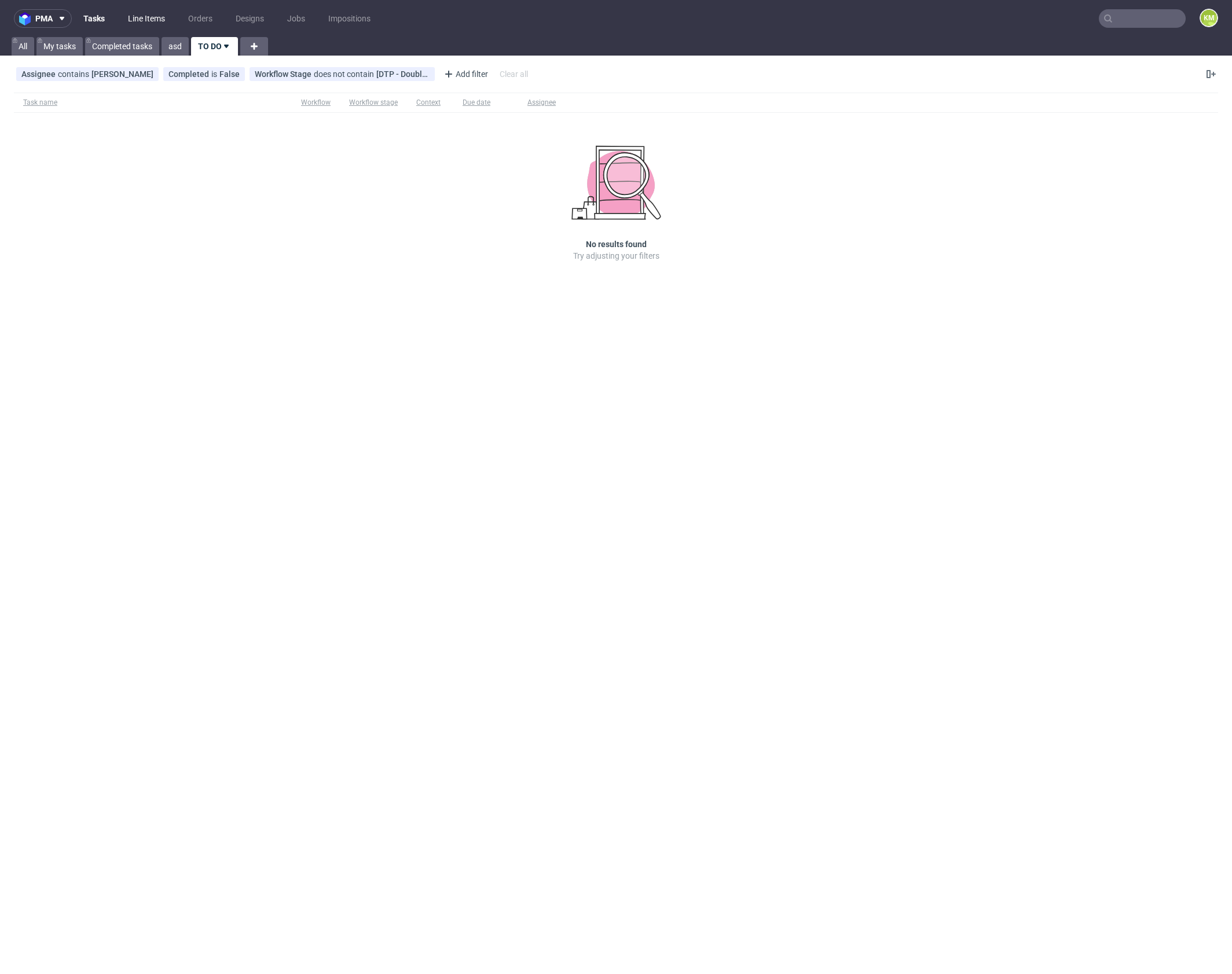
click at [148, 20] on link "Line Items" at bounding box center [146, 18] width 51 height 18
